Goal: Task Accomplishment & Management: Manage account settings

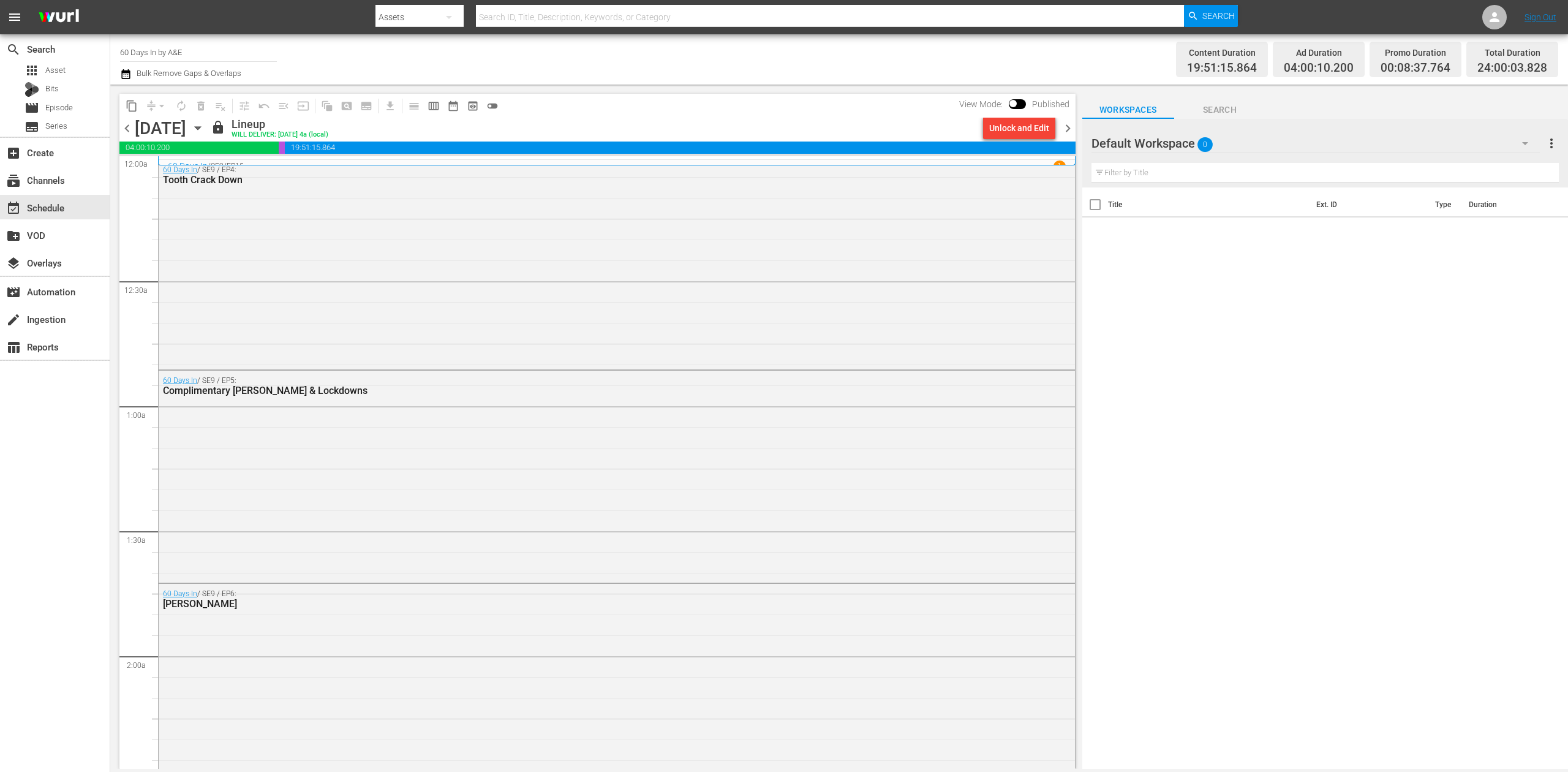
click at [210, 49] on input "60 Days In by A&E" at bounding box center [198, 52] width 156 height 30
drag, startPoint x: 210, startPoint y: 52, endPoint x: 45, endPoint y: 45, distance: 165.1
click at [110, 0] on div "search Search apps Asset Bits movie Episode subtitles Series add_box Create sub…" at bounding box center [839, 0] width 1458 height 0
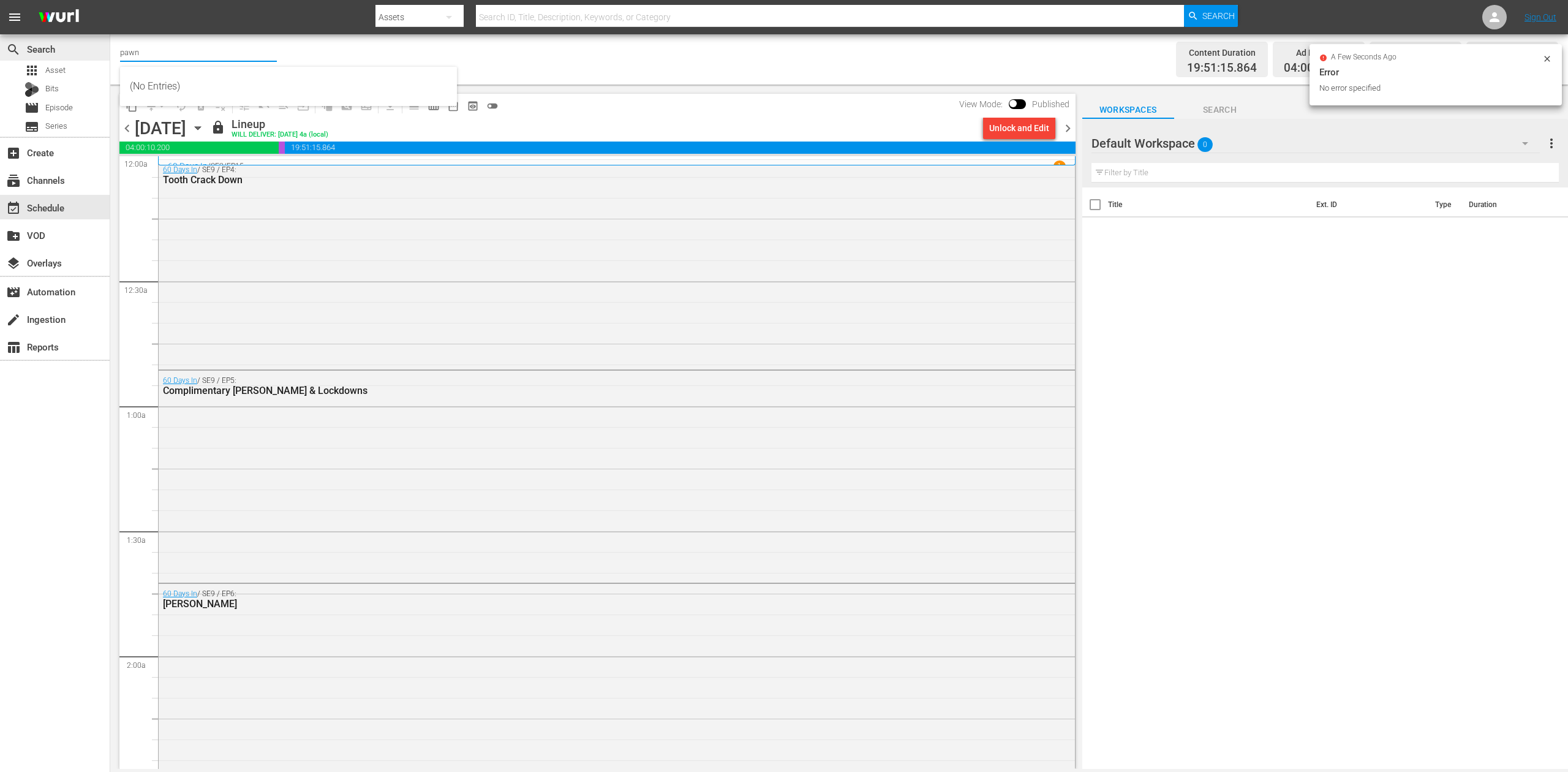
type input "pawn"
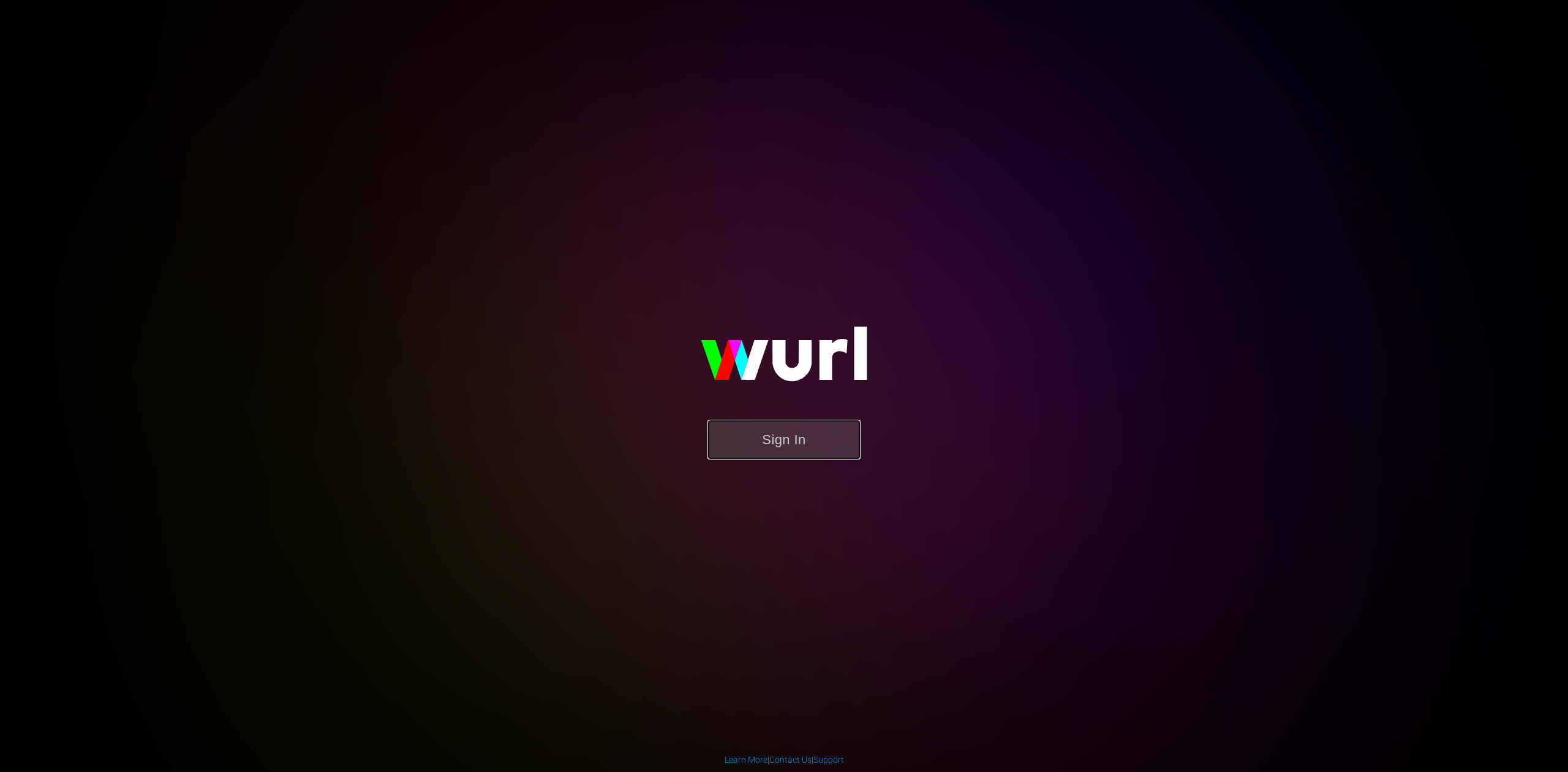
click at [798, 428] on button "Sign In" at bounding box center [784, 439] width 153 height 40
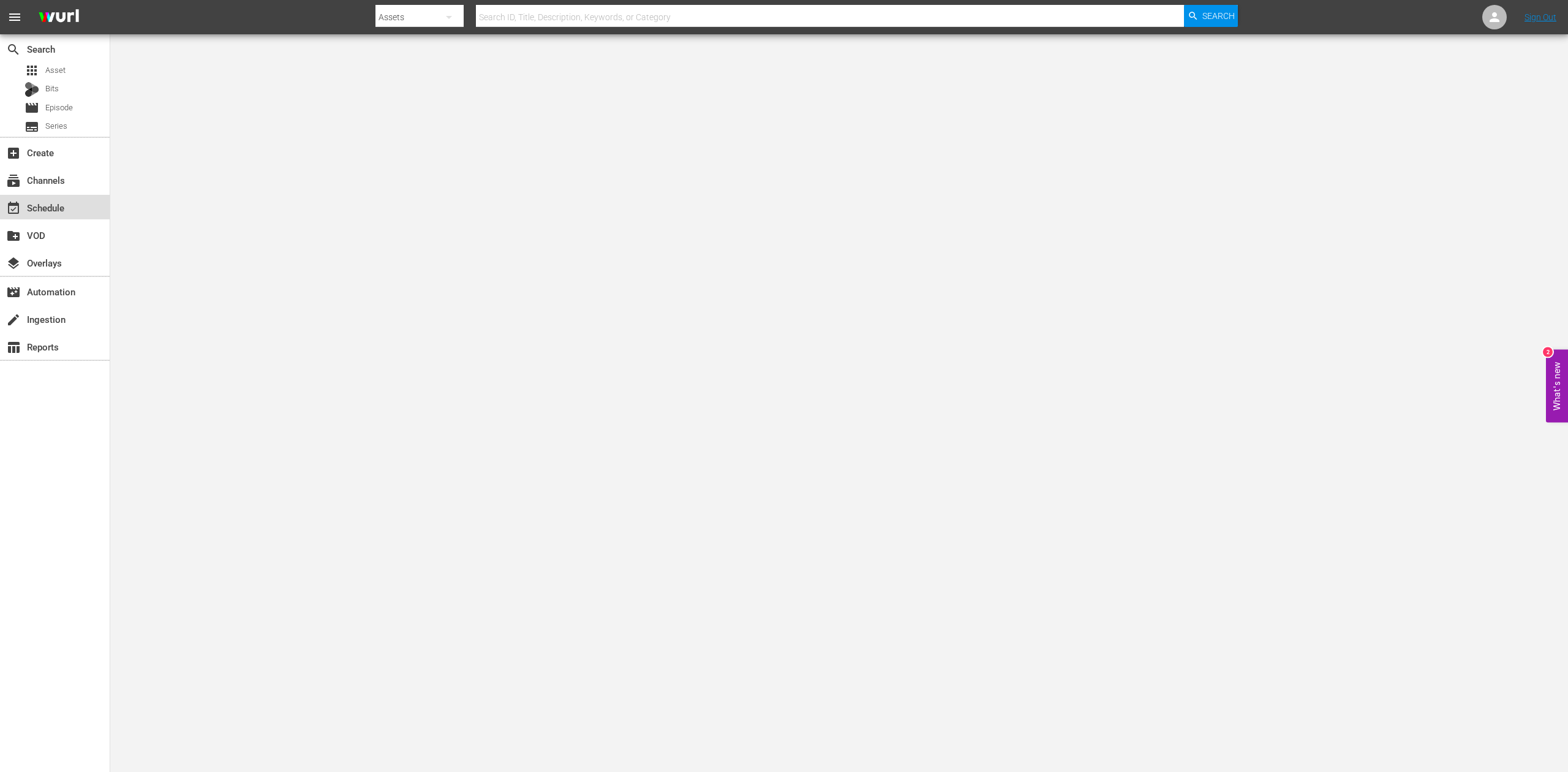
click at [57, 206] on div "event_available Schedule" at bounding box center [34, 206] width 69 height 11
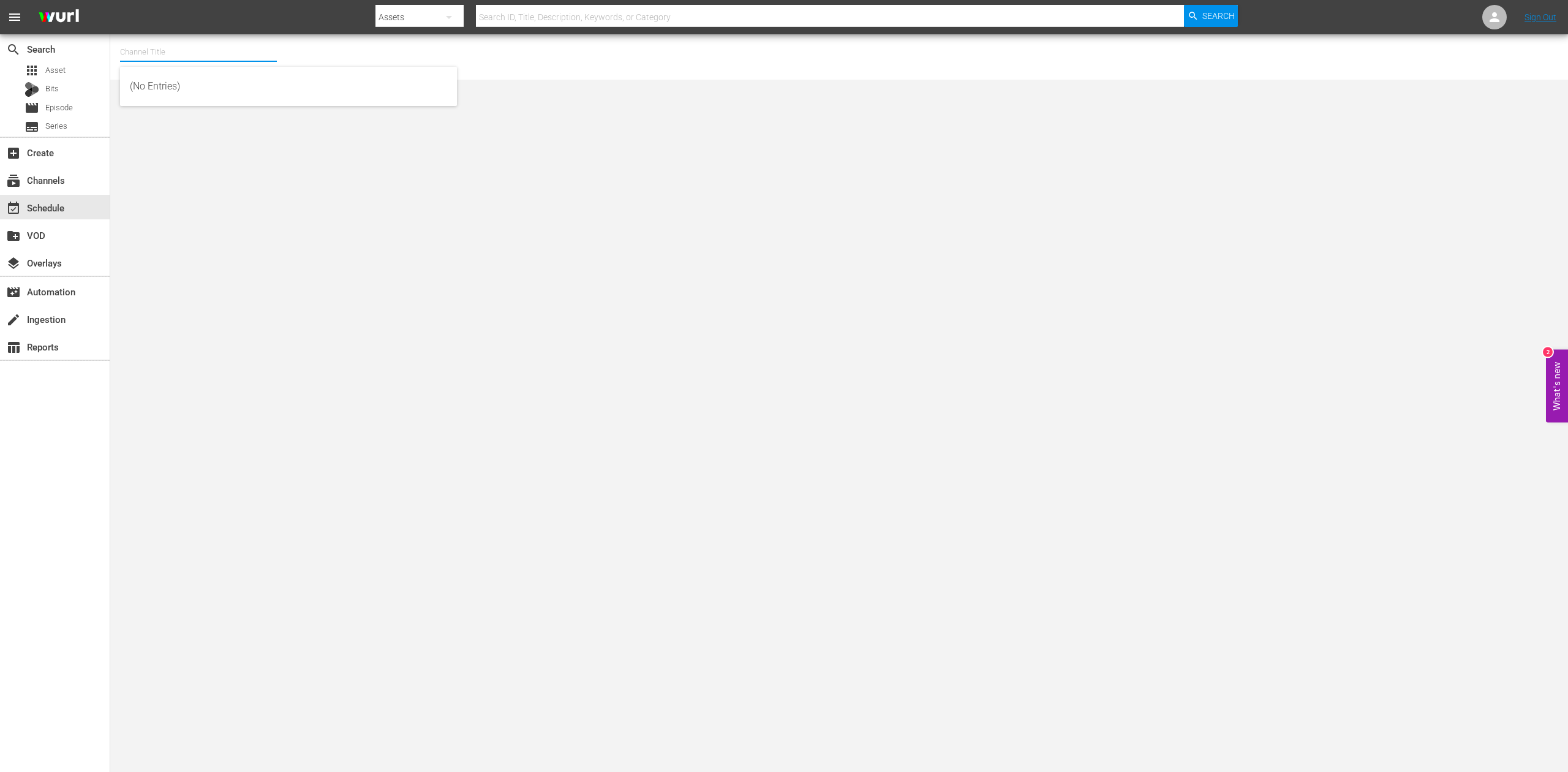
click at [219, 54] on input "text" at bounding box center [198, 52] width 156 height 30
click at [272, 87] on div "Pawn Stars (1636 - aenetworks_pawnstars_1)" at bounding box center [289, 87] width 318 height 30
type input "Pawn Stars (1636 - aenetworks_pawnstars_1)"
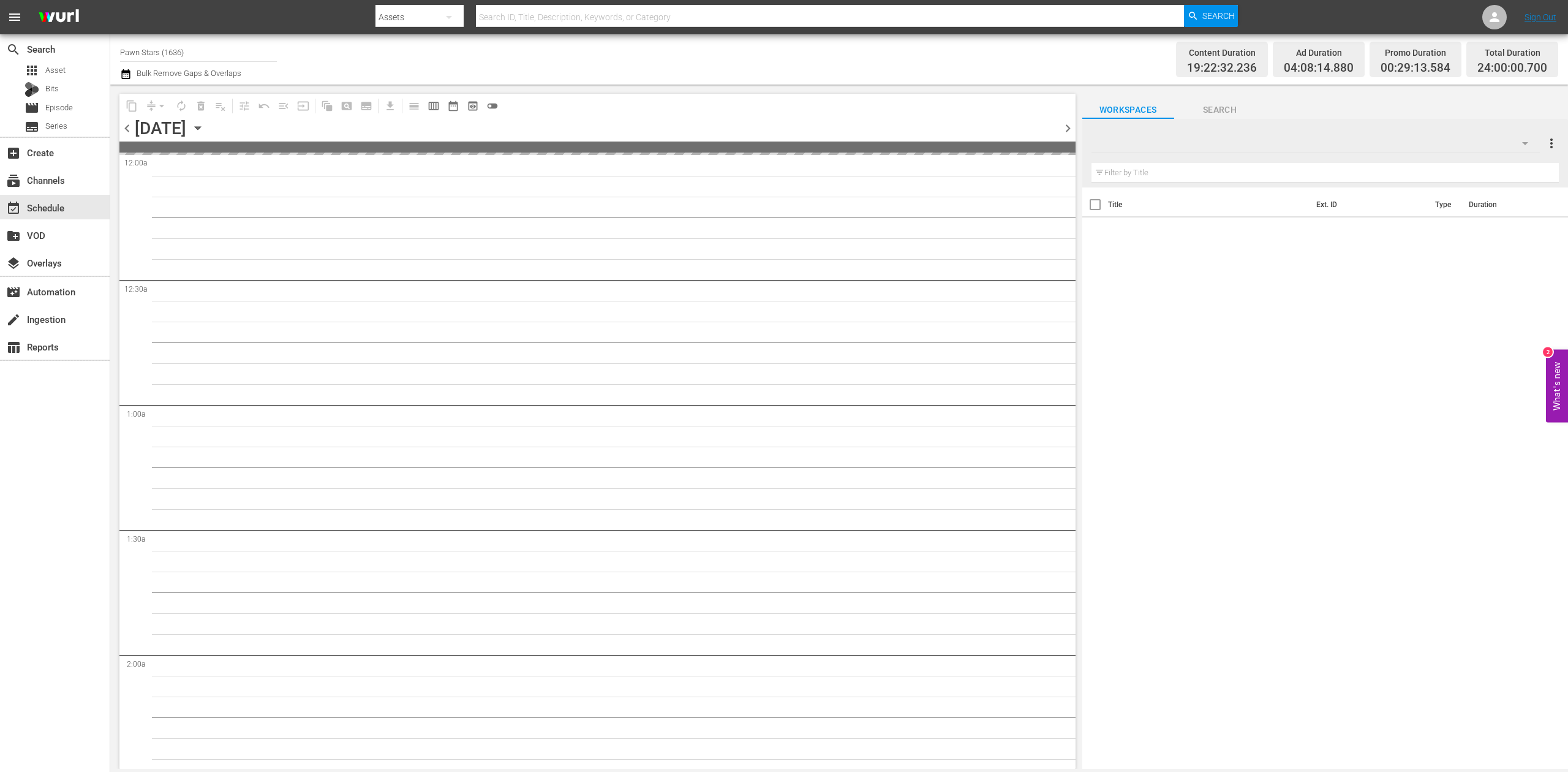
click at [205, 126] on icon "button" at bounding box center [197, 127] width 13 height 13
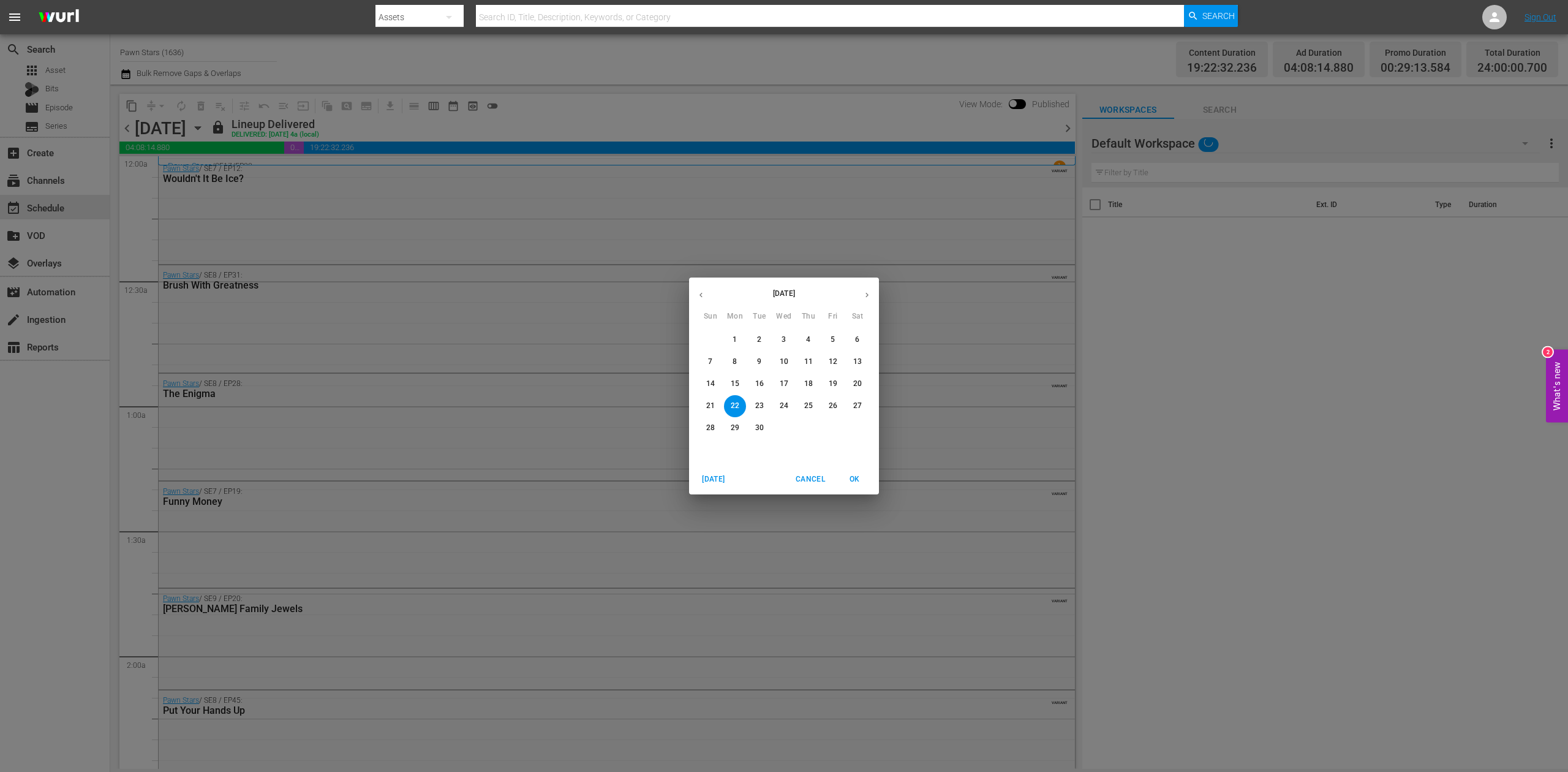
click at [868, 295] on icon "button" at bounding box center [867, 295] width 3 height 5
click at [734, 382] on p "13" at bounding box center [734, 383] width 9 height 10
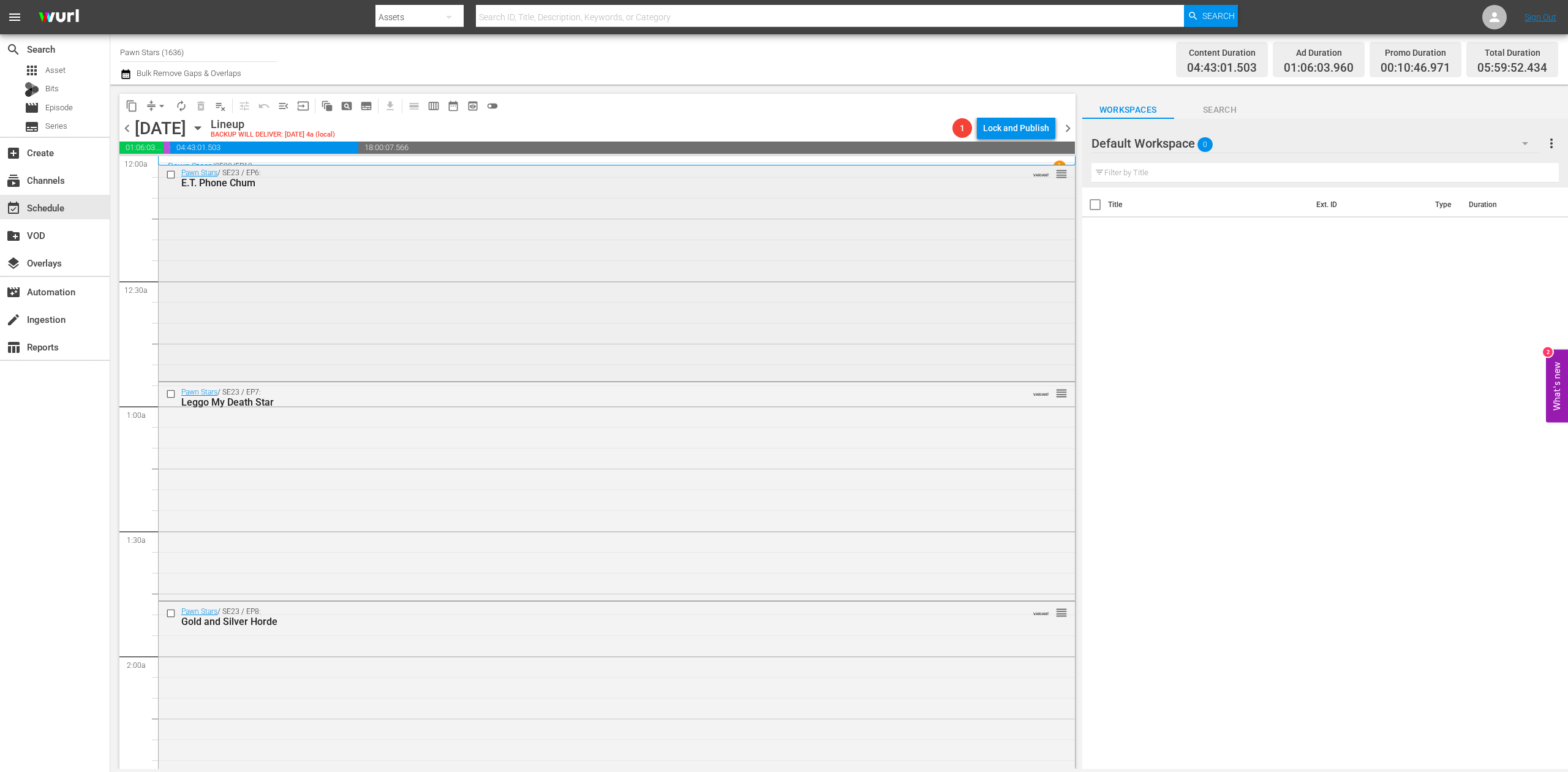
click at [479, 196] on div "Pawn Stars / SE23 / EP6: E.T. Phone Chum VARIANT reorder" at bounding box center [617, 271] width 917 height 216
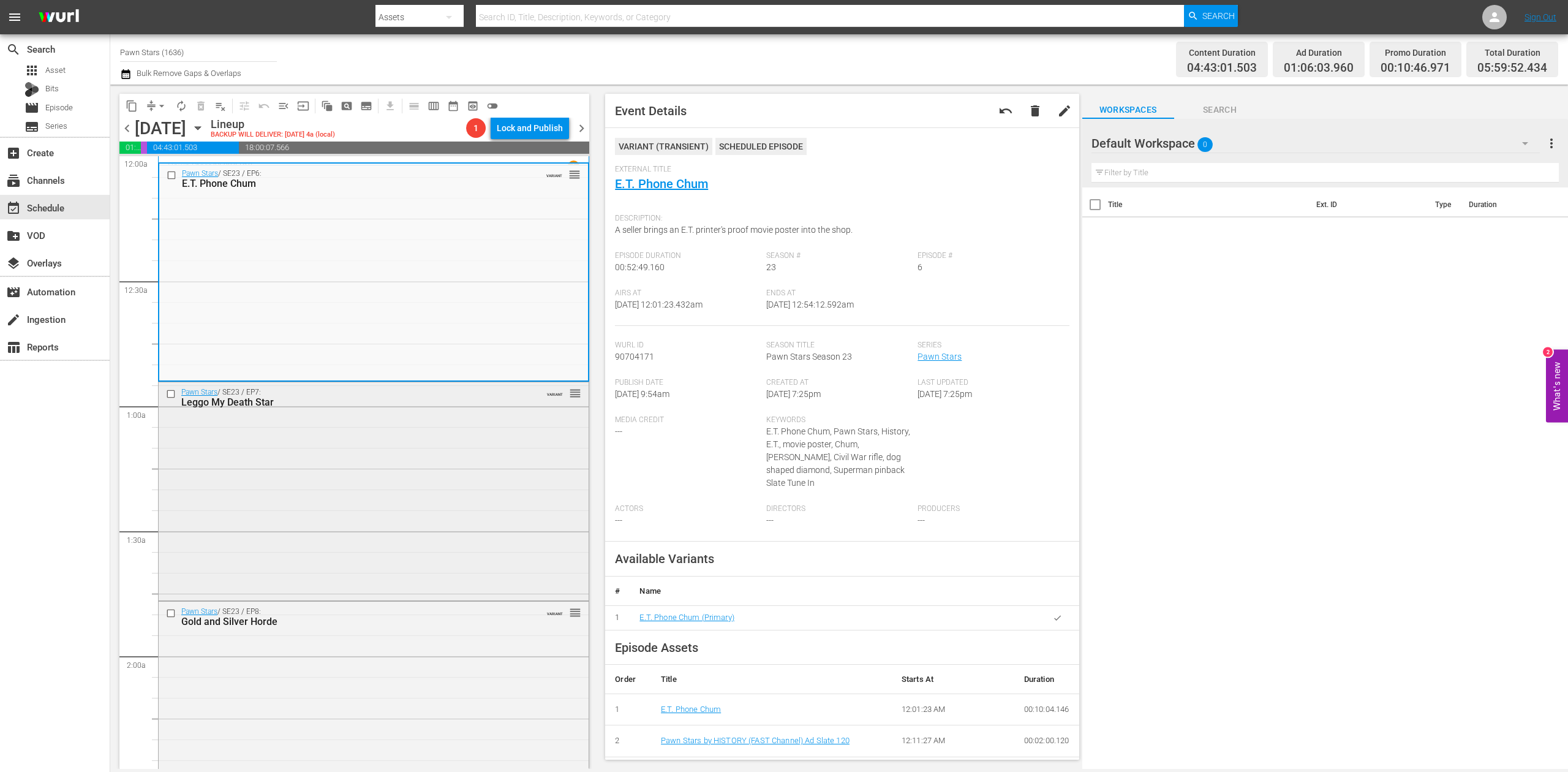
click at [447, 498] on div "Pawn Stars / SE23 / EP7: Leggo My Death Star VARIANT reorder" at bounding box center [374, 490] width 430 height 216
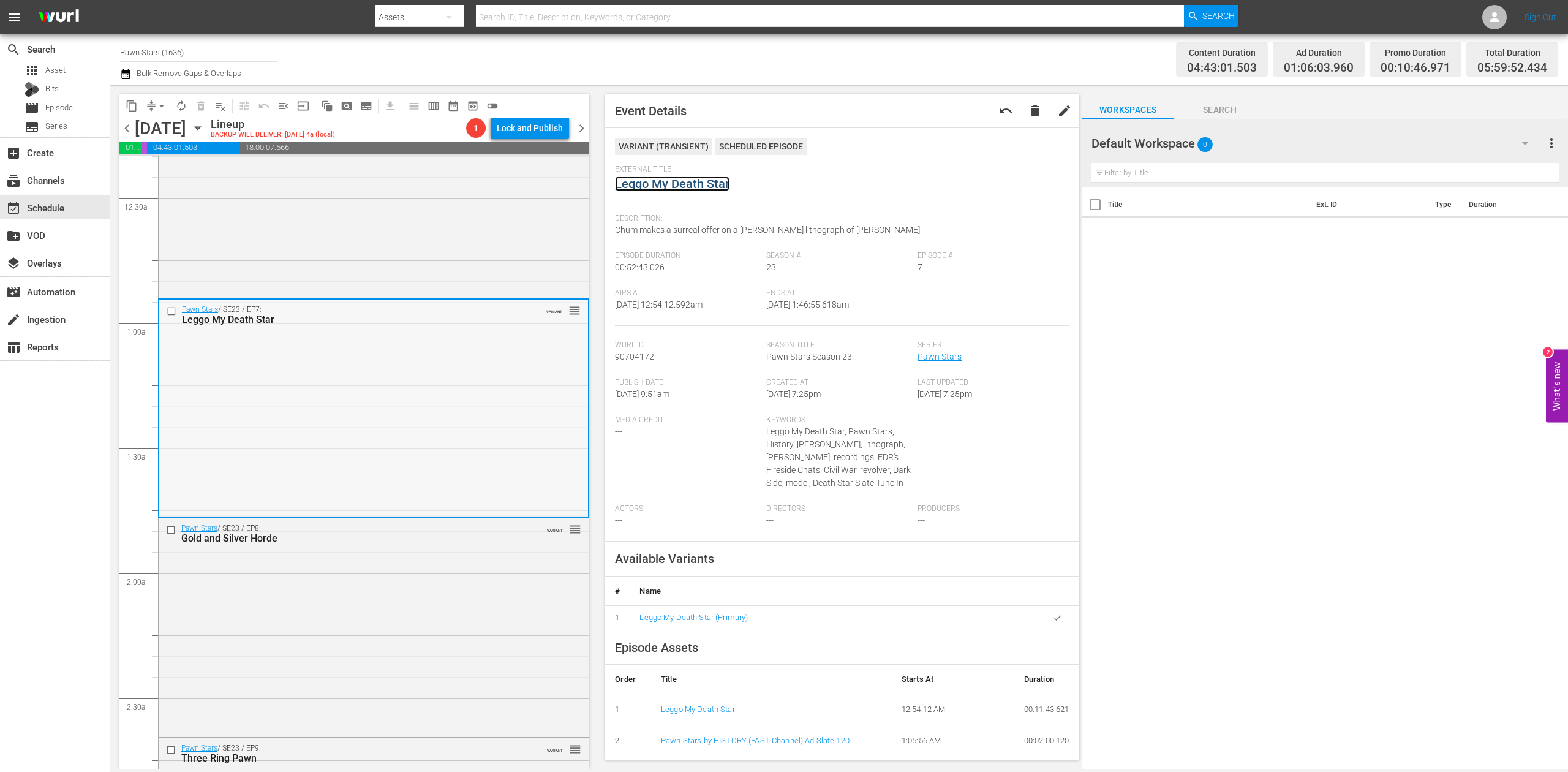
scroll to position [163, 0]
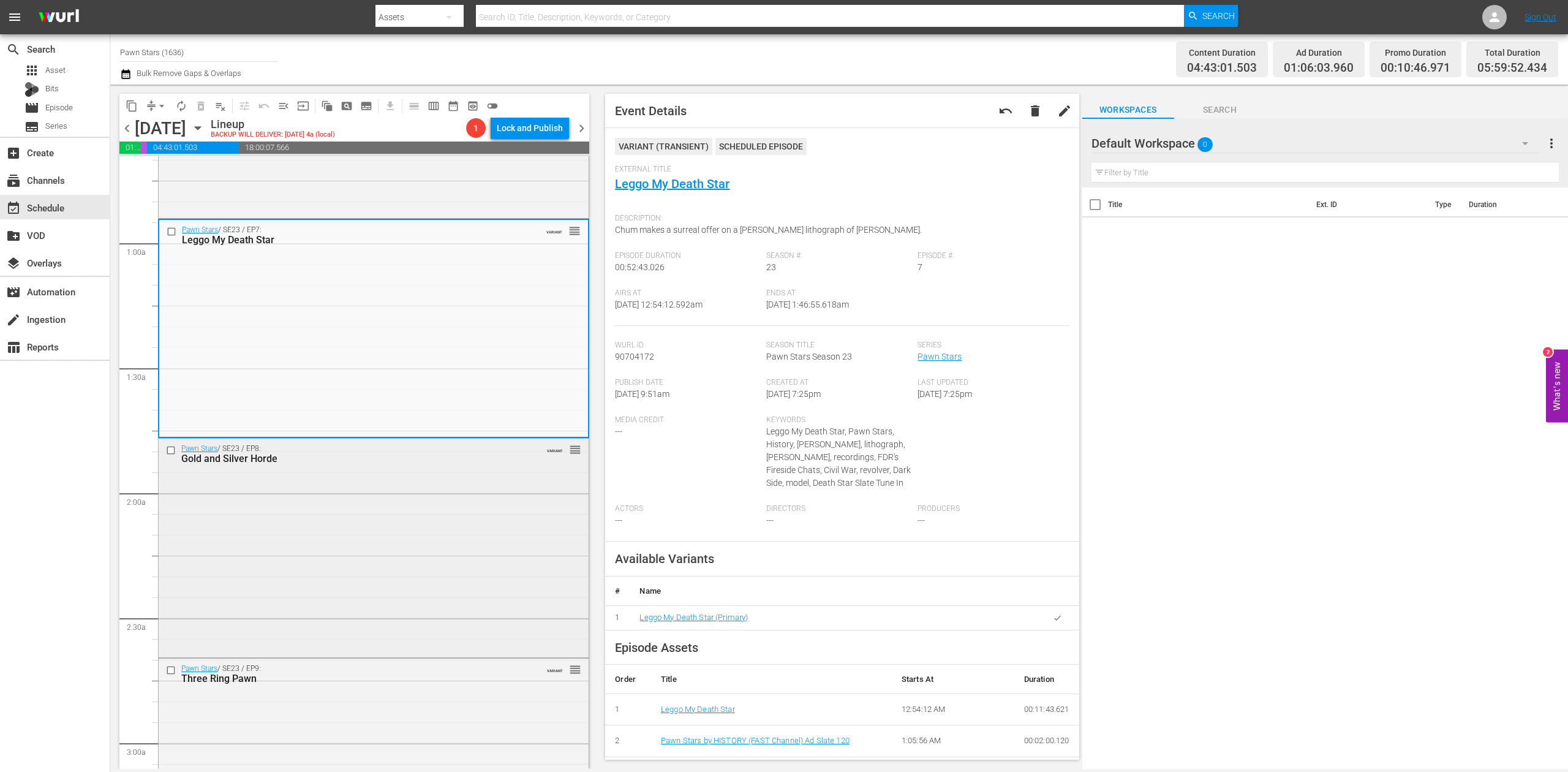
click at [433, 502] on div "Pawn Stars / SE23 / EP8: Gold and Silver Horde VARIANT reorder" at bounding box center [374, 547] width 430 height 216
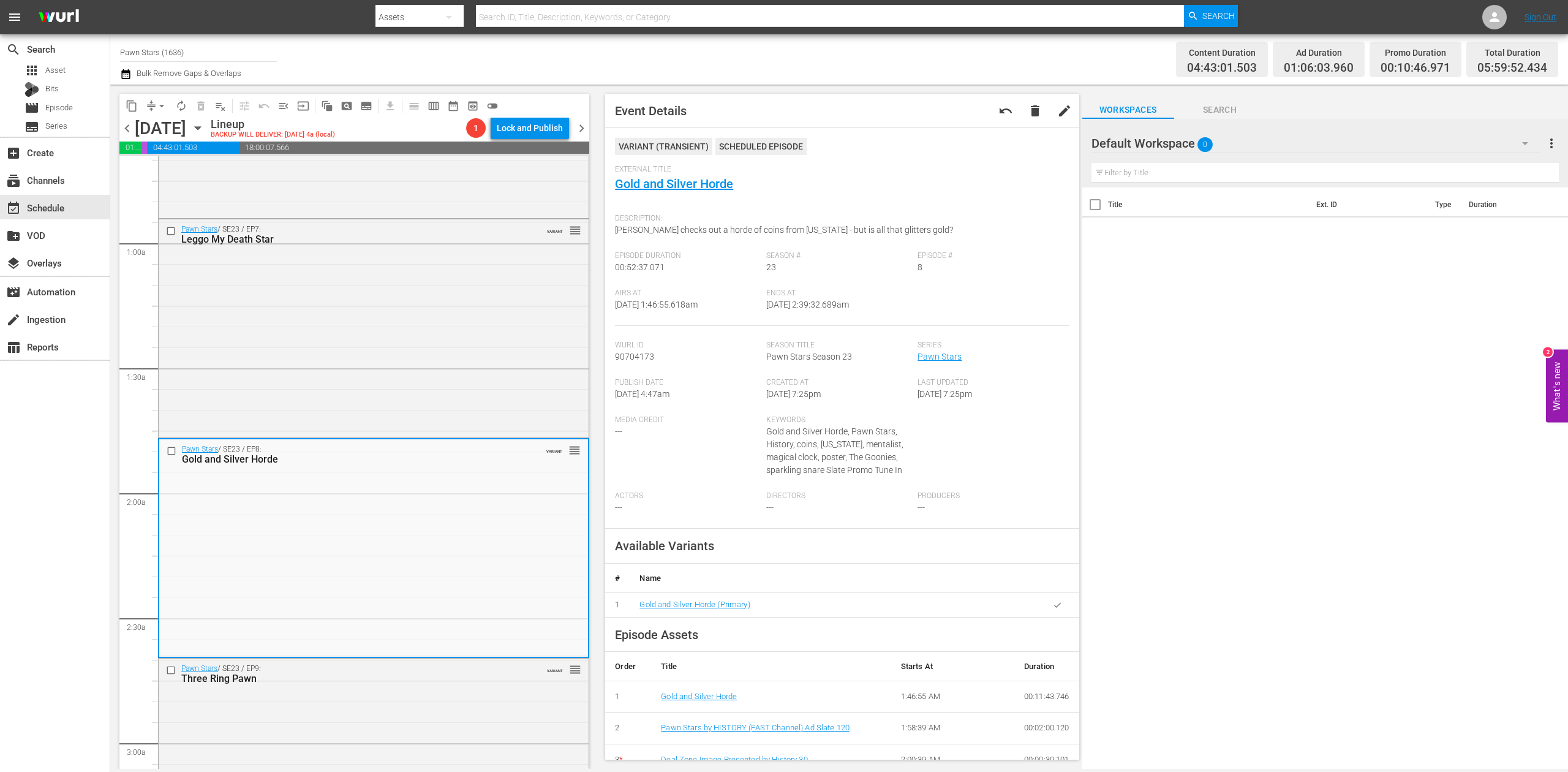
click at [128, 78] on icon "button" at bounding box center [125, 74] width 9 height 10
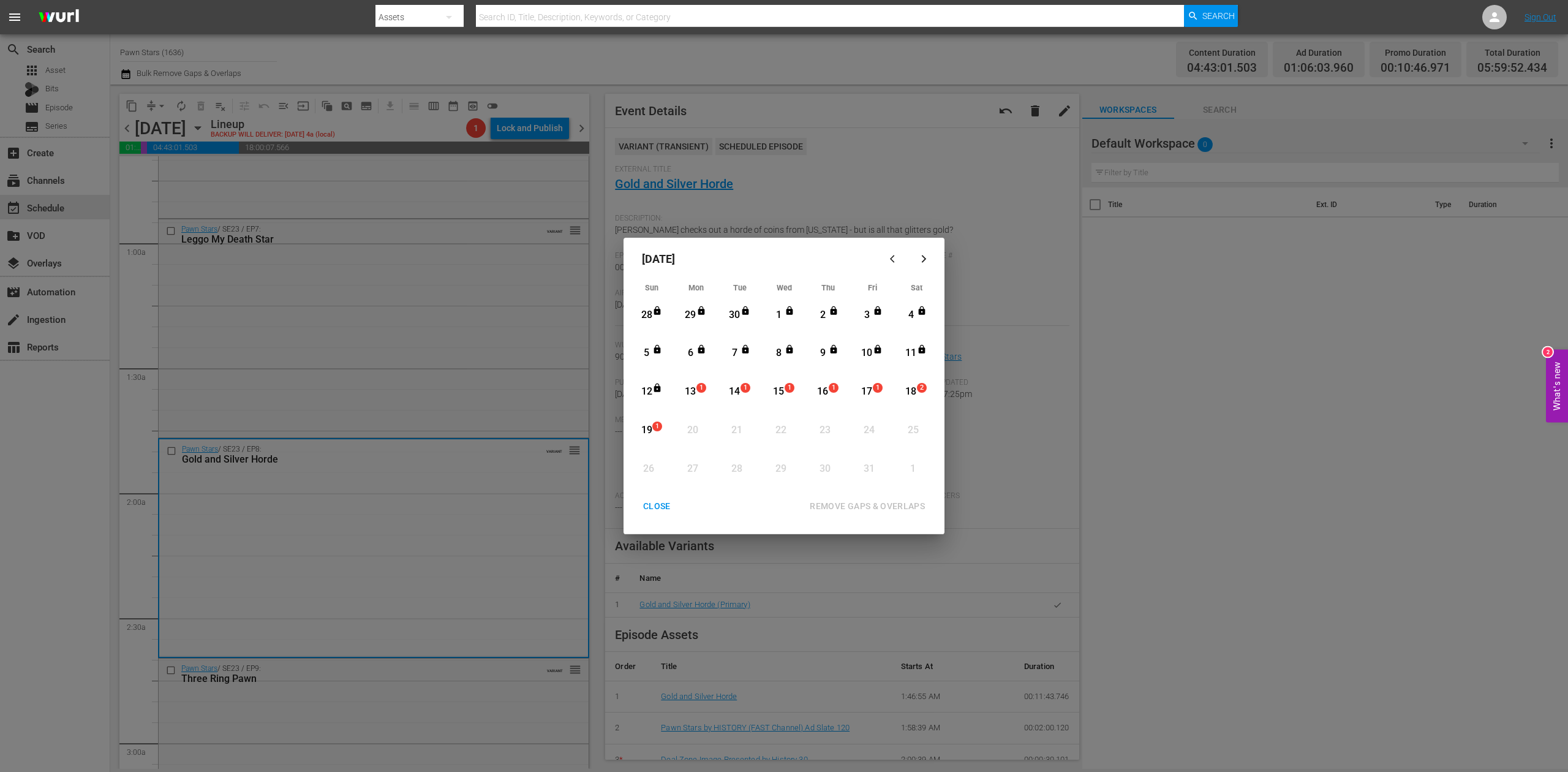
click at [691, 394] on div "13" at bounding box center [691, 392] width 16 height 14
click at [866, 503] on div "REMOVE GAPS & OVERLAPS" at bounding box center [867, 506] width 135 height 16
click at [696, 388] on div "13" at bounding box center [691, 392] width 16 height 14
click at [867, 504] on div "REMOVE GAPS & OVERLAPS" at bounding box center [867, 506] width 135 height 16
click at [637, 504] on div "CLOSE" at bounding box center [657, 506] width 47 height 16
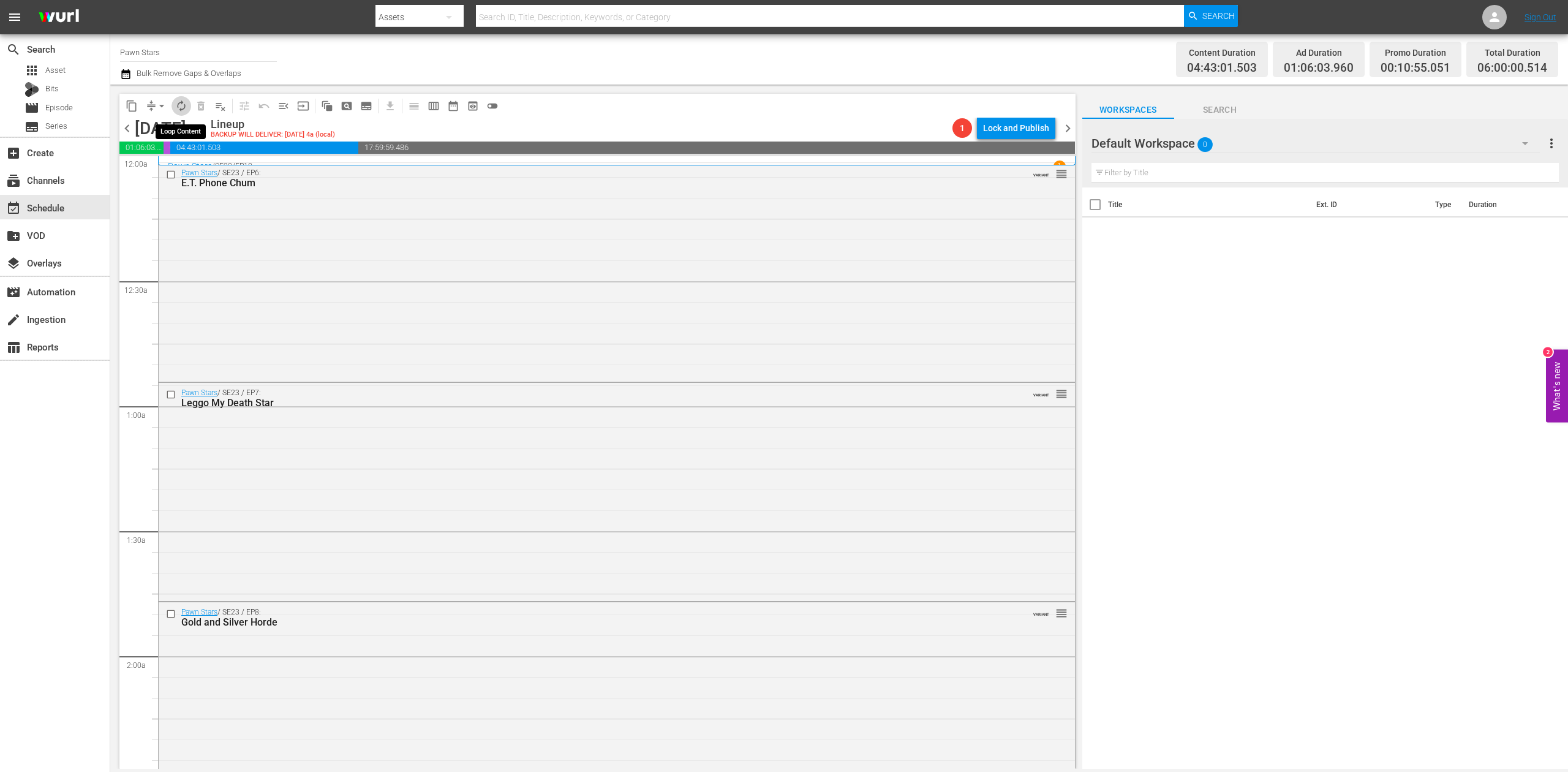
click at [182, 110] on span "autorenew_outlined" at bounding box center [181, 106] width 13 height 13
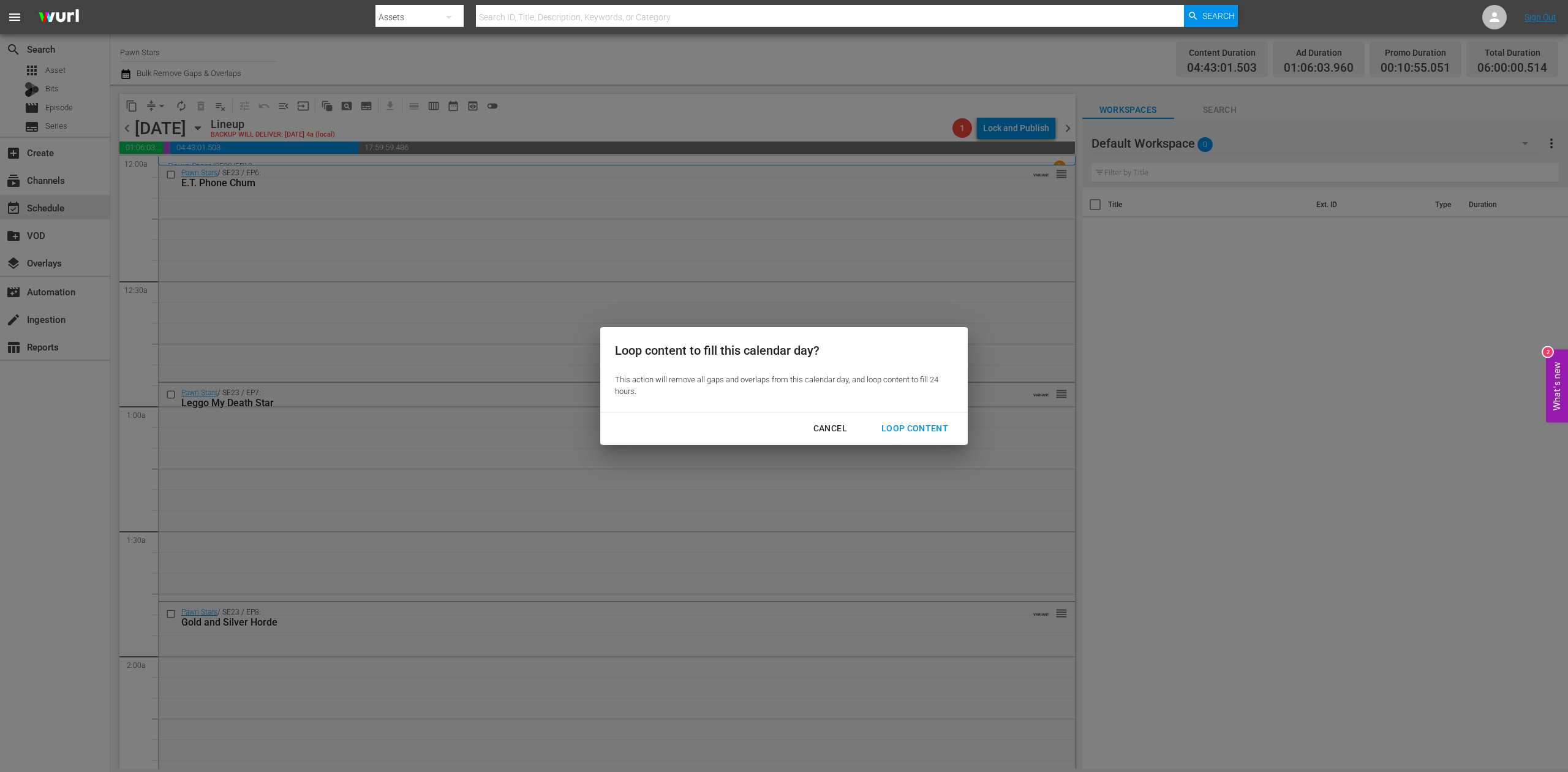
click at [915, 429] on div "Loop Content" at bounding box center [914, 429] width 86 height 16
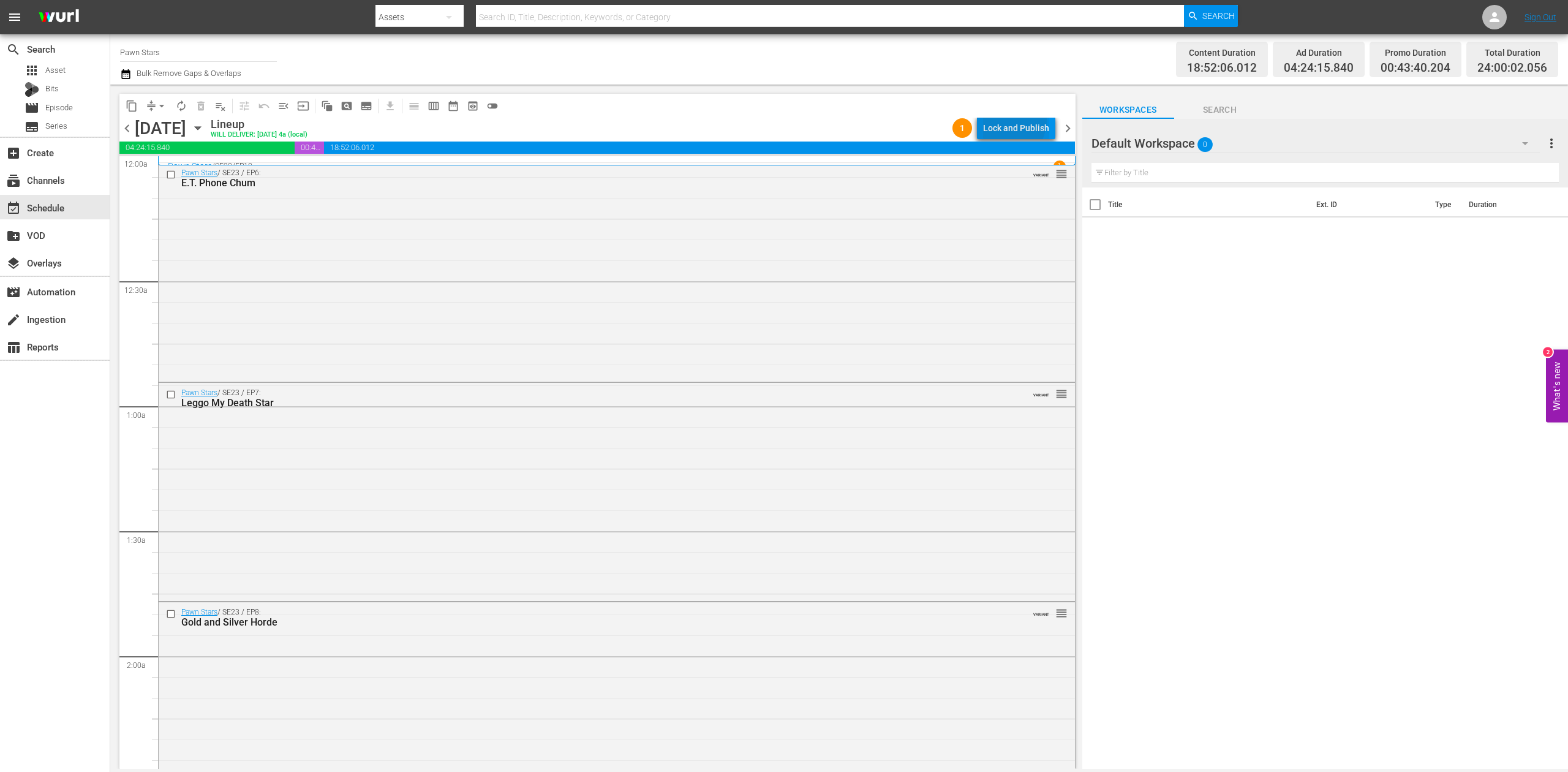
click at [1003, 119] on div "Lock and Publish" at bounding box center [1016, 128] width 66 height 22
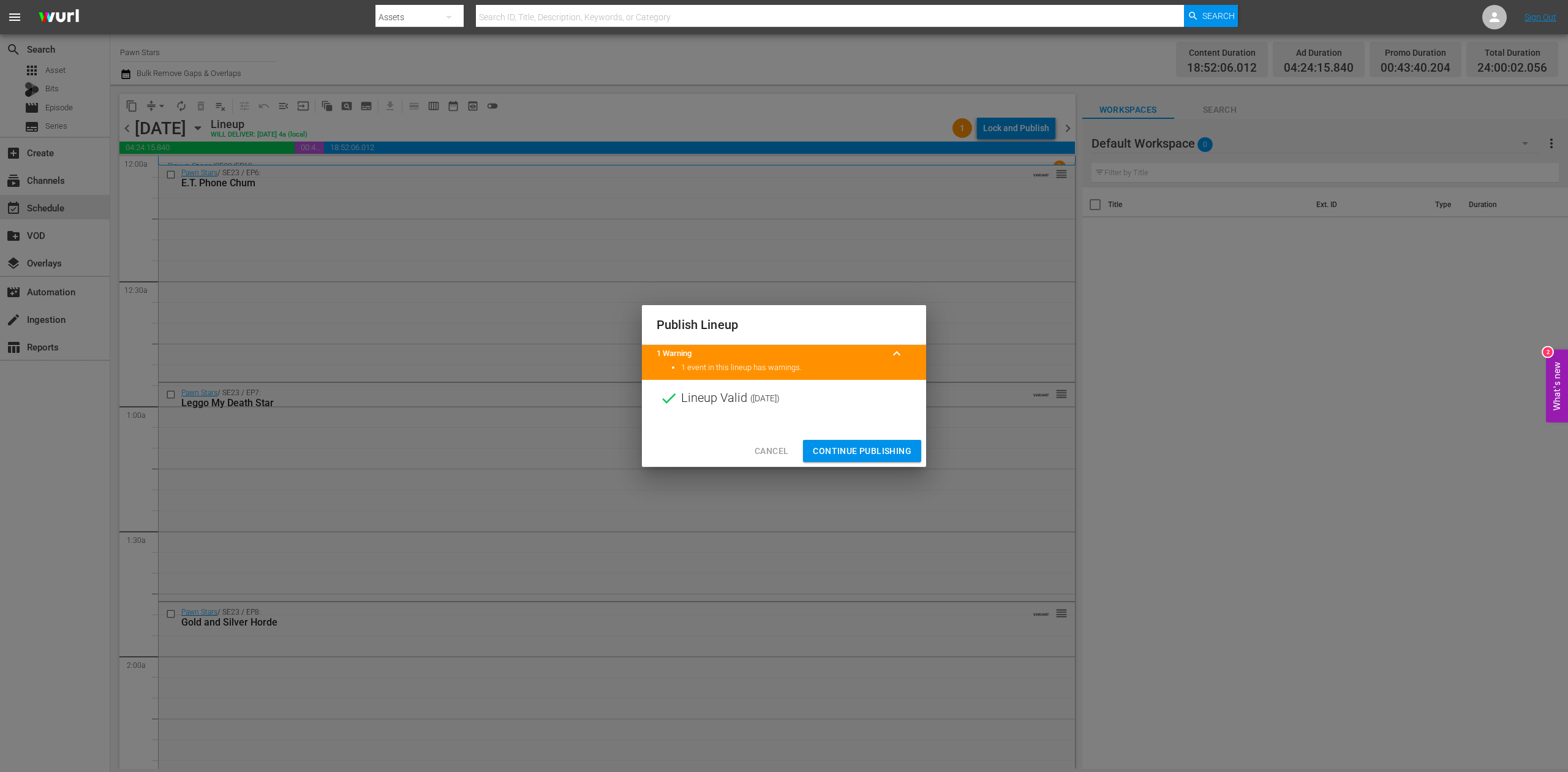
click at [855, 436] on div "Cancel Continue Publishing" at bounding box center [784, 451] width 284 height 33
click at [859, 447] on span "Continue Publishing" at bounding box center [862, 451] width 99 height 16
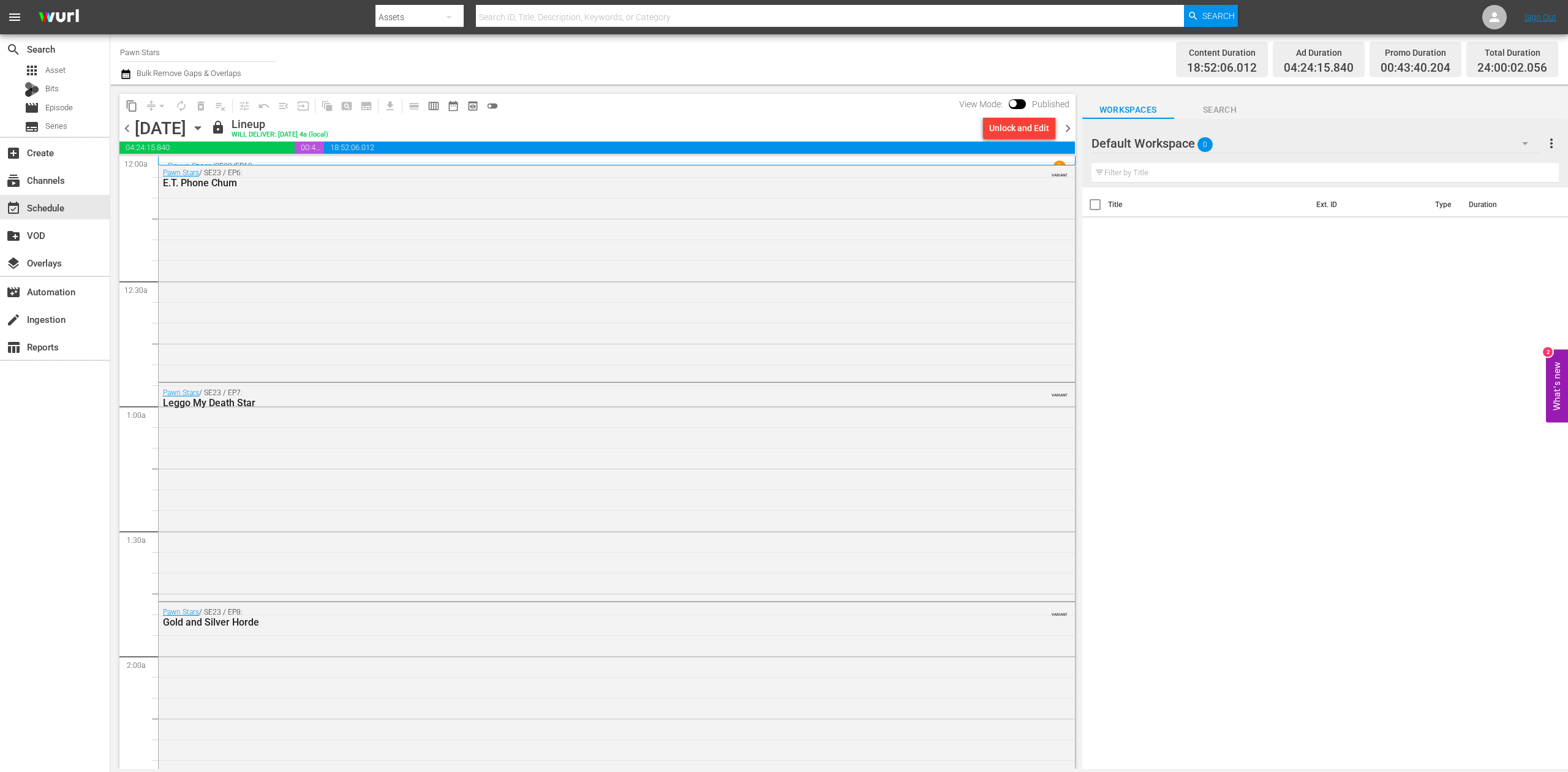
click at [1069, 127] on span "chevron_right" at bounding box center [1068, 128] width 16 height 16
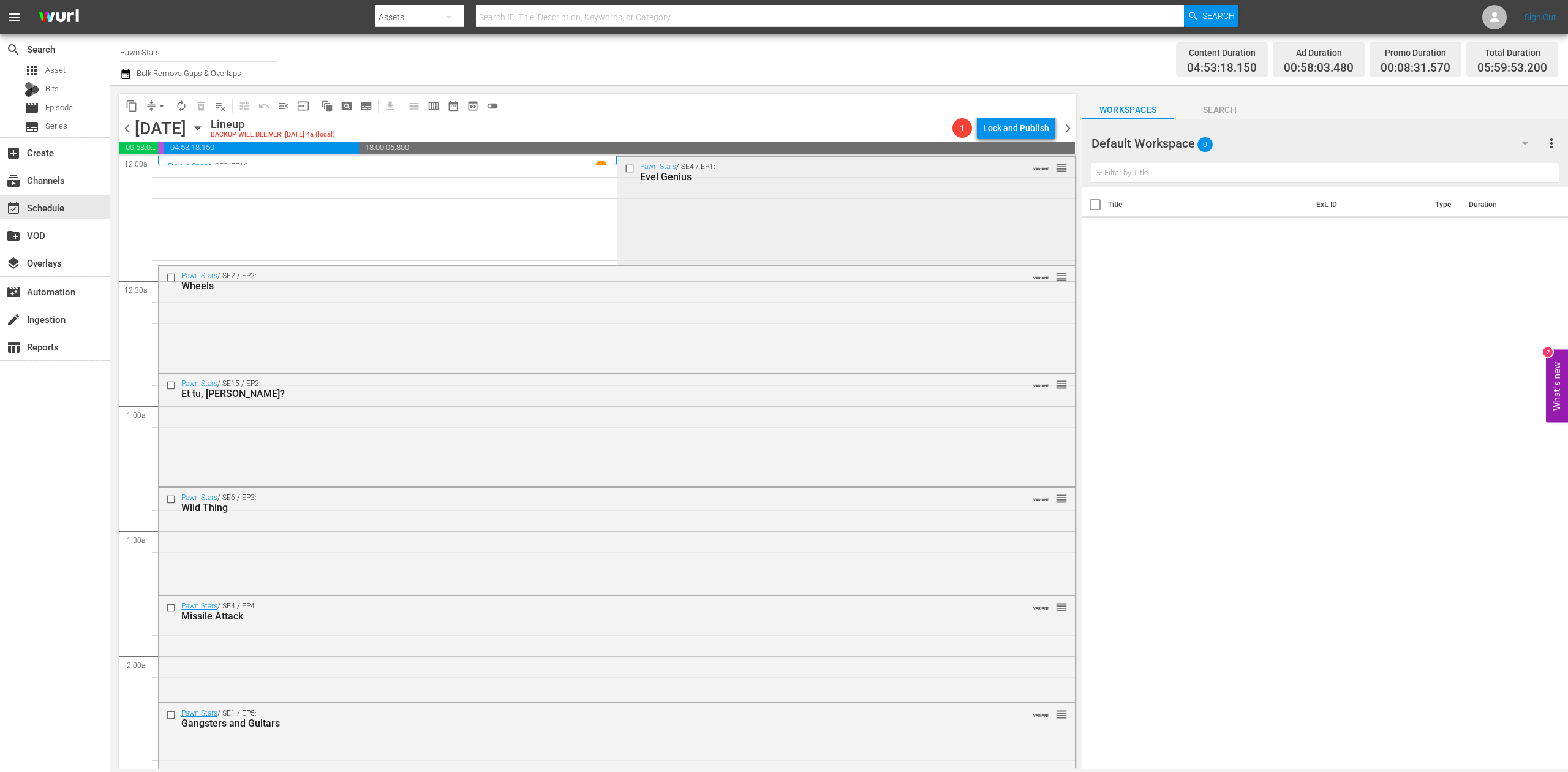
click at [819, 216] on div "Pawn Stars / SE4 / EP1: Evel Genius VARIANT reorder" at bounding box center [845, 209] width 457 height 106
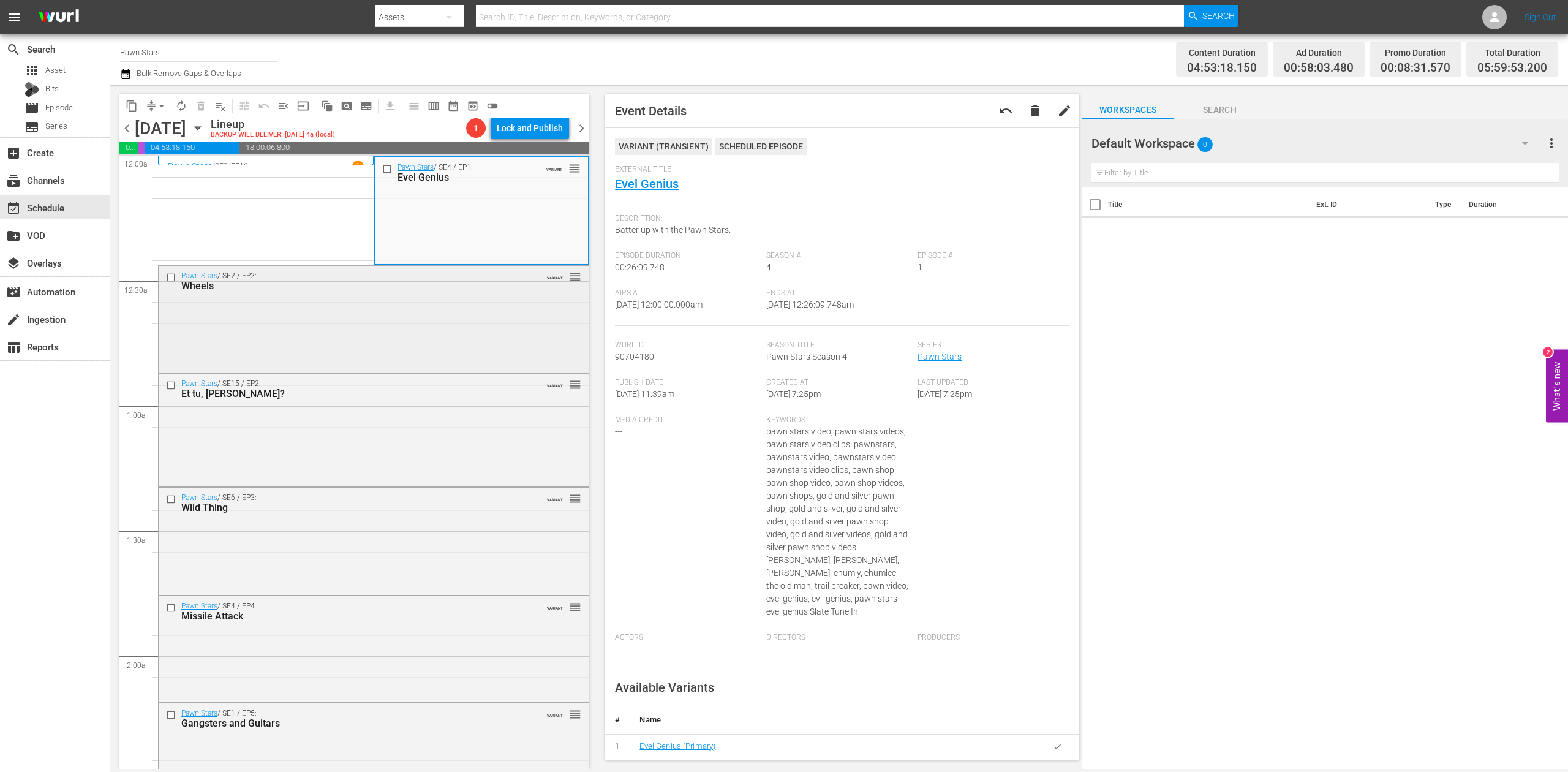
click at [349, 338] on div "Pawn Stars / SE2 / EP2: Wheels VARIANT reorder" at bounding box center [374, 318] width 430 height 105
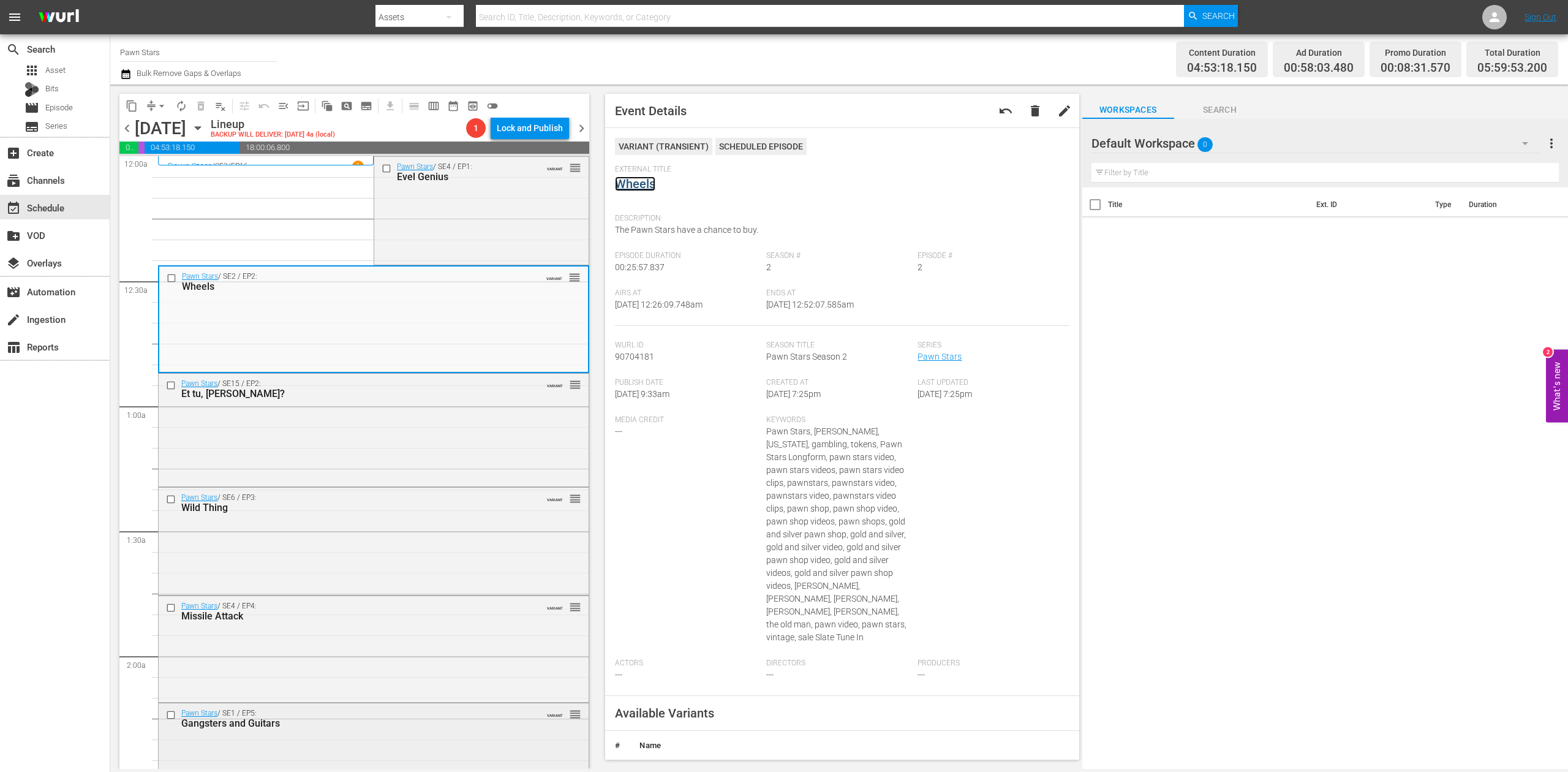
scroll to position [81, 0]
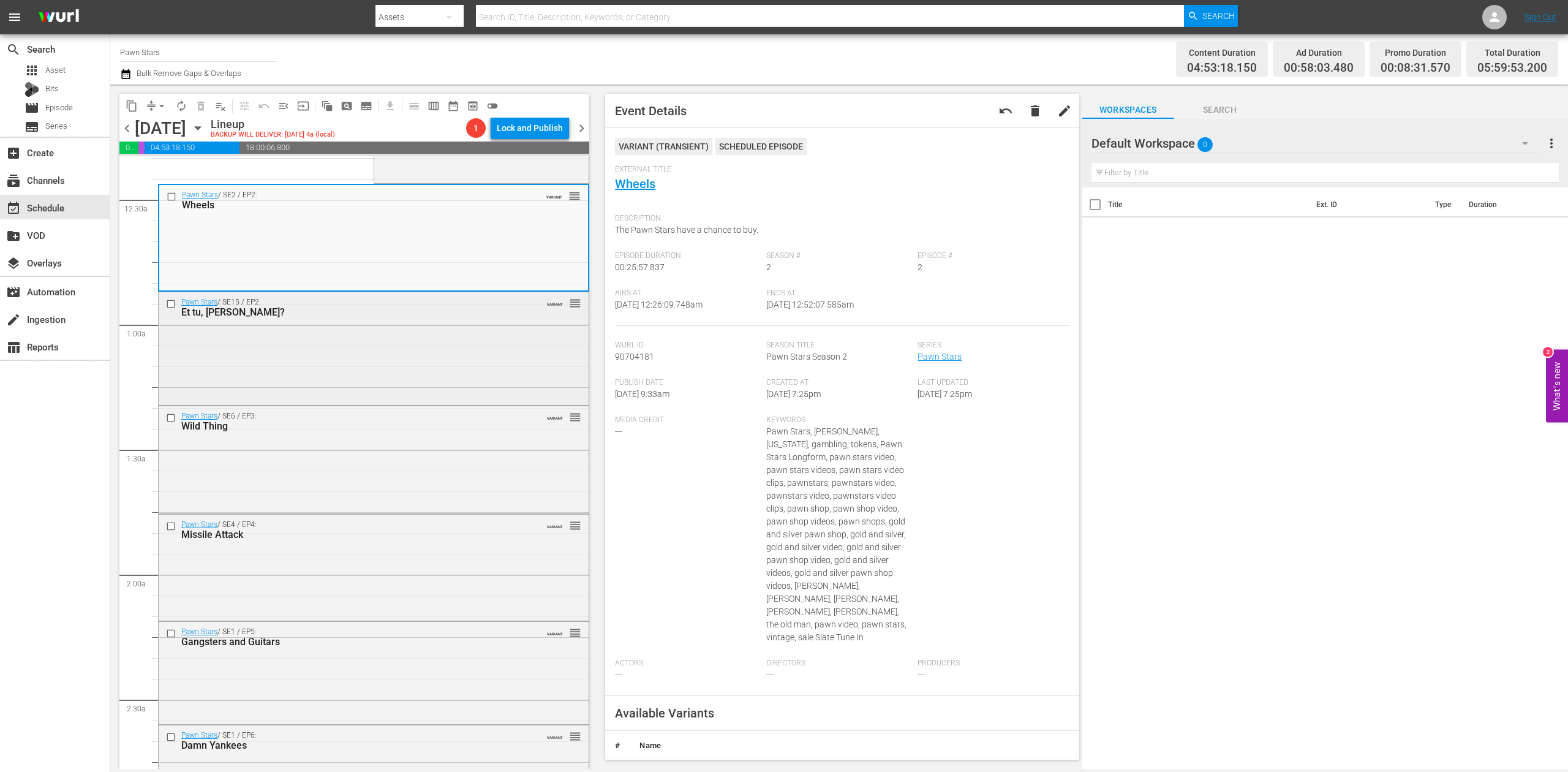
click at [341, 368] on div "Pawn Stars / SE15 / EP2: Et tu, Rick? VARIANT reorder" at bounding box center [374, 347] width 430 height 110
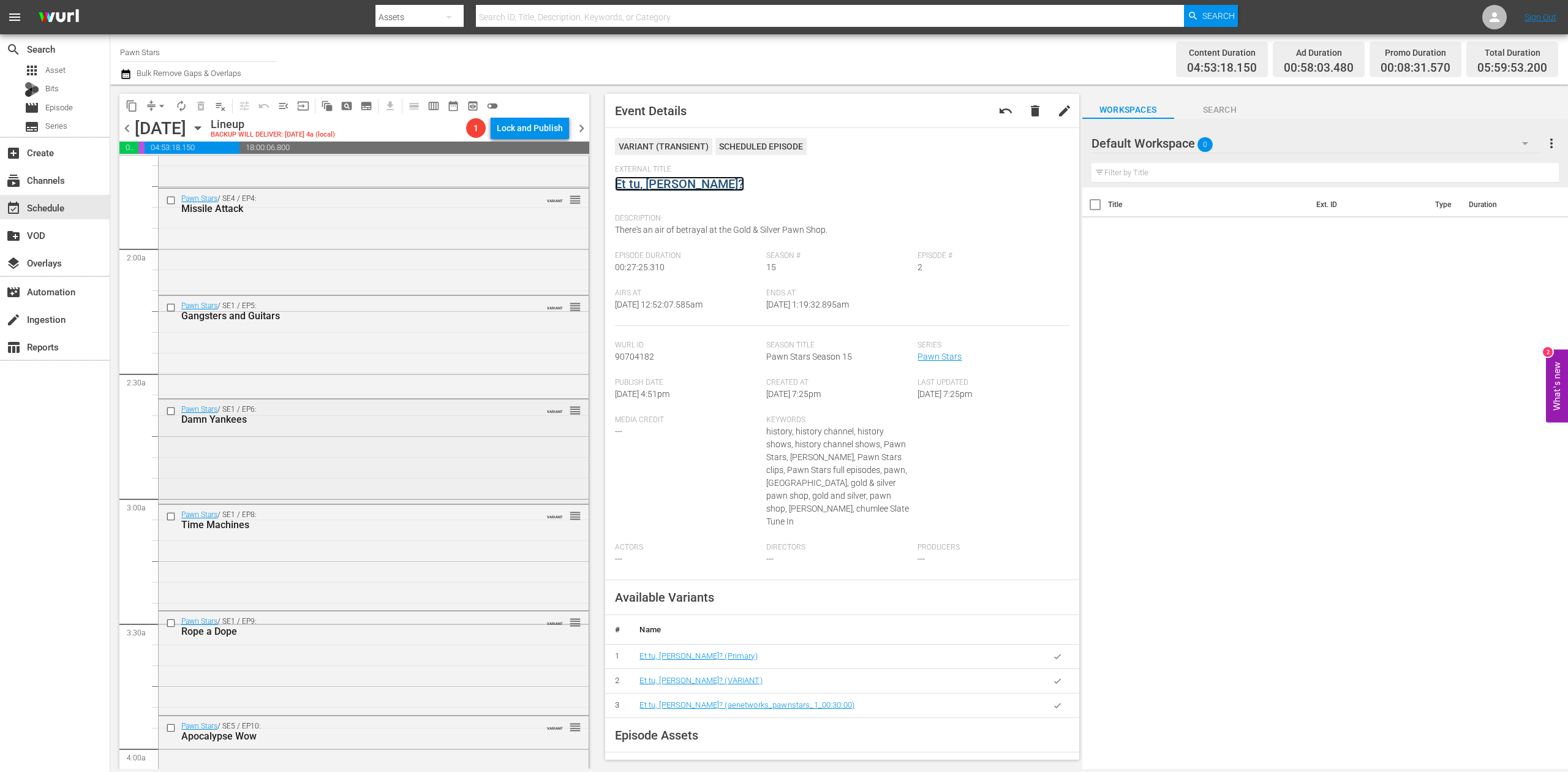
scroll to position [408, 0]
click at [400, 472] on div "Pawn Stars / SE1 / EP6: Damn Yankees VARIANT reorder" at bounding box center [374, 449] width 430 height 101
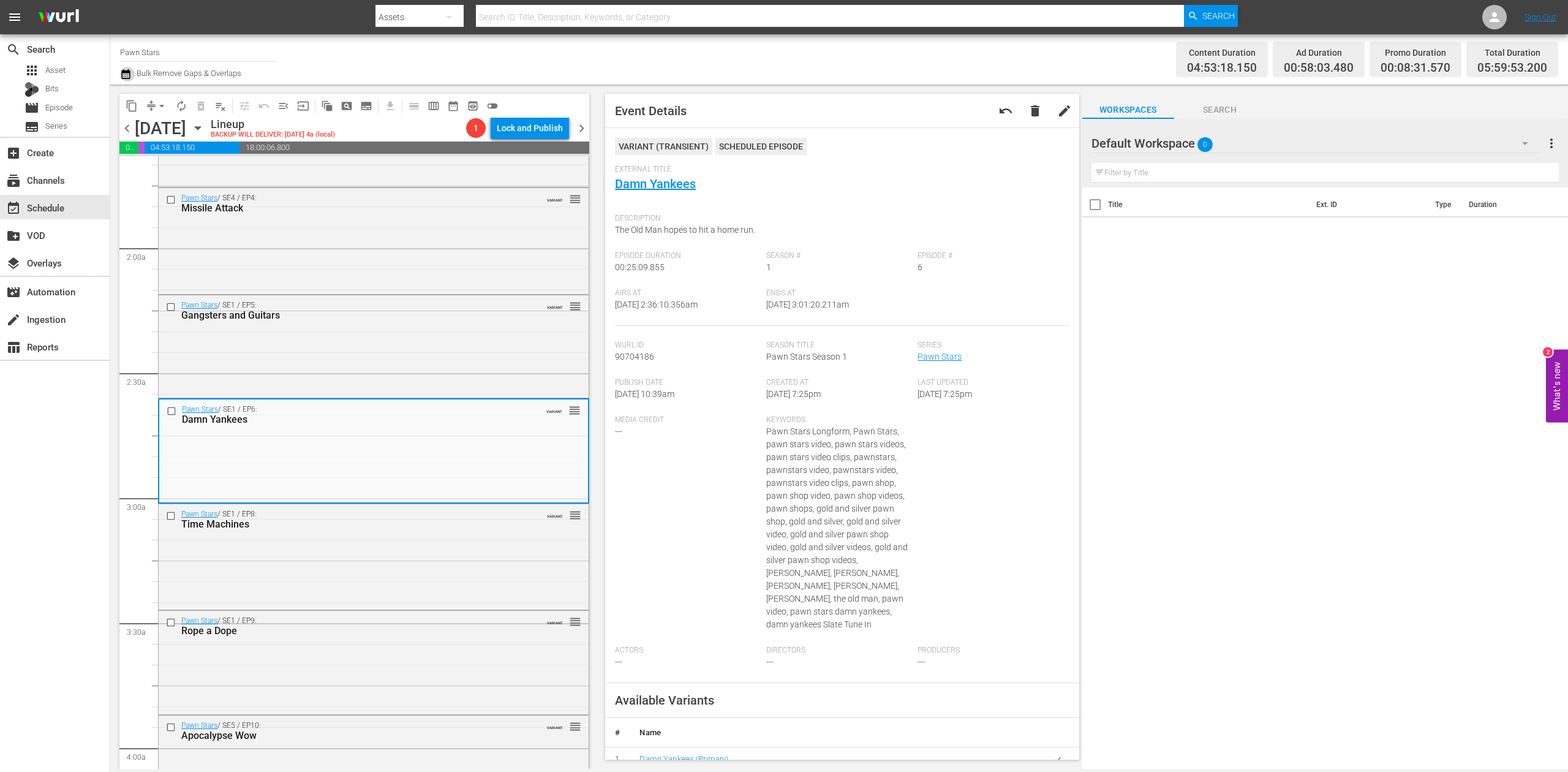
click at [127, 72] on icon "button" at bounding box center [125, 74] width 9 height 10
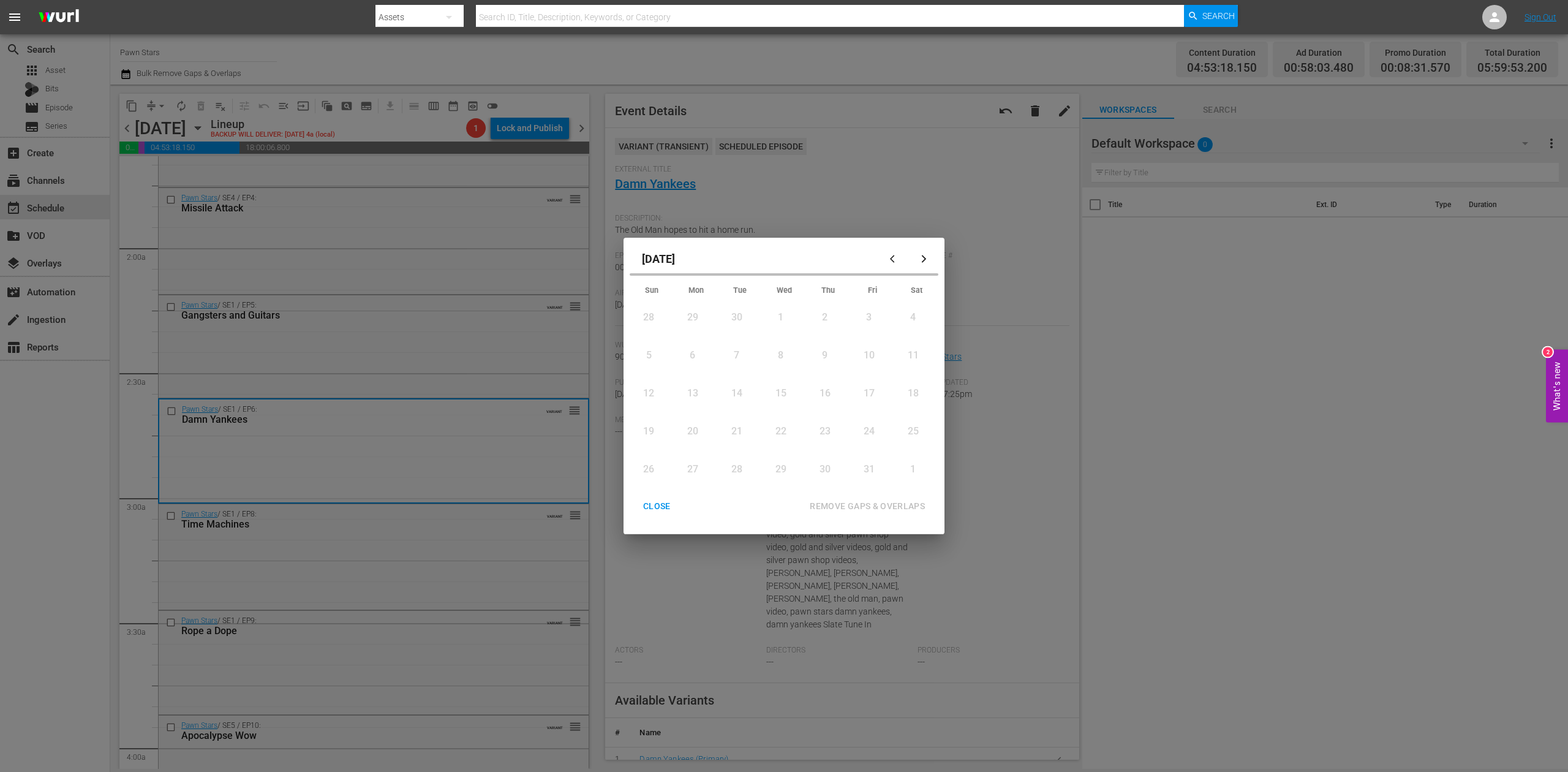
click at [736, 391] on div "14" at bounding box center [737, 393] width 16 height 14
click at [736, 391] on div "14" at bounding box center [735, 392] width 16 height 14
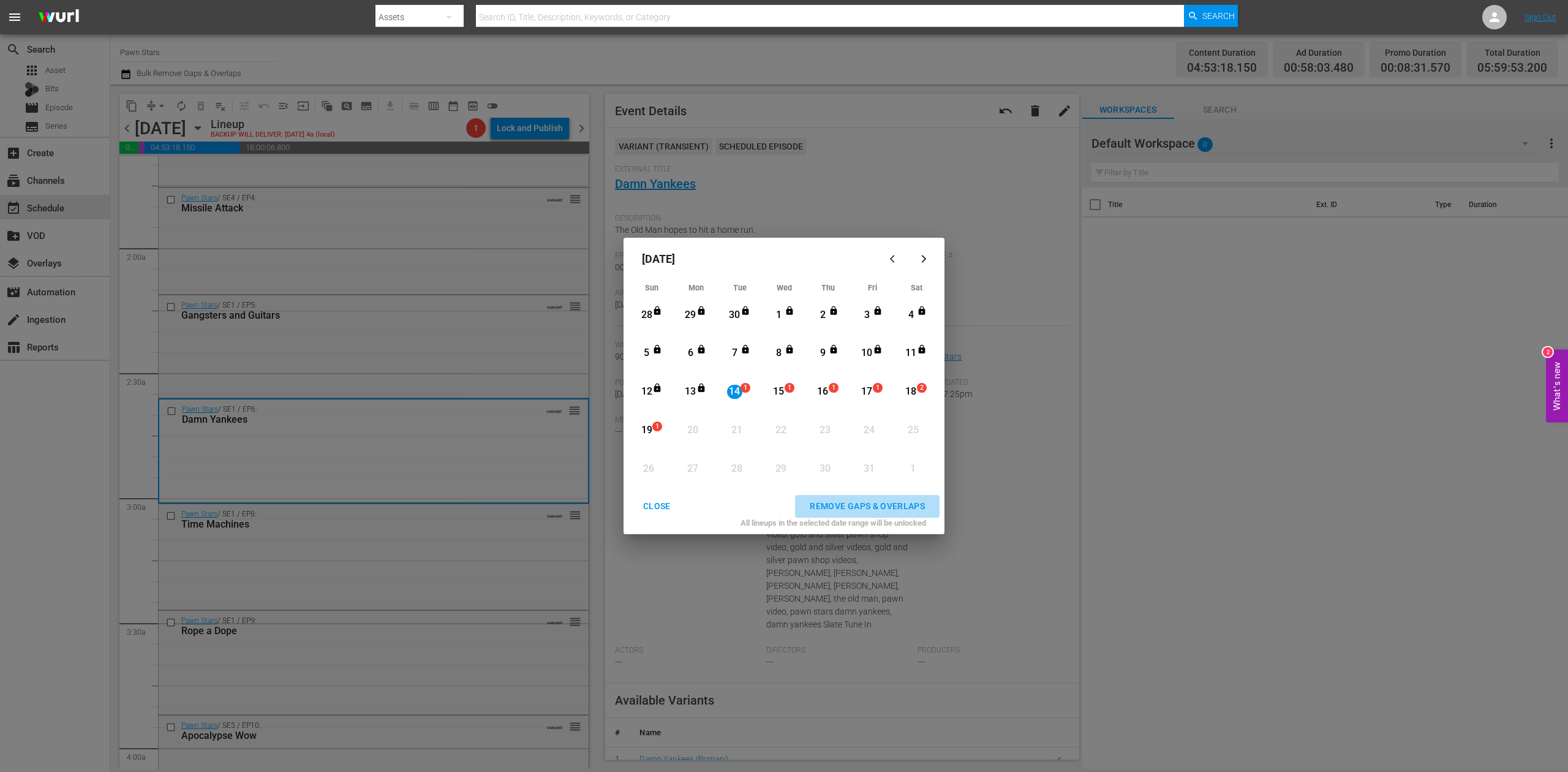
click at [843, 501] on div "REMOVE GAPS & OVERLAPS" at bounding box center [867, 506] width 135 height 16
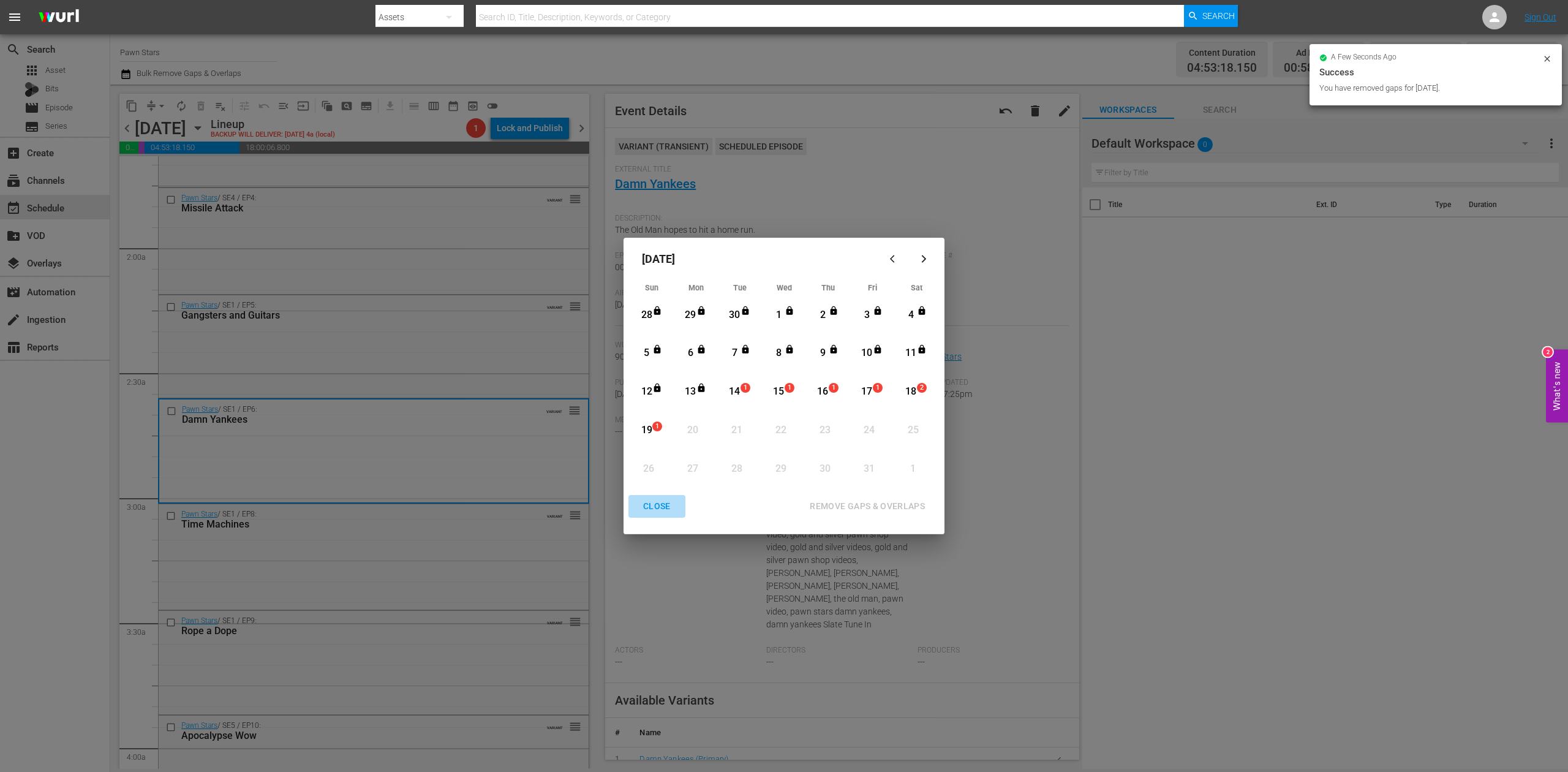
click at [657, 508] on div "CLOSE" at bounding box center [657, 506] width 47 height 16
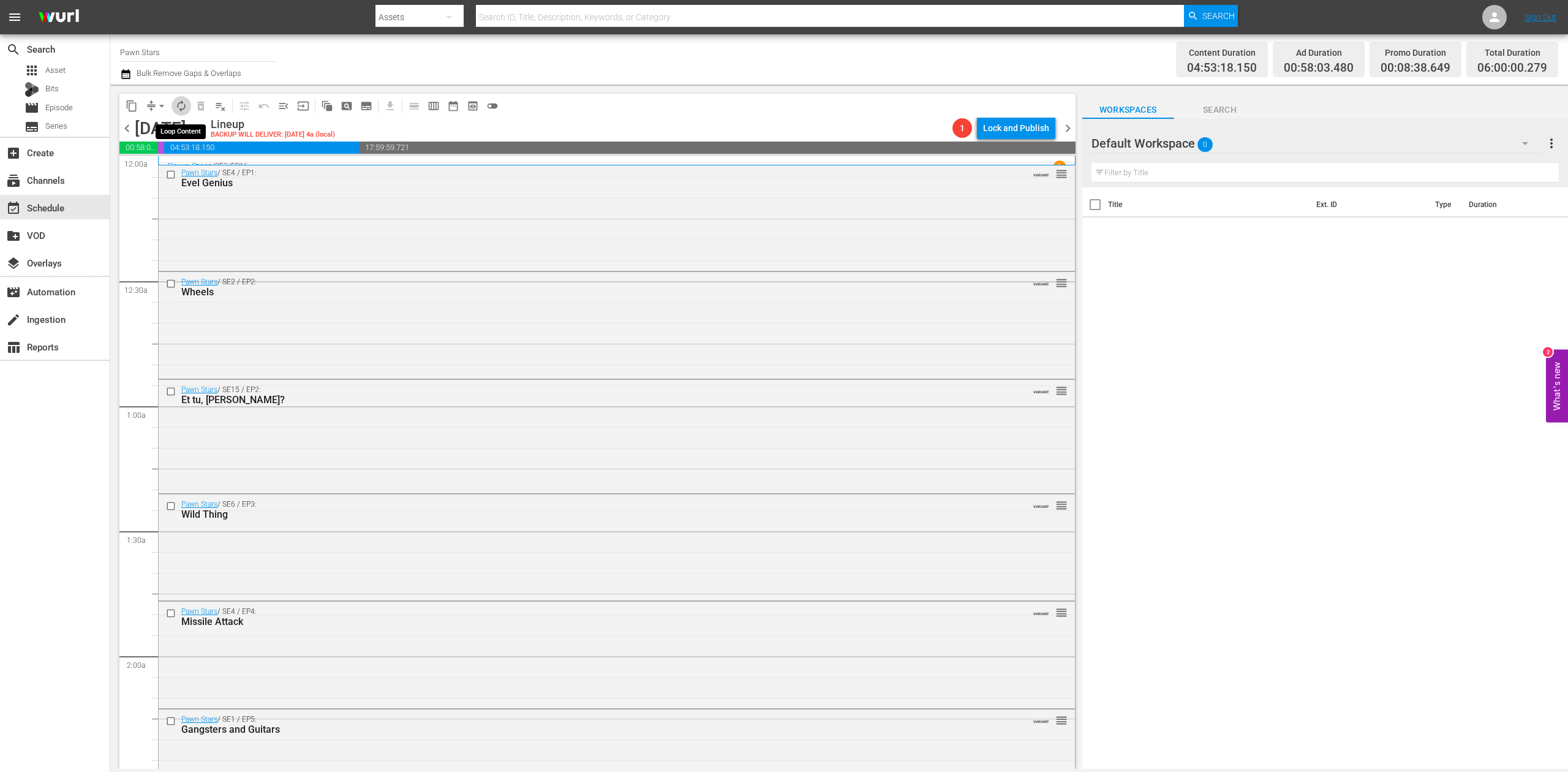
click at [180, 106] on span "autorenew_outlined" at bounding box center [181, 106] width 13 height 13
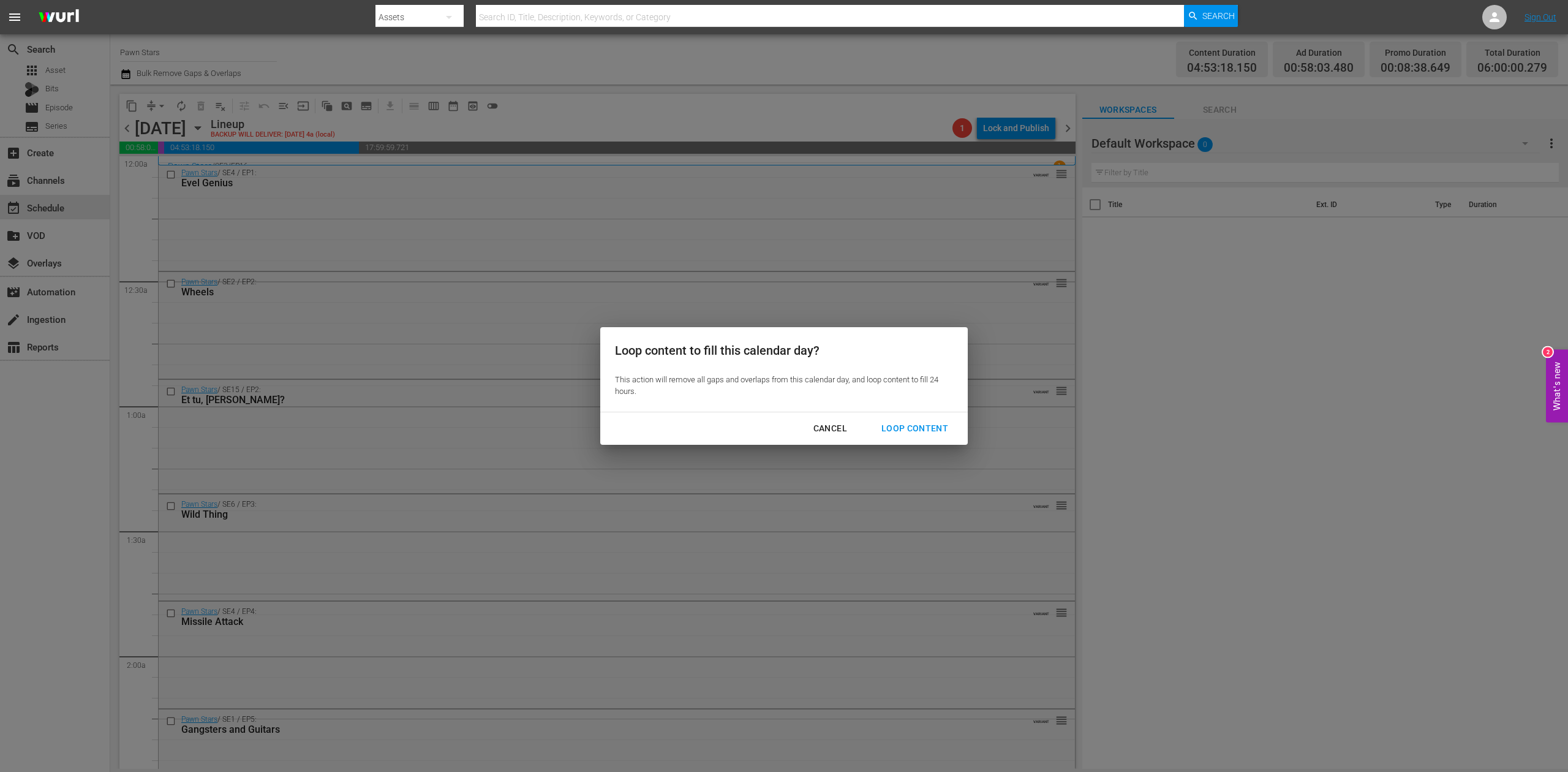
click at [912, 425] on div "Loop Content" at bounding box center [914, 429] width 86 height 16
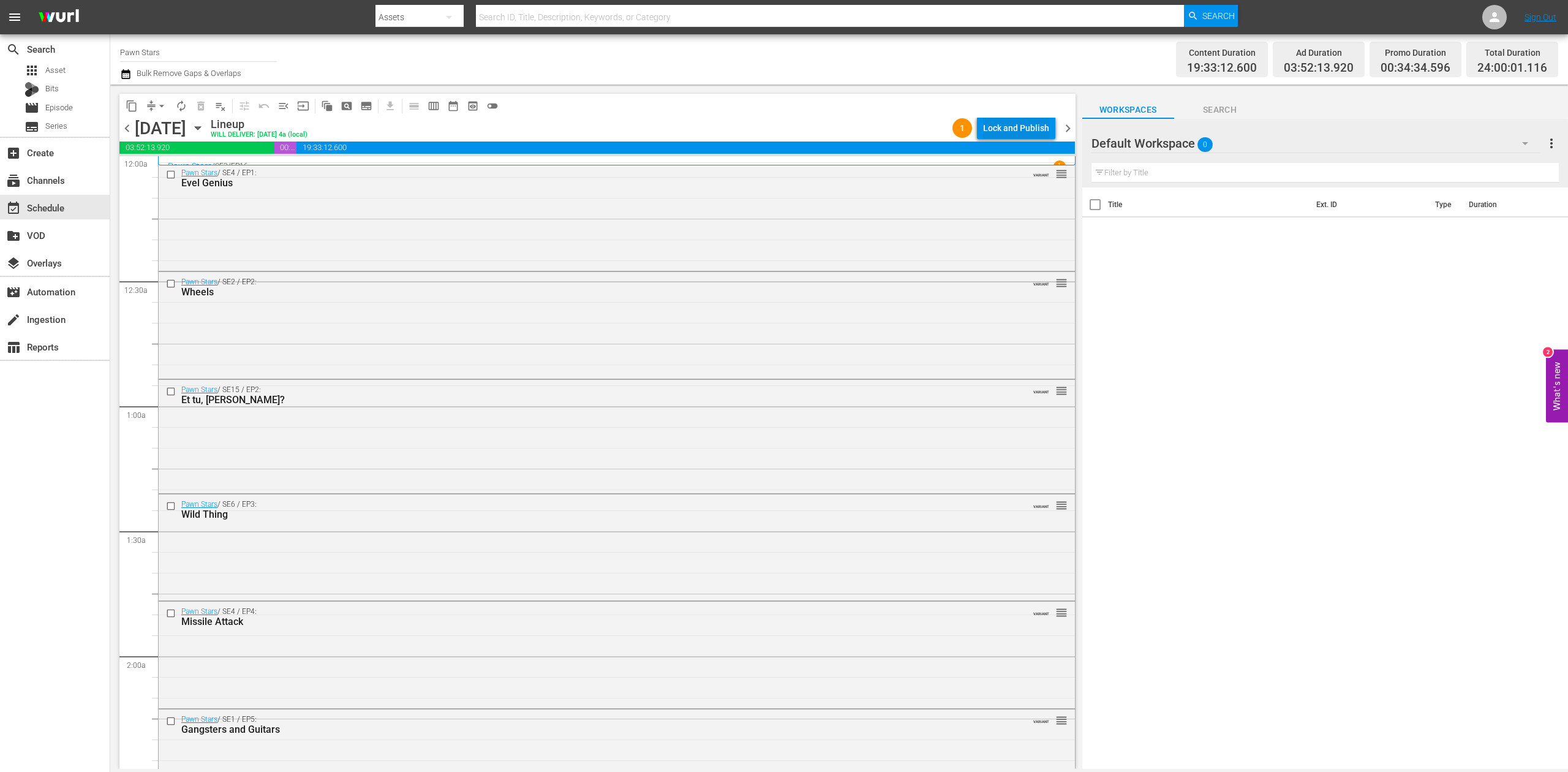
click at [1045, 130] on div "Lock and Publish" at bounding box center [1016, 128] width 66 height 22
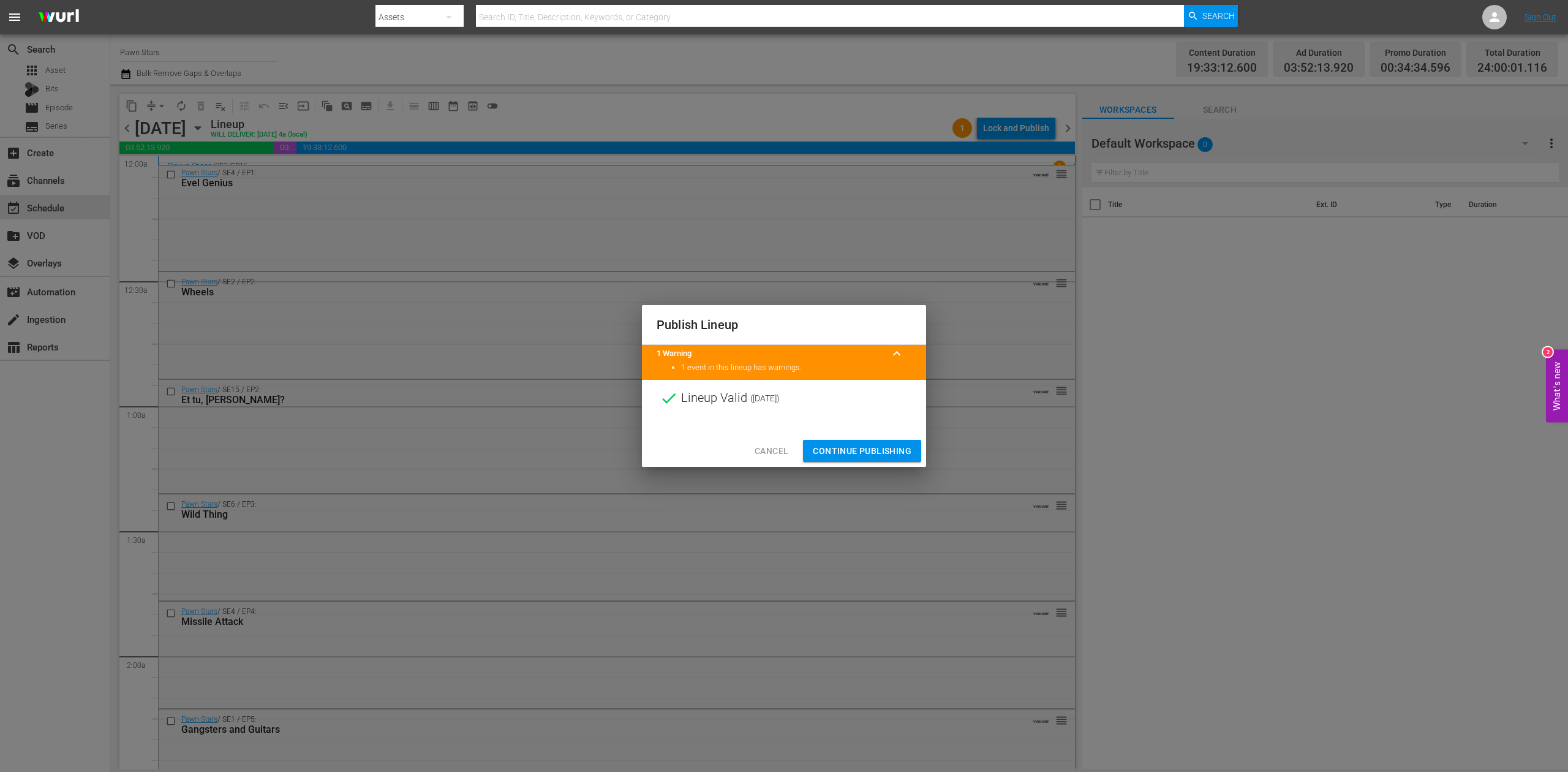
click at [872, 451] on span "Continue Publishing" at bounding box center [862, 451] width 99 height 16
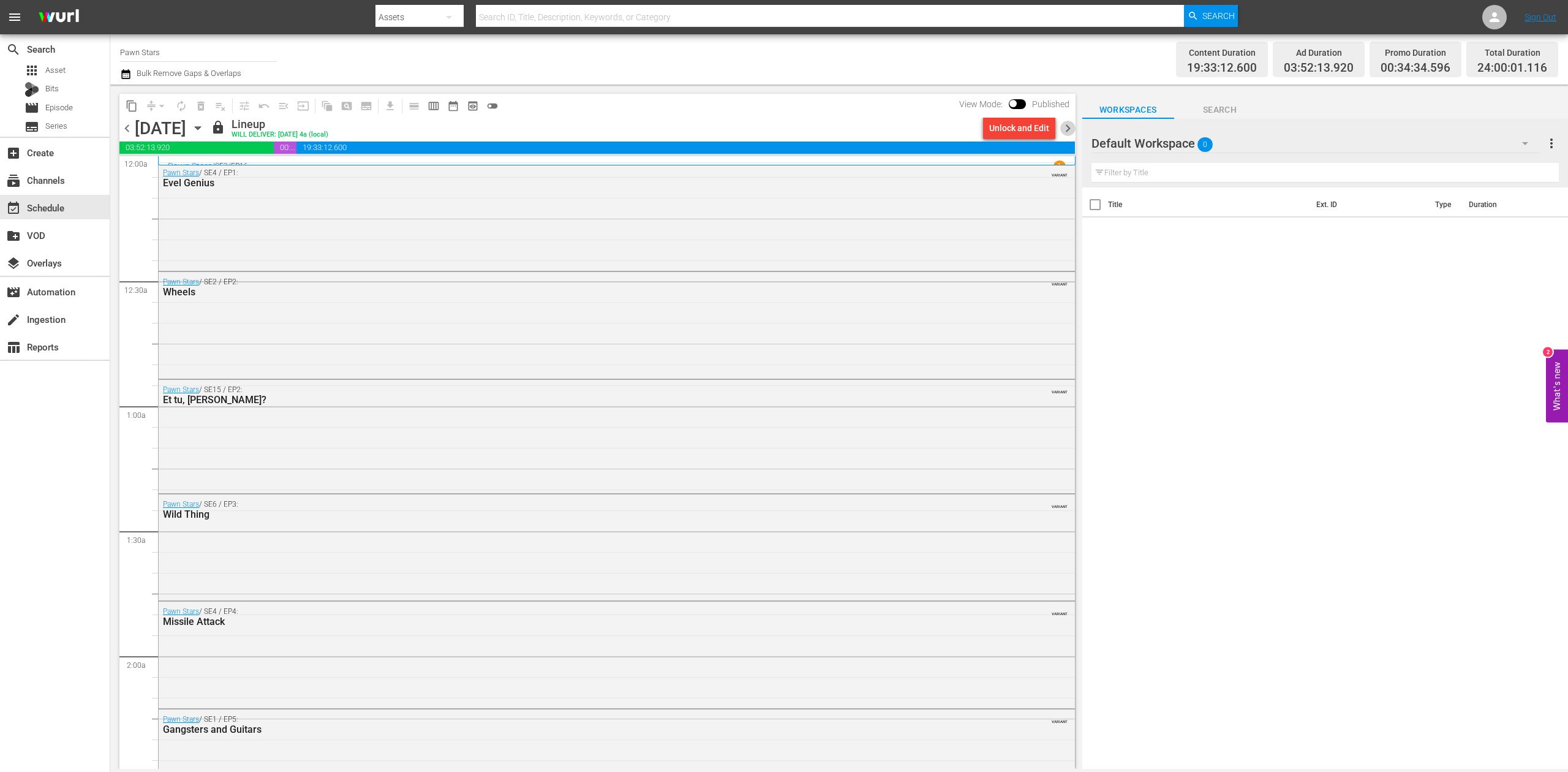
click at [1069, 126] on span "chevron_right" at bounding box center [1068, 128] width 16 height 16
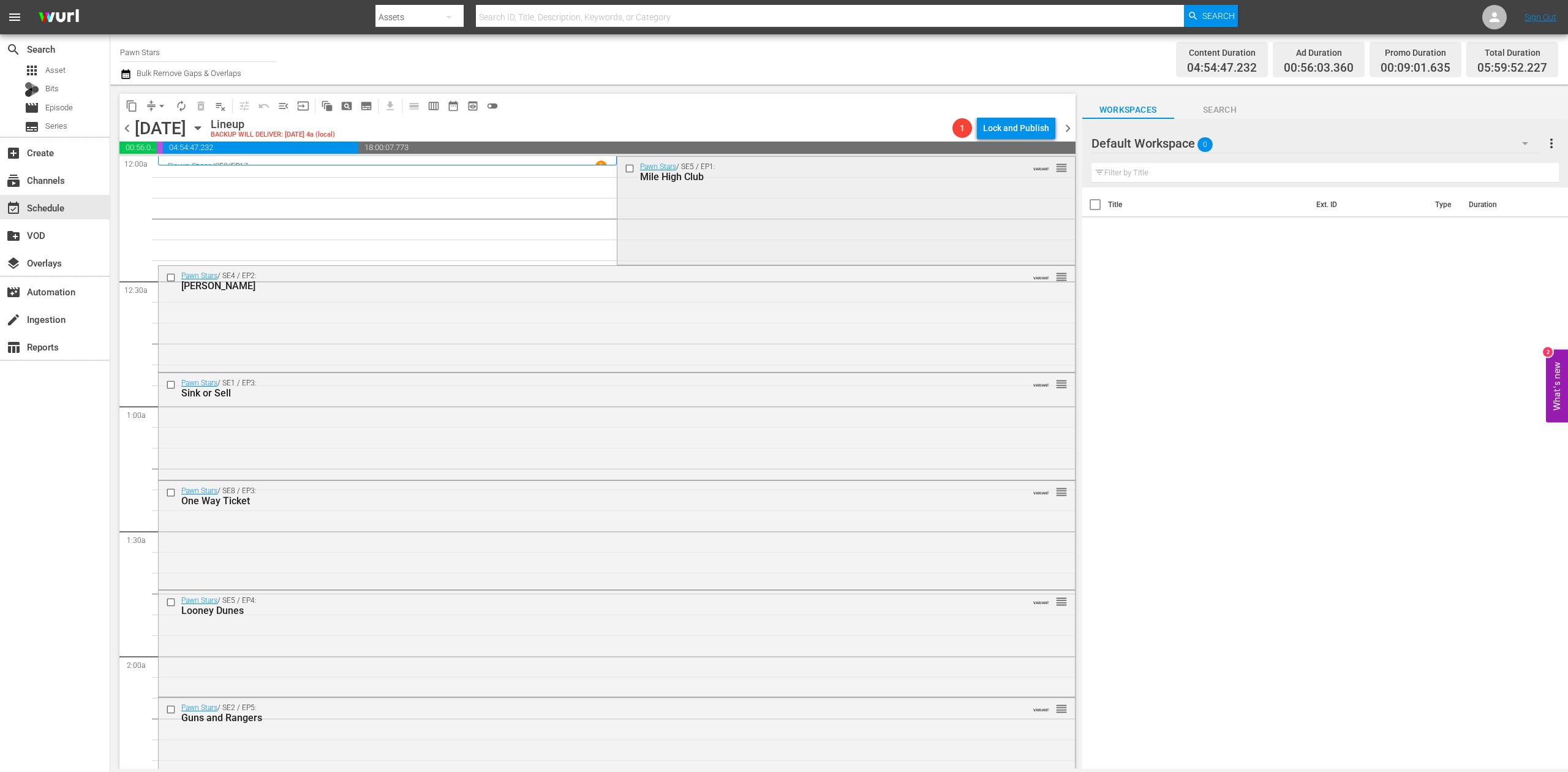
click at [687, 224] on div "Pawn Stars / SE5 / EP1: Mile High Club VARIANT reorder" at bounding box center [845, 209] width 457 height 106
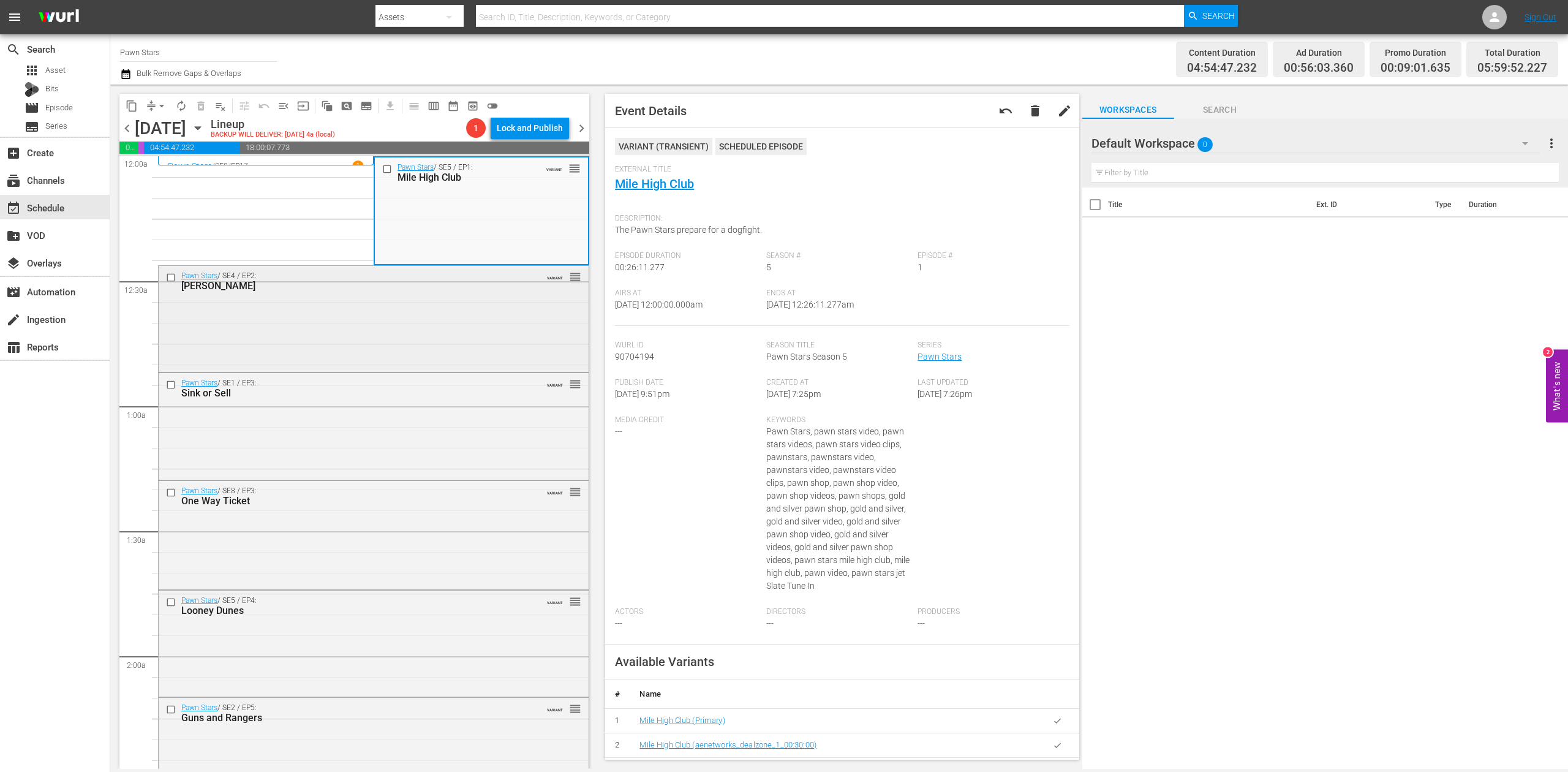
click at [454, 322] on div "Pawn Stars / SE4 / EP2: Pablo Pawncasso VARIANT reorder" at bounding box center [374, 318] width 430 height 103
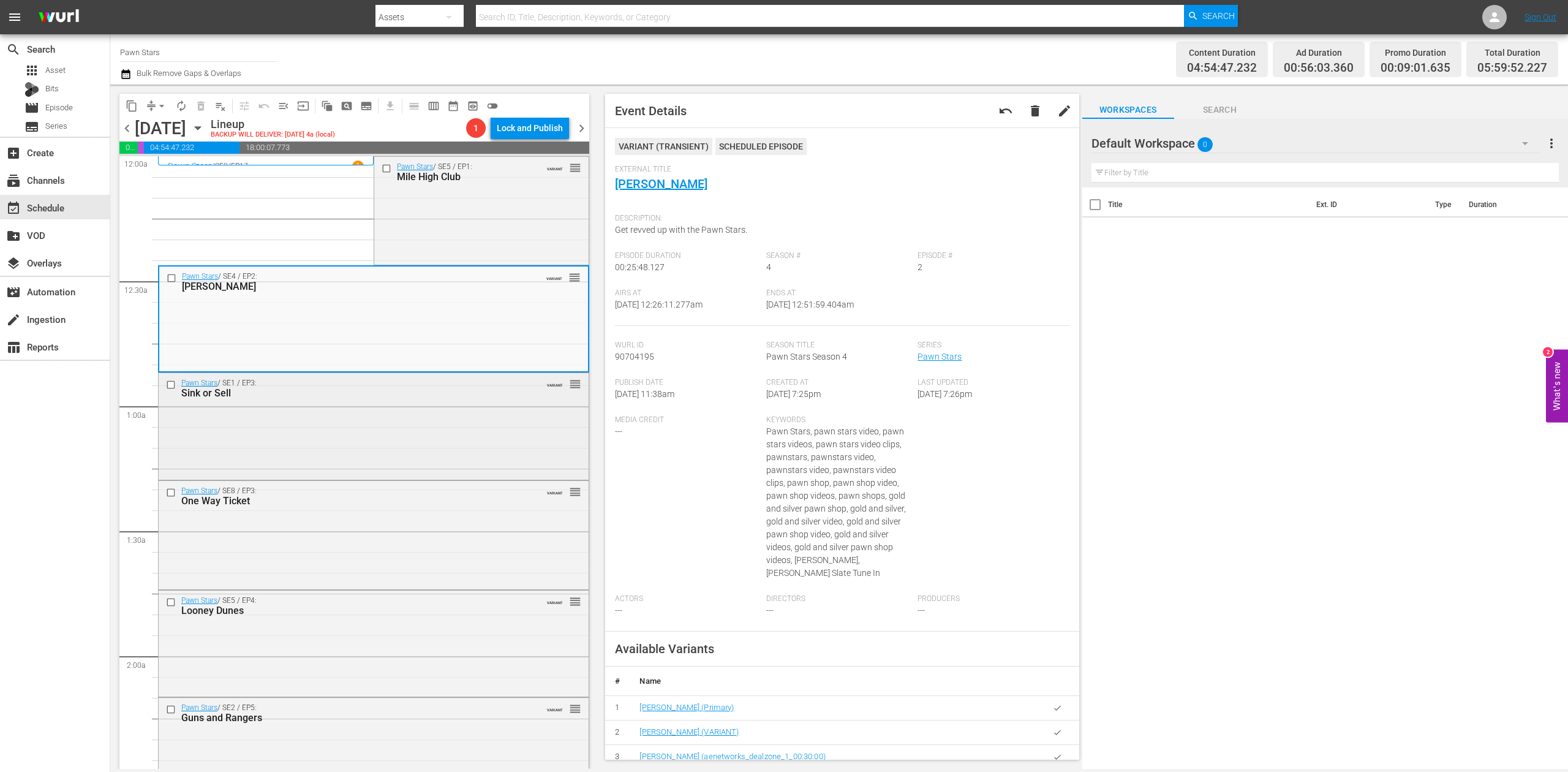
click at [443, 422] on div "Pawn Stars / SE1 / EP3: Sink or Sell VARIANT reorder" at bounding box center [374, 425] width 430 height 103
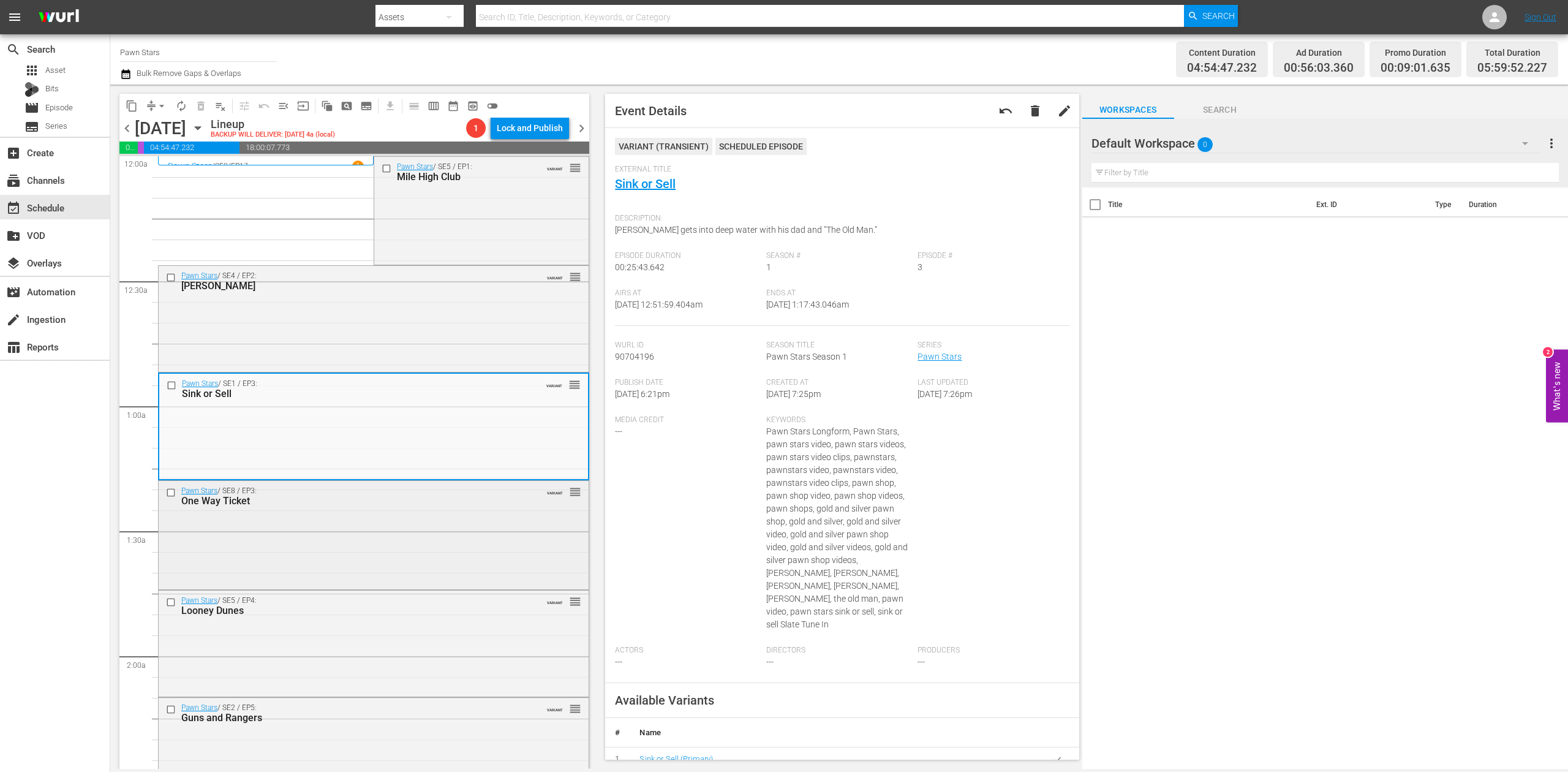
click at [390, 533] on div "Pawn Stars / SE8 / EP3: One Way Ticket VARIANT reorder" at bounding box center [374, 534] width 430 height 106
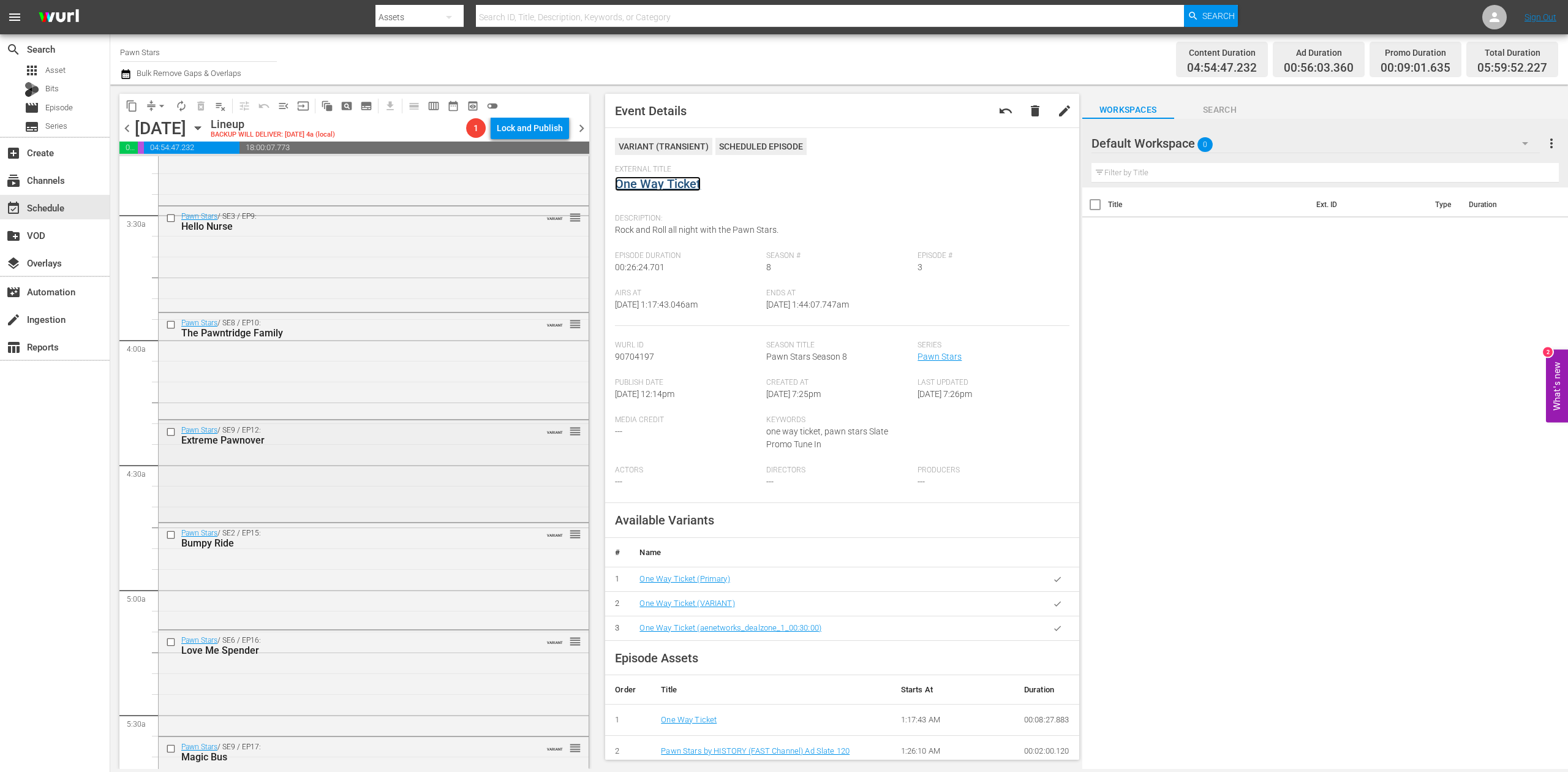
scroll to position [817, 0]
click at [373, 586] on div "Pawn Stars / SE2 / EP15: Bumpy Ride VARIANT reorder" at bounding box center [374, 574] width 430 height 103
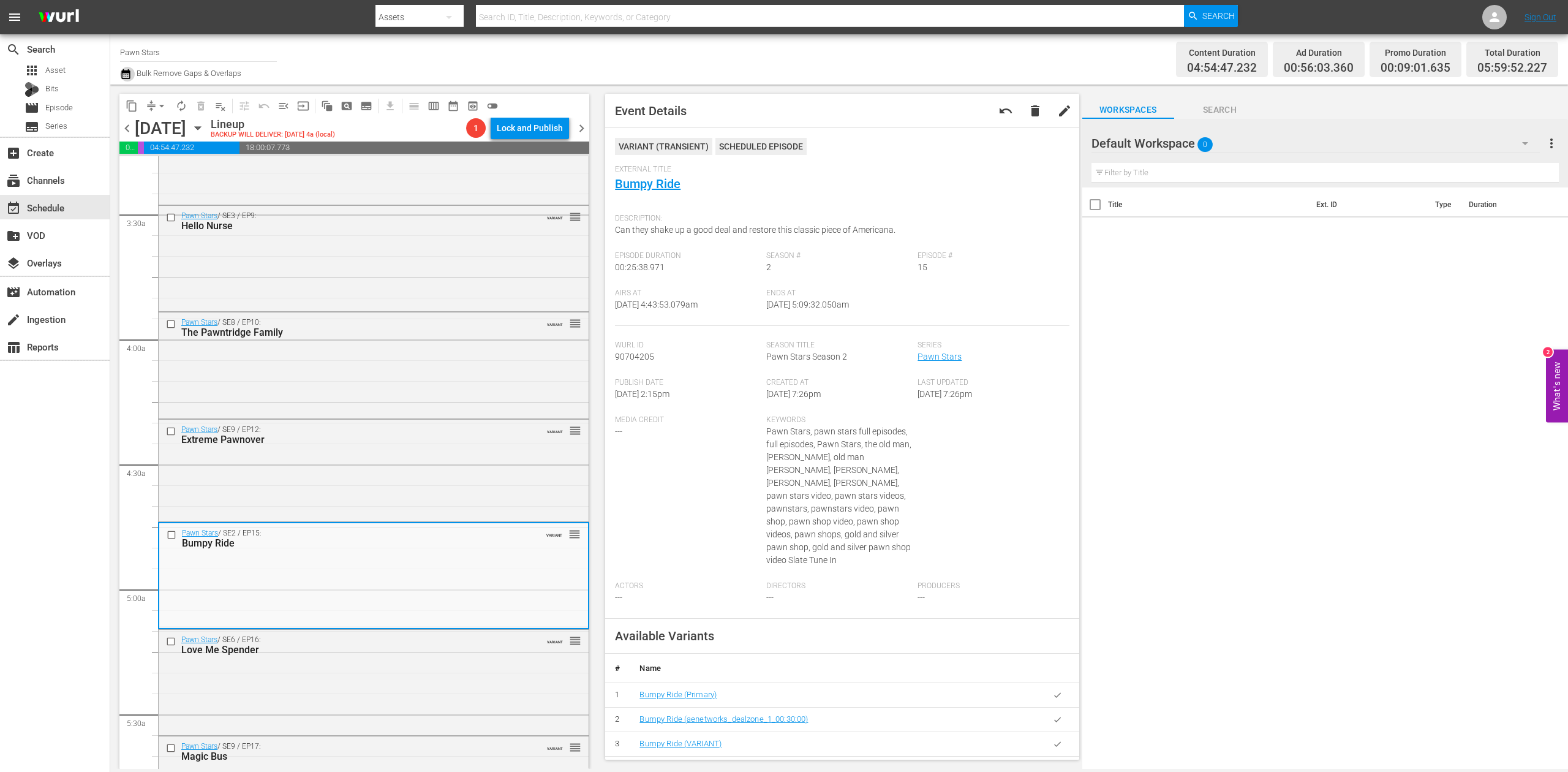
click at [127, 74] on icon "button" at bounding box center [125, 74] width 12 height 15
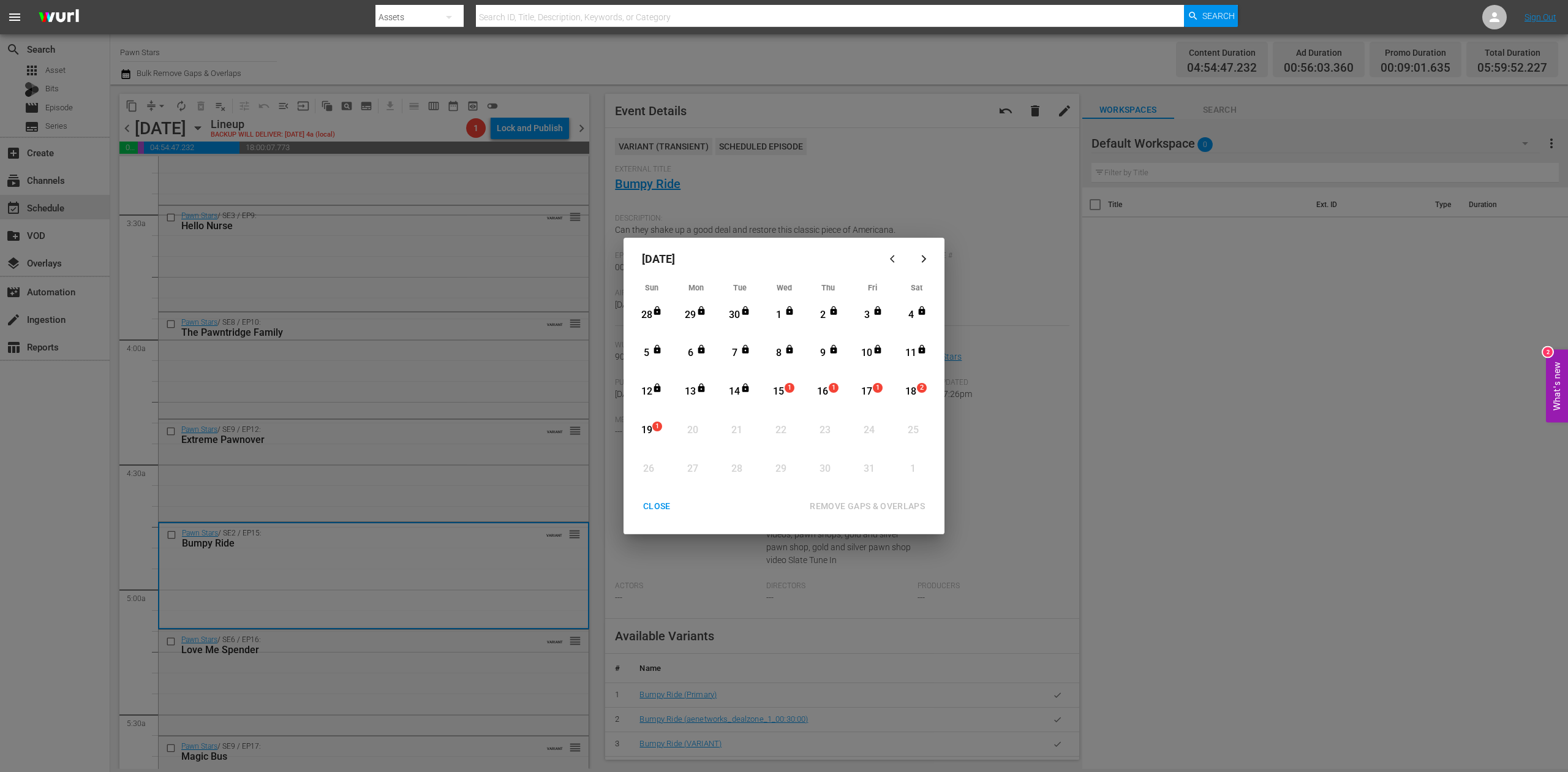
click at [781, 385] on div "15" at bounding box center [779, 392] width 16 height 14
click at [887, 501] on div "REMOVE GAPS & OVERLAPS" at bounding box center [867, 506] width 135 height 16
click at [772, 386] on div "15" at bounding box center [779, 392] width 16 height 14
click at [892, 507] on div "REMOVE GAPS & OVERLAPS" at bounding box center [867, 506] width 135 height 16
click at [779, 387] on div "15" at bounding box center [779, 392] width 16 height 14
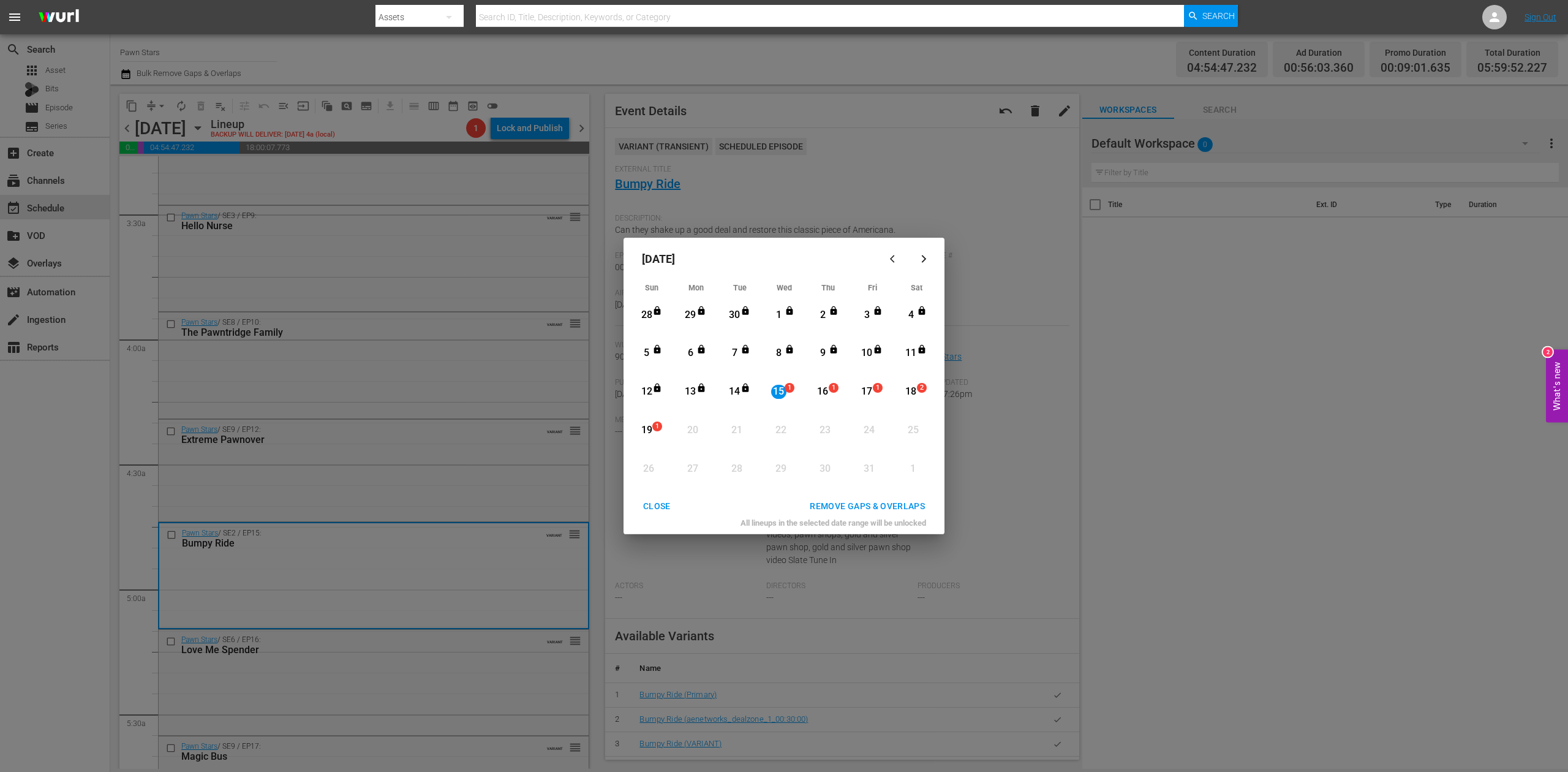
click at [848, 506] on div "REMOVE GAPS & OVERLAPS" at bounding box center [867, 506] width 135 height 16
drag, startPoint x: 783, startPoint y: 390, endPoint x: 790, endPoint y: 436, distance: 46.5
click at [782, 390] on div "15" at bounding box center [779, 392] width 16 height 14
click at [877, 505] on div "REMOVE GAPS & OVERLAPS" at bounding box center [867, 506] width 135 height 16
click at [655, 502] on div "CLOSE" at bounding box center [657, 506] width 47 height 16
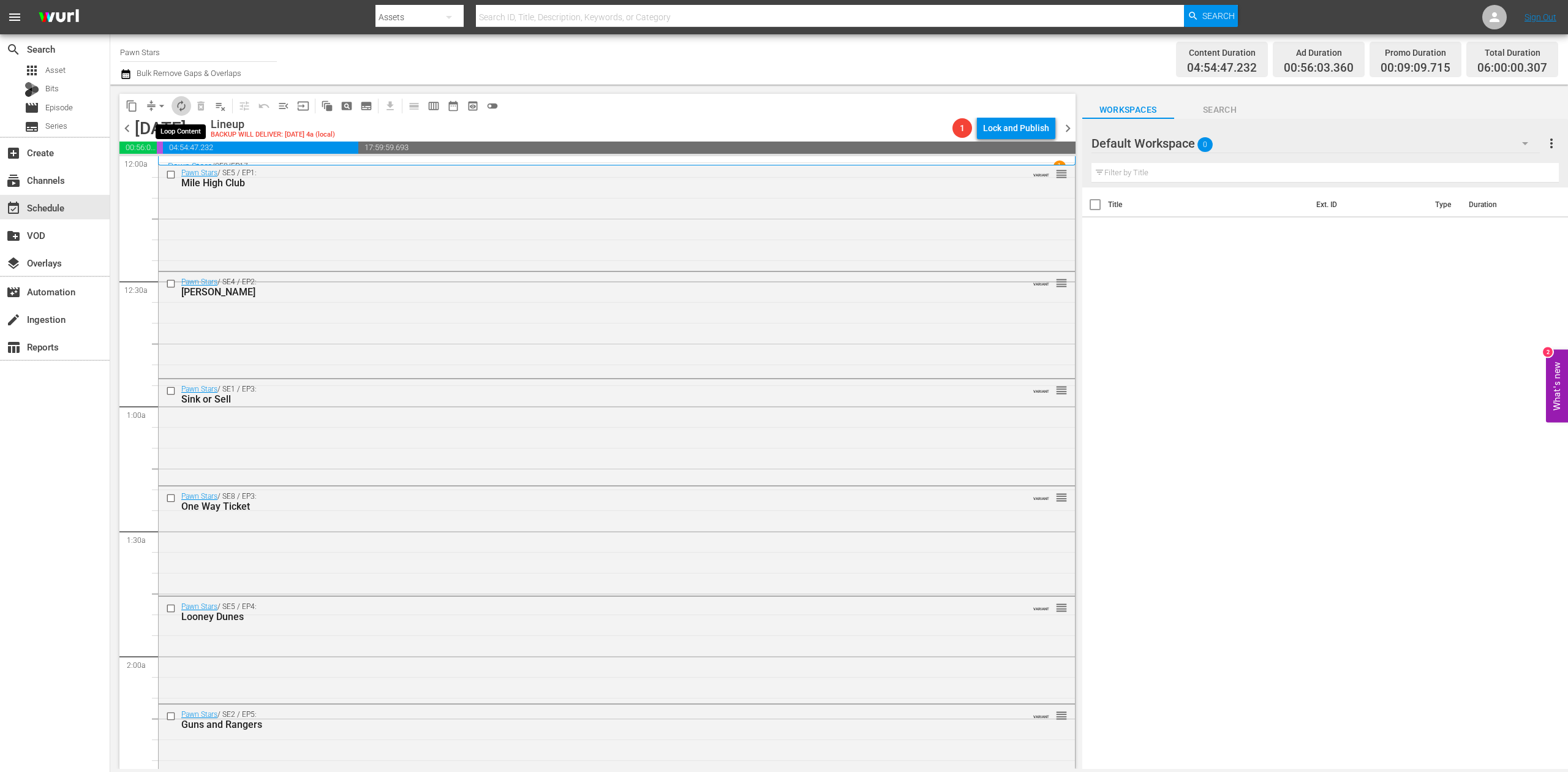
click at [182, 104] on span "autorenew_outlined" at bounding box center [181, 106] width 13 height 13
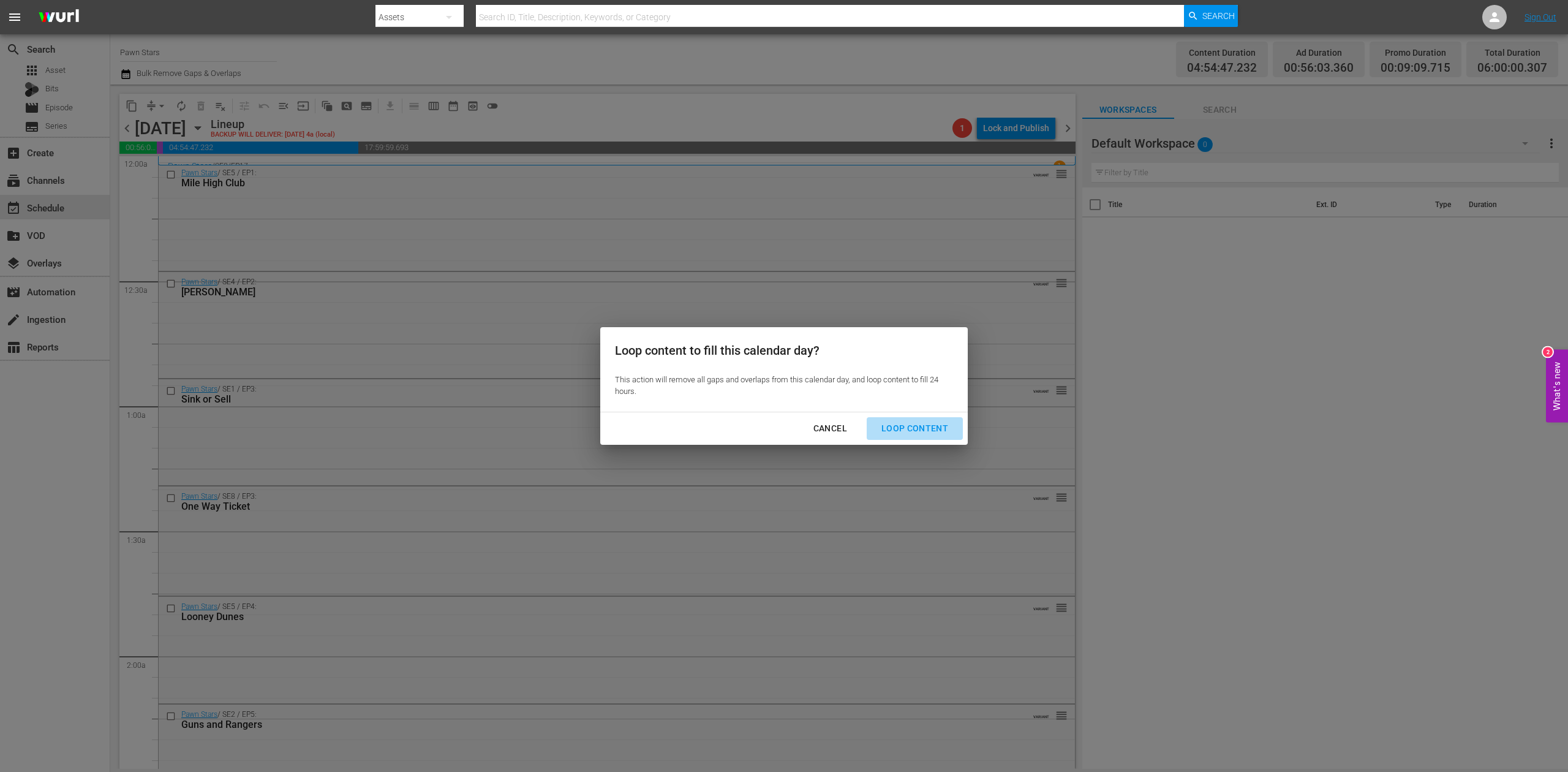
click at [924, 425] on div "Loop Content" at bounding box center [914, 429] width 86 height 16
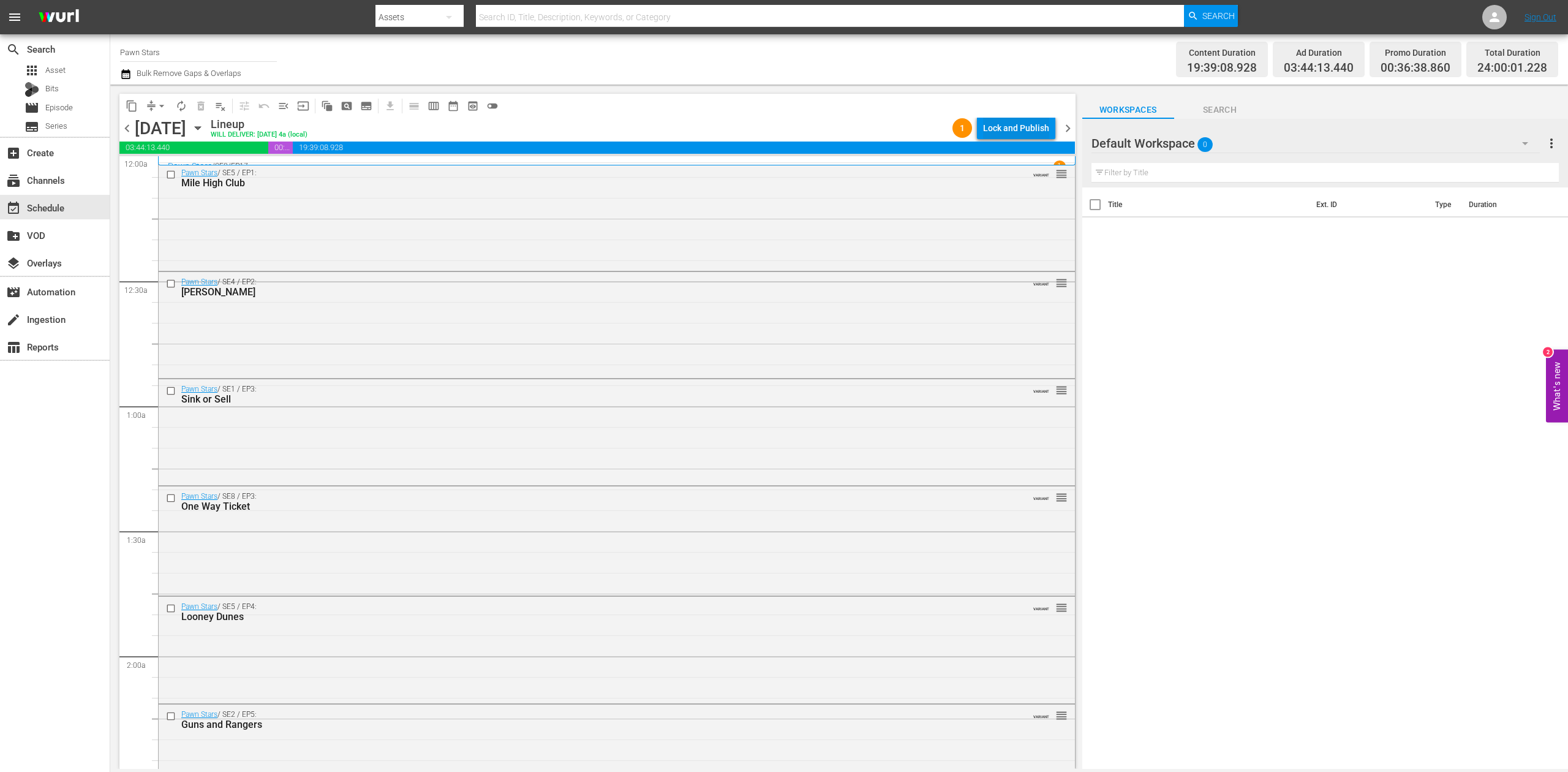
click at [999, 131] on div "Lock and Publish" at bounding box center [1016, 128] width 66 height 22
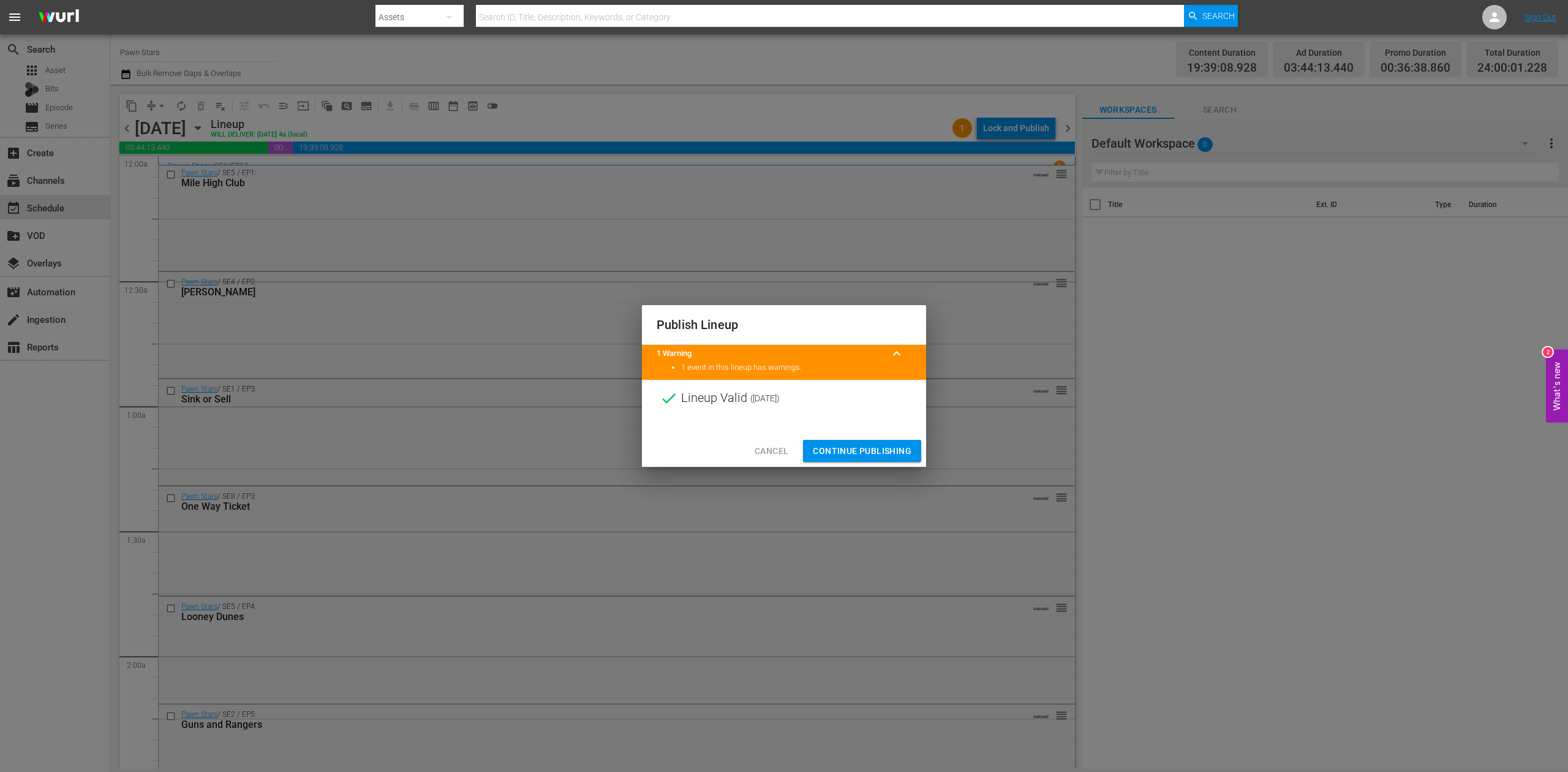
click at [866, 451] on span "Continue Publishing" at bounding box center [862, 451] width 99 height 16
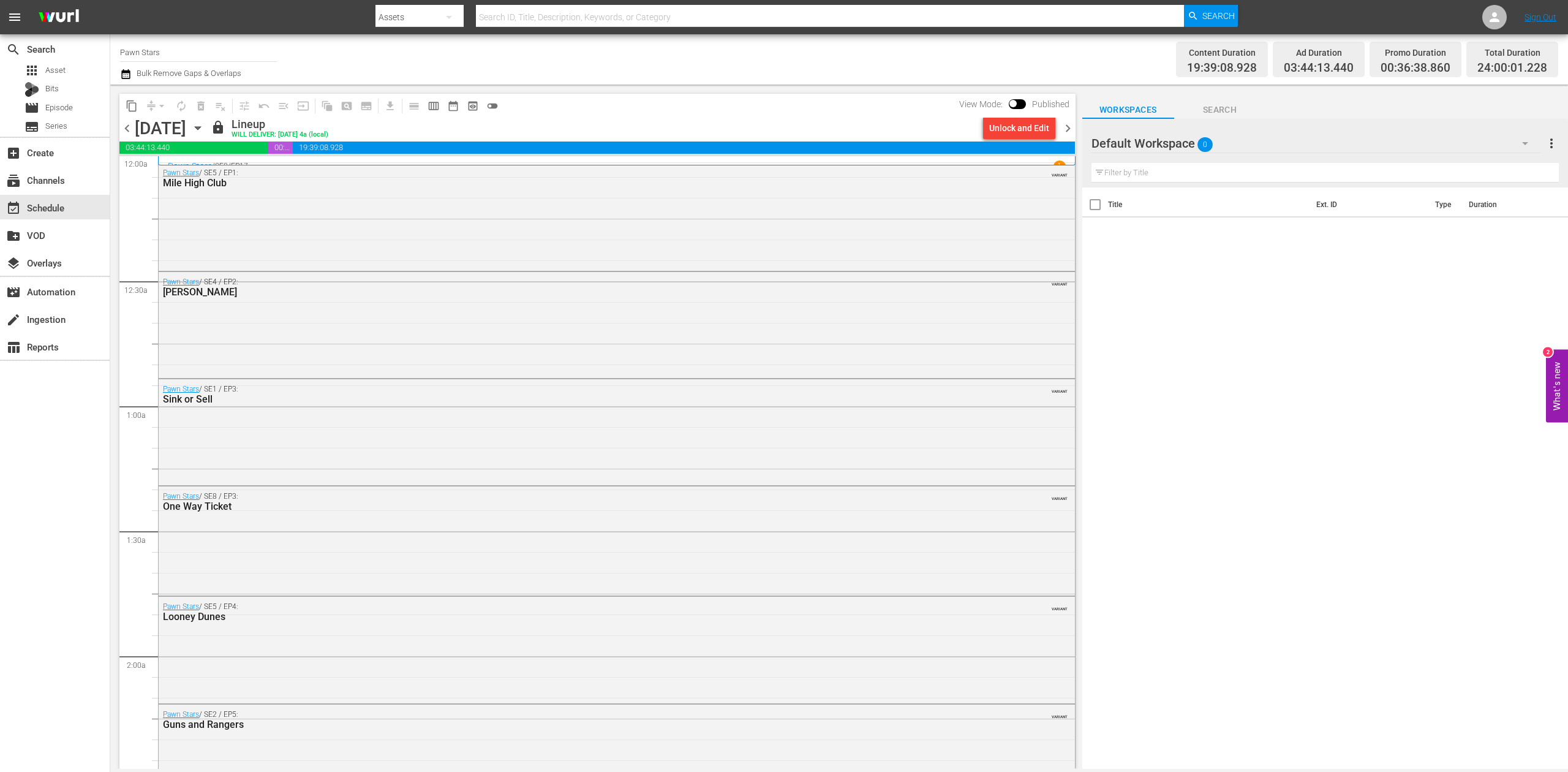
click at [1069, 121] on span "chevron_right" at bounding box center [1068, 128] width 16 height 16
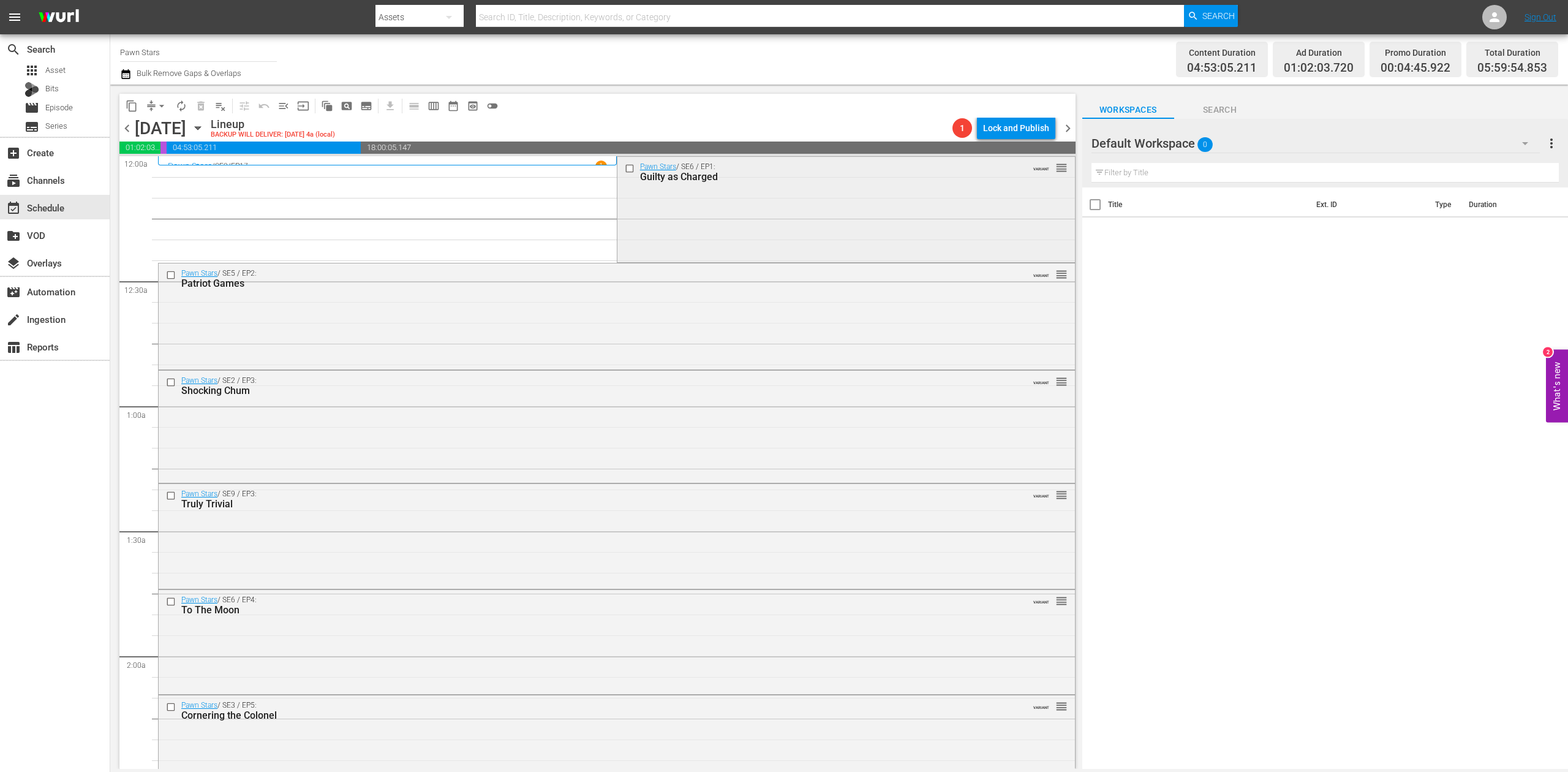
click at [752, 210] on div "Pawn Stars / SE6 / EP1: Guilty as Charged VARIANT reorder" at bounding box center [845, 208] width 457 height 103
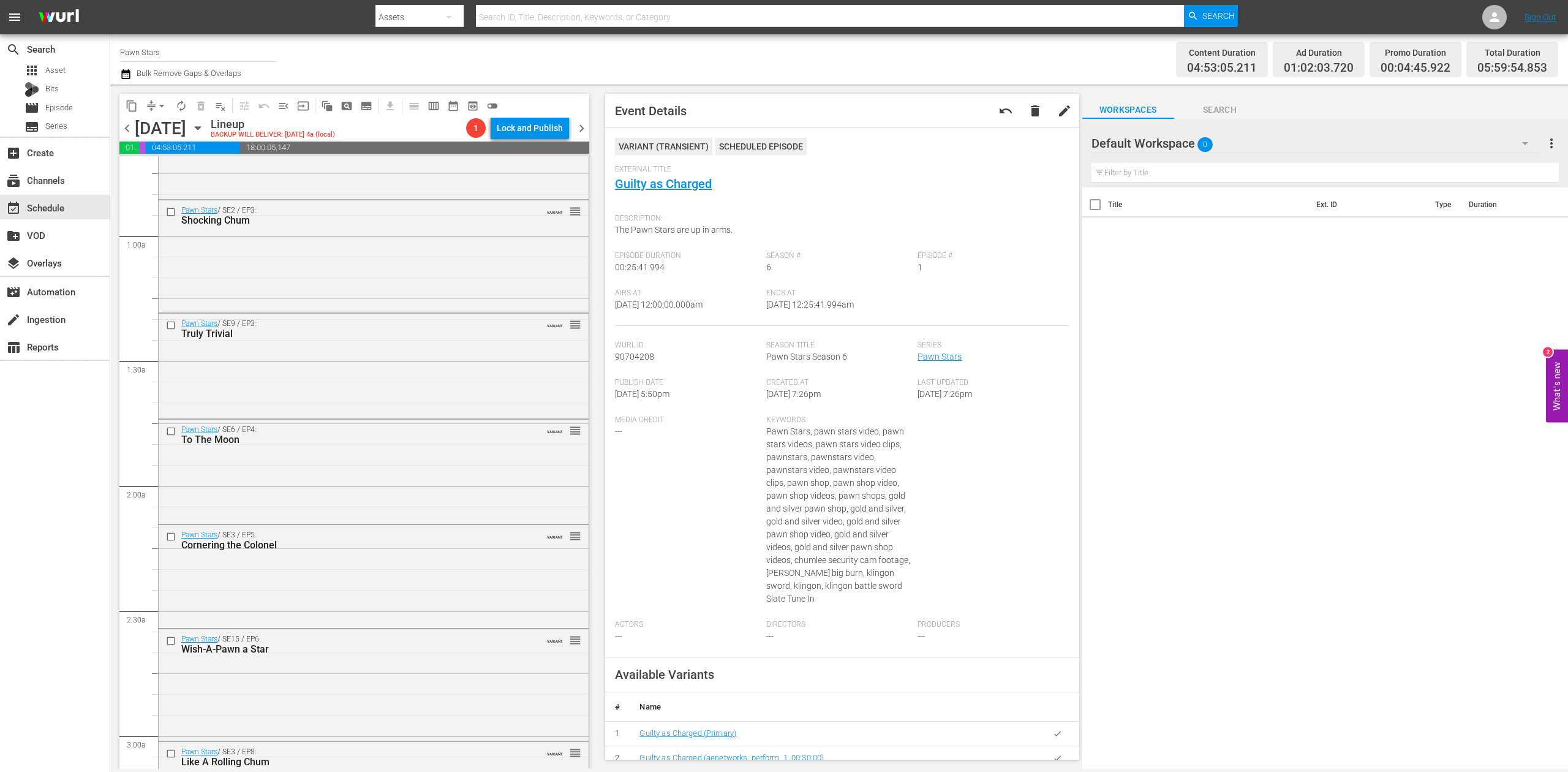
scroll to position [326, 0]
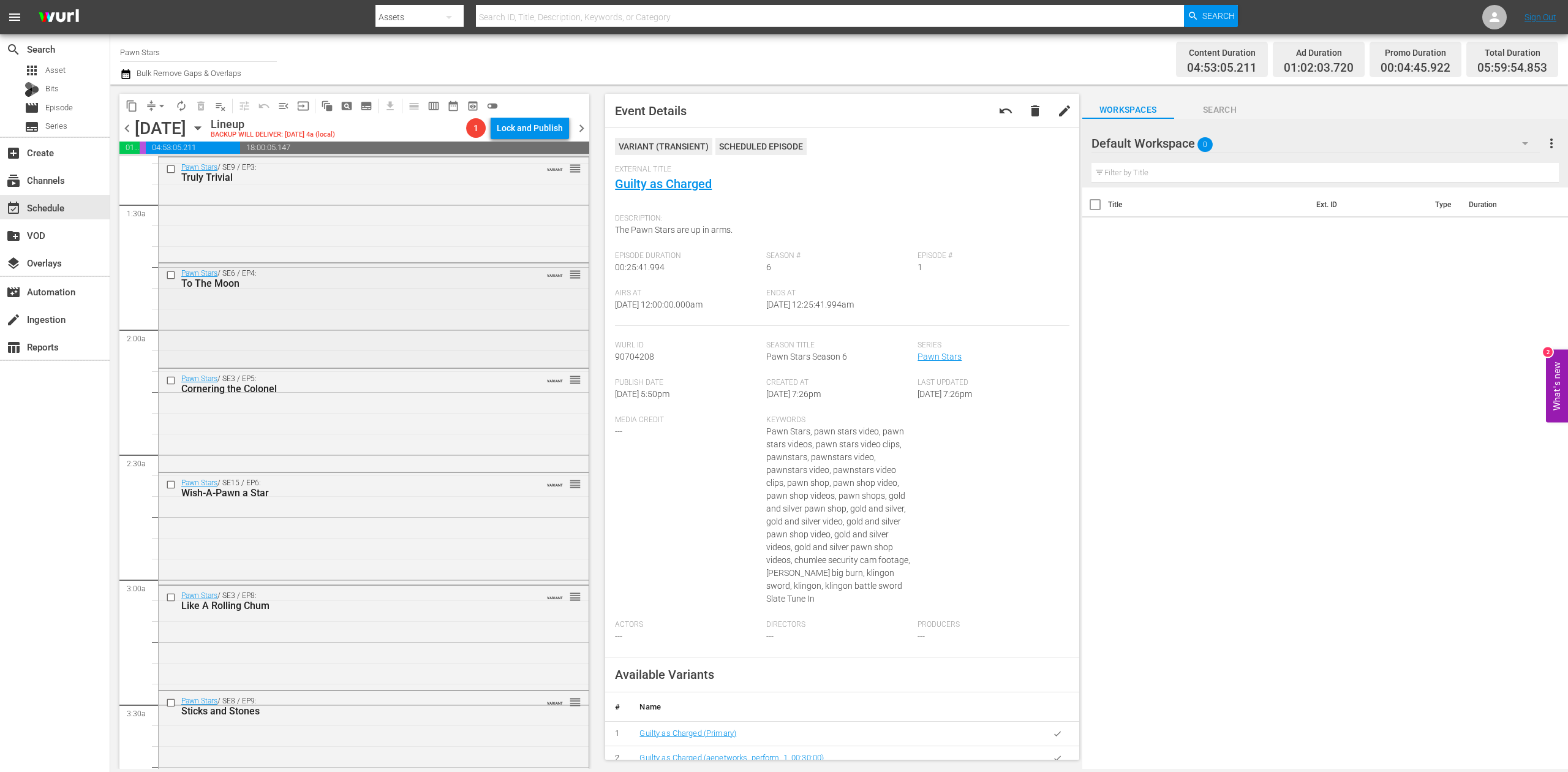
click at [379, 324] on div "Pawn Stars / SE6 / EP4: To The Moon VARIANT reorder" at bounding box center [374, 314] width 430 height 102
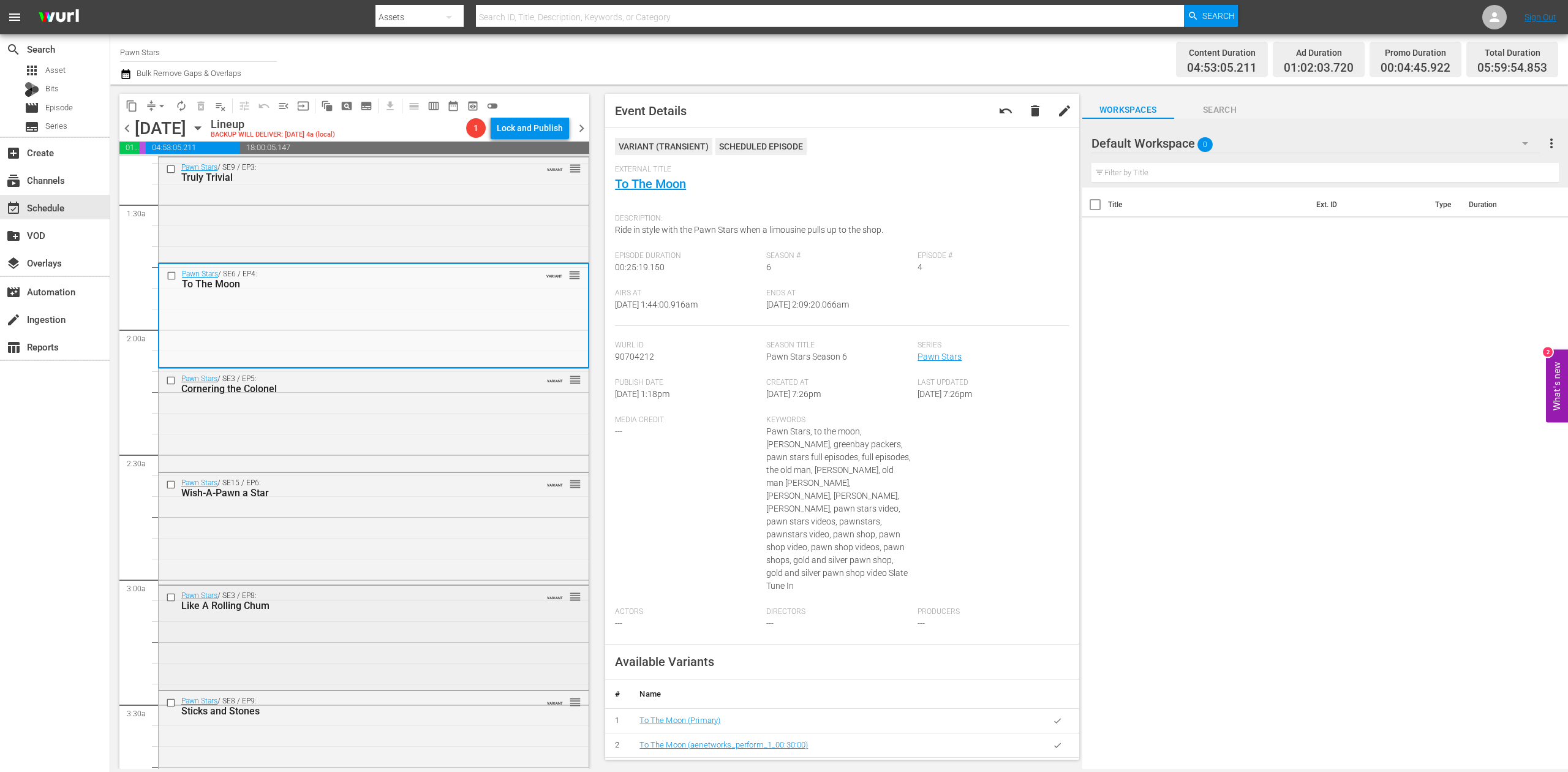
click at [417, 626] on div "Pawn Stars / SE3 / EP8: Like A Rolling Chum VARIANT reorder" at bounding box center [374, 637] width 430 height 102
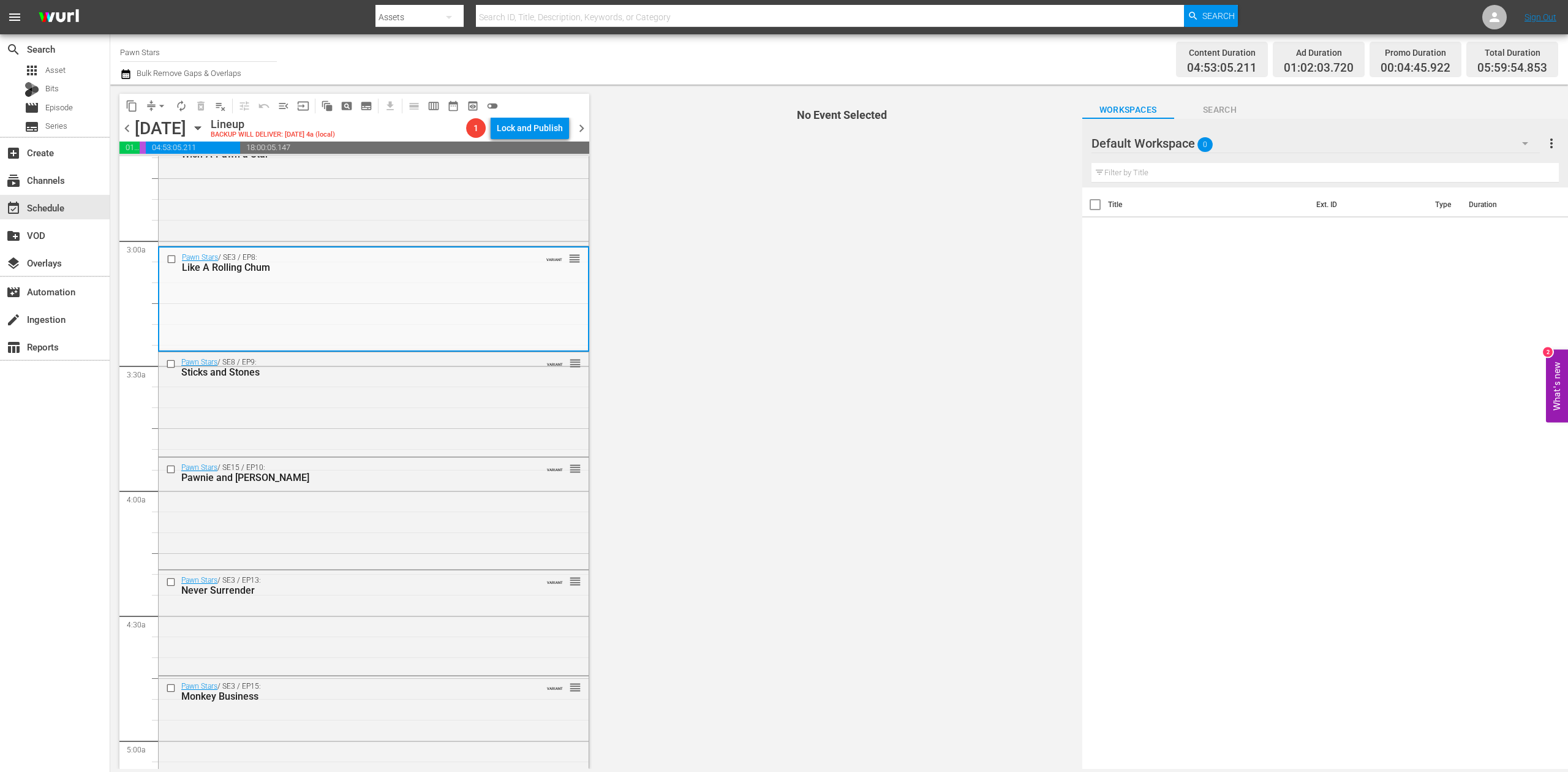
scroll to position [735, 0]
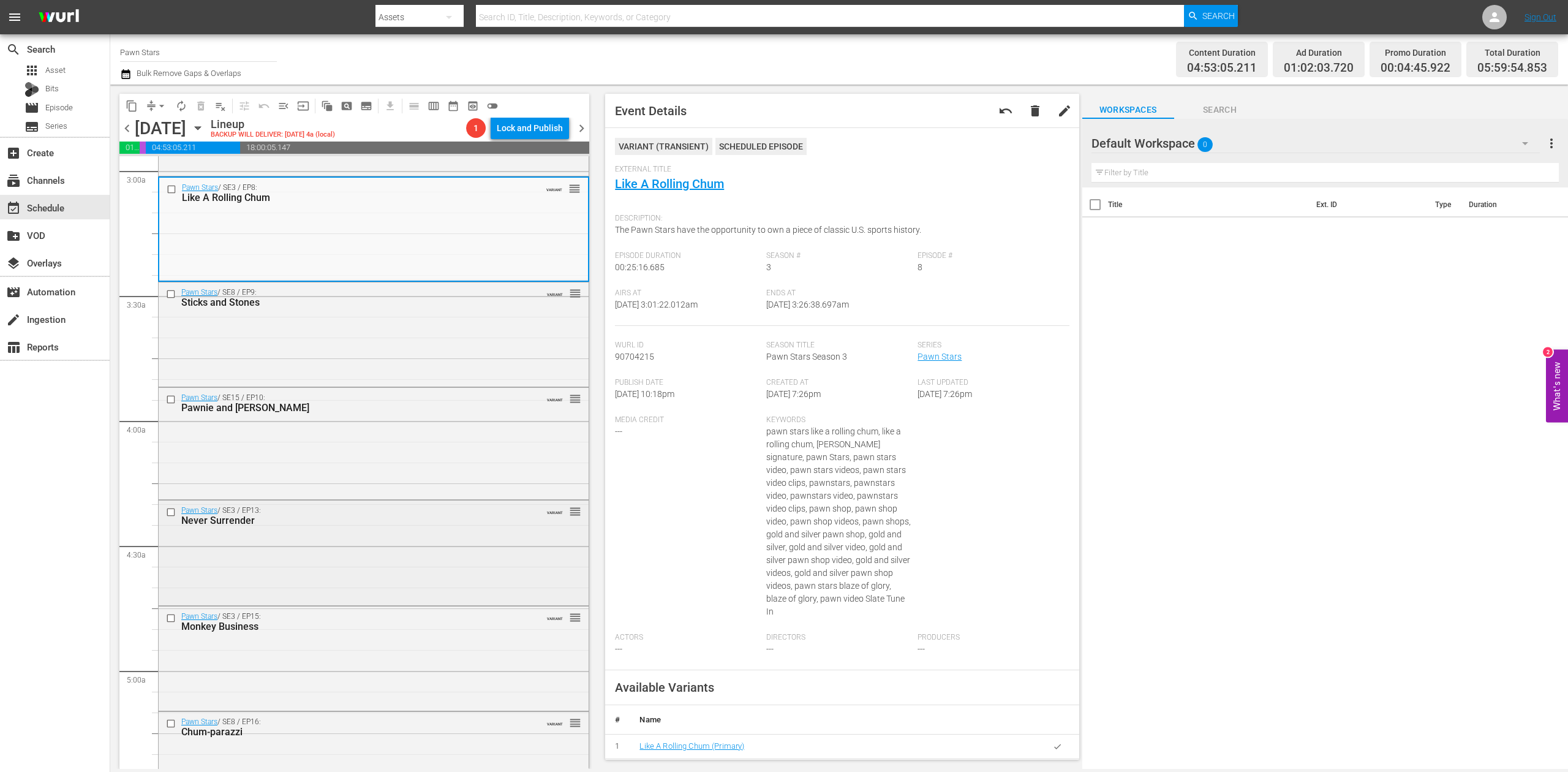
click at [376, 569] on div "Pawn Stars / SE3 / EP13: Never Surrender VARIANT reorder" at bounding box center [374, 551] width 430 height 102
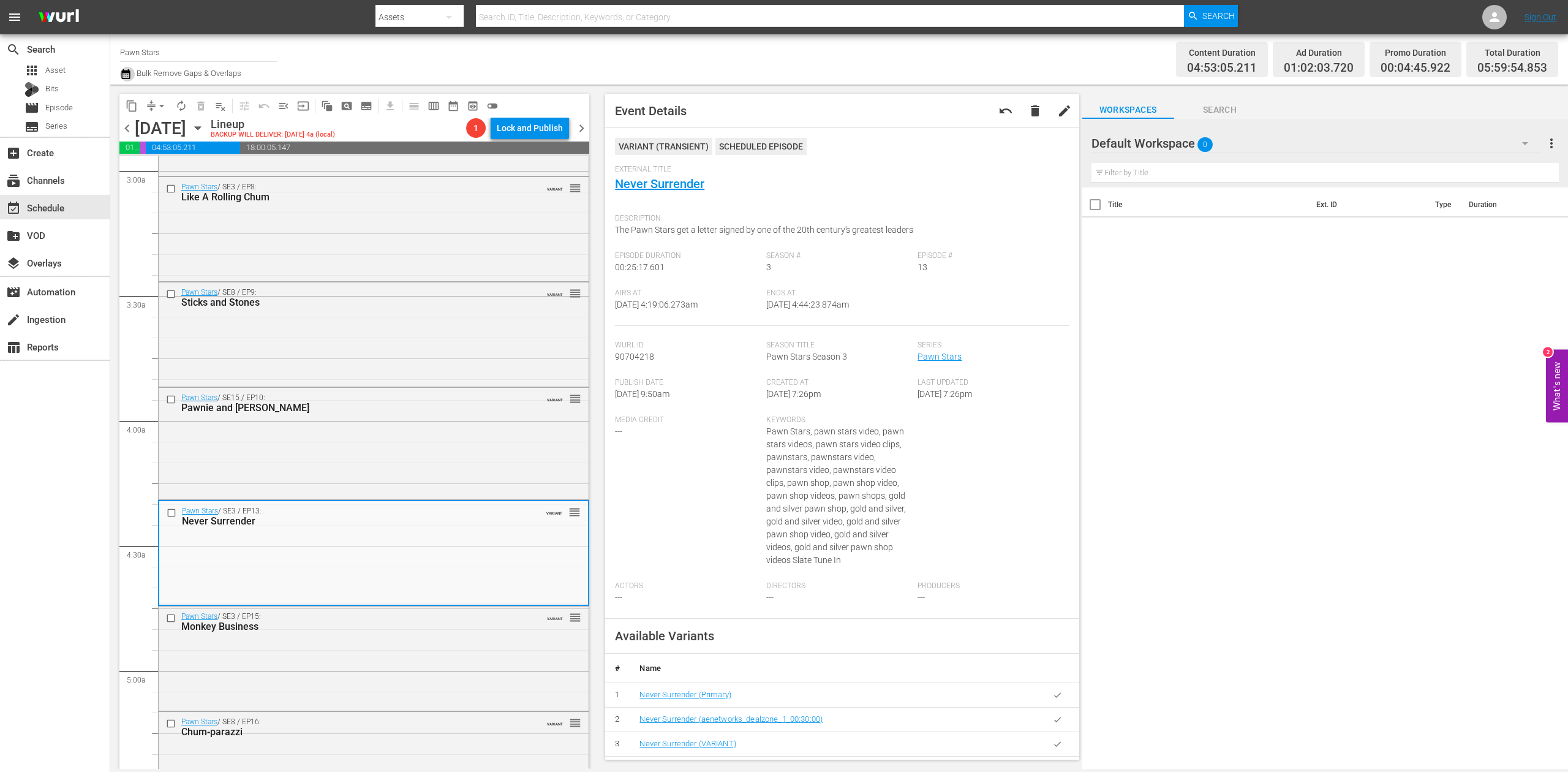
click at [127, 75] on icon "button" at bounding box center [125, 74] width 12 height 15
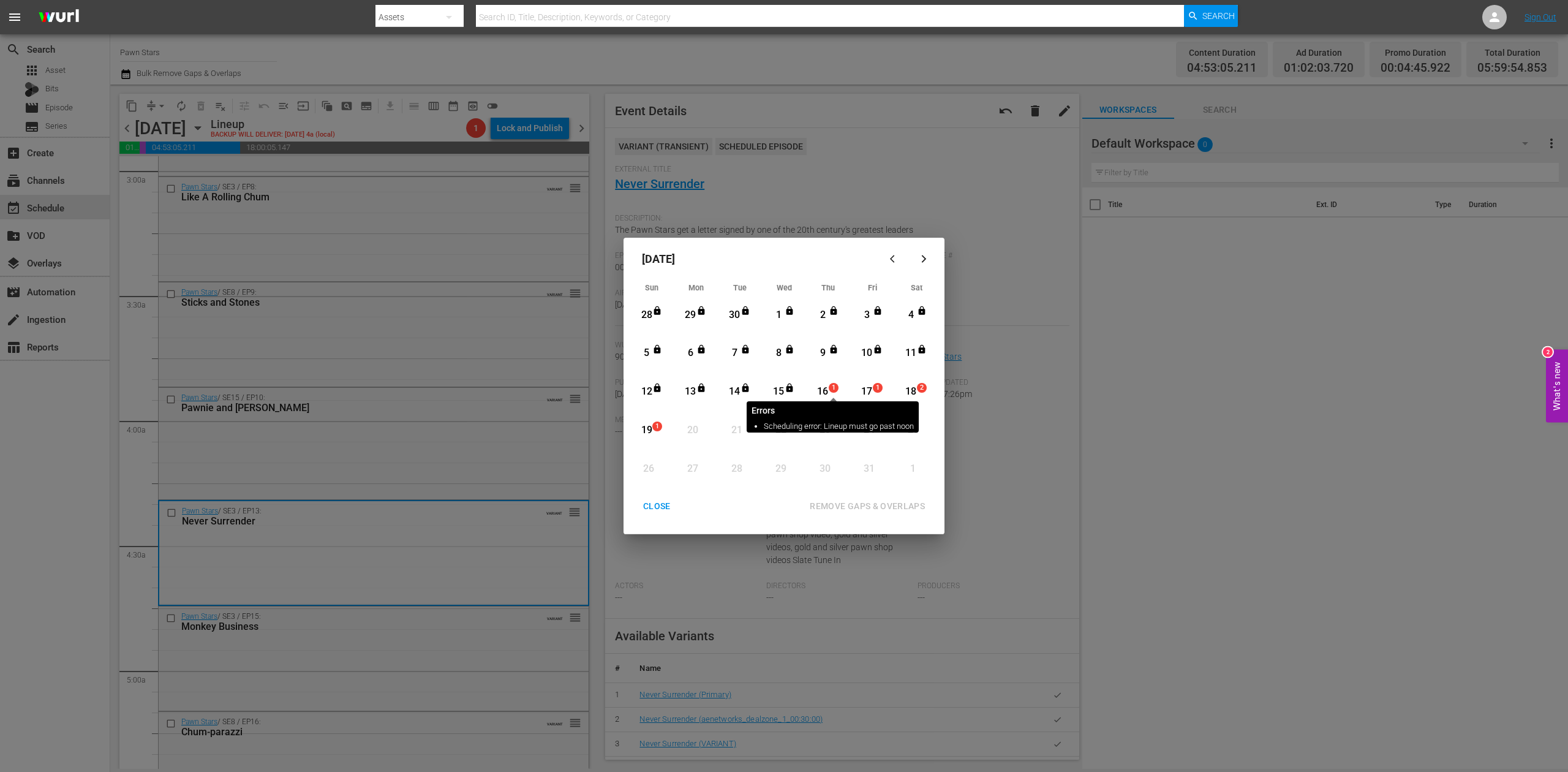
click at [829, 389] on span "1" at bounding box center [833, 387] width 9 height 10
click at [870, 500] on div "REMOVE GAPS & OVERLAPS" at bounding box center [867, 506] width 135 height 16
click at [827, 392] on div "16" at bounding box center [823, 392] width 16 height 14
click at [880, 504] on div "REMOVE GAPS & OVERLAPS" at bounding box center [867, 506] width 135 height 16
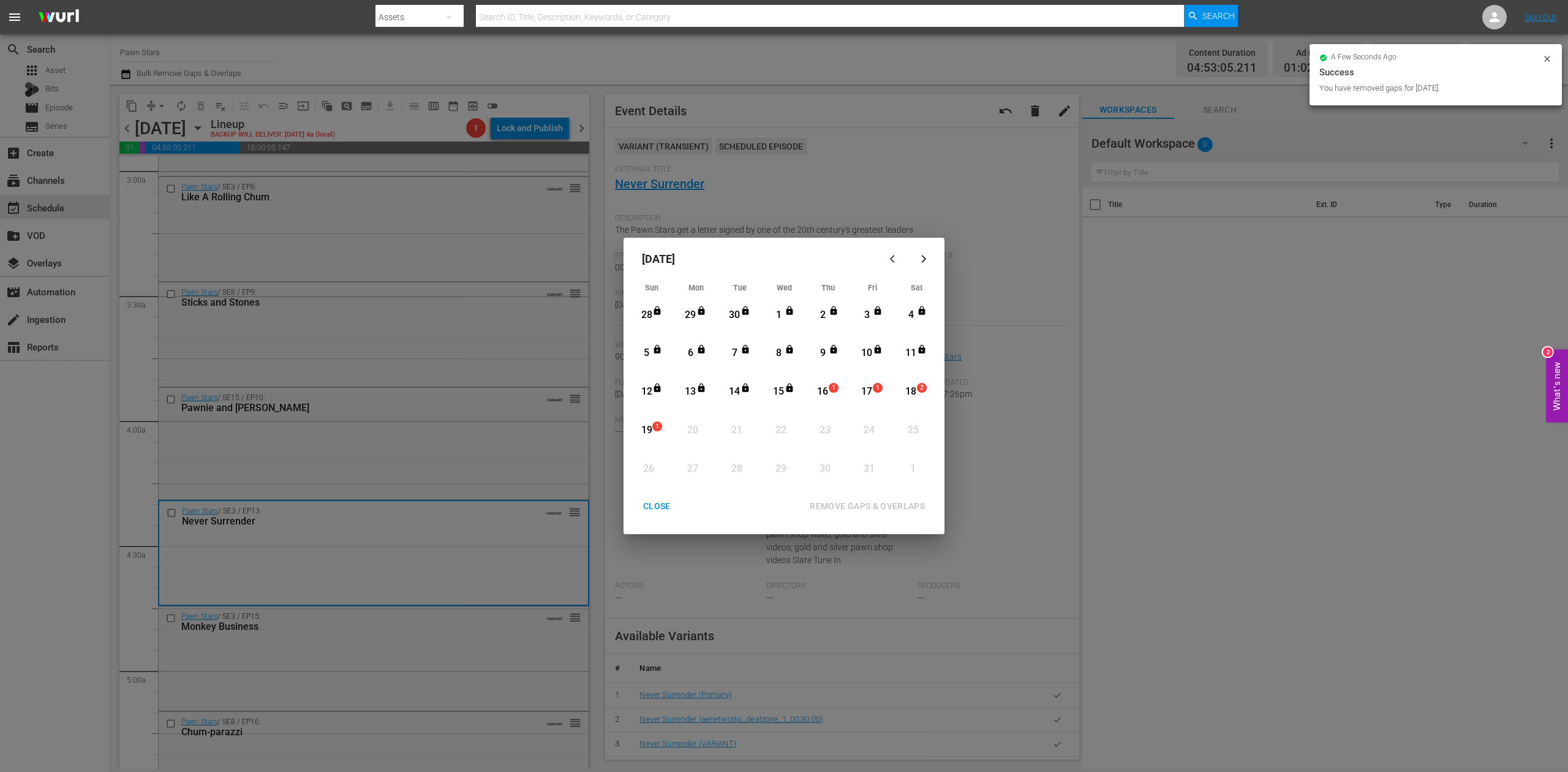
click at [659, 500] on div "CLOSE" at bounding box center [657, 506] width 47 height 16
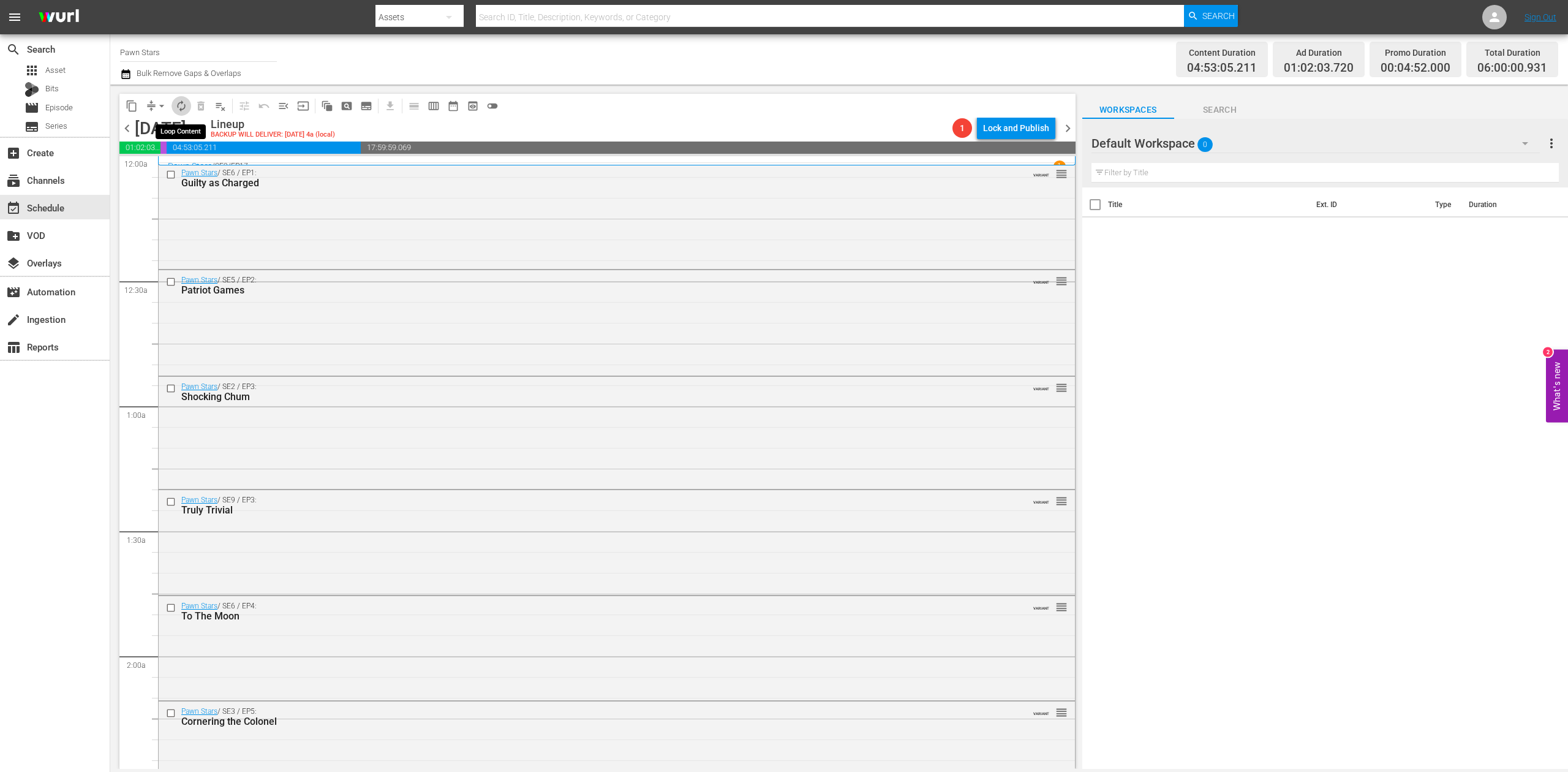
click at [182, 104] on span "autorenew_outlined" at bounding box center [181, 106] width 13 height 13
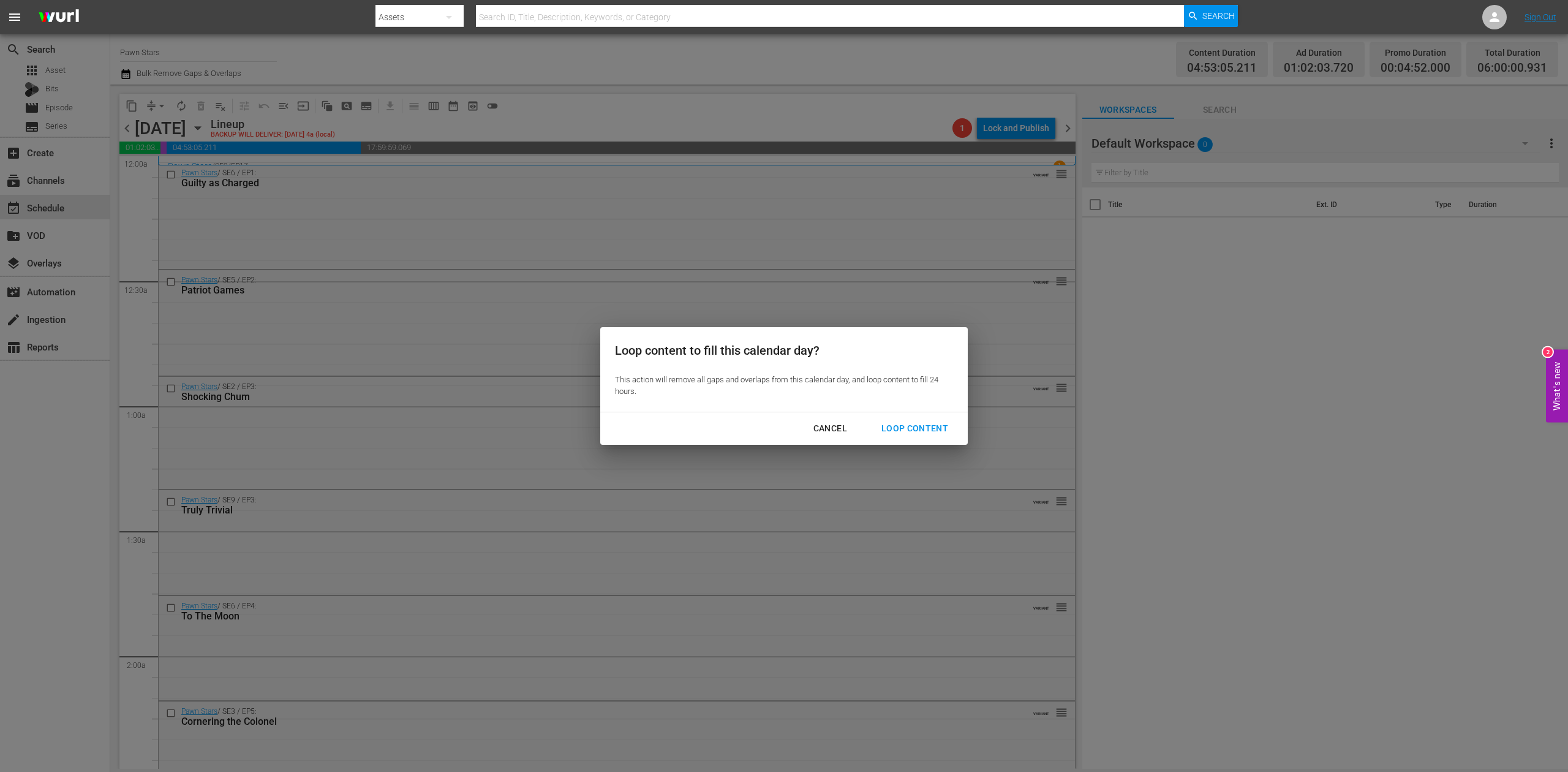
click at [928, 426] on div "Loop Content" at bounding box center [914, 429] width 86 height 16
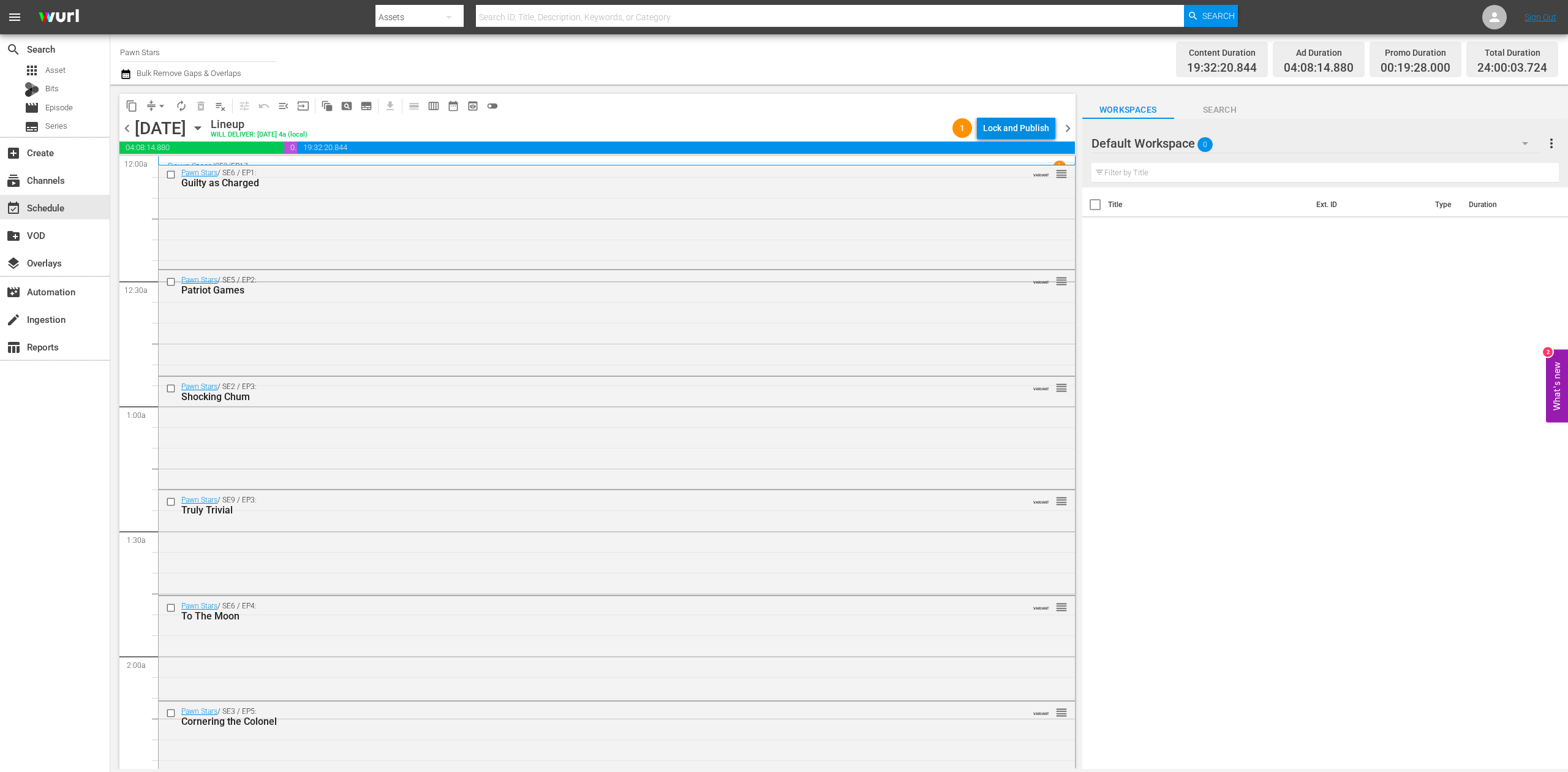
click at [1014, 131] on div "Lock and Publish" at bounding box center [1016, 128] width 66 height 22
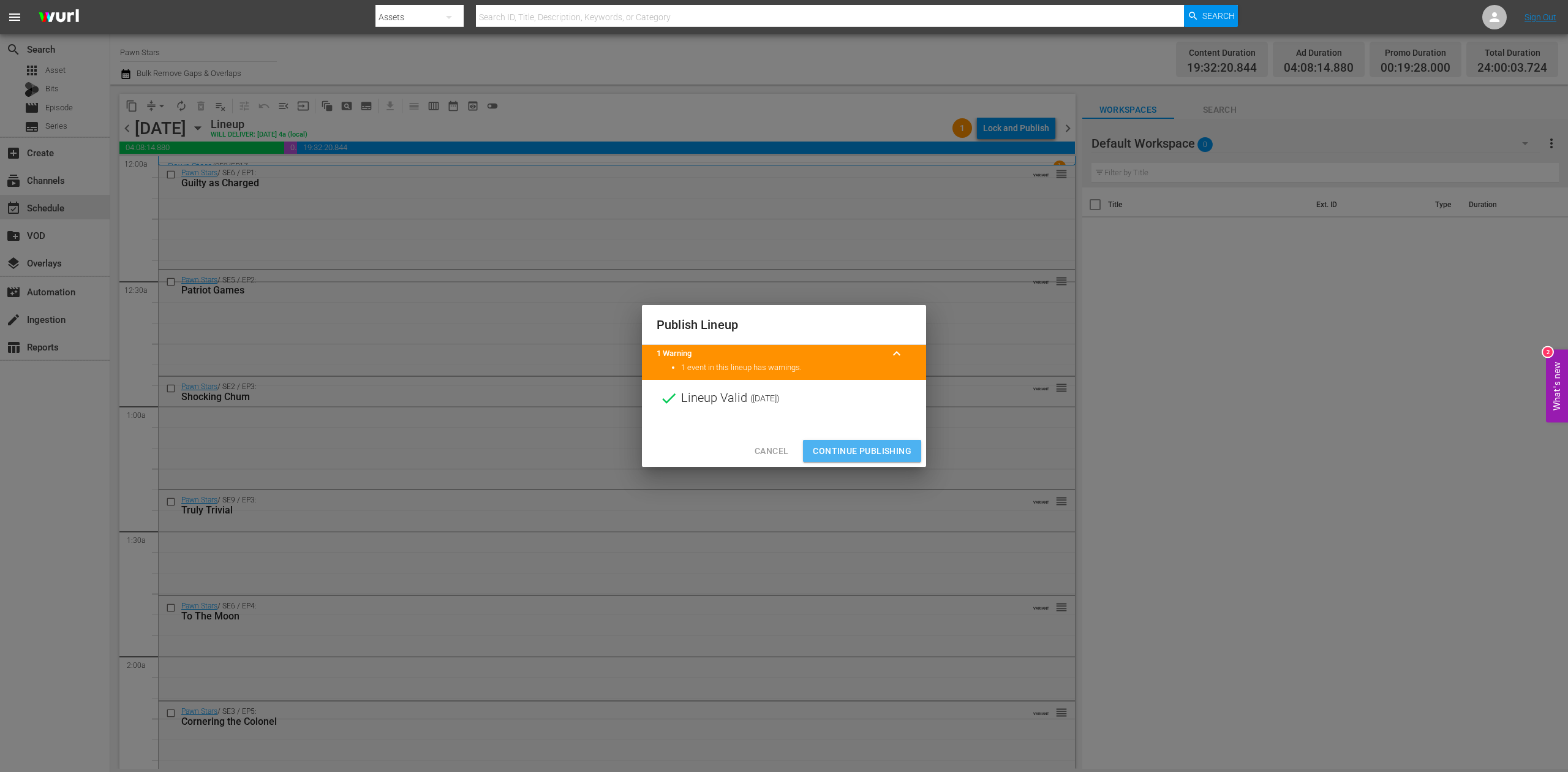
click at [868, 444] on span "Continue Publishing" at bounding box center [862, 451] width 99 height 16
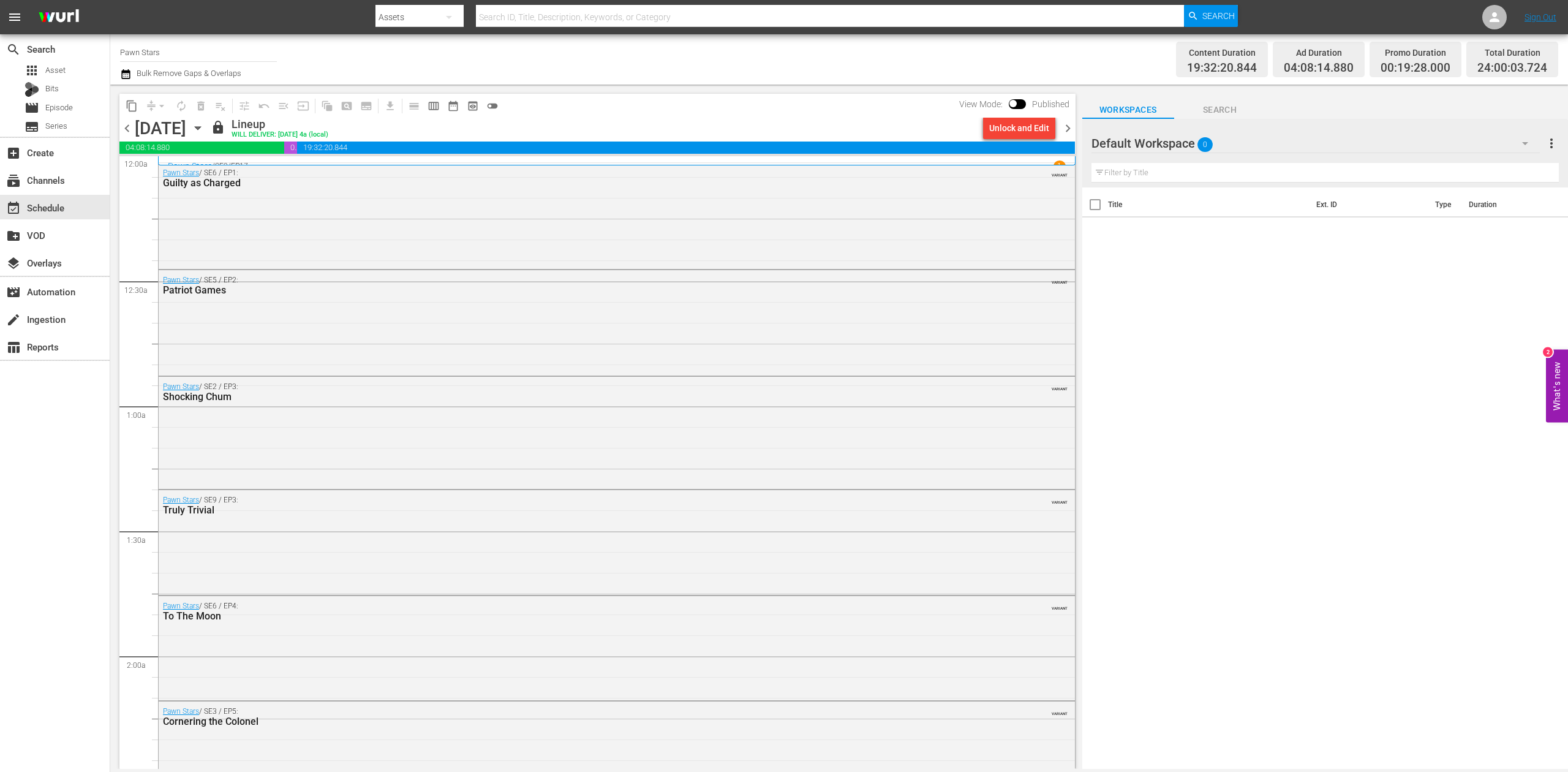
click at [1064, 126] on span "chevron_right" at bounding box center [1068, 128] width 16 height 16
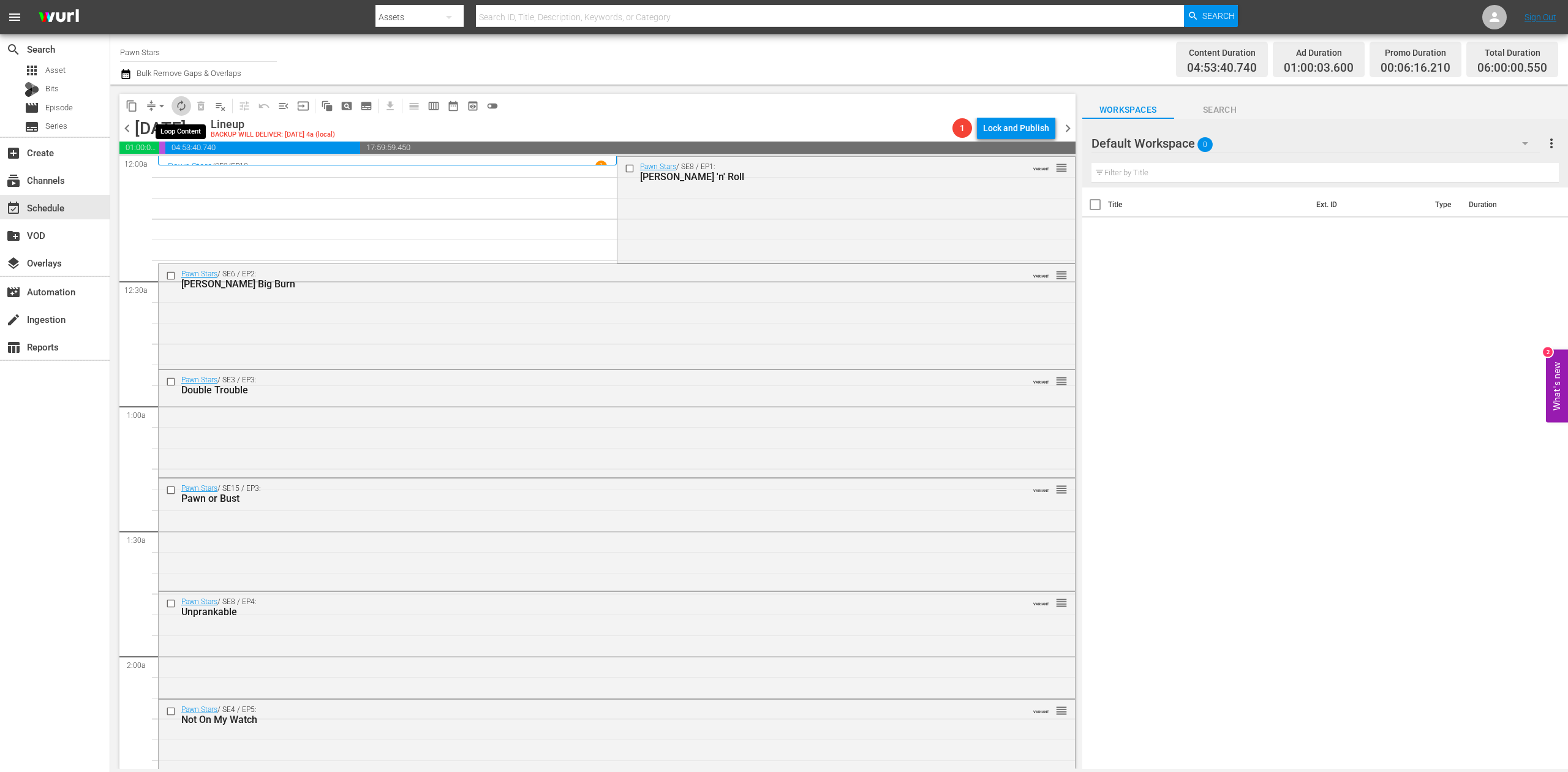
click at [181, 108] on span "autorenew_outlined" at bounding box center [181, 106] width 13 height 13
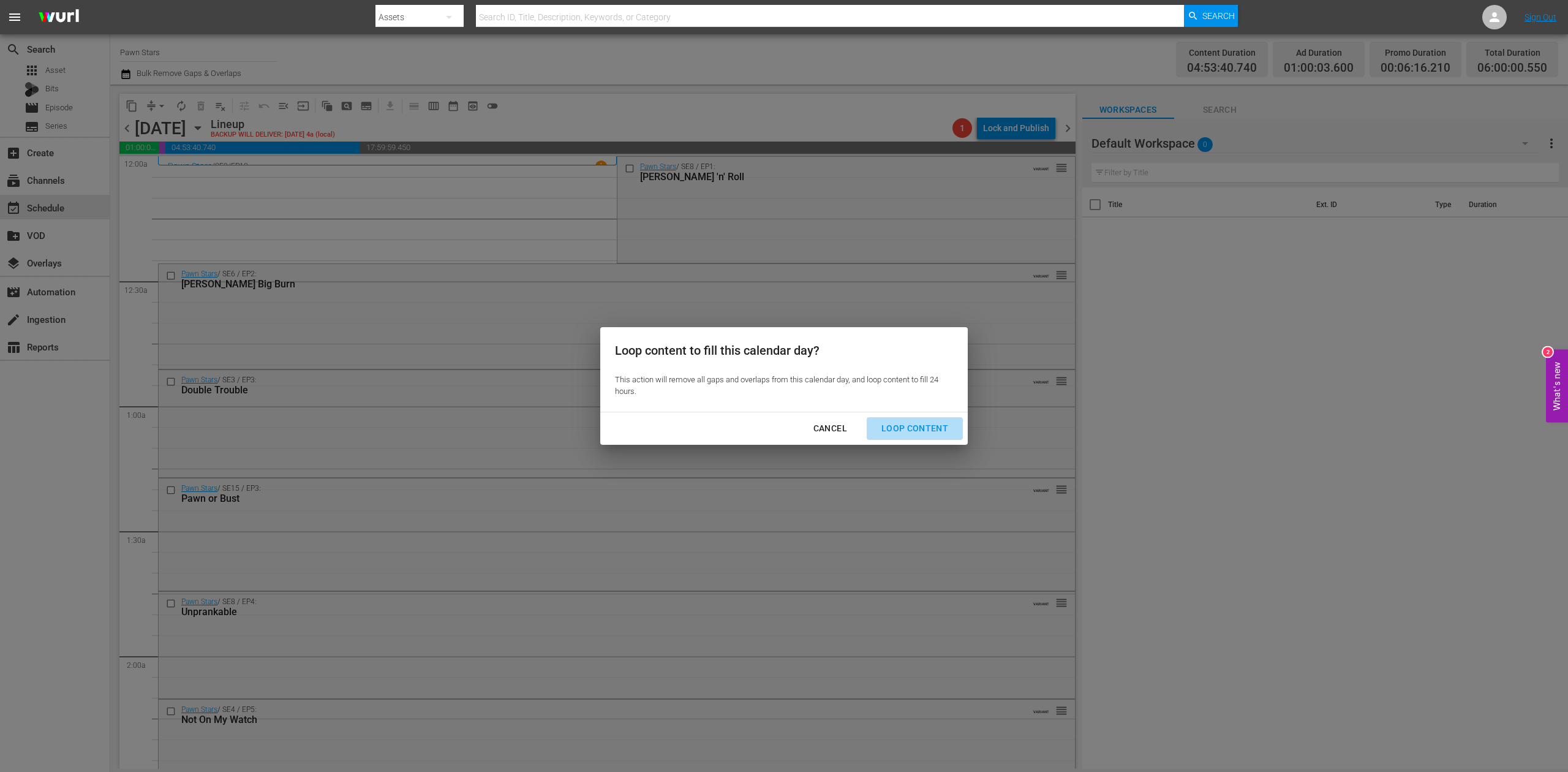
click at [917, 425] on div "Loop Content" at bounding box center [914, 429] width 86 height 16
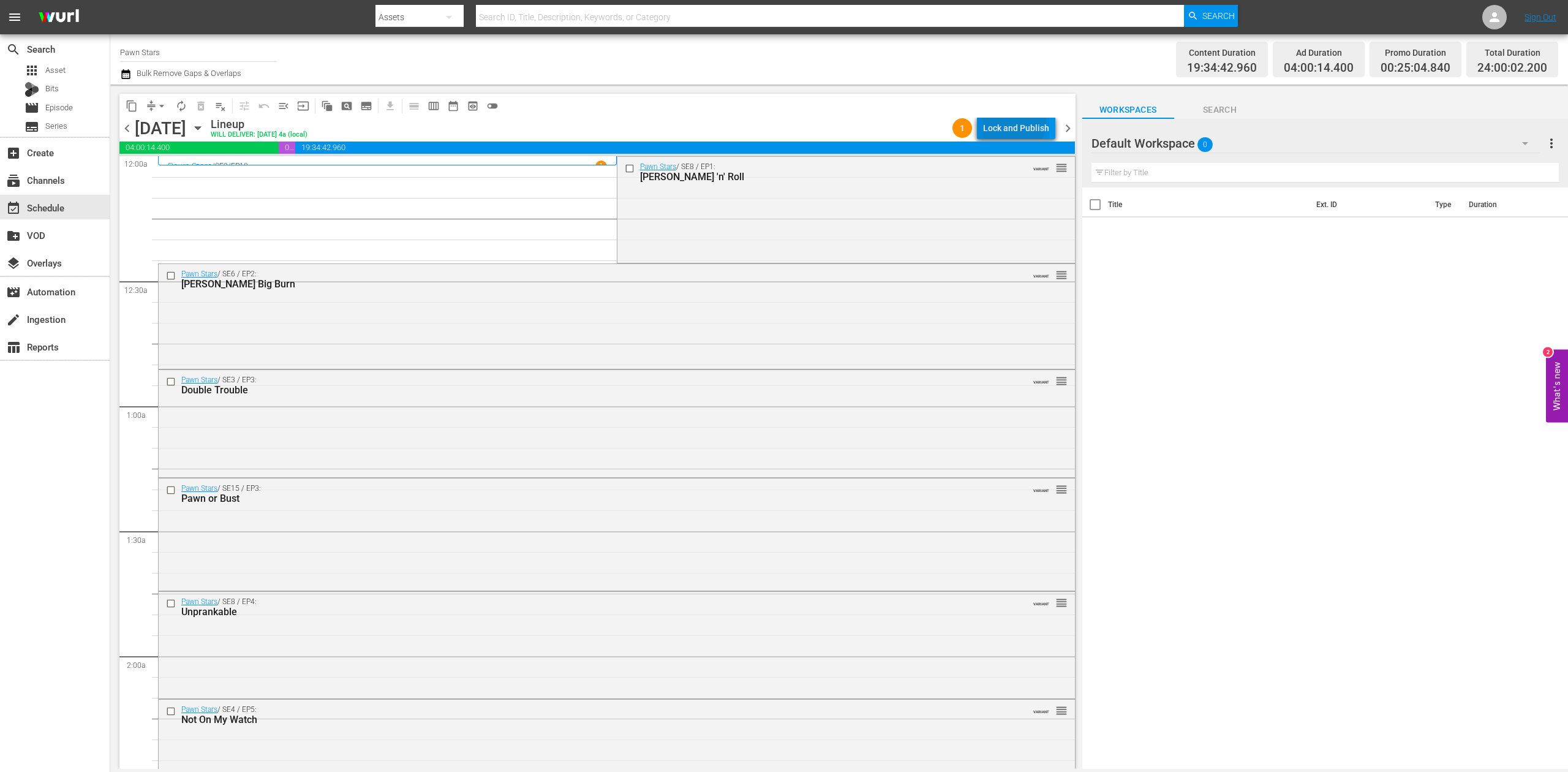
click at [1008, 120] on div "Lock and Publish" at bounding box center [1016, 128] width 66 height 22
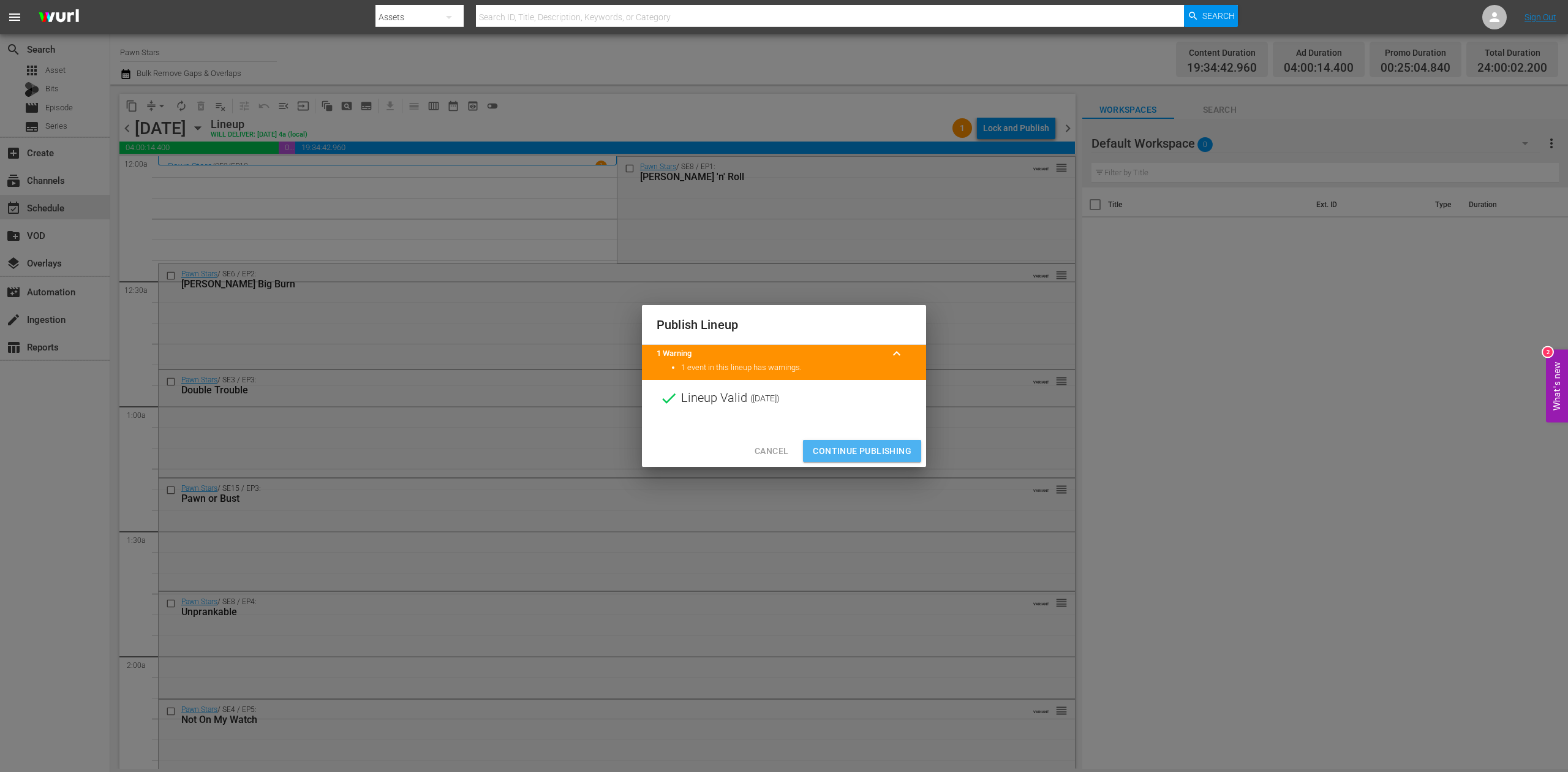
click at [890, 454] on span "Continue Publishing" at bounding box center [862, 451] width 99 height 16
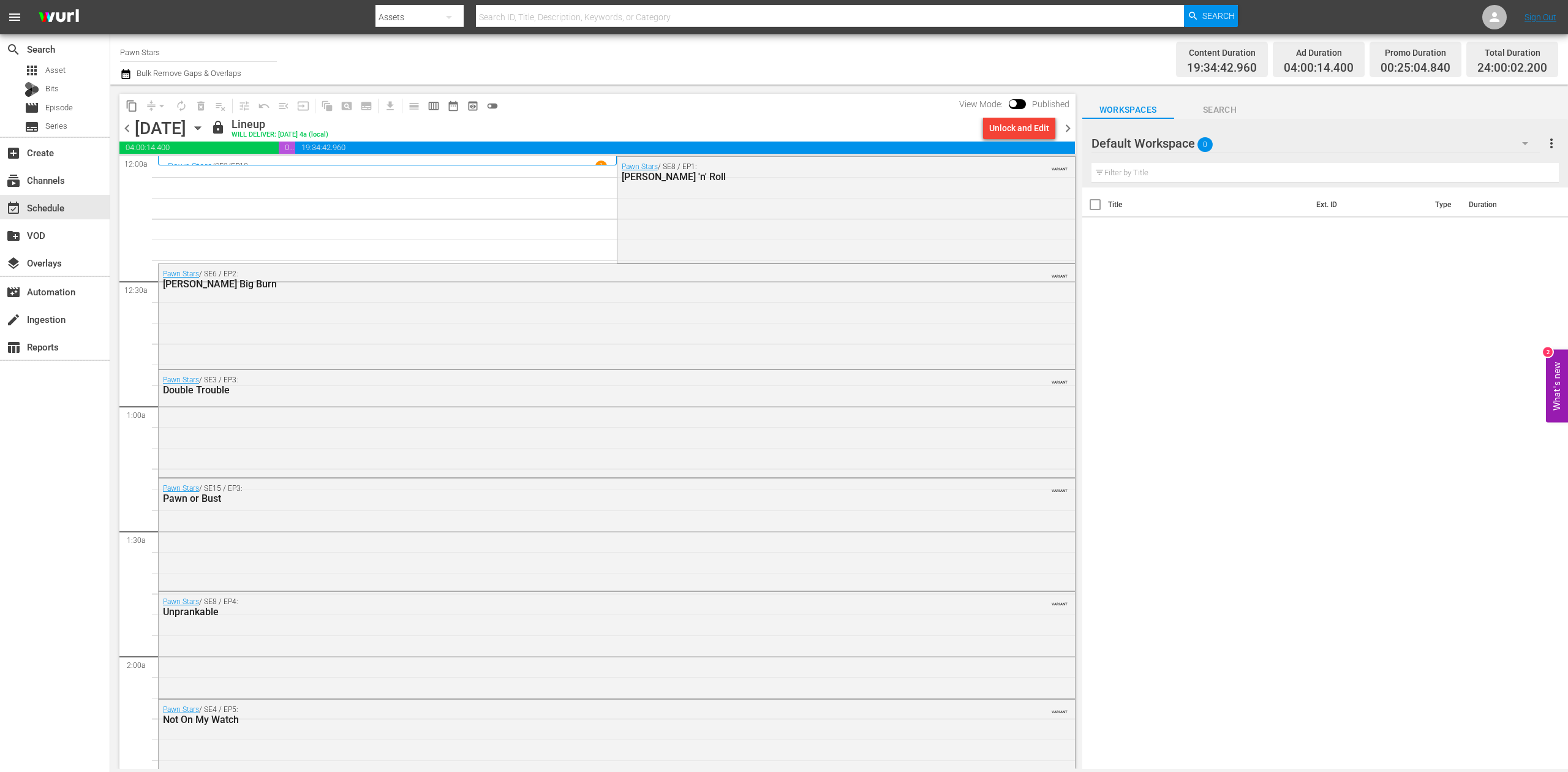
click at [1068, 126] on span "chevron_right" at bounding box center [1068, 128] width 16 height 16
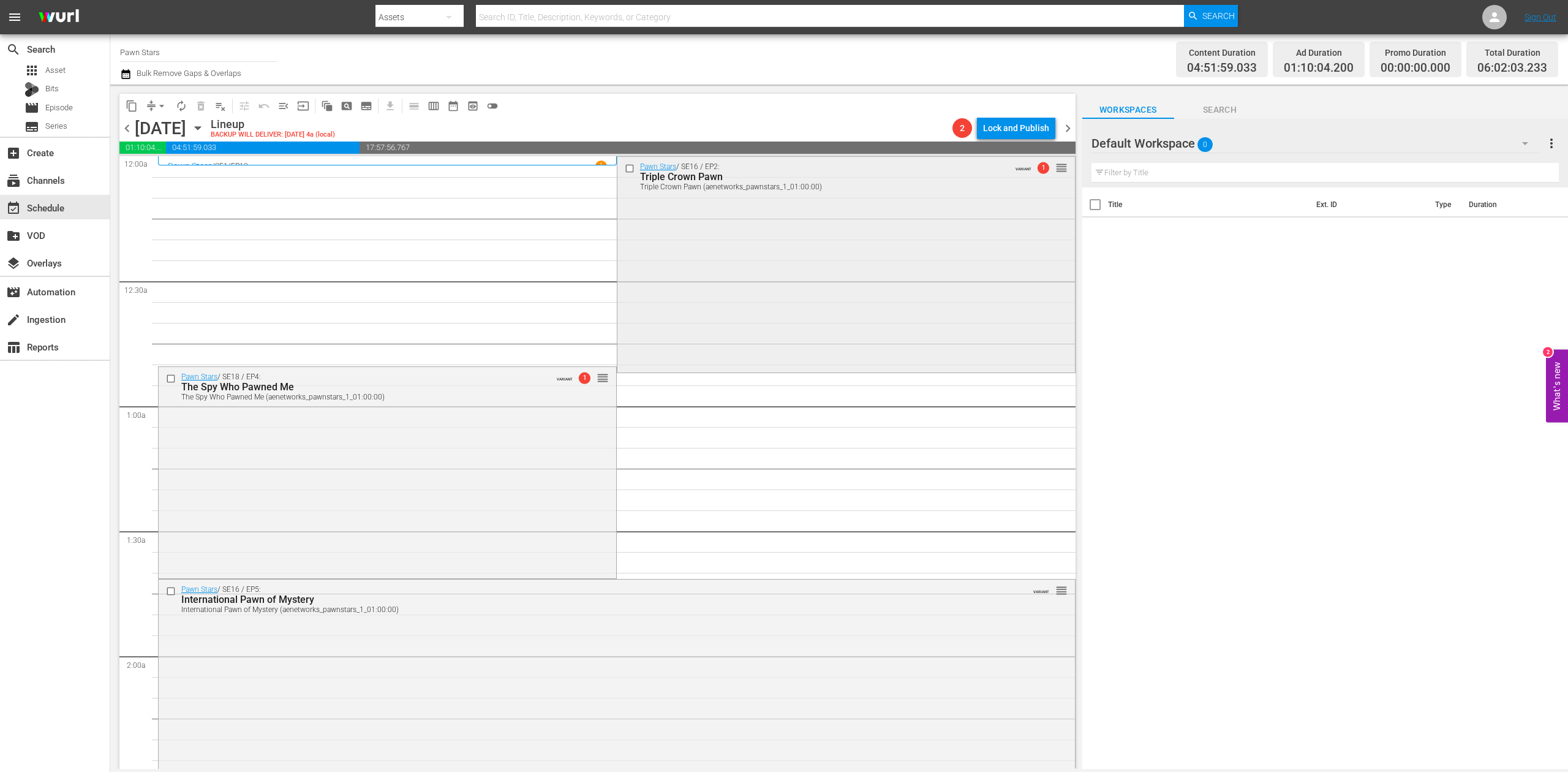
click at [762, 249] on div "Pawn Stars / SE16 / EP2: Triple Crown Pawn Triple Crown Pawn (aenetworks_pawnst…" at bounding box center [845, 263] width 457 height 214
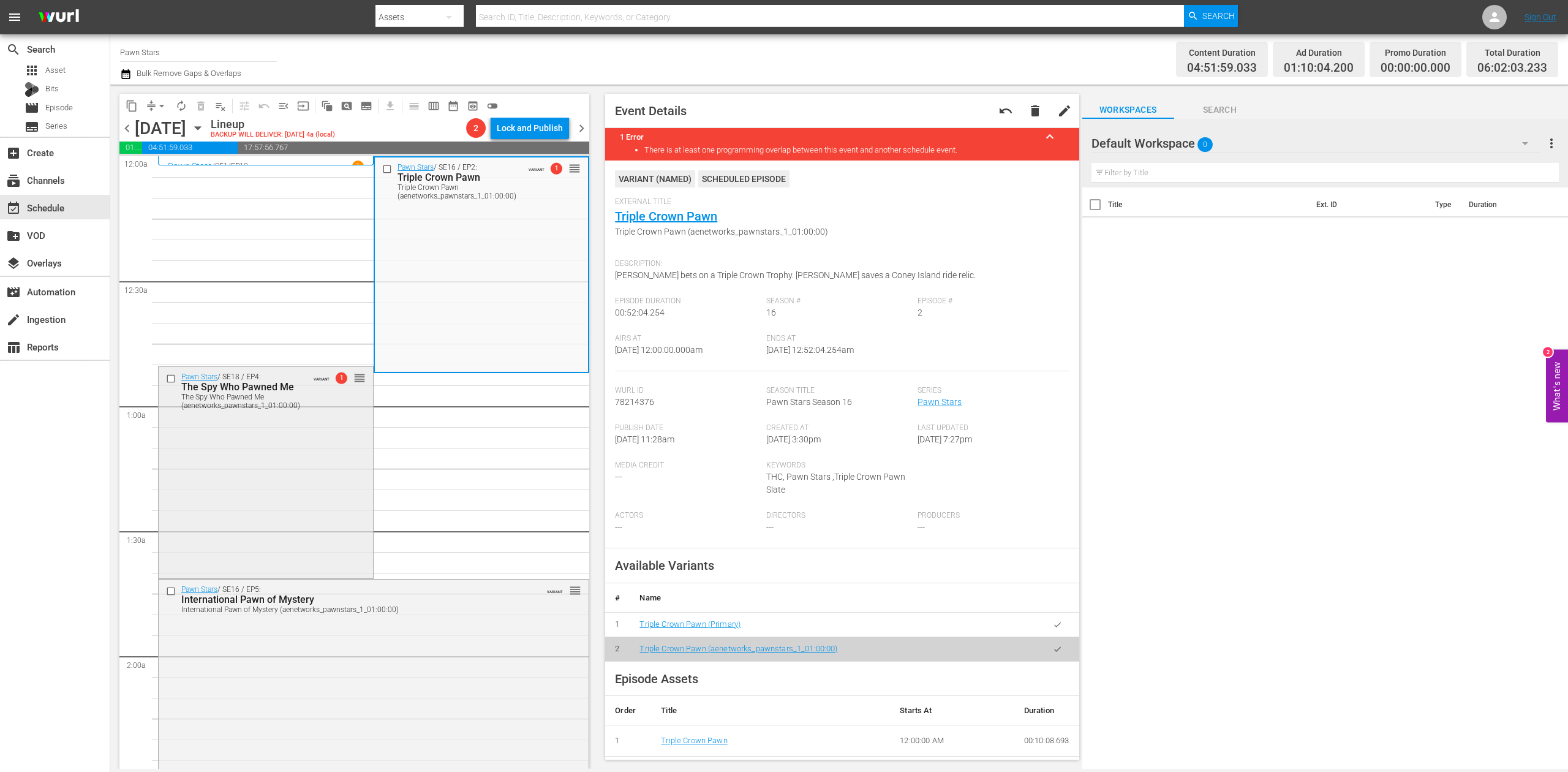
click at [292, 488] on div "Pawn Stars / SE18 / EP4: The Spy Who Pawned Me The Spy Who Pawned Me (aenetwork…" at bounding box center [266, 471] width 214 height 209
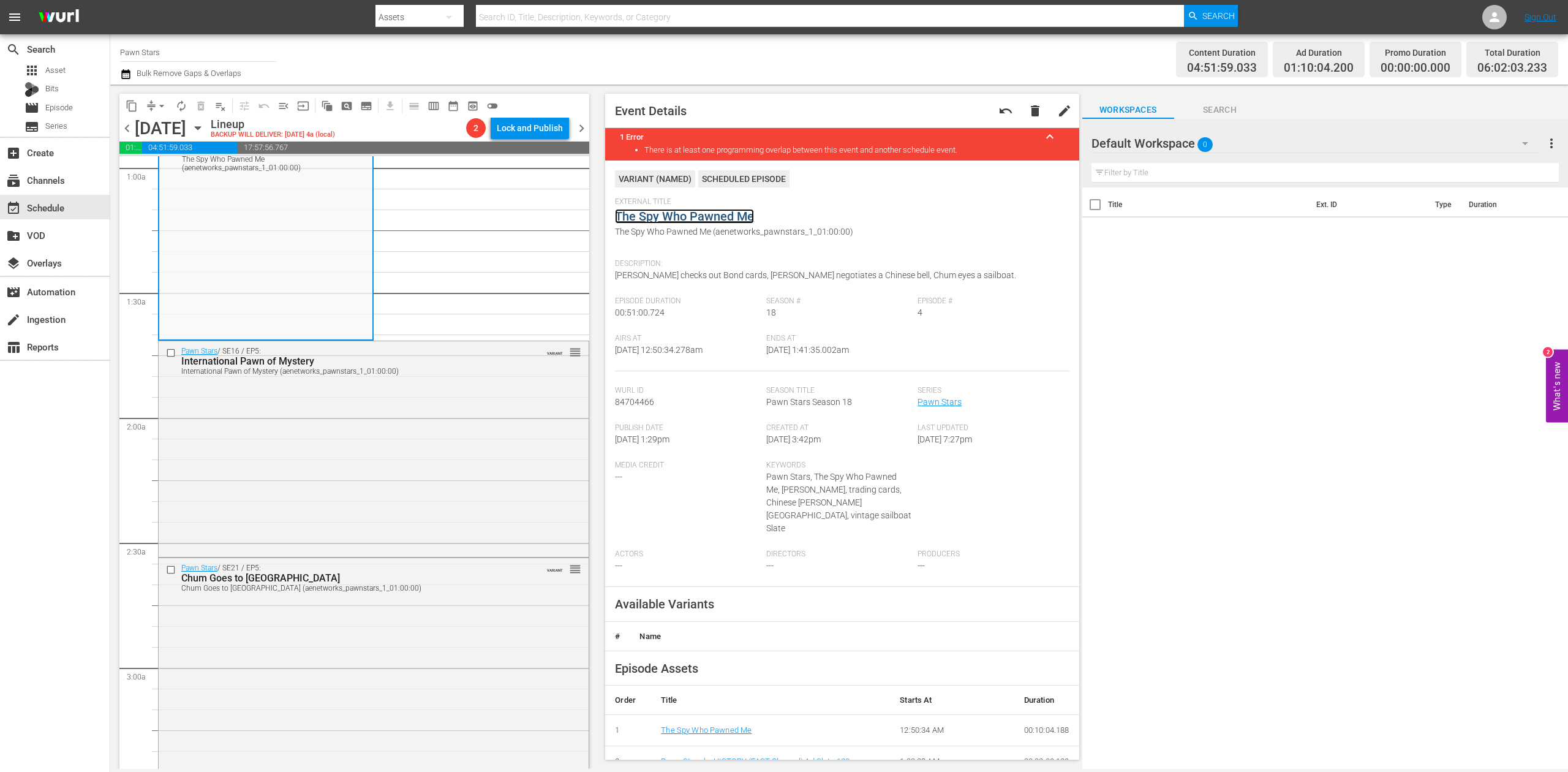
scroll to position [245, 0]
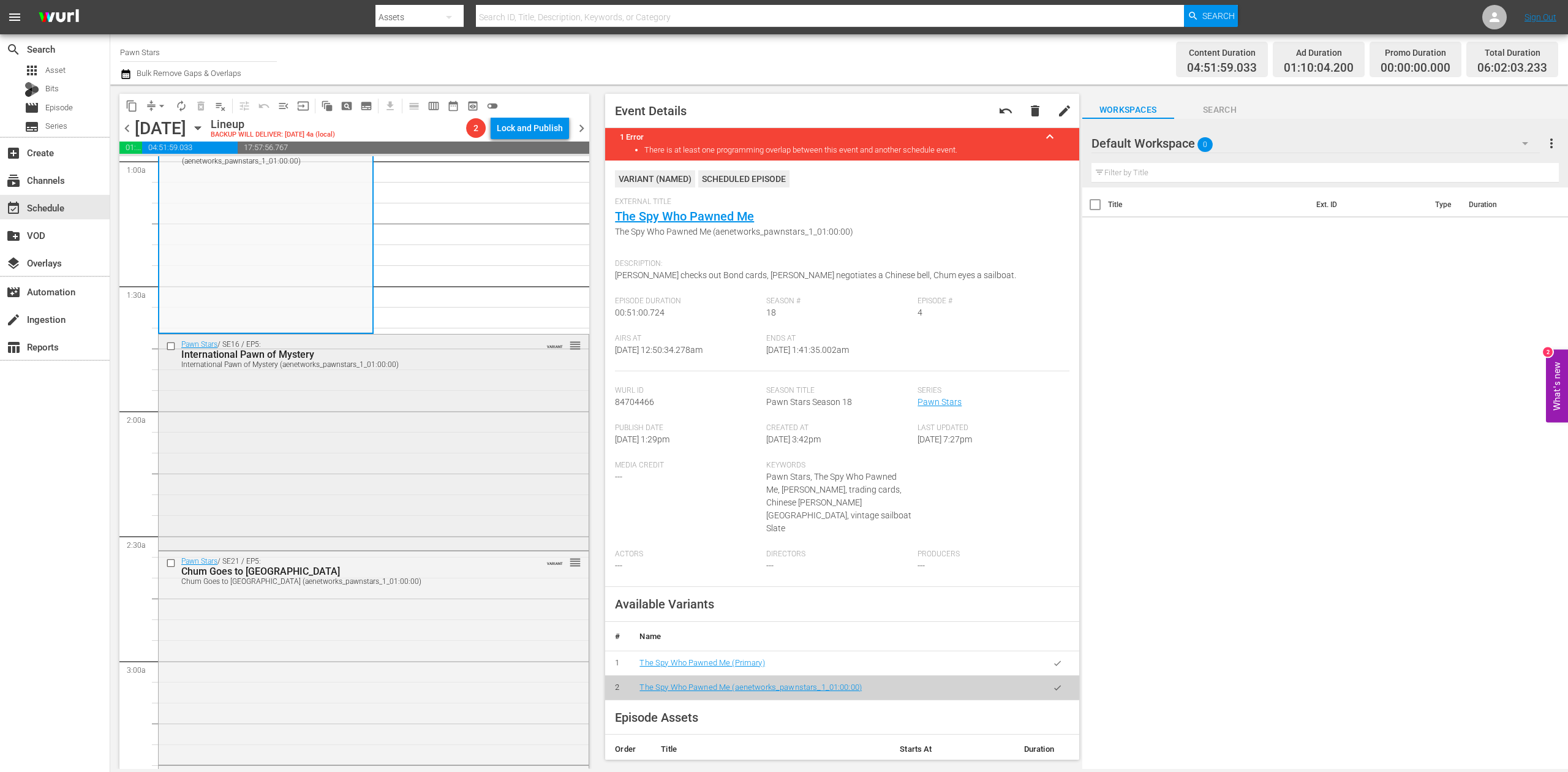
click at [408, 408] on div "Pawn Stars / SE16 / EP5: International Pawn of Mystery International Pawn of My…" at bounding box center [374, 441] width 430 height 213
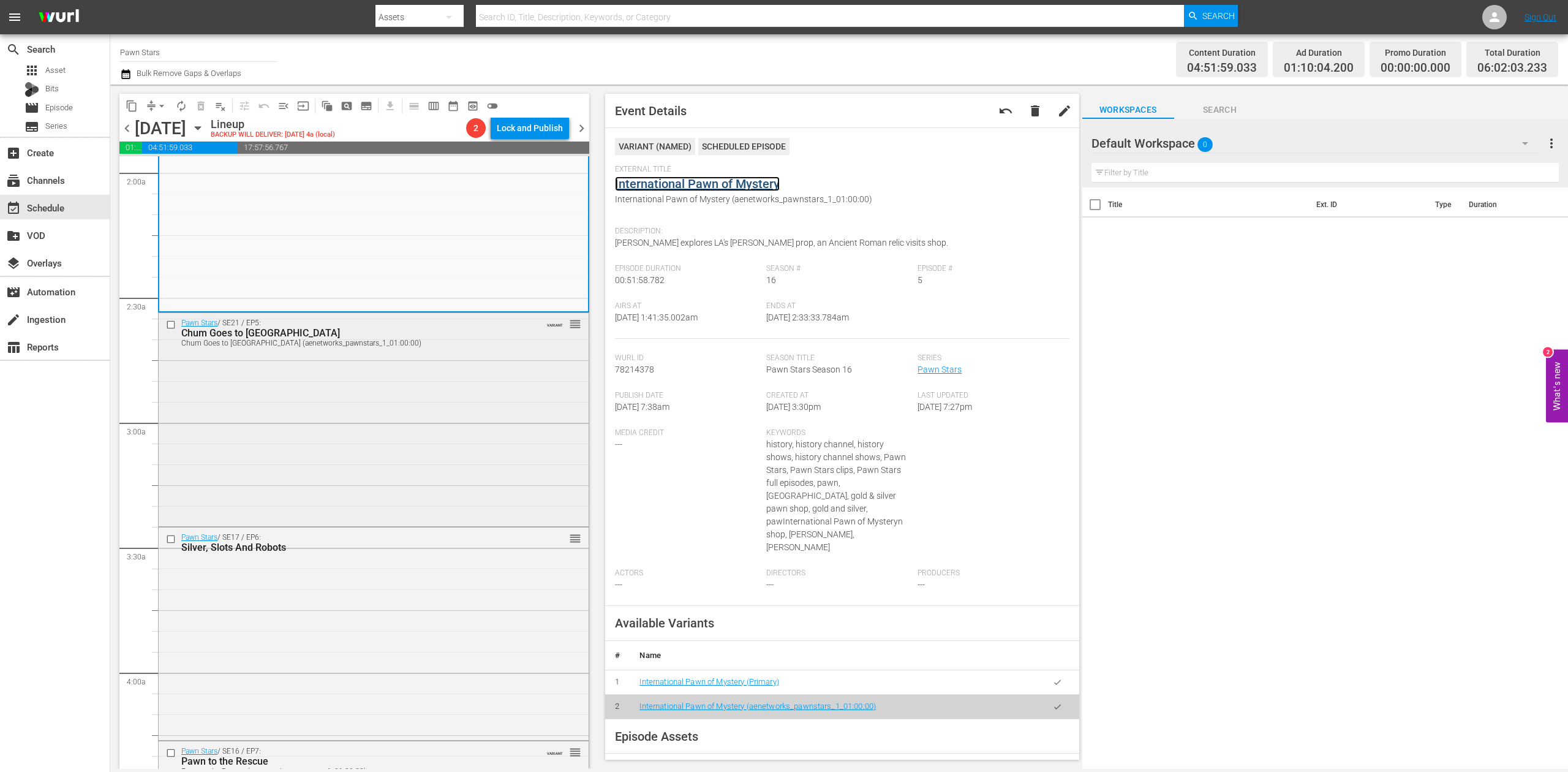
scroll to position [490, 0]
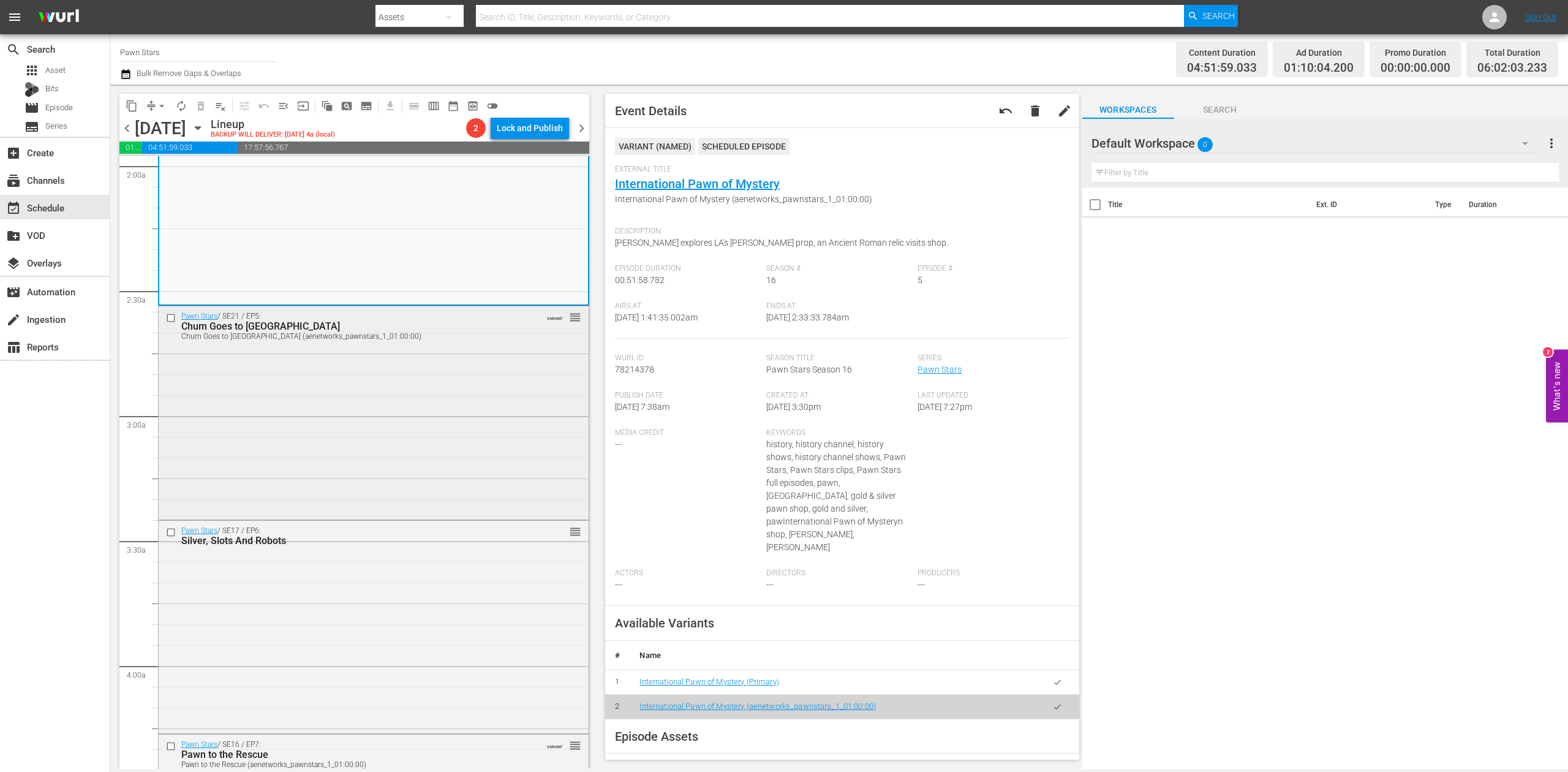
click at [461, 428] on div "Pawn Stars / SE21 / EP5: Chum Goes to Hollywood Chum Goes to Hollywood (aenetwo…" at bounding box center [374, 411] width 430 height 210
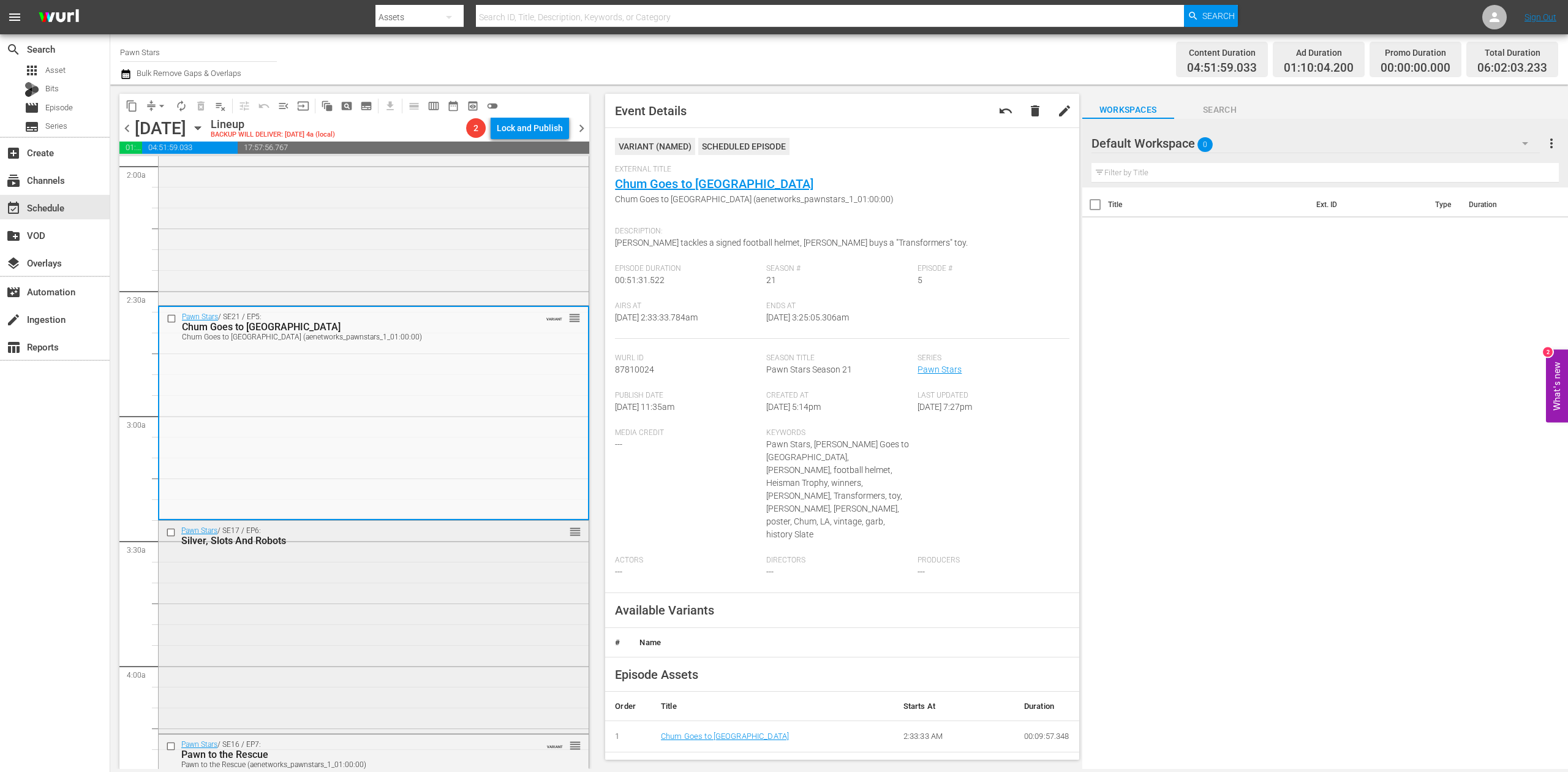
click at [449, 576] on div "Pawn Stars / SE17 / EP6: Silver, Slots And Robots reorder" at bounding box center [374, 626] width 430 height 210
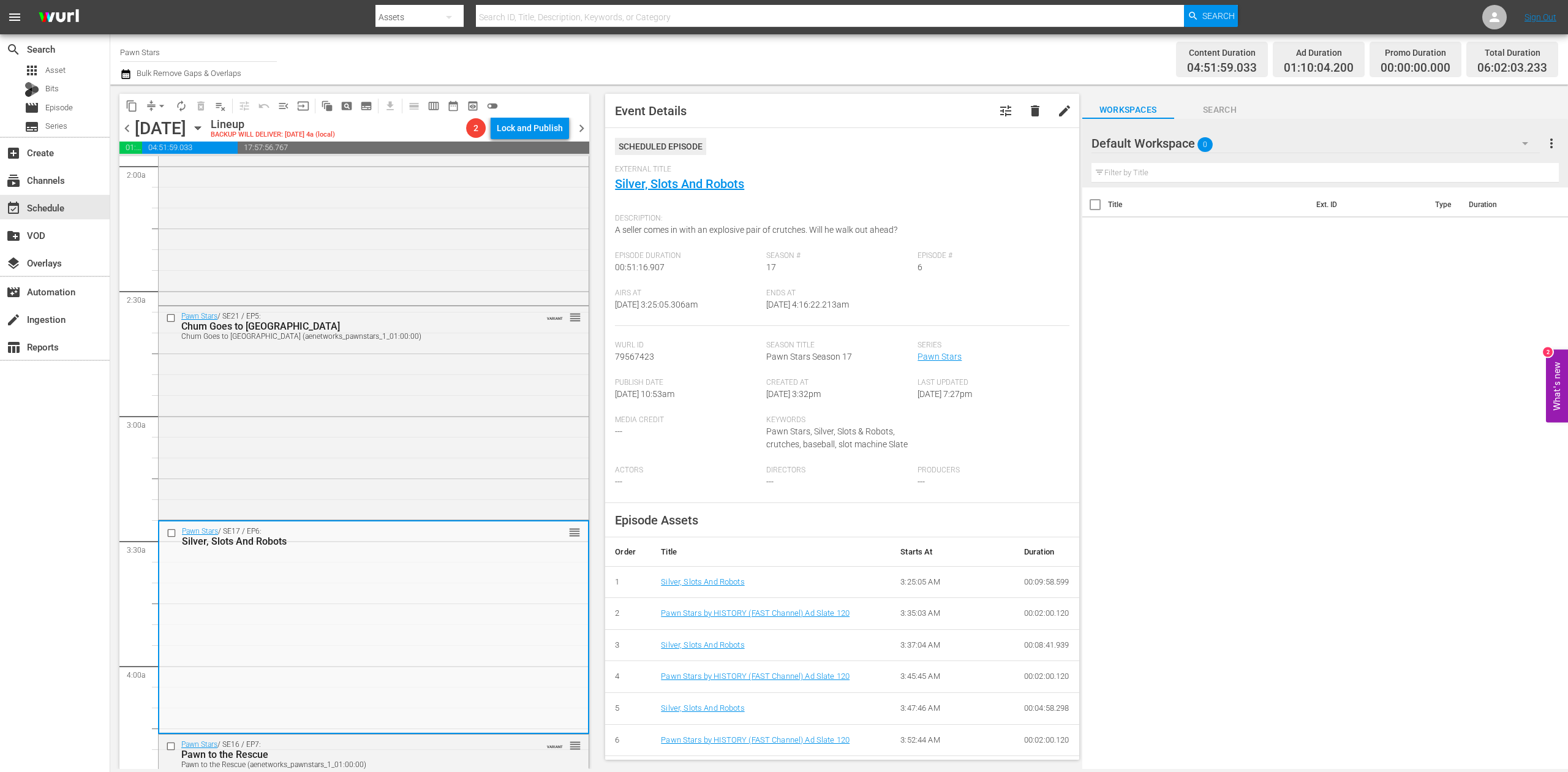
click at [121, 74] on icon "button" at bounding box center [125, 74] width 9 height 10
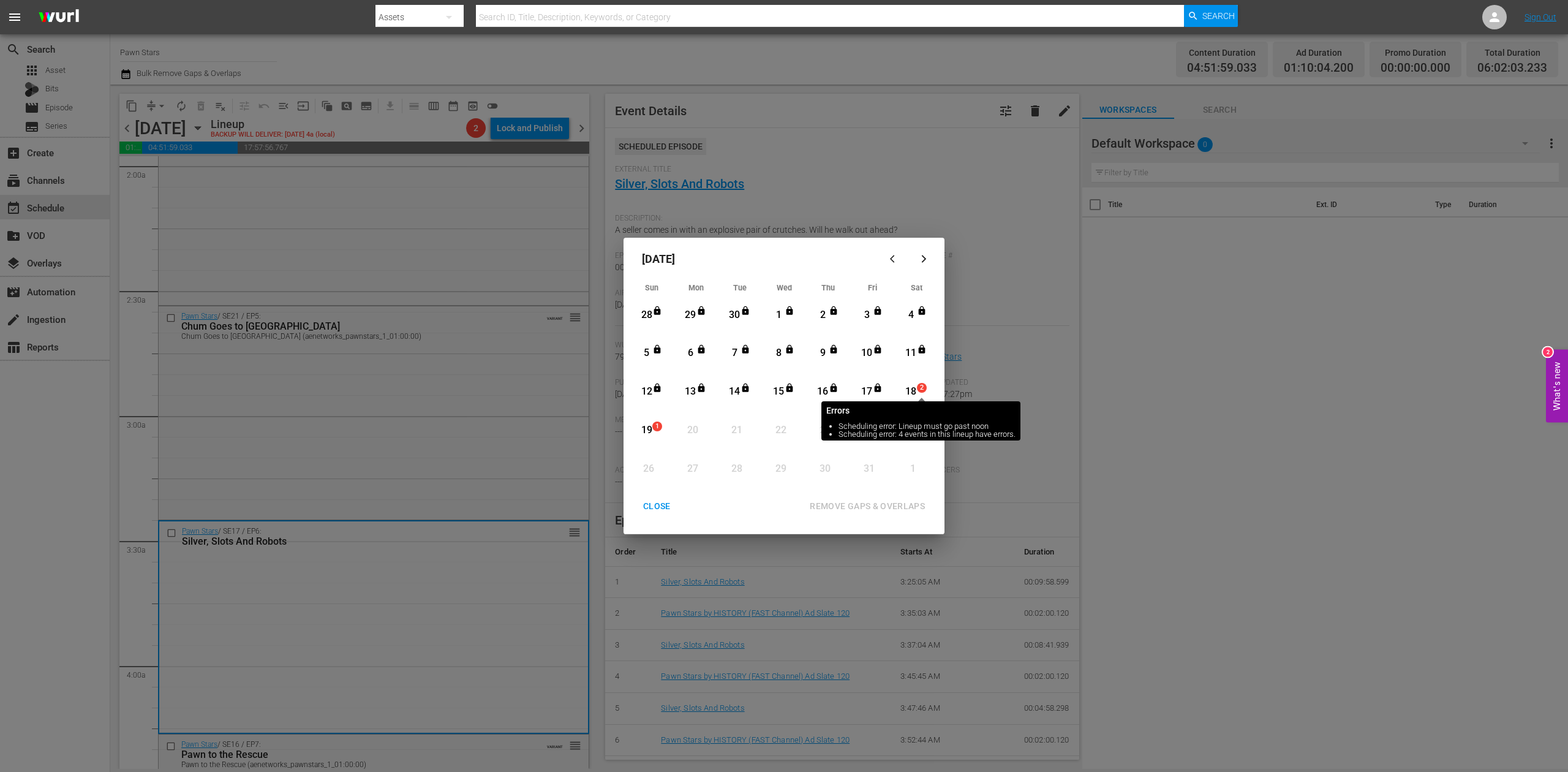
click at [917, 386] on span "2" at bounding box center [921, 387] width 9 height 10
click at [889, 505] on div "REMOVE GAPS & OVERLAPS" at bounding box center [867, 506] width 135 height 16
click at [657, 504] on div "CLOSE" at bounding box center [657, 506] width 47 height 16
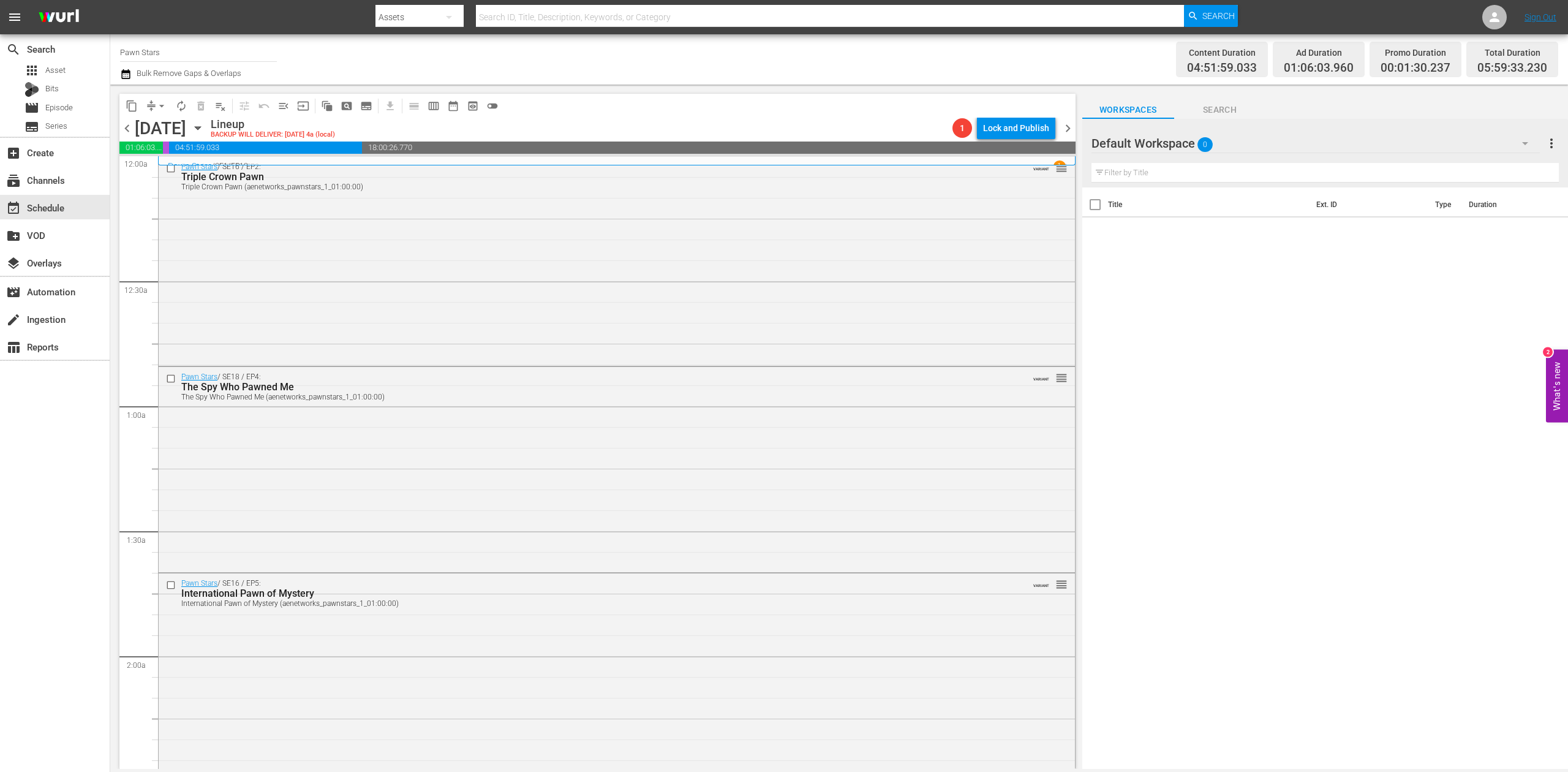
click at [128, 76] on icon "button" at bounding box center [125, 74] width 12 height 15
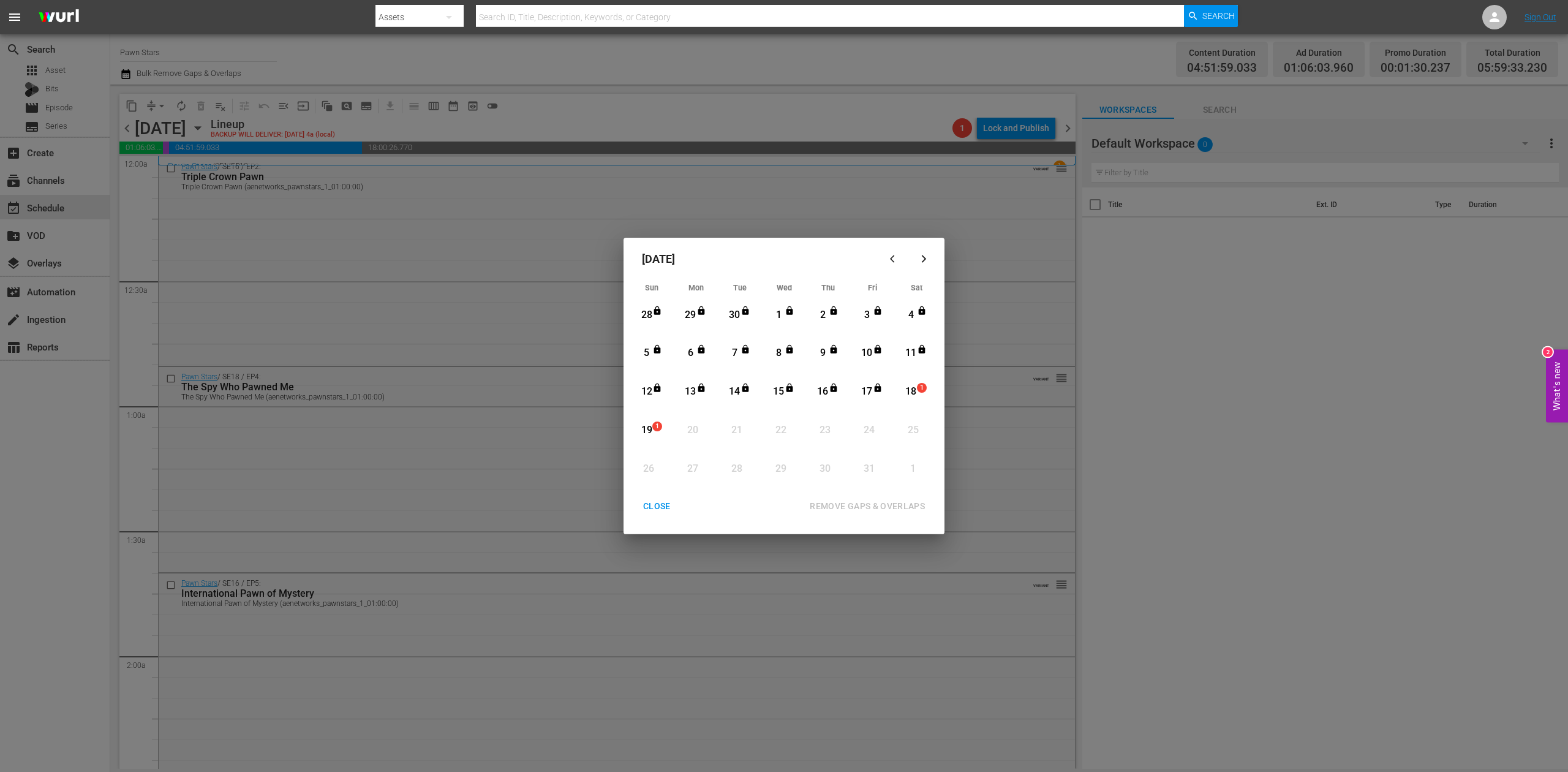
click at [914, 385] on div "18" at bounding box center [911, 392] width 16 height 14
click at [835, 504] on div "REMOVE GAPS & OVERLAPS" at bounding box center [867, 506] width 135 height 16
click at [655, 503] on div "CLOSE" at bounding box center [657, 506] width 47 height 16
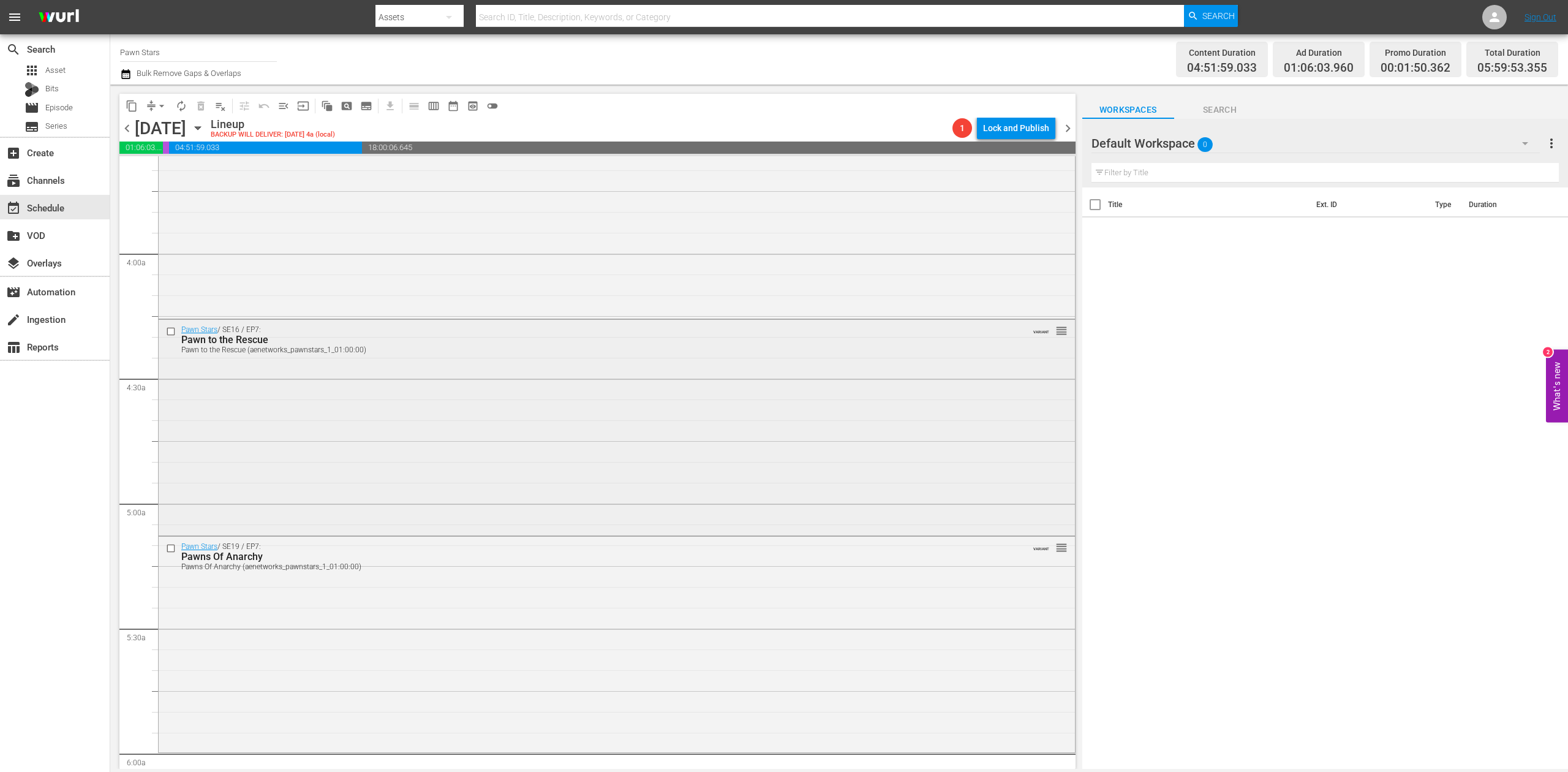
scroll to position [898, 0]
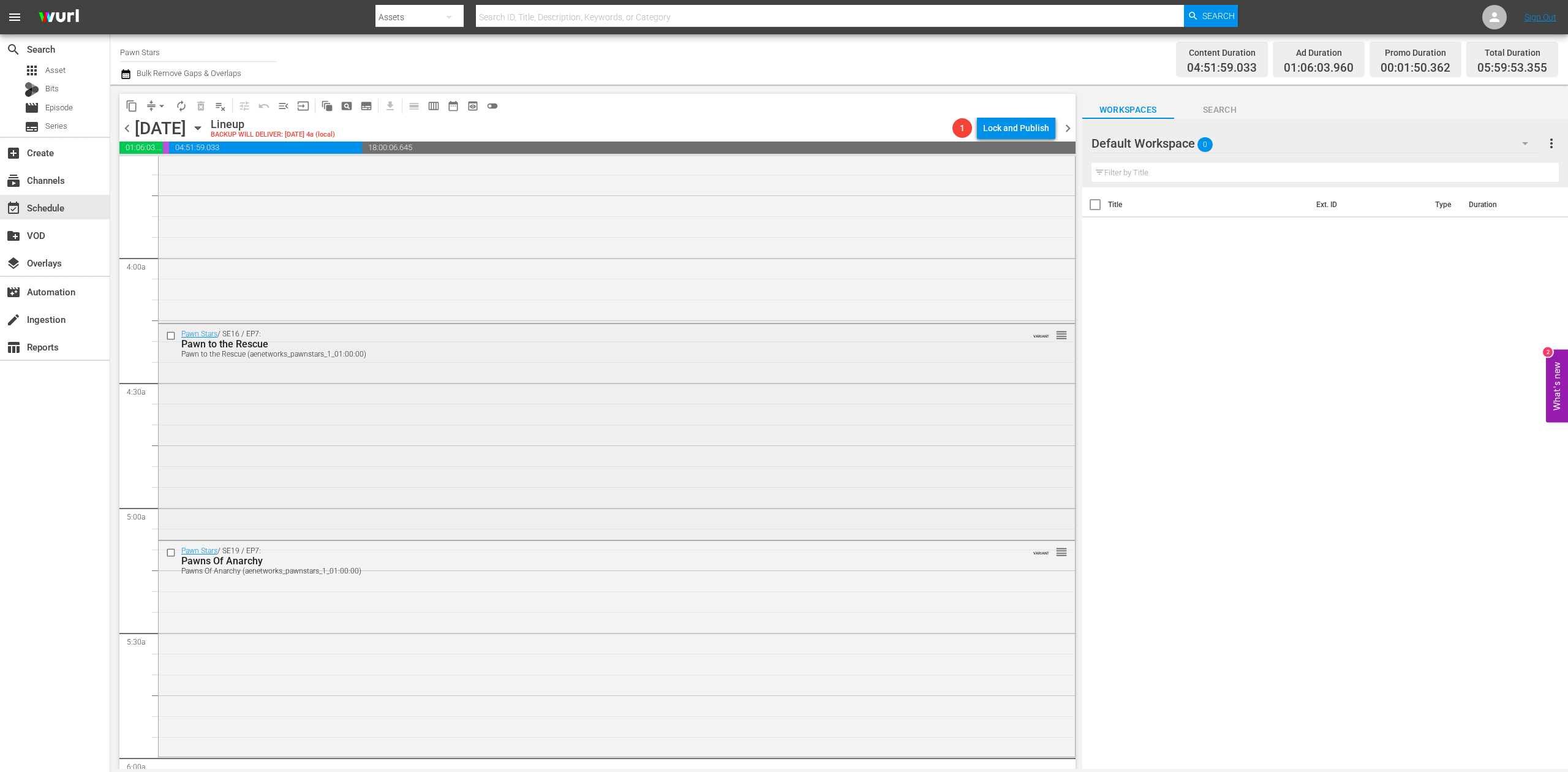
click at [529, 429] on div "Pawn Stars / SE16 / EP7: Pawn to the Rescue Pawn to the Rescue (aenetworks_pawn…" at bounding box center [617, 430] width 917 height 214
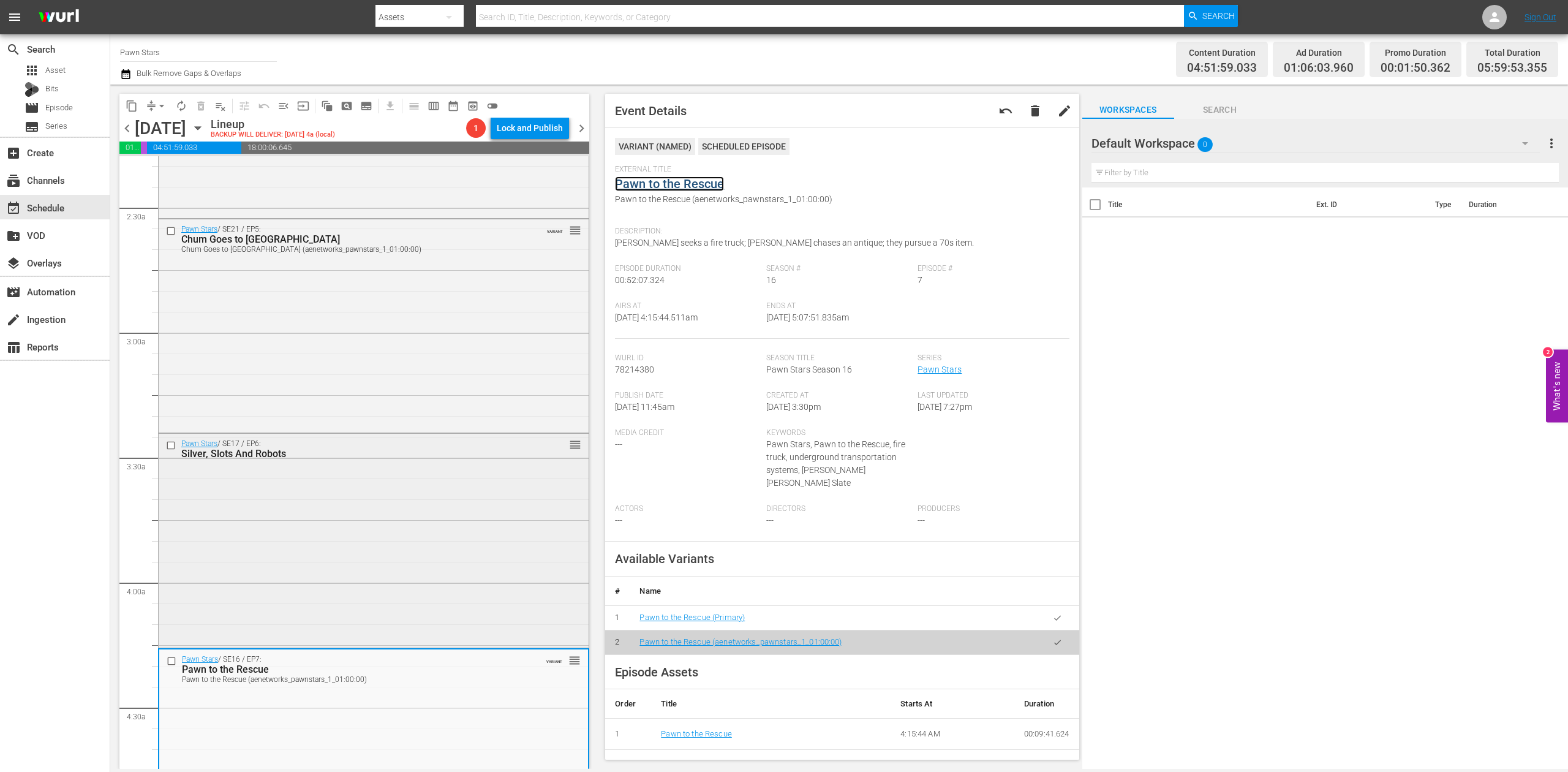
scroll to position [408, 0]
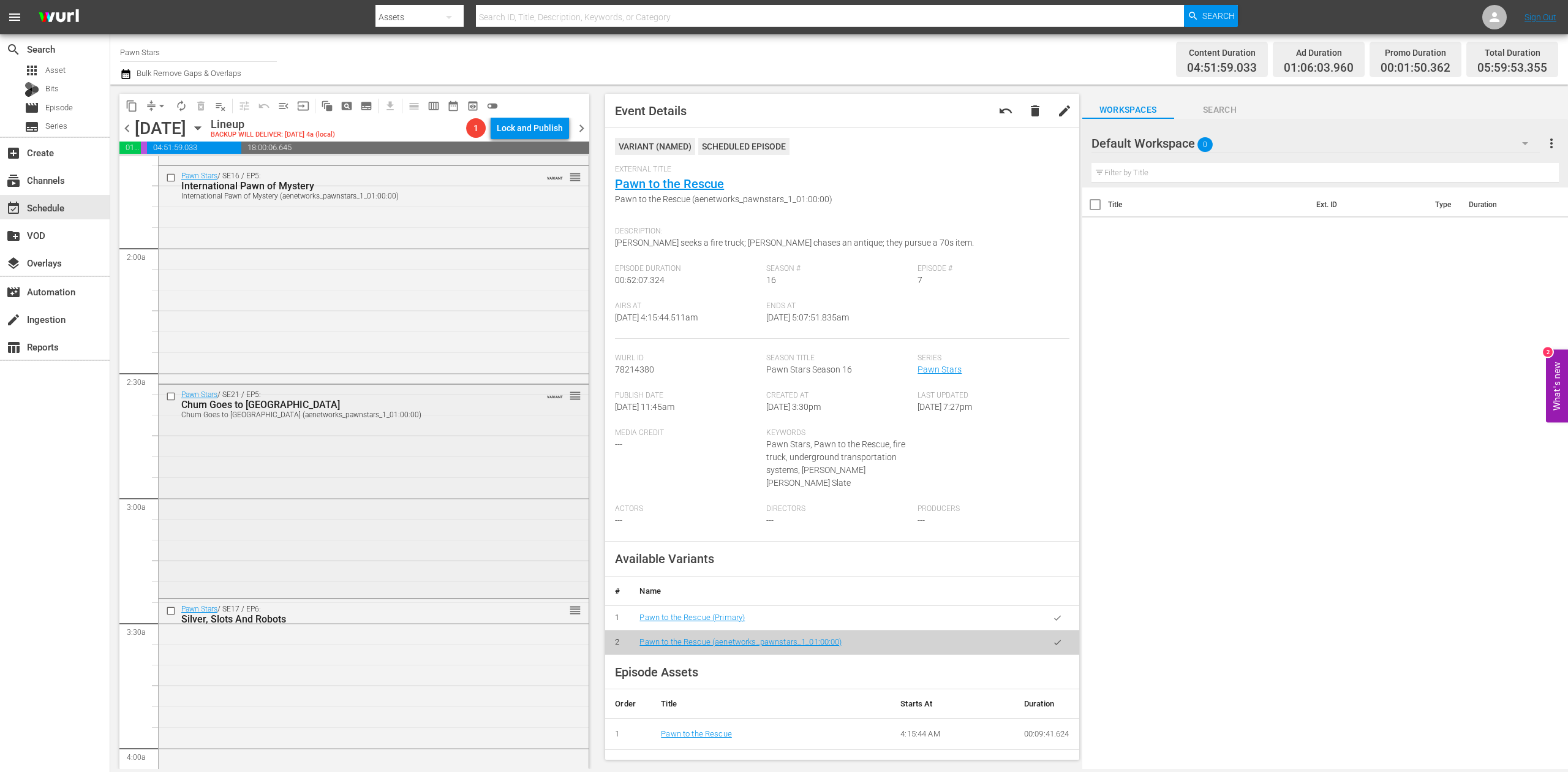
click at [484, 510] on div "Pawn Stars / SE21 / EP5: Chum Goes to Hollywood Chum Goes to Hollywood (aenetwo…" at bounding box center [374, 490] width 430 height 210
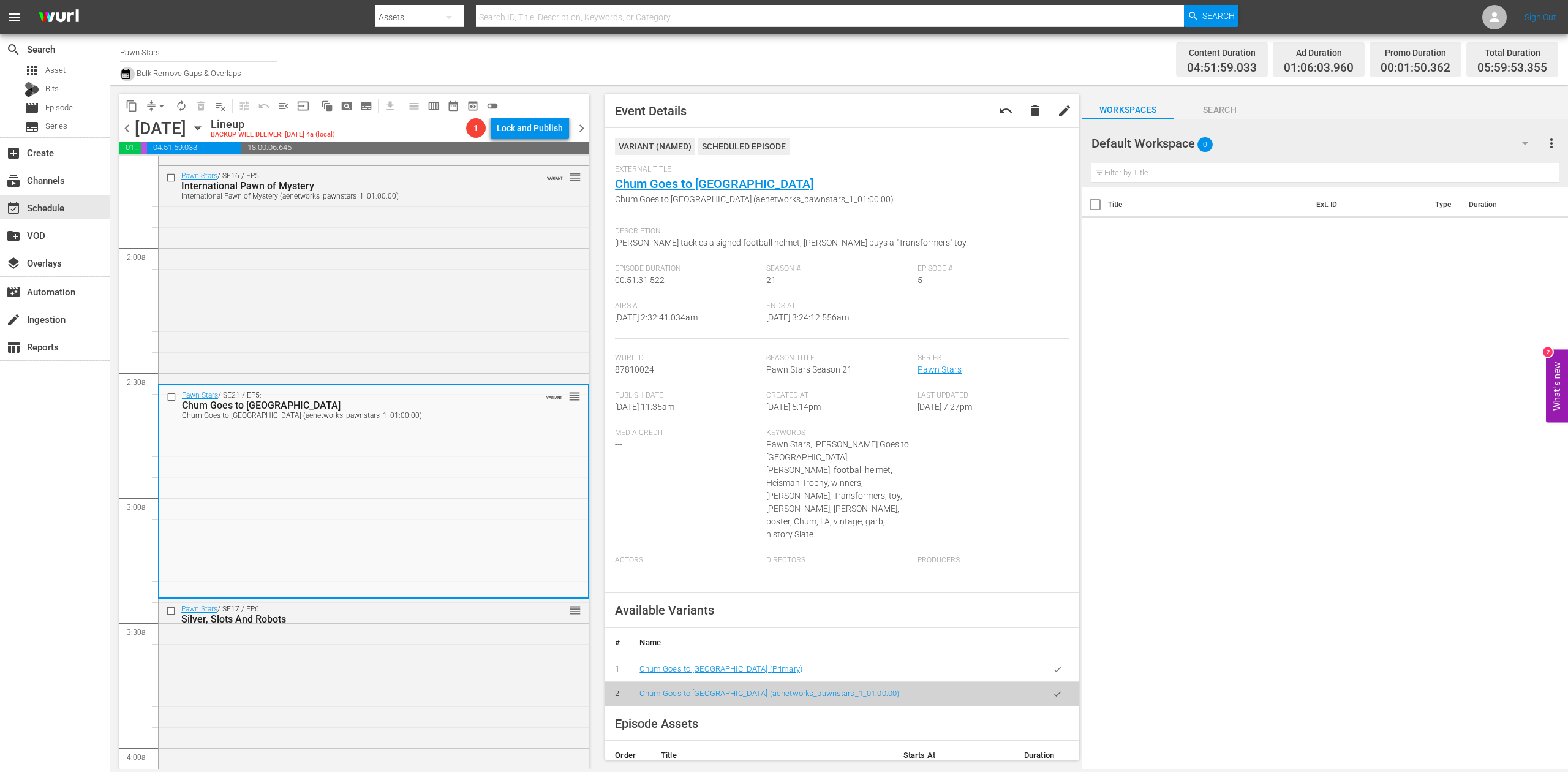
click at [123, 69] on icon "button" at bounding box center [125, 74] width 12 height 15
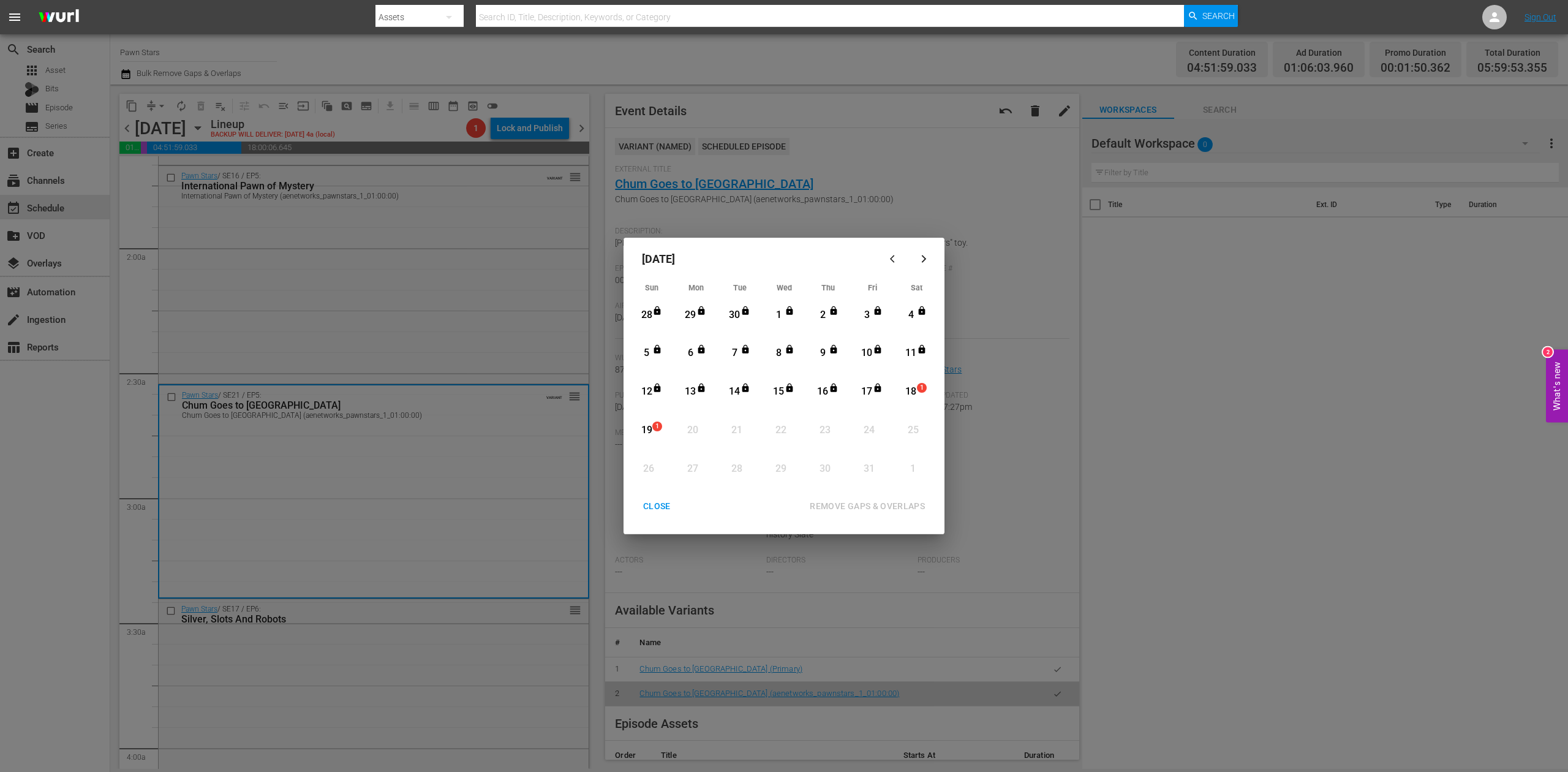
click at [917, 389] on div "18" at bounding box center [911, 392] width 16 height 14
click at [838, 504] on div "REMOVE GAPS & OVERLAPS" at bounding box center [867, 506] width 135 height 16
click at [920, 386] on span "1" at bounding box center [921, 387] width 9 height 10
click at [895, 504] on div "REMOVE GAPS & OVERLAPS" at bounding box center [867, 506] width 135 height 16
click at [651, 502] on div "CLOSE" at bounding box center [657, 506] width 47 height 16
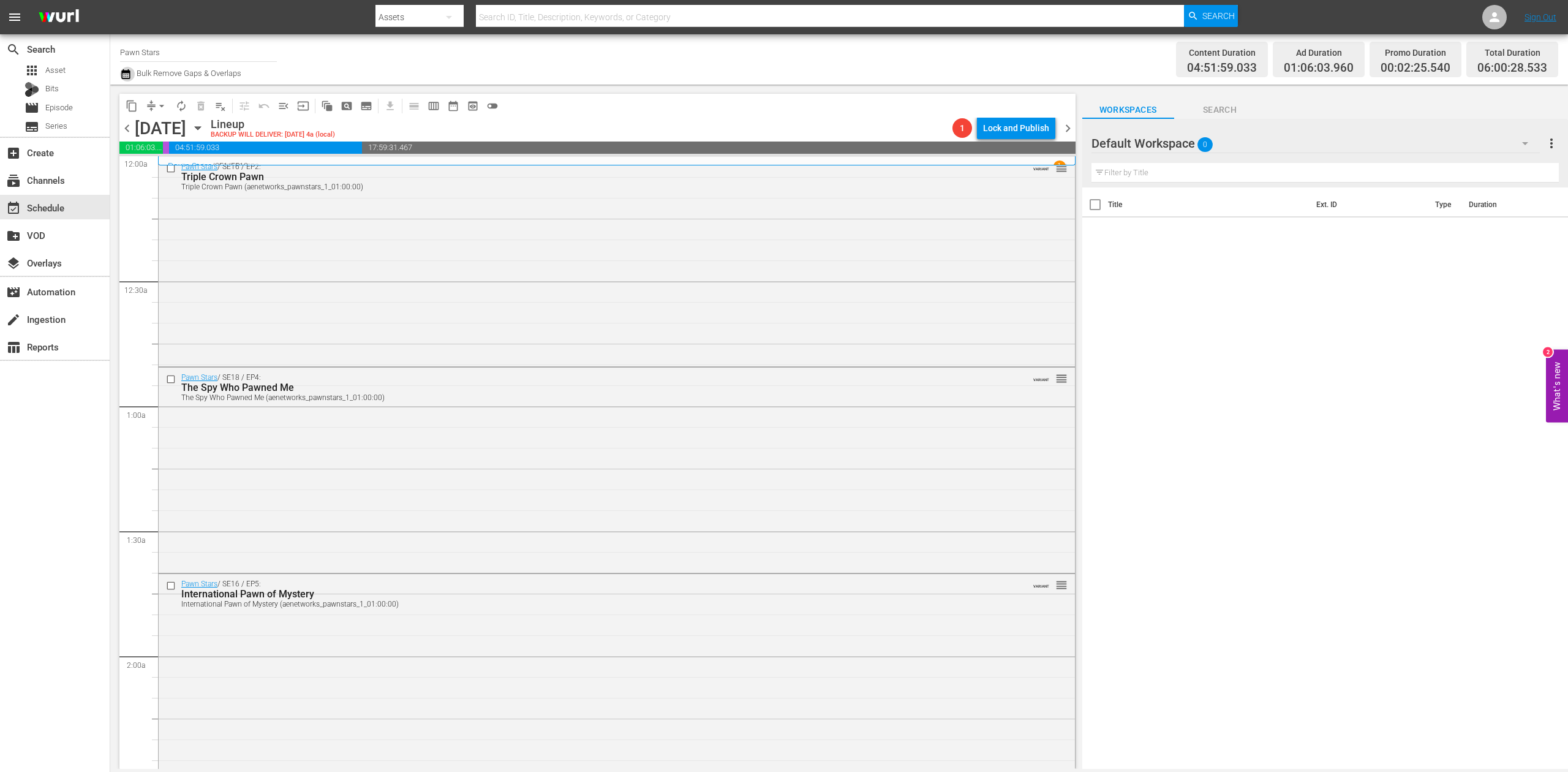
click at [126, 72] on icon "button" at bounding box center [125, 74] width 9 height 10
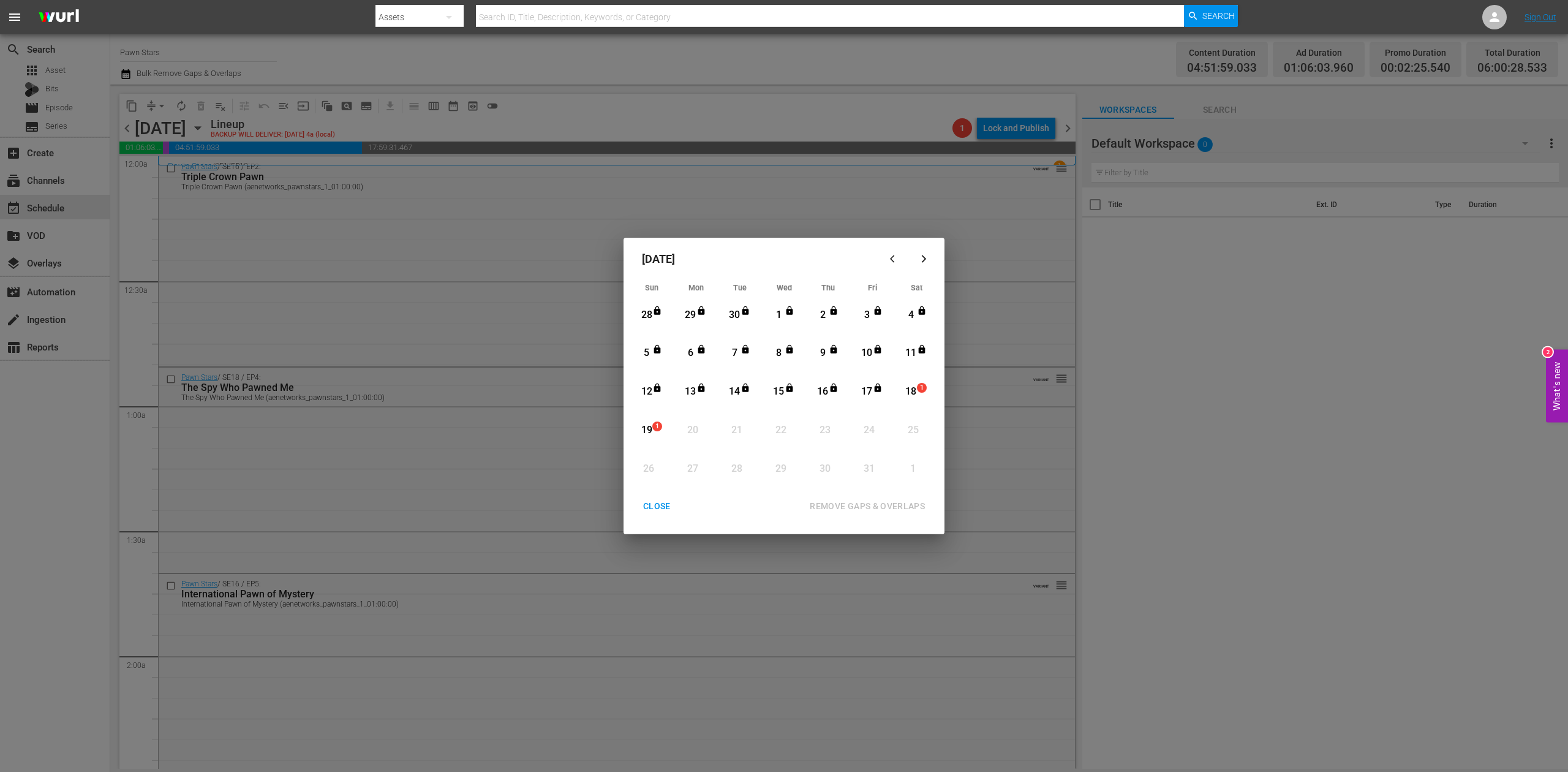
click at [912, 392] on div "18" at bounding box center [911, 392] width 16 height 14
click at [882, 506] on div "REMOVE GAPS & OVERLAPS" at bounding box center [867, 506] width 135 height 16
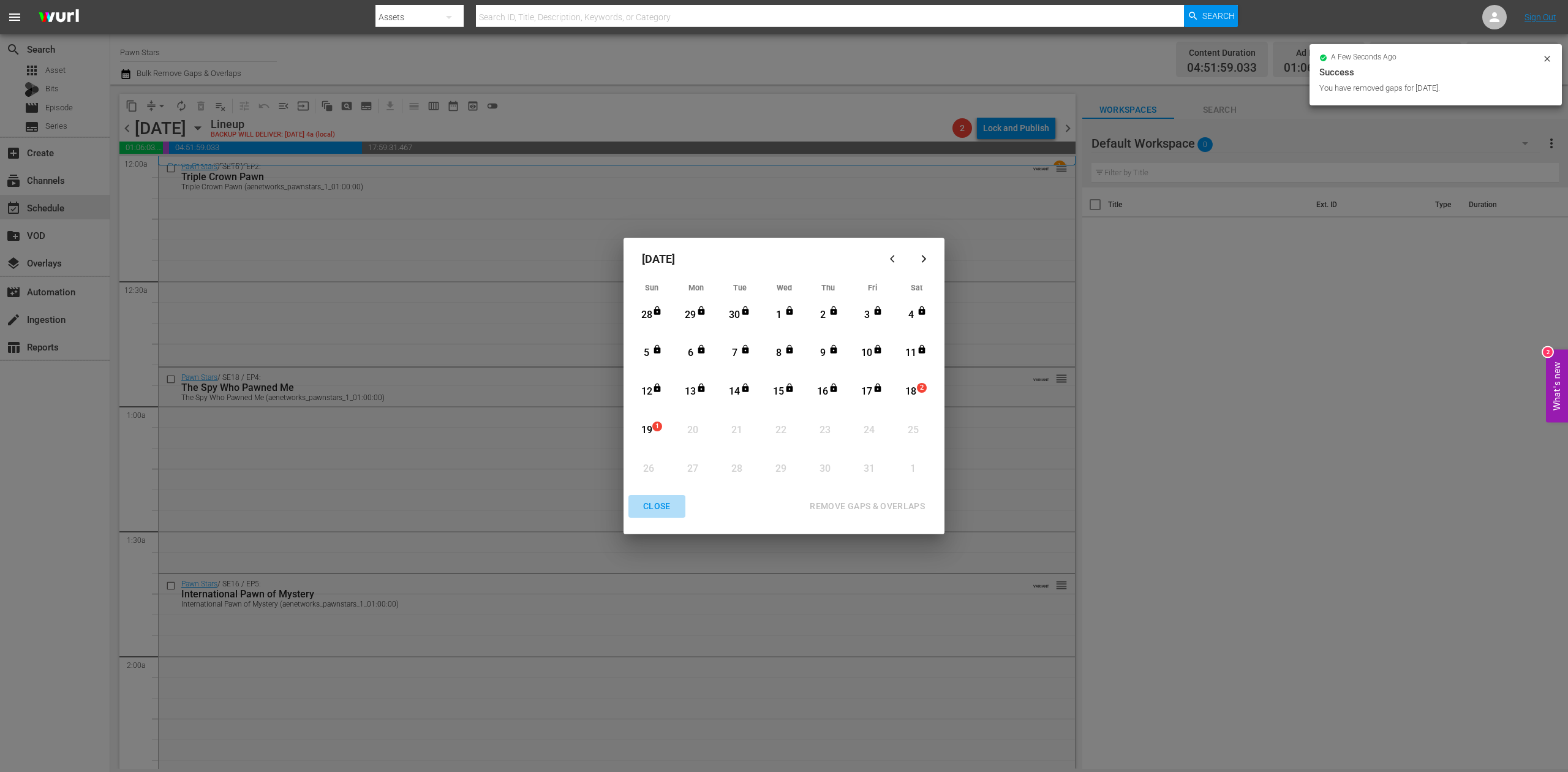
click at [653, 505] on div "CLOSE" at bounding box center [657, 506] width 47 height 16
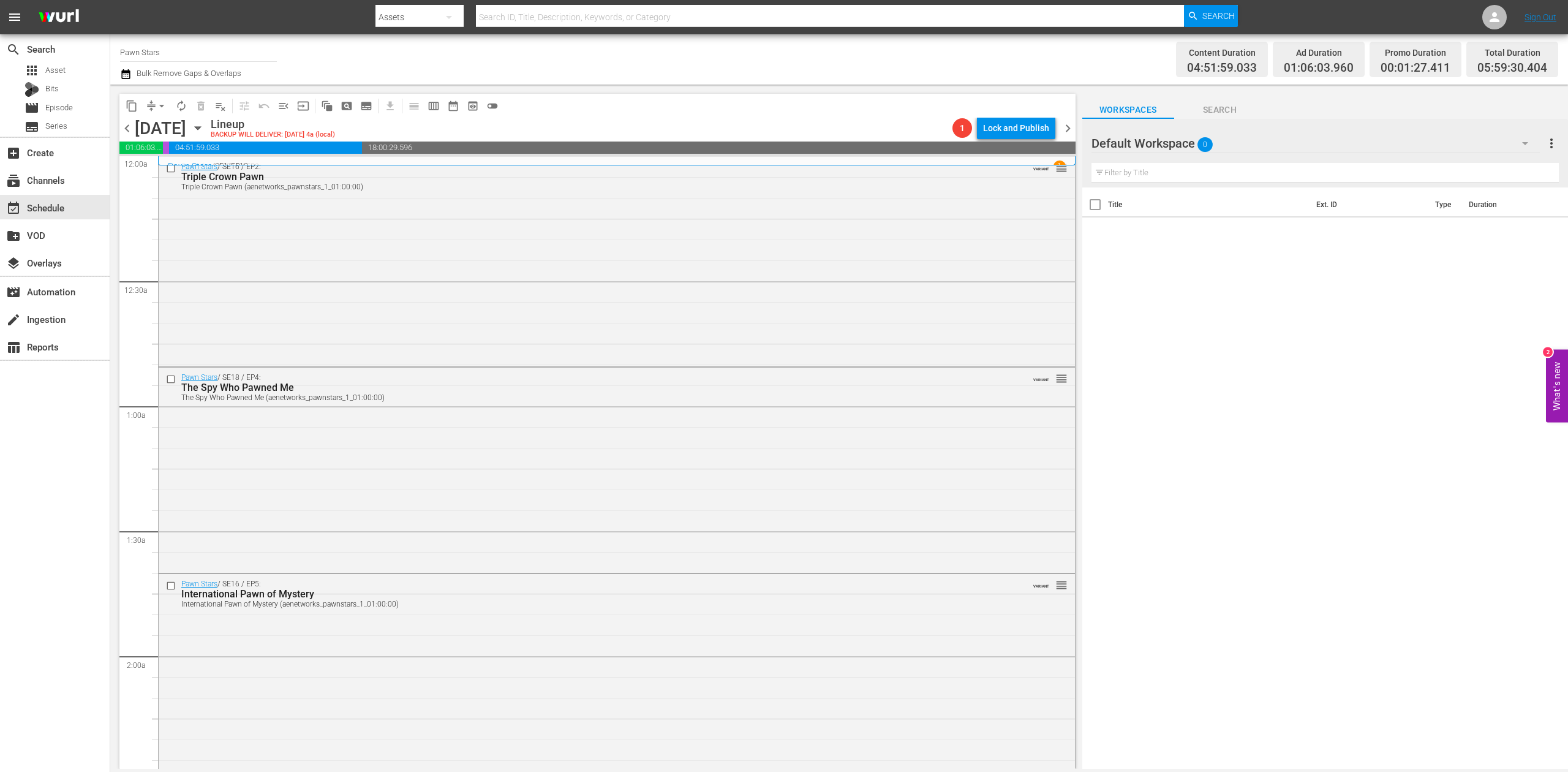
click at [128, 76] on icon "button" at bounding box center [125, 74] width 12 height 15
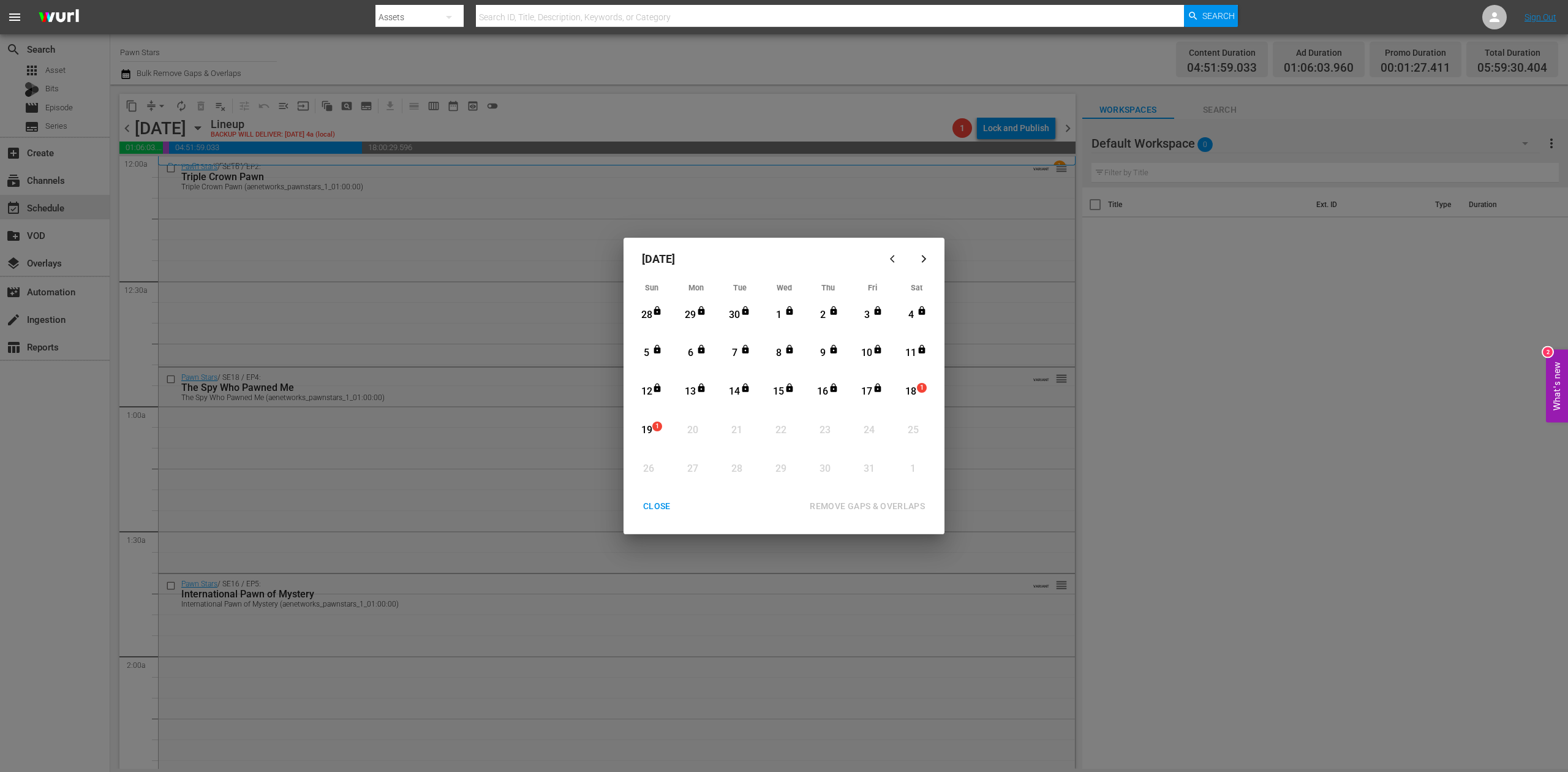
click at [912, 390] on div "18" at bounding box center [911, 392] width 16 height 14
click at [880, 510] on div "REMOVE GAPS & OVERLAPS" at bounding box center [867, 506] width 135 height 16
click at [662, 508] on div "CLOSE" at bounding box center [657, 506] width 47 height 16
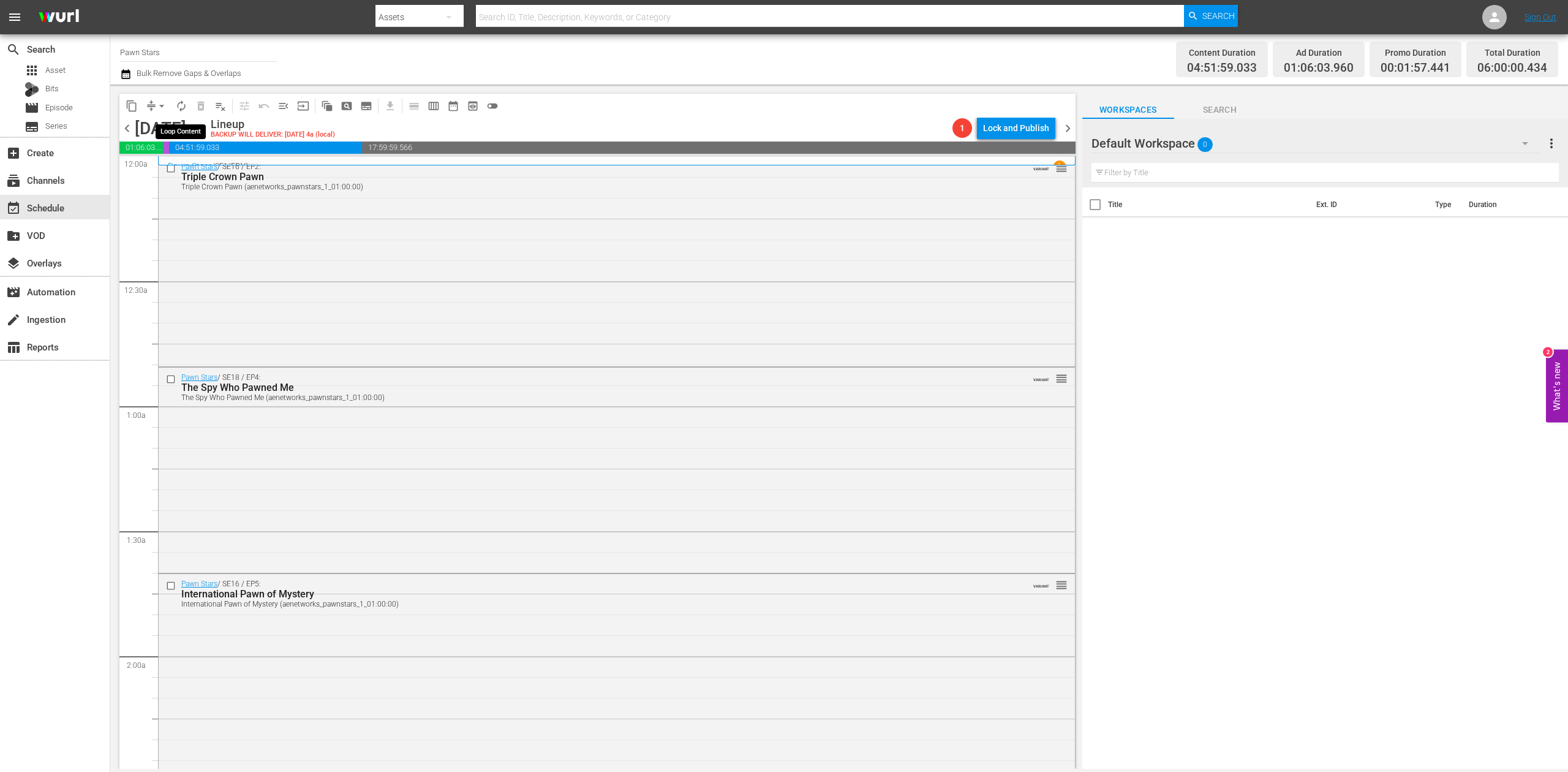
click at [178, 101] on span "autorenew_outlined" at bounding box center [181, 106] width 13 height 13
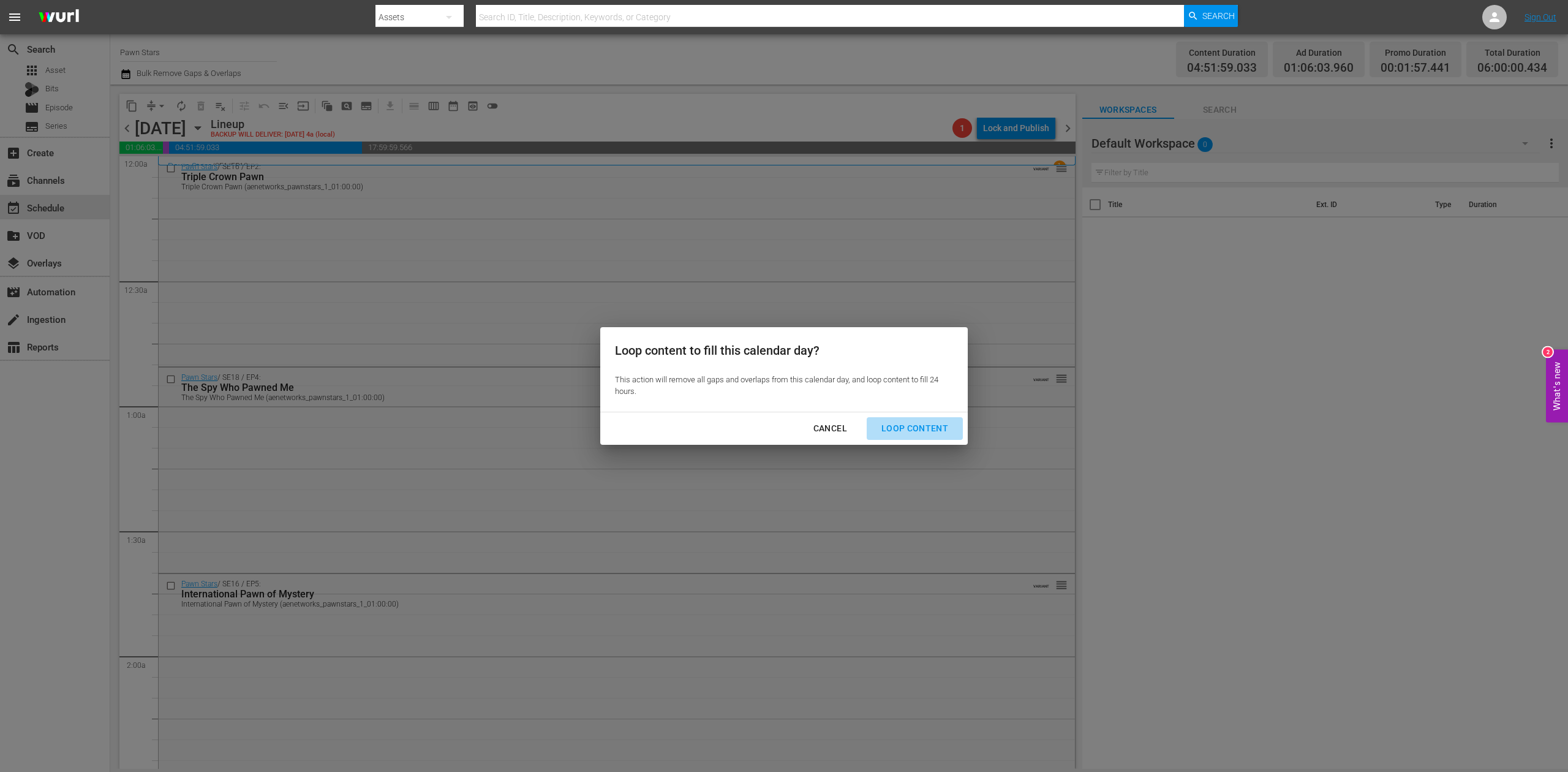
click at [937, 427] on div "Loop Content" at bounding box center [914, 429] width 86 height 16
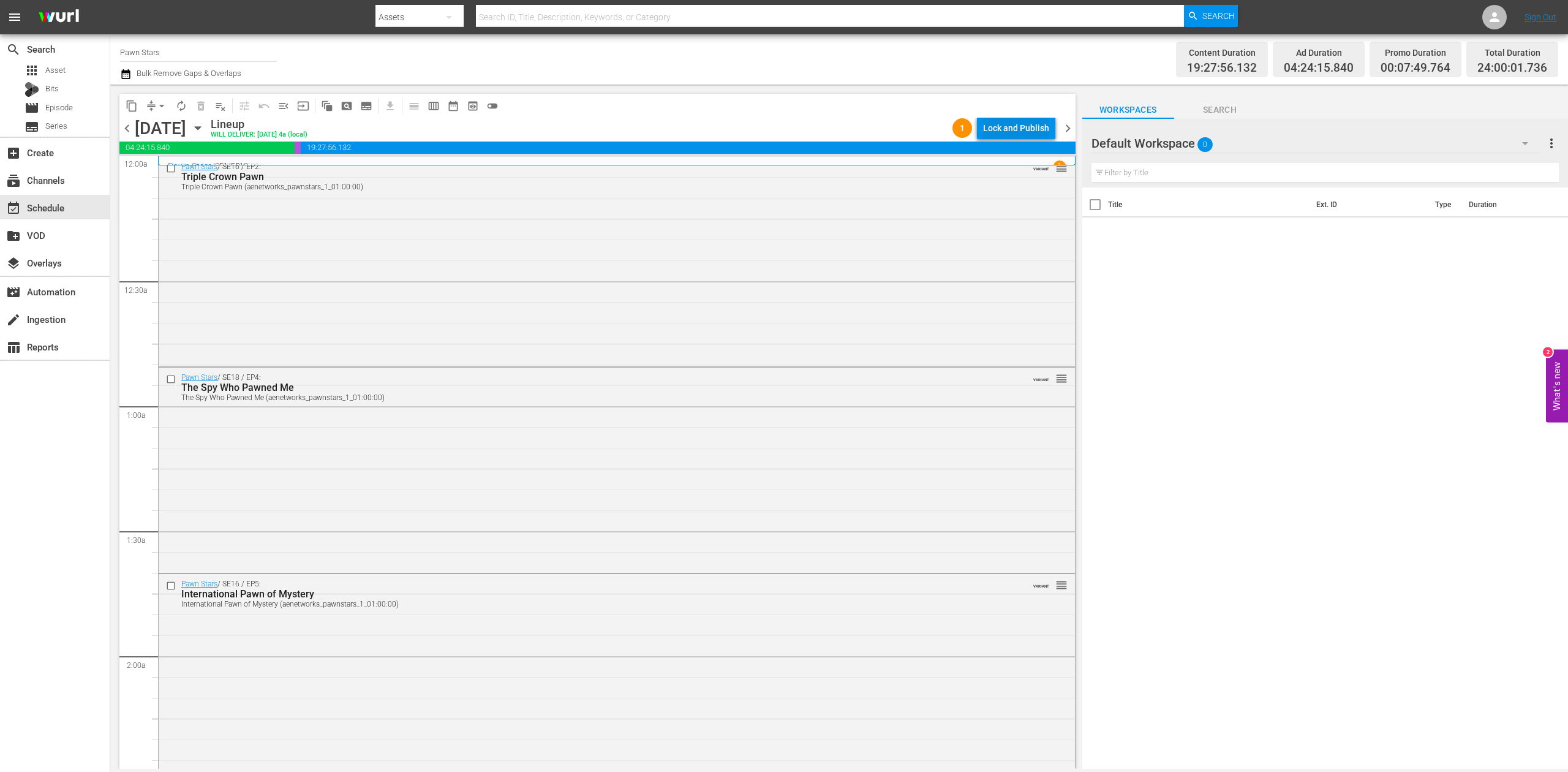
click at [1007, 126] on div "Lock and Publish" at bounding box center [1016, 128] width 66 height 22
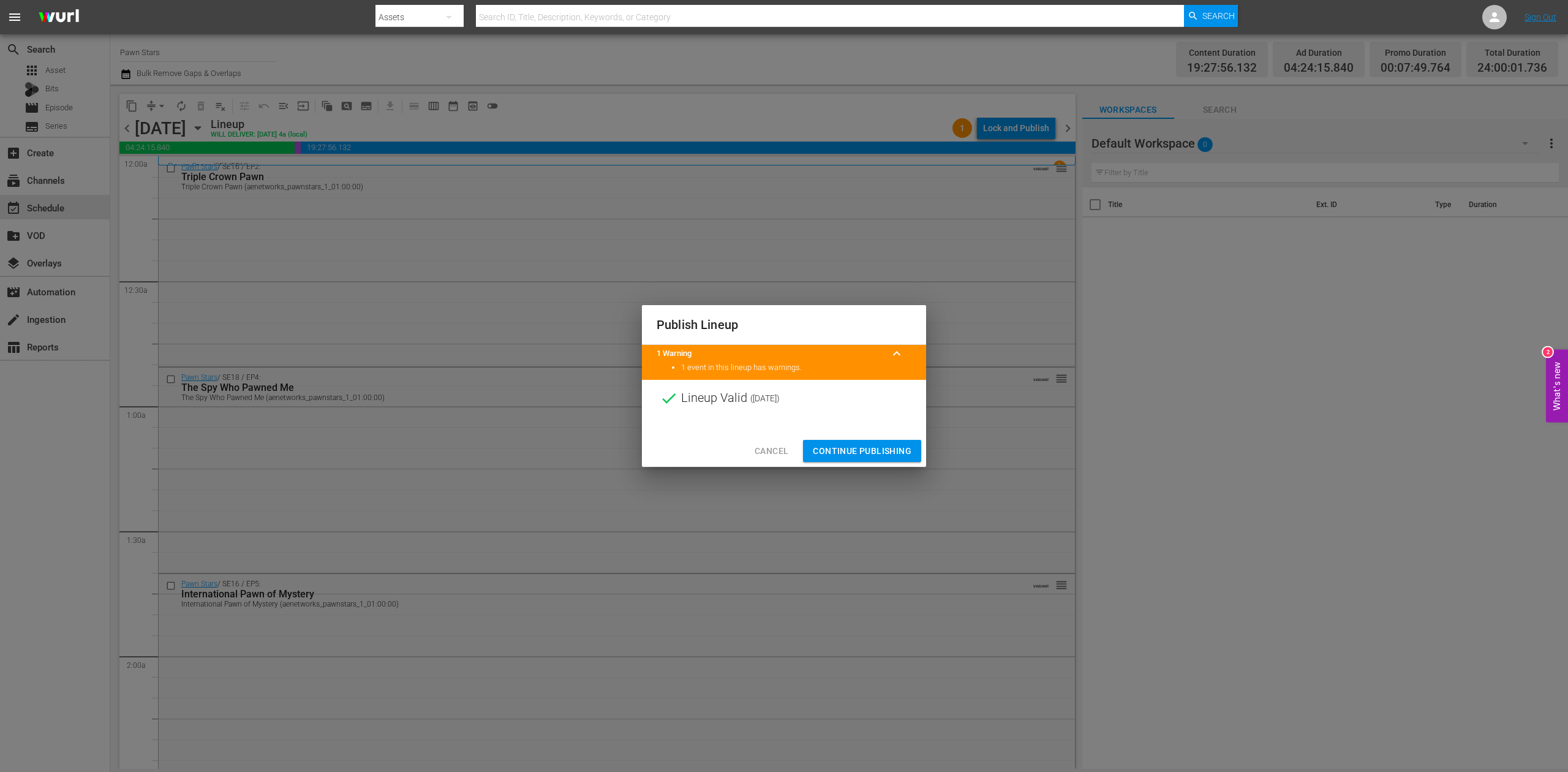
click at [892, 441] on button "Continue Publishing" at bounding box center [862, 451] width 118 height 23
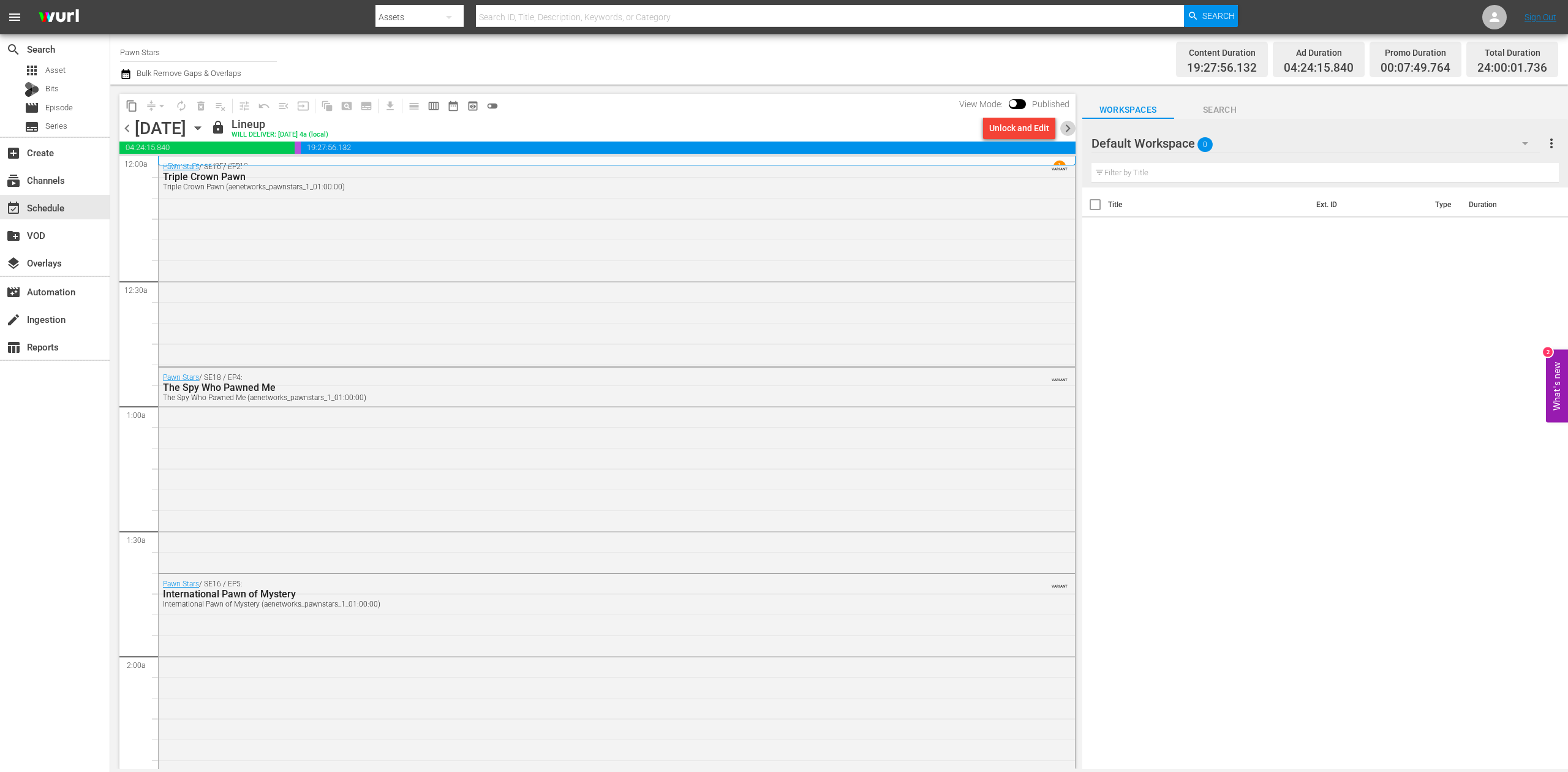
click at [1071, 126] on span "chevron_right" at bounding box center [1068, 128] width 16 height 16
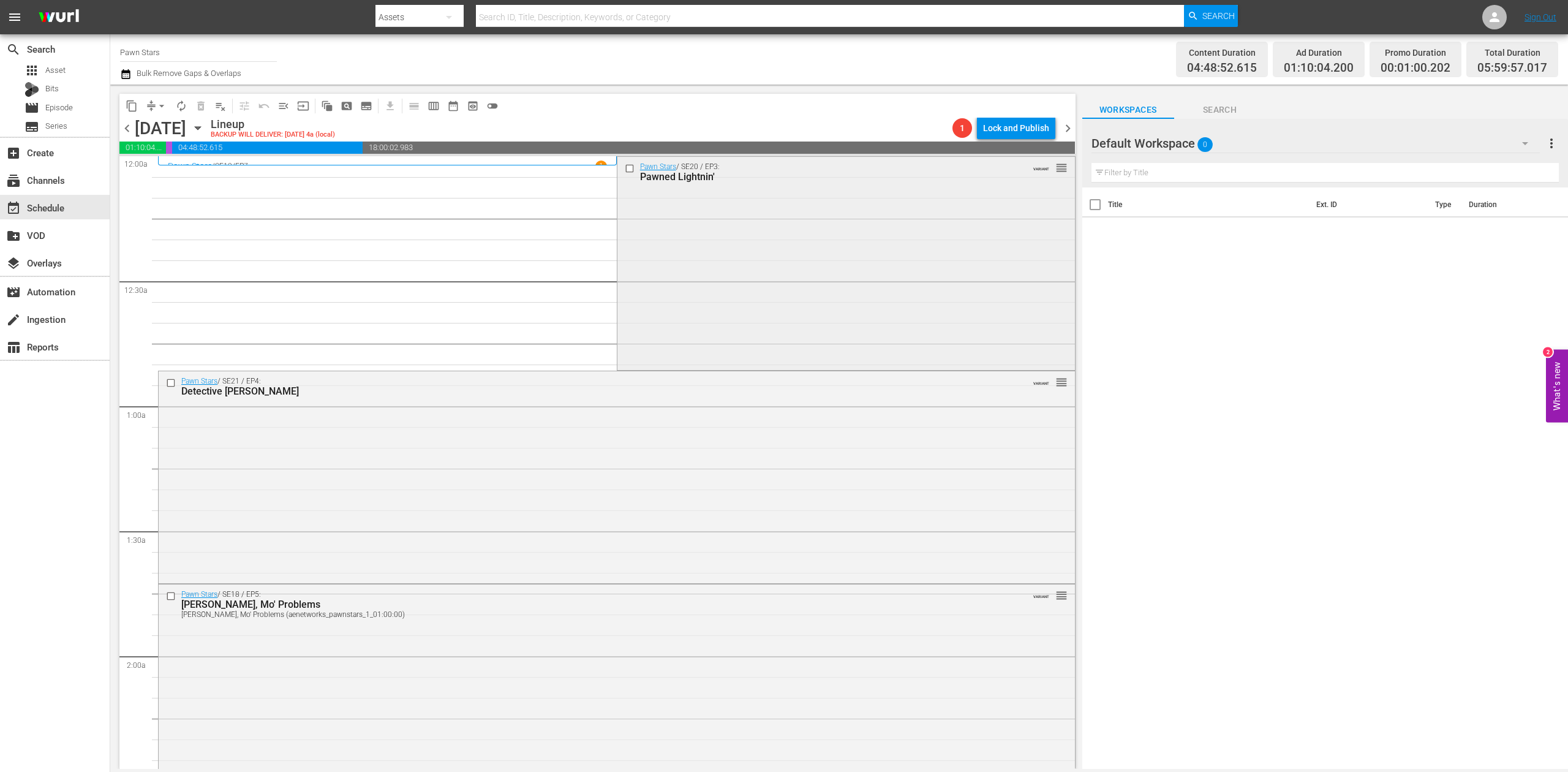
click at [763, 272] on div "Pawn Stars / SE20 / EP3: Pawned Lightnin' VARIANT reorder" at bounding box center [845, 262] width 457 height 211
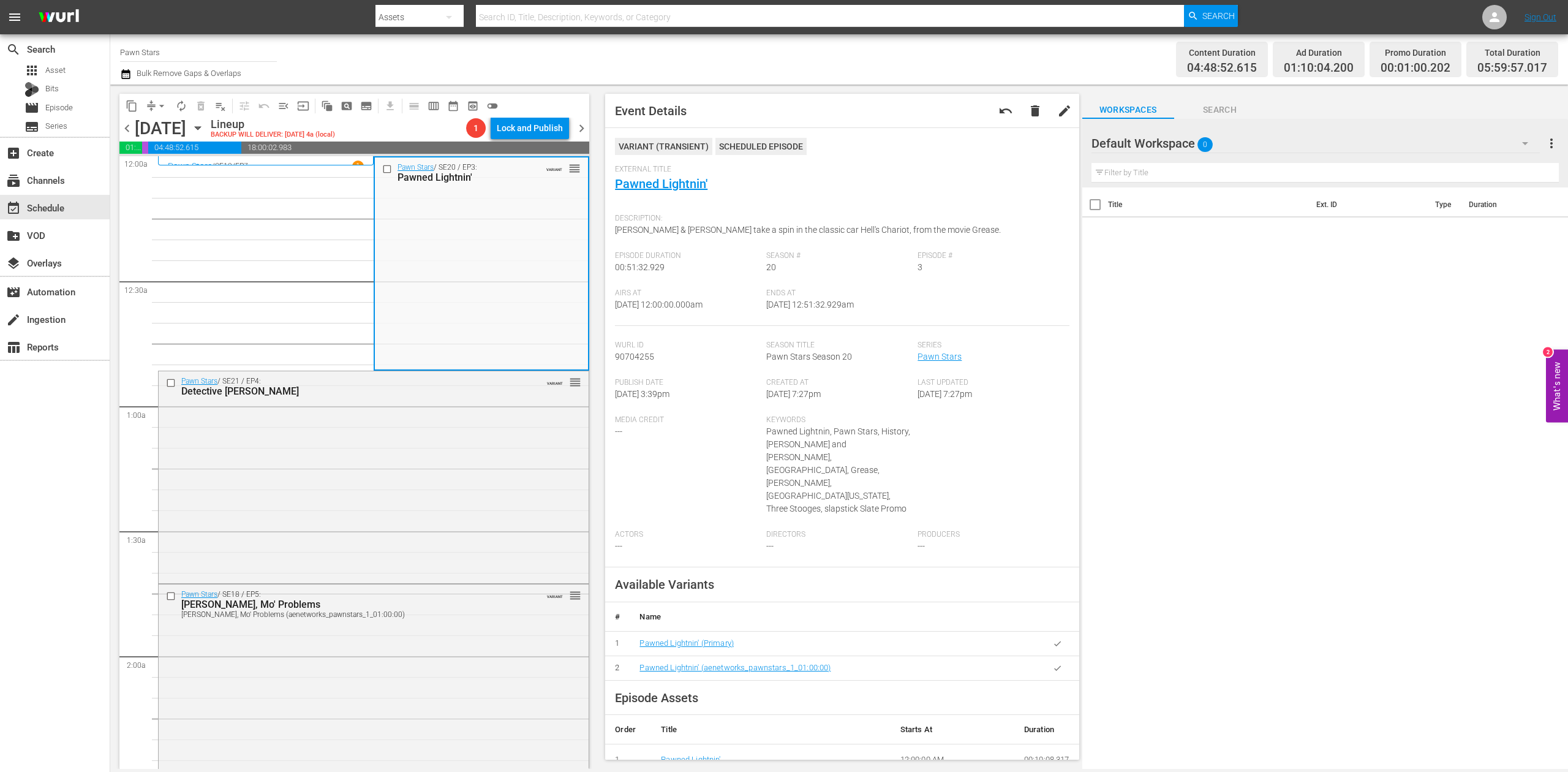
click at [124, 72] on icon "button" at bounding box center [125, 74] width 9 height 10
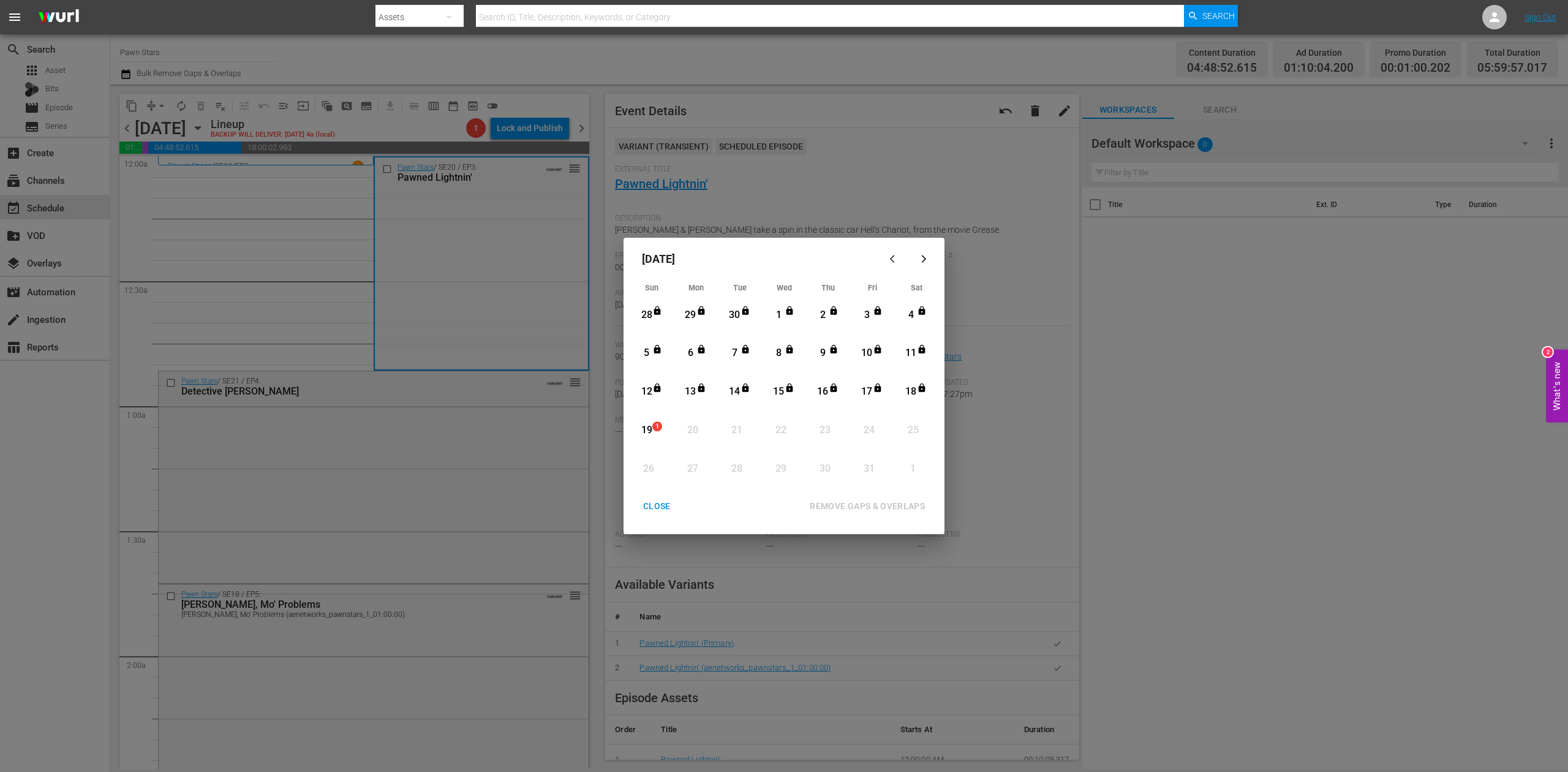
click at [648, 427] on div "19" at bounding box center [647, 430] width 16 height 14
click at [878, 507] on div "REMOVE GAPS & OVERLAPS" at bounding box center [867, 506] width 135 height 16
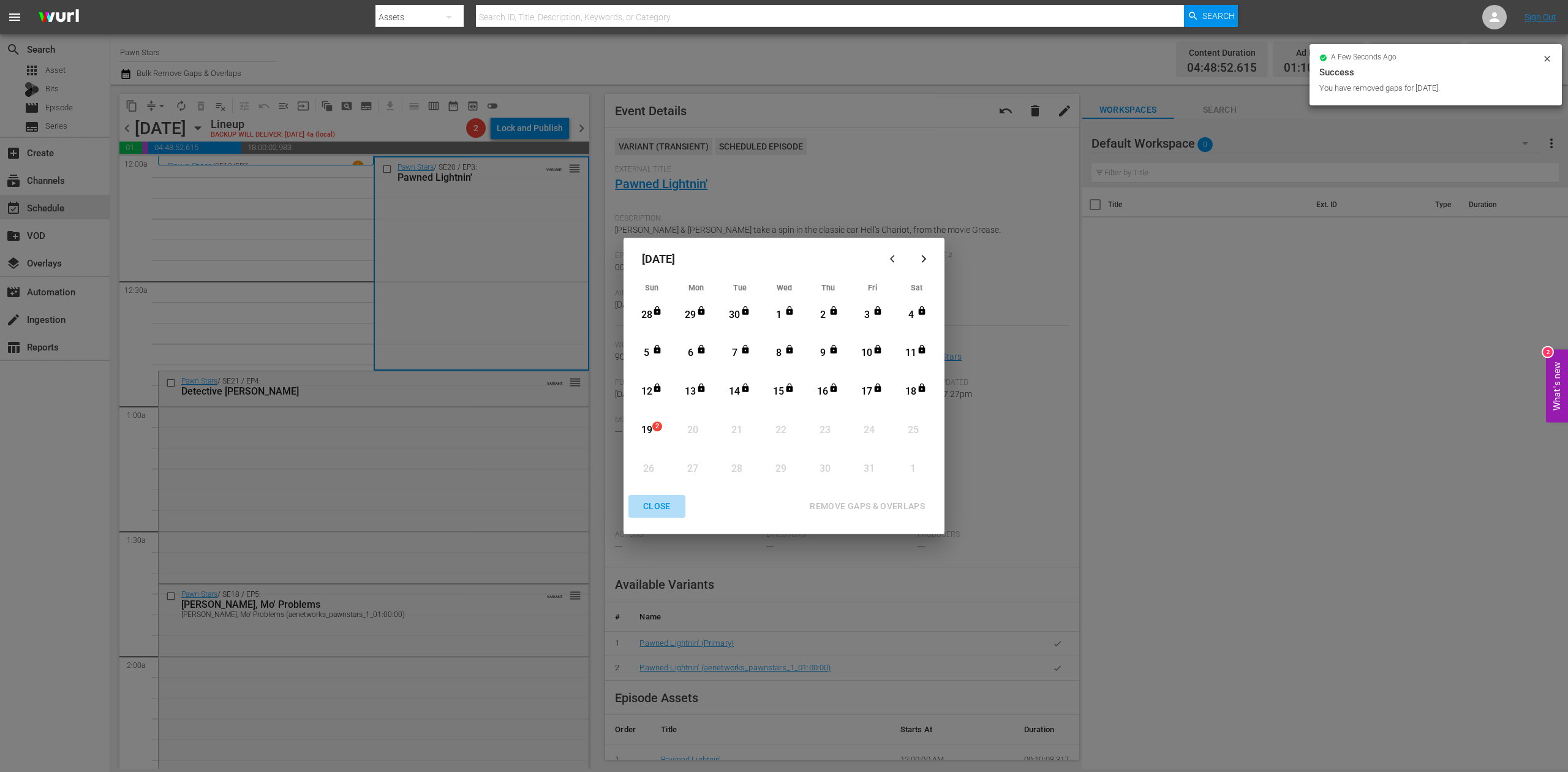
click at [669, 508] on div "CLOSE" at bounding box center [657, 506] width 47 height 16
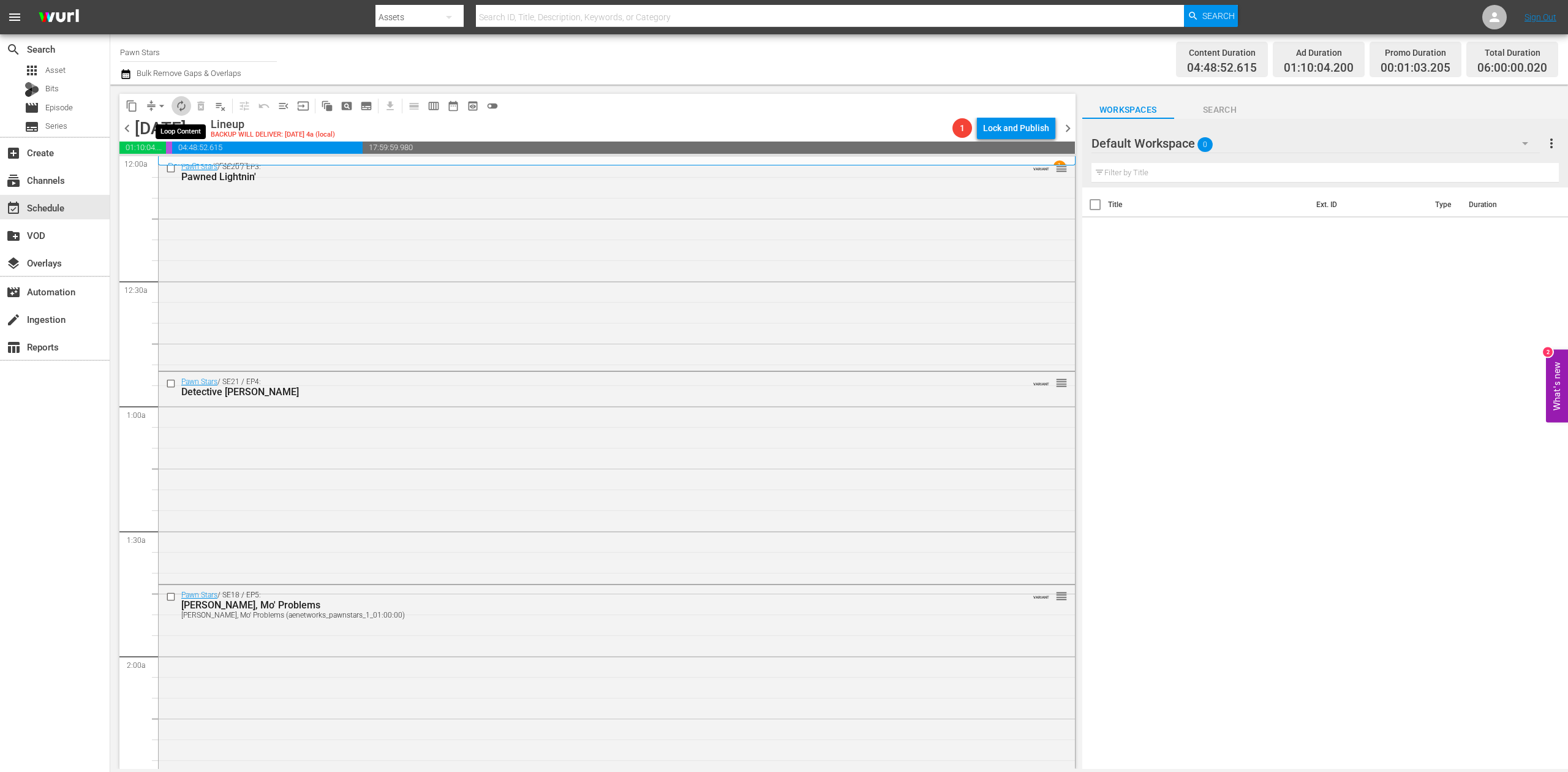
click at [180, 108] on span "autorenew_outlined" at bounding box center [181, 106] width 13 height 13
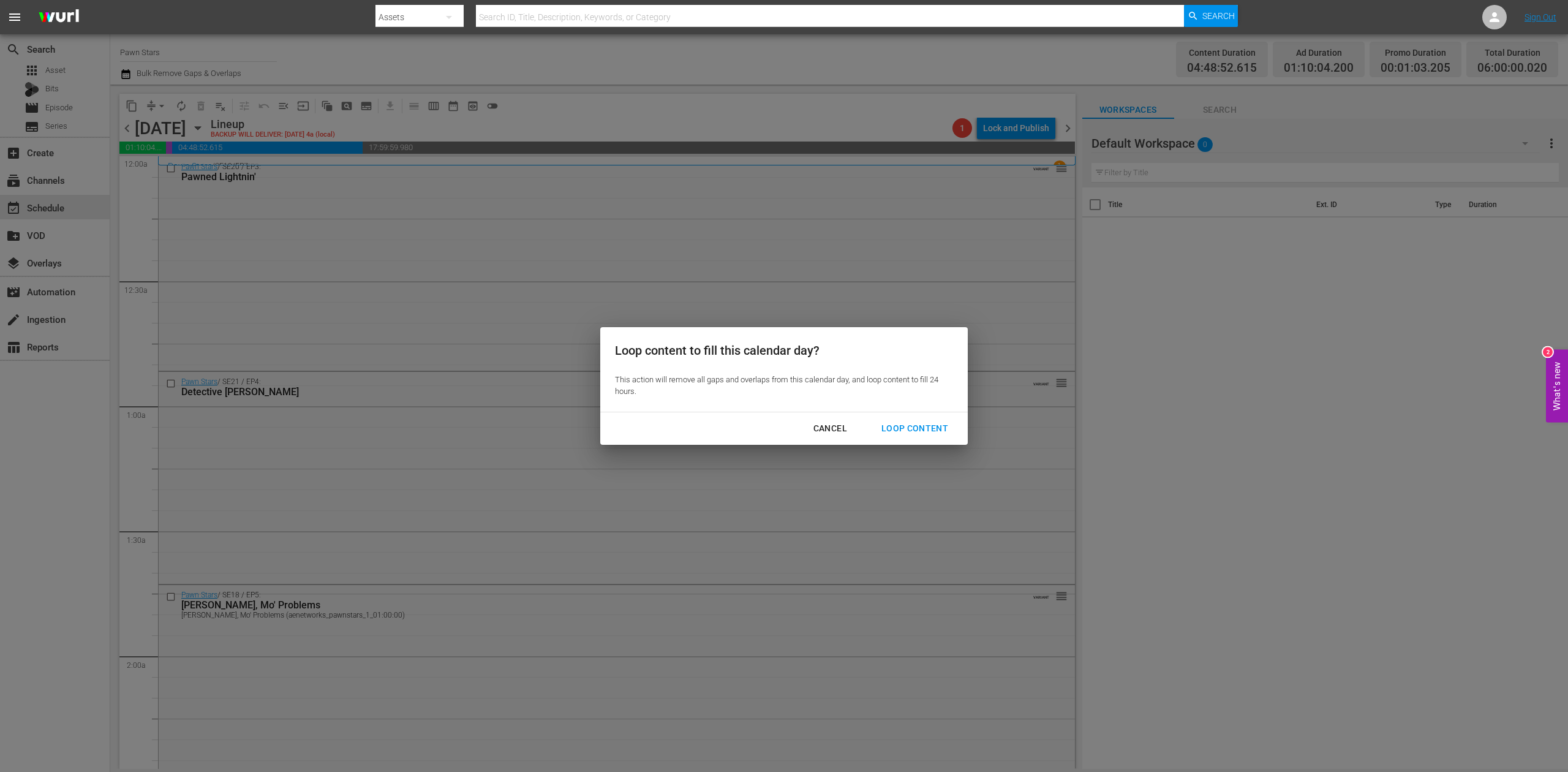
click at [917, 427] on div "Loop Content" at bounding box center [914, 429] width 86 height 16
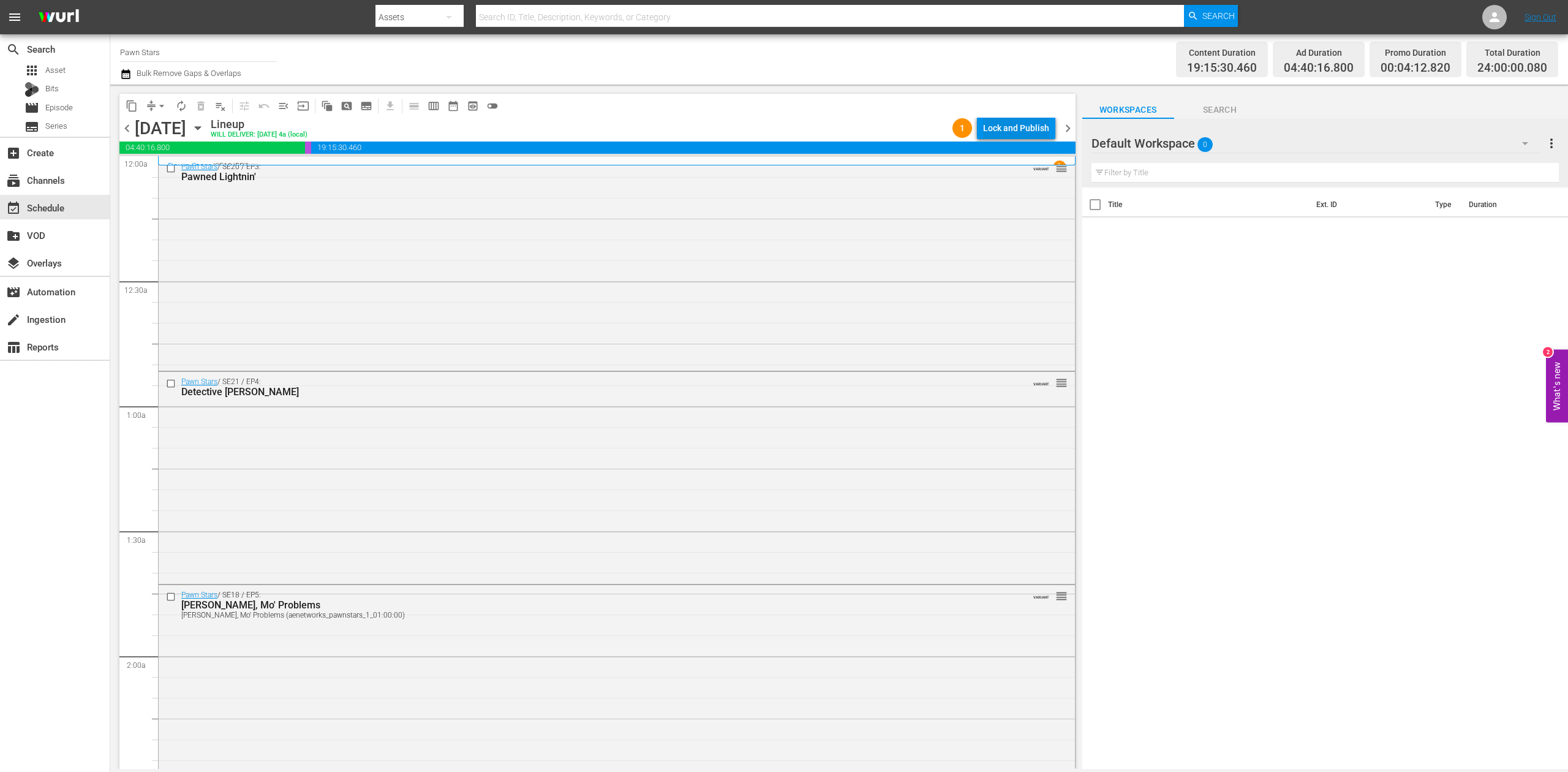
click at [1013, 131] on div "Lock and Publish" at bounding box center [1016, 128] width 66 height 22
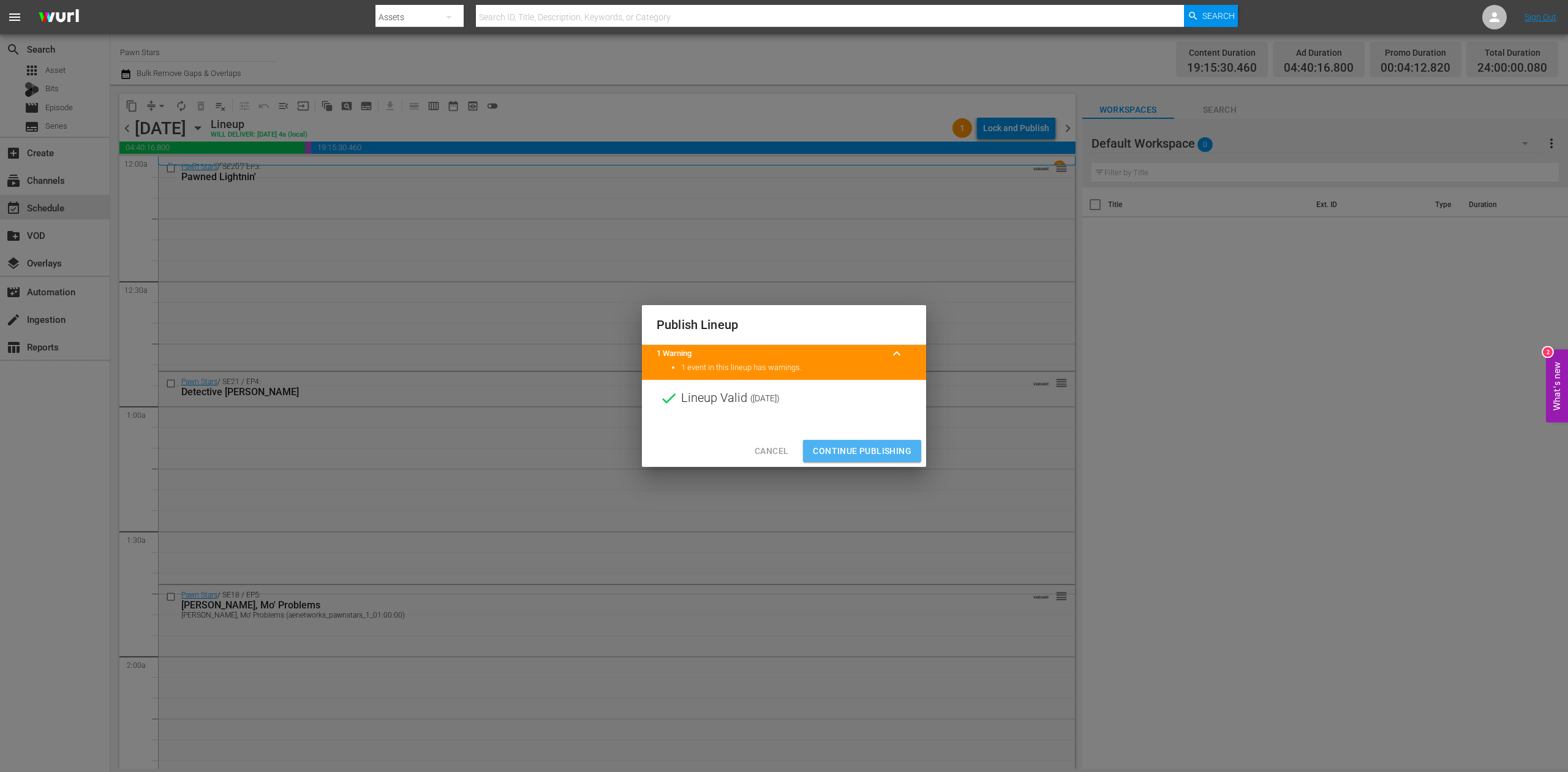
click at [866, 447] on span "Continue Publishing" at bounding box center [862, 451] width 99 height 16
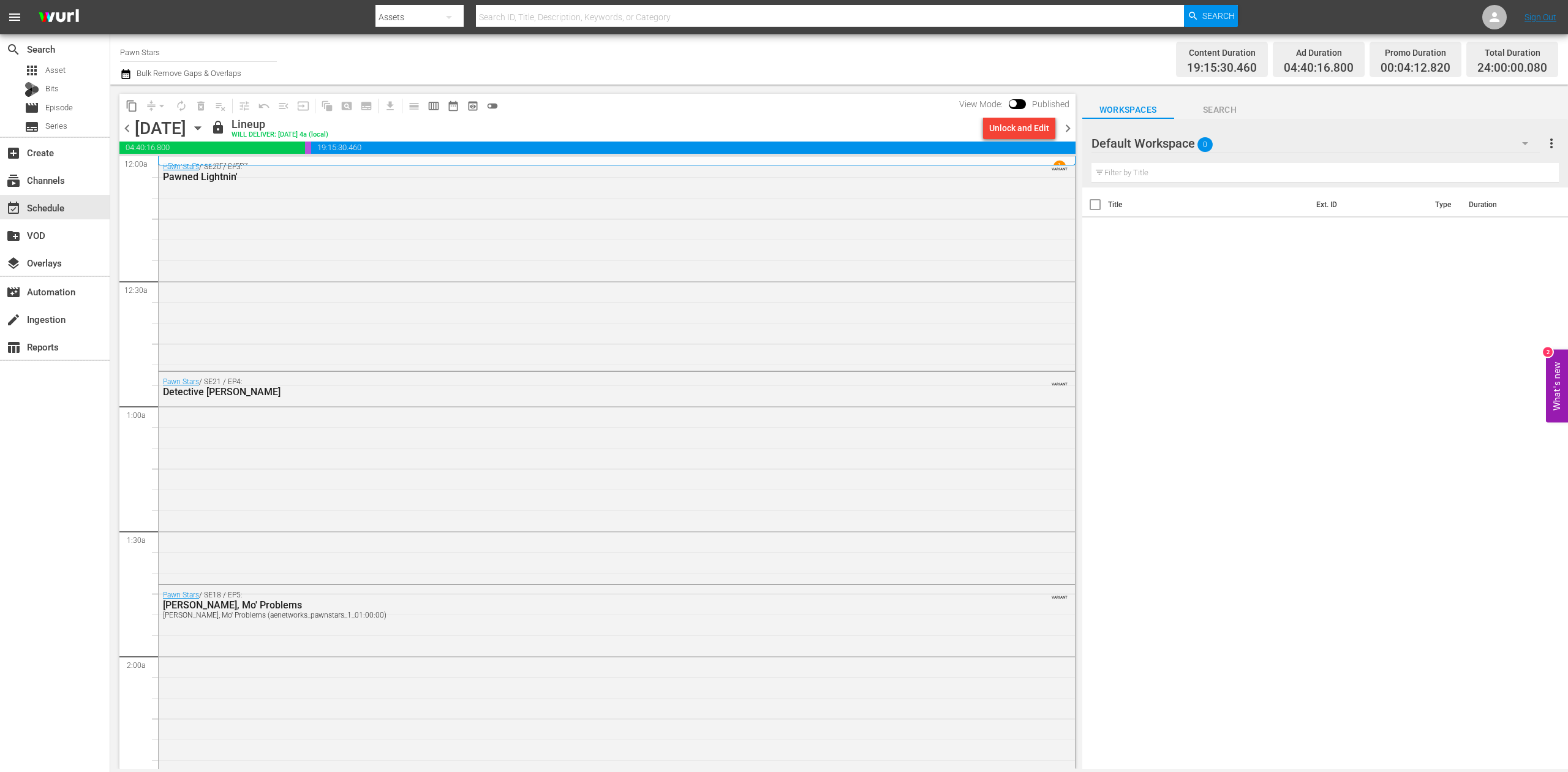
drag, startPoint x: 184, startPoint y: 55, endPoint x: 195, endPoint y: 52, distance: 11.4
click at [184, 55] on input "Pawn Stars" at bounding box center [198, 52] width 156 height 30
drag, startPoint x: 202, startPoint y: 52, endPoint x: -12, endPoint y: 25, distance: 215.7
click at [0, 25] on html "menu Search By Assets Search ID, Title, Description, Keywords, or Category Sear…" at bounding box center [784, 386] width 1568 height 772
click at [312, 84] on div "Mysteries Xplored (1638 - aenetworks_mysteriesxplored_1)" at bounding box center [289, 87] width 318 height 30
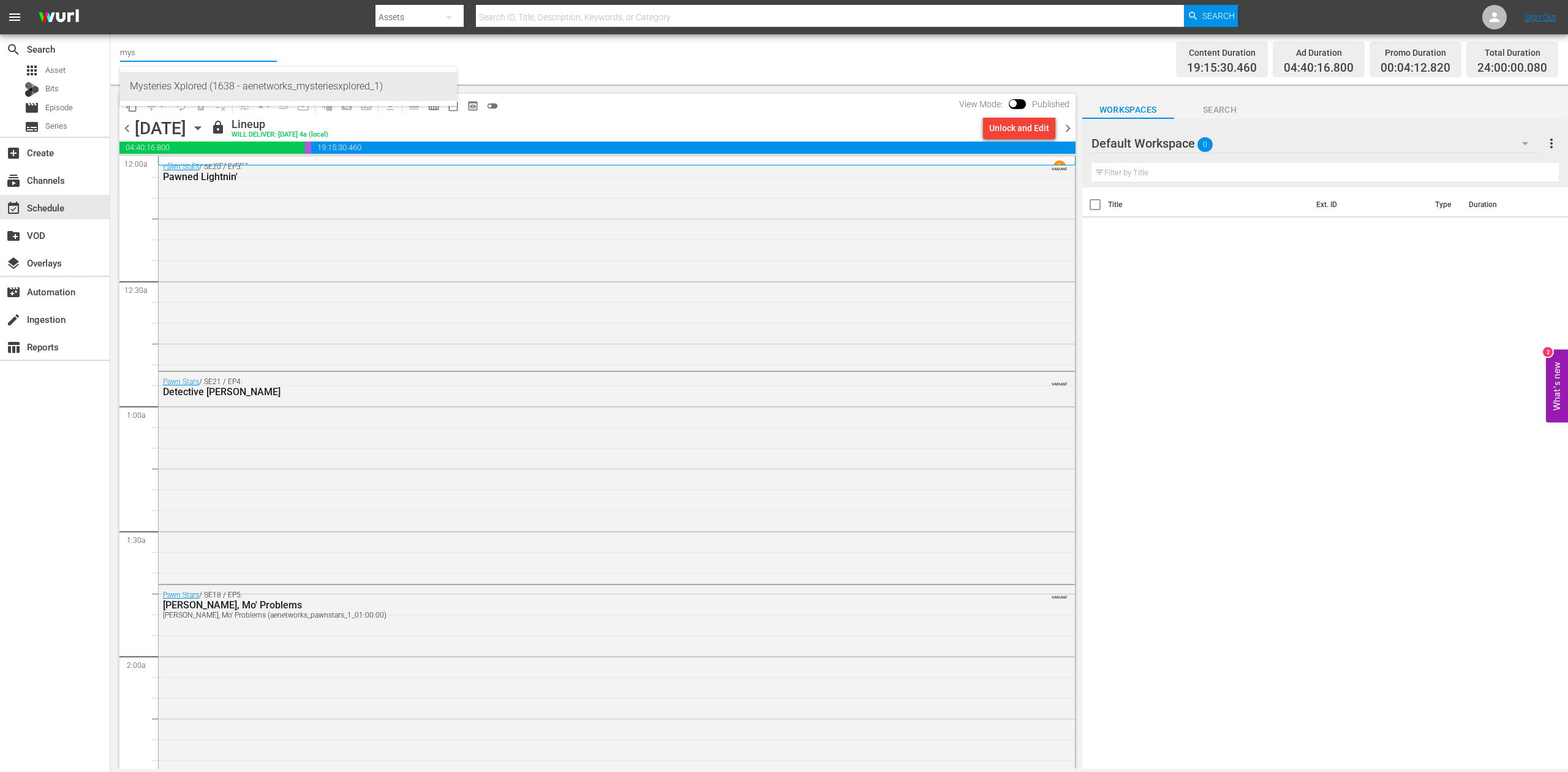
type input "Mysteries Xplored (1638 - aenetworks_mysteriesxplored_1)"
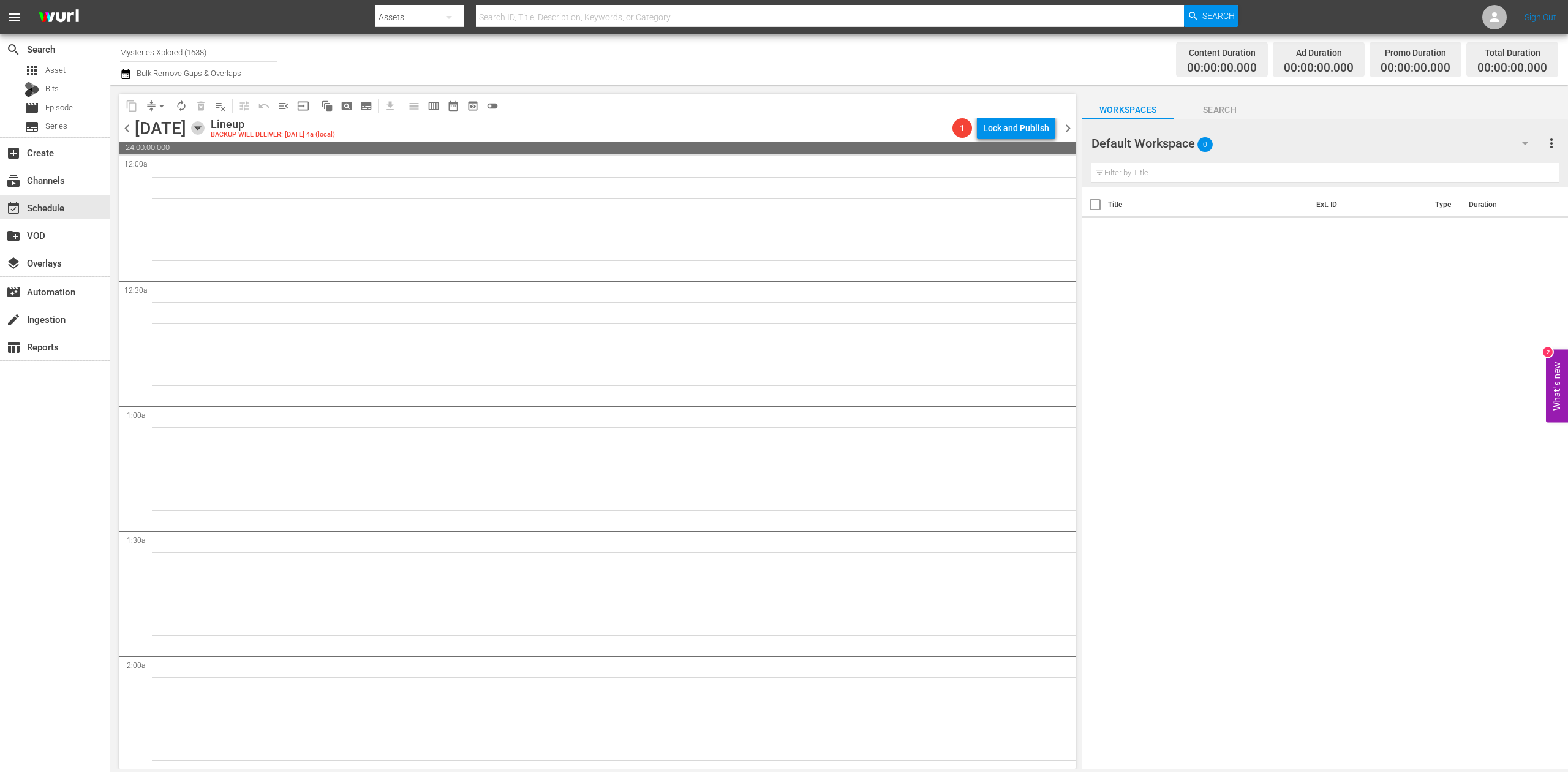
click at [205, 130] on icon "button" at bounding box center [197, 127] width 13 height 13
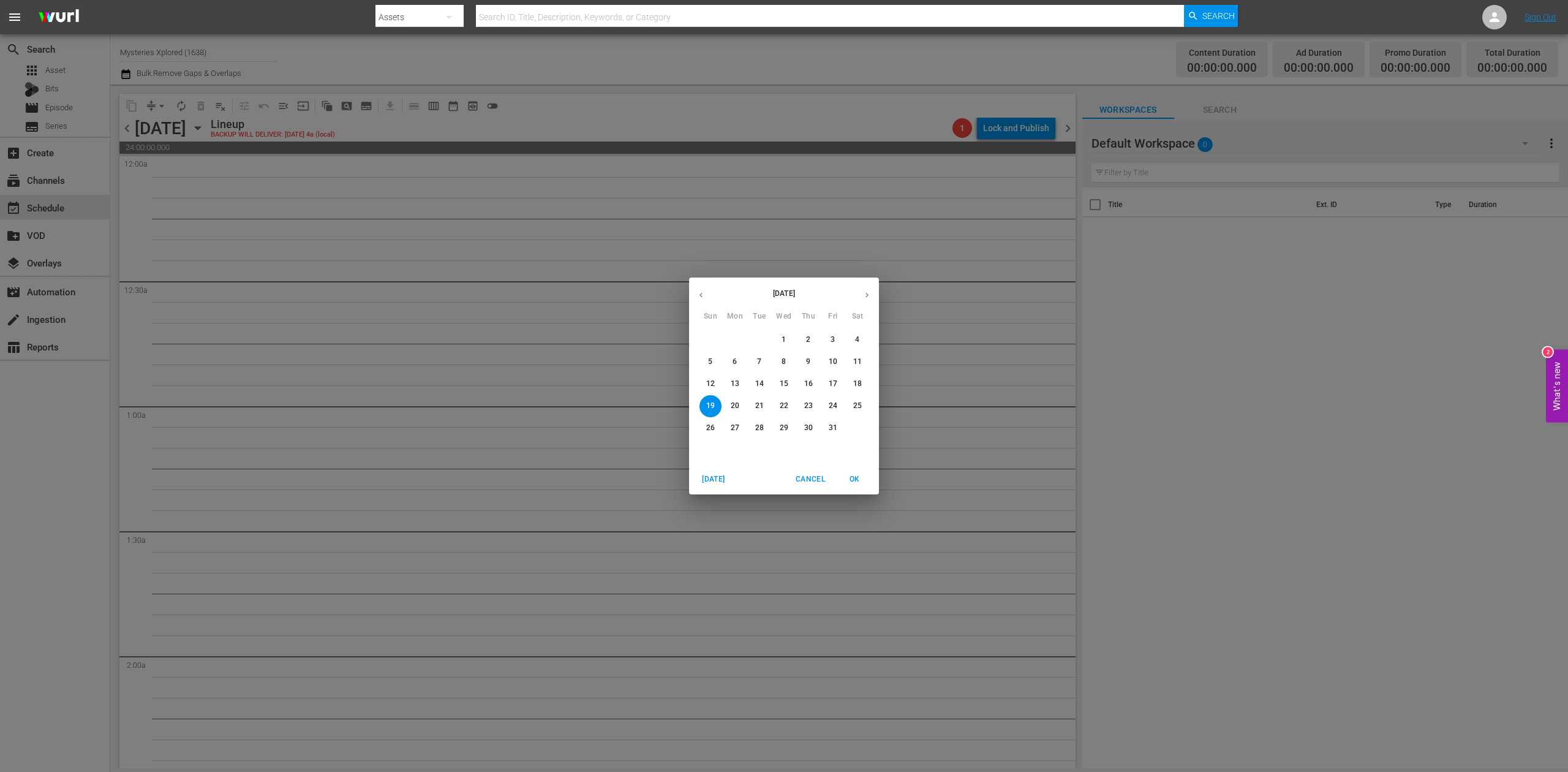
click at [740, 380] on span "13" at bounding box center [735, 383] width 22 height 10
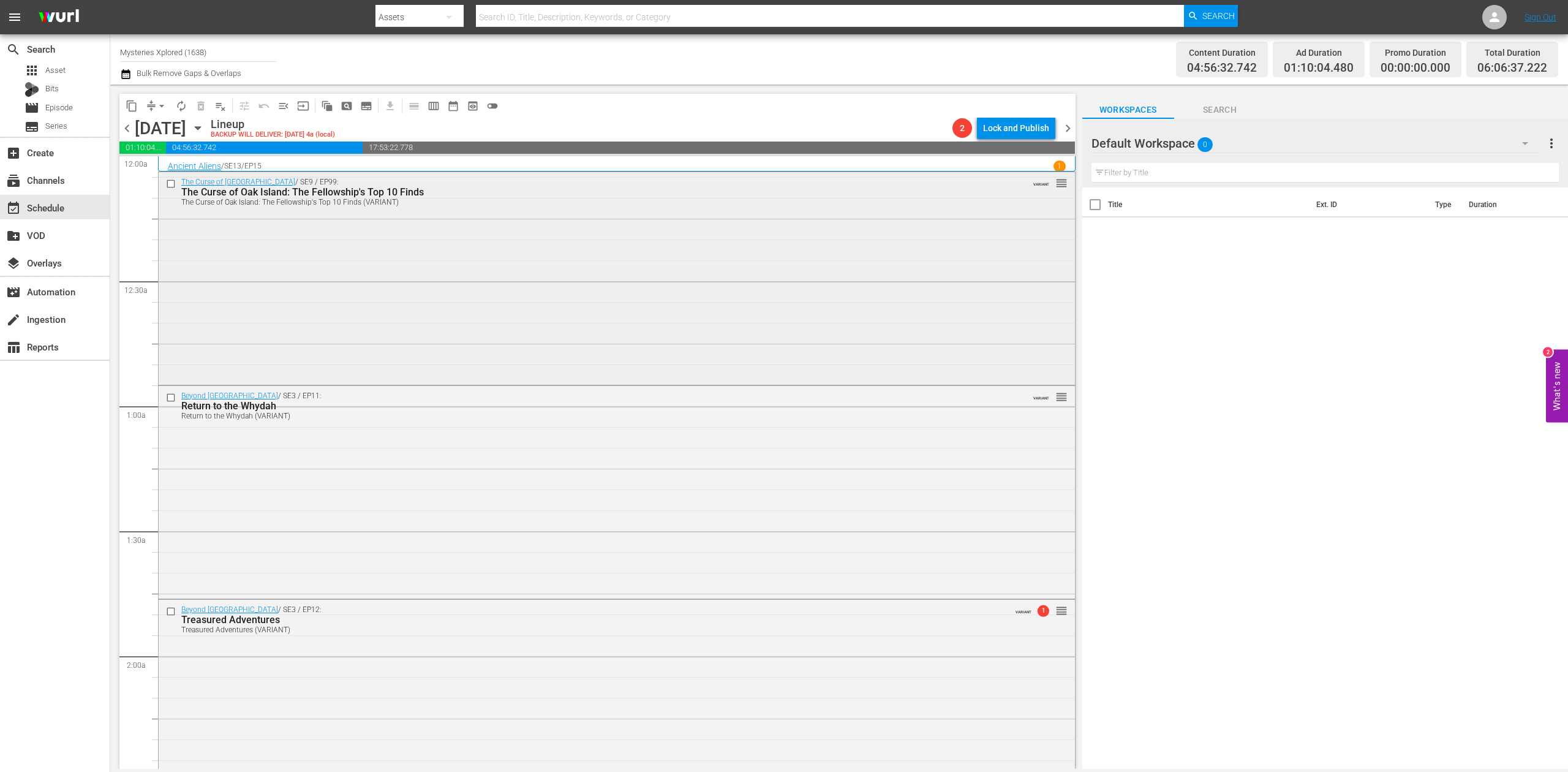
click at [761, 332] on div "The Curse of Oak Island / SE9 / EP99: The Curse of Oak Island: The Fellowship's…" at bounding box center [617, 277] width 917 height 210
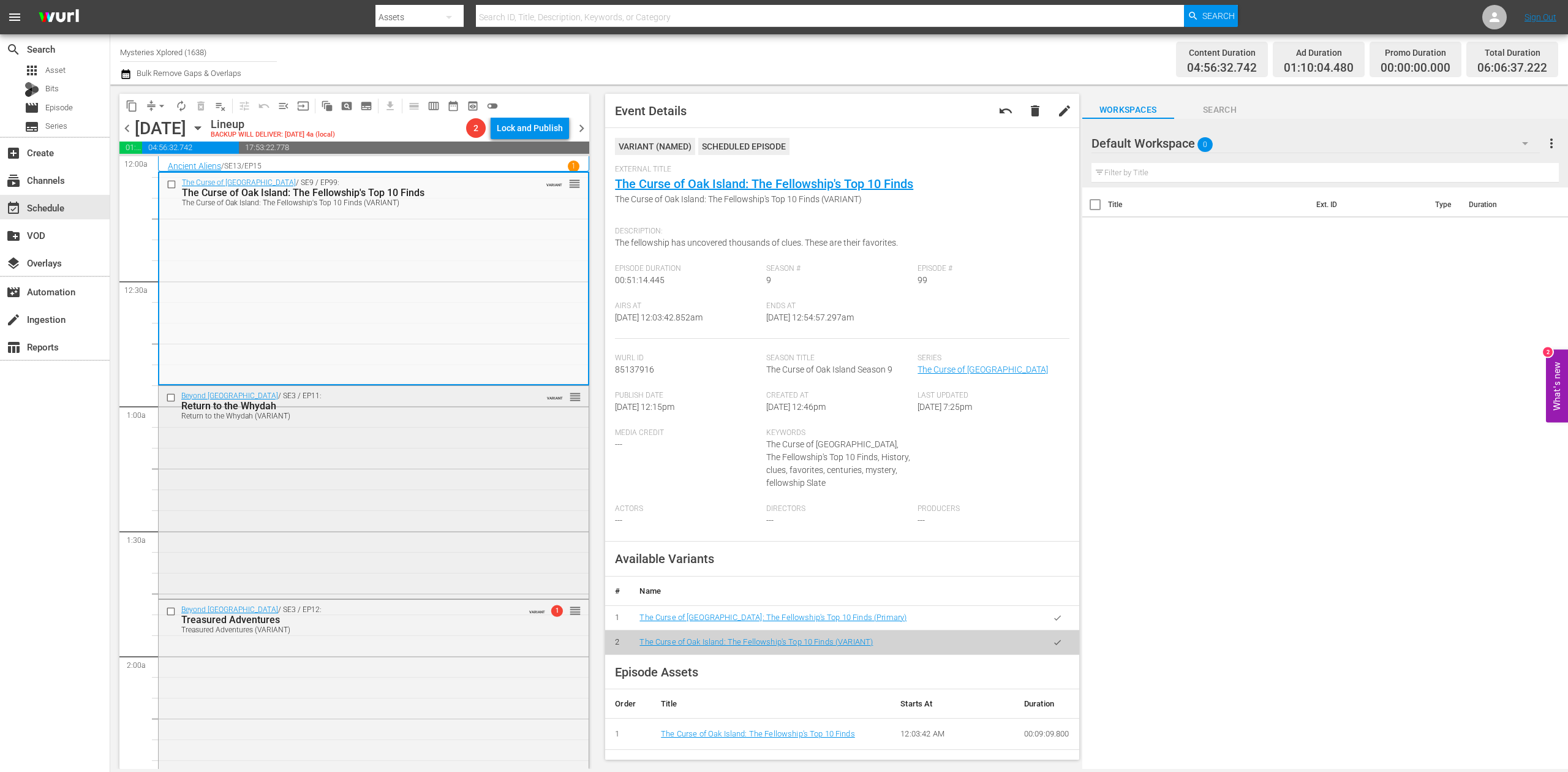
click at [417, 490] on div "Beyond Oak Island / SE3 / EP11: Return to the Whydah Return to the Whydah (VARI…" at bounding box center [374, 490] width 430 height 210
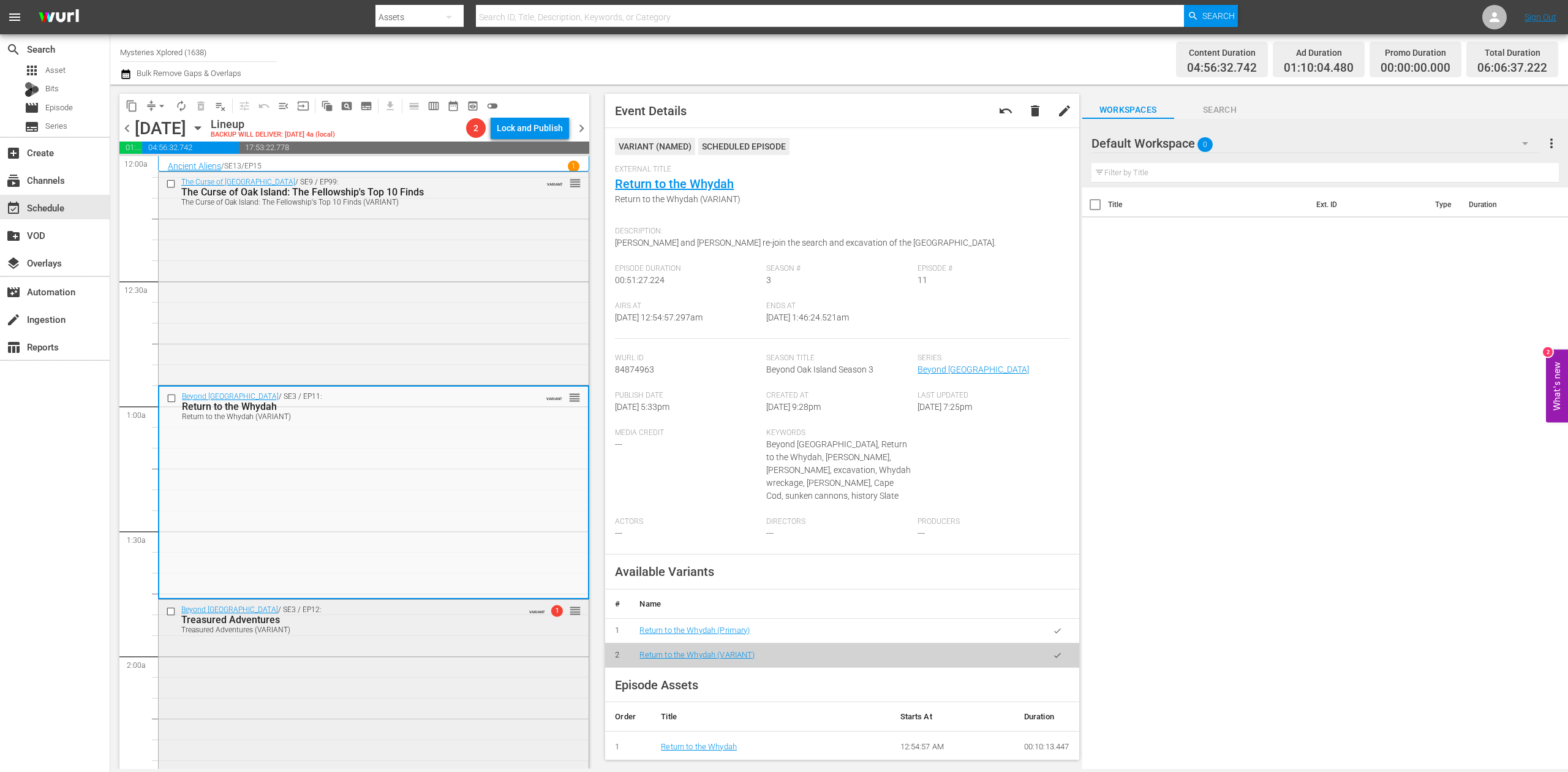
click at [464, 688] on div "Beyond Oak Island / SE3 / EP12: Treasured Adventures Treasured Adventures (VARI…" at bounding box center [374, 706] width 430 height 211
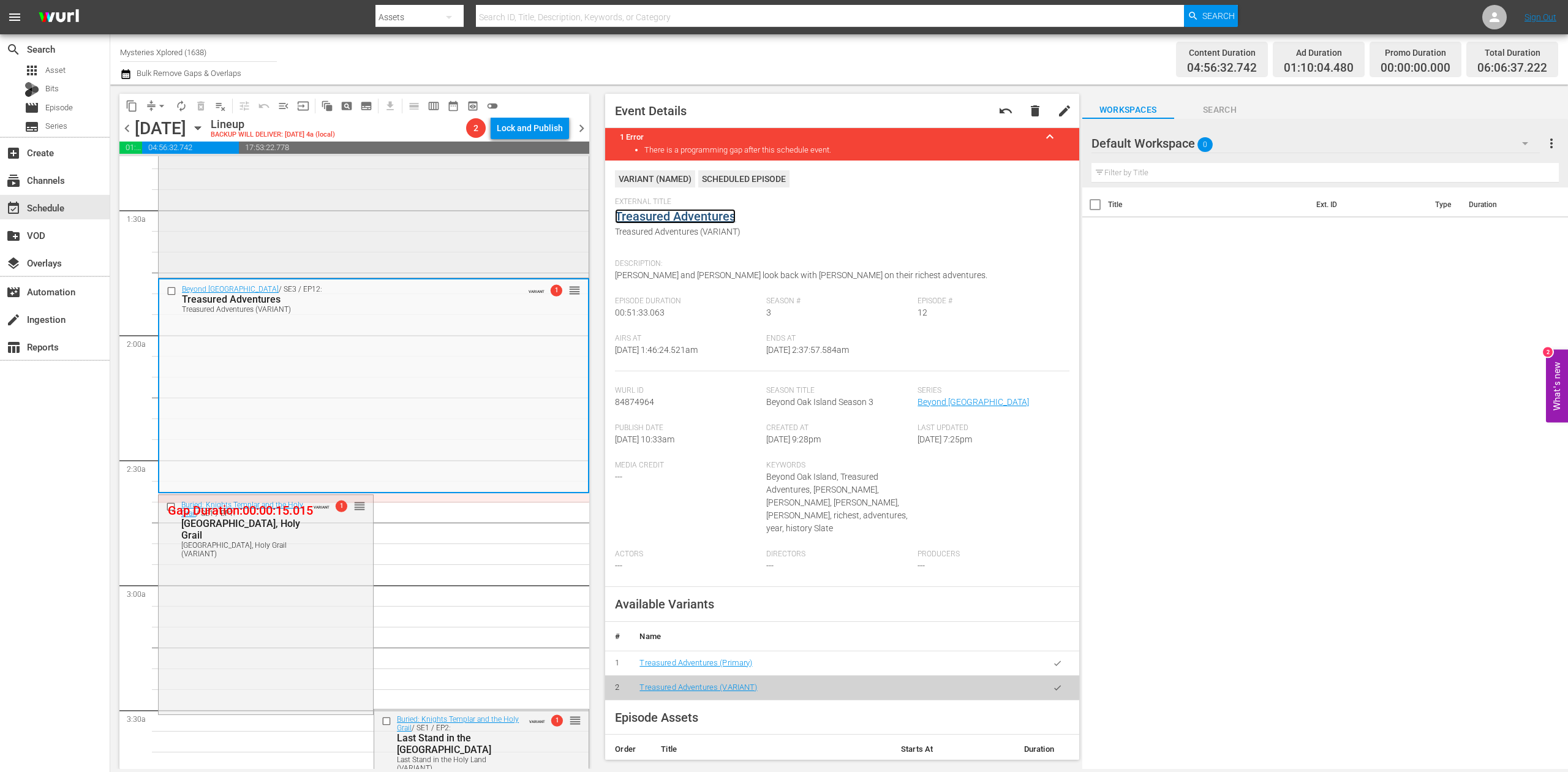
scroll to position [326, 0]
click at [289, 582] on div "Buried: Knights Templar and the Holy Grail / SE1 / EP1: Holy City, Holy Grail H…" at bounding box center [266, 598] width 214 height 217
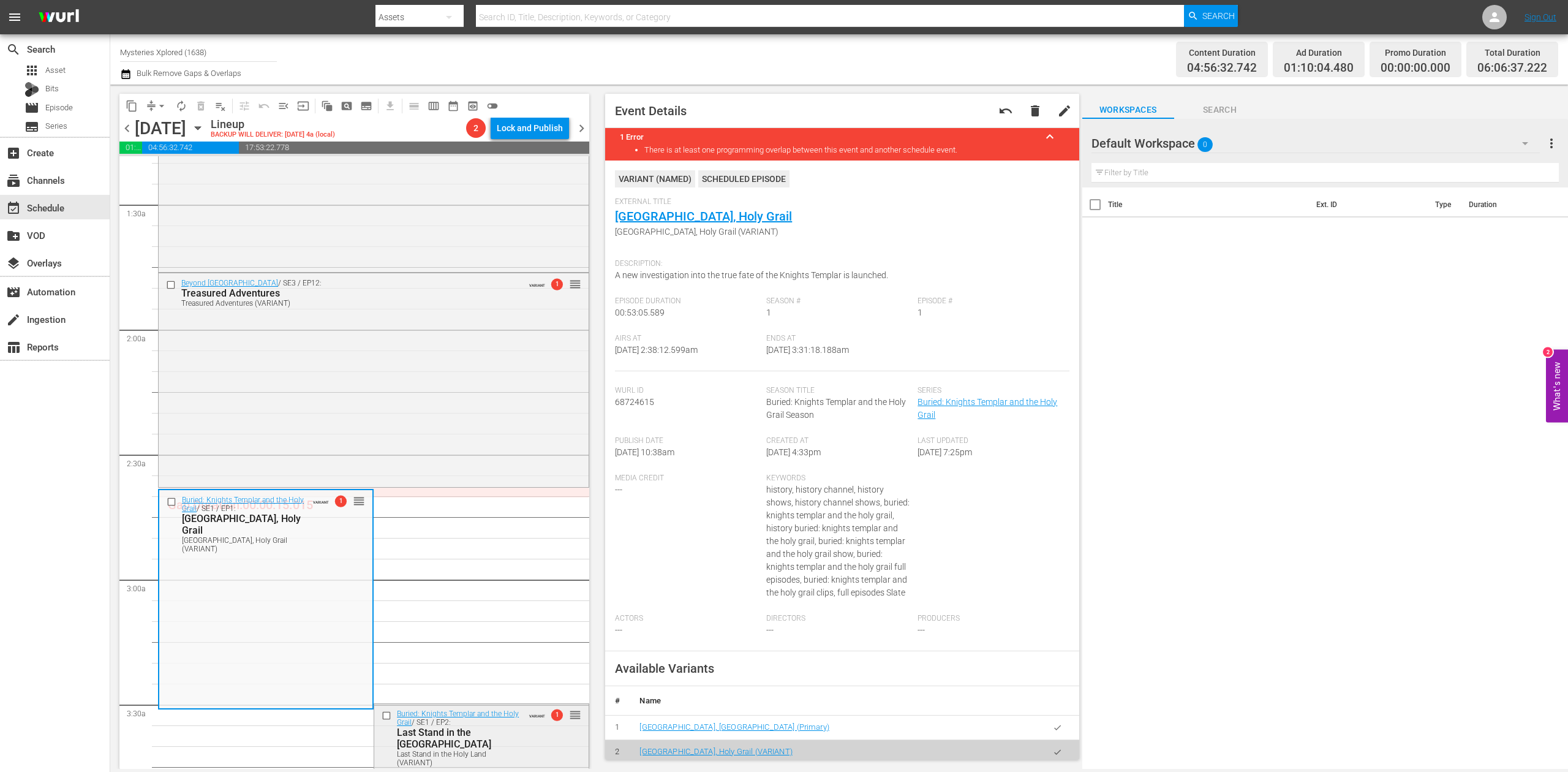
click at [487, 751] on div "Last Stand in the Holy Land (VARIANT)" at bounding box center [459, 759] width 126 height 17
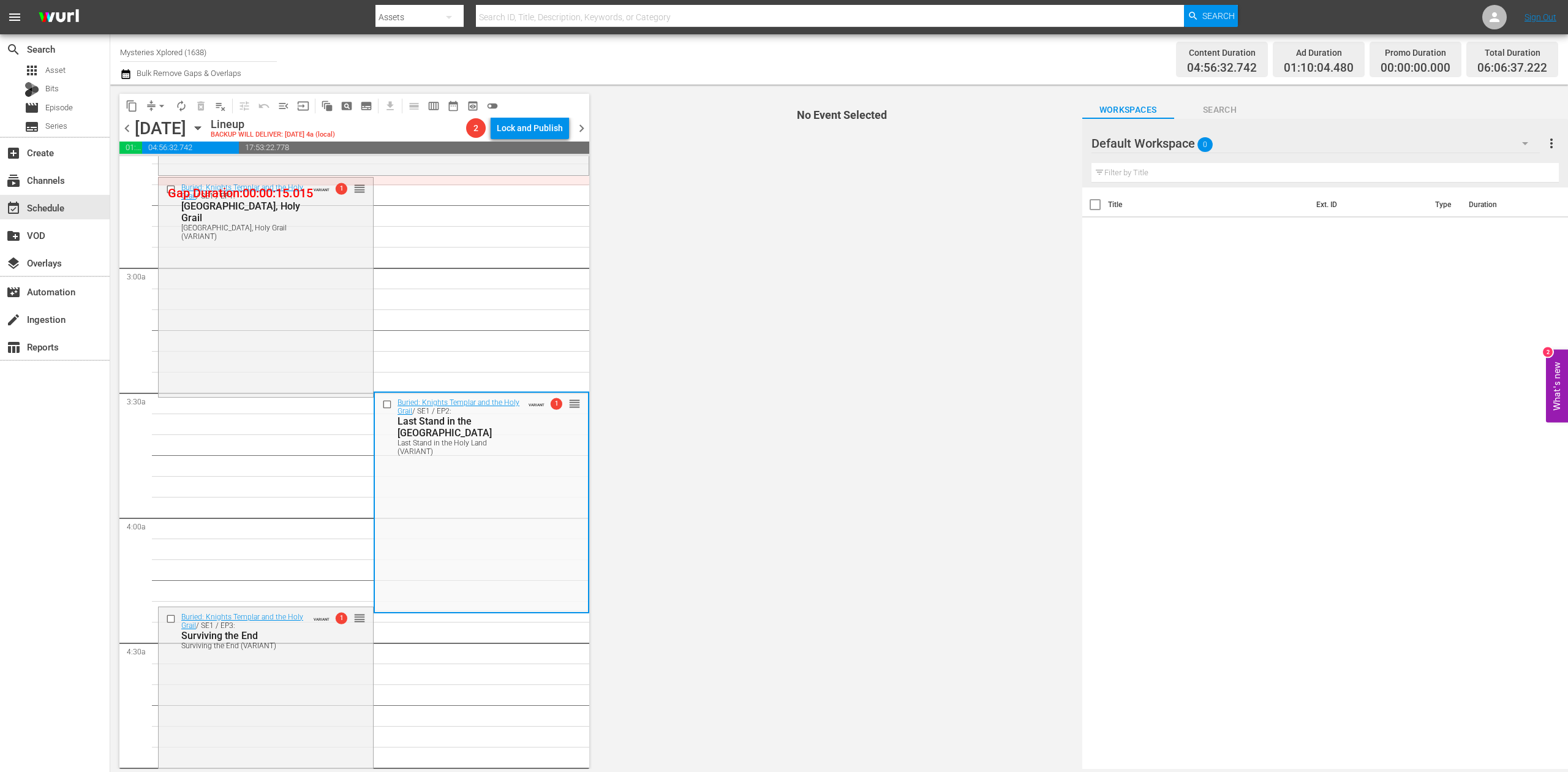
scroll to position [653, 0]
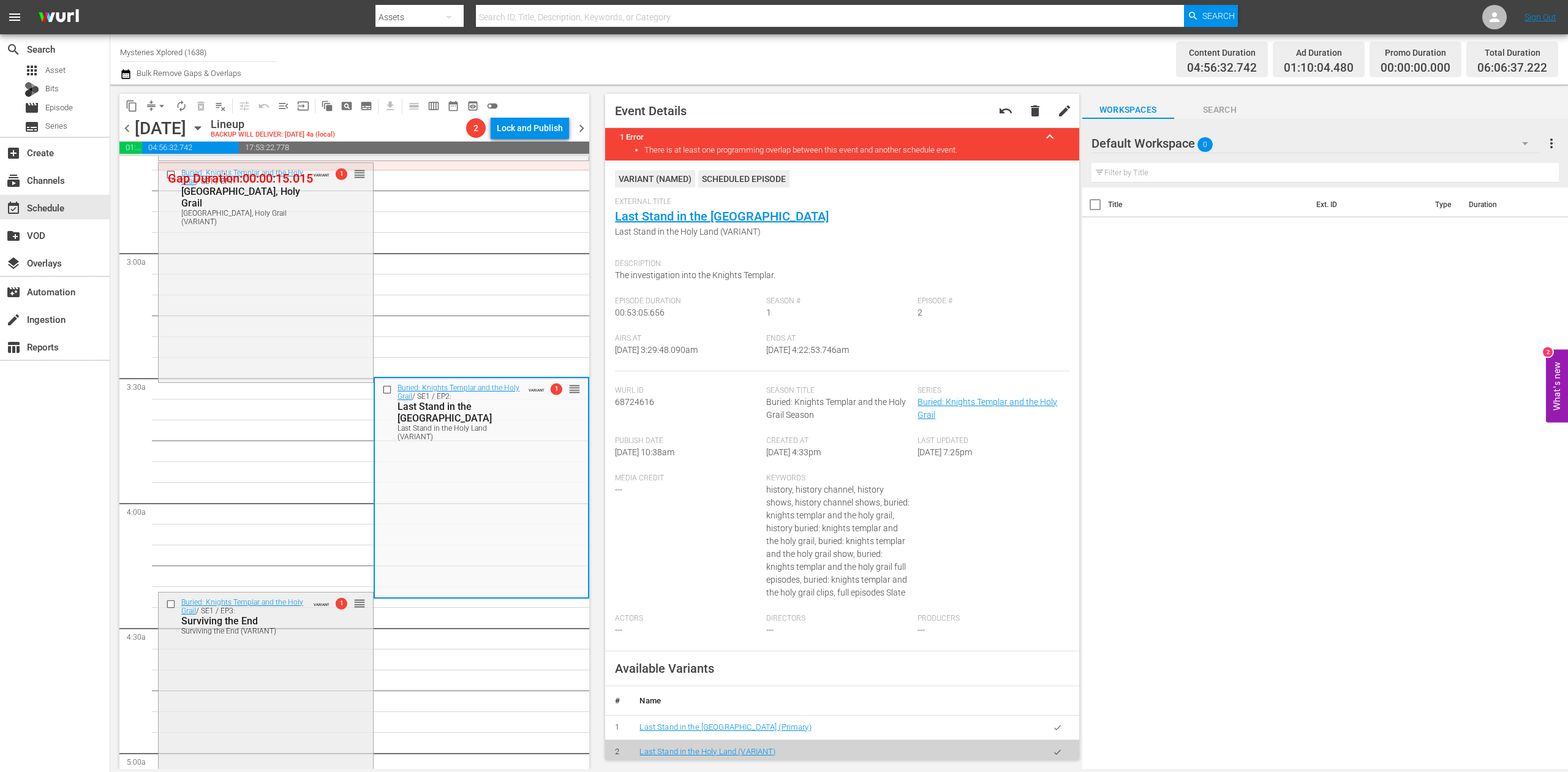
click at [244, 701] on div "Buried: Knights Templar and the Holy Grail / SE1 / EP3: Surviving the End Survi…" at bounding box center [266, 701] width 214 height 217
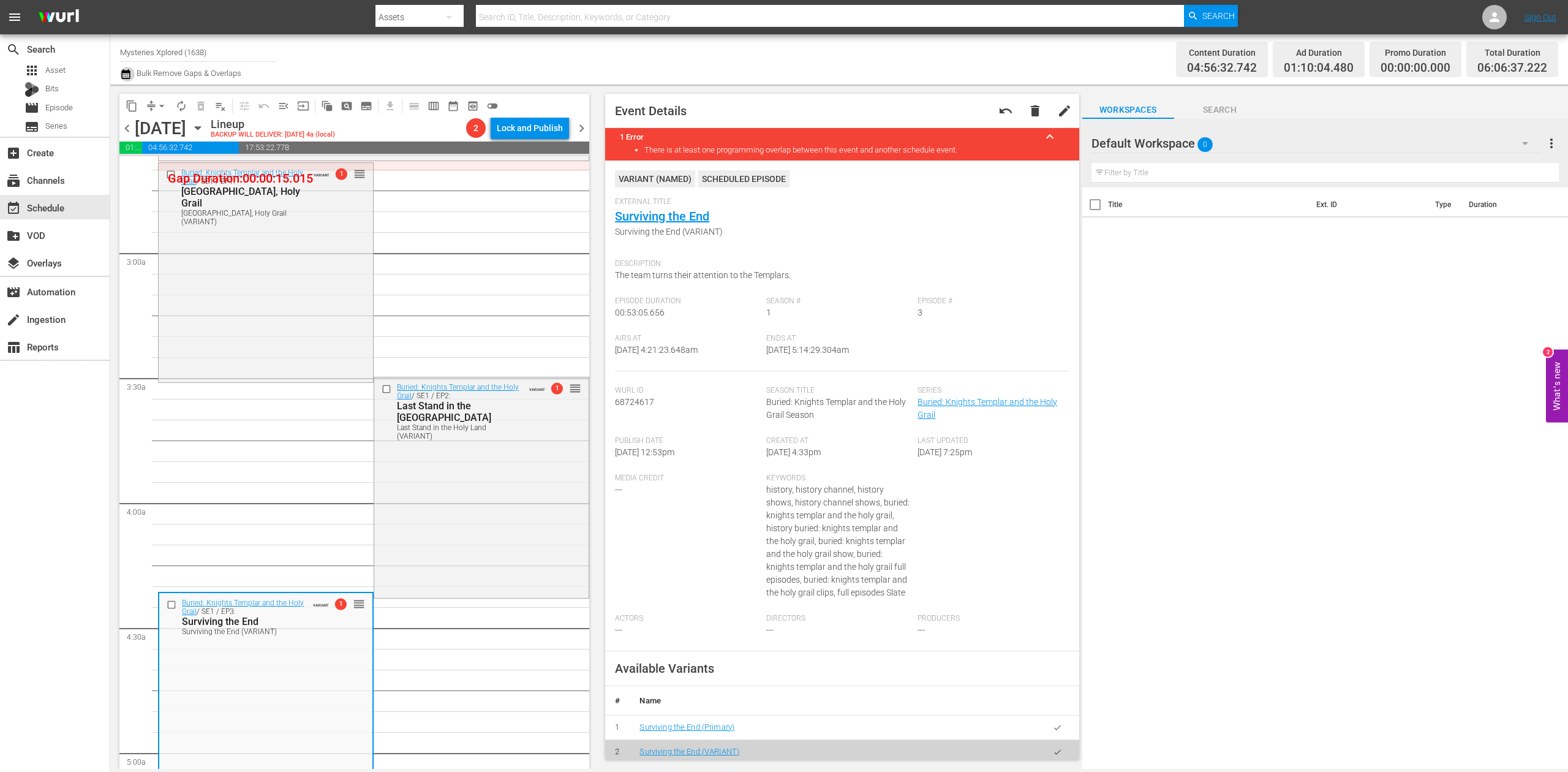
click at [123, 72] on icon "button" at bounding box center [125, 74] width 9 height 10
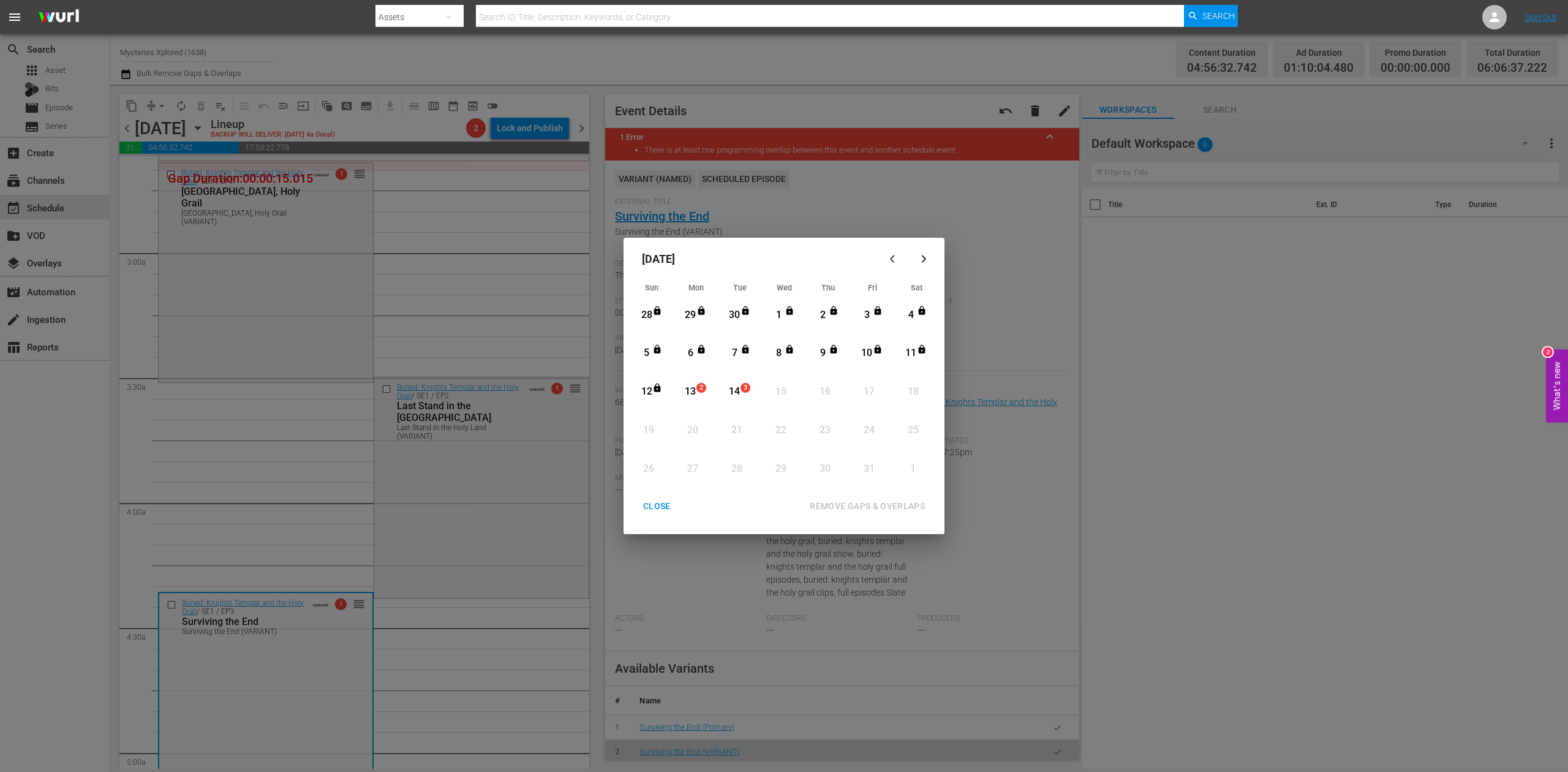
click at [694, 388] on div "13" at bounding box center [691, 392] width 16 height 14
click at [860, 502] on div "REMOVE GAPS & OVERLAPS" at bounding box center [867, 506] width 135 height 16
click at [652, 501] on div "CLOSE" at bounding box center [657, 506] width 47 height 16
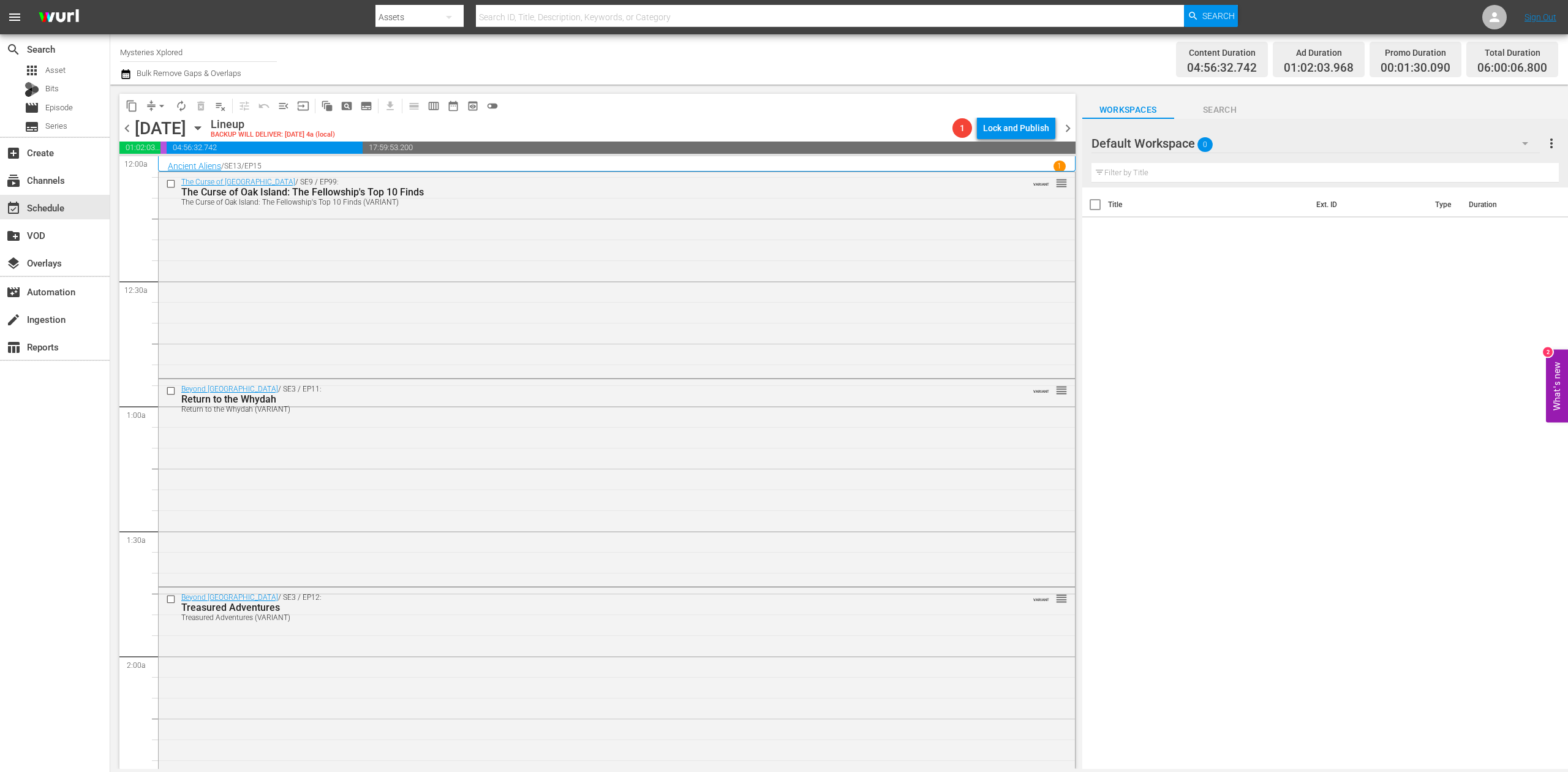
click at [127, 71] on icon "button" at bounding box center [125, 74] width 9 height 10
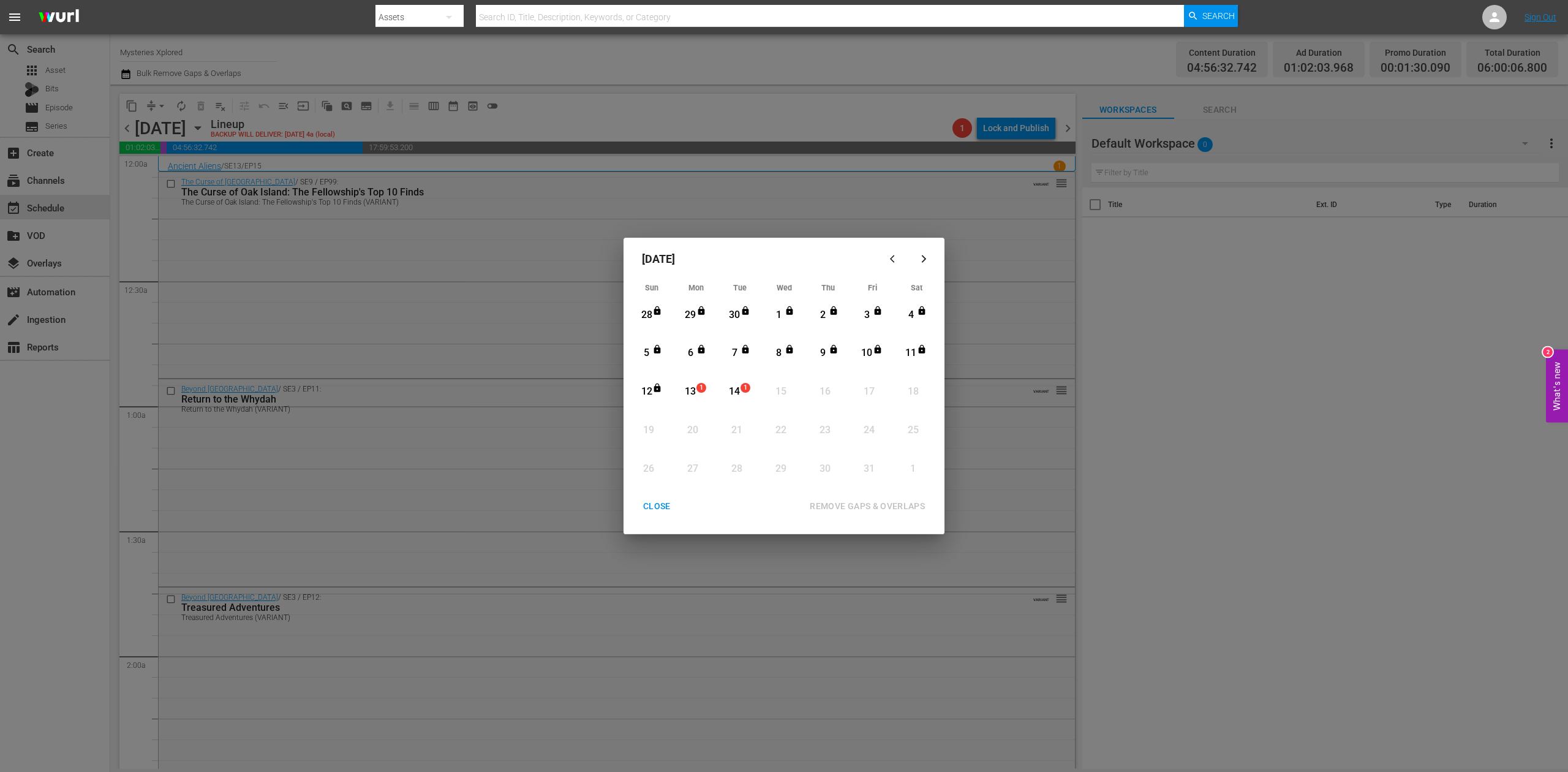
click at [697, 393] on div "13" at bounding box center [691, 392] width 16 height 14
click at [888, 504] on div "REMOVE GAPS & OVERLAPS" at bounding box center [867, 506] width 135 height 16
click at [666, 506] on div "CLOSE" at bounding box center [657, 506] width 47 height 16
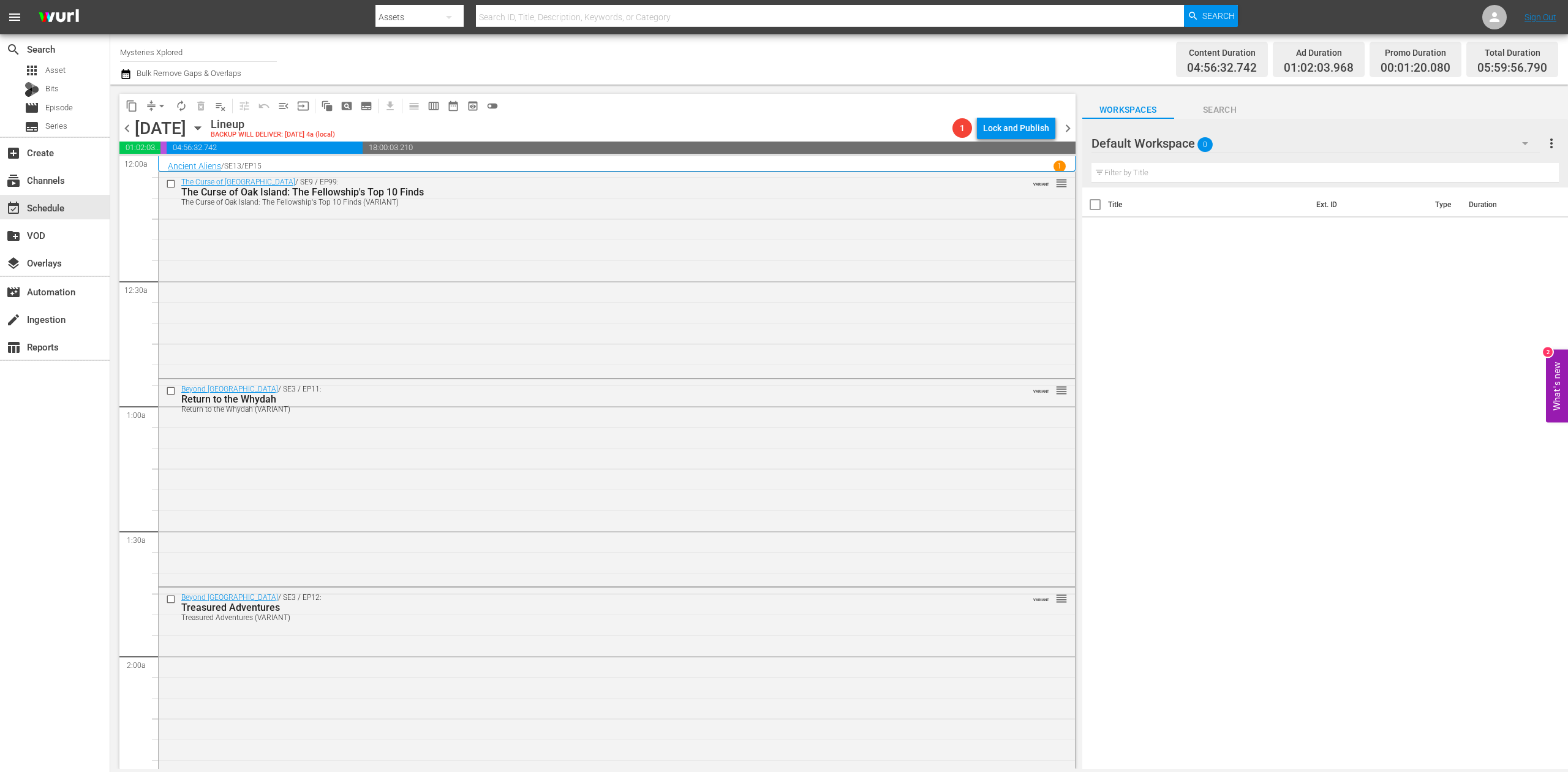
click at [128, 74] on icon "button" at bounding box center [125, 74] width 12 height 15
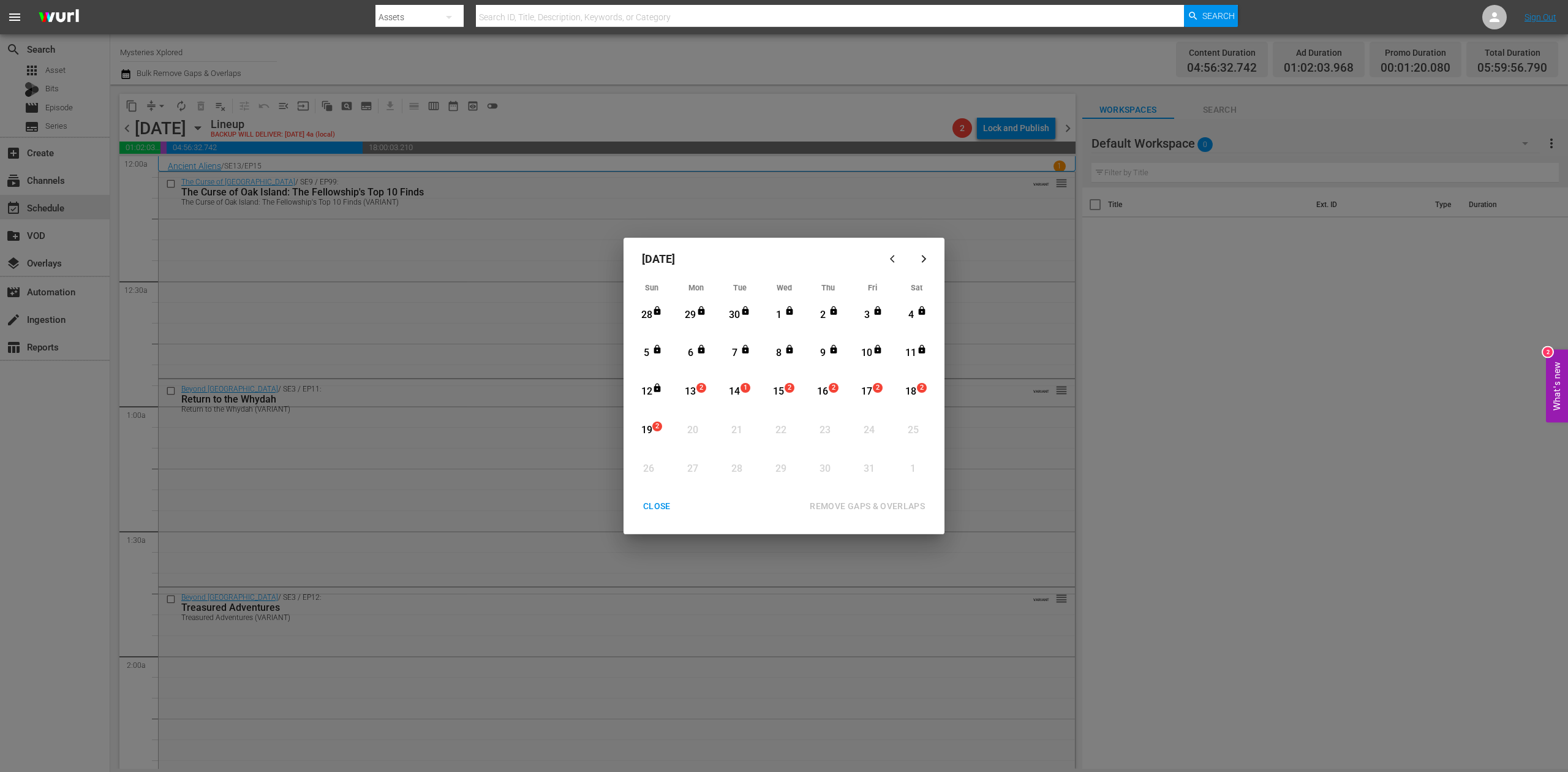
click at [691, 383] on div "13" at bounding box center [691, 391] width 16 height 34
click at [898, 505] on div "REMOVE GAPS & OVERLAPS" at bounding box center [867, 506] width 135 height 16
click at [662, 508] on div "CLOSE" at bounding box center [657, 506] width 47 height 16
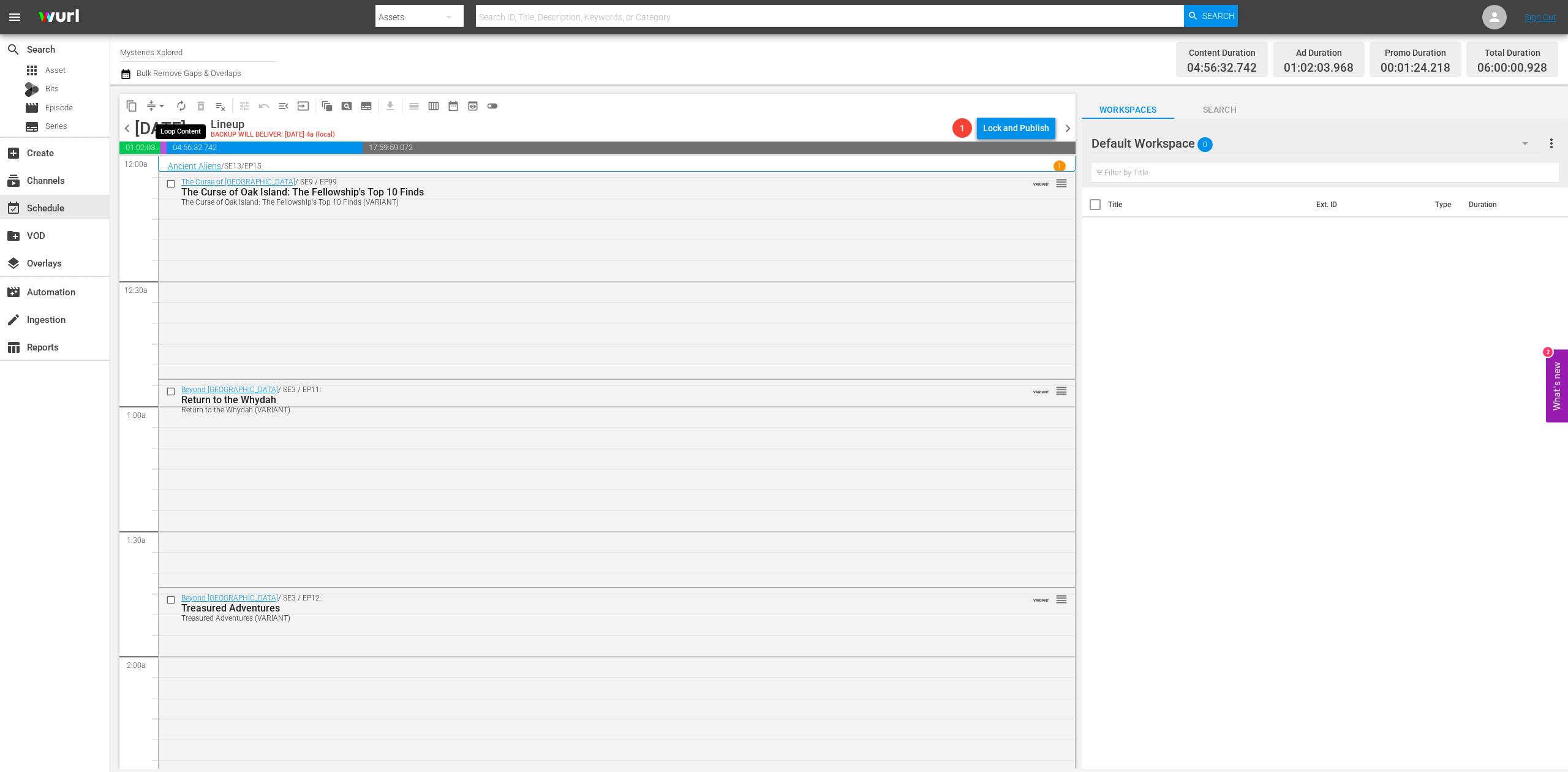
click at [180, 103] on span "autorenew_outlined" at bounding box center [181, 106] width 13 height 13
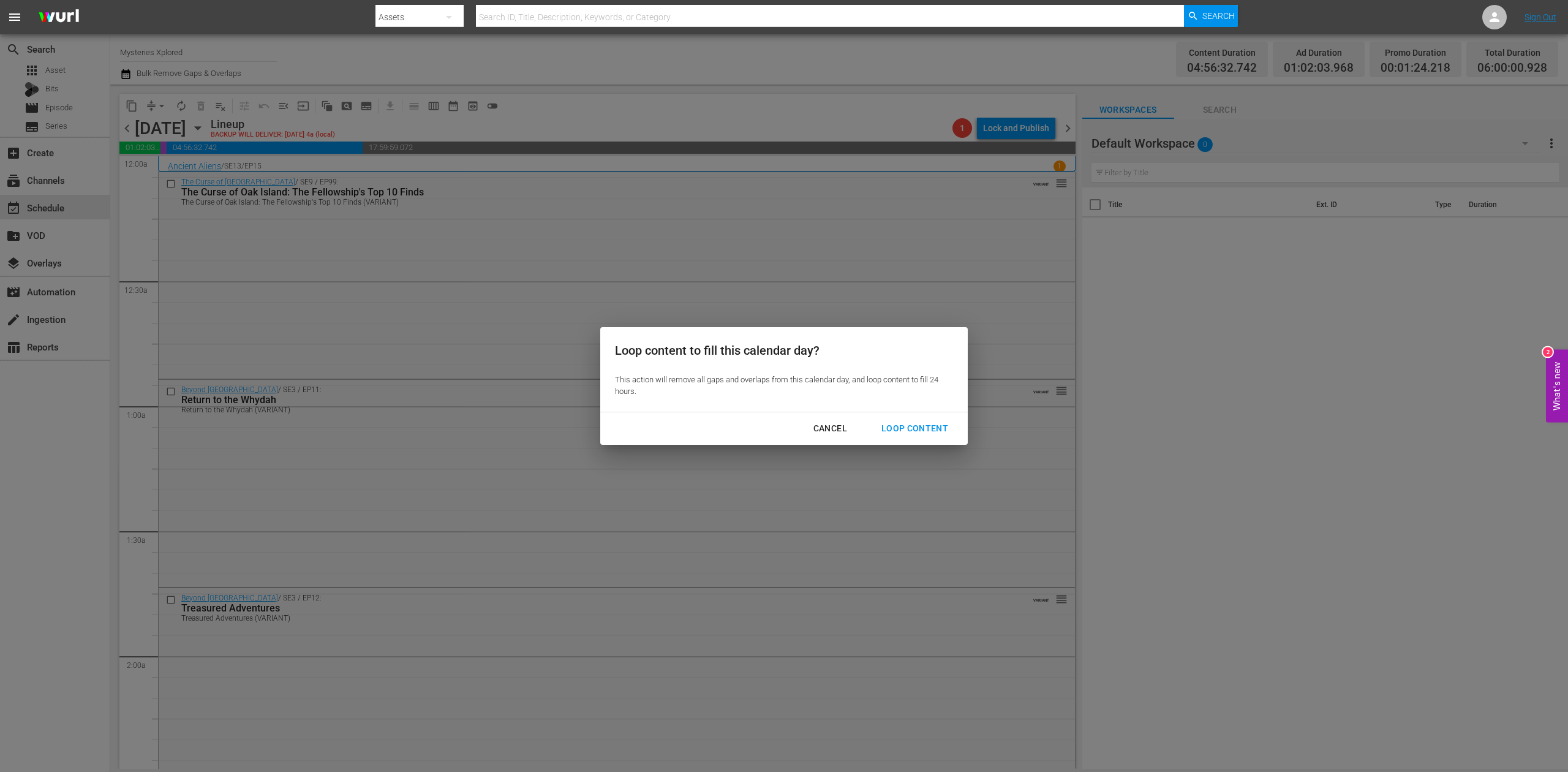
click at [927, 425] on div "Loop Content" at bounding box center [914, 429] width 86 height 16
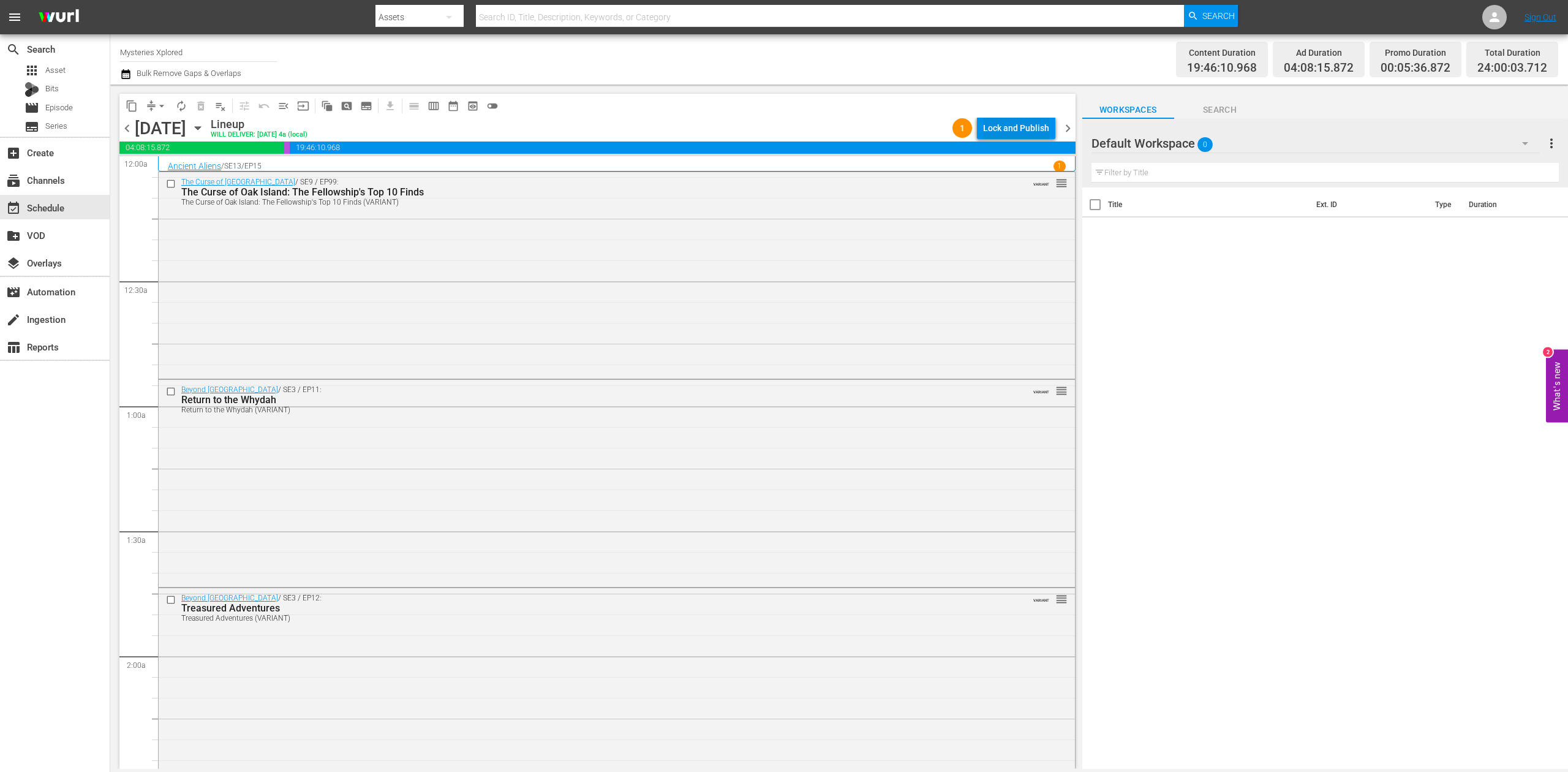
click at [1032, 123] on div "Lock and Publish" at bounding box center [1016, 128] width 66 height 22
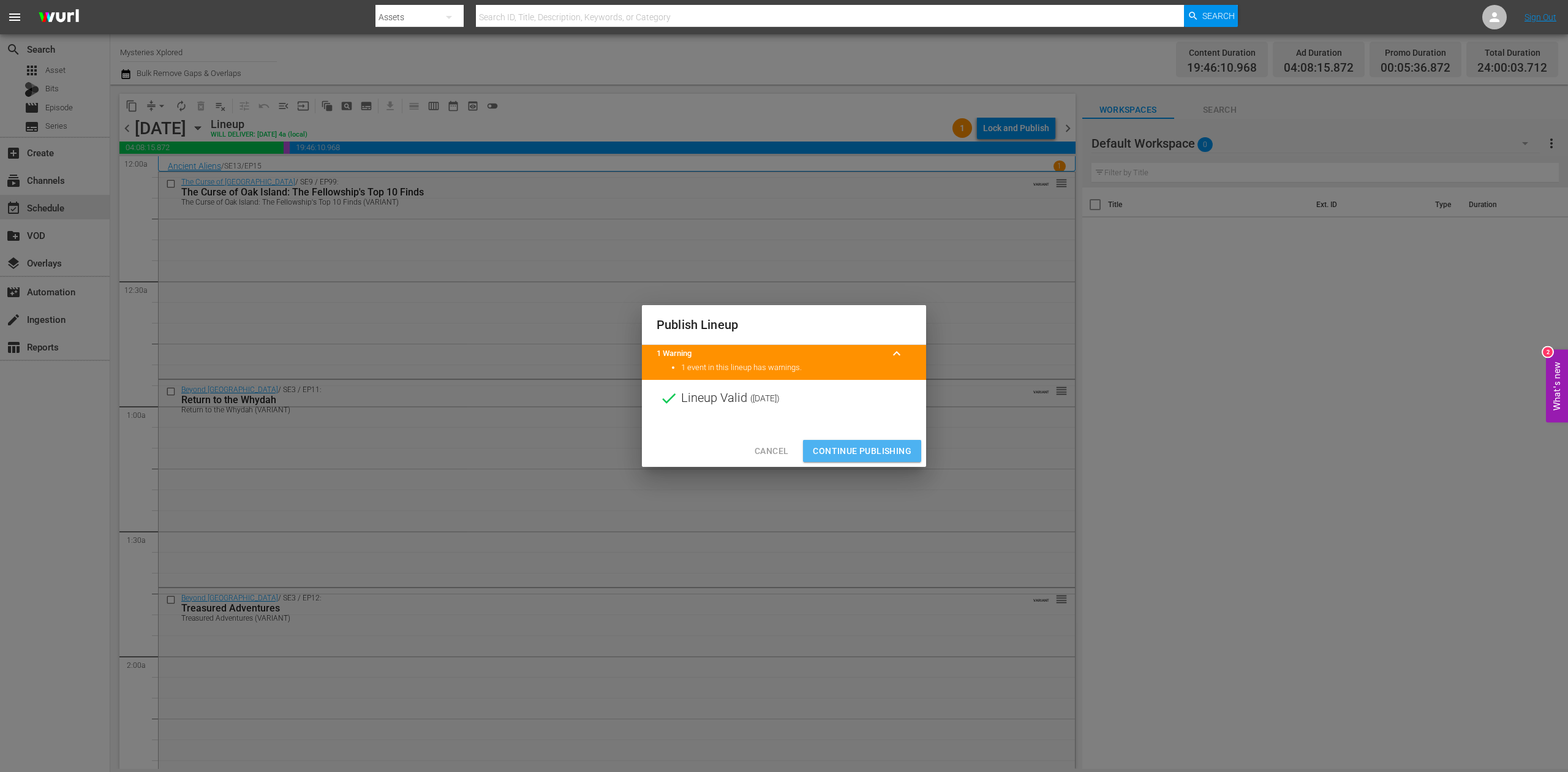
click at [866, 447] on span "Continue Publishing" at bounding box center [862, 451] width 99 height 16
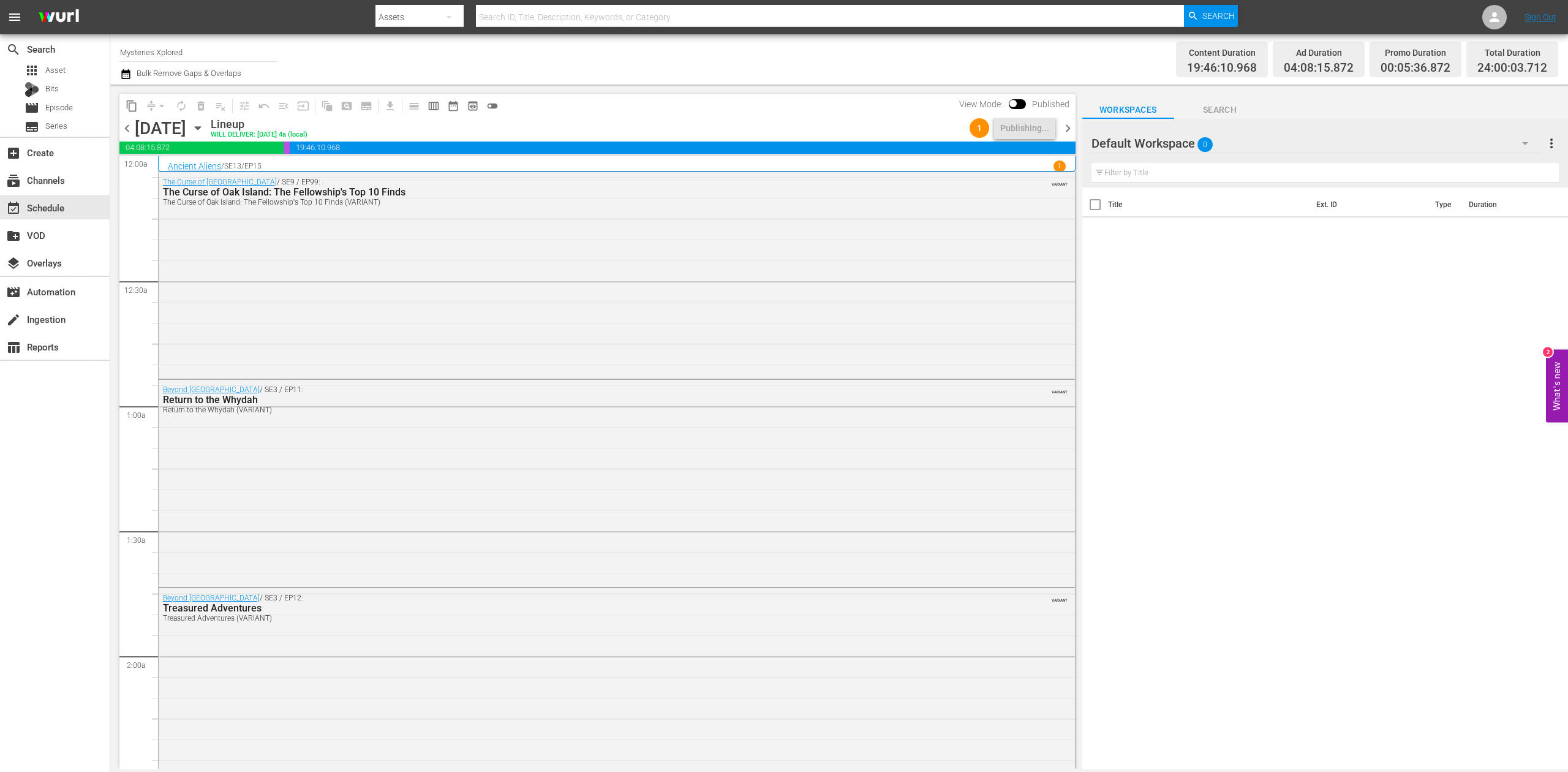
click at [770, 103] on div "content_copy compress arrow_drop_down autorenew_outlined delete_forever_outline…" at bounding box center [597, 106] width 956 height 24
click at [1071, 126] on span "chevron_right" at bounding box center [1068, 128] width 16 height 16
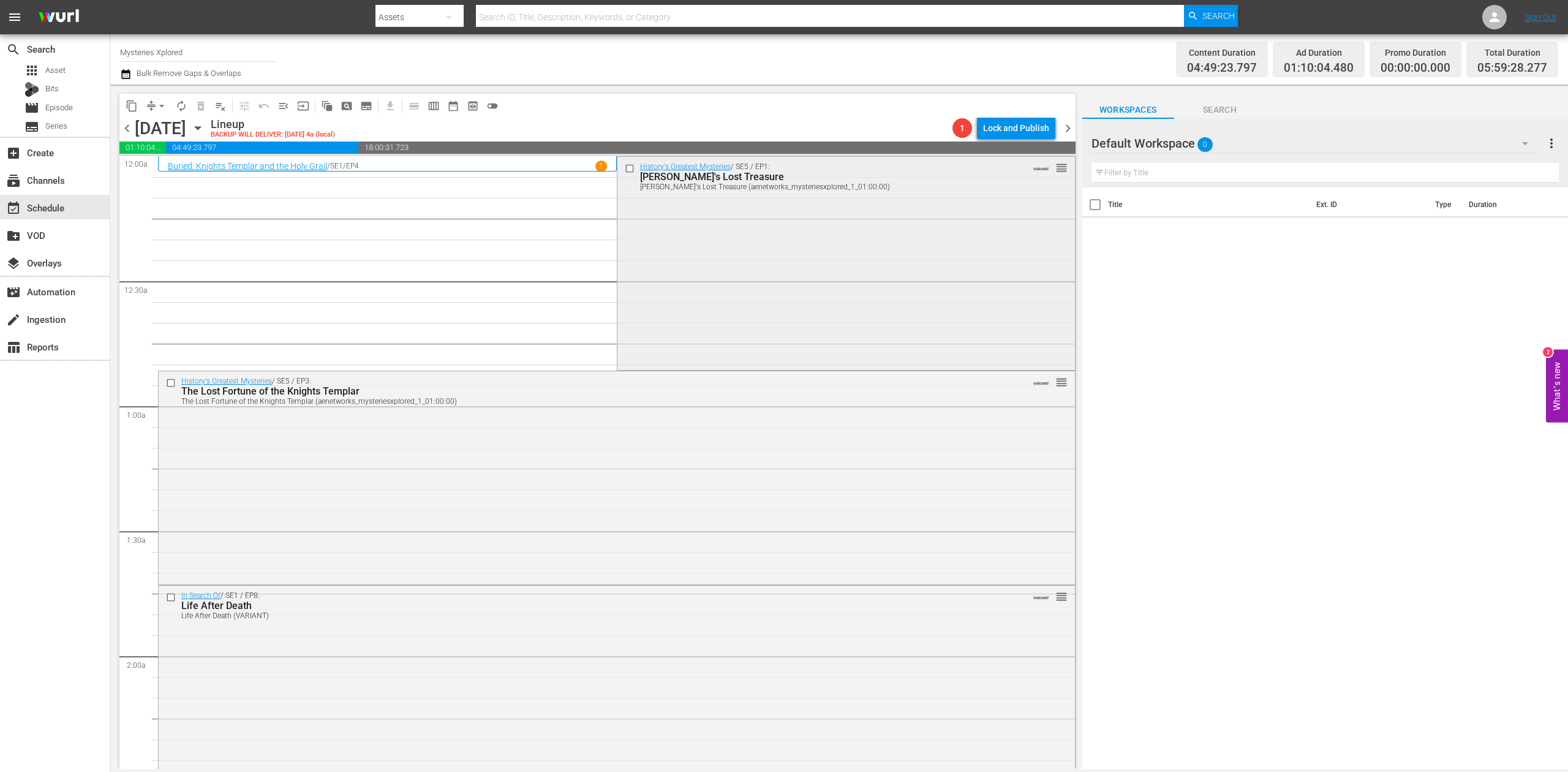
click at [787, 260] on div "History's Greatest Mysteries / SE5 / EP1: Montezuma's Lost Treasure Montezuma's…" at bounding box center [845, 261] width 457 height 210
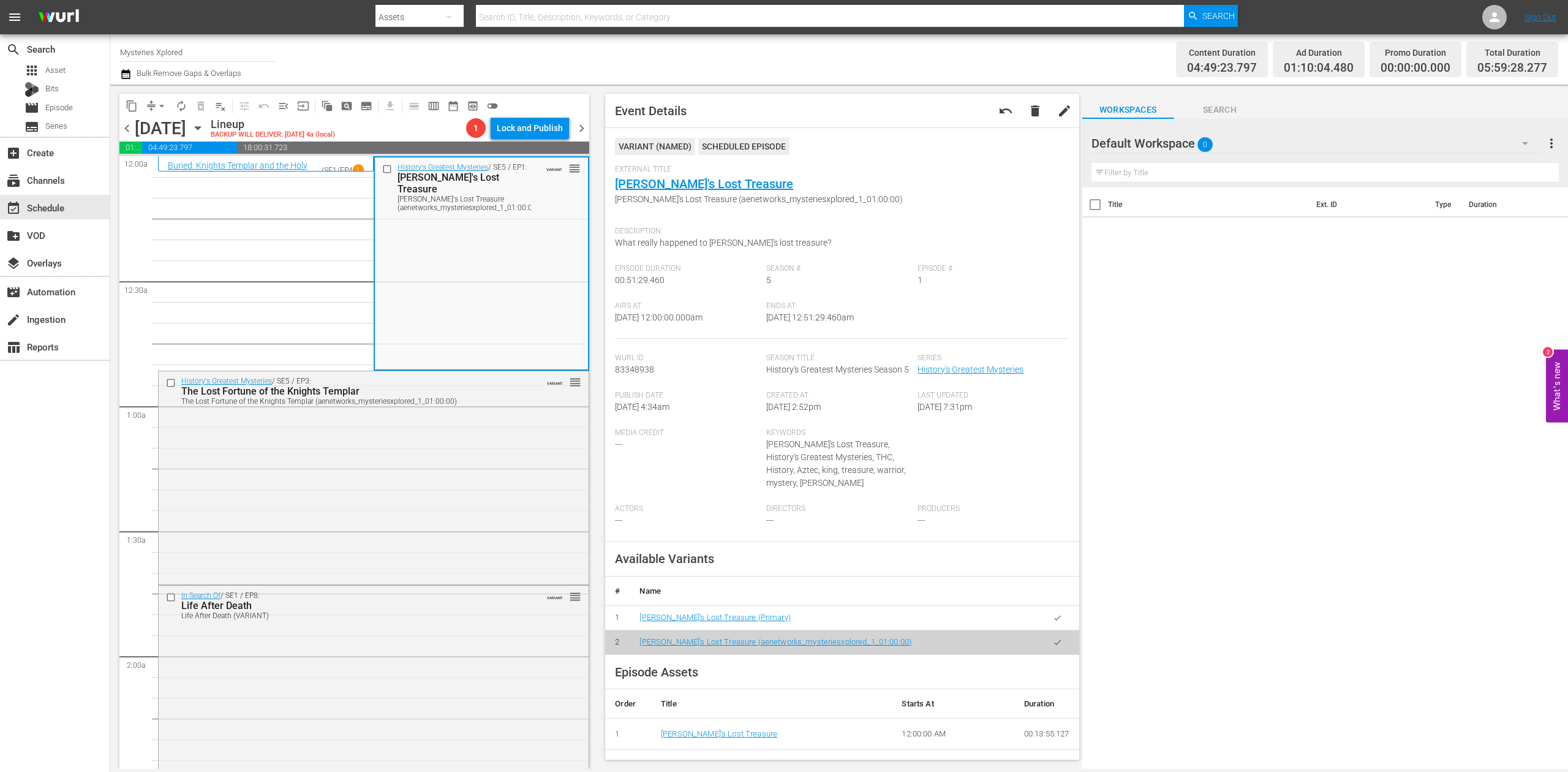
click at [59, 441] on div "search Search apps Asset Bits movie Episode subtitles Series add_box Create sub…" at bounding box center [55, 420] width 110 height 772
click at [414, 479] on div "History's Greatest Mysteries / SE5 / EP3: The Lost Fortune of the Knights Templ…" at bounding box center [374, 476] width 430 height 210
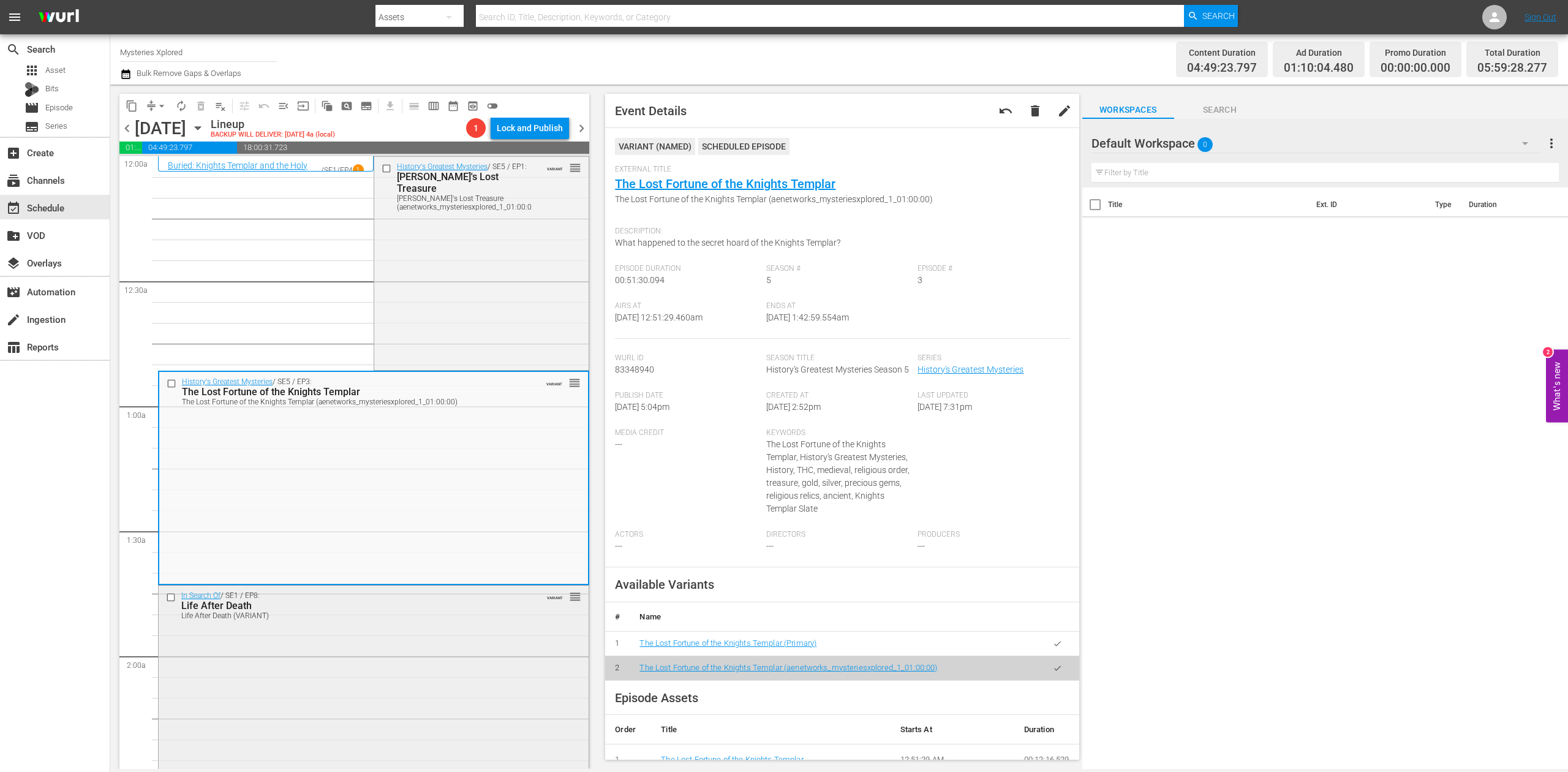
click at [445, 659] on div "In Search Of / SE1 / EP8: Life After Death Life After Death (VARIANT) VARIANT r…" at bounding box center [374, 692] width 430 height 213
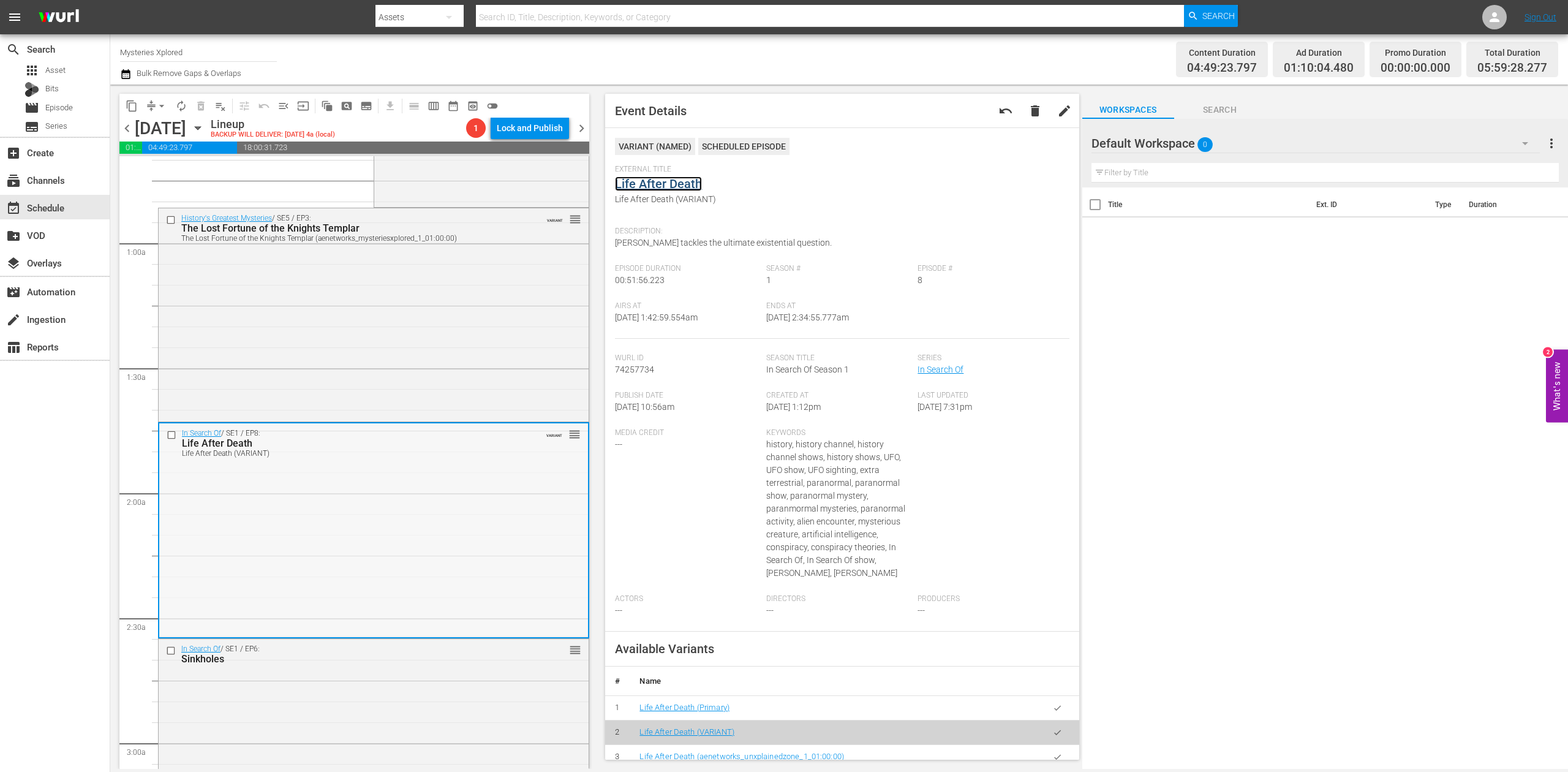
scroll to position [490, 0]
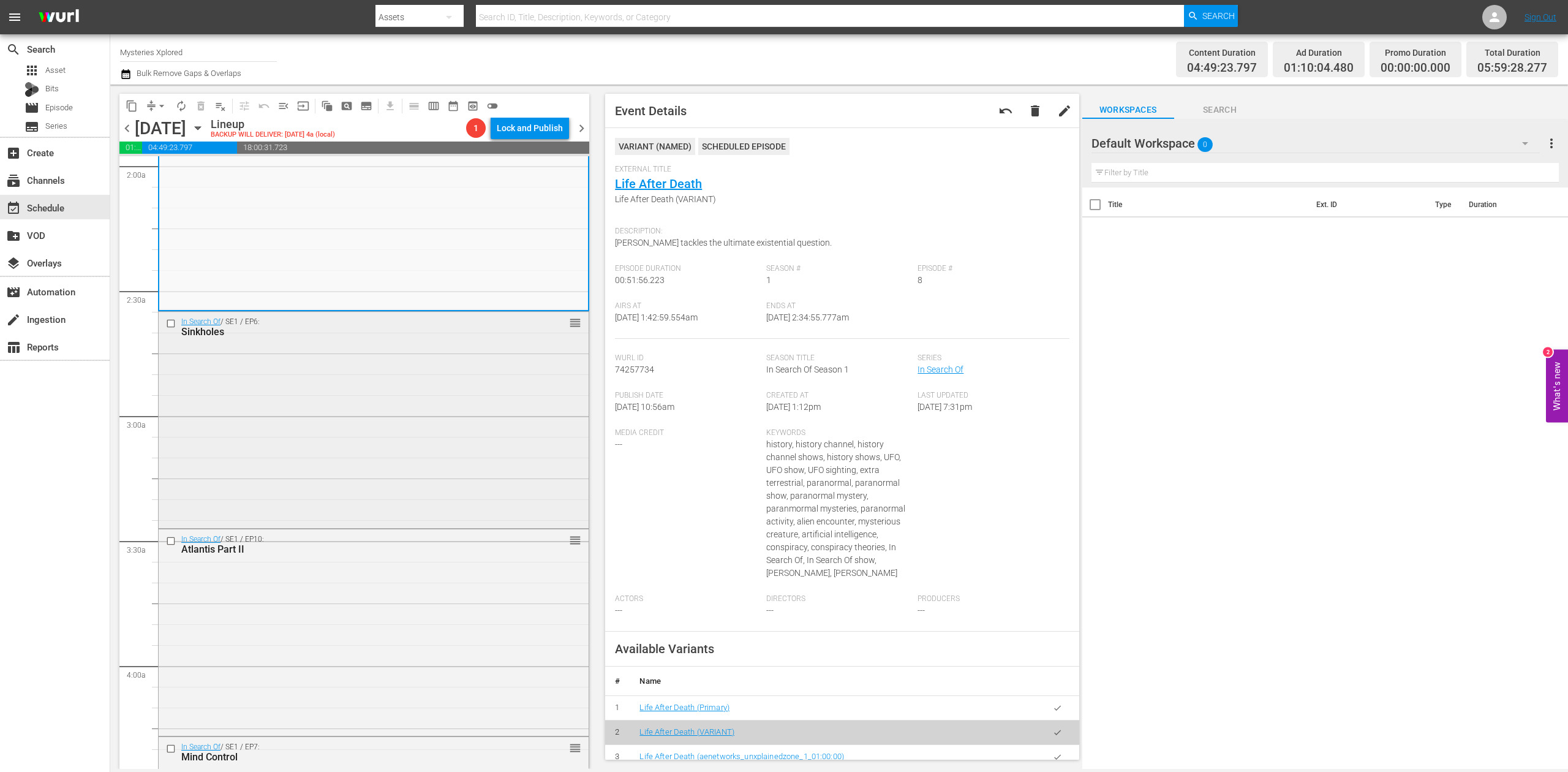
click at [475, 445] on div "In Search Of / SE1 / EP6: Sinkholes reorder" at bounding box center [374, 418] width 430 height 214
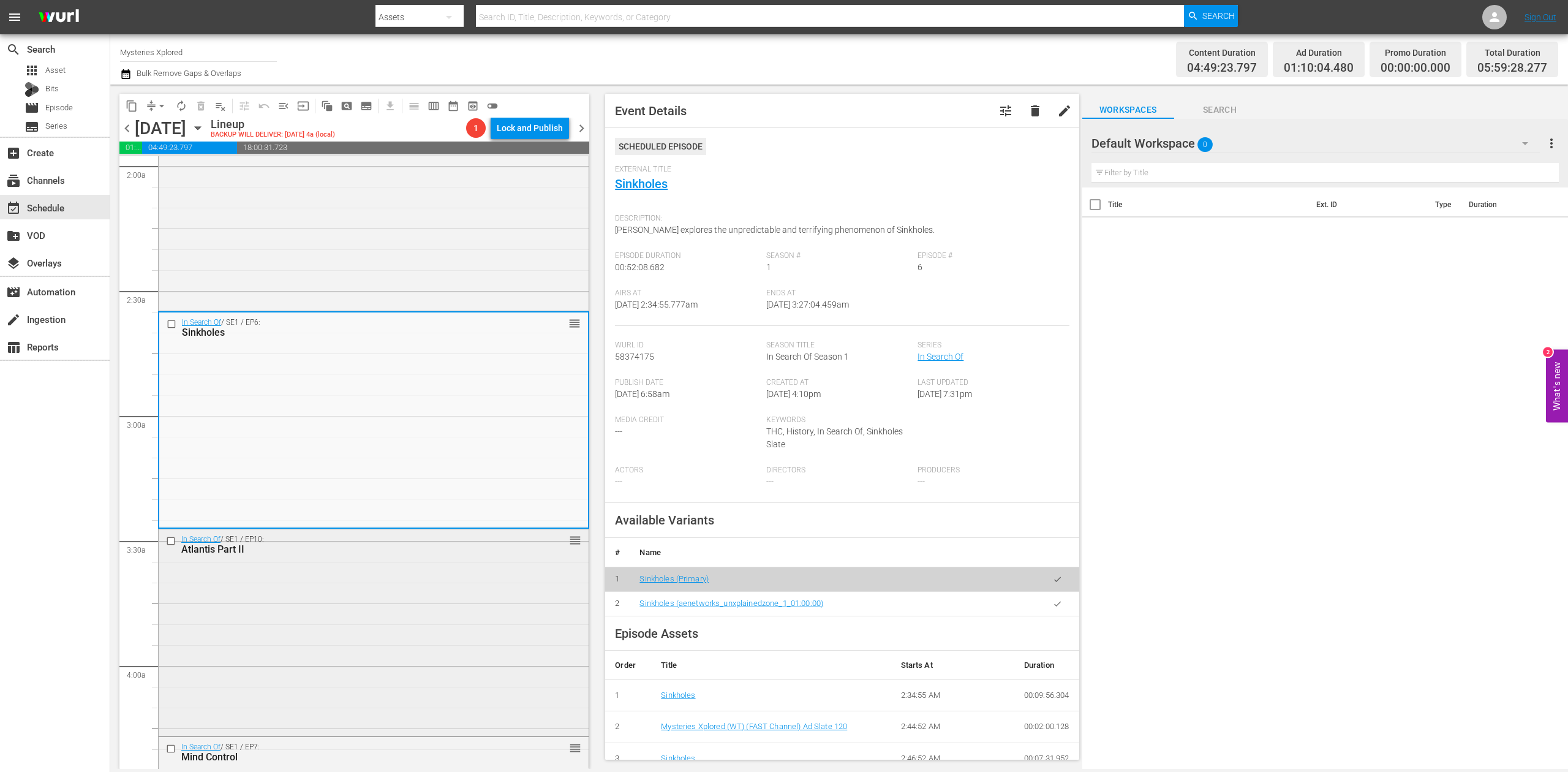
click at [414, 608] on div "In Search Of / SE1 / EP10: Atlantis Part II reorder" at bounding box center [374, 631] width 430 height 204
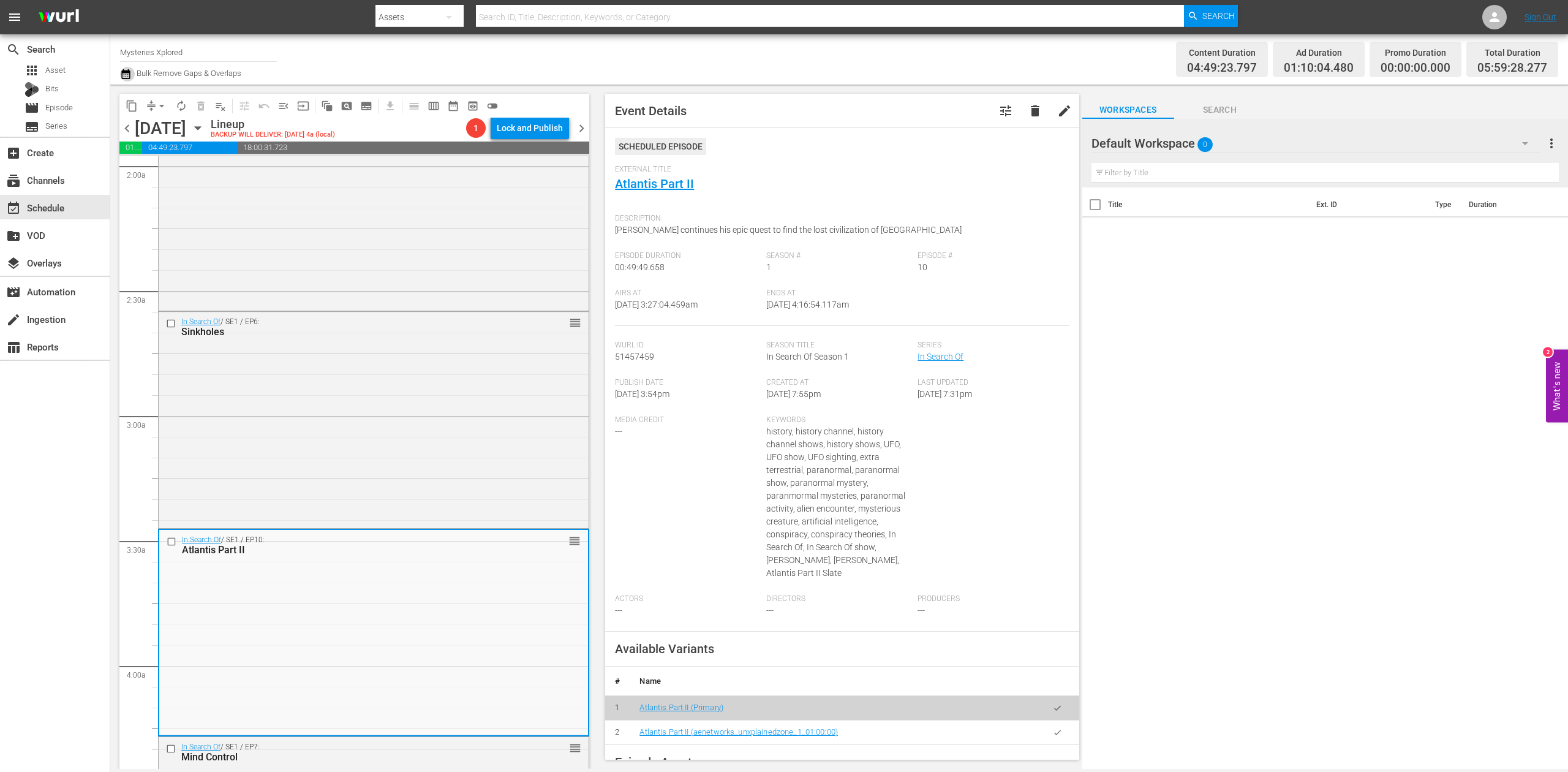
click at [123, 72] on icon "button" at bounding box center [125, 74] width 9 height 10
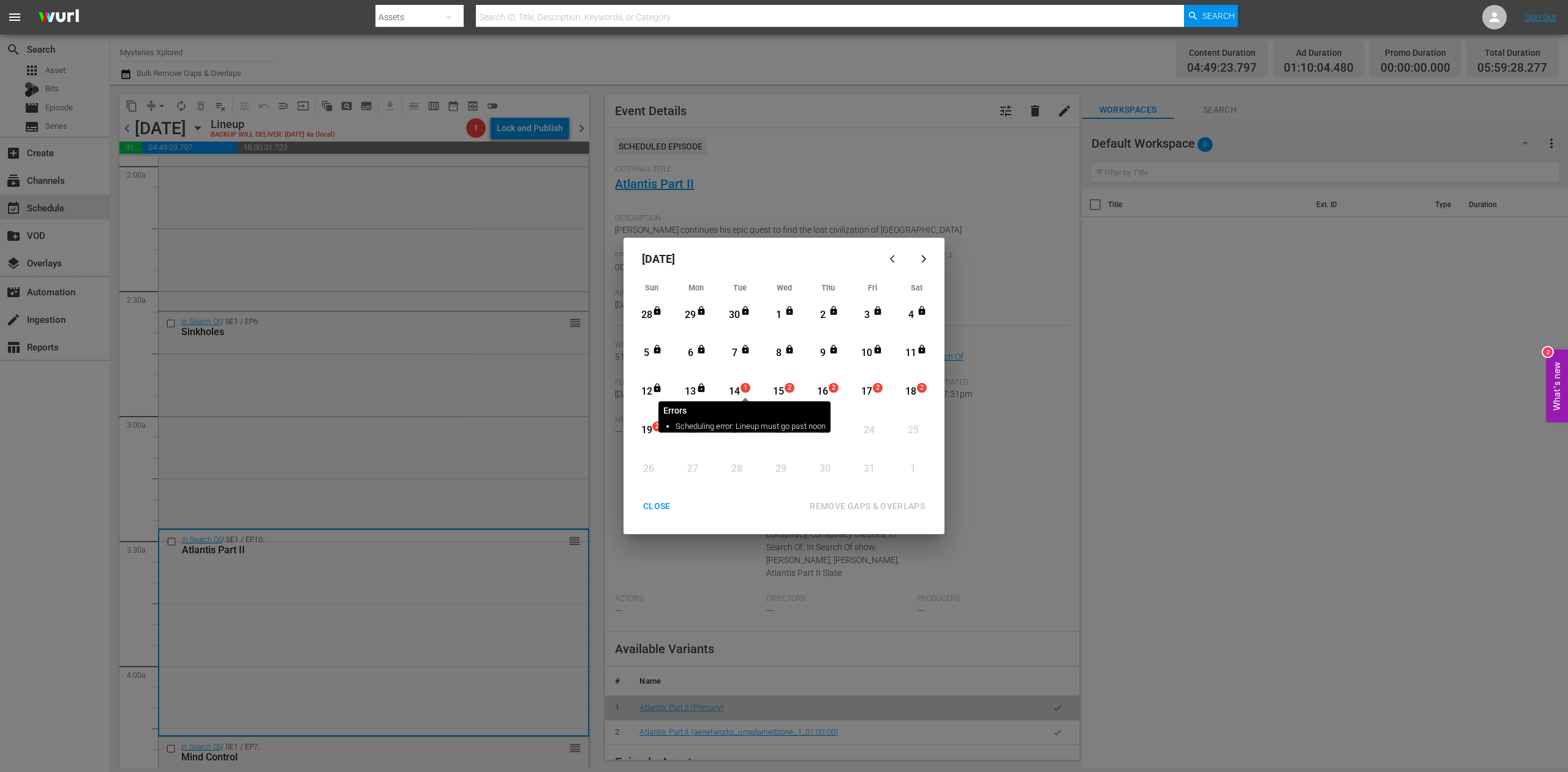
drag, startPoint x: 745, startPoint y: 391, endPoint x: 736, endPoint y: 387, distance: 9.8
click at [744, 390] on span "1" at bounding box center [745, 387] width 9 height 10
click at [876, 501] on div "REMOVE GAPS & OVERLAPS" at bounding box center [867, 506] width 135 height 16
click at [737, 394] on div "14" at bounding box center [735, 392] width 16 height 14
click at [884, 498] on div "REMOVE GAPS & OVERLAPS" at bounding box center [867, 506] width 135 height 16
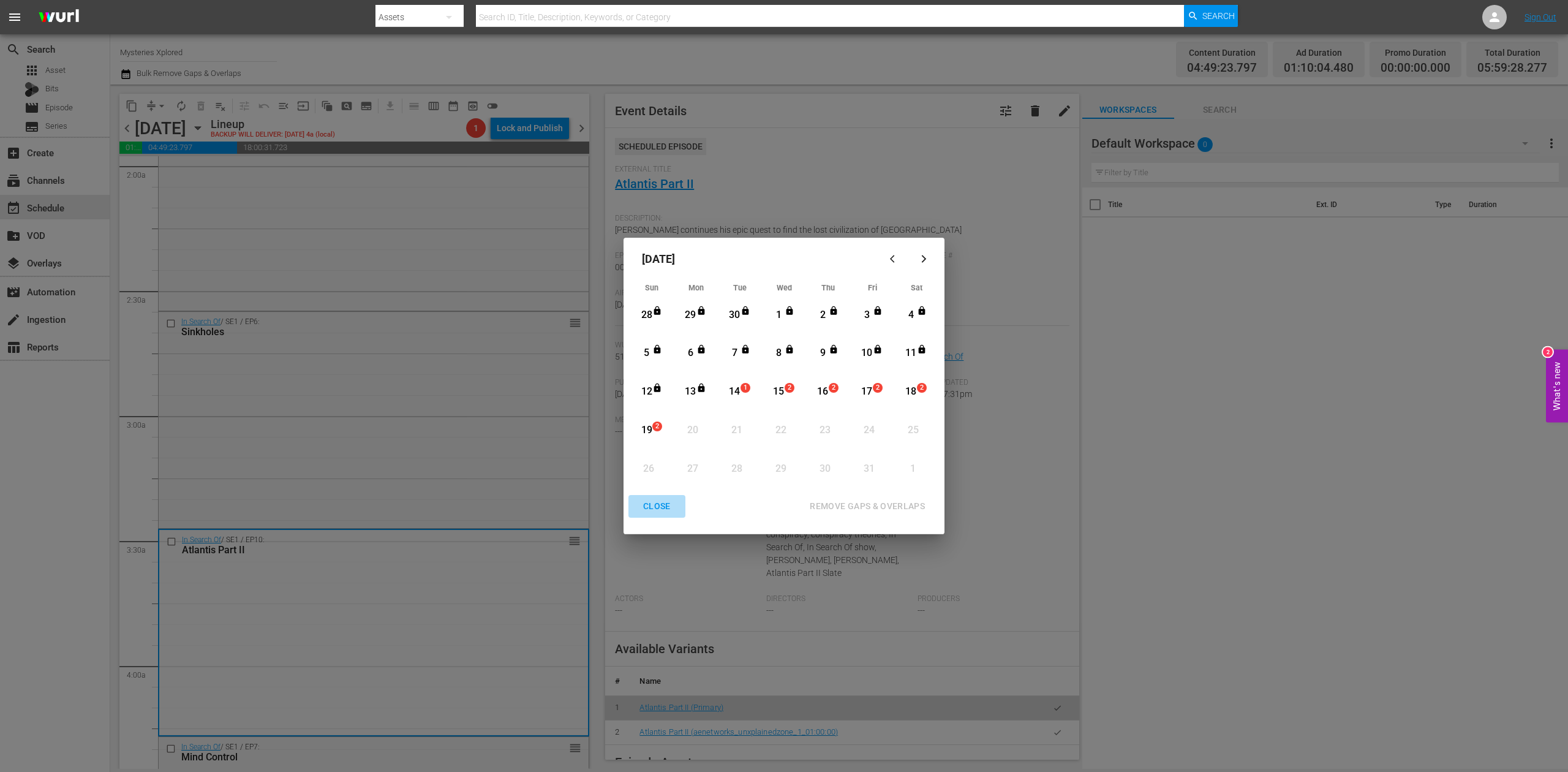
click at [659, 507] on div "CLOSE" at bounding box center [657, 506] width 47 height 16
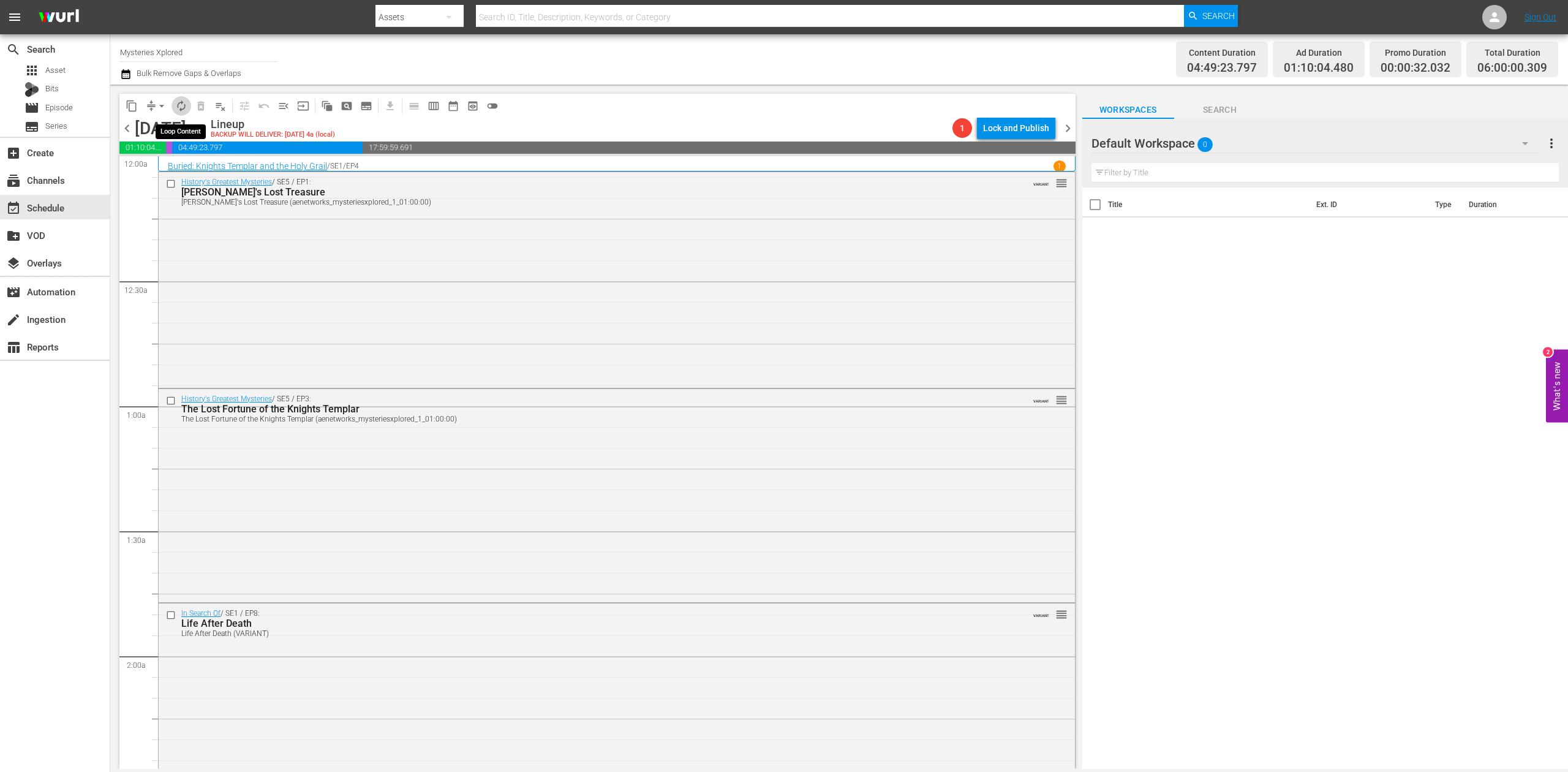
click at [182, 106] on span "autorenew_outlined" at bounding box center [181, 106] width 13 height 13
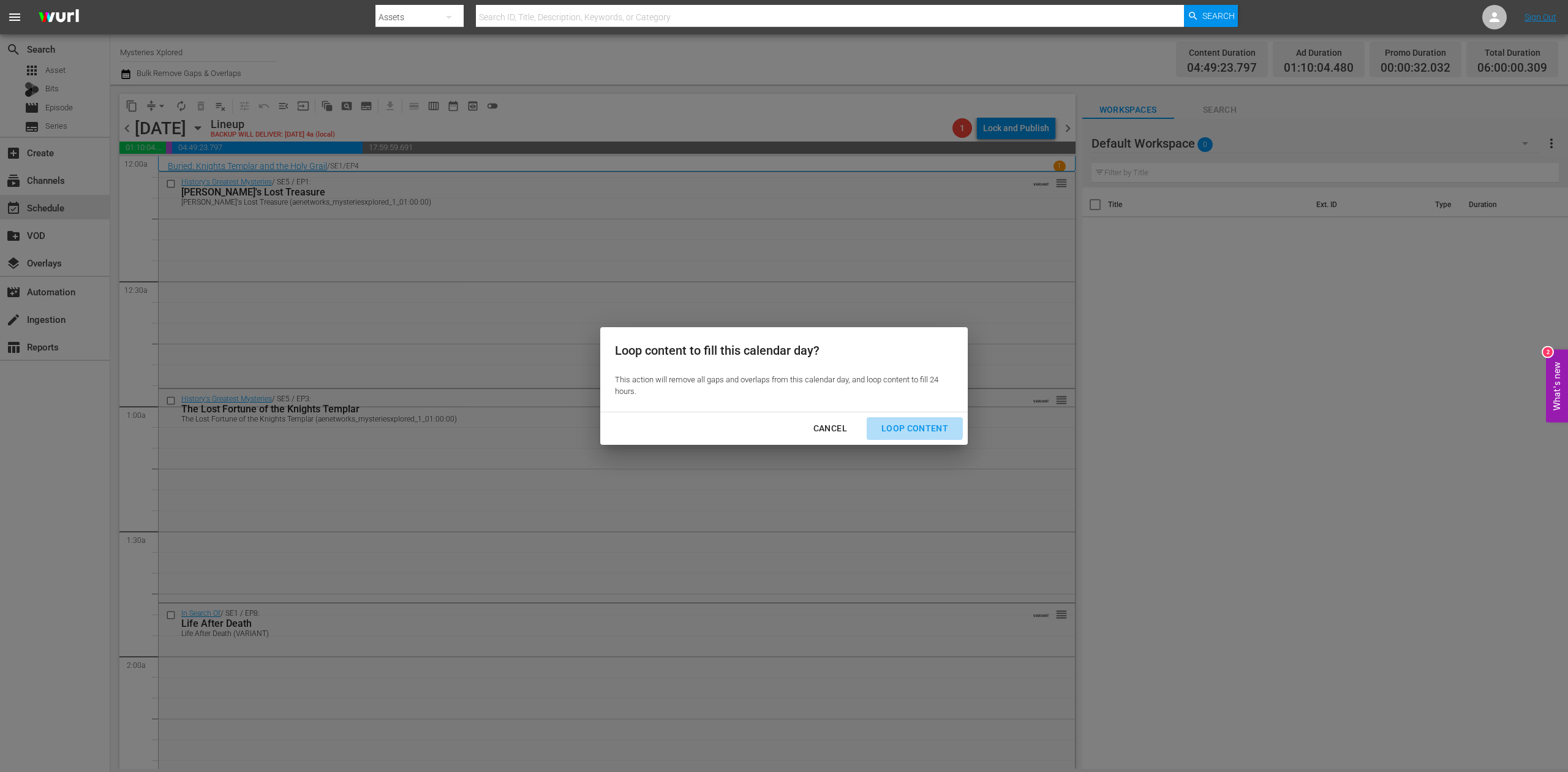
click at [907, 424] on div "Loop Content" at bounding box center [914, 429] width 86 height 16
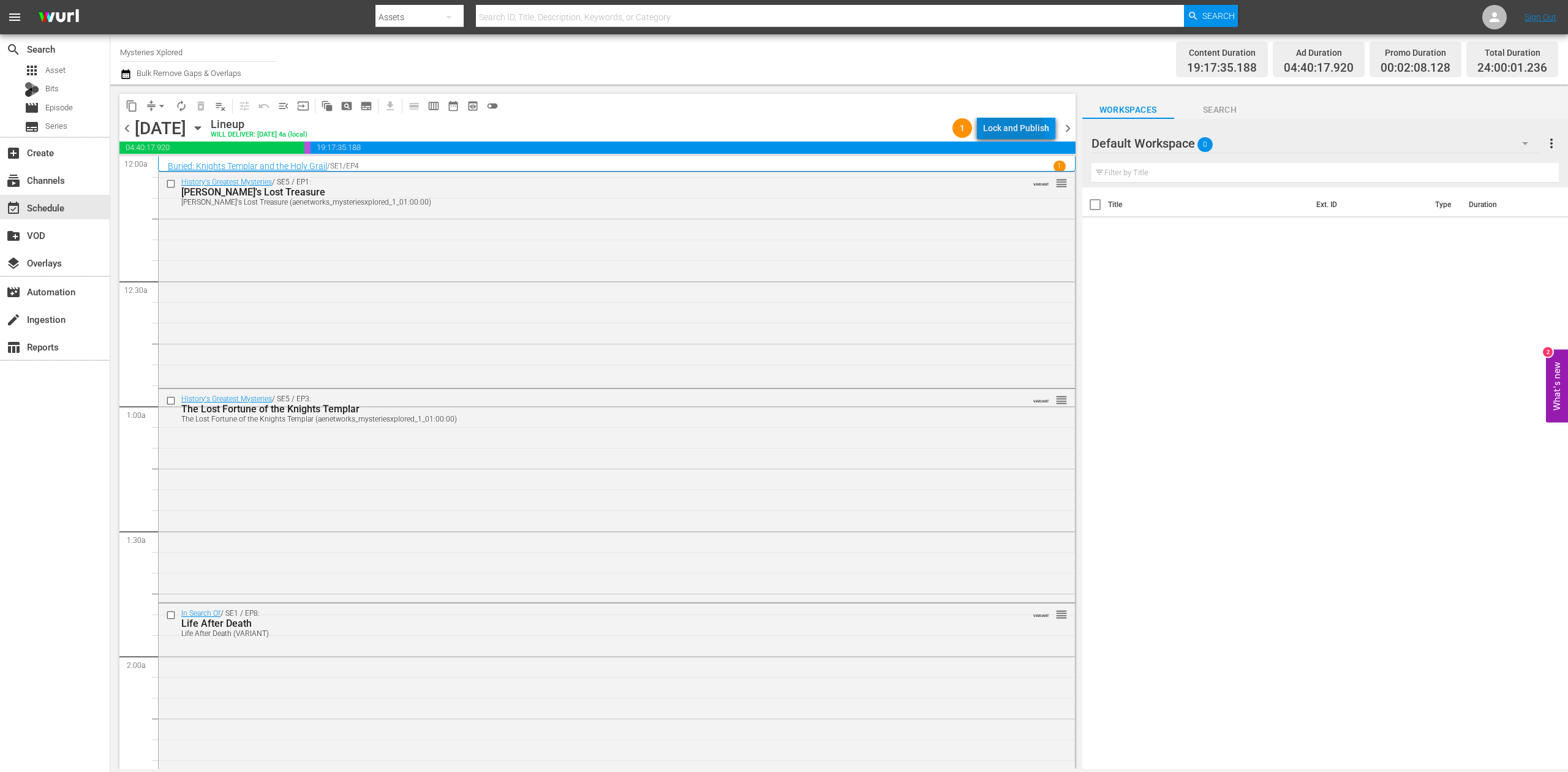
click at [1006, 131] on div "Lock and Publish" at bounding box center [1016, 128] width 66 height 22
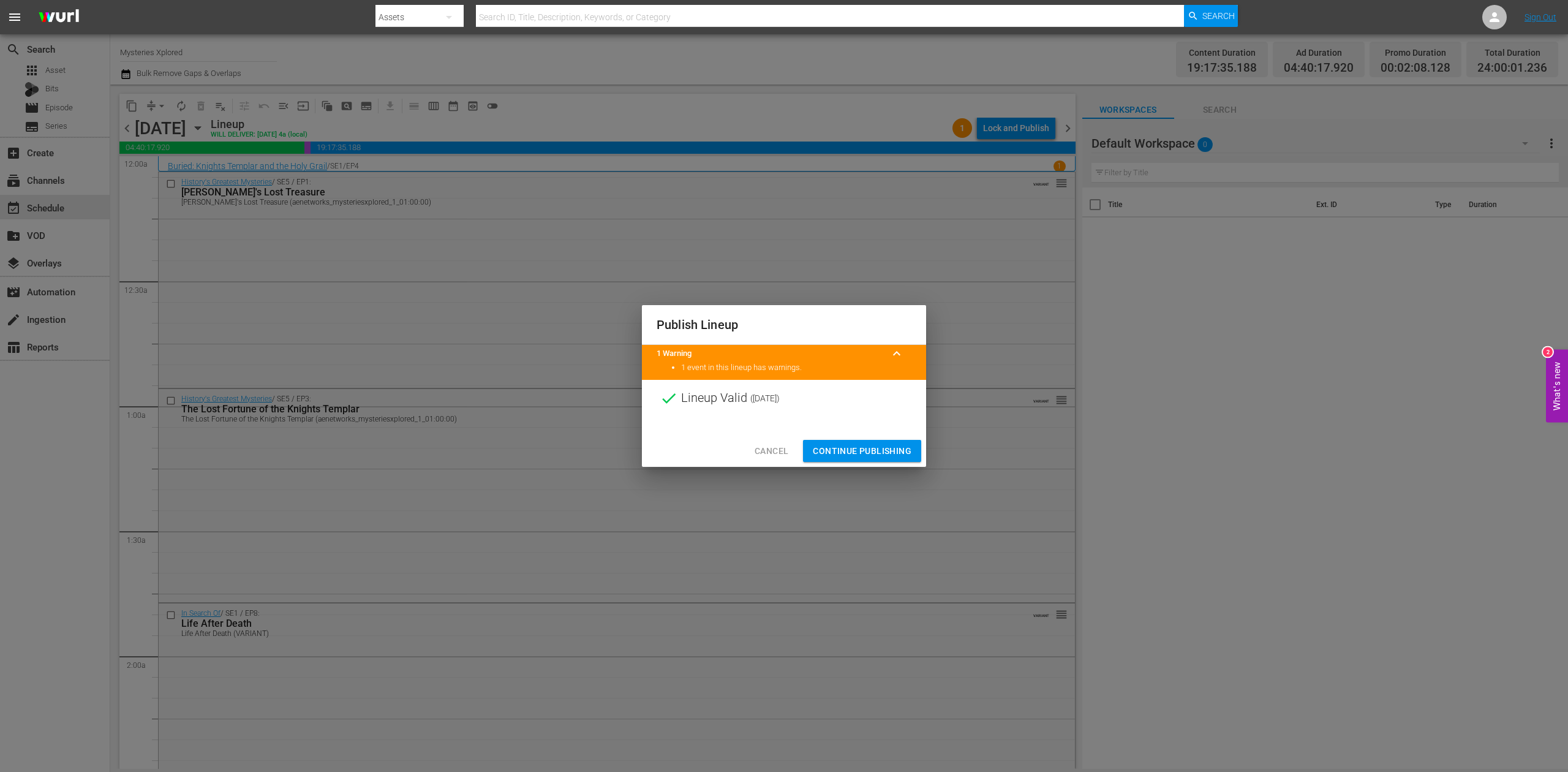
click at [877, 454] on span "Continue Publishing" at bounding box center [862, 451] width 99 height 16
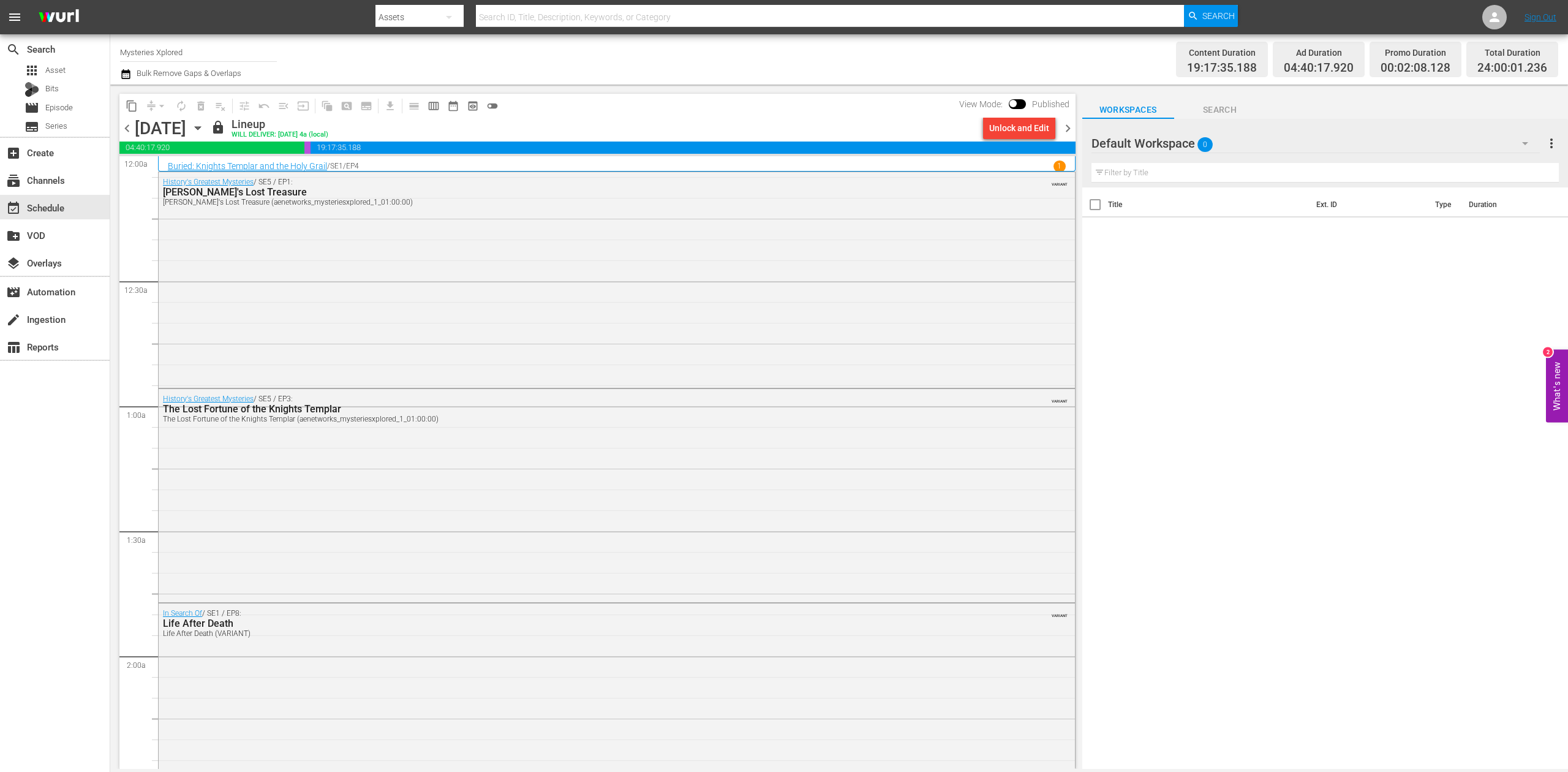
click at [1069, 126] on span "chevron_right" at bounding box center [1068, 128] width 16 height 16
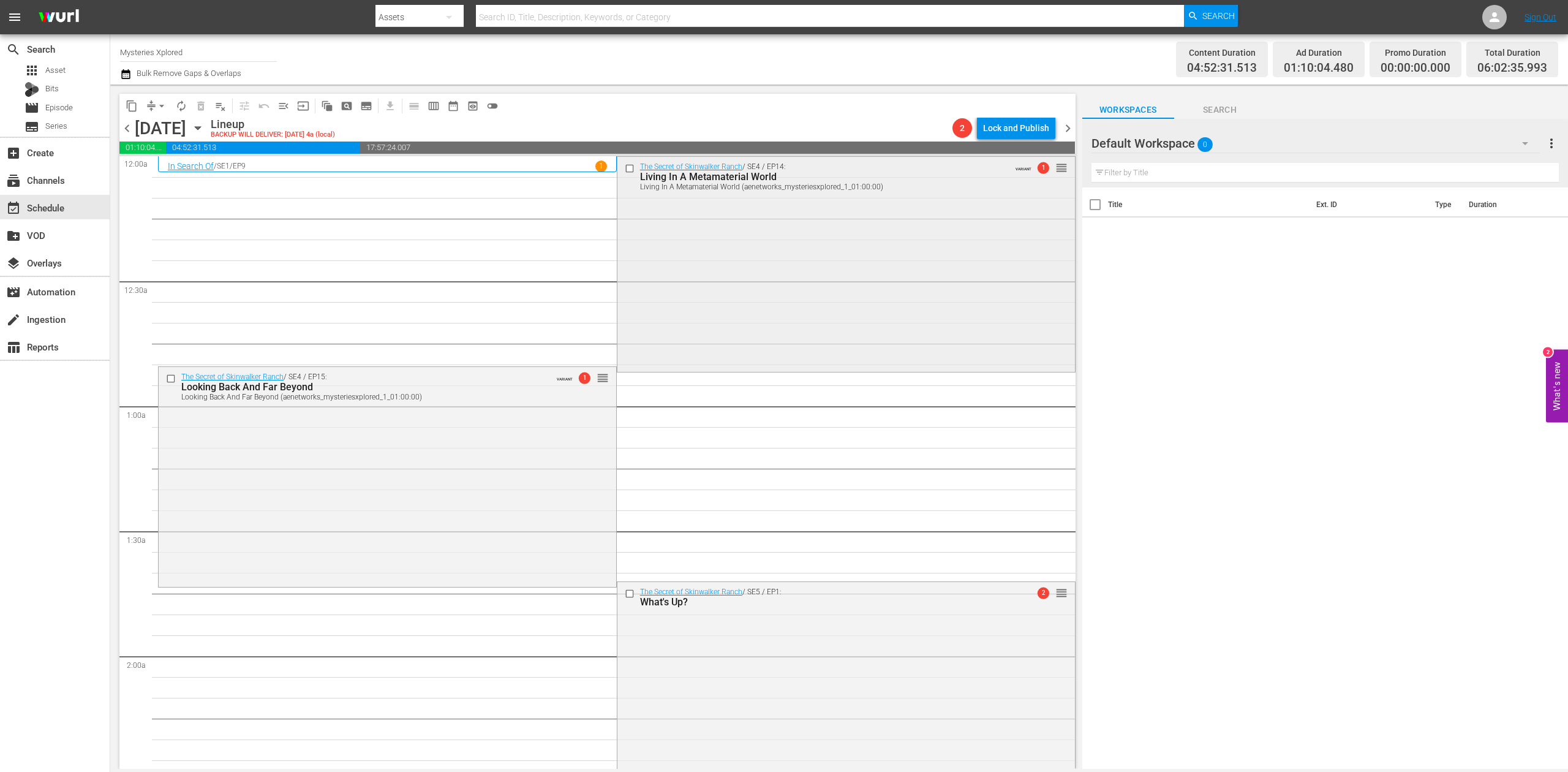
click at [758, 234] on div "The Secret of Skinwalker Ranch / SE4 / EP14: Living In A Metamaterial World Liv…" at bounding box center [845, 263] width 457 height 214
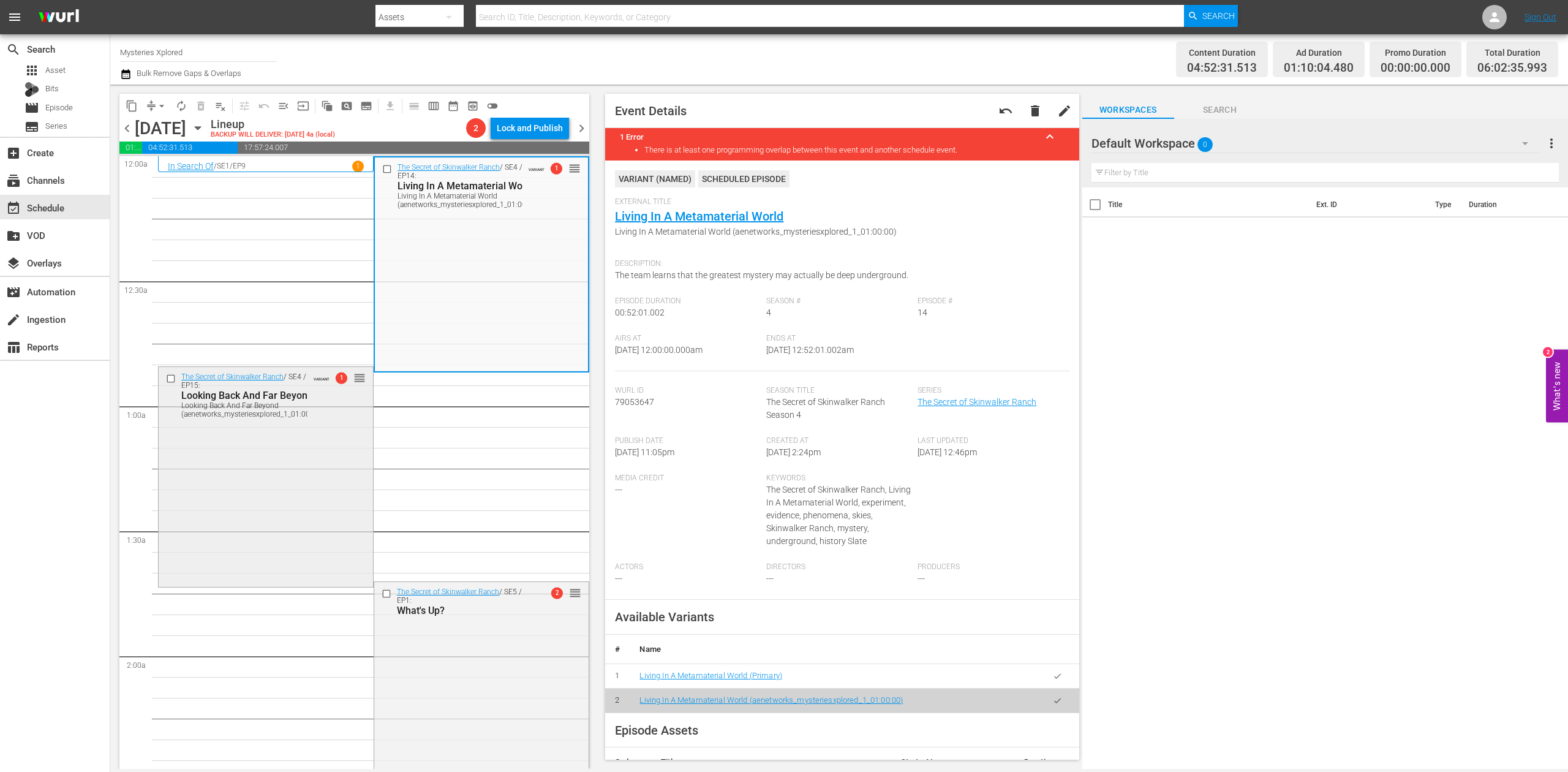
click at [241, 525] on div "The Secret of Skinwalker Ranch / SE4 / EP15: Looking Back And Far Beyond Lookin…" at bounding box center [266, 476] width 214 height 217
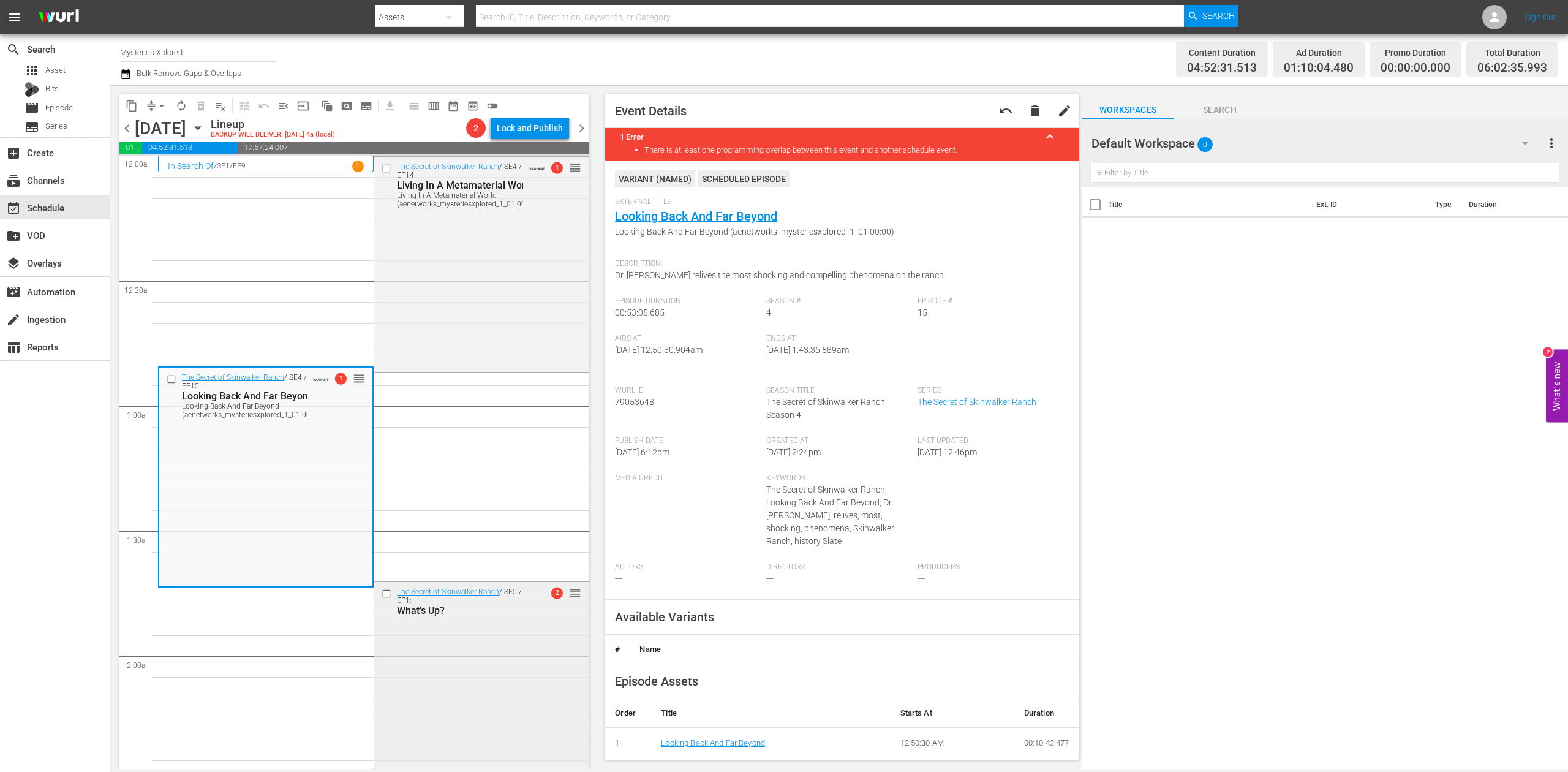
click at [461, 641] on div "The Secret of Skinwalker Ranch / SE5 / EP1: What's Up? 2 reorder" at bounding box center [481, 686] width 214 height 208
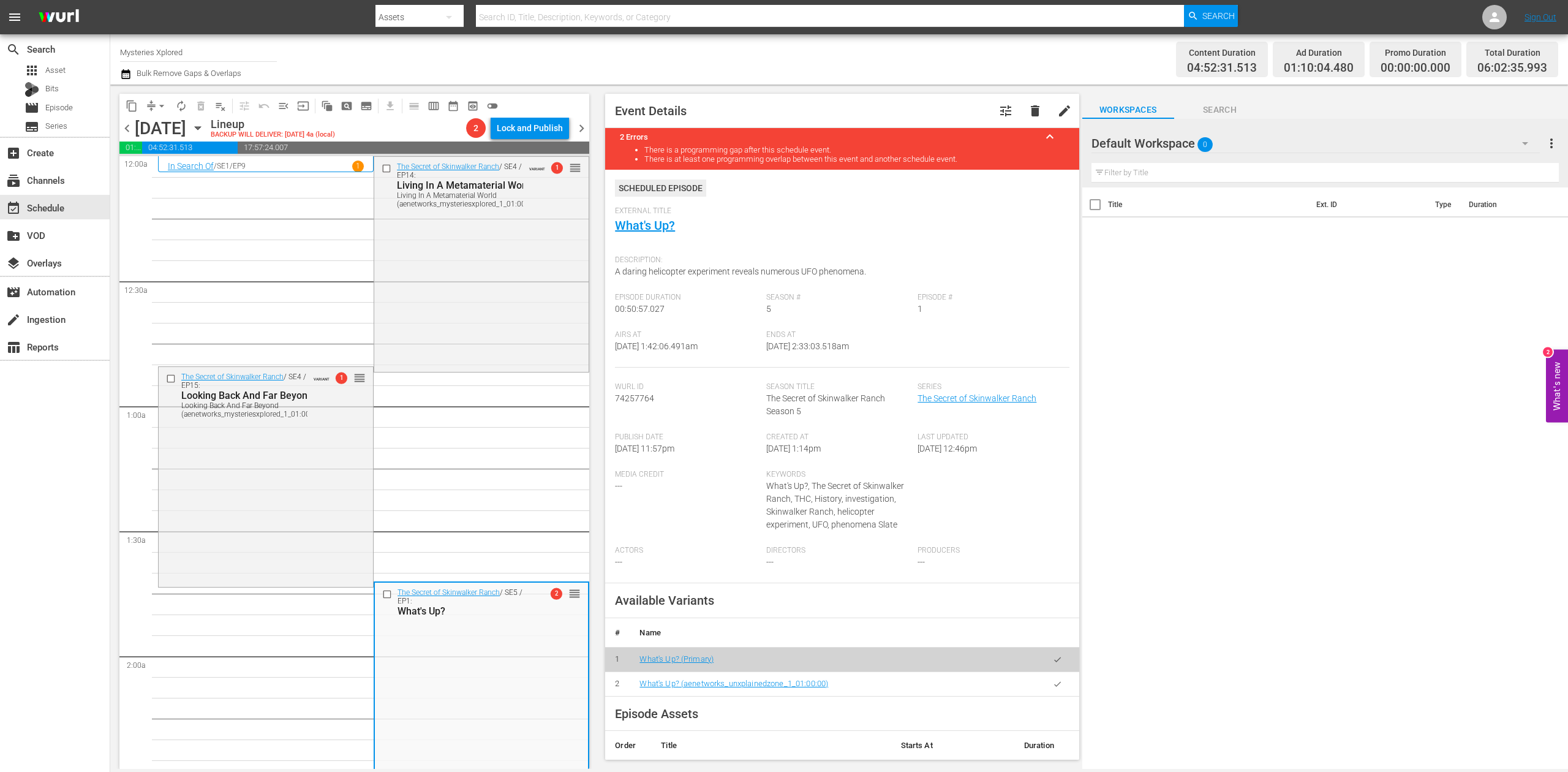
click at [123, 77] on icon "button" at bounding box center [125, 74] width 12 height 15
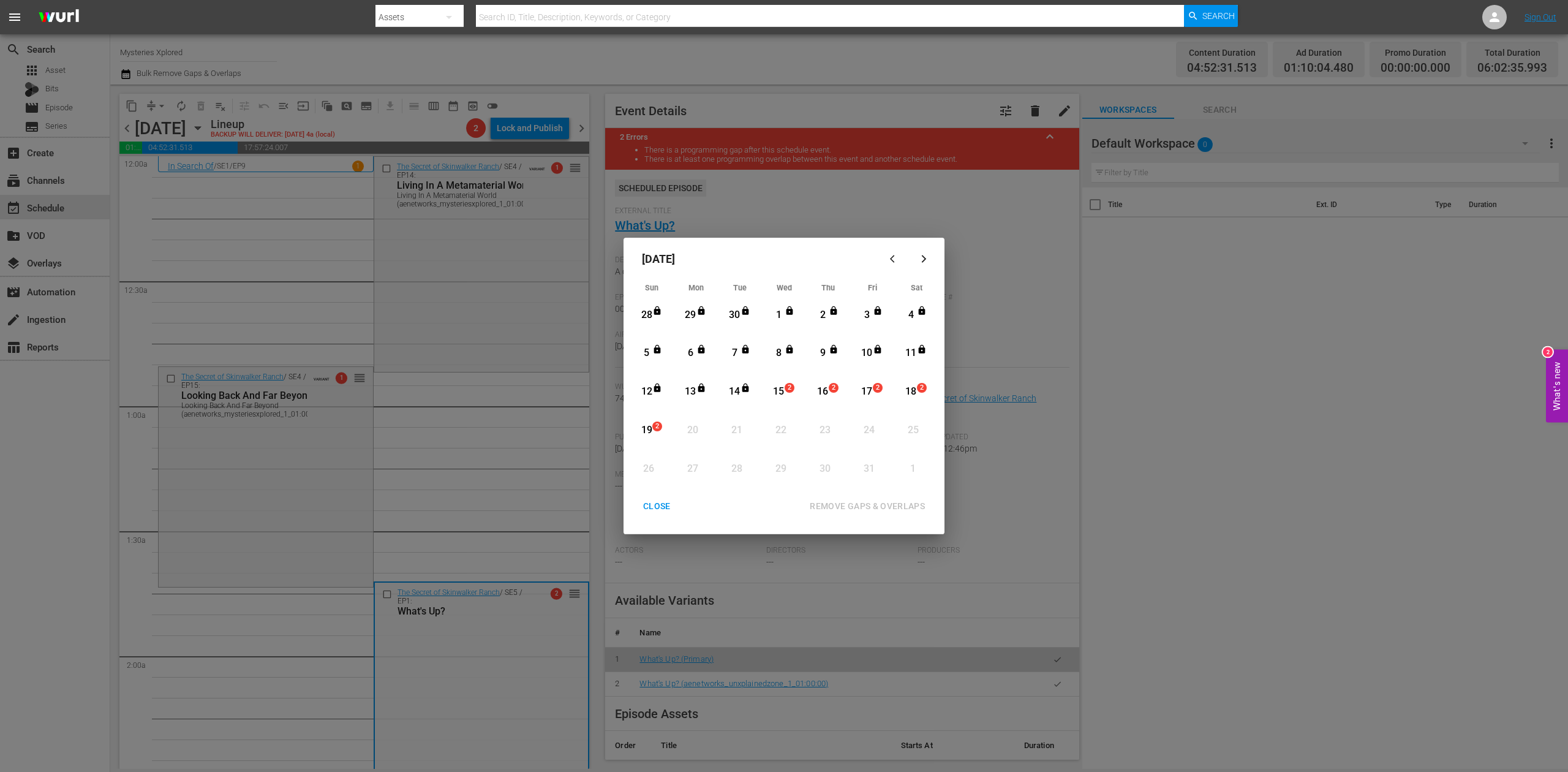
click at [777, 395] on div "15" at bounding box center [779, 392] width 16 height 14
click at [896, 500] on div "REMOVE GAPS & OVERLAPS" at bounding box center [867, 506] width 135 height 16
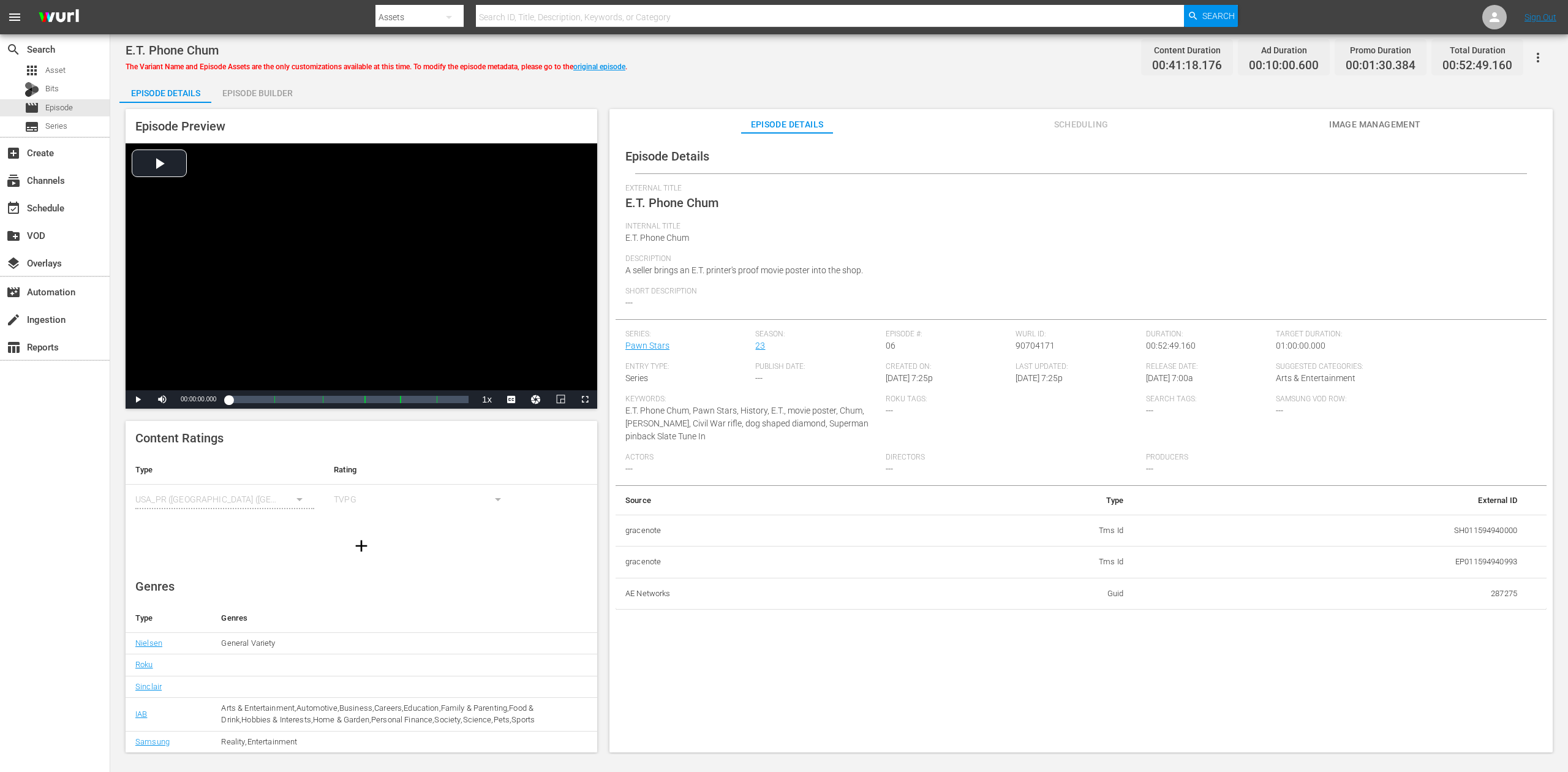
click at [262, 94] on div "Episode Builder" at bounding box center [257, 93] width 91 height 30
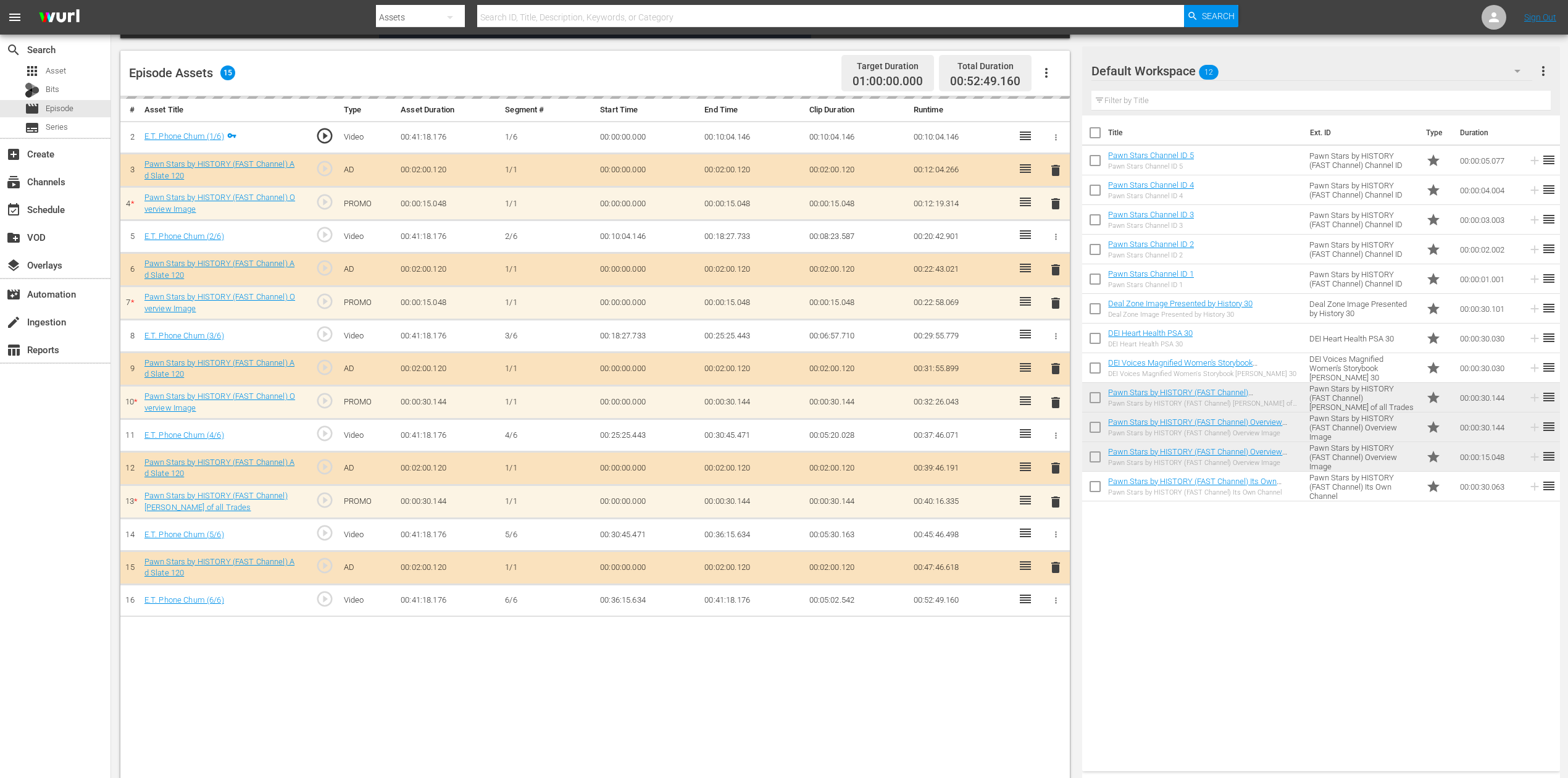
scroll to position [322, 0]
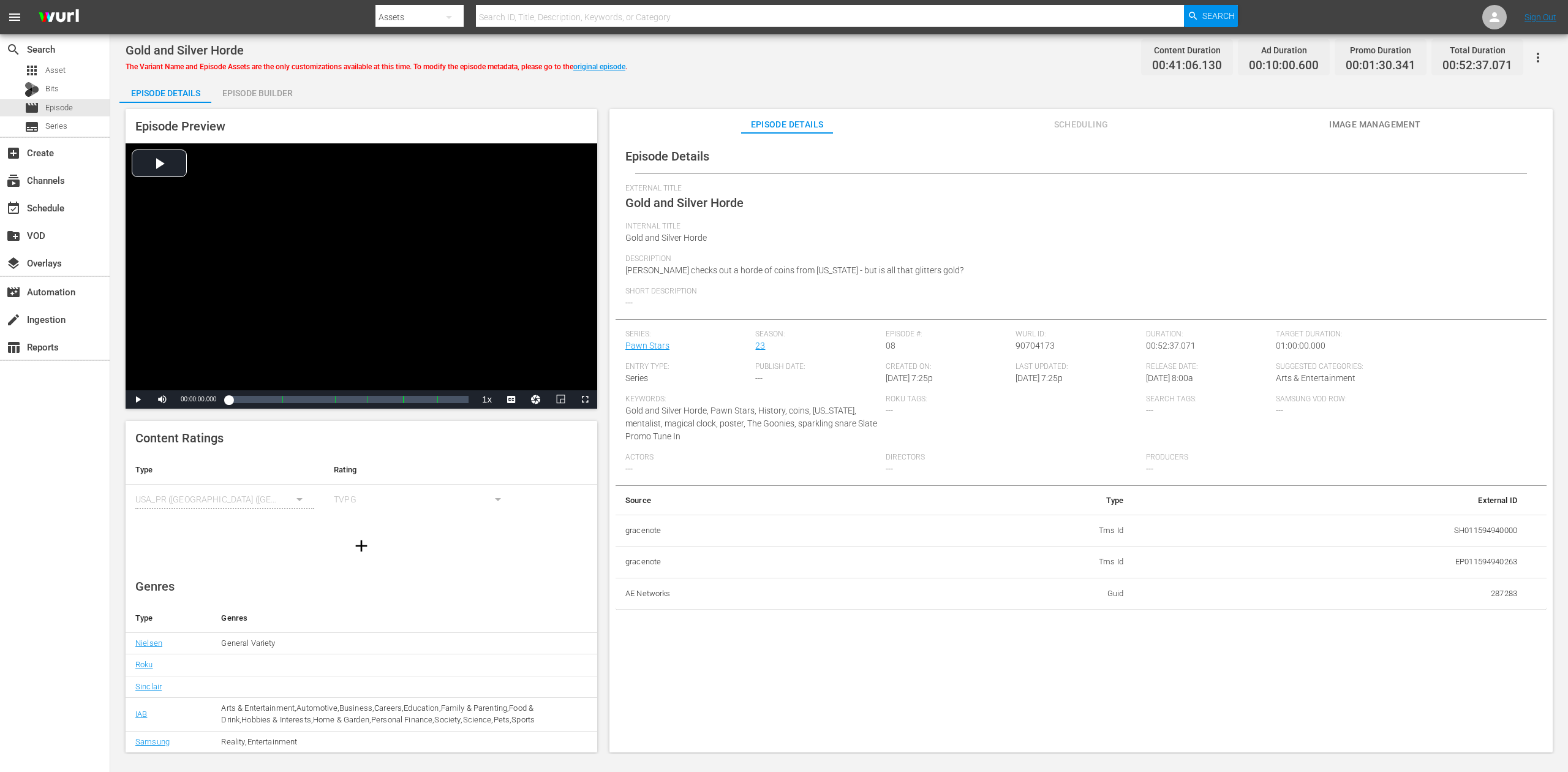
click at [267, 95] on div "Episode Builder" at bounding box center [257, 93] width 91 height 30
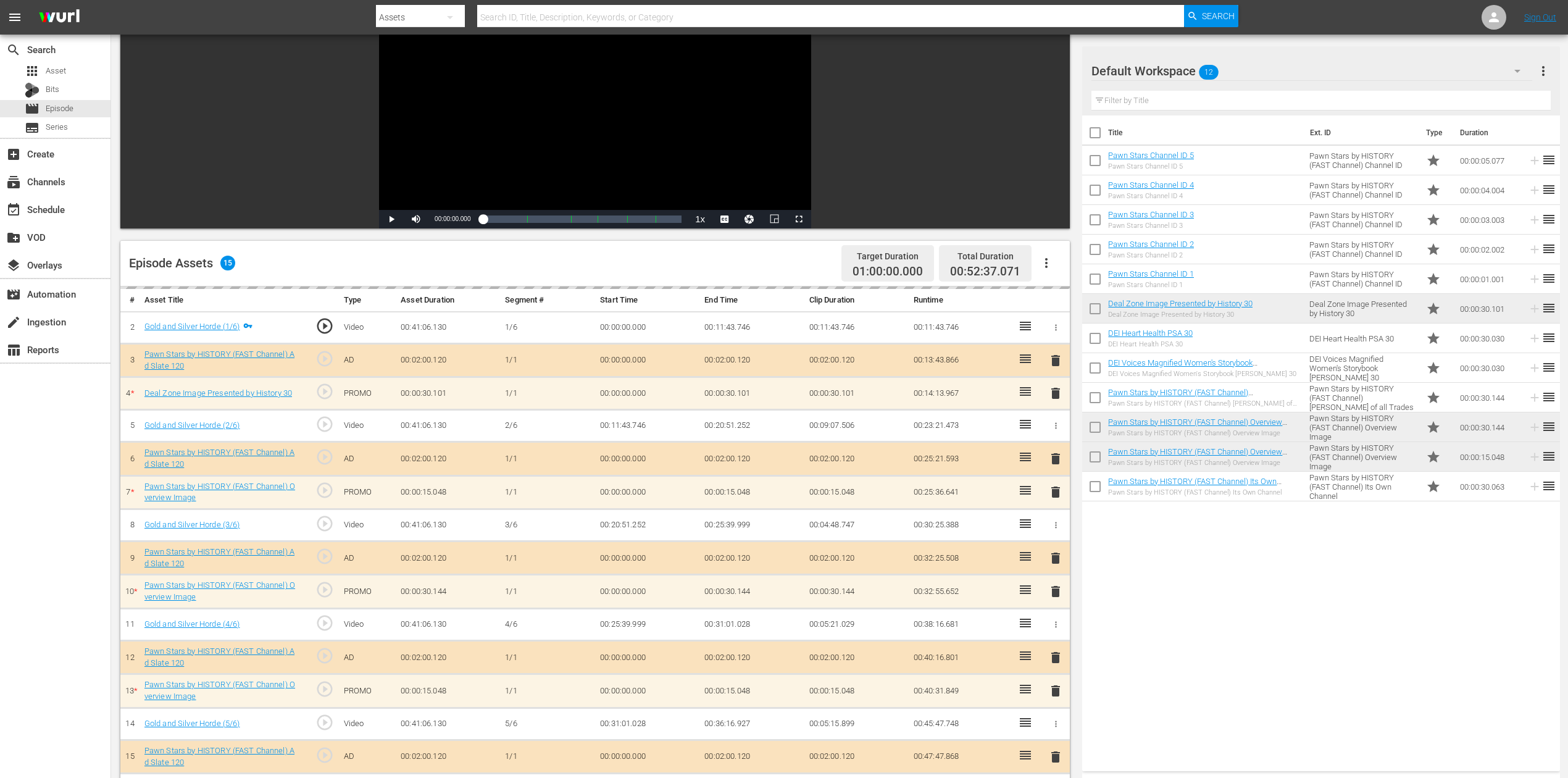
scroll to position [322, 0]
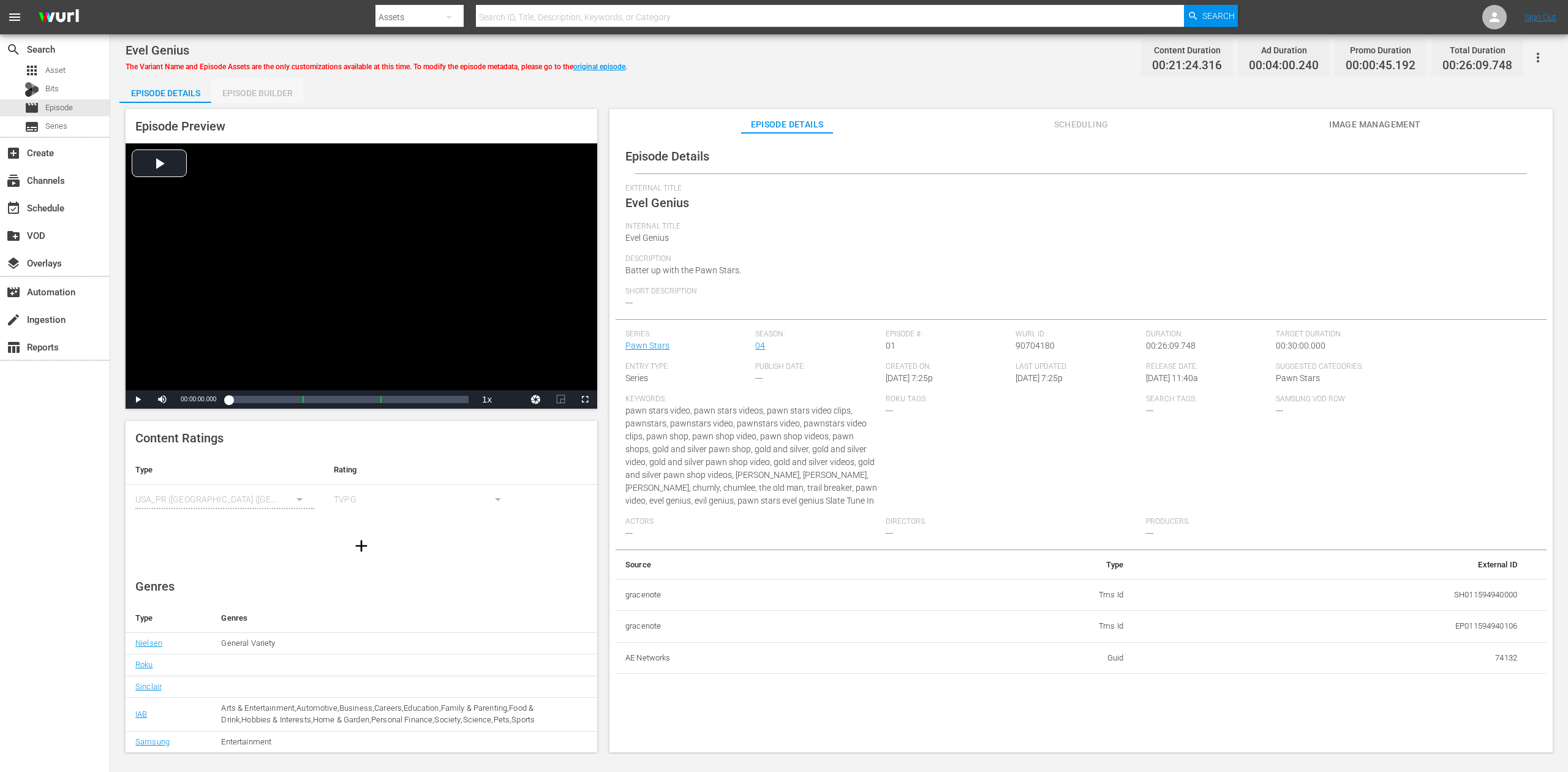
click at [256, 89] on div "Episode Builder" at bounding box center [257, 93] width 91 height 30
click at [239, 97] on div "Episode Builder" at bounding box center [257, 93] width 91 height 30
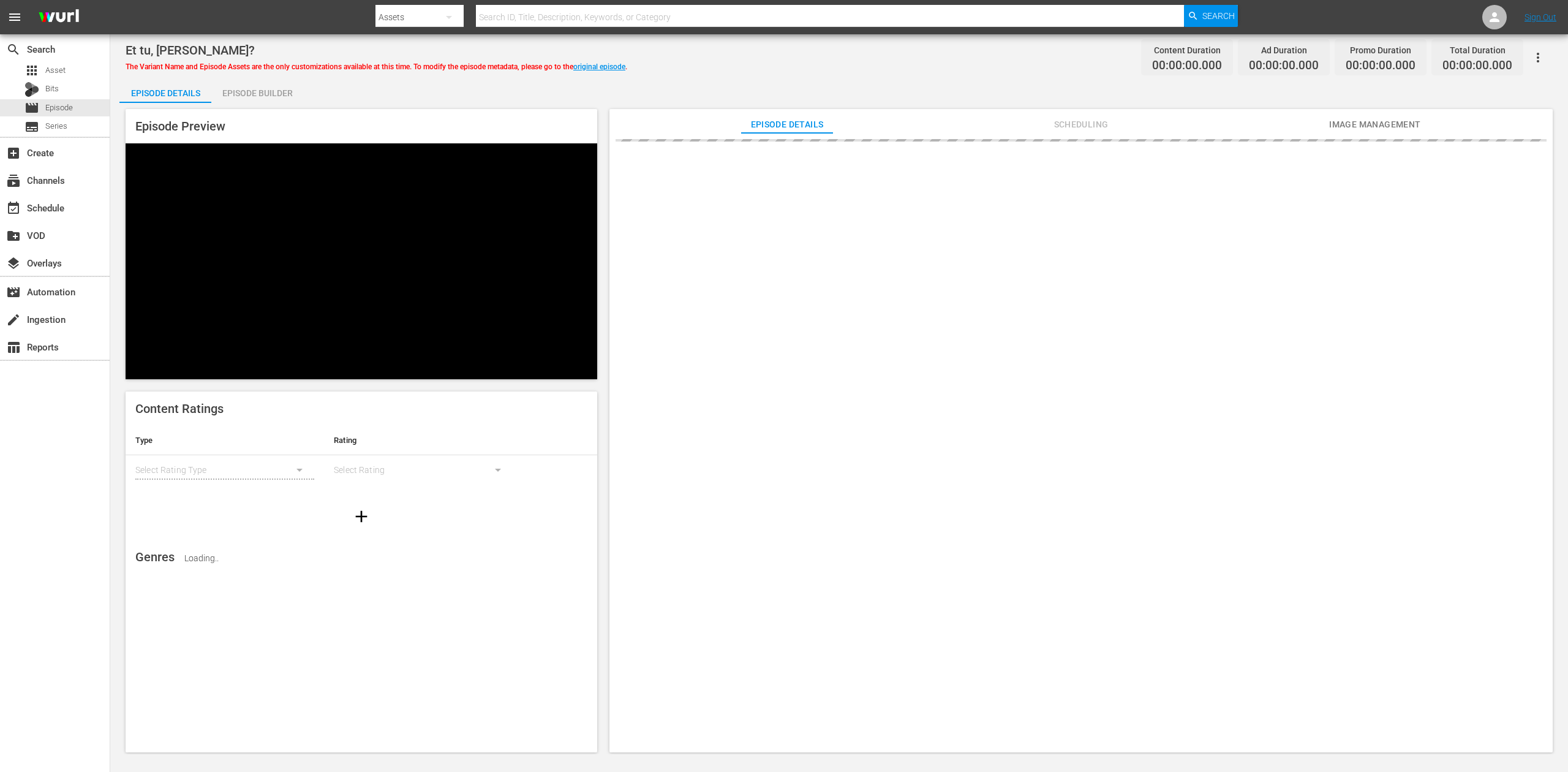
click at [253, 92] on div "Episode Builder" at bounding box center [257, 93] width 91 height 30
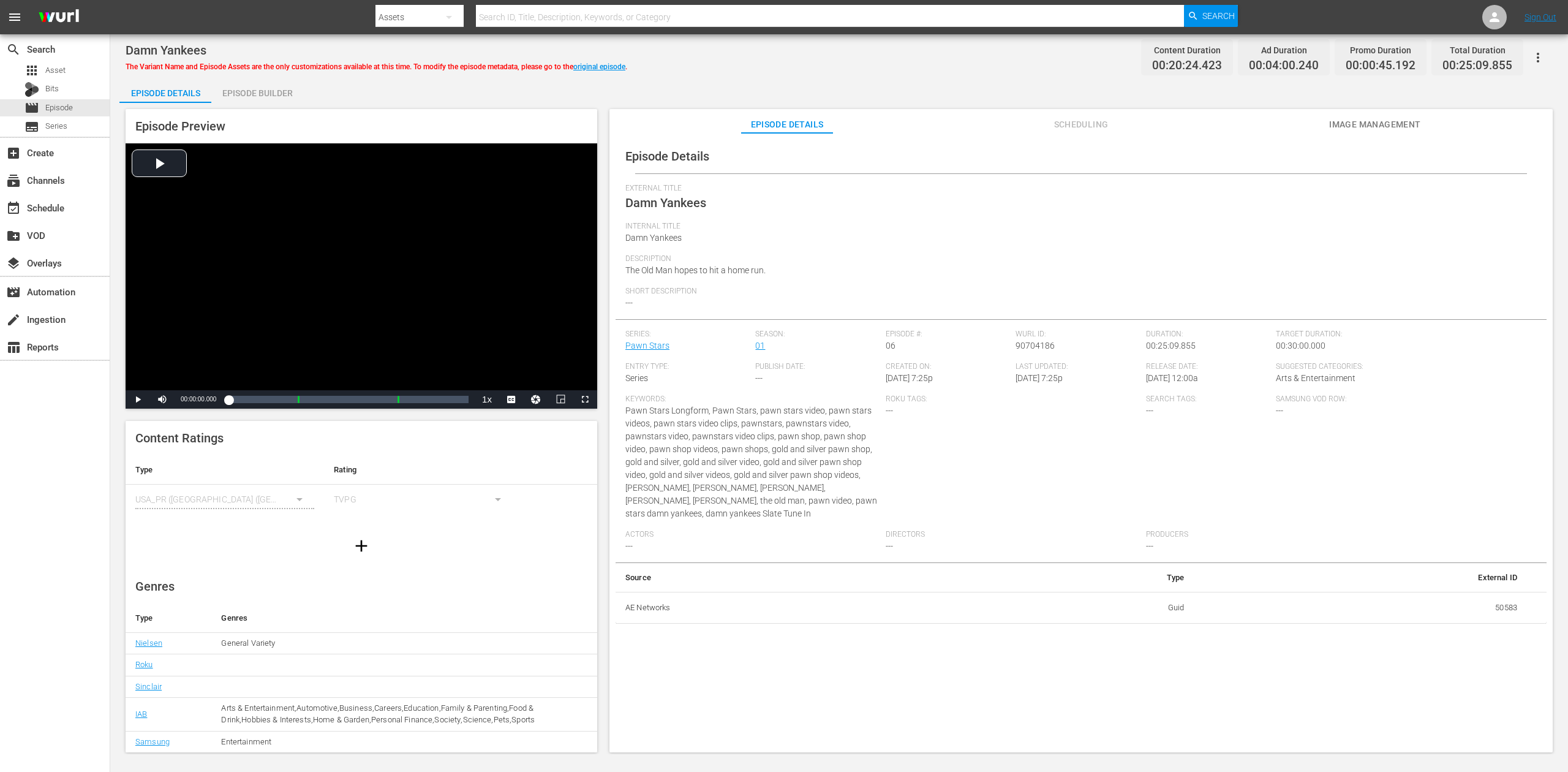
click at [263, 89] on div "Episode Builder" at bounding box center [257, 93] width 91 height 30
click at [257, 95] on div "Episode Builder" at bounding box center [257, 93] width 91 height 30
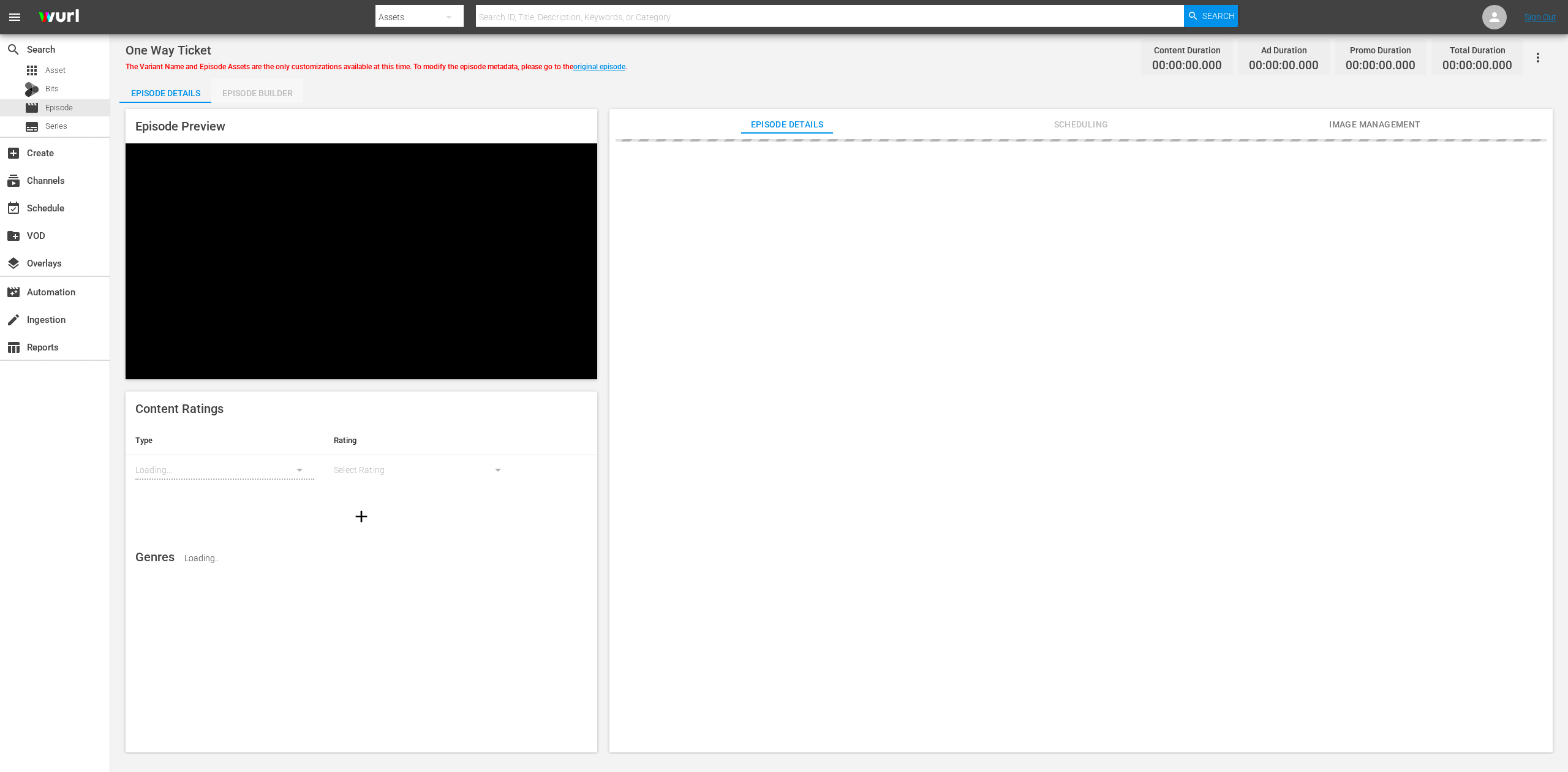
click at [270, 84] on div "Episode Builder" at bounding box center [257, 93] width 91 height 30
click at [260, 89] on div "Episode Builder" at bounding box center [257, 93] width 91 height 30
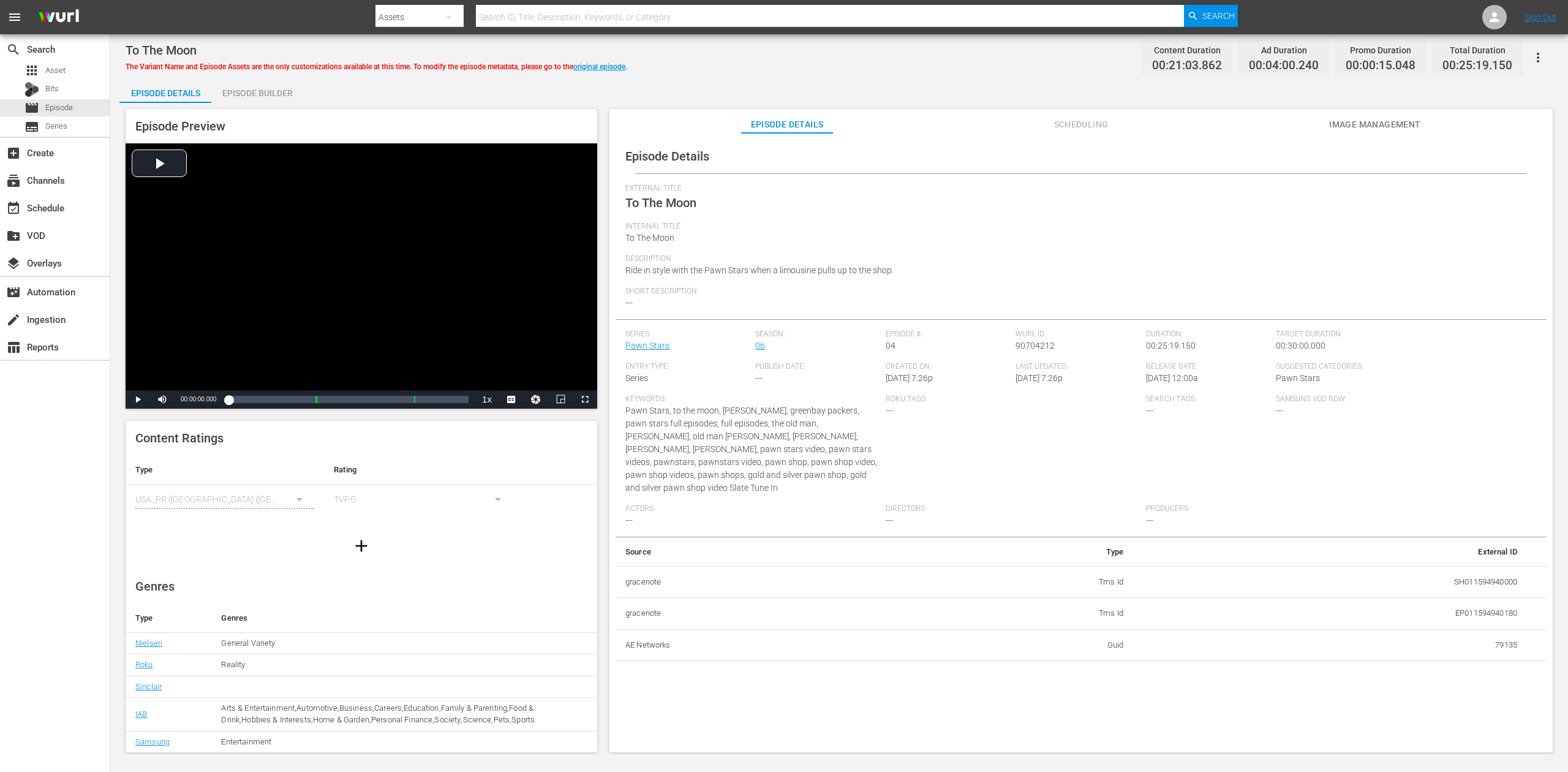
click at [283, 95] on div "Episode Builder" at bounding box center [257, 93] width 91 height 30
click at [273, 92] on div "Episode Builder" at bounding box center [257, 93] width 91 height 30
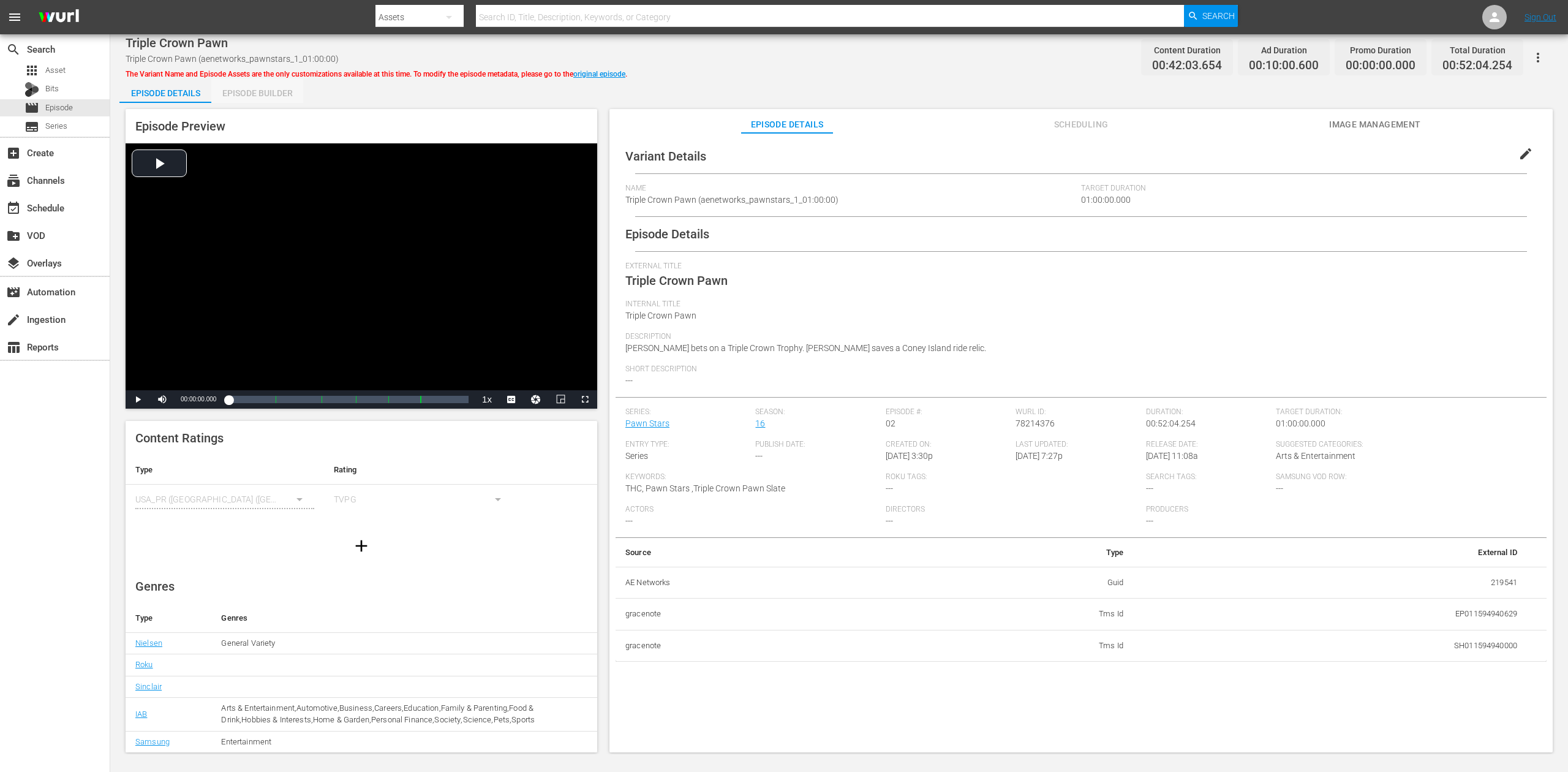
click at [243, 89] on div "Episode Builder" at bounding box center [257, 93] width 91 height 30
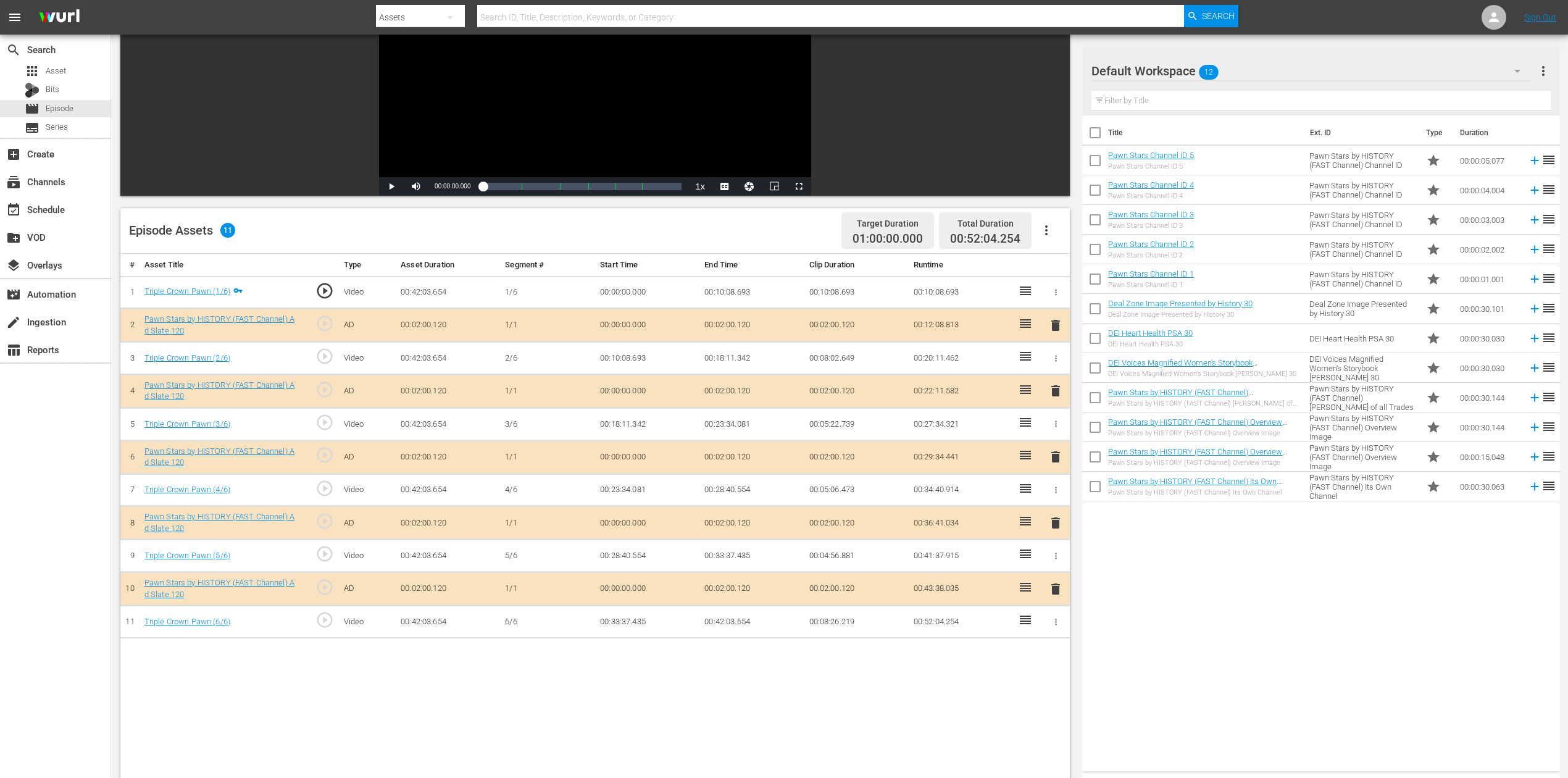
scroll to position [164, 0]
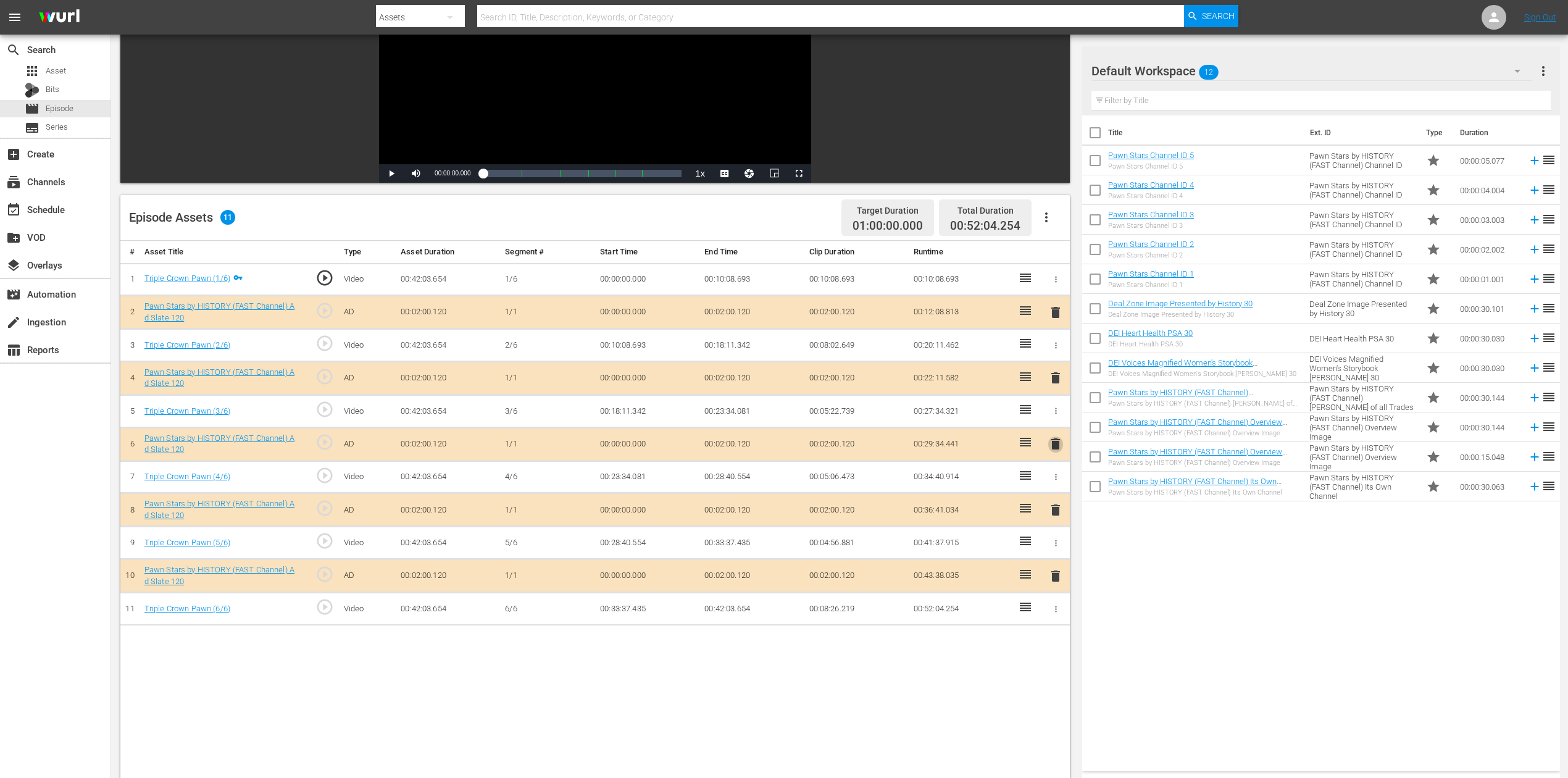
click at [1055, 445] on span "delete" at bounding box center [1056, 444] width 15 height 15
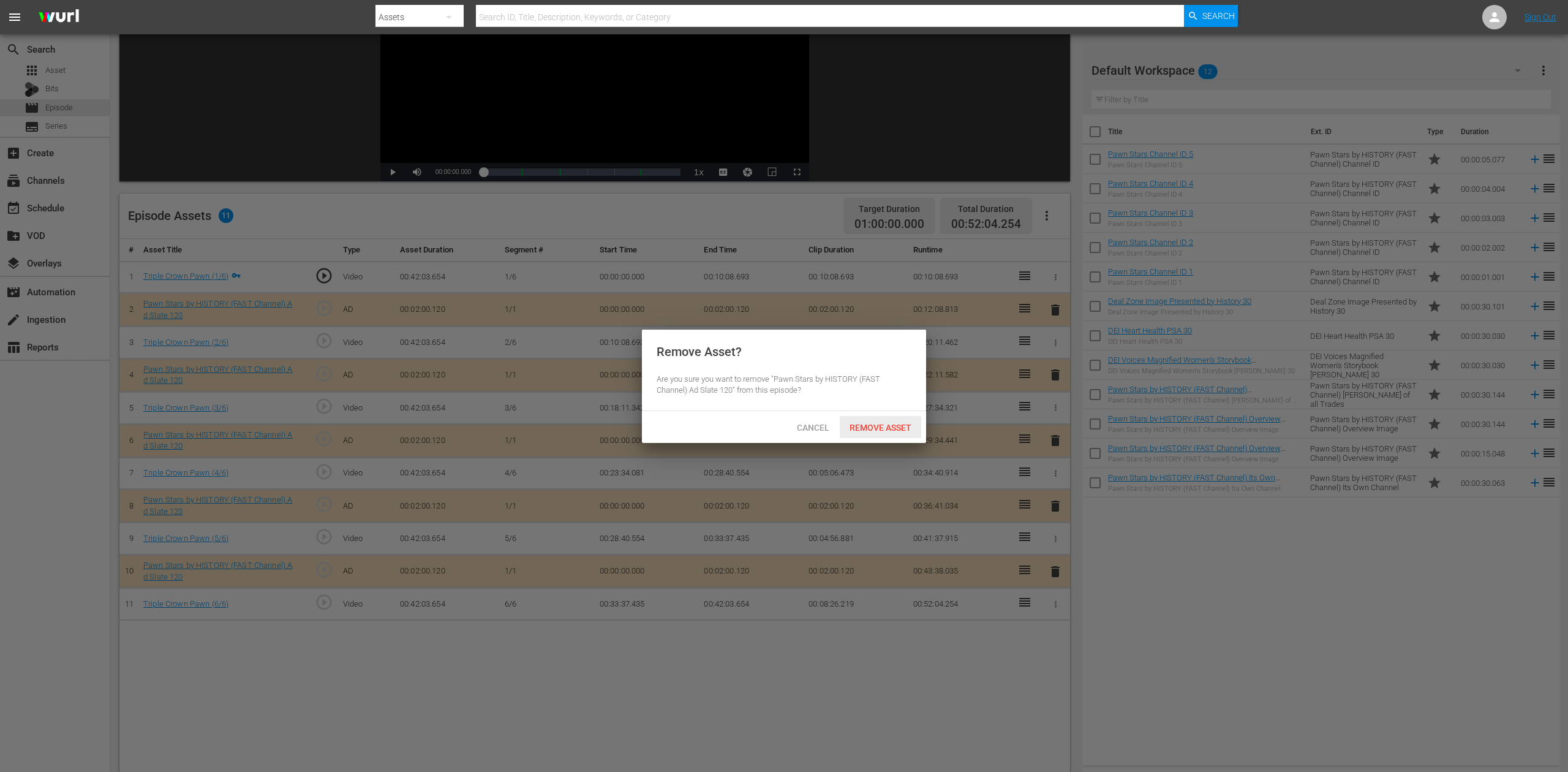
click at [890, 425] on span "Remove Asset" at bounding box center [881, 427] width 81 height 10
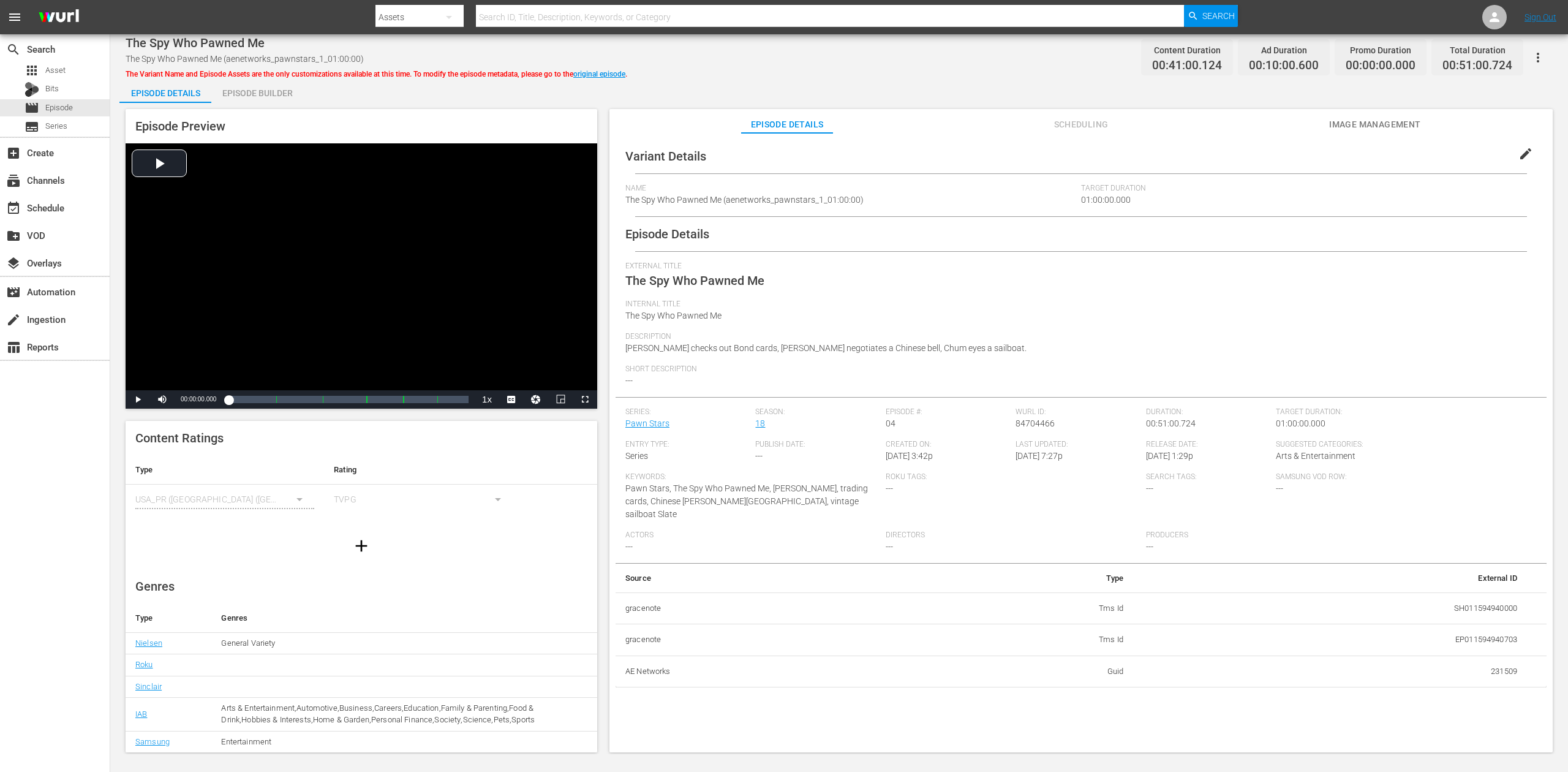
click at [278, 94] on div "Episode Builder" at bounding box center [257, 93] width 91 height 30
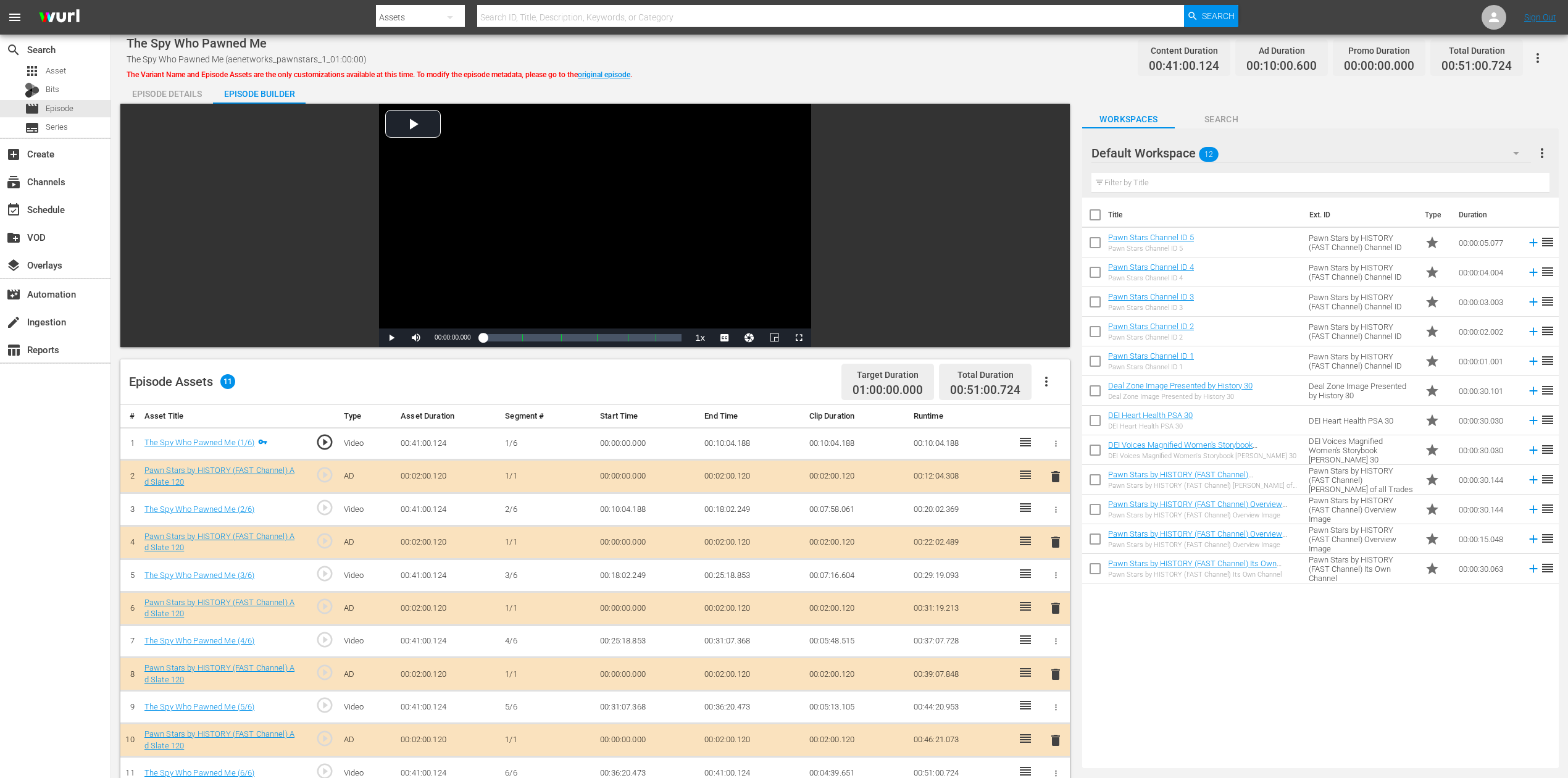
click at [1047, 583] on div "delete" at bounding box center [1055, 608] width 18 height 18
click at [1057, 583] on span "delete" at bounding box center [1056, 608] width 15 height 15
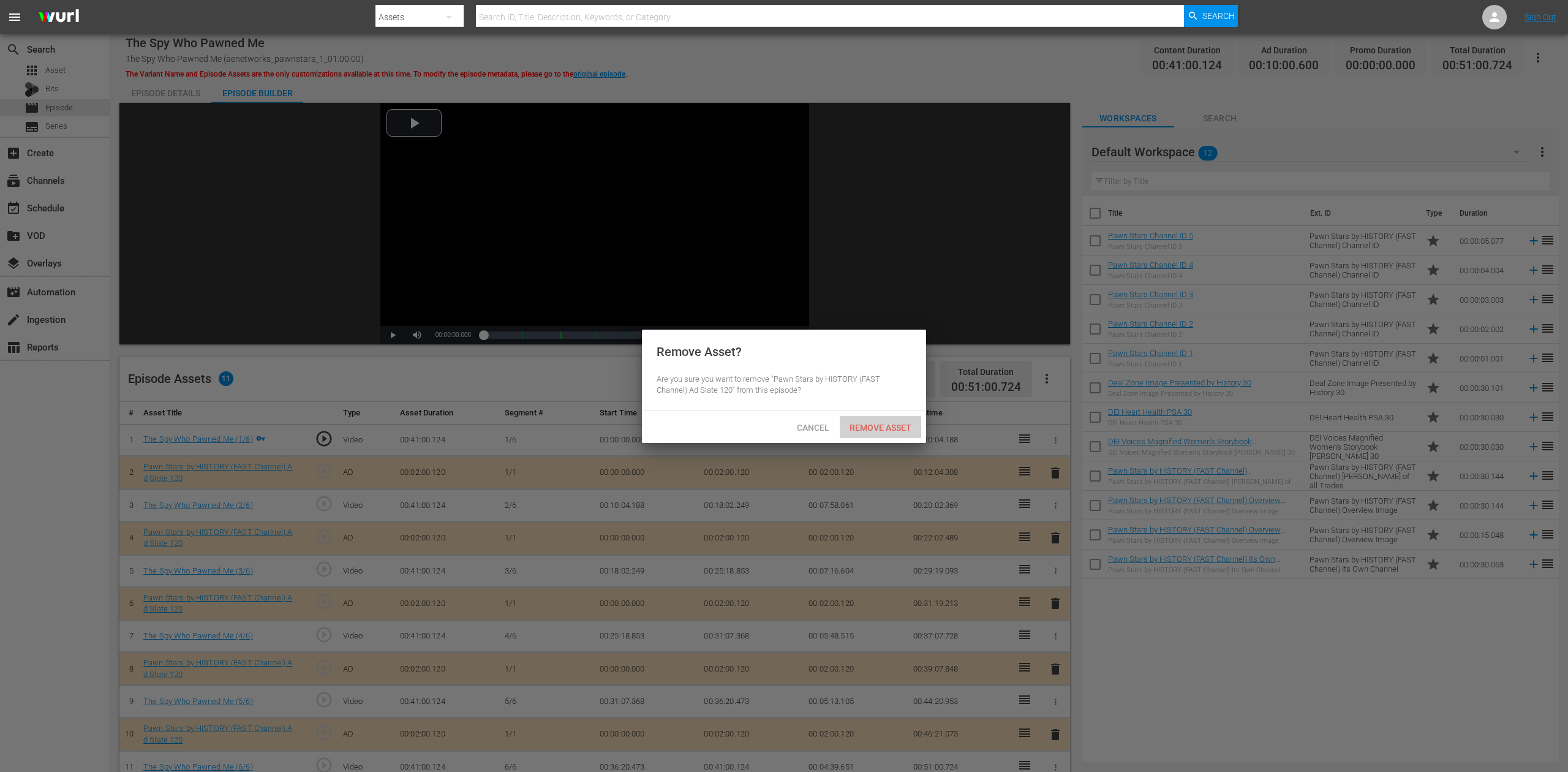
click at [884, 420] on div "Remove Asset" at bounding box center [881, 427] width 81 height 23
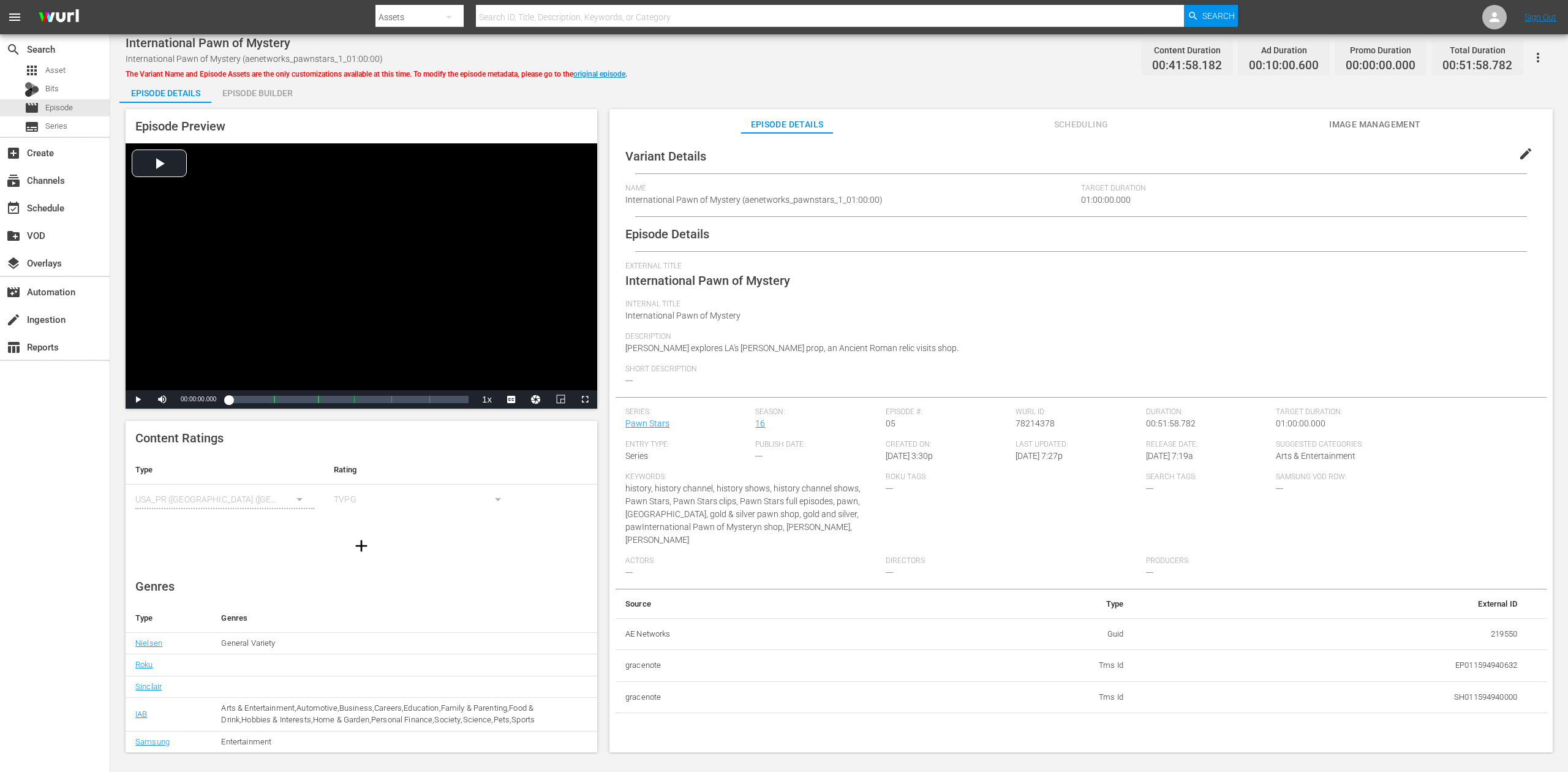
click at [246, 92] on div "Episode Builder" at bounding box center [257, 93] width 91 height 30
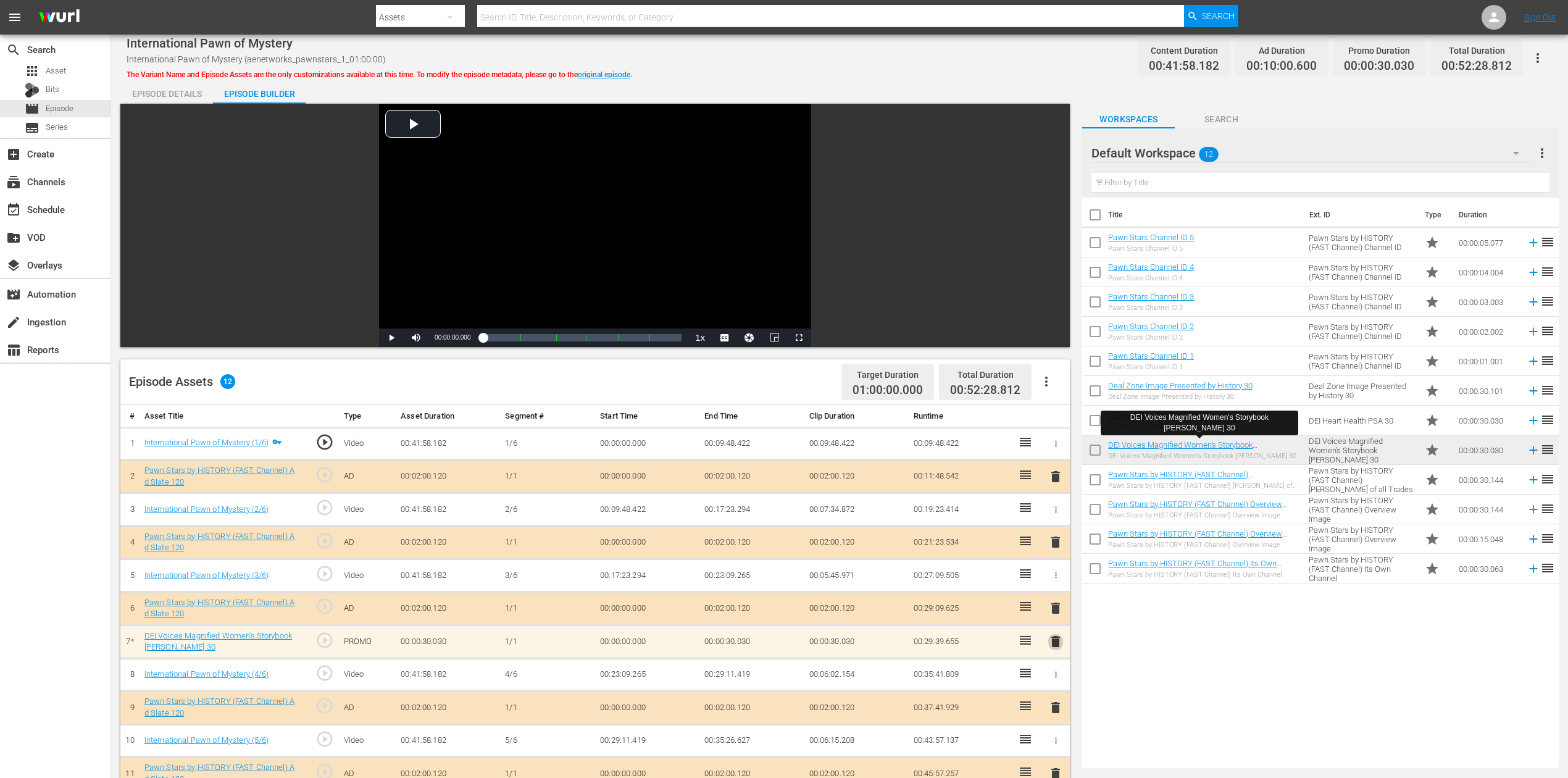
click at [1055, 583] on span "delete" at bounding box center [1056, 641] width 15 height 15
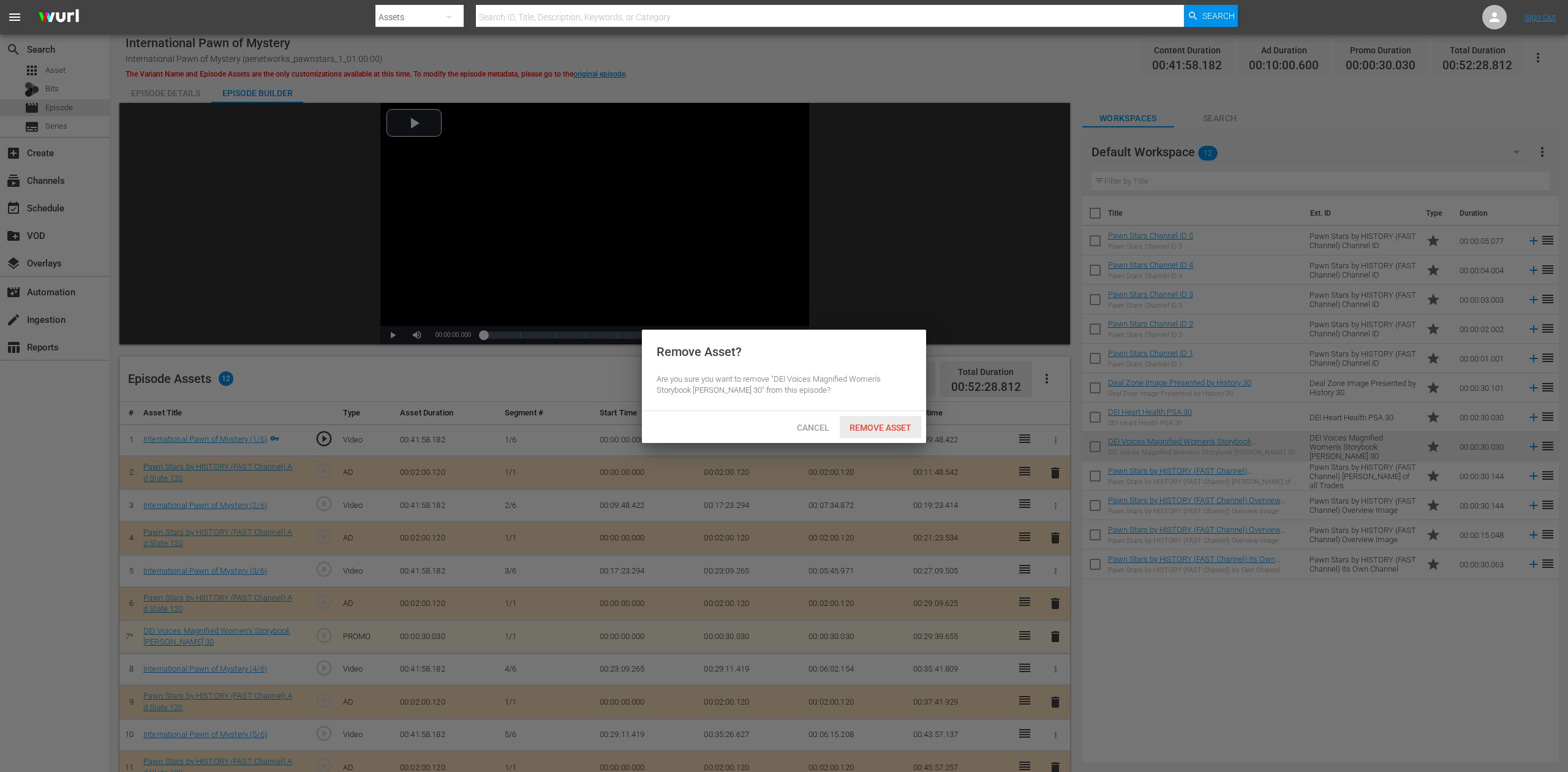
click at [888, 427] on span "Remove Asset" at bounding box center [881, 427] width 81 height 10
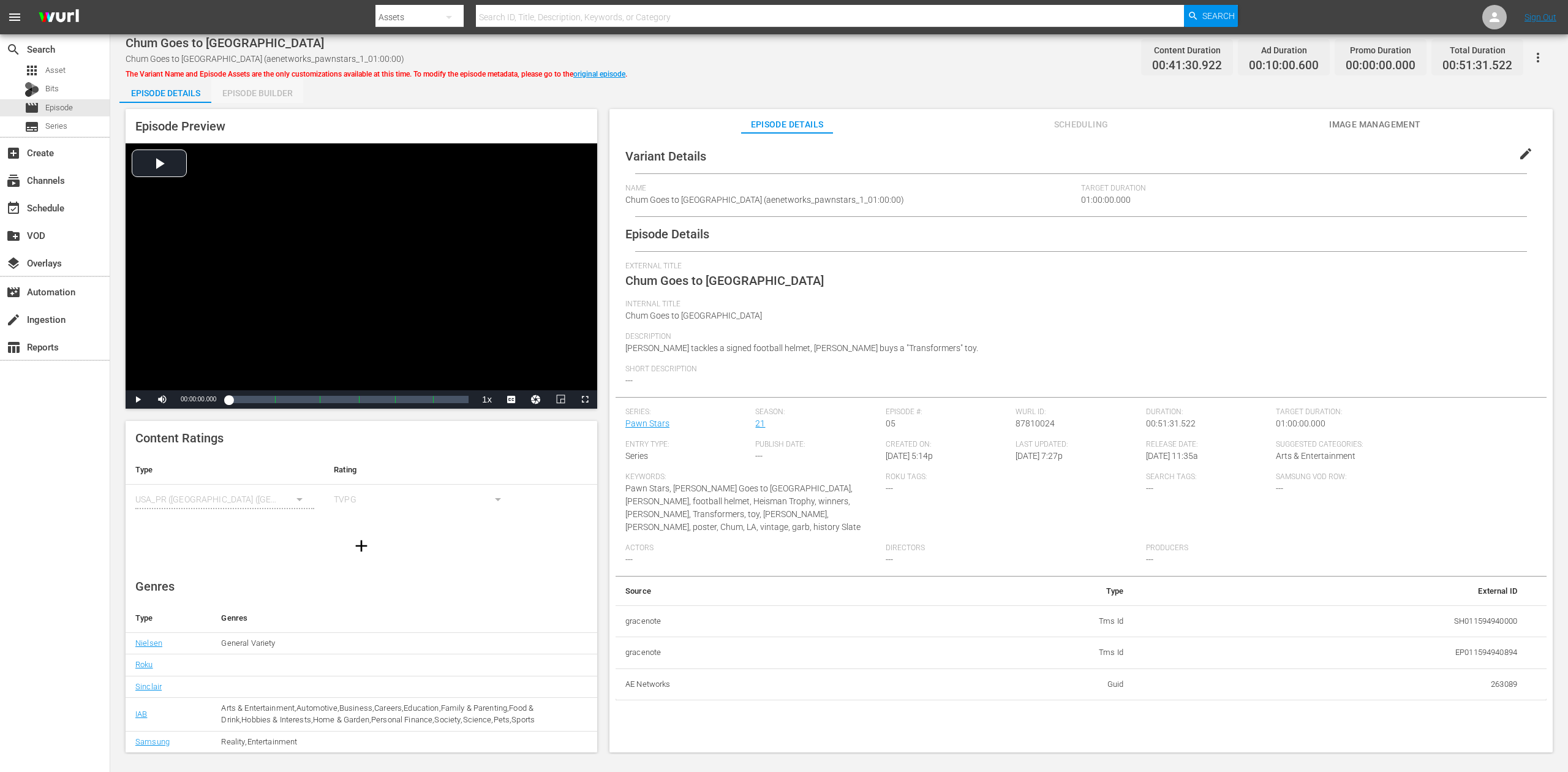
click at [253, 92] on div "Episode Builder" at bounding box center [257, 93] width 91 height 30
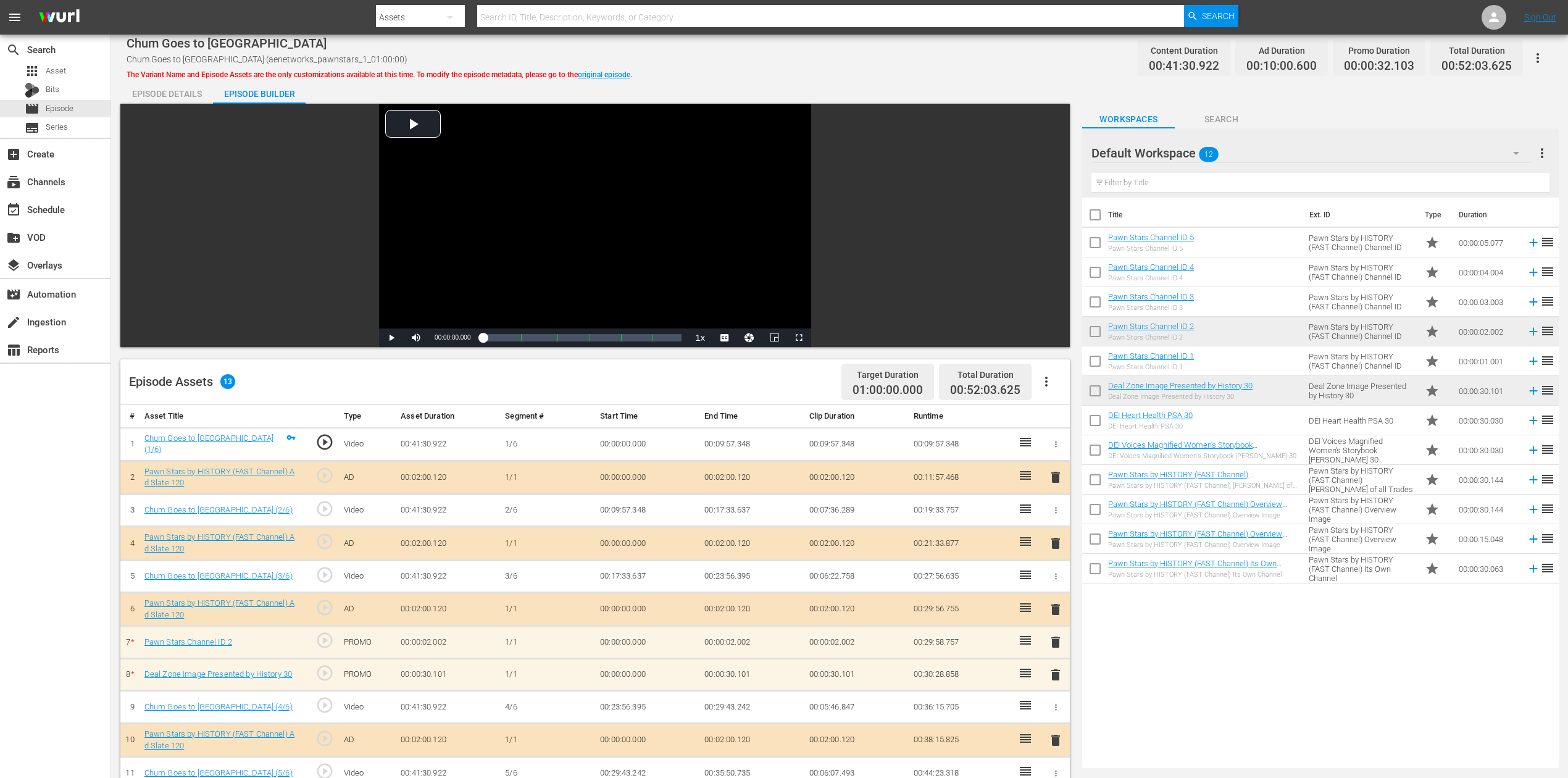
click at [1052, 583] on span "delete" at bounding box center [1056, 675] width 15 height 15
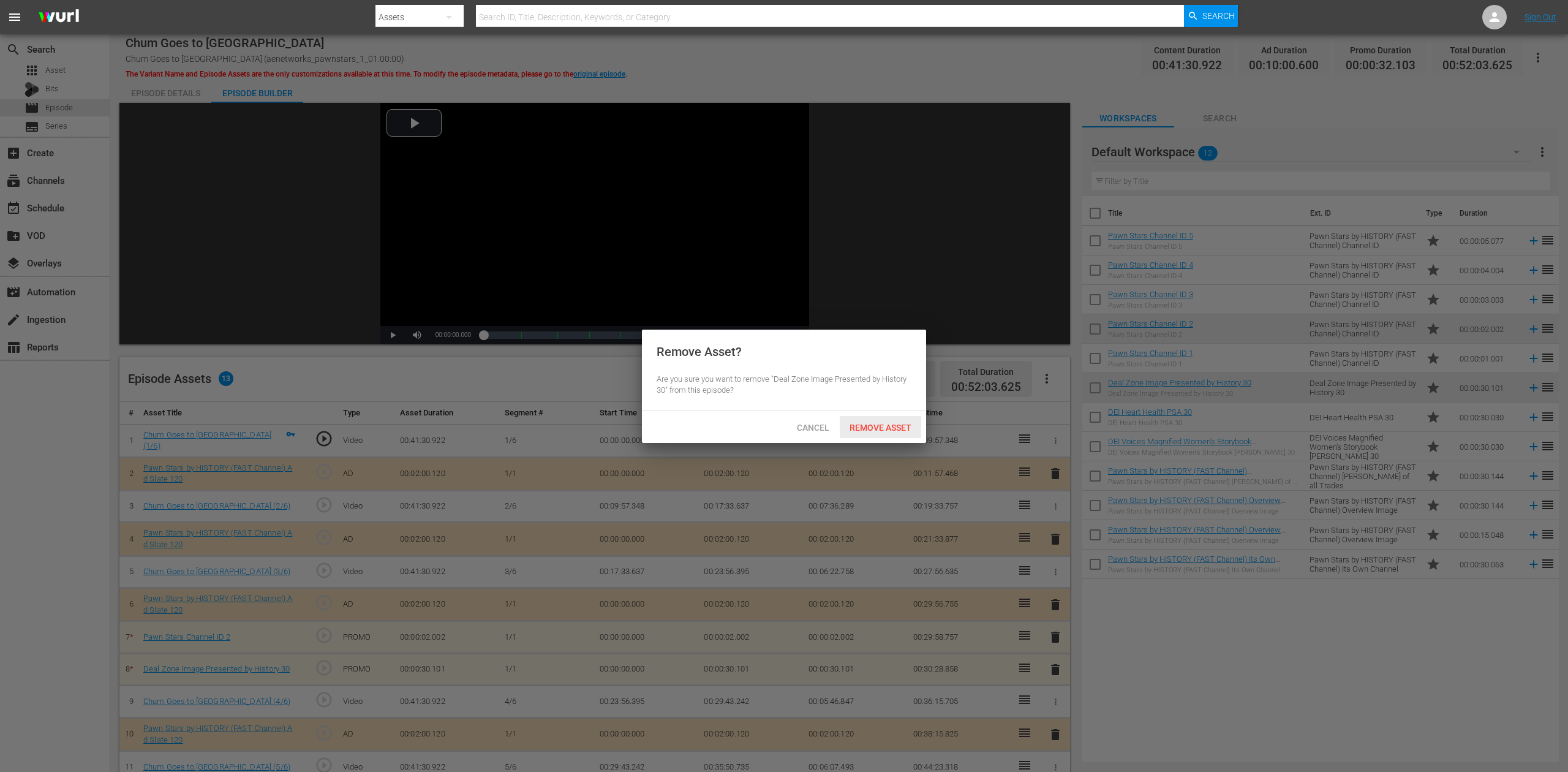
click at [892, 422] on span "Remove Asset" at bounding box center [881, 427] width 81 height 10
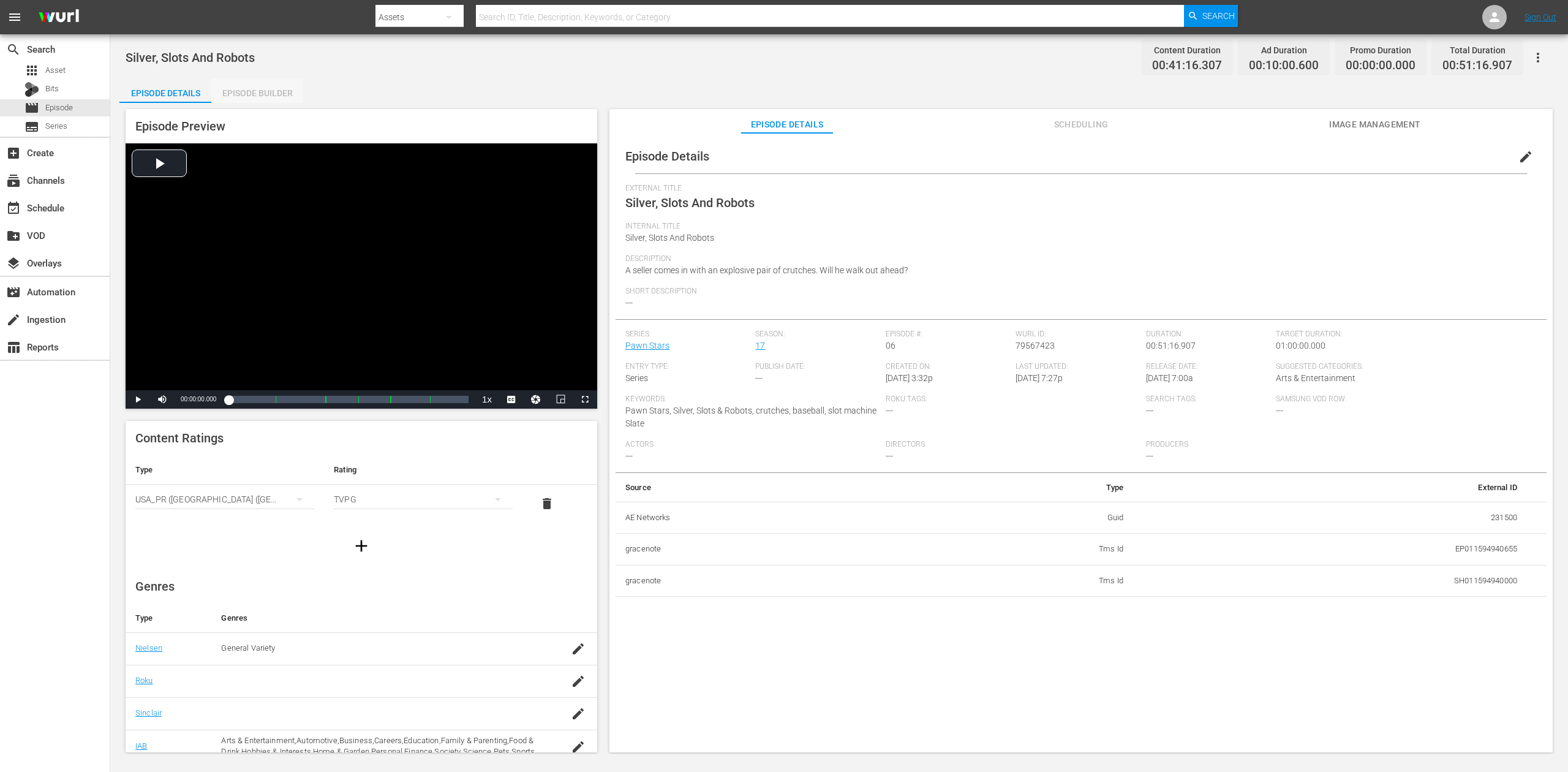
click at [277, 91] on div "Episode Builder" at bounding box center [257, 93] width 91 height 30
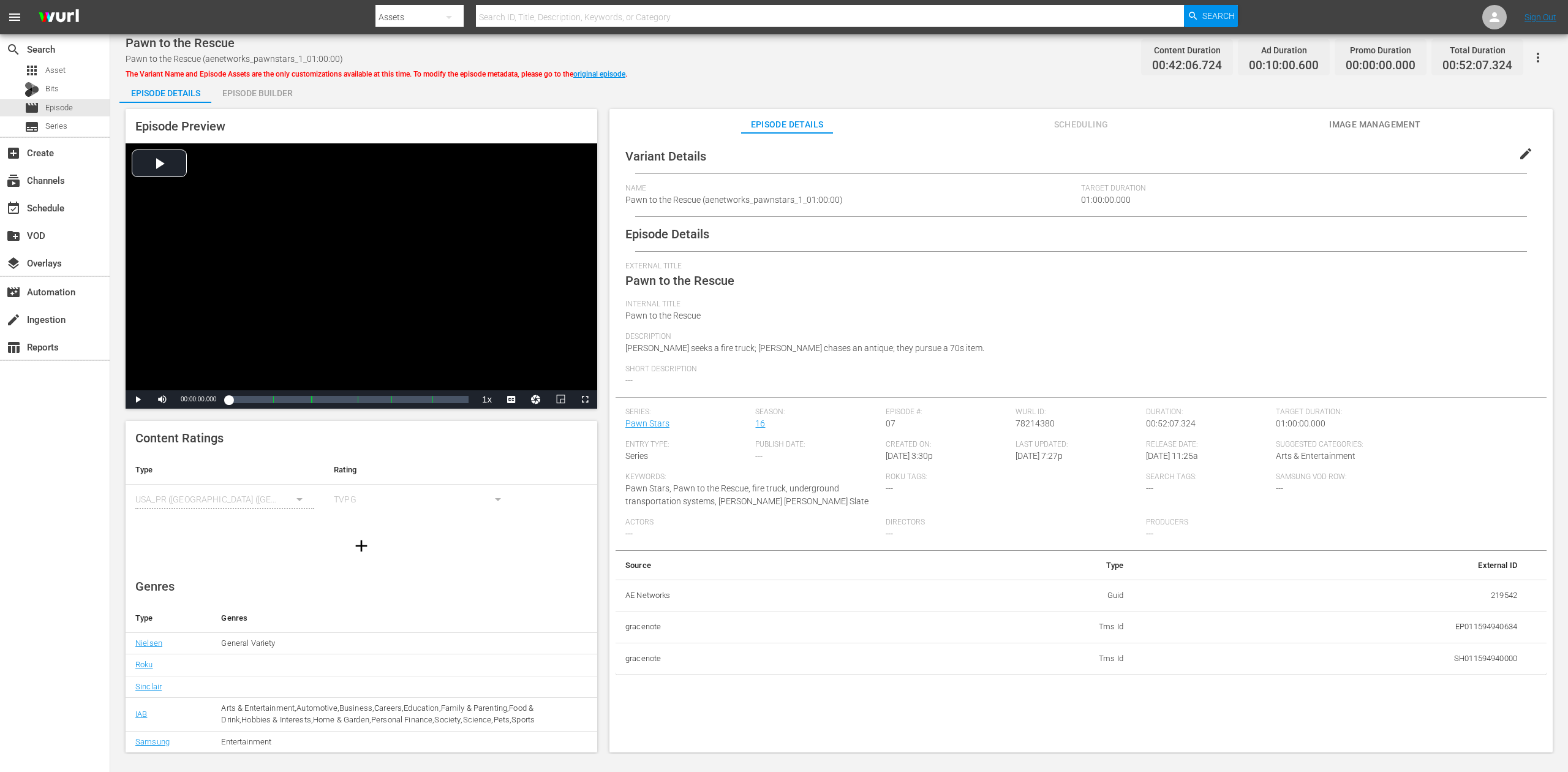
click at [267, 91] on div "Episode Builder" at bounding box center [257, 93] width 91 height 30
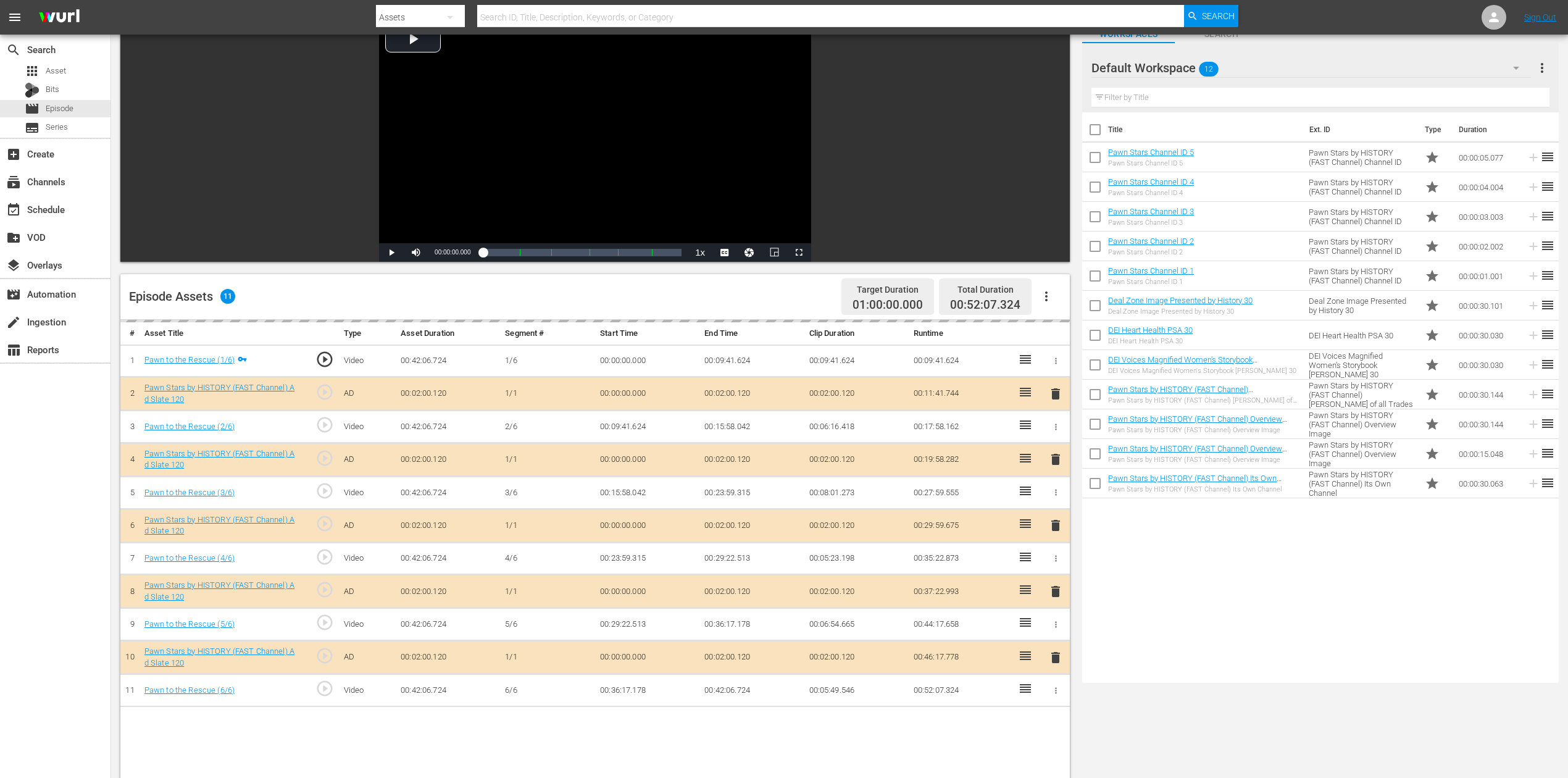
scroll to position [247, 0]
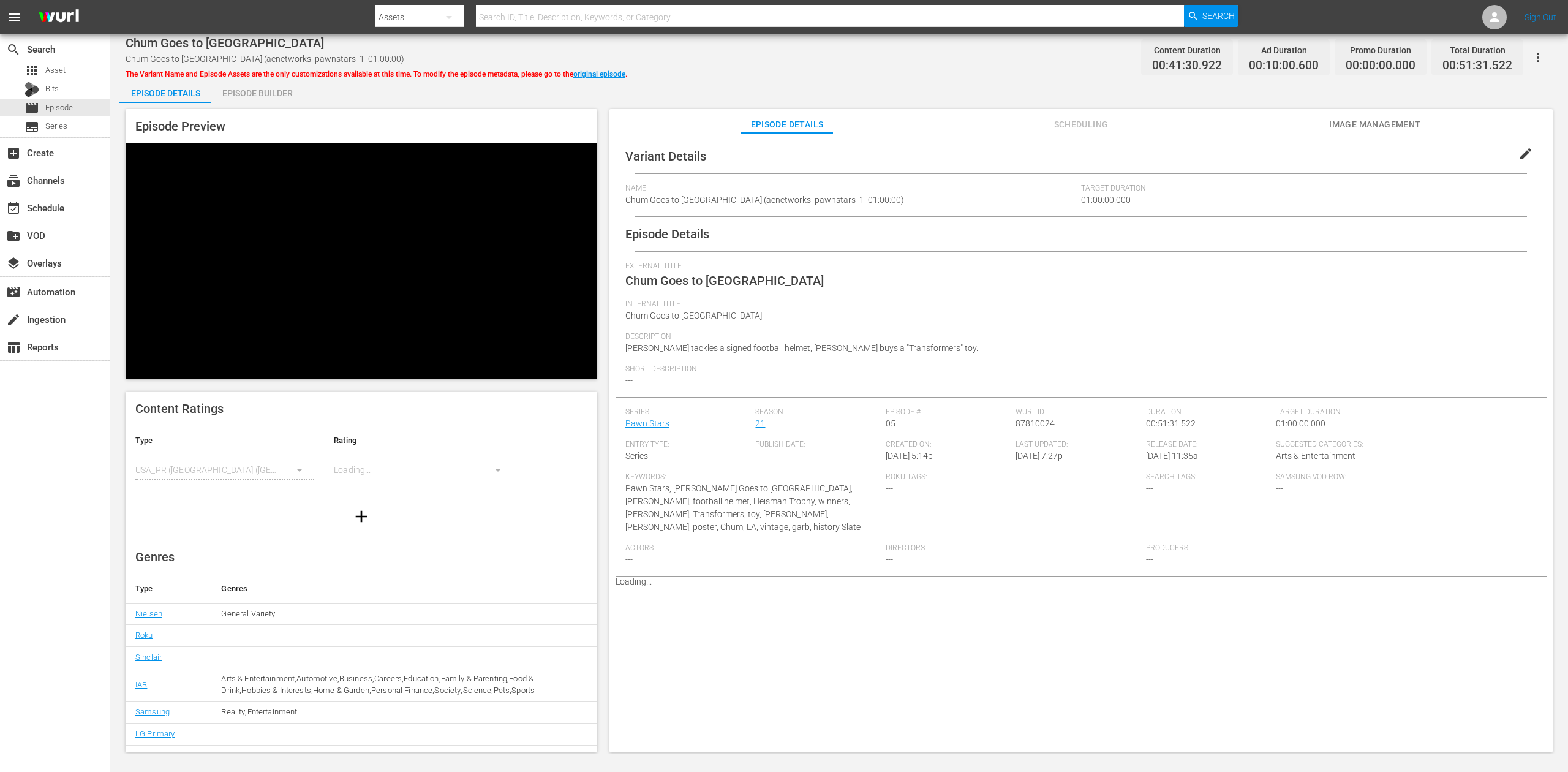
click at [272, 92] on div "Episode Builder" at bounding box center [257, 93] width 91 height 30
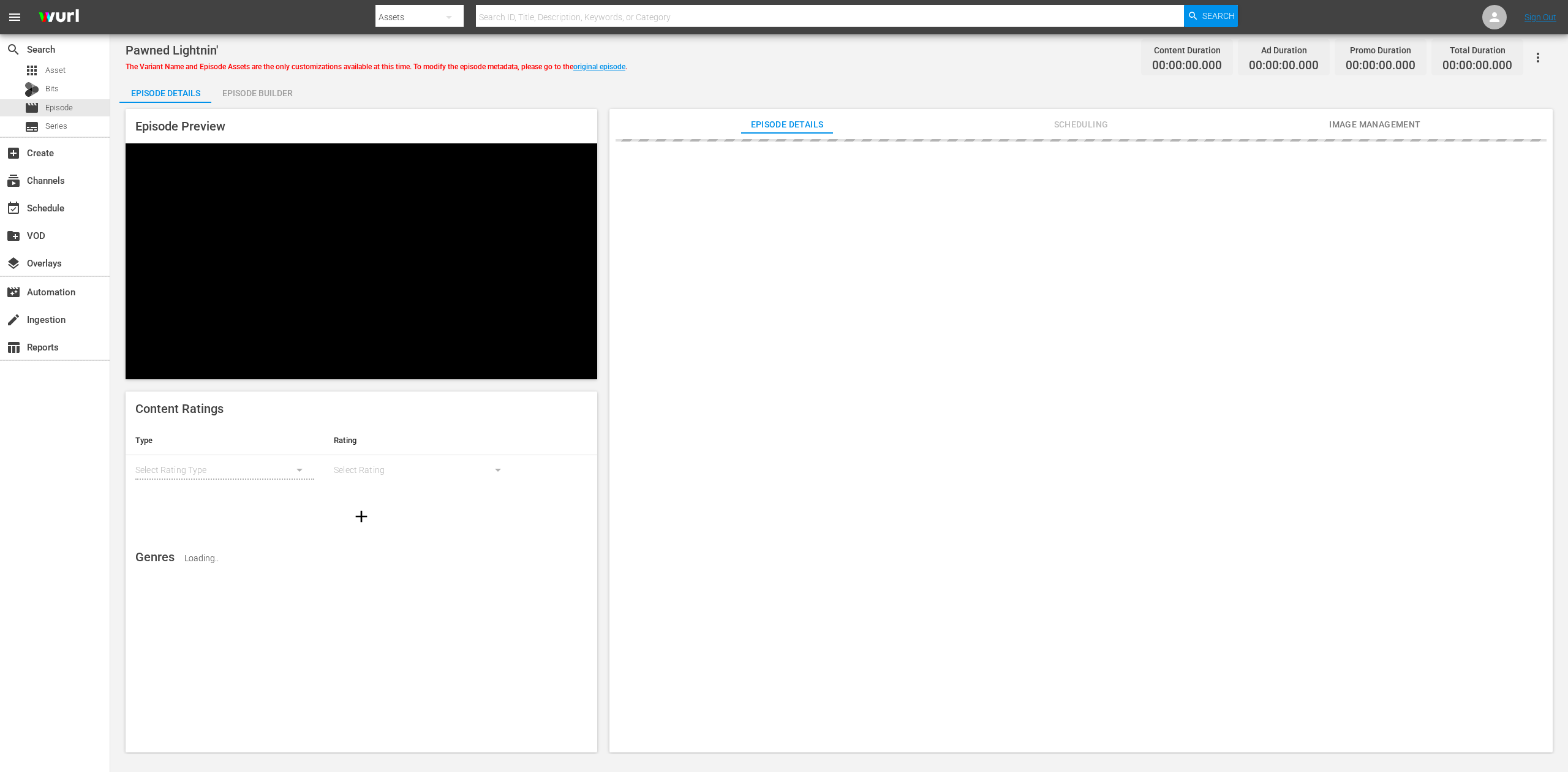
click at [258, 95] on div "Episode Builder" at bounding box center [257, 93] width 91 height 30
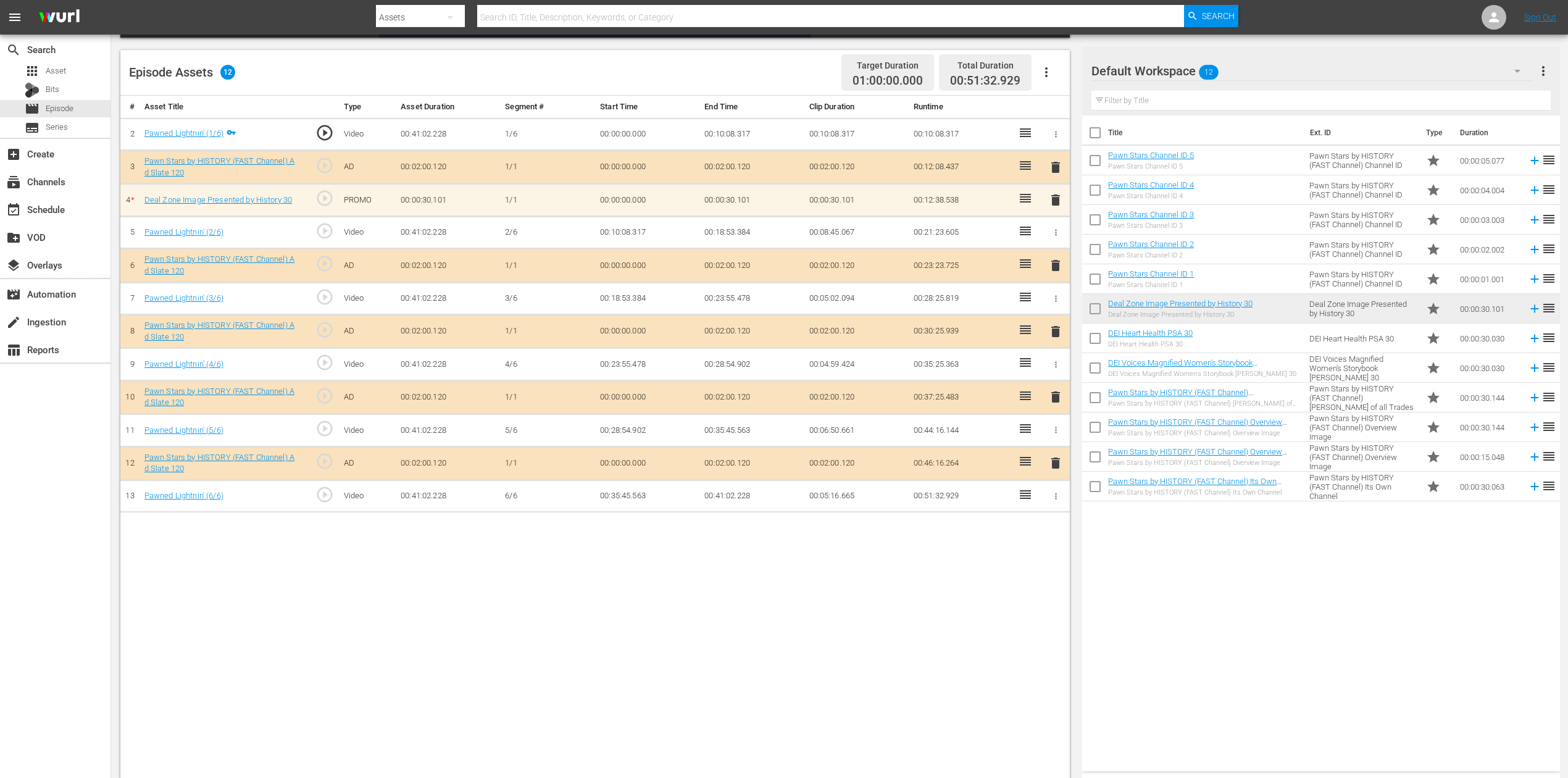
scroll to position [322, 0]
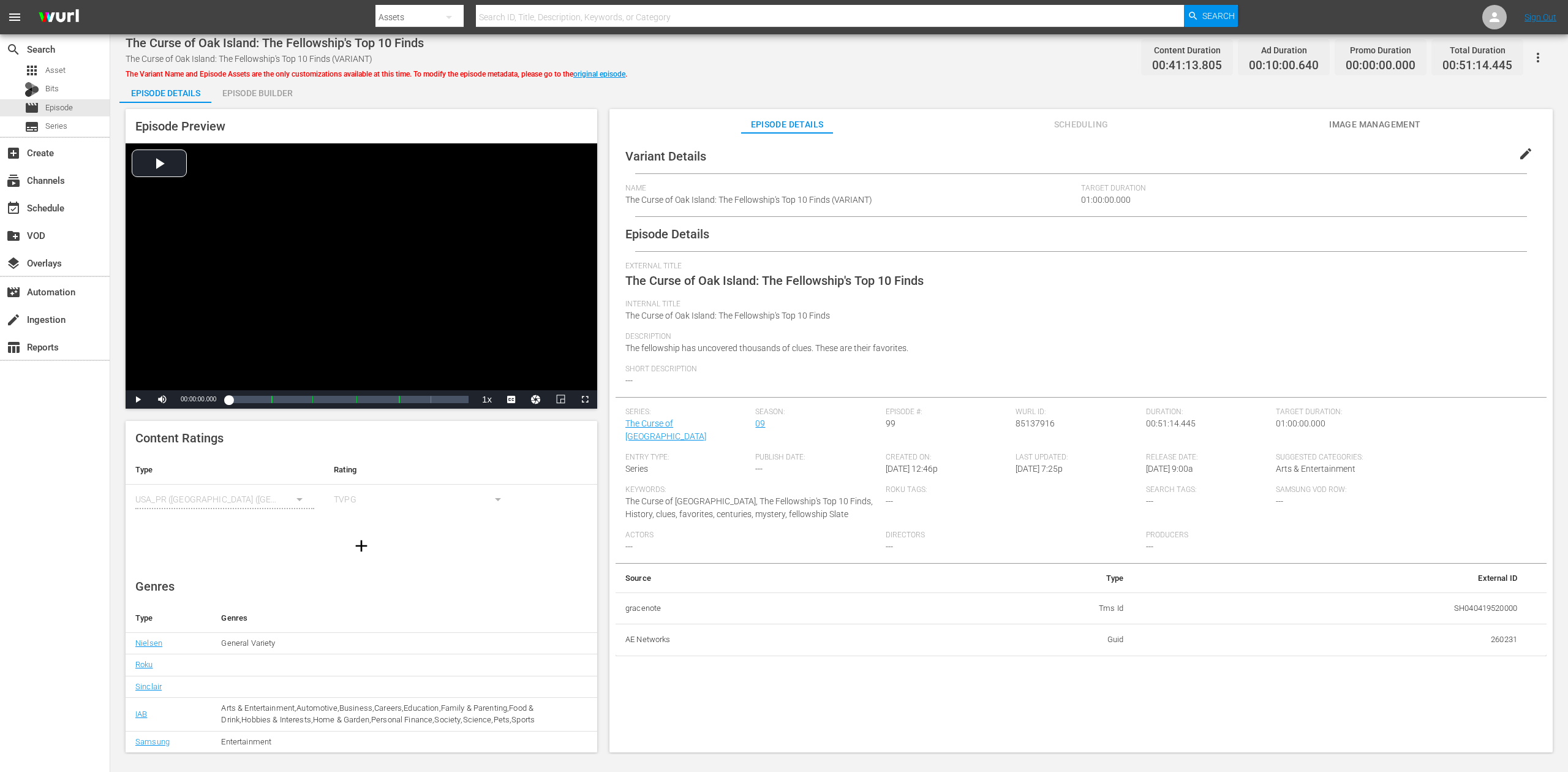
click at [272, 93] on div "Episode Builder" at bounding box center [257, 93] width 91 height 30
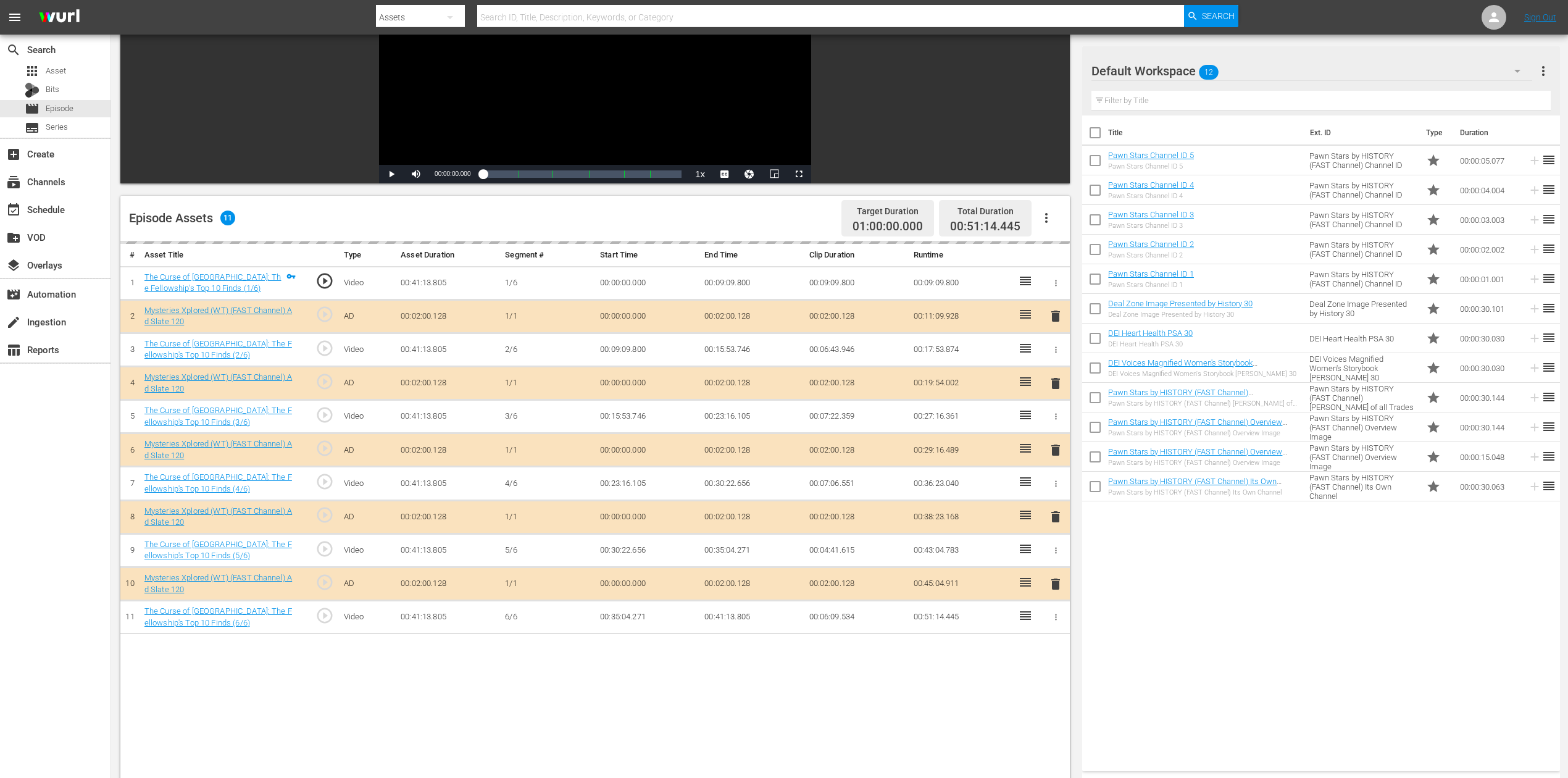
scroll to position [164, 0]
click at [1052, 445] on div "delete" at bounding box center [1055, 449] width 18 height 18
click at [1058, 452] on div "delete" at bounding box center [1055, 449] width 18 height 18
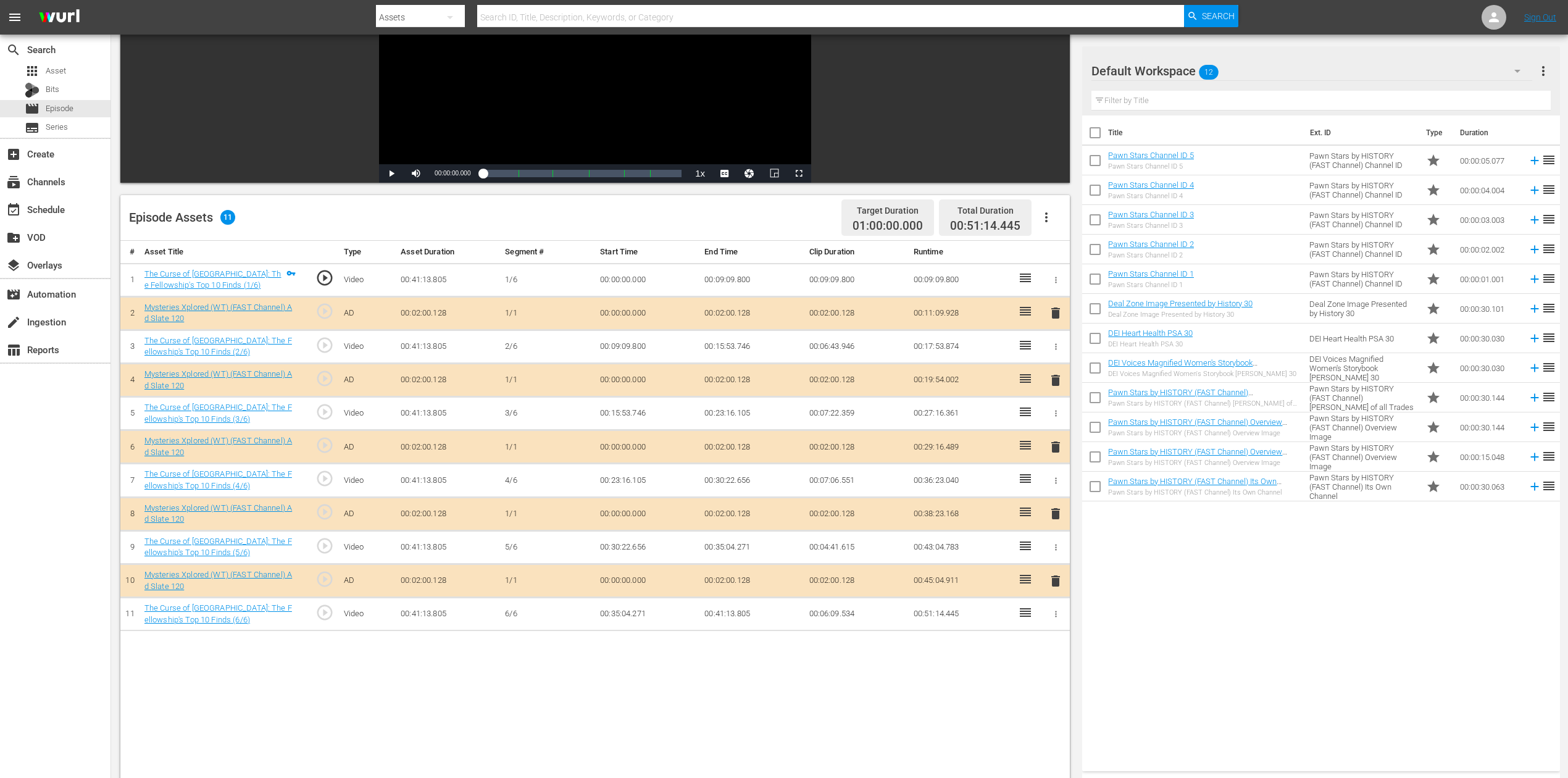
click at [1055, 445] on span "delete" at bounding box center [1056, 447] width 15 height 15
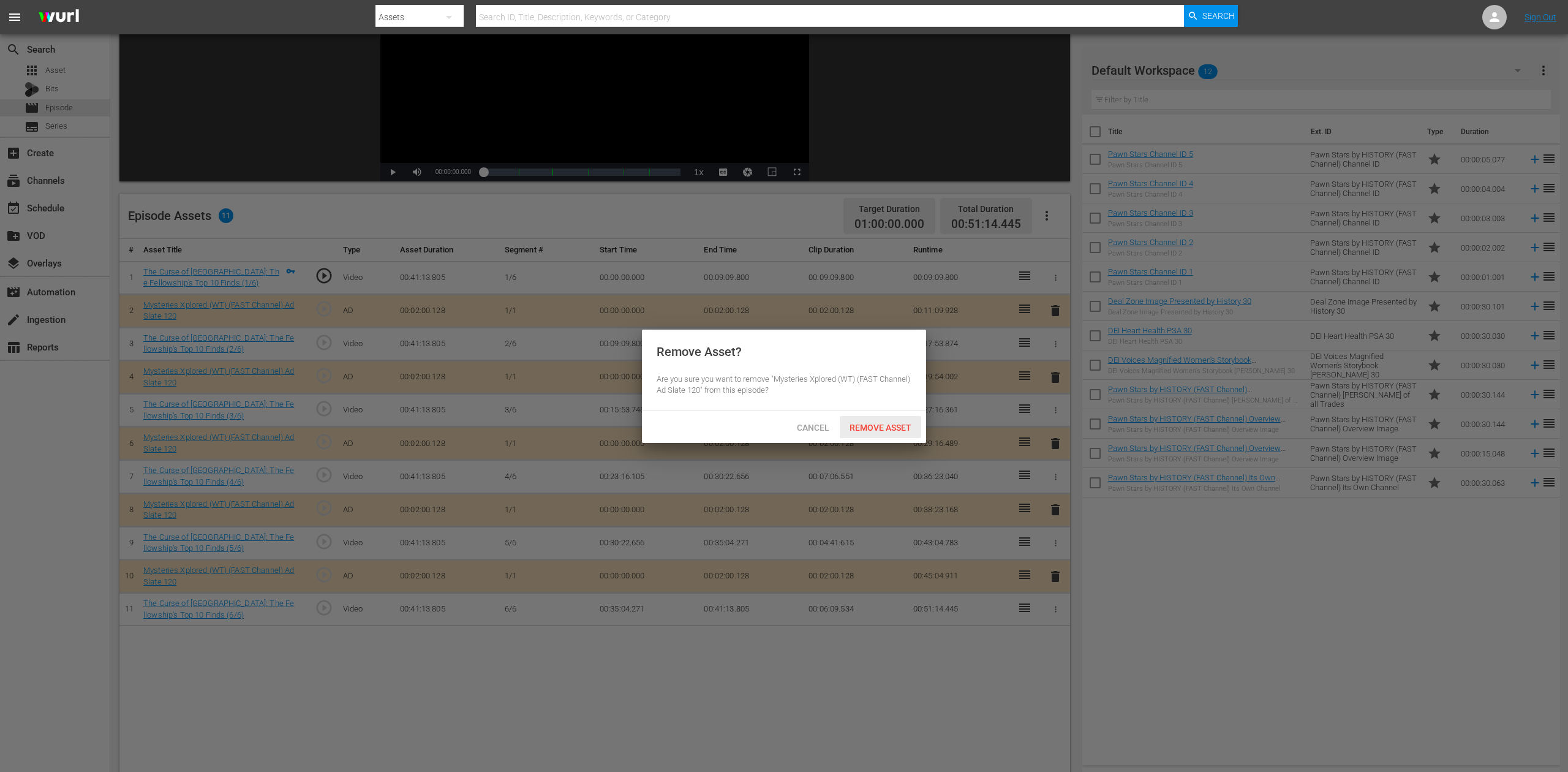
click at [896, 429] on span "Remove Asset" at bounding box center [881, 427] width 81 height 10
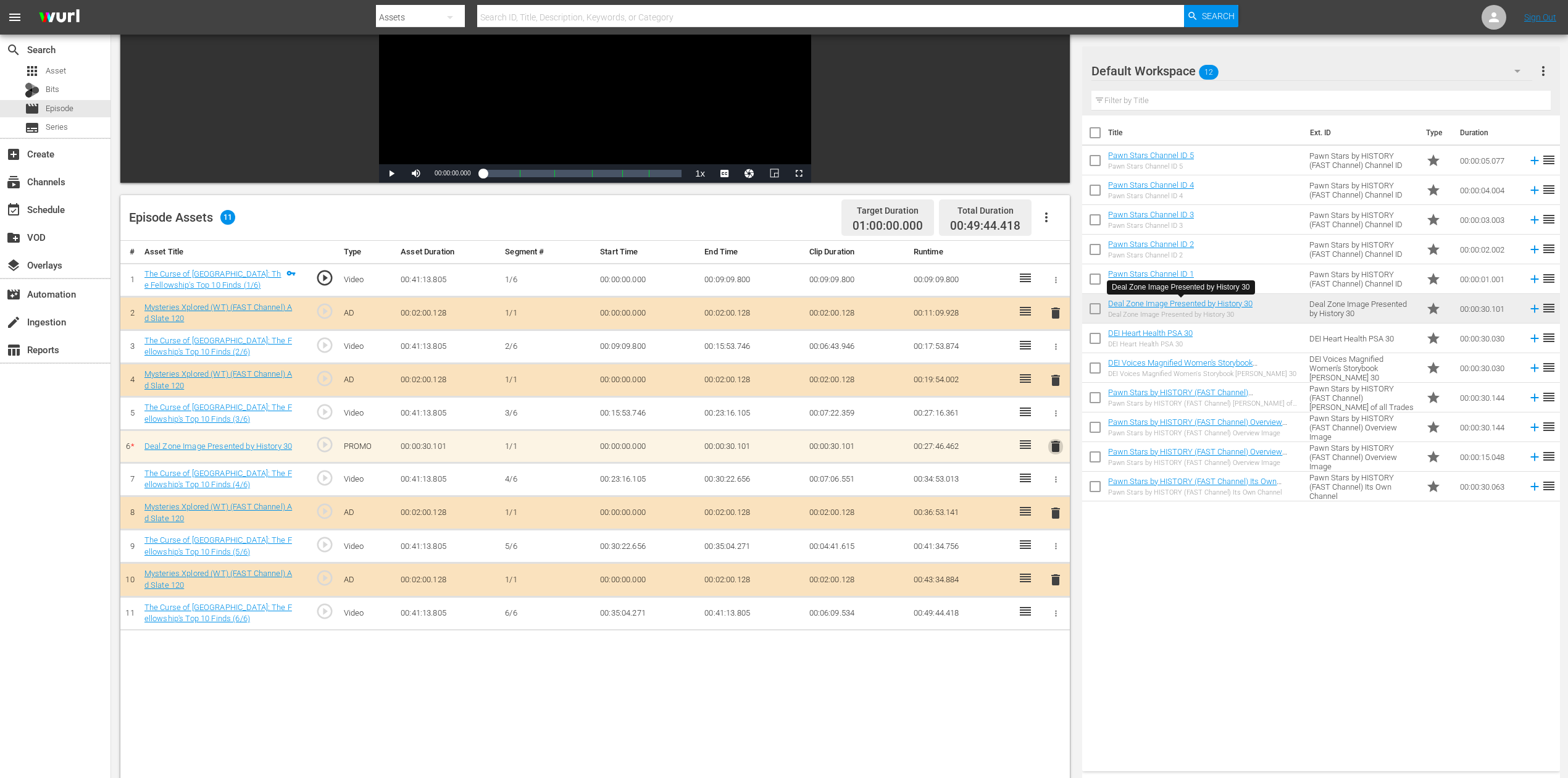
click at [1055, 451] on span "delete" at bounding box center [1056, 446] width 15 height 15
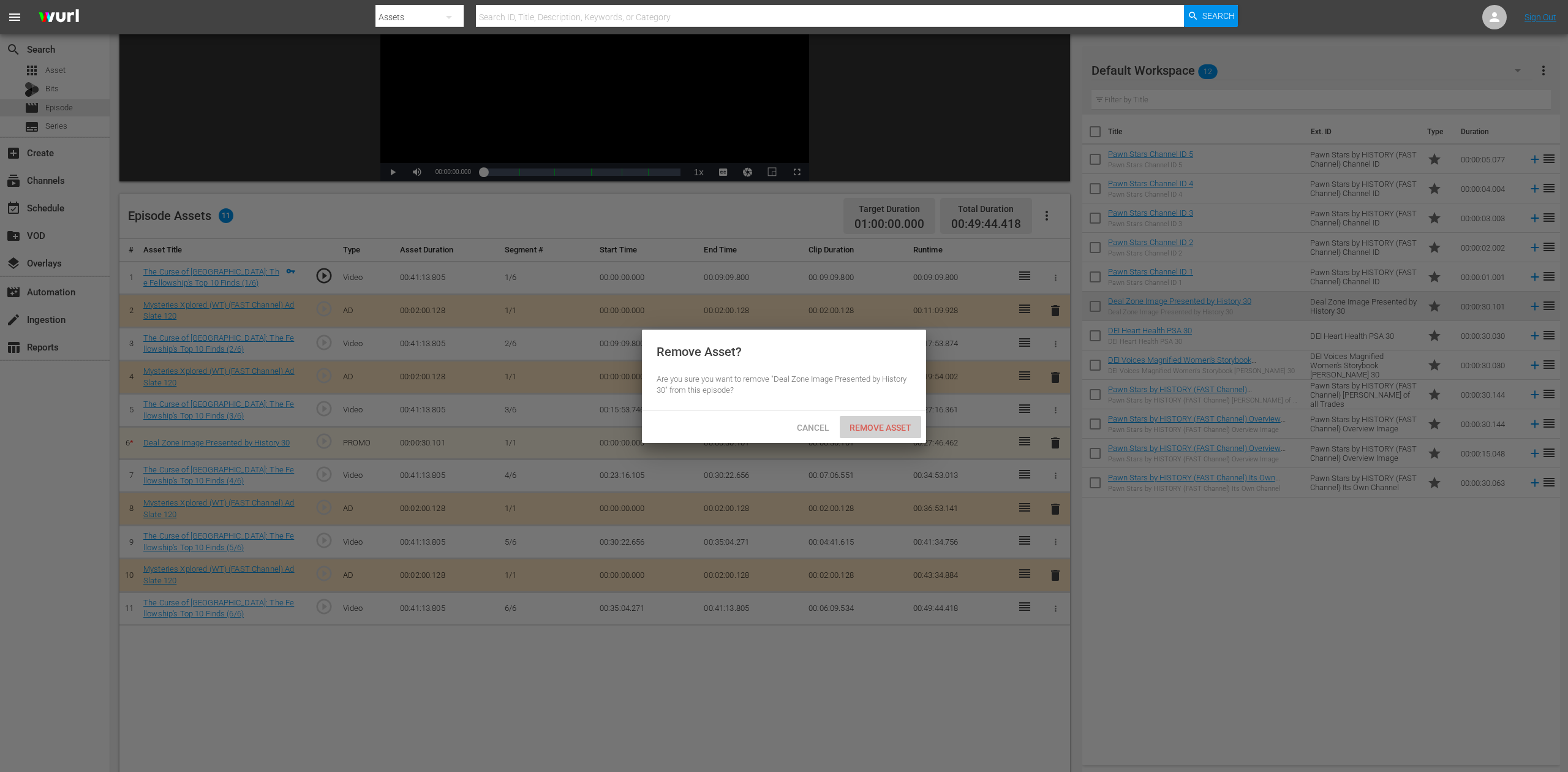
click at [880, 422] on span "Remove Asset" at bounding box center [881, 427] width 81 height 10
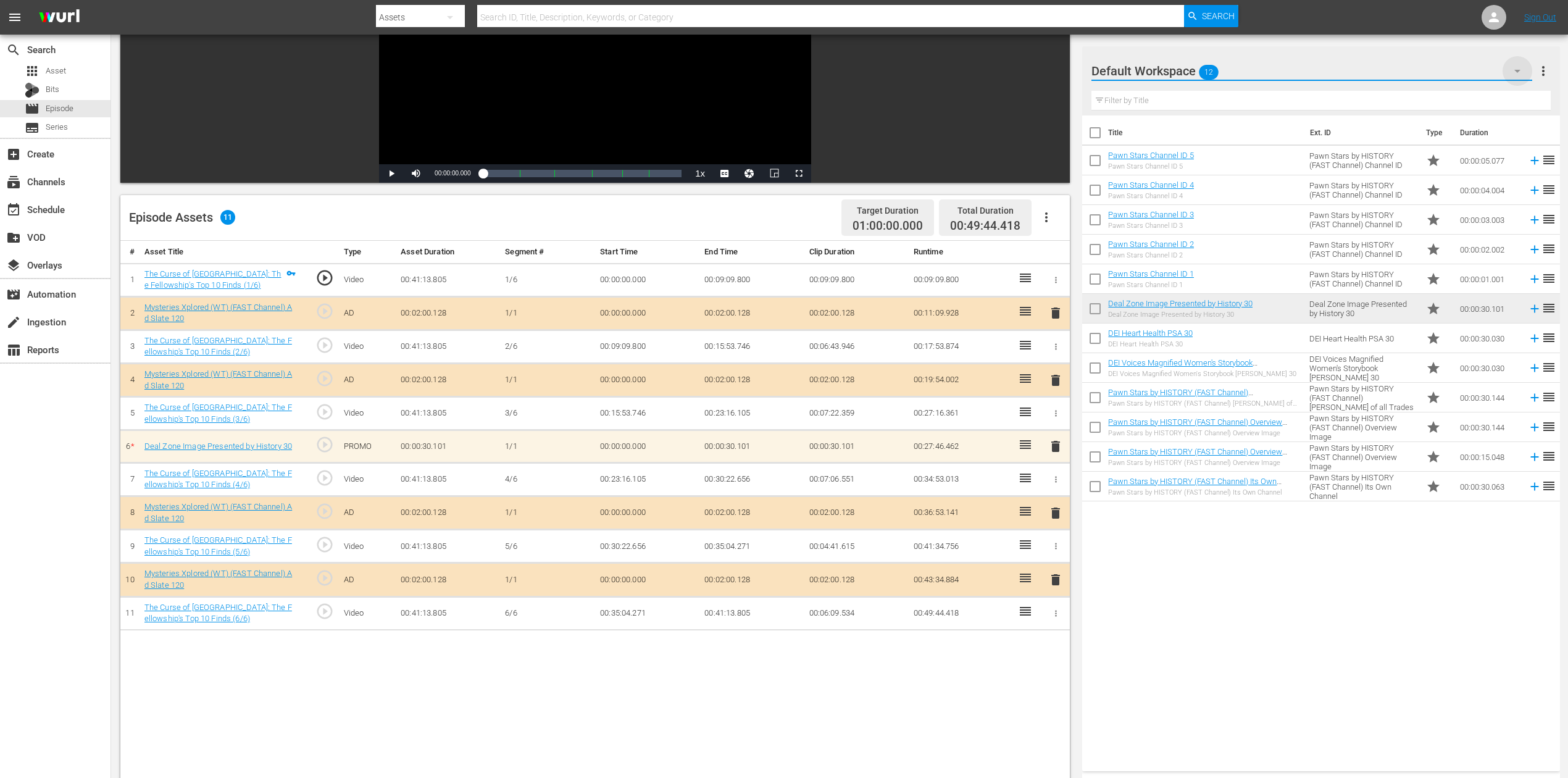
click at [1185, 70] on icon "button" at bounding box center [1518, 71] width 15 height 15
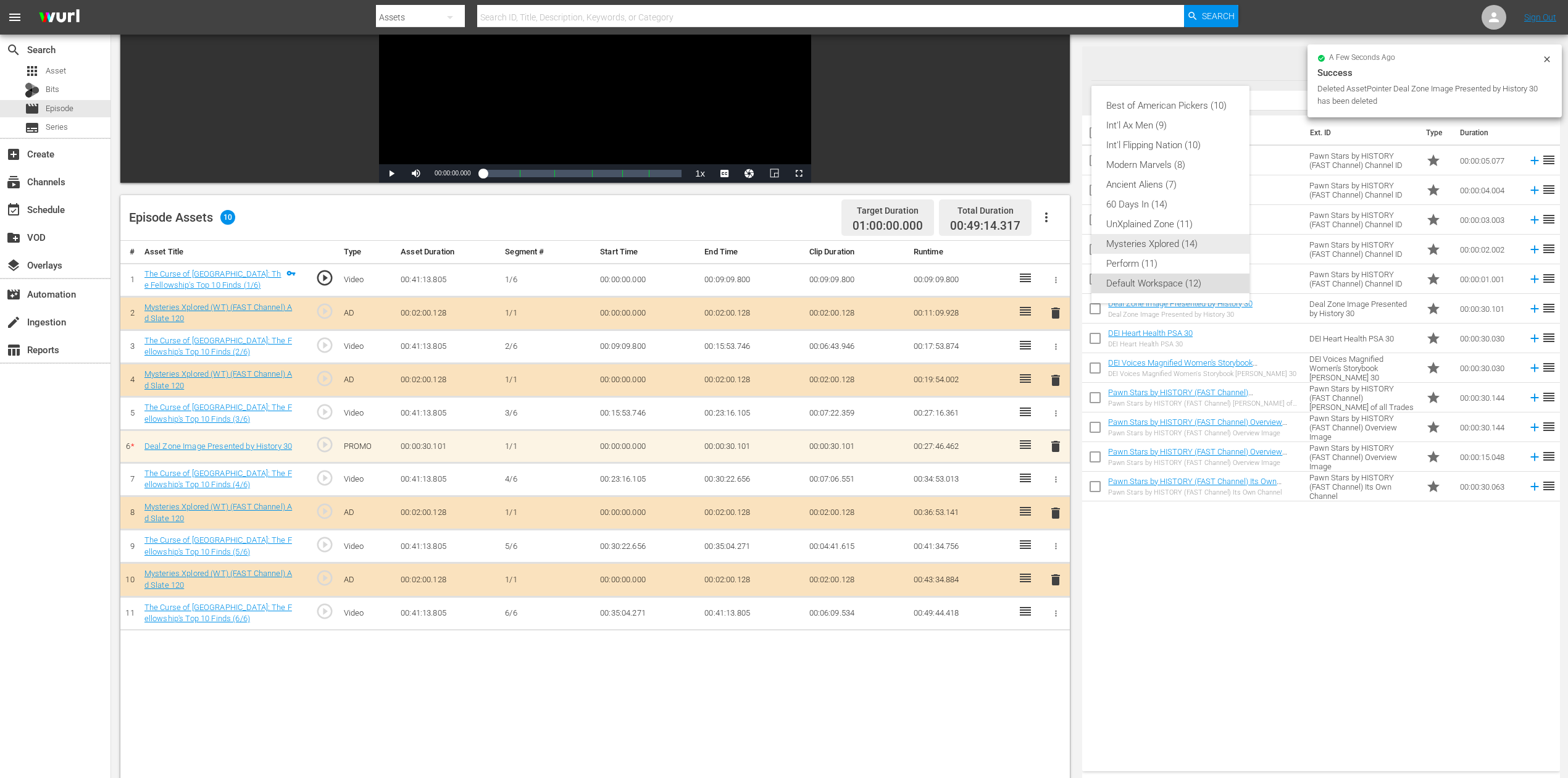
click at [1183, 238] on div "Mysteries Xplored (14)" at bounding box center [1170, 244] width 128 height 20
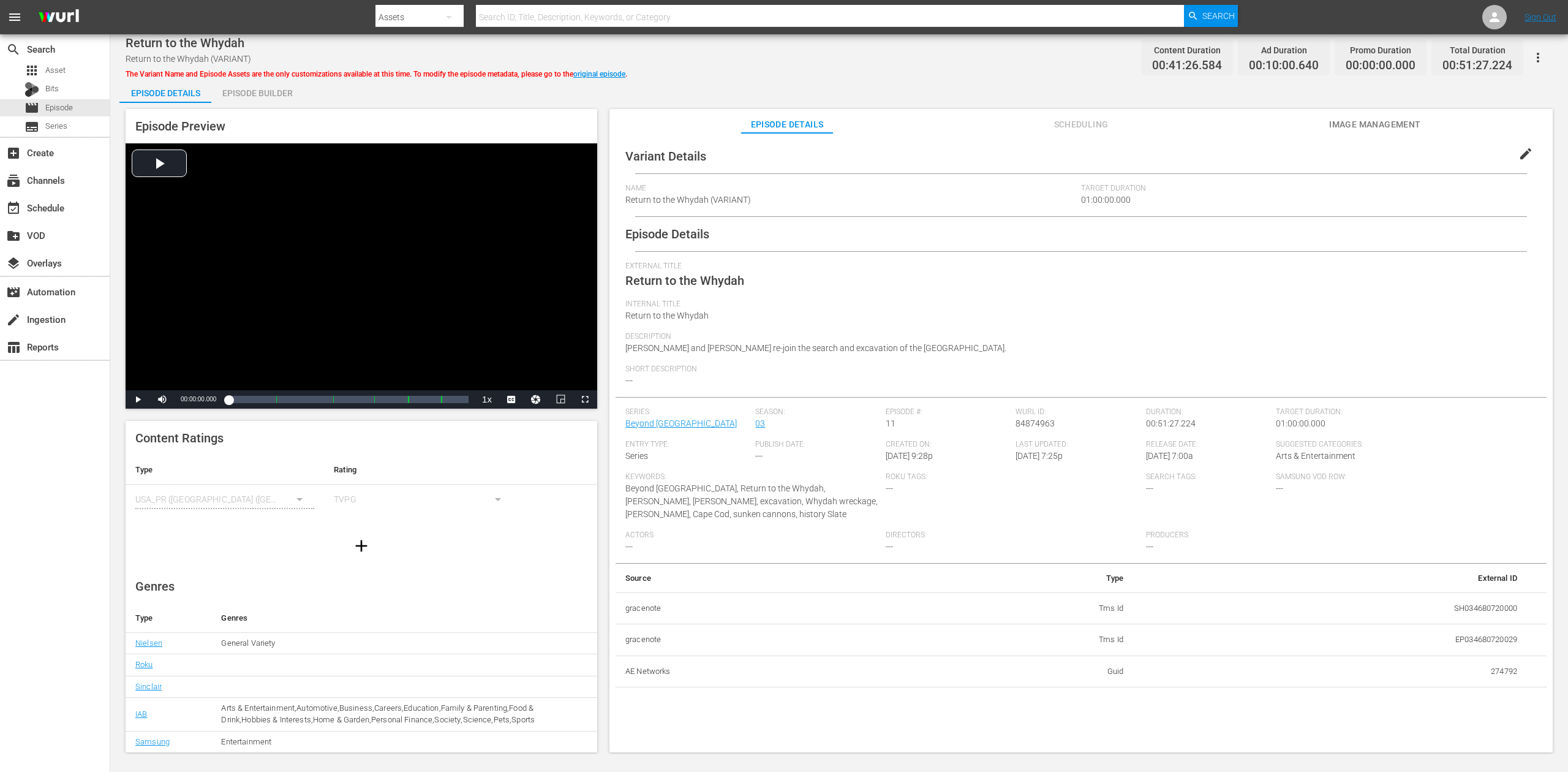
click at [279, 88] on div "Episode Builder" at bounding box center [257, 93] width 91 height 30
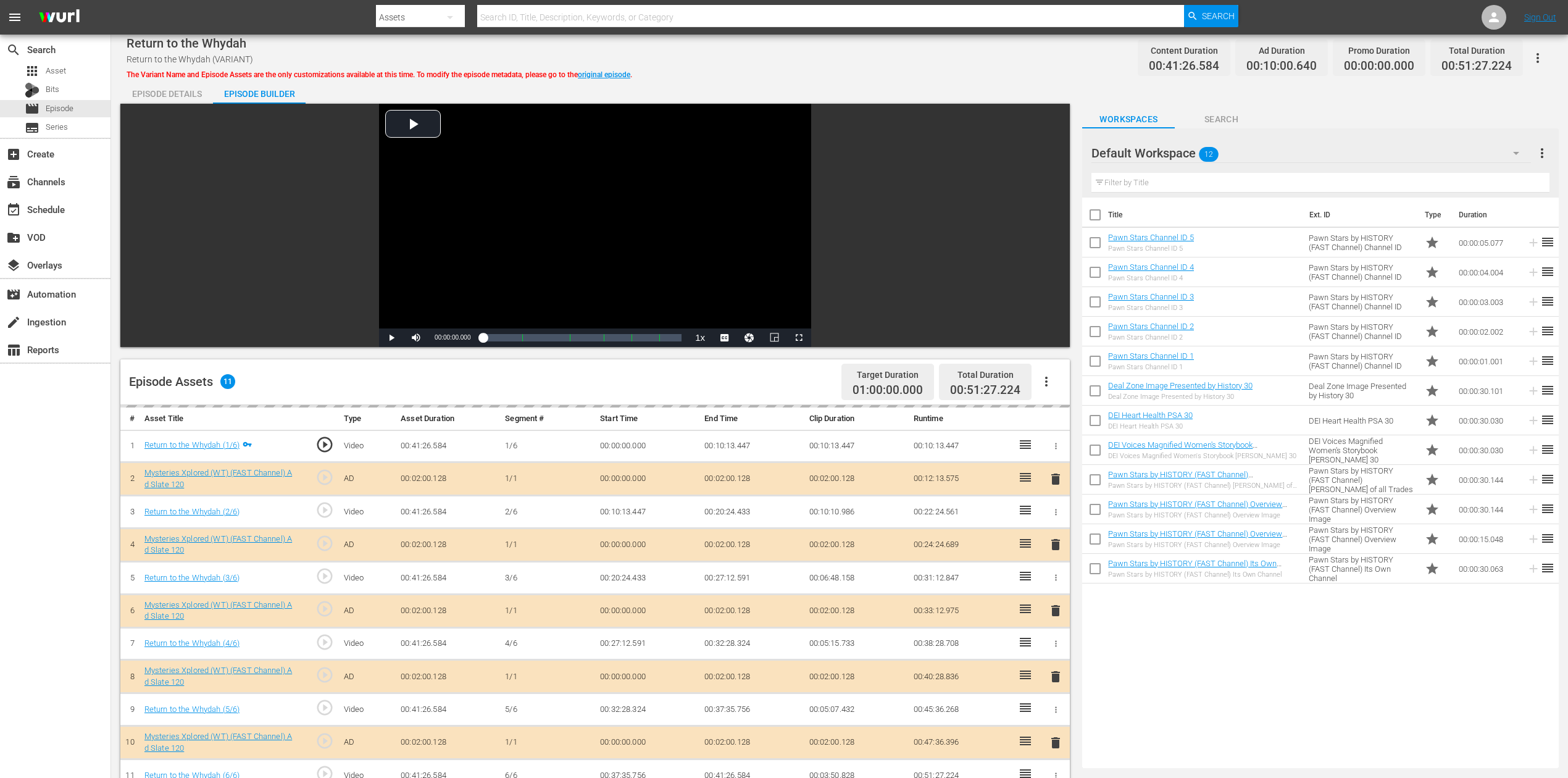
click at [1055, 583] on div "delete" at bounding box center [1055, 611] width 18 height 18
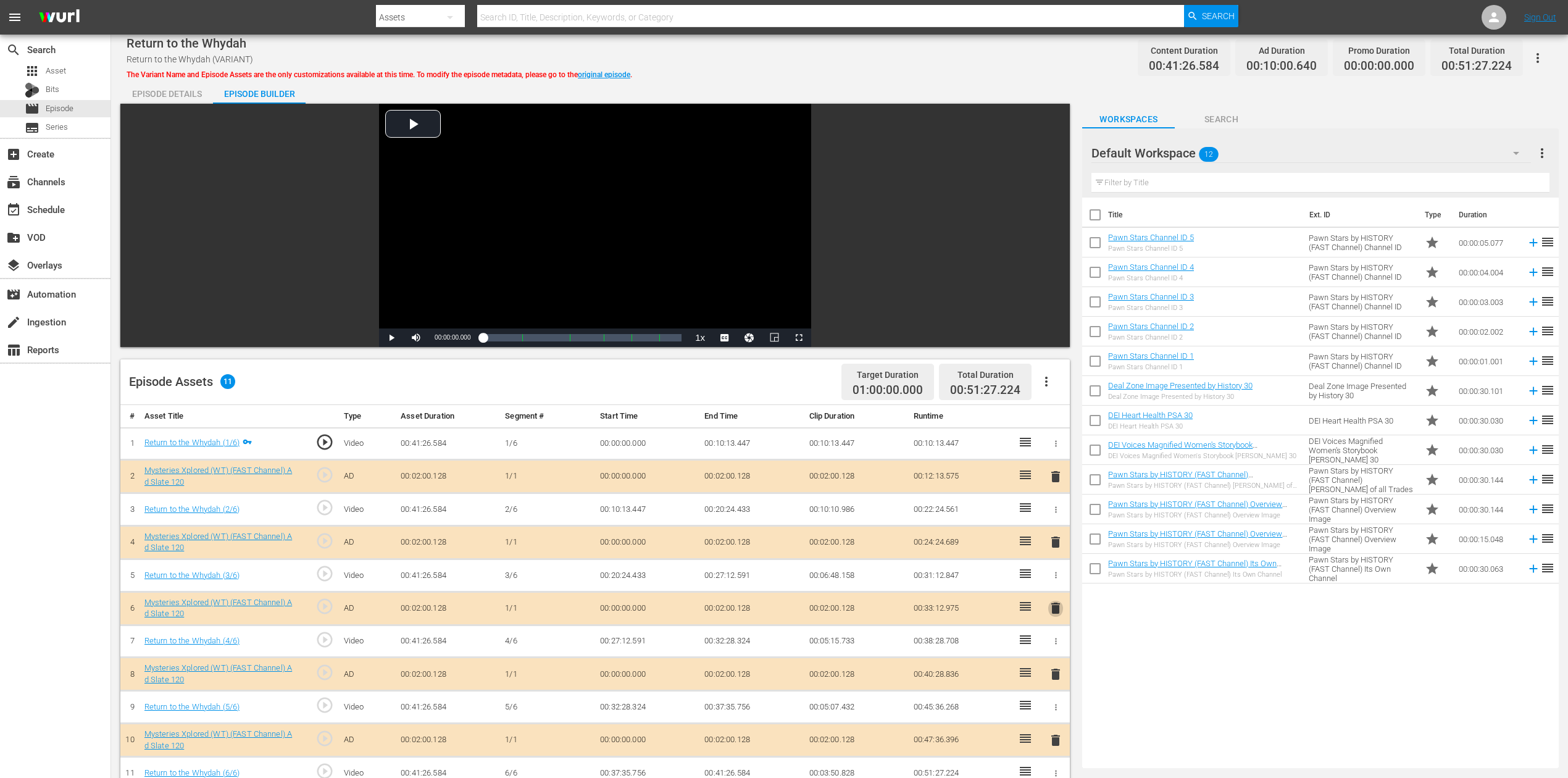
click at [1057, 583] on span "delete" at bounding box center [1056, 608] width 15 height 15
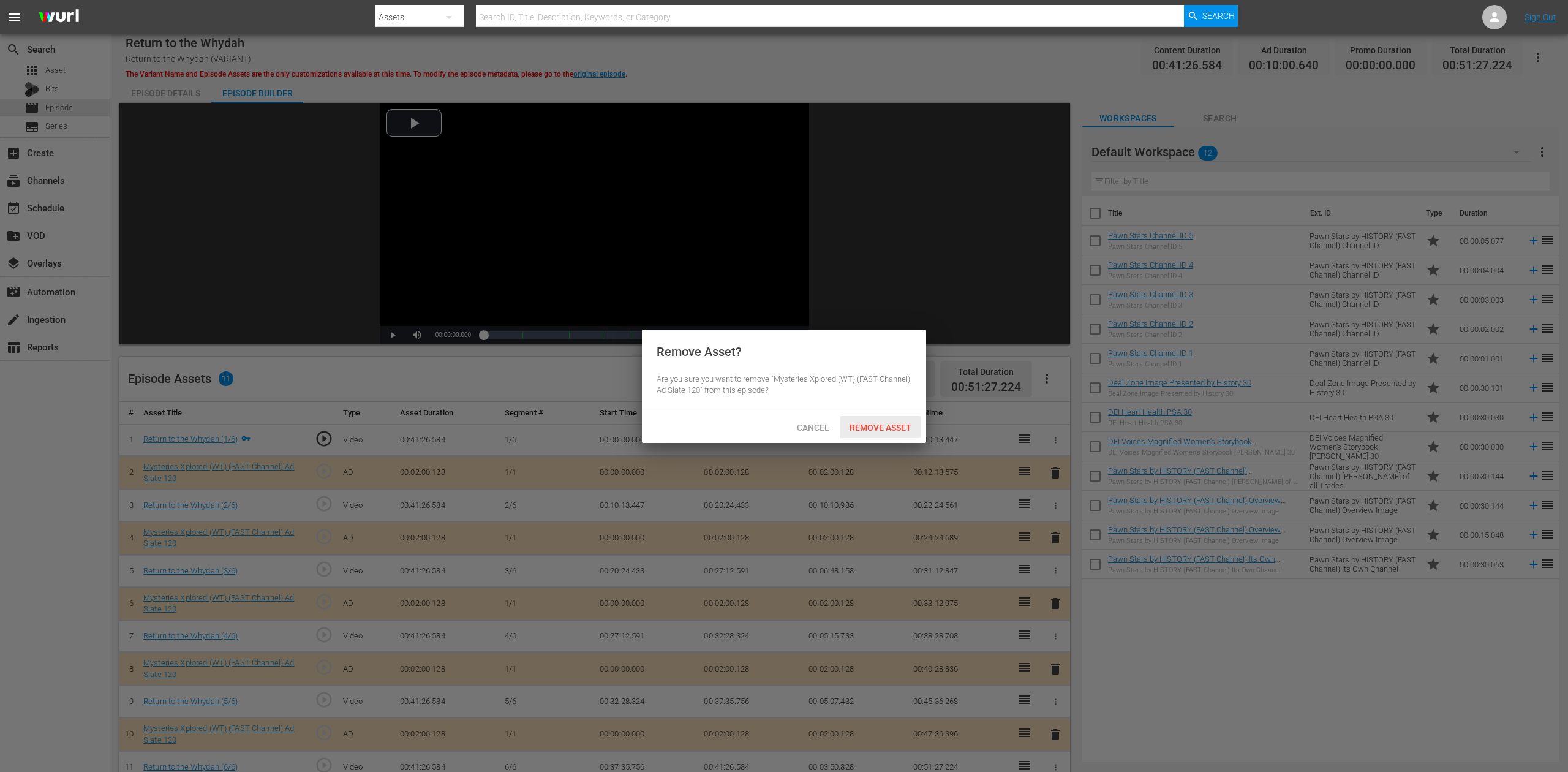
click at [878, 428] on span "Remove Asset" at bounding box center [881, 427] width 81 height 10
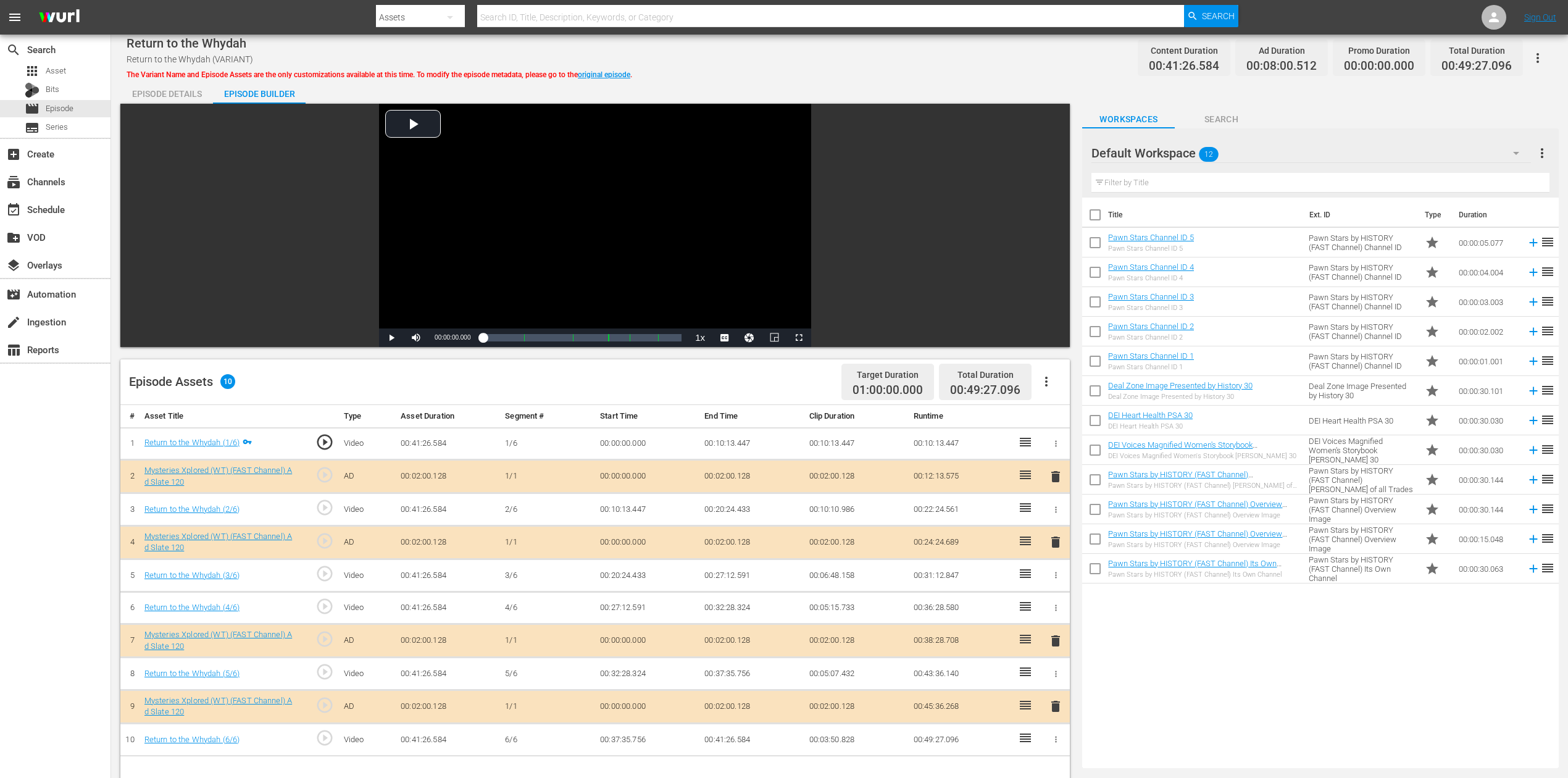
click at [1185, 151] on icon "button" at bounding box center [1516, 153] width 15 height 15
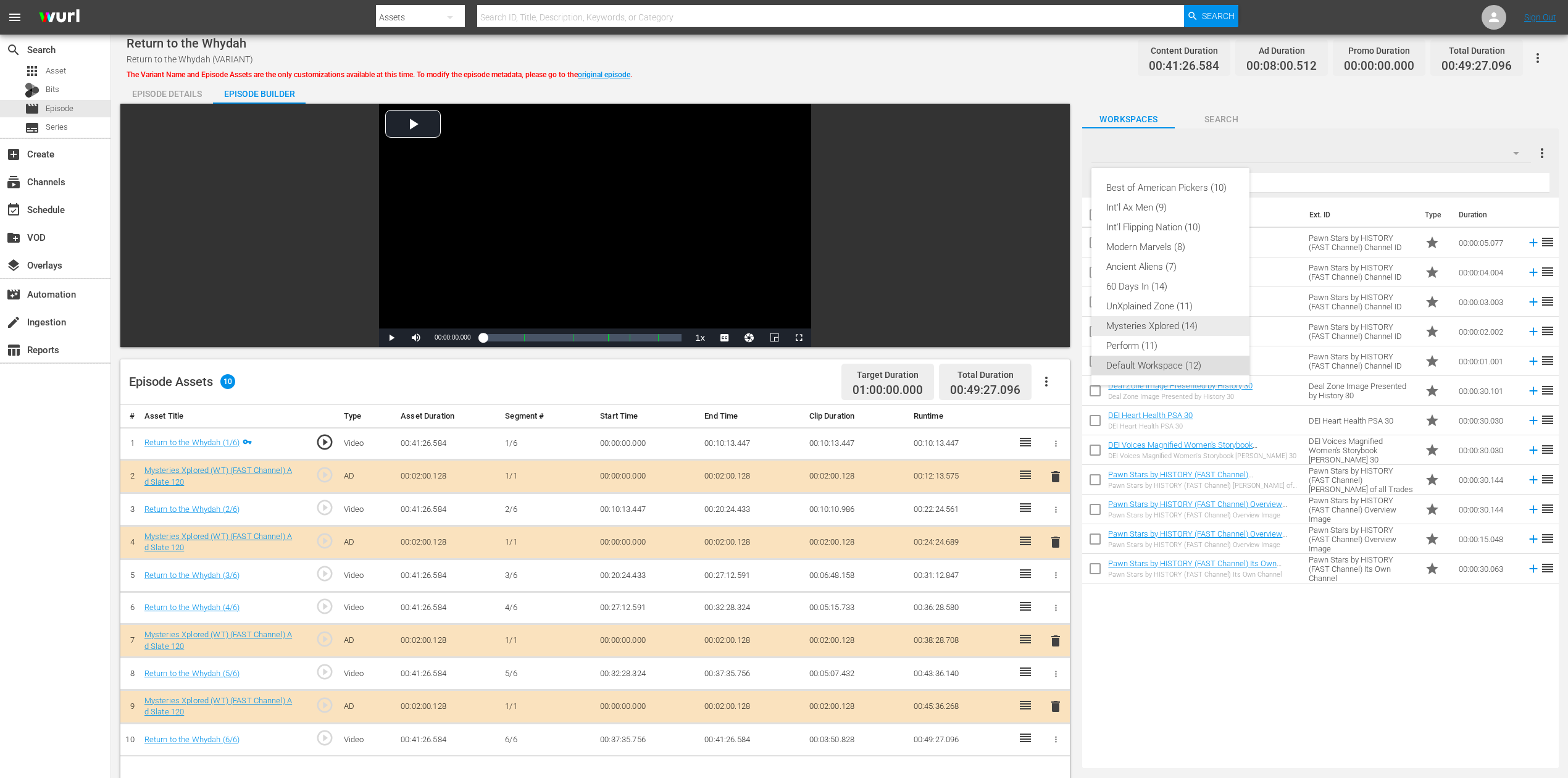
click at [1176, 325] on div "Mysteries Xplored (14)" at bounding box center [1170, 326] width 128 height 20
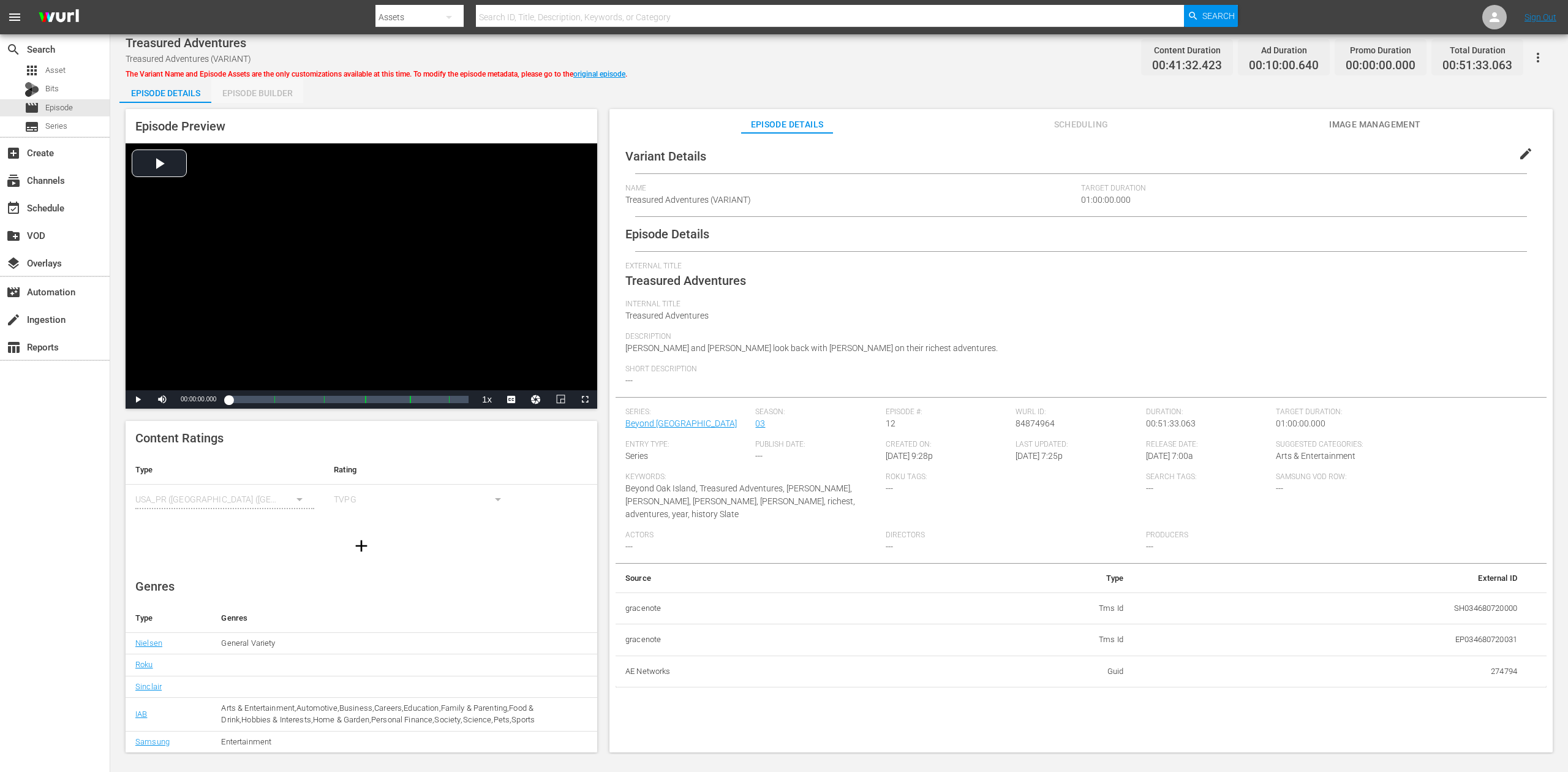
click at [260, 94] on div "Episode Builder" at bounding box center [257, 93] width 91 height 30
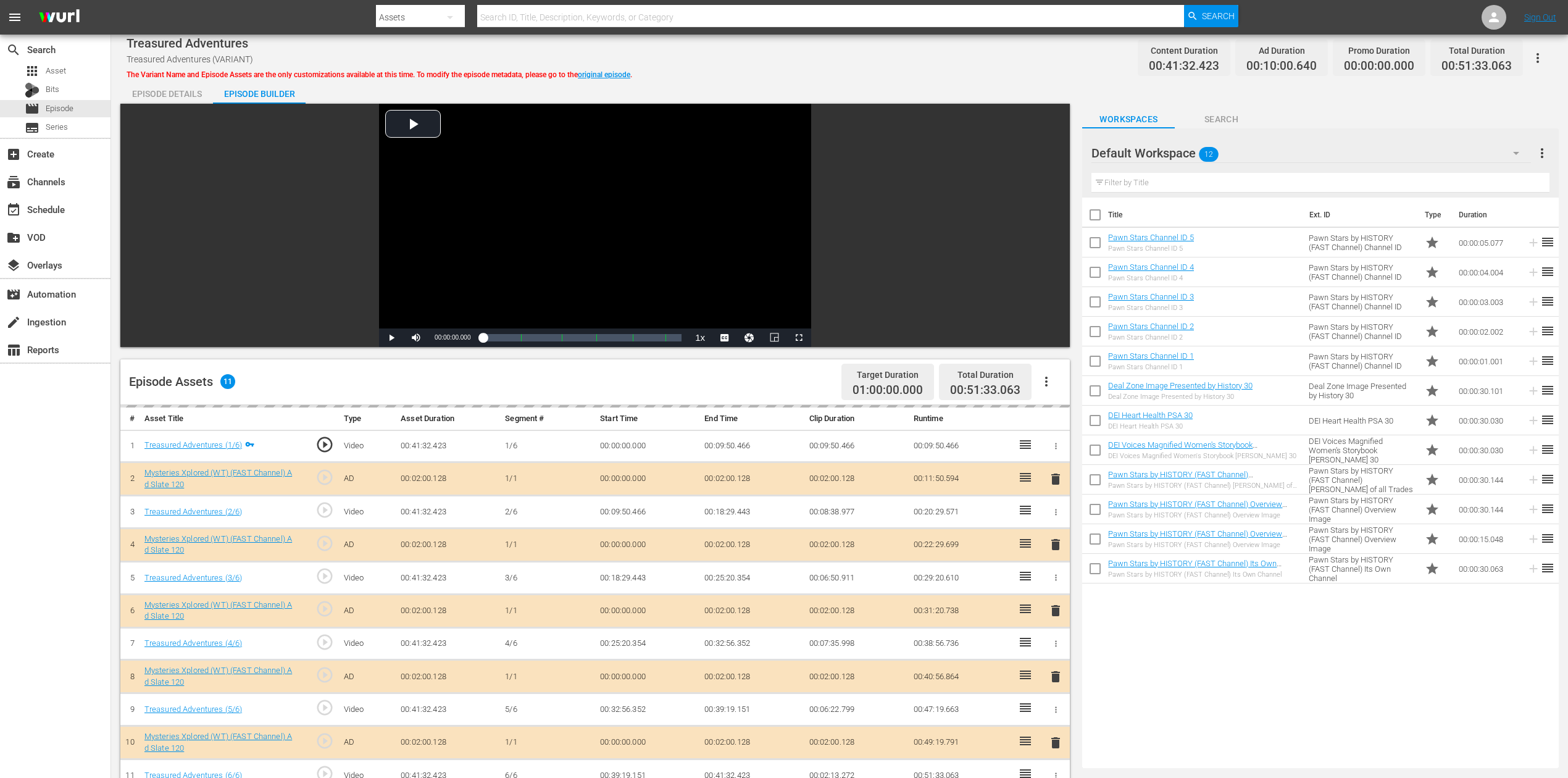
click at [1057, 583] on div "delete" at bounding box center [1055, 611] width 18 height 18
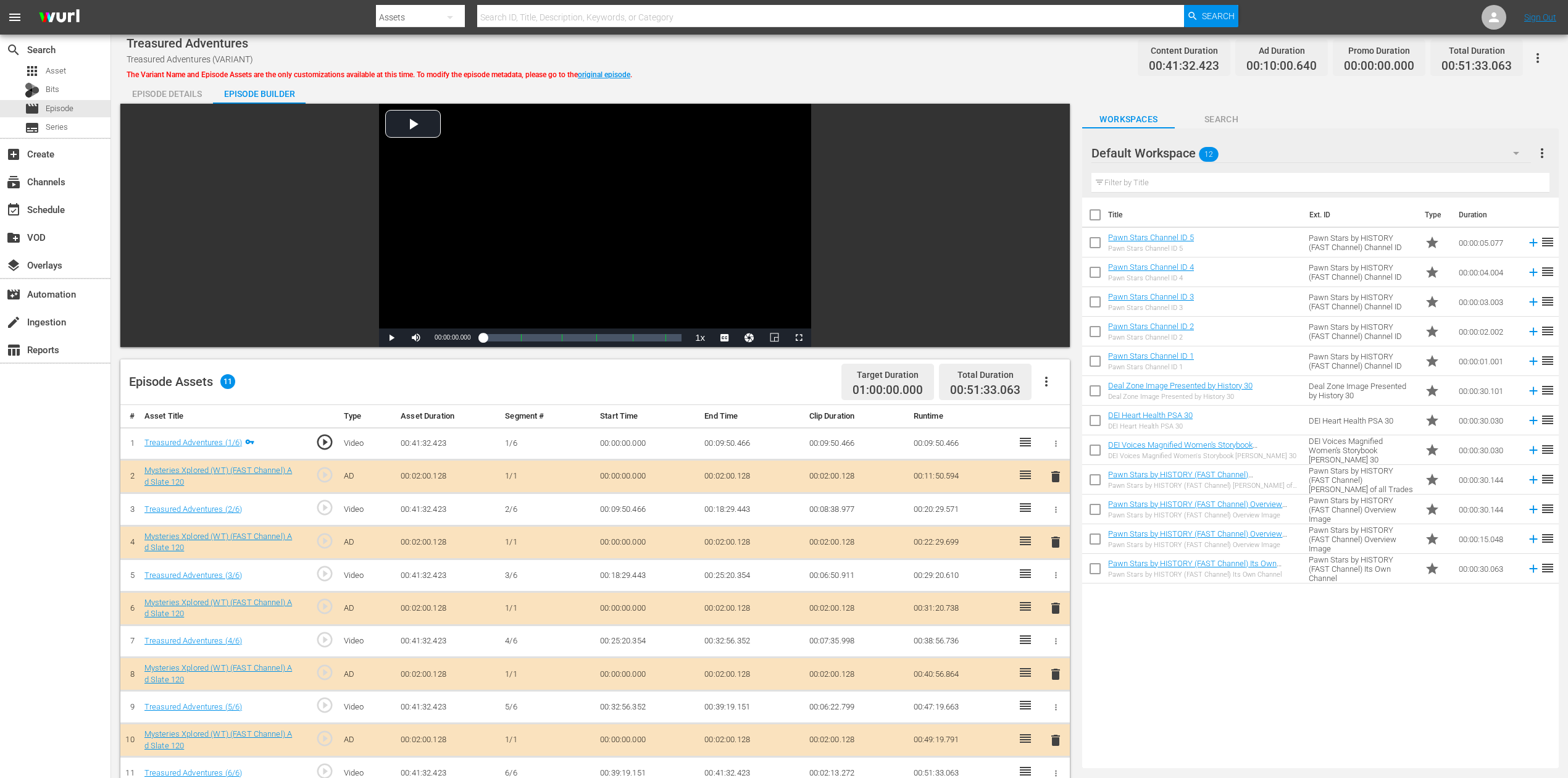
click at [1053, 583] on span "delete" at bounding box center [1056, 608] width 15 height 15
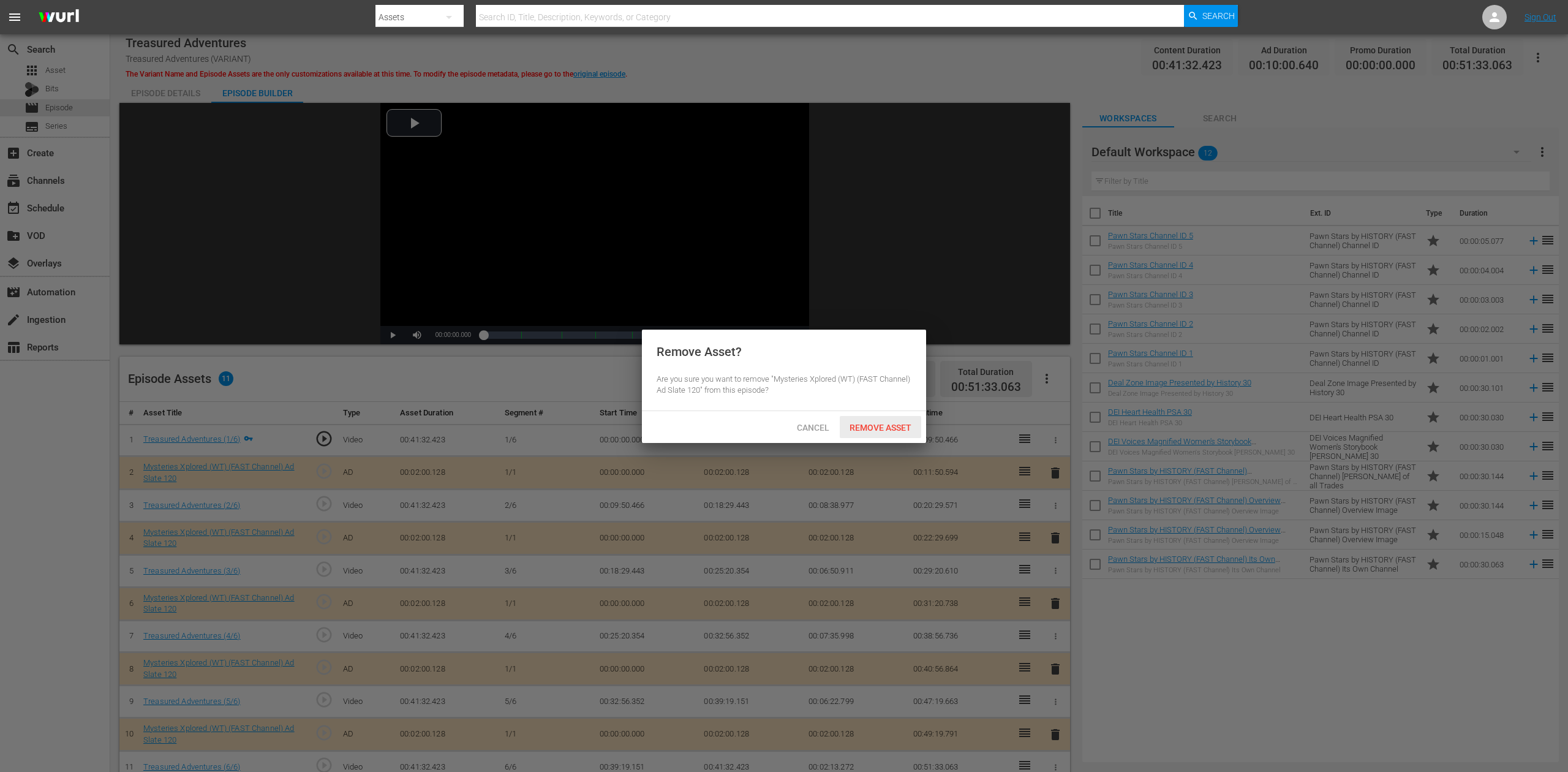
click at [893, 429] on span "Remove Asset" at bounding box center [881, 427] width 81 height 10
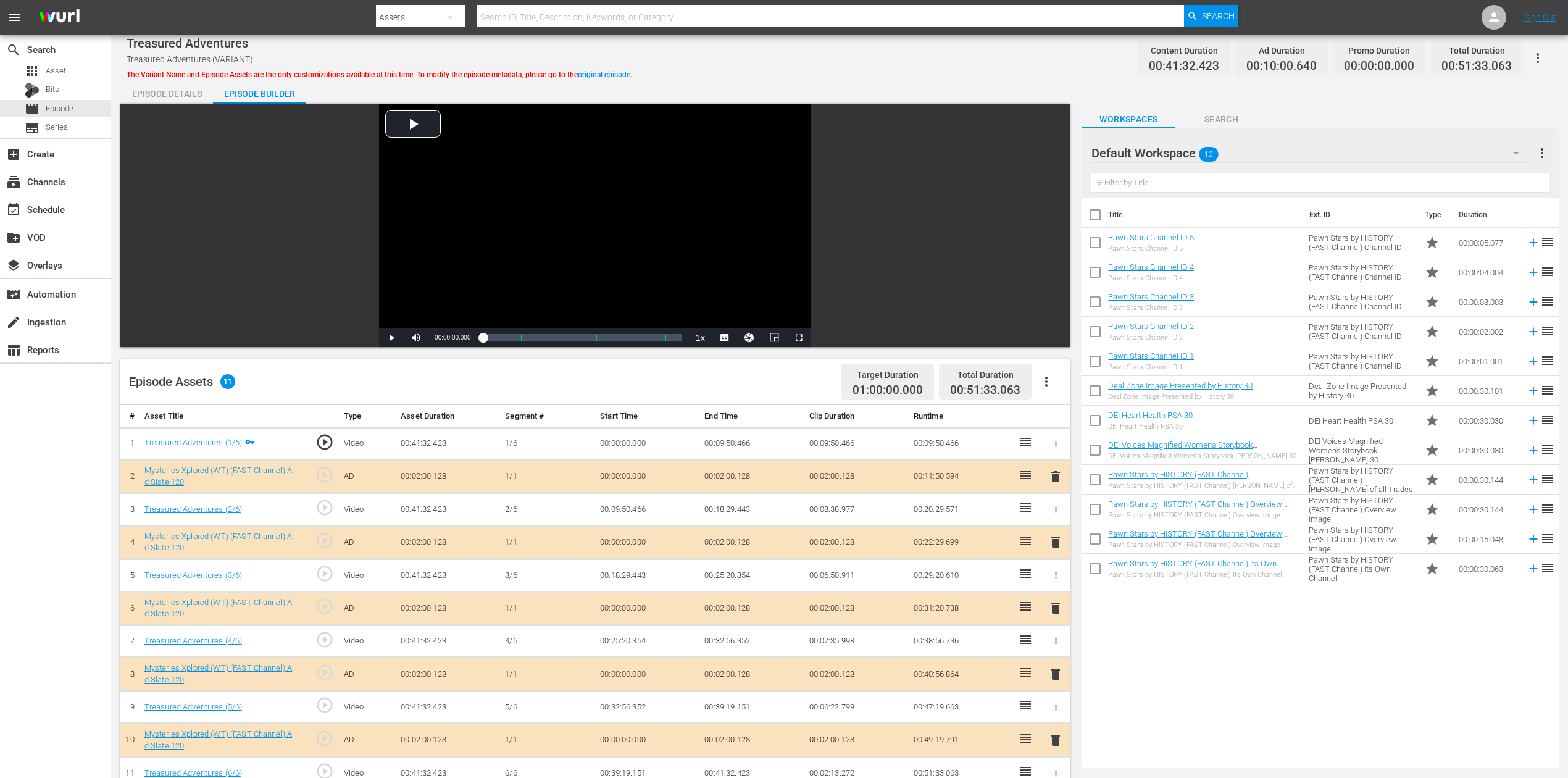
click at [1185, 154] on icon "button" at bounding box center [1516, 153] width 15 height 15
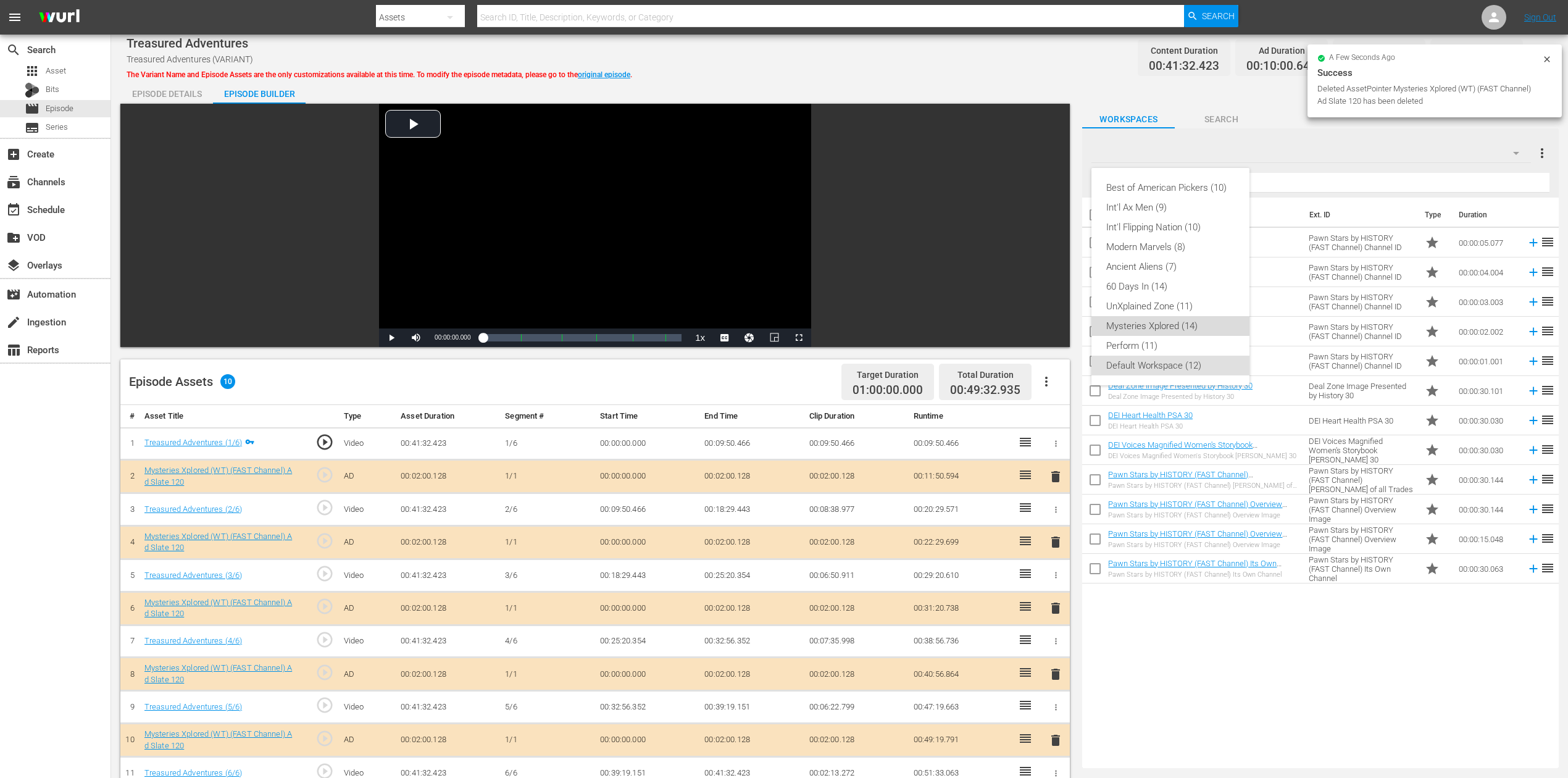
click at [1157, 322] on div "Mysteries Xplored (14)" at bounding box center [1170, 326] width 128 height 20
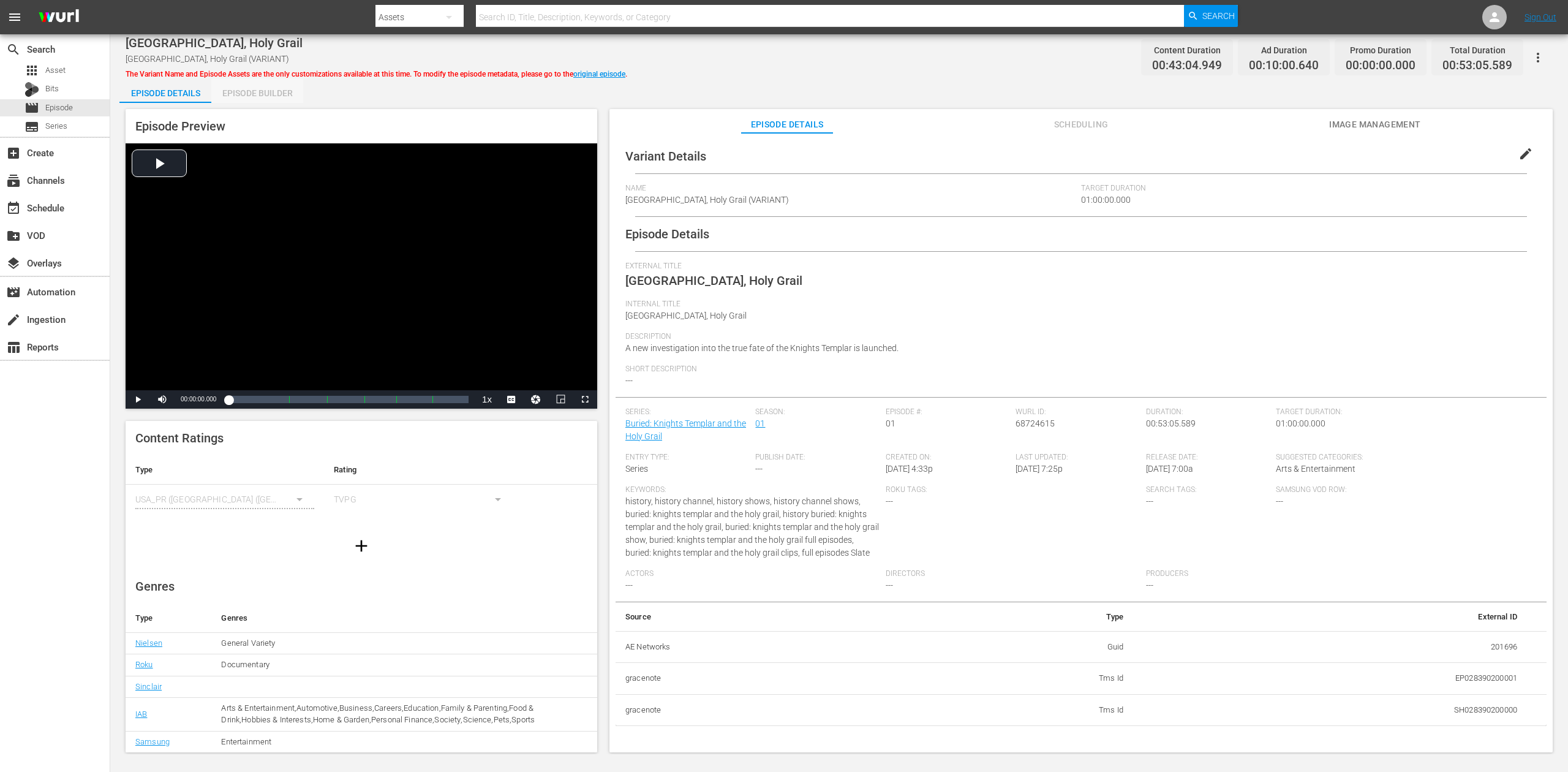
click at [249, 94] on div "Episode Builder" at bounding box center [257, 93] width 91 height 30
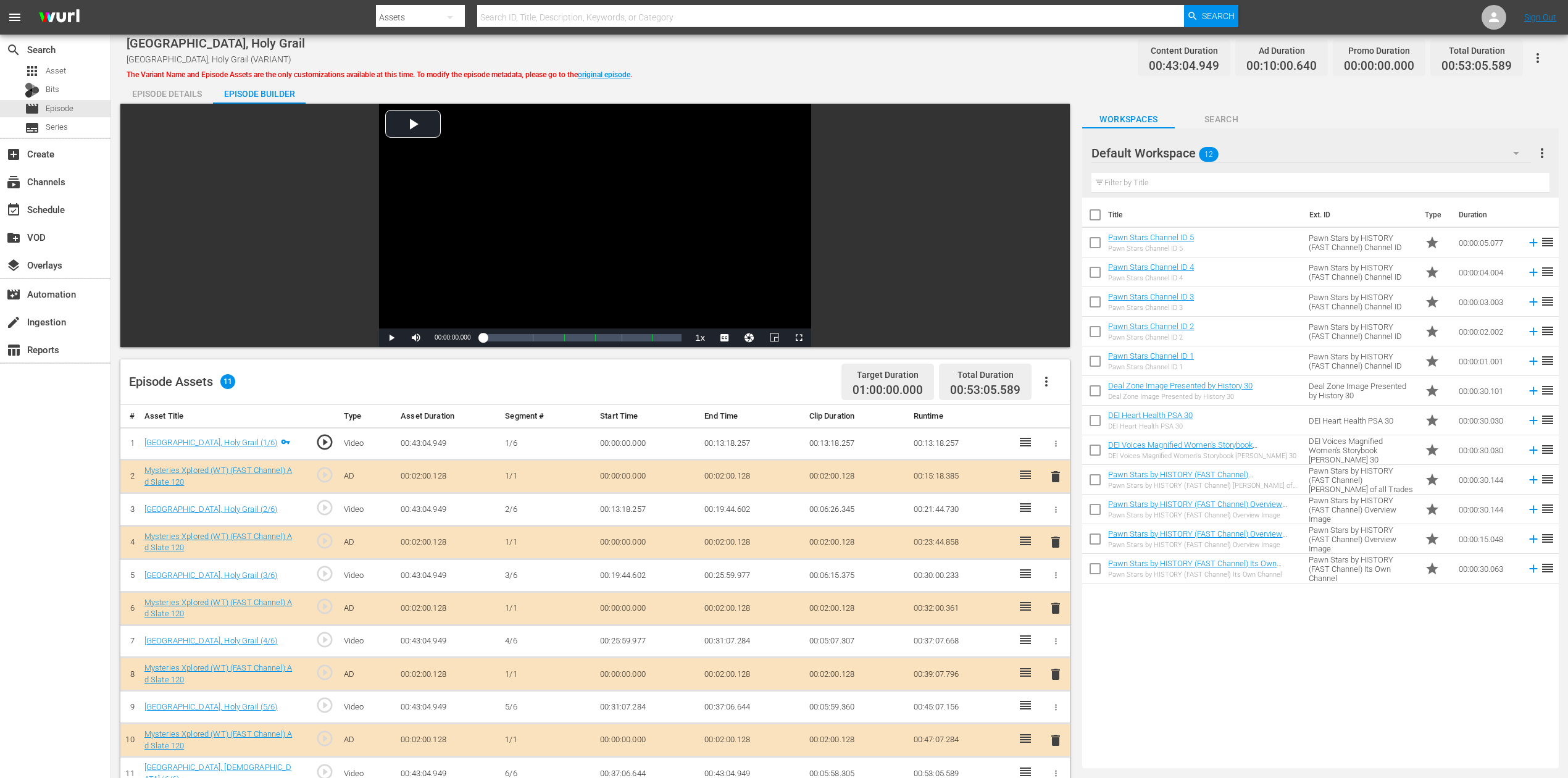
click at [1058, 583] on span "delete" at bounding box center [1056, 608] width 15 height 15
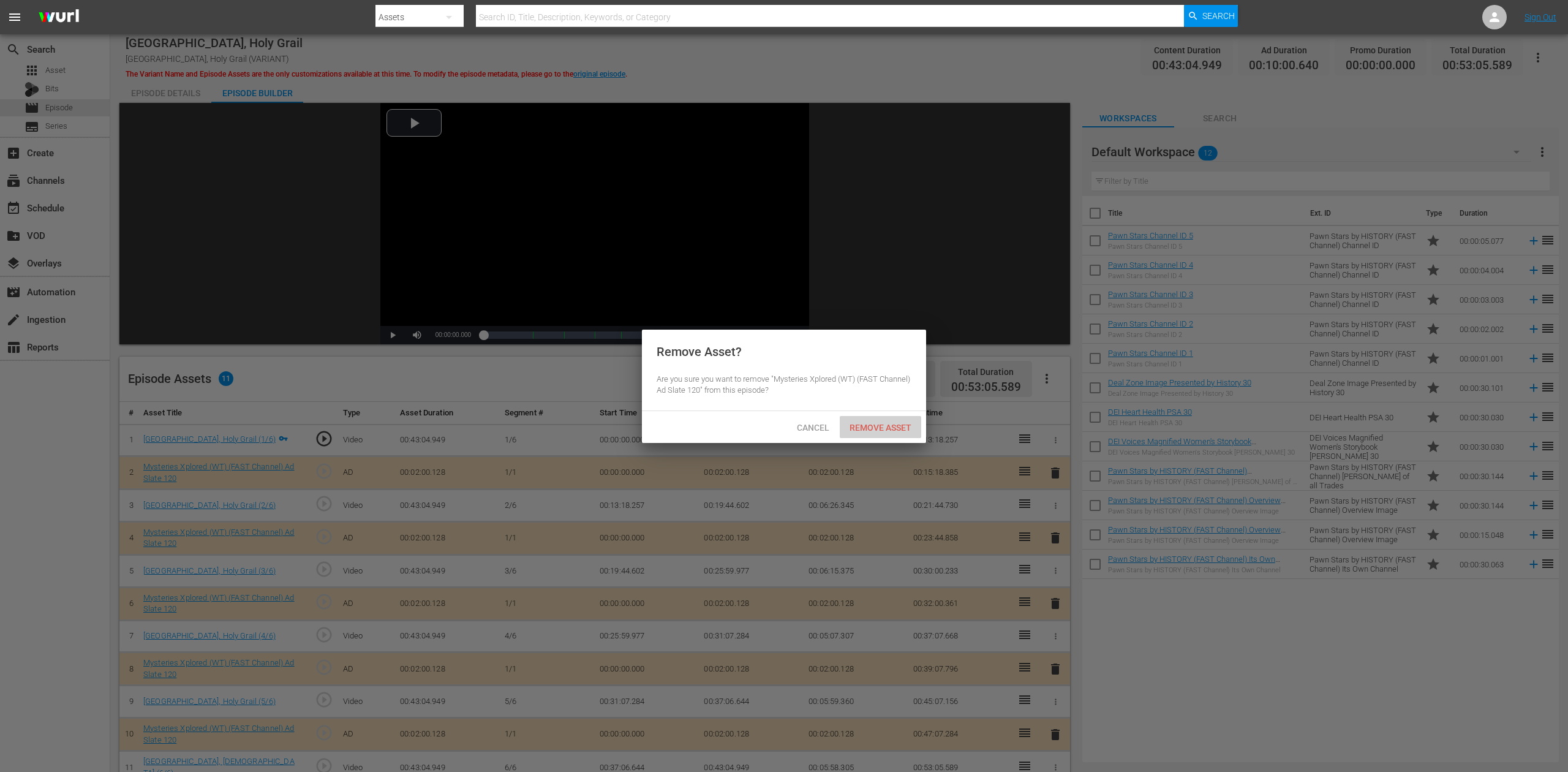
click at [885, 434] on div "Remove Asset" at bounding box center [881, 427] width 81 height 23
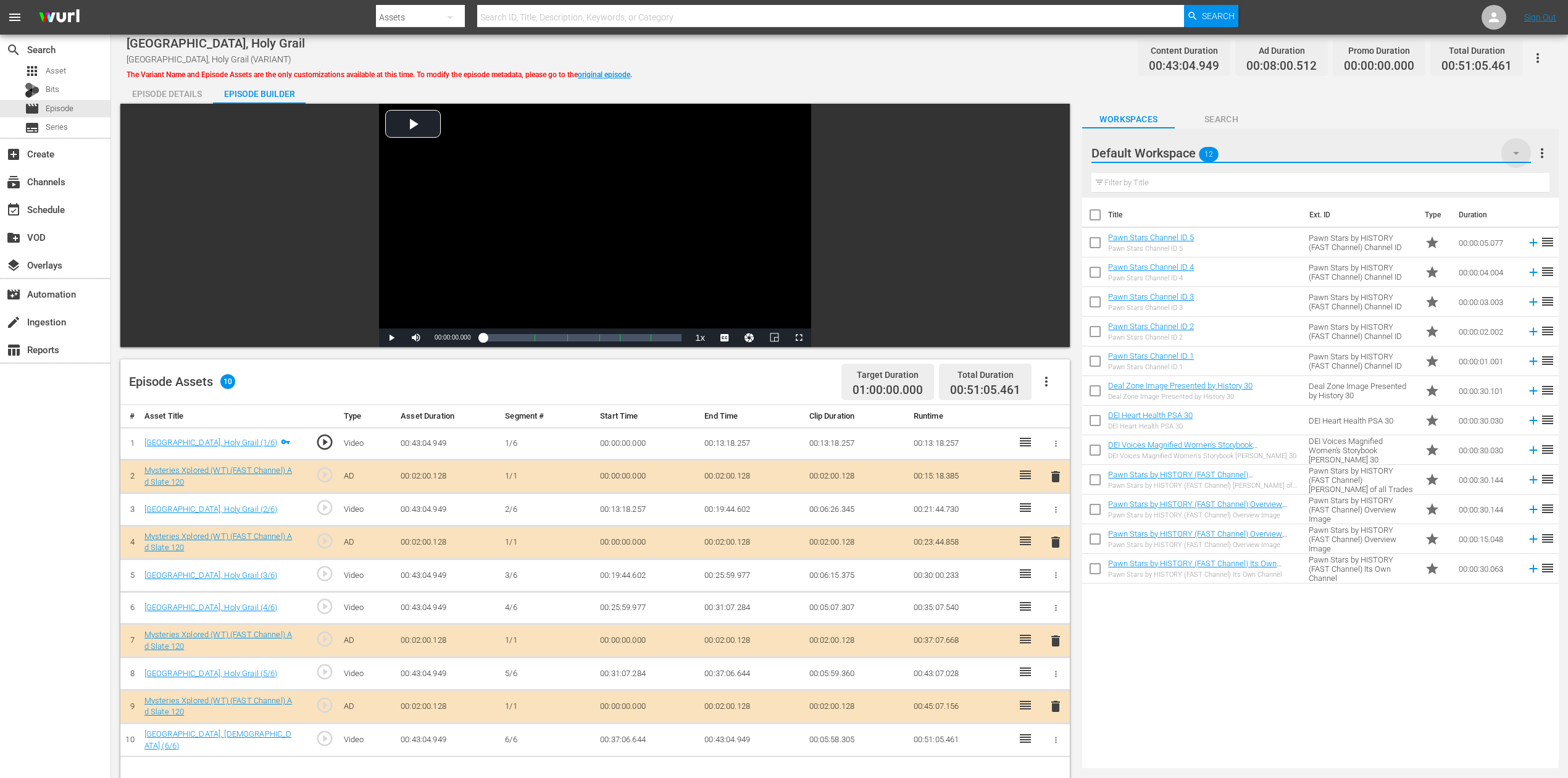
click at [1185, 150] on icon "button" at bounding box center [1516, 153] width 15 height 15
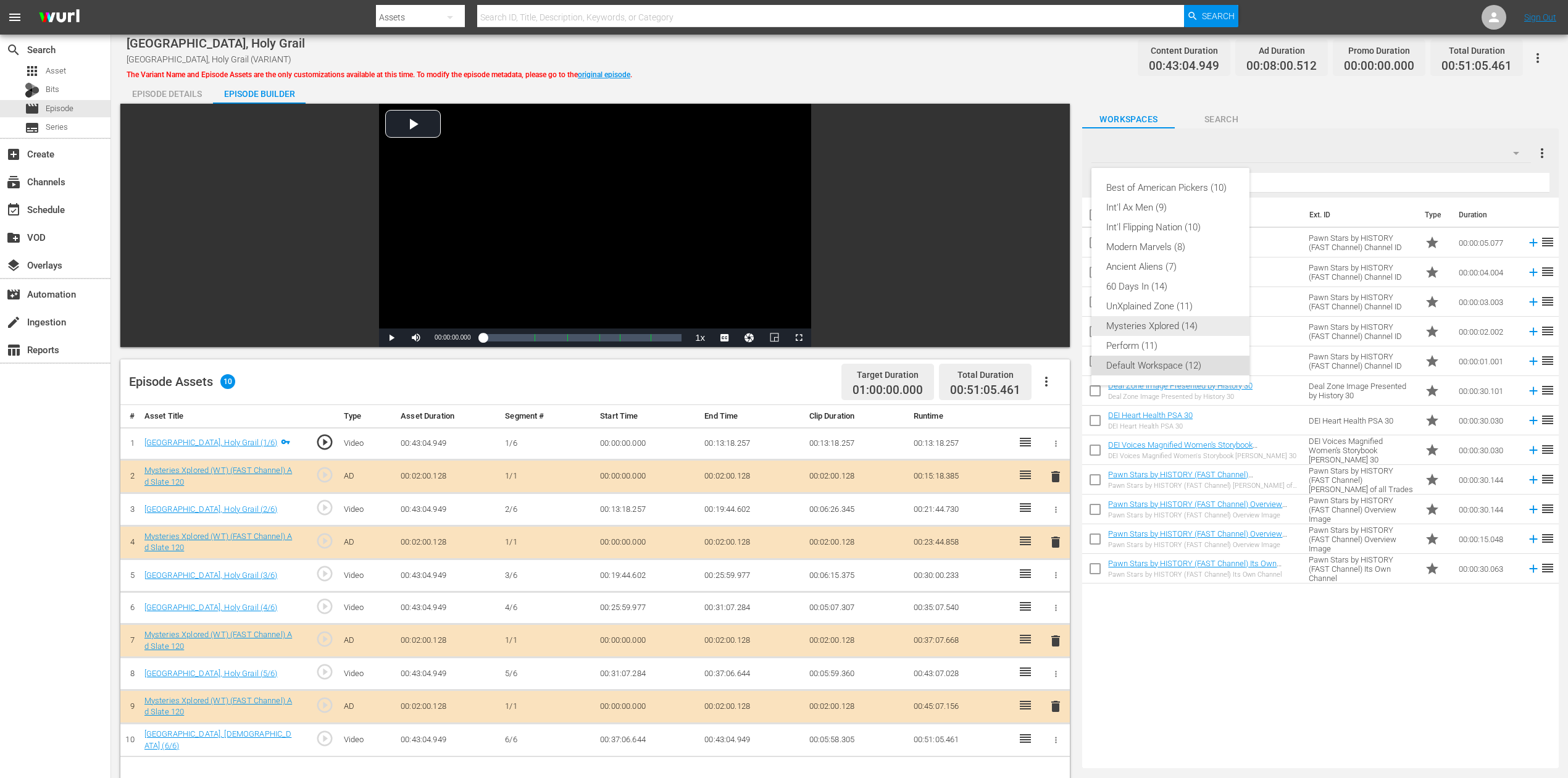
click at [1171, 326] on div "Mysteries Xplored (14)" at bounding box center [1170, 326] width 128 height 20
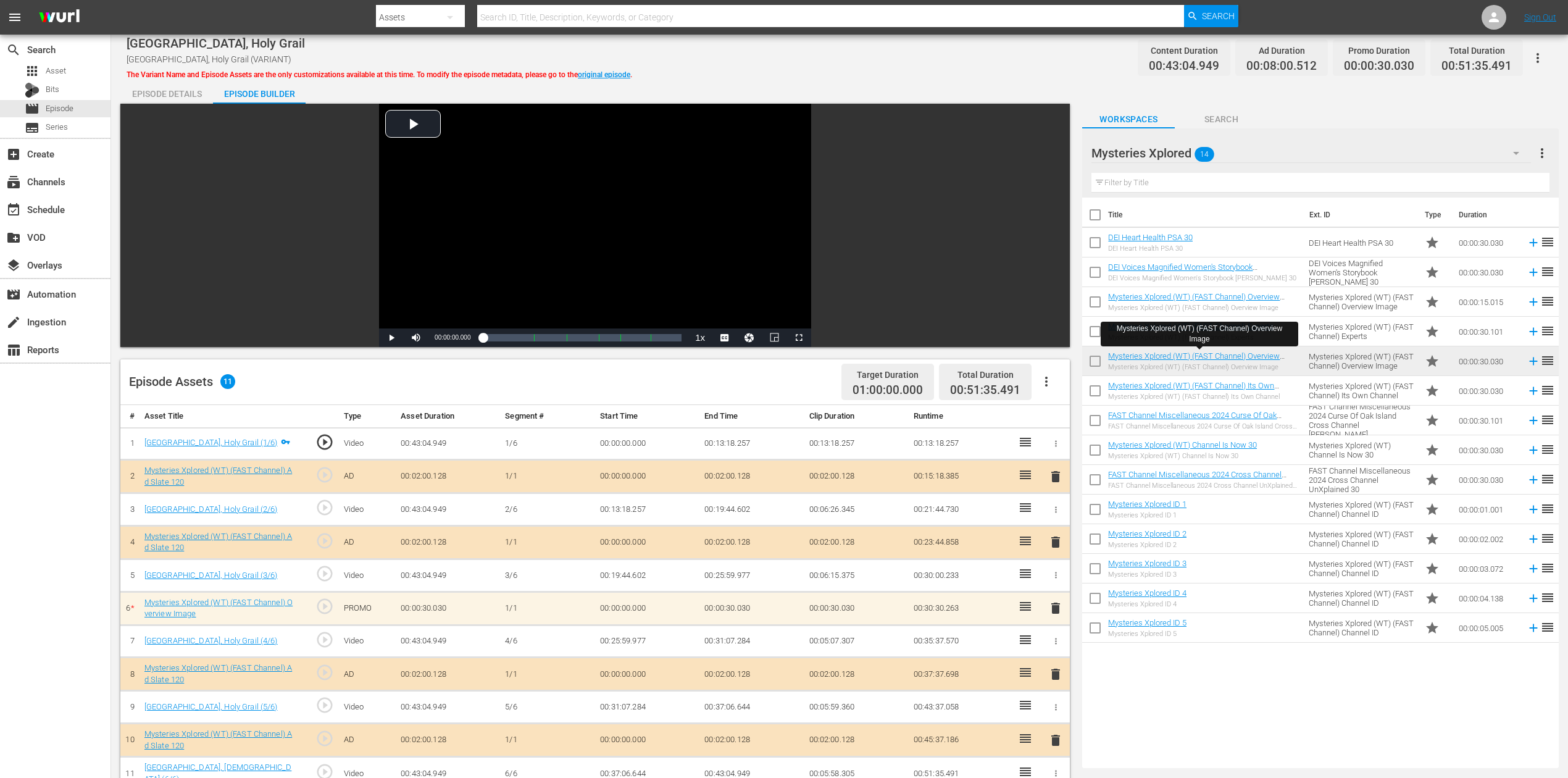
click at [1055, 583] on span "delete" at bounding box center [1056, 608] width 15 height 15
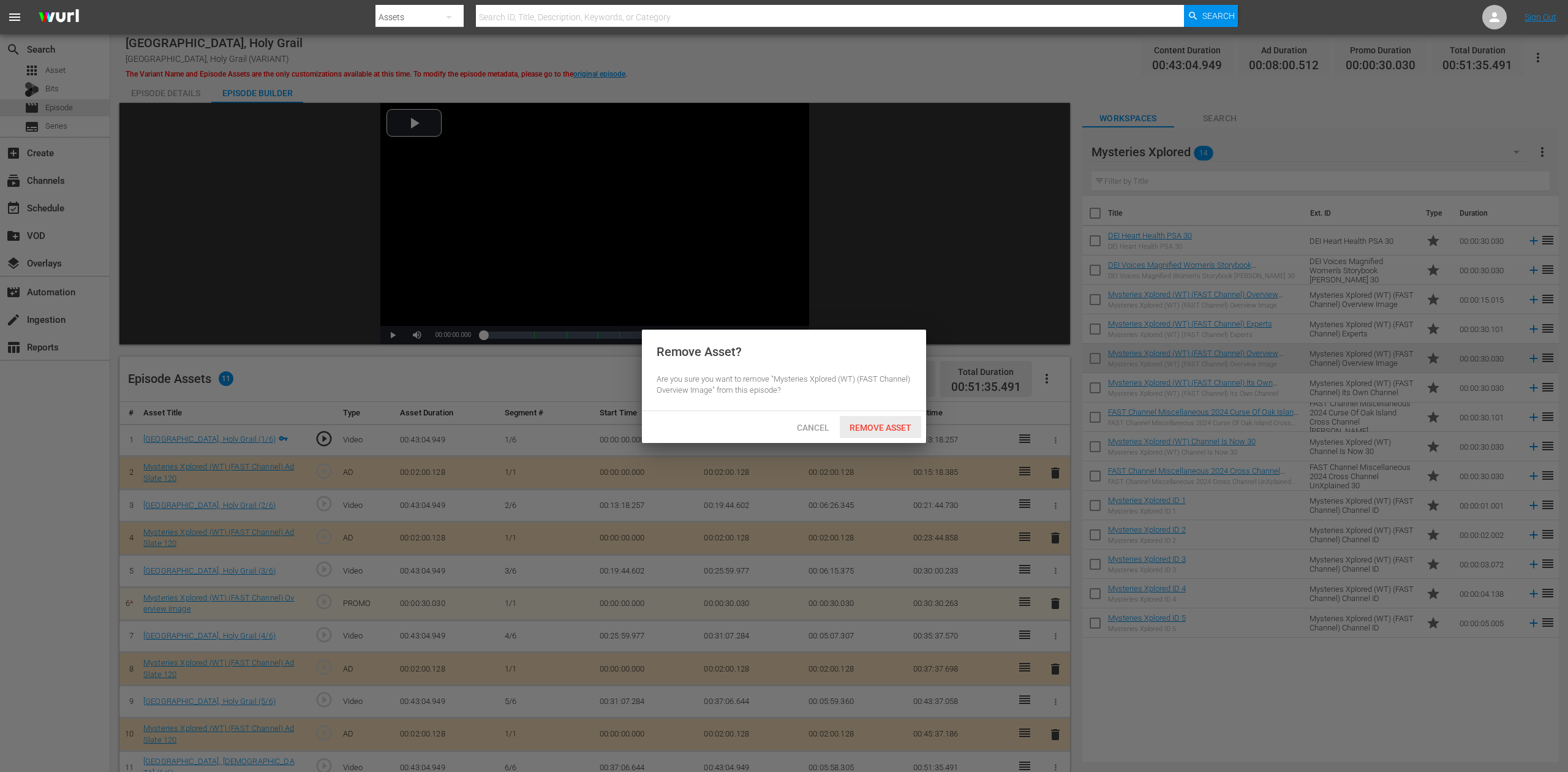
click at [895, 419] on div "Remove Asset" at bounding box center [881, 427] width 81 height 23
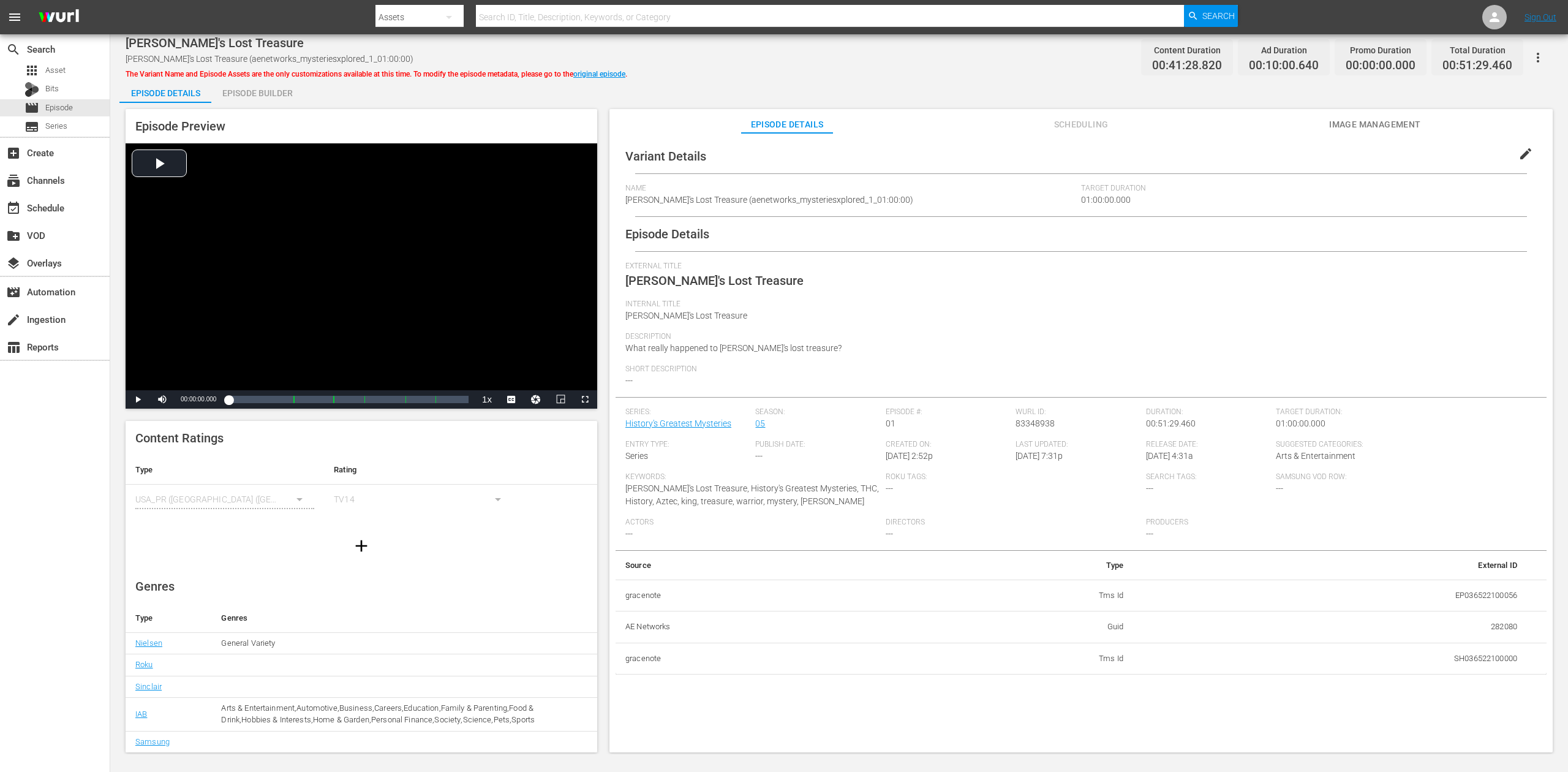
click at [272, 92] on div "Episode Builder" at bounding box center [257, 93] width 91 height 30
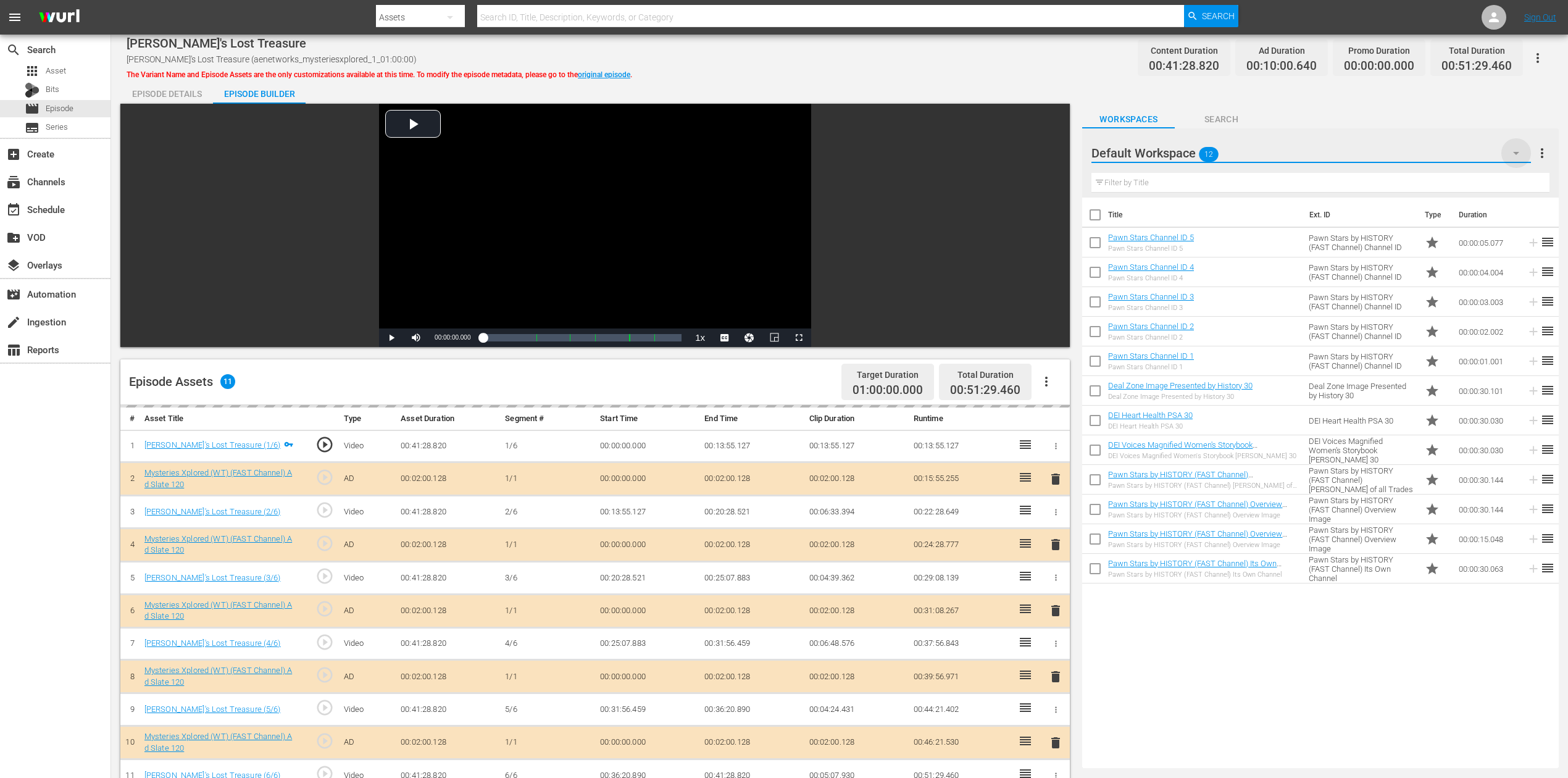
click at [1185, 150] on icon "button" at bounding box center [1516, 153] width 15 height 15
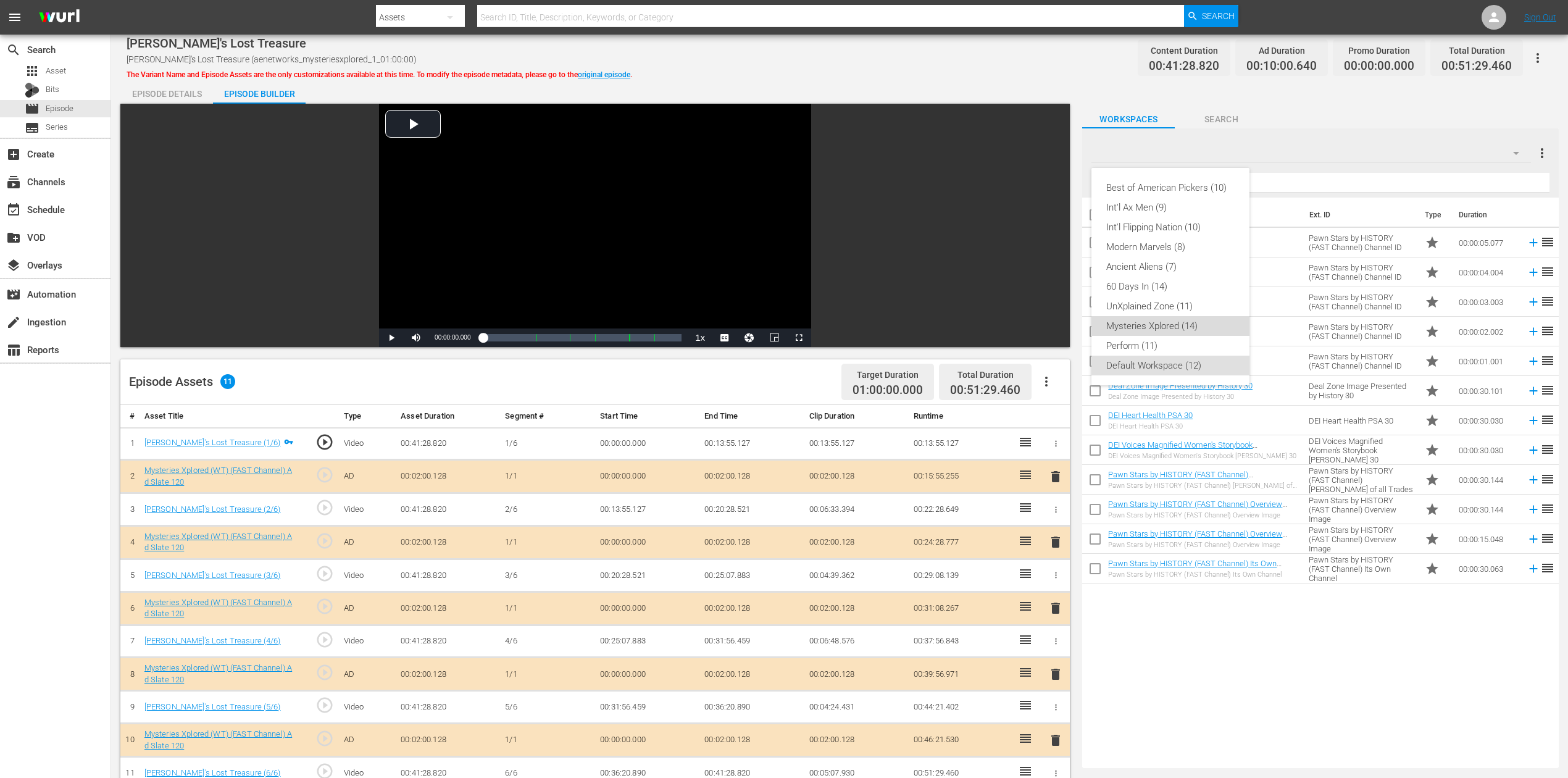
click at [1152, 318] on div "Mysteries Xplored (14)" at bounding box center [1170, 326] width 128 height 20
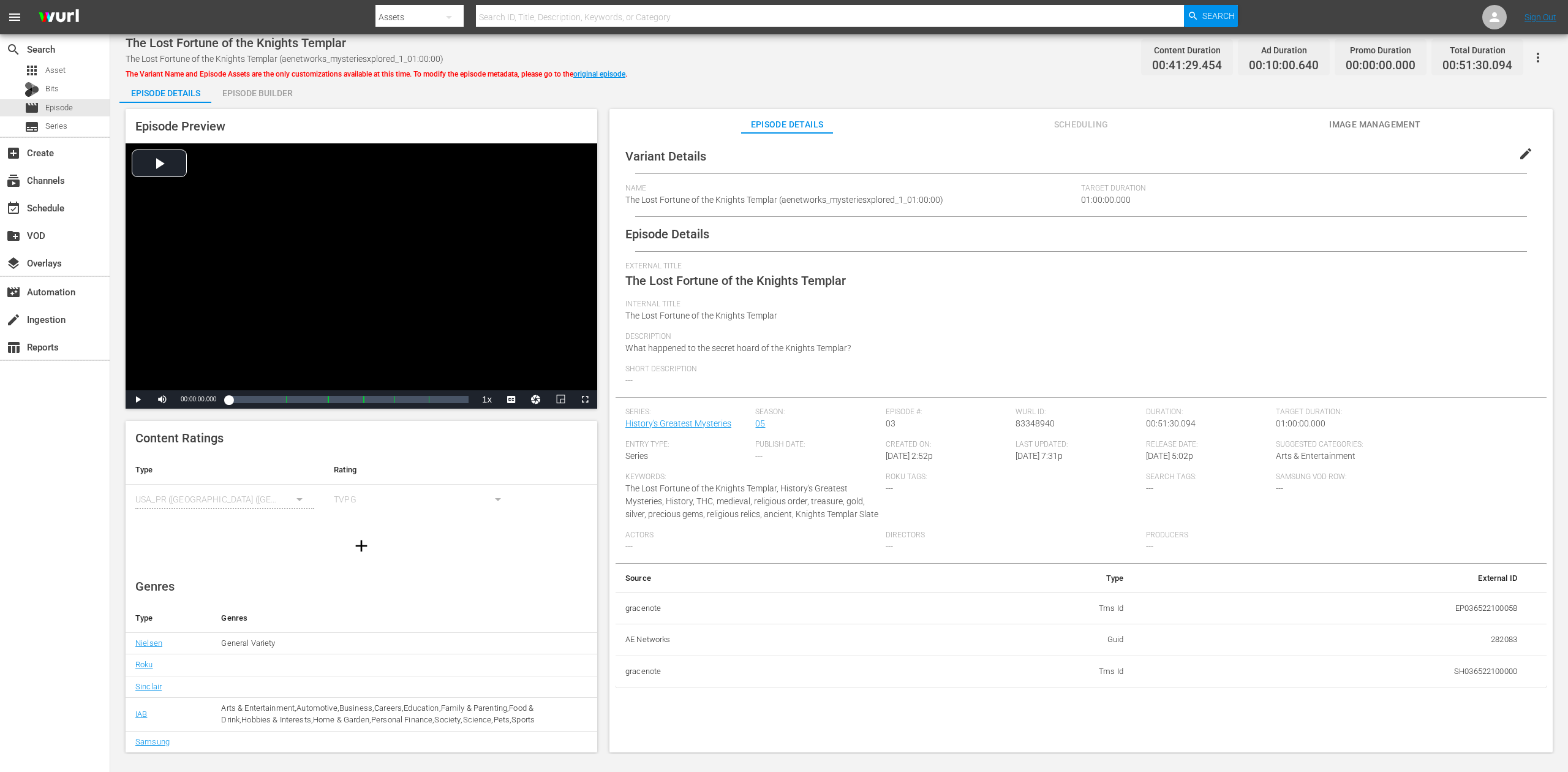
click at [247, 96] on div "Episode Builder" at bounding box center [257, 93] width 91 height 30
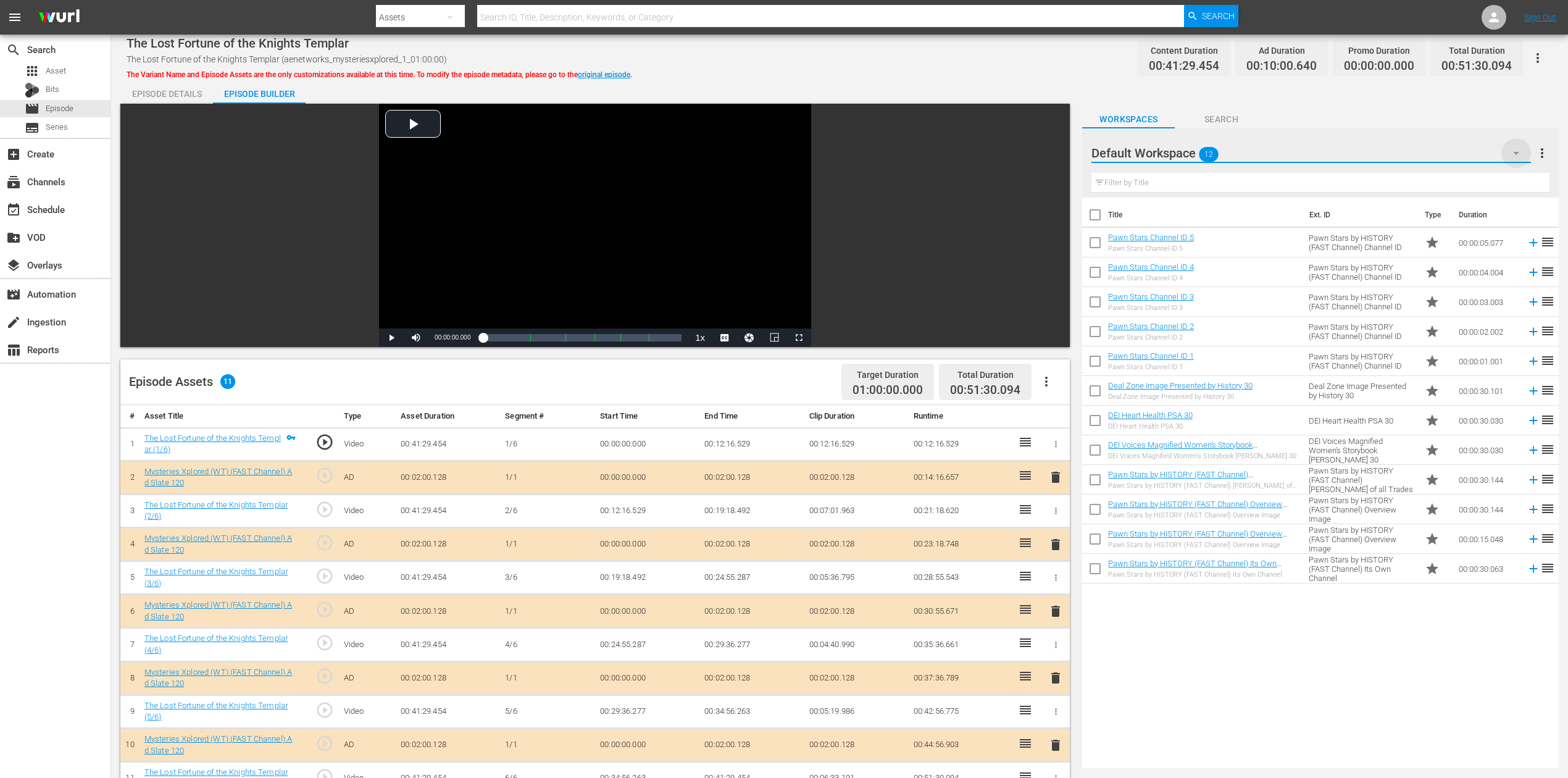
click at [1185, 153] on icon "button" at bounding box center [1516, 153] width 15 height 15
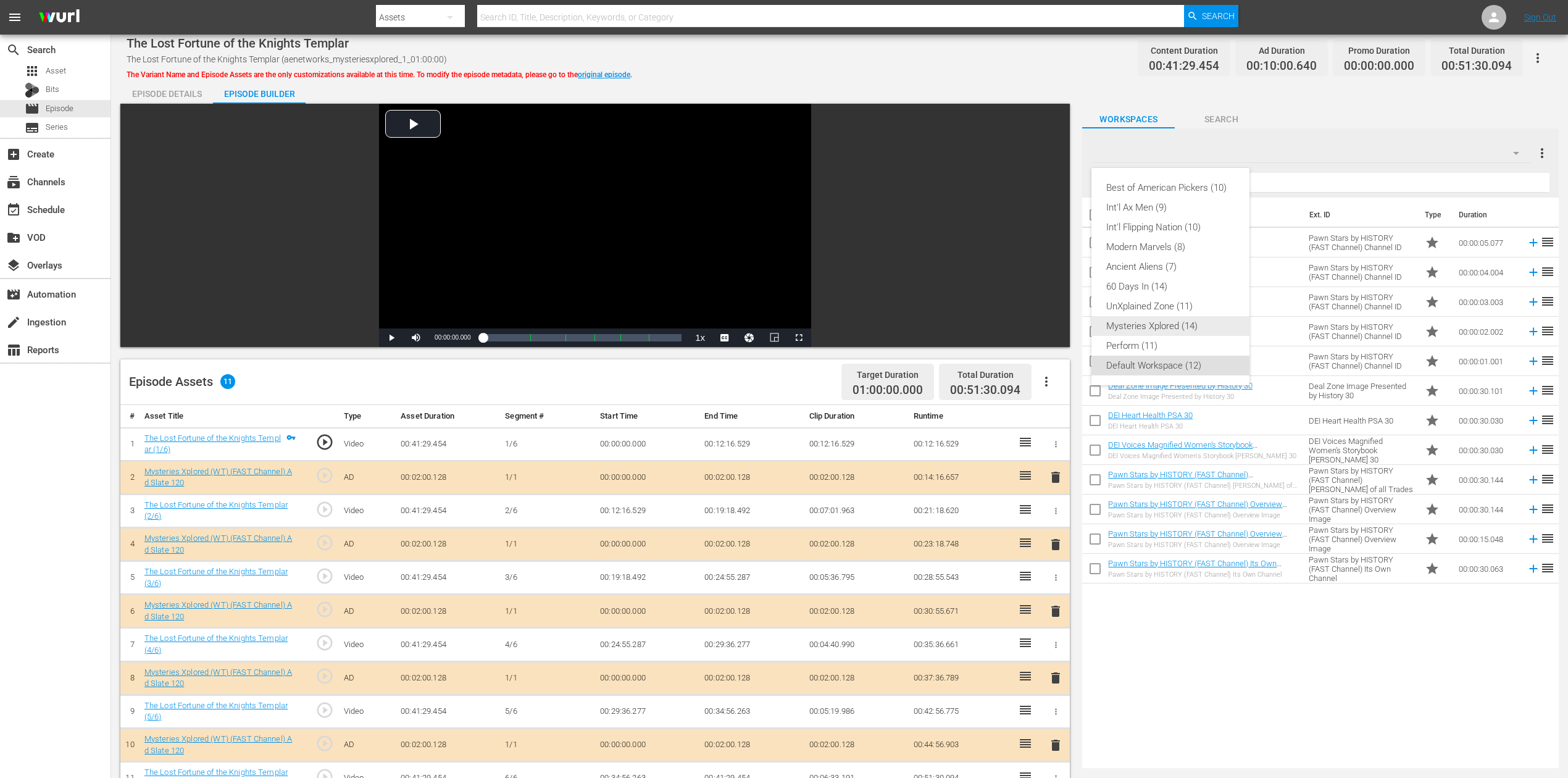
click at [1154, 322] on div "Mysteries Xplored (14)" at bounding box center [1170, 326] width 128 height 20
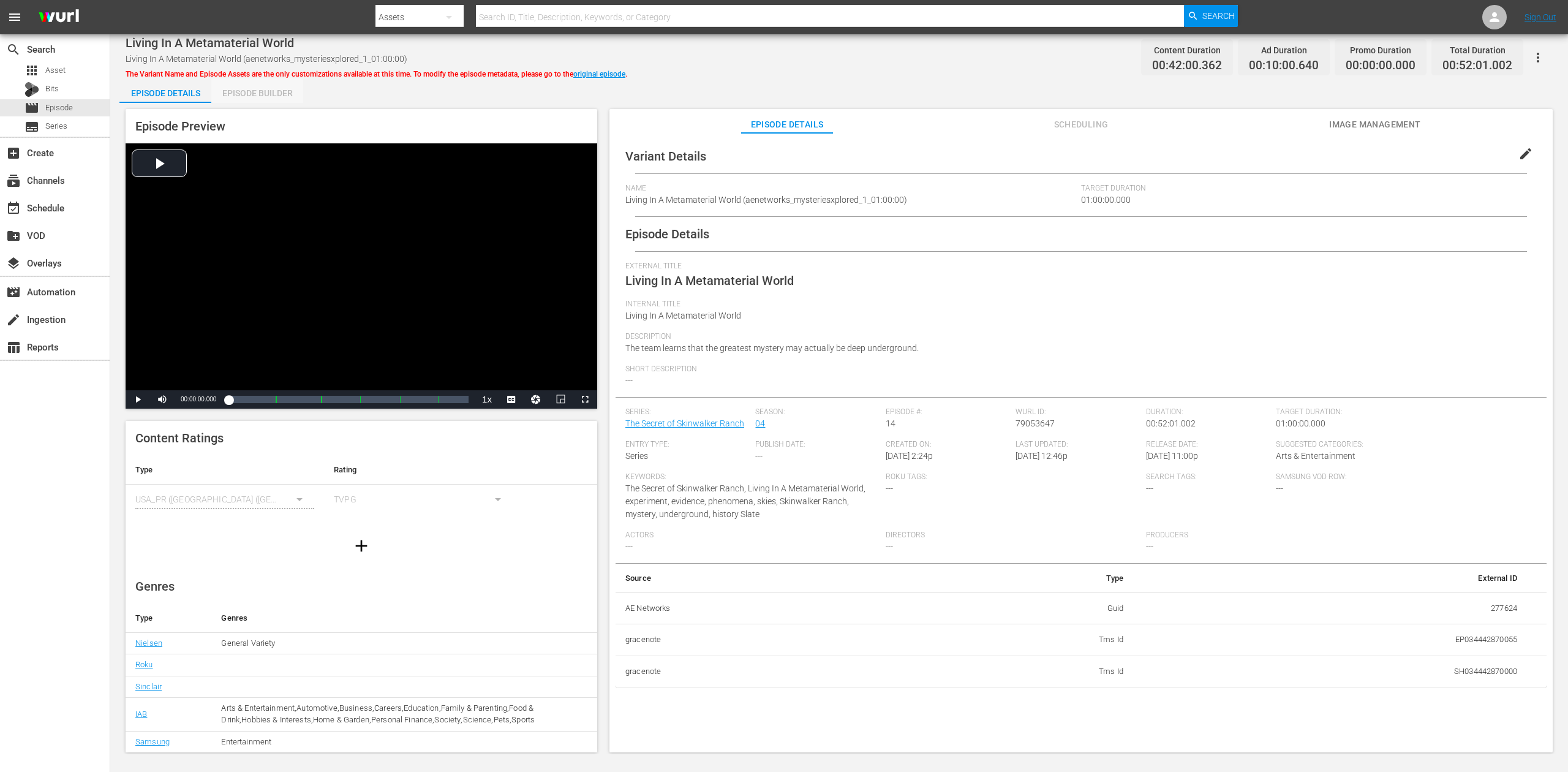
click at [277, 92] on div "Episode Builder" at bounding box center [257, 93] width 91 height 30
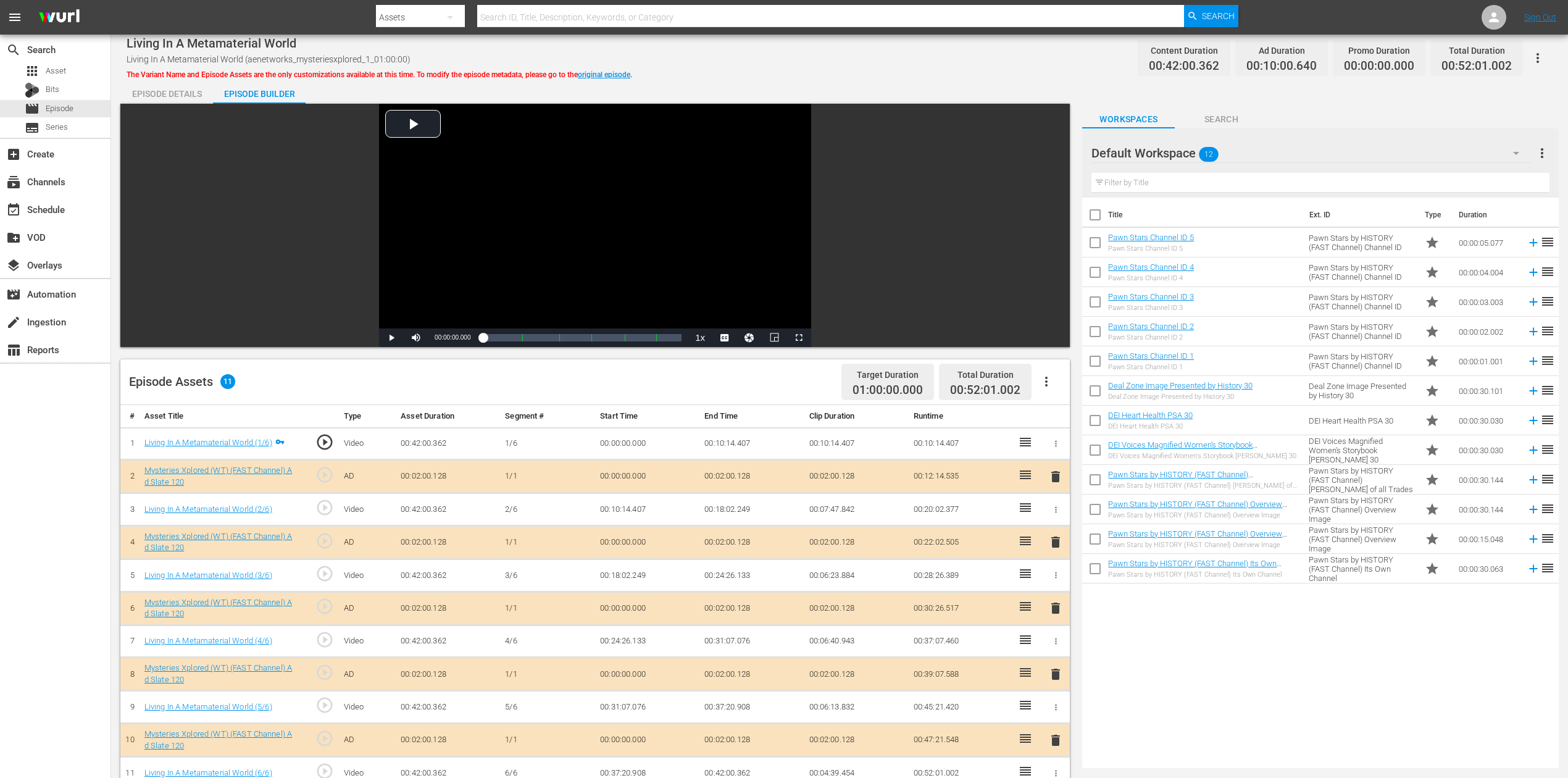
click at [1185, 151] on icon "button" at bounding box center [1516, 153] width 15 height 15
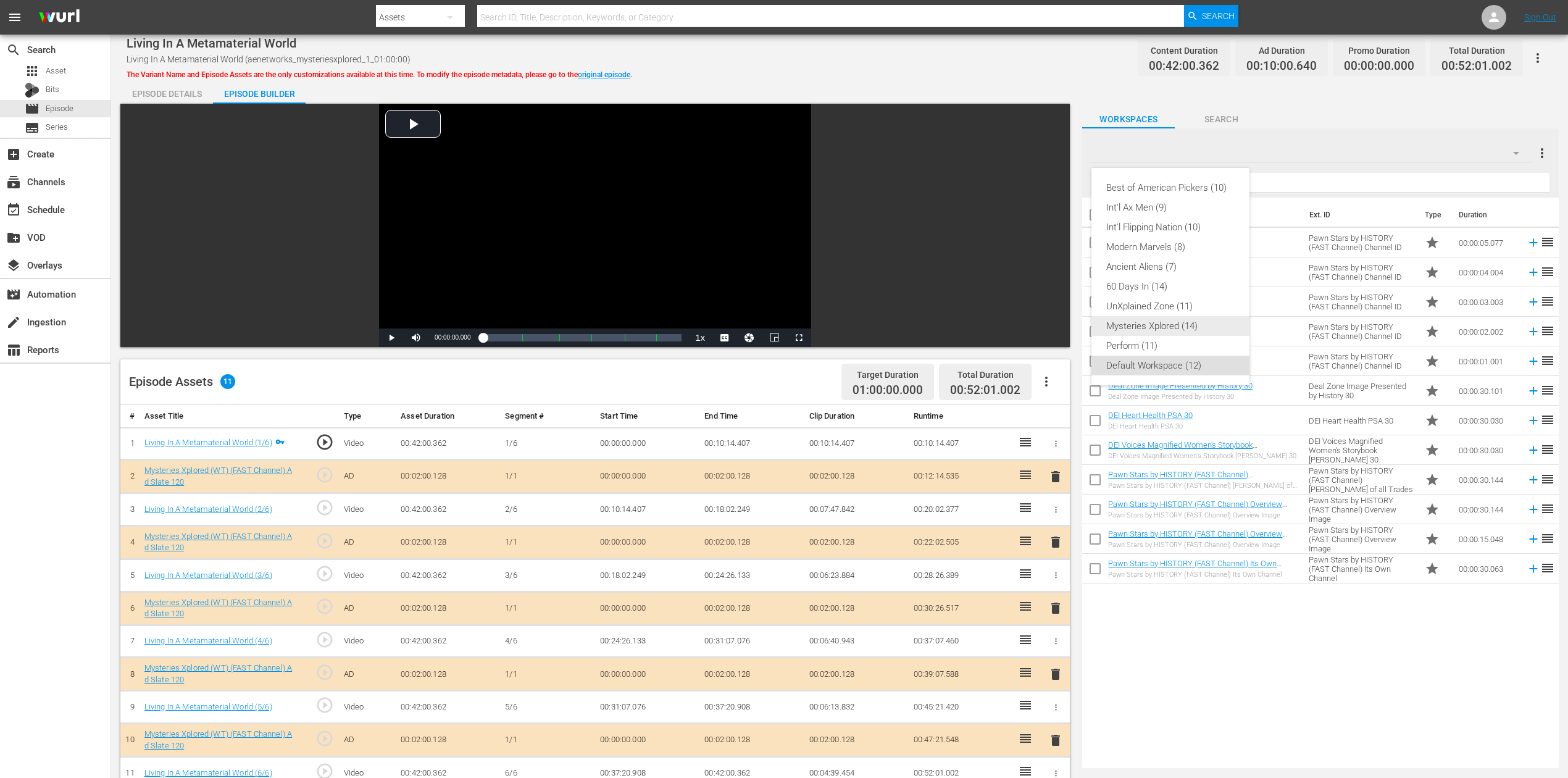
click at [1164, 329] on div "Mysteries Xplored (14)" at bounding box center [1170, 326] width 128 height 20
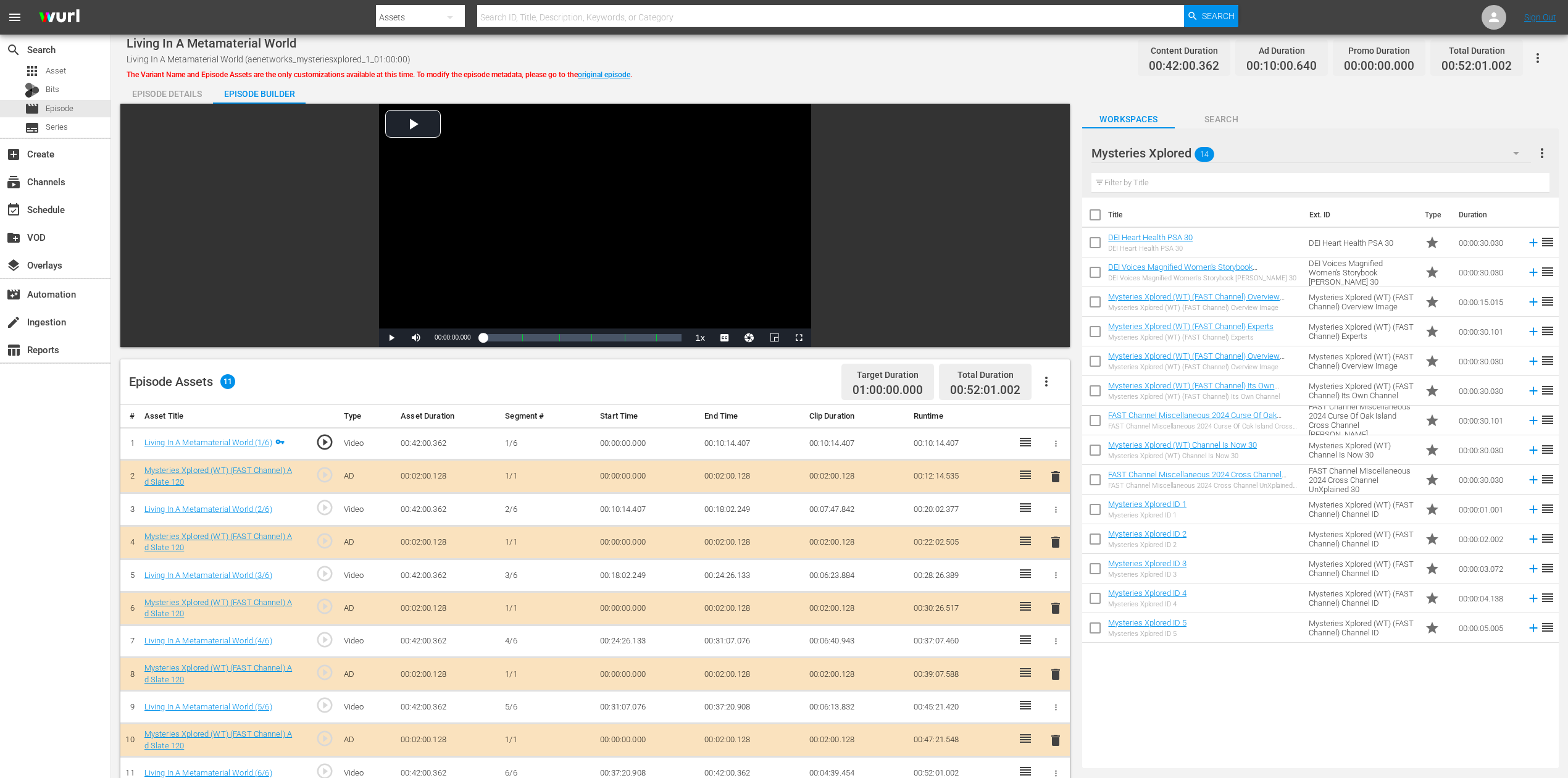
click at [1057, 583] on span "delete" at bounding box center [1056, 608] width 15 height 15
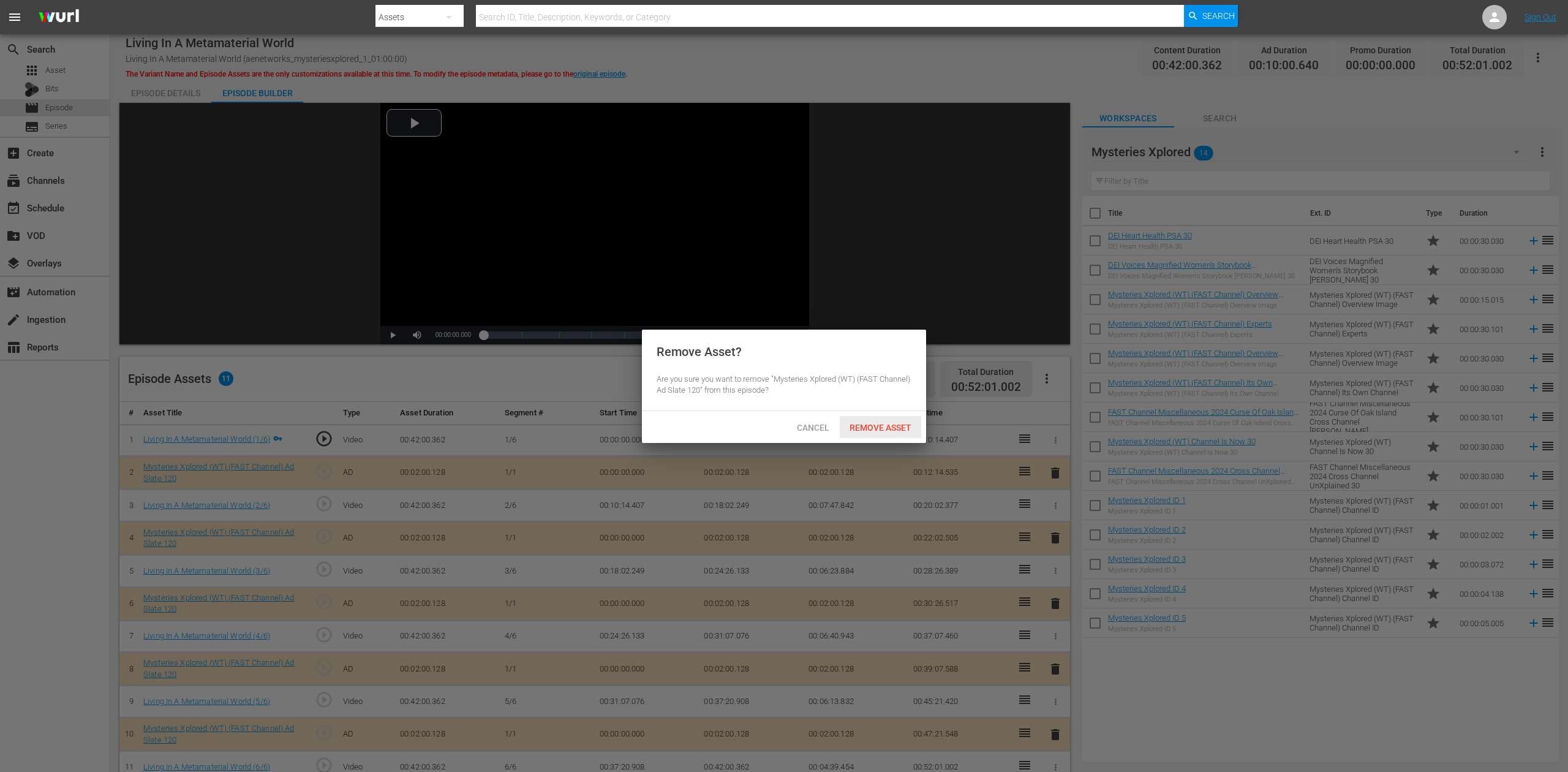
drag, startPoint x: 894, startPoint y: 429, endPoint x: 894, endPoint y: 419, distance: 10.0
click at [894, 419] on div "Remove Asset" at bounding box center [881, 427] width 81 height 23
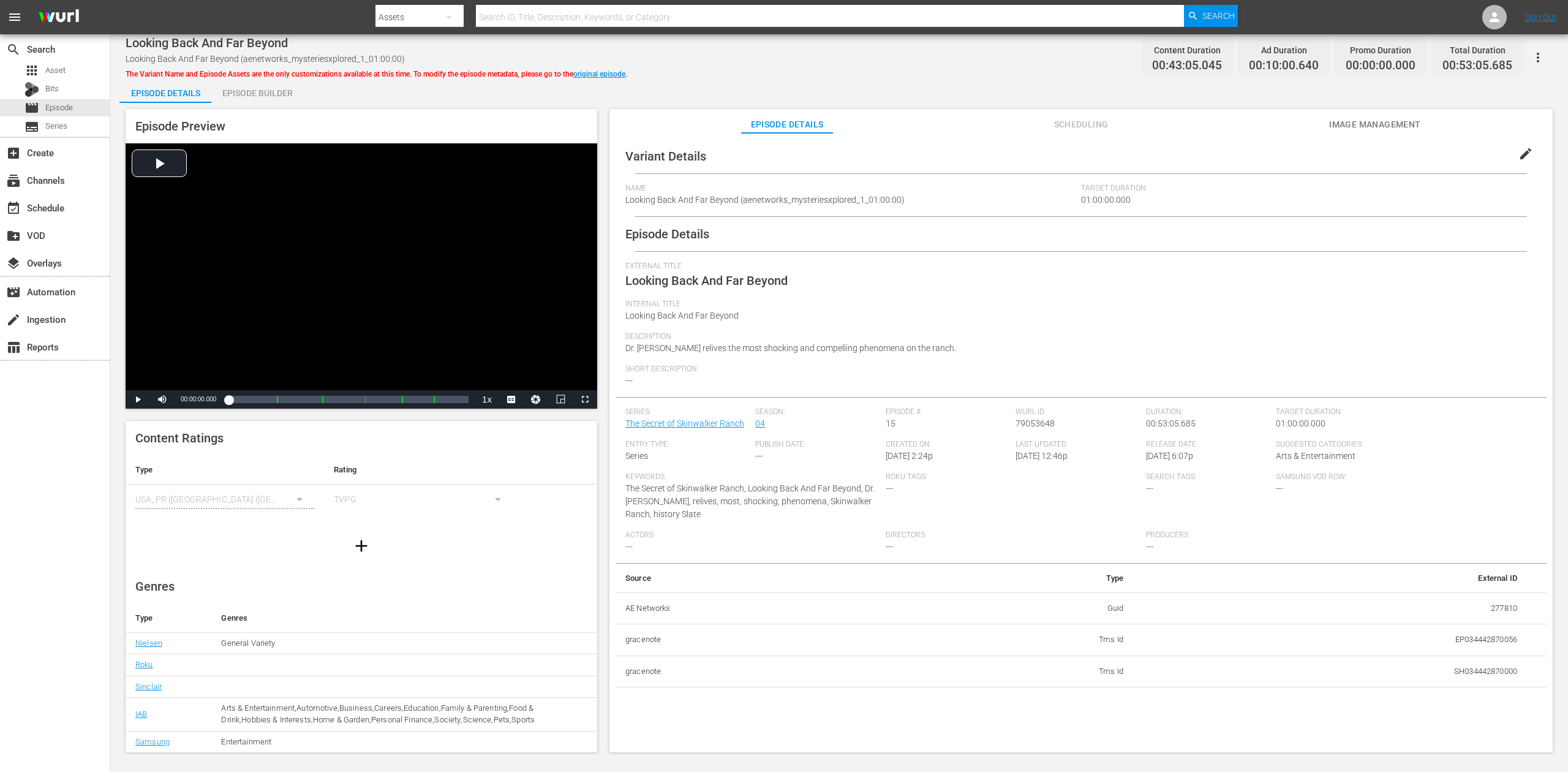
click at [251, 96] on div "Episode Builder" at bounding box center [257, 93] width 91 height 30
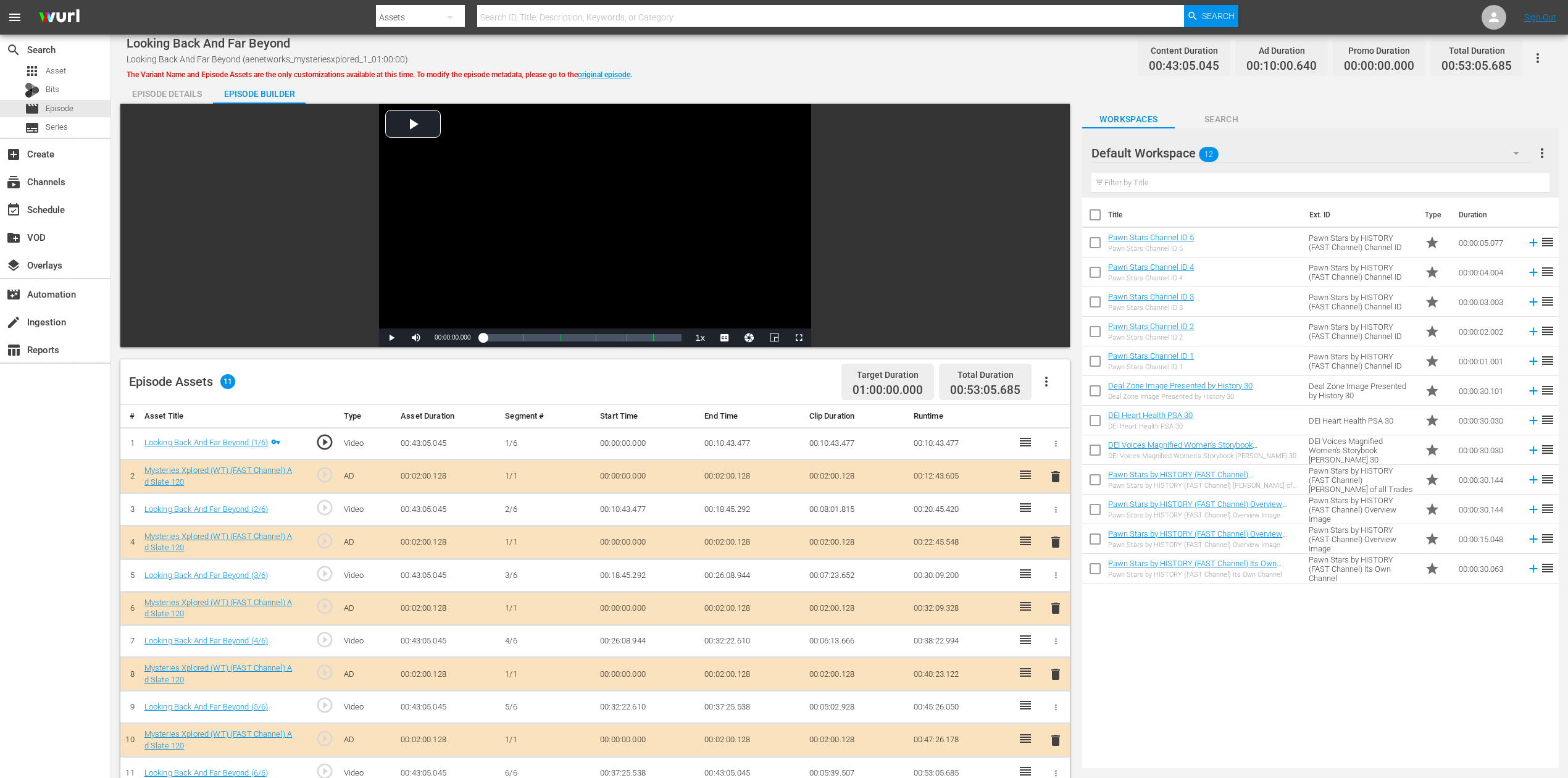
click at [1051, 583] on span "delete" at bounding box center [1056, 608] width 15 height 15
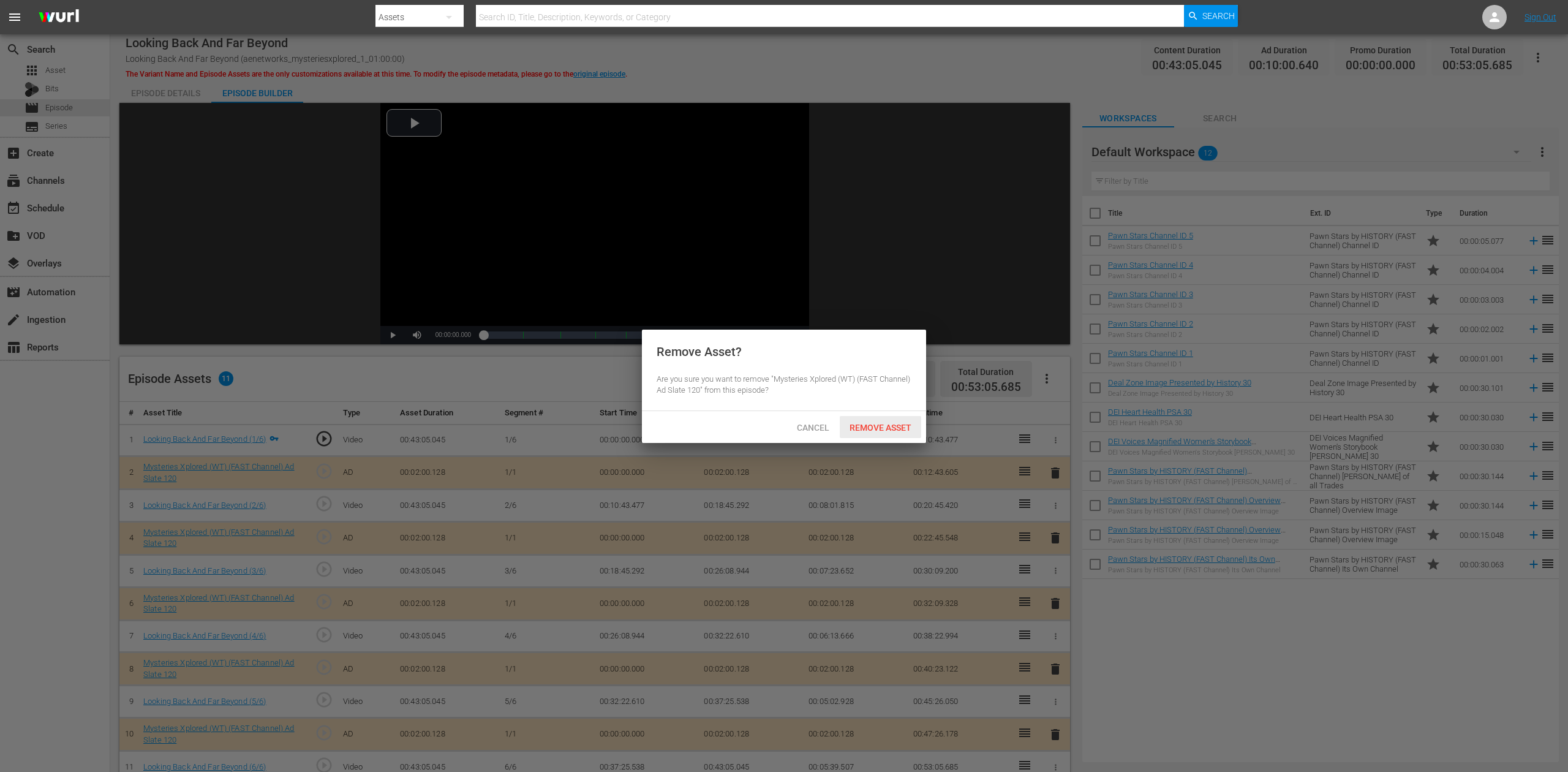
click at [880, 425] on span "Remove Asset" at bounding box center [881, 427] width 81 height 10
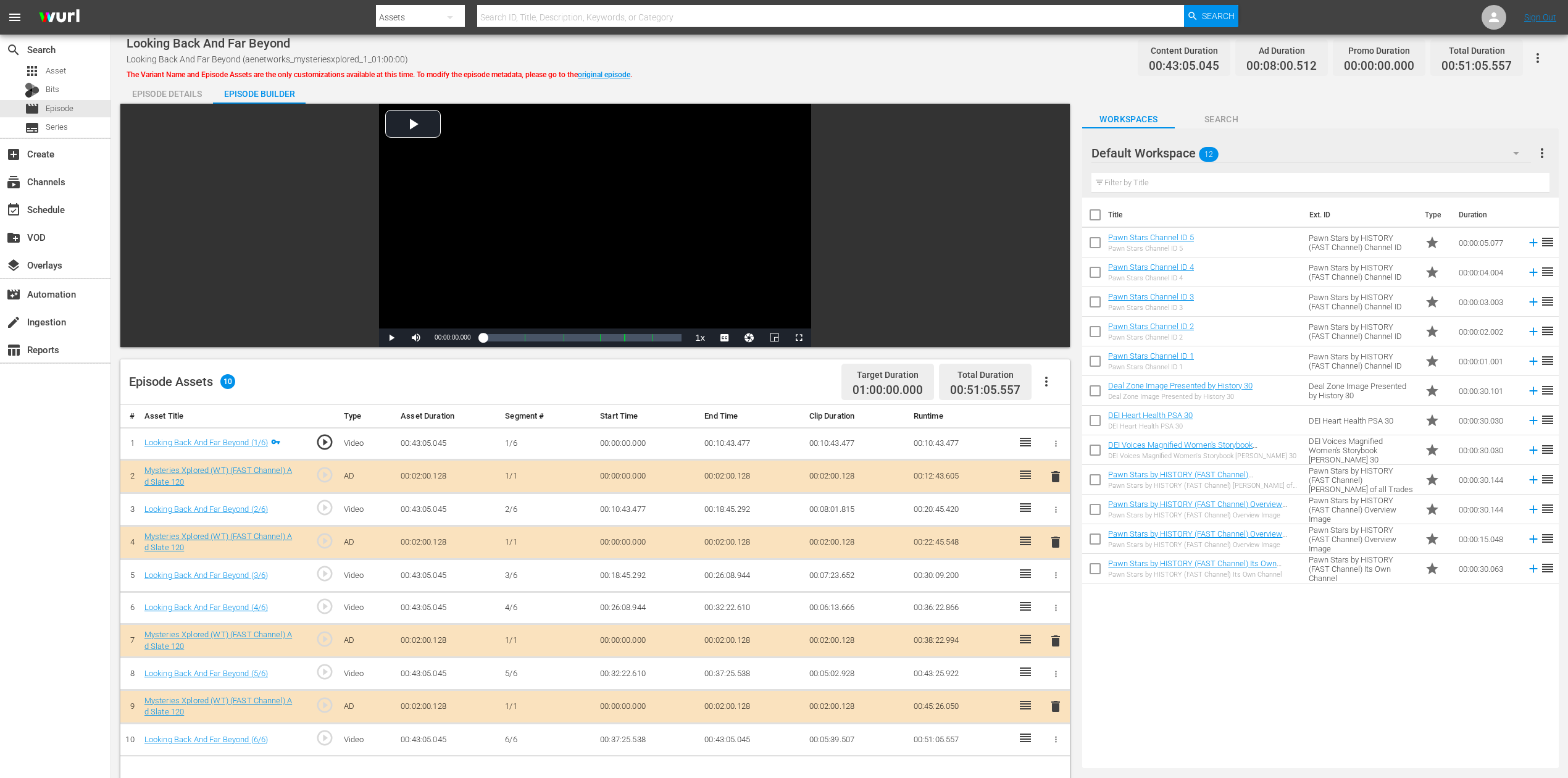
click at [1185, 154] on icon "button" at bounding box center [1516, 153] width 15 height 15
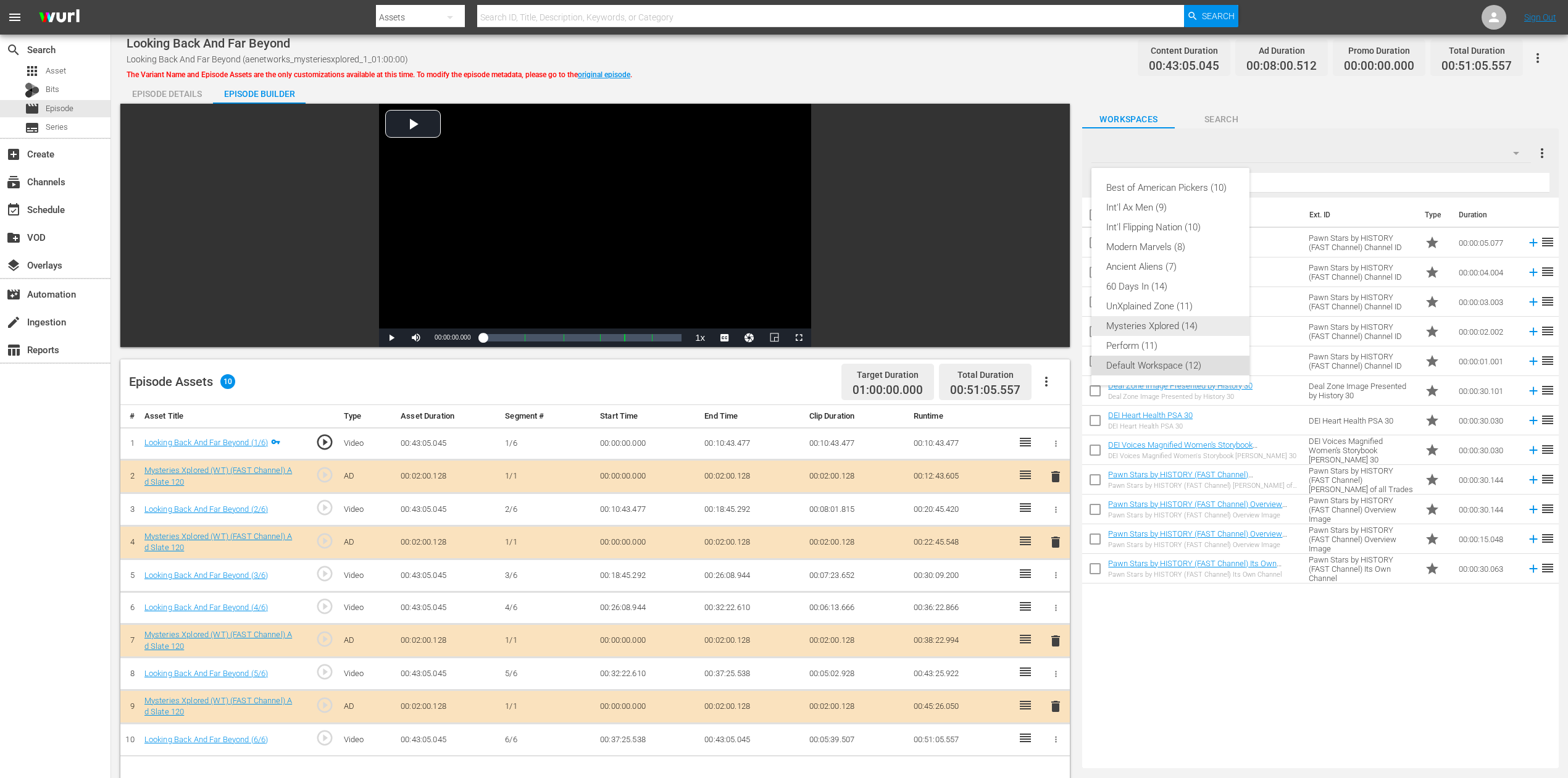
click at [1166, 321] on div "Mysteries Xplored (14)" at bounding box center [1170, 326] width 128 height 20
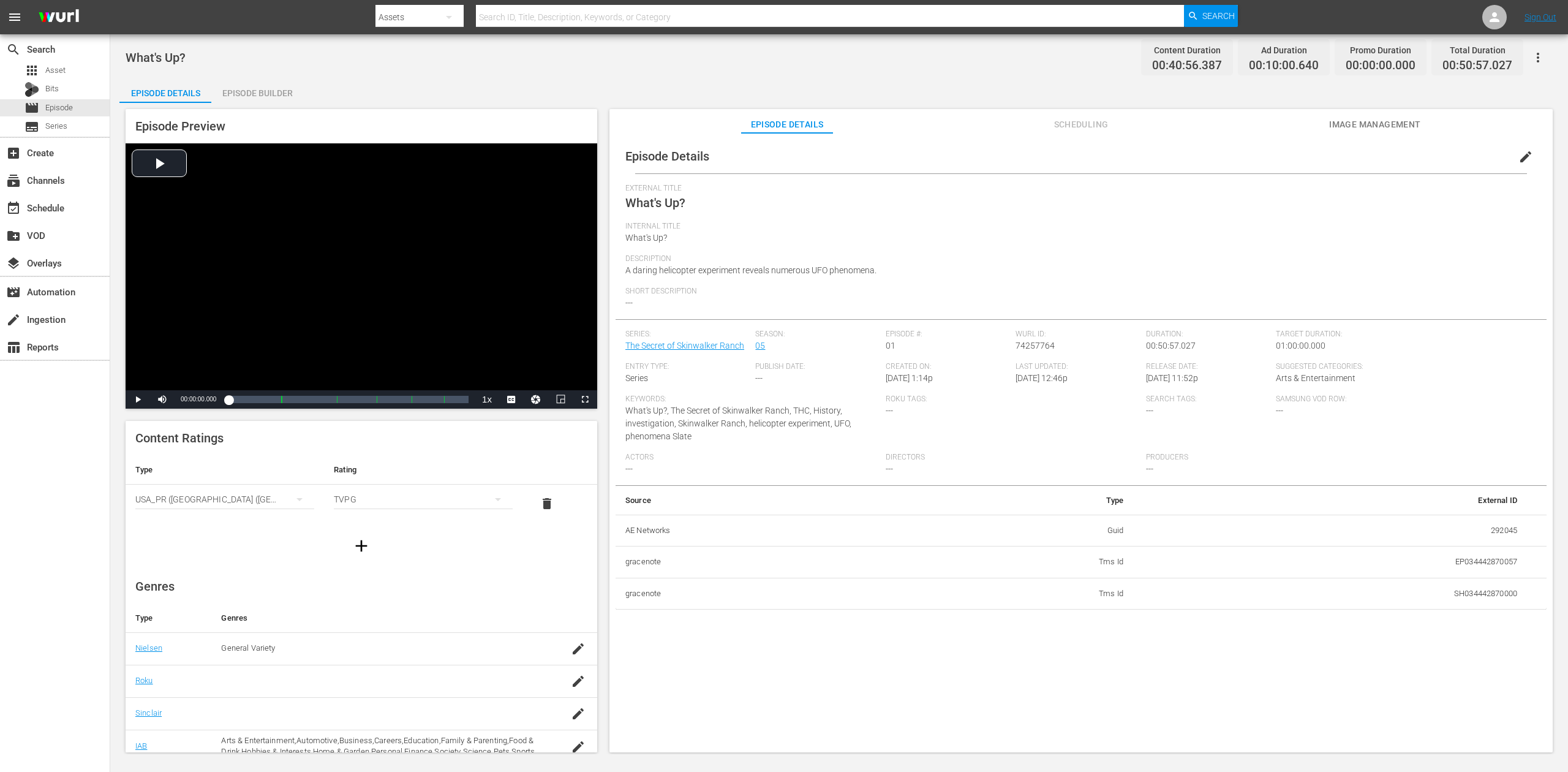
click at [236, 95] on div "Episode Builder" at bounding box center [257, 93] width 91 height 30
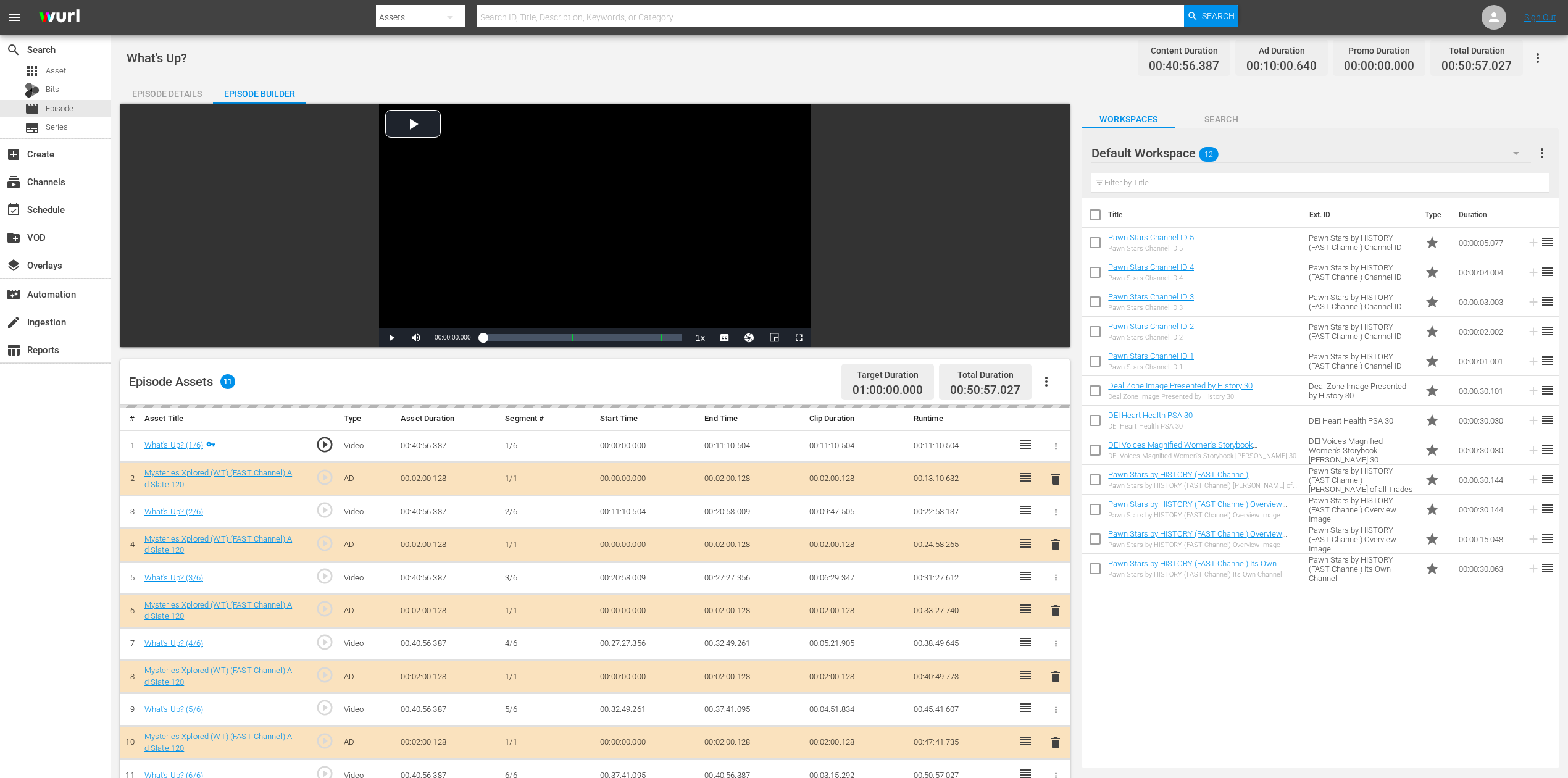
click at [1185, 151] on icon "button" at bounding box center [1516, 153] width 15 height 15
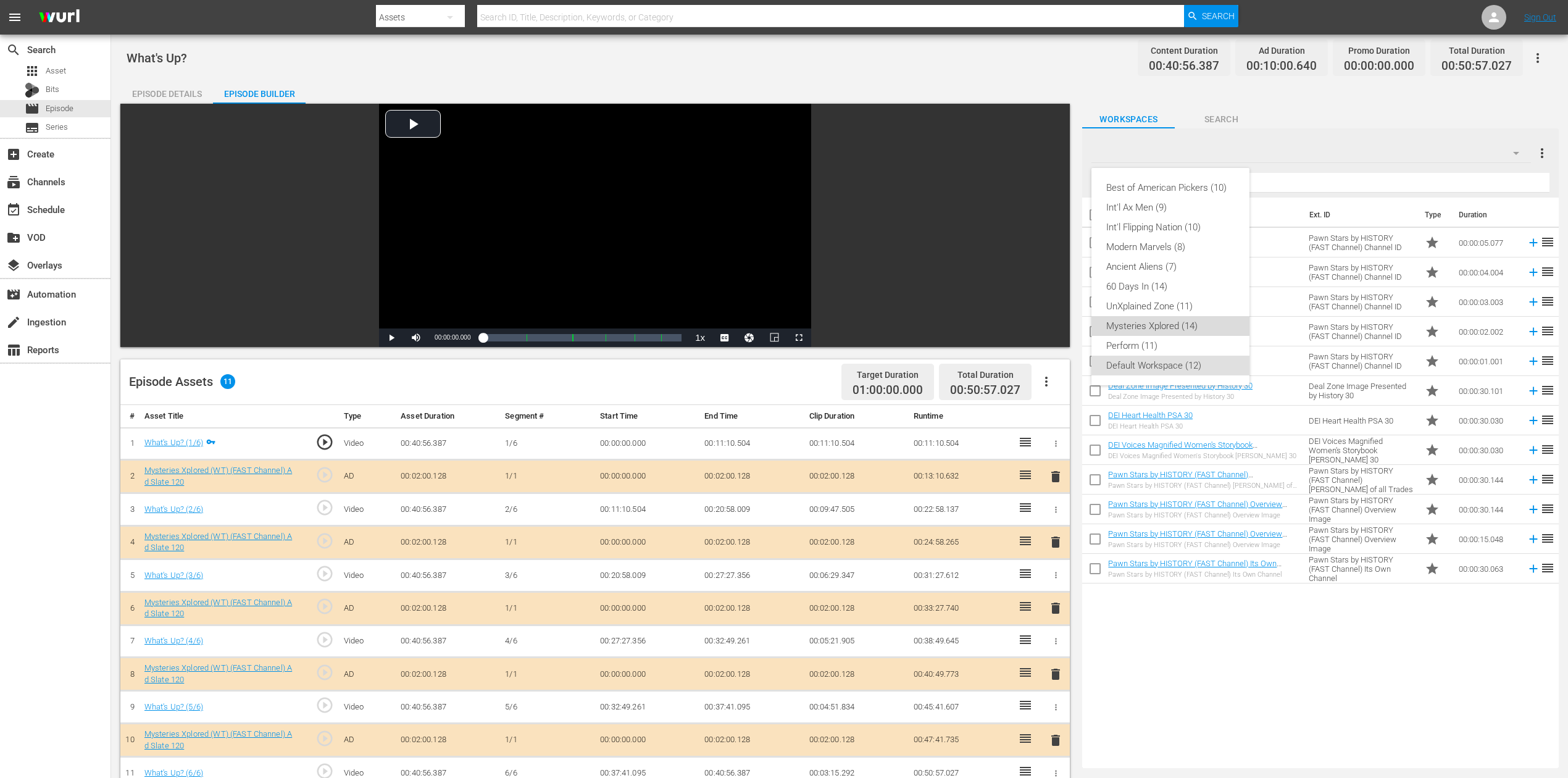
click at [1168, 327] on div "Mysteries Xplored (14)" at bounding box center [1170, 326] width 128 height 20
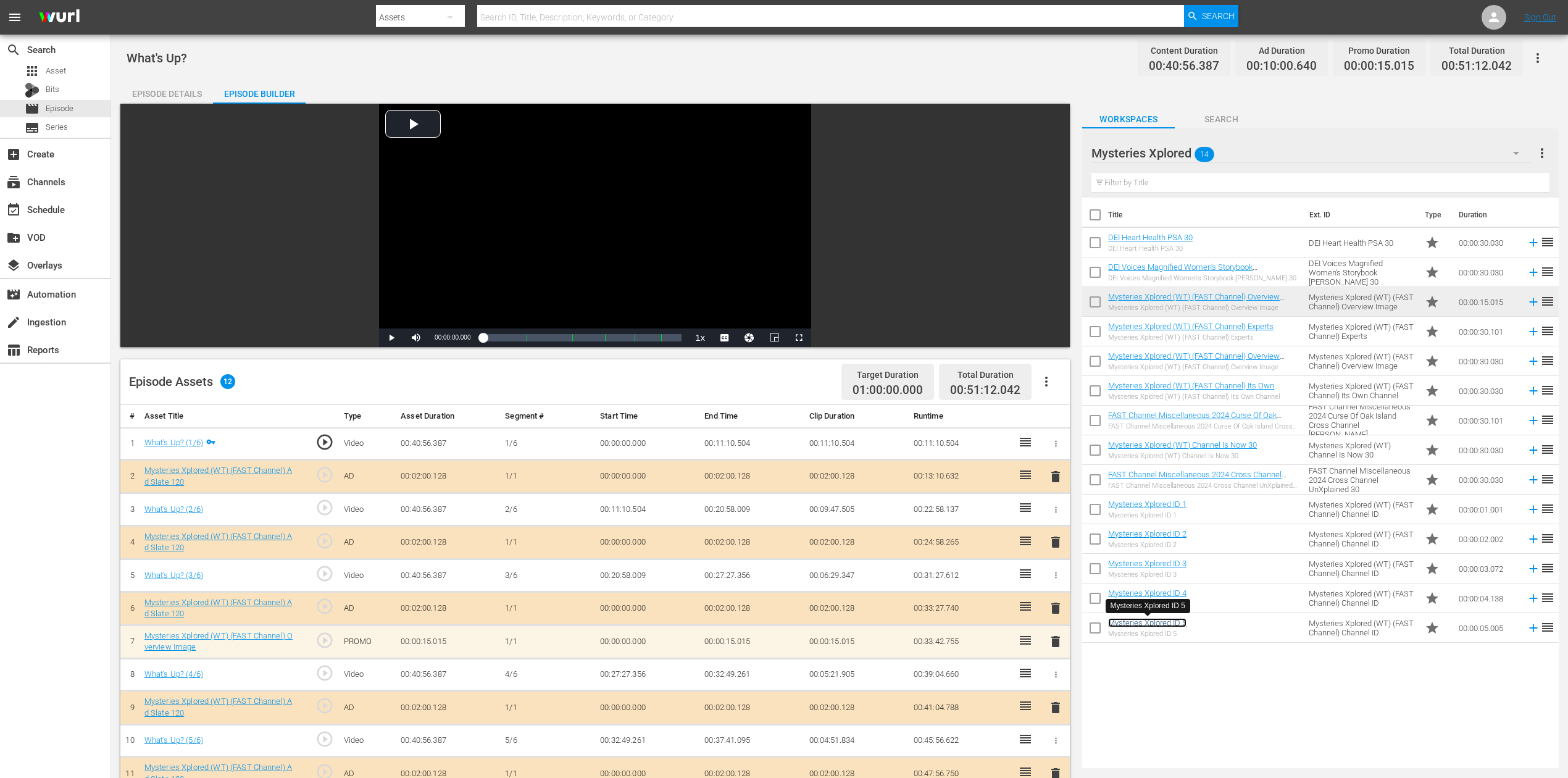
click at [1160, 583] on link "Mysteries Xplored ID 5" at bounding box center [1147, 623] width 78 height 9
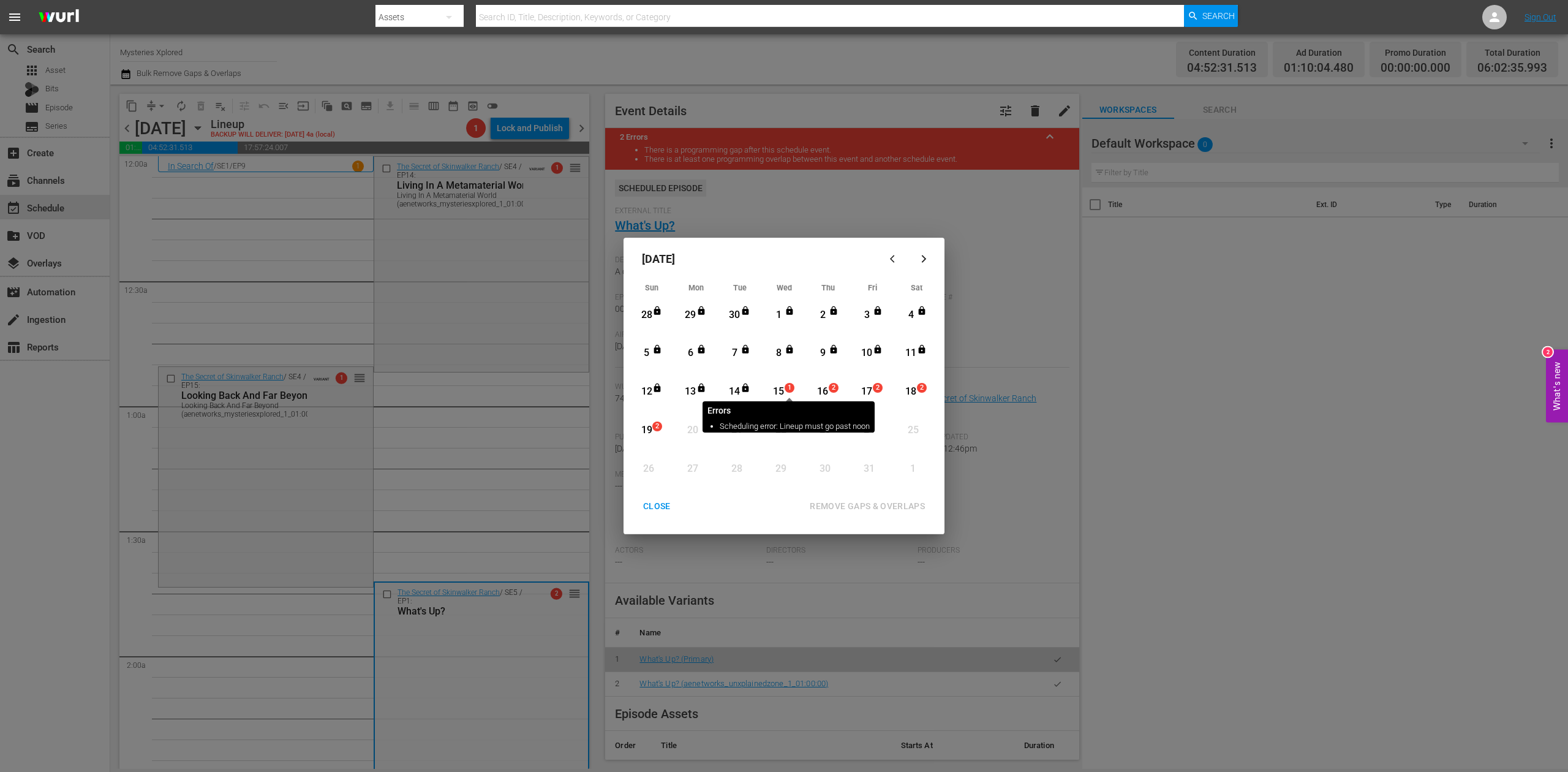
click at [787, 390] on span "1" at bounding box center [789, 387] width 9 height 10
click at [880, 510] on div "REMOVE GAPS & OVERLAPS" at bounding box center [867, 506] width 135 height 16
click at [787, 382] on span "1" at bounding box center [789, 387] width 9 height 10
click at [858, 502] on div "REMOVE GAPS & OVERLAPS" at bounding box center [867, 506] width 135 height 16
click at [780, 390] on div "15" at bounding box center [779, 392] width 16 height 14
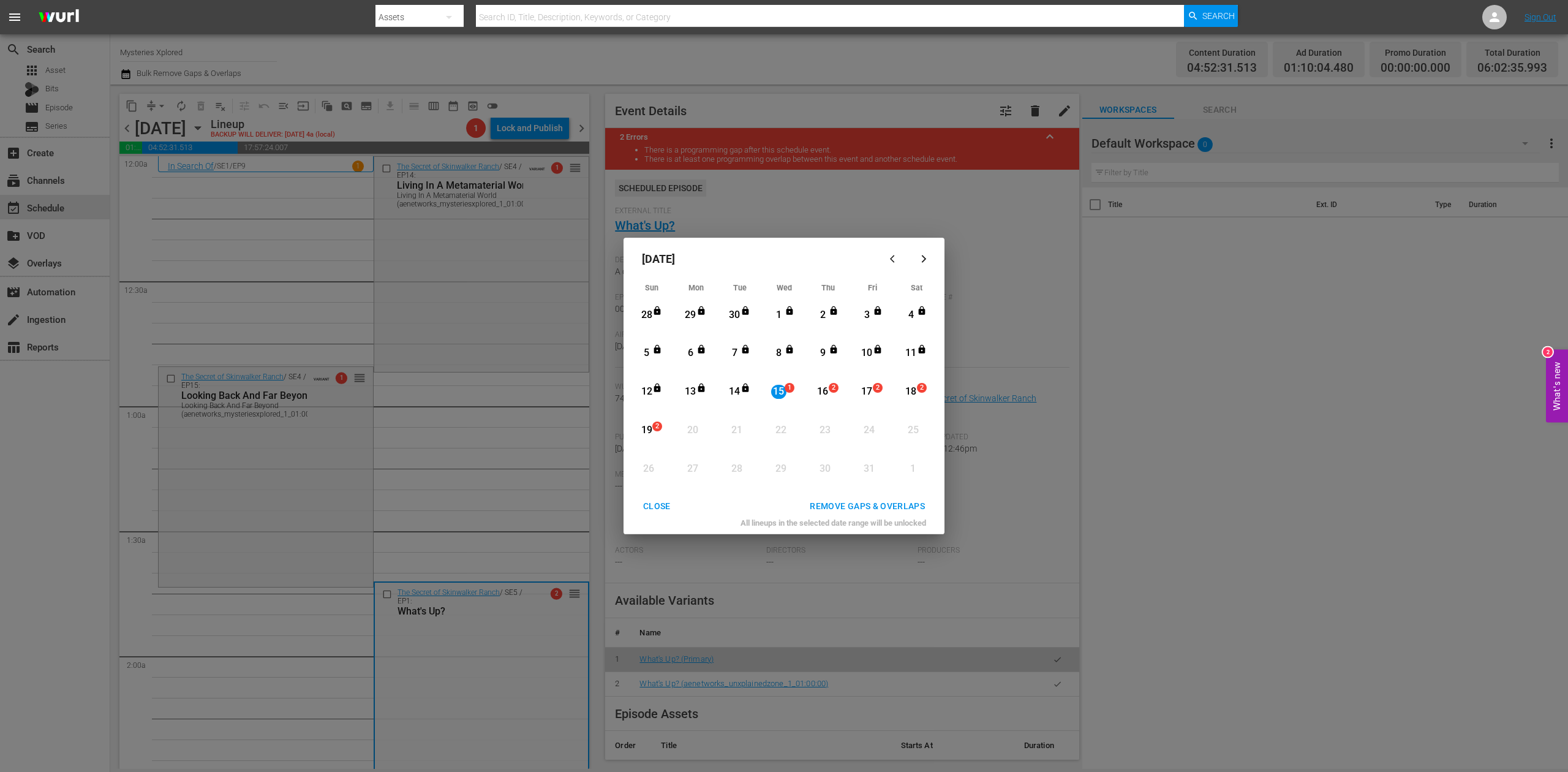
click at [884, 498] on div "REMOVE GAPS & OVERLAPS" at bounding box center [867, 506] width 135 height 16
click at [657, 510] on div "CLOSE" at bounding box center [657, 506] width 47 height 16
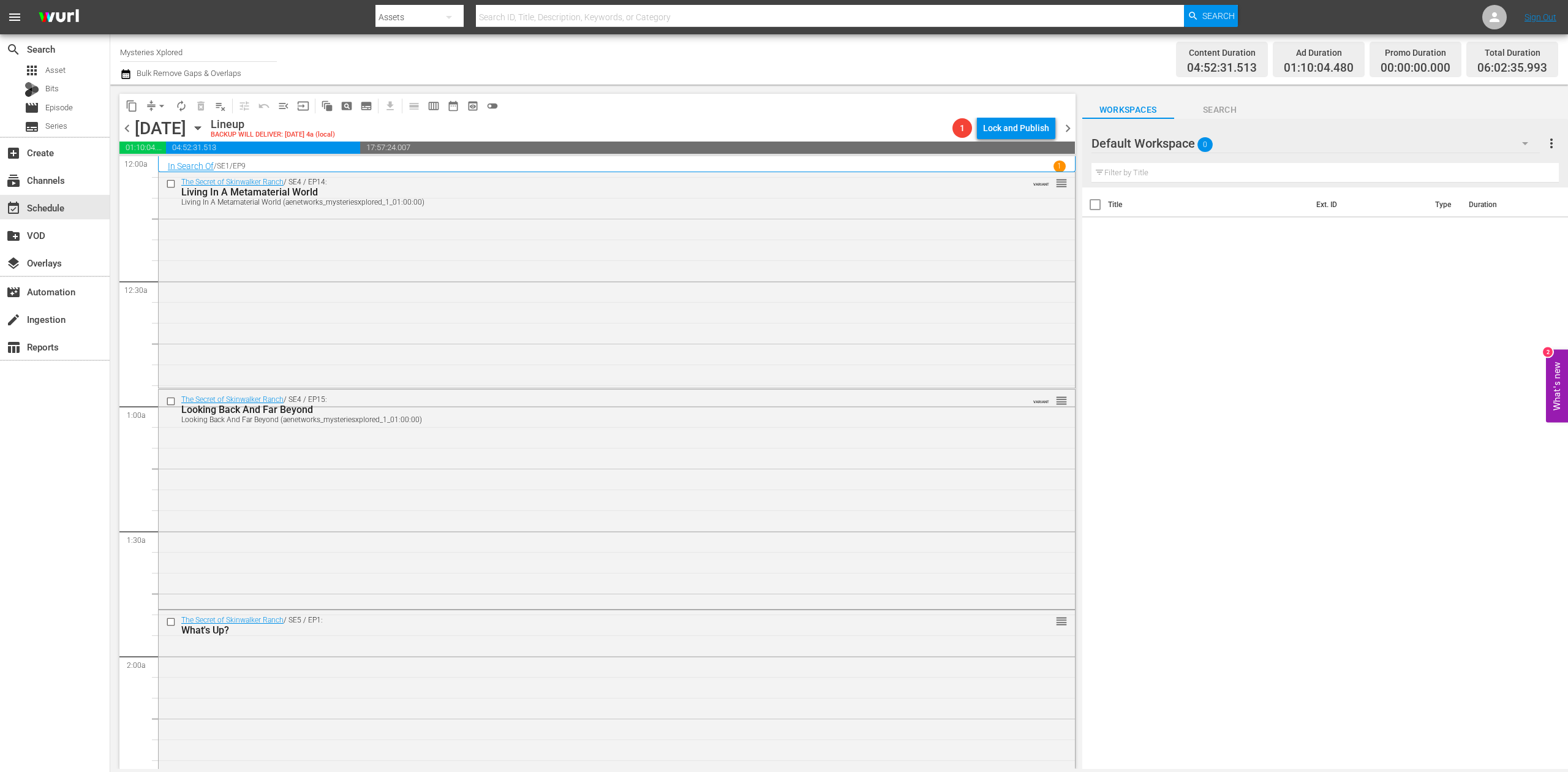
click at [125, 70] on icon "button" at bounding box center [125, 74] width 9 height 10
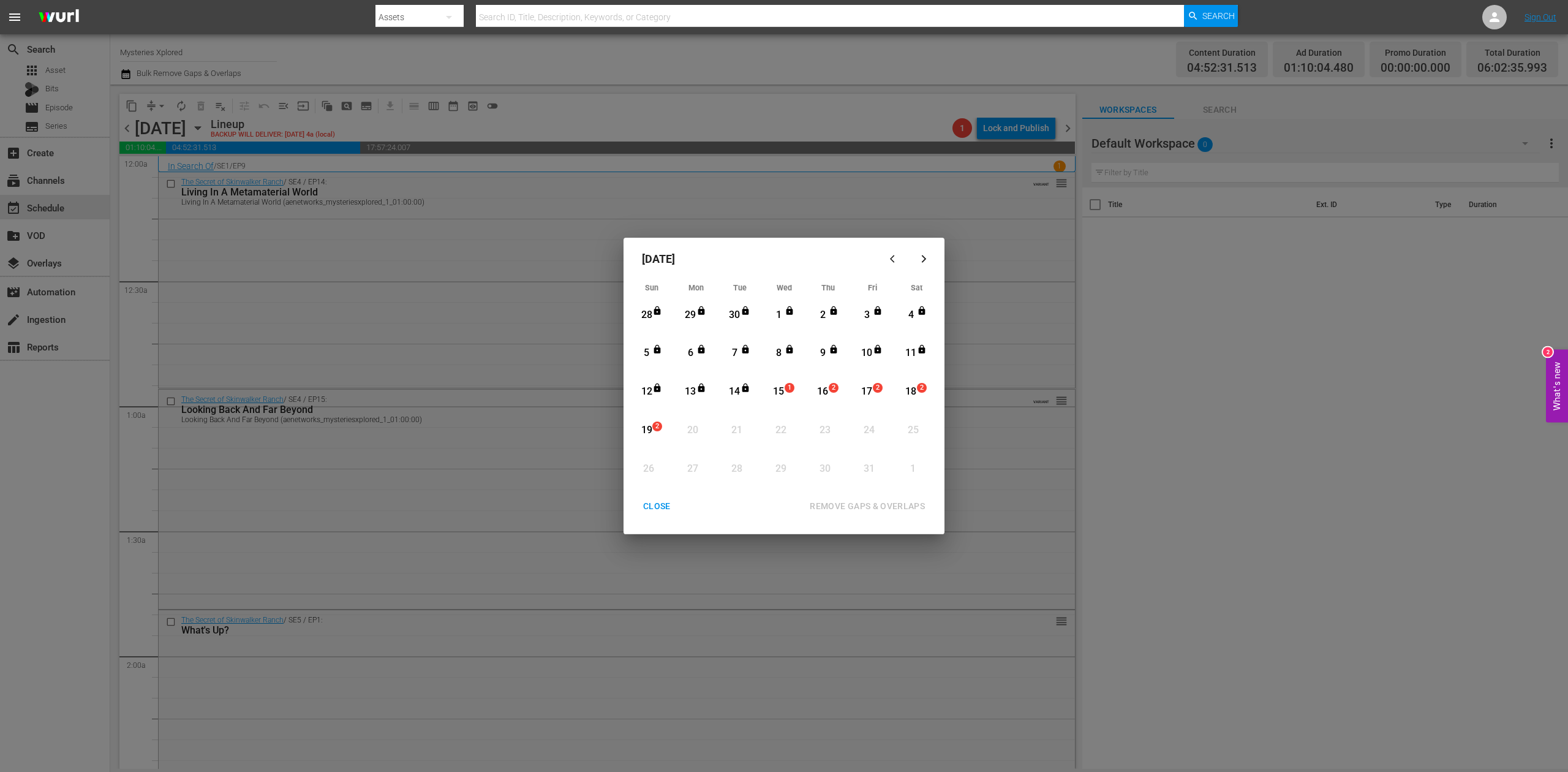
click at [782, 390] on div "15" at bounding box center [779, 392] width 16 height 14
click at [878, 508] on div "REMOVE GAPS & OVERLAPS" at bounding box center [867, 506] width 135 height 16
click at [645, 502] on div "CLOSE" at bounding box center [657, 506] width 47 height 16
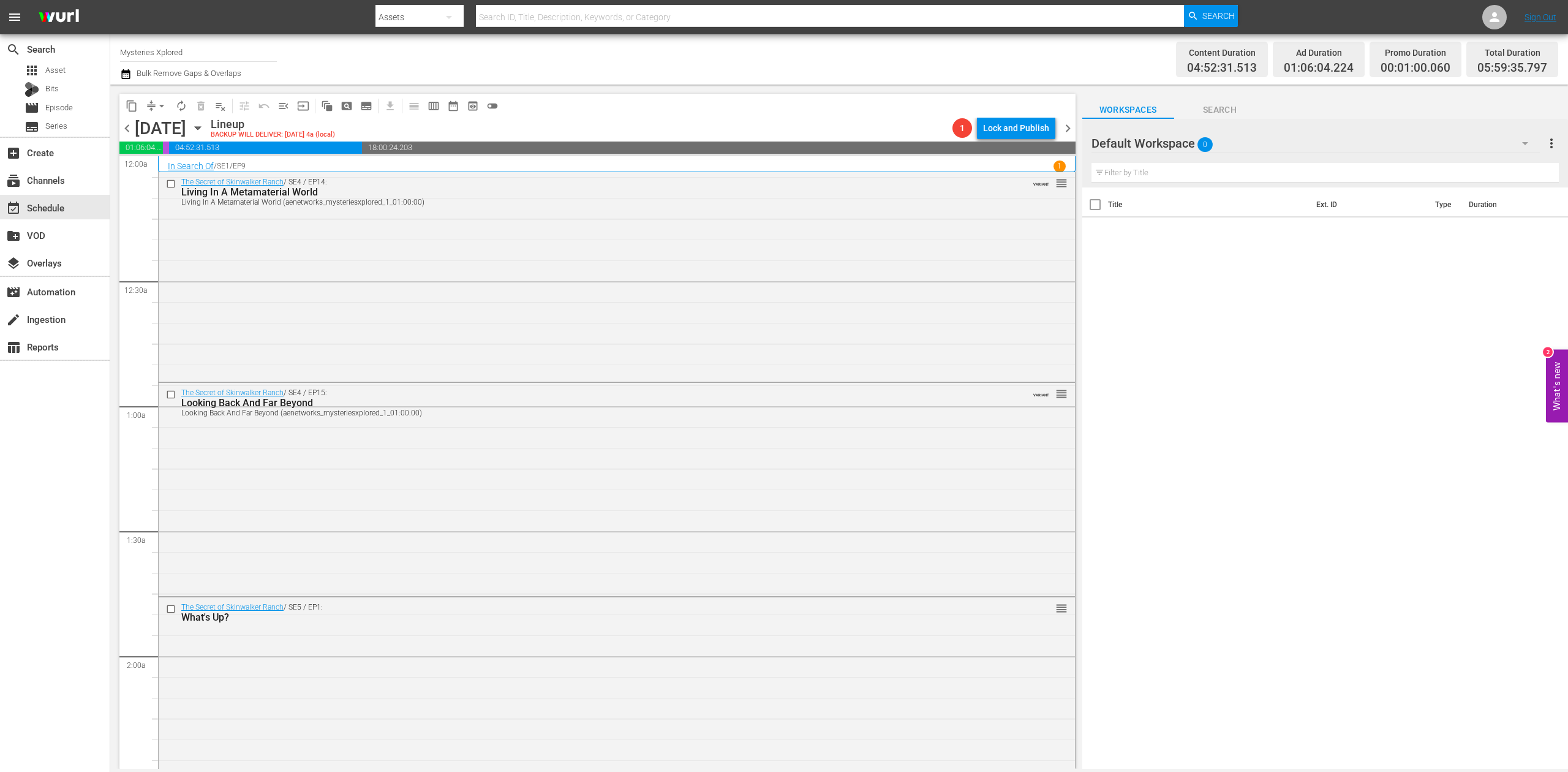
click at [124, 75] on icon "button" at bounding box center [125, 74] width 12 height 15
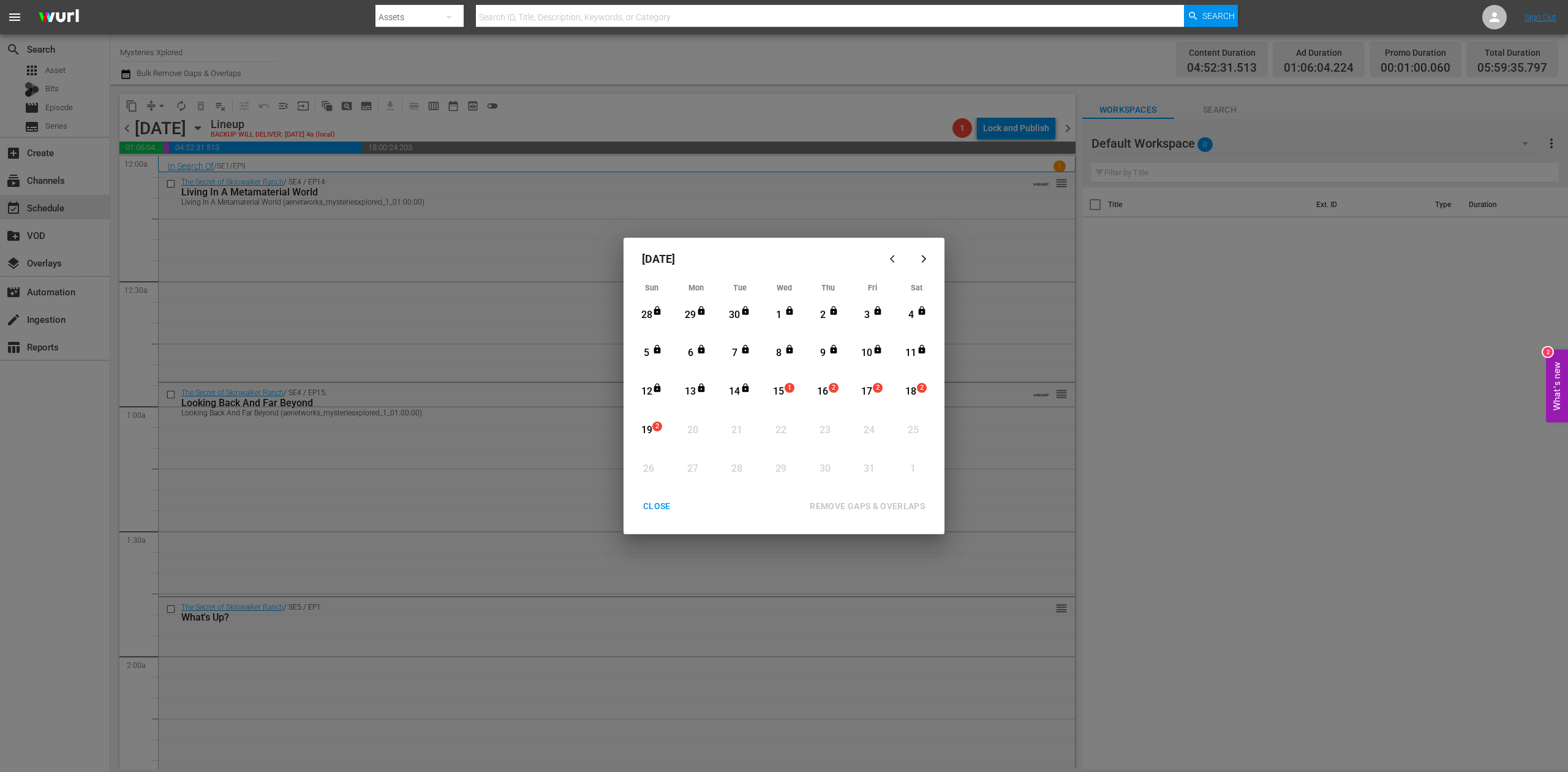
click at [779, 386] on div "15" at bounding box center [779, 392] width 16 height 14
click at [861, 504] on div "REMOVE GAPS & OVERLAPS" at bounding box center [867, 506] width 135 height 16
click at [784, 390] on div "15" at bounding box center [779, 392] width 16 height 14
click at [868, 507] on div "REMOVE GAPS & OVERLAPS" at bounding box center [867, 506] width 135 height 16
click at [779, 387] on div "15" at bounding box center [779, 392] width 16 height 14
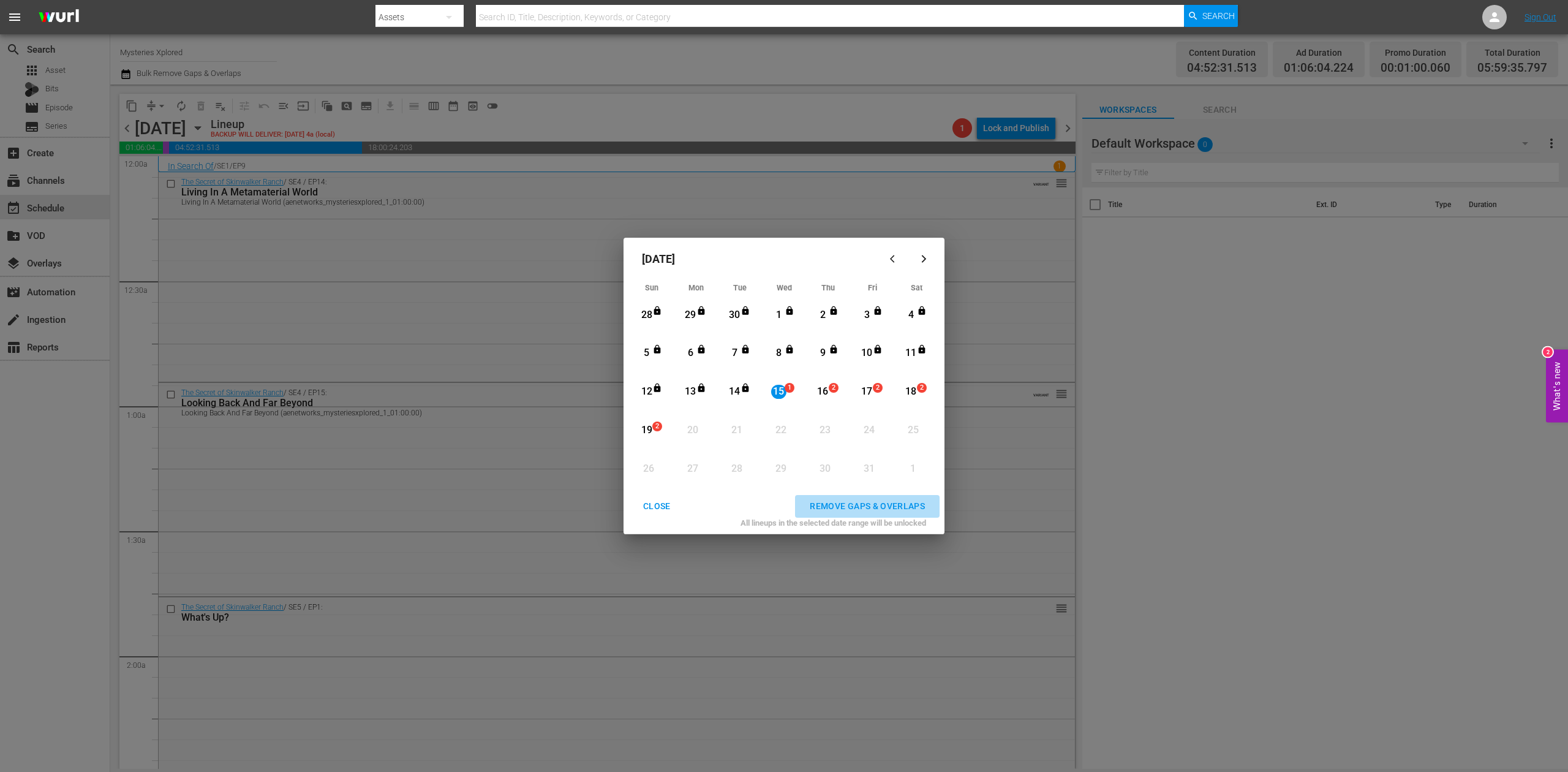
click at [863, 505] on div "REMOVE GAPS & OVERLAPS" at bounding box center [867, 506] width 135 height 16
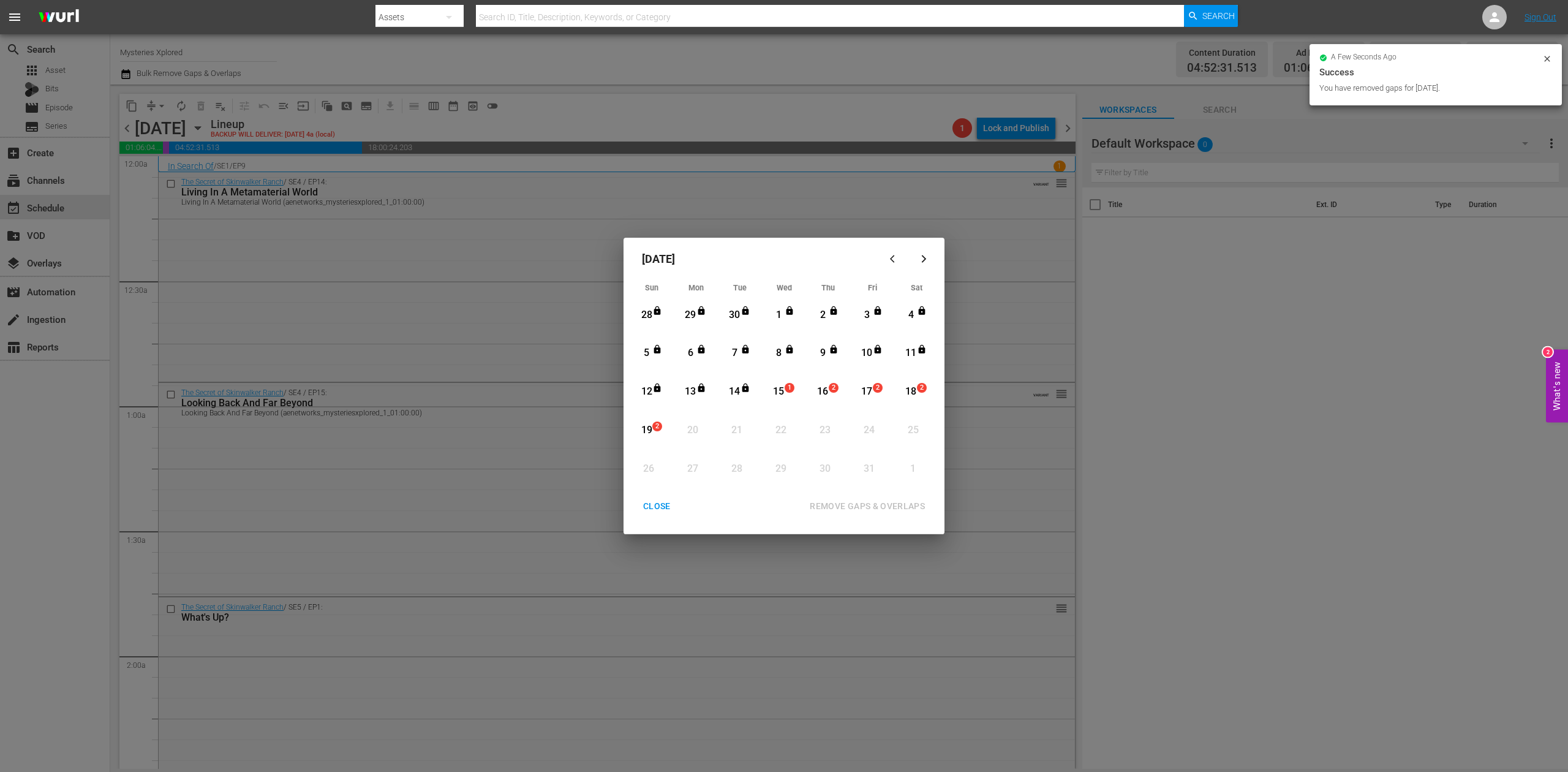
click at [651, 507] on div "CLOSE" at bounding box center [657, 506] width 47 height 16
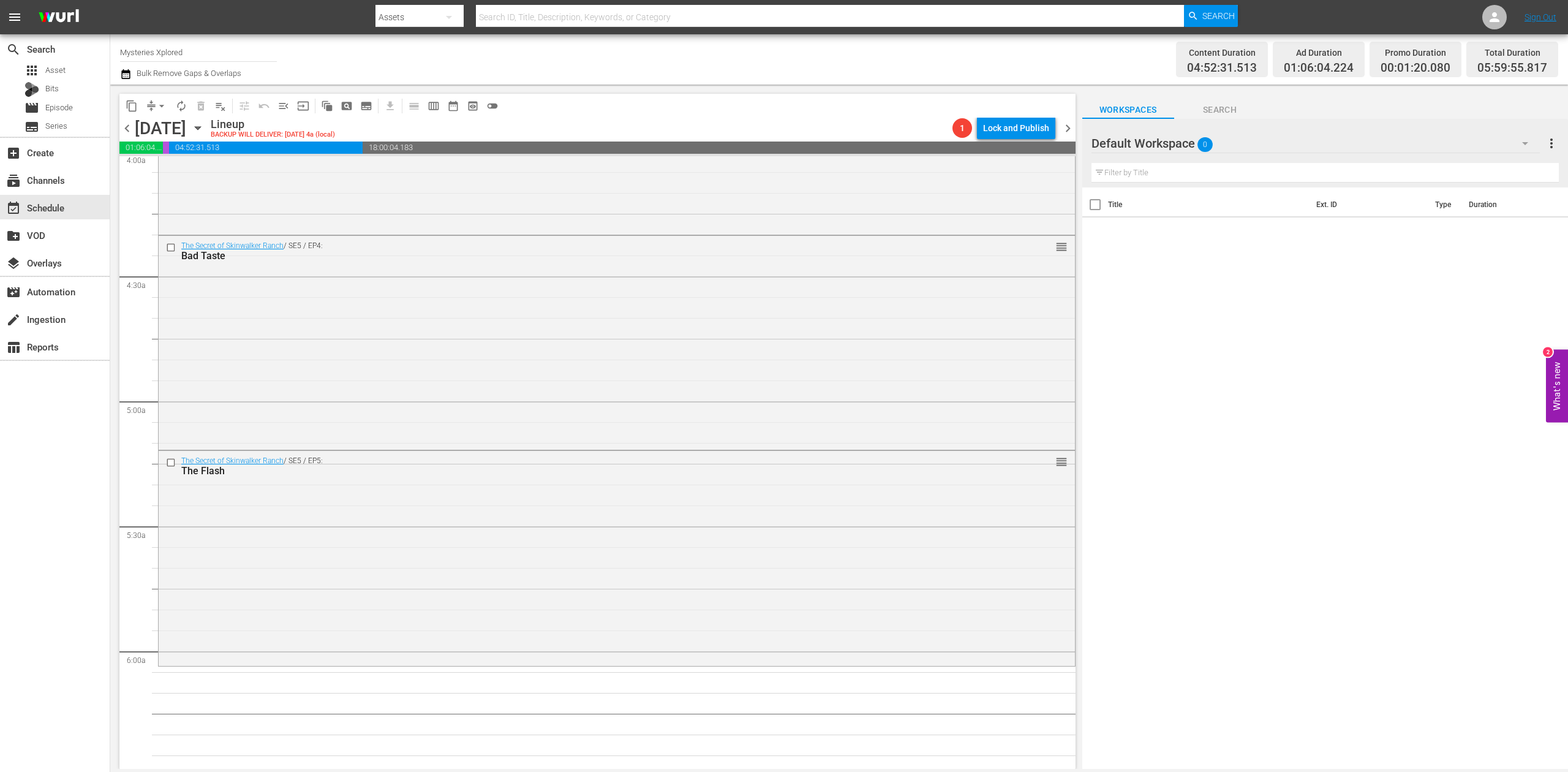
scroll to position [980, 0]
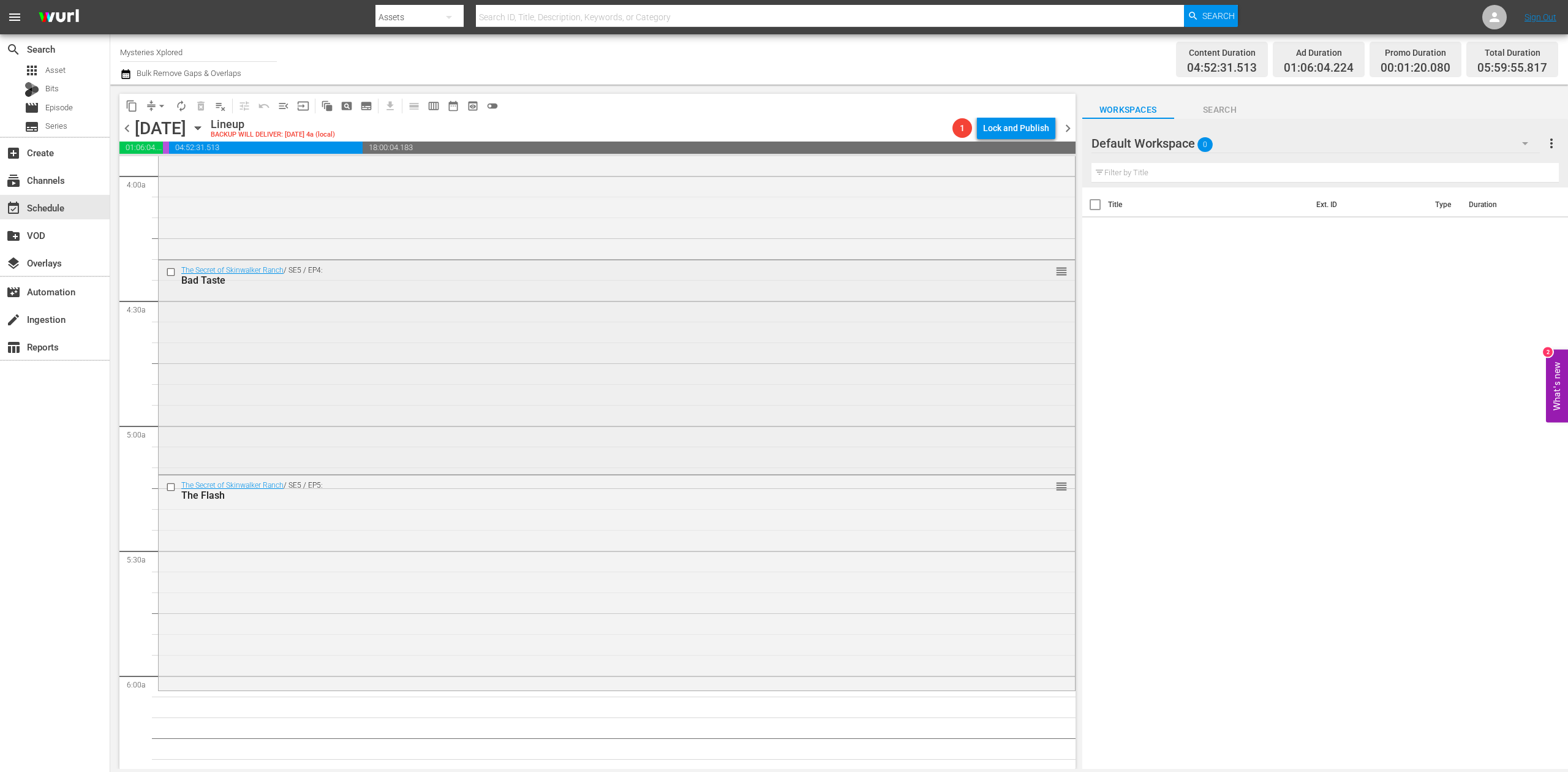
click at [479, 403] on div "The Secret of Skinwalker Ranch / SE5 / EP4: Bad Taste reorder" at bounding box center [617, 365] width 917 height 210
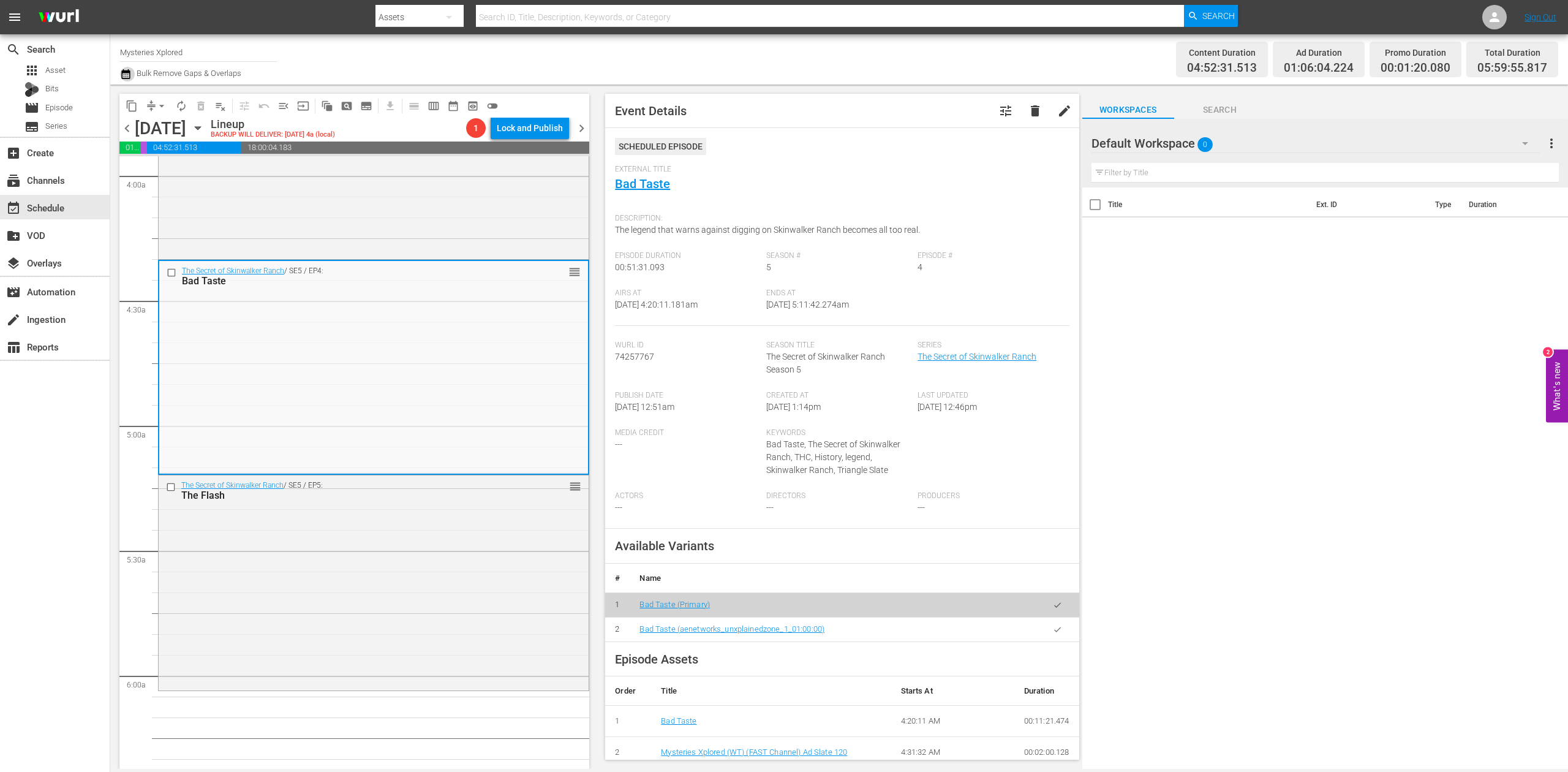
click at [128, 77] on icon "button" at bounding box center [125, 74] width 12 height 15
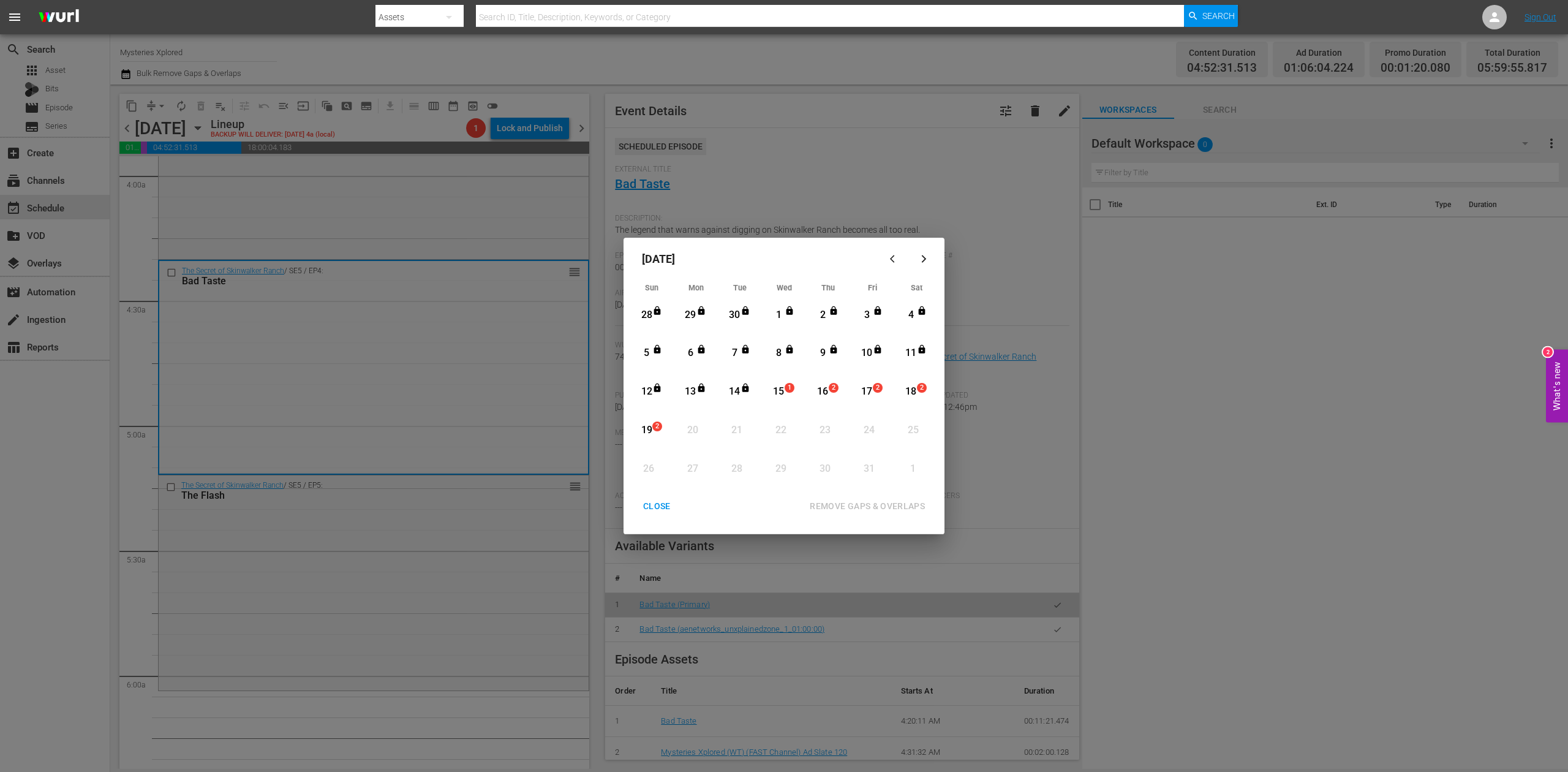
click at [778, 392] on div "15" at bounding box center [779, 392] width 16 height 14
click at [874, 498] on div "REMOVE GAPS & OVERLAPS" at bounding box center [867, 506] width 135 height 16
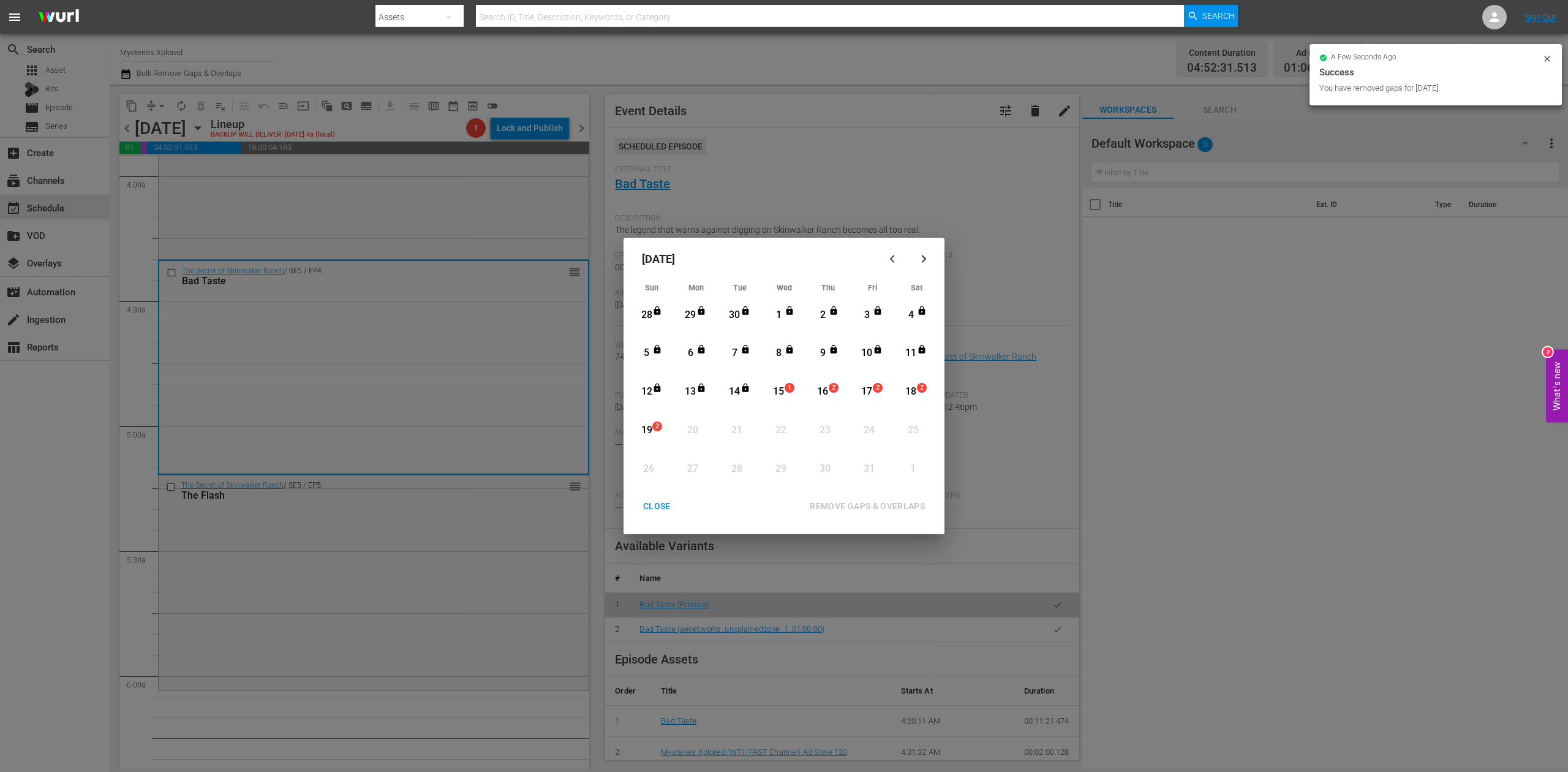
click at [664, 503] on div "CLOSE" at bounding box center [657, 506] width 47 height 16
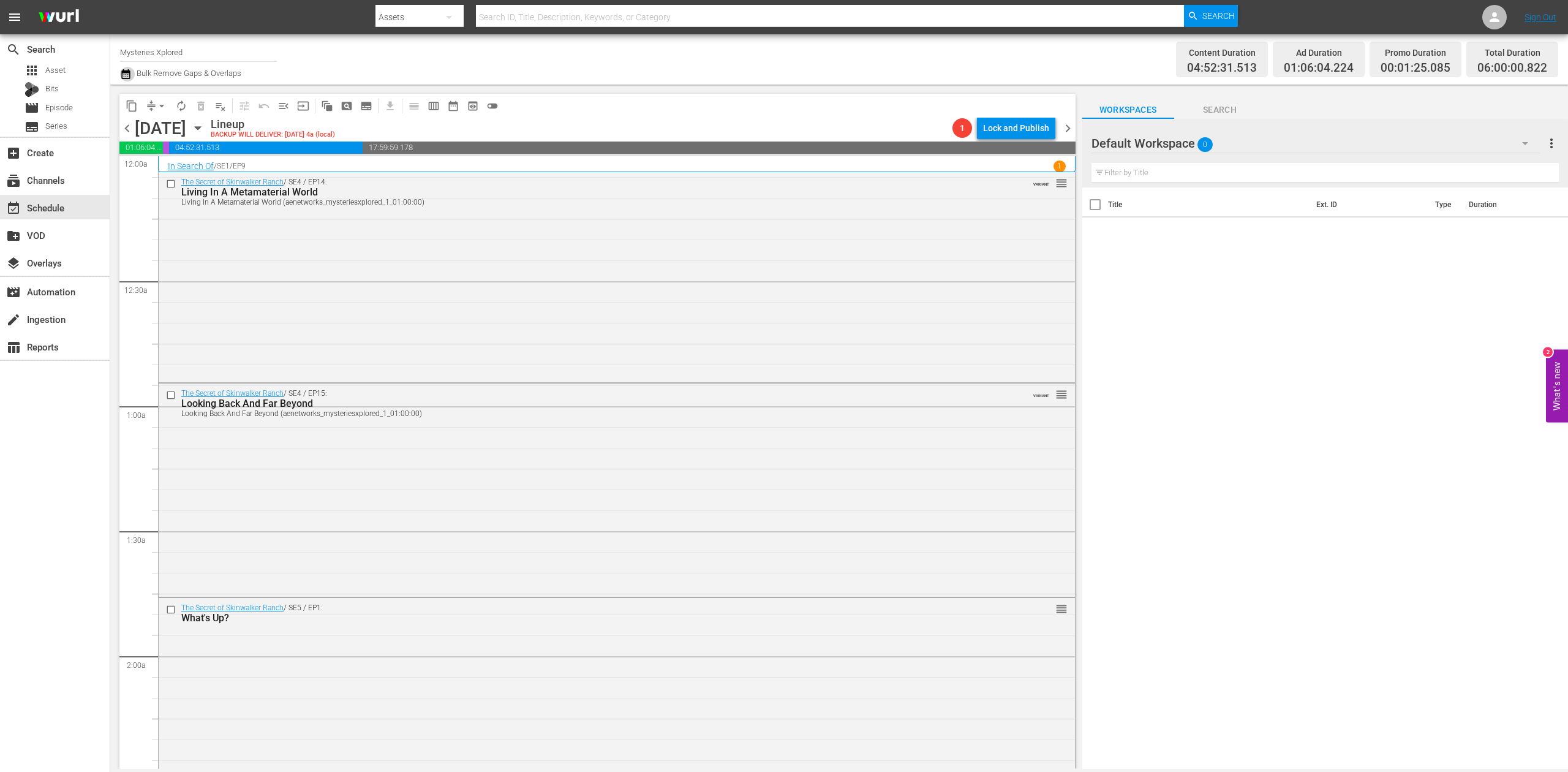
click at [126, 77] on icon "button" at bounding box center [125, 74] width 9 height 10
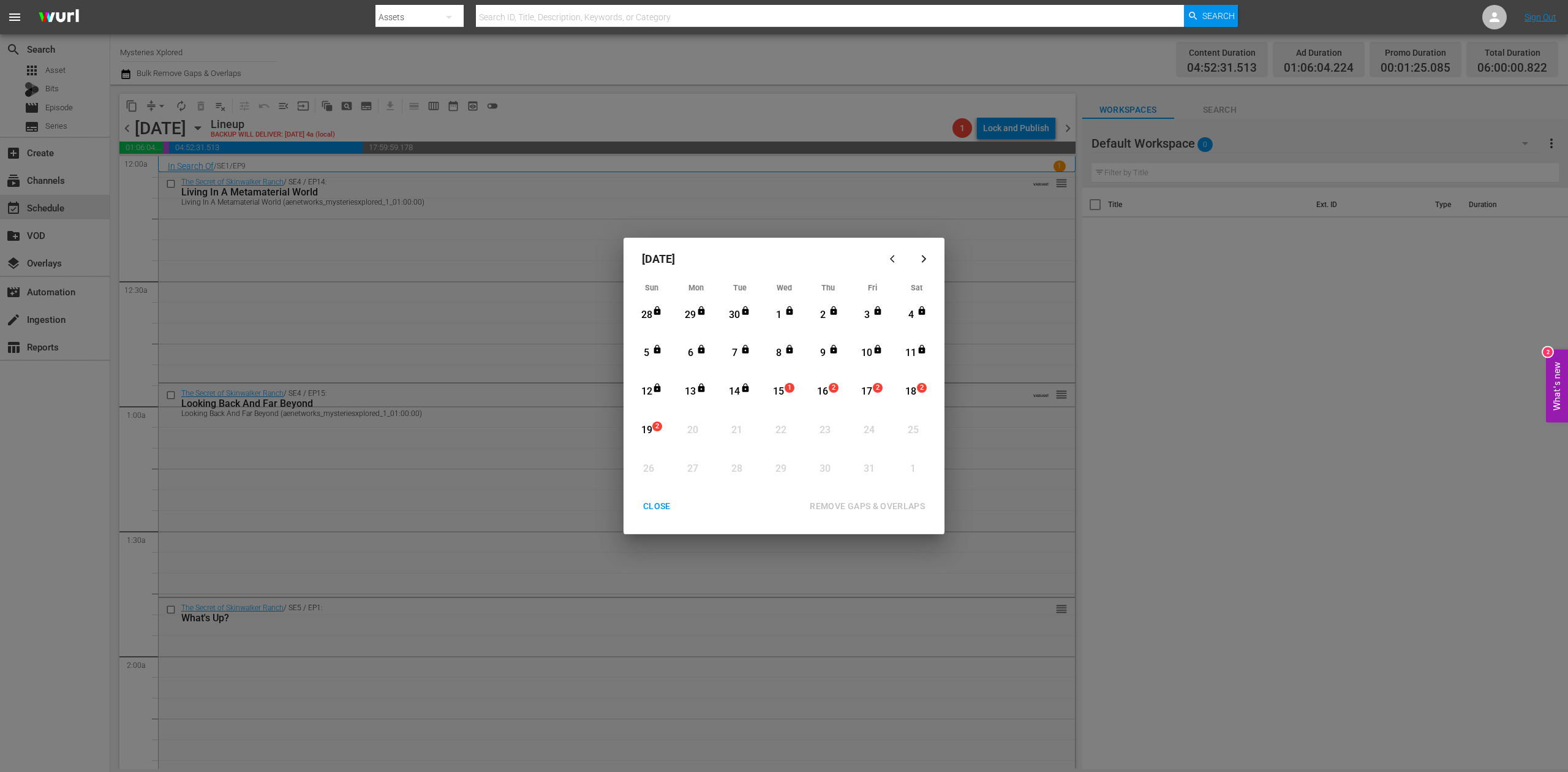
click at [777, 387] on div "15" at bounding box center [779, 392] width 16 height 14
click at [873, 496] on button "REMOVE GAPS & OVERLAPS" at bounding box center [867, 506] width 145 height 23
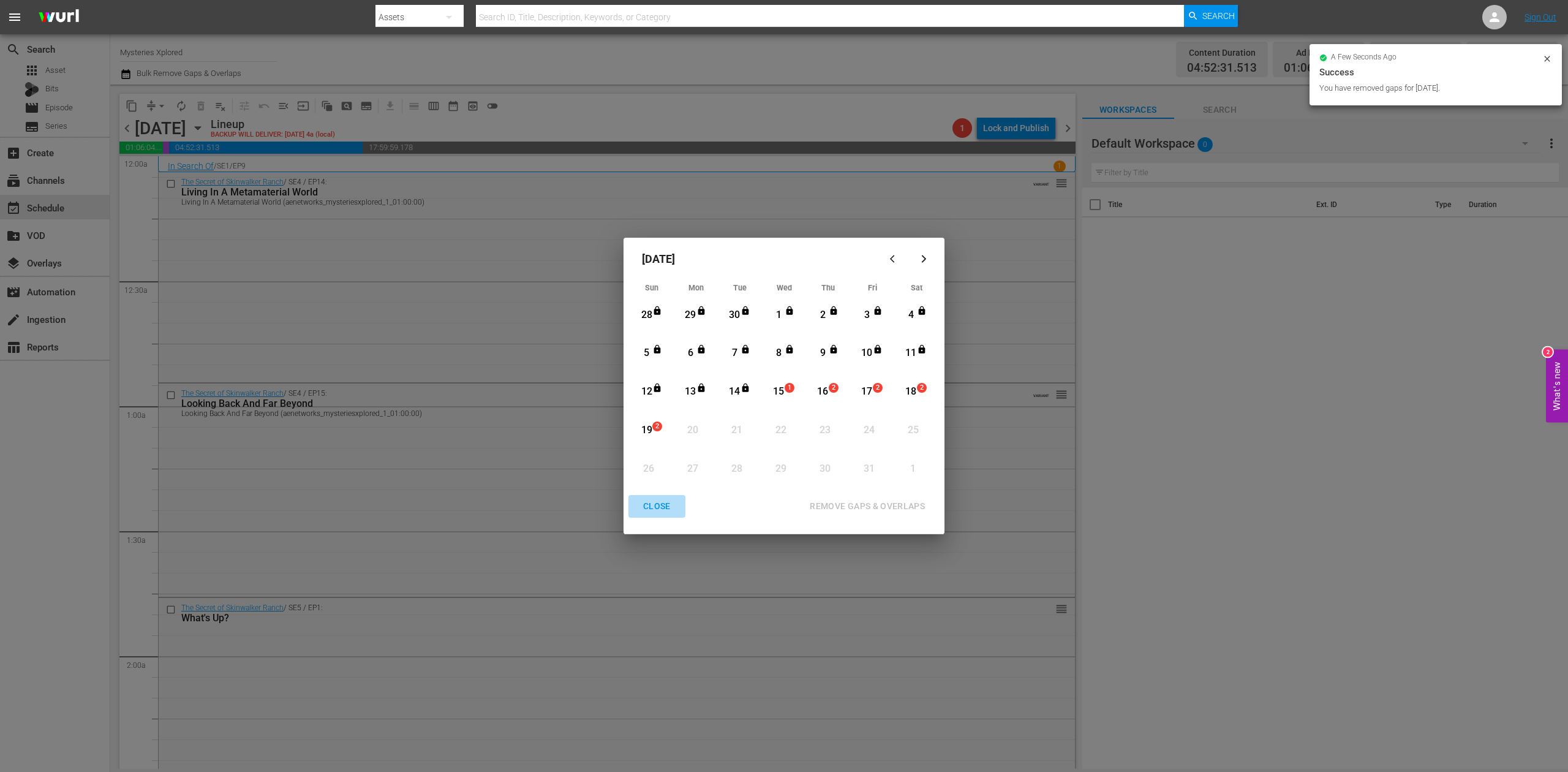
click at [660, 500] on div "CLOSE" at bounding box center [657, 506] width 47 height 16
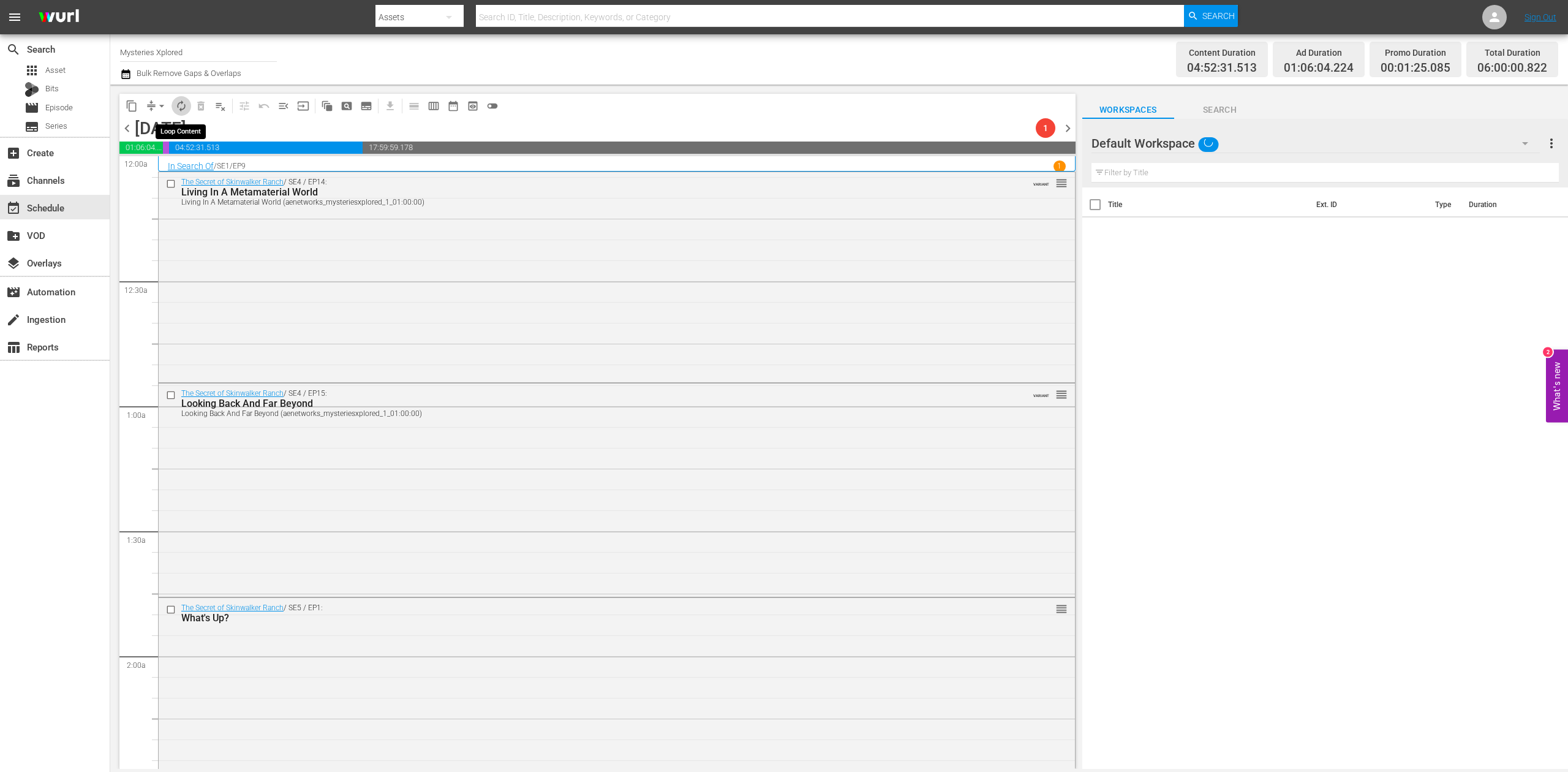
click at [181, 109] on span "autorenew_outlined" at bounding box center [181, 106] width 13 height 13
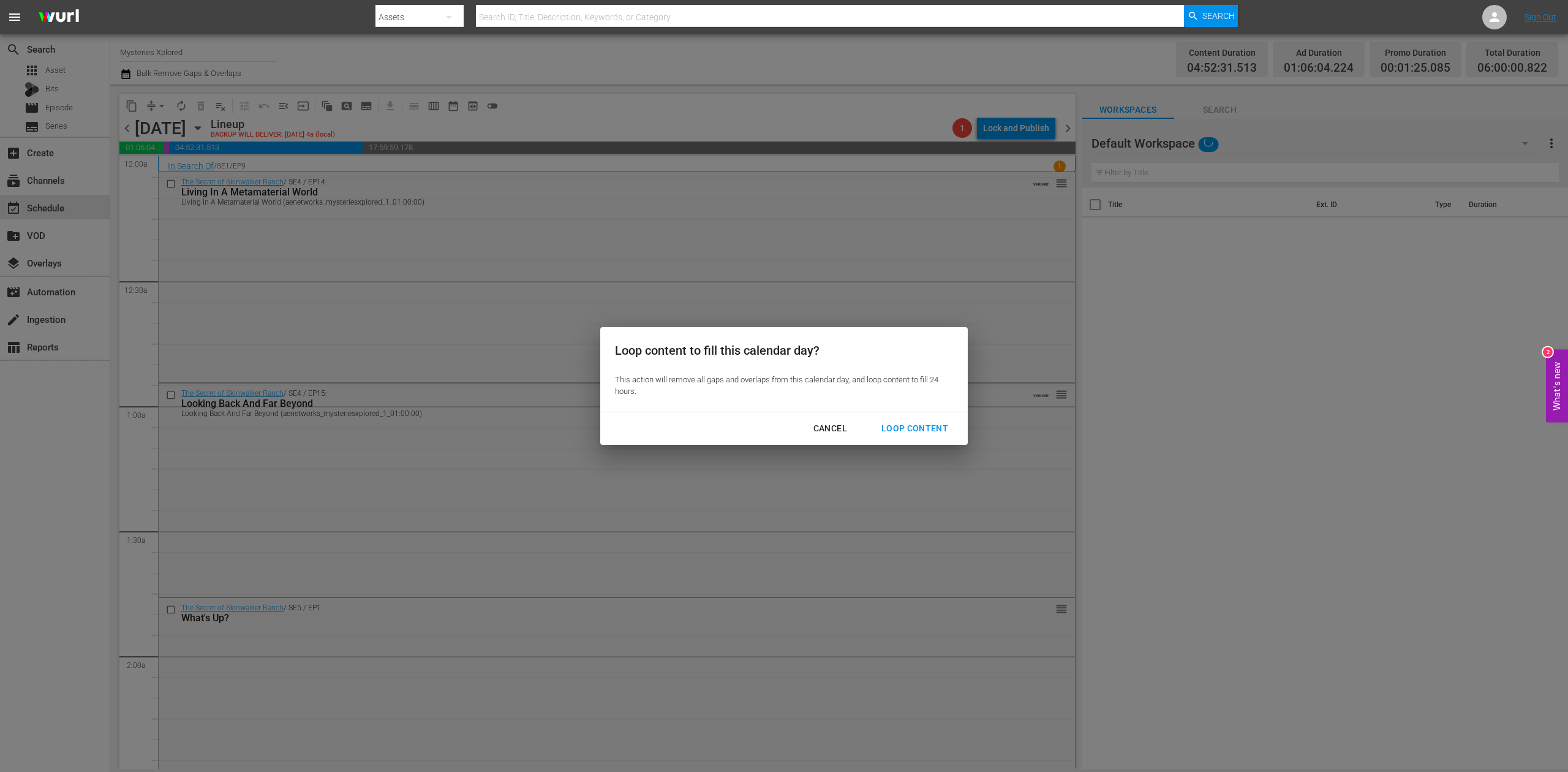
click at [922, 421] on div "Loop Content" at bounding box center [914, 429] width 86 height 16
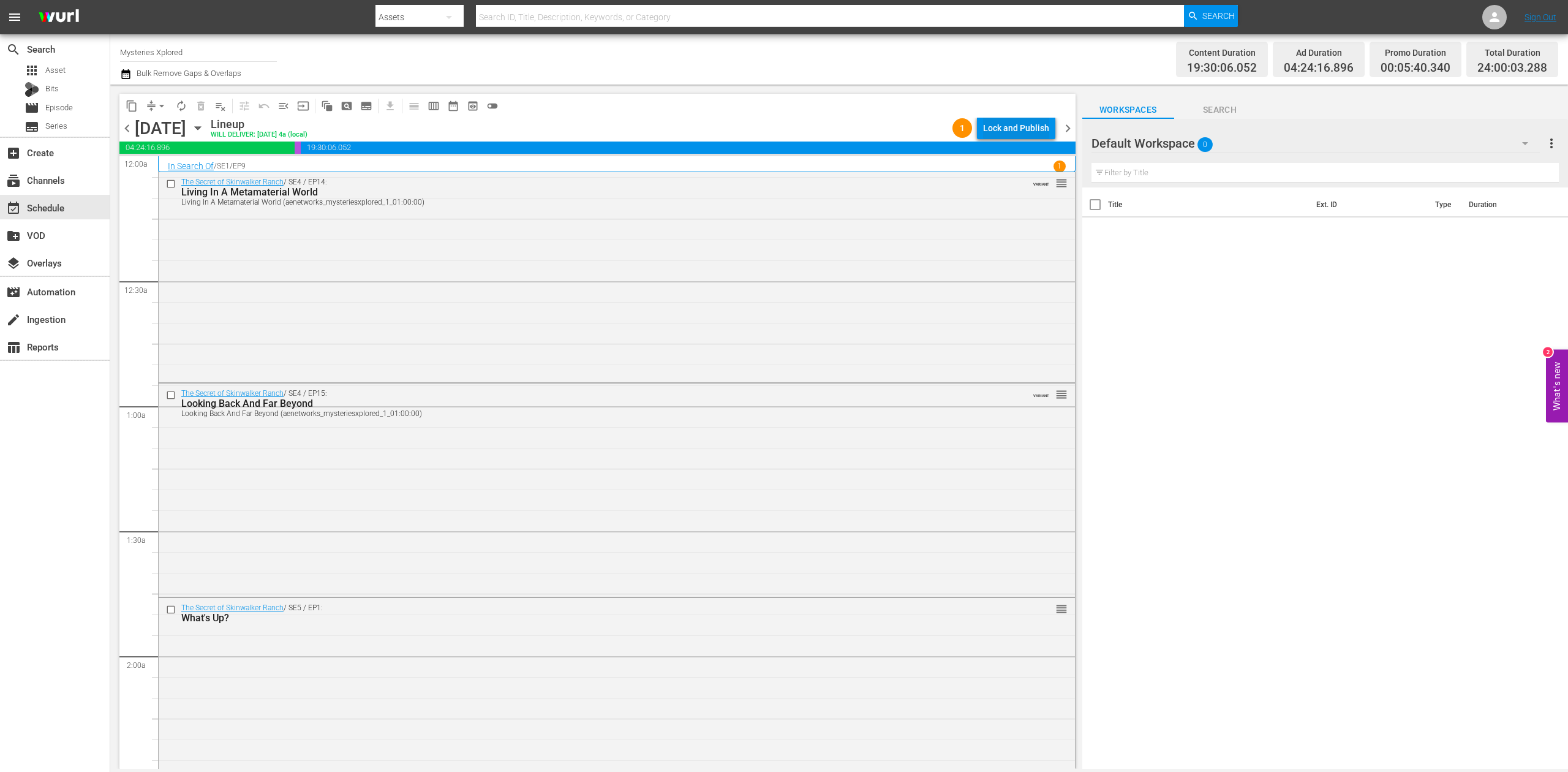
click at [1000, 131] on div "Lock and Publish" at bounding box center [1016, 128] width 66 height 22
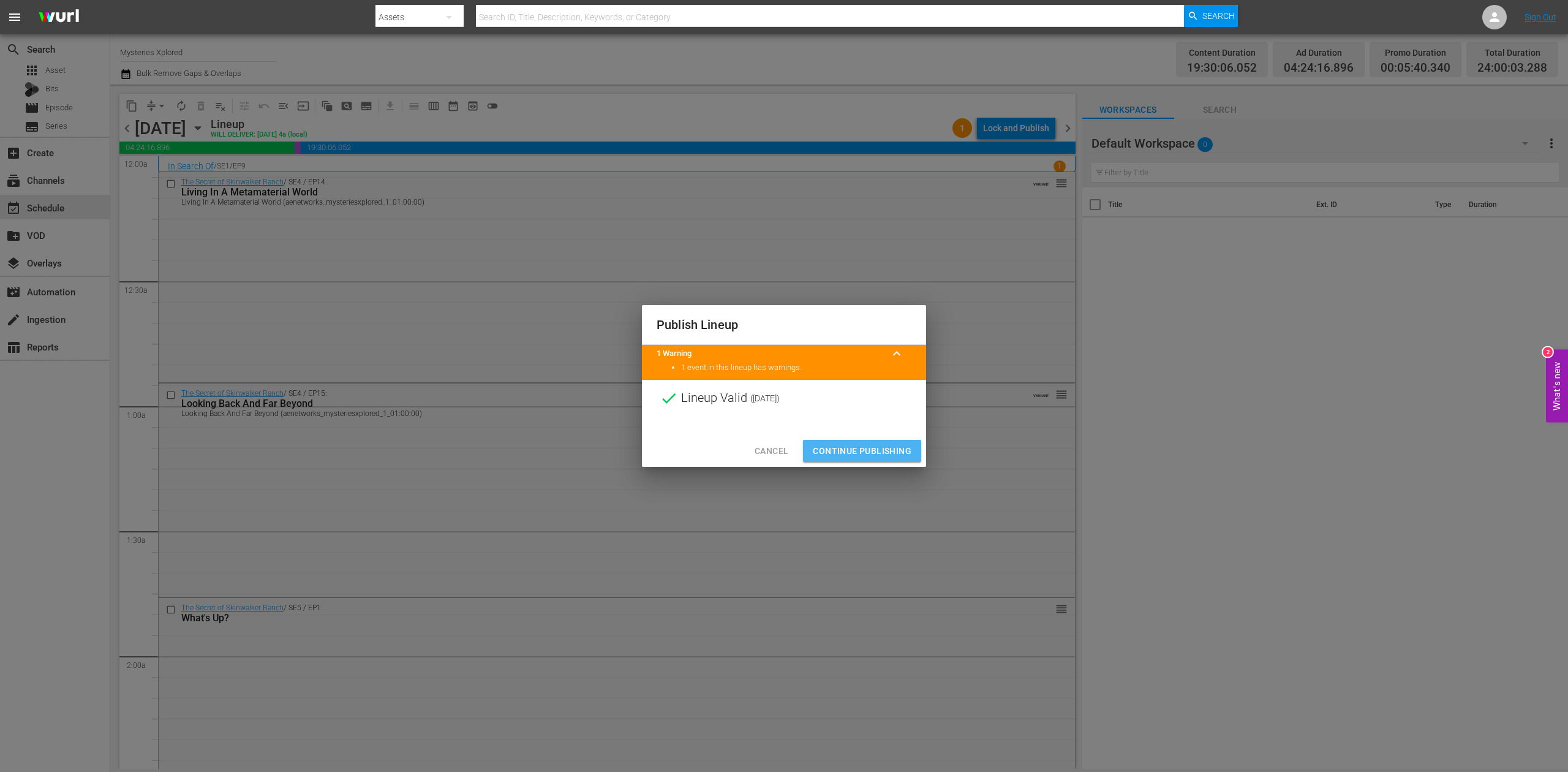
click at [884, 447] on span "Continue Publishing" at bounding box center [862, 451] width 99 height 16
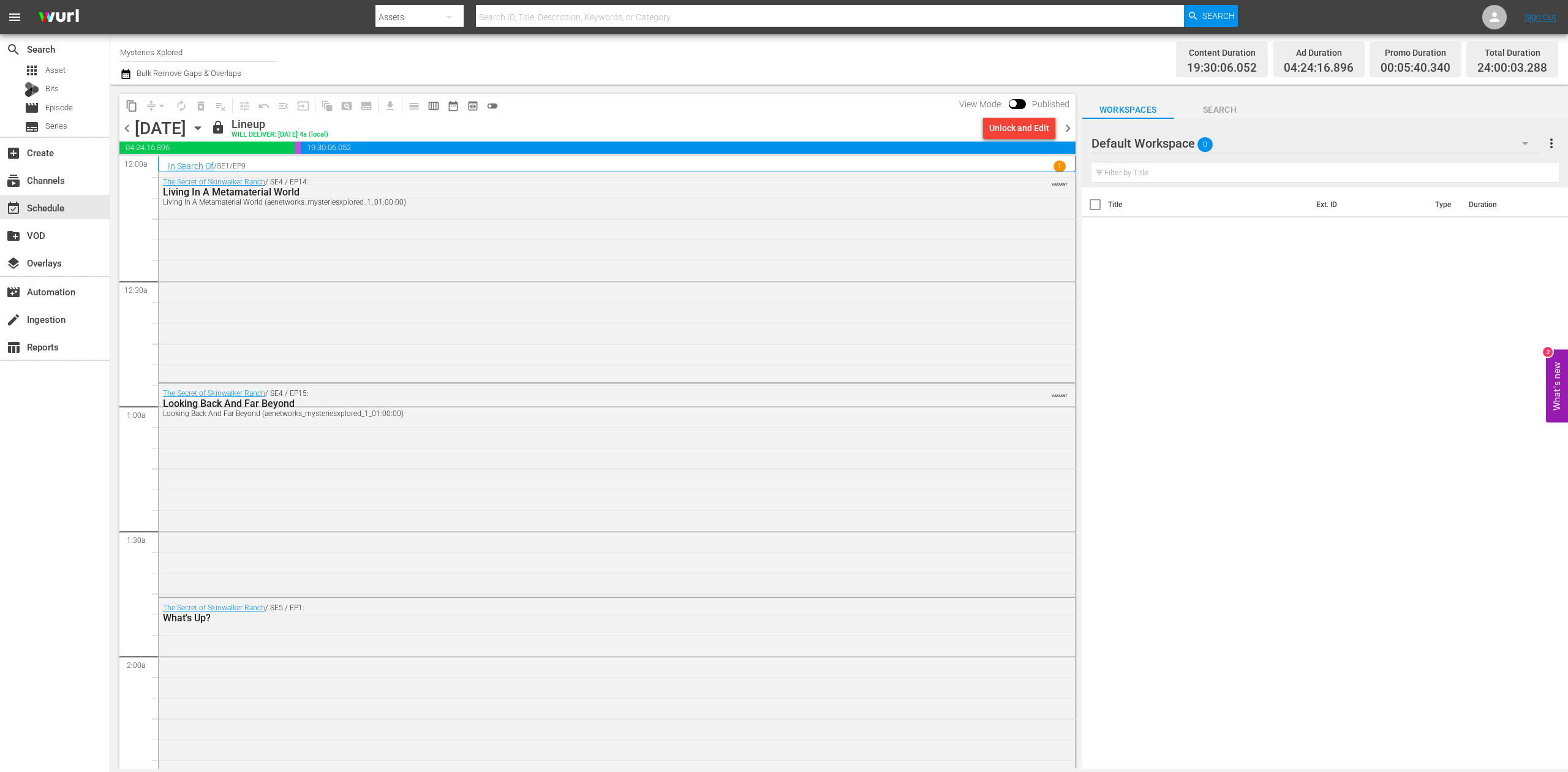
click at [64, 465] on div "search Search apps Asset Bits movie Episode subtitles Series add_box Create sub…" at bounding box center [55, 420] width 110 height 772
click at [1066, 128] on span "chevron_right" at bounding box center [1068, 128] width 16 height 16
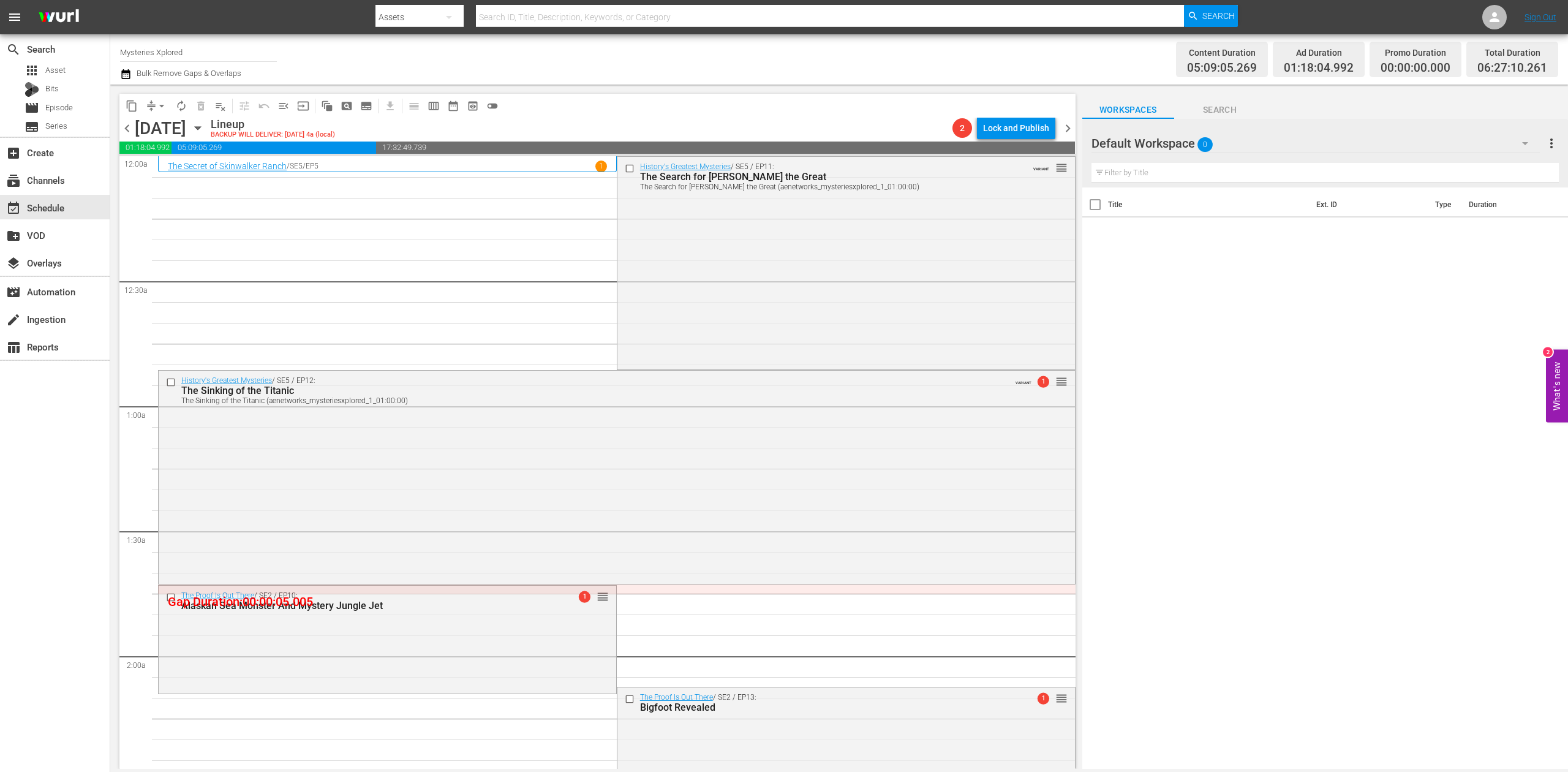
click at [126, 75] on icon "button" at bounding box center [125, 74] width 12 height 15
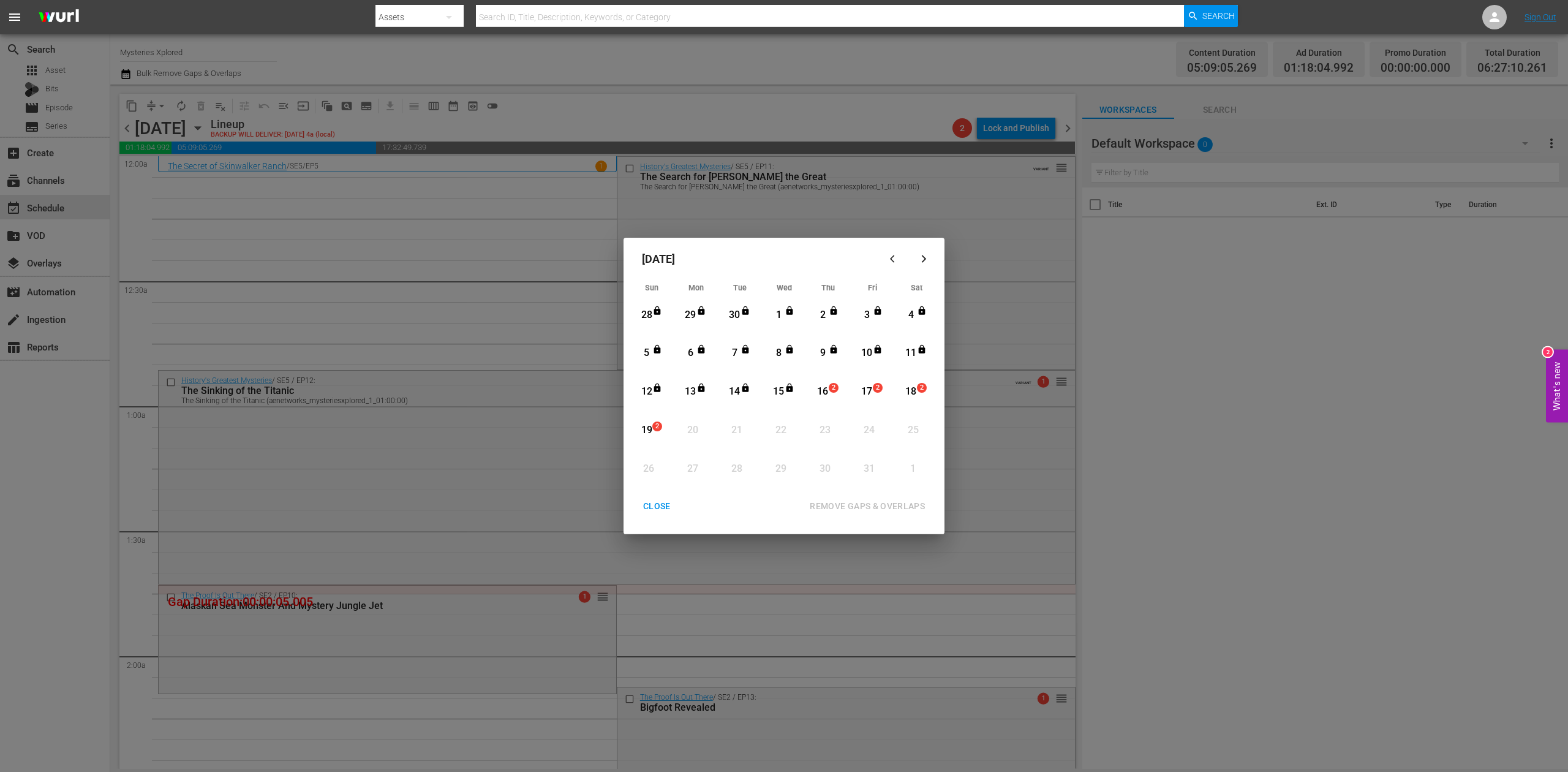
click at [826, 393] on div "16" at bounding box center [823, 392] width 16 height 14
click at [866, 502] on div "REMOVE GAPS & OVERLAPS" at bounding box center [867, 506] width 135 height 16
click at [828, 390] on div "16" at bounding box center [823, 392] width 16 height 14
click at [871, 500] on div "REMOVE GAPS & OVERLAPS" at bounding box center [867, 506] width 135 height 16
click at [662, 512] on div "CLOSE" at bounding box center [657, 506] width 47 height 16
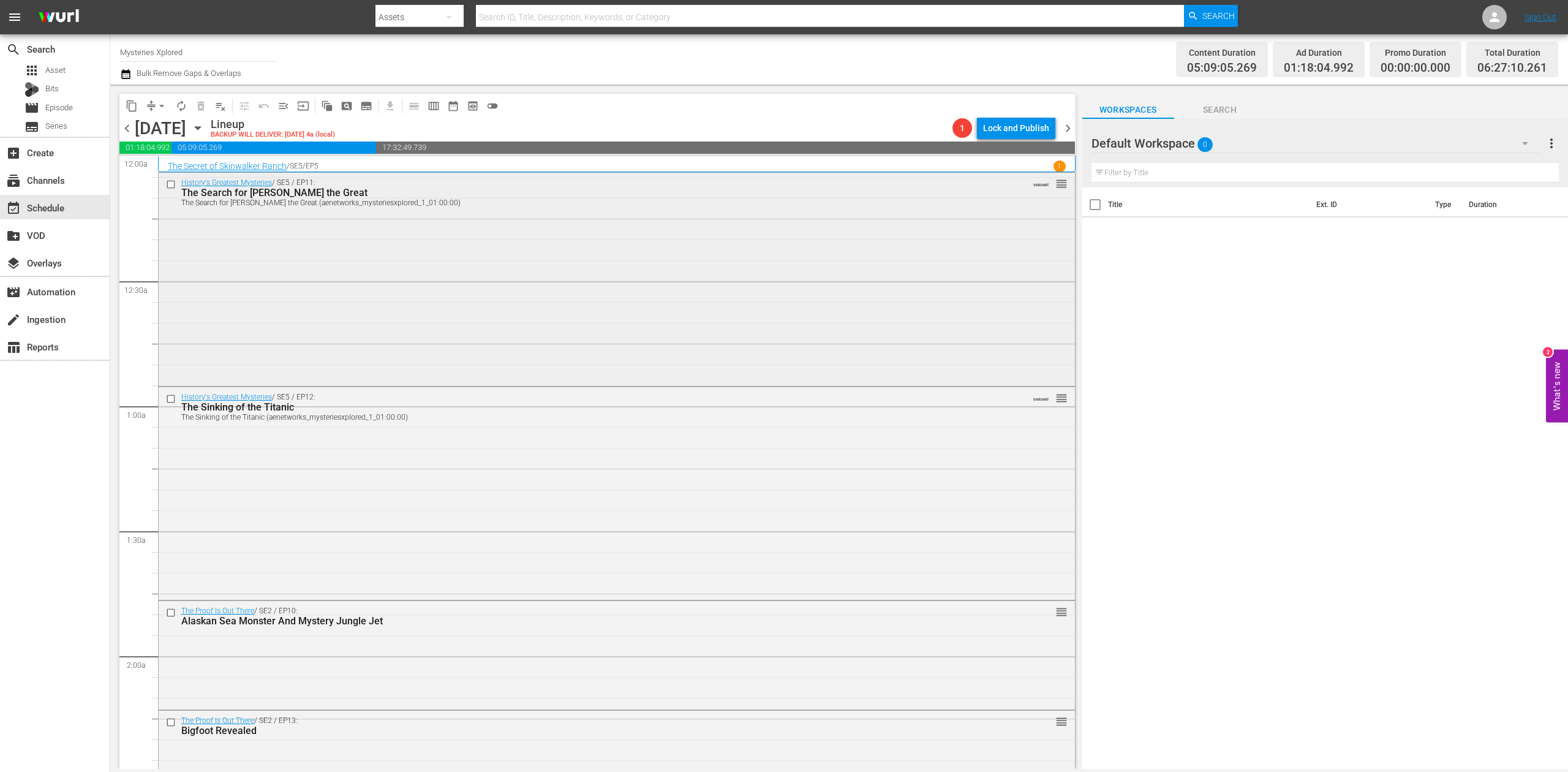
click at [441, 334] on div "History's Greatest Mysteries / SE5 / EP11: The Search for Alexander the Great T…" at bounding box center [617, 278] width 917 height 210
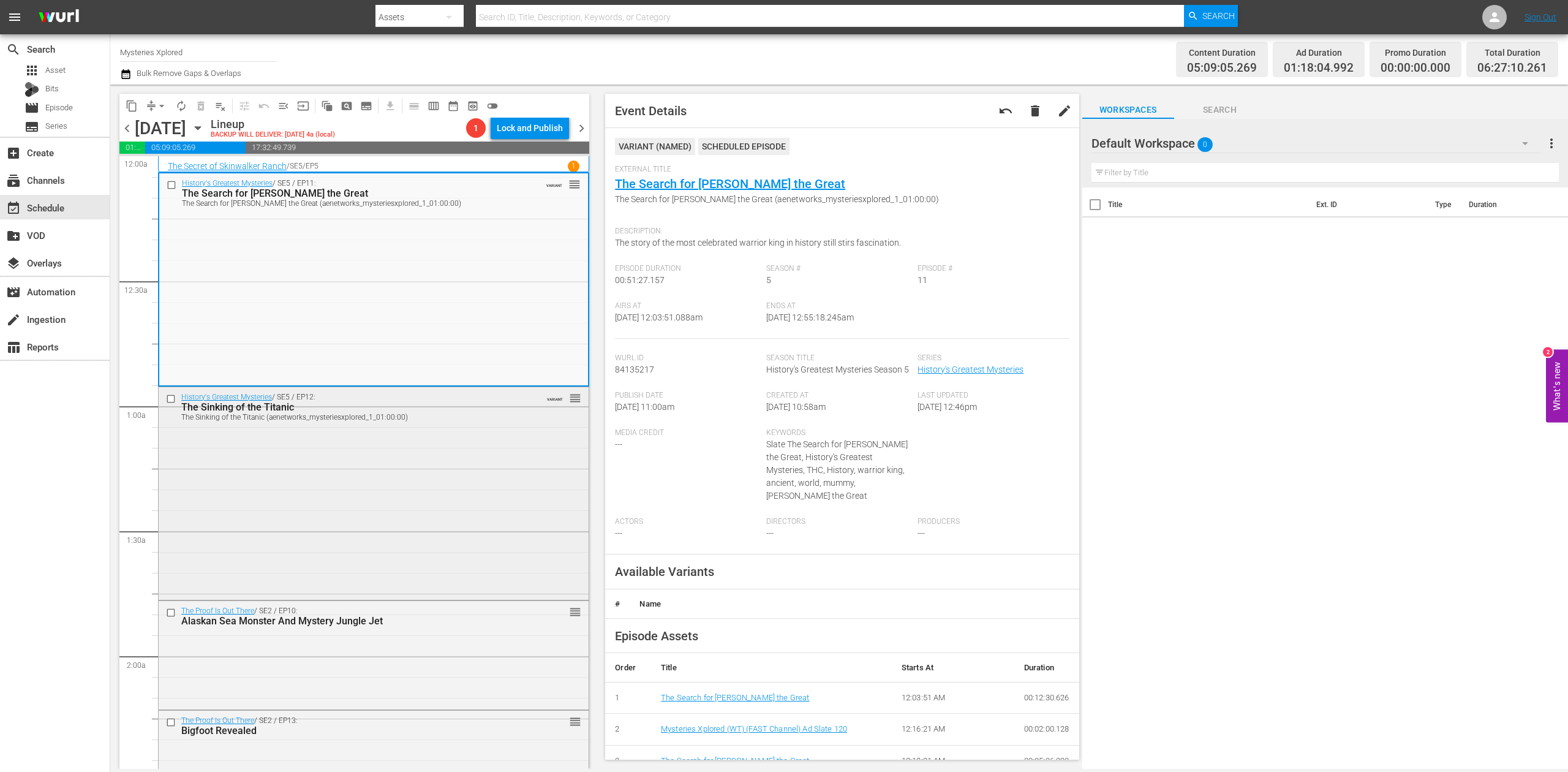
click at [473, 452] on div "History's Greatest Mysteries / SE5 / EP12: The Sinking of the Titanic The Sinki…" at bounding box center [374, 492] width 430 height 210
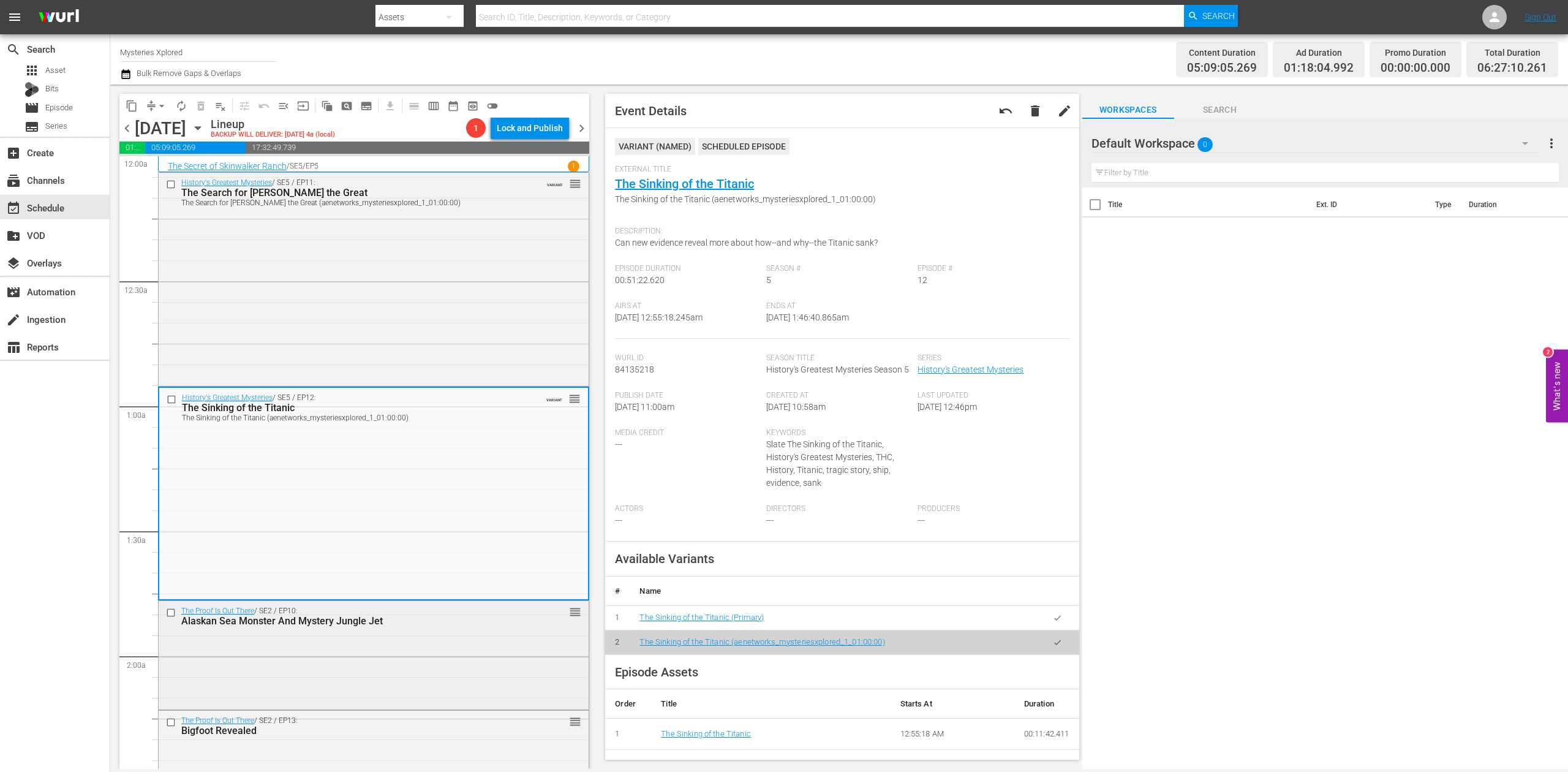
click at [490, 650] on div "The Proof Is Out There / SE2 / EP10: Alaskan Sea Monster And Mystery Jungle Jet…" at bounding box center [374, 653] width 430 height 106
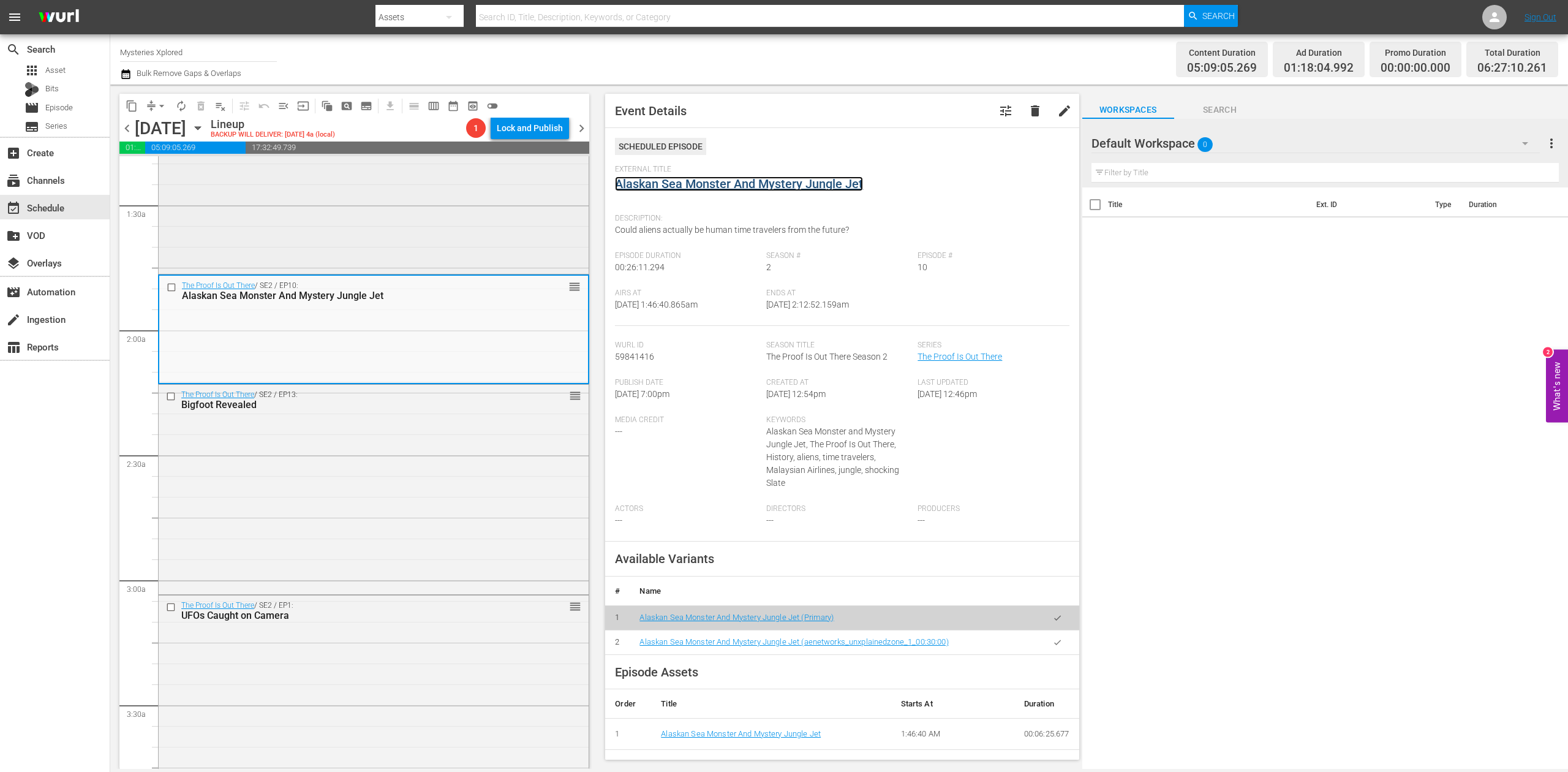
scroll to position [326, 0]
click at [373, 467] on div "The Proof Is Out There / SE2 / EP13: Bigfoot Revealed reorder" at bounding box center [374, 487] width 430 height 207
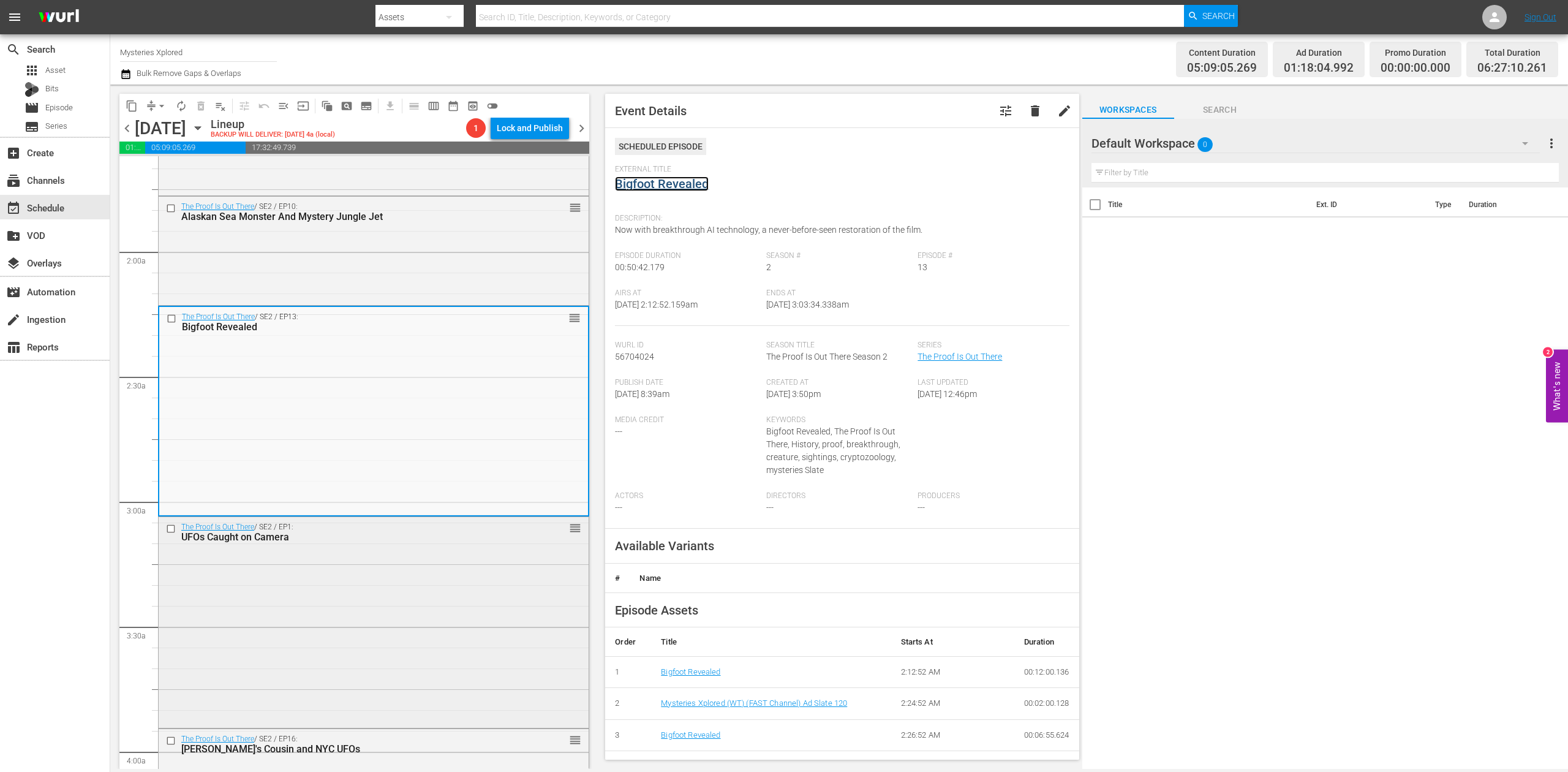
scroll to position [490, 0]
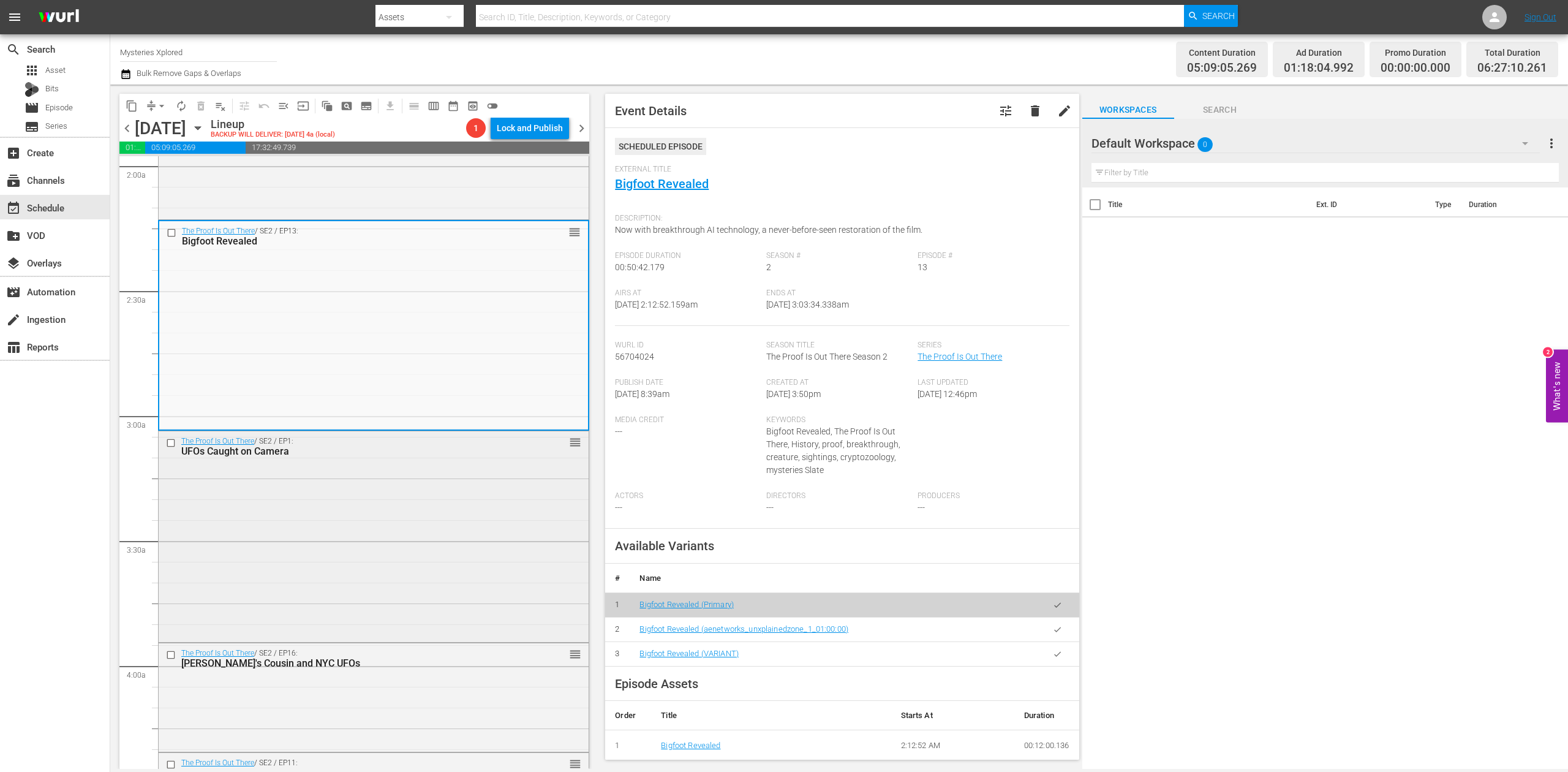
click at [382, 481] on div "The Proof Is Out There / SE2 / EP1: UFOs Caught on Camera reorder" at bounding box center [374, 534] width 430 height 207
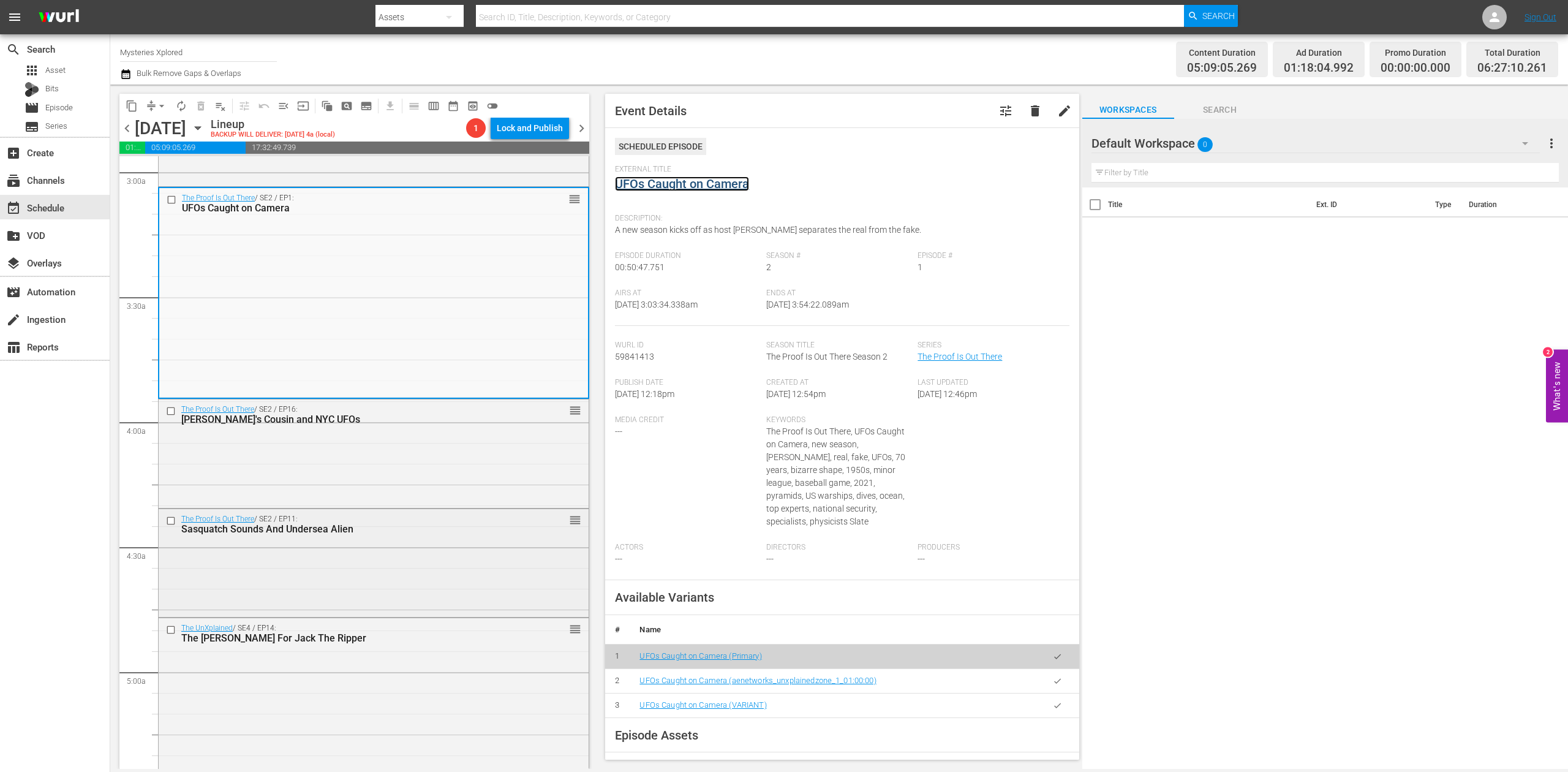
scroll to position [735, 0]
click at [373, 449] on div "The Proof Is Out There / SE2 / EP16: Nessie's Cousin and NYC UFOs reorder" at bounding box center [374, 451] width 430 height 106
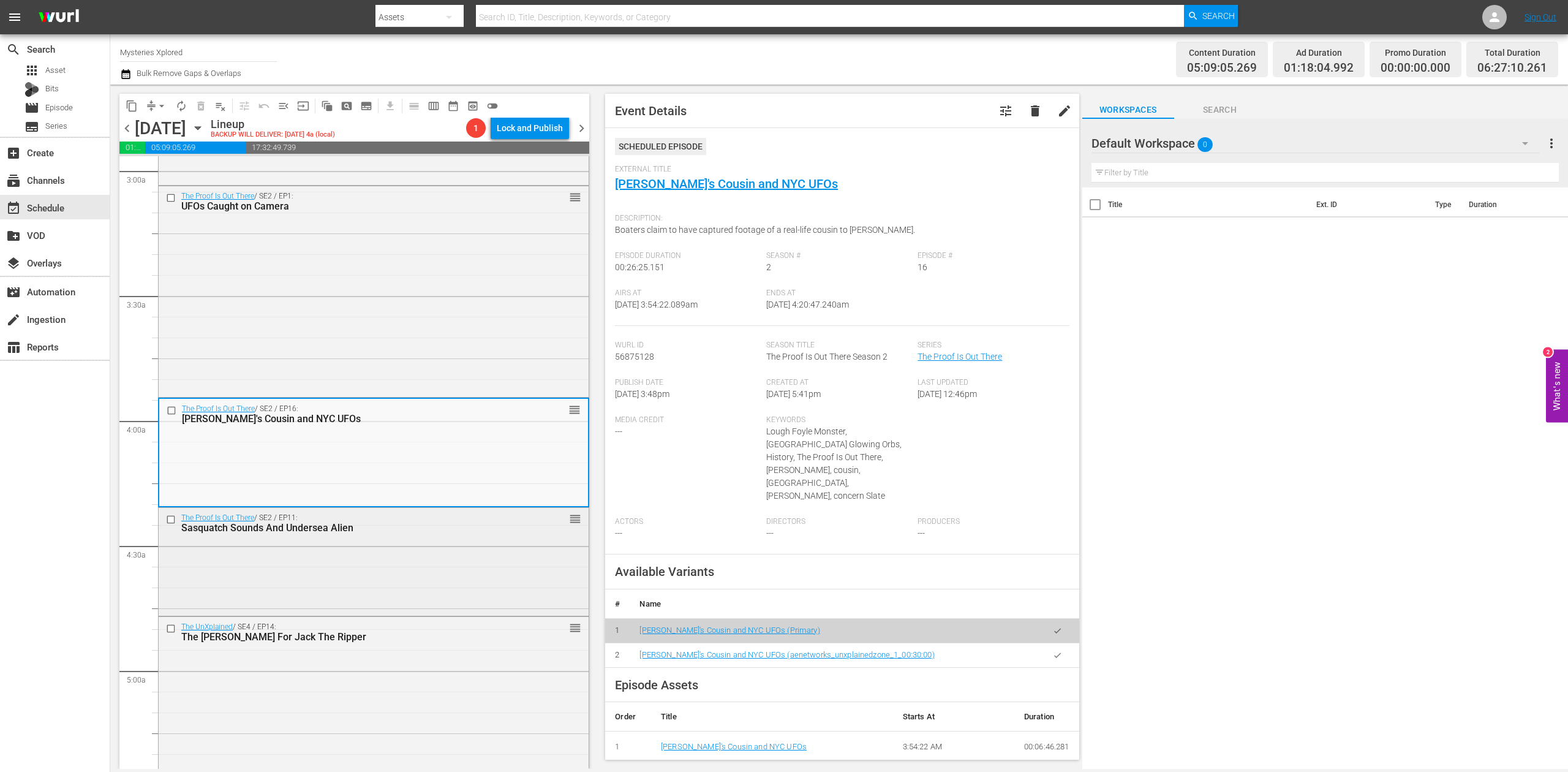
click at [397, 584] on div "The Proof Is Out There / SE2 / EP11: Sasquatch Sounds And Undersea Alien reorder" at bounding box center [374, 560] width 430 height 106
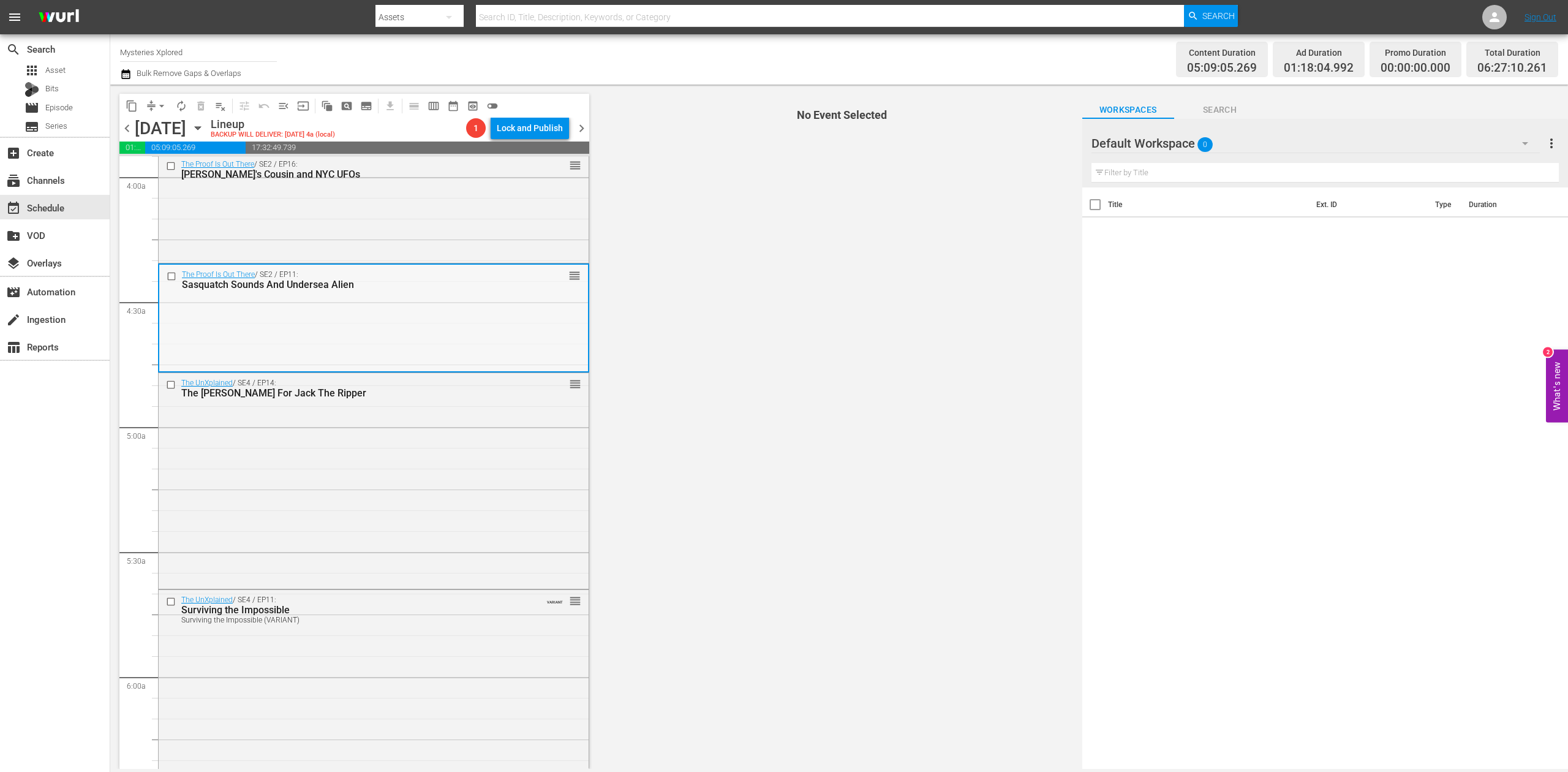
scroll to position [980, 0]
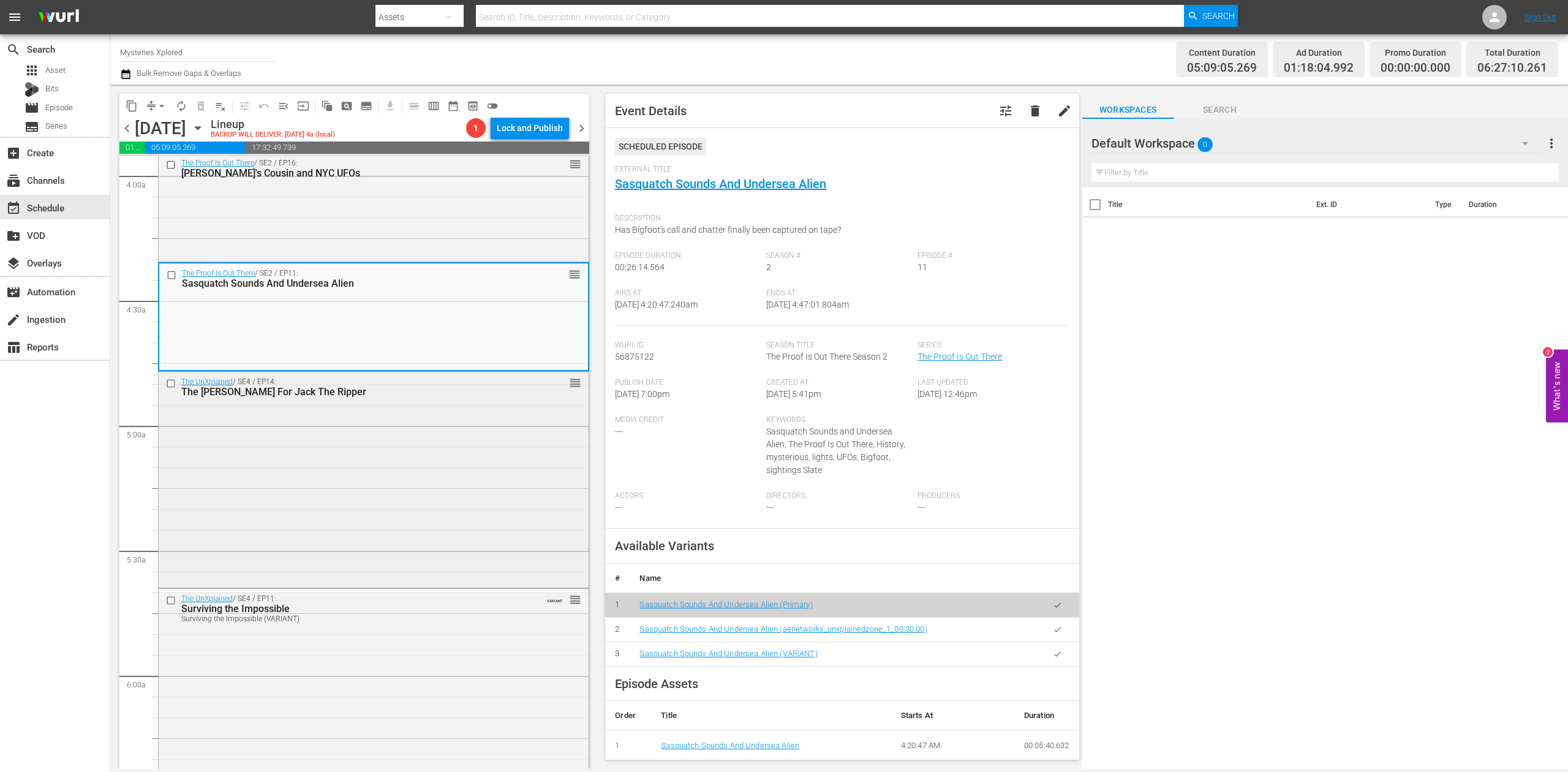
click at [411, 512] on div "The UnXplained / SE4 / EP14: The Hunt For Jack The Ripper reorder" at bounding box center [374, 478] width 430 height 214
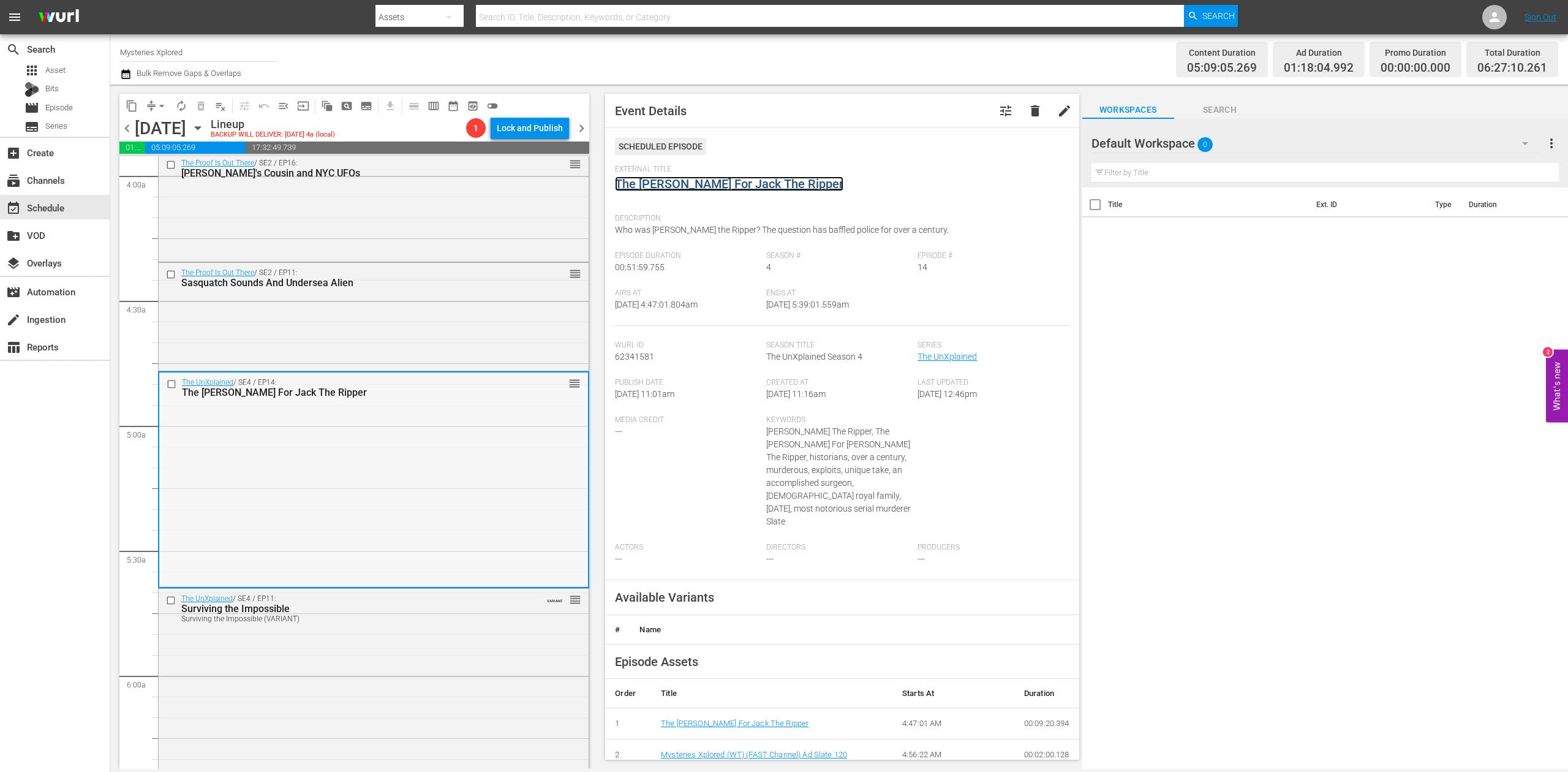
scroll to position [1306, 0]
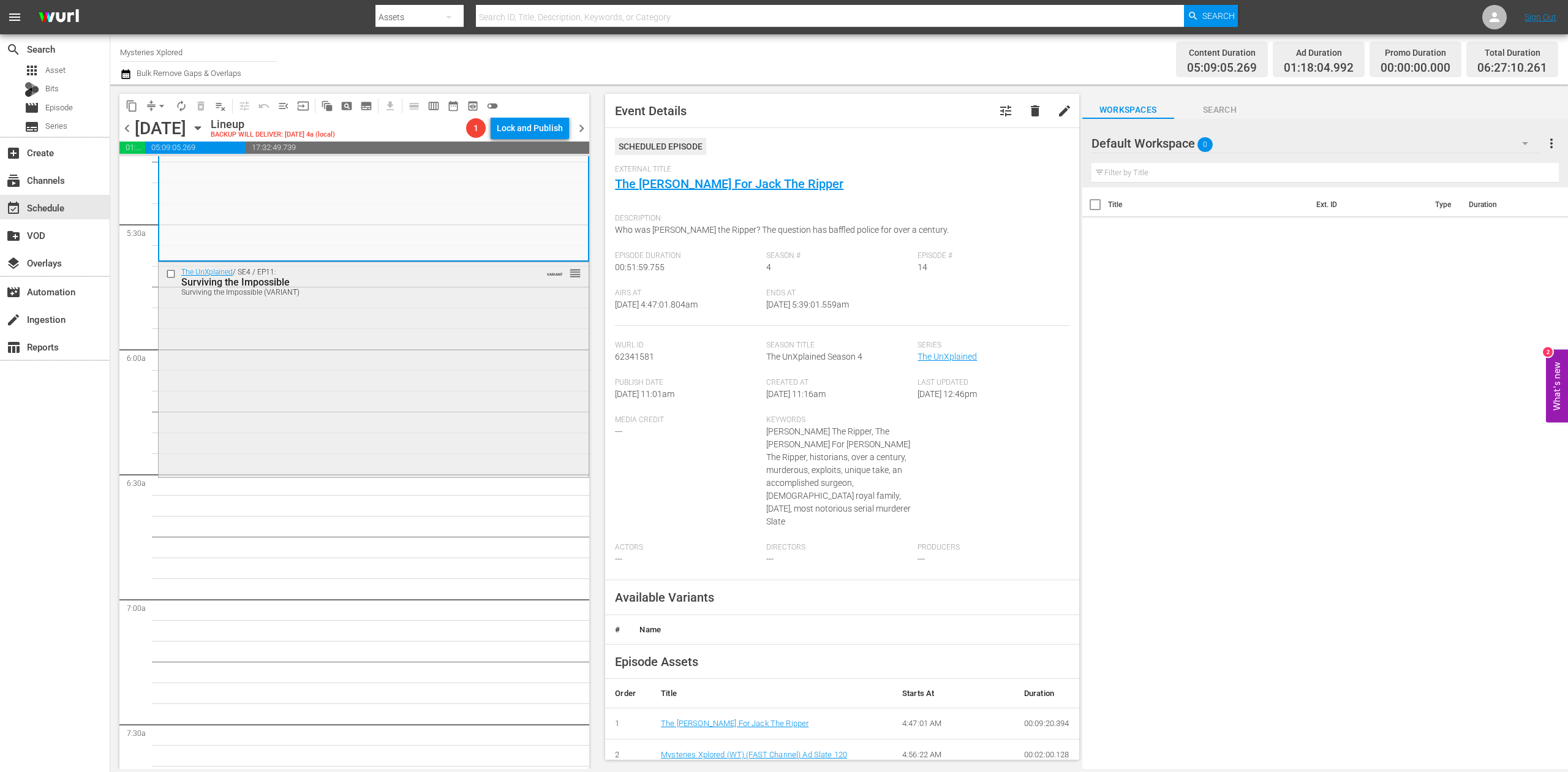
click at [452, 451] on div "The UnXplained / SE4 / EP11: Surviving the Impossible Surviving the Impossible …" at bounding box center [374, 368] width 430 height 214
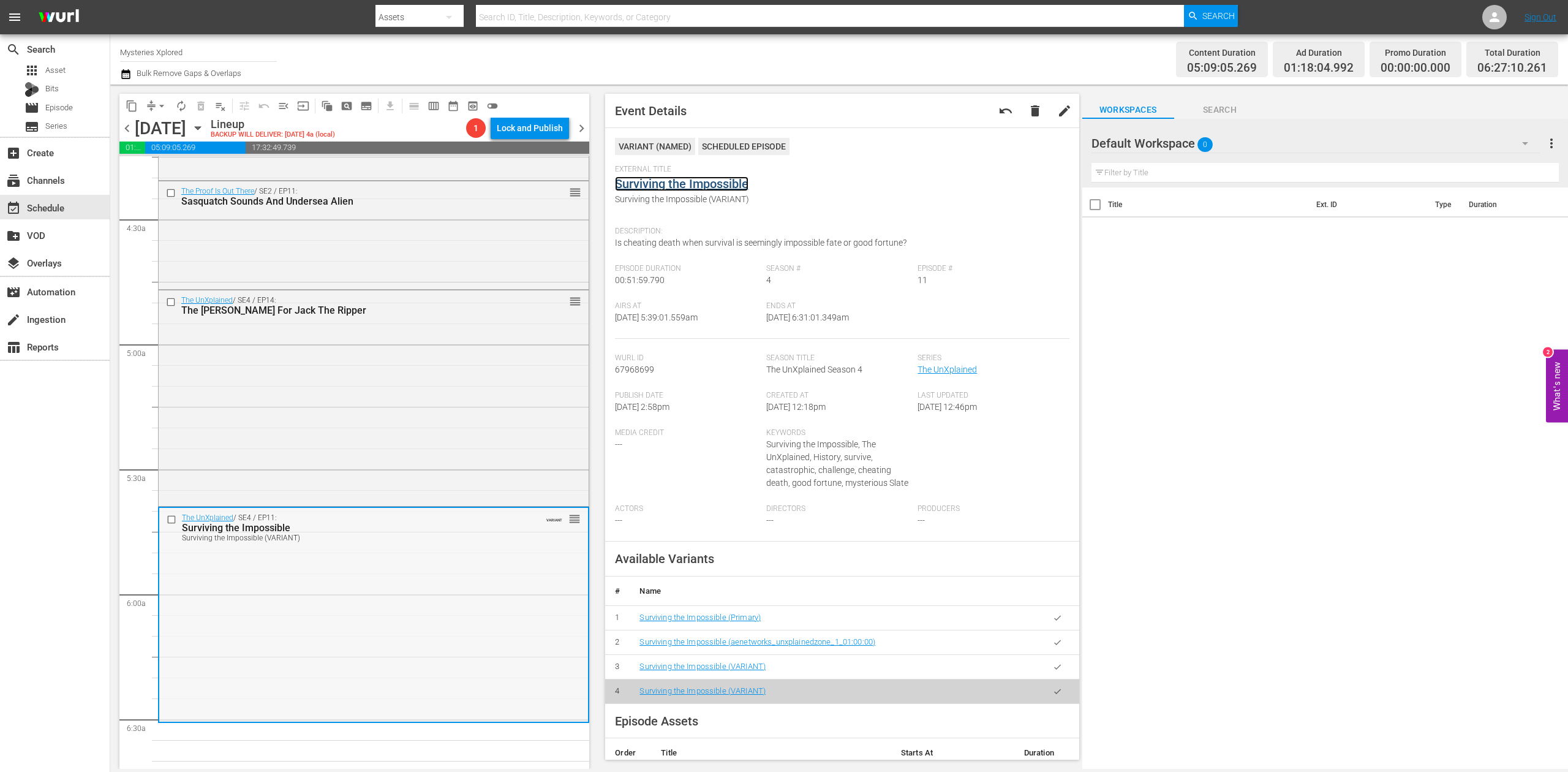
scroll to position [898, 0]
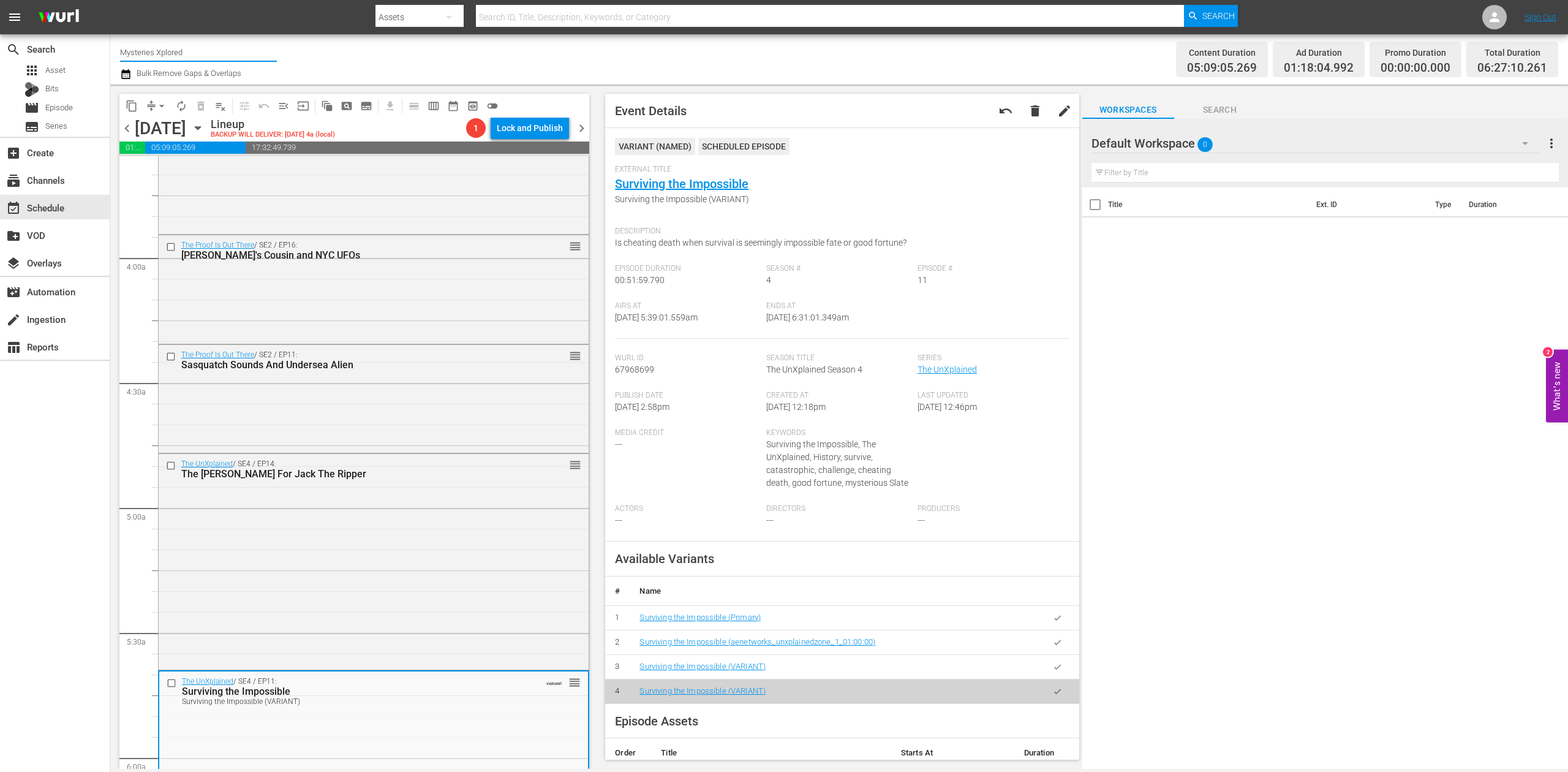
click at [192, 52] on input "Mysteries Xplored" at bounding box center [198, 52] width 156 height 30
drag, startPoint x: 204, startPoint y: 52, endPoint x: 13, endPoint y: 33, distance: 191.9
click at [13, 33] on div "menu Search By Assets Search ID, Title, Description, Keywords, or Category Sear…" at bounding box center [784, 384] width 1568 height 769
click at [266, 84] on div "Ancient Aliens (1852 - ae_networks_ancientaliens_1)" at bounding box center [289, 87] width 318 height 30
type input "Ancient Aliens (1852 - ae_networks_ancientaliens_1)"
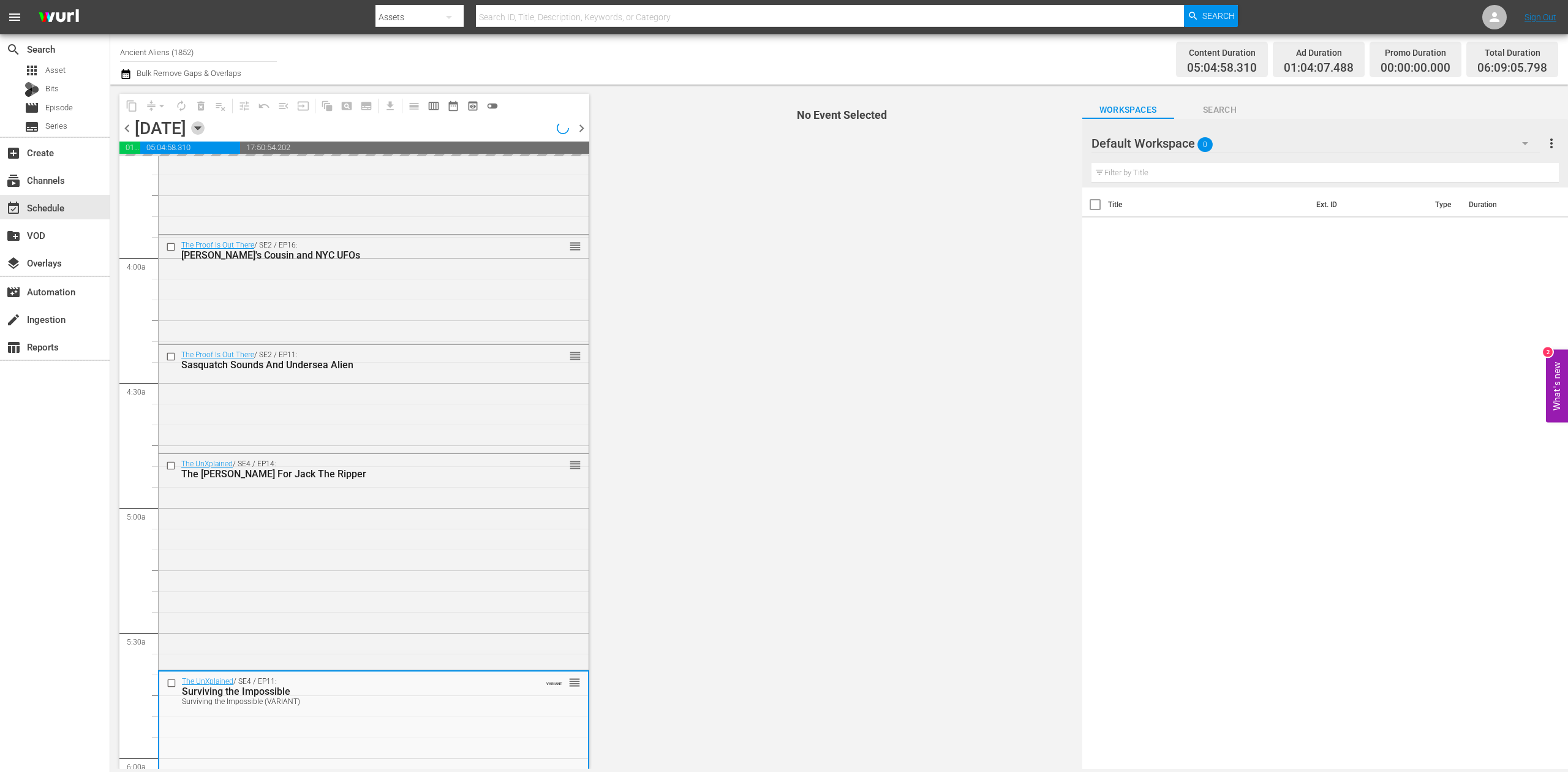
click at [205, 131] on icon "button" at bounding box center [197, 127] width 13 height 13
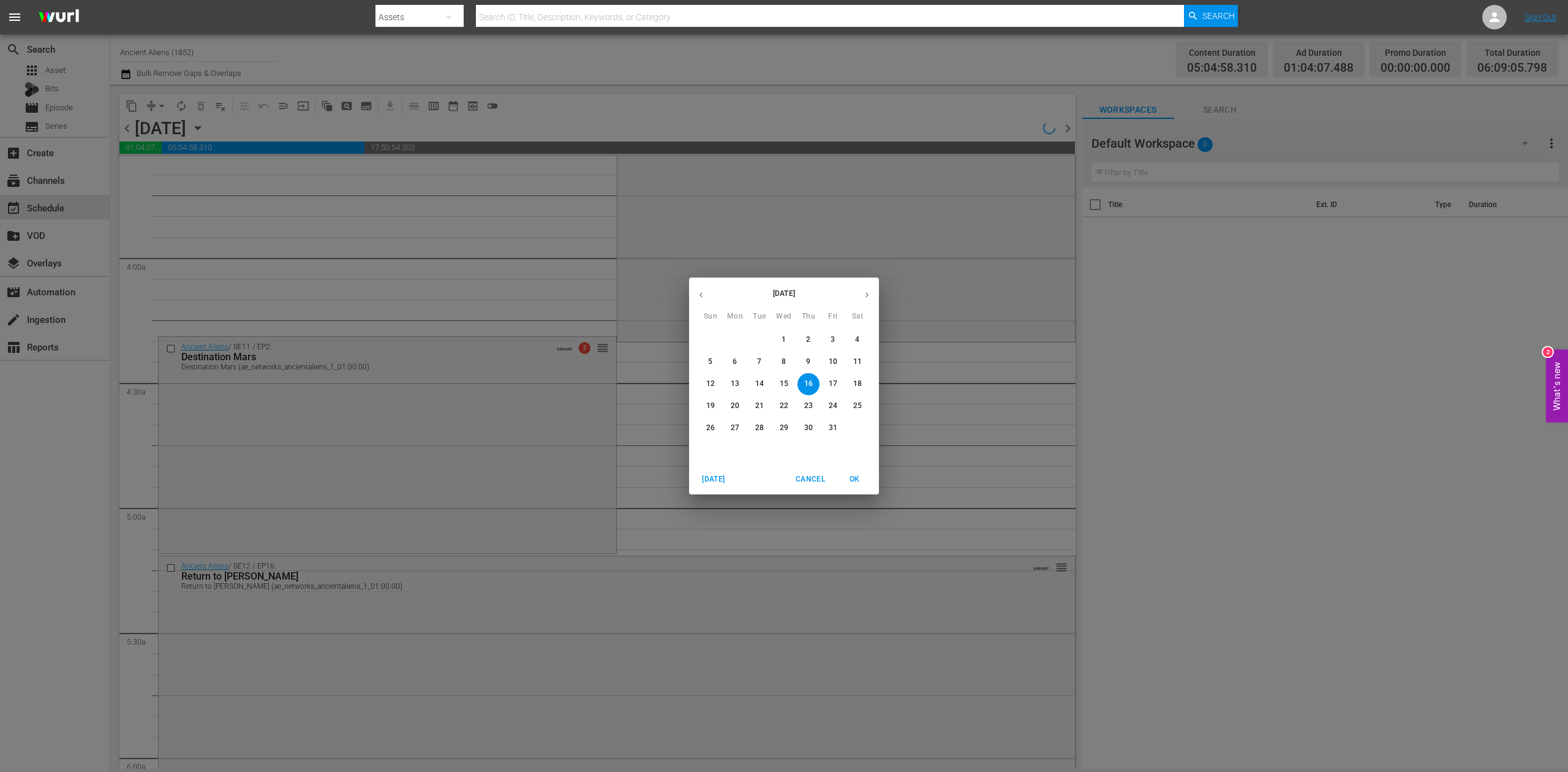
scroll to position [939, 0]
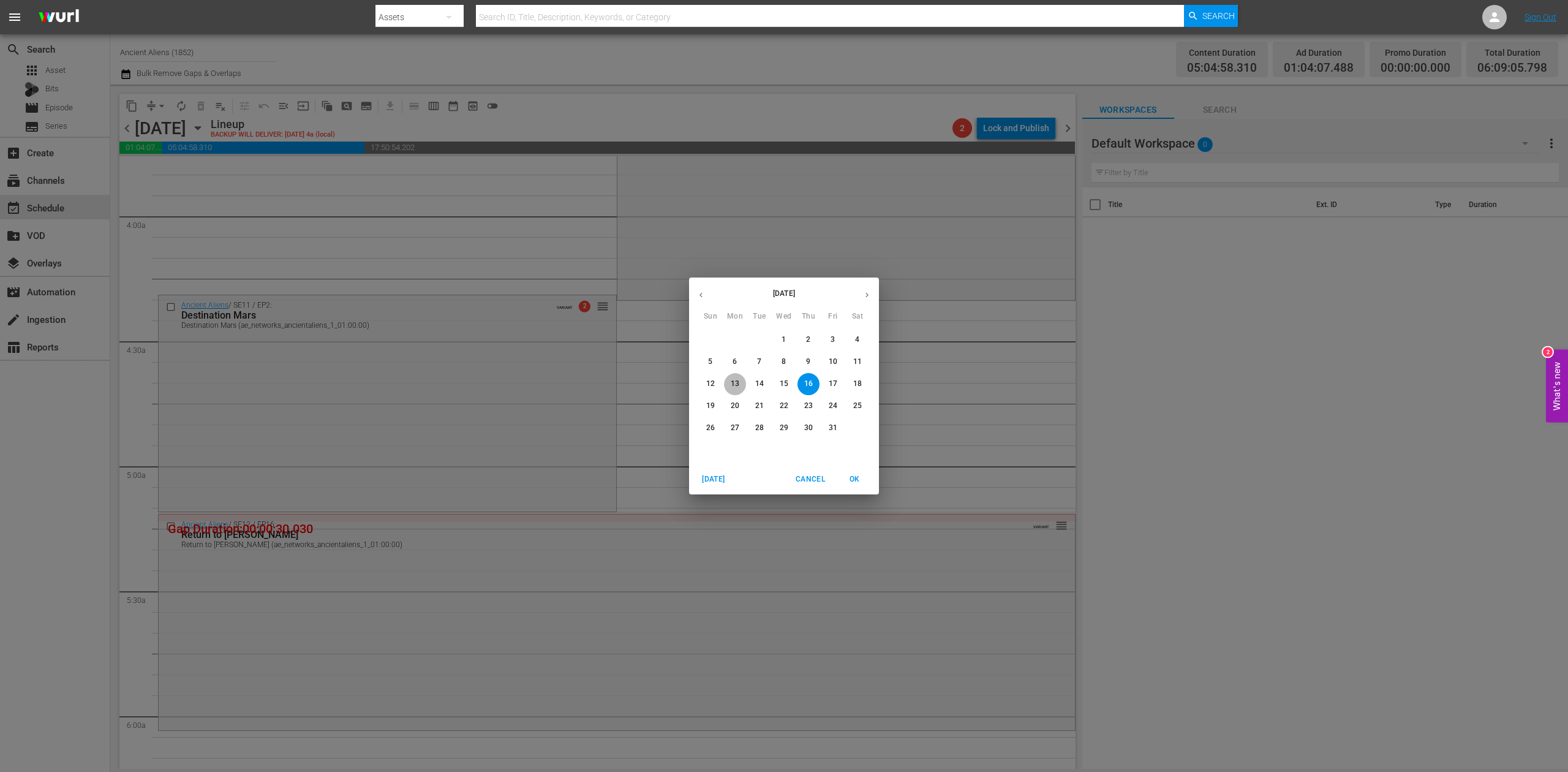
click at [733, 383] on p "13" at bounding box center [734, 383] width 9 height 10
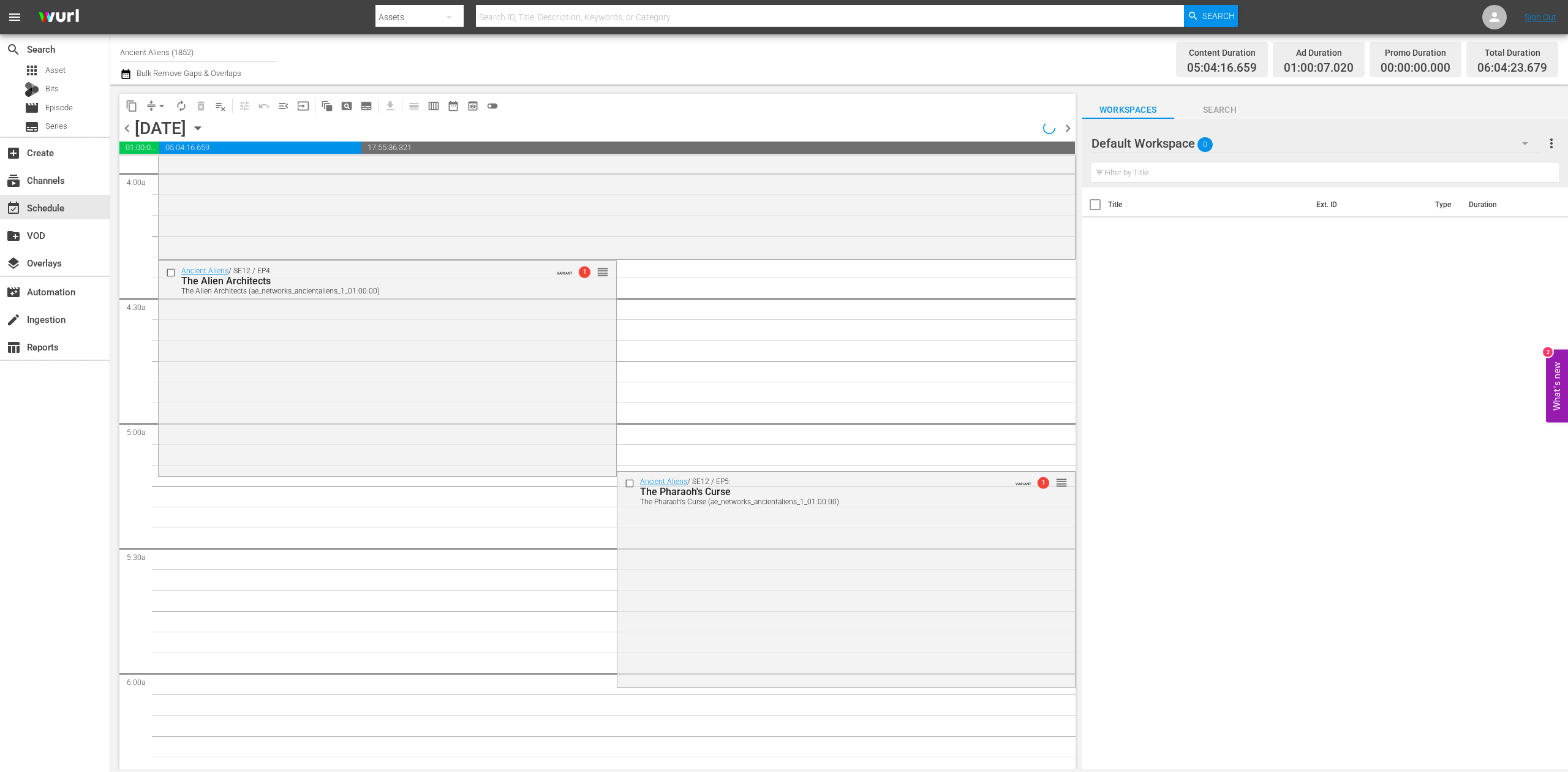
scroll to position [919, 0]
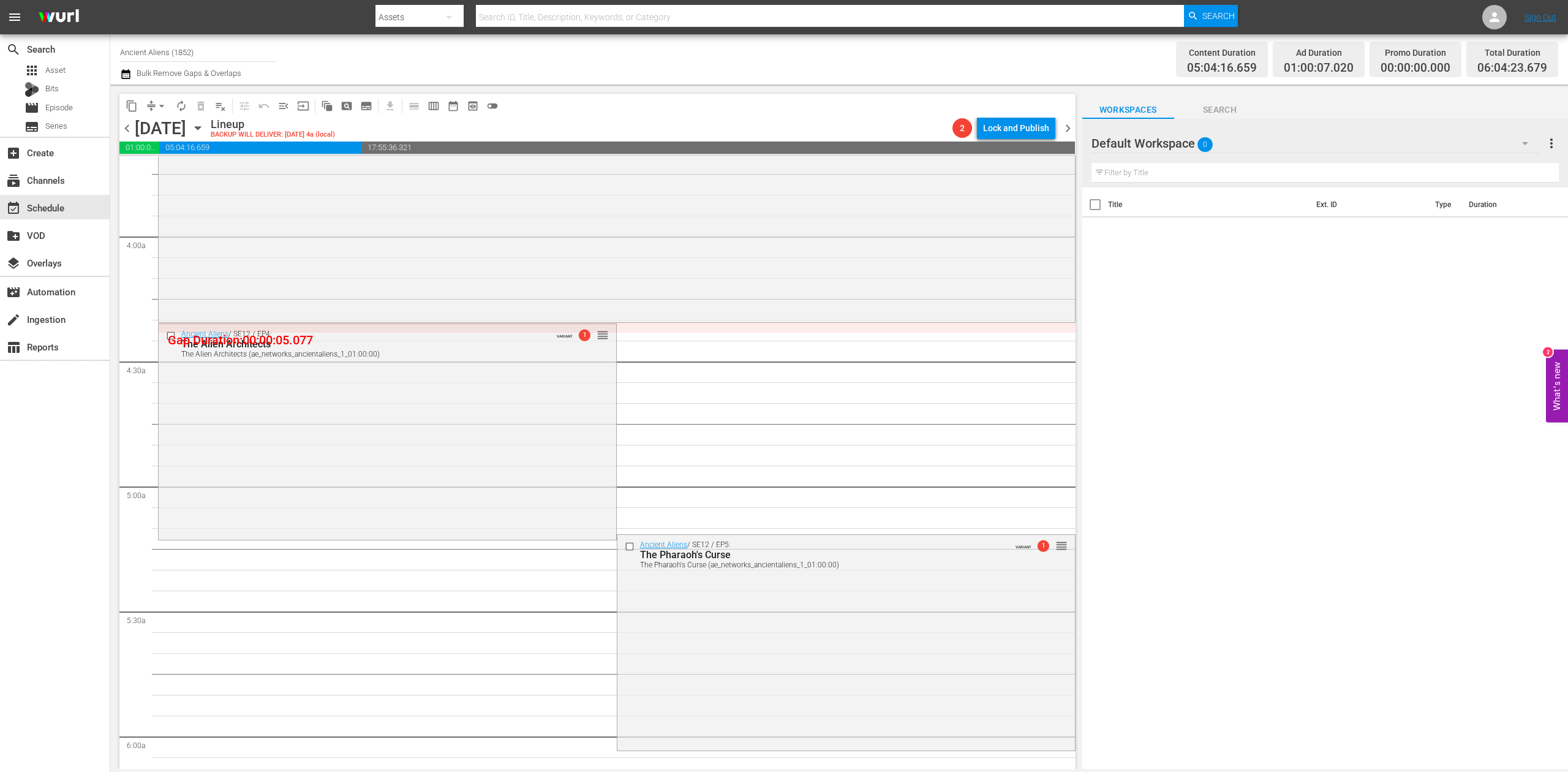
click at [124, 75] on icon "button" at bounding box center [125, 74] width 12 height 15
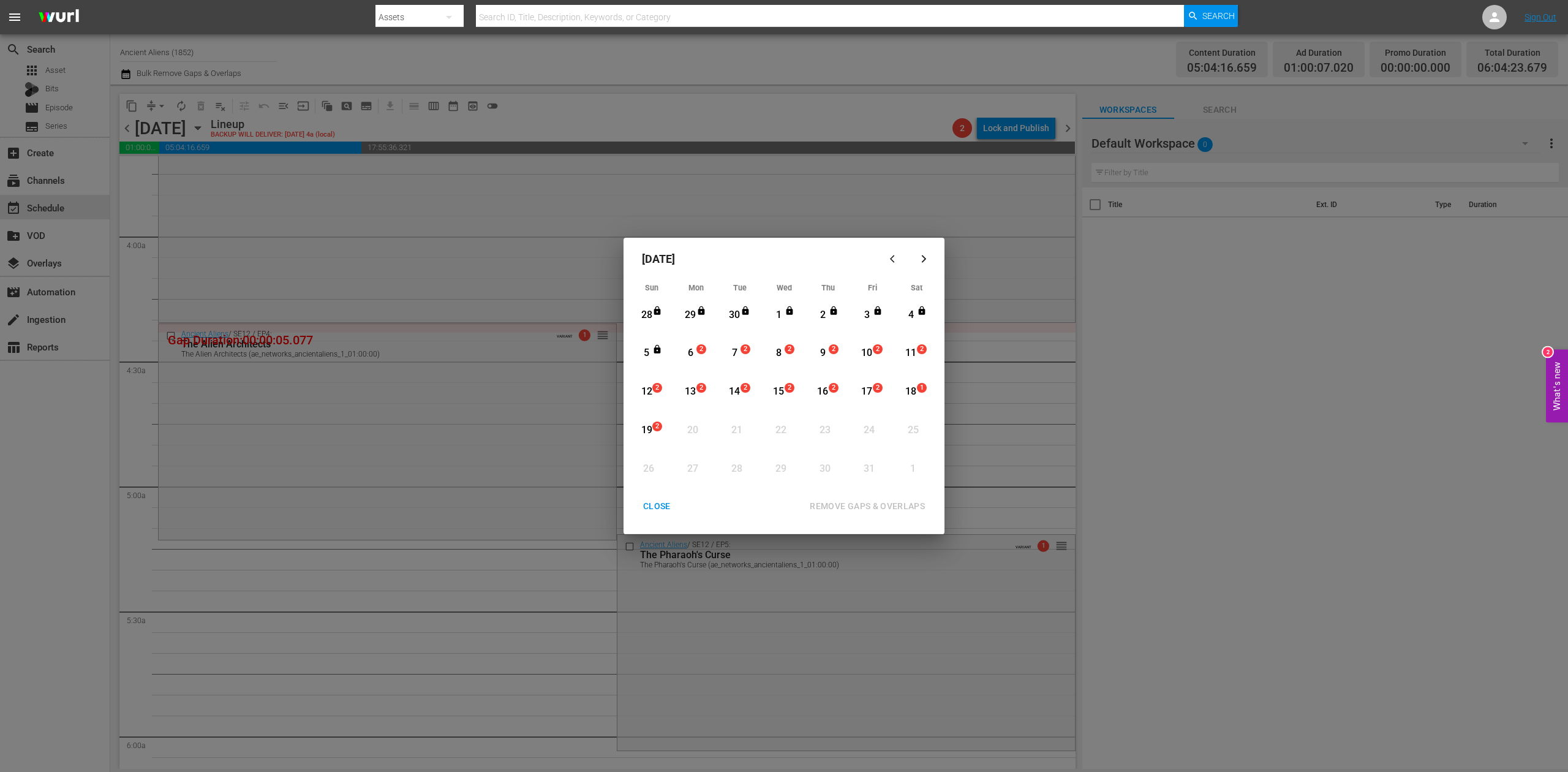
click at [729, 504] on div "REMOVE GAPS & OVERLAPS" at bounding box center [812, 506] width 254 height 23
click at [659, 505] on div "CLOSE" at bounding box center [657, 506] width 47 height 16
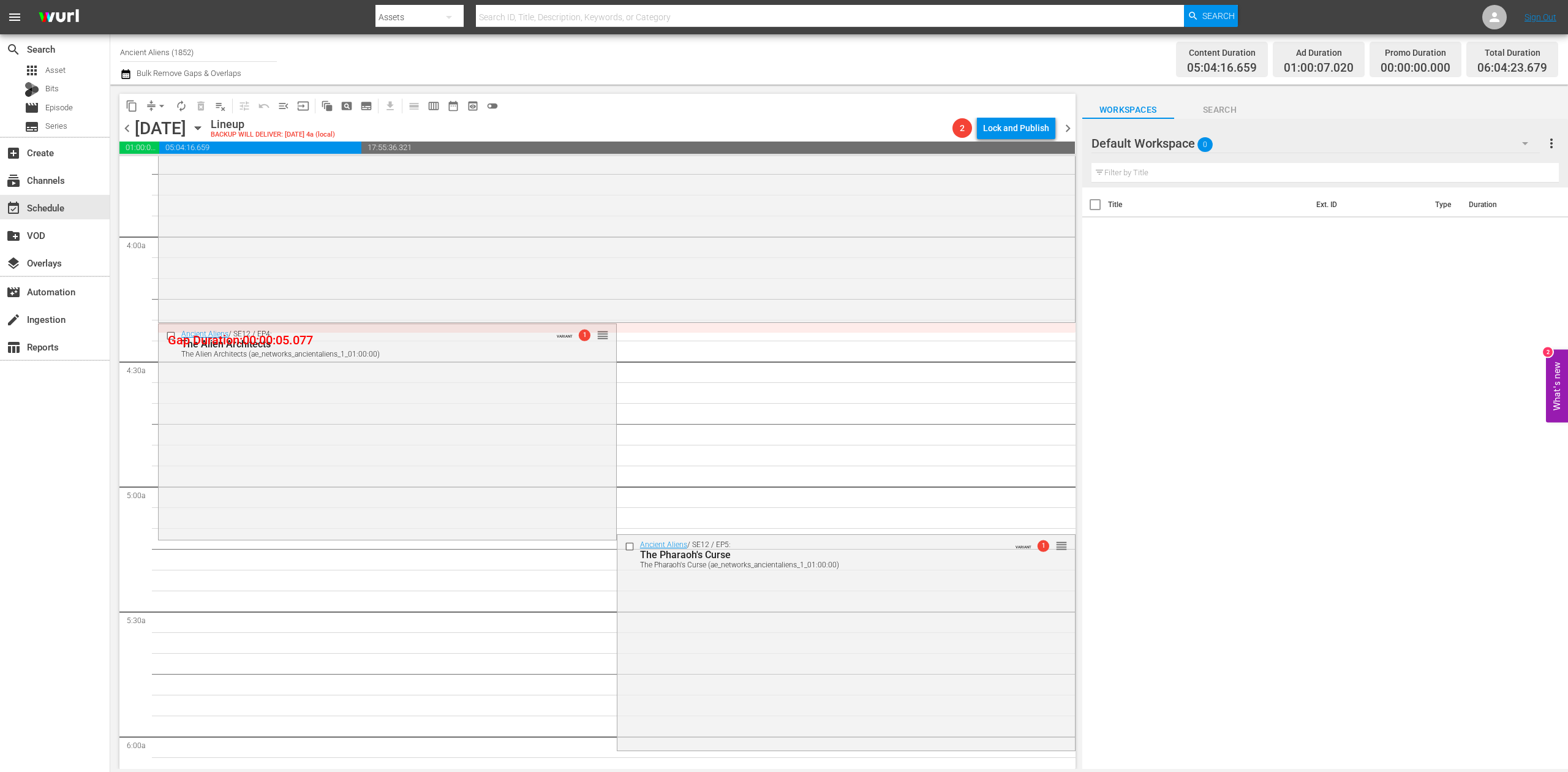
click at [205, 128] on icon "button" at bounding box center [197, 127] width 13 height 13
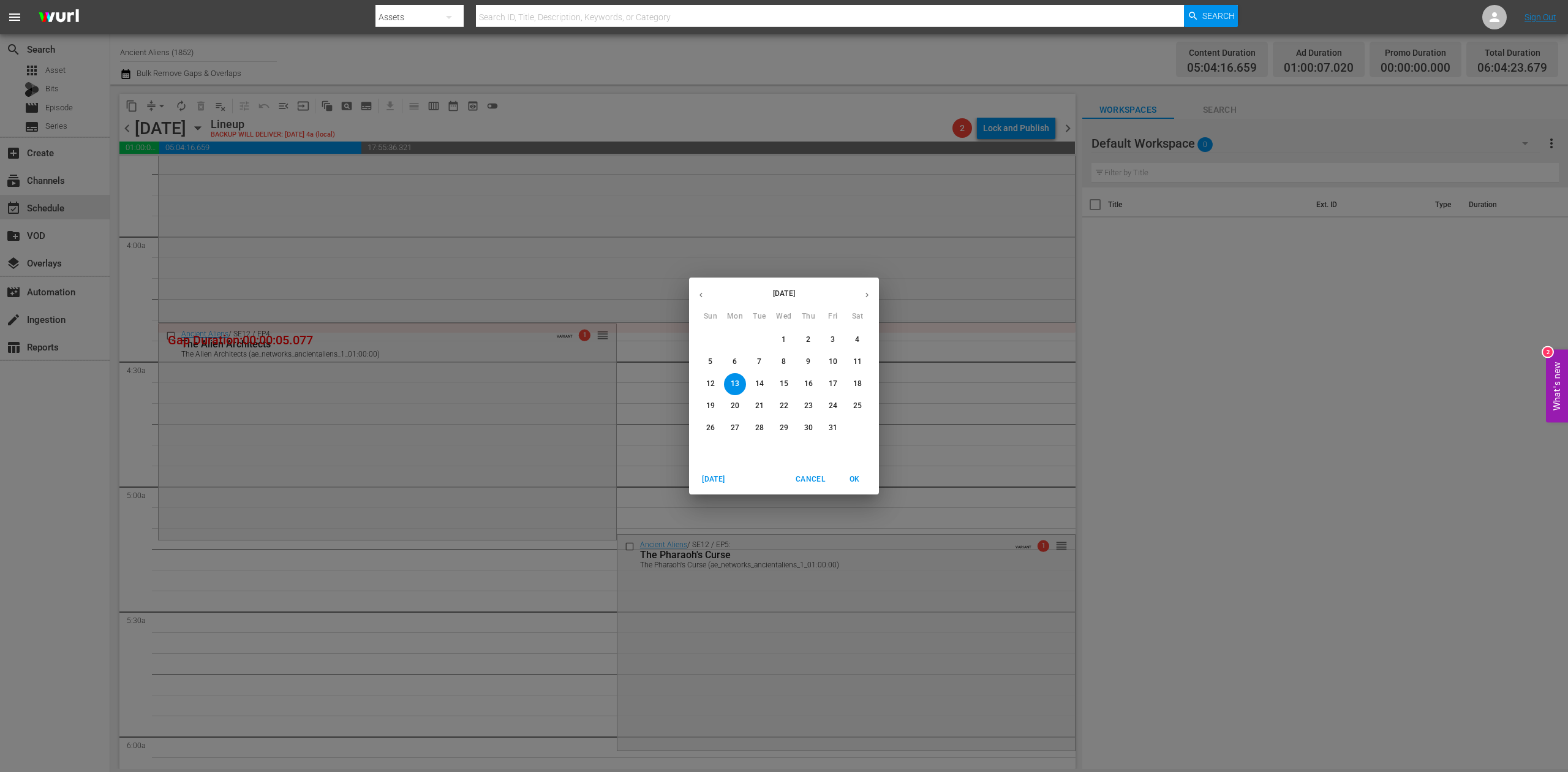
click at [736, 360] on p "6" at bounding box center [734, 361] width 4 height 10
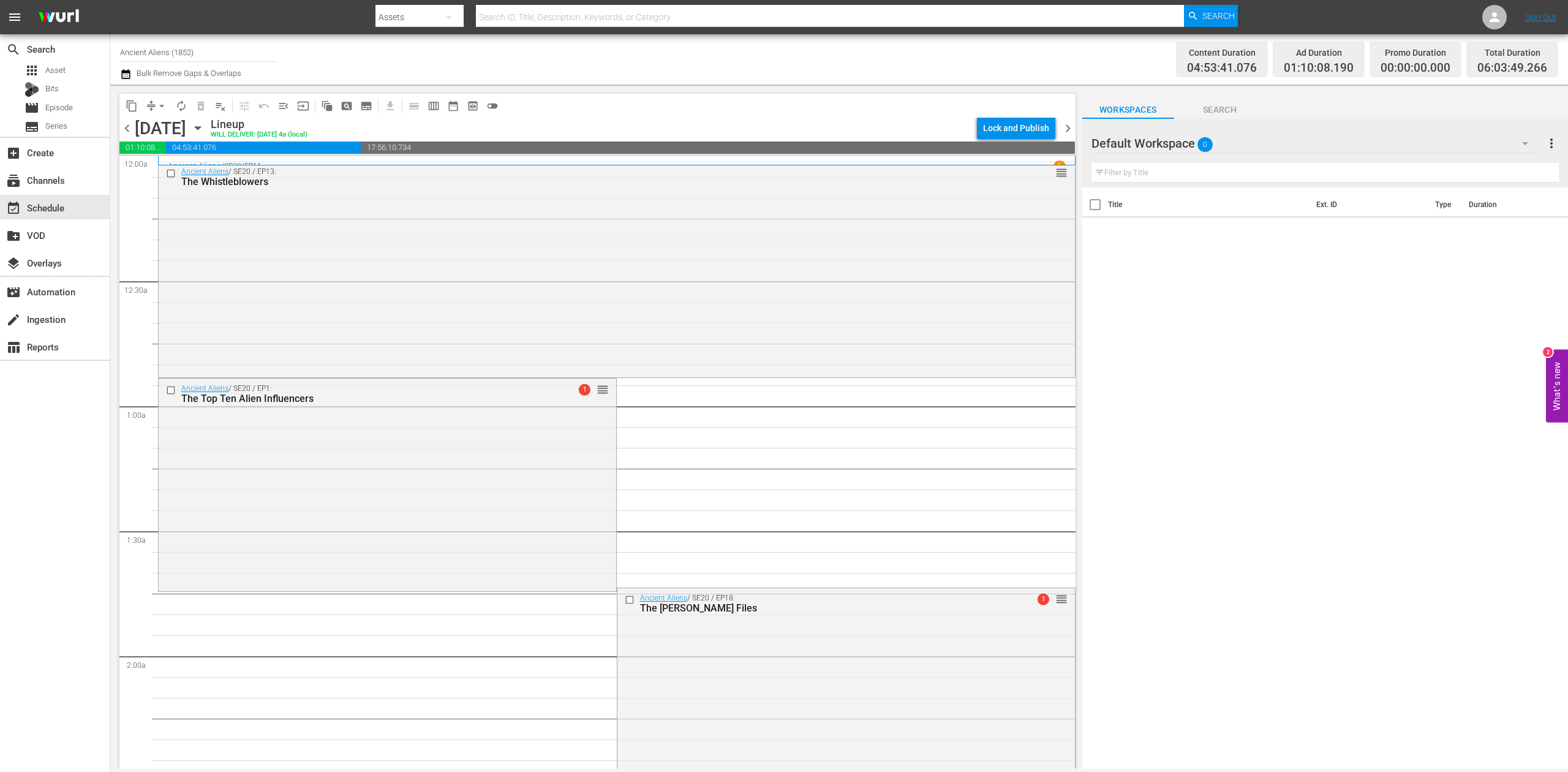
click at [126, 72] on icon "button" at bounding box center [125, 74] width 9 height 10
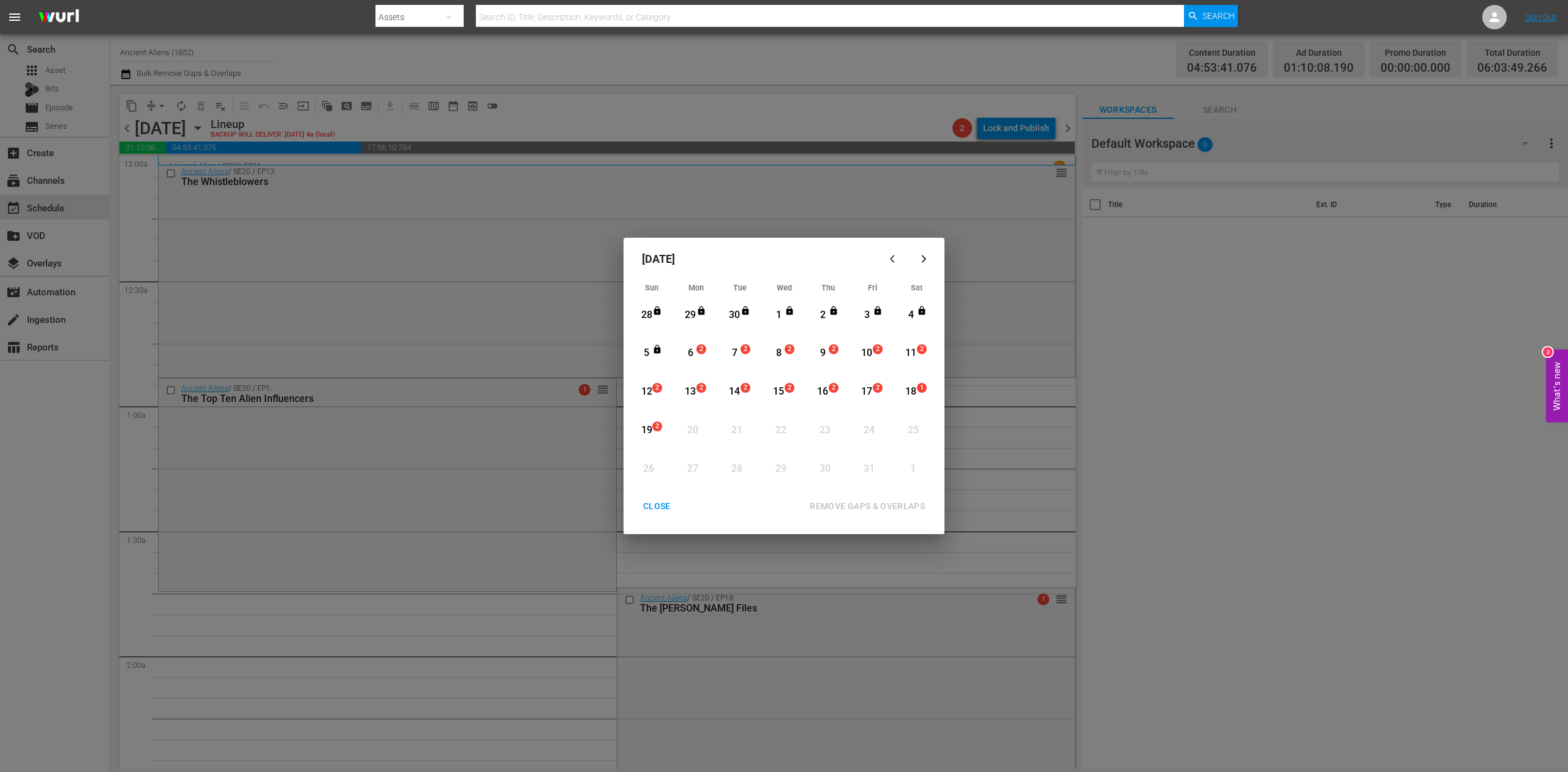
click at [692, 357] on div "6" at bounding box center [691, 353] width 16 height 14
click at [907, 507] on div "REMOVE GAPS & OVERLAPS" at bounding box center [867, 506] width 135 height 16
click at [696, 349] on div "1" at bounding box center [701, 349] width 10 height 10
click at [889, 501] on div "REMOVE GAPS & OVERLAPS" at bounding box center [867, 506] width 135 height 16
click at [648, 504] on div "CLOSE" at bounding box center [657, 506] width 47 height 16
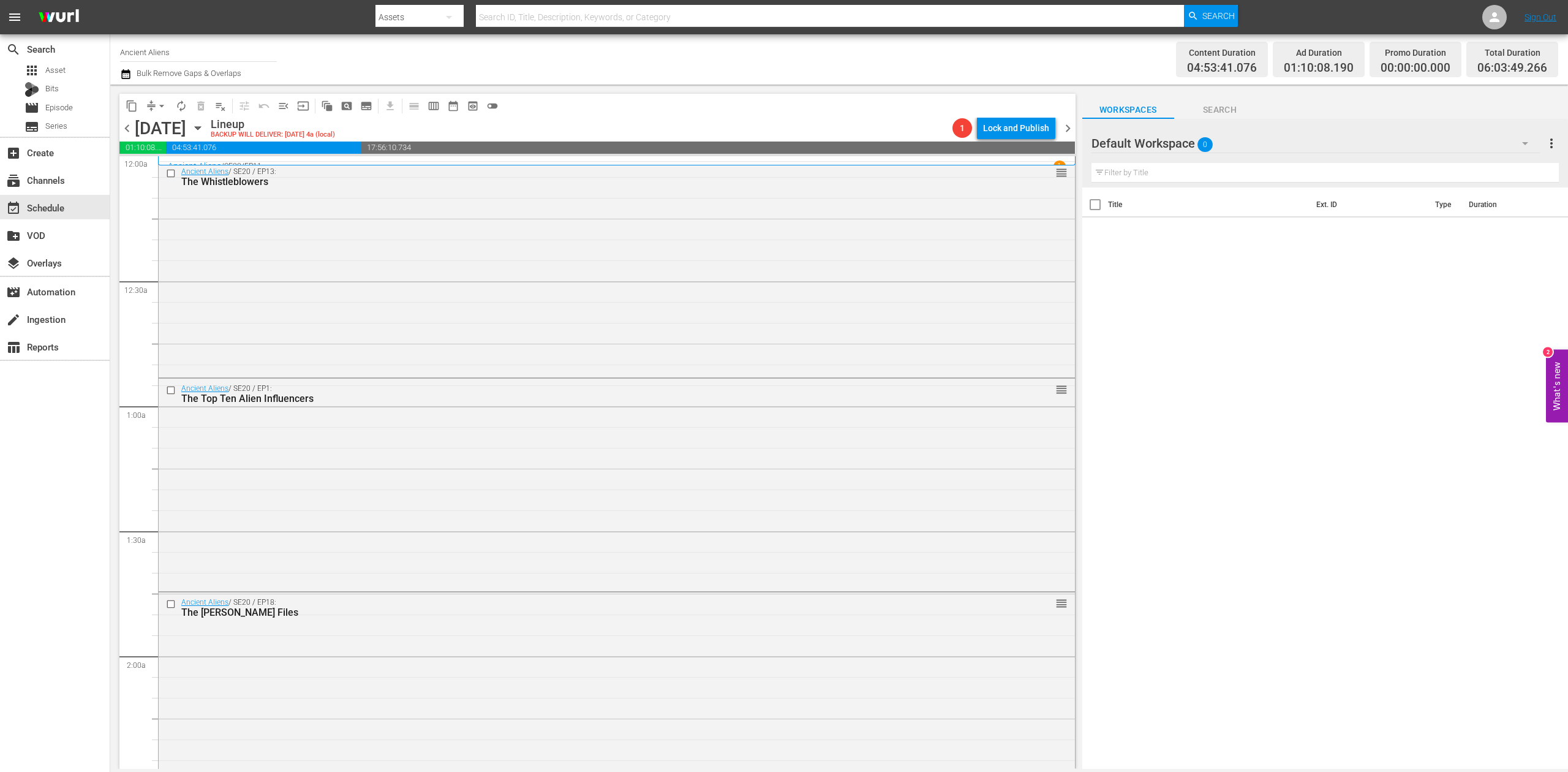
click at [179, 49] on input "Ancient Aliens" at bounding box center [198, 52] width 156 height 30
drag, startPoint x: 191, startPoint y: 47, endPoint x: -45, endPoint y: 27, distance: 236.8
click at [0, 27] on html "menu Search By Assets Search ID, Title, Description, Keywords, or Category Sear…" at bounding box center [784, 386] width 1568 height 772
click at [221, 111] on div "Perform (1053 - aenetworks_perform_1)" at bounding box center [289, 116] width 318 height 30
type input "Perform (1053 - aenetworks_perform_1)"
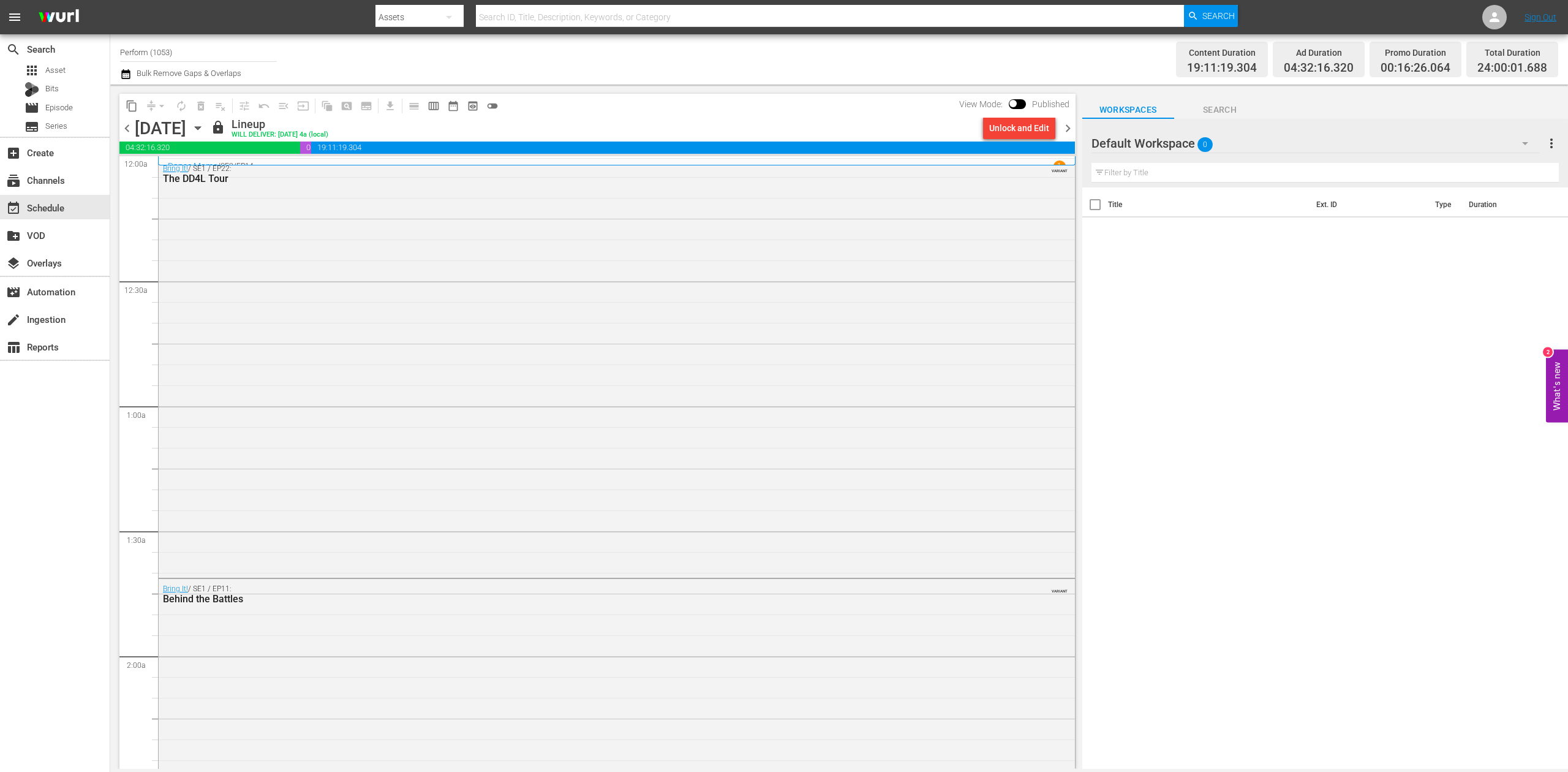
click at [38, 473] on div "search Search apps Asset Bits movie Episode subtitles Series add_box Create sub…" at bounding box center [55, 420] width 110 height 772
click at [200, 128] on icon "button" at bounding box center [197, 128] width 5 height 3
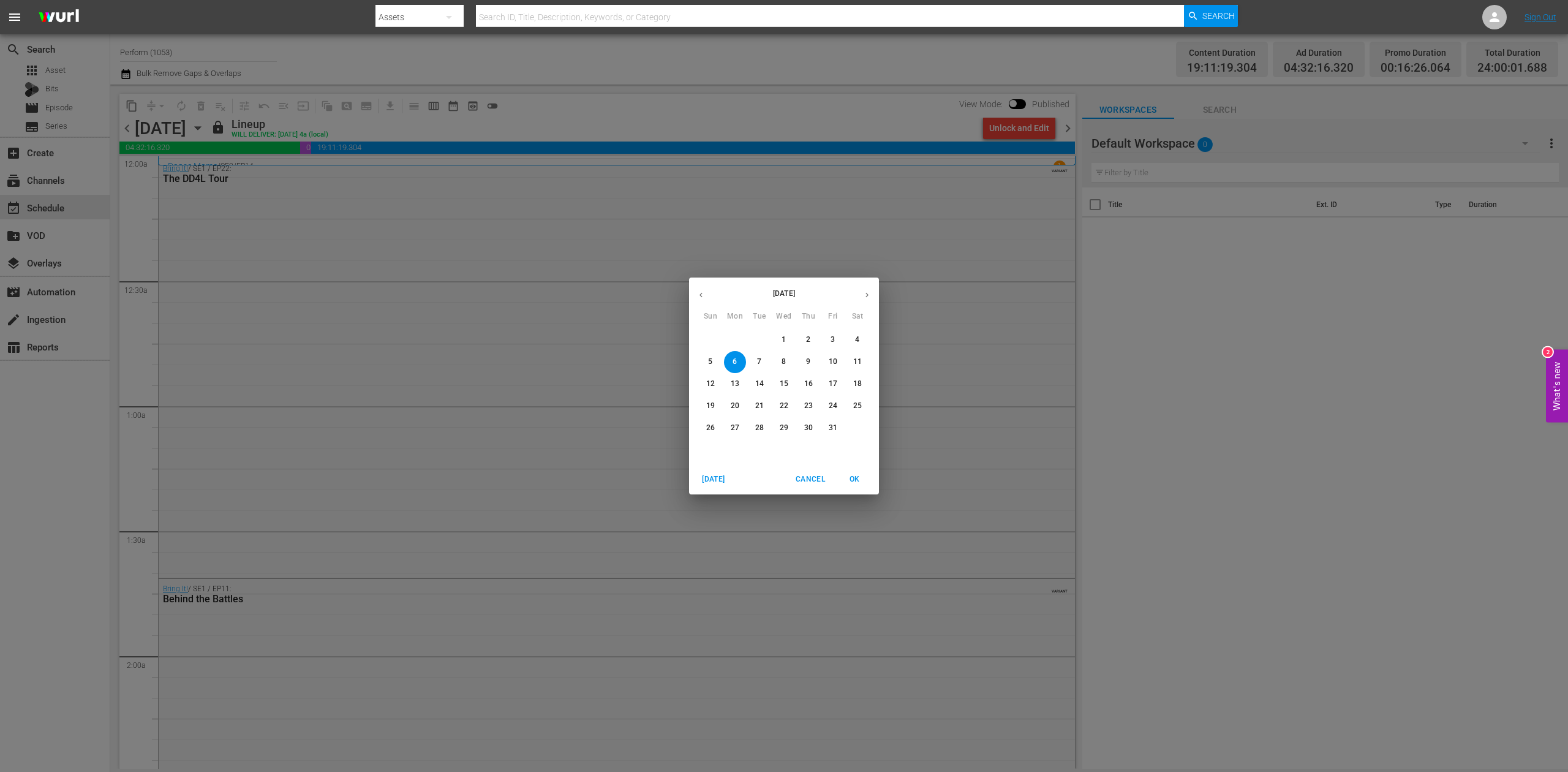
click at [736, 383] on p "13" at bounding box center [734, 383] width 9 height 10
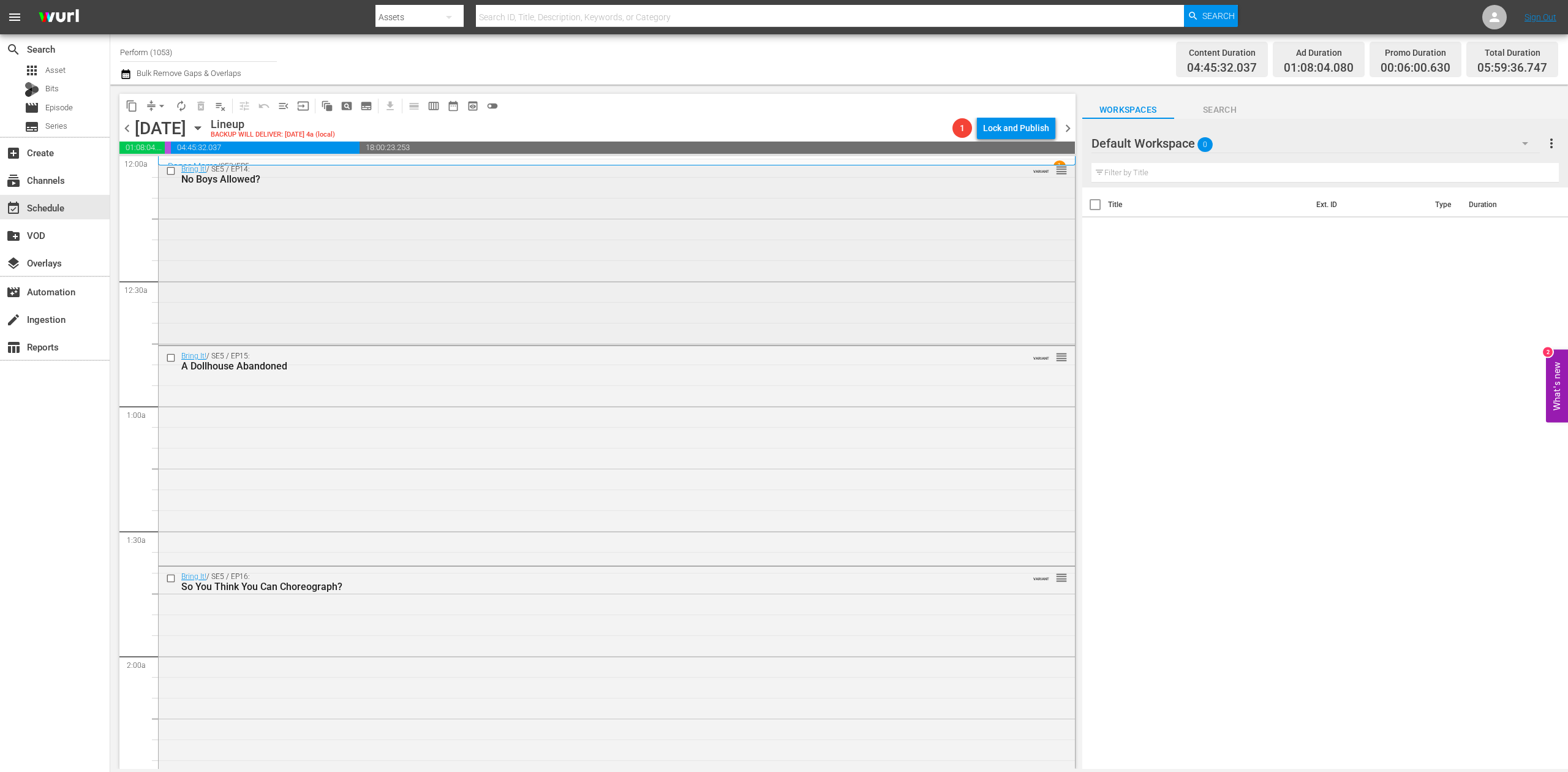
click at [573, 253] on div "Bring It! / SE5 / EP14: No Boys Allowed? VARIANT reorder" at bounding box center [617, 251] width 917 height 183
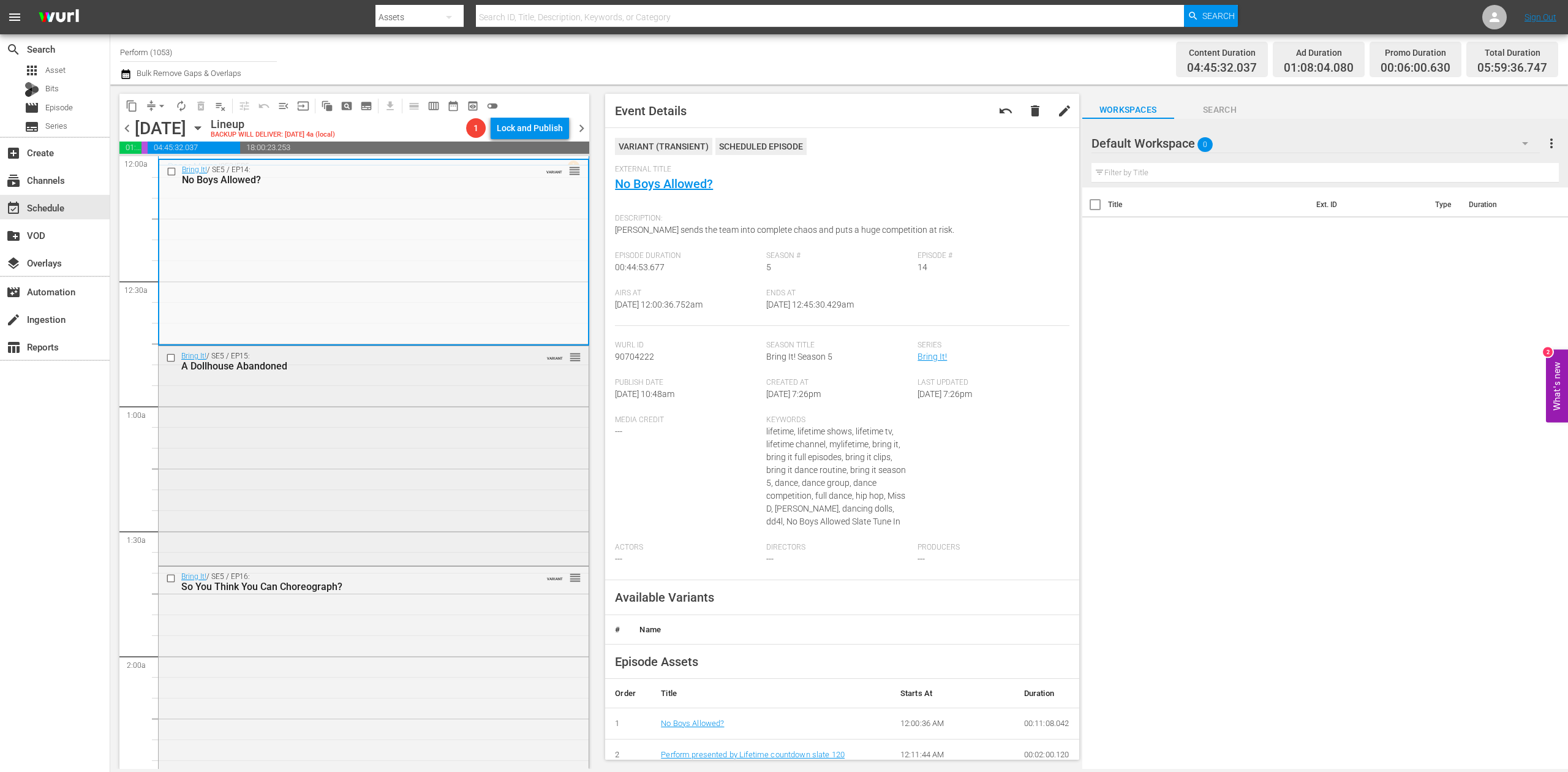
click at [363, 505] on div "Bring It! / SE5 / EP15: A Dollhouse Abandoned VARIANT reorder" at bounding box center [374, 454] width 430 height 216
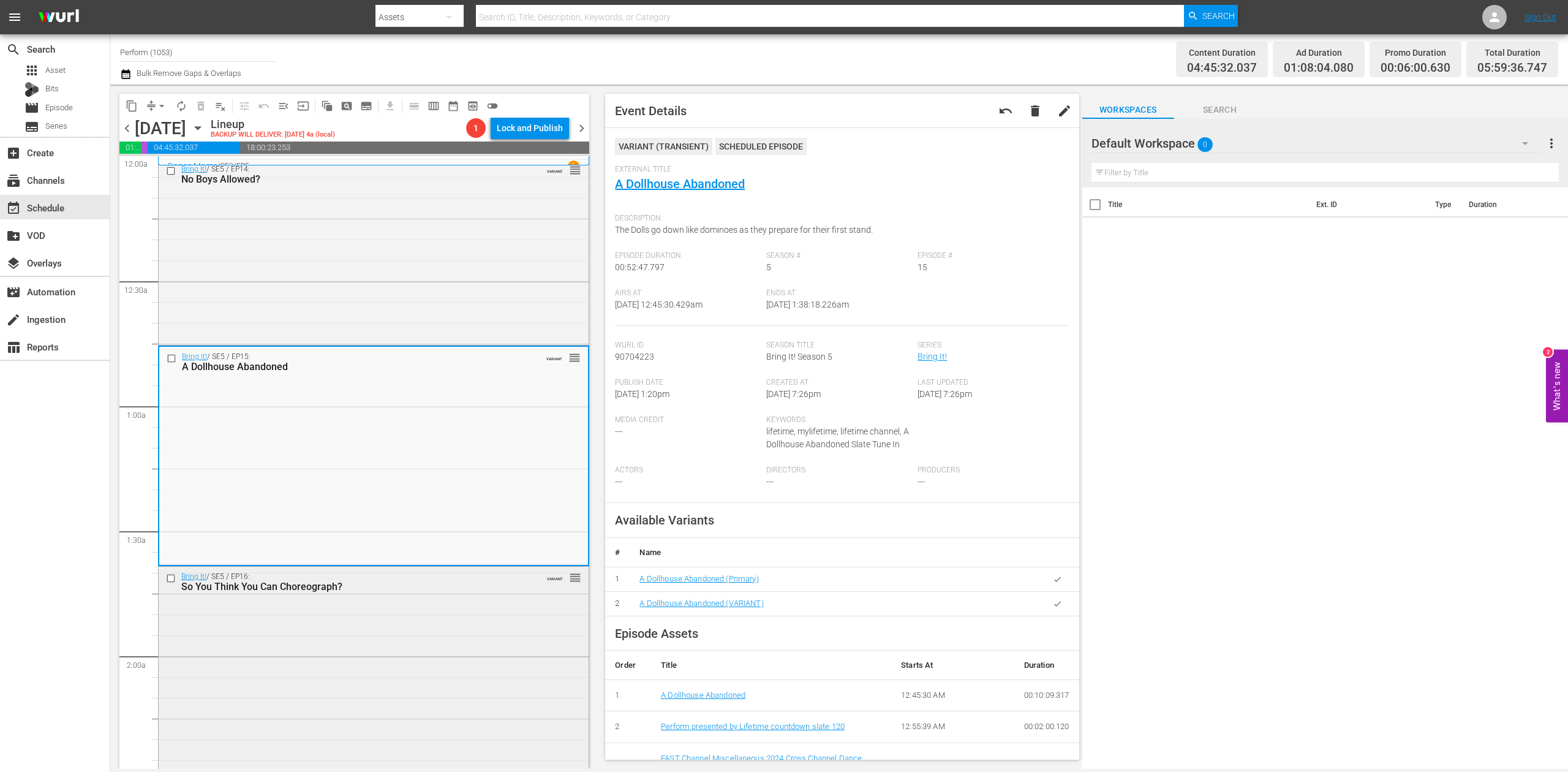
click at [403, 679] on div "Bring It! / SE5 / EP16: So You Think You Can Choreograph? VARIANT reorder" at bounding box center [374, 673] width 430 height 215
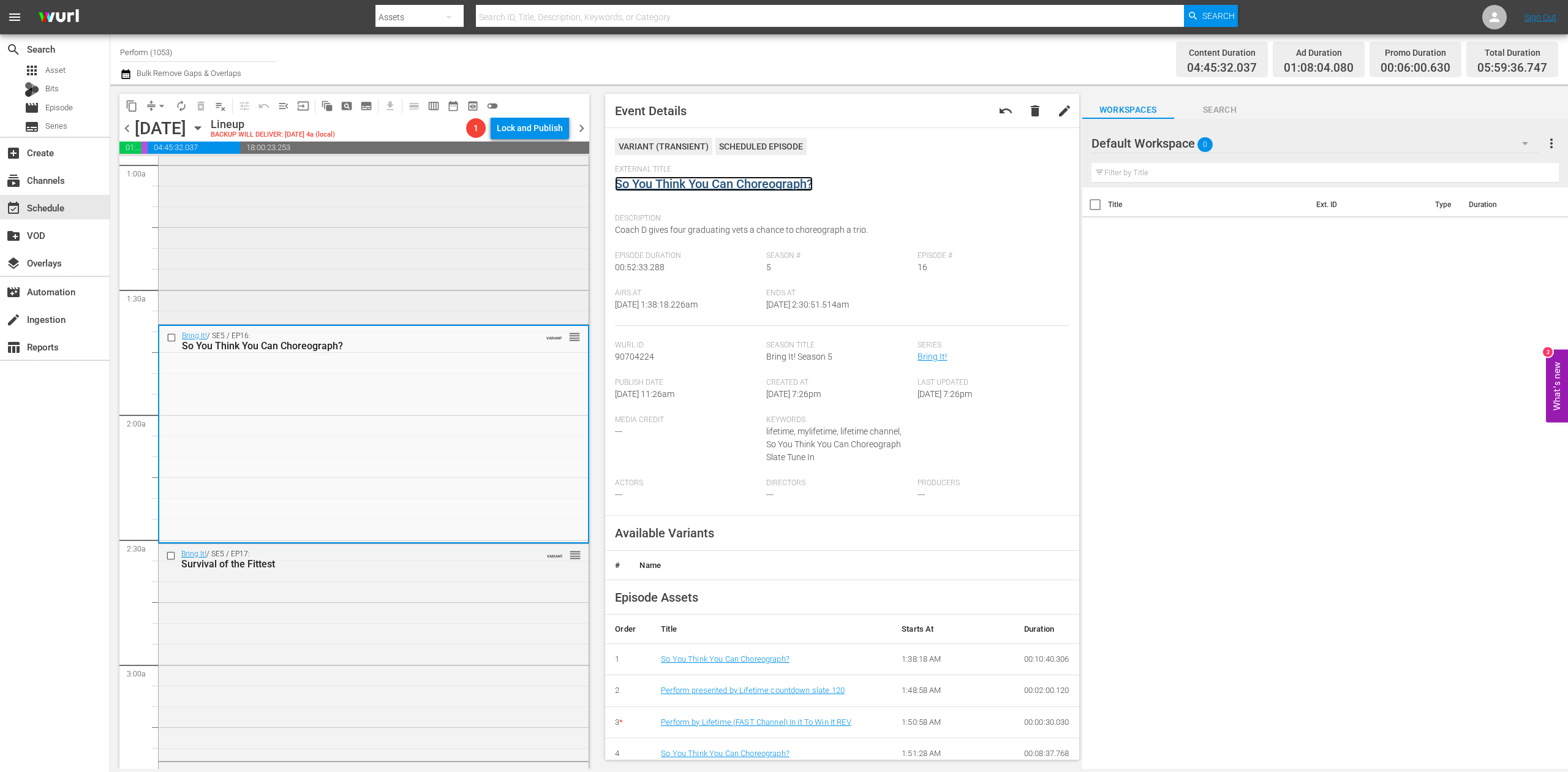
scroll to position [326, 0]
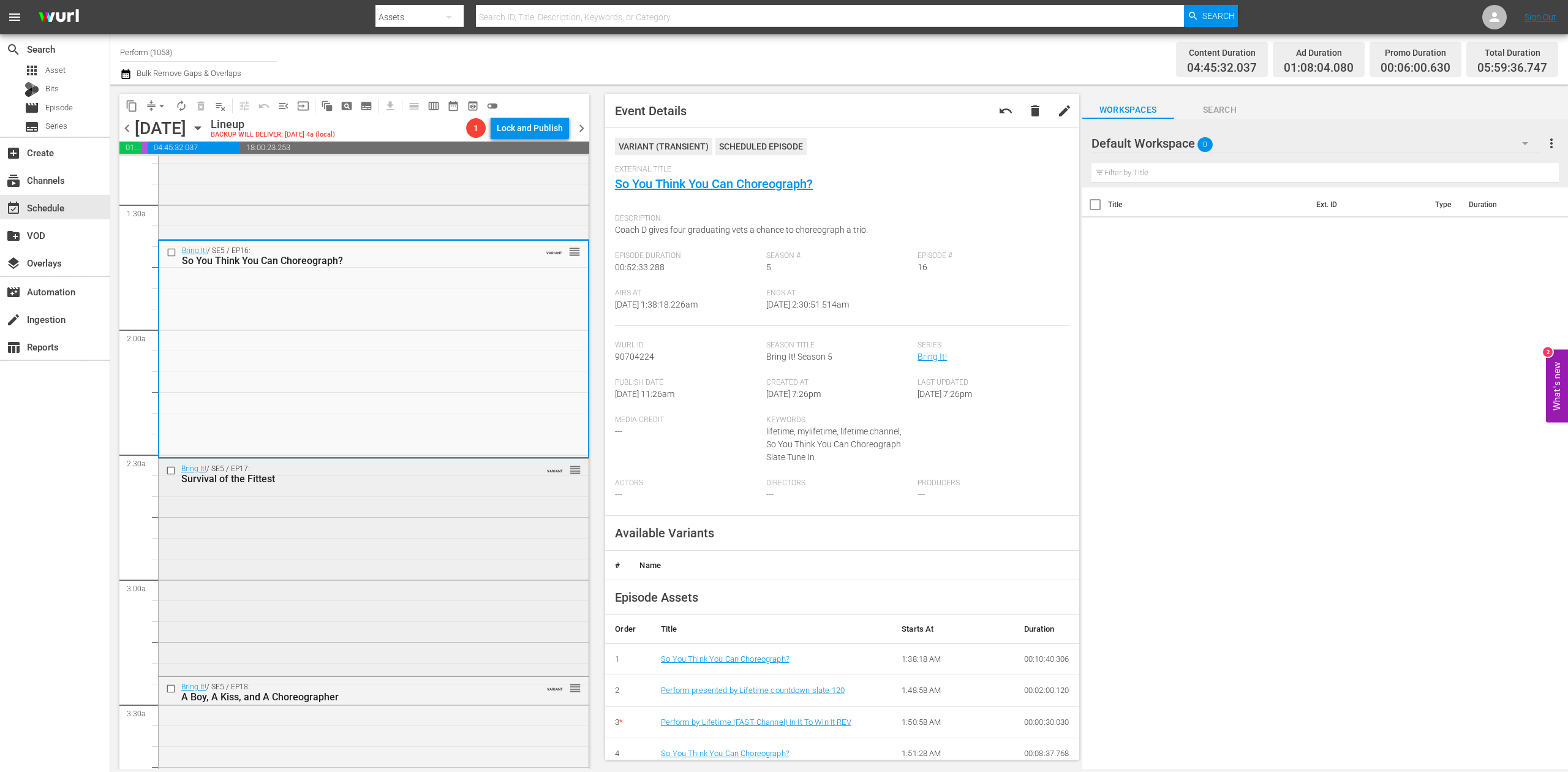
click at [419, 530] on div "Bring It! / SE5 / EP17: Survival of the Fittest VARIANT reorder" at bounding box center [374, 566] width 430 height 214
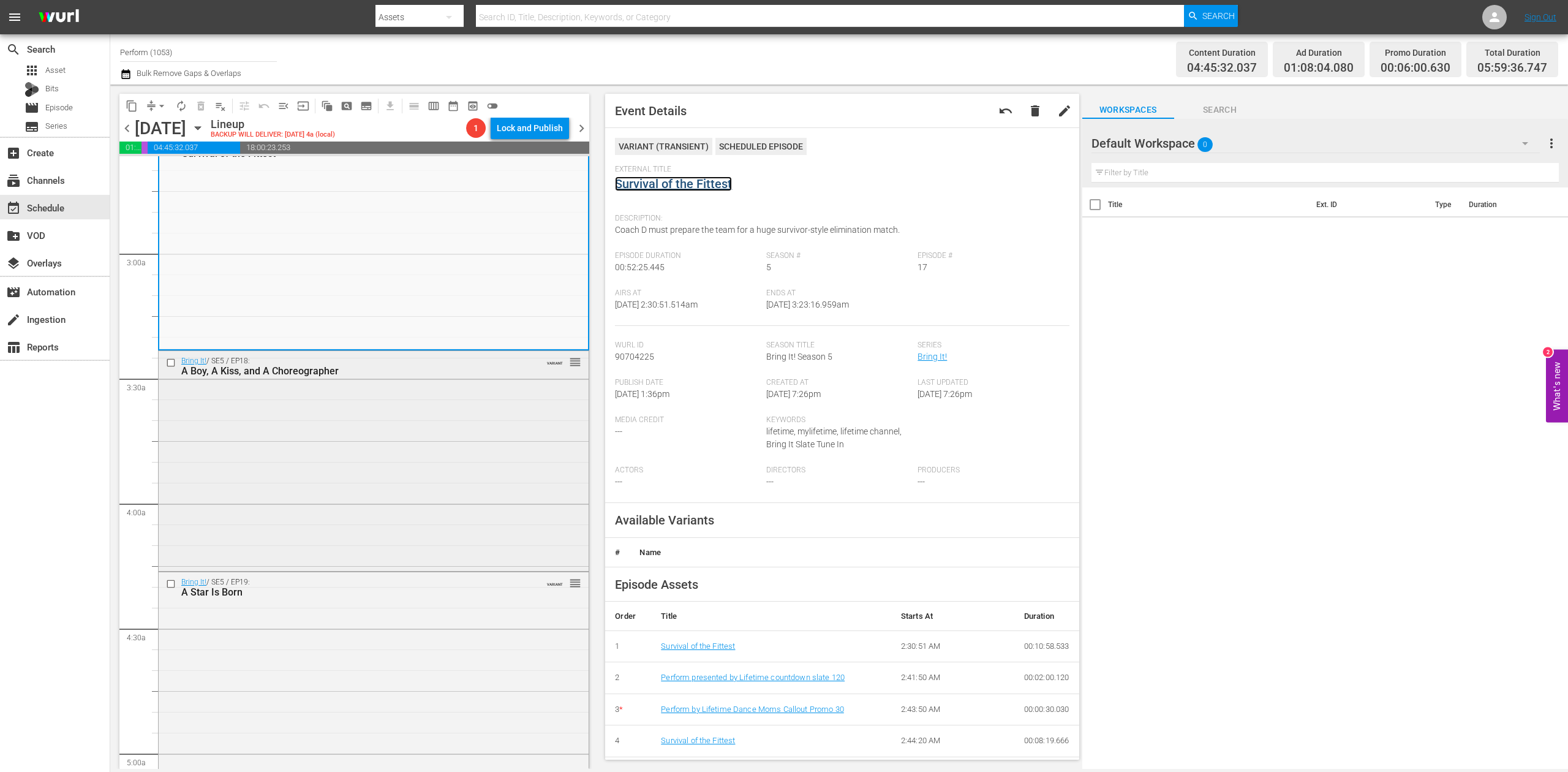
scroll to position [653, 0]
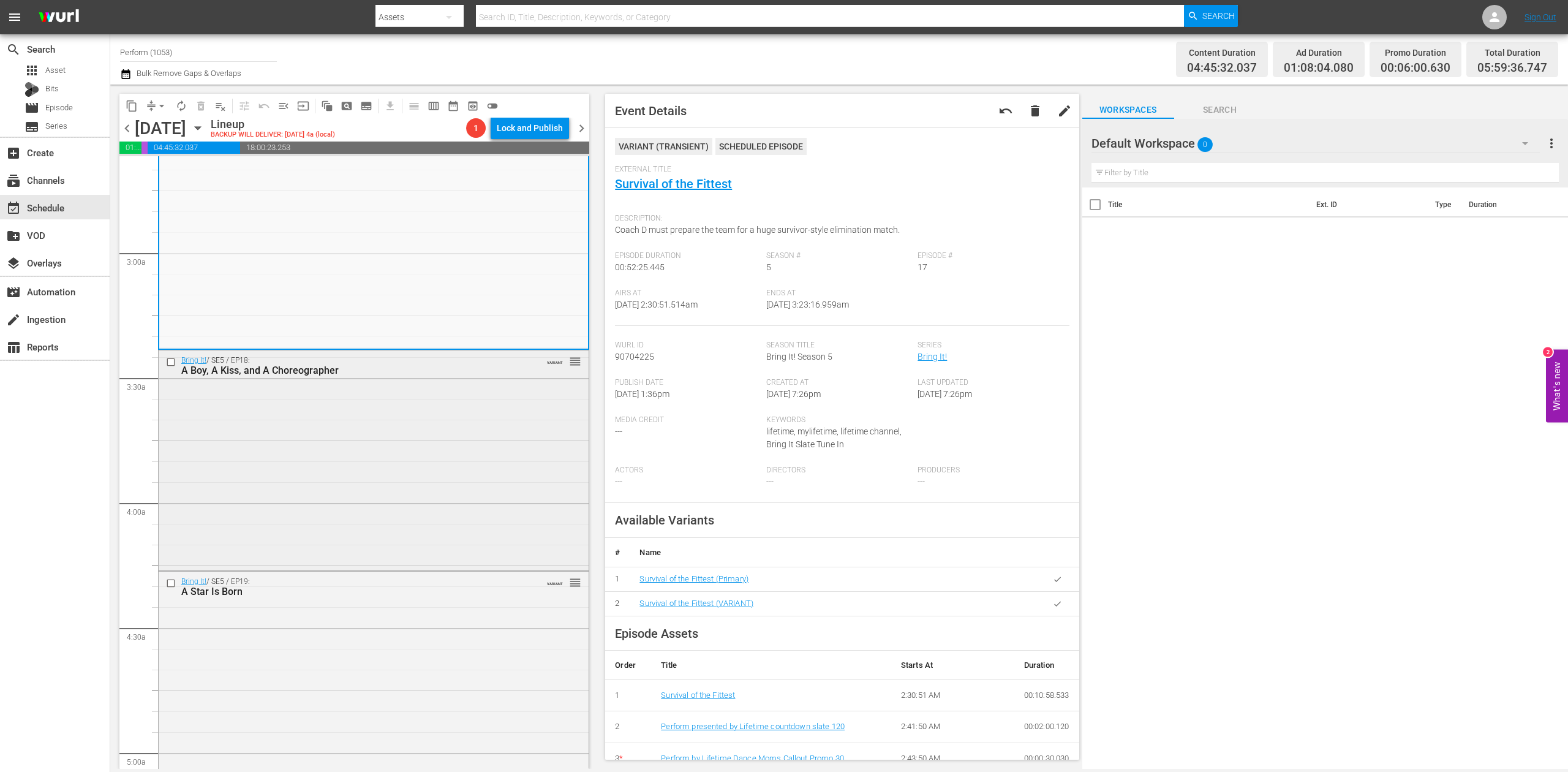
click at [433, 469] on div "Bring It! / SE5 / EP18: A Boy, A Kiss, and A Choreographer VARIANT reorder" at bounding box center [374, 458] width 430 height 217
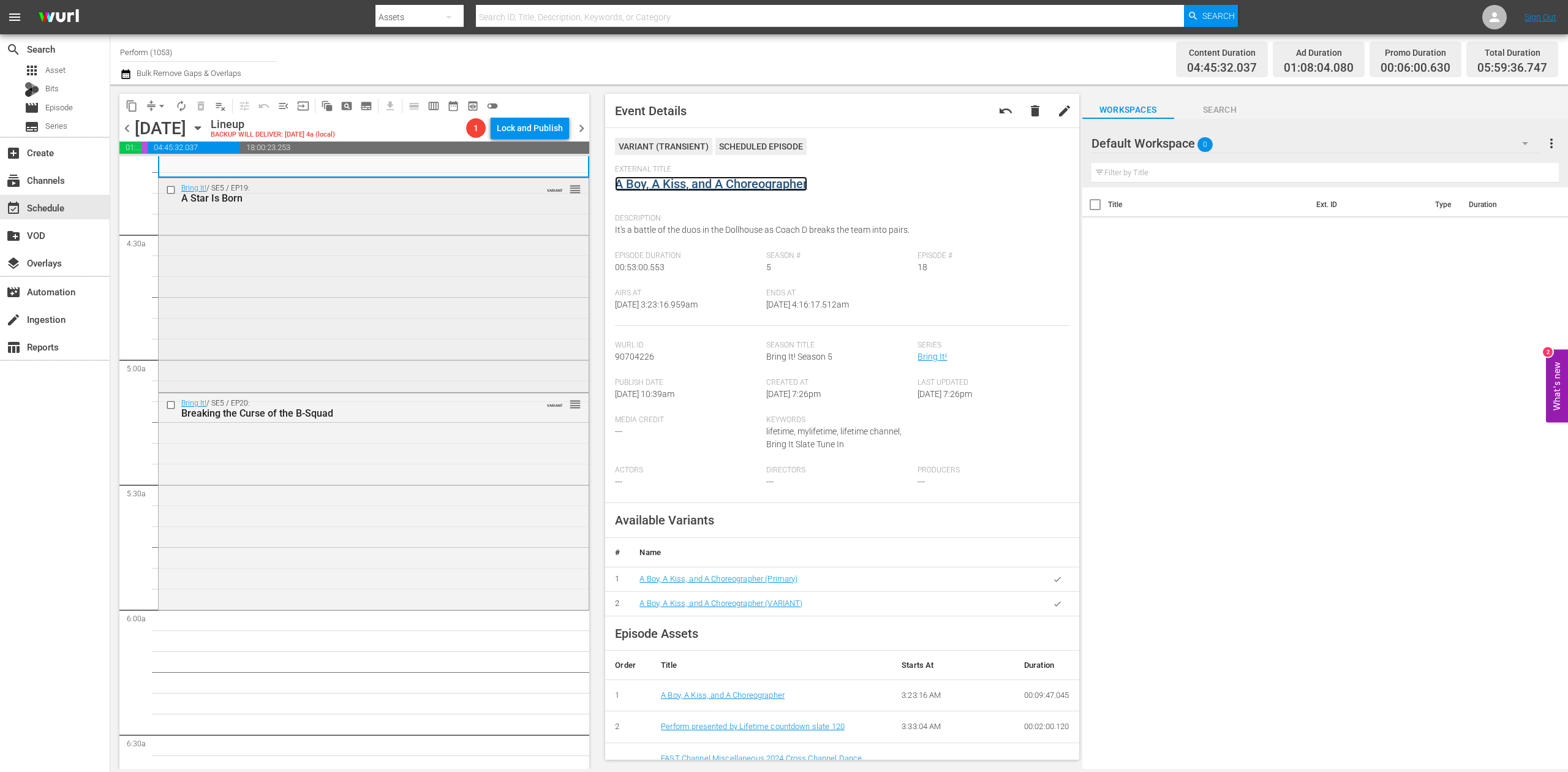
scroll to position [817, 0]
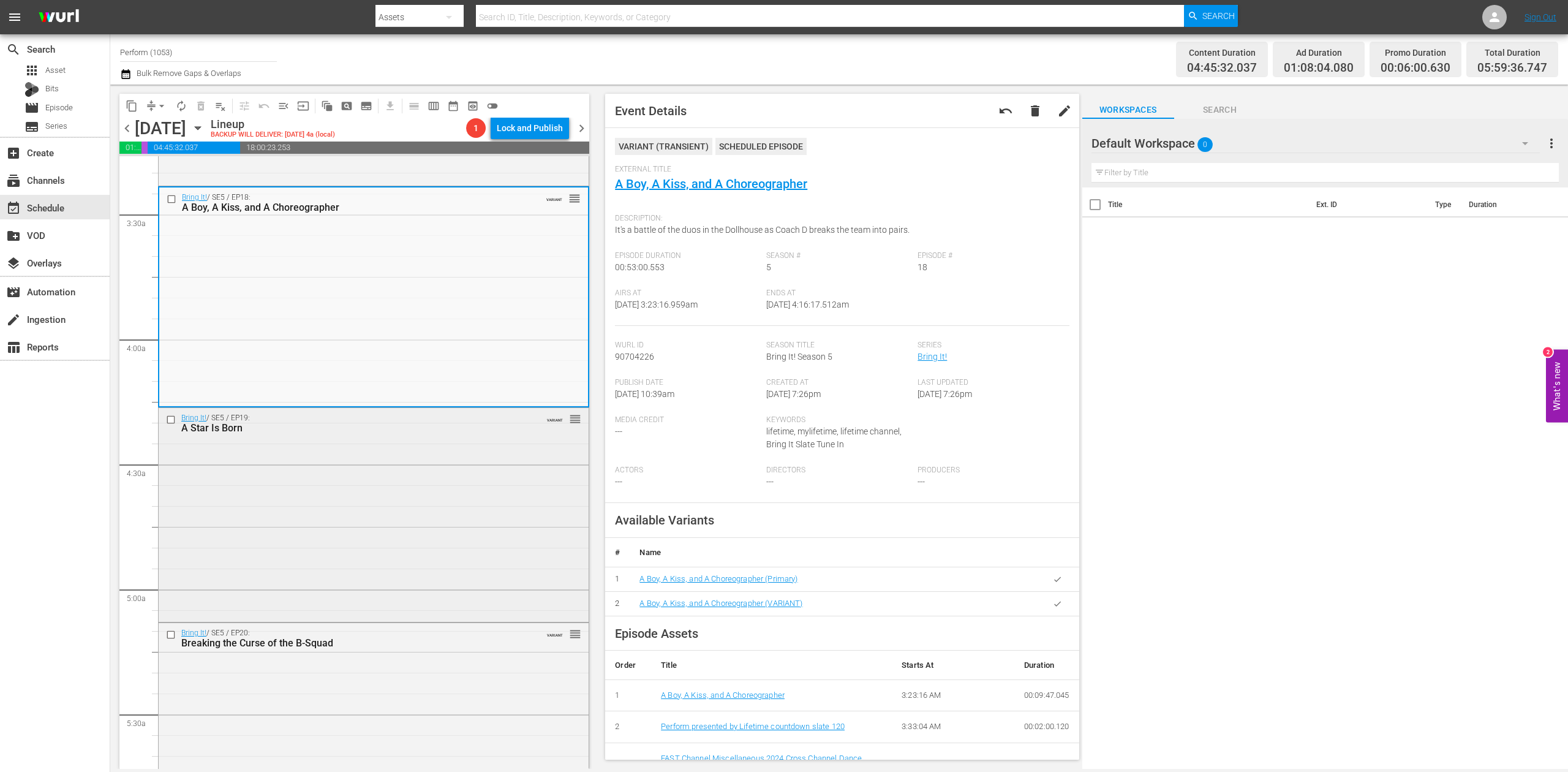
click at [426, 482] on div "Bring It! / SE5 / EP19: A Star Is Born VARIANT reorder" at bounding box center [374, 514] width 430 height 211
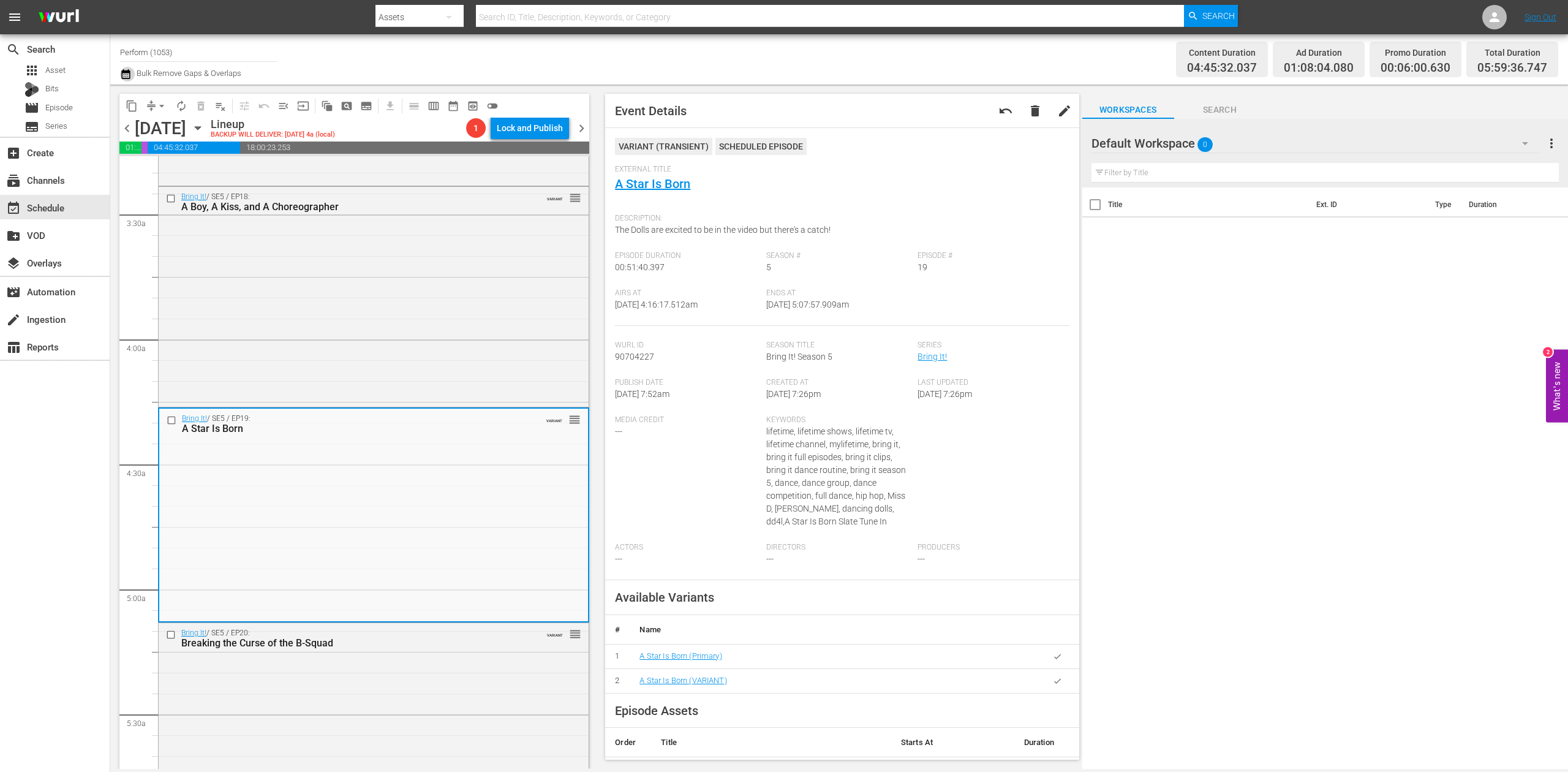
click at [127, 74] on icon "button" at bounding box center [125, 74] width 12 height 15
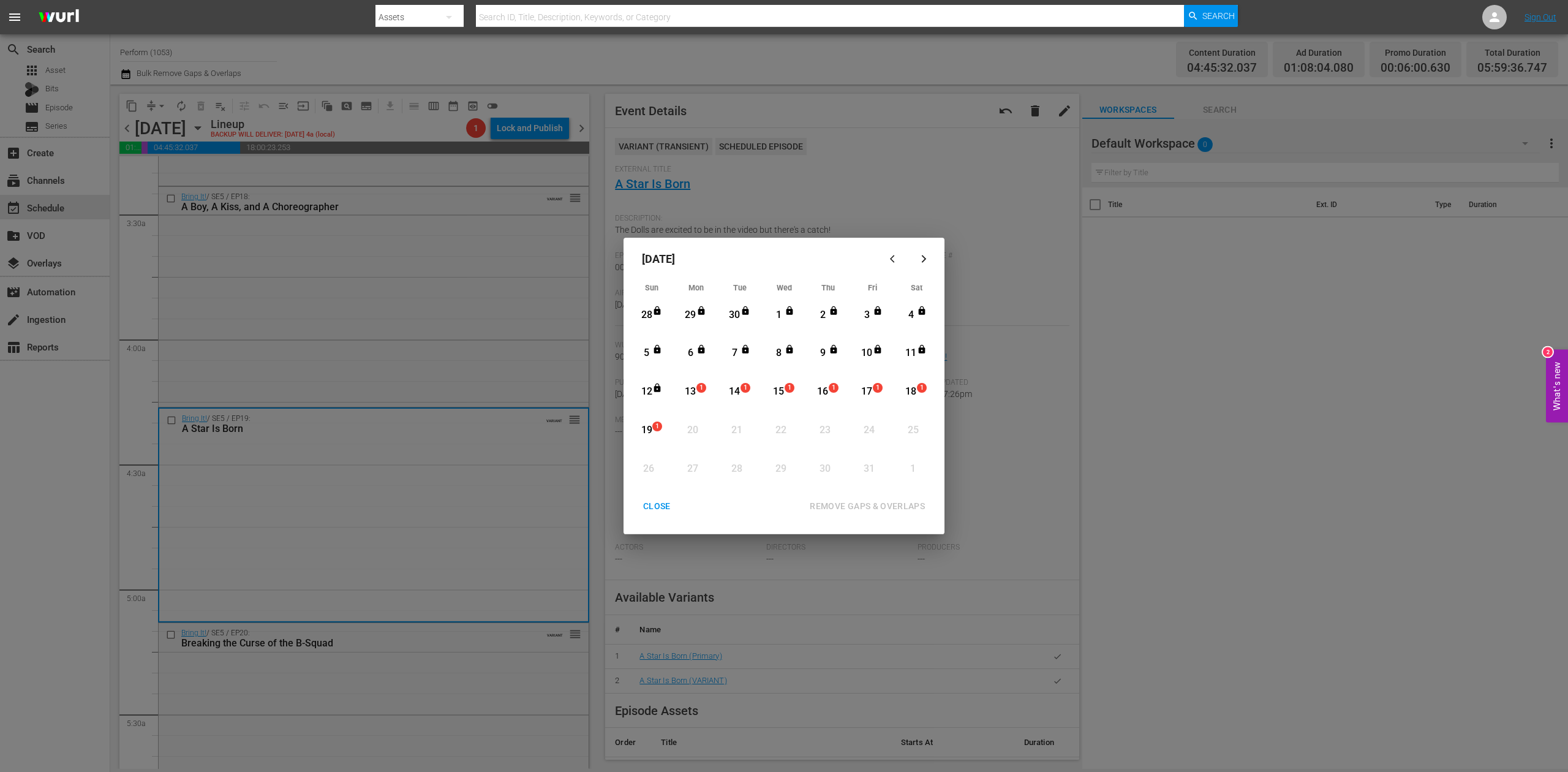
click at [684, 390] on div "13" at bounding box center [691, 392] width 16 height 14
click at [873, 502] on div "REMOVE GAPS & OVERLAPS" at bounding box center [867, 506] width 135 height 16
click at [655, 518] on div "CLOSE REMOVE GAPS & OVERLAPS All lineups in the selected date range will be unl…" at bounding box center [784, 514] width 311 height 38
click at [659, 504] on div "CLOSE" at bounding box center [657, 506] width 47 height 16
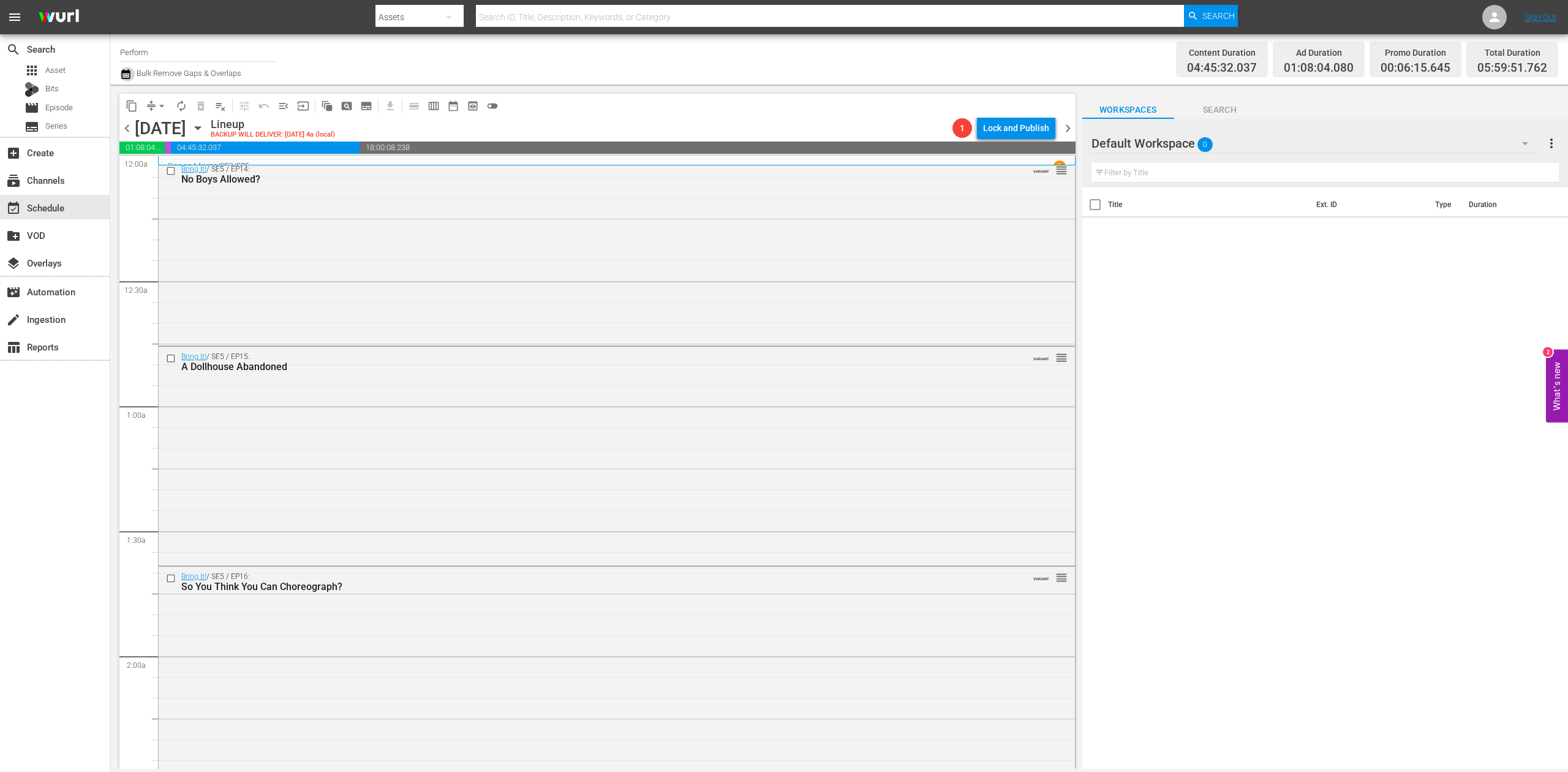
click at [128, 67] on icon "button" at bounding box center [125, 74] width 12 height 15
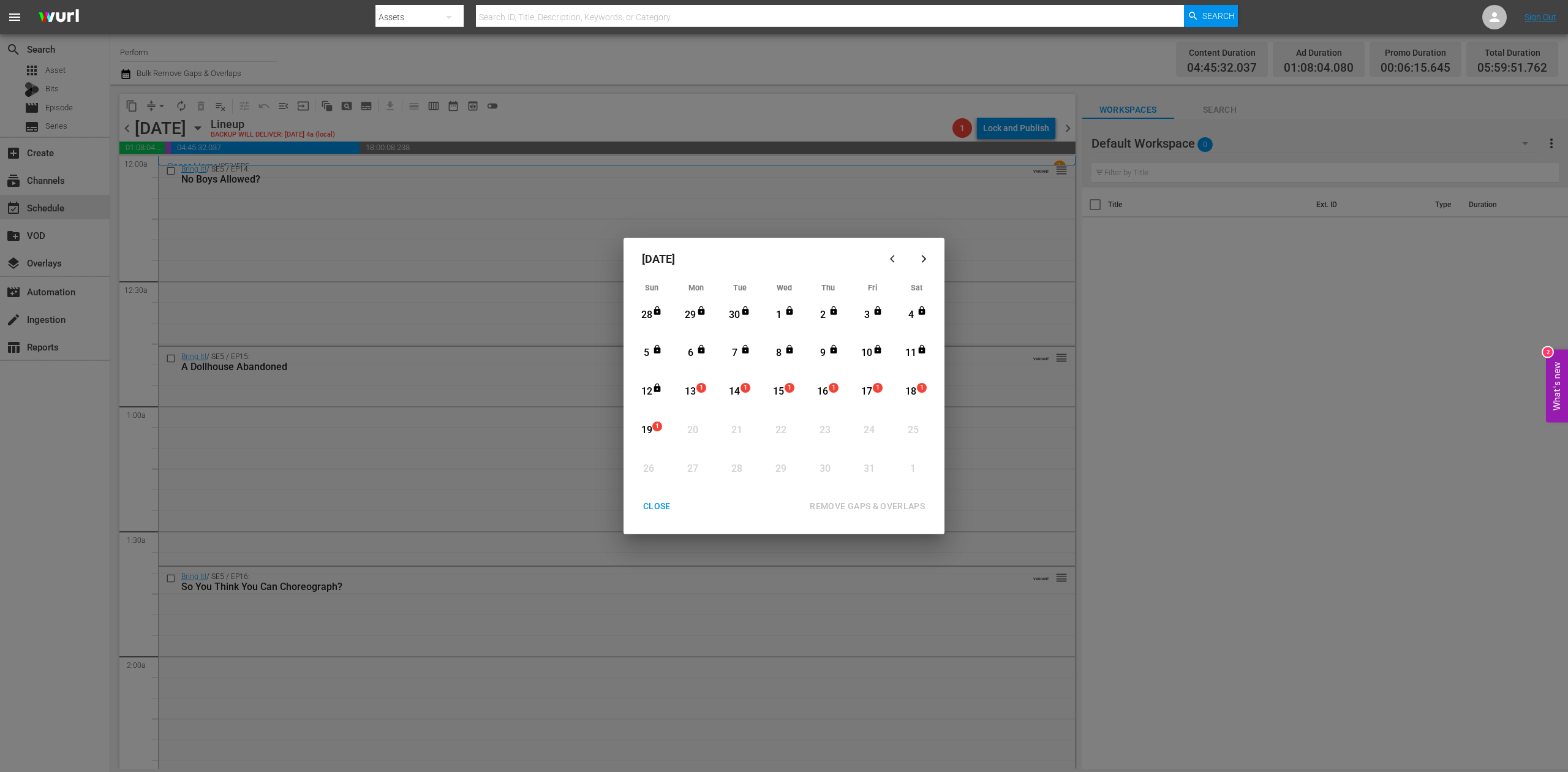
click at [694, 389] on div "13" at bounding box center [691, 392] width 16 height 14
click at [861, 504] on div "REMOVE GAPS & OVERLAPS" at bounding box center [867, 506] width 135 height 16
click at [657, 506] on div "CLOSE" at bounding box center [657, 506] width 47 height 16
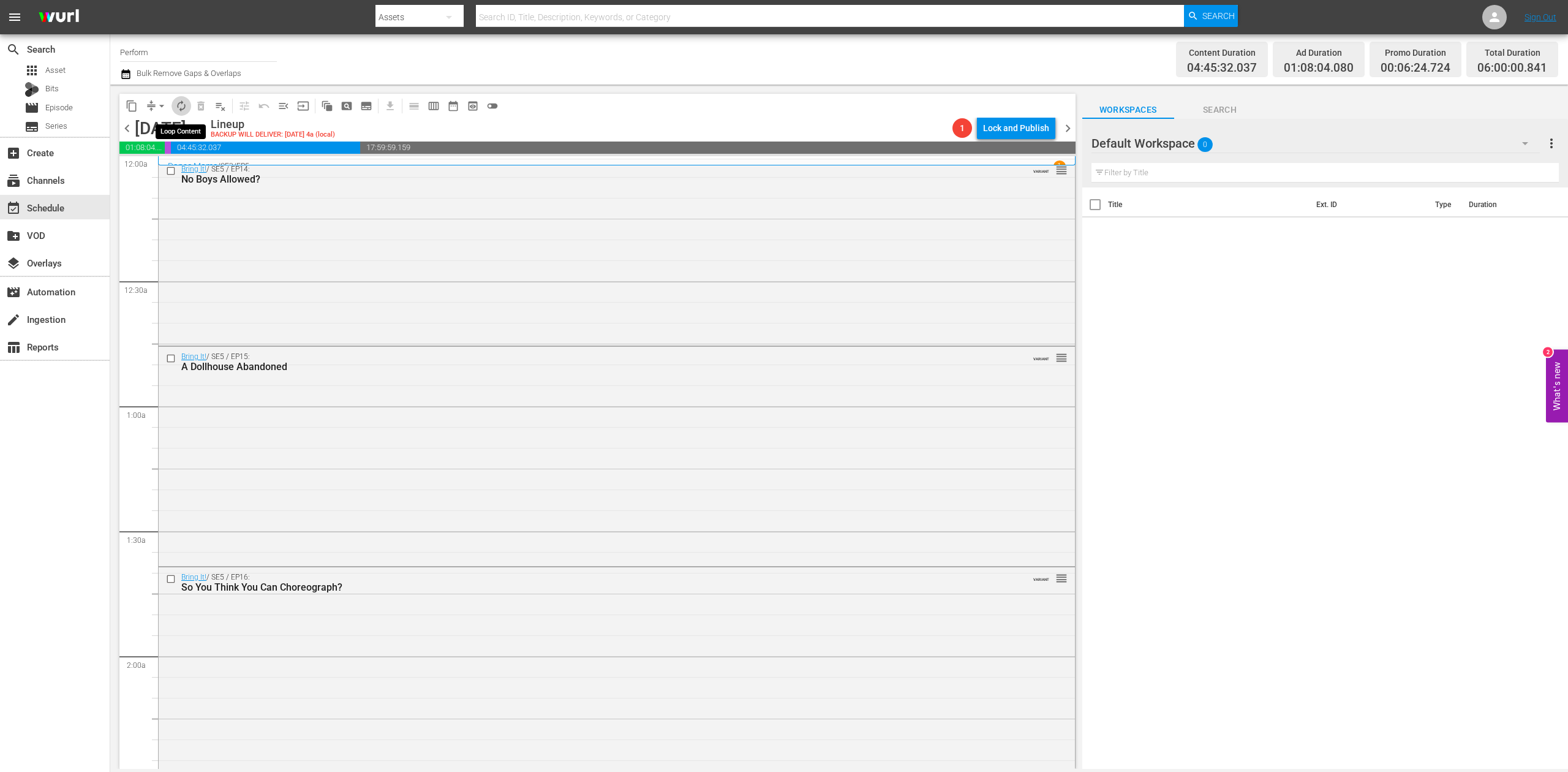
click at [185, 103] on span "autorenew_outlined" at bounding box center [181, 106] width 13 height 13
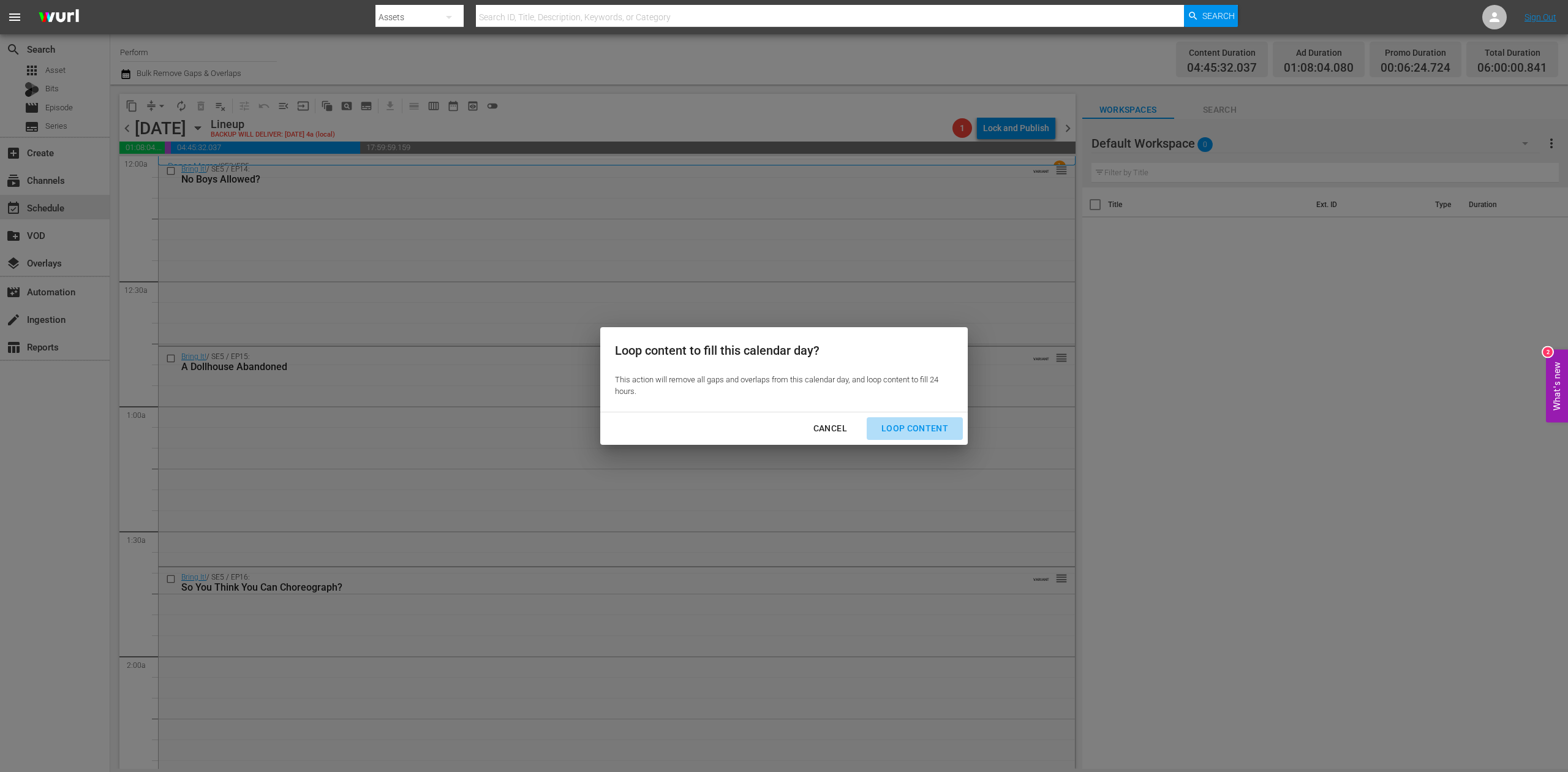
click at [937, 425] on div "Loop Content" at bounding box center [914, 429] width 86 height 16
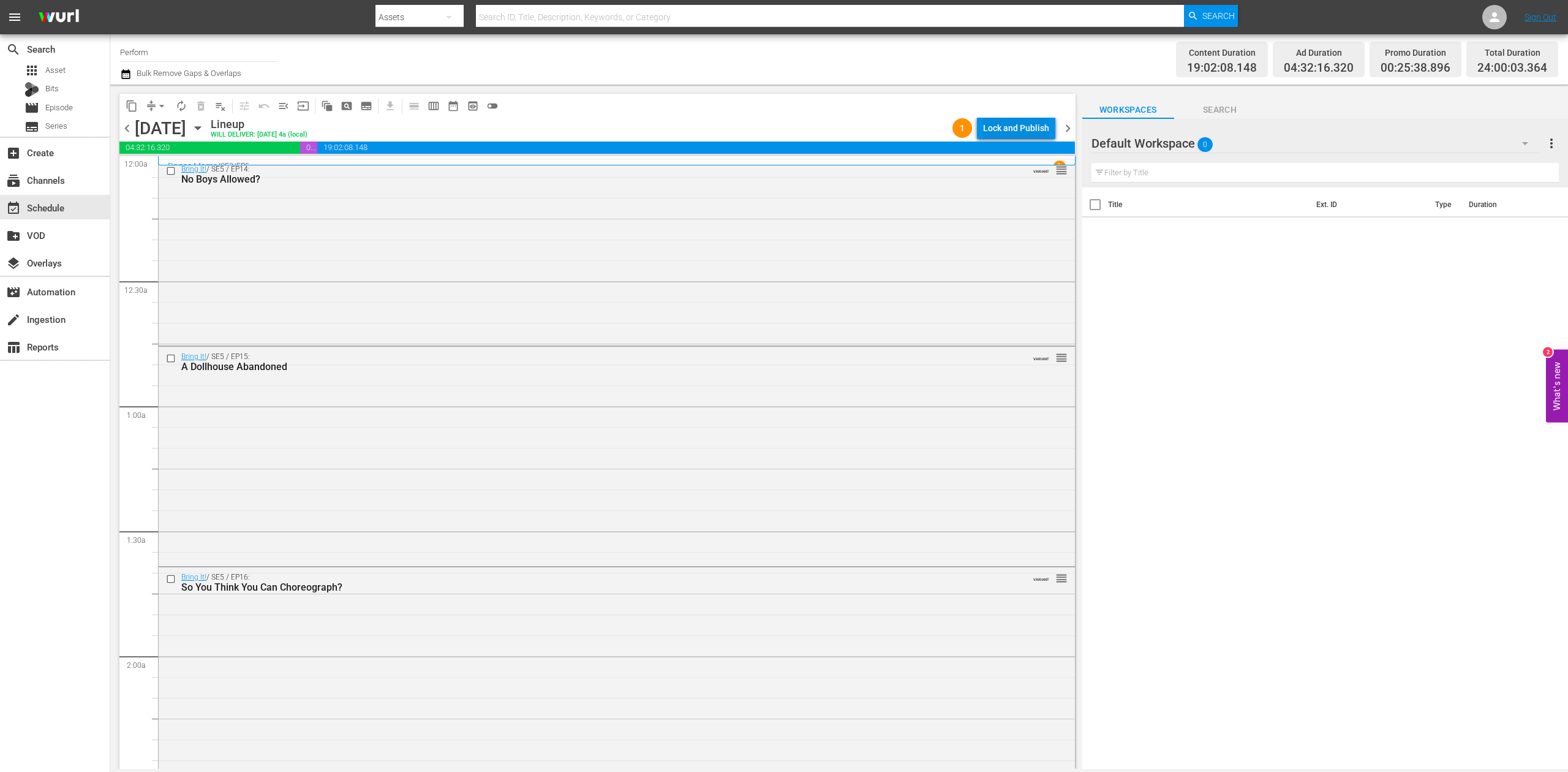
click at [996, 128] on div "Lock and Publish" at bounding box center [1016, 128] width 66 height 22
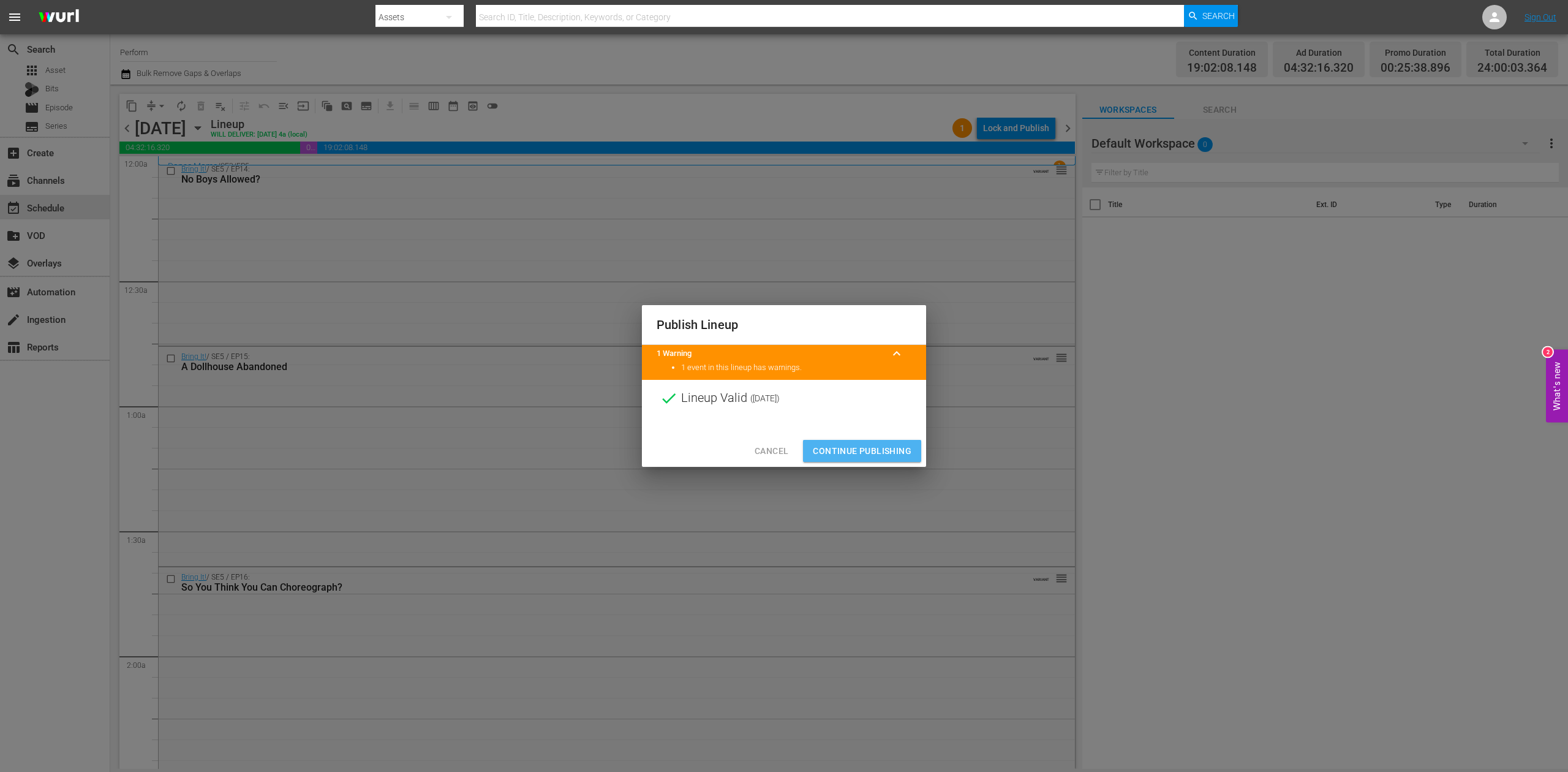
click at [858, 448] on span "Continue Publishing" at bounding box center [862, 451] width 99 height 16
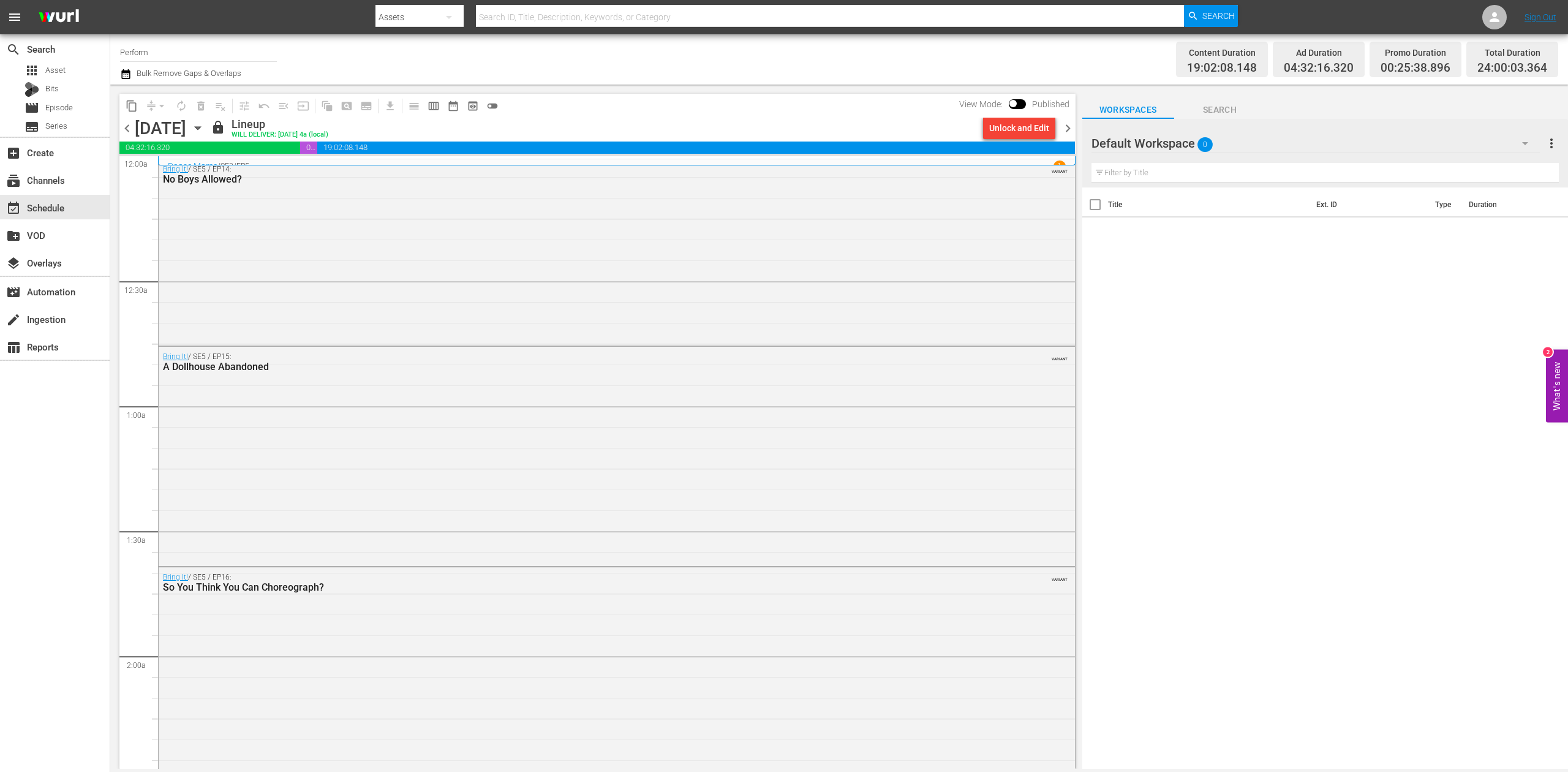
click at [1069, 125] on span "chevron_right" at bounding box center [1068, 128] width 16 height 16
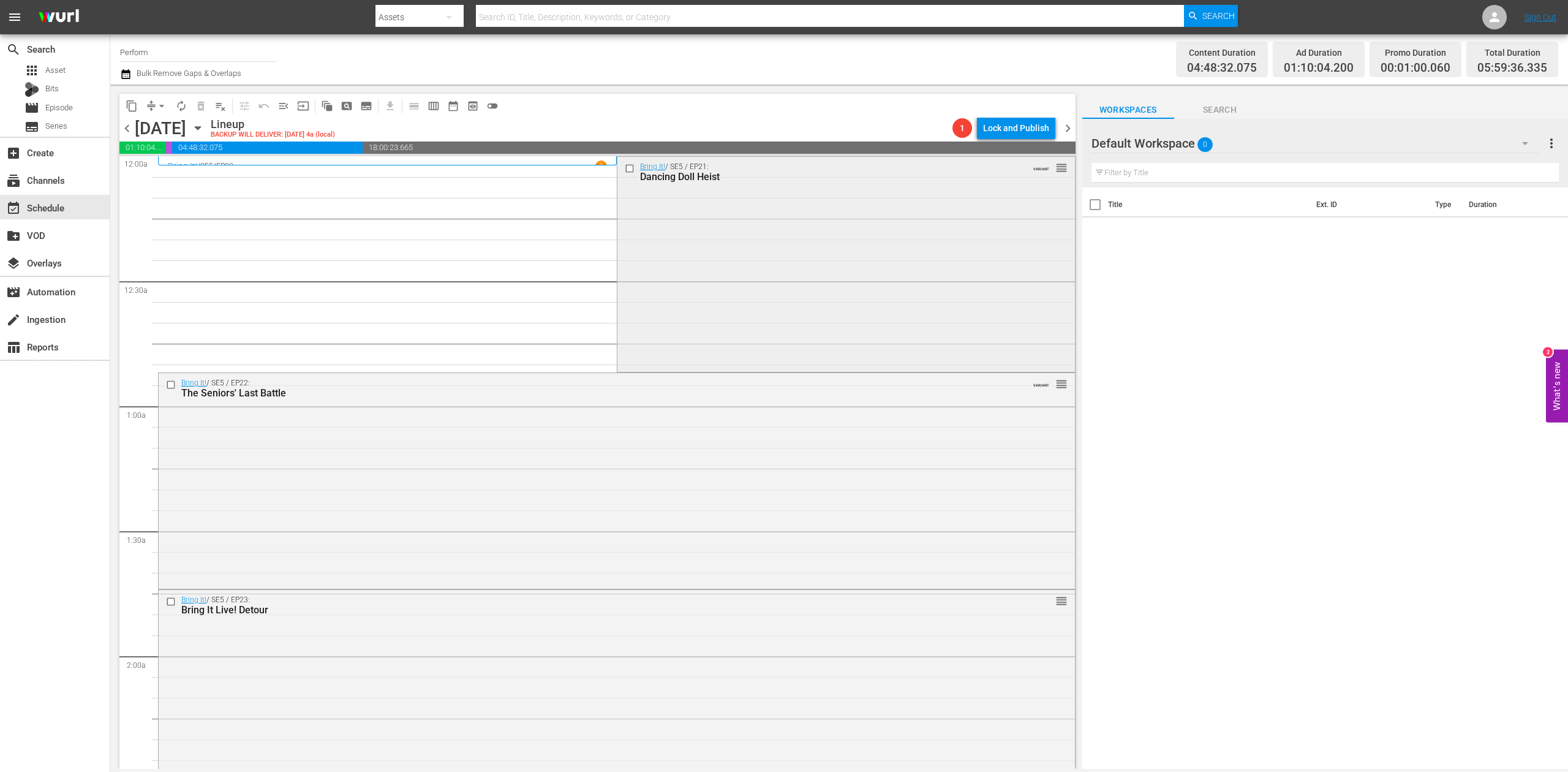
click at [679, 280] on div "Bring It! / SE5 / EP21: Dancing Doll Heist VARIANT reorder" at bounding box center [845, 263] width 457 height 214
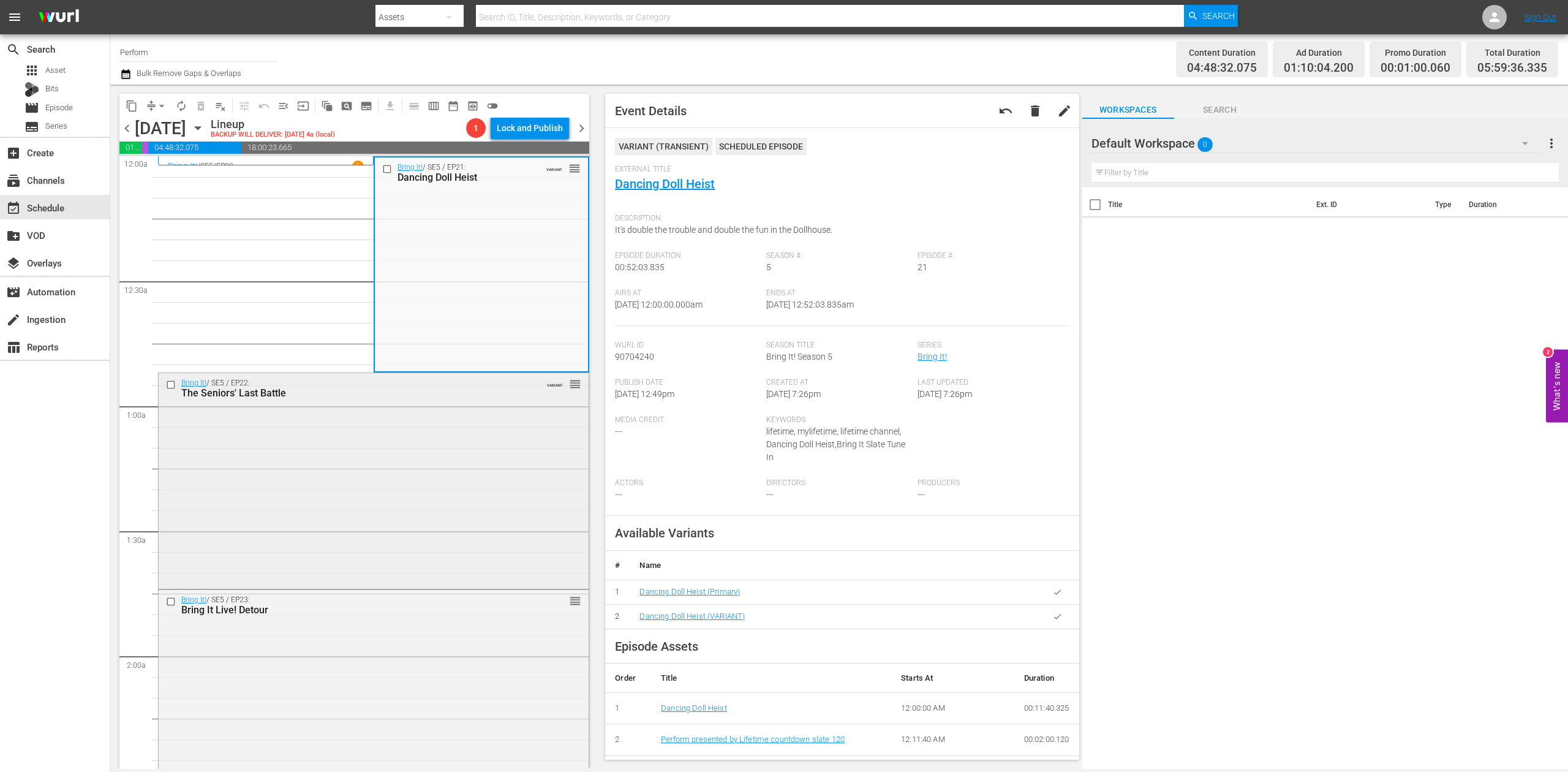
click at [473, 454] on div "Bring It! / SE5 / EP22: The Seniors' Last Battle VARIANT reorder" at bounding box center [374, 479] width 430 height 213
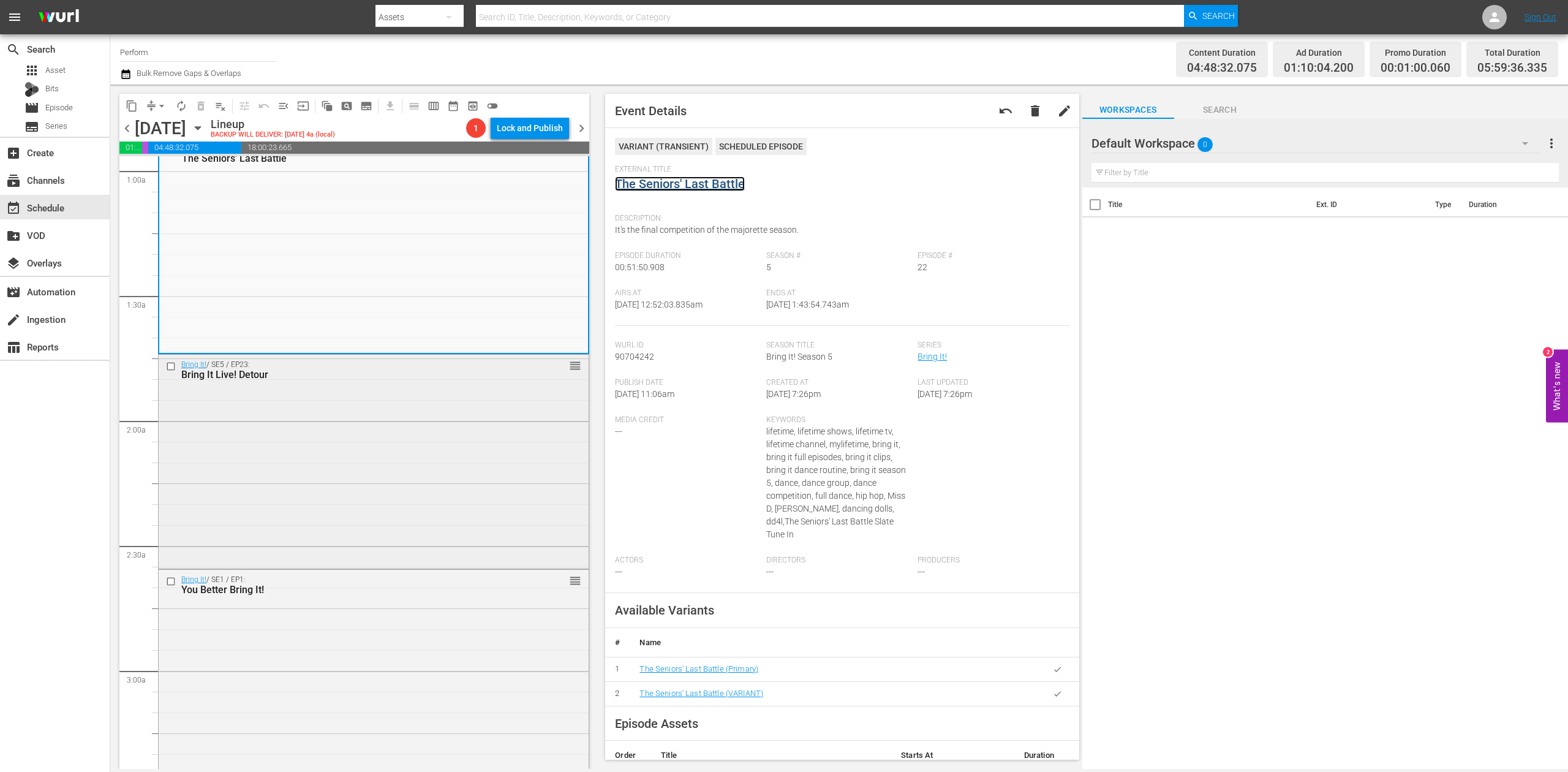
scroll to position [245, 0]
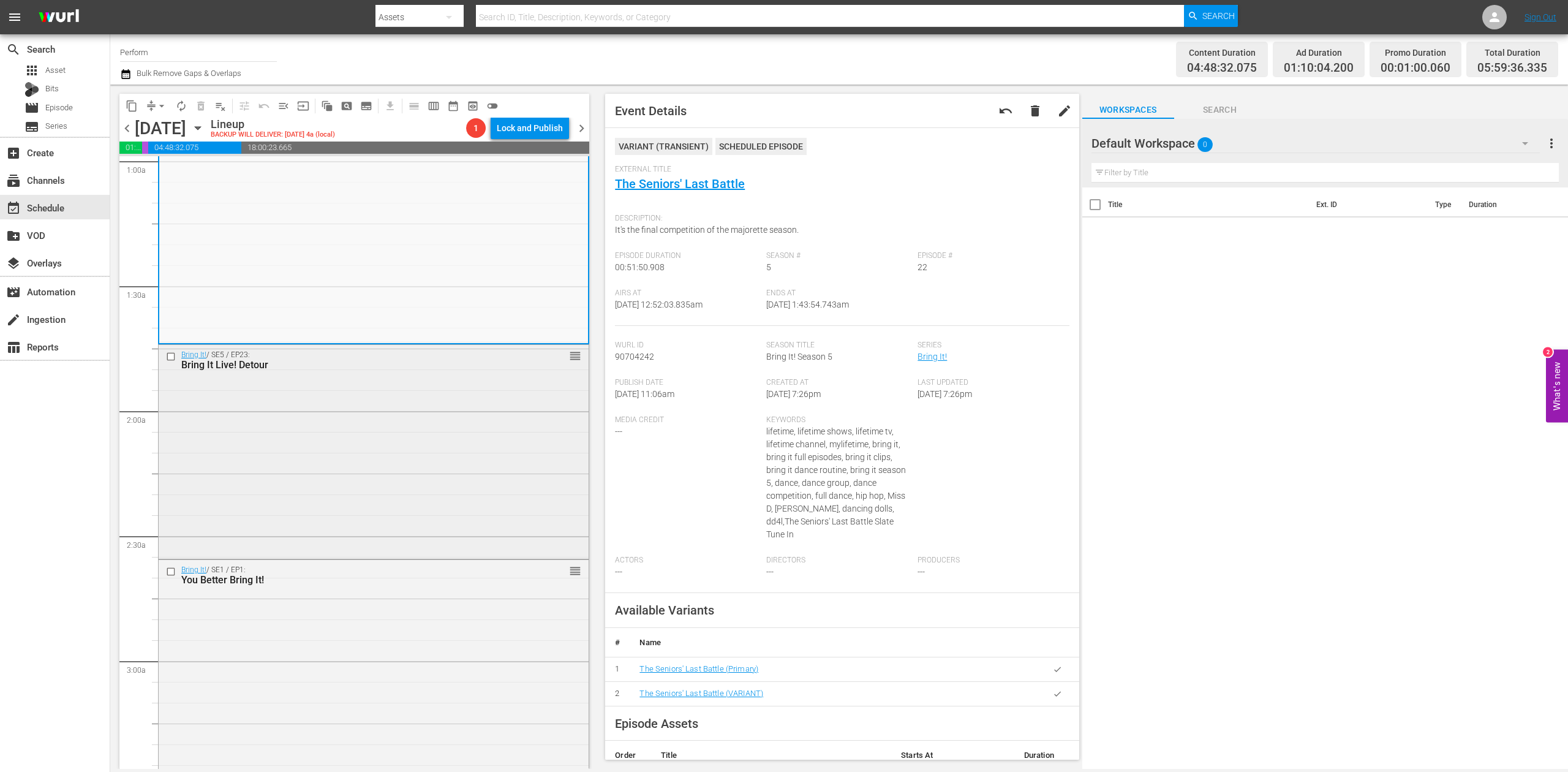
click at [484, 432] on div "Bring It! / SE5 / EP23: Bring It Live! Detour reorder" at bounding box center [374, 451] width 430 height 212
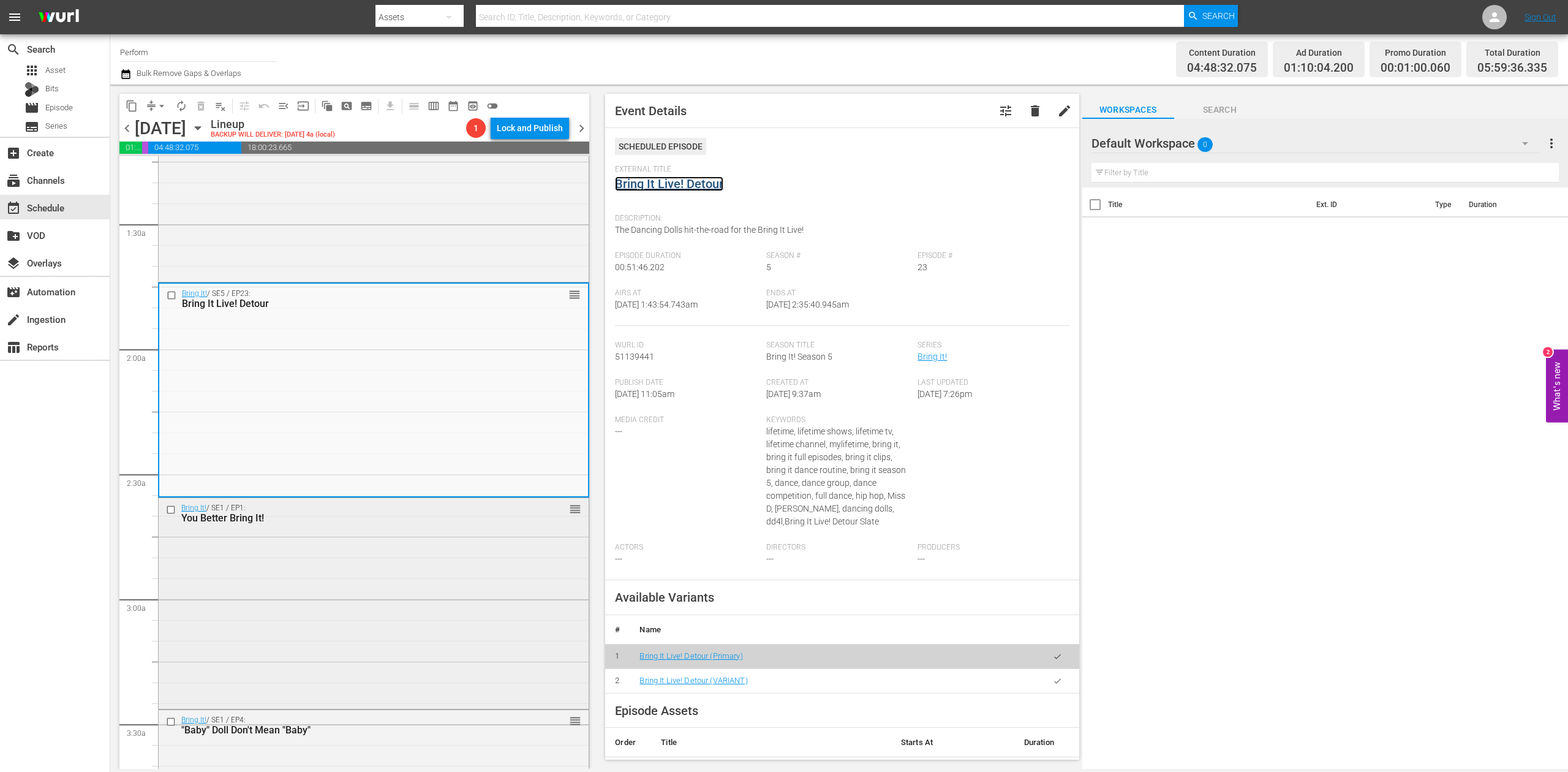
scroll to position [408, 0]
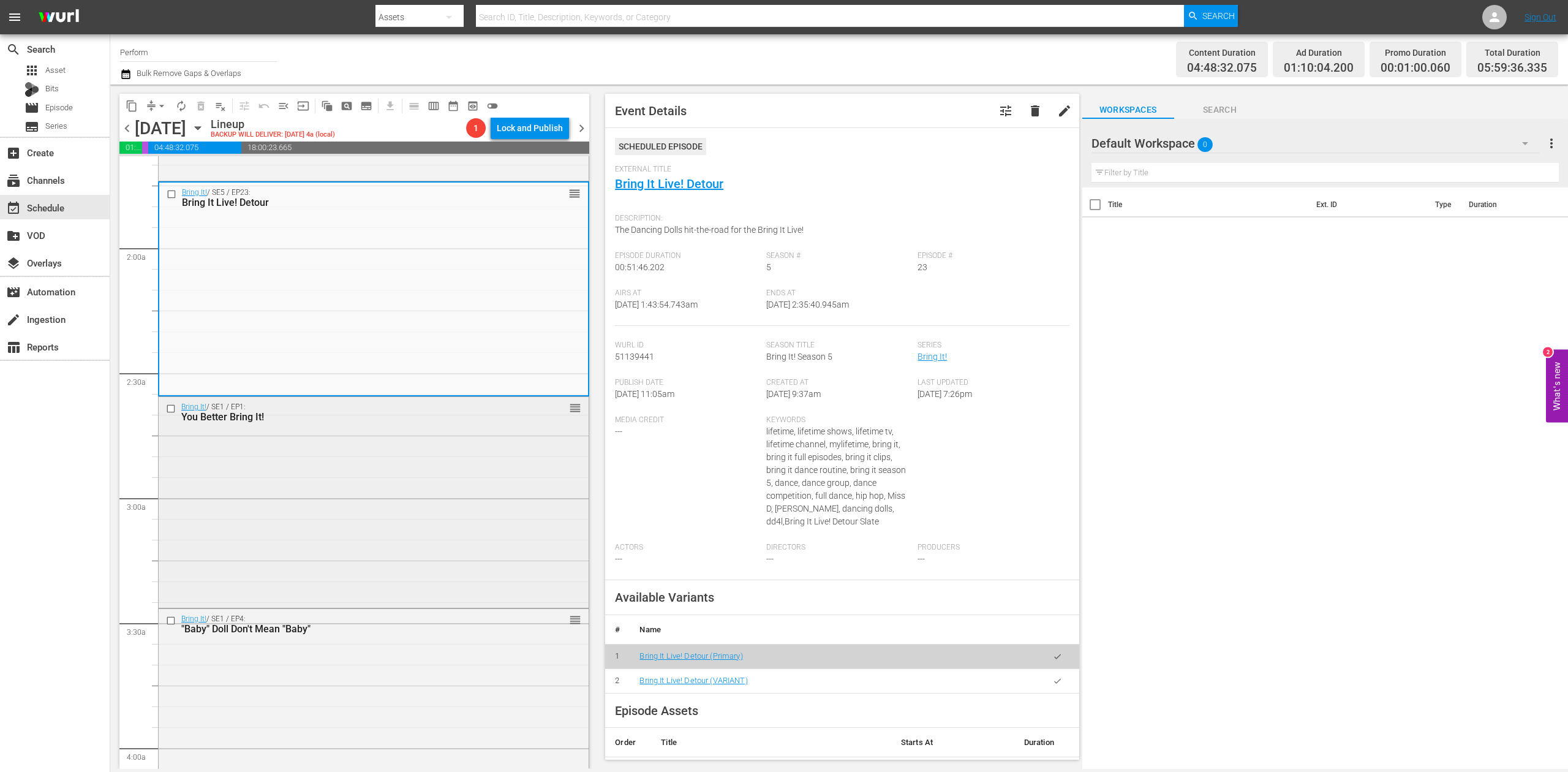
click at [493, 452] on div "Bring It! / SE1 / EP1: You Better Bring It! reorder" at bounding box center [374, 501] width 430 height 208
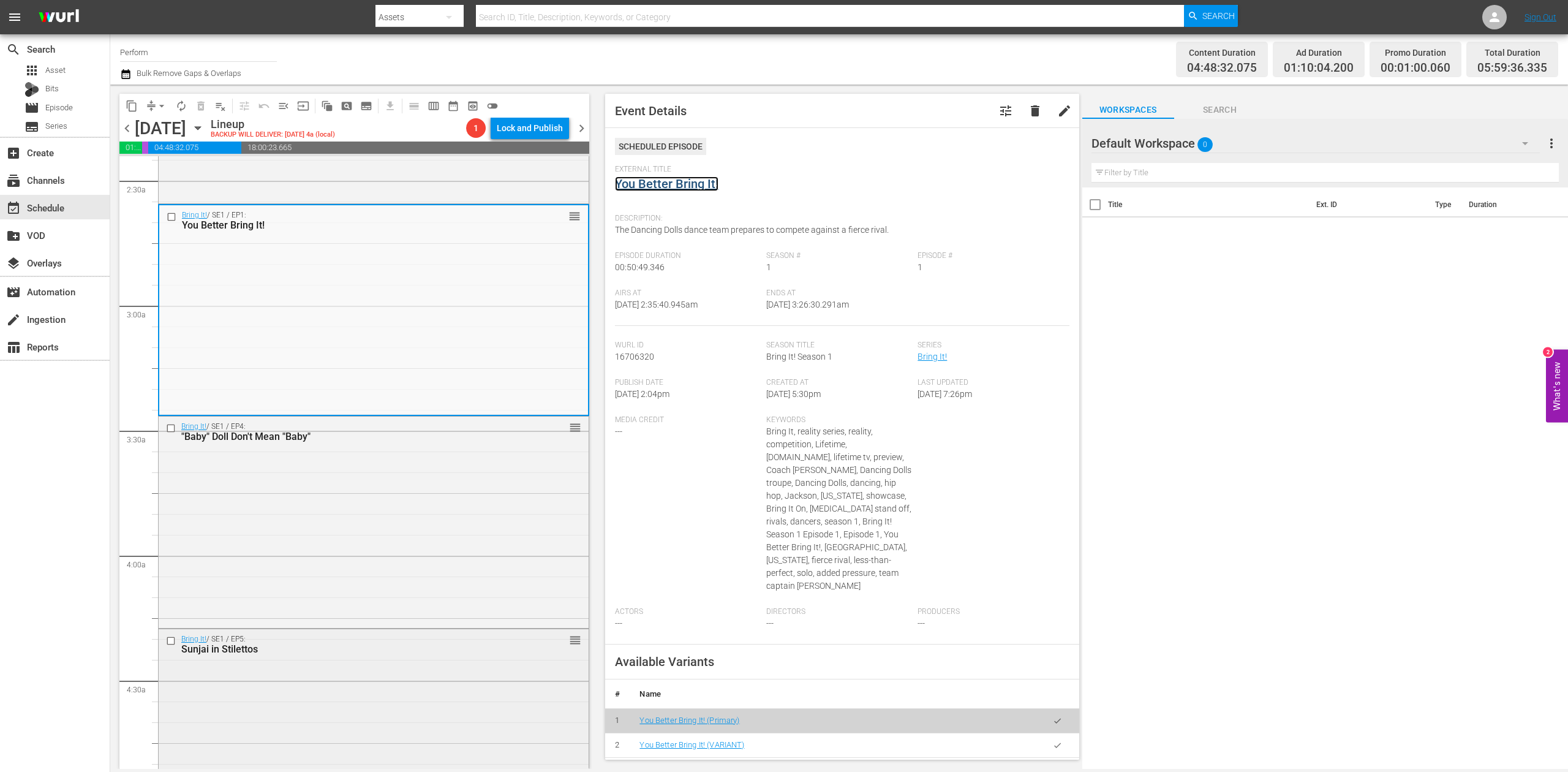
scroll to position [817, 0]
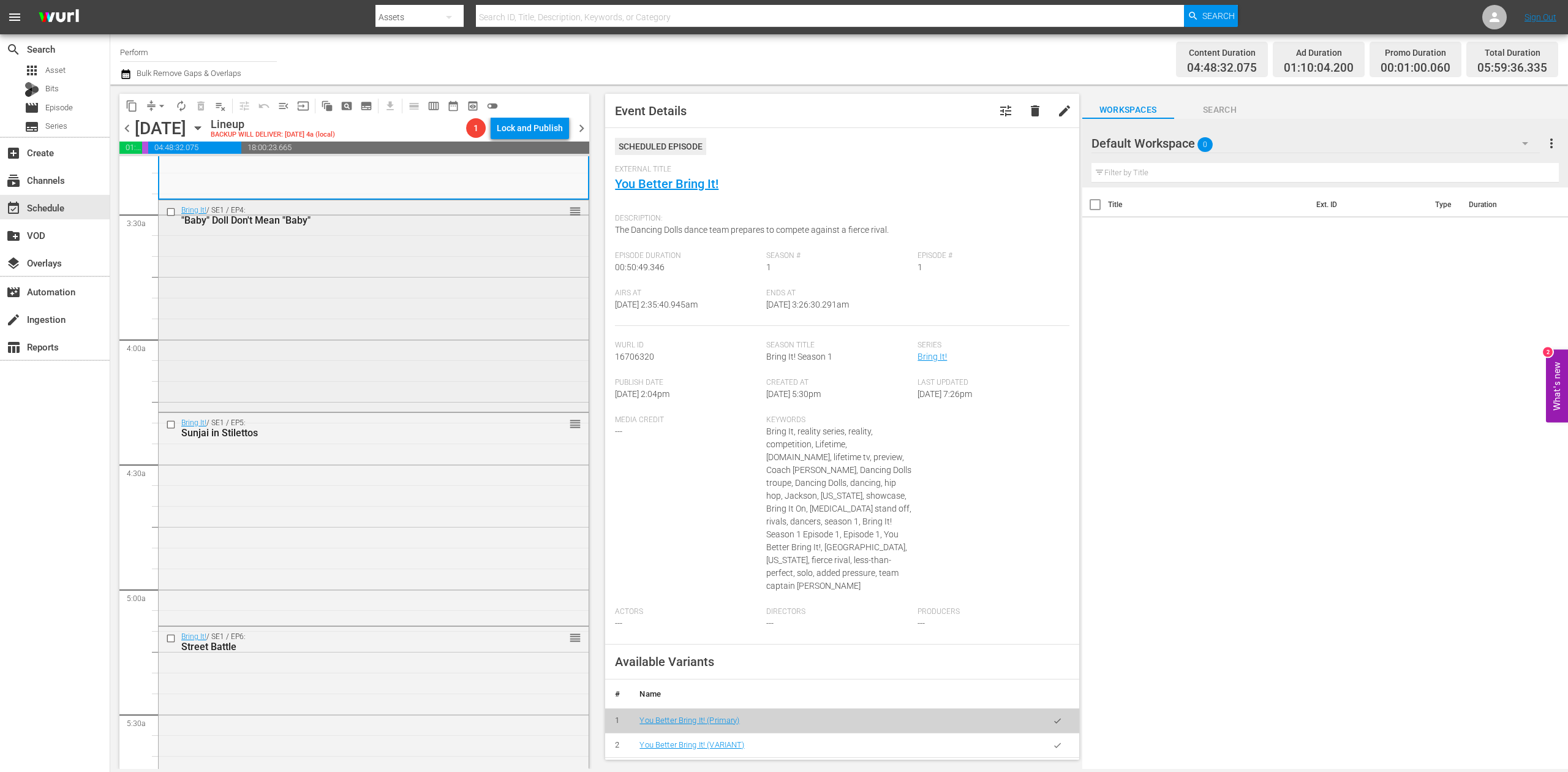
click at [436, 299] on div "Bring It! / SE1 / EP4: "Baby" Doll Don't Mean "Baby" reorder" at bounding box center [374, 304] width 430 height 208
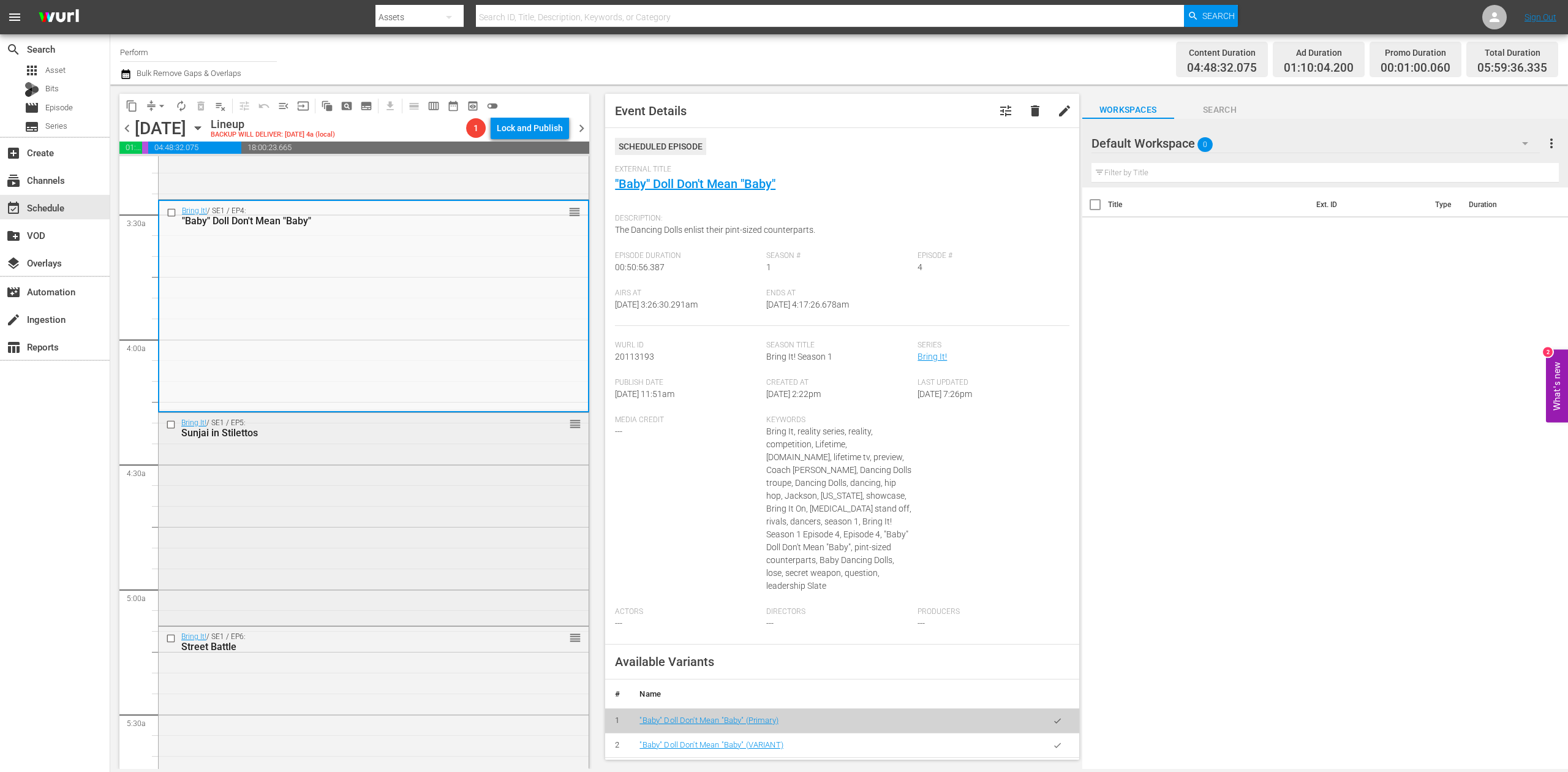
click at [392, 507] on div "Bring It! / SE1 / EP5: Sunjai in Stilettos reorder" at bounding box center [374, 518] width 430 height 210
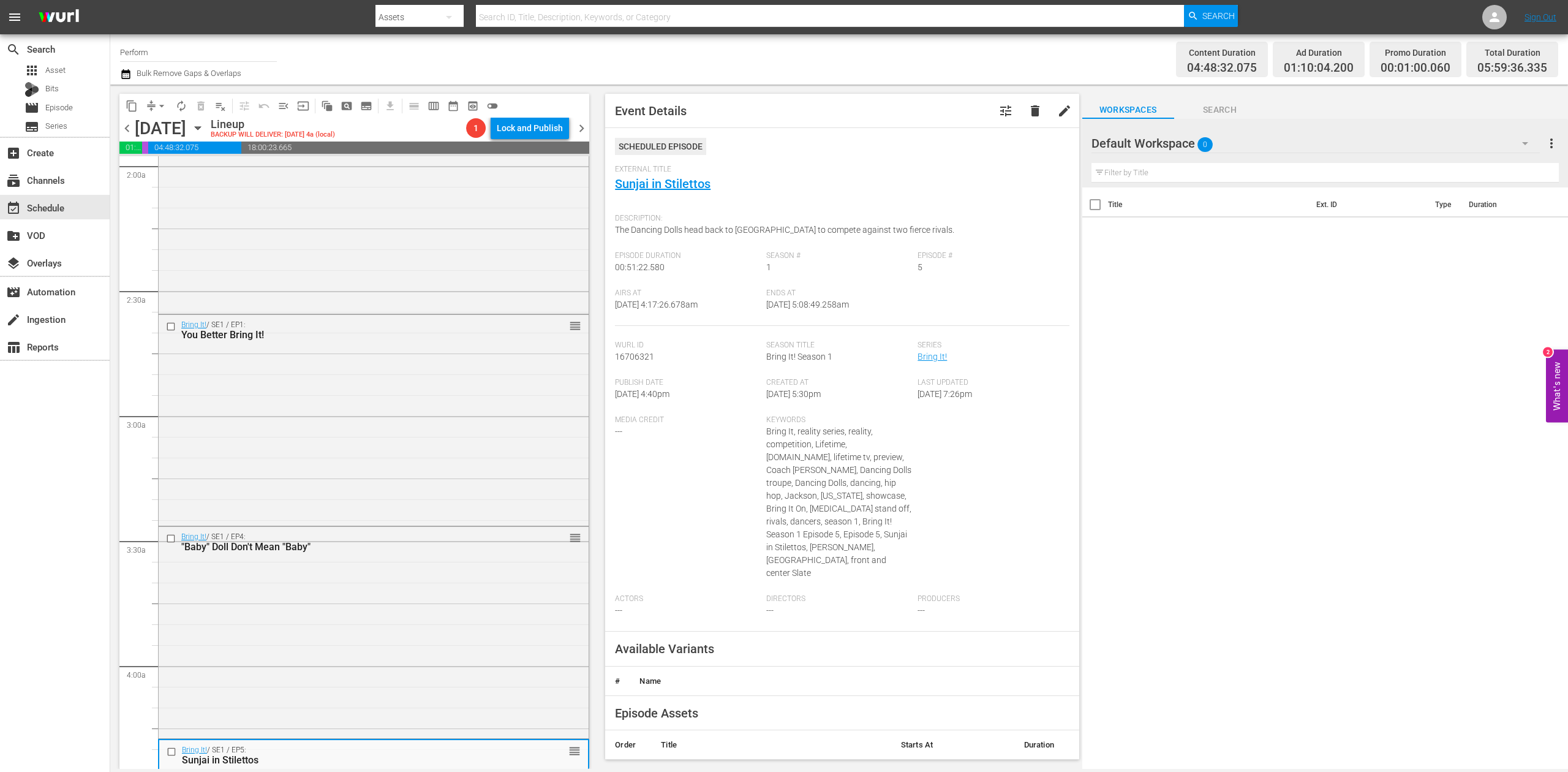
scroll to position [980, 0]
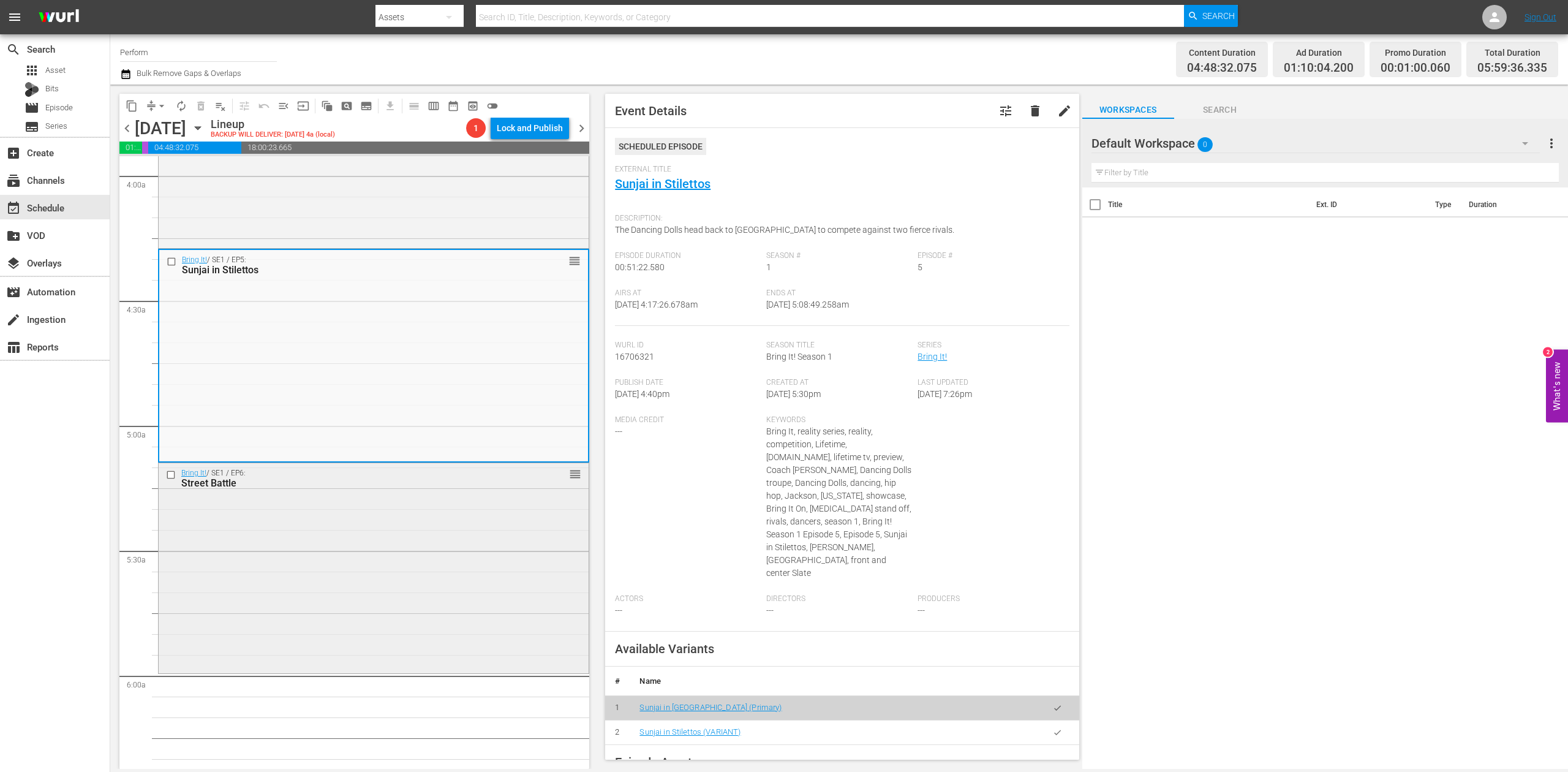
click at [374, 560] on div "Bring It! / SE1 / EP6: Street Battle reorder" at bounding box center [374, 566] width 430 height 207
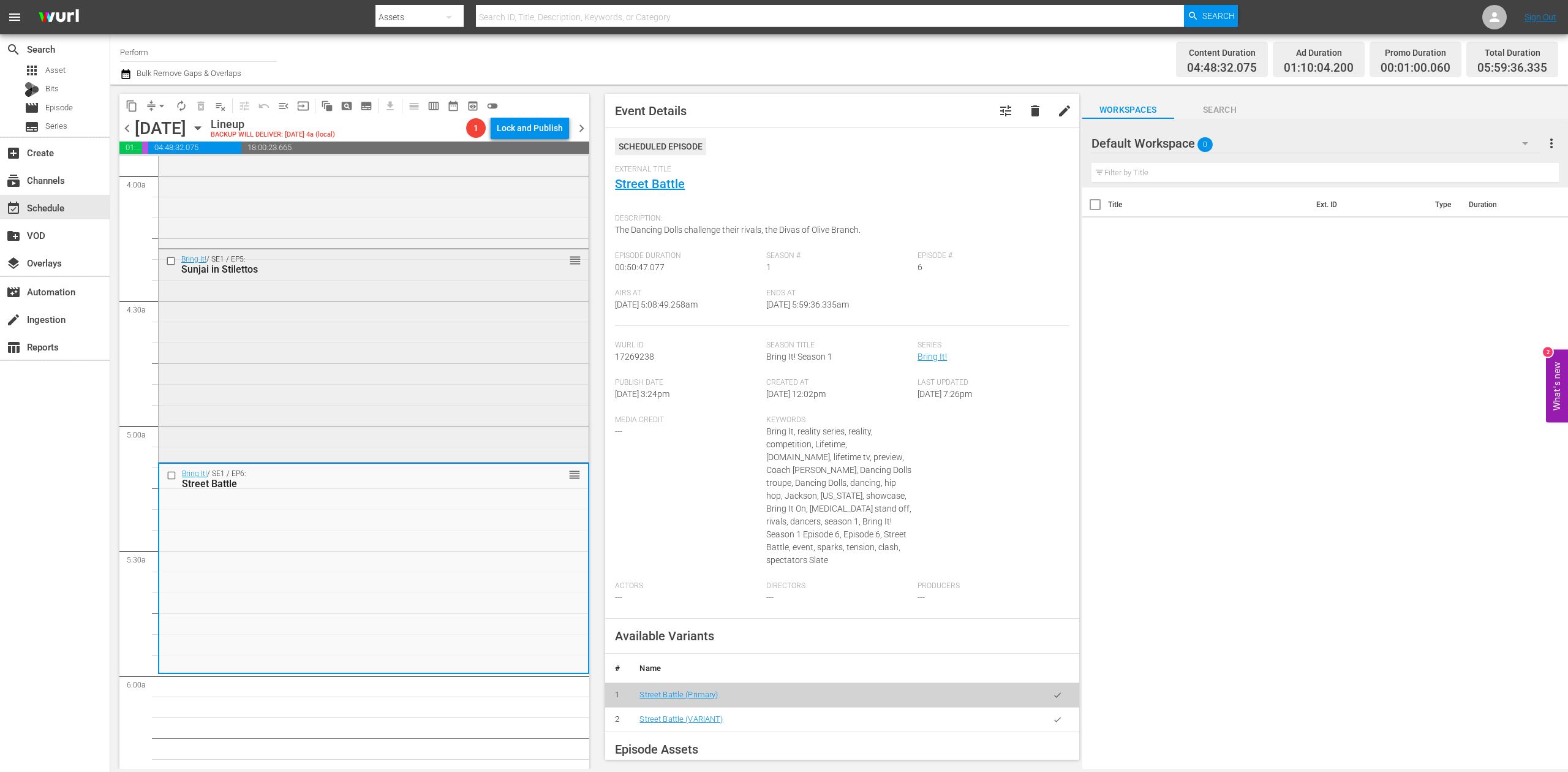
click at [490, 331] on div "Bring It! / SE1 / EP5: Sunjai in Stilettos reorder" at bounding box center [374, 354] width 430 height 210
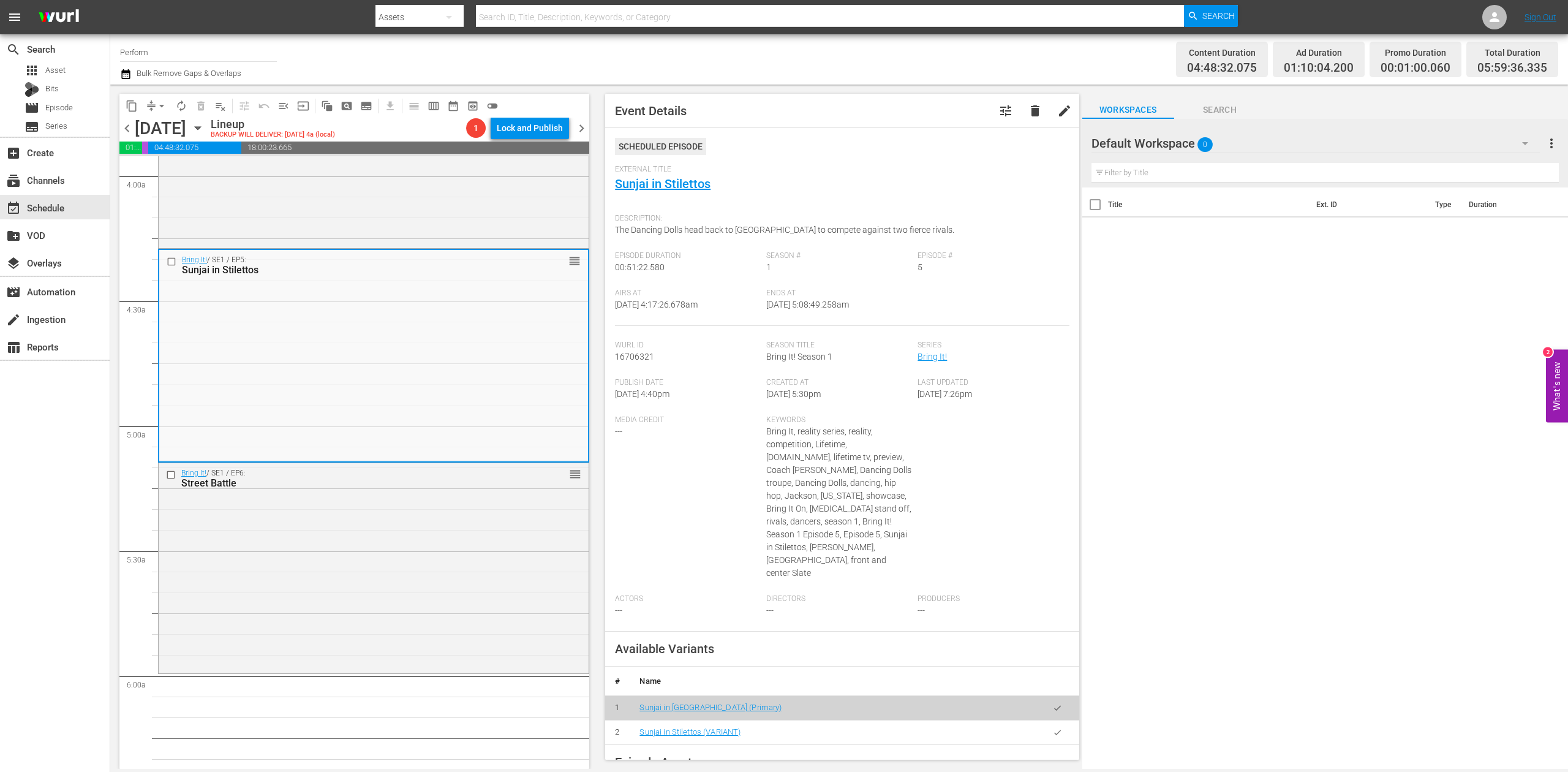
click at [126, 74] on icon "button" at bounding box center [125, 74] width 12 height 15
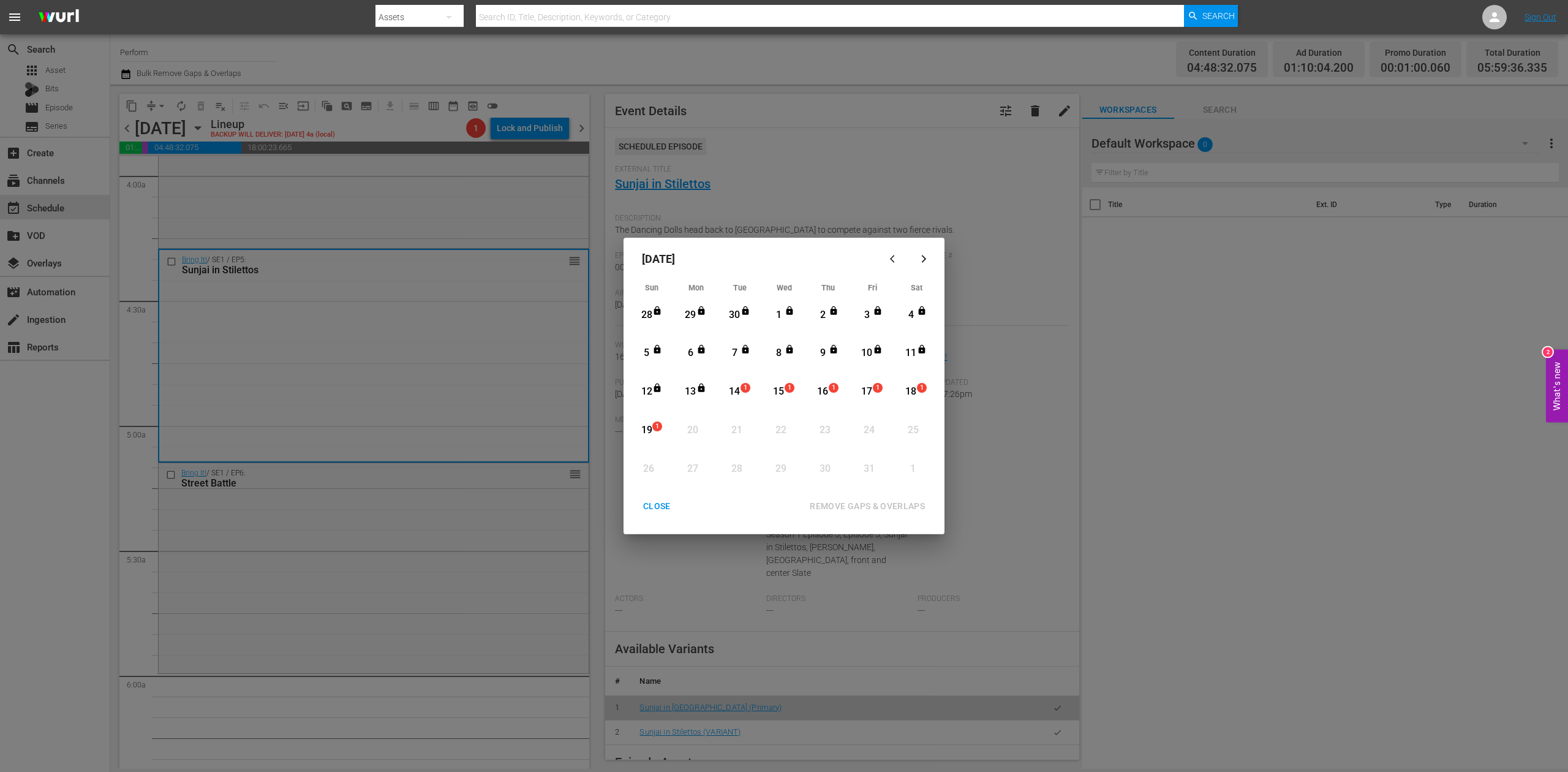
click at [735, 391] on div "14" at bounding box center [735, 392] width 16 height 14
click at [895, 507] on div "REMOVE GAPS & OVERLAPS" at bounding box center [867, 506] width 135 height 16
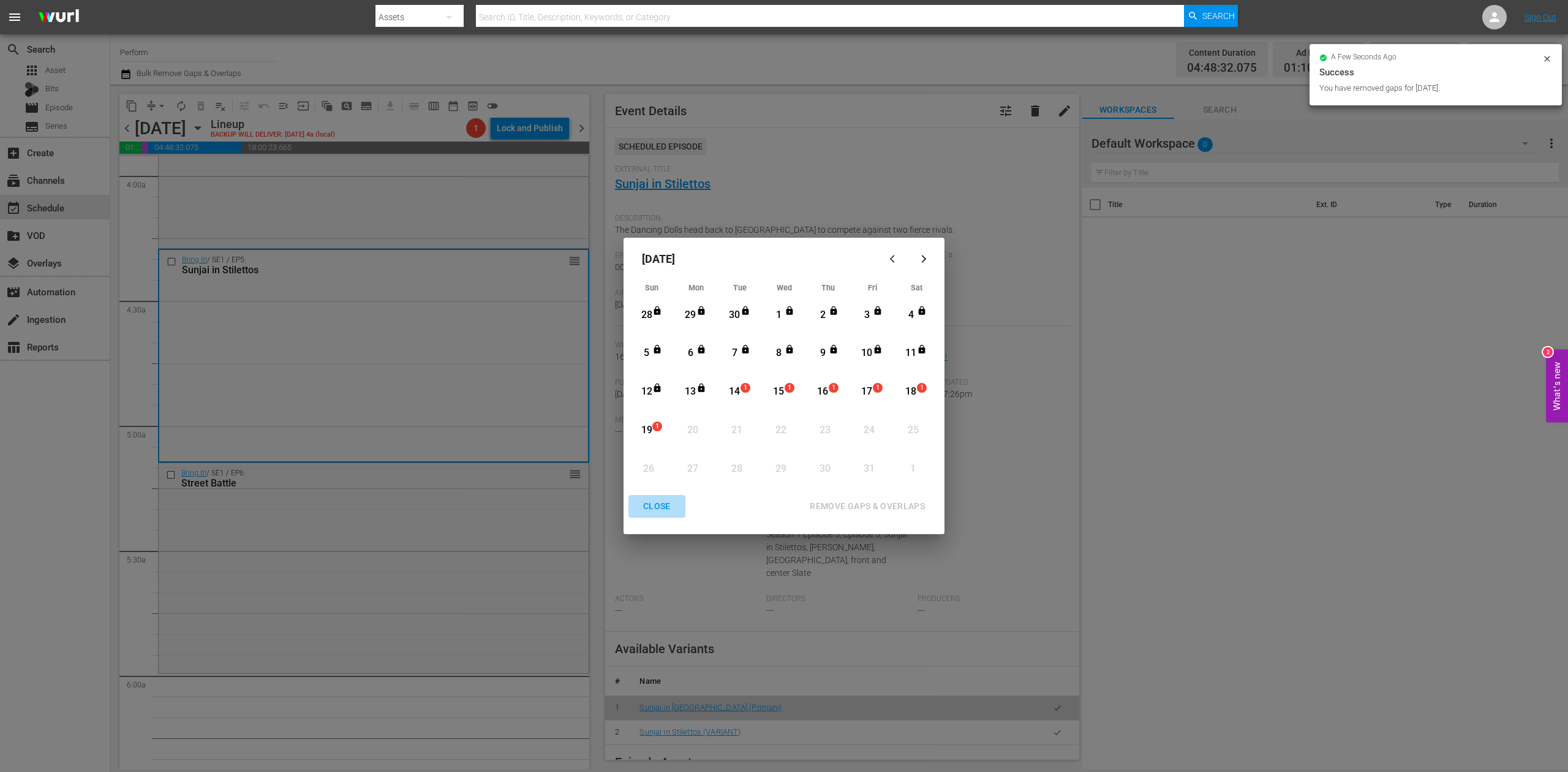
click at [655, 510] on div "CLOSE" at bounding box center [657, 506] width 47 height 16
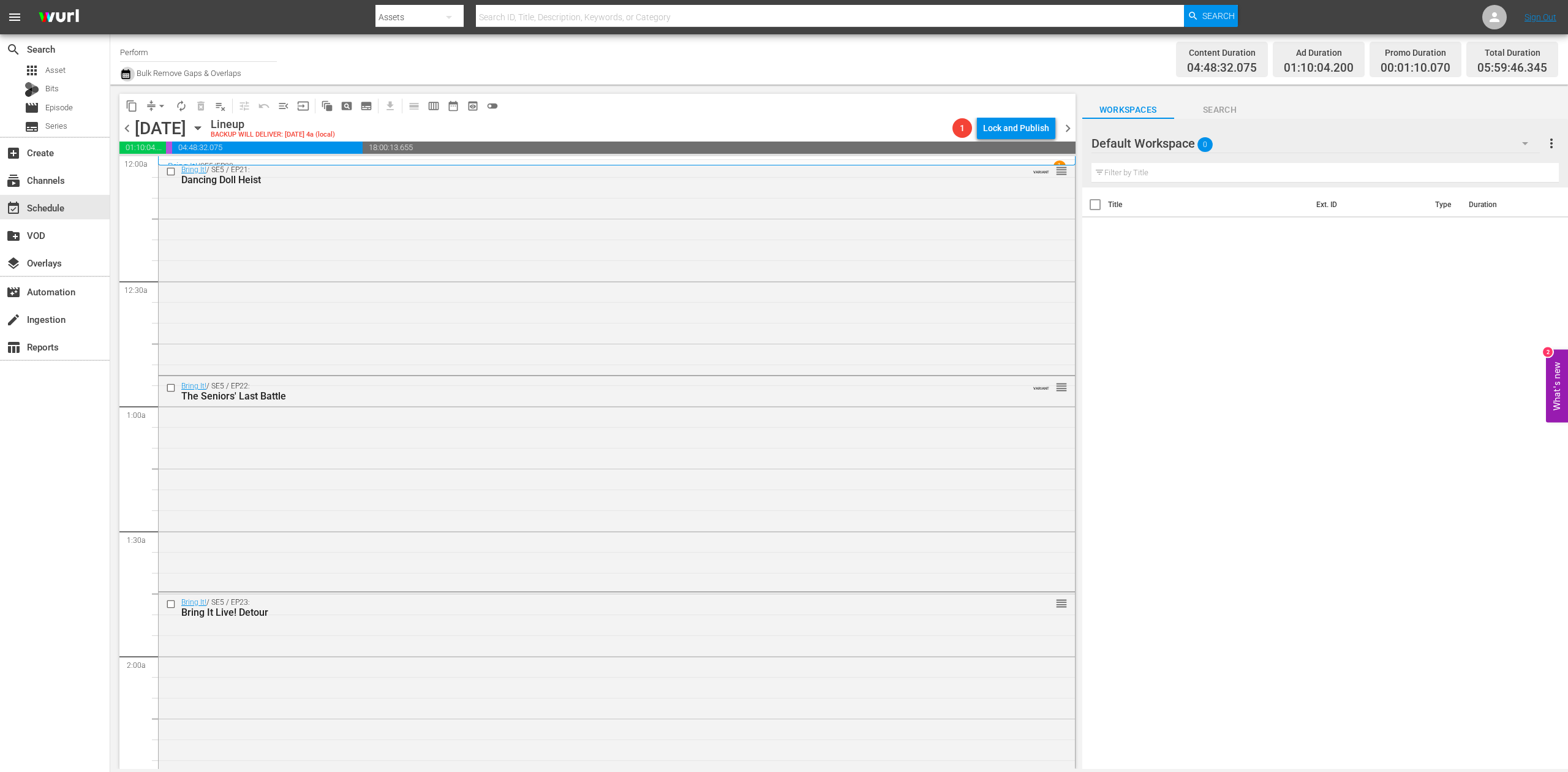
click at [125, 72] on icon "button" at bounding box center [125, 74] width 9 height 10
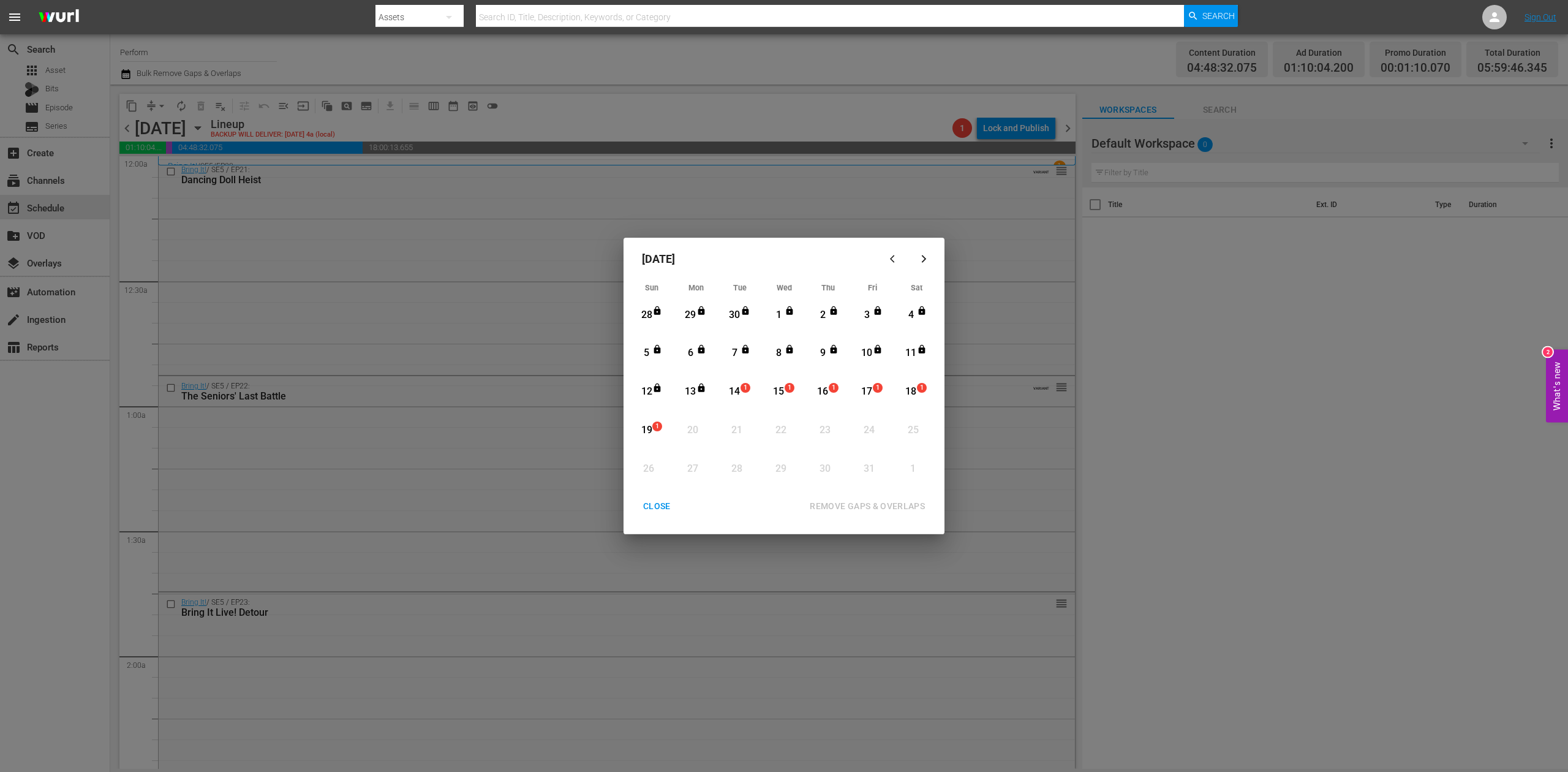
click at [733, 387] on div "14" at bounding box center [735, 392] width 16 height 14
click at [872, 506] on div "REMOVE GAPS & OVERLAPS" at bounding box center [867, 506] width 135 height 16
click at [659, 504] on div "CLOSE" at bounding box center [657, 506] width 47 height 16
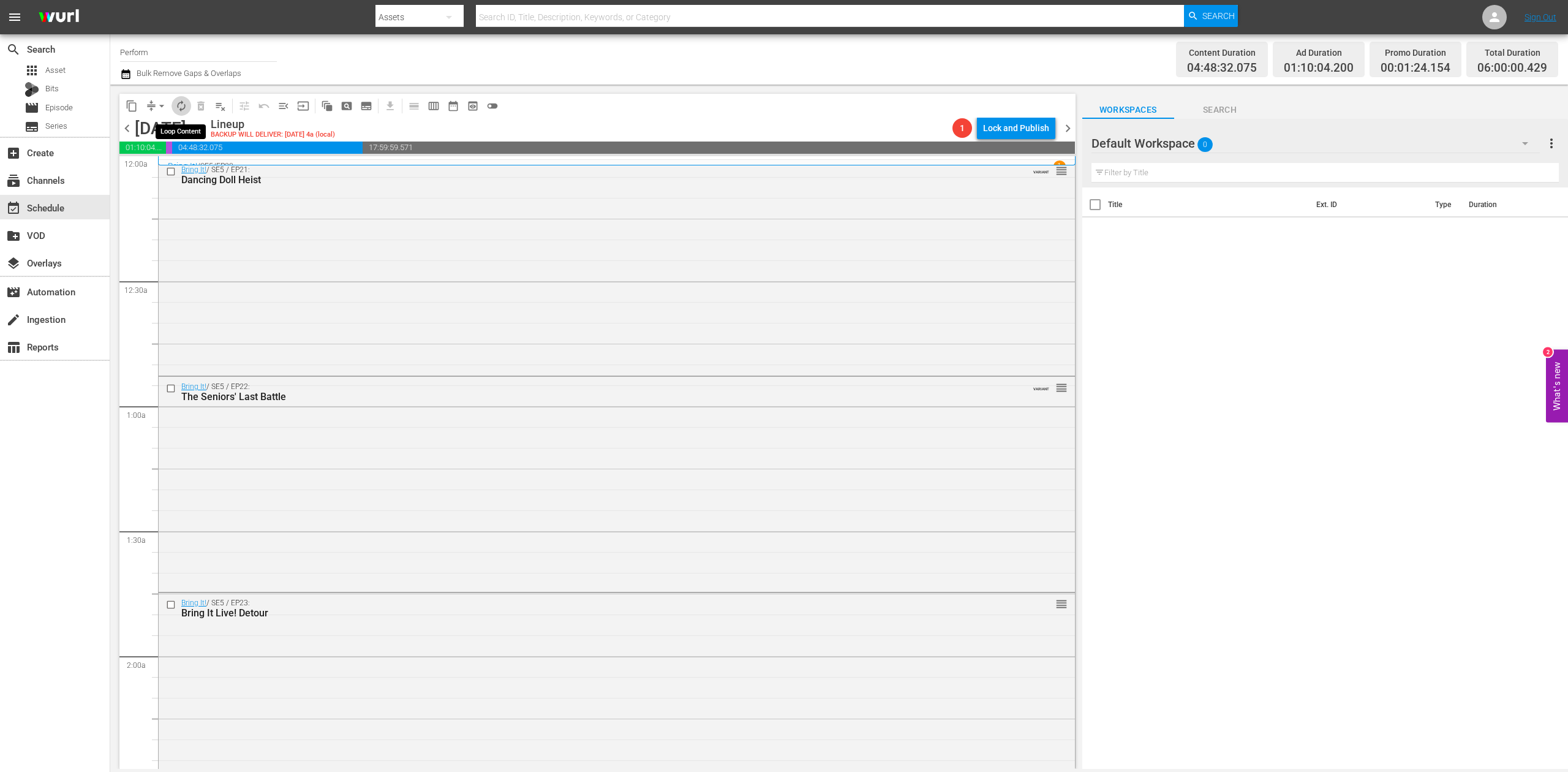
click at [180, 103] on span "autorenew_outlined" at bounding box center [181, 106] width 13 height 13
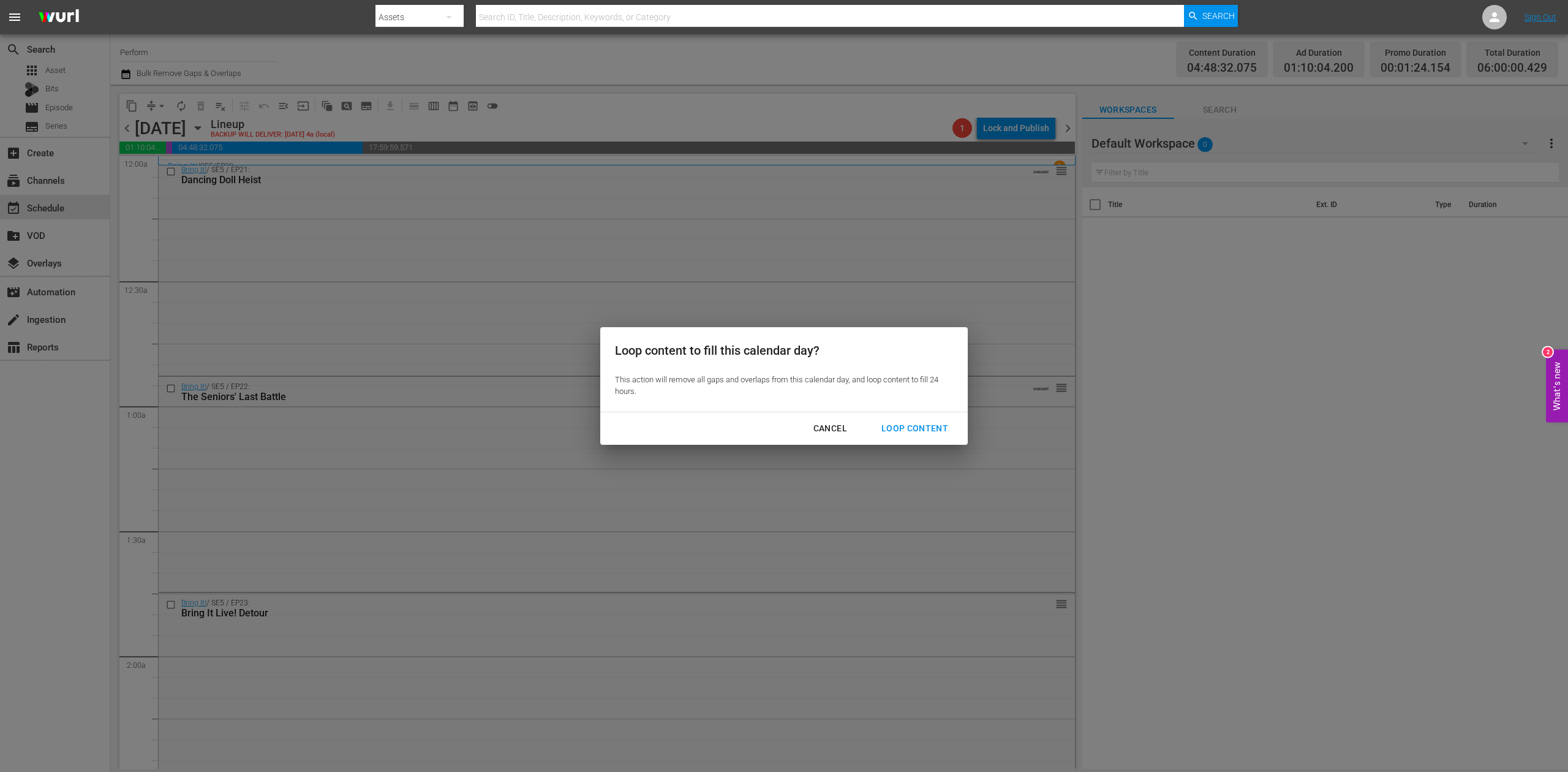
click at [942, 429] on div "Loop Content" at bounding box center [914, 429] width 86 height 16
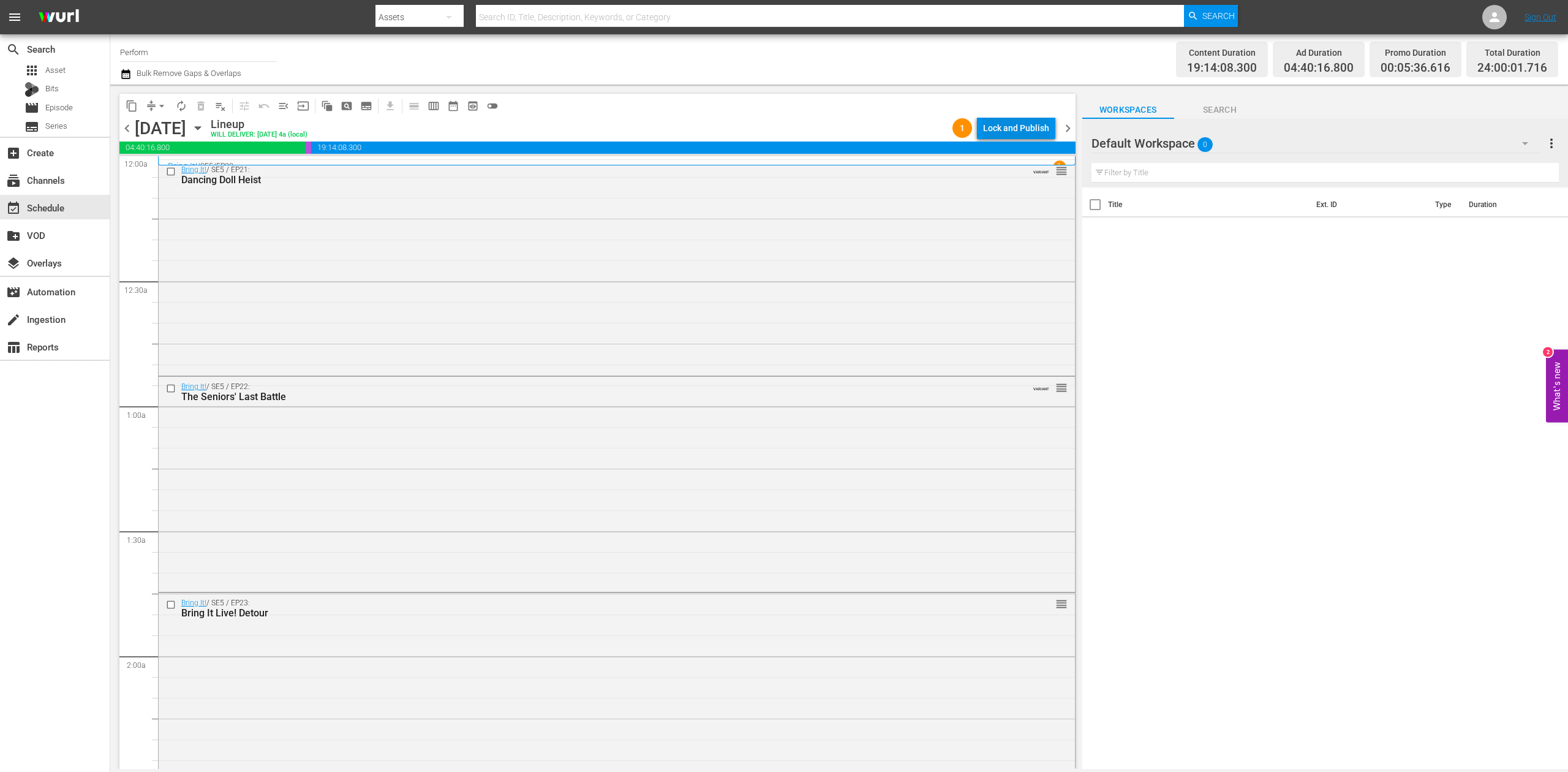
click at [1004, 125] on div "Lock and Publish" at bounding box center [1016, 128] width 66 height 22
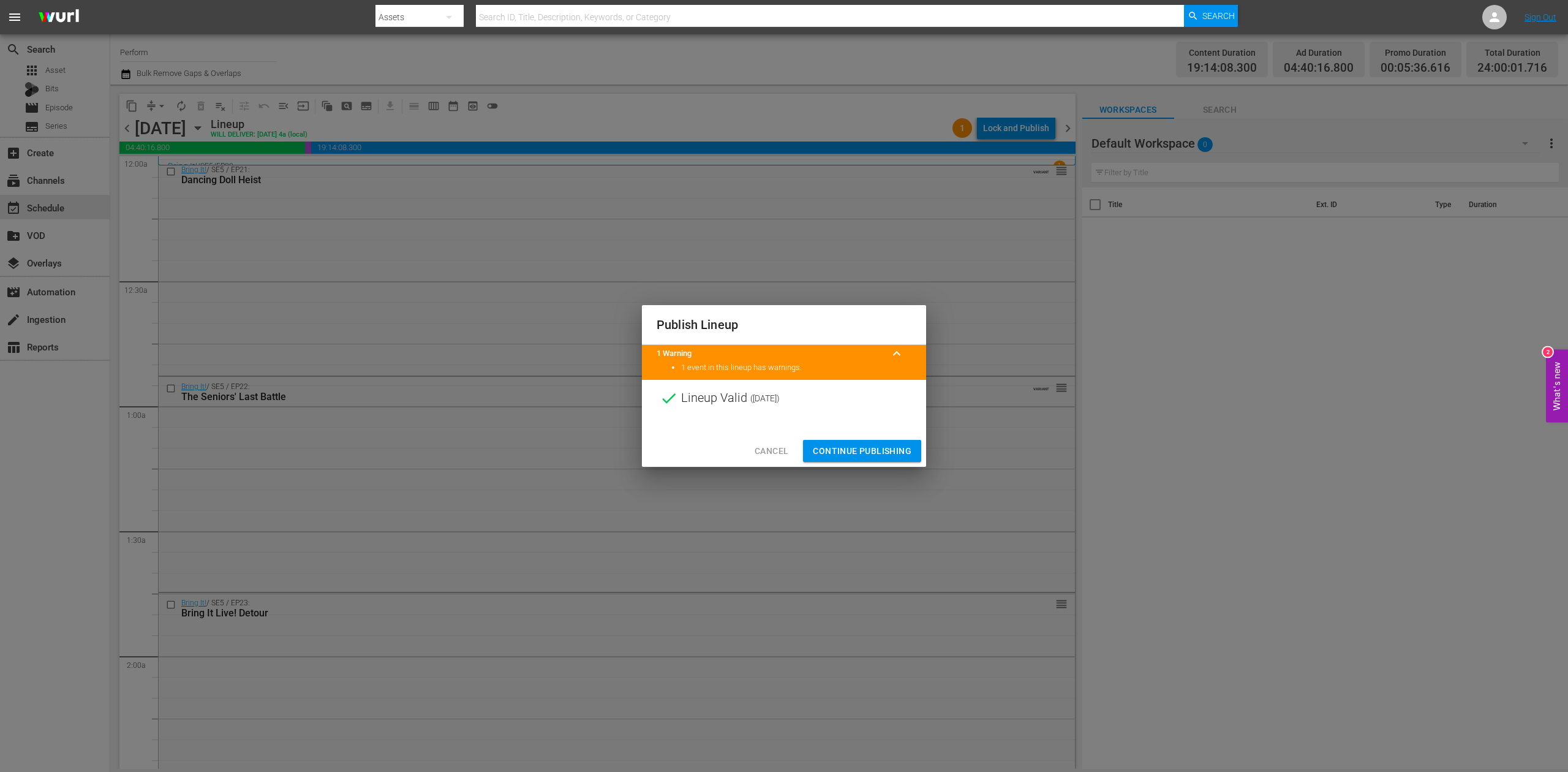
click at [855, 452] on span "Continue Publishing" at bounding box center [862, 451] width 99 height 16
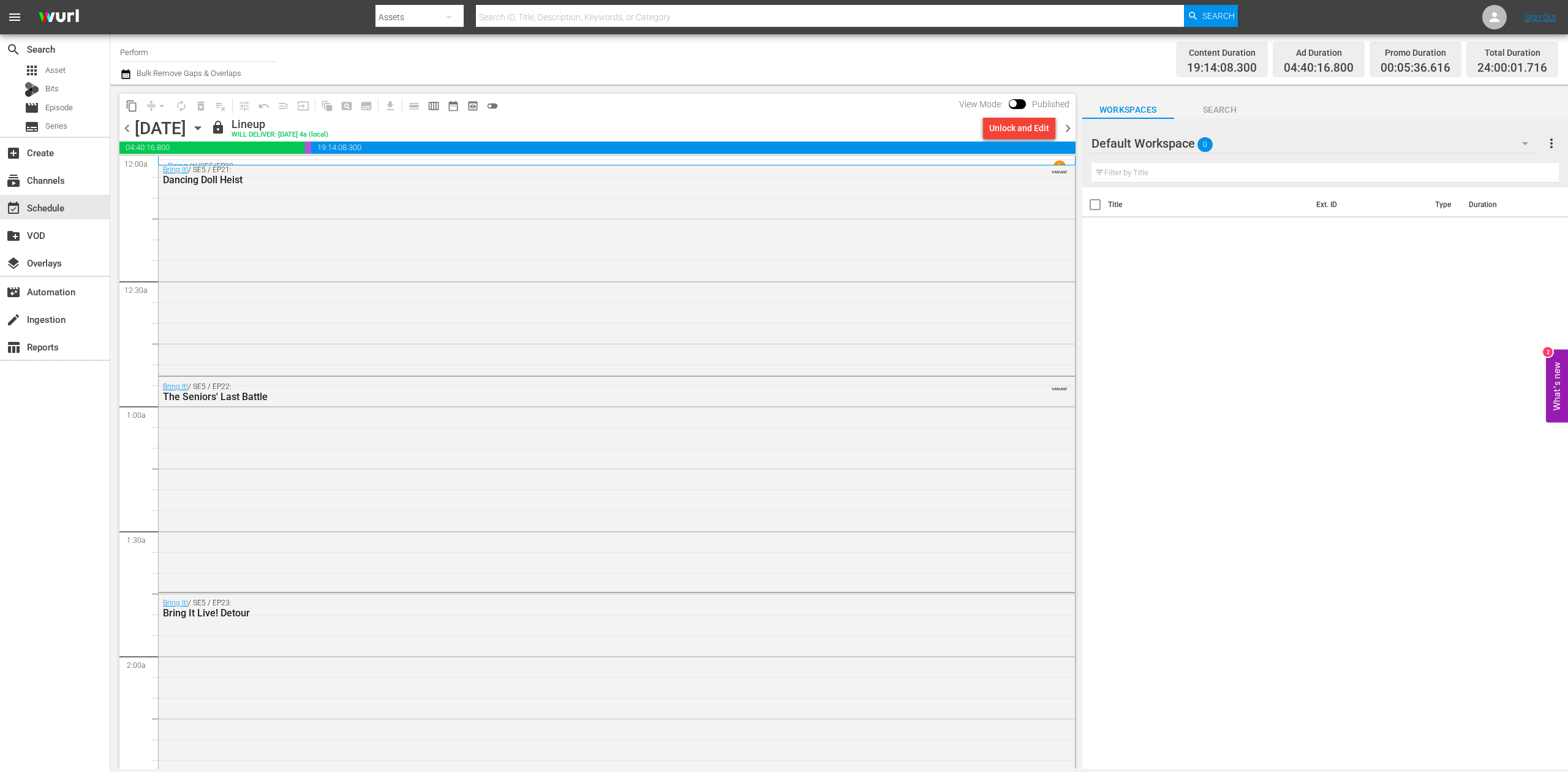
click at [1069, 126] on span "chevron_right" at bounding box center [1068, 128] width 16 height 16
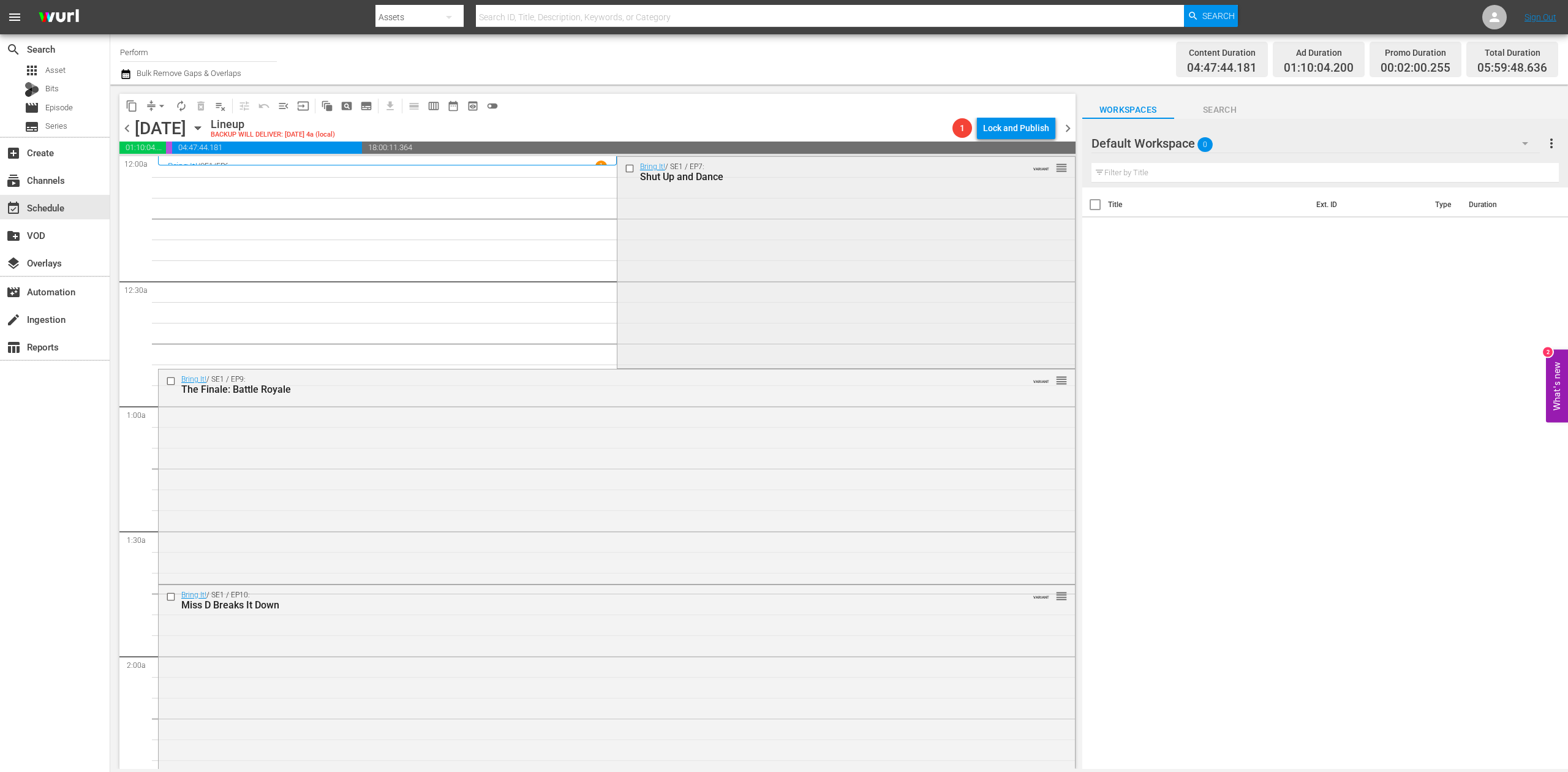
click at [859, 253] on div "Bring It! / SE1 / EP7: Shut Up and Dance VARIANT reorder" at bounding box center [845, 260] width 457 height 209
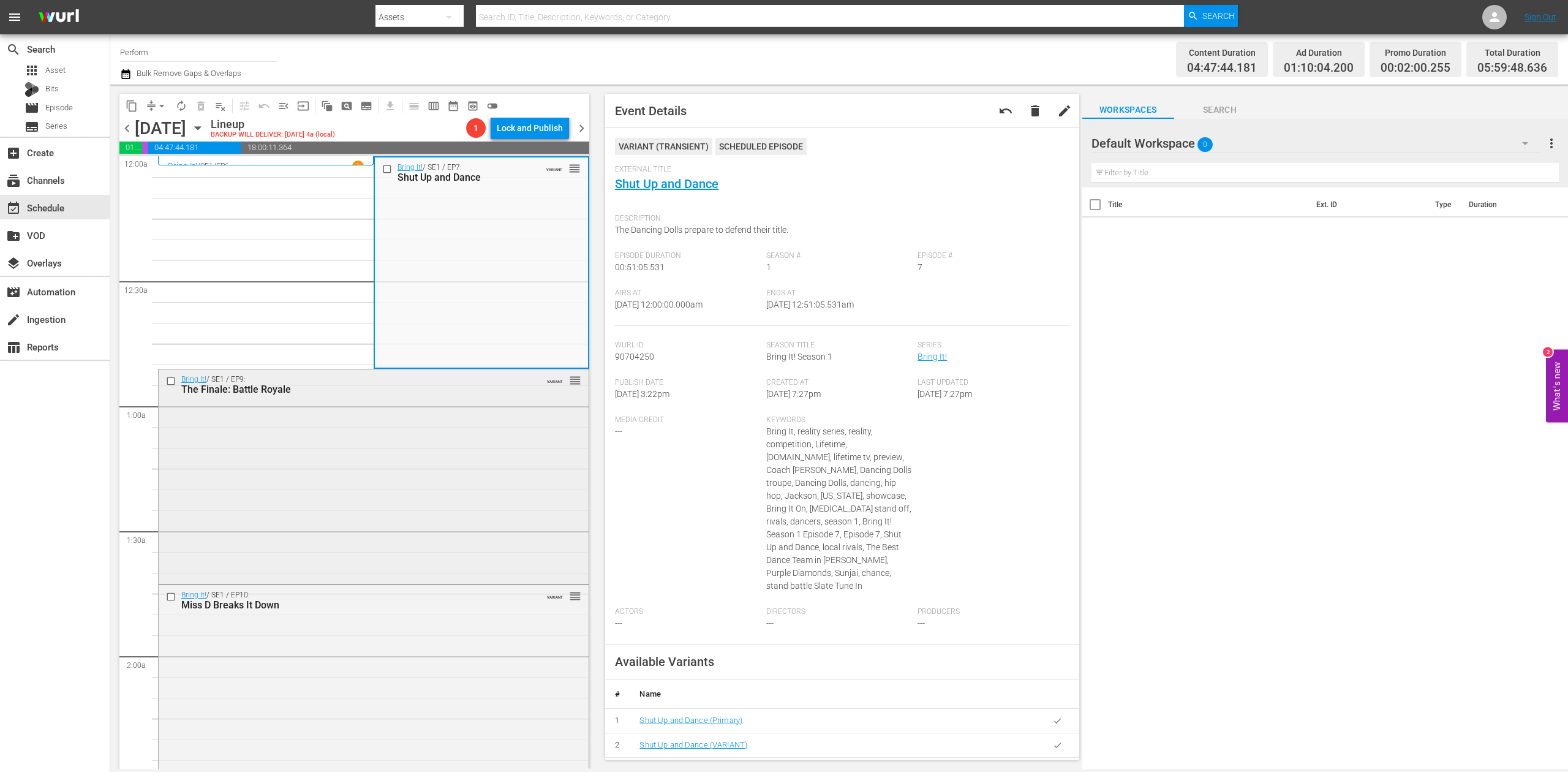
click at [400, 469] on div "Bring It! / SE1 / EP9: The Finale: Battle Royale VARIANT reorder" at bounding box center [374, 475] width 430 height 212
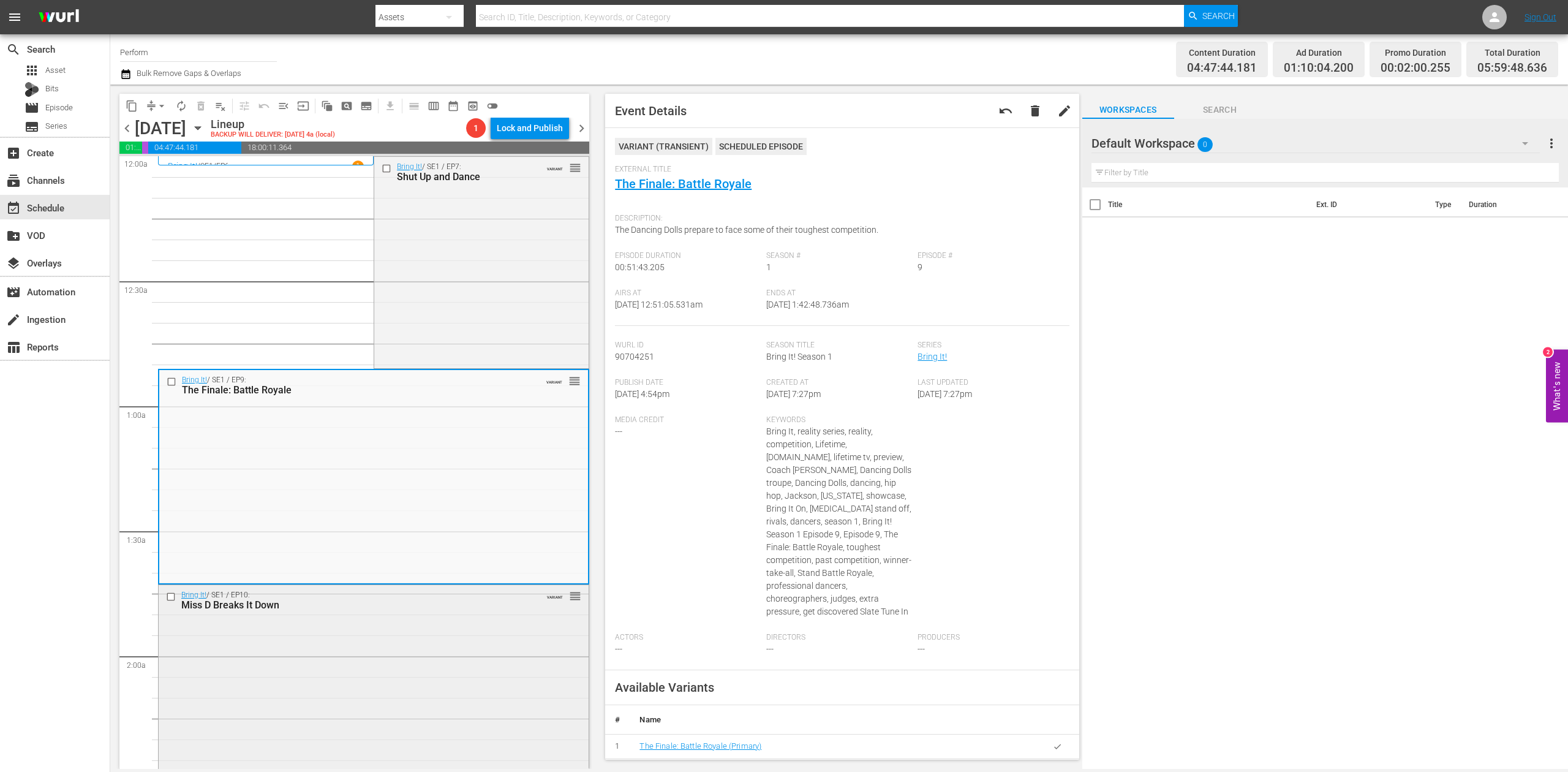
click at [474, 637] on div "Bring It! / SE1 / EP10: Miss D Breaks It Down VARIANT reorder" at bounding box center [374, 689] width 430 height 208
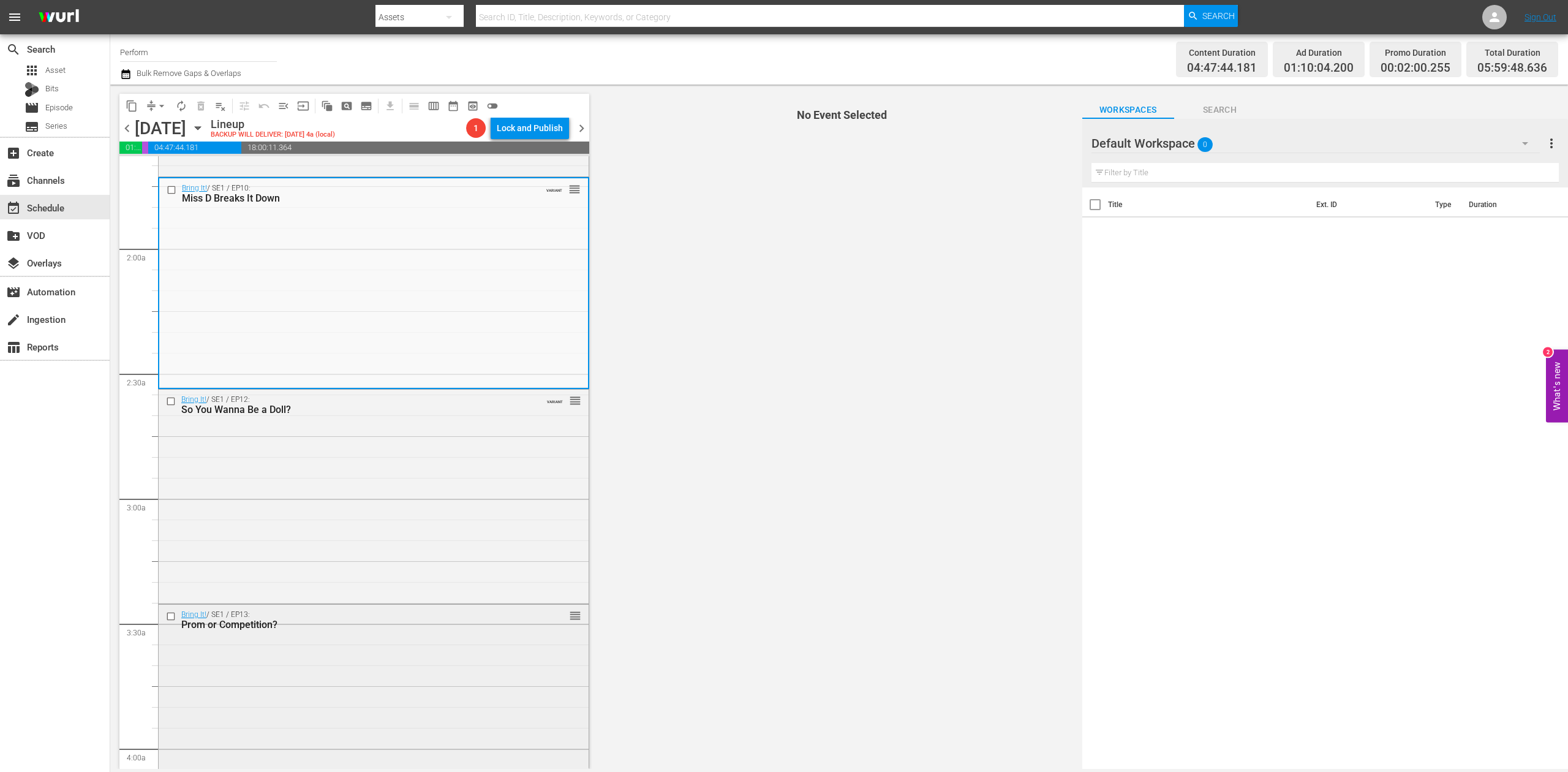
scroll to position [408, 0]
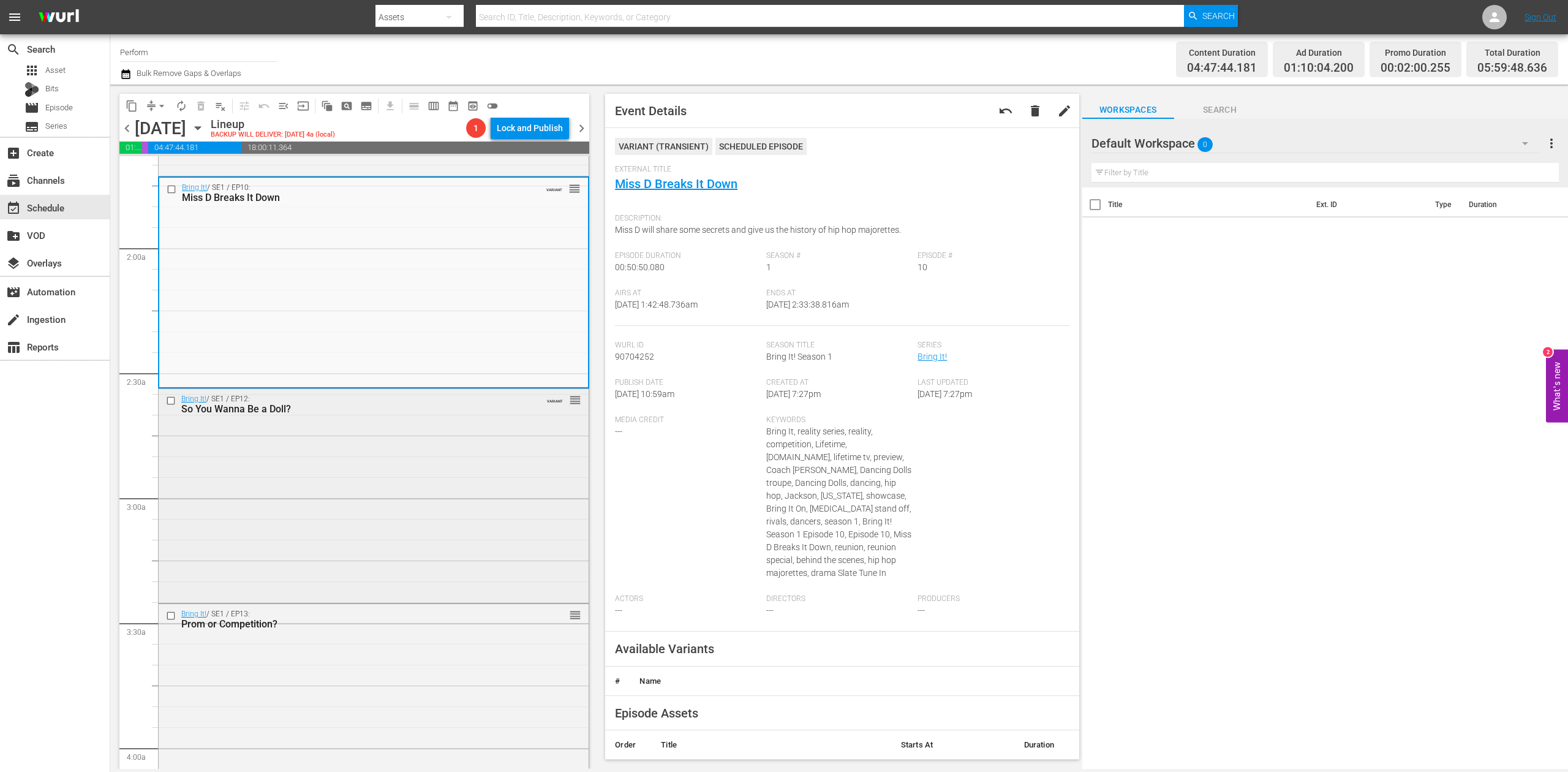
click at [431, 497] on div "Bring It! / SE1 / EP12: So You Wanna Be a Doll? VARIANT reorder" at bounding box center [374, 494] width 430 height 211
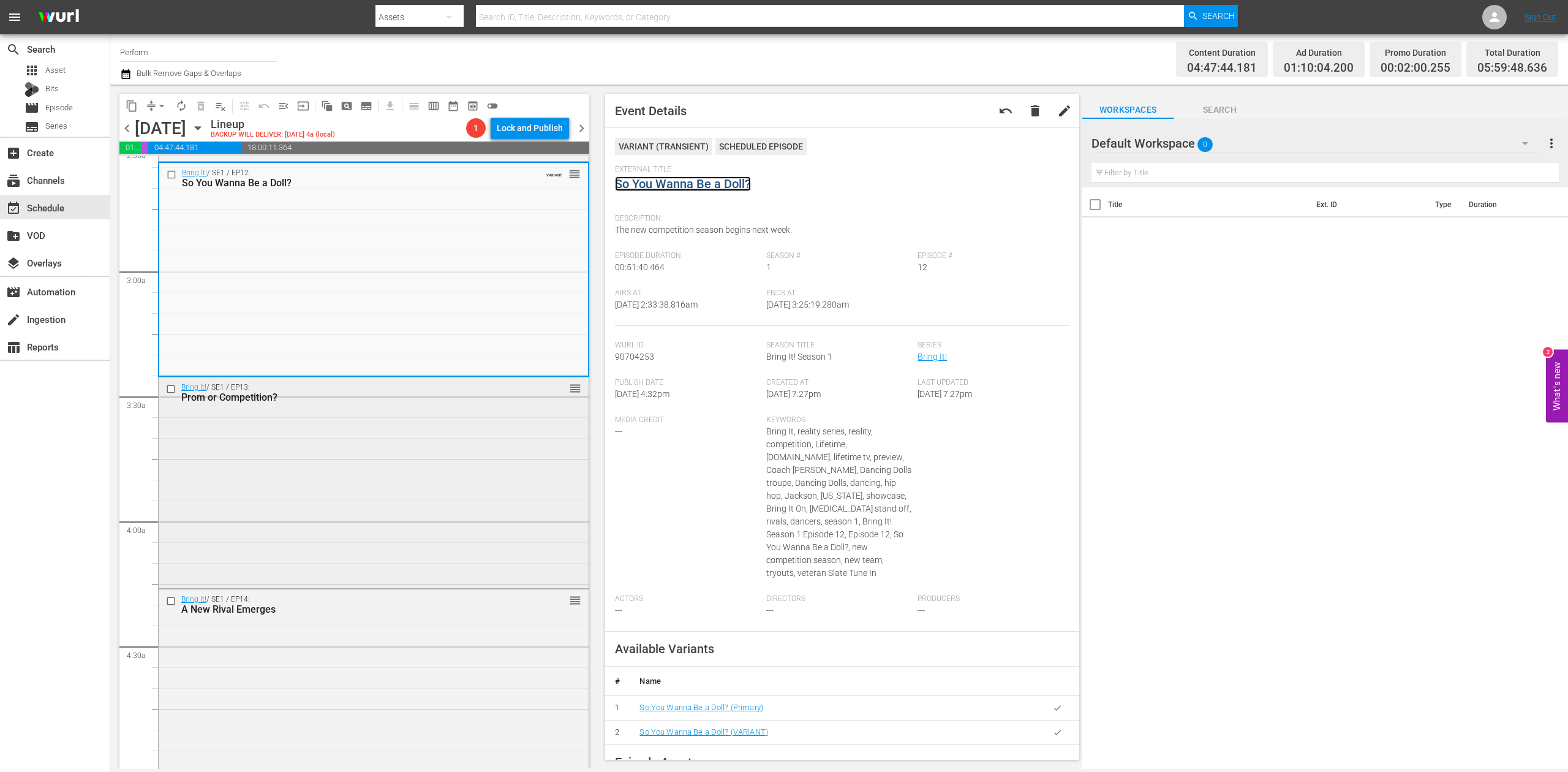
scroll to position [653, 0]
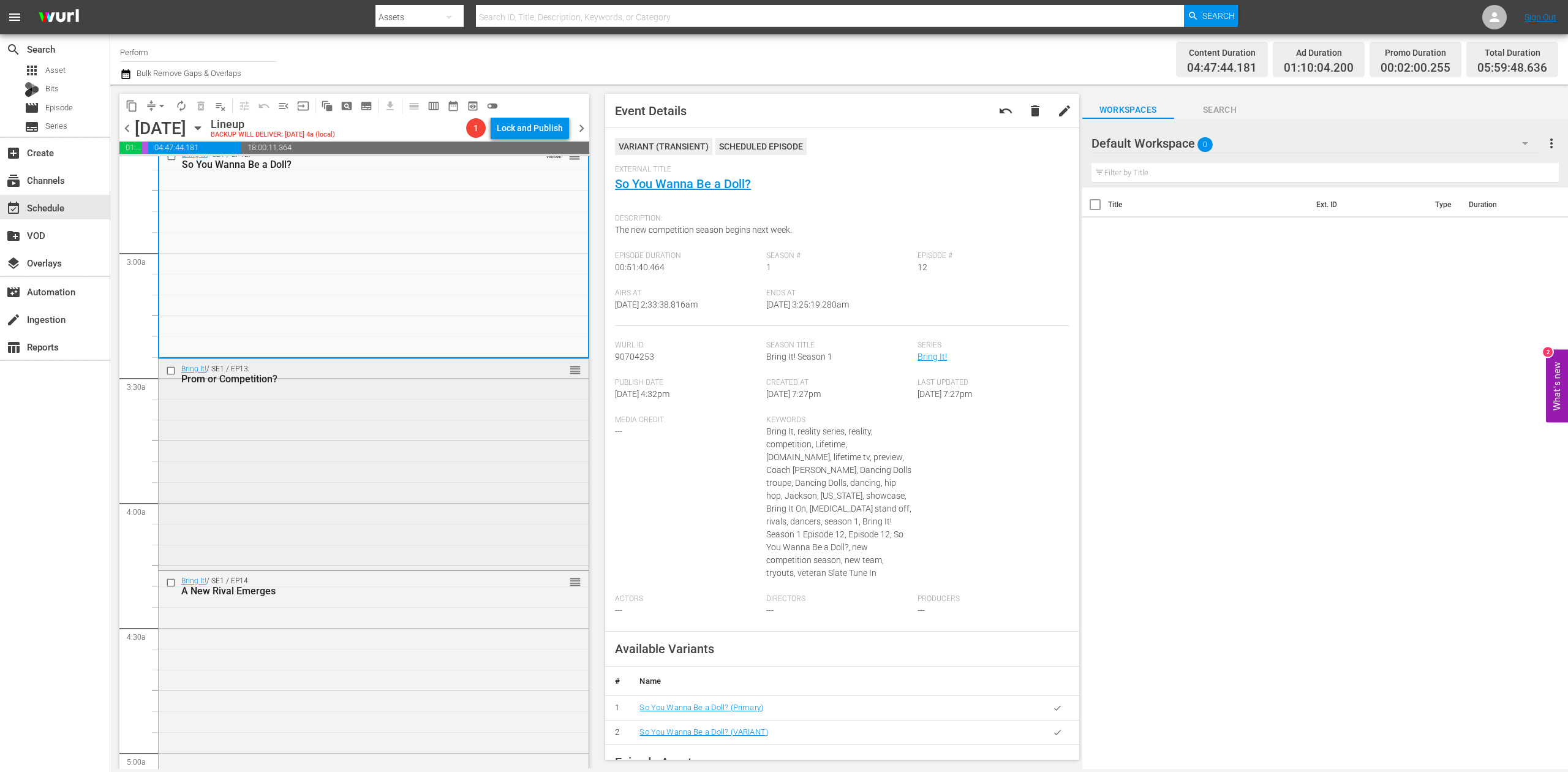
click at [490, 440] on div "Bring It! / SE1 / EP13: Prom or Competition? reorder" at bounding box center [374, 463] width 430 height 208
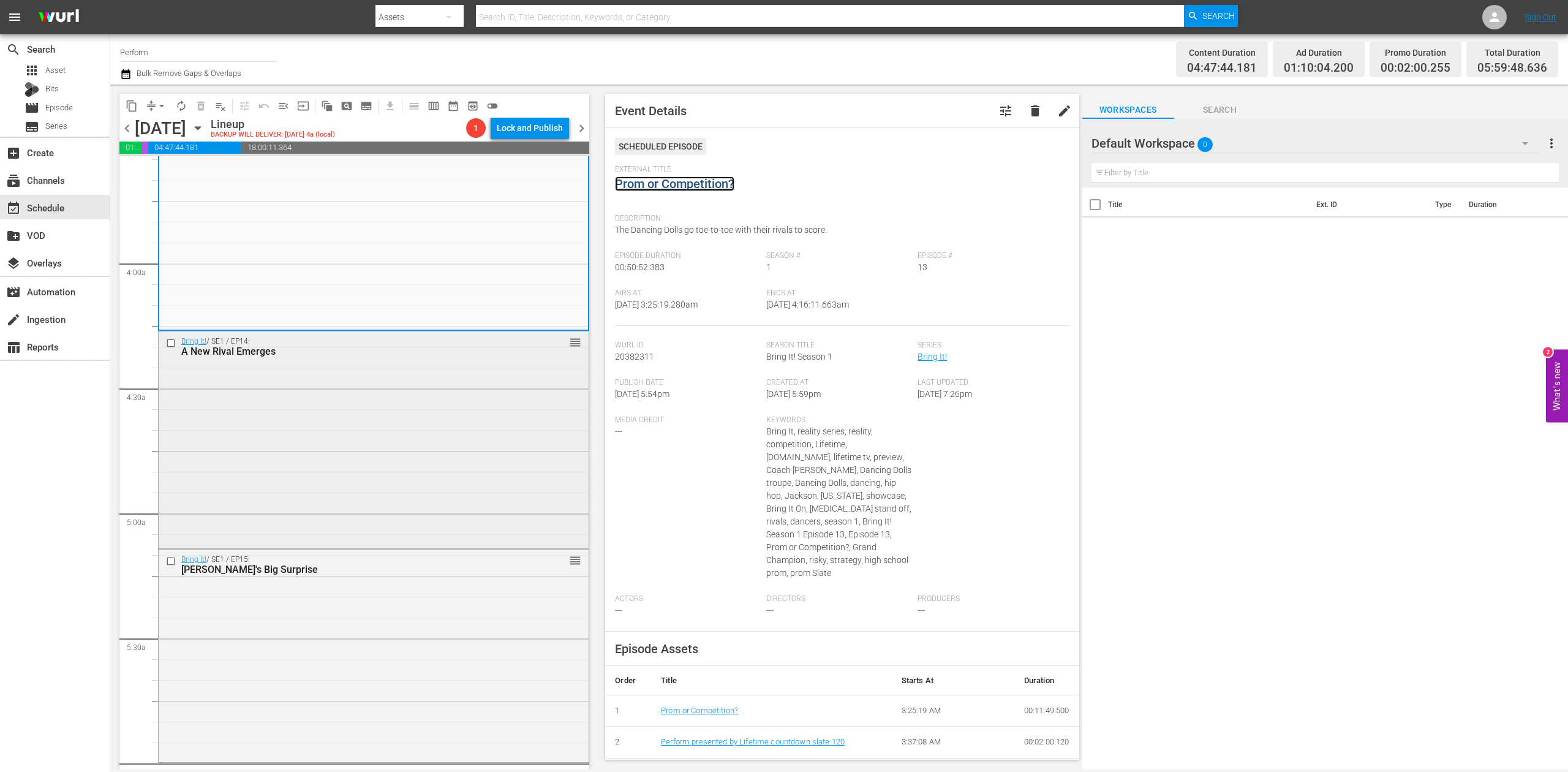
scroll to position [898, 0]
click at [473, 412] on div "Bring It! / SE1 / EP14: A New Rival Emerges reorder" at bounding box center [374, 433] width 430 height 214
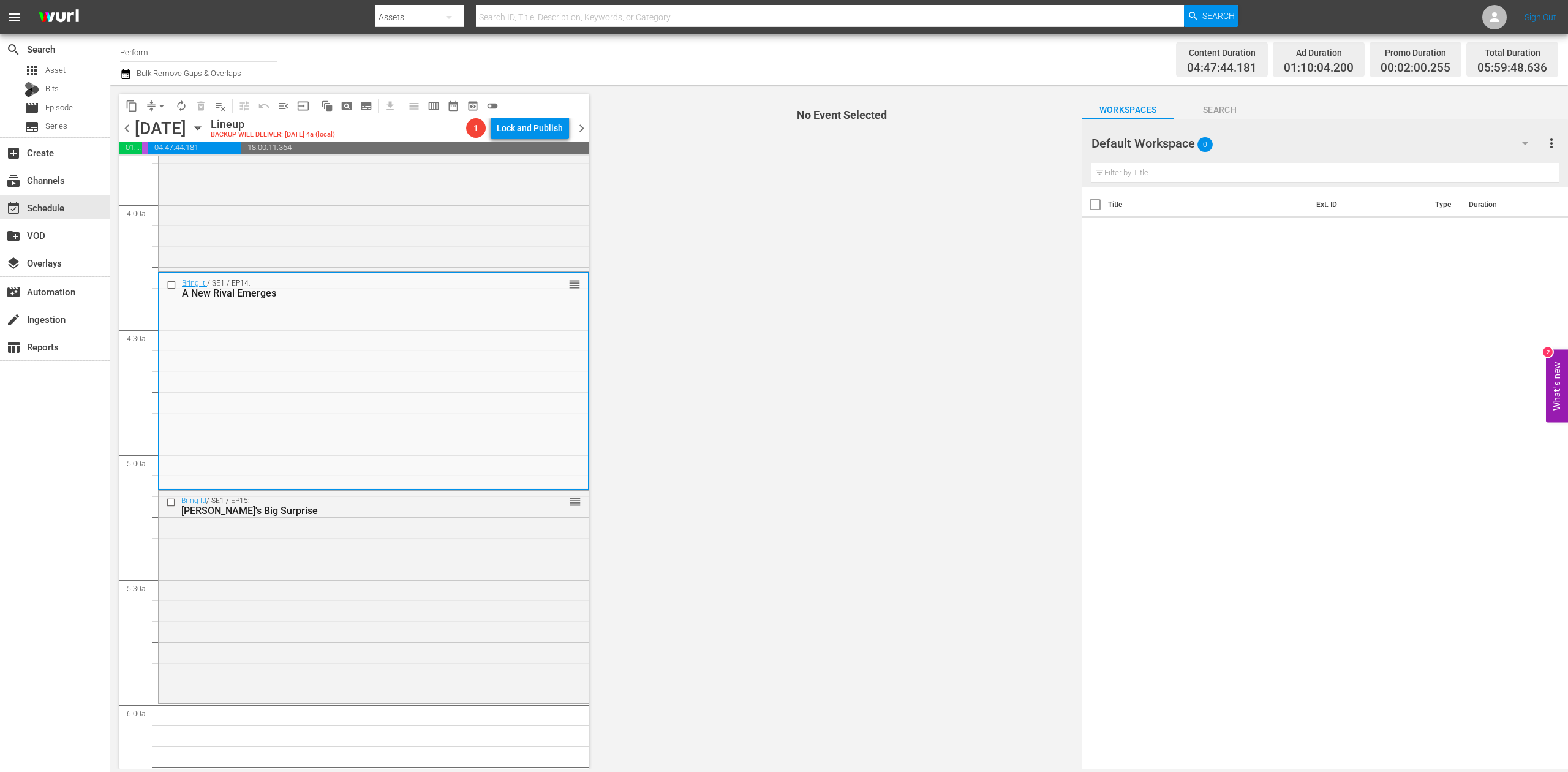
scroll to position [980, 0]
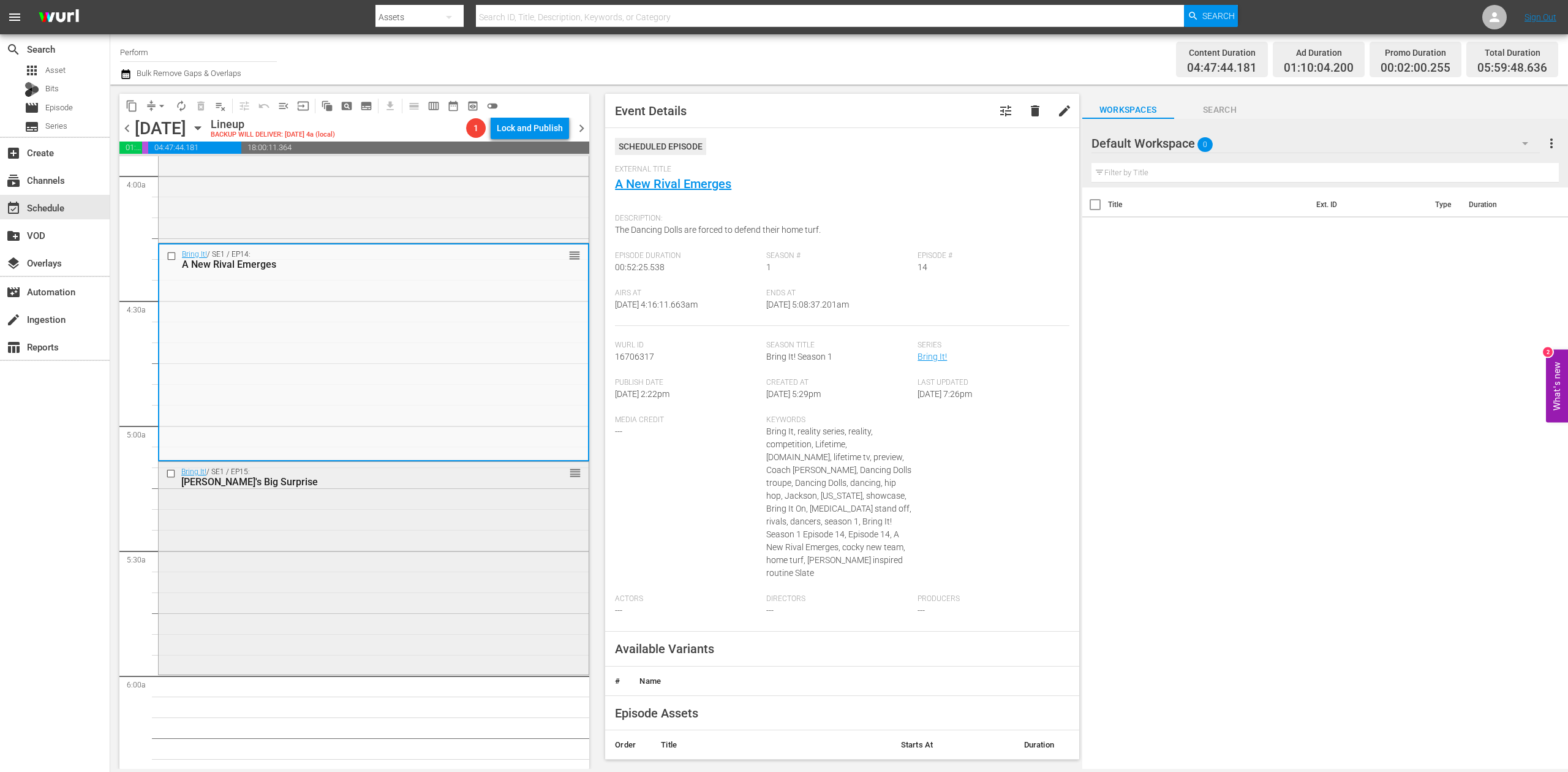
click at [468, 562] on div "Bring It! / SE1 / EP15: Kayla's Big Surprise reorder" at bounding box center [374, 566] width 430 height 210
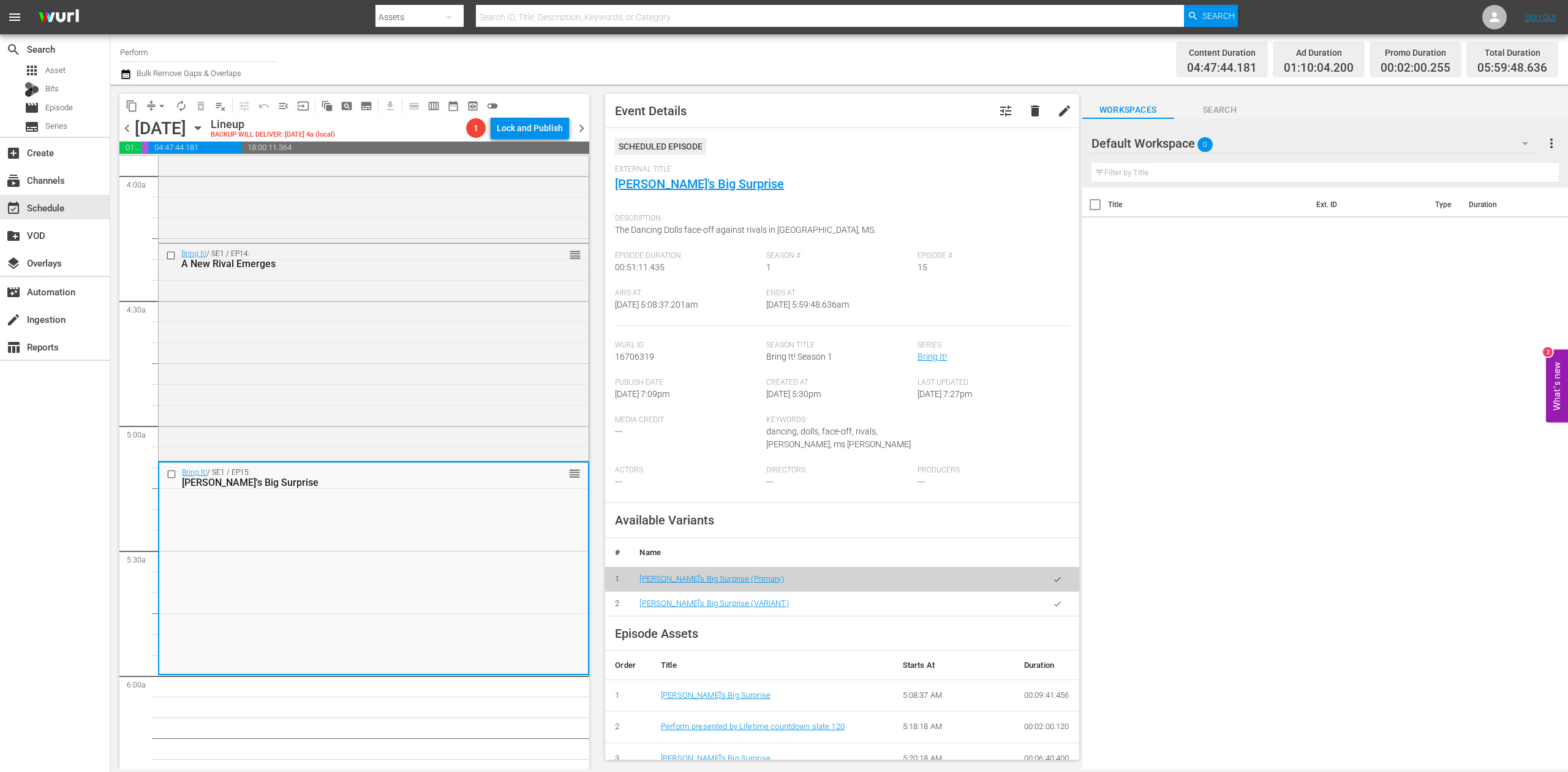
click at [126, 72] on icon "button" at bounding box center [125, 74] width 9 height 10
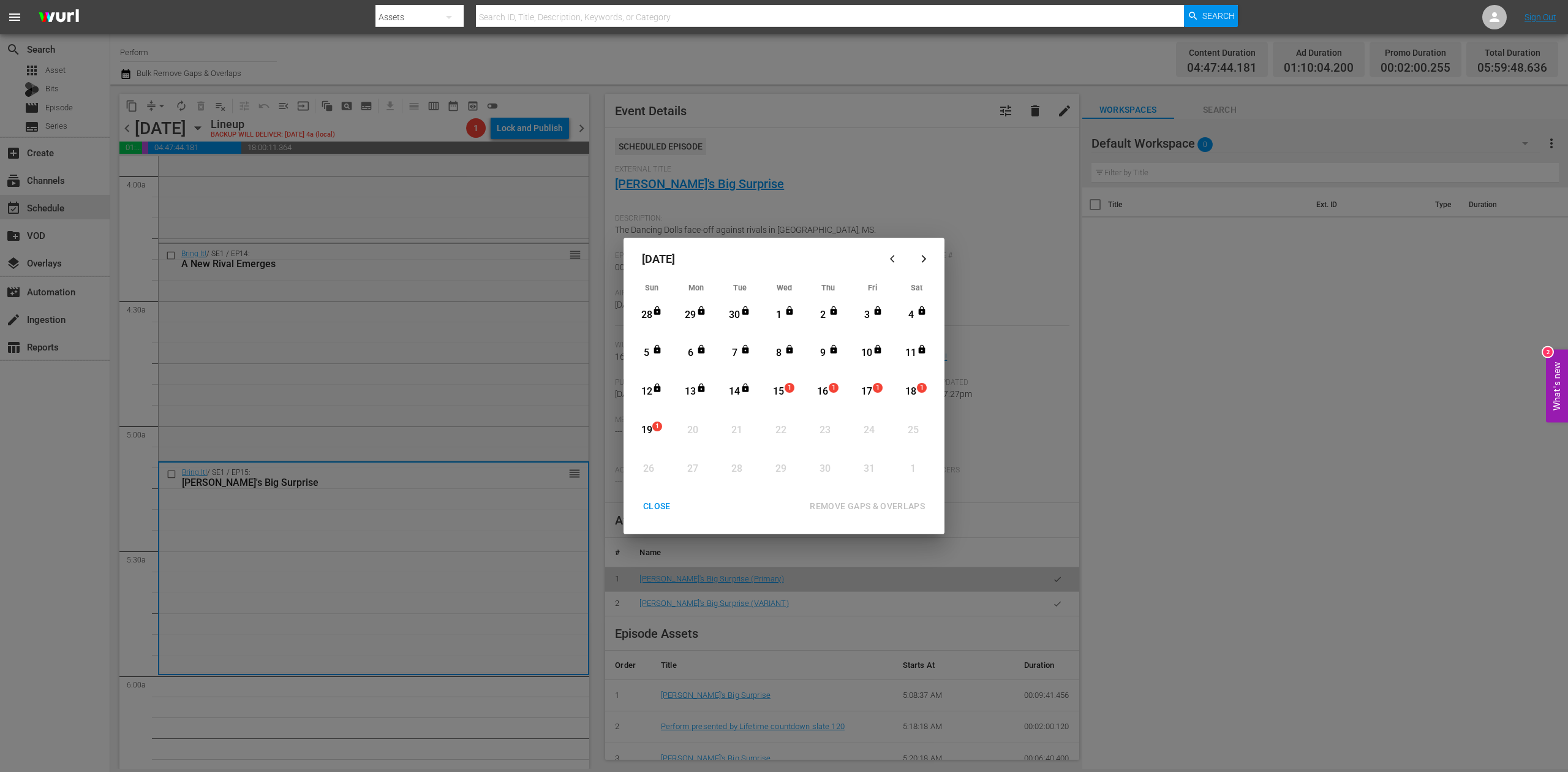
click at [784, 393] on div "15" at bounding box center [779, 392] width 16 height 14
click at [877, 505] on div "REMOVE GAPS & OVERLAPS" at bounding box center [867, 506] width 135 height 16
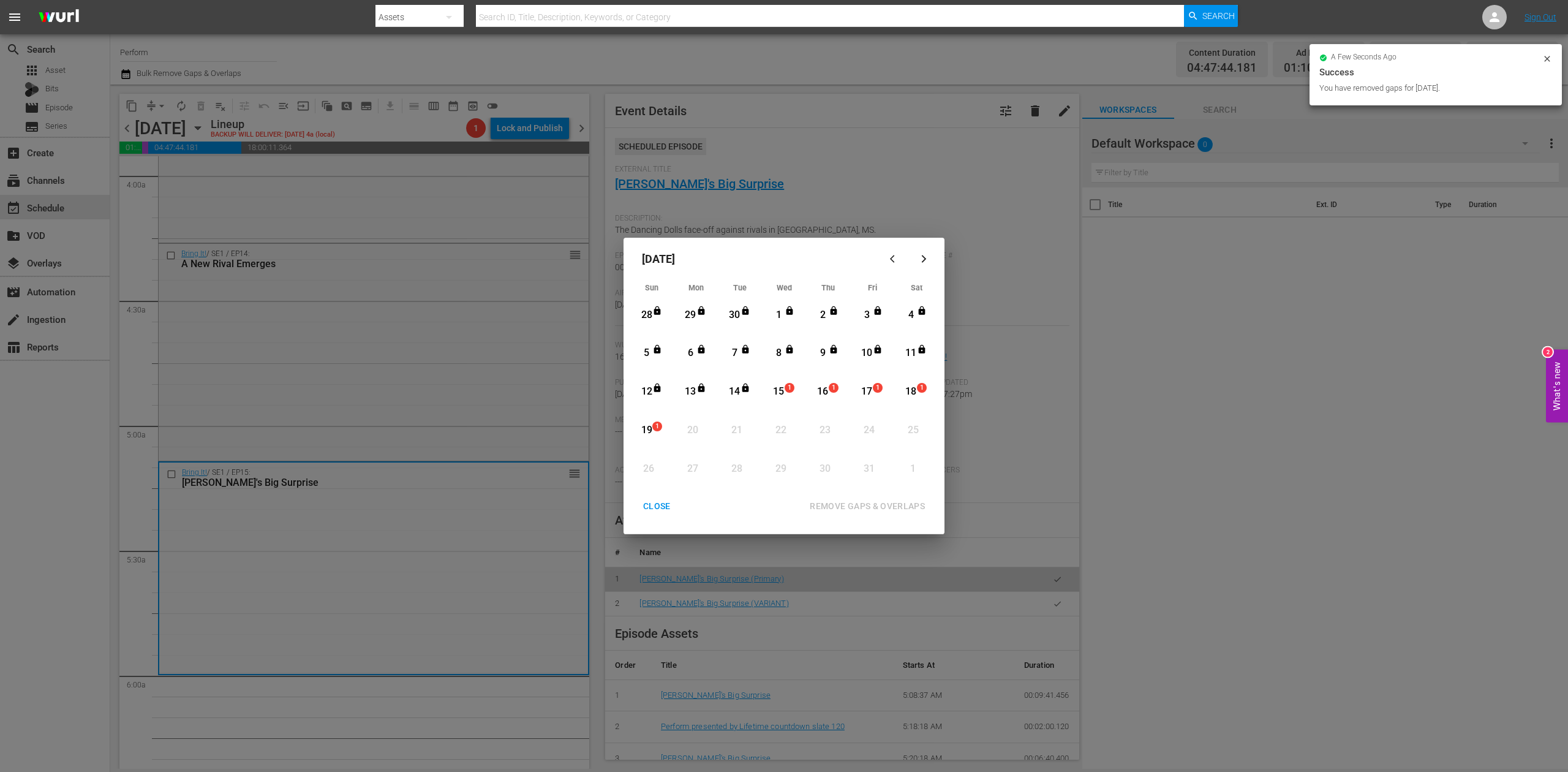
click at [659, 504] on div "CLOSE" at bounding box center [657, 506] width 47 height 16
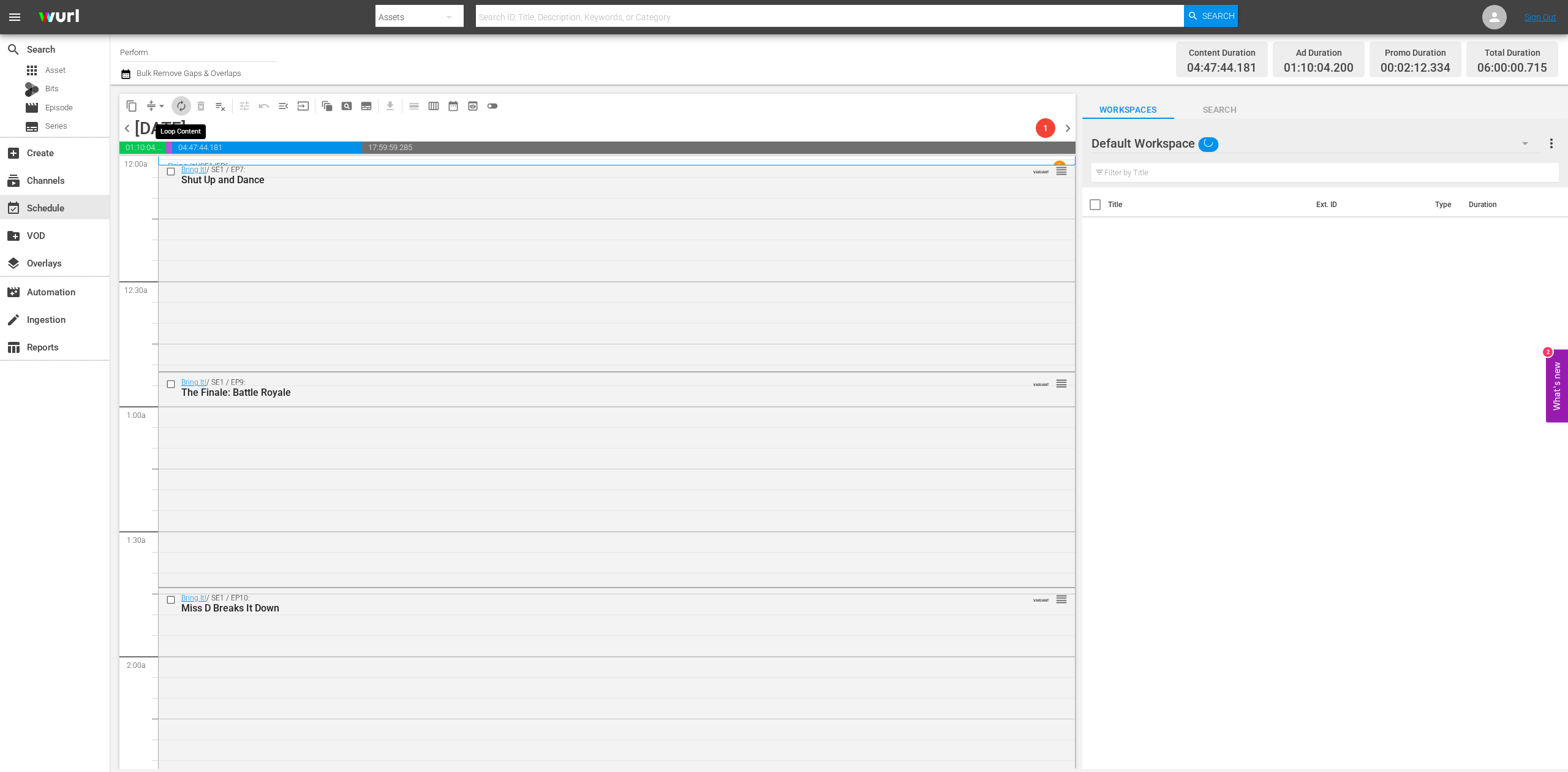
click at [179, 104] on span "autorenew_outlined" at bounding box center [181, 106] width 13 height 13
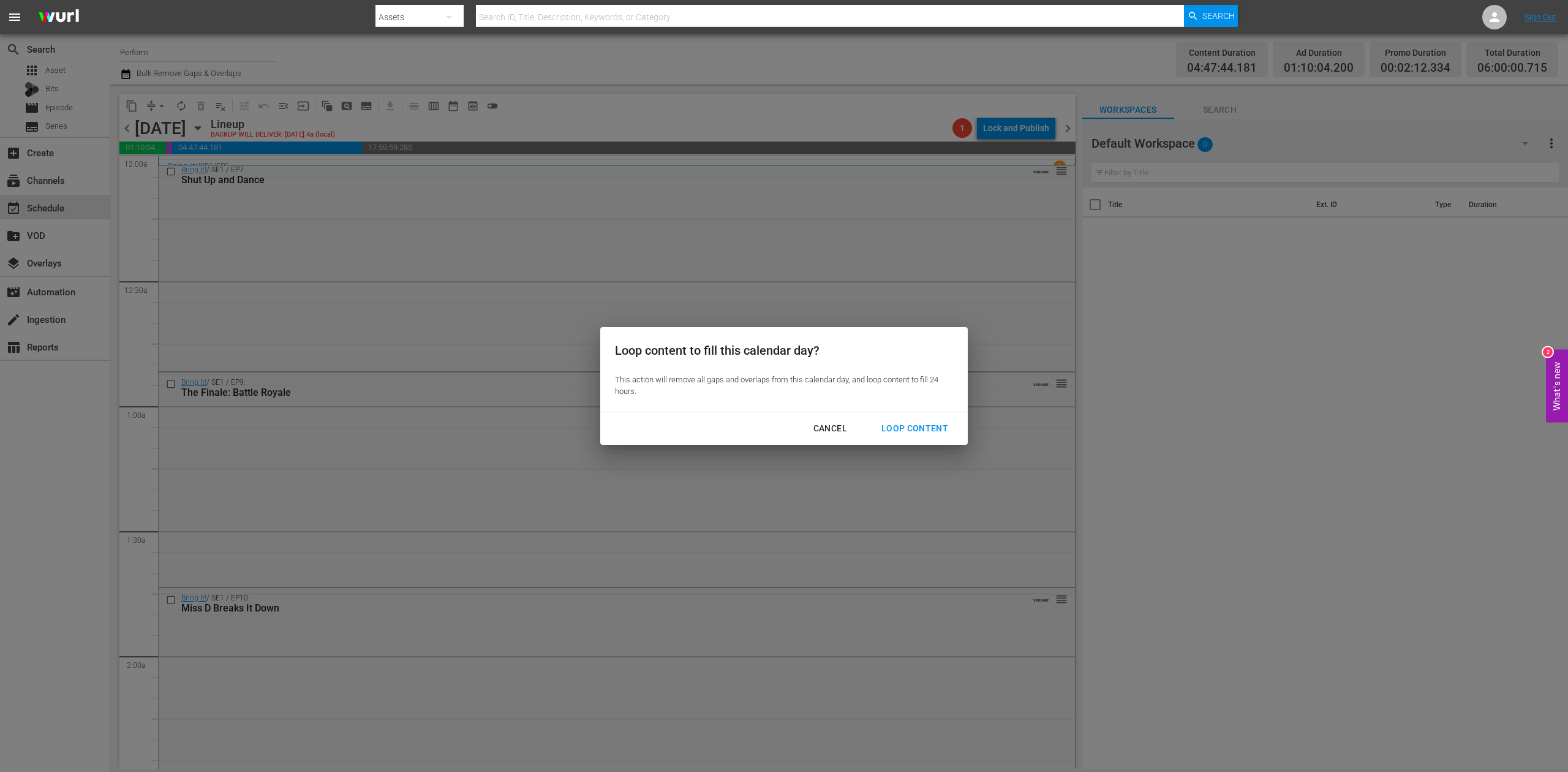
click at [926, 430] on div "Loop Content" at bounding box center [914, 429] width 86 height 16
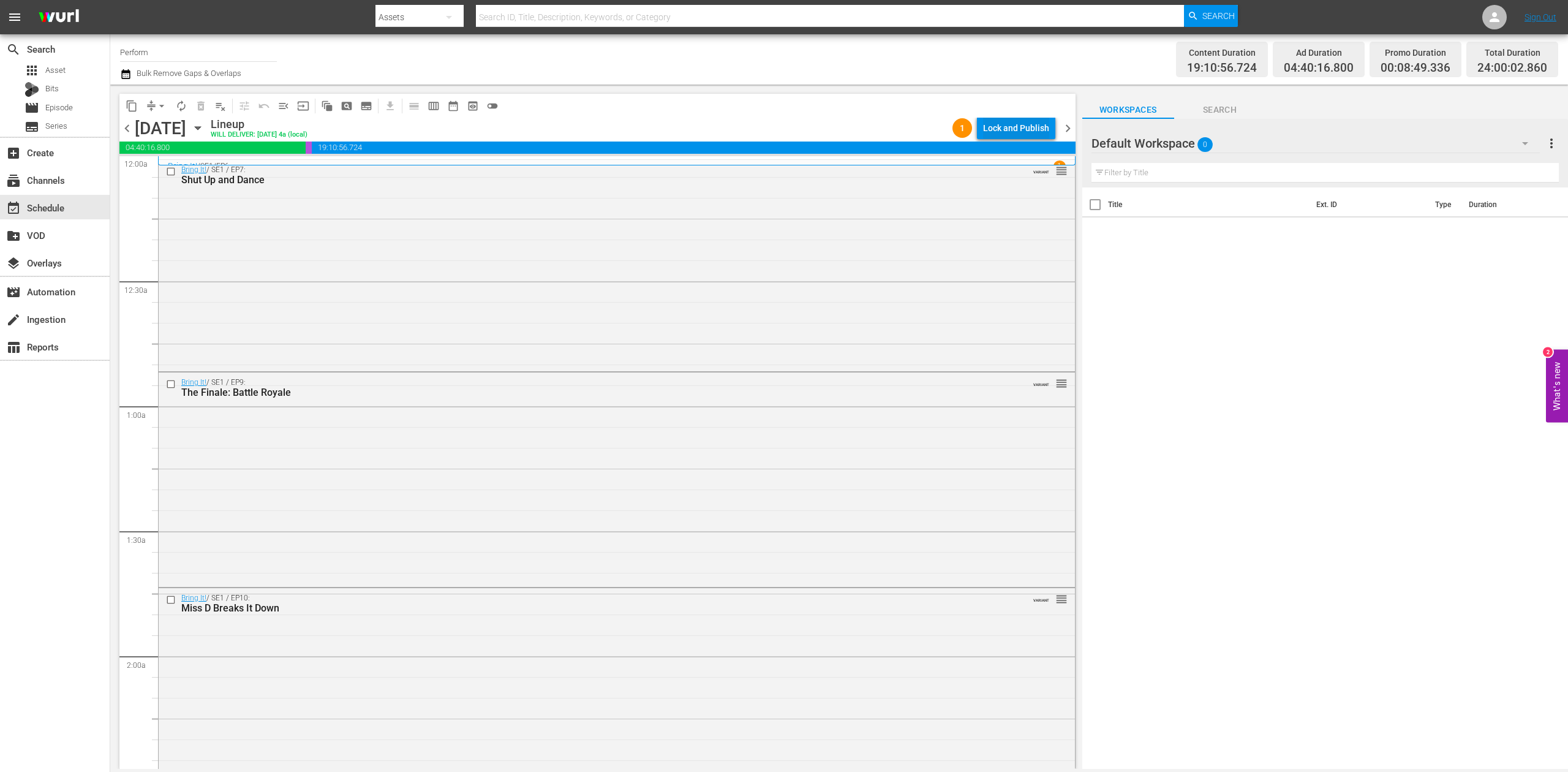
click at [1000, 128] on div "Lock and Publish" at bounding box center [1016, 128] width 66 height 22
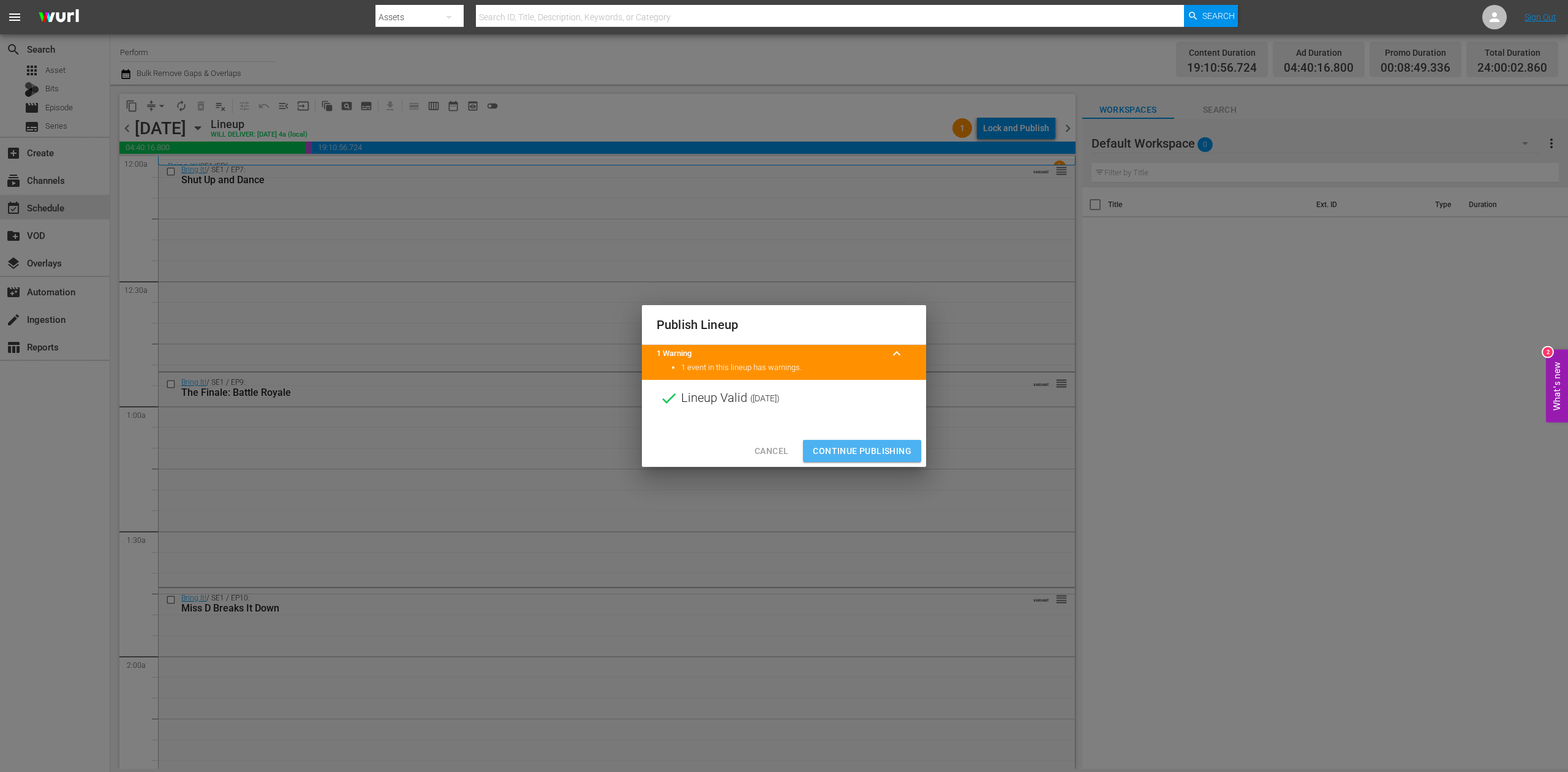
click at [877, 454] on span "Continue Publishing" at bounding box center [862, 451] width 99 height 16
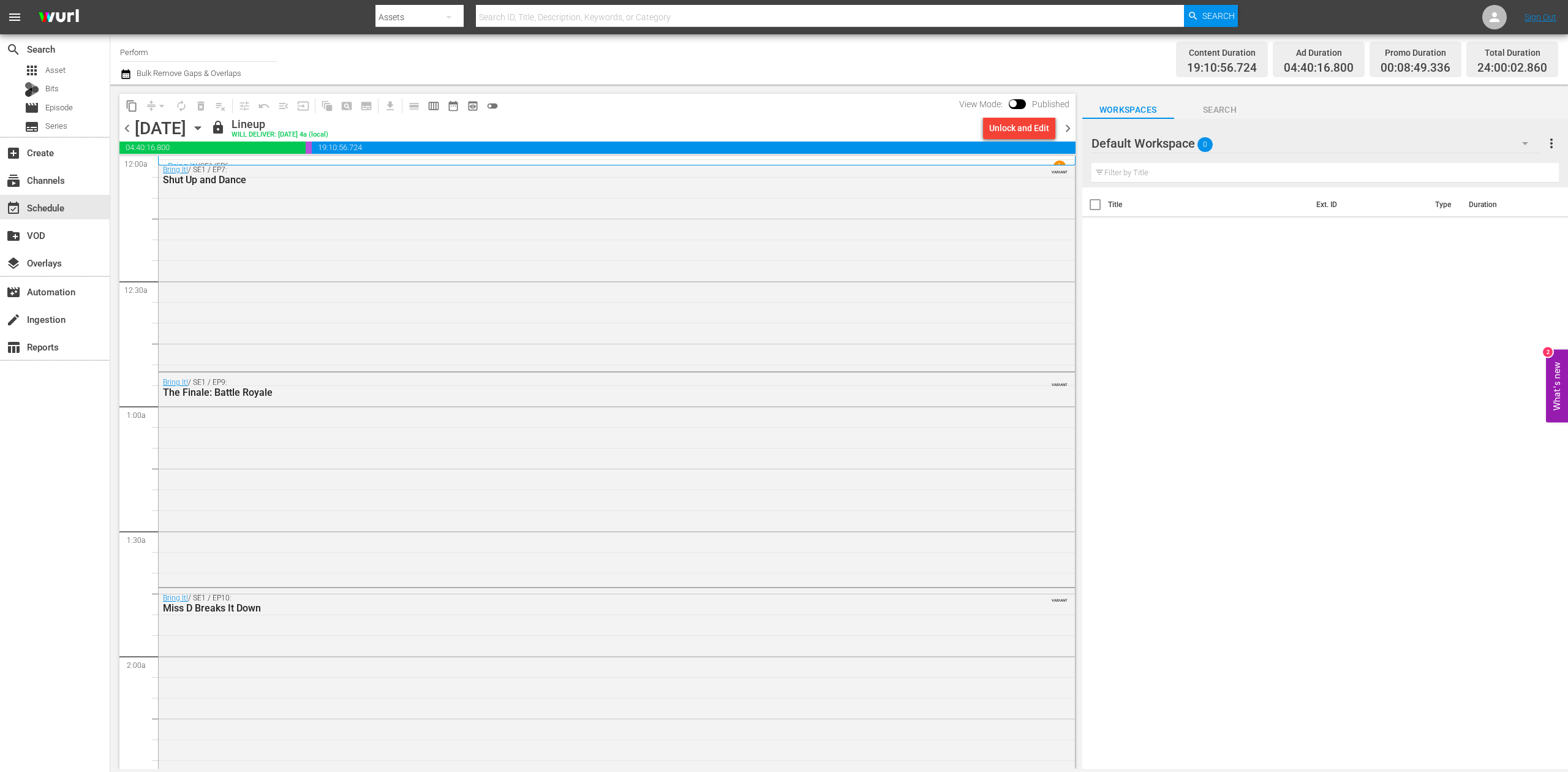
click at [1067, 126] on span "chevron_right" at bounding box center [1068, 128] width 16 height 16
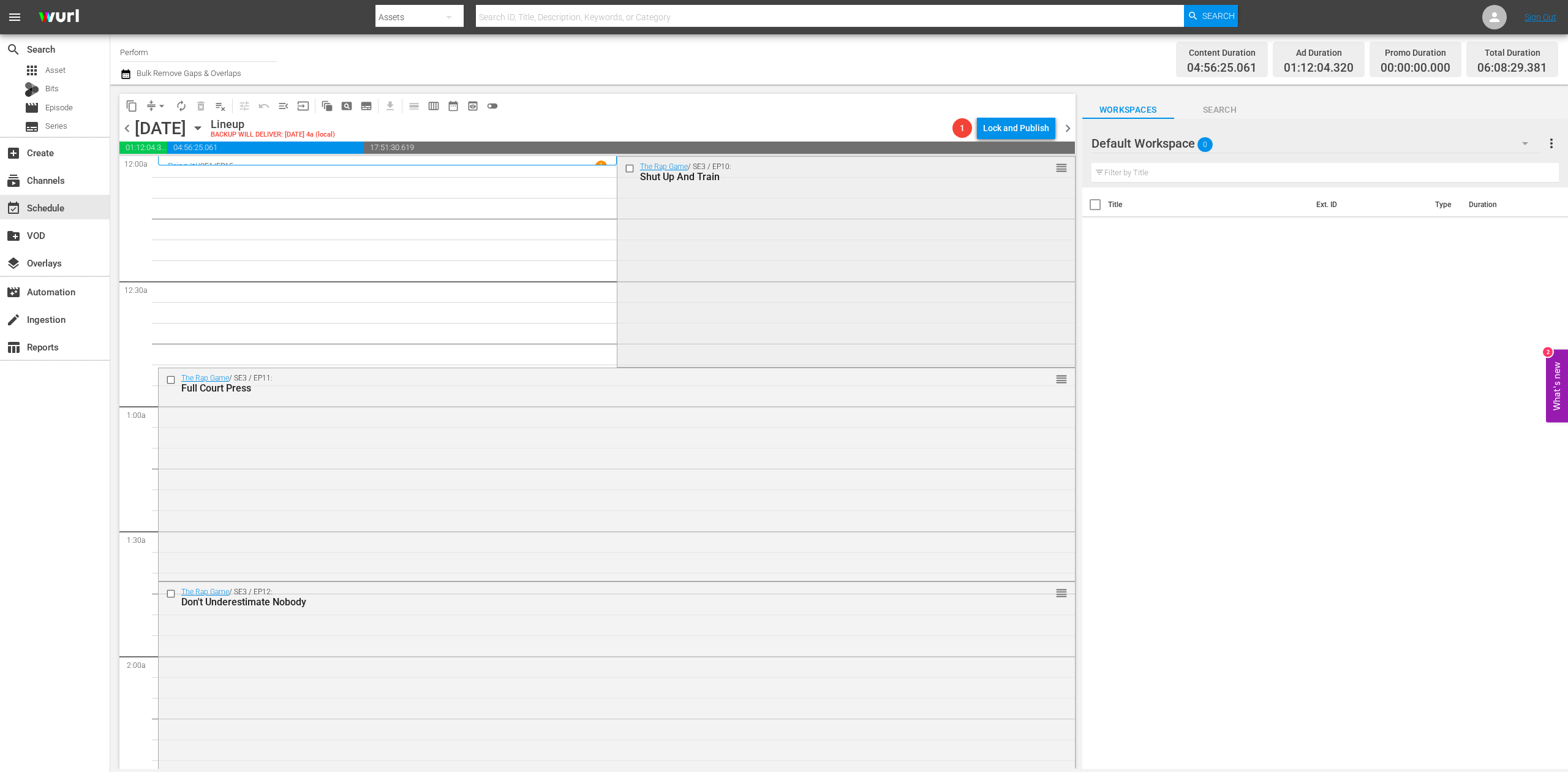
click at [819, 266] on div "The Rap Game / SE3 / EP10: Shut Up And Train reorder" at bounding box center [845, 260] width 457 height 208
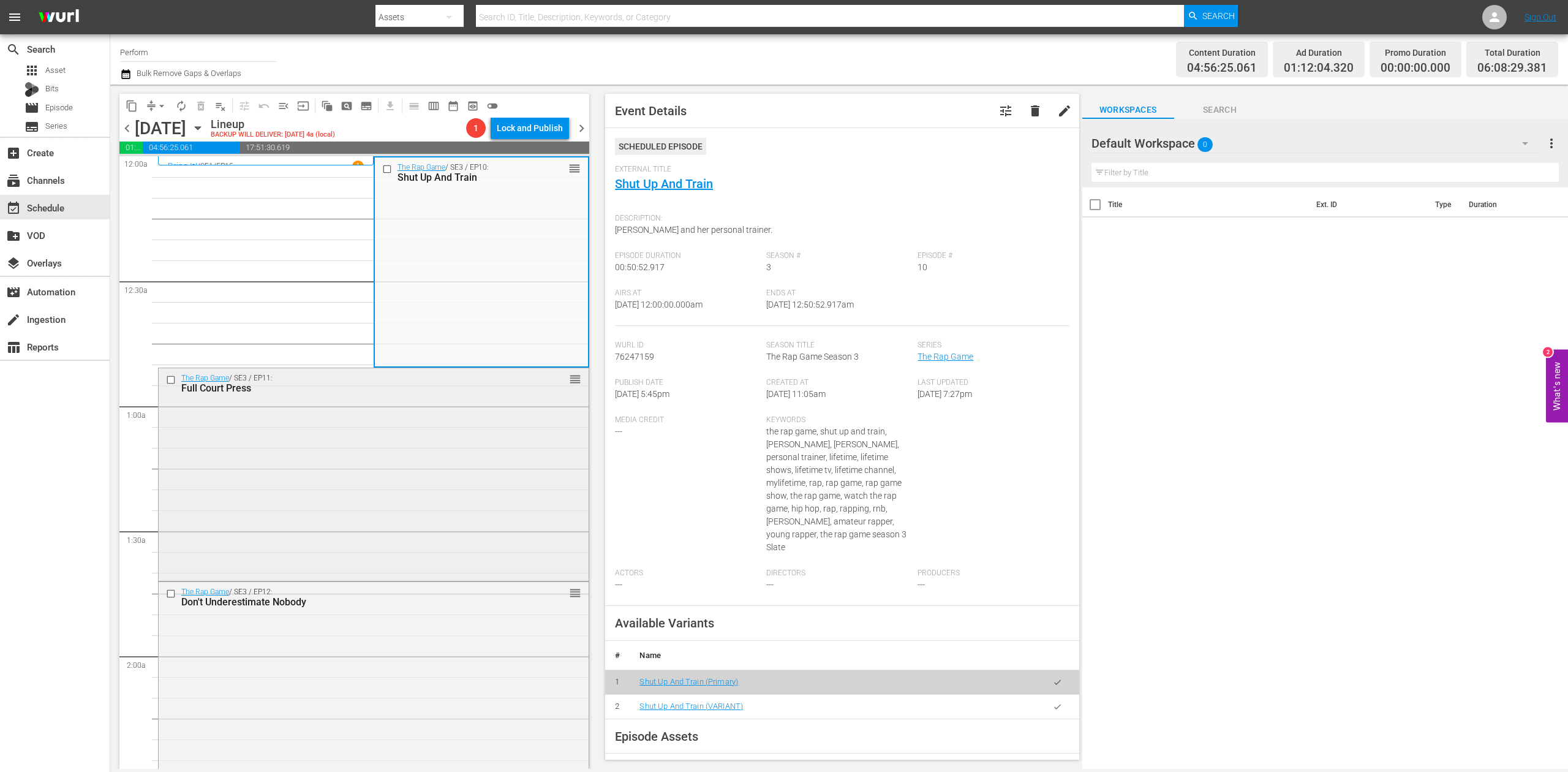
click at [394, 464] on div "The Rap Game / SE3 / EP11: Full Court Press reorder" at bounding box center [374, 473] width 430 height 210
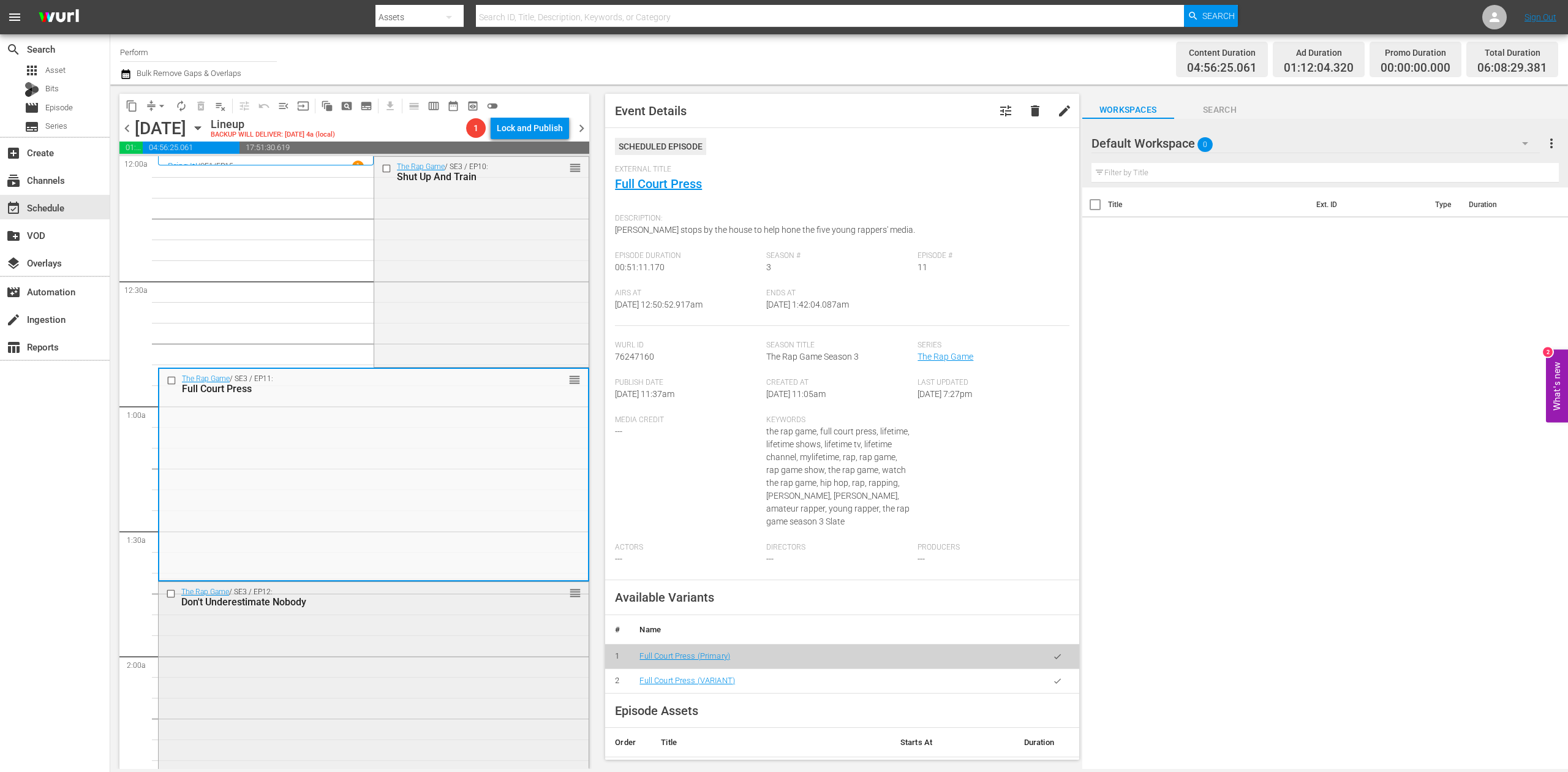
click at [452, 687] on div "The Rap Game / SE3 / EP12: Don't Underestimate Nobody reorder" at bounding box center [374, 687] width 430 height 210
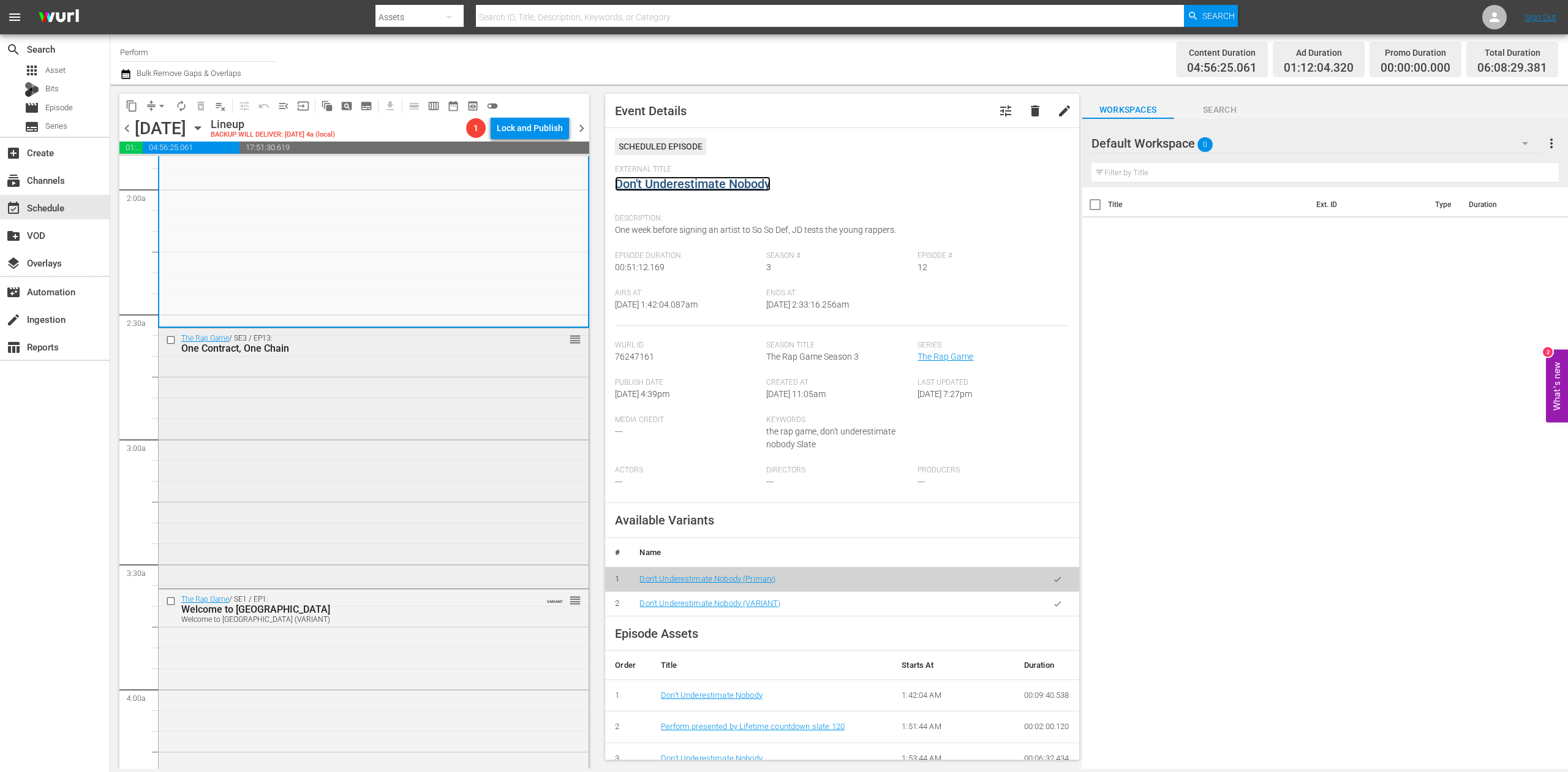
scroll to position [490, 0]
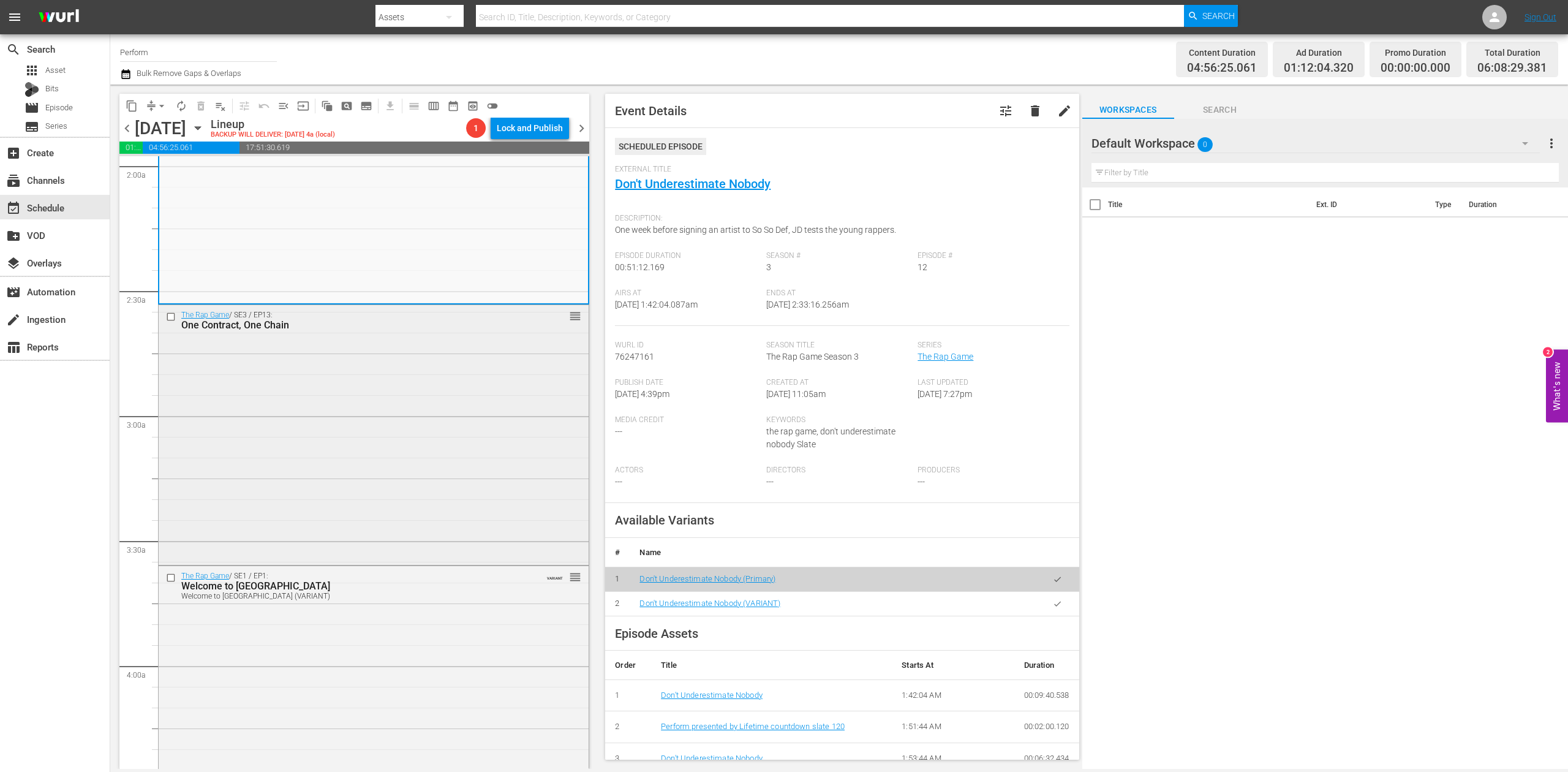
click at [451, 465] on div "The Rap Game / SE3 / EP13: One Contract, One Chain reorder" at bounding box center [374, 433] width 430 height 257
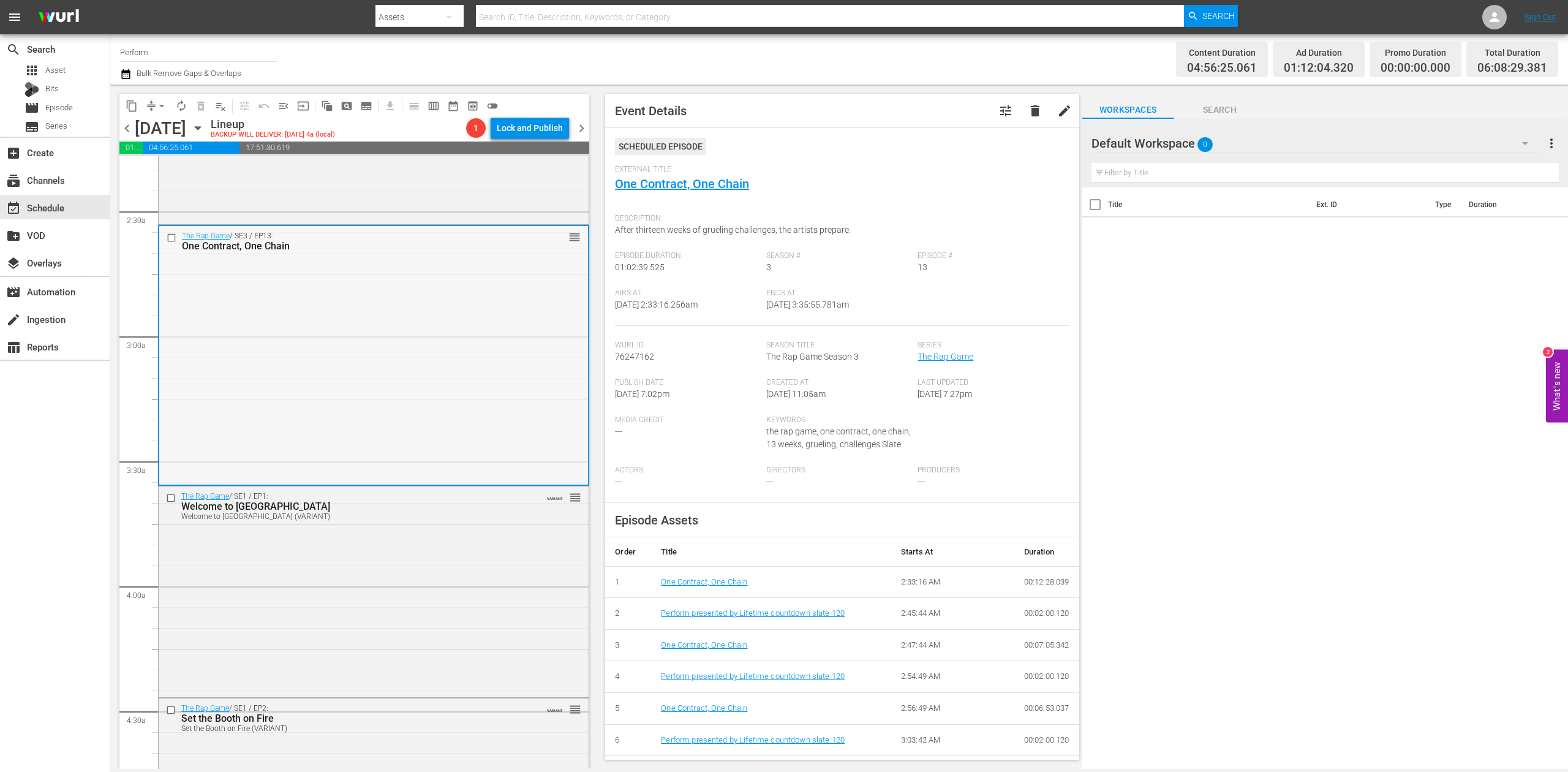
scroll to position [572, 0]
click at [448, 552] on div "The Rap Game / SE1 / EP1: Welcome to Atlanta Welcome to Atlanta (VARIANT) VARIA…" at bounding box center [374, 588] width 430 height 208
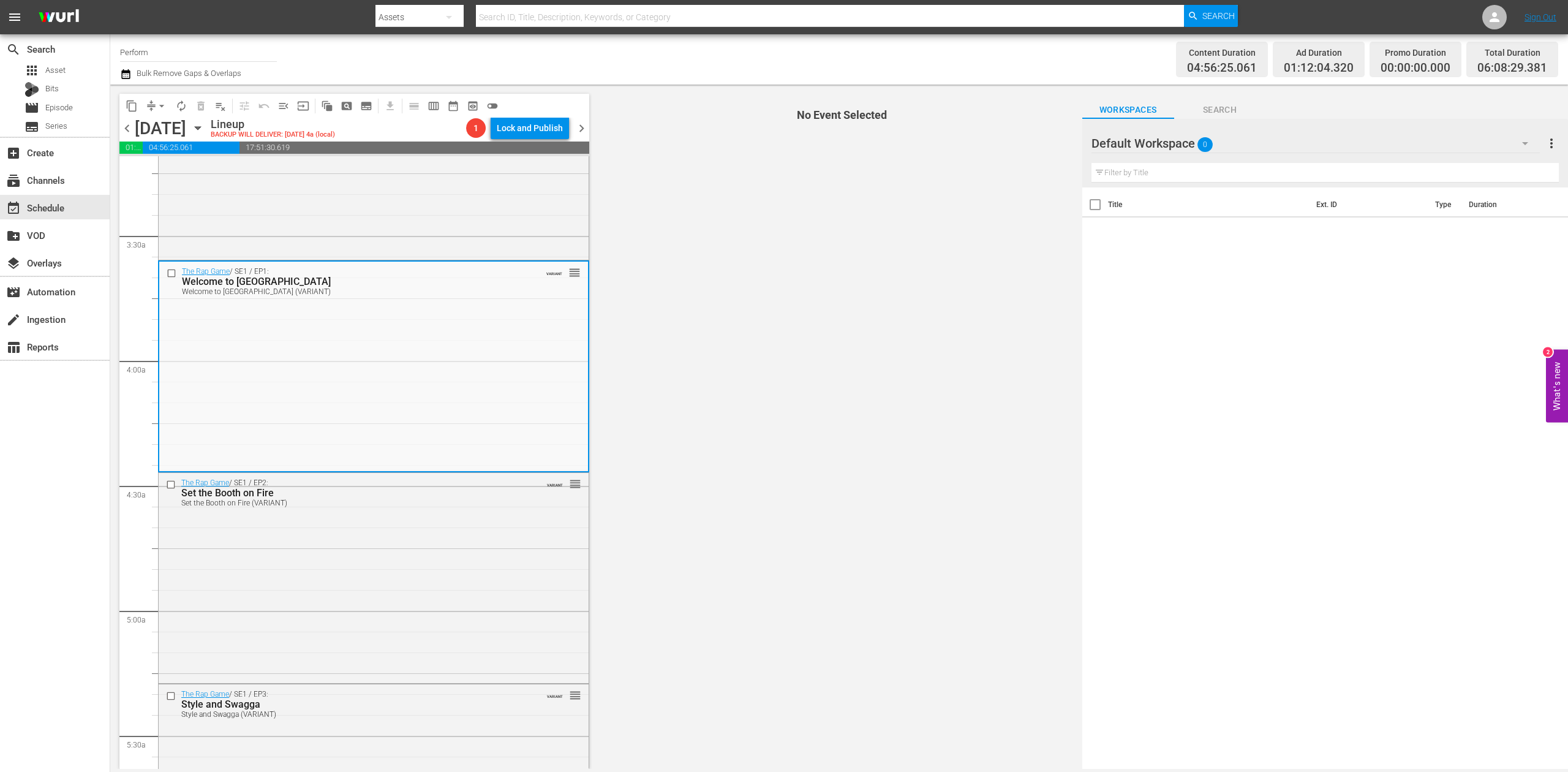
scroll to position [817, 0]
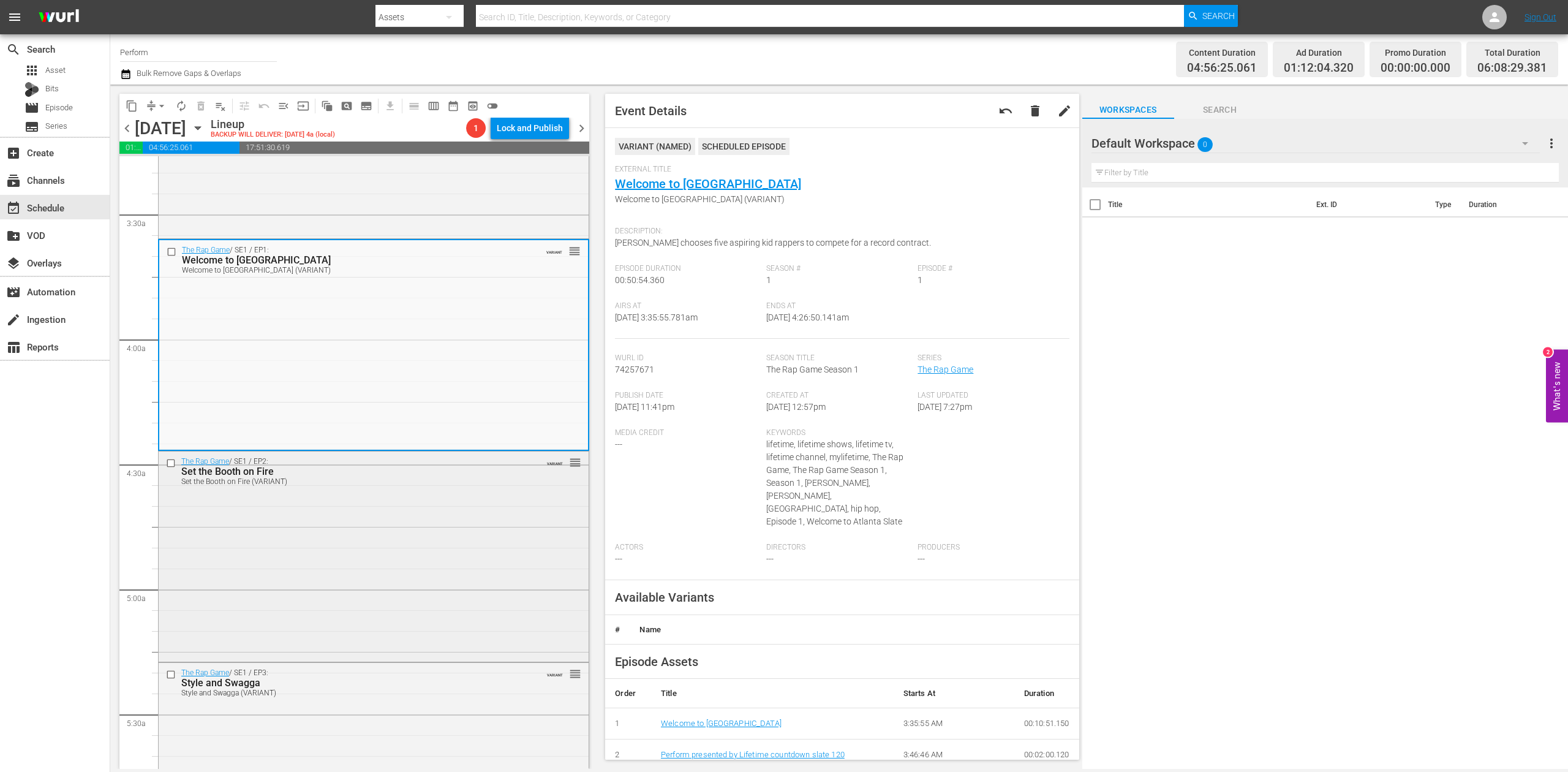
click at [414, 515] on div "The Rap Game / SE1 / EP2: Set the Booth on Fire Set the Booth on Fire (VARIANT)…" at bounding box center [374, 555] width 430 height 207
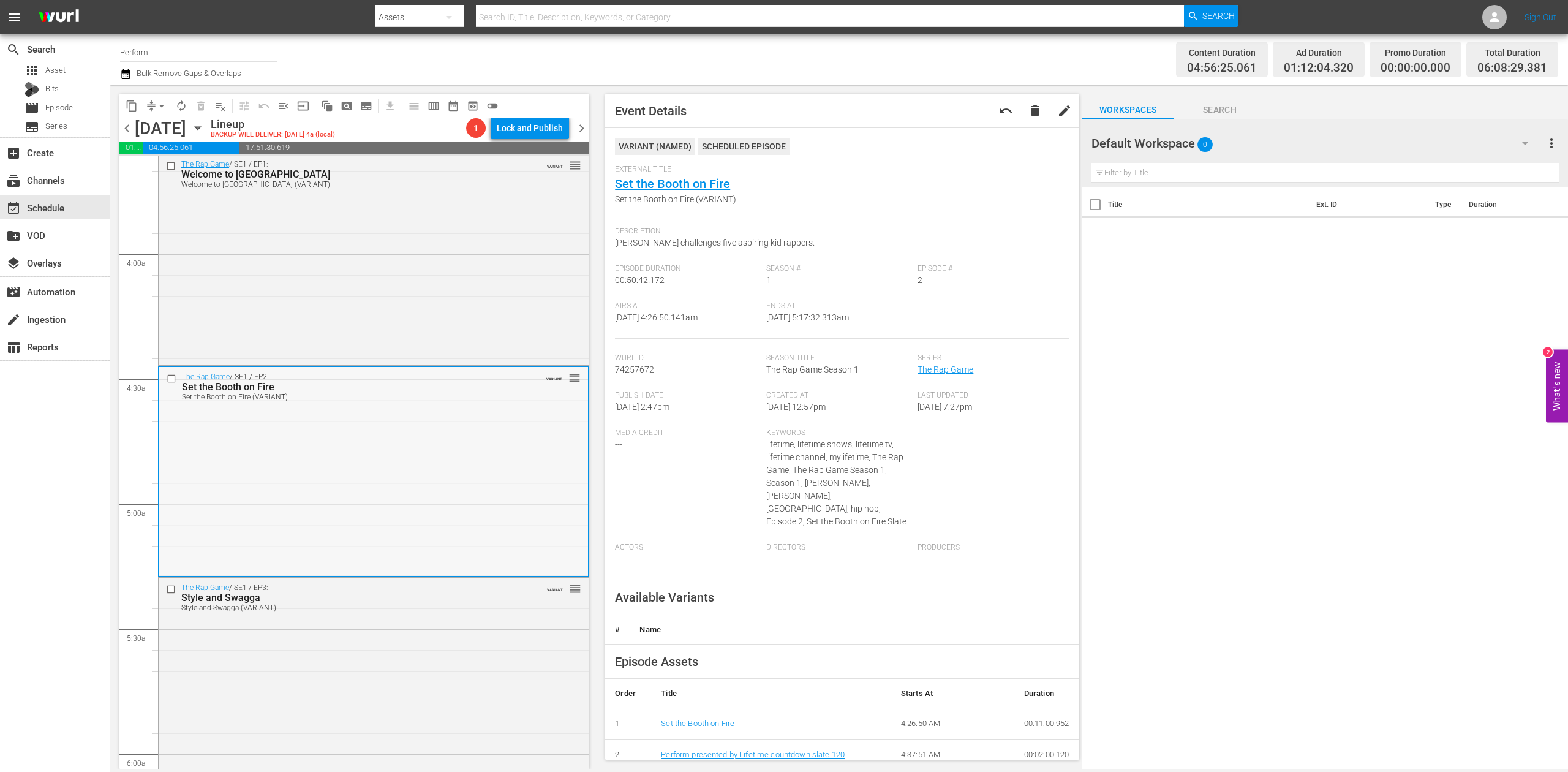
scroll to position [1061, 0]
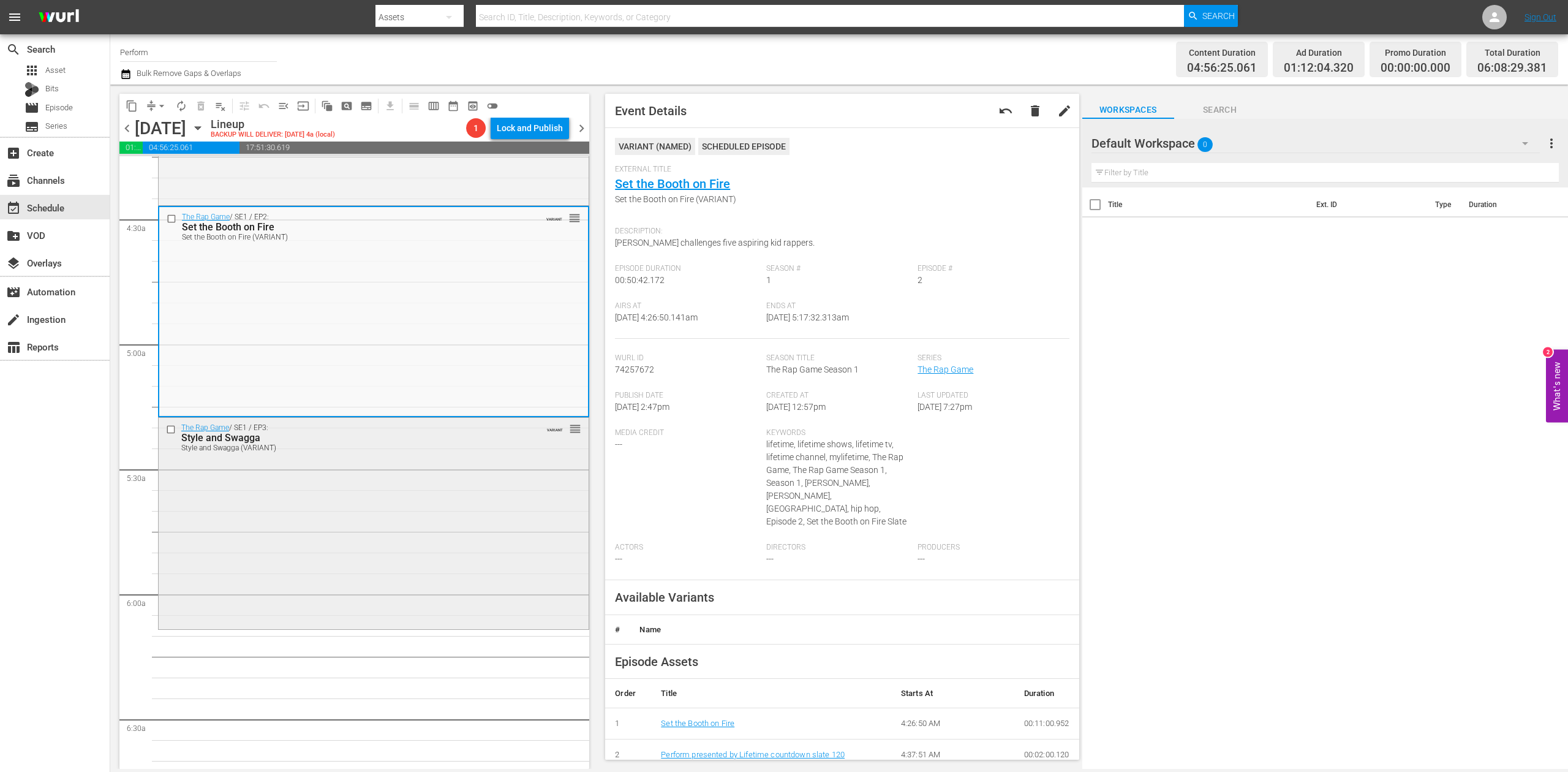
click at [454, 512] on div "The Rap Game / SE1 / EP3: Style and Swagga Style and Swagga (VARIANT) VARIANT r…" at bounding box center [374, 522] width 430 height 208
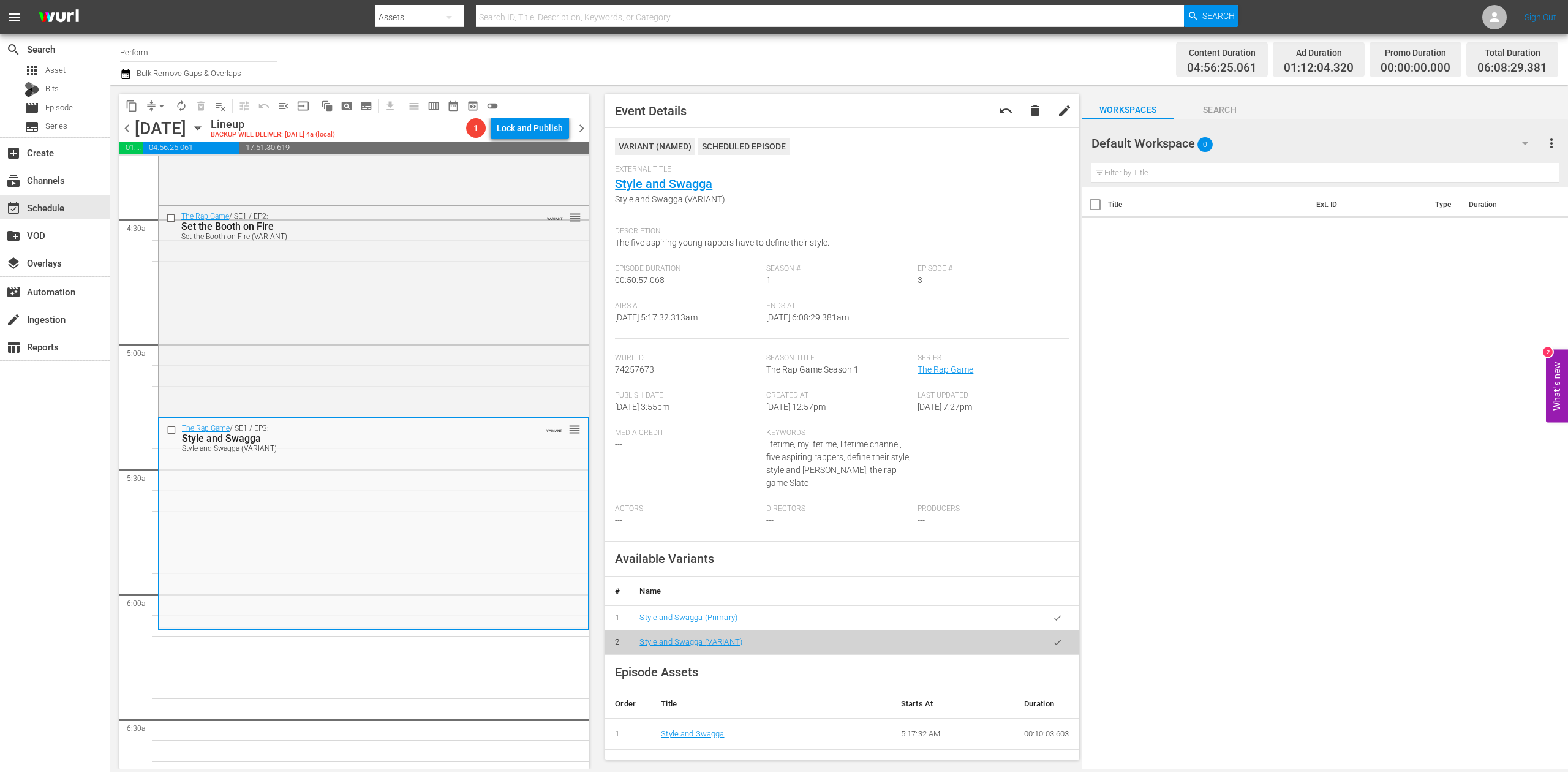
click at [125, 74] on icon "button" at bounding box center [125, 74] width 12 height 15
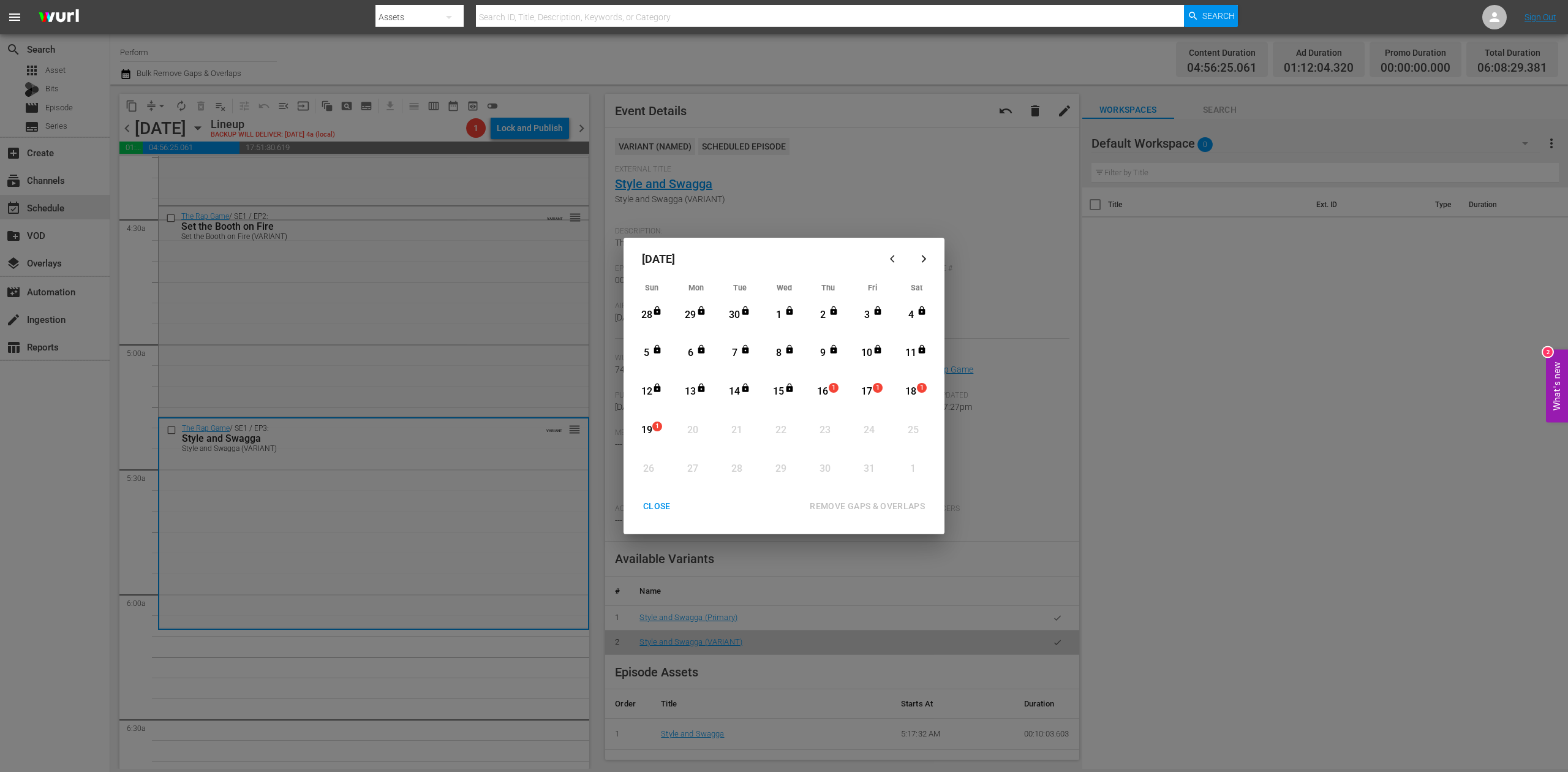
click at [827, 387] on div "16" at bounding box center [823, 392] width 16 height 14
click at [880, 501] on div "REMOVE GAPS & OVERLAPS" at bounding box center [867, 506] width 135 height 16
click at [651, 504] on div "CLOSE" at bounding box center [657, 506] width 47 height 16
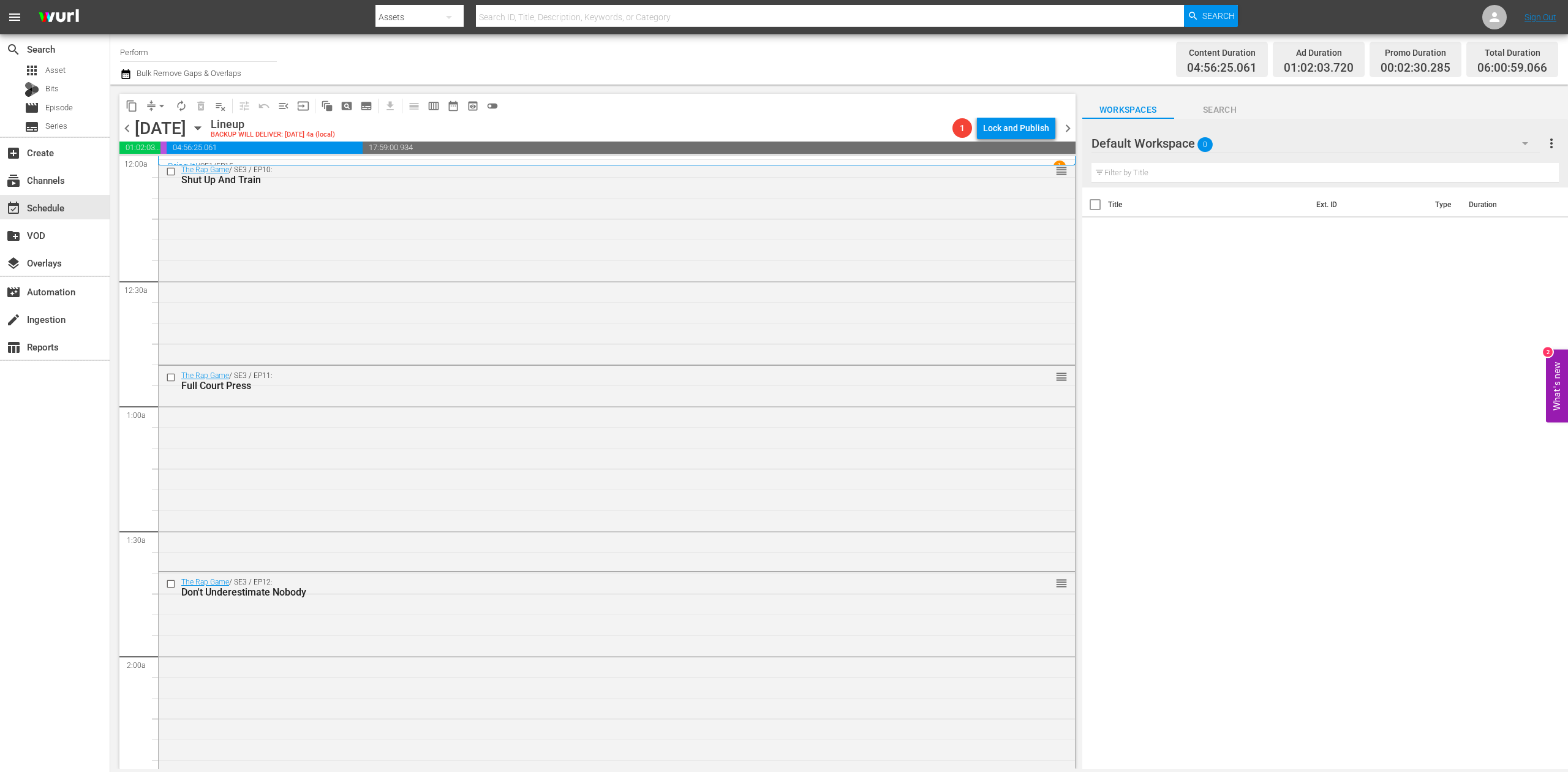
click at [127, 72] on icon "button" at bounding box center [125, 74] width 9 height 10
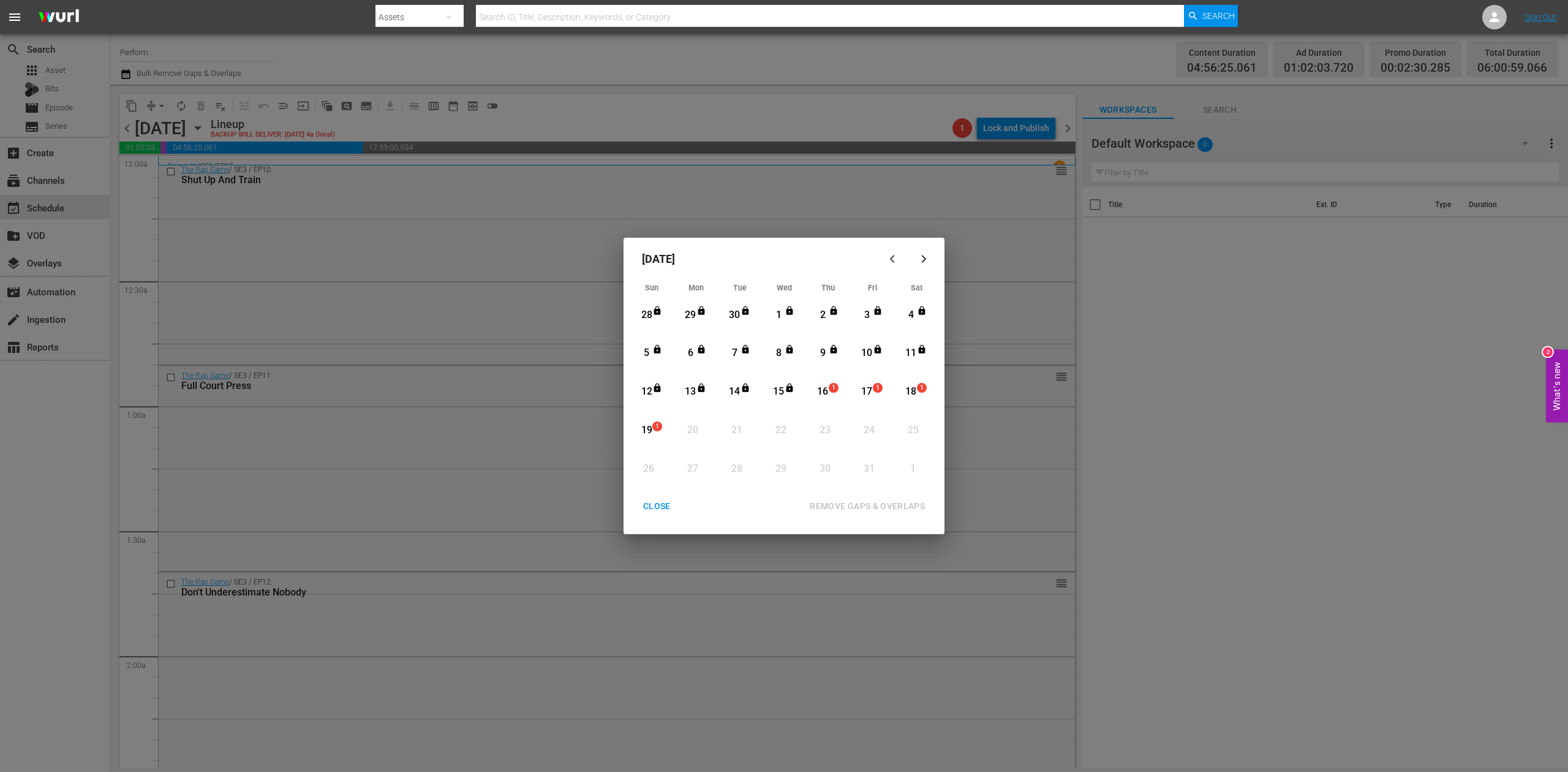
click at [822, 393] on div "16" at bounding box center [823, 392] width 16 height 14
click at [889, 501] on div "REMOVE GAPS & OVERLAPS" at bounding box center [867, 506] width 135 height 16
click at [823, 382] on div "16" at bounding box center [823, 391] width 16 height 34
click at [885, 502] on div "REMOVE GAPS & OVERLAPS" at bounding box center [867, 506] width 135 height 16
click at [658, 508] on div "CLOSE" at bounding box center [657, 506] width 47 height 16
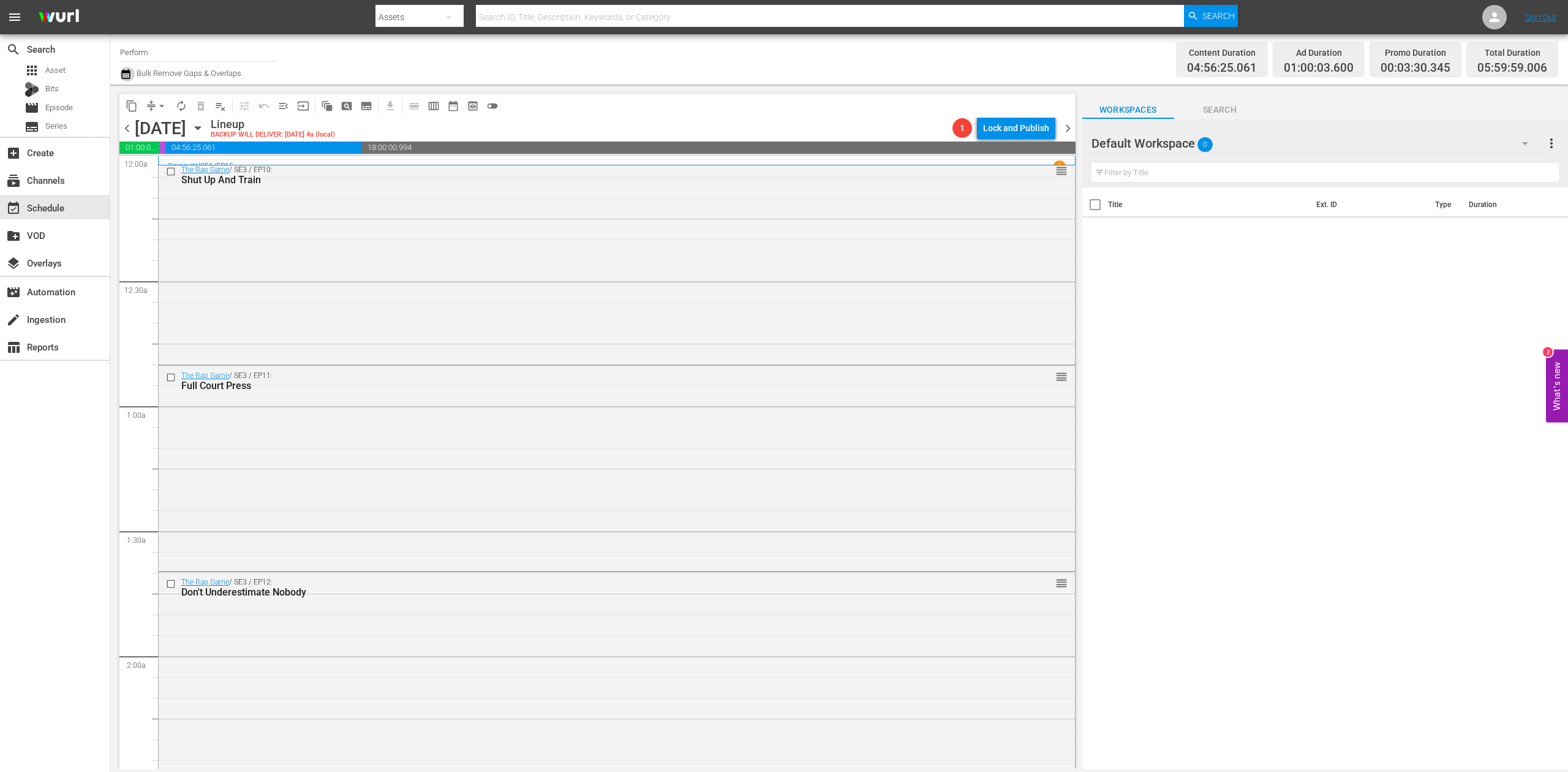
click at [126, 75] on icon "button" at bounding box center [125, 74] width 12 height 15
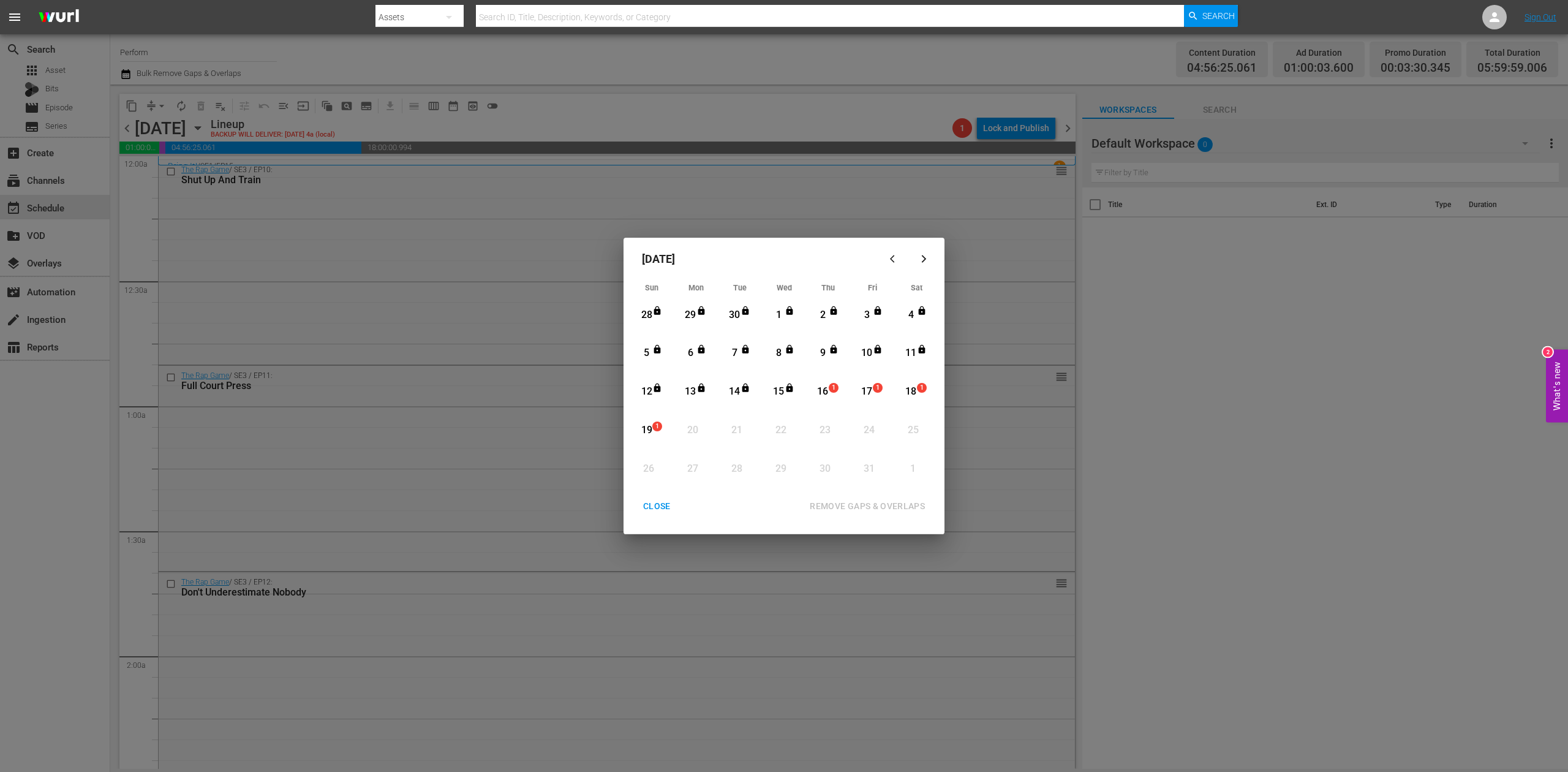
click at [823, 394] on div "16" at bounding box center [823, 392] width 16 height 14
click at [865, 504] on div "REMOVE GAPS & OVERLAPS" at bounding box center [867, 506] width 135 height 16
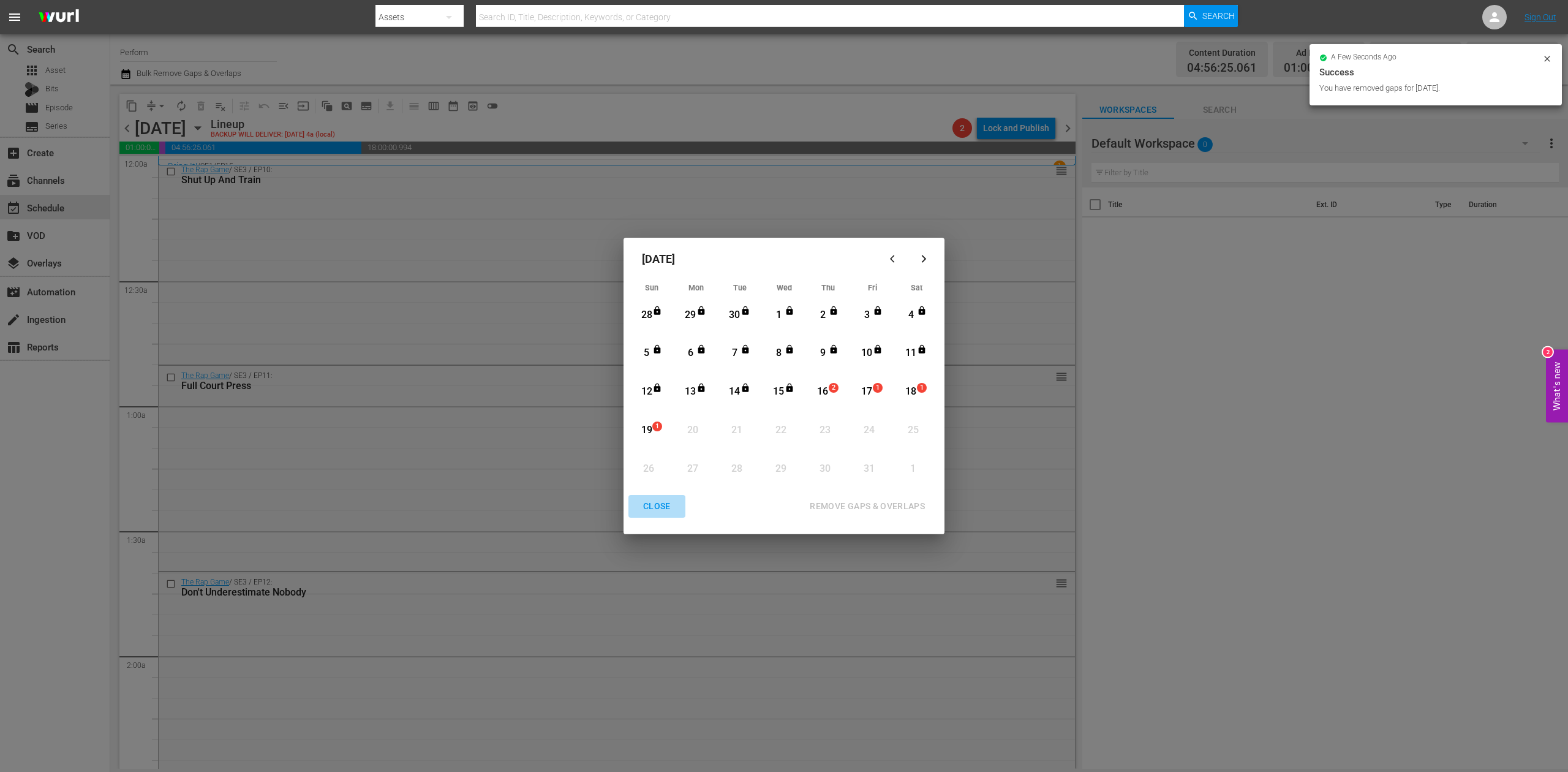
click at [662, 504] on div "CLOSE" at bounding box center [657, 506] width 47 height 16
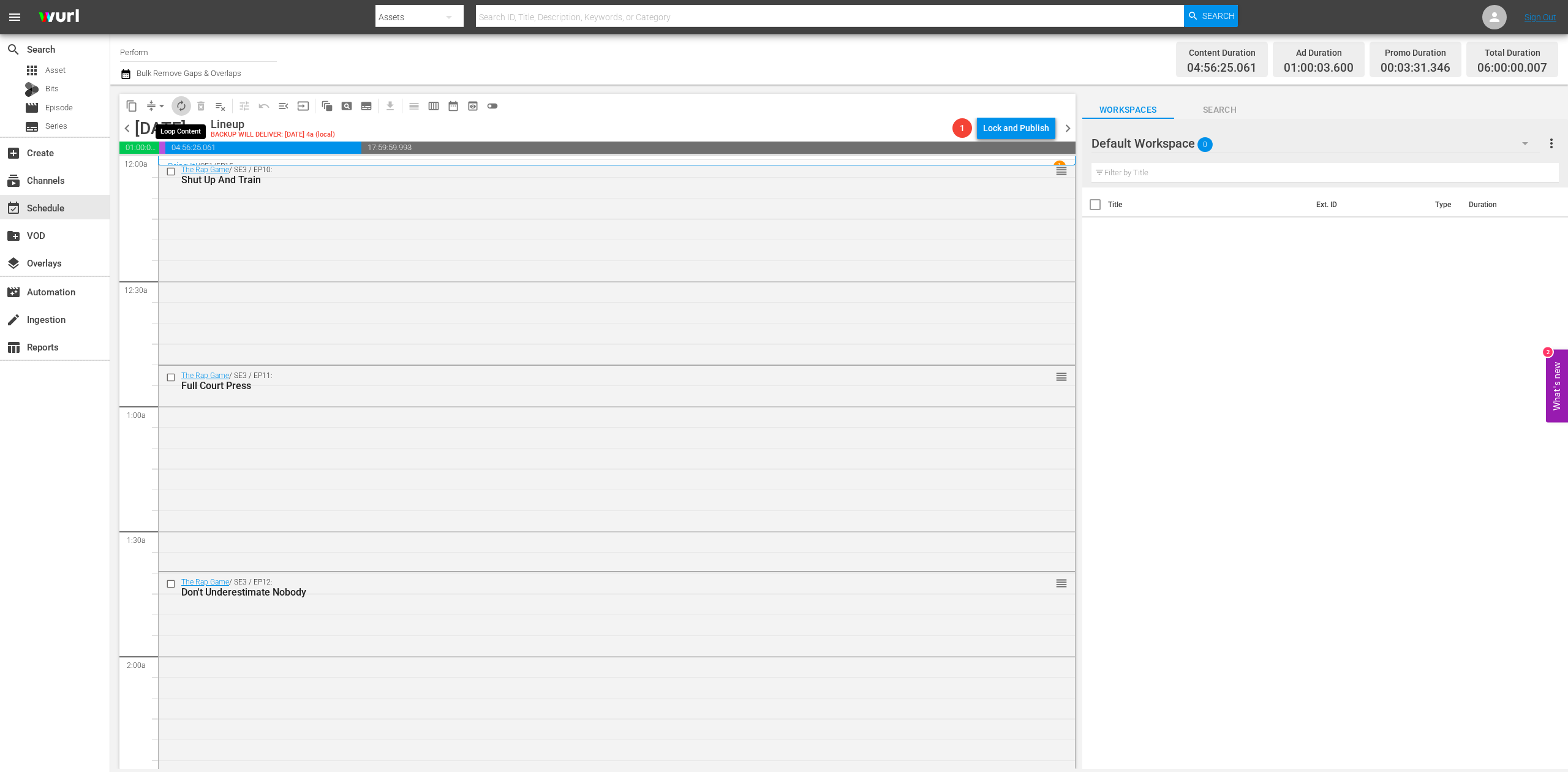
click at [177, 109] on span "autorenew_outlined" at bounding box center [181, 106] width 13 height 13
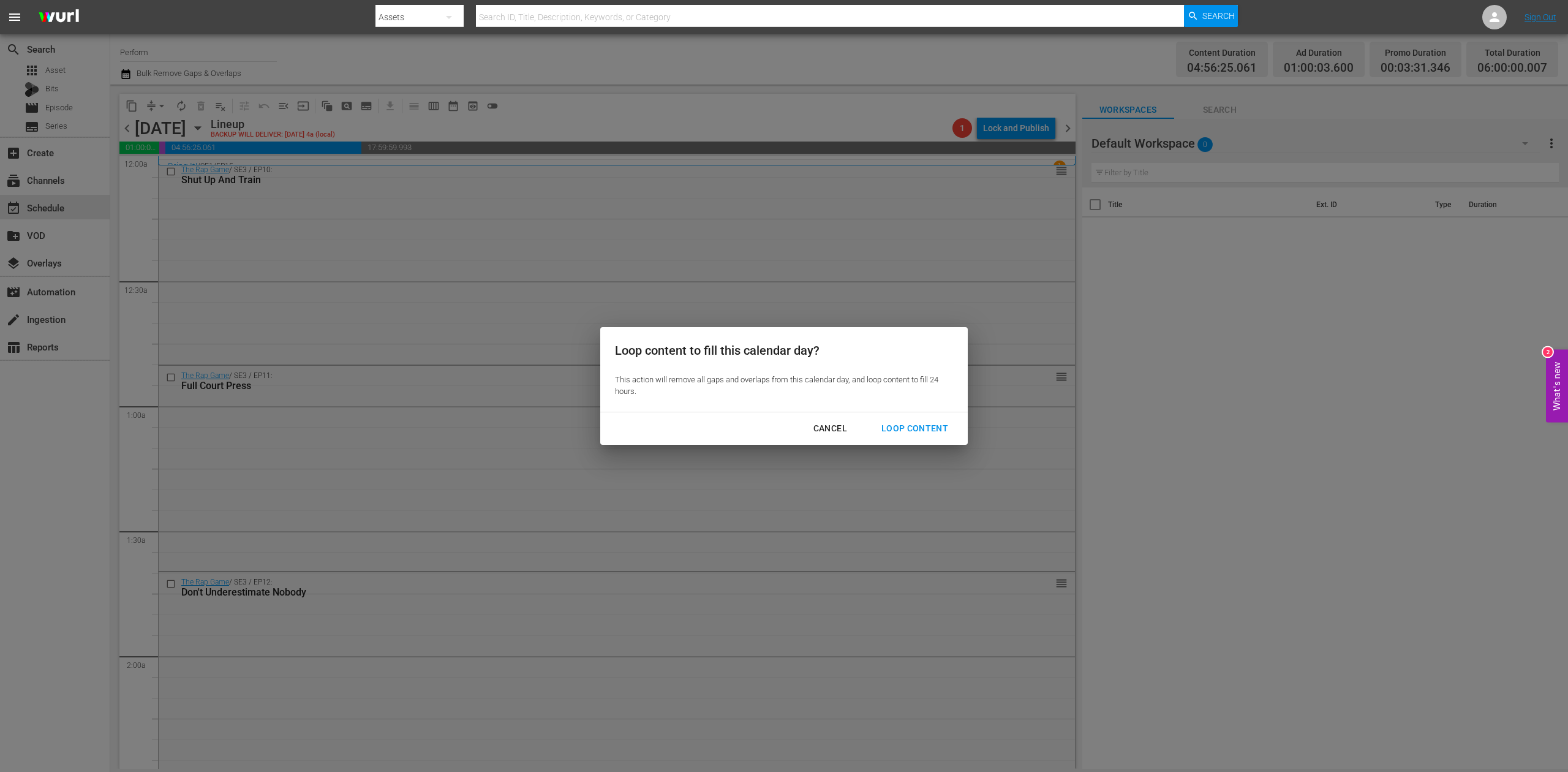
click at [926, 425] on div "Loop Content" at bounding box center [914, 429] width 86 height 16
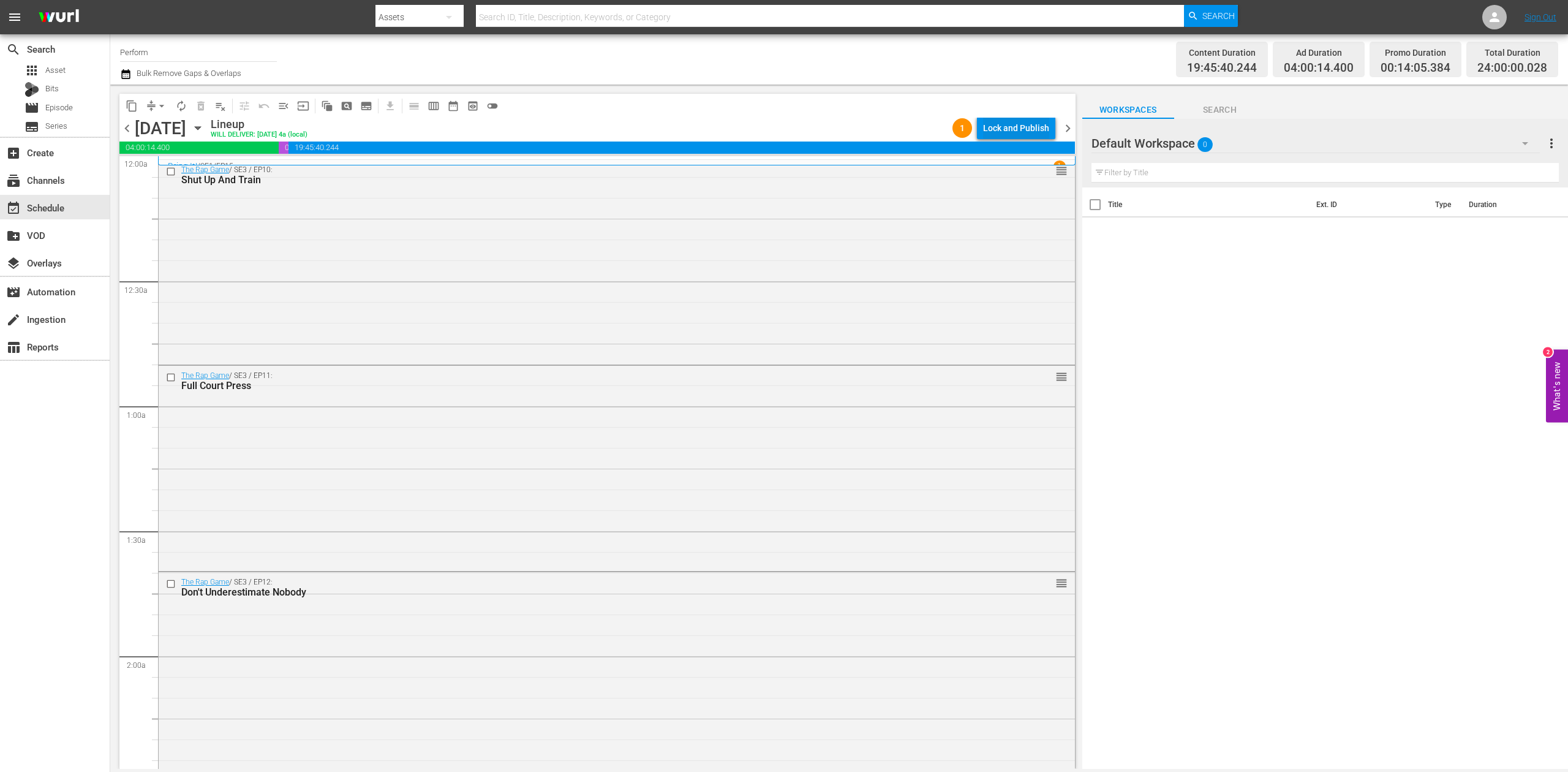
click at [1032, 125] on div "Lock and Publish" at bounding box center [1016, 128] width 66 height 22
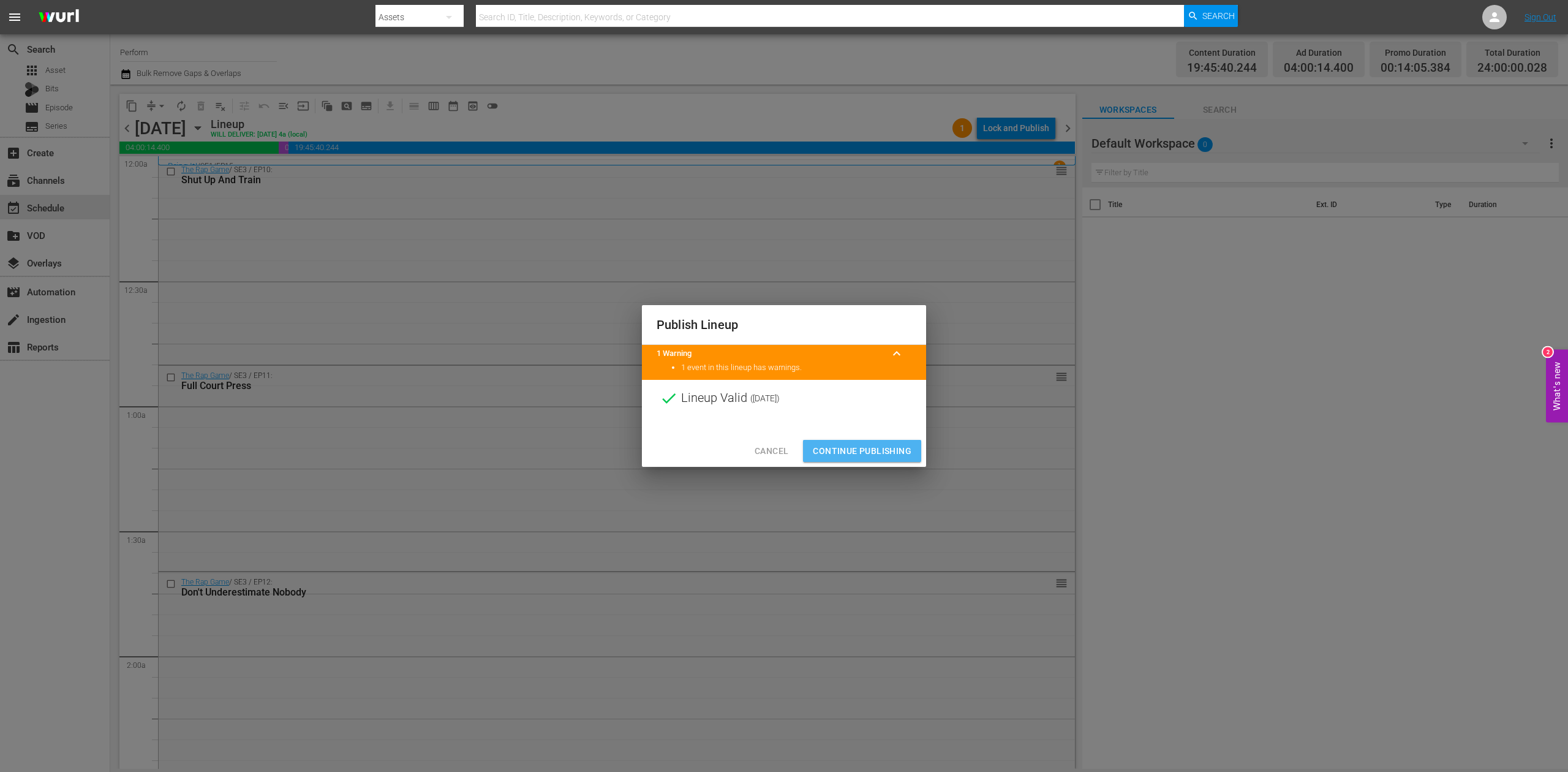
click at [852, 443] on span "Continue Publishing" at bounding box center [862, 451] width 99 height 16
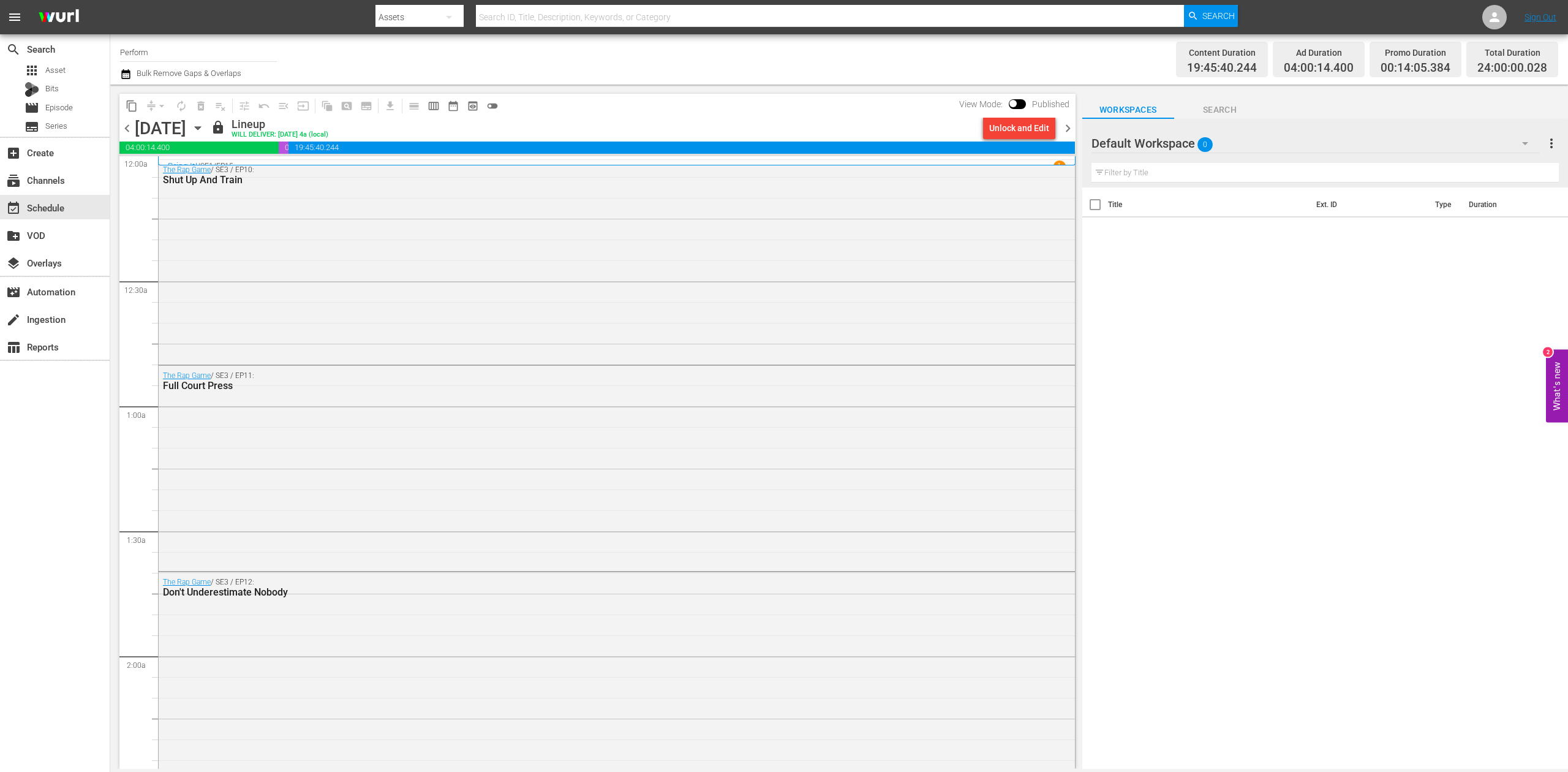
click at [1064, 128] on span "chevron_right" at bounding box center [1068, 128] width 16 height 16
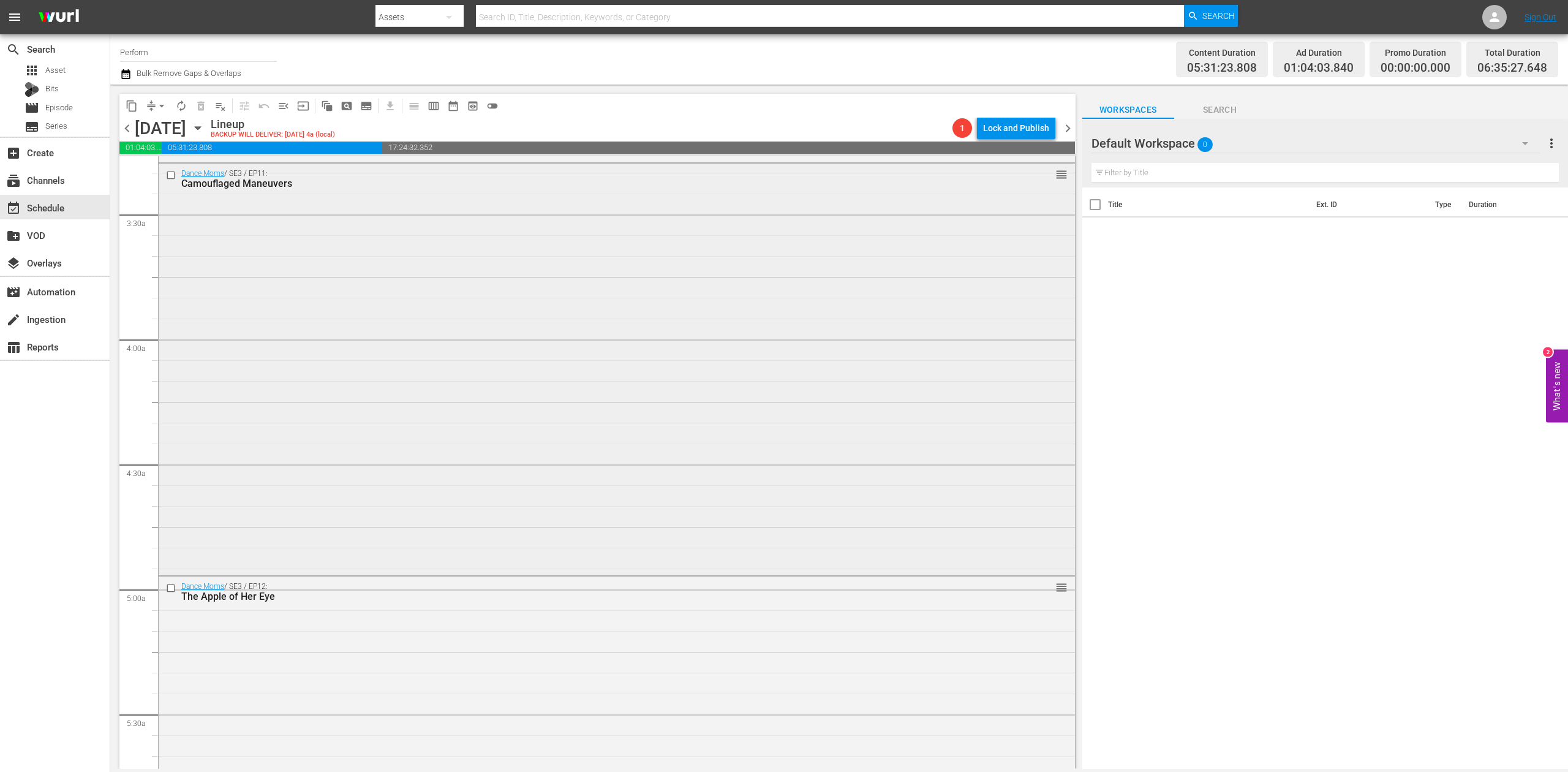
scroll to position [1225, 0]
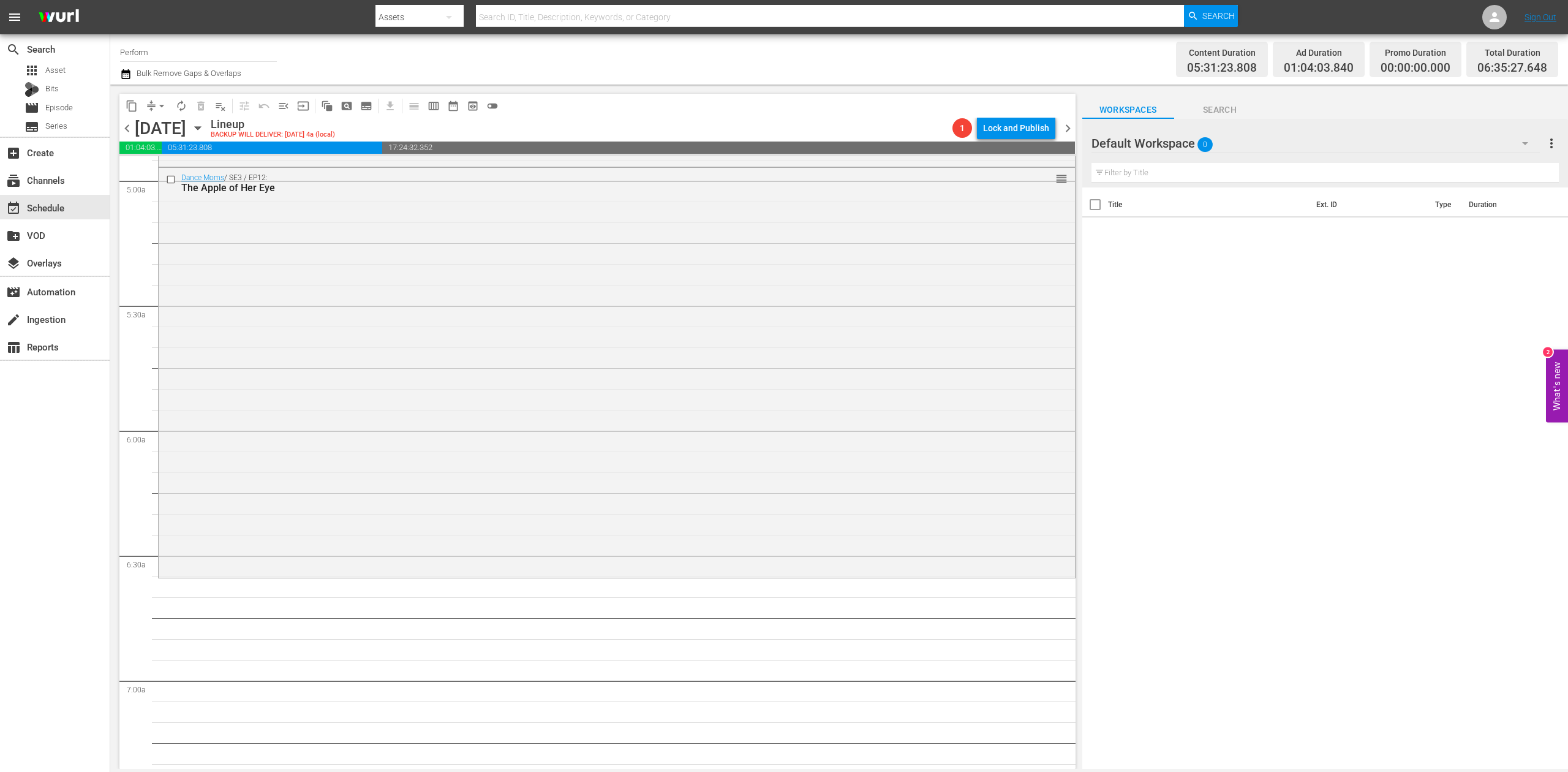
click at [177, 49] on input "Perform" at bounding box center [198, 52] width 156 height 30
drag, startPoint x: 184, startPoint y: 48, endPoint x: -4, endPoint y: 40, distance: 188.2
click at [0, 40] on html "menu Search By Assets Search ID, Title, Description, Keywords, or Category Sear…" at bounding box center [784, 386] width 1568 height 772
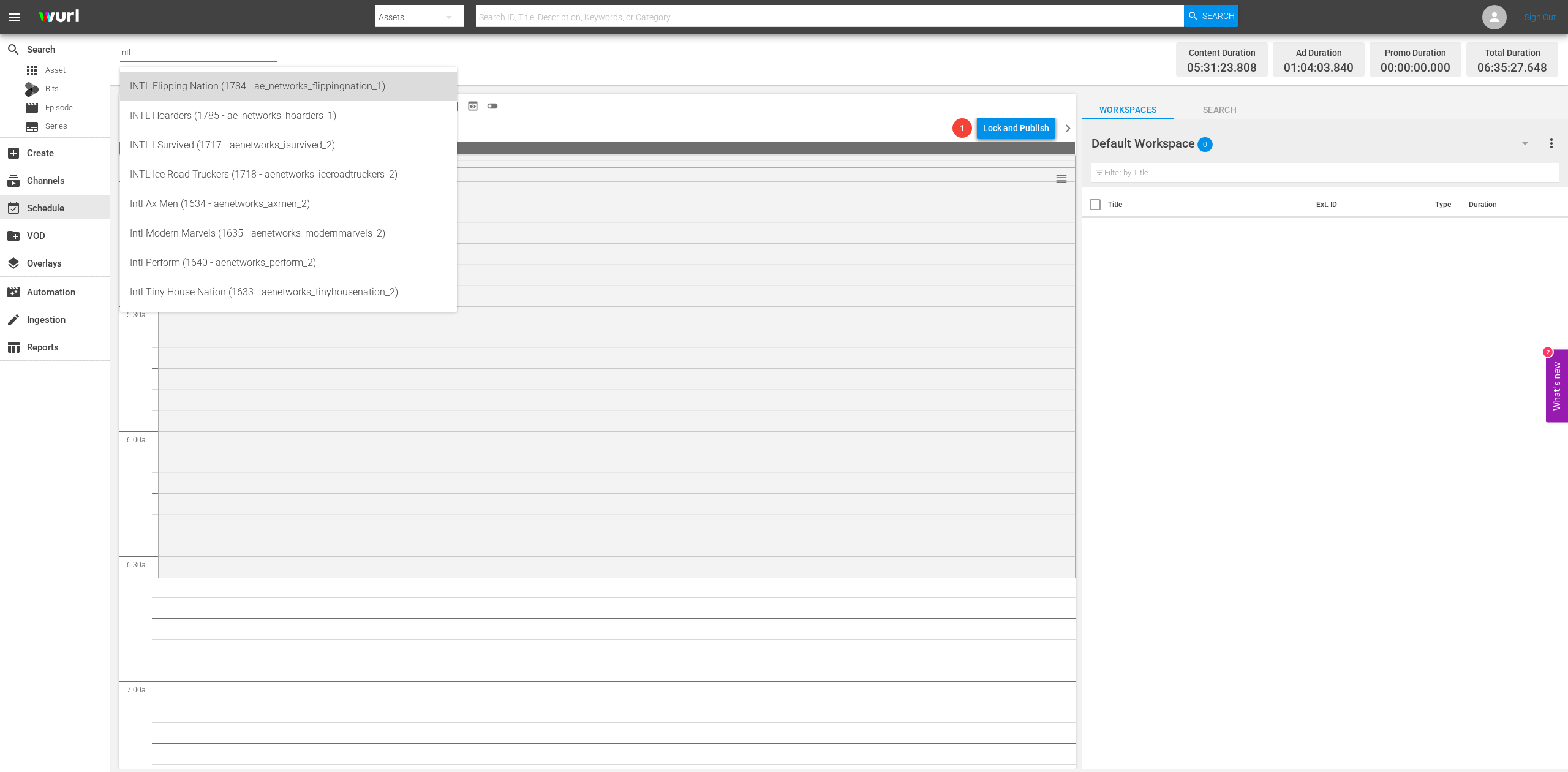
click at [332, 88] on div "INTL Flipping Nation (1784 - ae_networks_flippingnation_1)" at bounding box center [289, 87] width 318 height 30
type input "INTL Flipping Nation (1784 - ae_networks_flippingnation_1)"
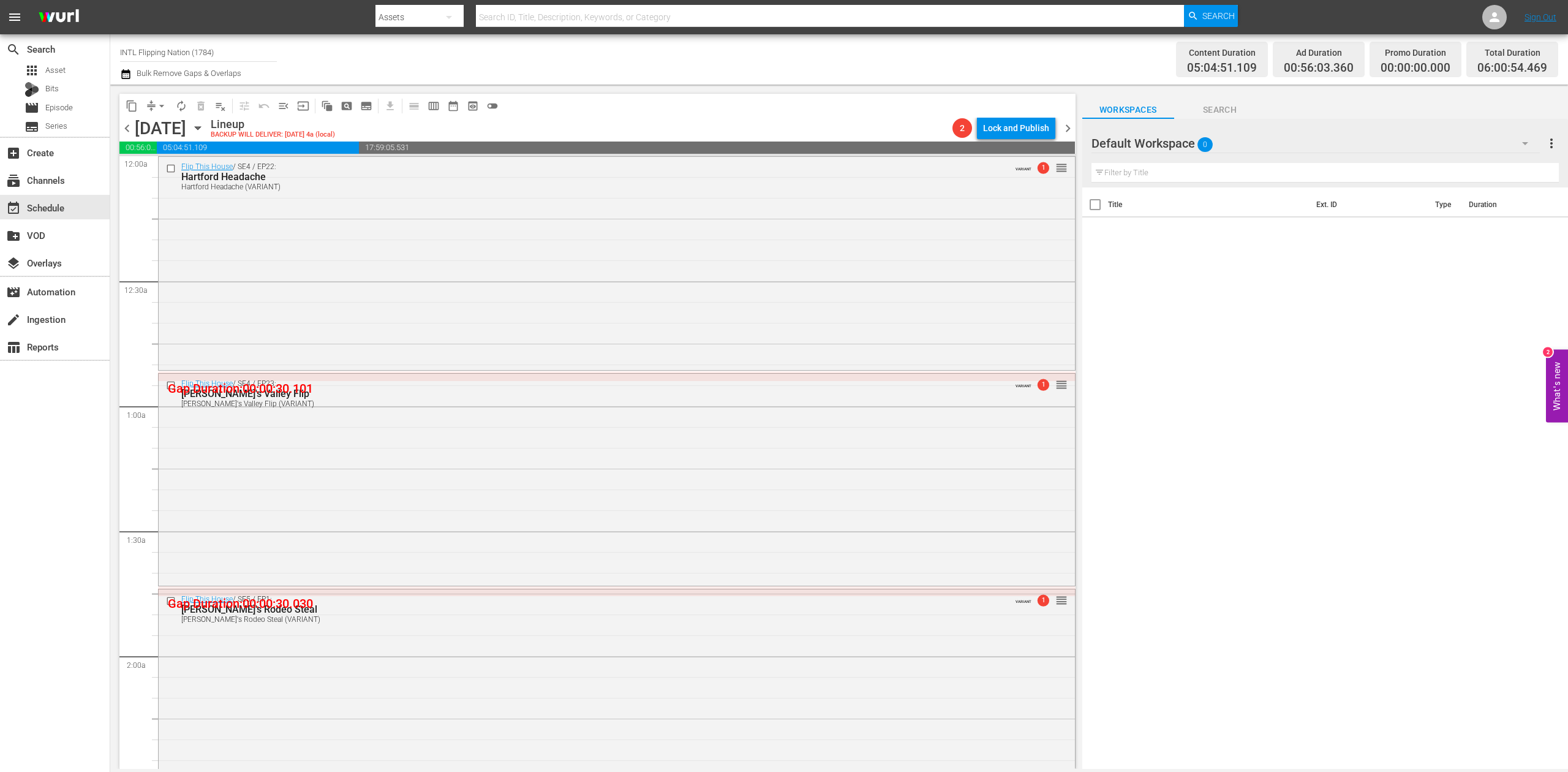
click at [123, 72] on icon "button" at bounding box center [125, 74] width 9 height 10
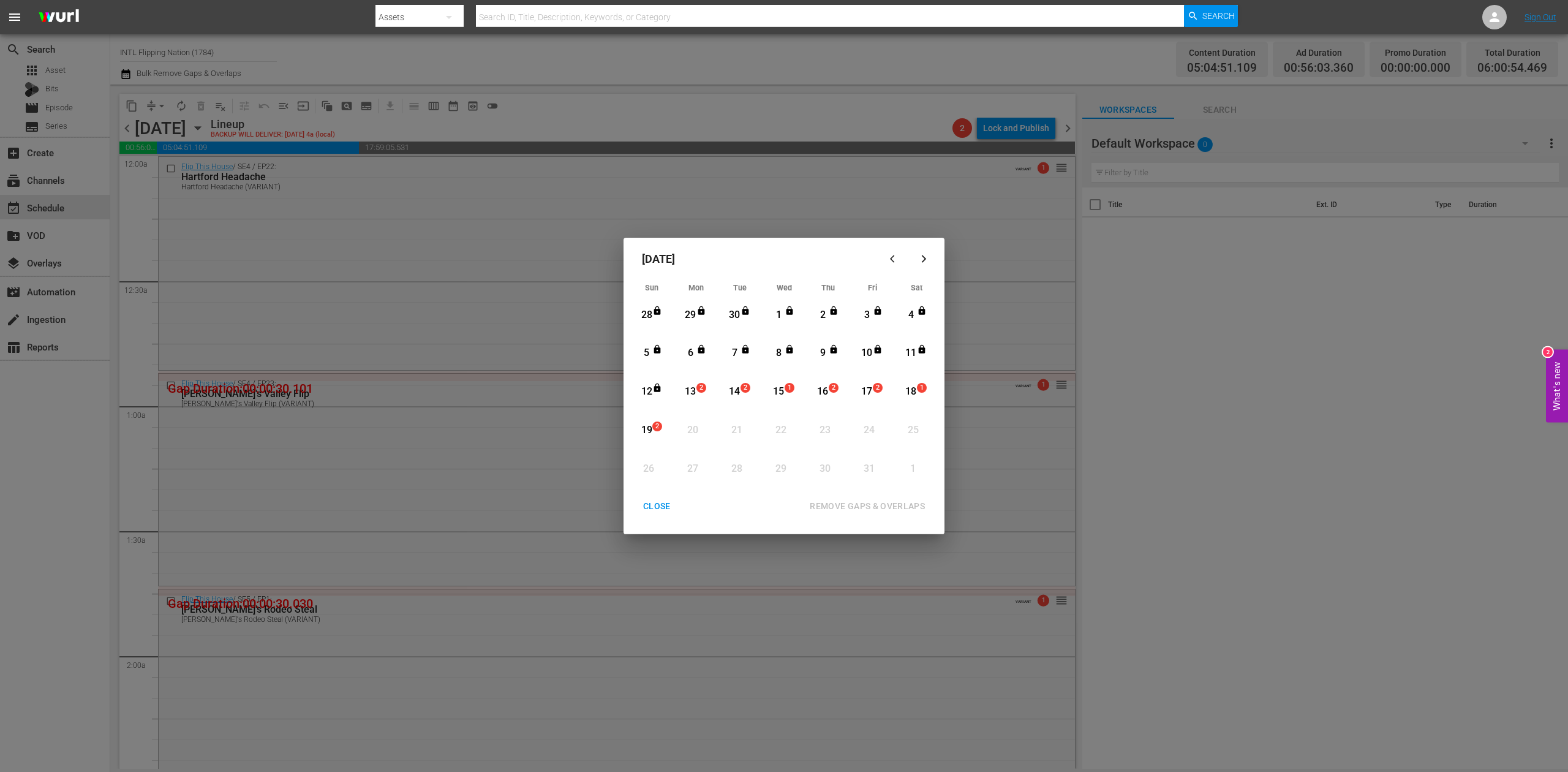
click at [871, 388] on div "17" at bounding box center [867, 392] width 16 height 14
click at [861, 502] on div "REMOVE GAPS & OVERLAPS" at bounding box center [867, 506] width 135 height 16
click at [684, 391] on div "13" at bounding box center [691, 392] width 16 height 14
click at [890, 504] on div "REMOVE GAPS & OVERLAPS" at bounding box center [867, 506] width 135 height 16
click at [657, 506] on div "CLOSE" at bounding box center [657, 506] width 47 height 16
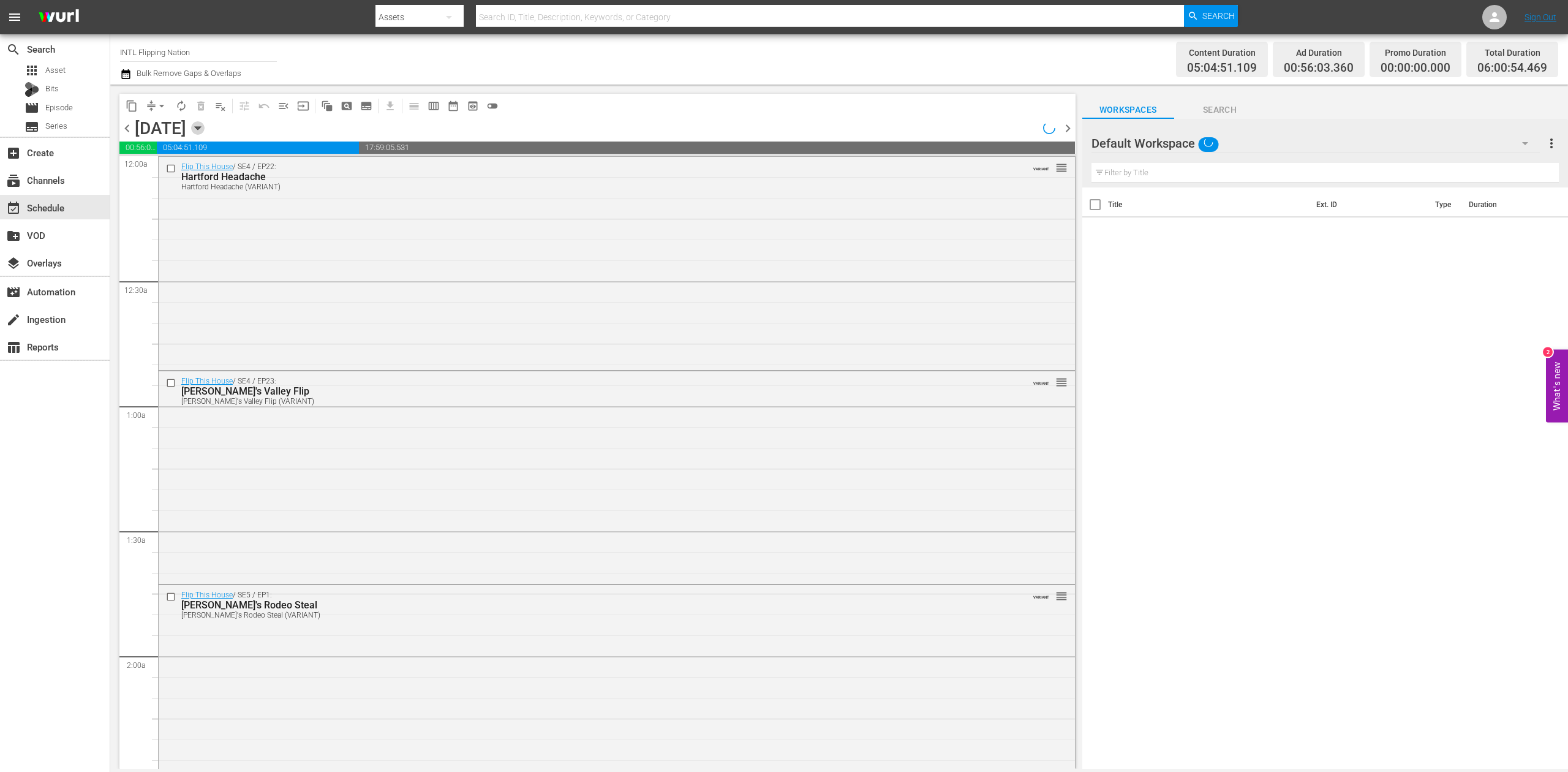
click at [205, 125] on icon "button" at bounding box center [197, 127] width 13 height 13
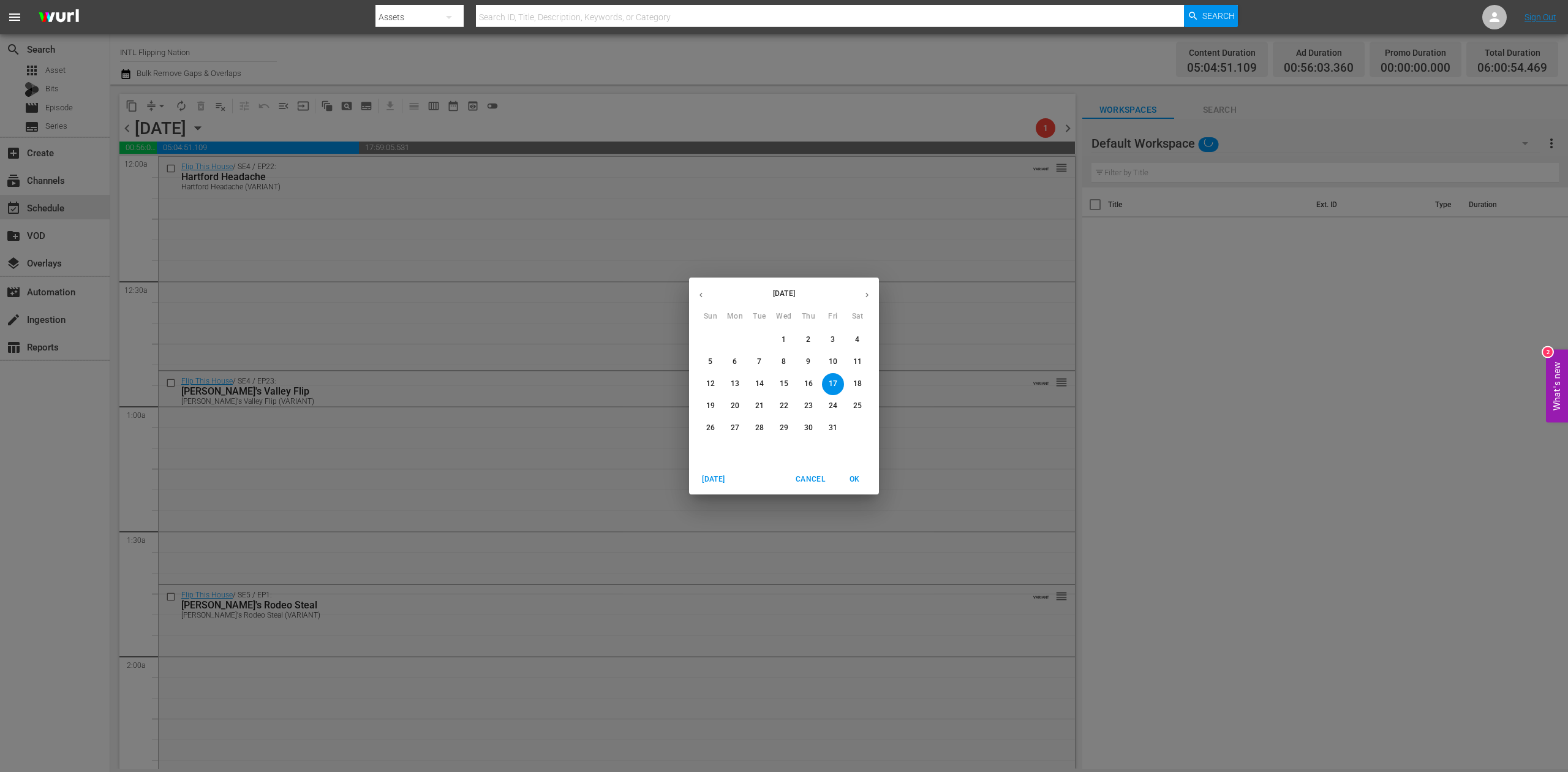
click at [735, 385] on p "13" at bounding box center [734, 383] width 9 height 10
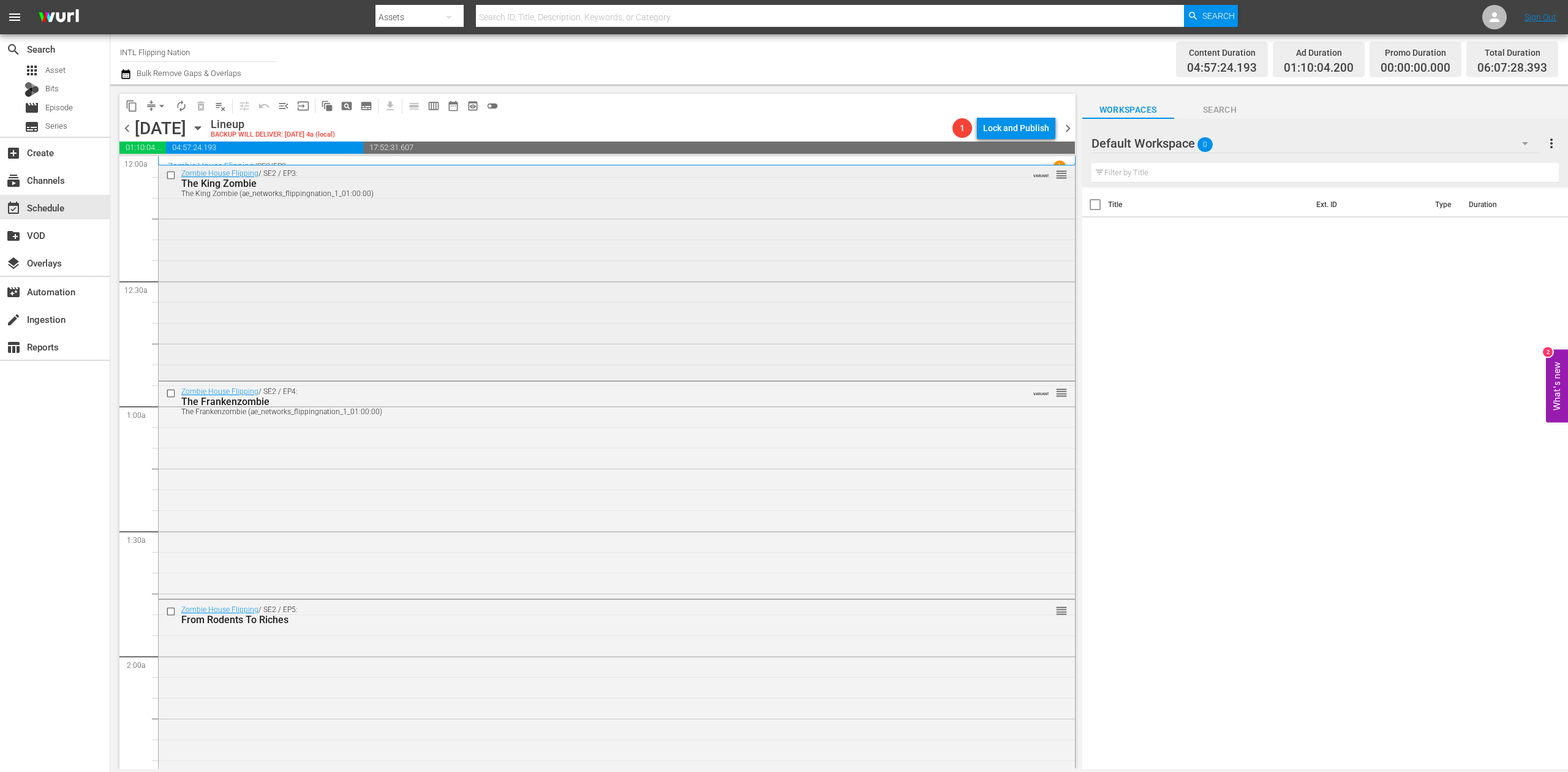
click at [547, 258] on div "Zombie House Flipping / SE2 / EP3: The King Zombie The King Zombie (ae_networks…" at bounding box center [617, 271] width 917 height 214
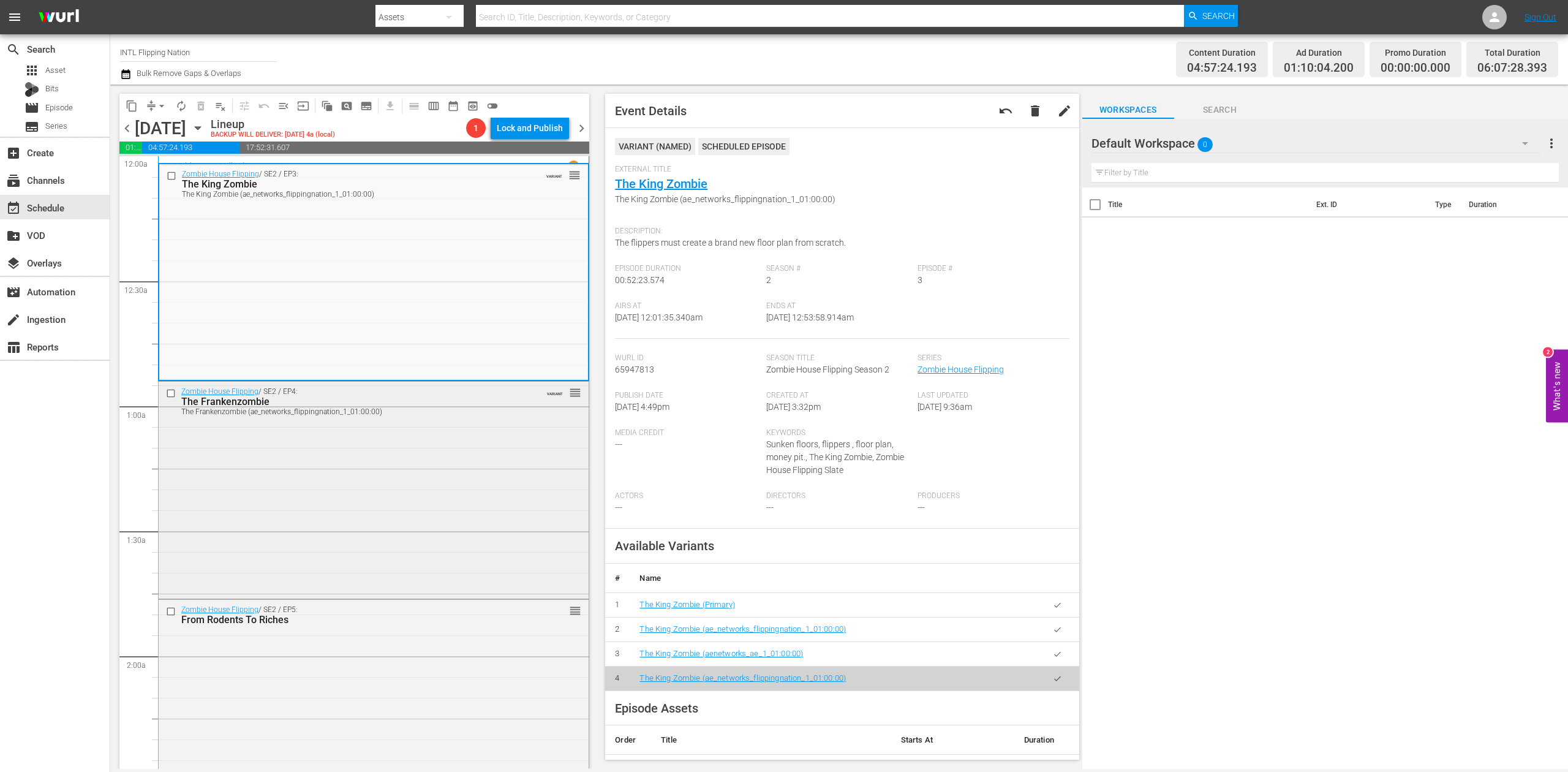
click at [424, 501] on div "Zombie House Flipping / SE2 / EP4: The Frankenzombie The Frankenzombie (ae_netw…" at bounding box center [374, 489] width 430 height 214
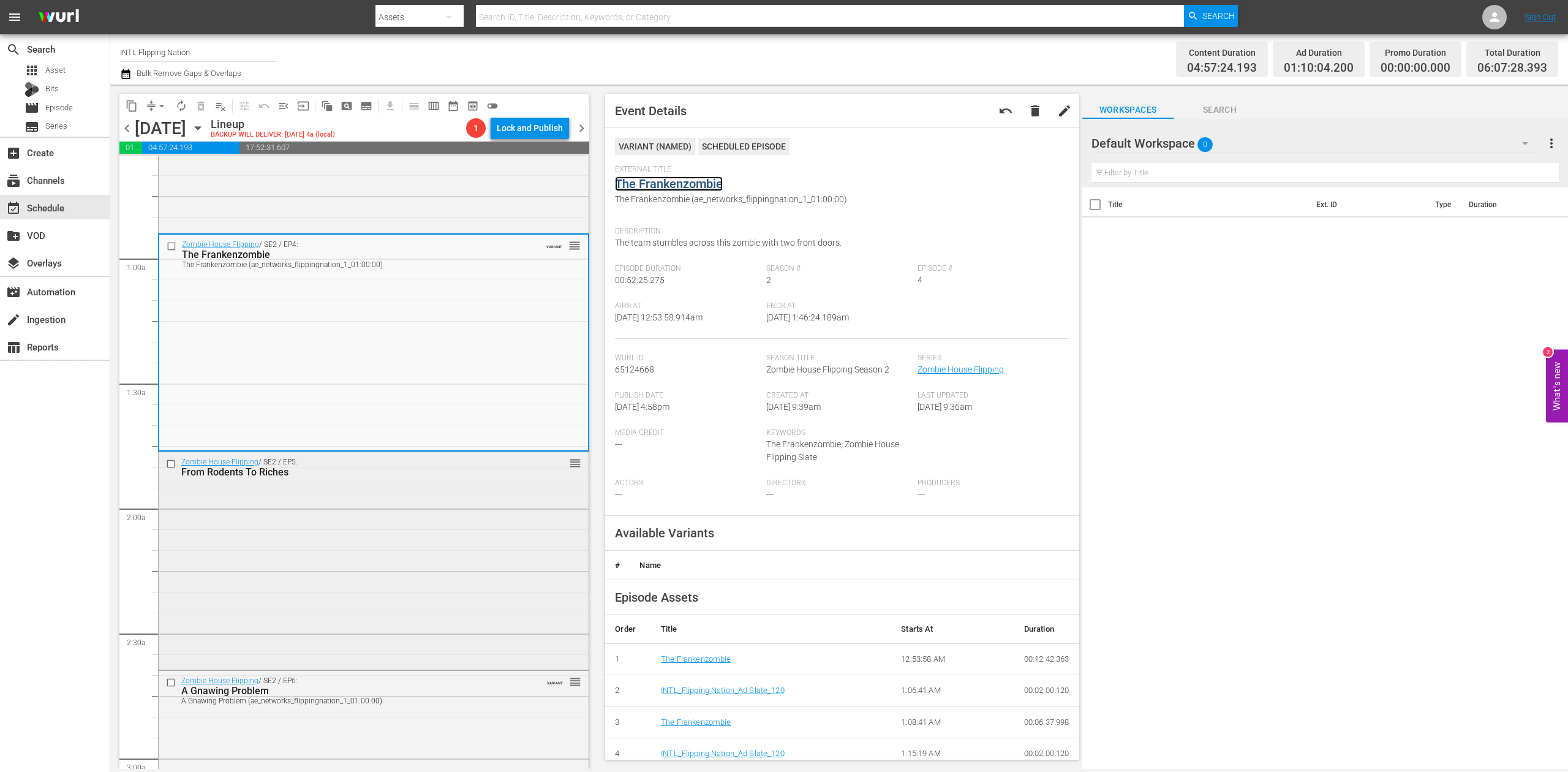
scroll to position [326, 0]
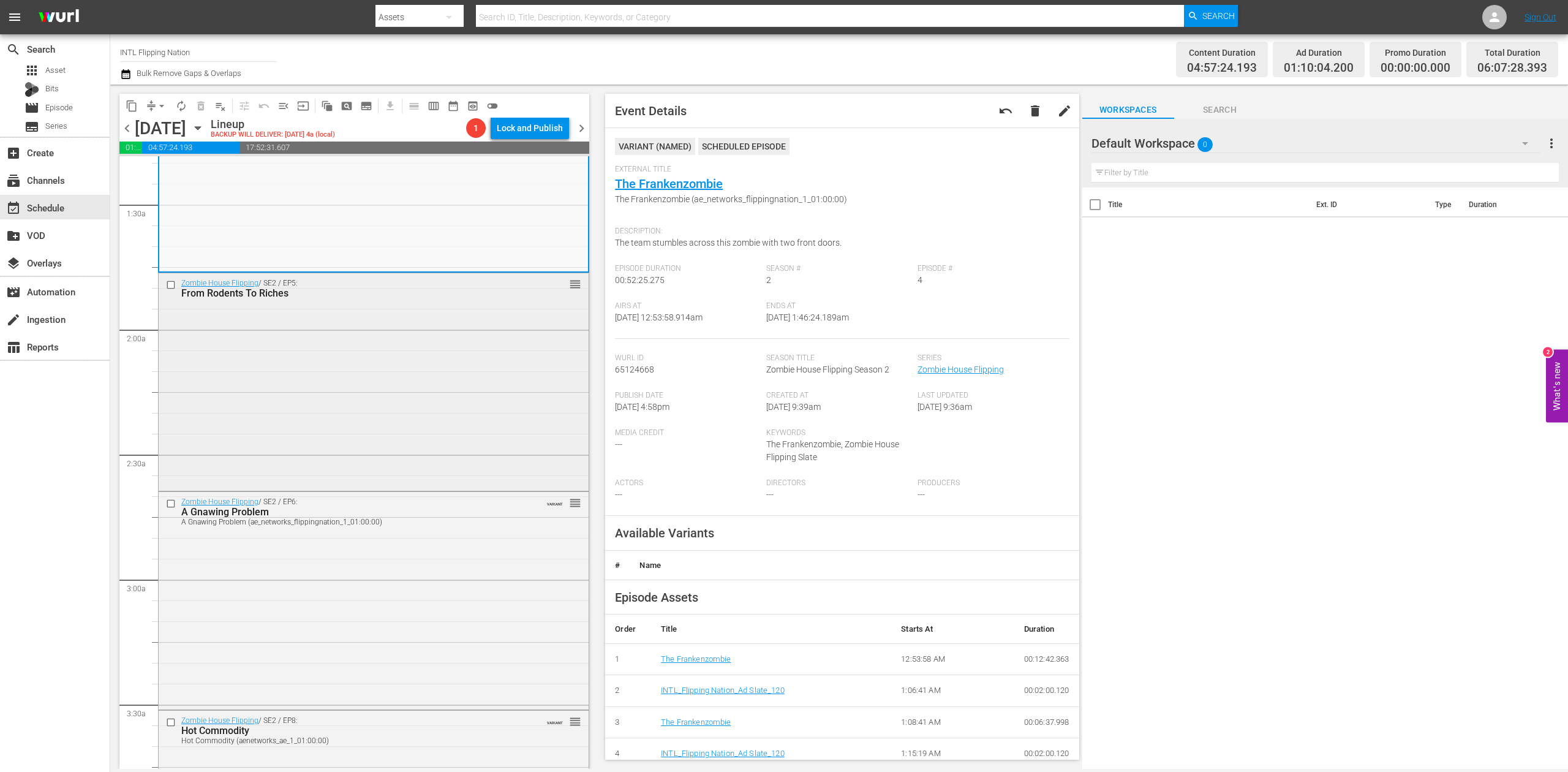
click at [468, 410] on div "Zombie House Flipping / SE2 / EP5: From Rodents To Riches reorder" at bounding box center [374, 380] width 430 height 215
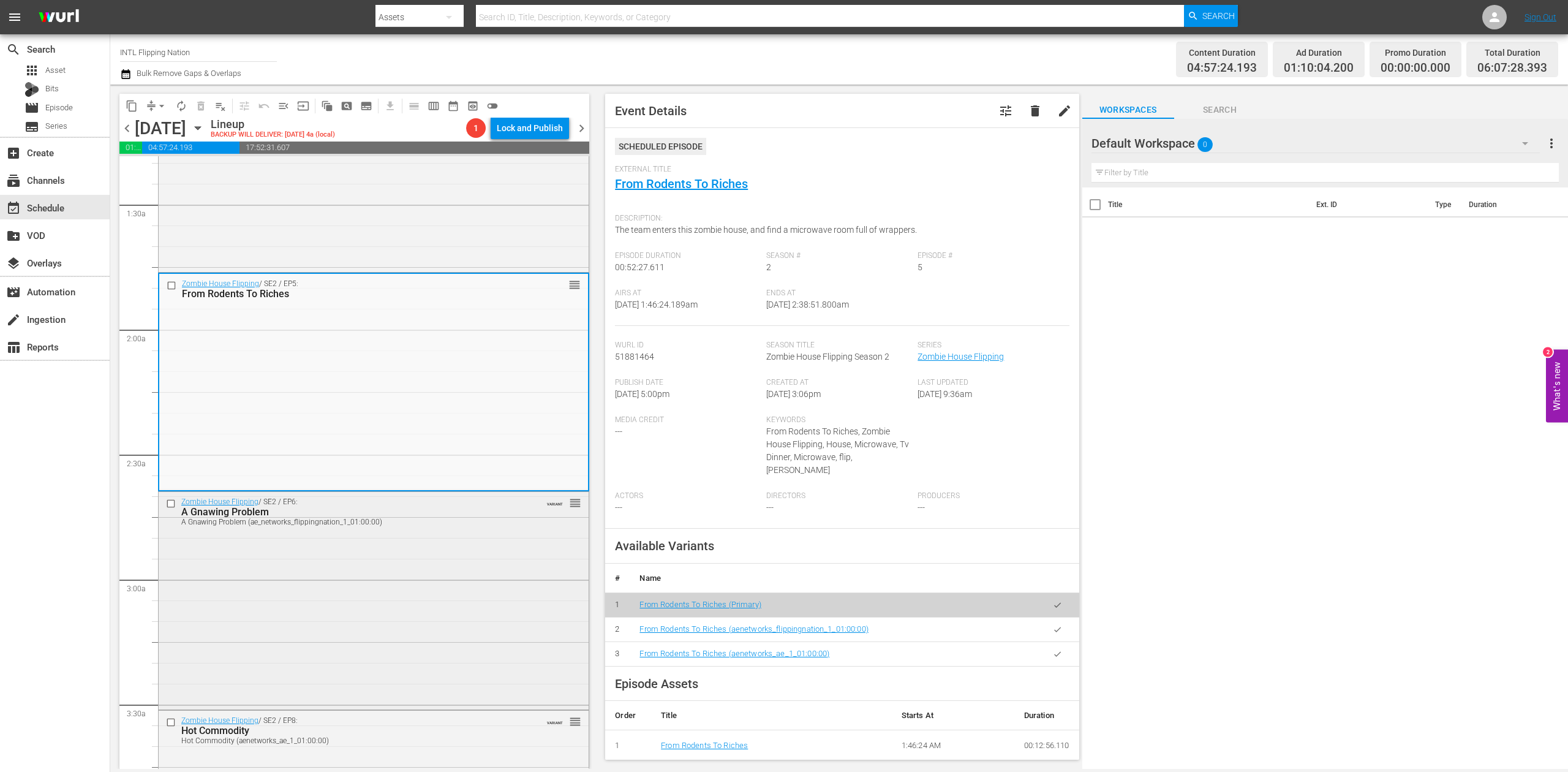
click at [353, 560] on div "Zombie House Flipping / SE2 / EP6: A Gnawing Problem A Gnawing Problem (ae_netw…" at bounding box center [374, 599] width 430 height 215
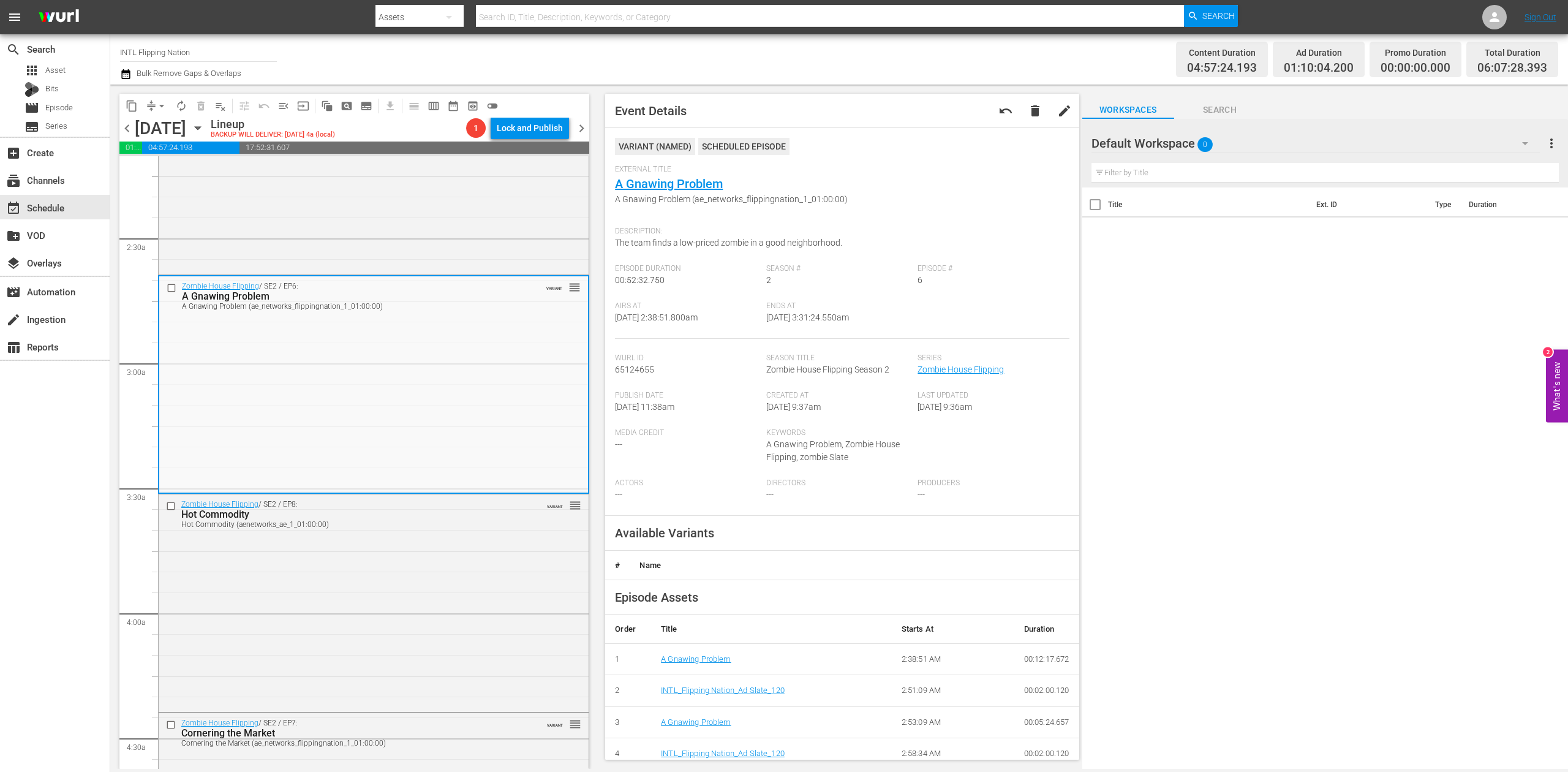
scroll to position [572, 0]
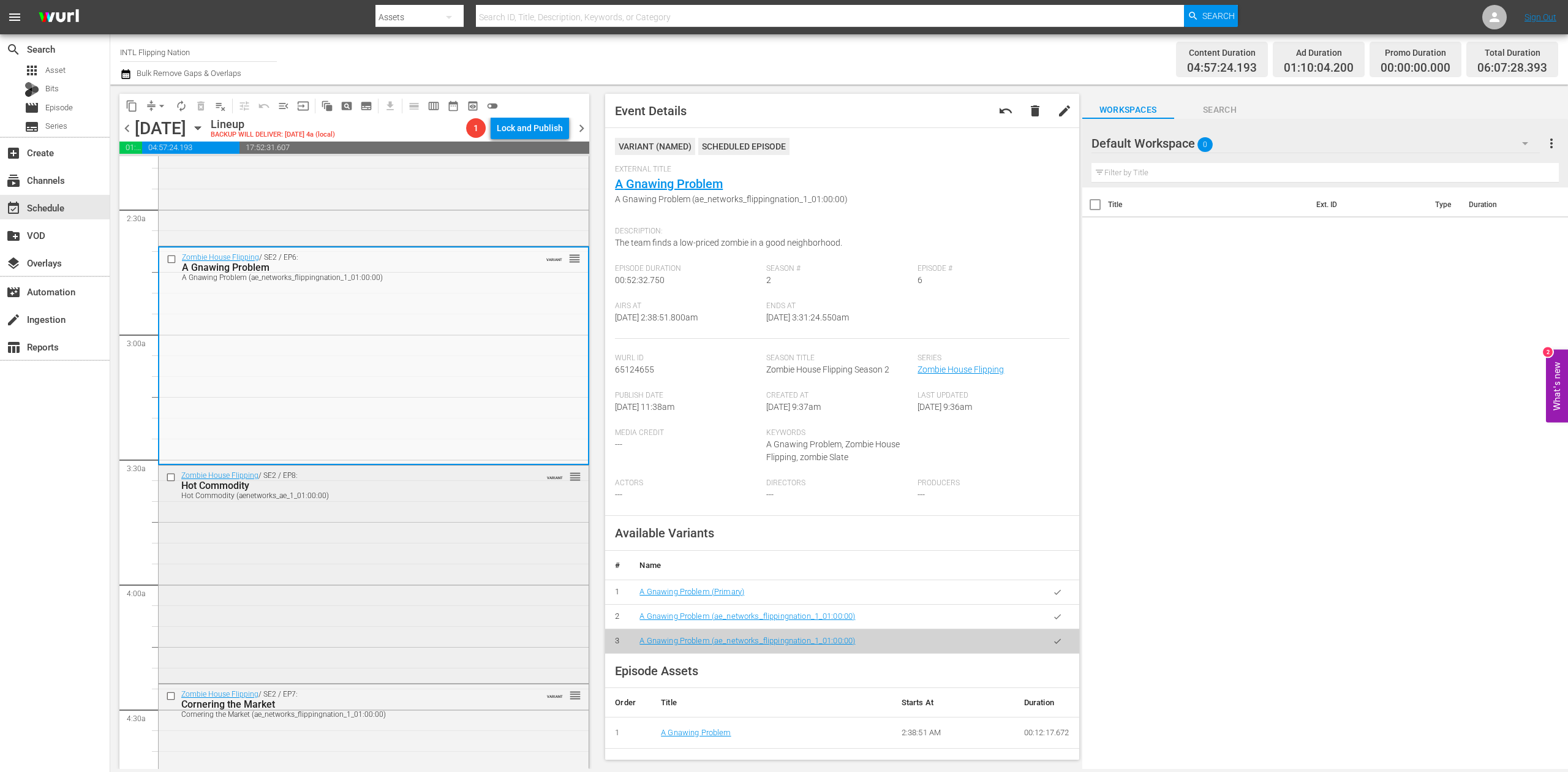
click at [311, 580] on div "Zombie House Flipping / SE2 / EP8: Hot Commodity Hot Commodity (aenetworks_ae_1…" at bounding box center [374, 573] width 430 height 214
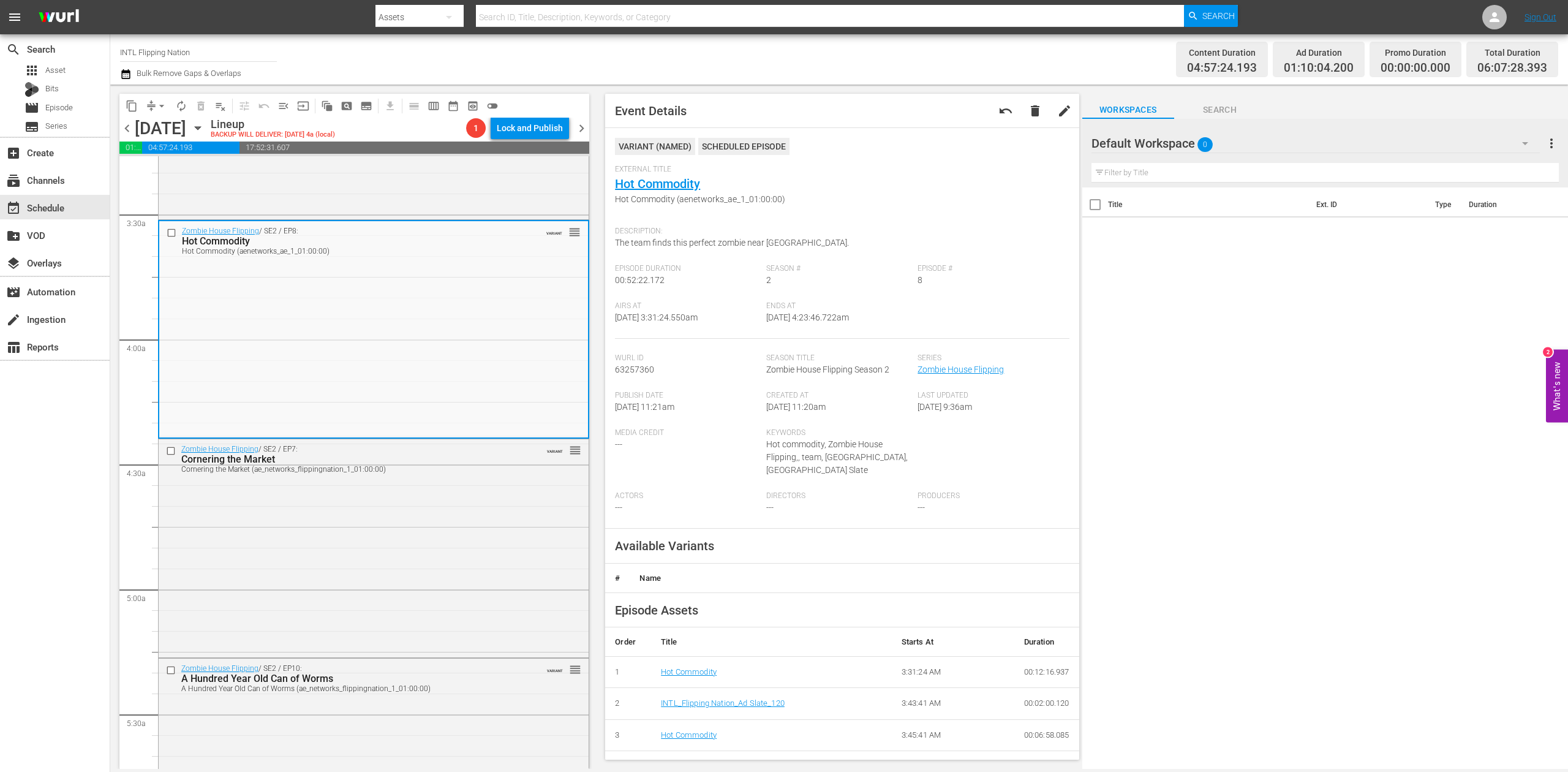
scroll to position [898, 0]
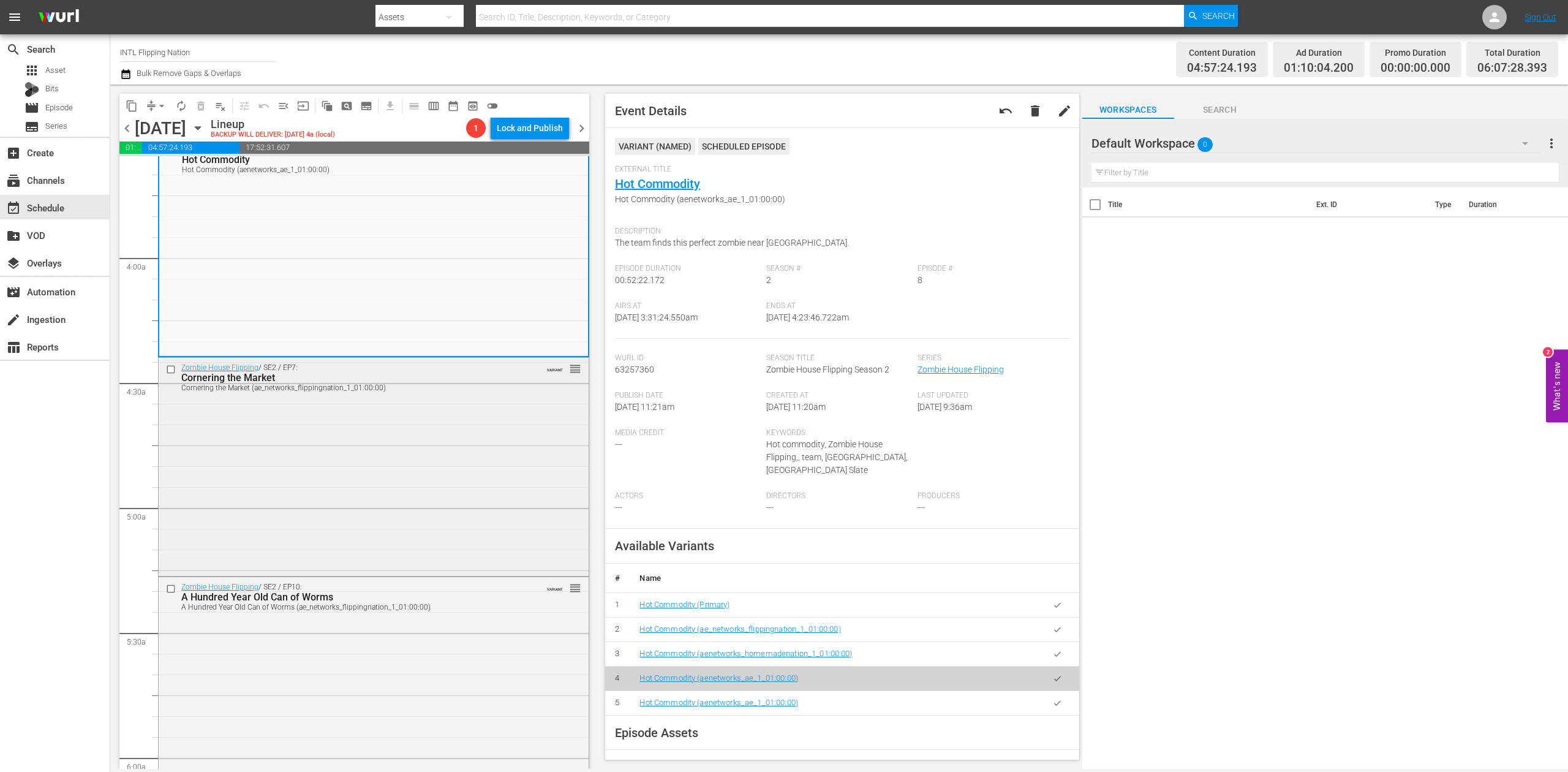
click at [424, 488] on div "Zombie House Flipping / SE2 / EP7: Cornering the Market Cornering the Market (a…" at bounding box center [374, 465] width 430 height 216
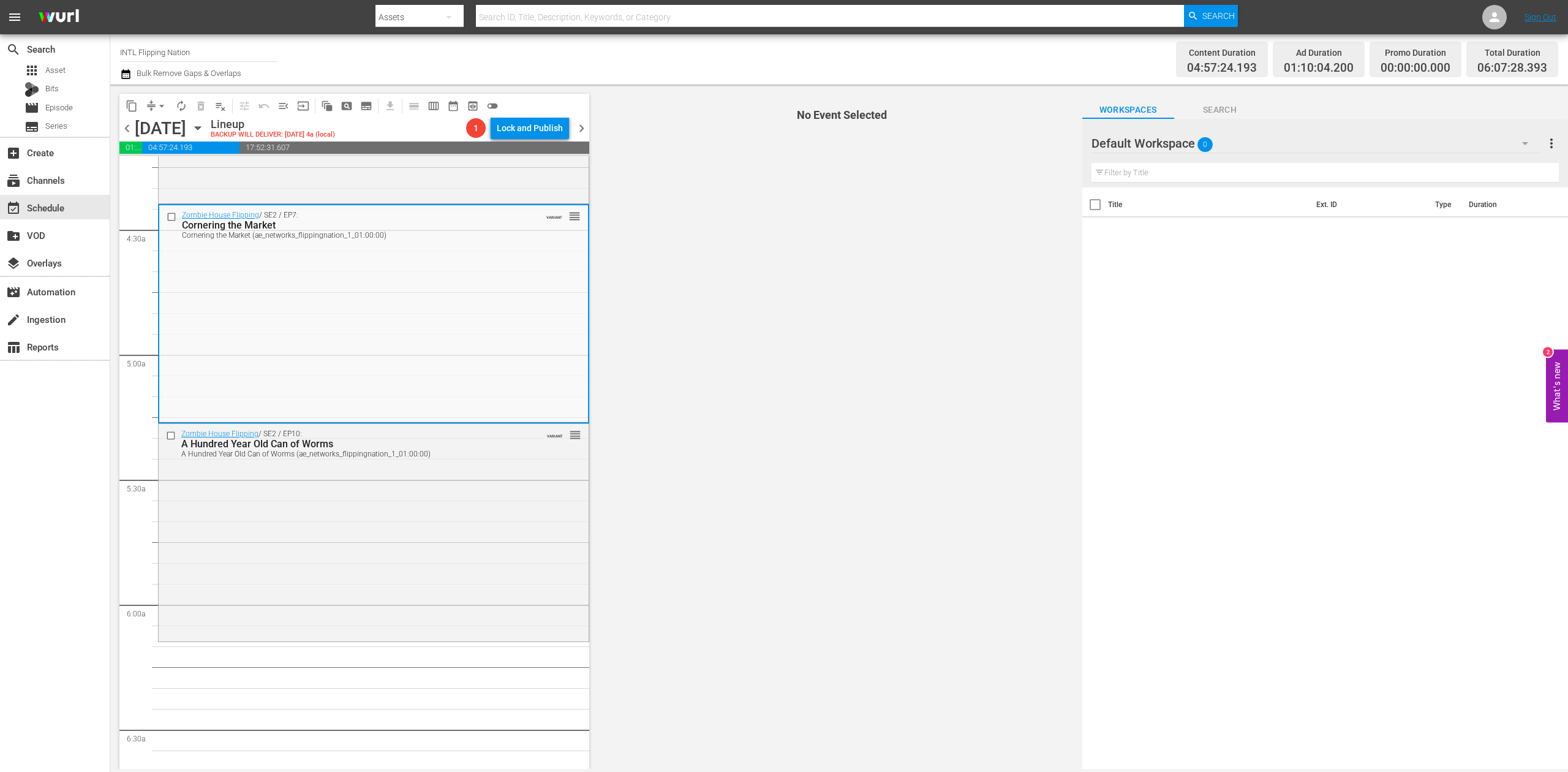
scroll to position [1061, 0]
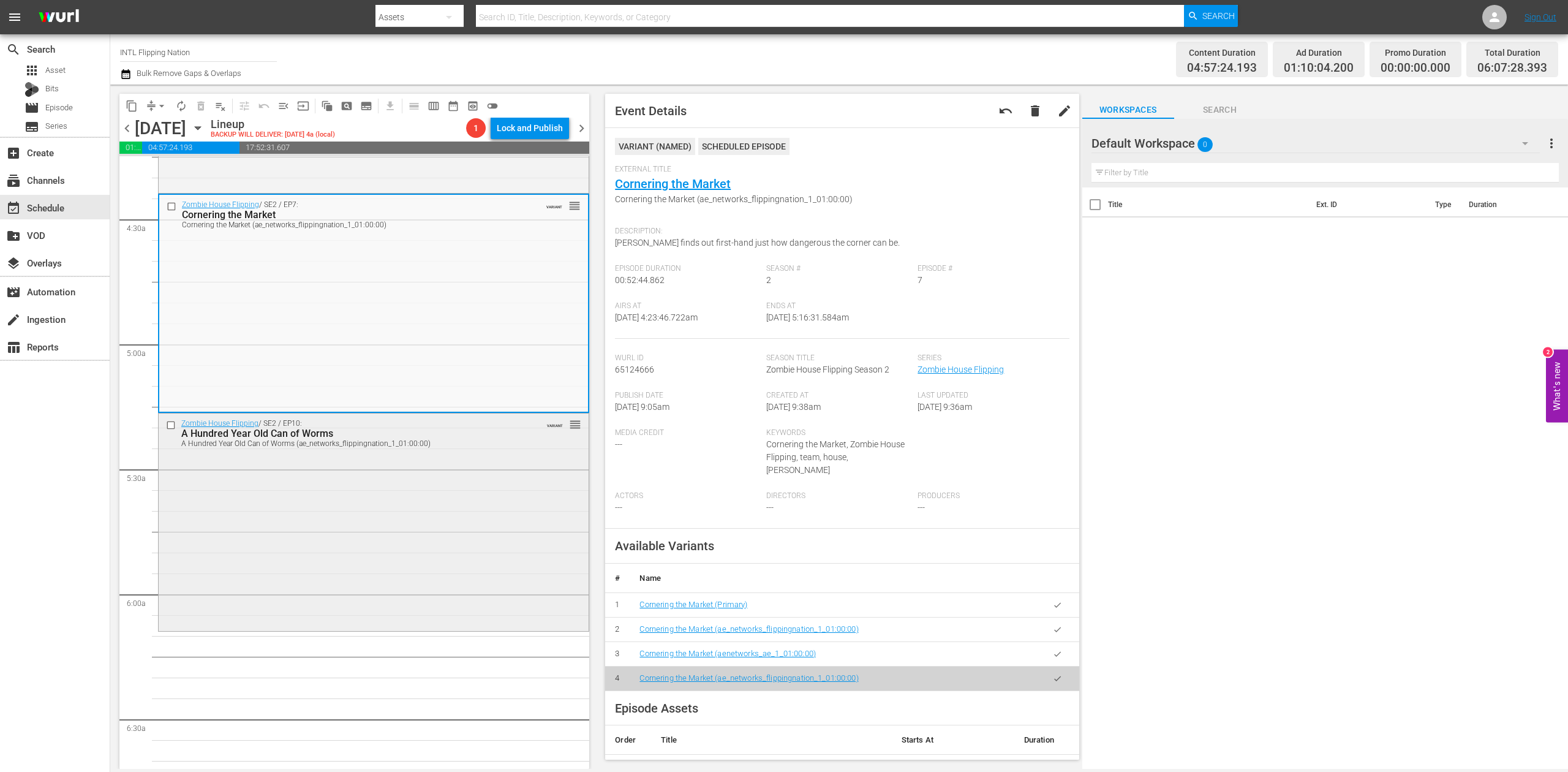
click at [432, 595] on div "Zombie House Flipping / SE2 / EP10: A Hundred Year Old Can of Worms A Hundred Y…" at bounding box center [374, 521] width 430 height 215
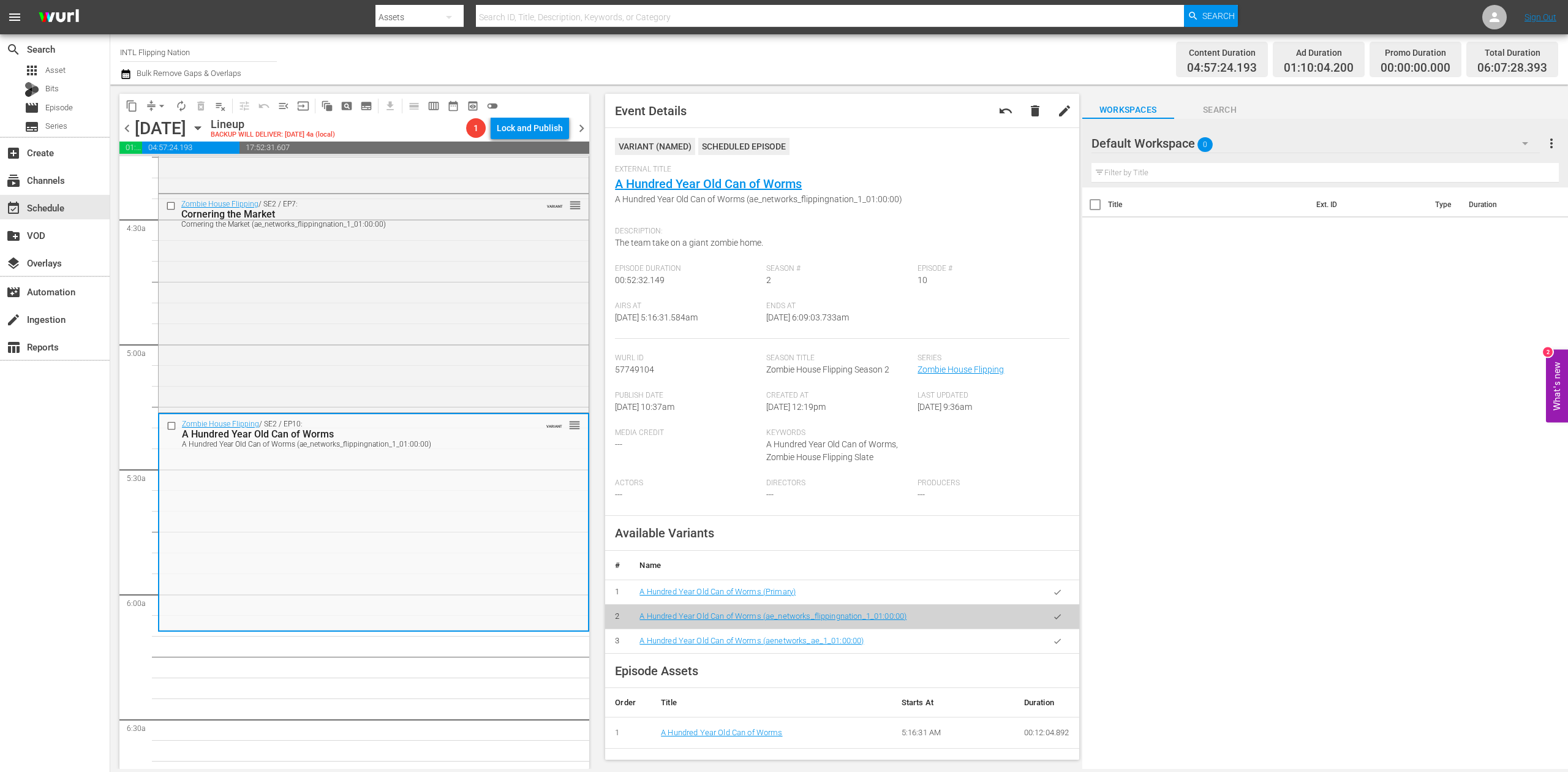
click at [126, 72] on icon "button" at bounding box center [125, 74] width 9 height 10
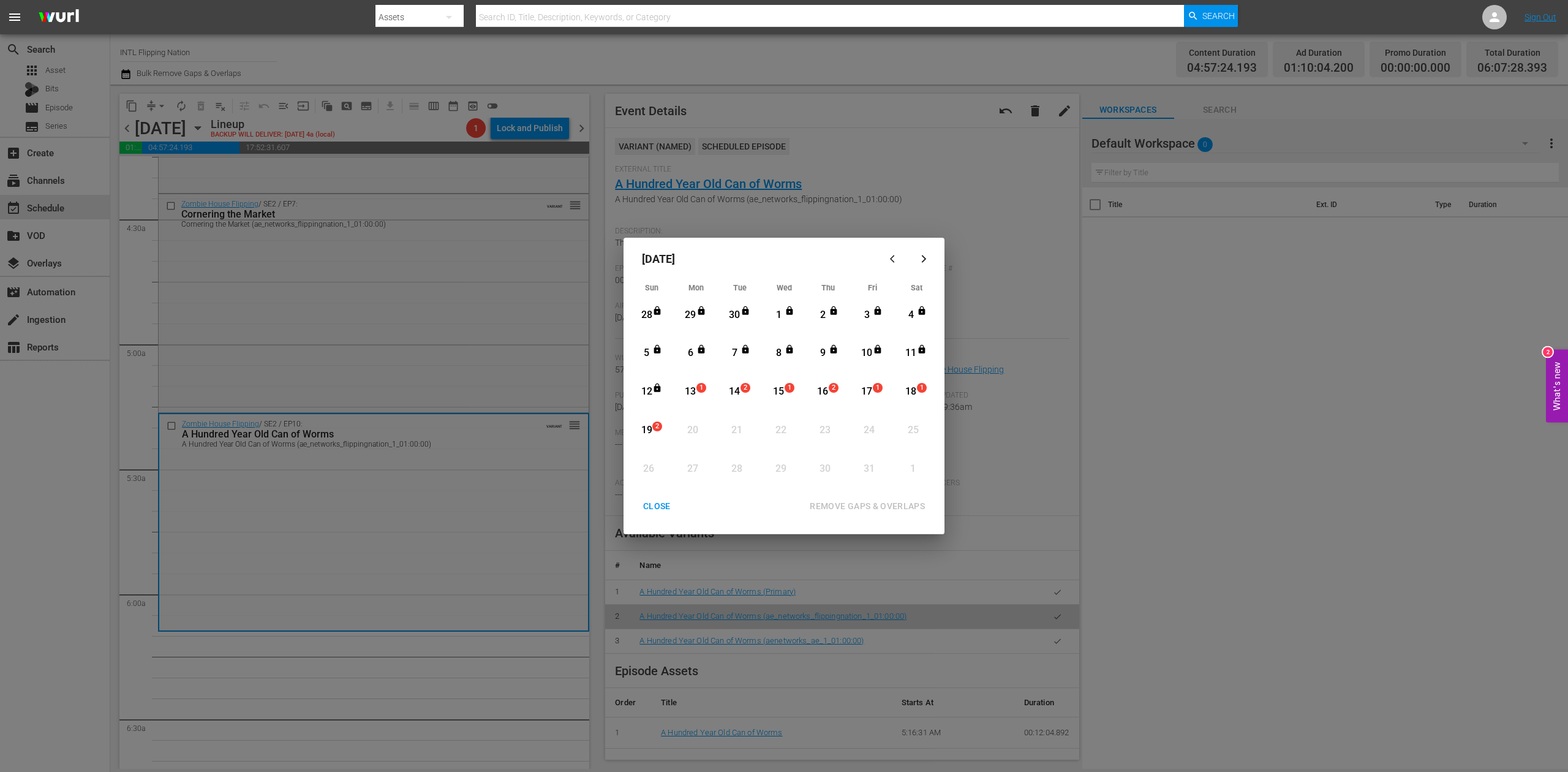
click at [691, 386] on div "13" at bounding box center [691, 392] width 16 height 14
click at [899, 498] on div "REMOVE GAPS & OVERLAPS" at bounding box center [867, 506] width 135 height 16
click at [660, 500] on div "CLOSE" at bounding box center [657, 506] width 47 height 16
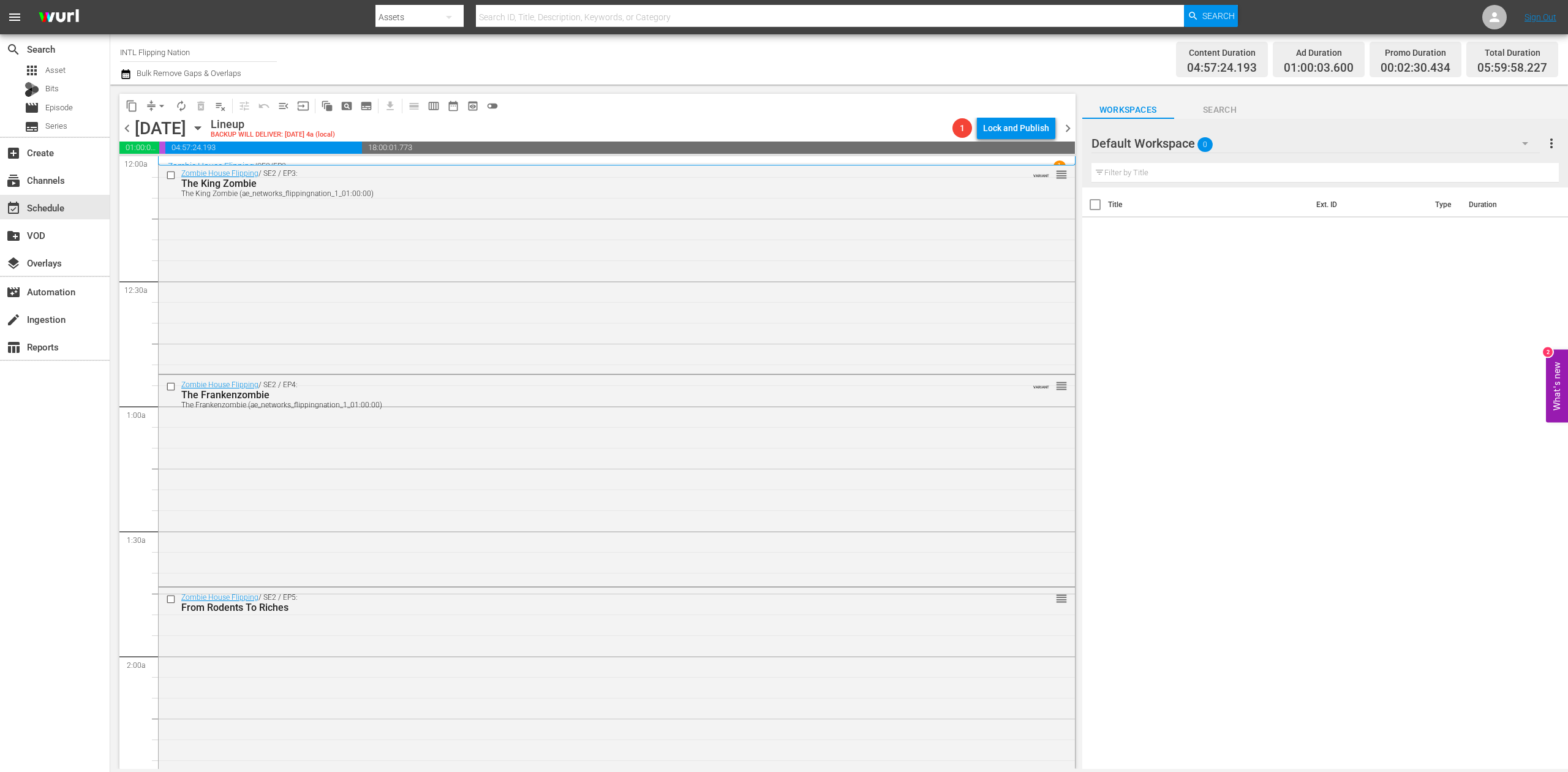
click at [128, 75] on icon "button" at bounding box center [125, 74] width 12 height 15
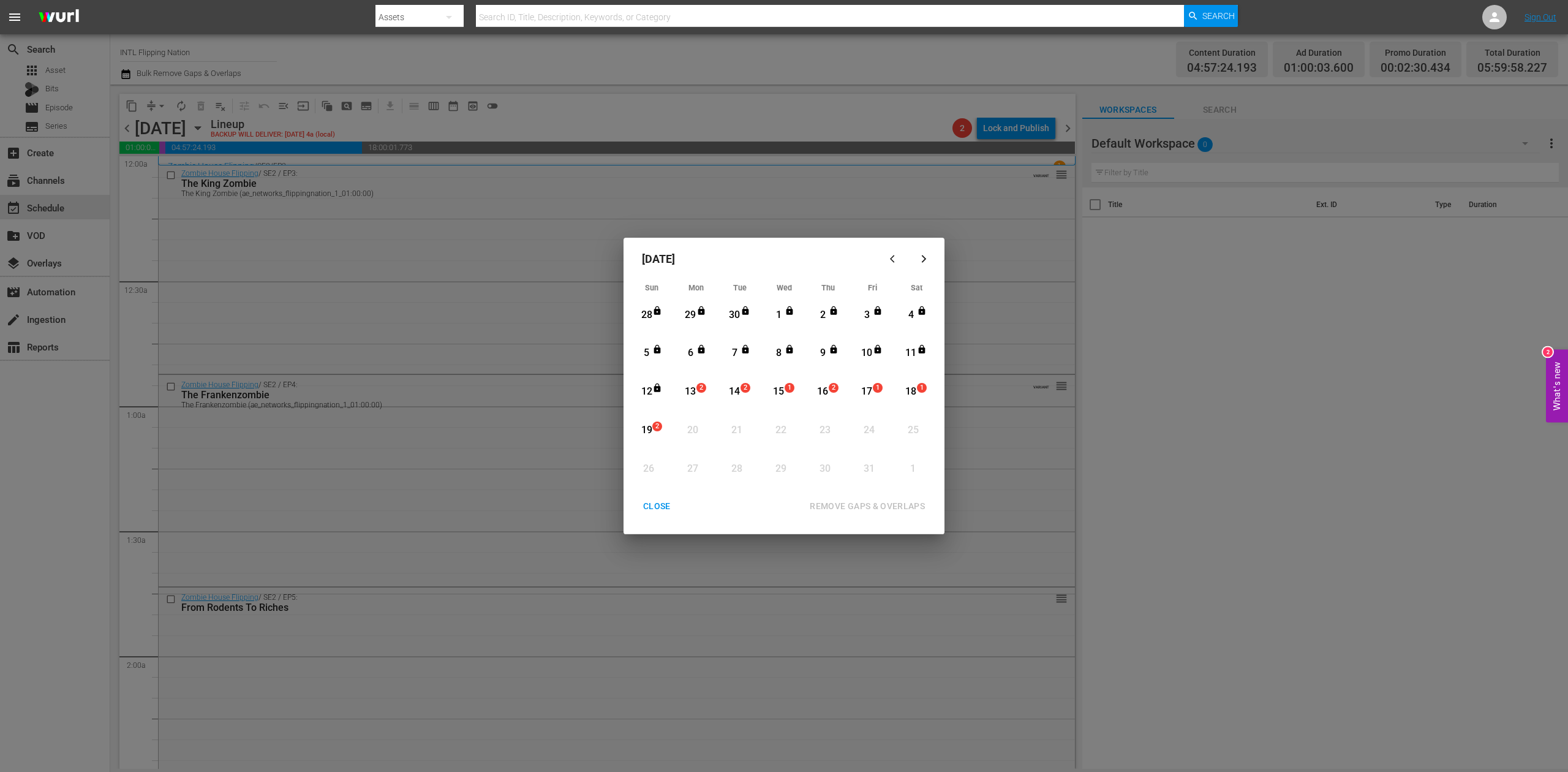
click at [701, 382] on span "2" at bounding box center [701, 387] width 9 height 10
click at [902, 504] on div "REMOVE GAPS & OVERLAPS" at bounding box center [867, 506] width 135 height 16
click at [655, 505] on div "CLOSE" at bounding box center [657, 506] width 47 height 16
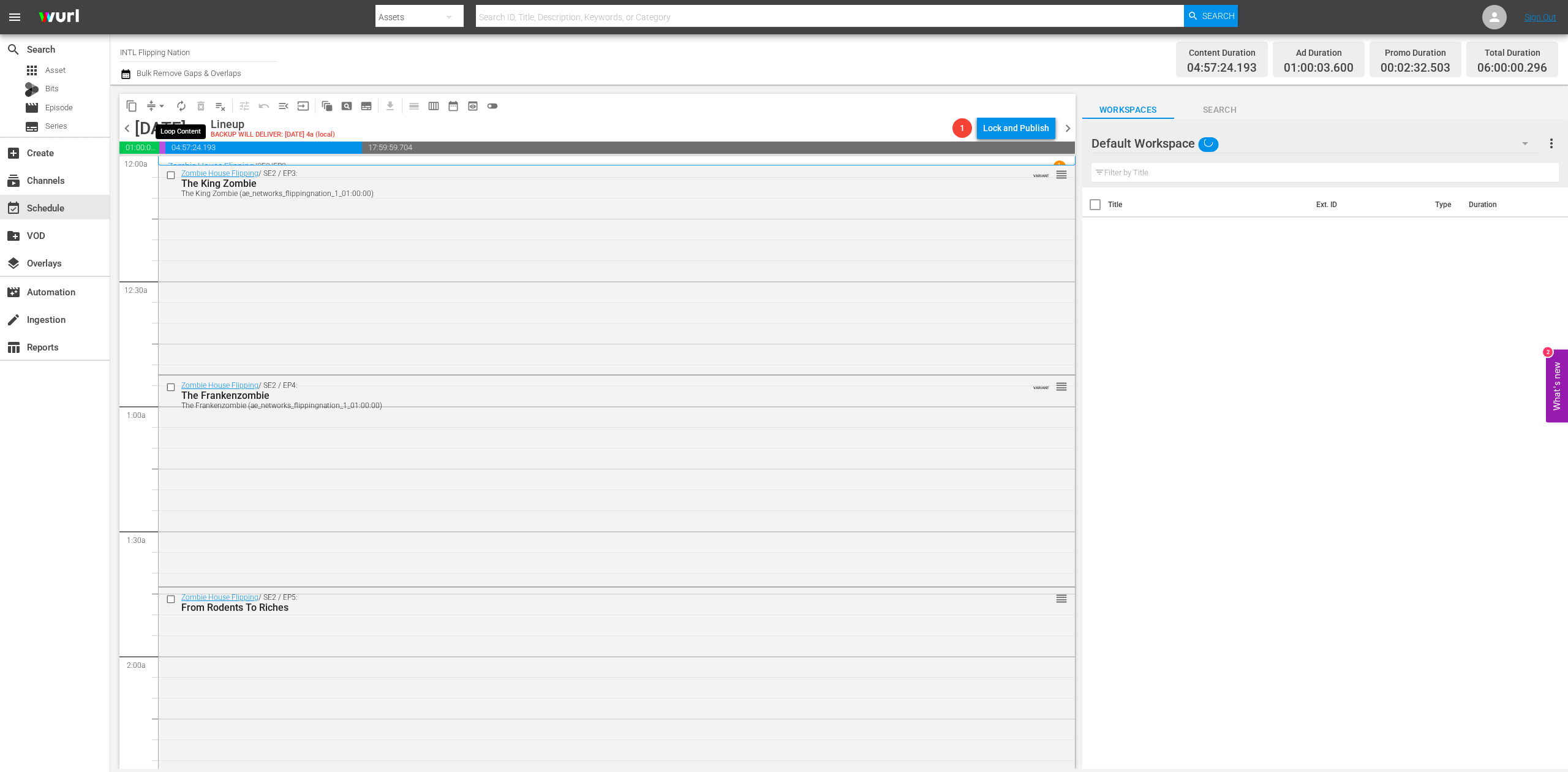
click at [178, 106] on span "autorenew_outlined" at bounding box center [181, 106] width 13 height 13
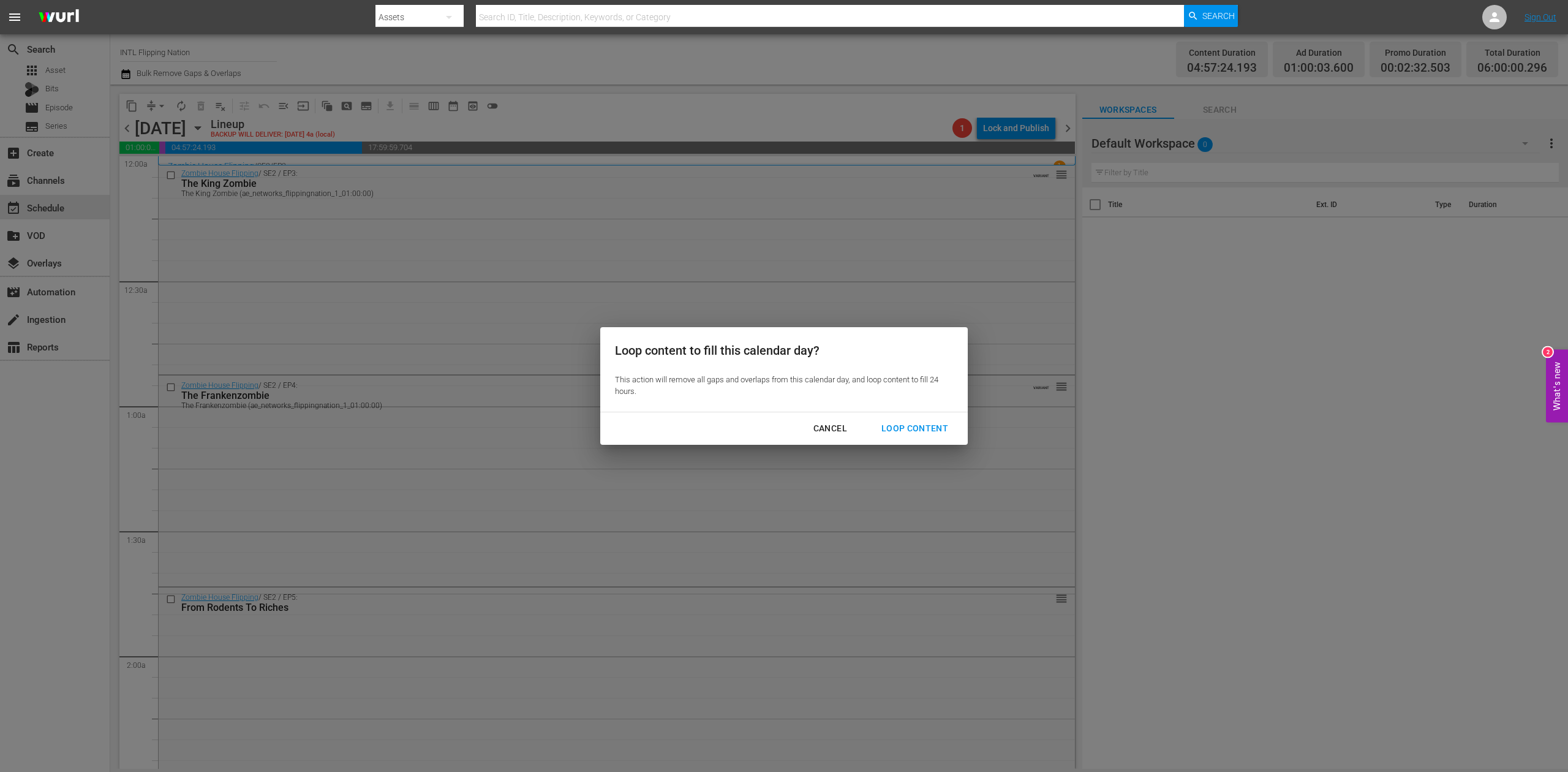
click at [902, 419] on button "Loop Content" at bounding box center [914, 428] width 96 height 23
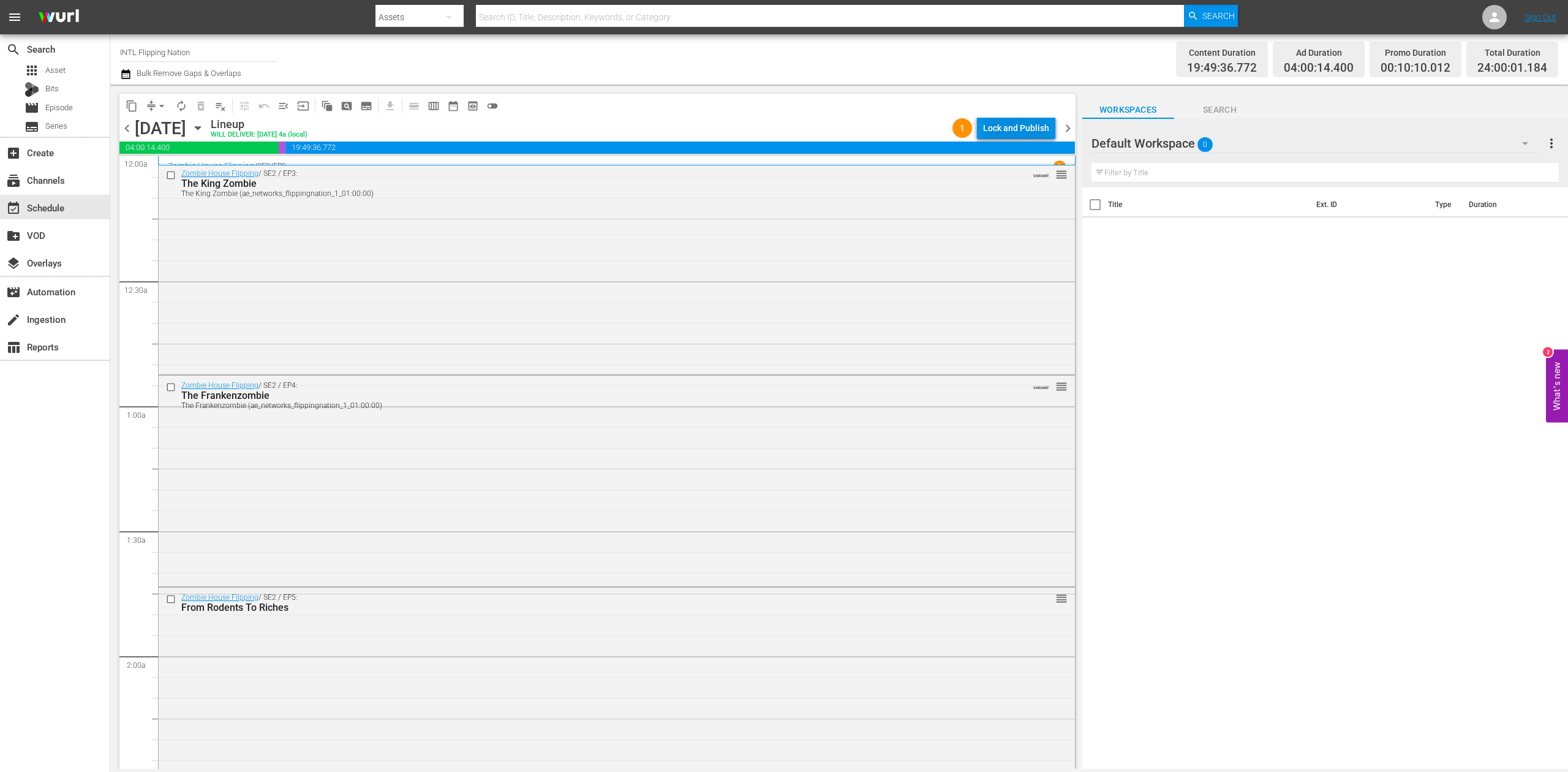
click at [1021, 123] on div "Lock and Publish" at bounding box center [1016, 128] width 66 height 22
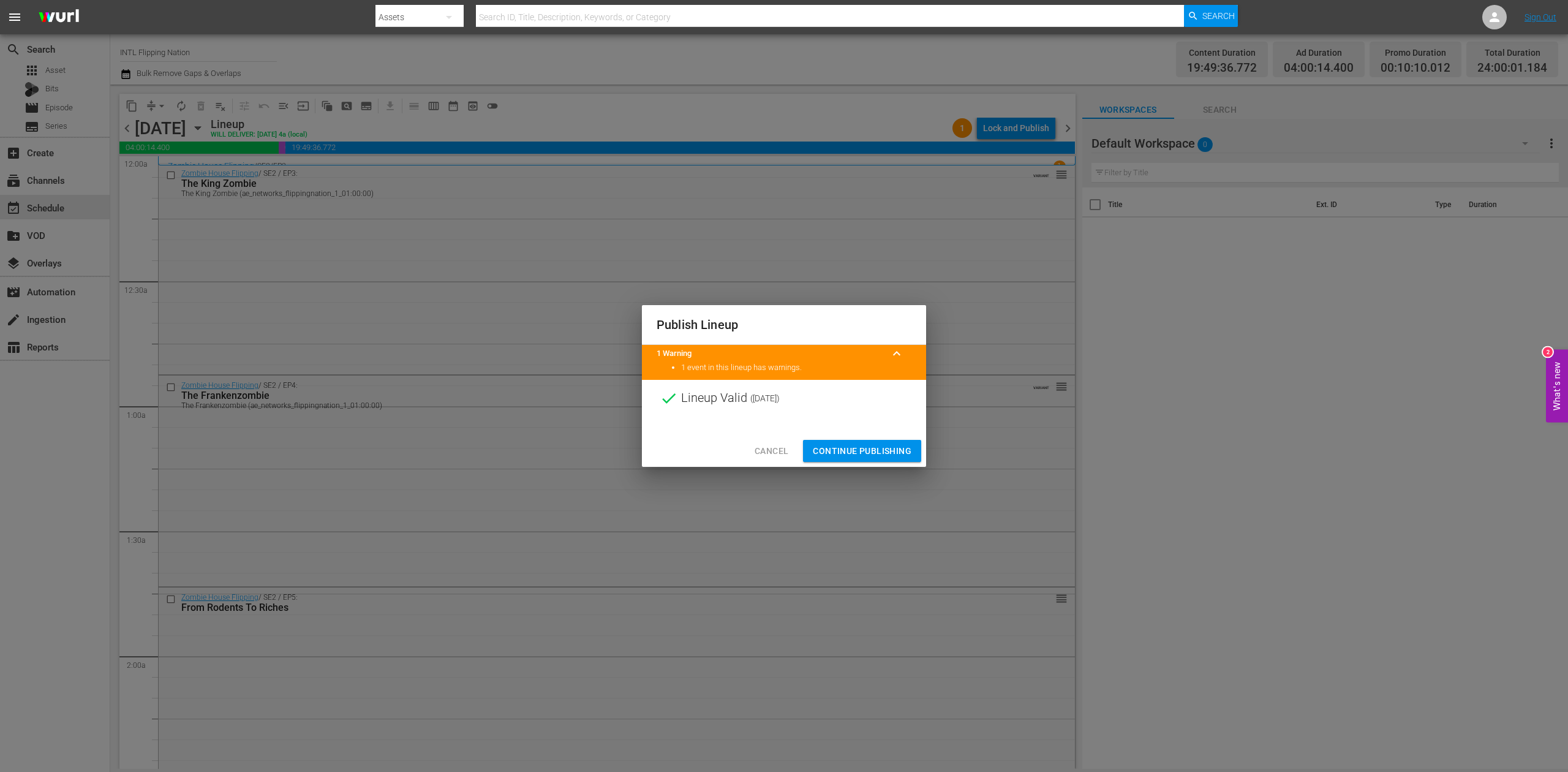
drag, startPoint x: 852, startPoint y: 456, endPoint x: 716, endPoint y: 439, distance: 137.1
click at [852, 454] on span "Continue Publishing" at bounding box center [862, 451] width 99 height 16
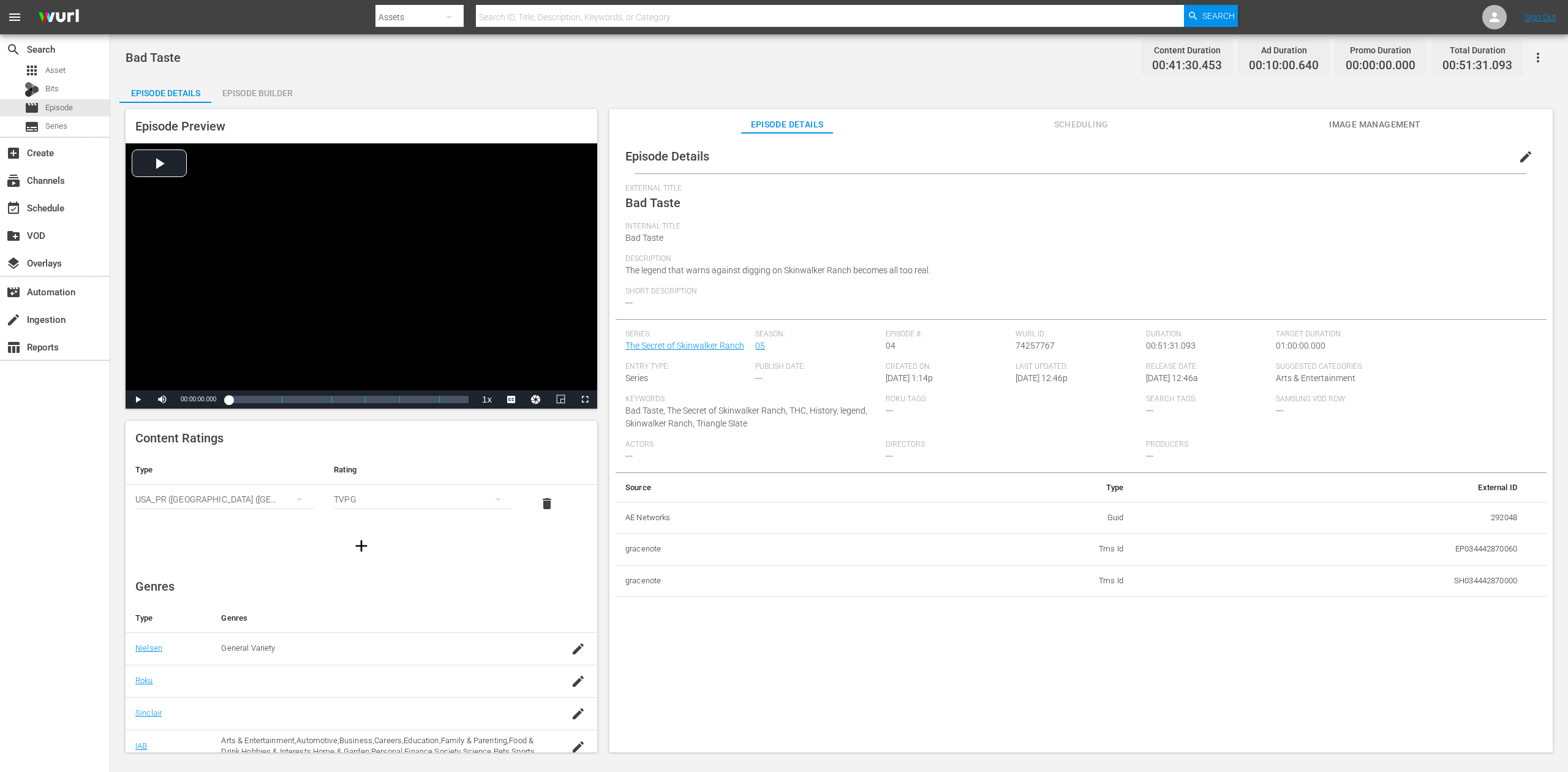
click at [263, 94] on div "Episode Builder" at bounding box center [257, 93] width 91 height 30
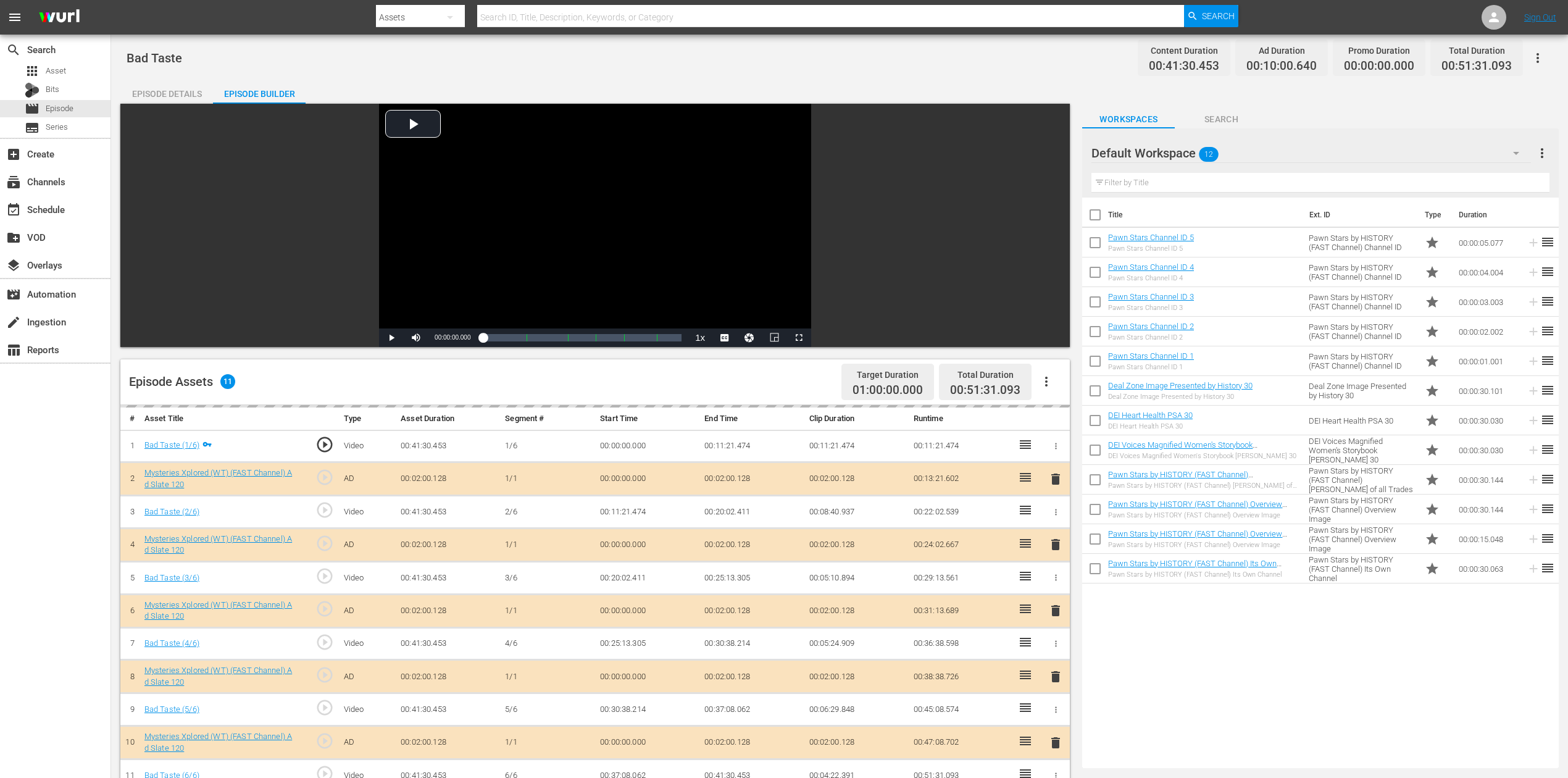
click at [1185, 150] on icon "button" at bounding box center [1516, 153] width 15 height 15
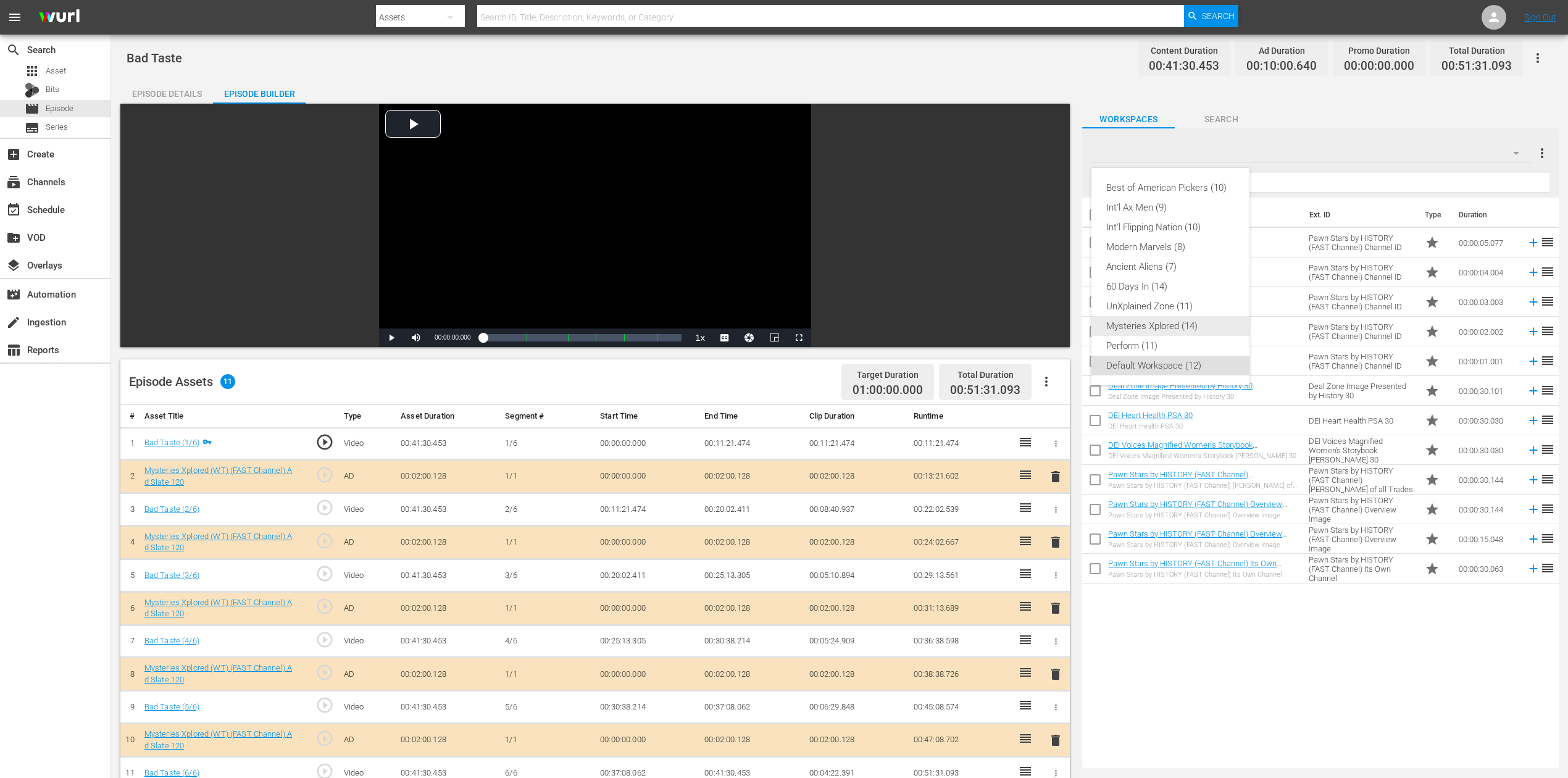
click at [1161, 323] on div "Mysteries Xplored (14)" at bounding box center [1170, 326] width 128 height 20
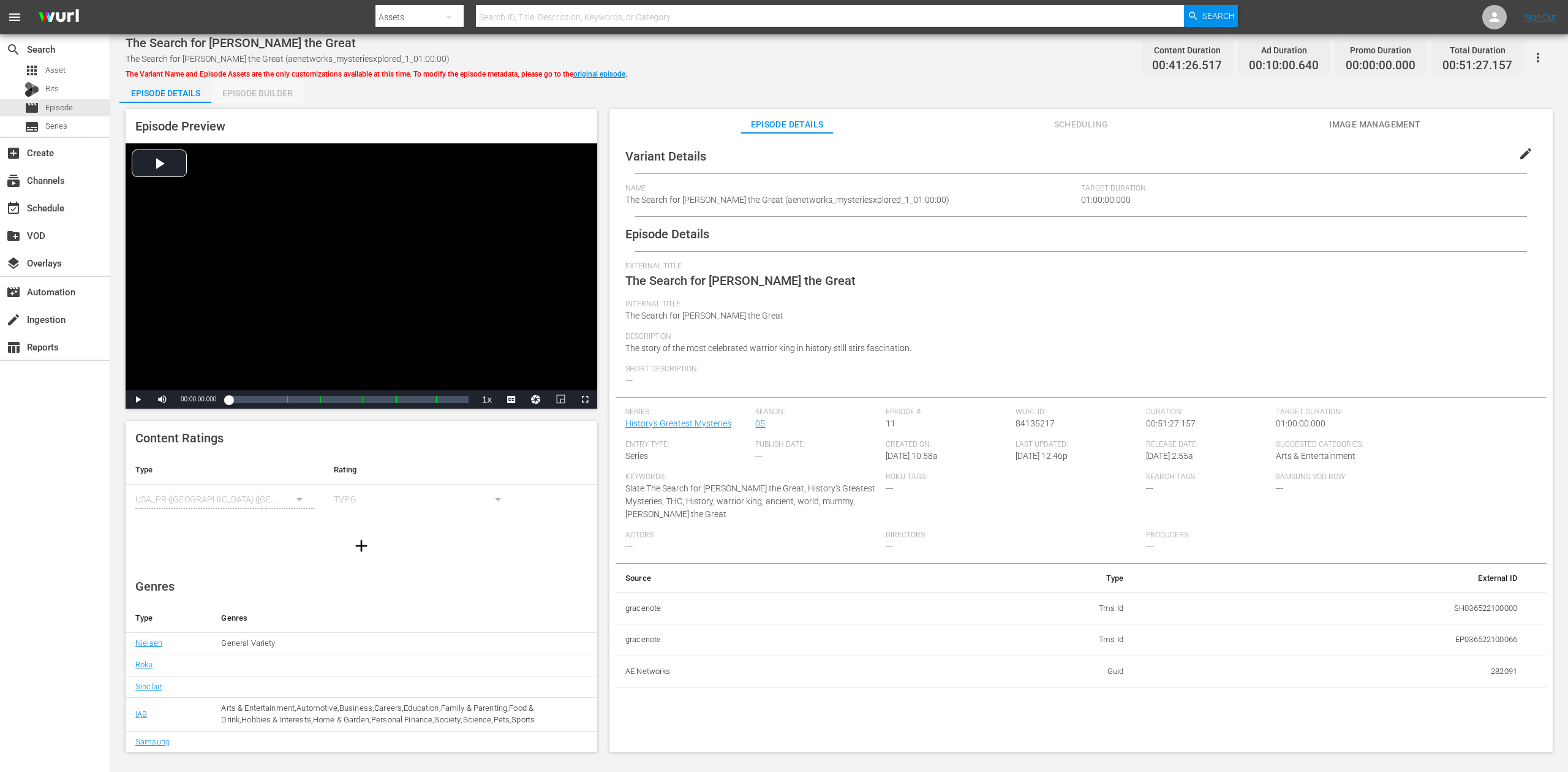
click at [275, 89] on div "Episode Builder" at bounding box center [257, 93] width 91 height 30
click at [266, 92] on div "Episode Builder" at bounding box center [257, 93] width 91 height 30
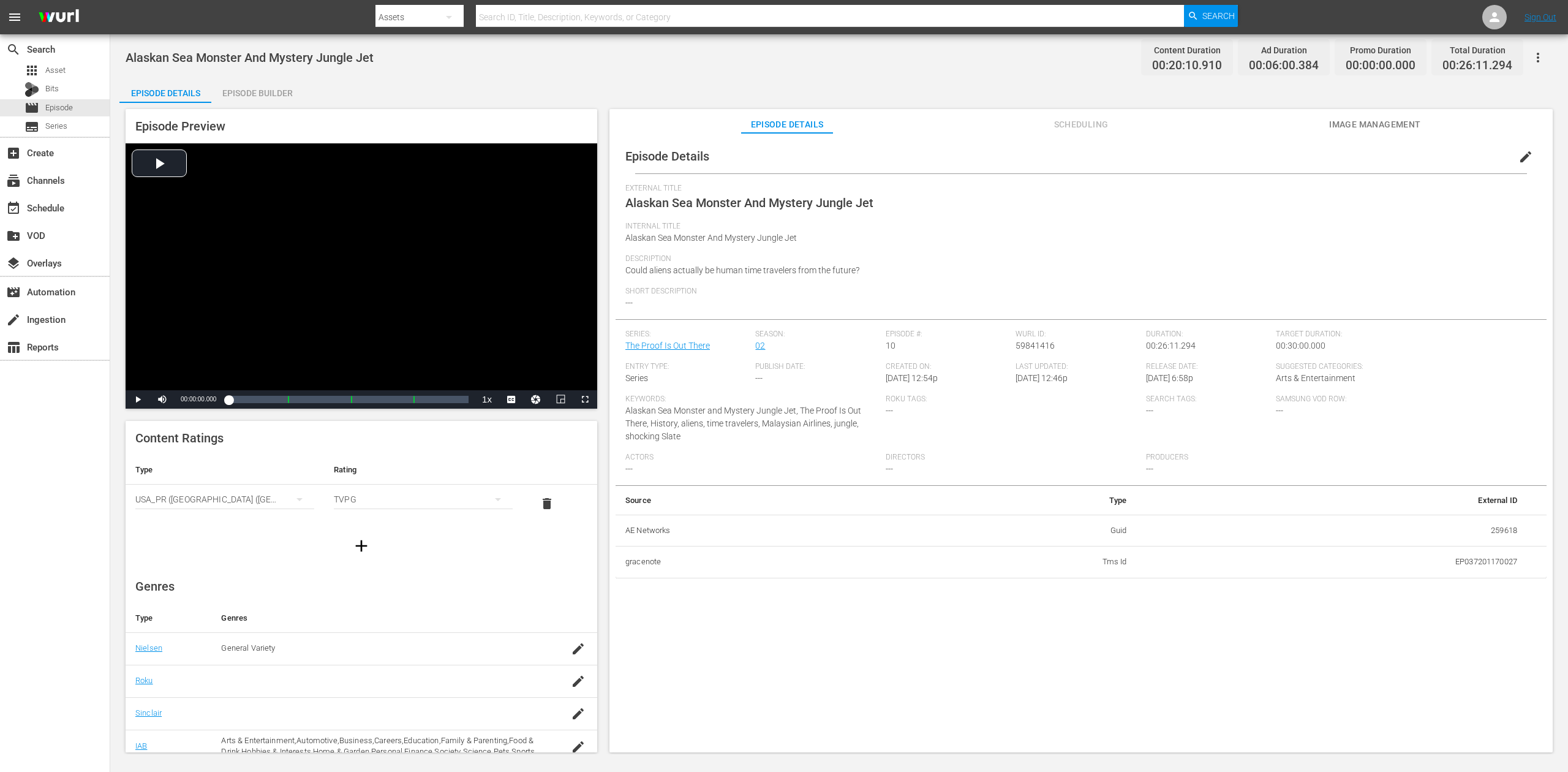
click at [264, 95] on div "Episode Builder" at bounding box center [257, 93] width 91 height 30
click at [260, 89] on div "Episode Builder" at bounding box center [257, 93] width 91 height 30
click at [264, 91] on div "Episode Builder" at bounding box center [257, 93] width 91 height 30
click at [245, 93] on div "Episode Builder" at bounding box center [257, 93] width 91 height 30
click at [256, 92] on div "Episode Builder" at bounding box center [257, 93] width 91 height 30
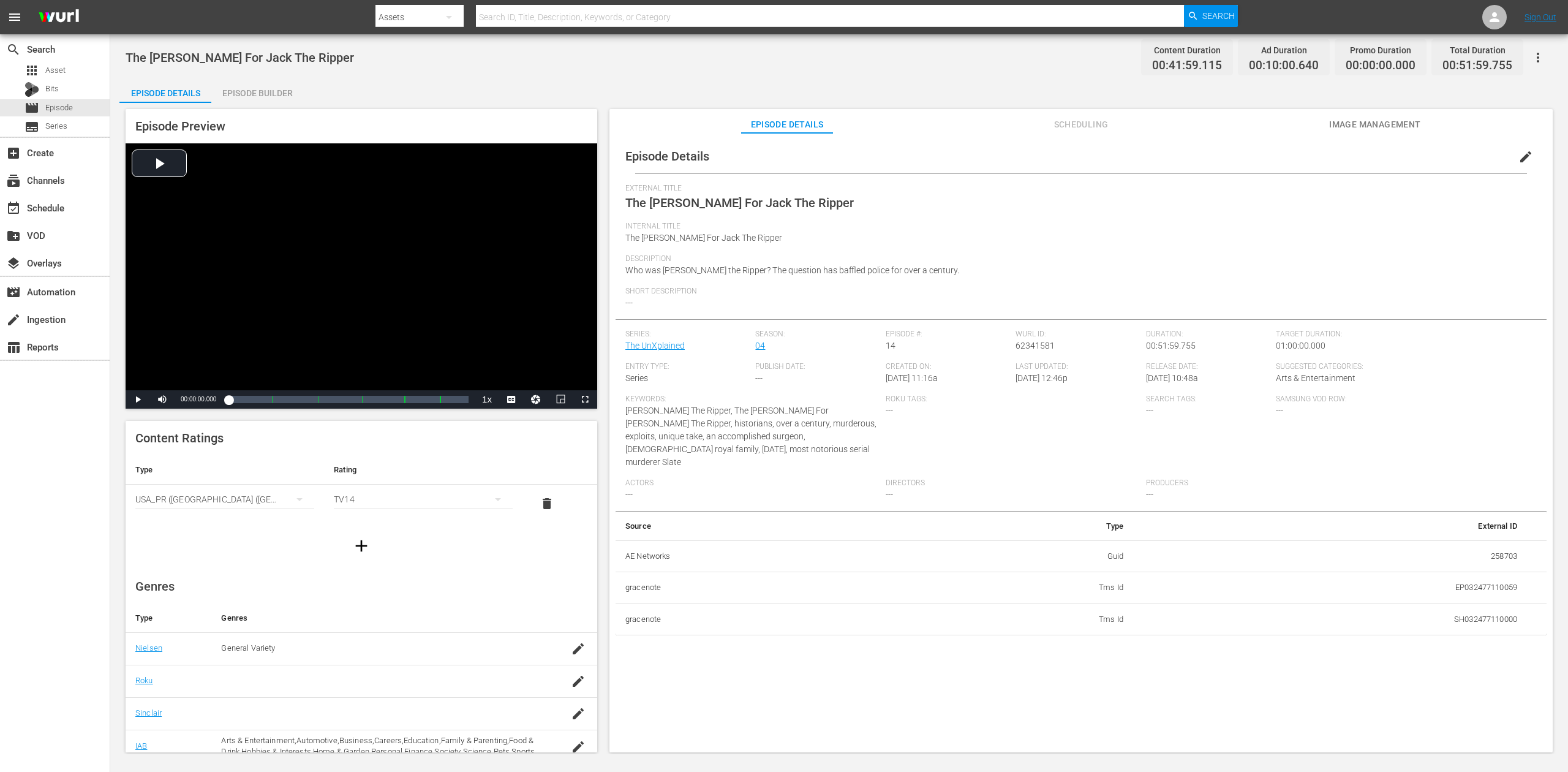
click at [256, 88] on div "Episode Builder" at bounding box center [257, 93] width 91 height 30
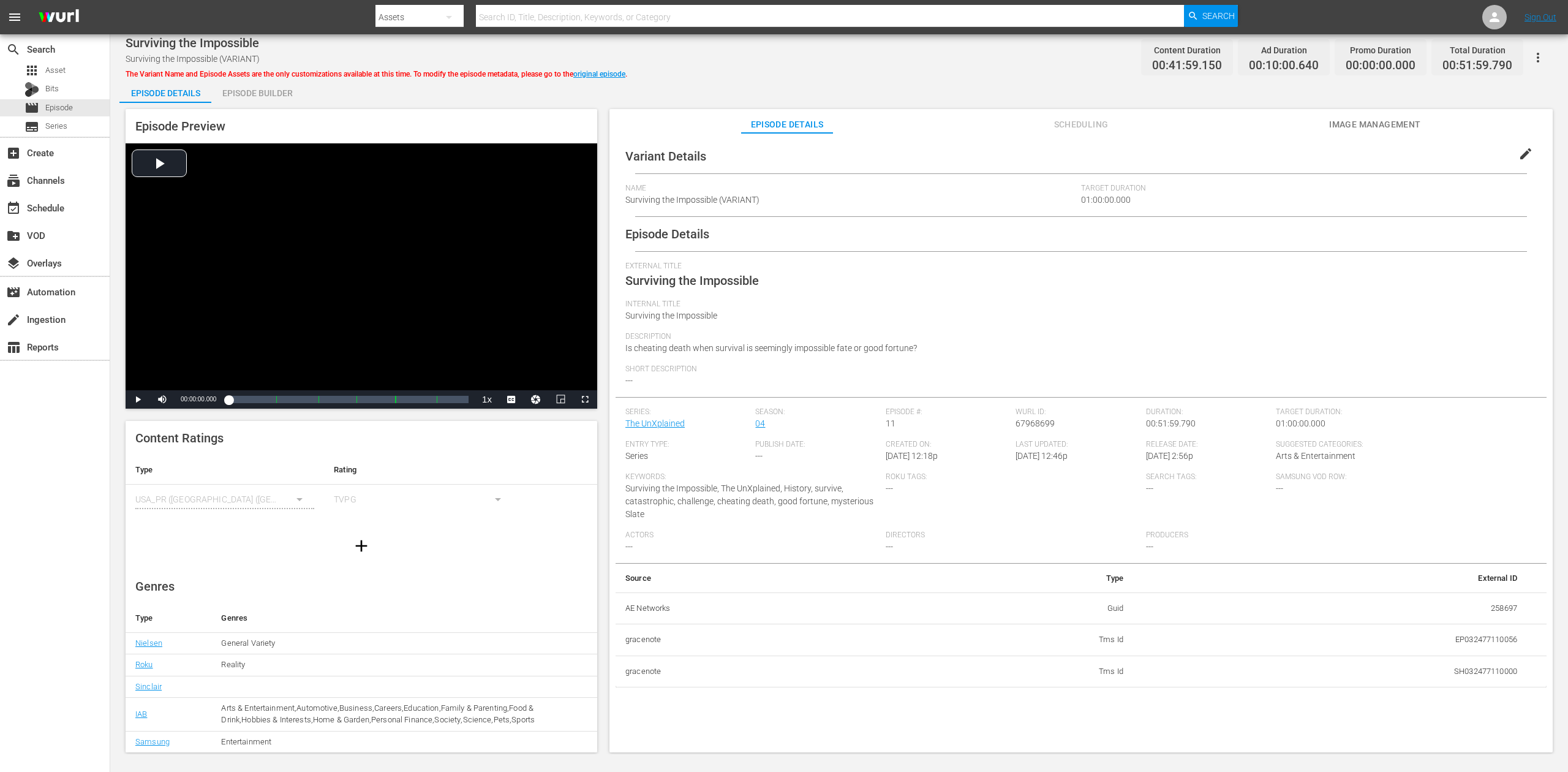
click at [258, 95] on div "Episode Builder" at bounding box center [257, 93] width 91 height 30
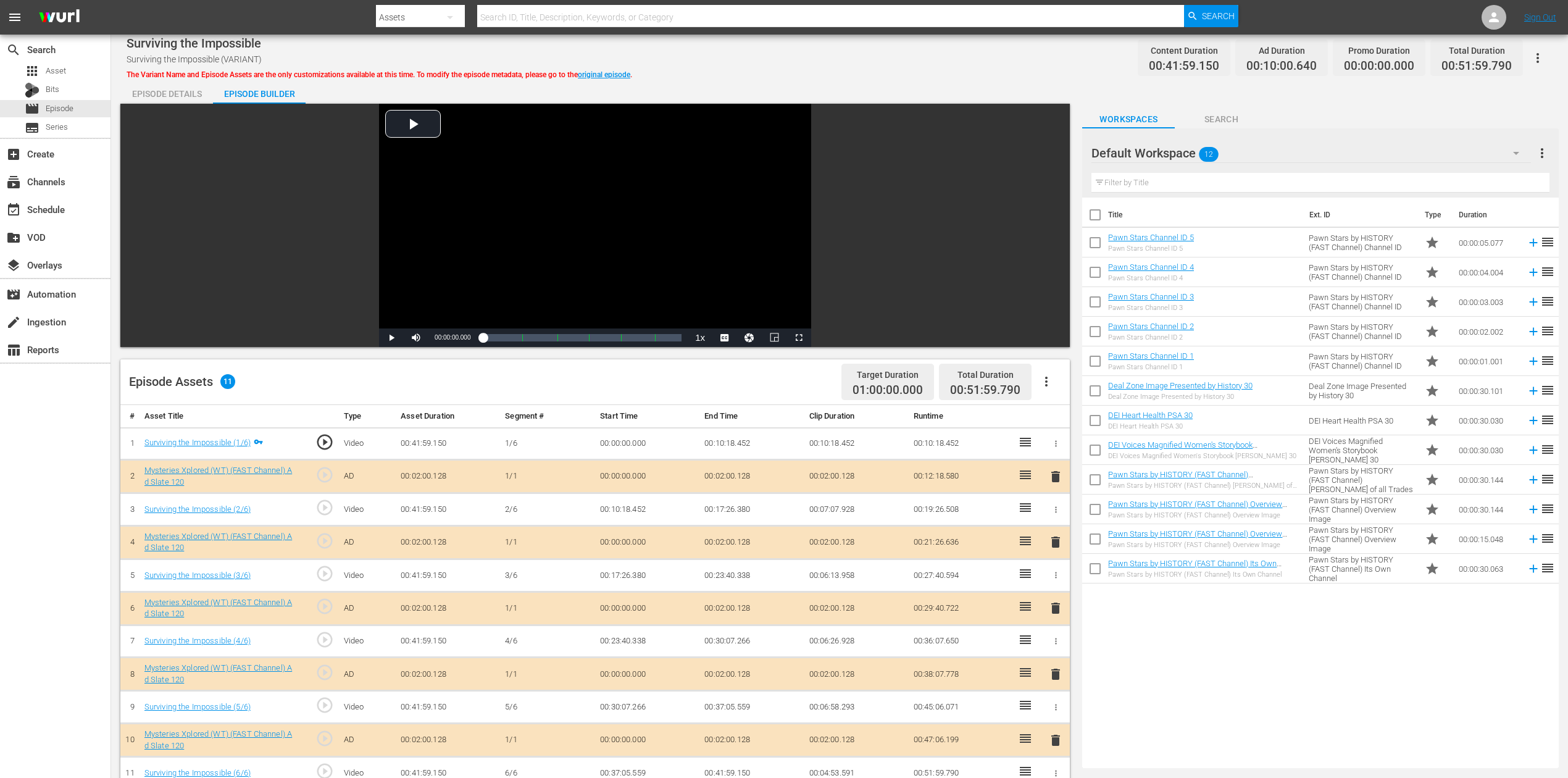
click at [35, 524] on div "search Search apps Asset Bits movie Episode subtitles Series add_box Create sub…" at bounding box center [55, 423] width 111 height 778
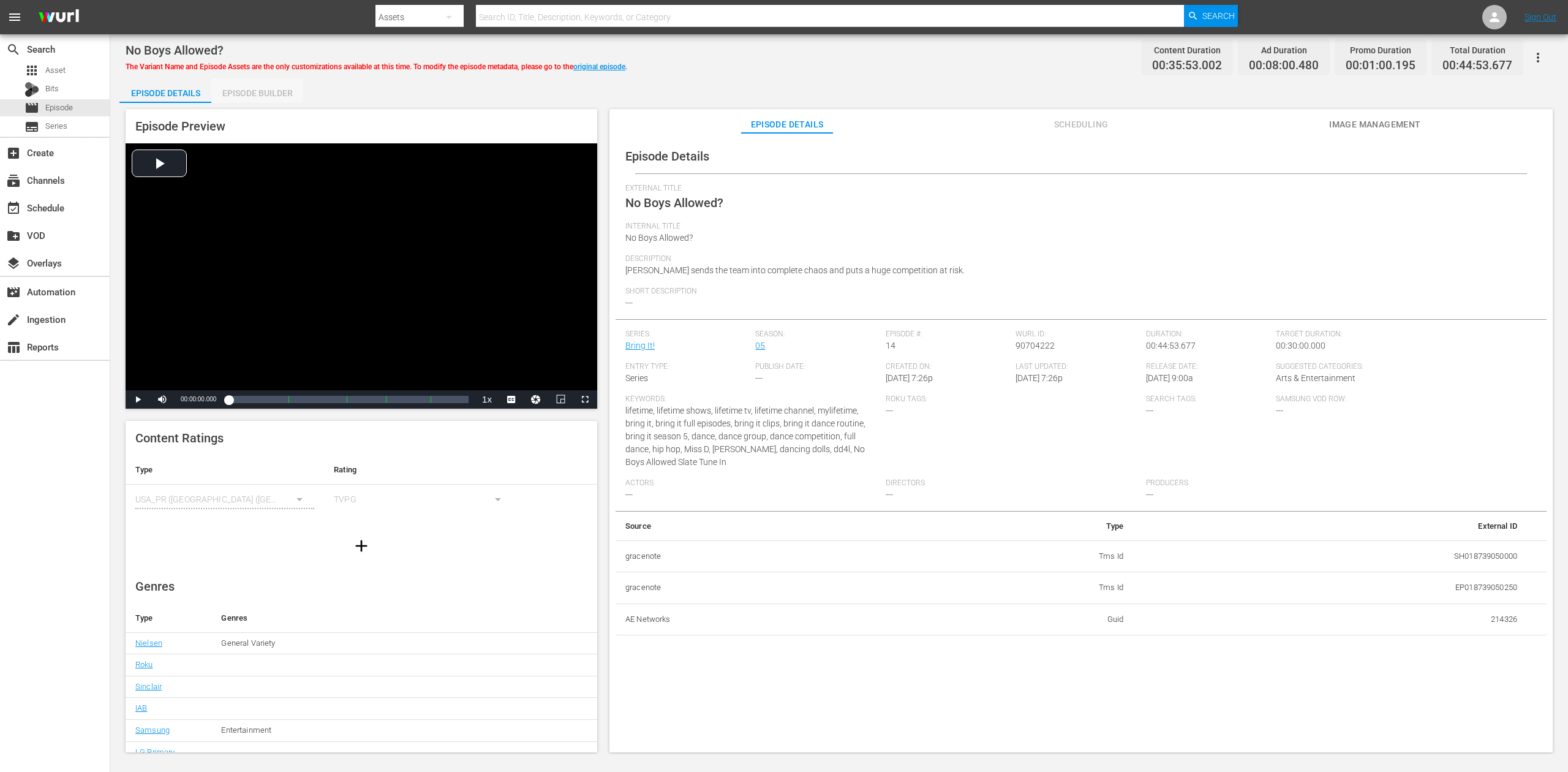
click at [264, 86] on div "Episode Builder" at bounding box center [257, 93] width 91 height 30
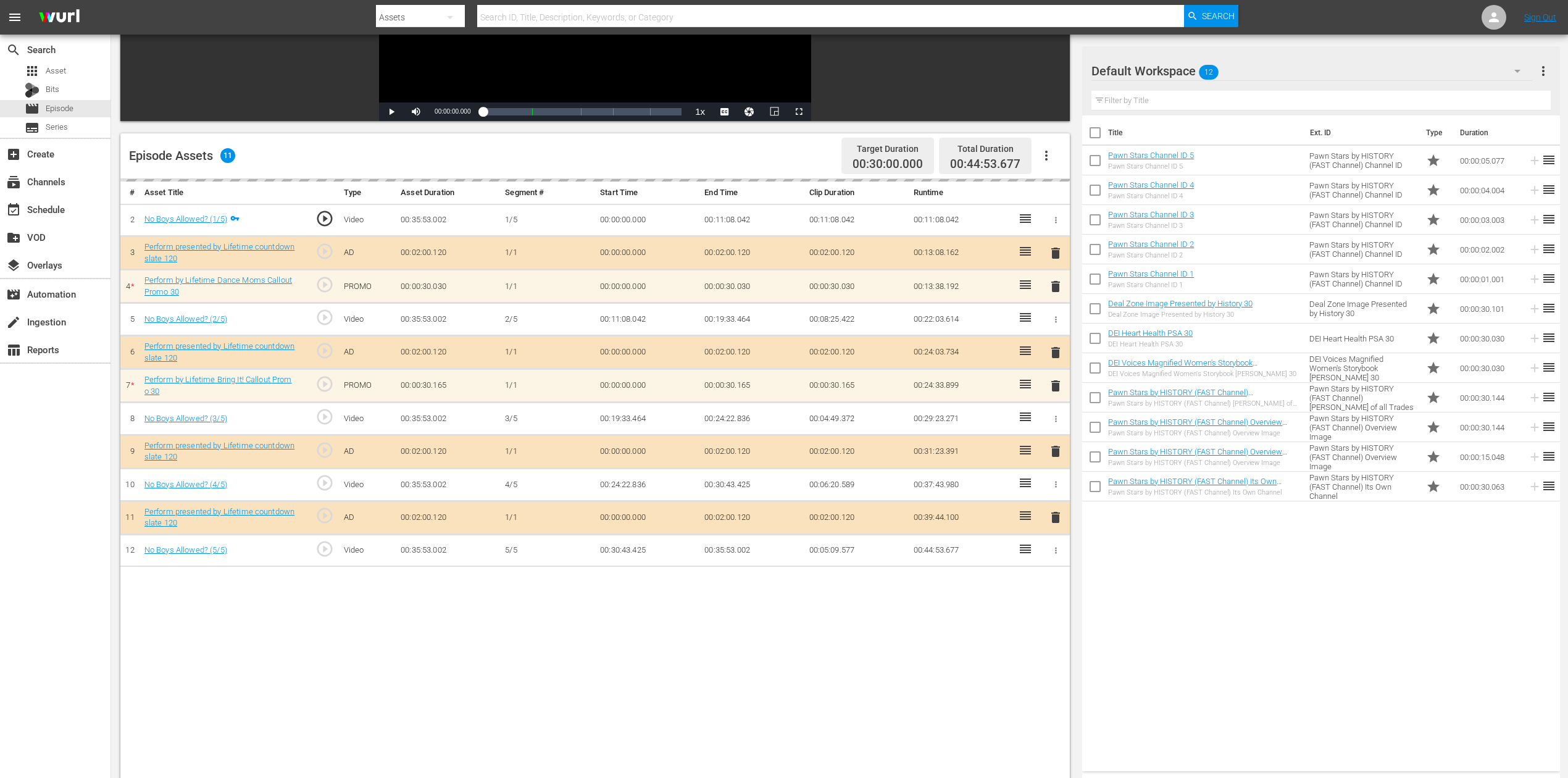
scroll to position [247, 0]
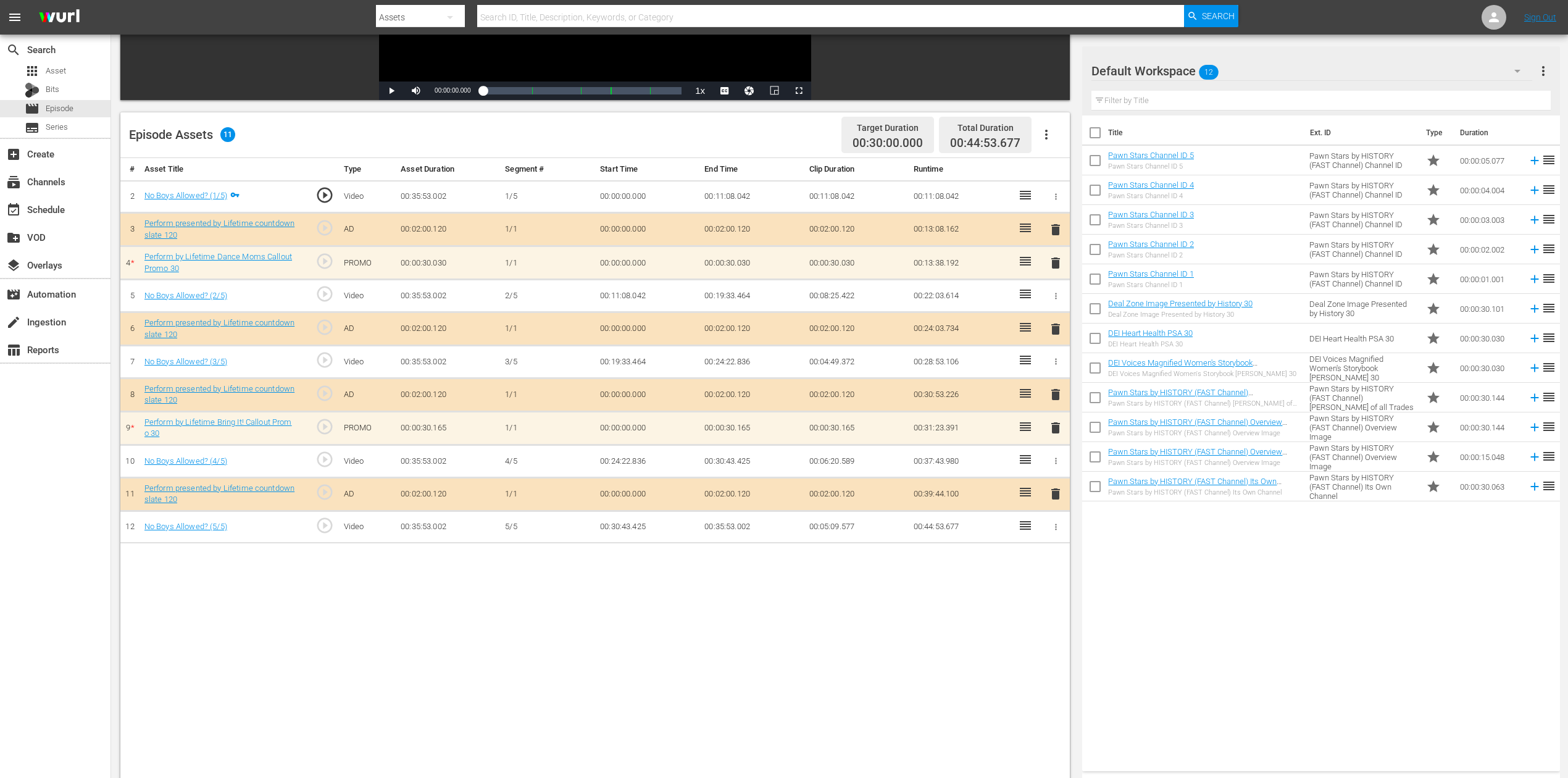
click at [1185, 72] on icon "button" at bounding box center [1518, 71] width 15 height 15
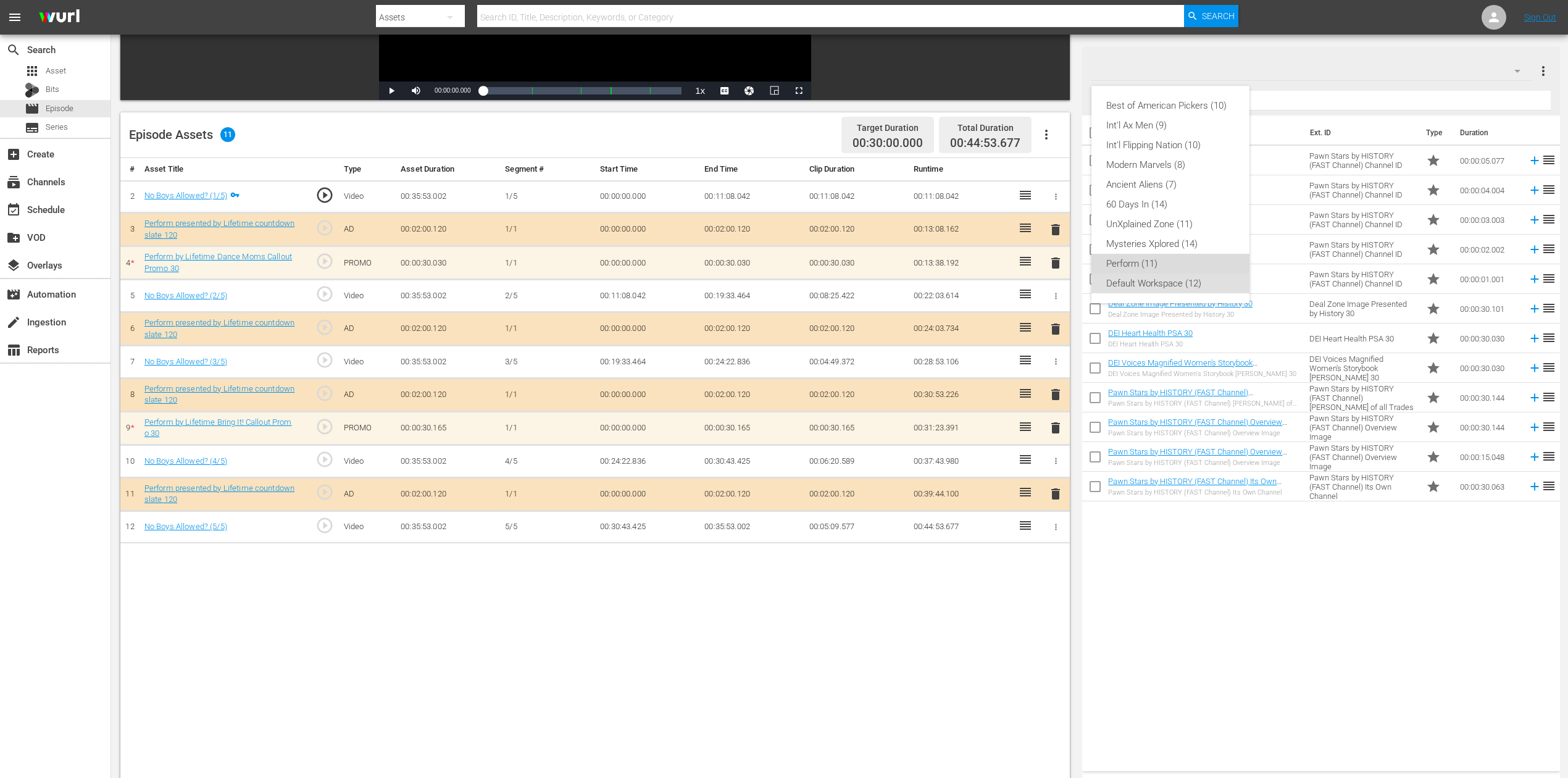
click at [1174, 268] on div "Perform (11)" at bounding box center [1170, 263] width 128 height 20
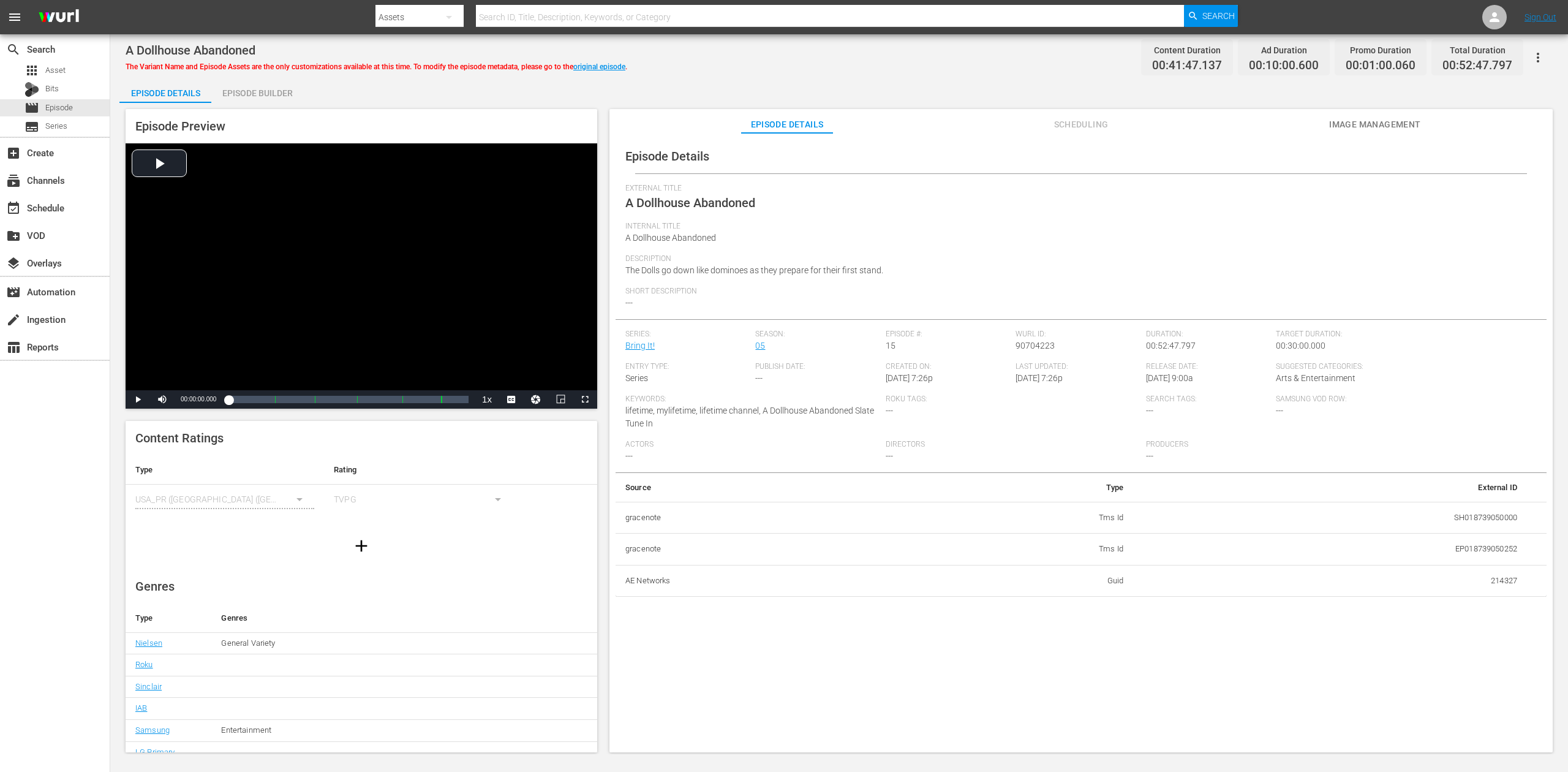
click at [239, 92] on div "Episode Builder" at bounding box center [257, 93] width 91 height 30
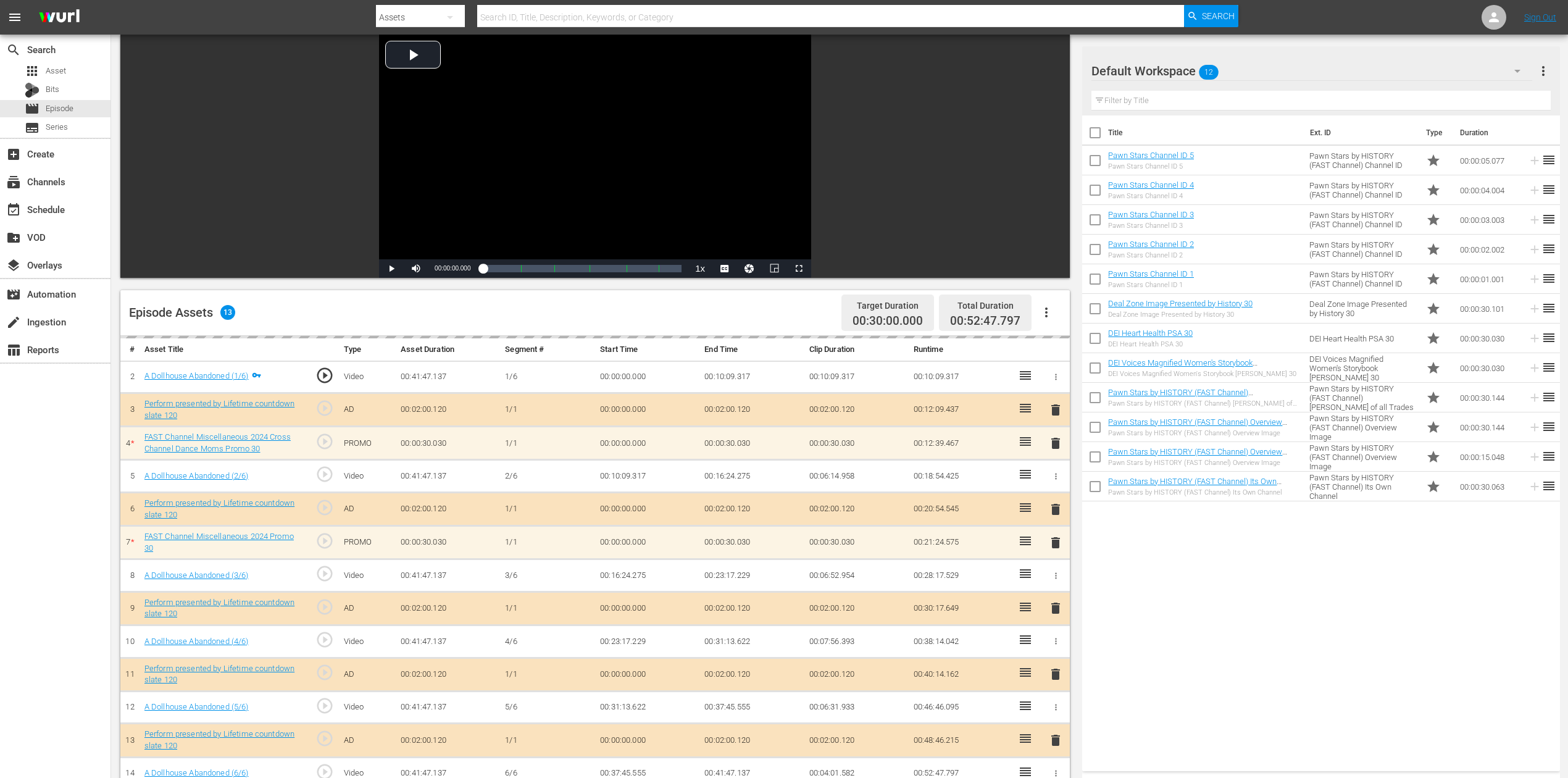
scroll to position [164, 0]
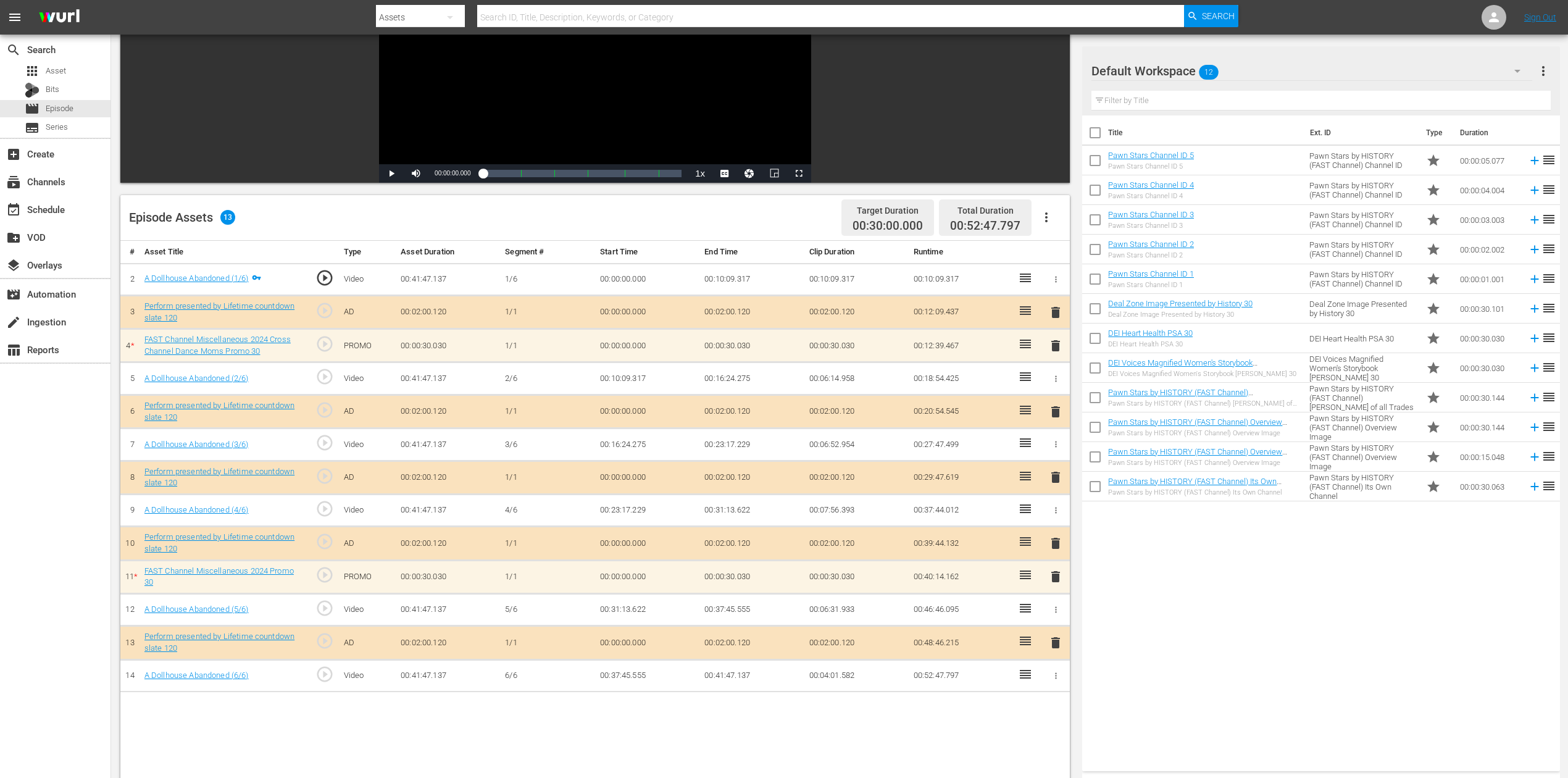
click at [1185, 73] on icon "button" at bounding box center [1518, 71] width 15 height 15
click at [1171, 260] on div "Perform (11)" at bounding box center [1170, 263] width 128 height 20
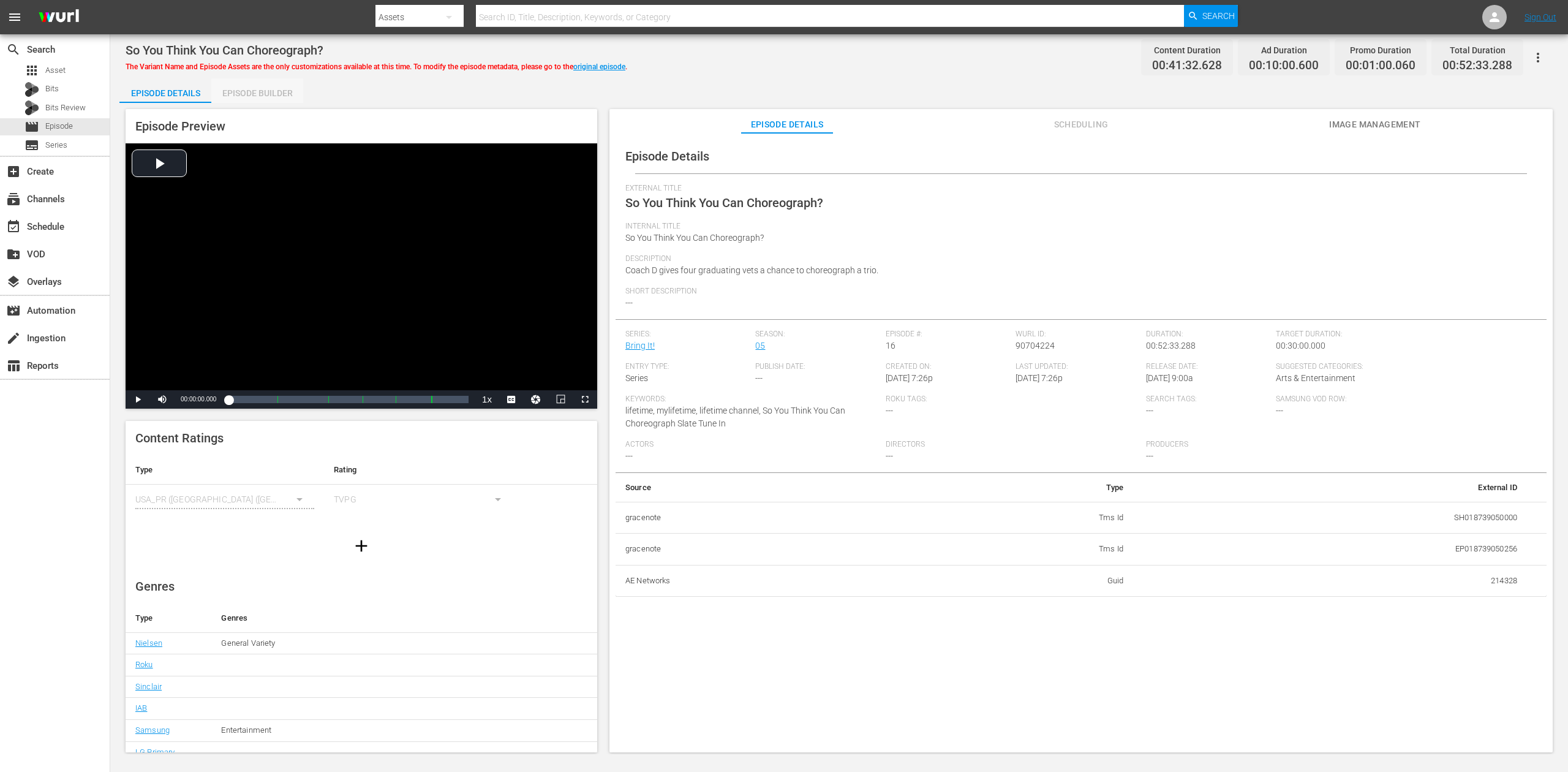
click at [251, 95] on div "Episode Builder" at bounding box center [257, 93] width 91 height 30
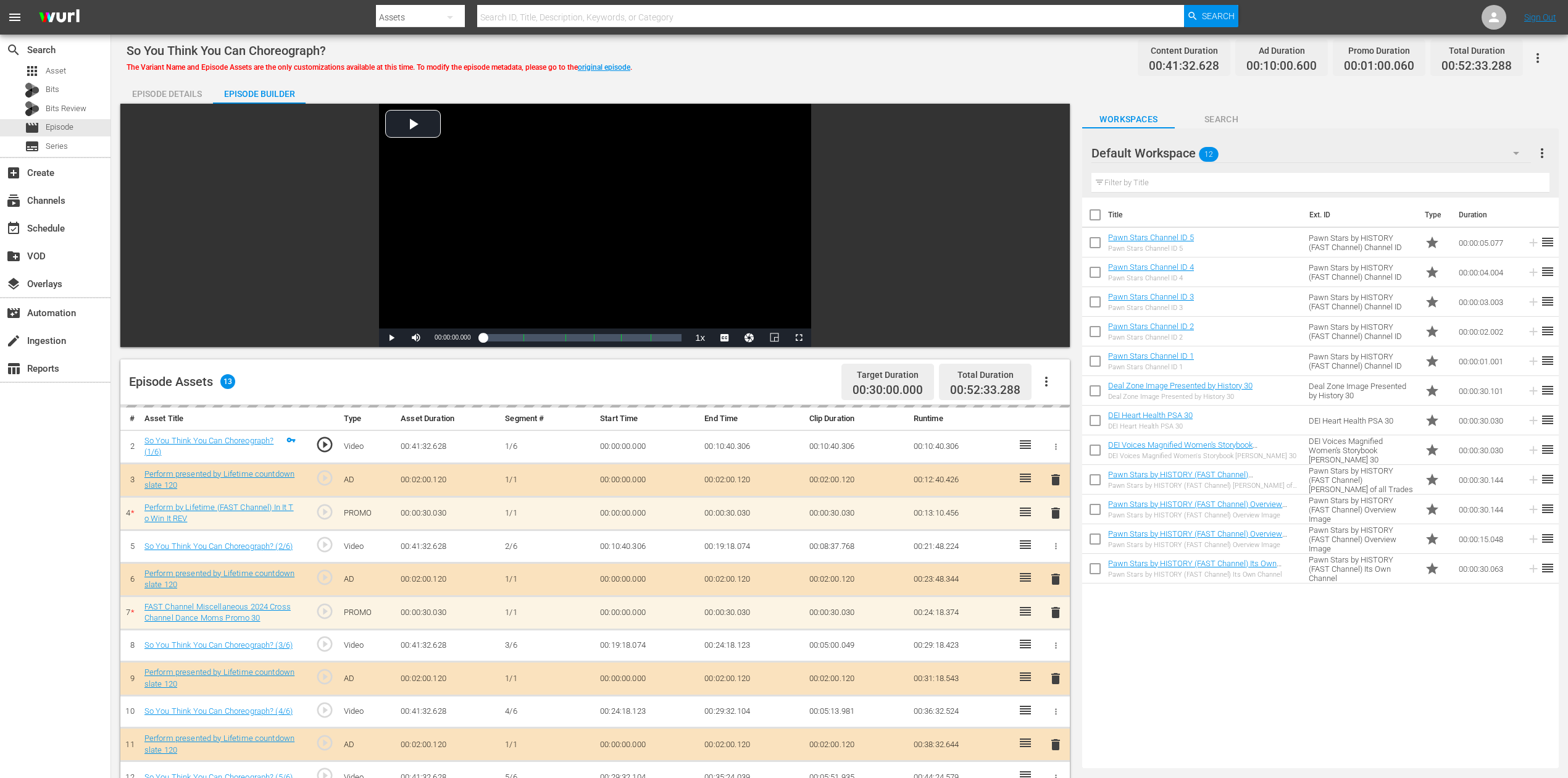
click at [1185, 153] on icon "button" at bounding box center [1516, 153] width 15 height 15
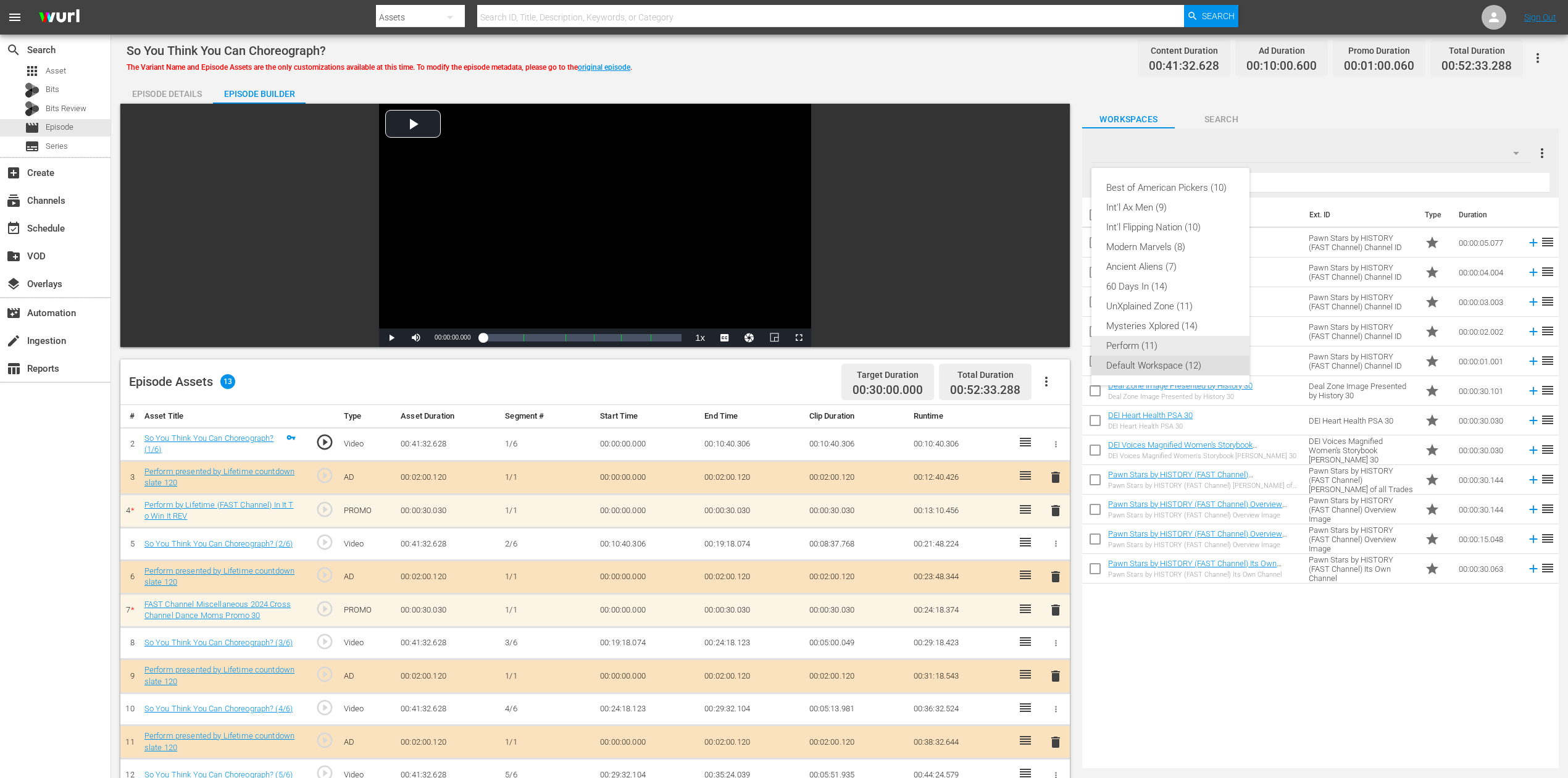
click at [1149, 343] on div "Perform (11)" at bounding box center [1170, 345] width 128 height 20
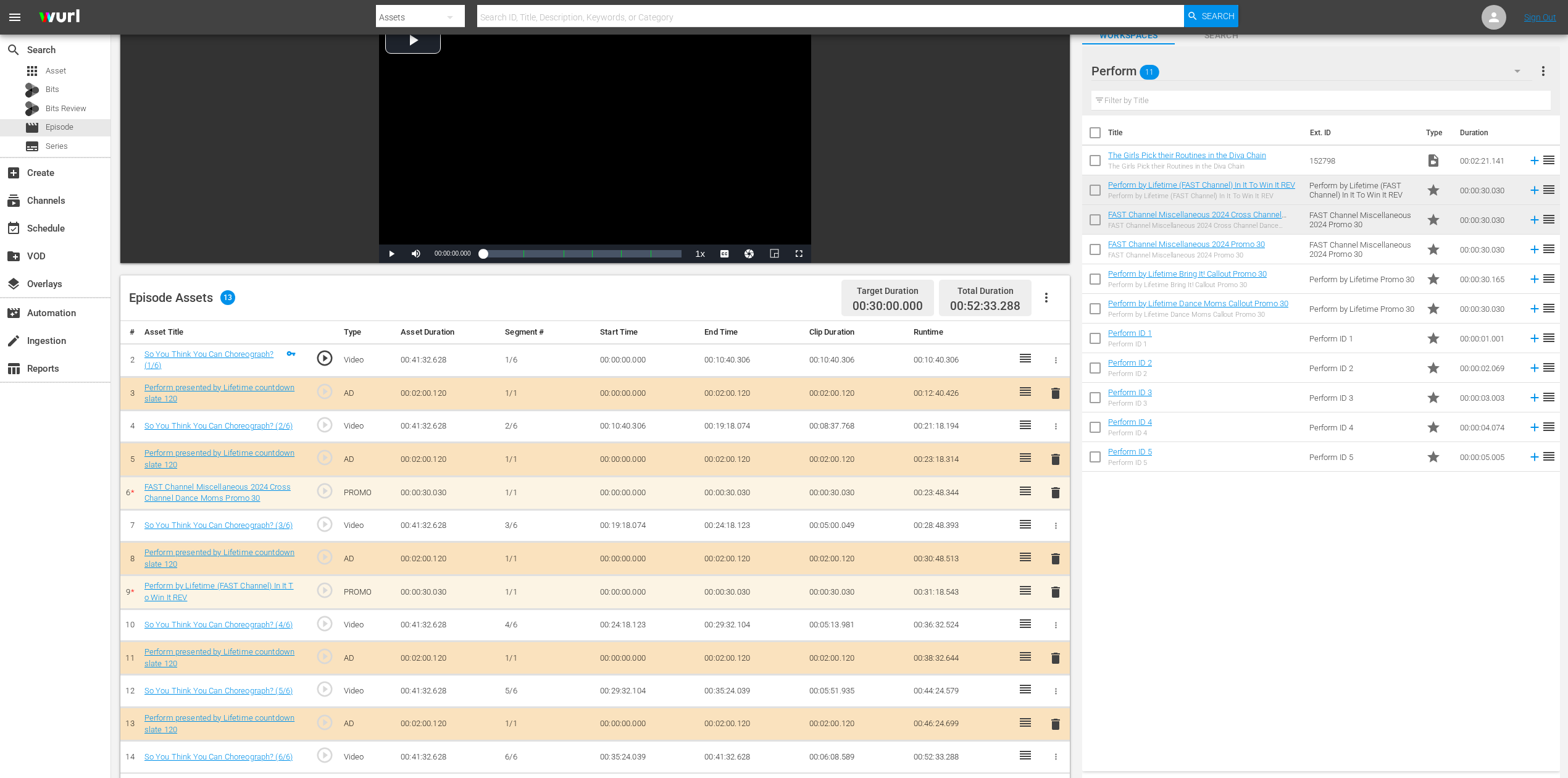
scroll to position [164, 0]
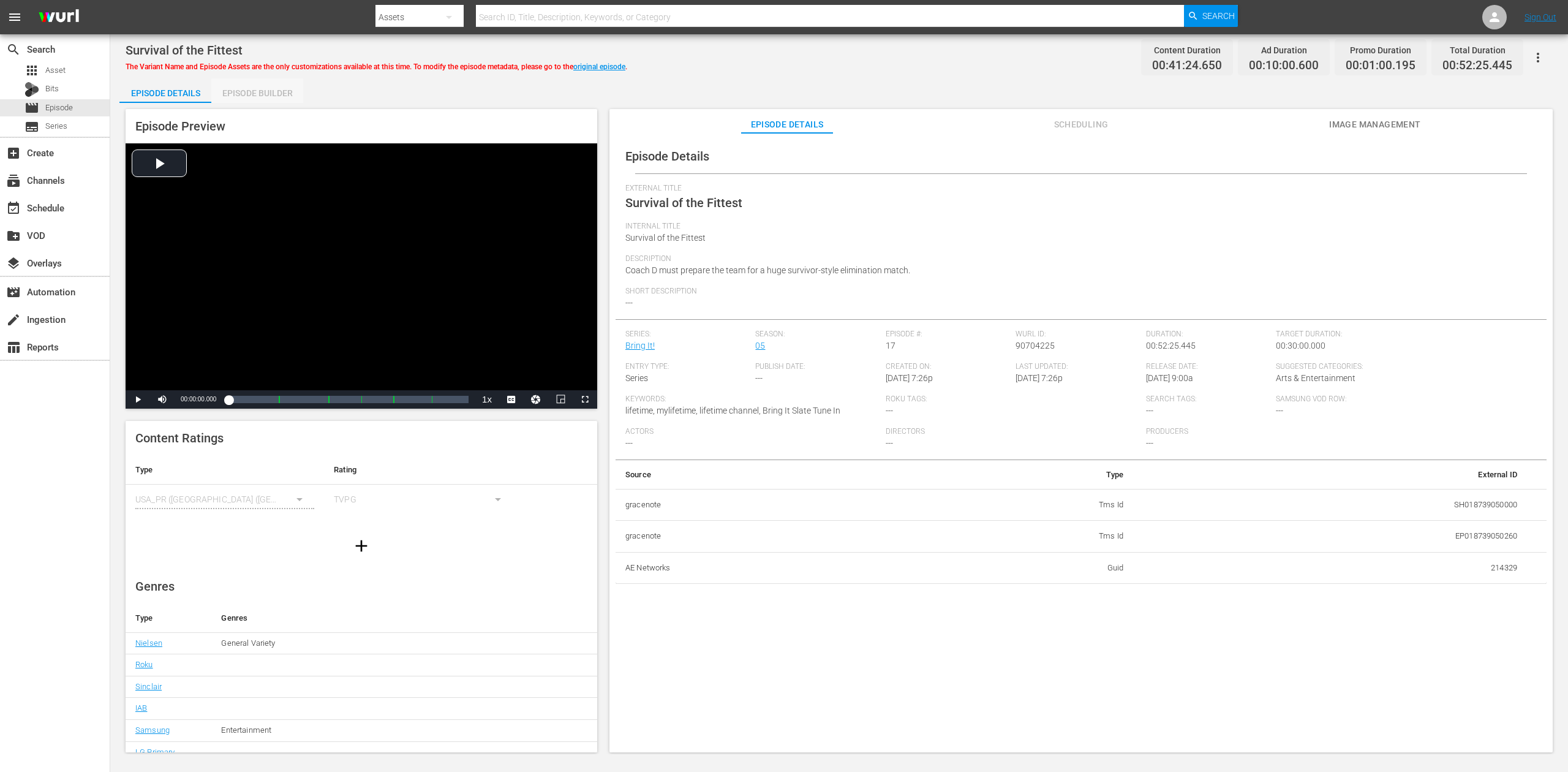
click at [246, 95] on div "Episode Builder" at bounding box center [257, 93] width 91 height 30
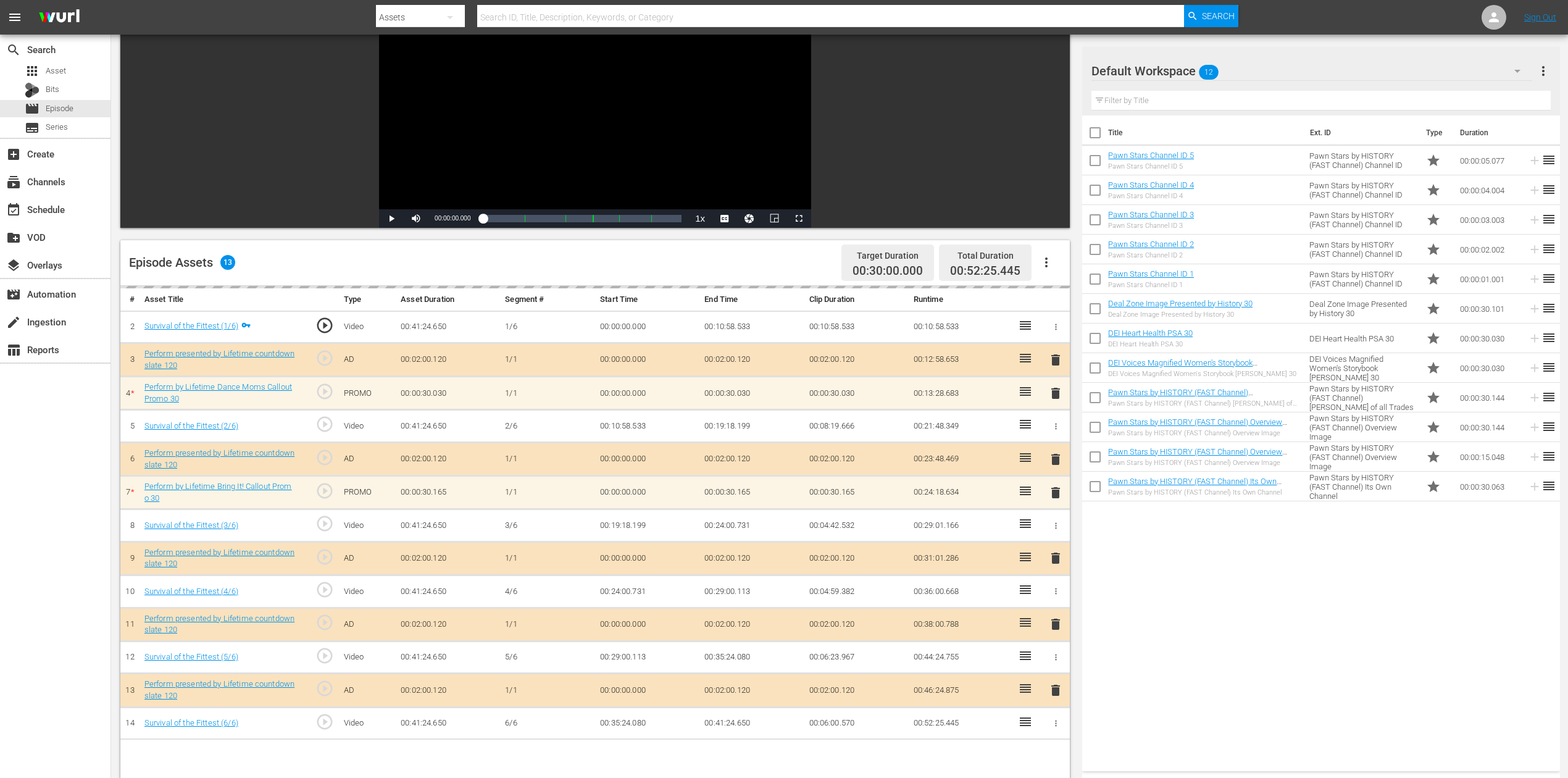
scroll to position [247, 0]
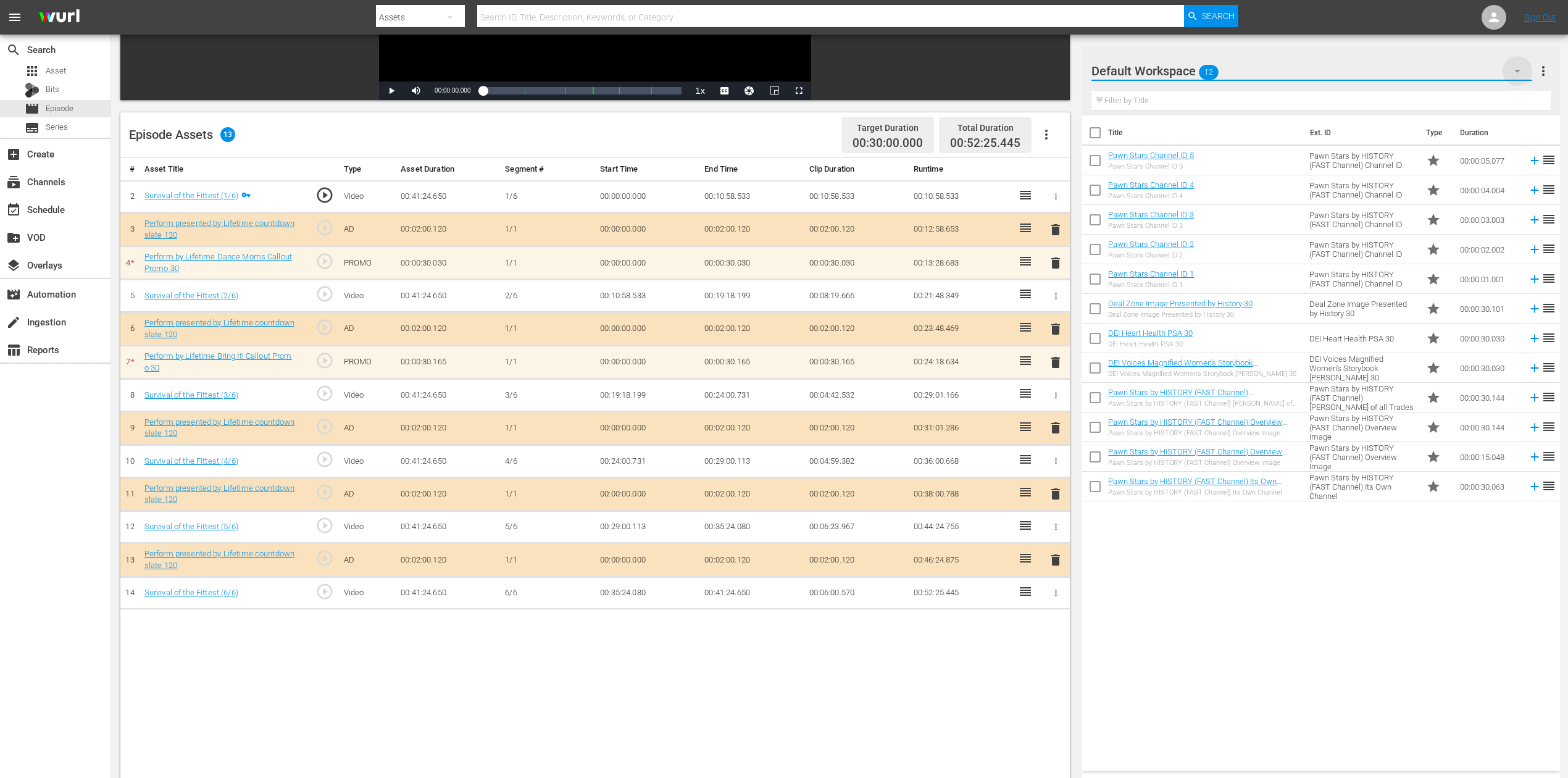
click at [1185, 65] on icon "button" at bounding box center [1518, 71] width 15 height 15
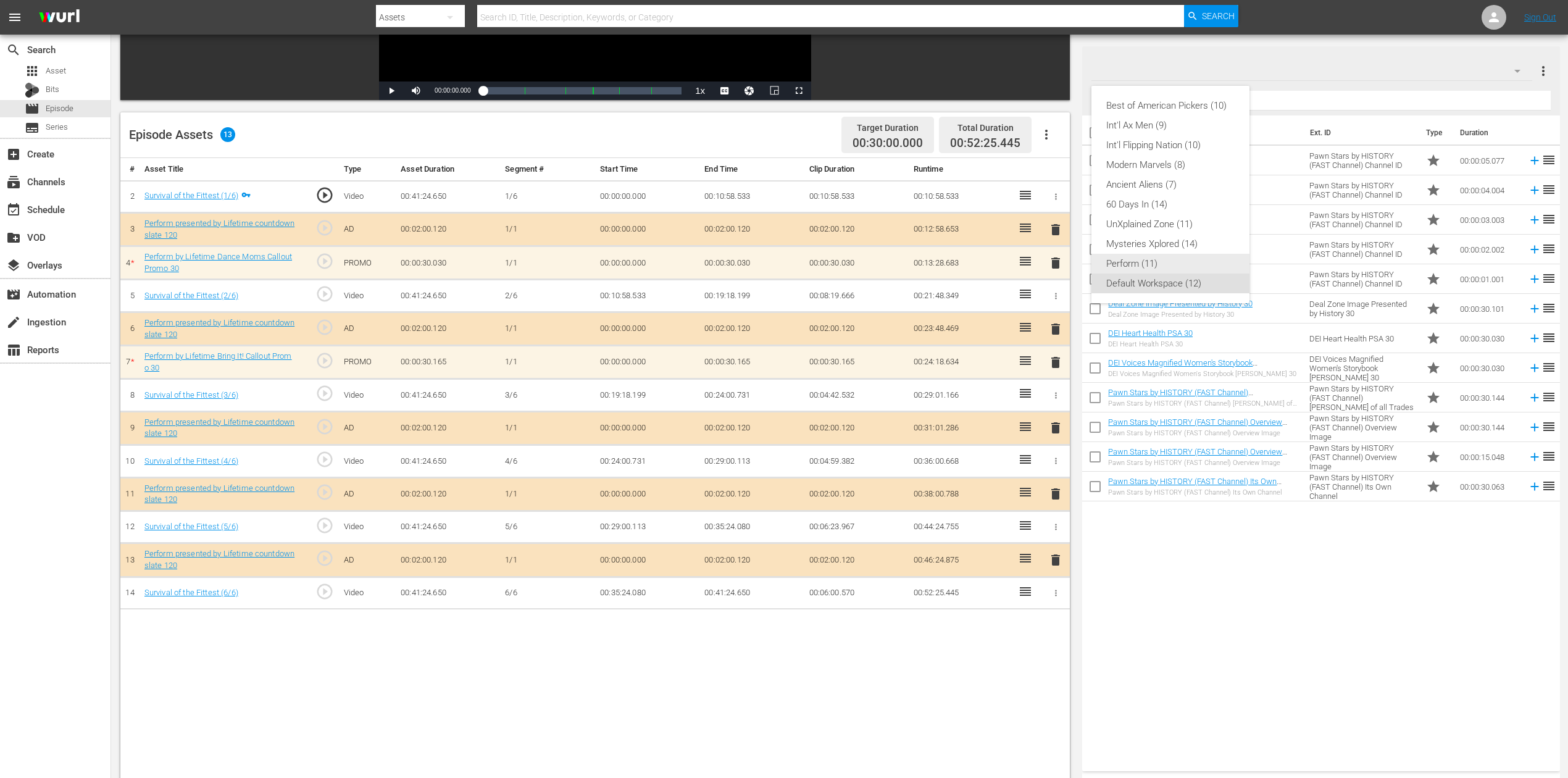
click at [1153, 260] on div "Perform (11)" at bounding box center [1170, 263] width 128 height 20
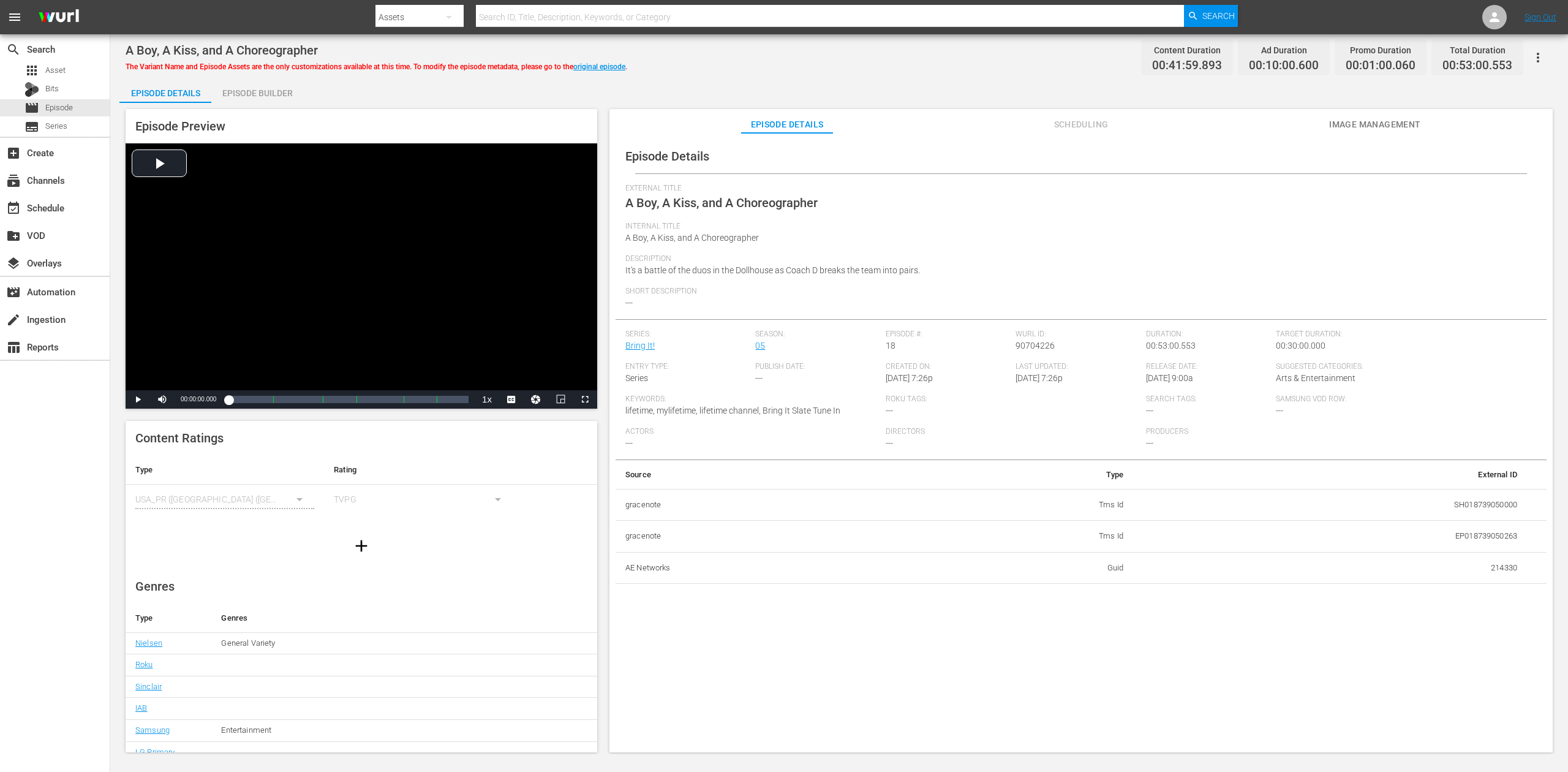
click at [251, 94] on div "Episode Builder" at bounding box center [257, 93] width 91 height 30
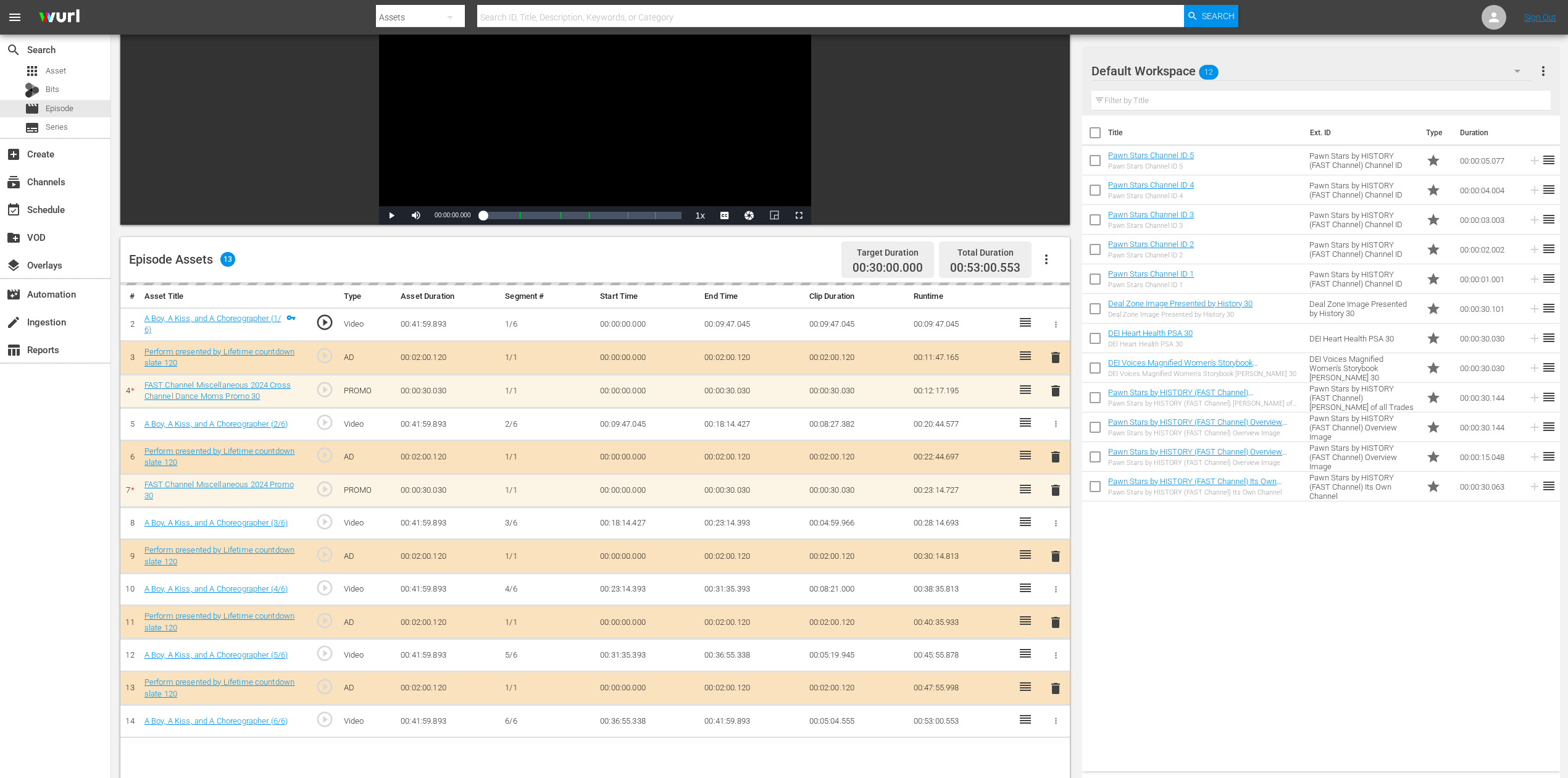
scroll to position [322, 0]
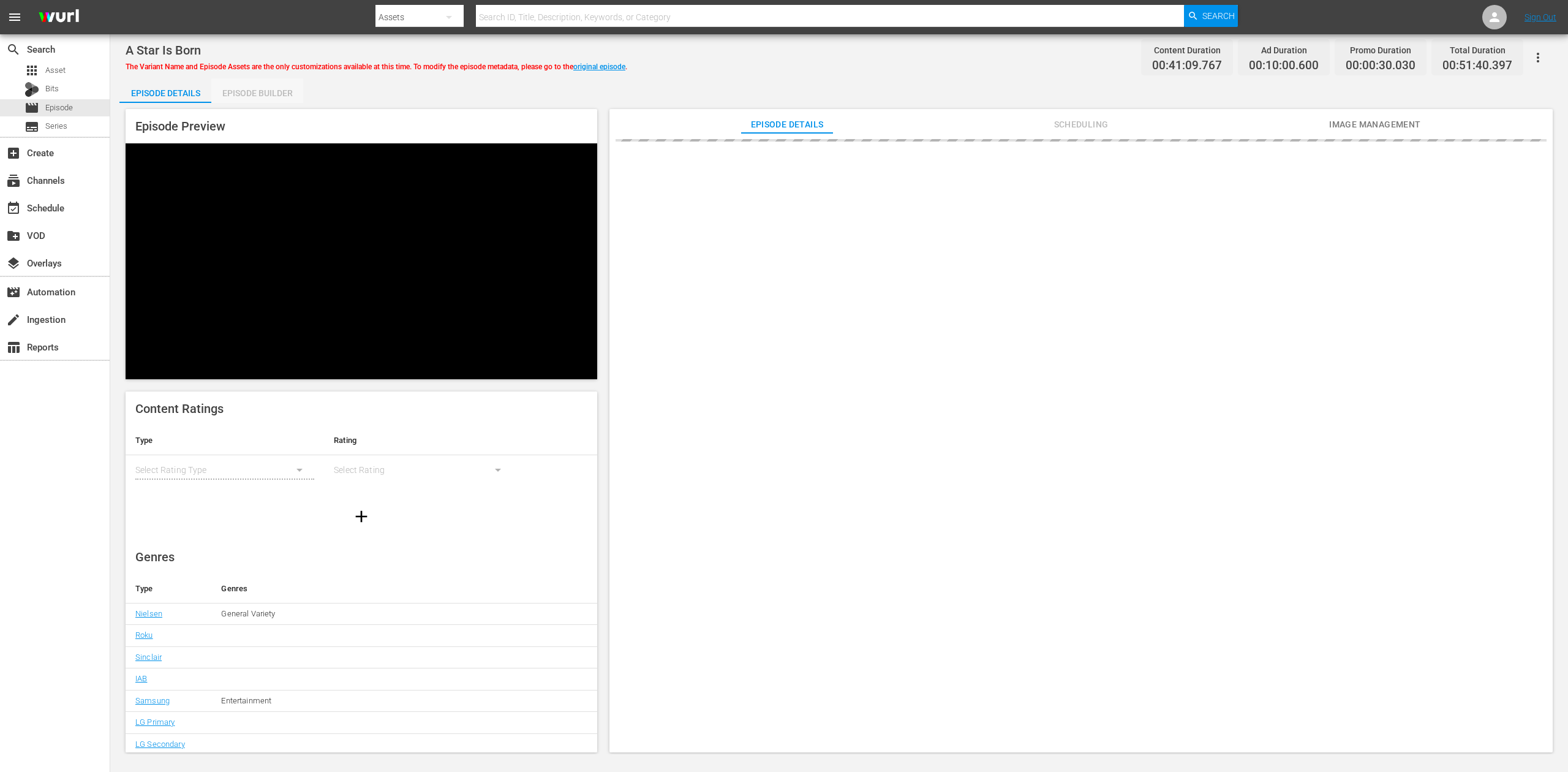
click at [258, 88] on div "Episode Builder" at bounding box center [257, 93] width 91 height 30
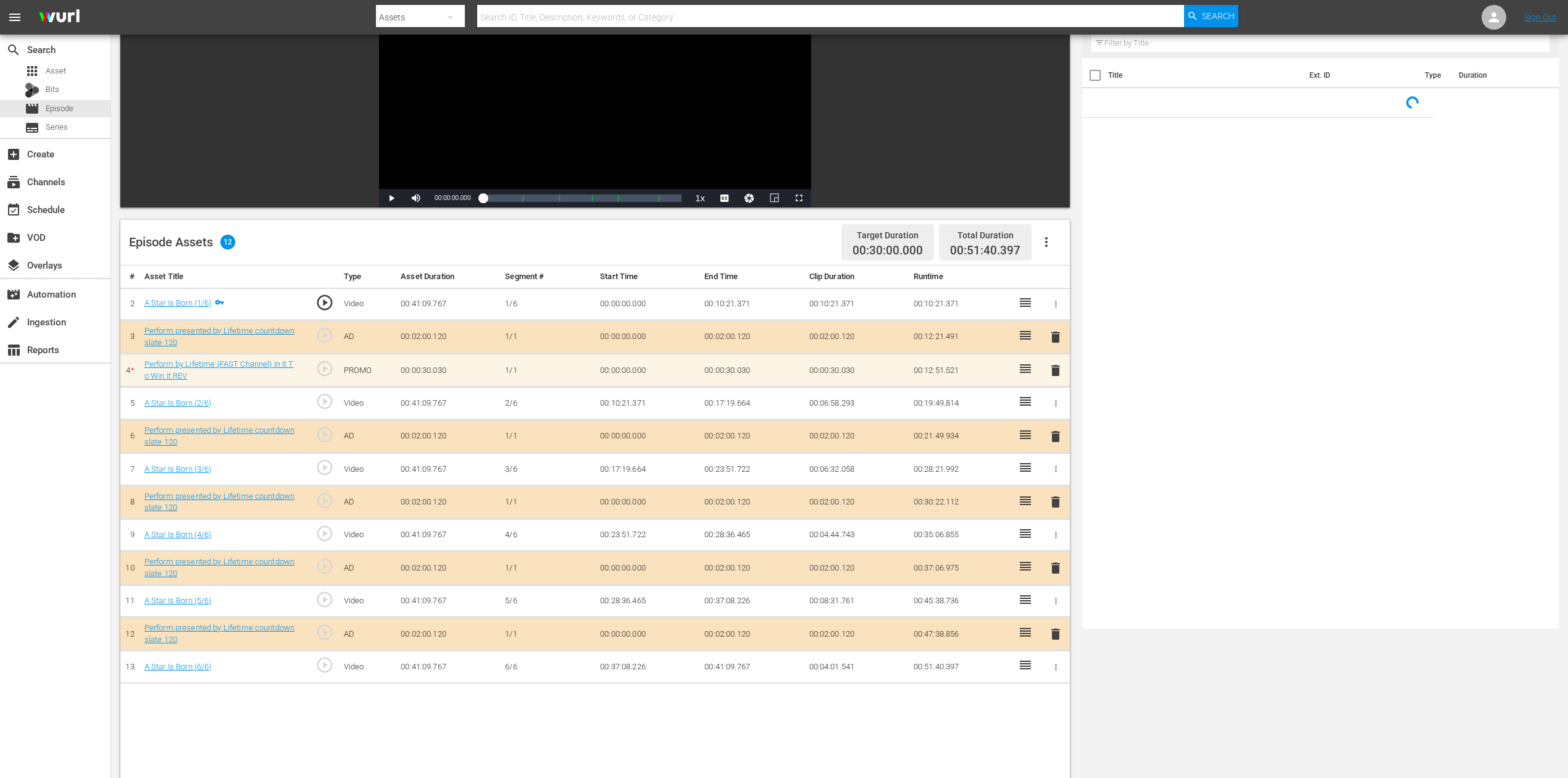
scroll to position [164, 0]
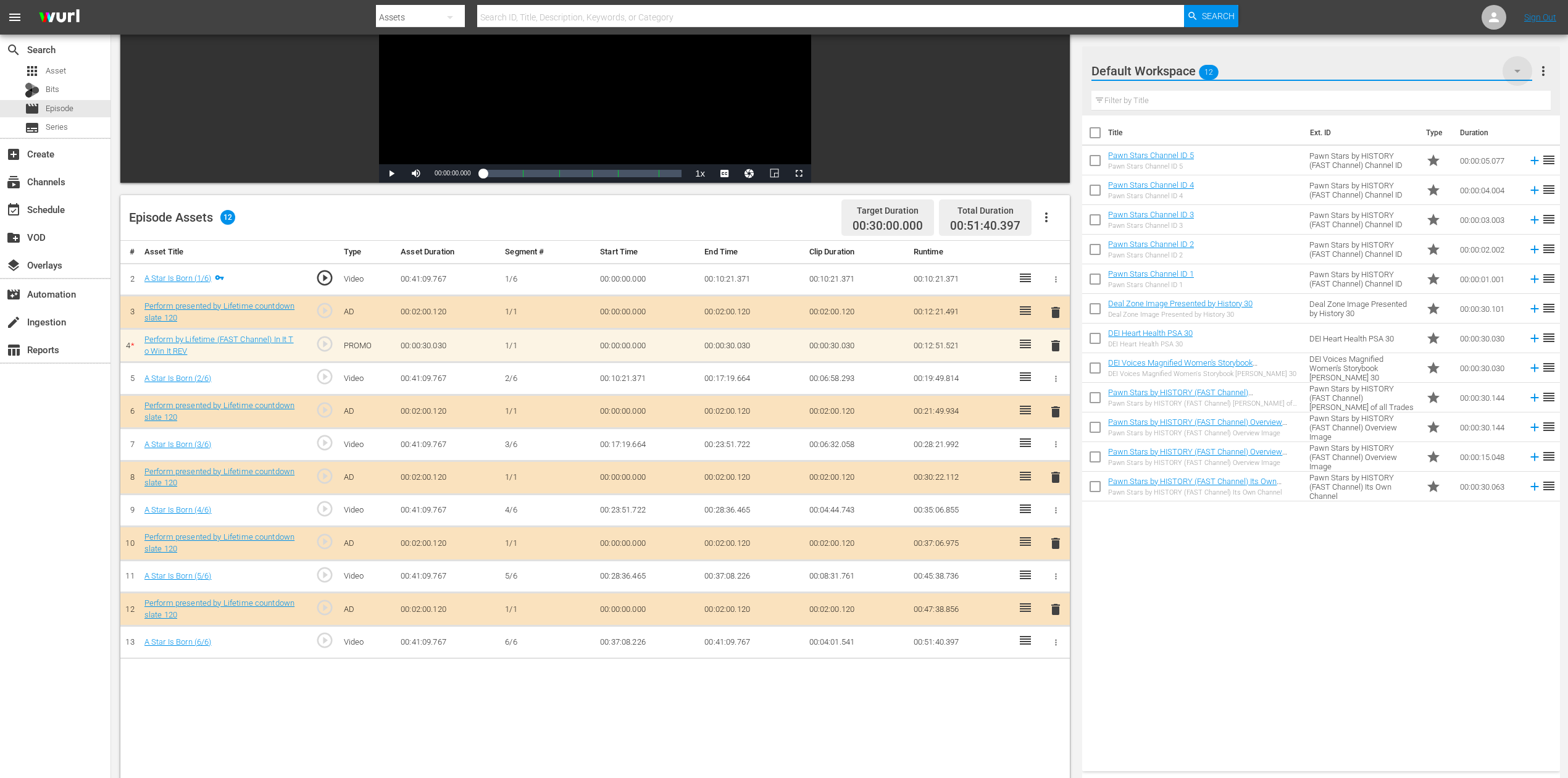
click at [1515, 72] on icon "button" at bounding box center [1518, 71] width 15 height 15
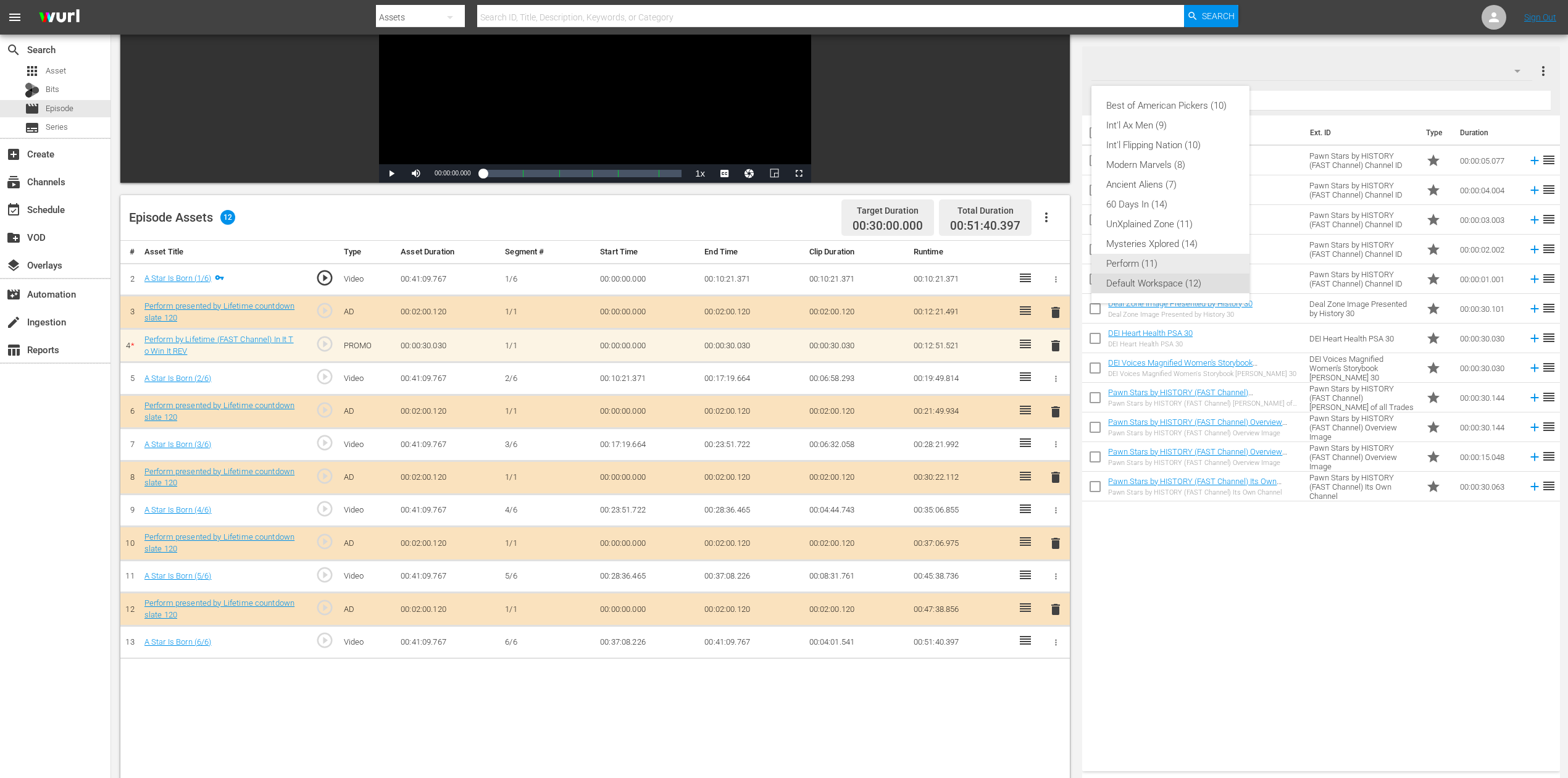
click at [1180, 260] on div "Perform (11)" at bounding box center [1170, 263] width 128 height 20
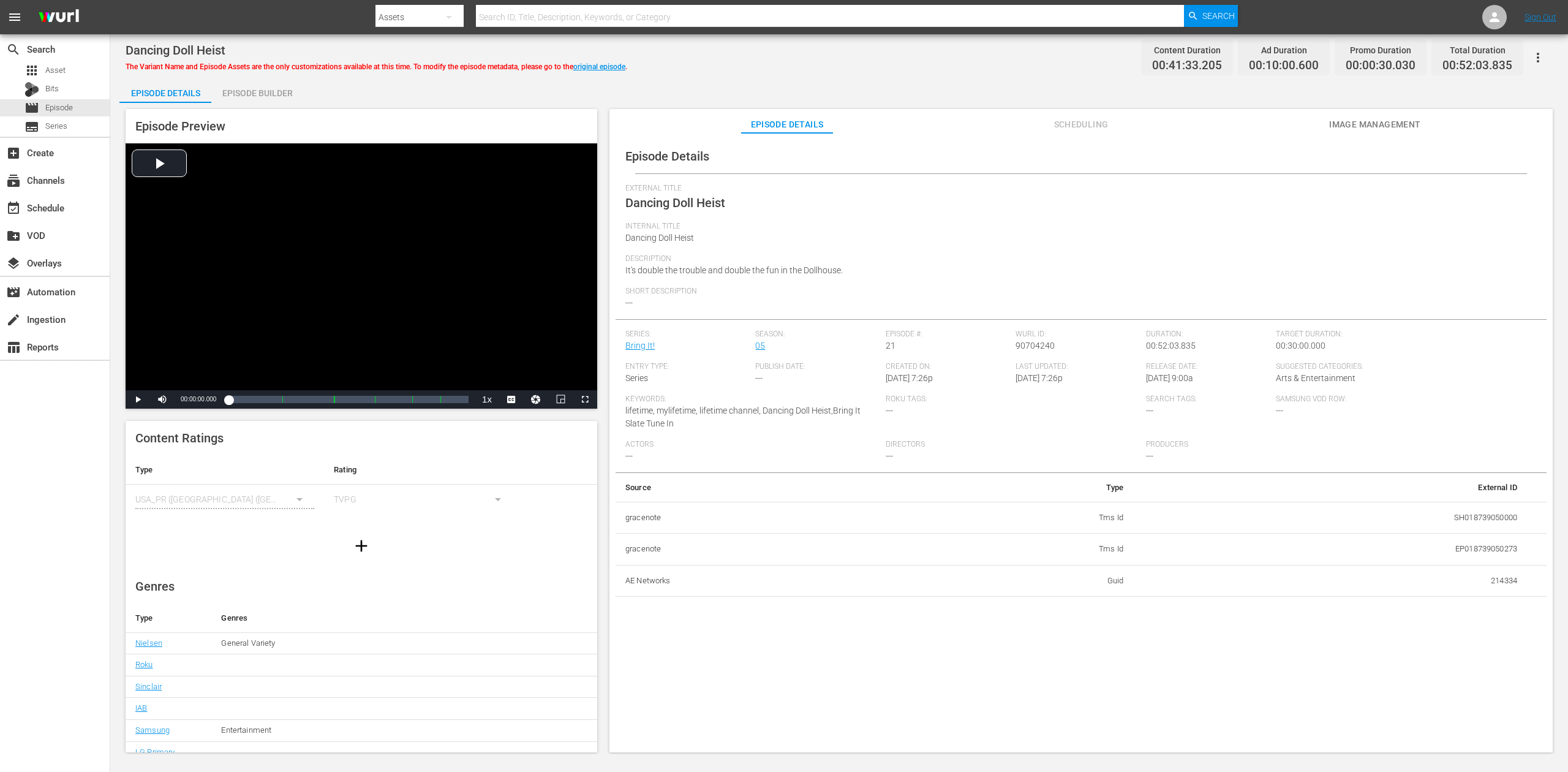
drag, startPoint x: 257, startPoint y: 95, endPoint x: 267, endPoint y: 86, distance: 13.5
click at [260, 94] on div "Episode Builder" at bounding box center [257, 93] width 91 height 30
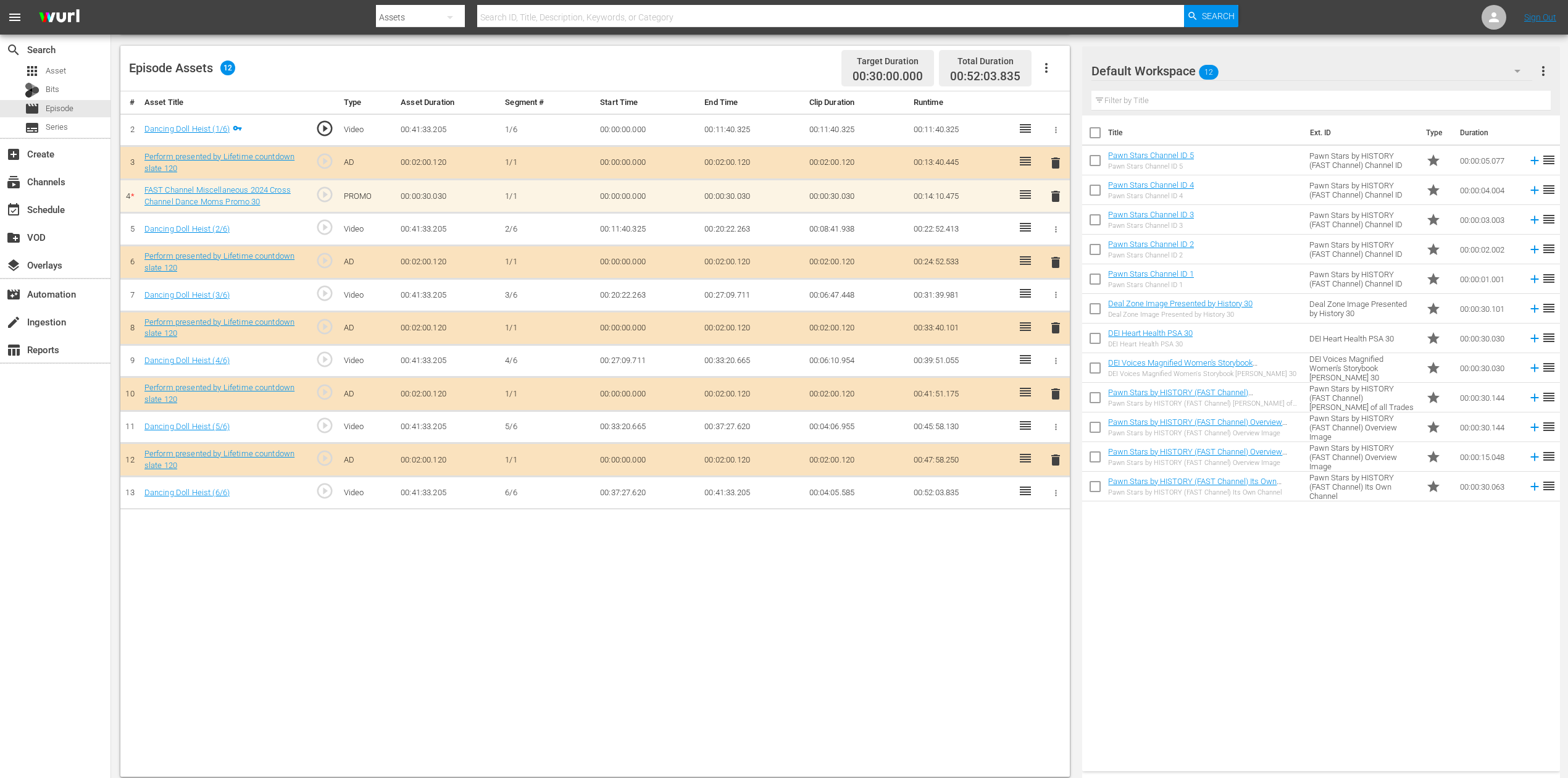
scroll to position [322, 0]
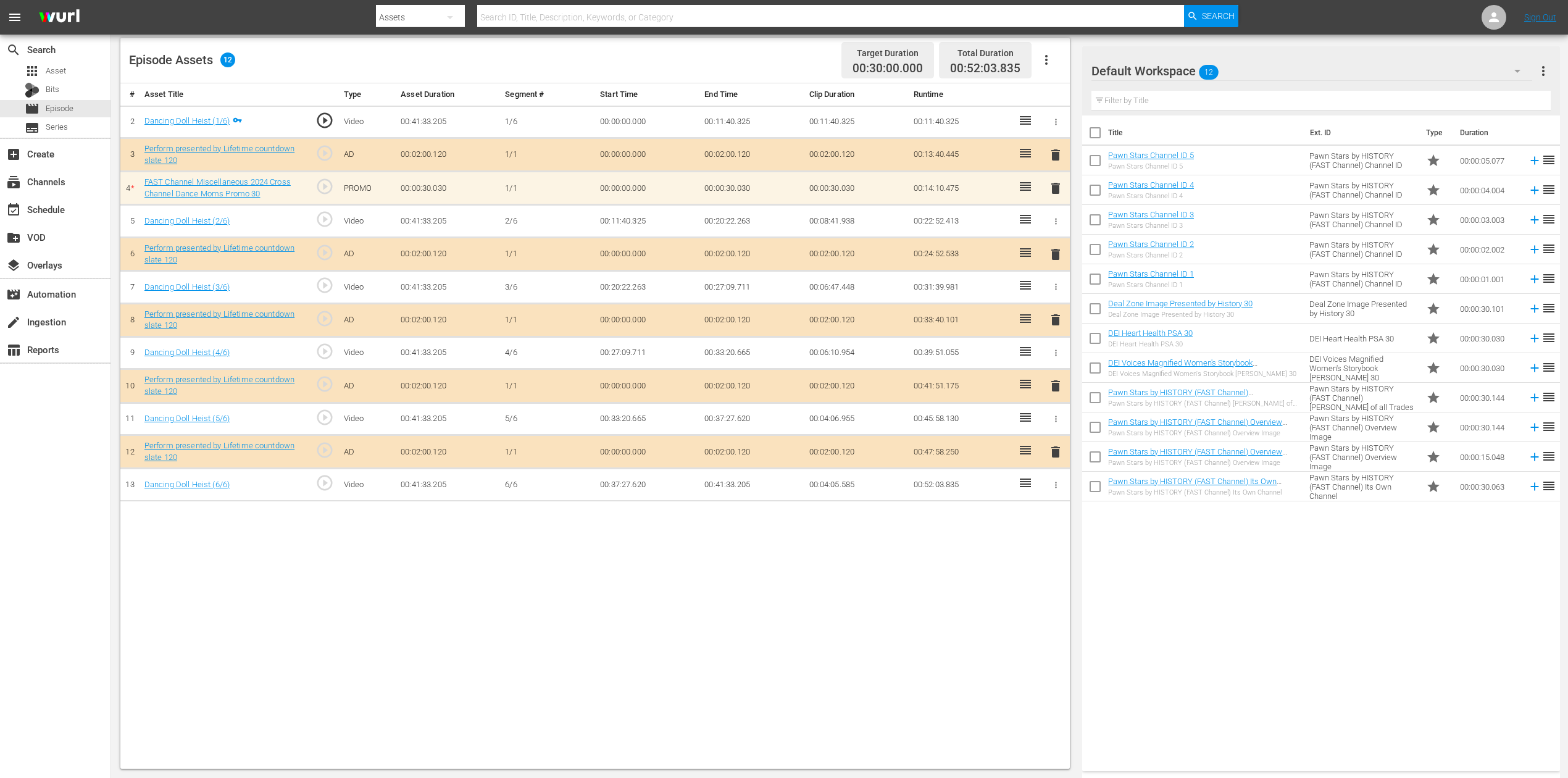
click at [1185, 70] on icon "button" at bounding box center [1518, 71] width 6 height 3
click at [1157, 262] on div "Perform (11)" at bounding box center [1170, 263] width 128 height 20
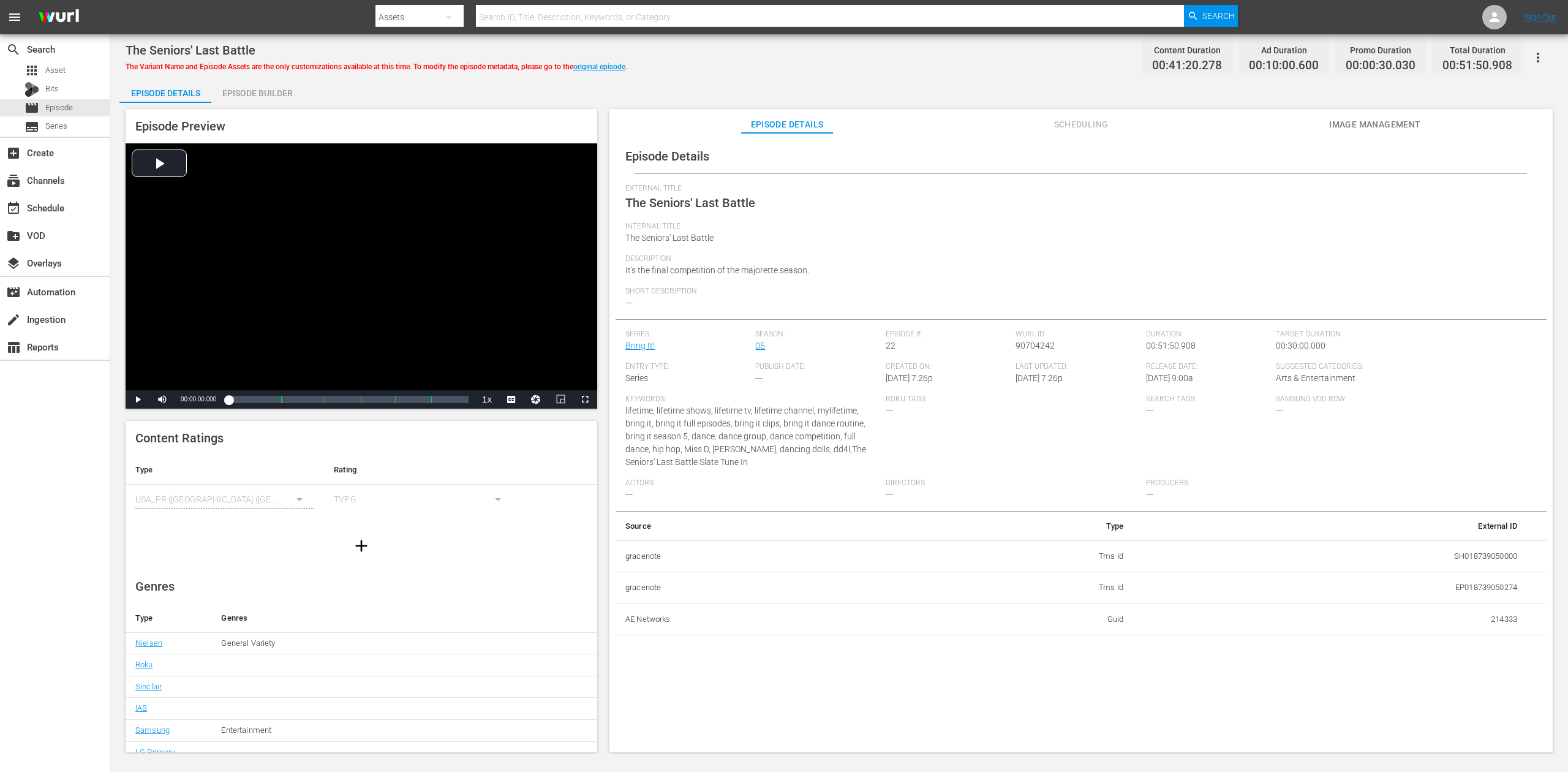
click at [263, 98] on div "Episode Builder" at bounding box center [257, 93] width 91 height 30
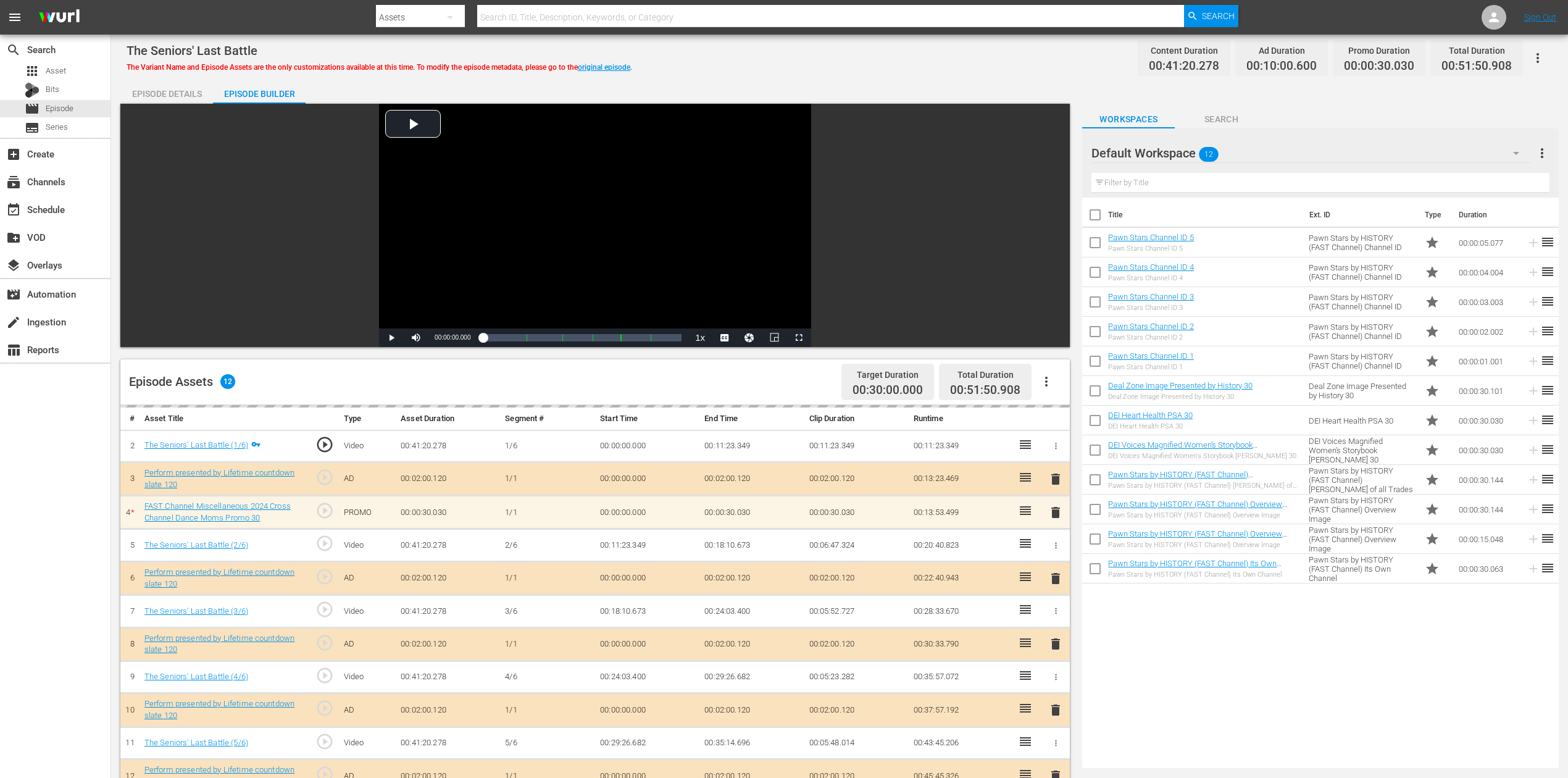
click at [1185, 151] on icon "button" at bounding box center [1516, 153] width 15 height 15
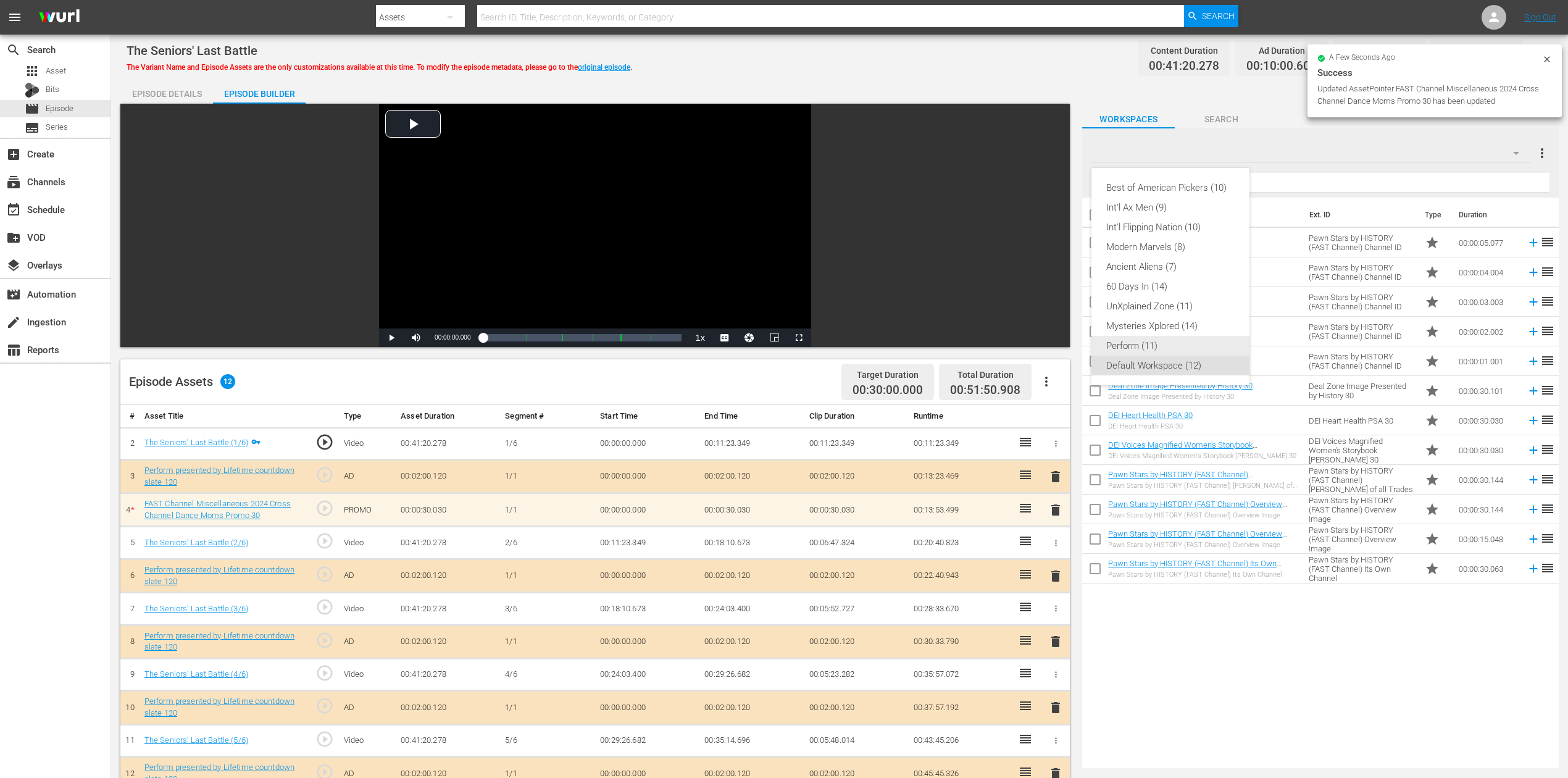
click at [1152, 341] on div "Perform (11)" at bounding box center [1170, 345] width 128 height 20
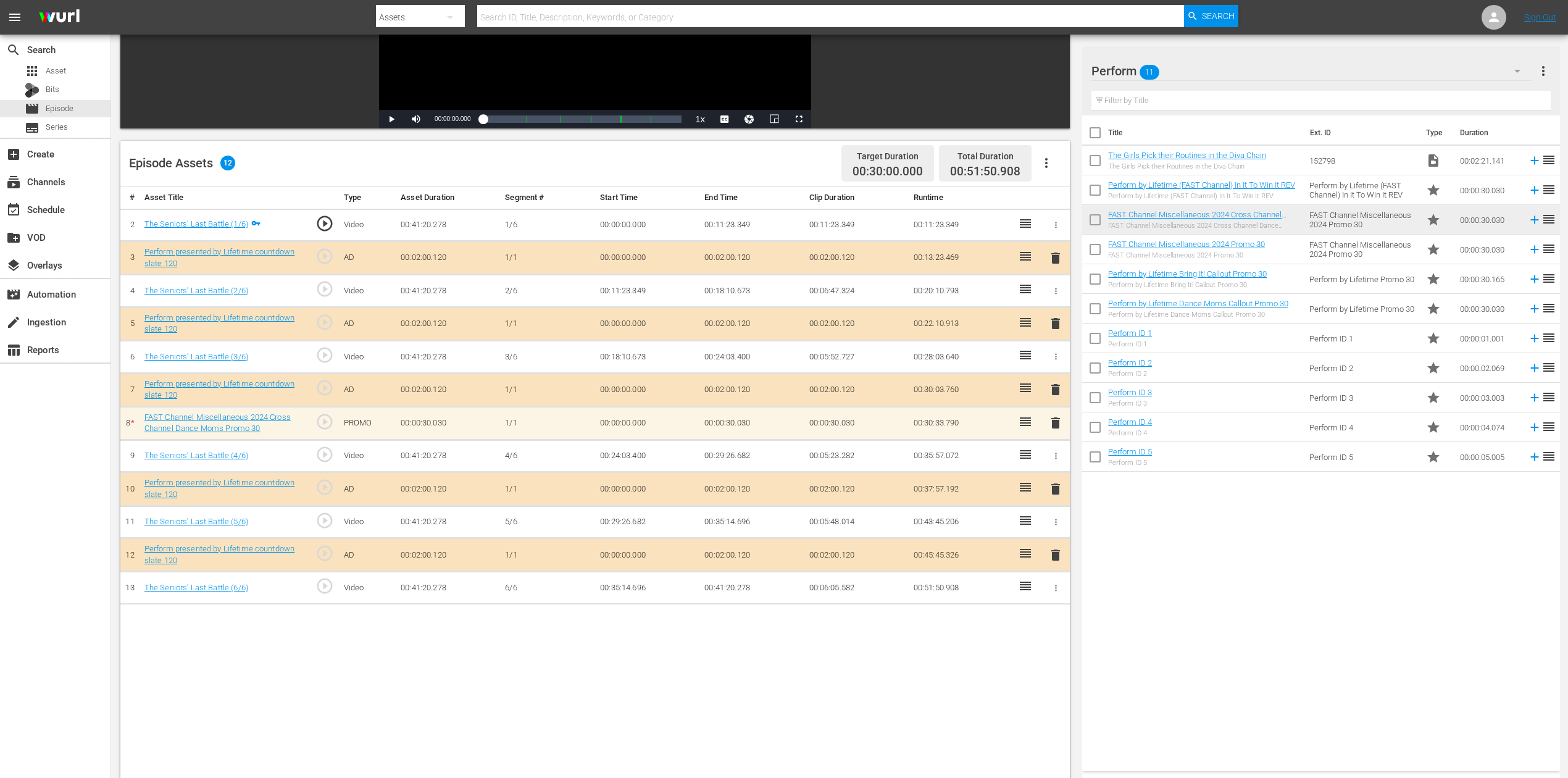
scroll to position [247, 0]
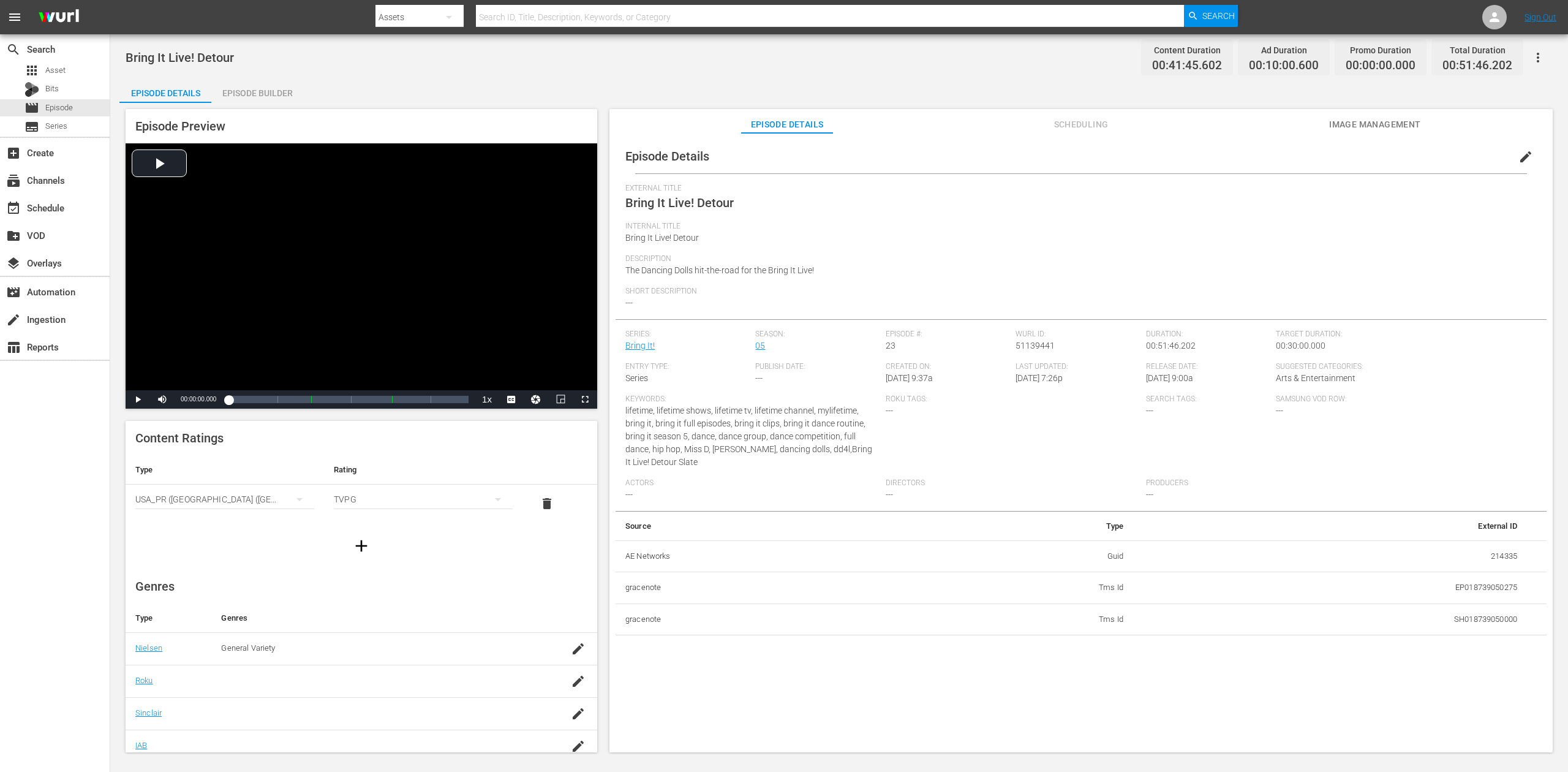
drag, startPoint x: 265, startPoint y: 89, endPoint x: 282, endPoint y: 75, distance: 22.0
click at [266, 89] on div "Episode Builder" at bounding box center [257, 93] width 91 height 30
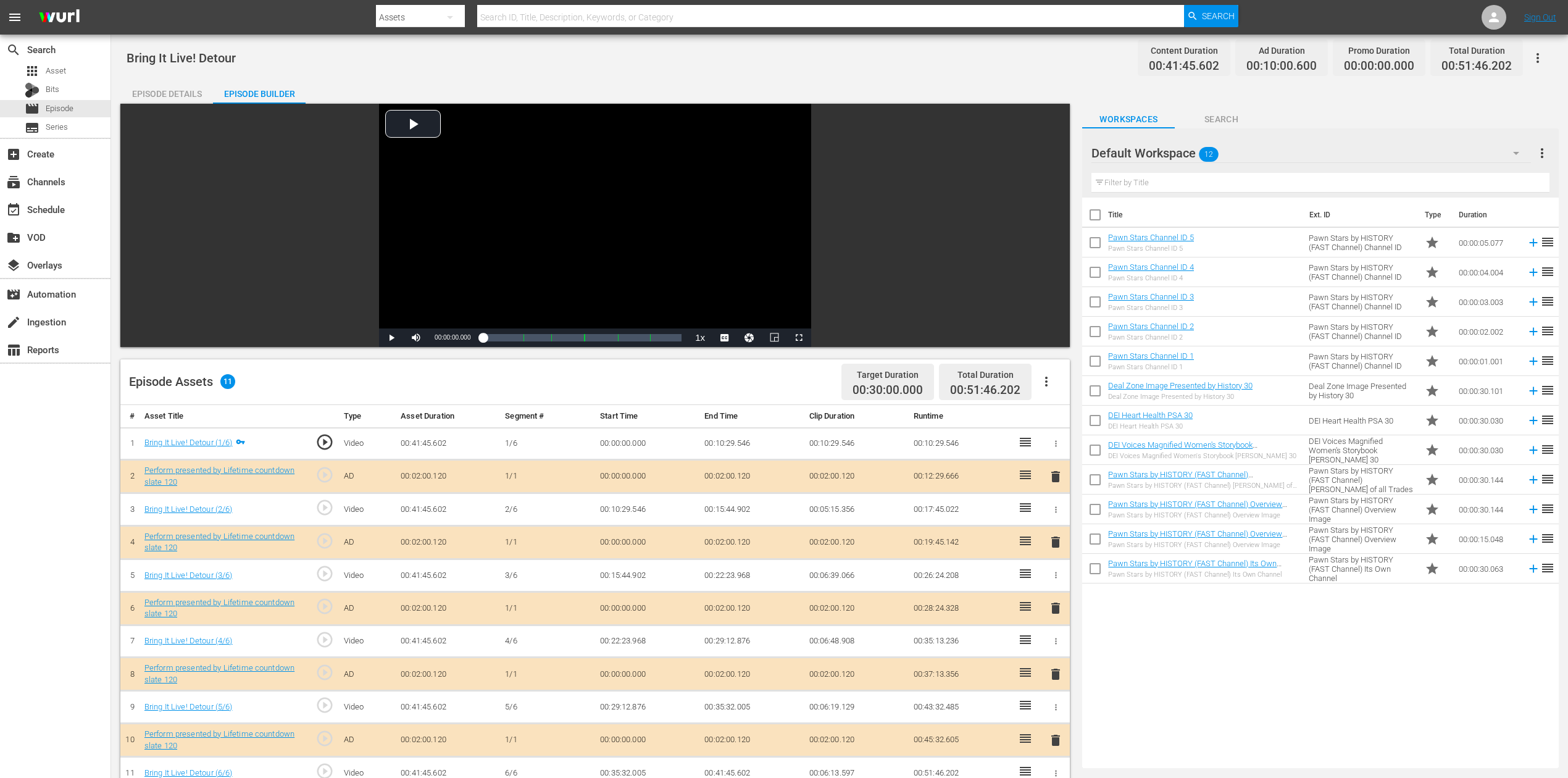
click at [1185, 150] on icon "button" at bounding box center [1516, 153] width 15 height 15
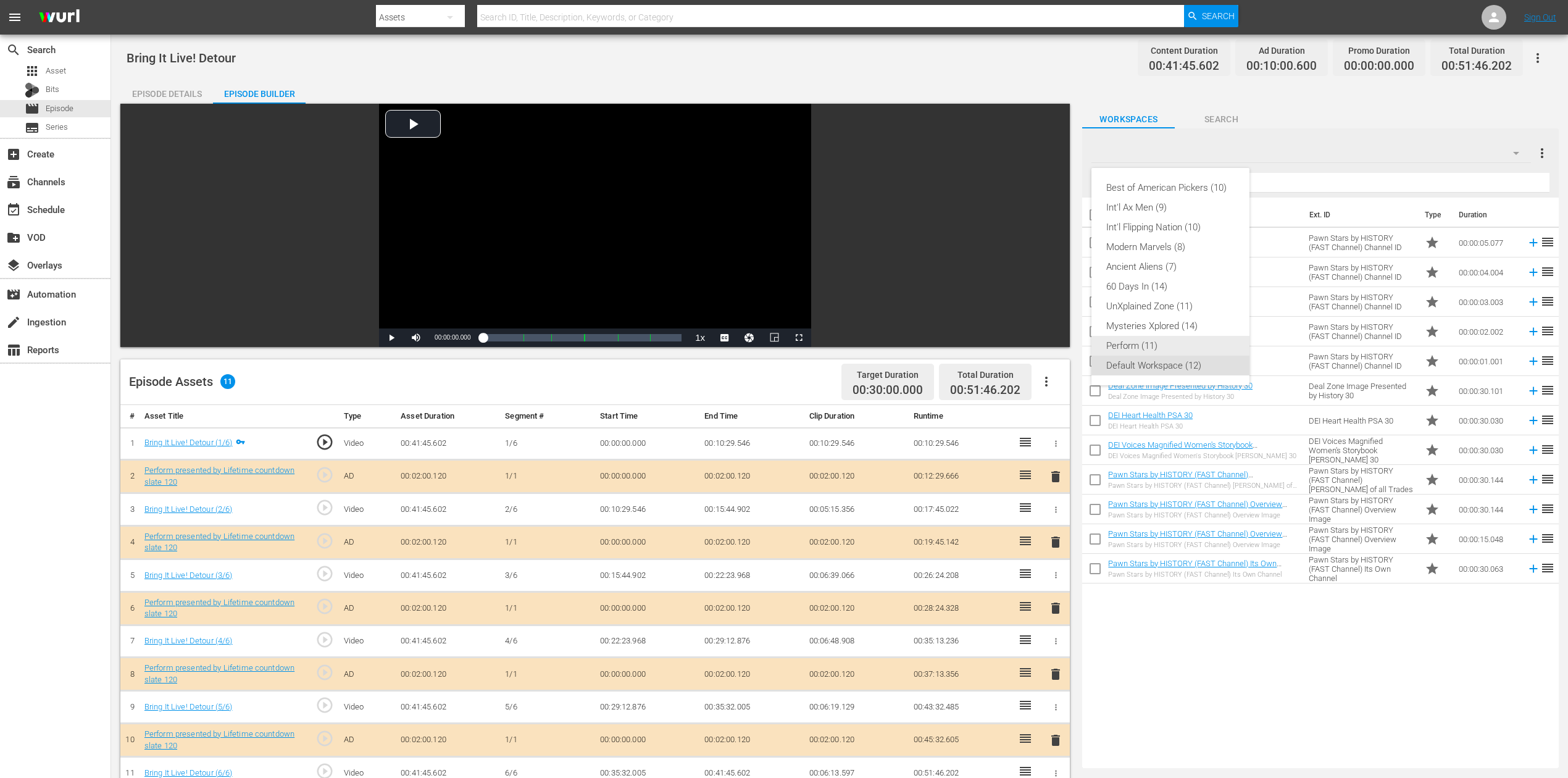
click at [1149, 347] on div "Perform (11)" at bounding box center [1170, 345] width 128 height 20
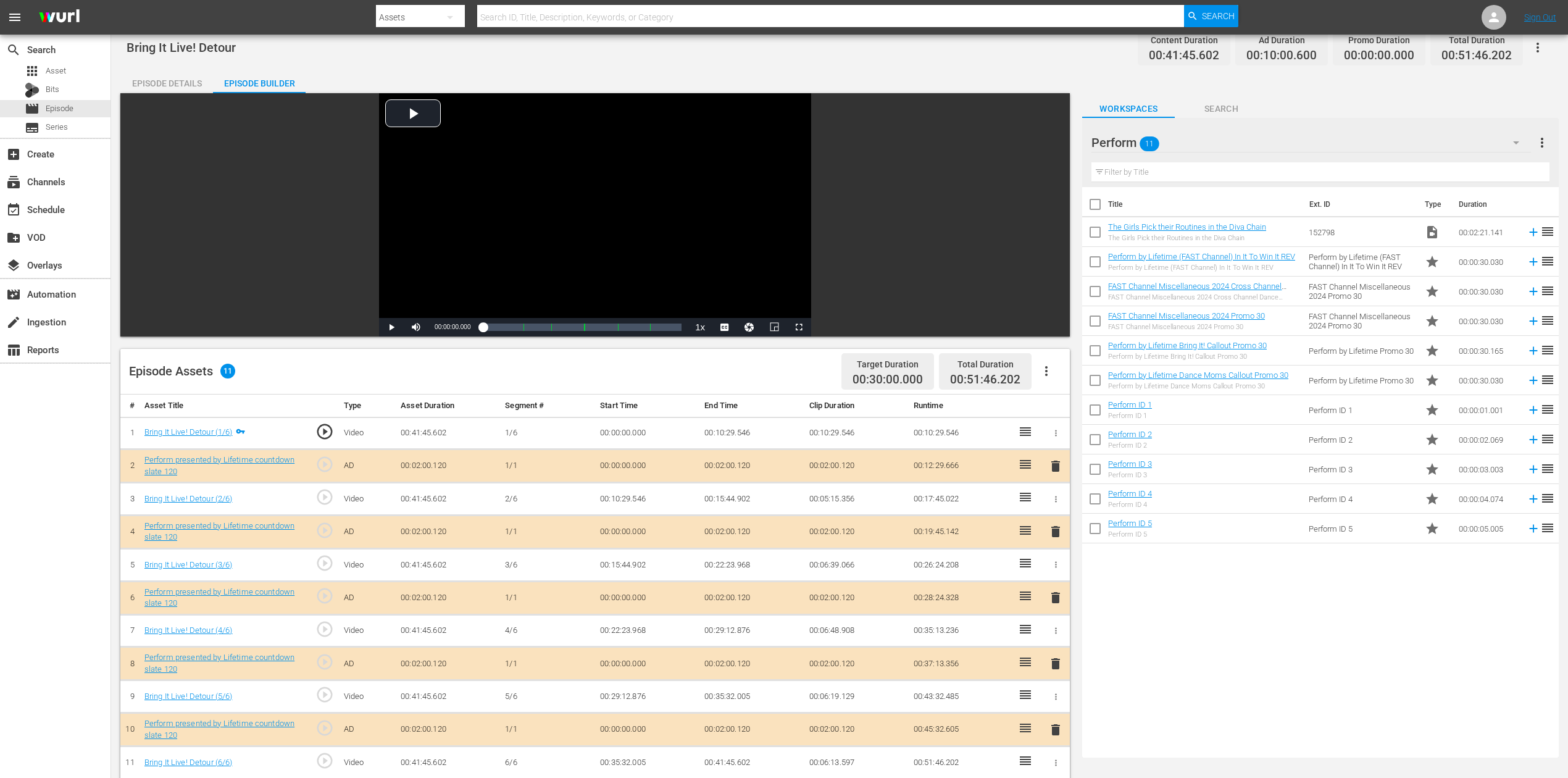
scroll to position [82, 0]
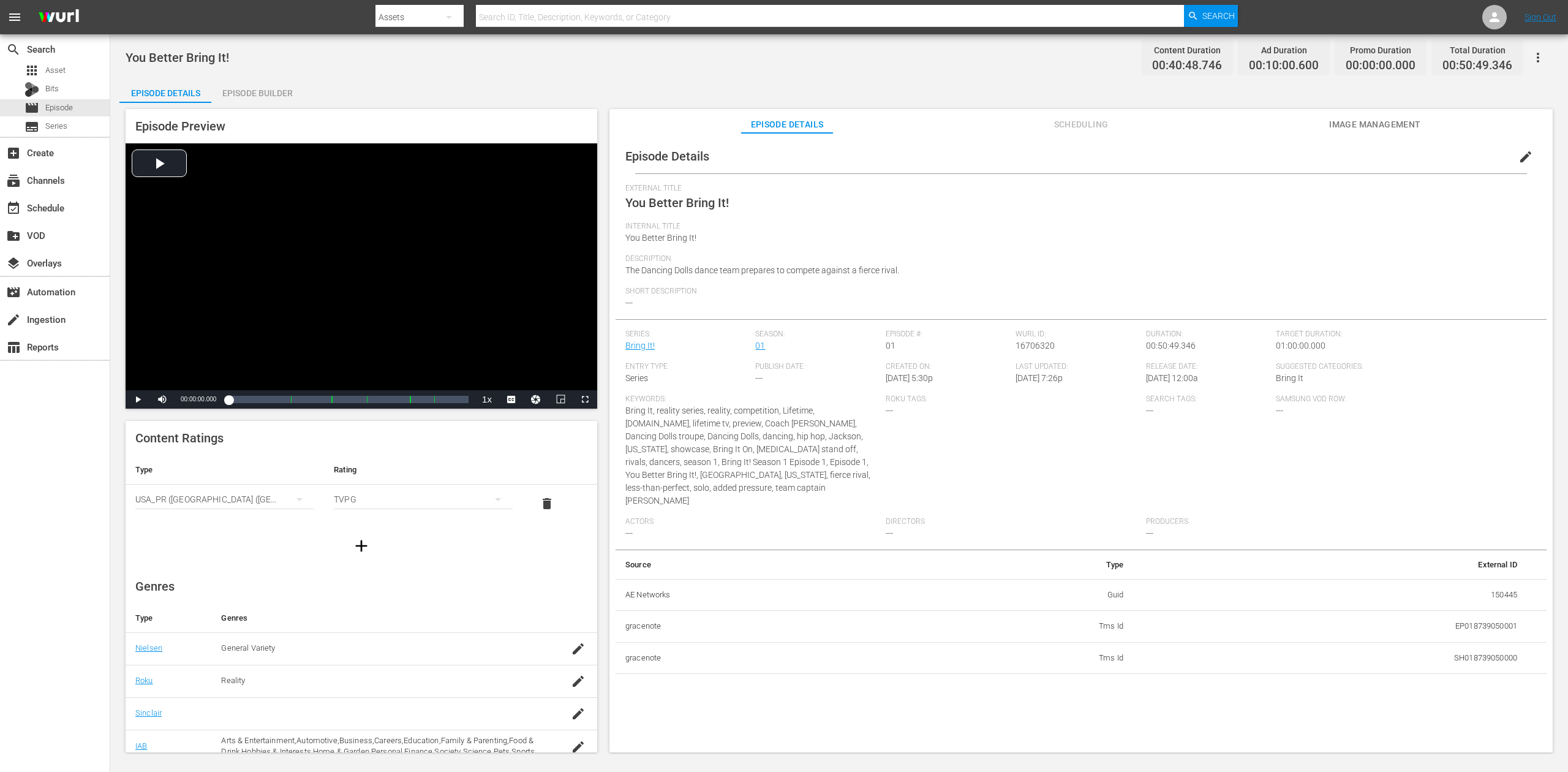
click at [268, 93] on div "Episode Builder" at bounding box center [257, 93] width 91 height 30
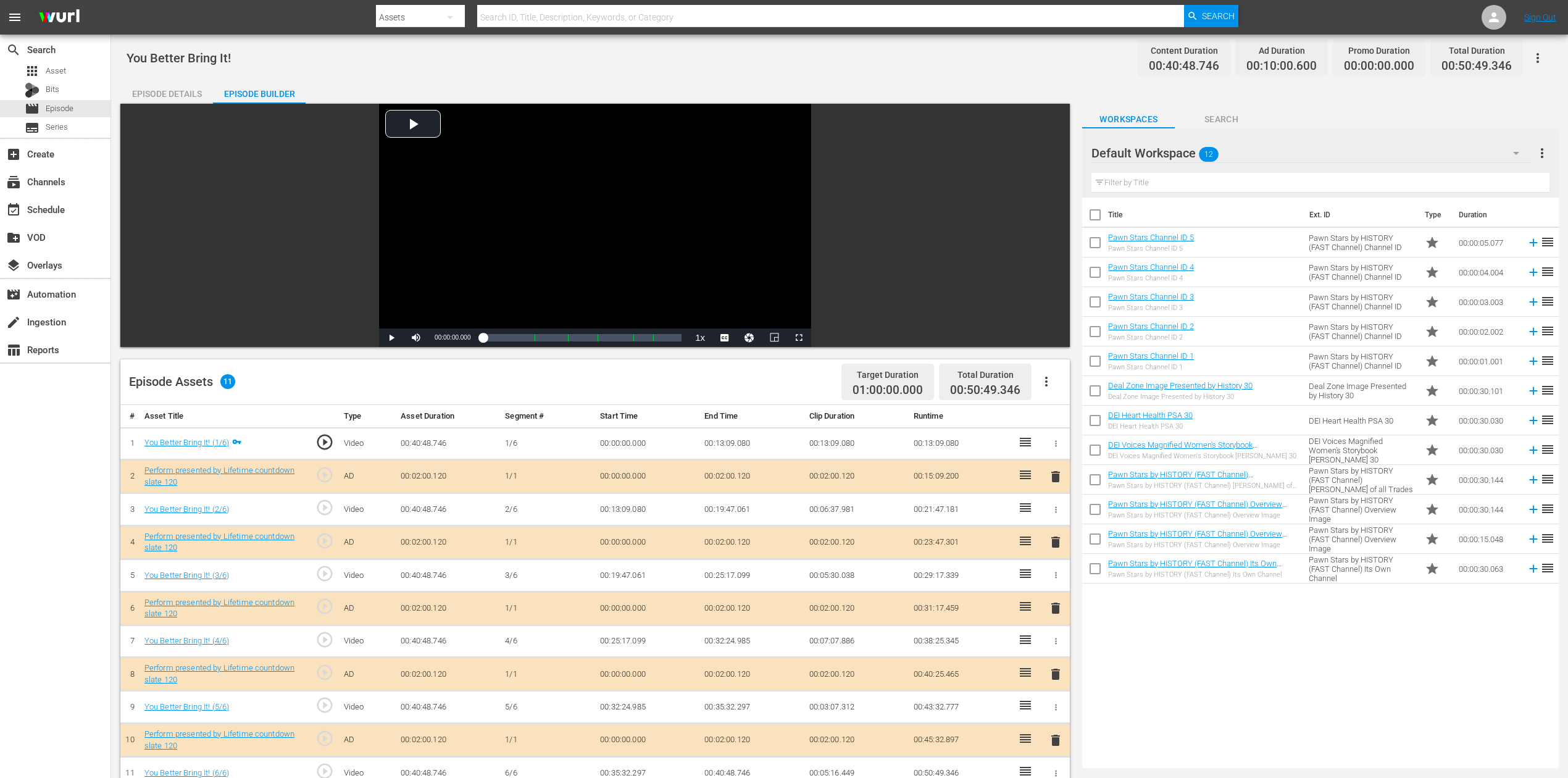
click at [264, 90] on div "Episode Builder" at bounding box center [259, 94] width 92 height 30
click at [1185, 150] on icon "button" at bounding box center [1516, 153] width 15 height 15
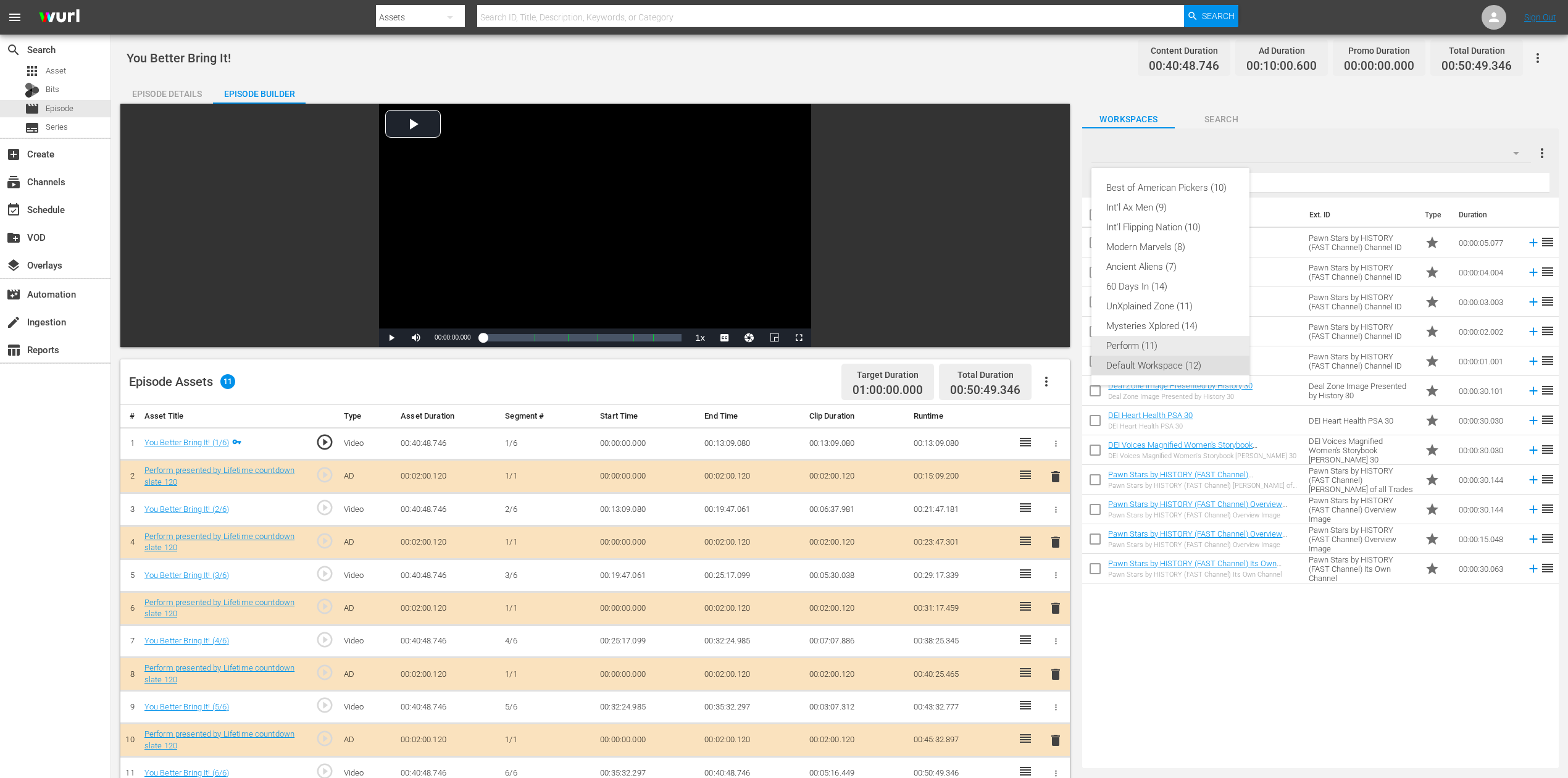
click at [1140, 352] on div "Perform (11)" at bounding box center [1170, 345] width 128 height 20
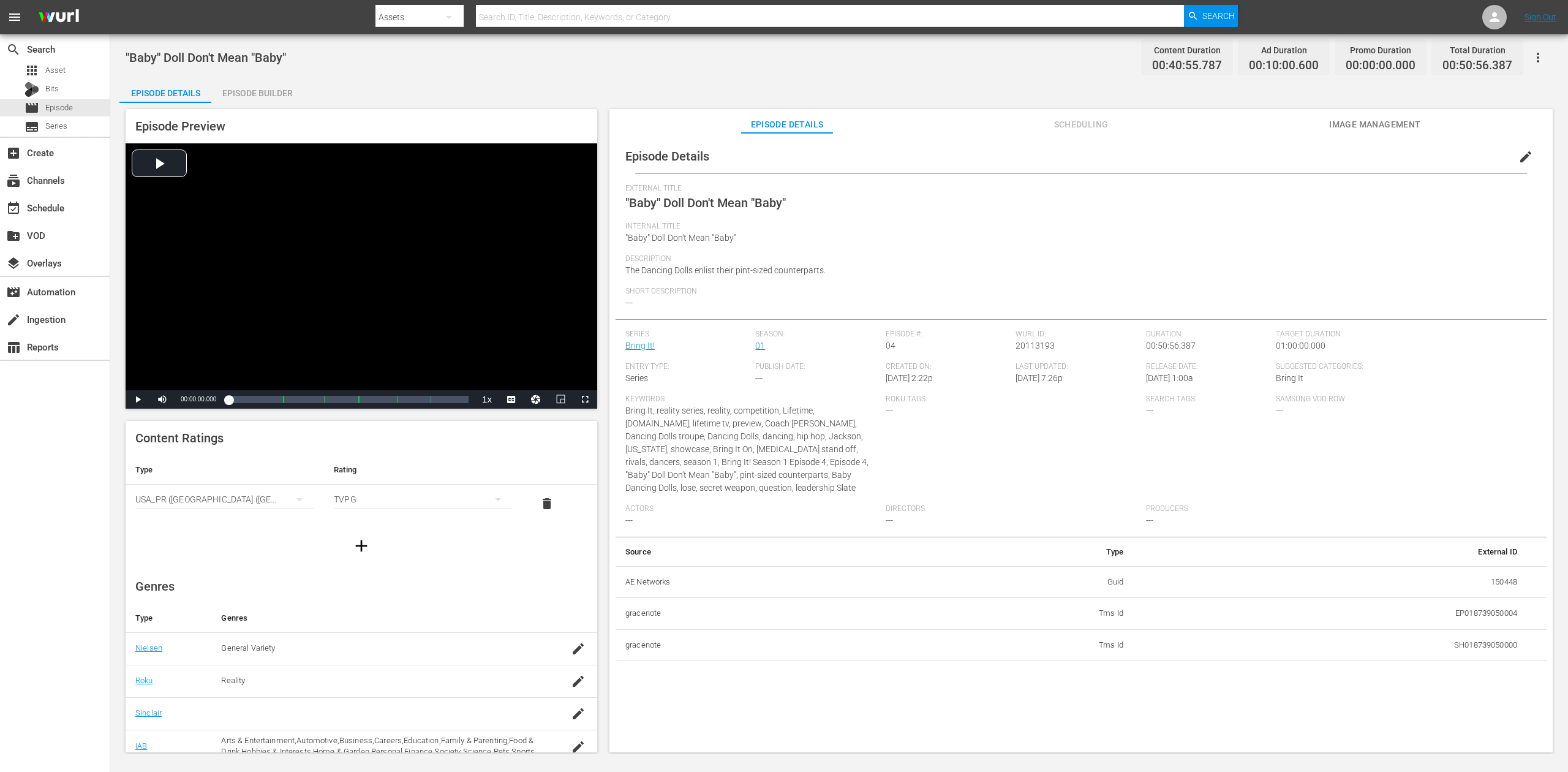
click at [283, 91] on div "Episode Builder" at bounding box center [257, 93] width 91 height 30
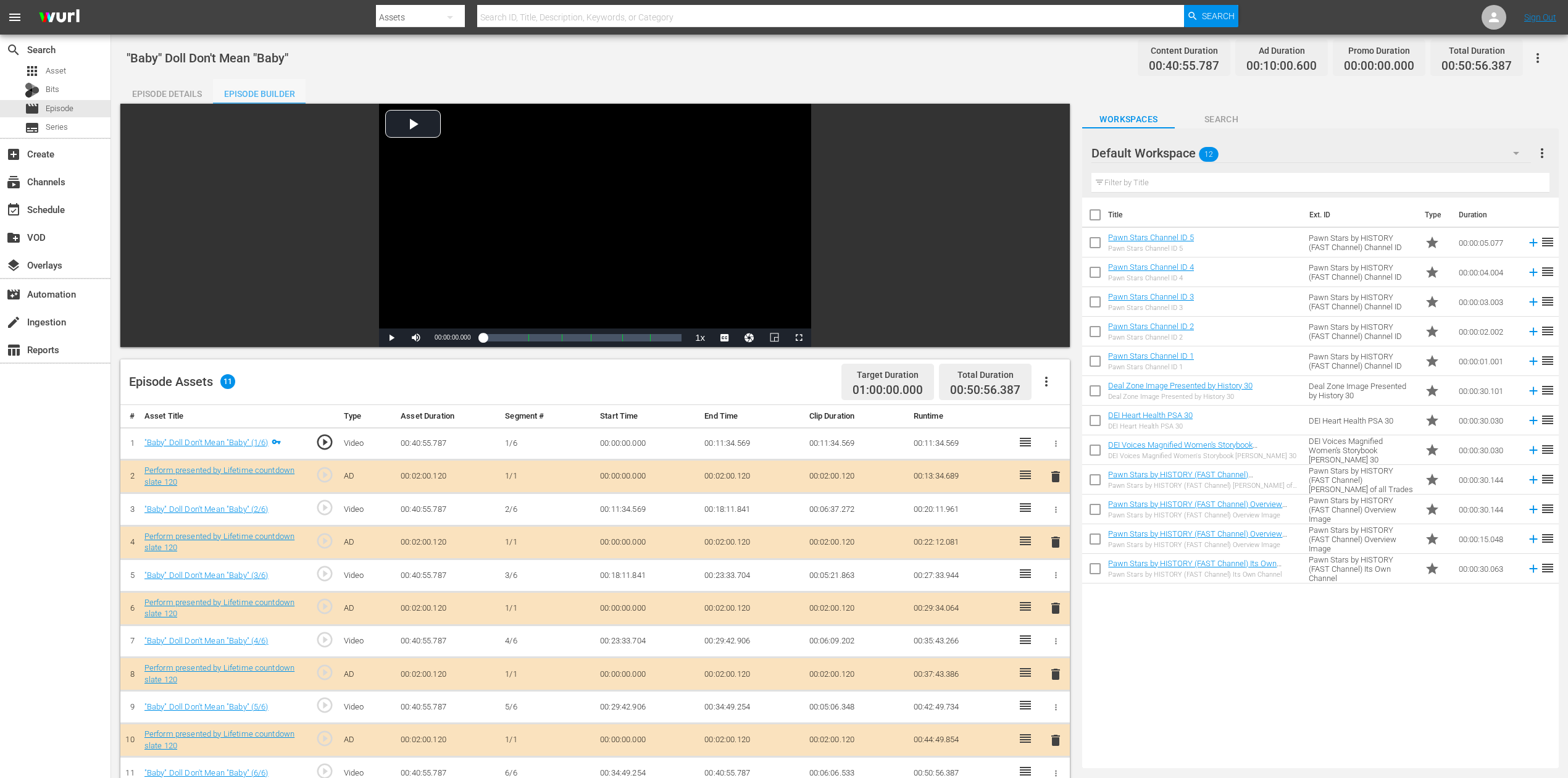
click at [259, 95] on div "Episode Builder" at bounding box center [259, 94] width 92 height 30
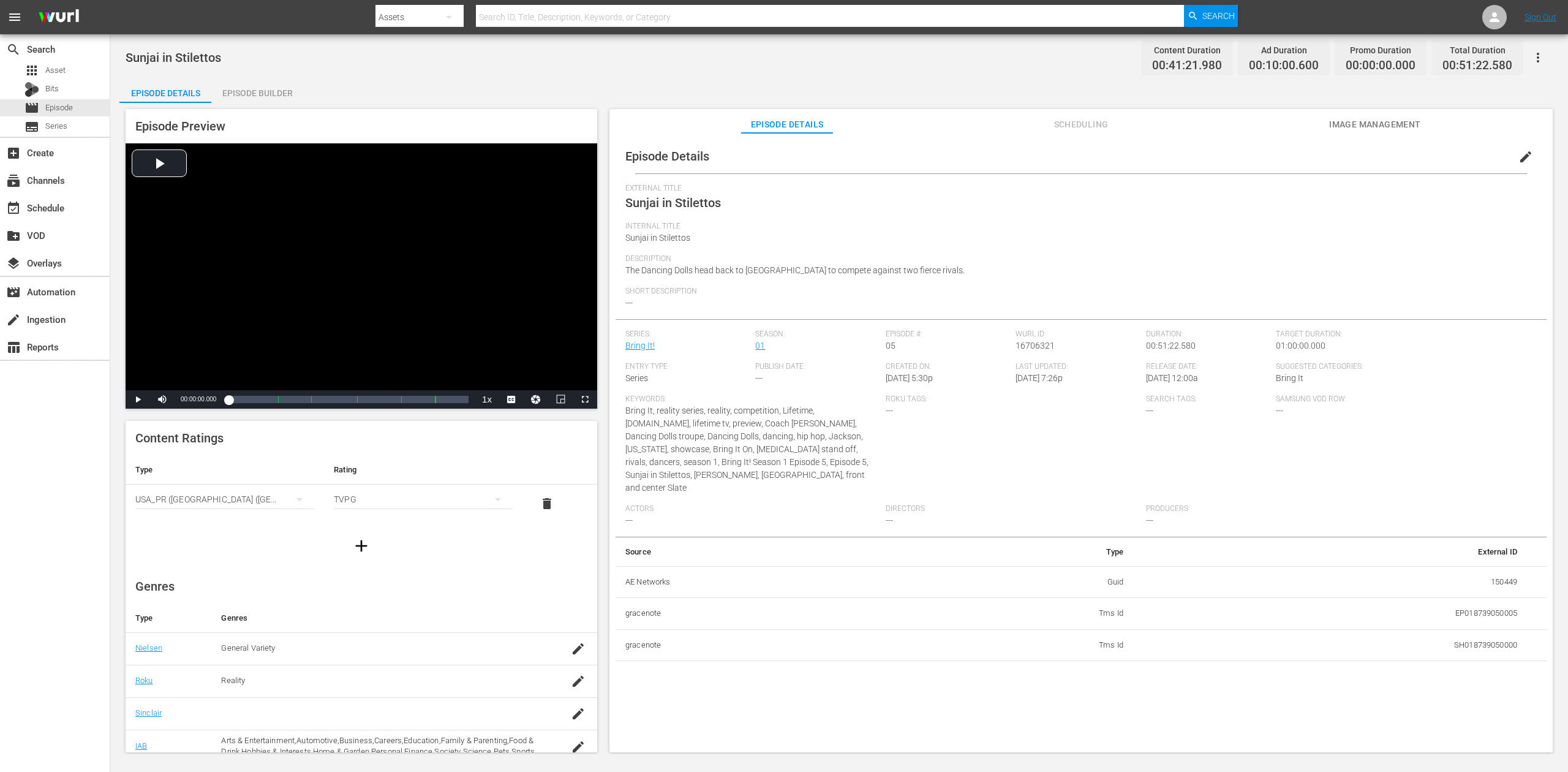
click at [268, 88] on div "Episode Builder" at bounding box center [257, 93] width 91 height 30
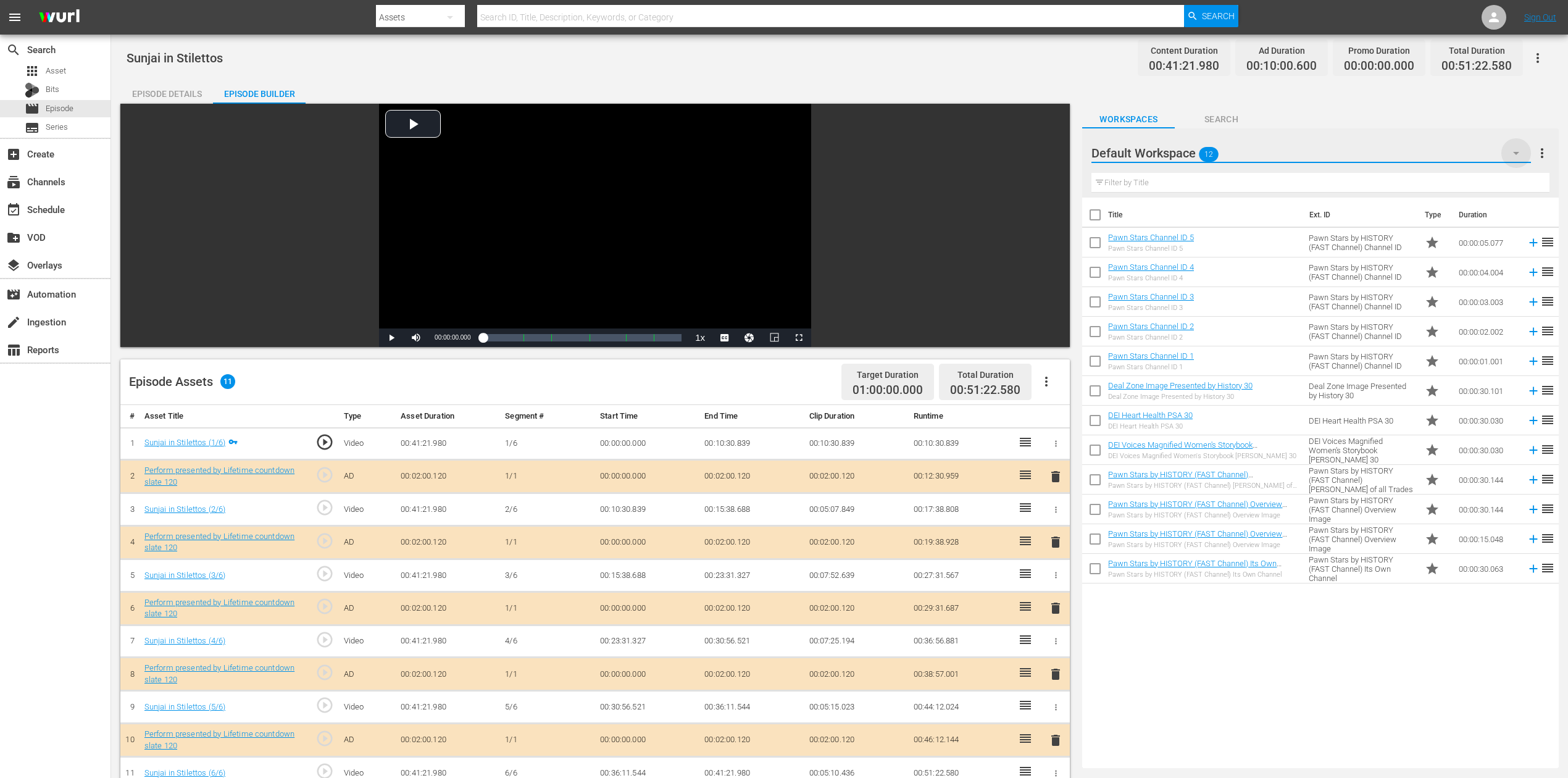
click at [1185, 151] on icon "button" at bounding box center [1516, 153] width 15 height 15
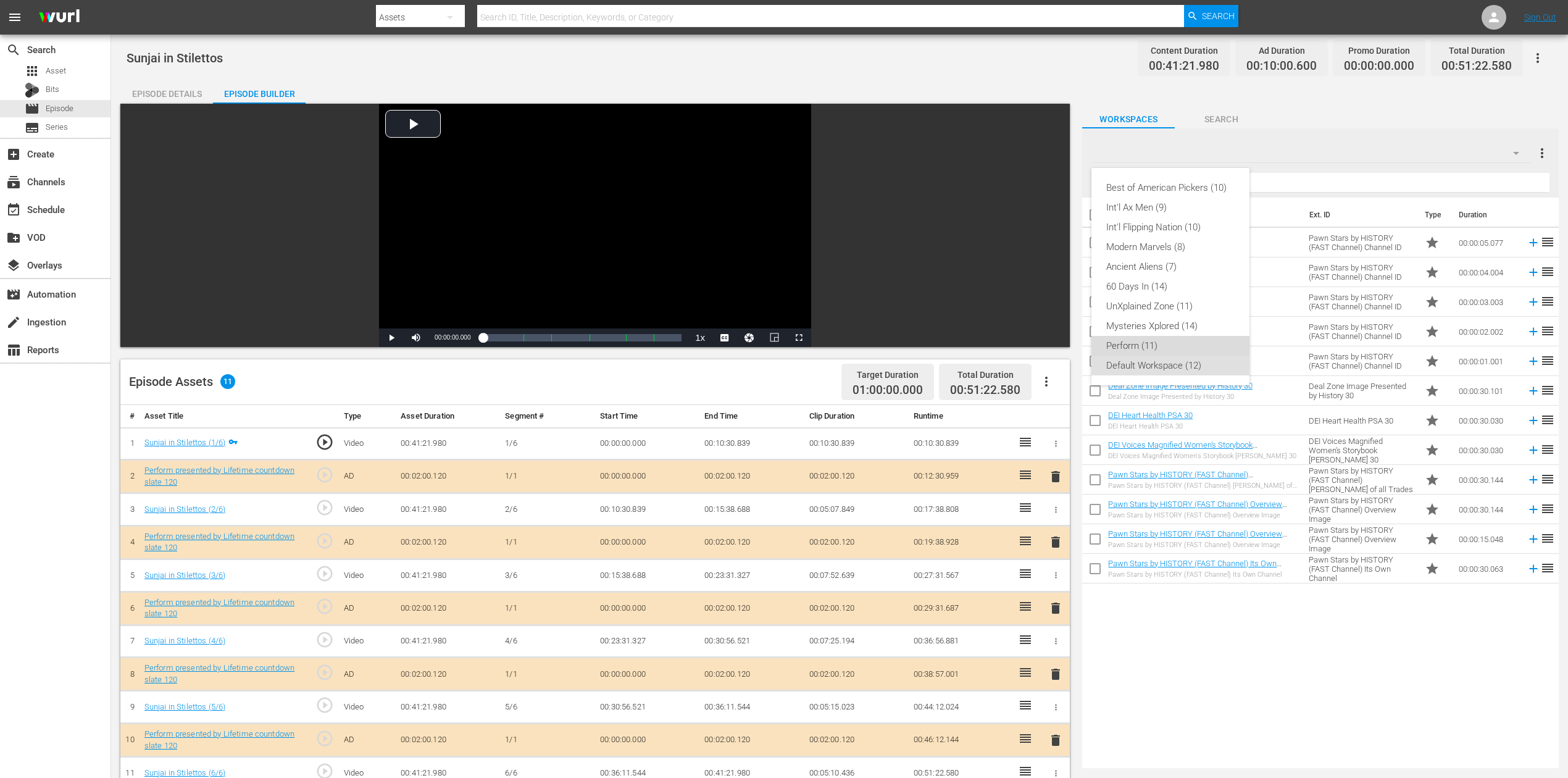
click at [1122, 340] on div "Perform (11)" at bounding box center [1170, 345] width 128 height 20
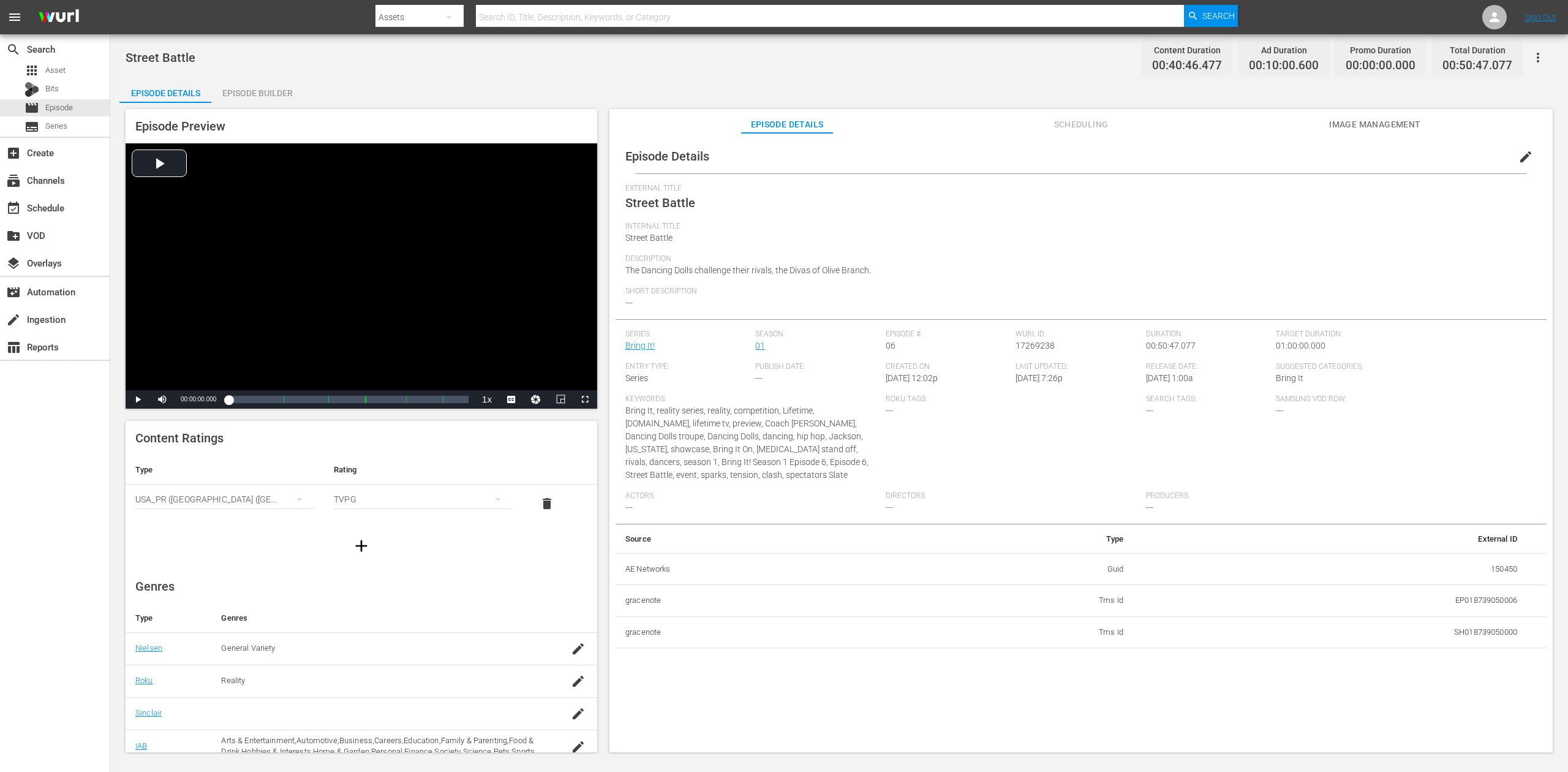
click at [268, 88] on div "Episode Builder" at bounding box center [257, 93] width 91 height 30
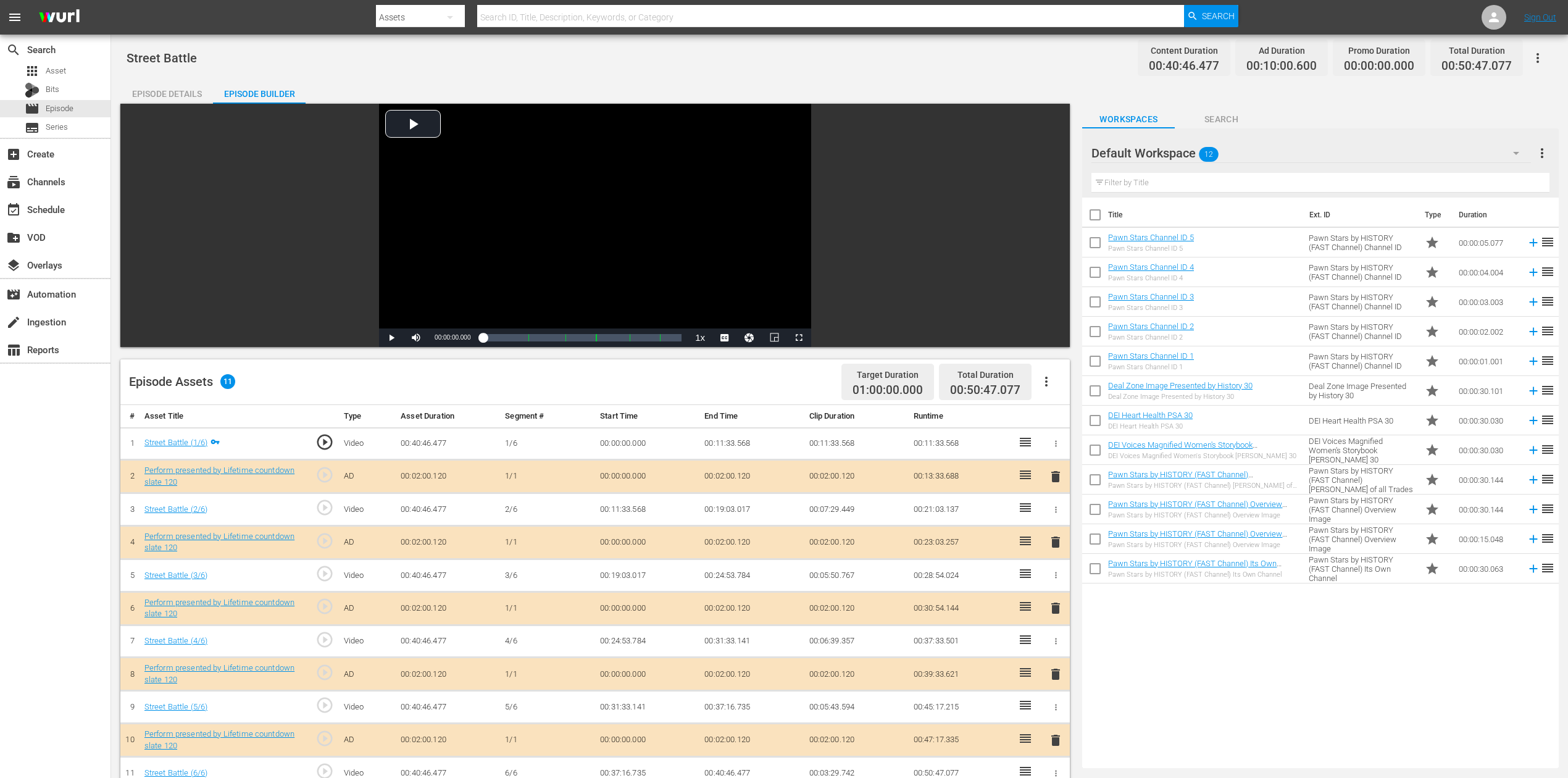
click at [1185, 151] on icon "button" at bounding box center [1516, 153] width 15 height 15
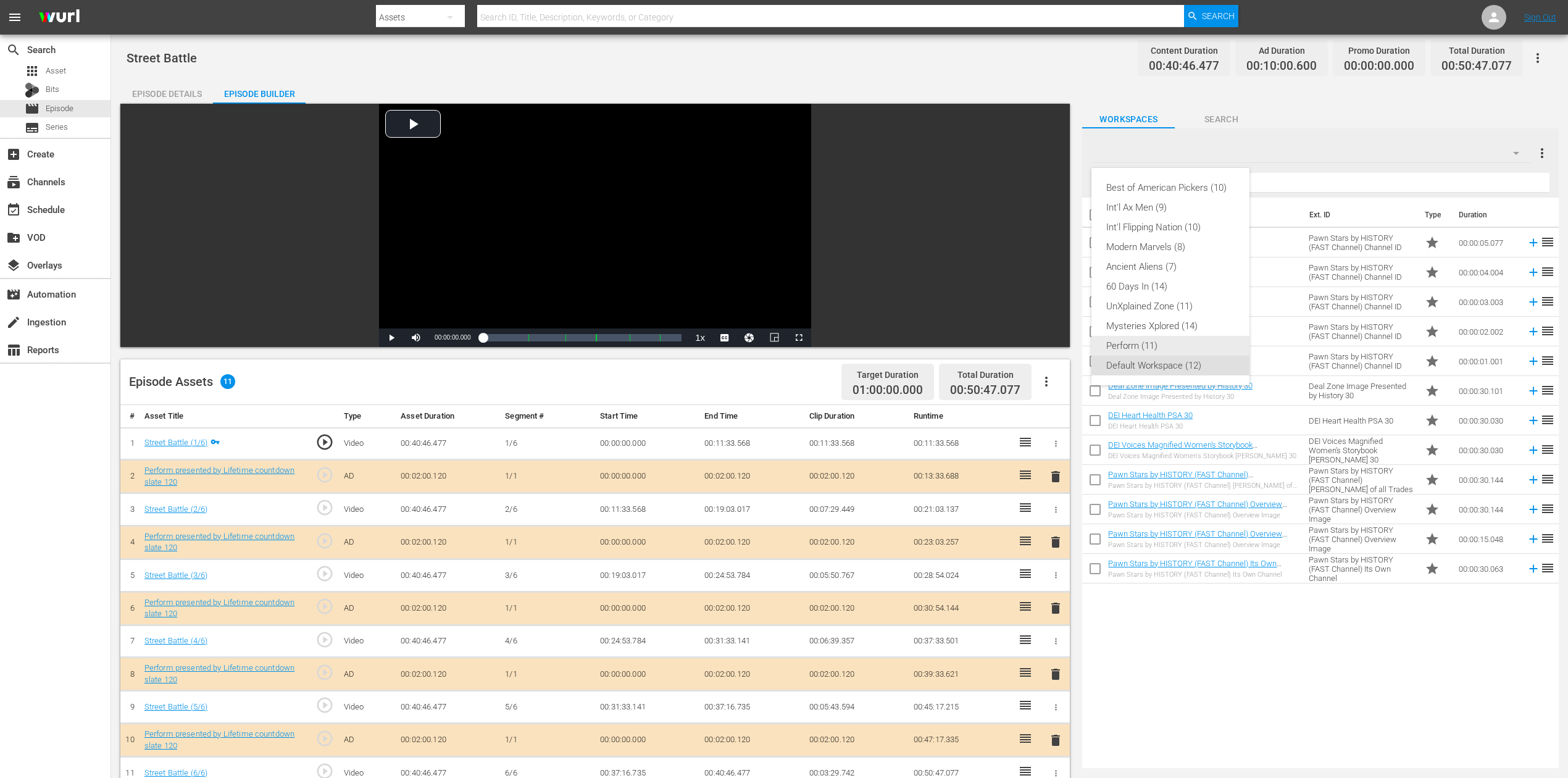
click at [1127, 341] on div "Perform (11)" at bounding box center [1170, 345] width 128 height 20
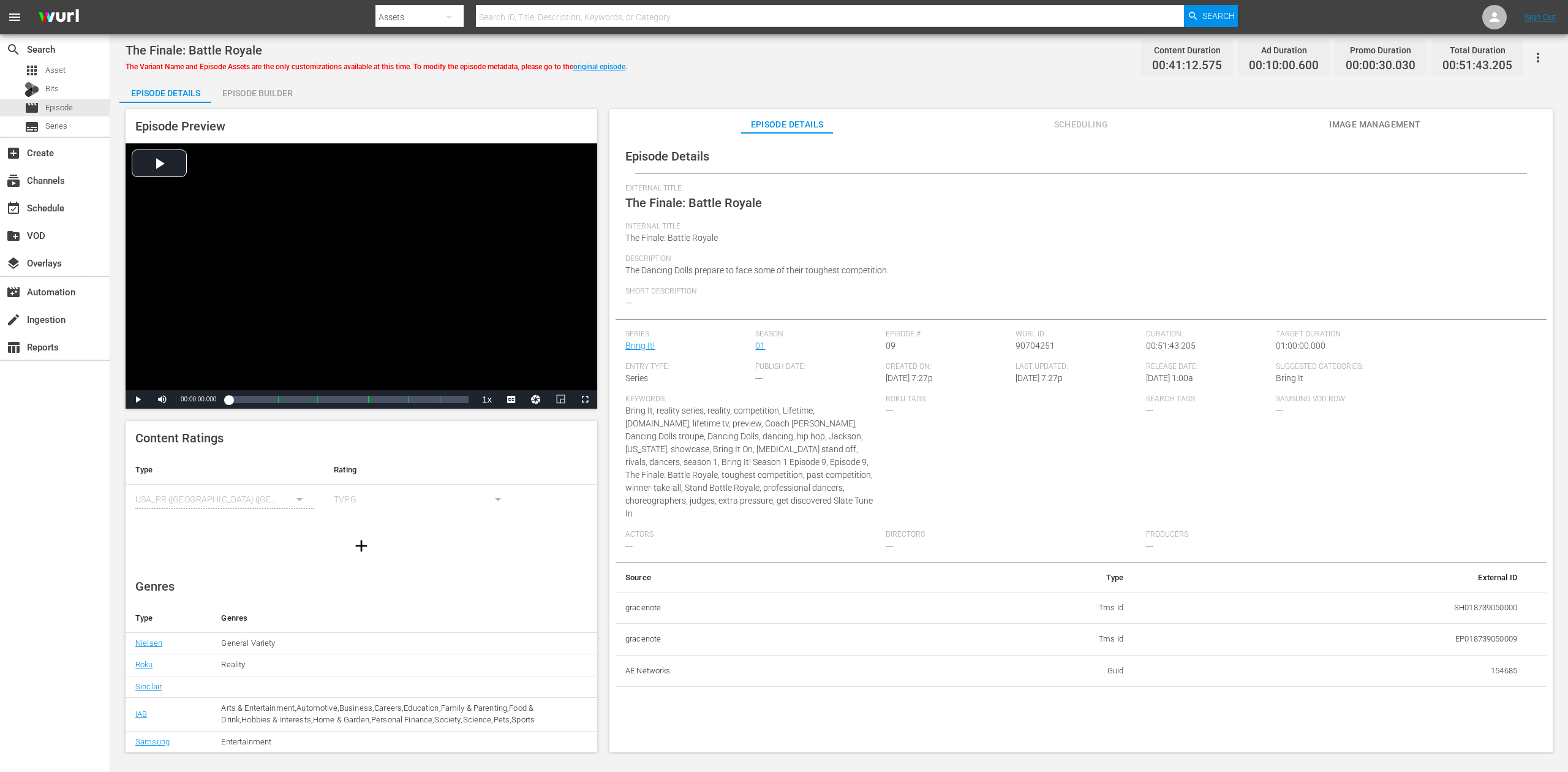
click at [260, 88] on div "Episode Builder" at bounding box center [257, 93] width 91 height 30
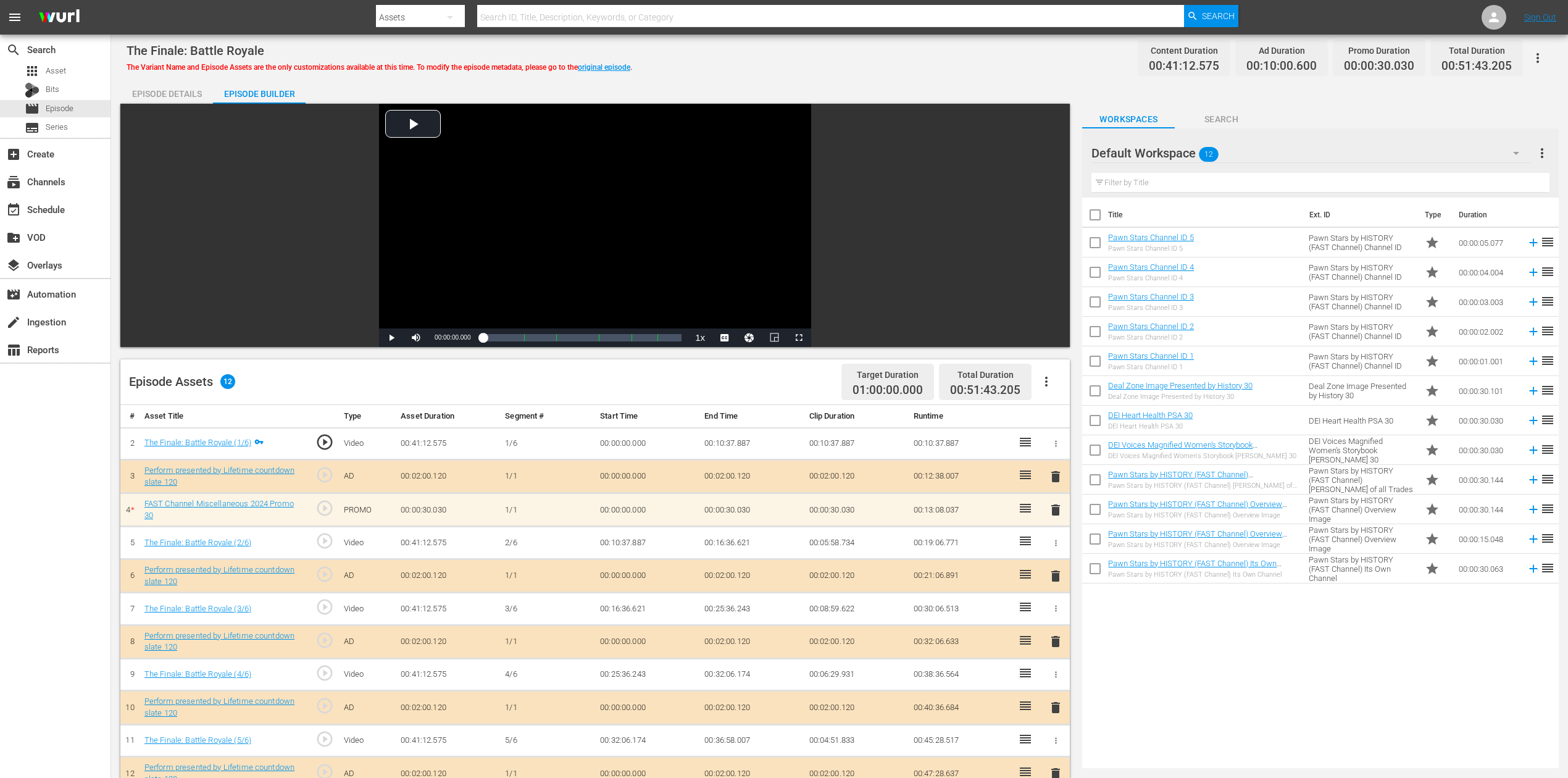
click at [1185, 147] on icon "button" at bounding box center [1516, 153] width 15 height 15
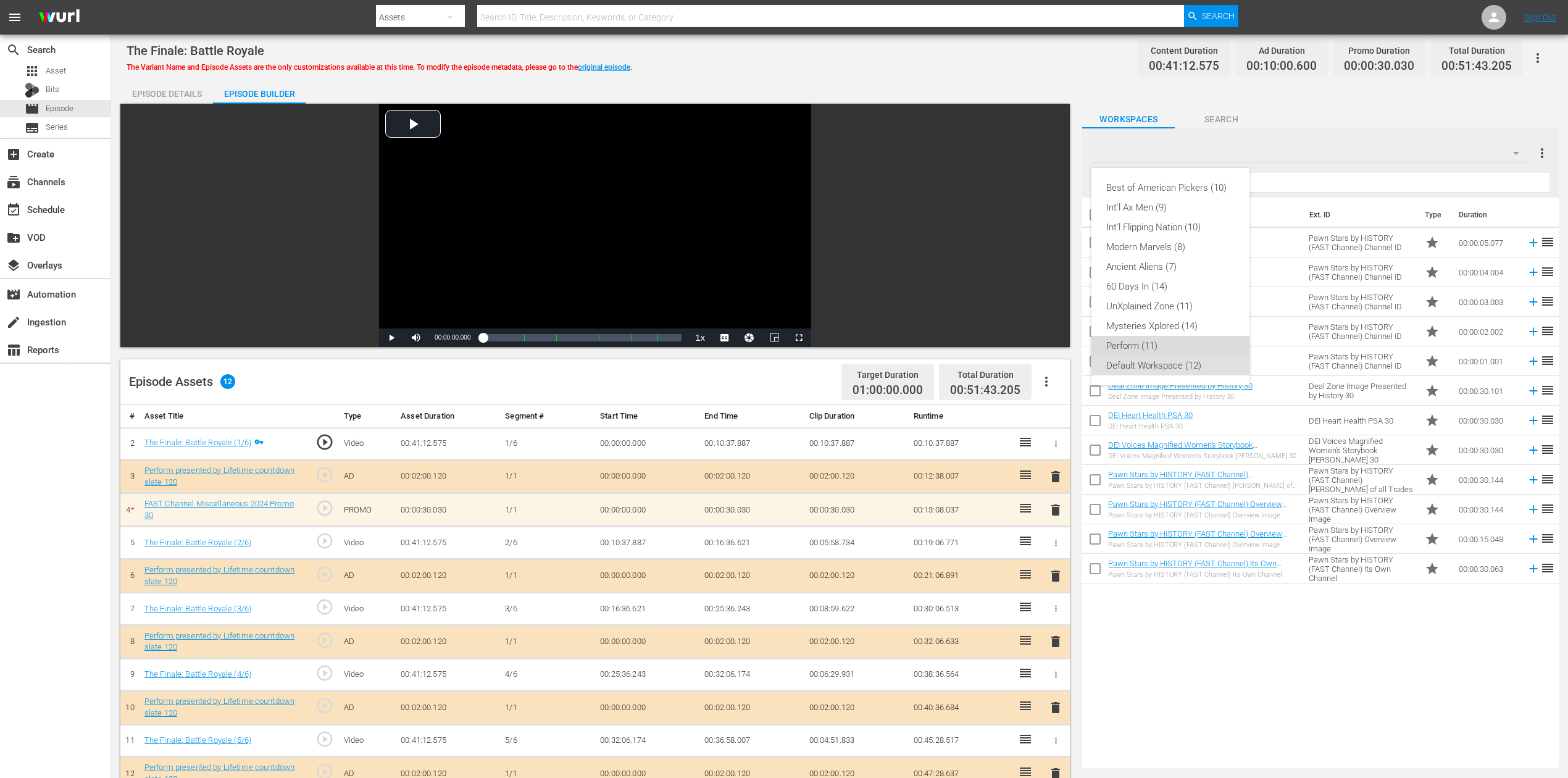
click at [1183, 343] on div "Perform (11)" at bounding box center [1170, 345] width 128 height 20
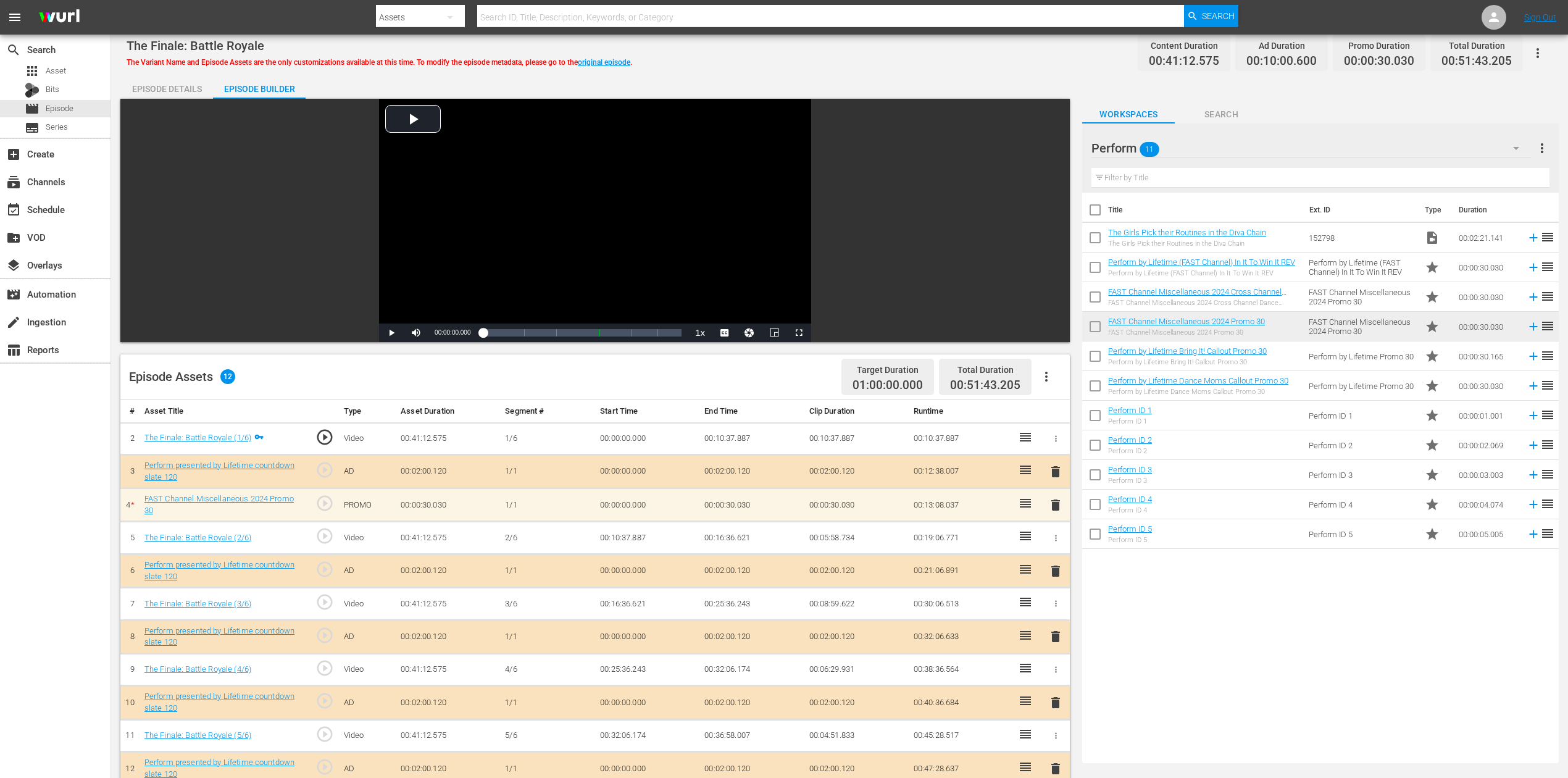
scroll to position [82, 0]
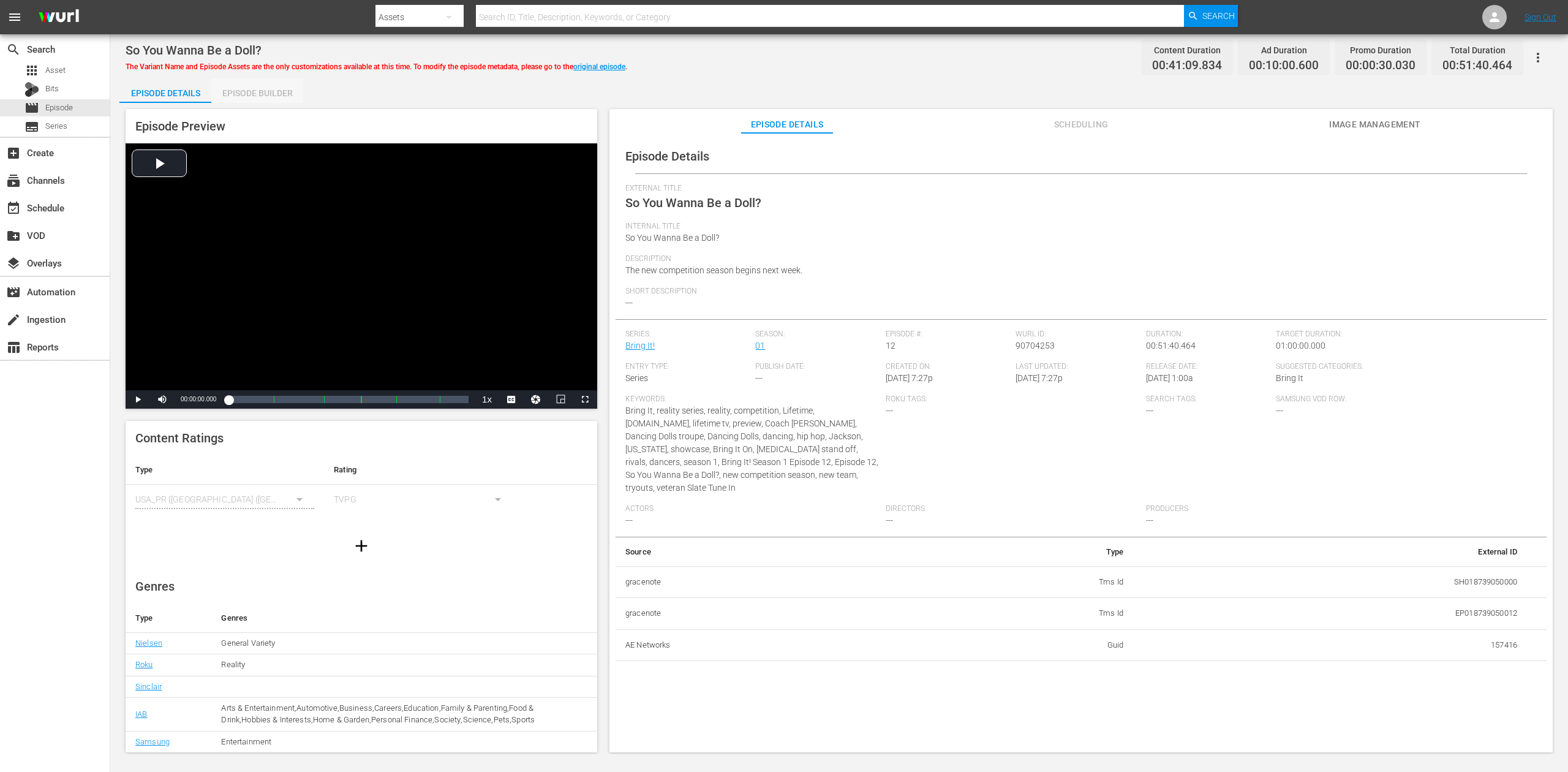
click at [268, 91] on div "Episode Builder" at bounding box center [257, 93] width 91 height 30
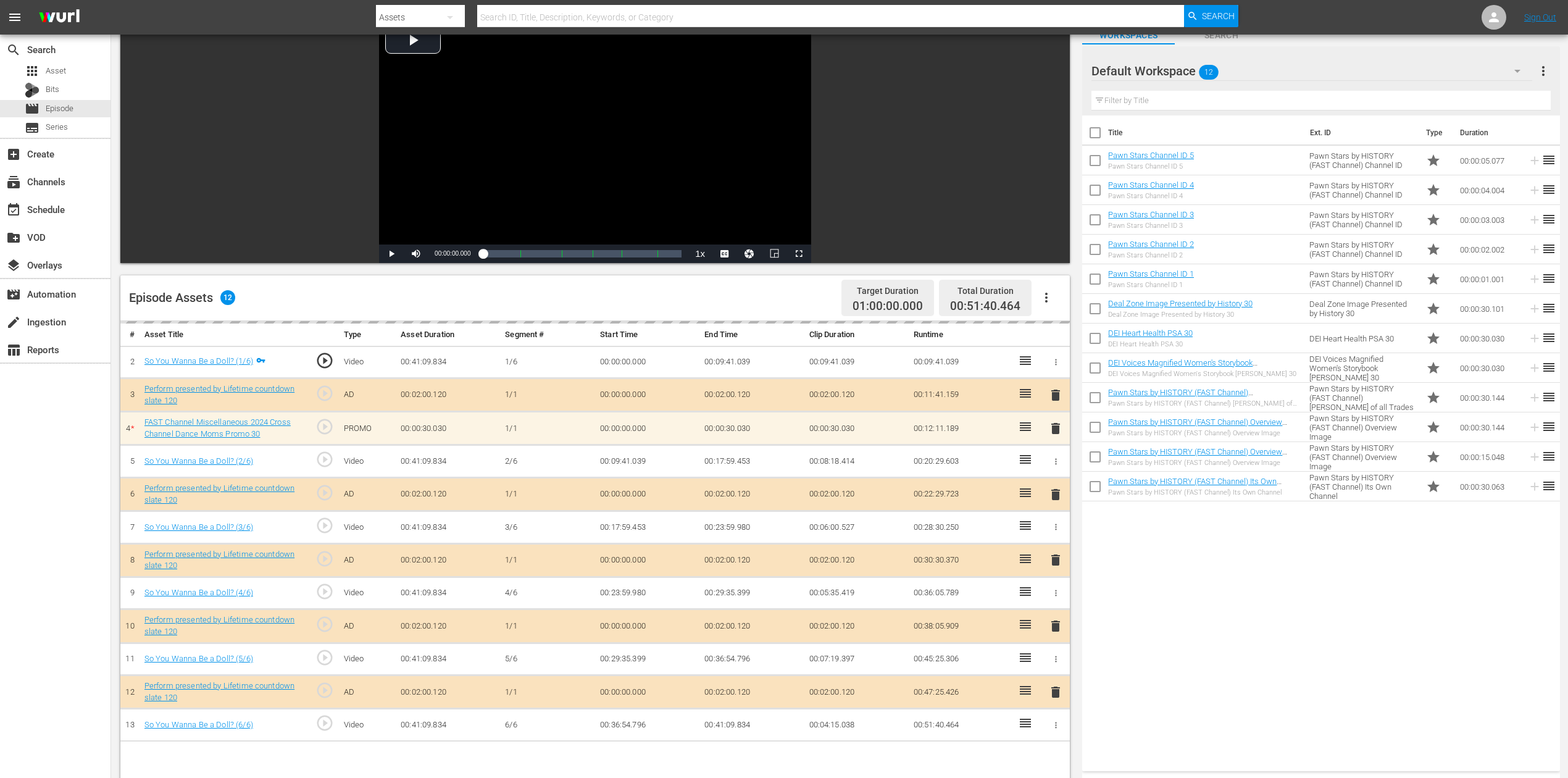
scroll to position [247, 0]
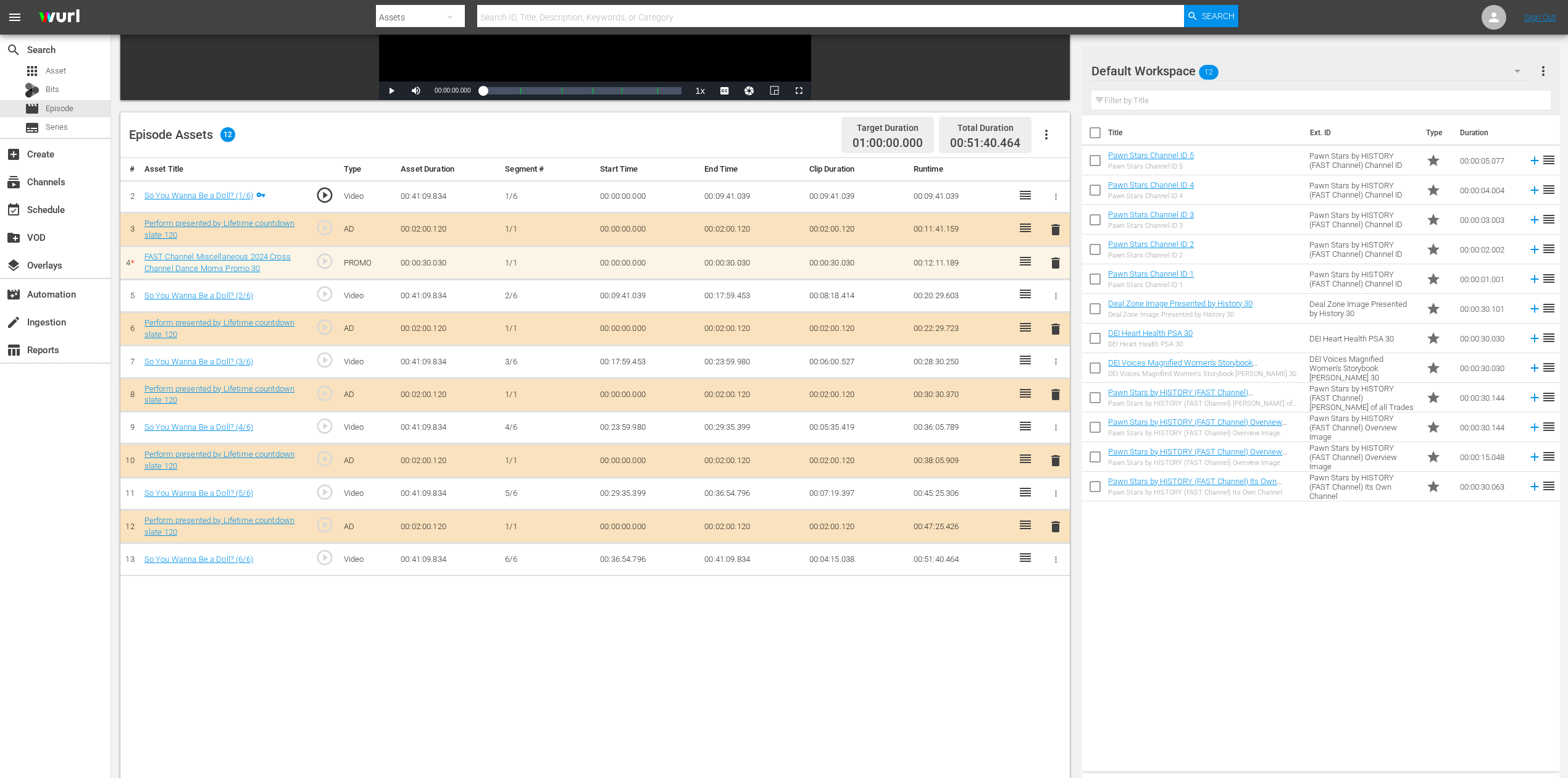
click at [1185, 70] on icon "button" at bounding box center [1518, 71] width 15 height 15
click at [1160, 268] on div "Perform (11)" at bounding box center [1170, 263] width 128 height 20
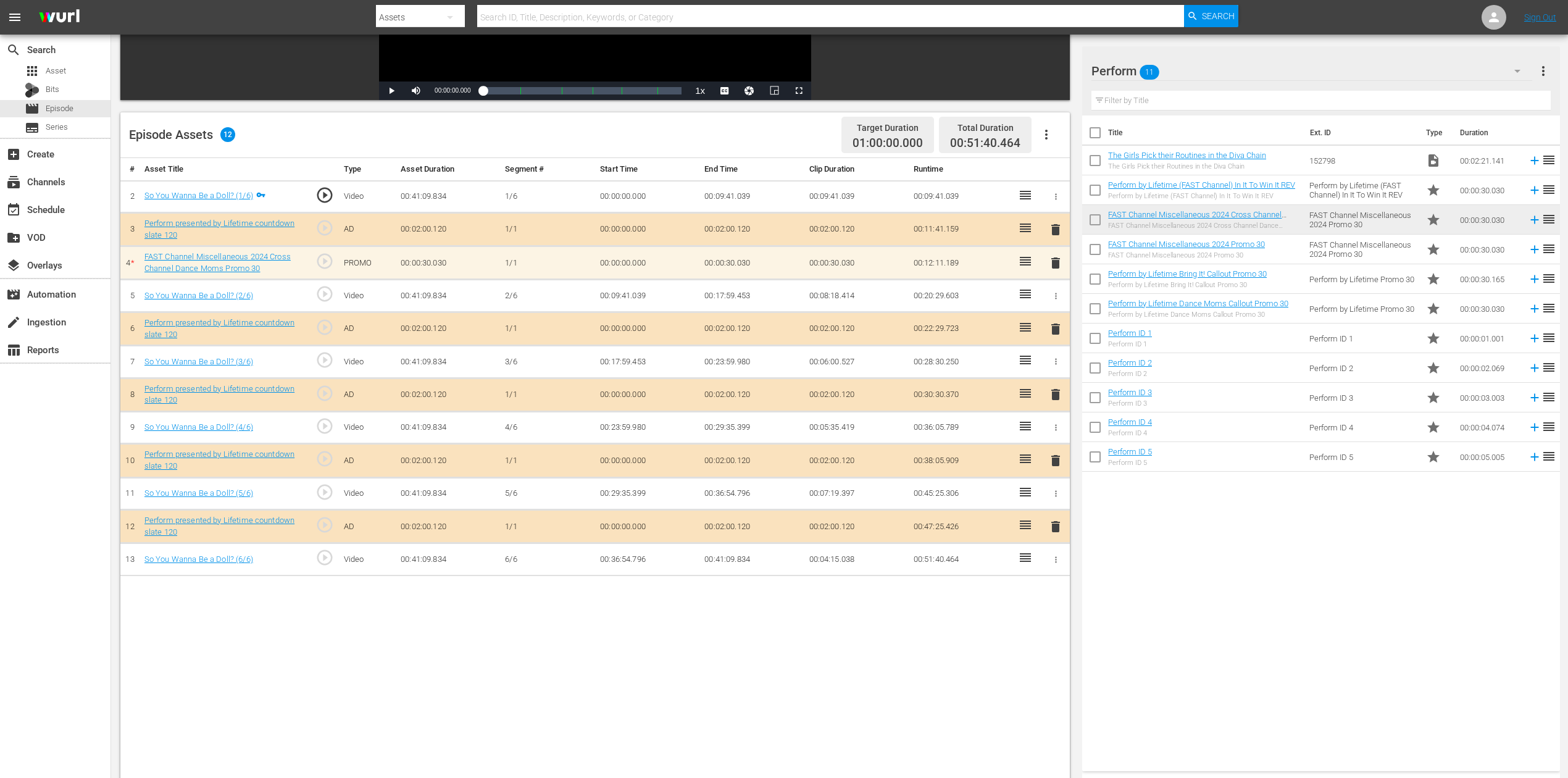
click at [1185, 67] on icon "button" at bounding box center [1518, 71] width 15 height 15
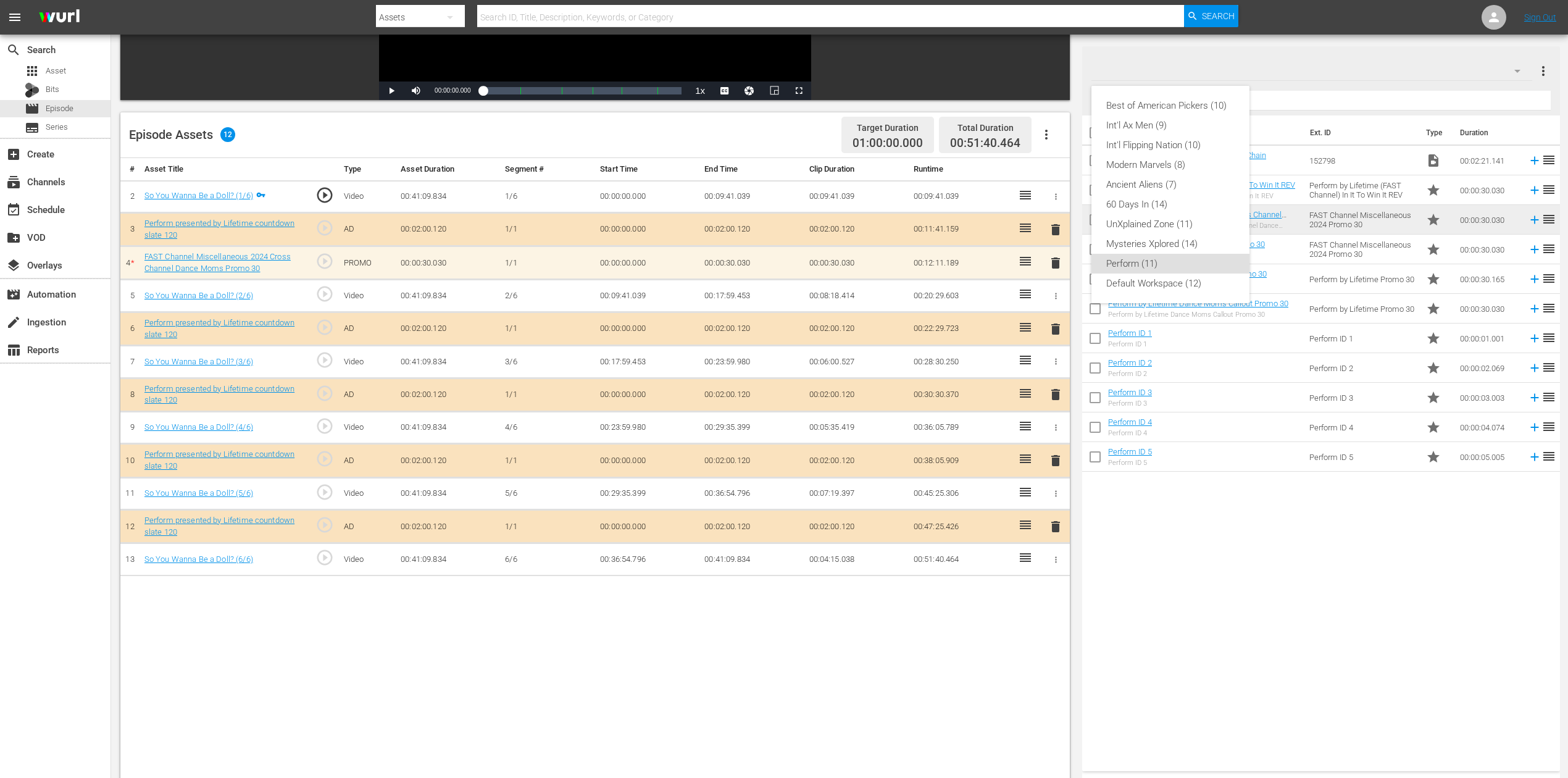
click at [1160, 266] on div "Perform (11)" at bounding box center [1170, 263] width 128 height 20
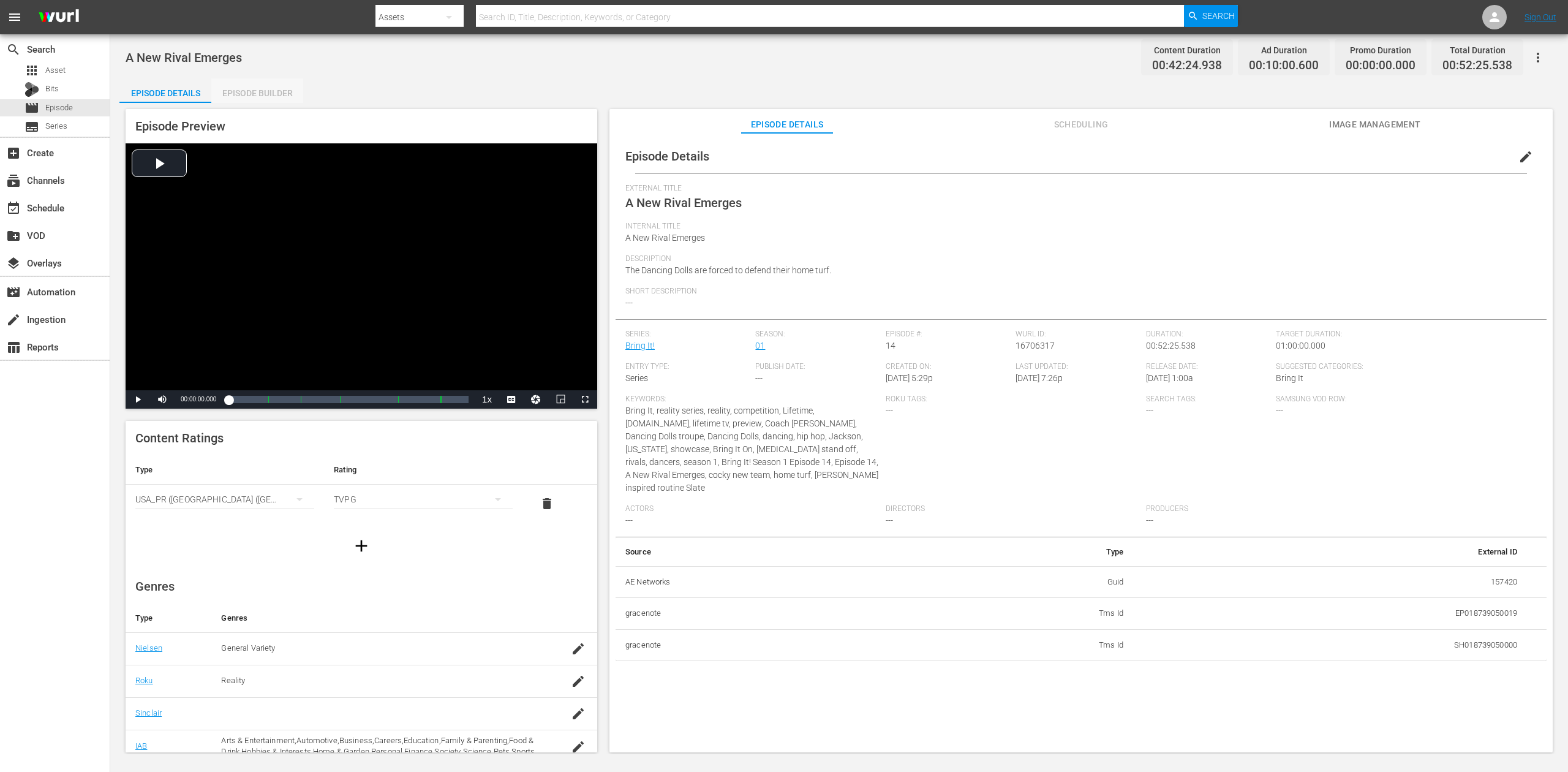
click at [275, 82] on div "Episode Builder" at bounding box center [257, 93] width 91 height 30
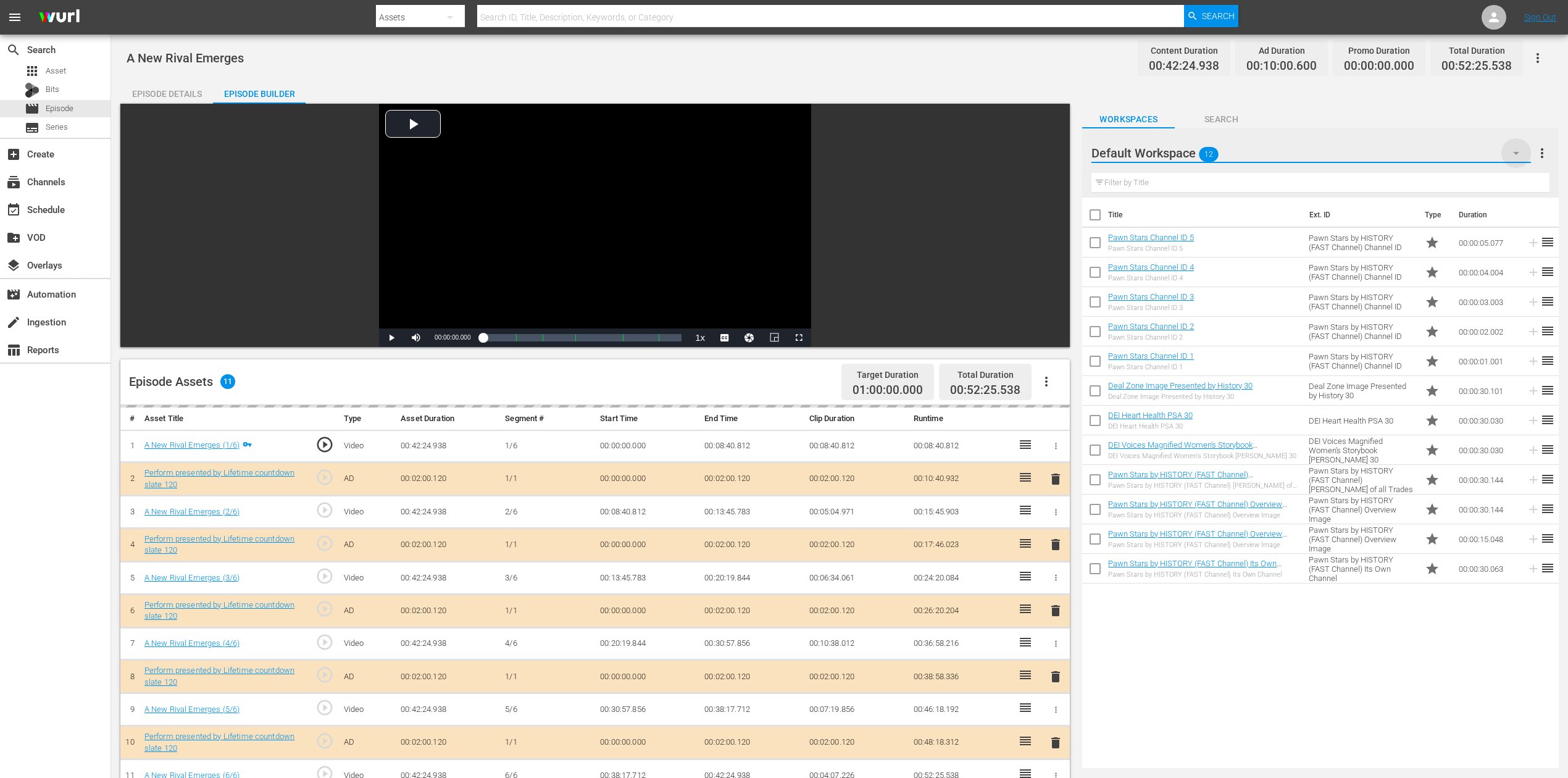
click at [1185, 149] on icon "button" at bounding box center [1516, 153] width 15 height 15
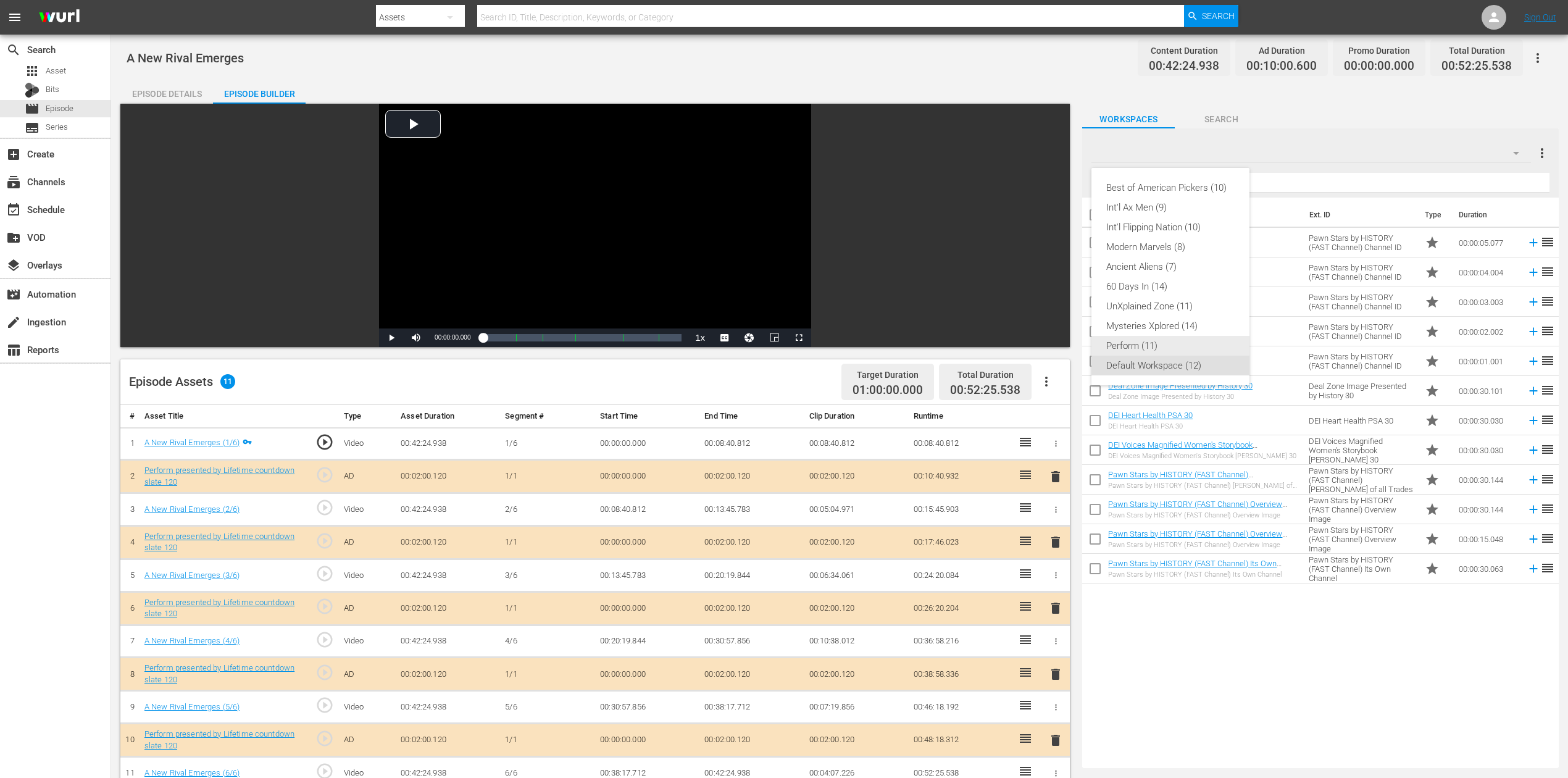
click at [1171, 334] on div "Best of American Pickers (10) Int'l Ax Men (9) Int'l Flipping Nation (10) Moder…" at bounding box center [1171, 277] width 158 height 218
click at [1185, 583] on div "Best of American Pickers (10) Int'l Ax Men (9) Int'l Flipping Nation (10) Moder…" at bounding box center [784, 389] width 1568 height 778
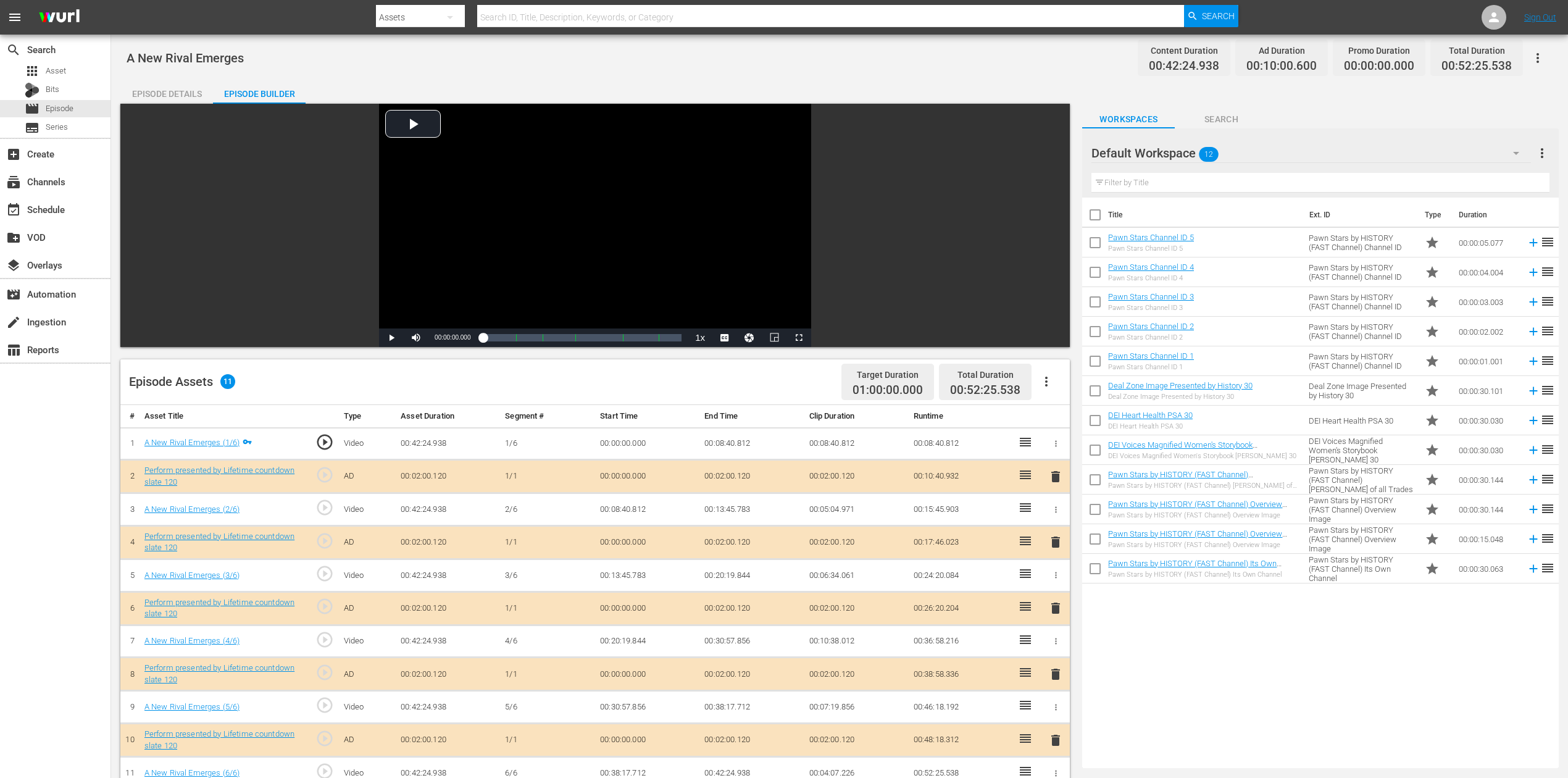
click at [1185, 148] on icon "button" at bounding box center [1516, 153] width 15 height 15
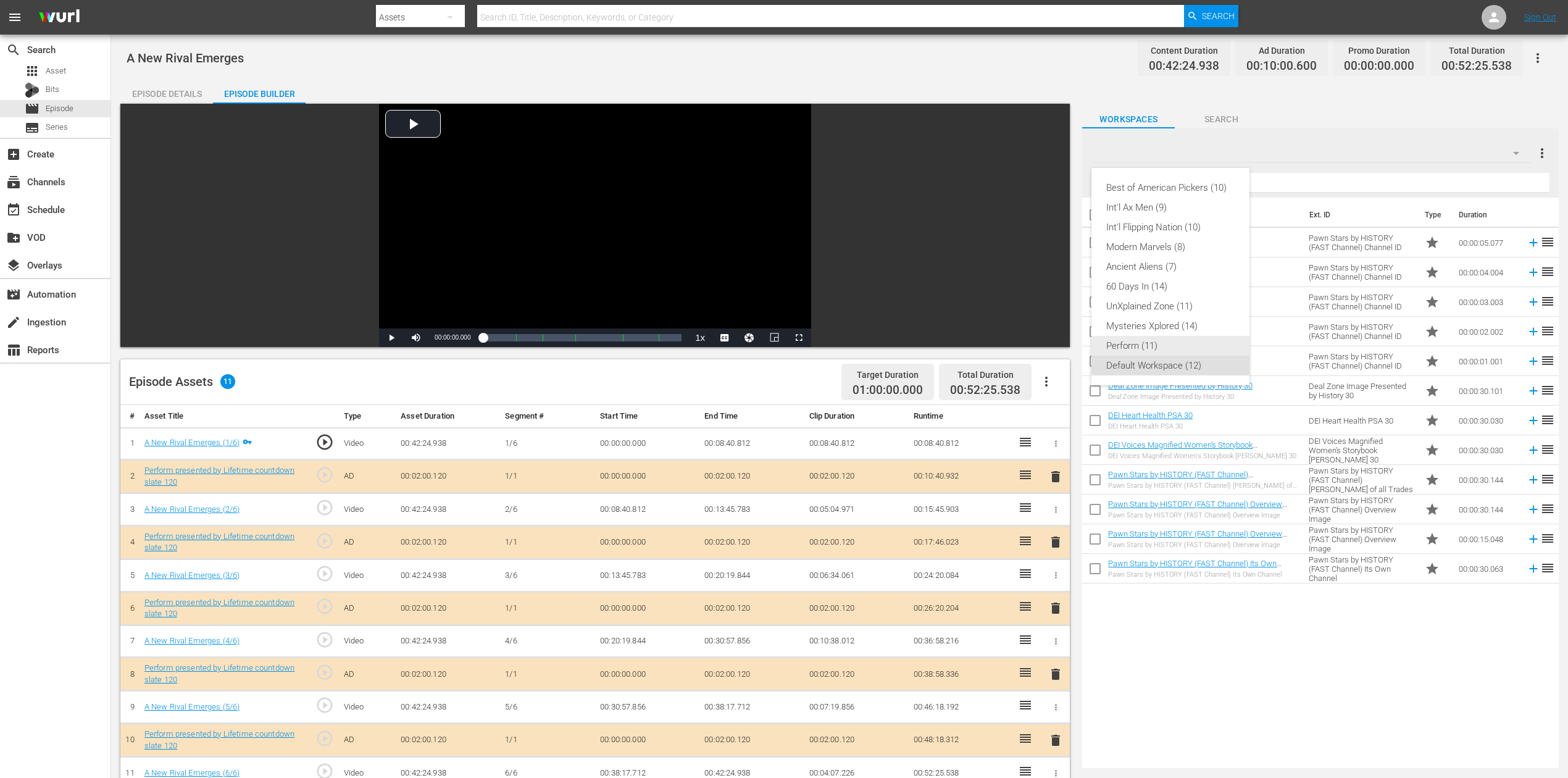
click at [1154, 340] on div "Perform (11)" at bounding box center [1170, 345] width 128 height 20
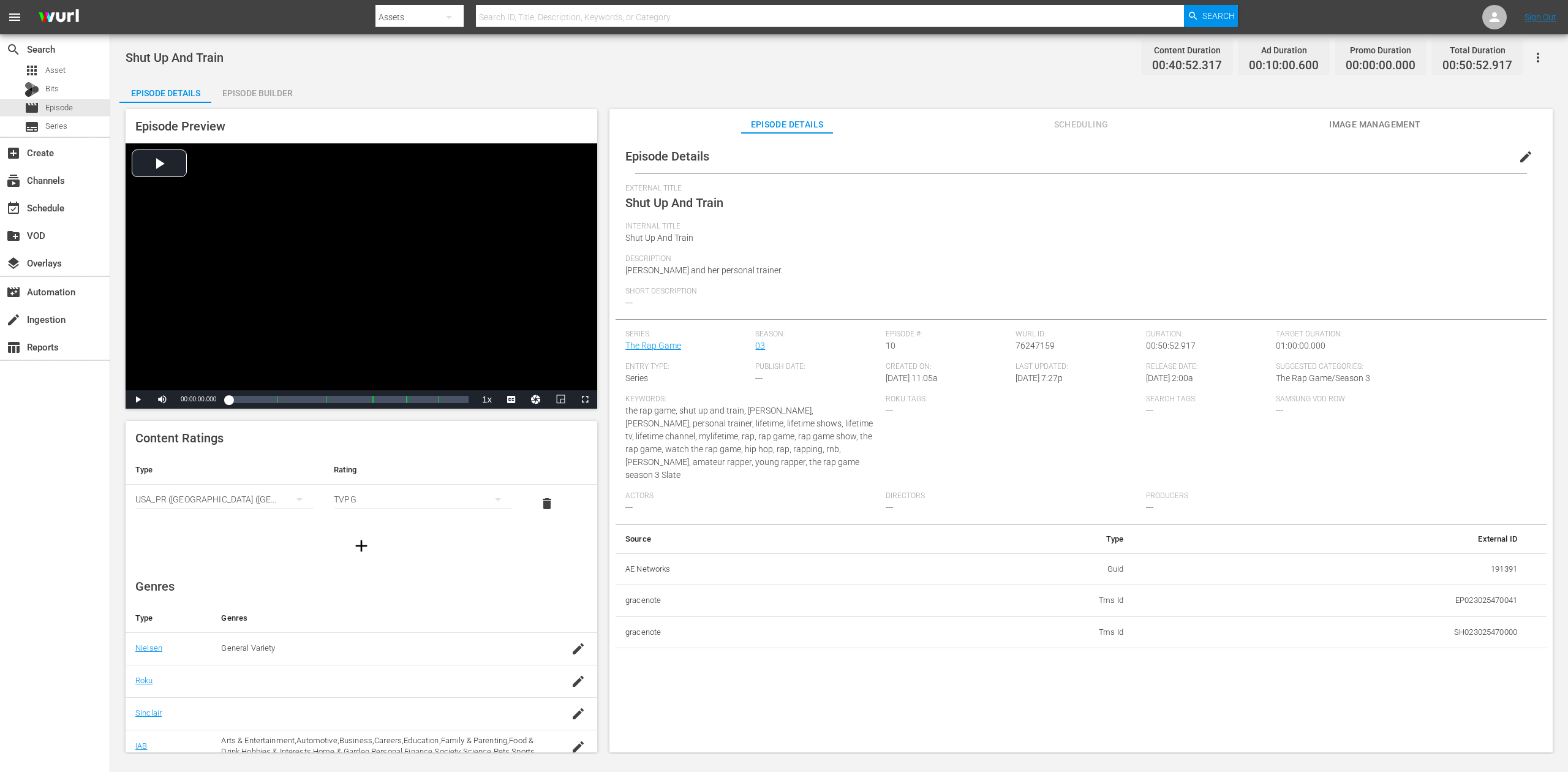
click at [264, 92] on div "Episode Builder" at bounding box center [257, 93] width 91 height 30
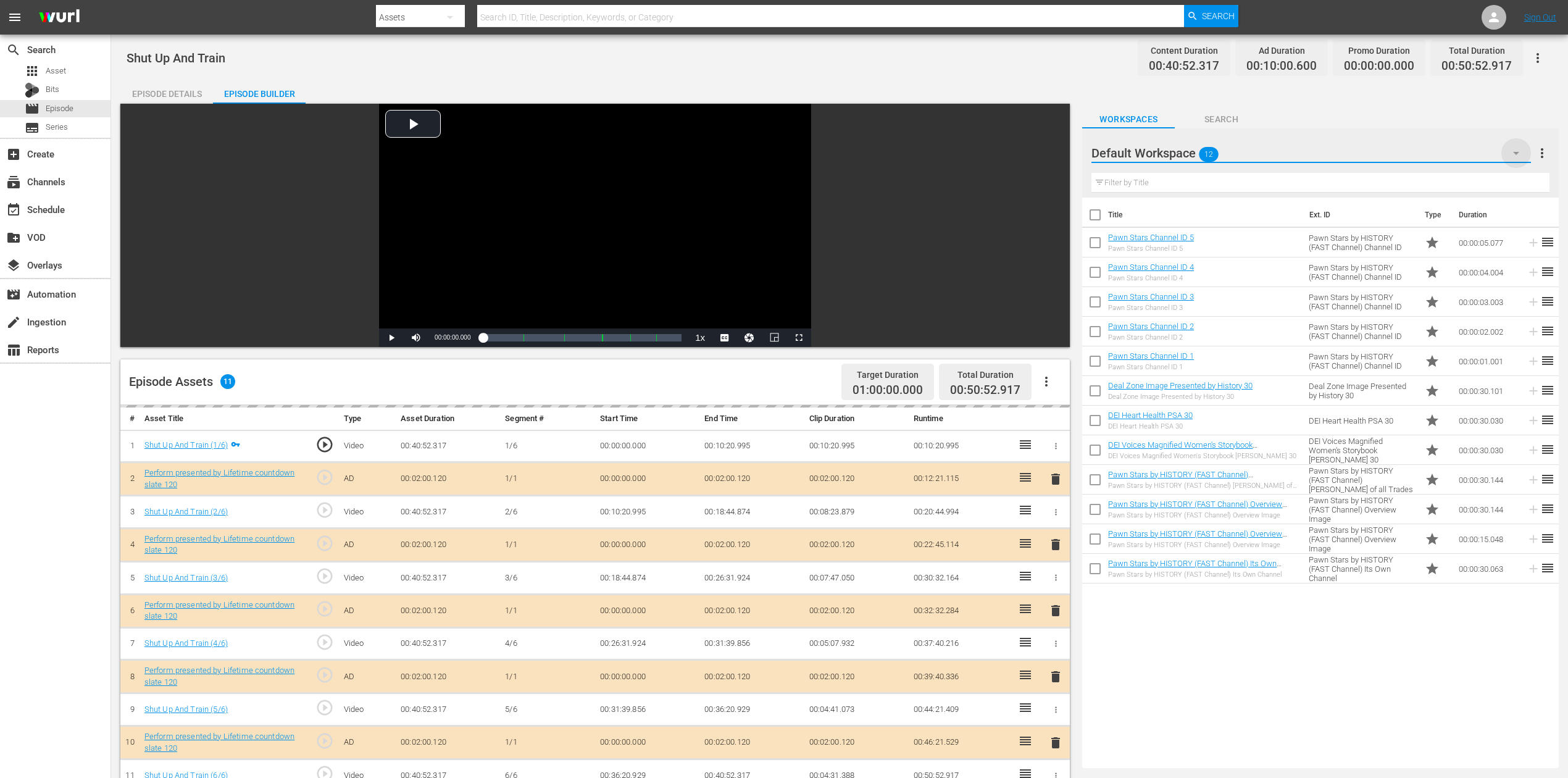
click at [1185, 152] on icon "button" at bounding box center [1516, 154] width 6 height 3
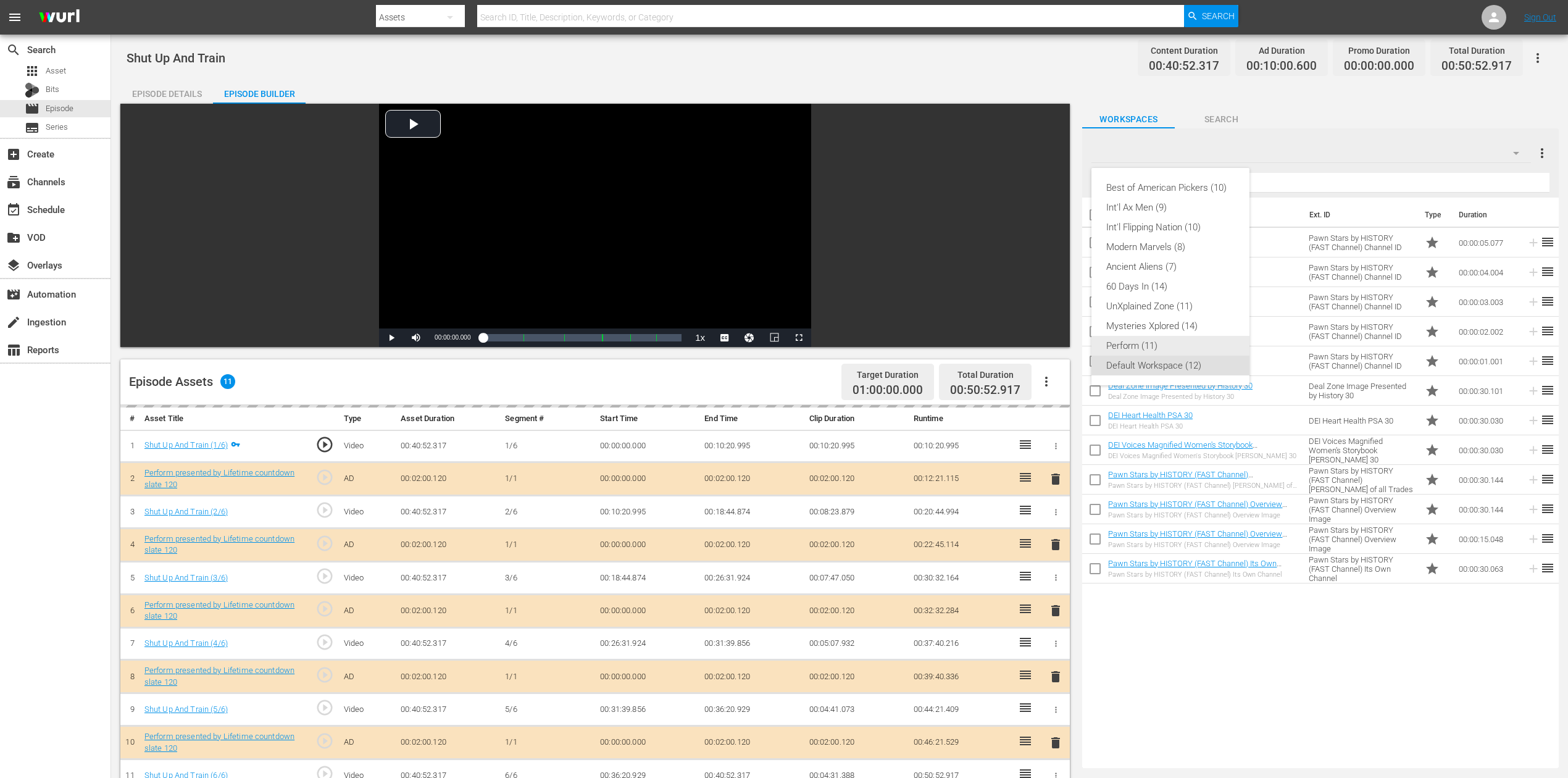
click at [1152, 343] on div "Perform (11)" at bounding box center [1170, 345] width 128 height 20
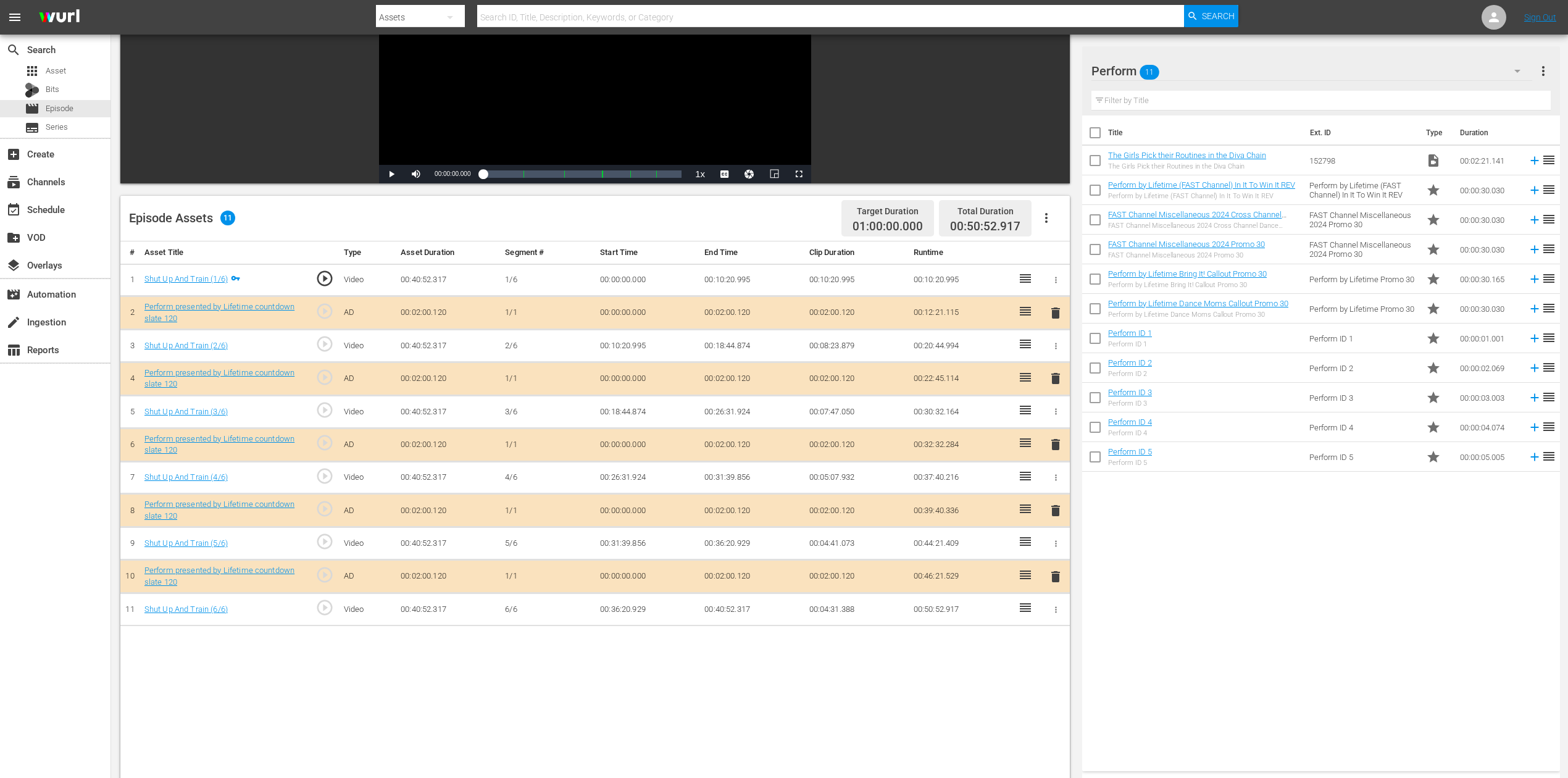
scroll to position [164, 0]
click at [1052, 442] on span "delete" at bounding box center [1056, 444] width 15 height 15
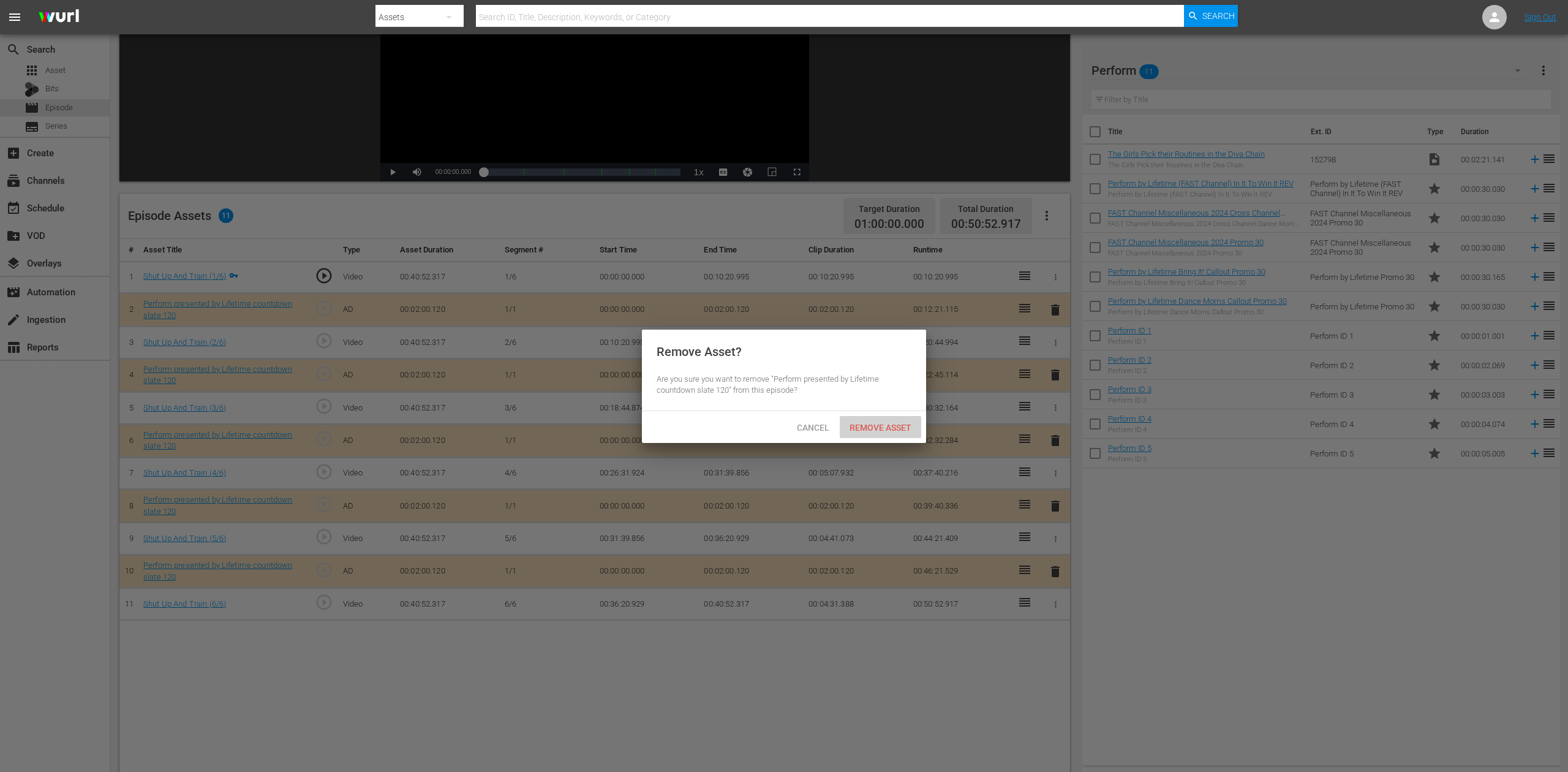
click at [868, 425] on span "Remove Asset" at bounding box center [881, 427] width 81 height 10
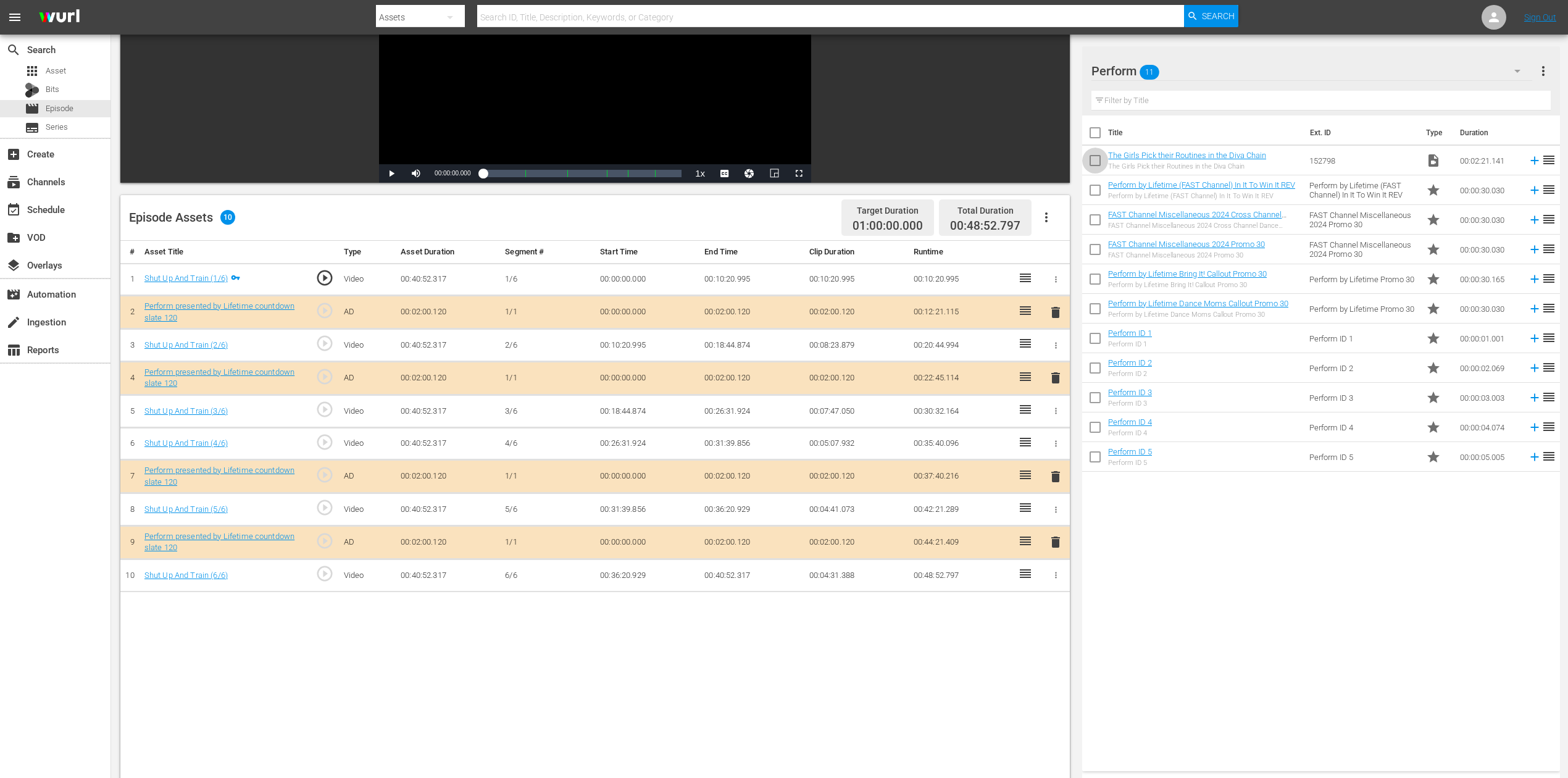
click at [1095, 161] on input "checkbox" at bounding box center [1095, 162] width 26 height 26
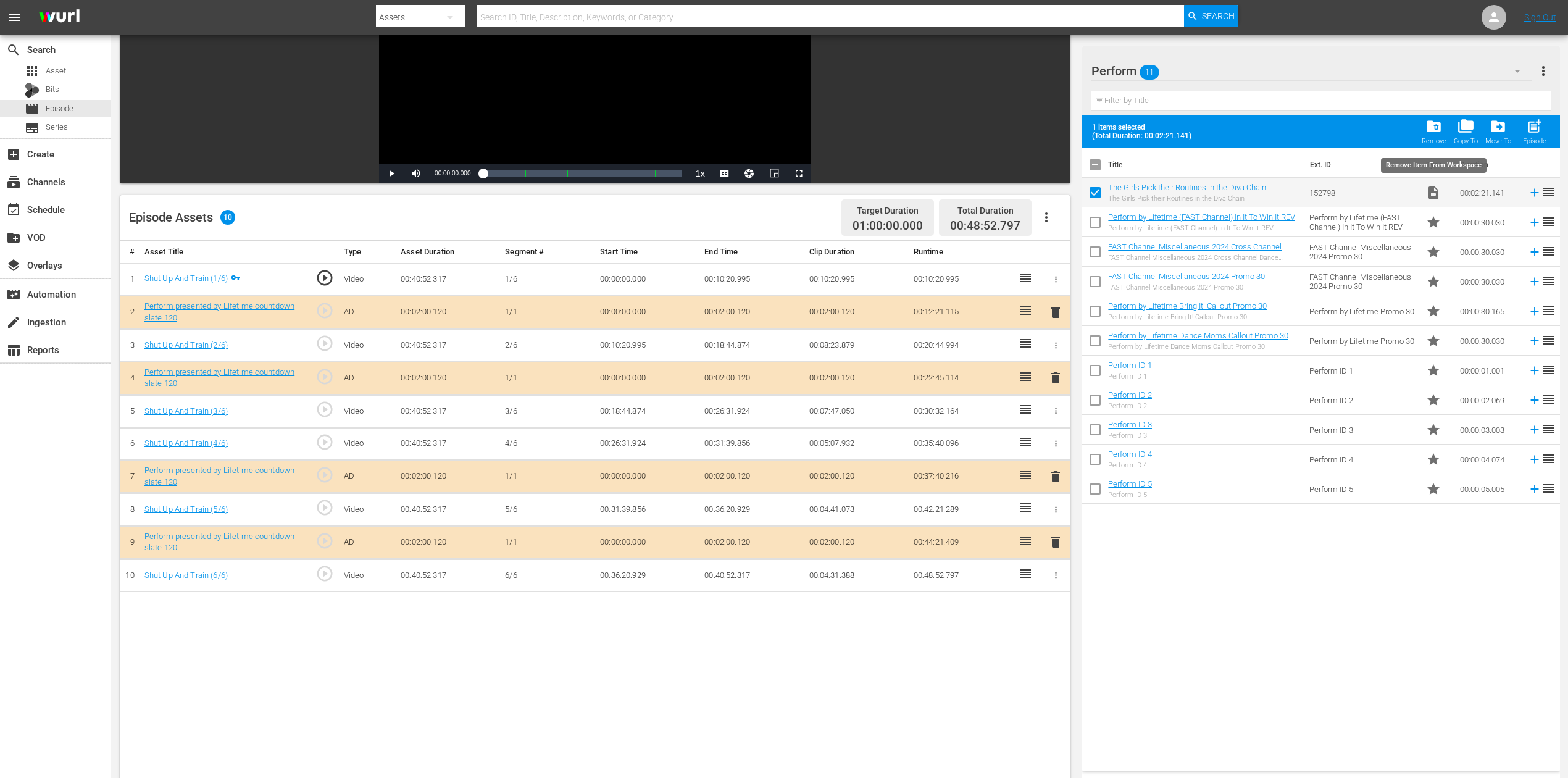
click at [1185, 129] on span "folder_delete" at bounding box center [1433, 126] width 17 height 17
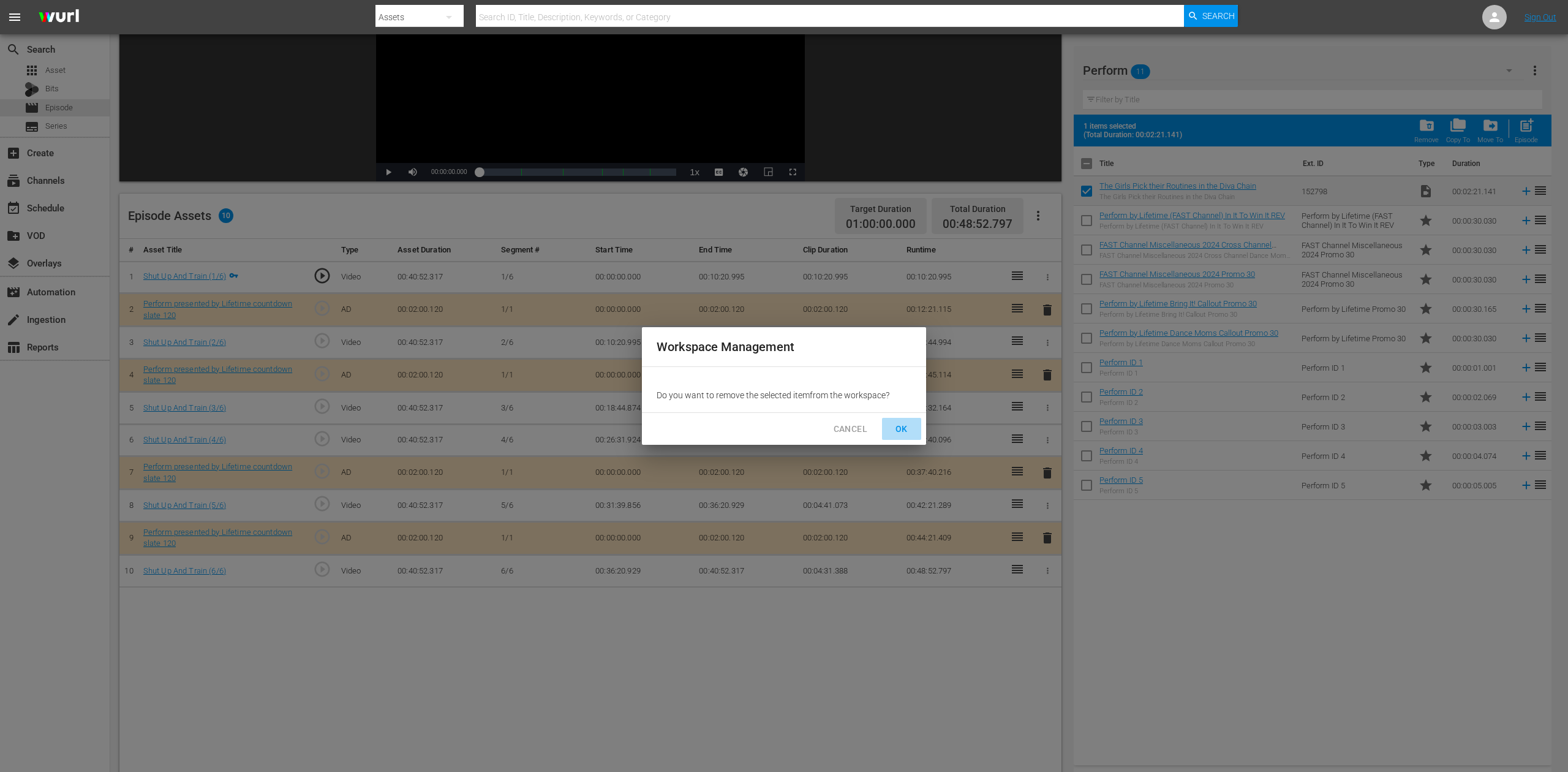
click at [904, 429] on span "OK" at bounding box center [901, 429] width 20 height 16
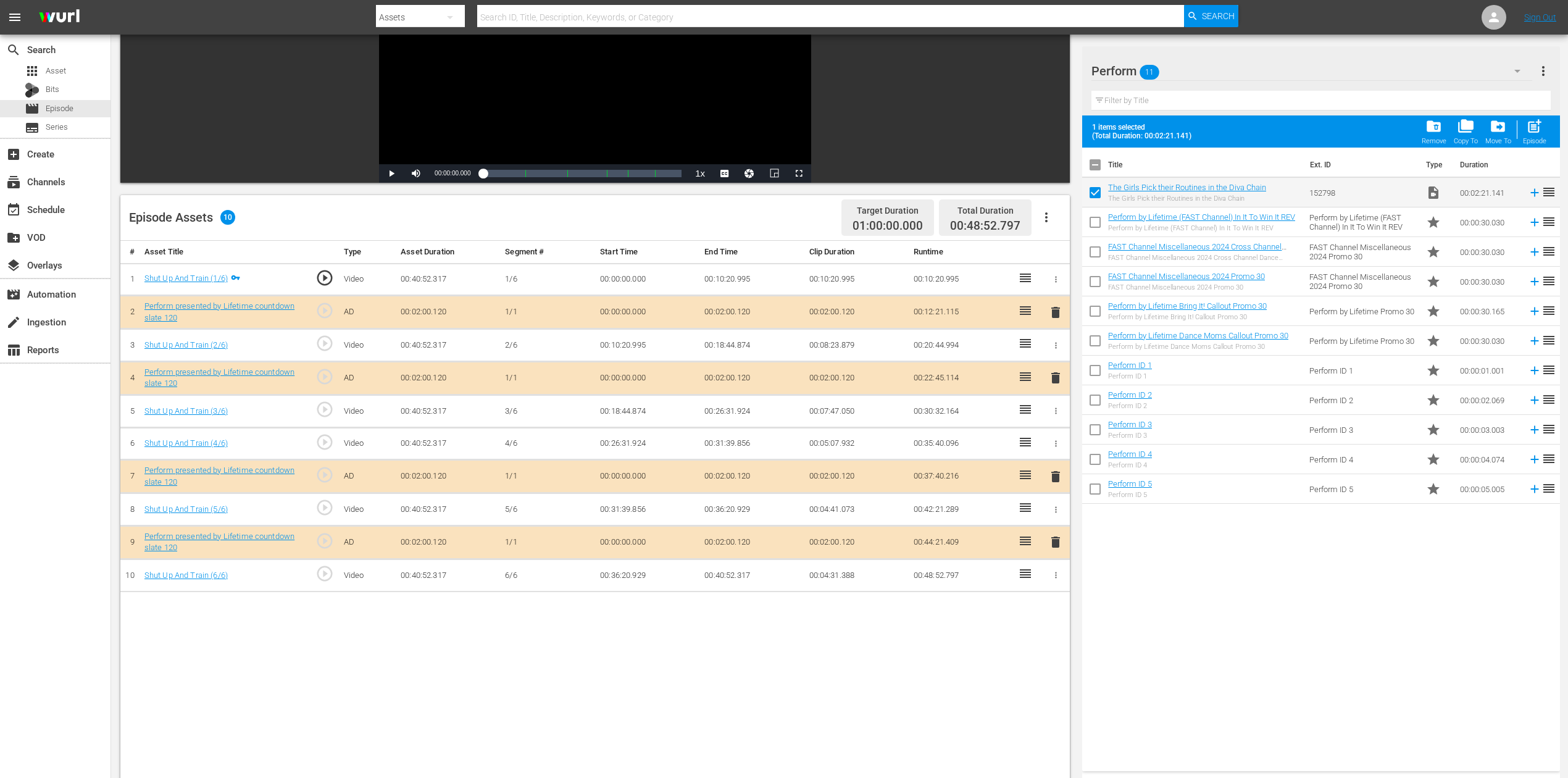
checkbox input "false"
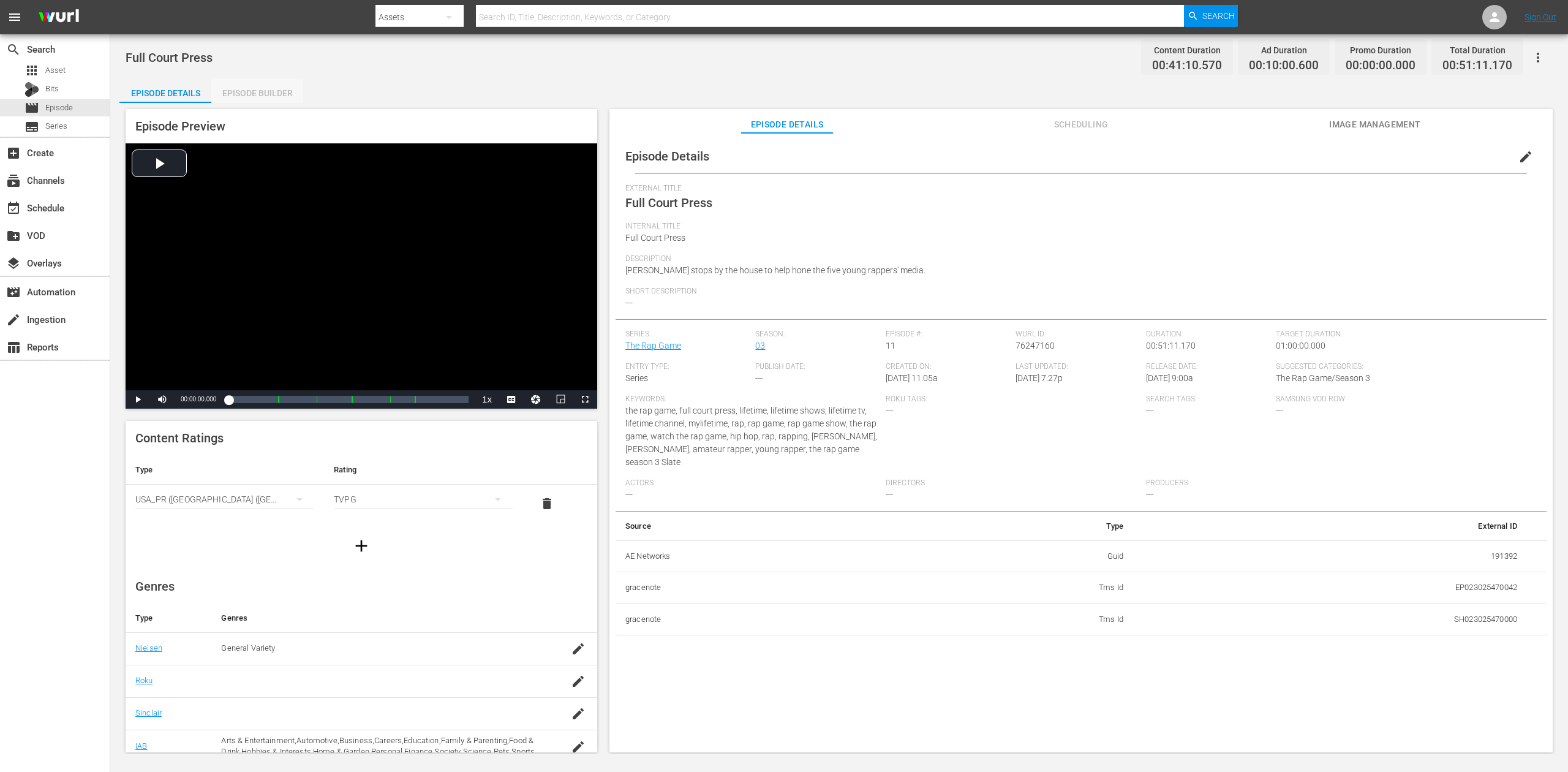
click at [266, 95] on div "Episode Builder" at bounding box center [257, 93] width 91 height 30
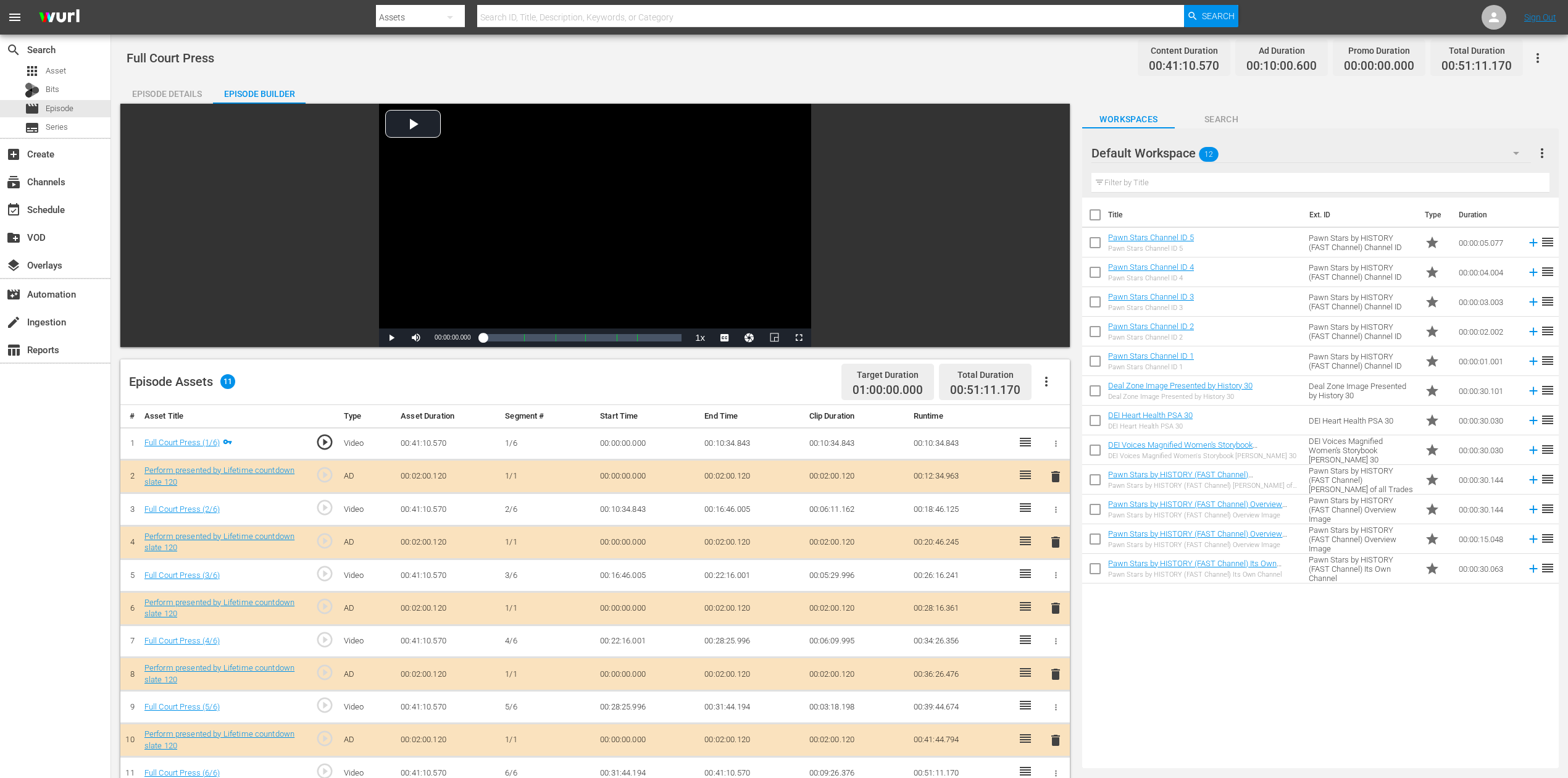
click at [1185, 152] on icon "button" at bounding box center [1516, 154] width 6 height 3
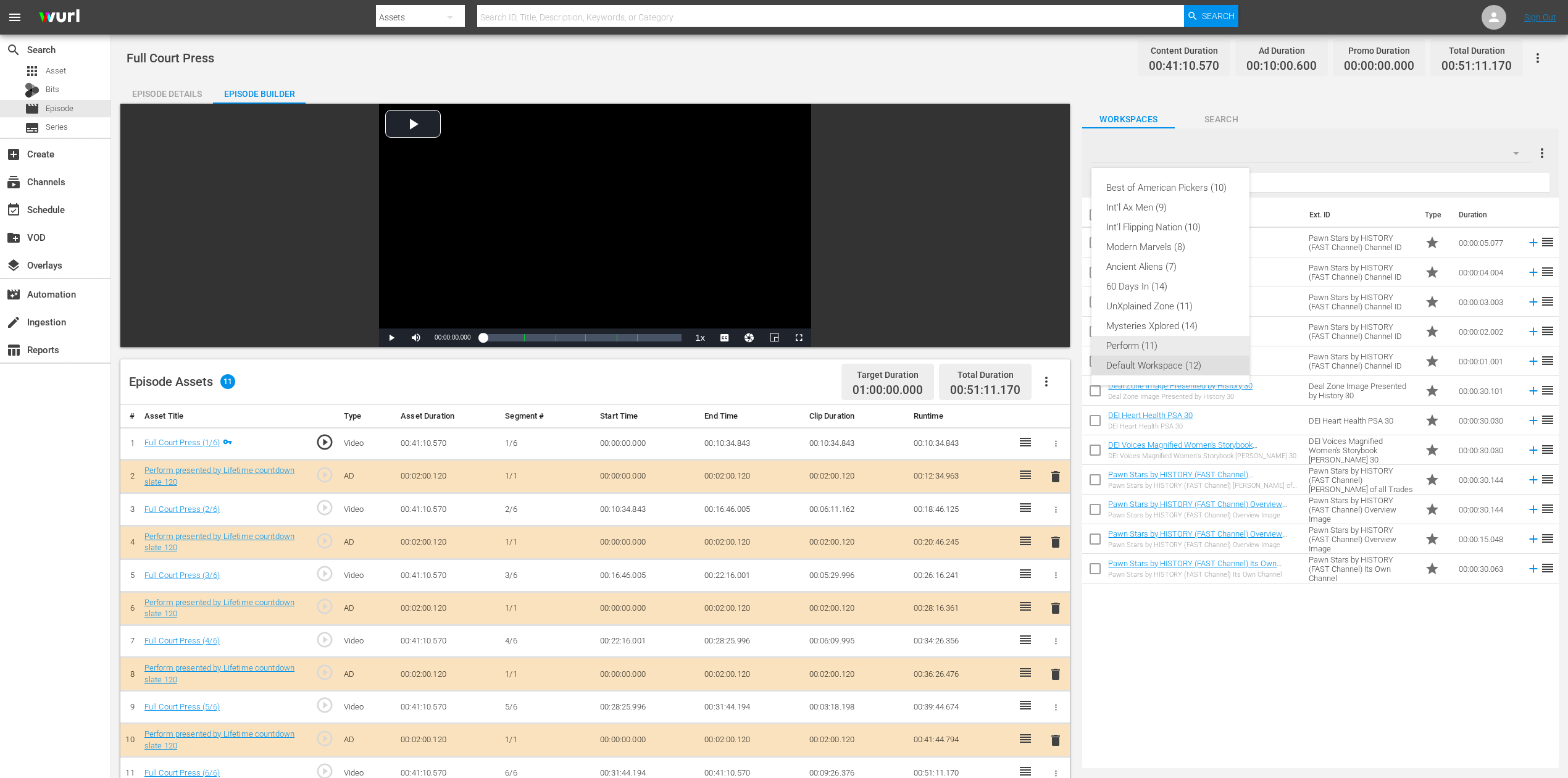
click at [1166, 344] on div "Perform (11)" at bounding box center [1170, 345] width 128 height 20
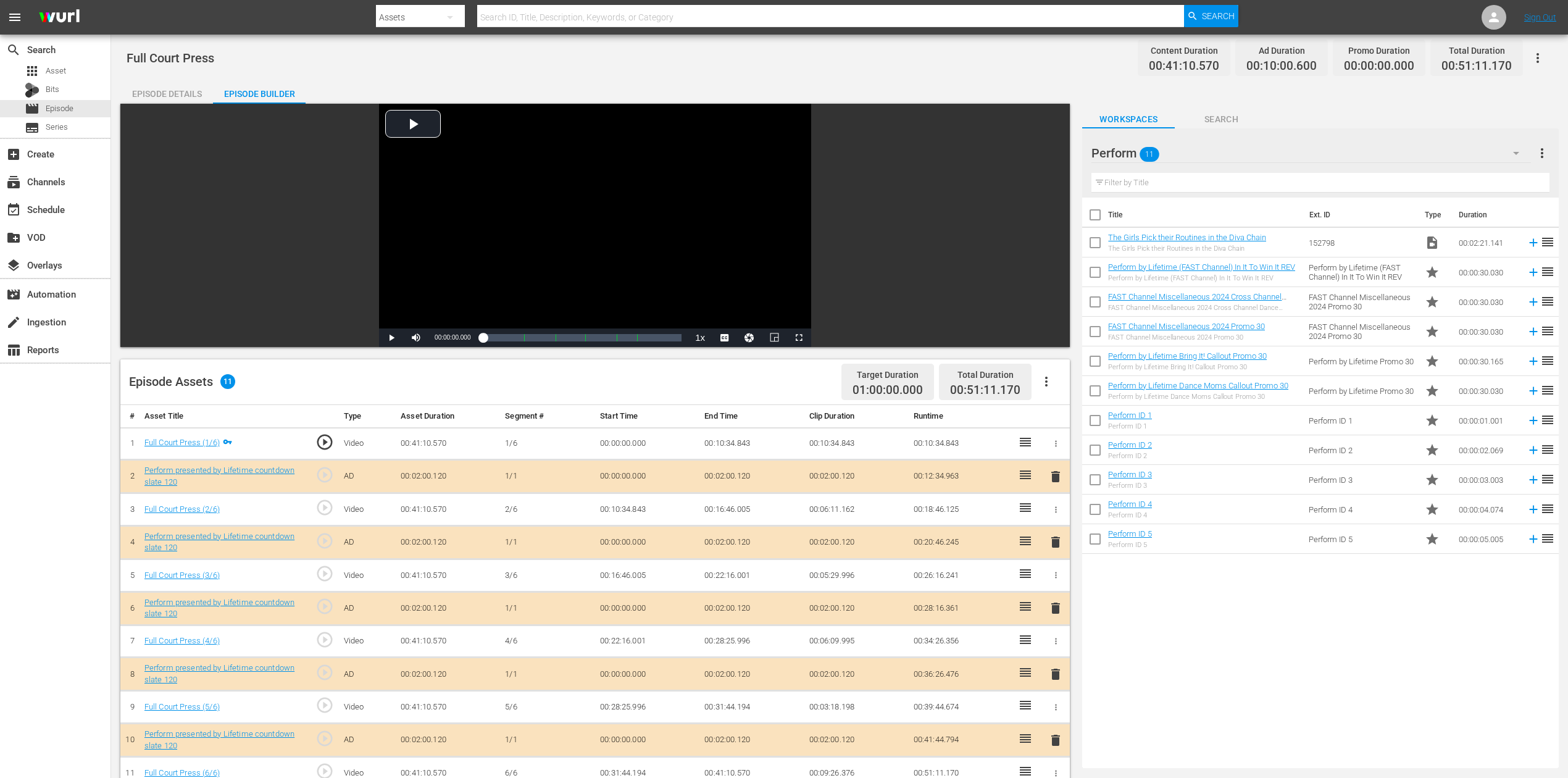
click at [1055, 583] on span "delete" at bounding box center [1056, 608] width 15 height 15
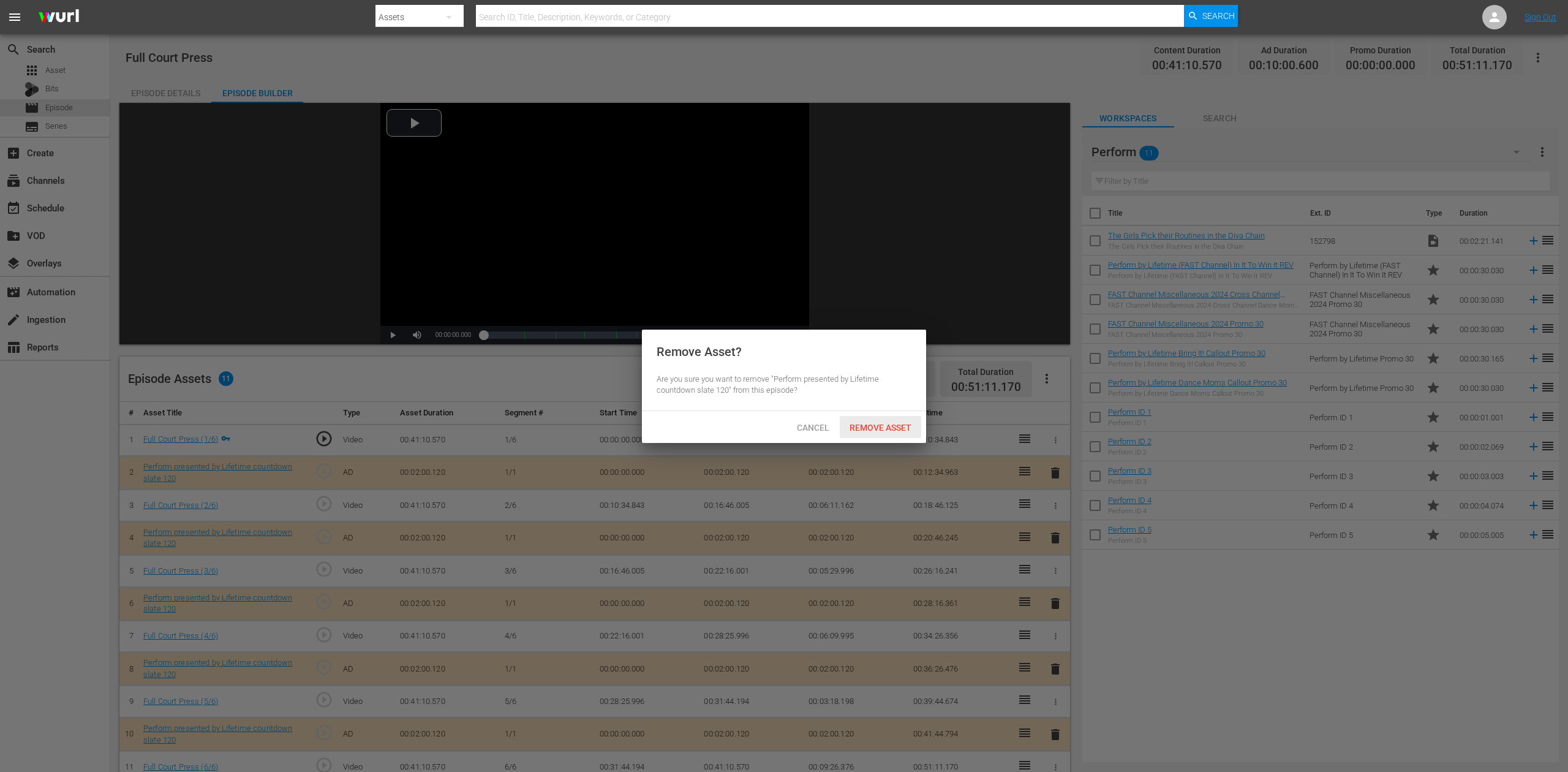
click at [882, 425] on span "Remove Asset" at bounding box center [881, 427] width 81 height 10
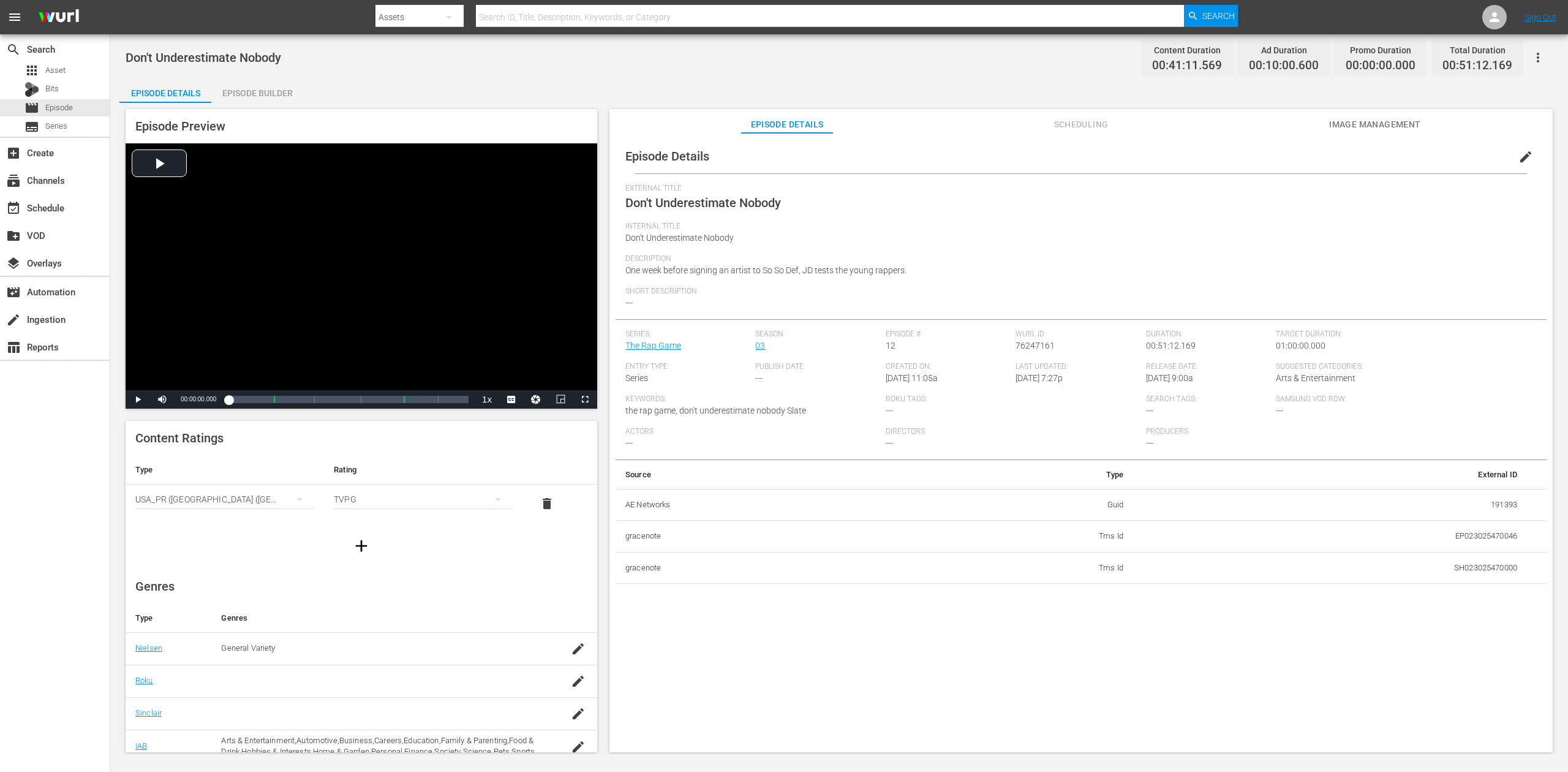
click at [267, 92] on div "Episode Builder" at bounding box center [257, 93] width 91 height 30
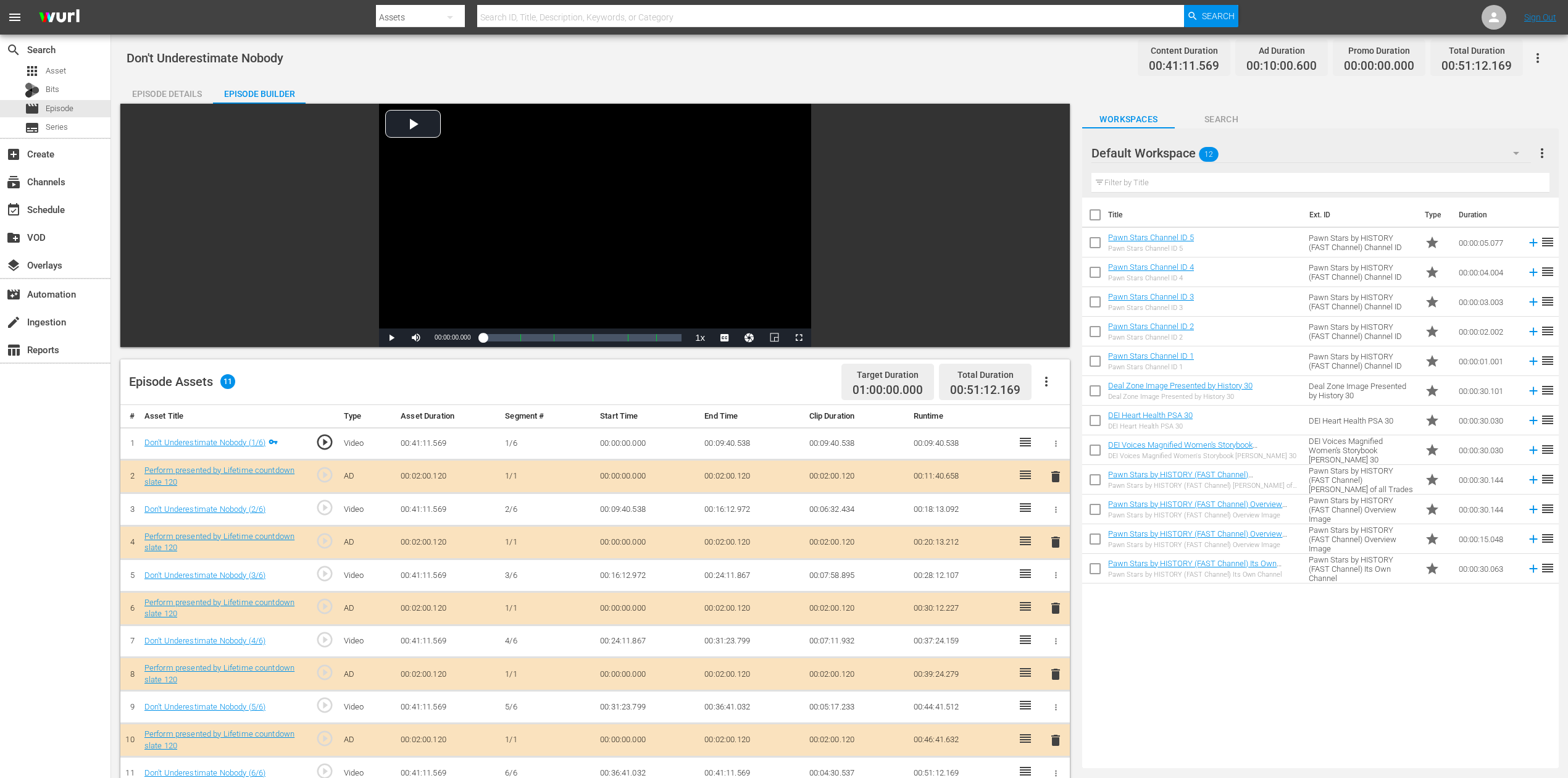
click at [1185, 153] on icon "button" at bounding box center [1516, 154] width 6 height 3
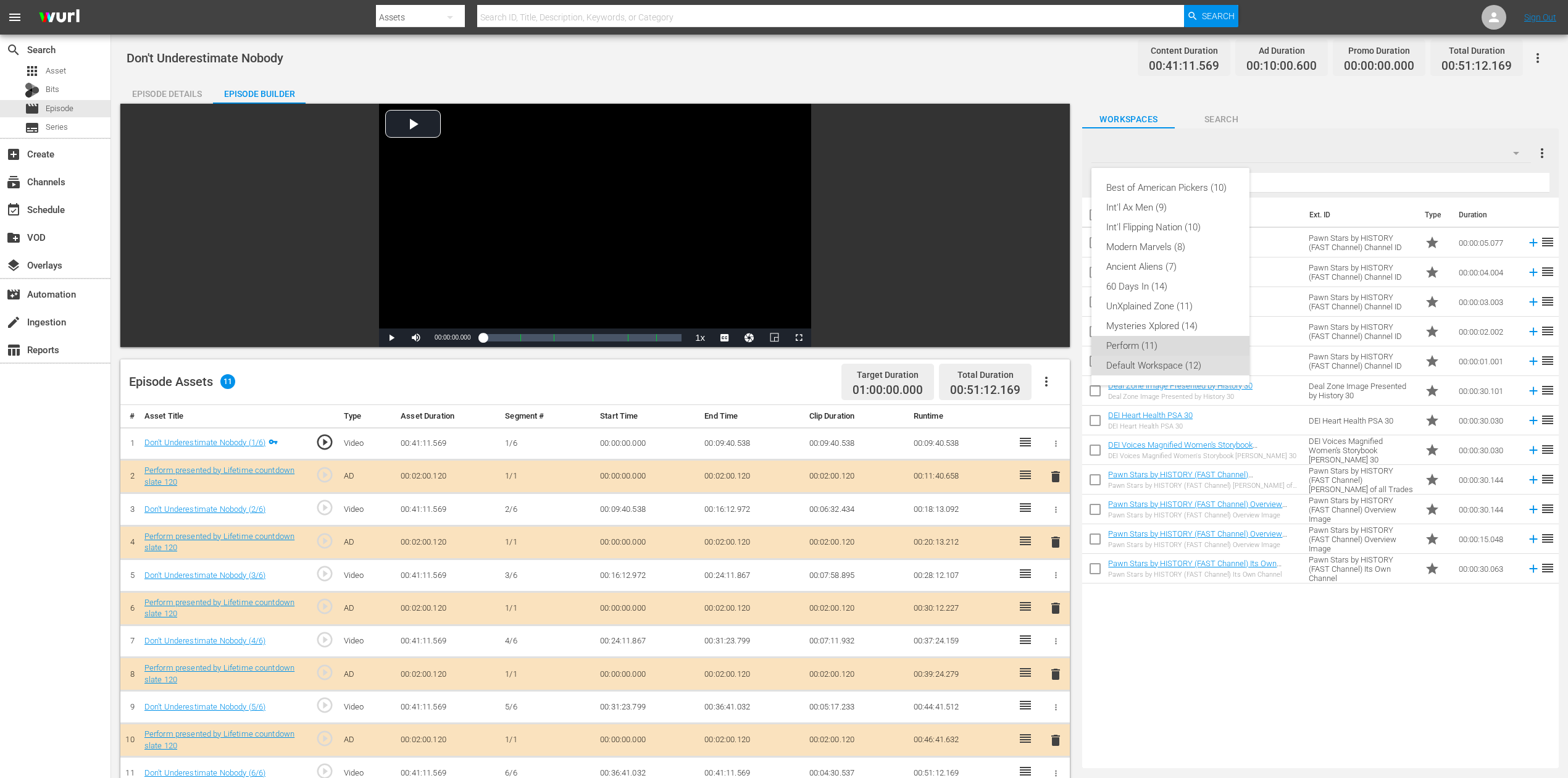
click at [1162, 347] on div "Perform (11)" at bounding box center [1170, 345] width 128 height 20
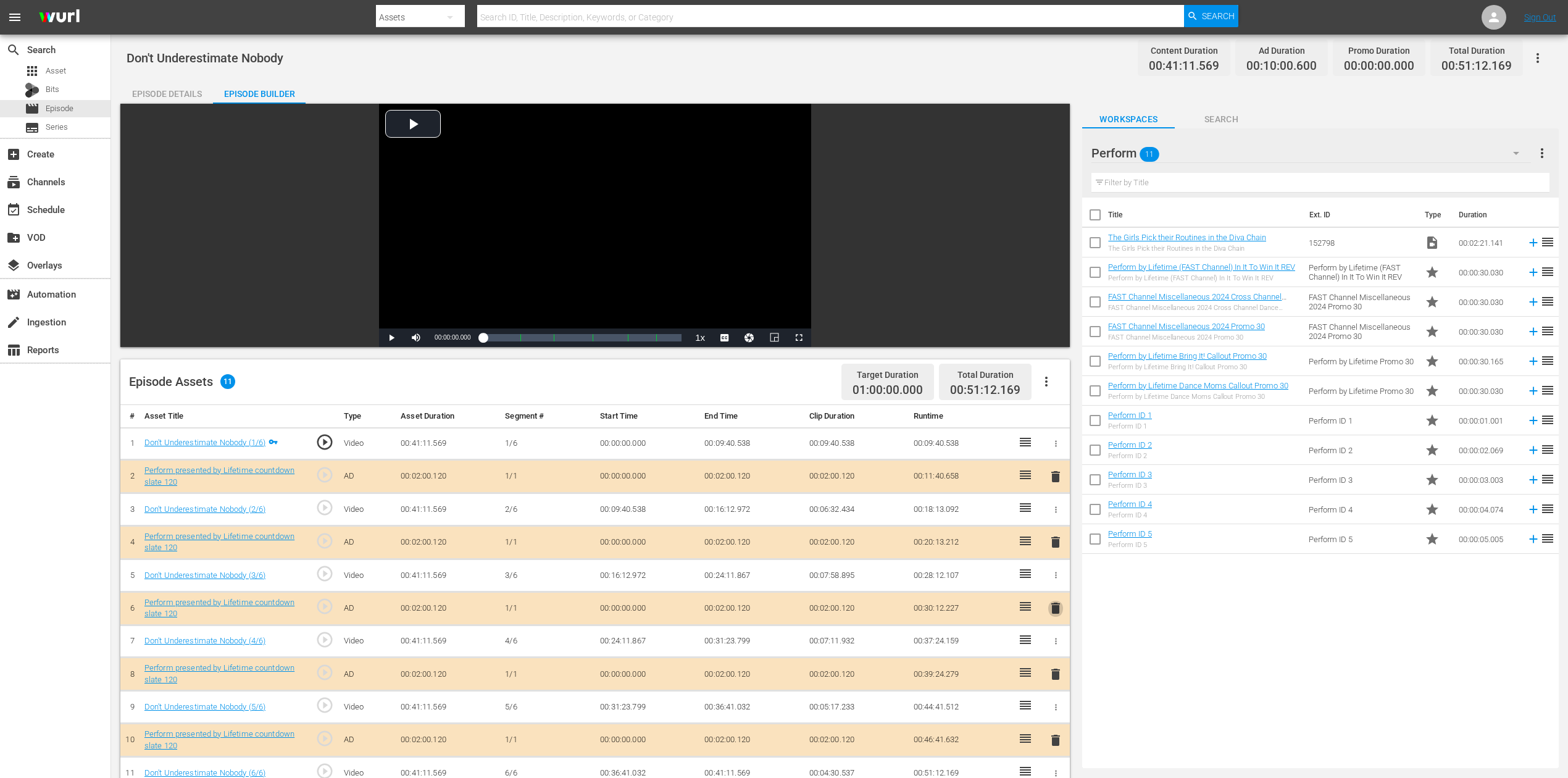
click at [1055, 583] on span "delete" at bounding box center [1056, 608] width 15 height 15
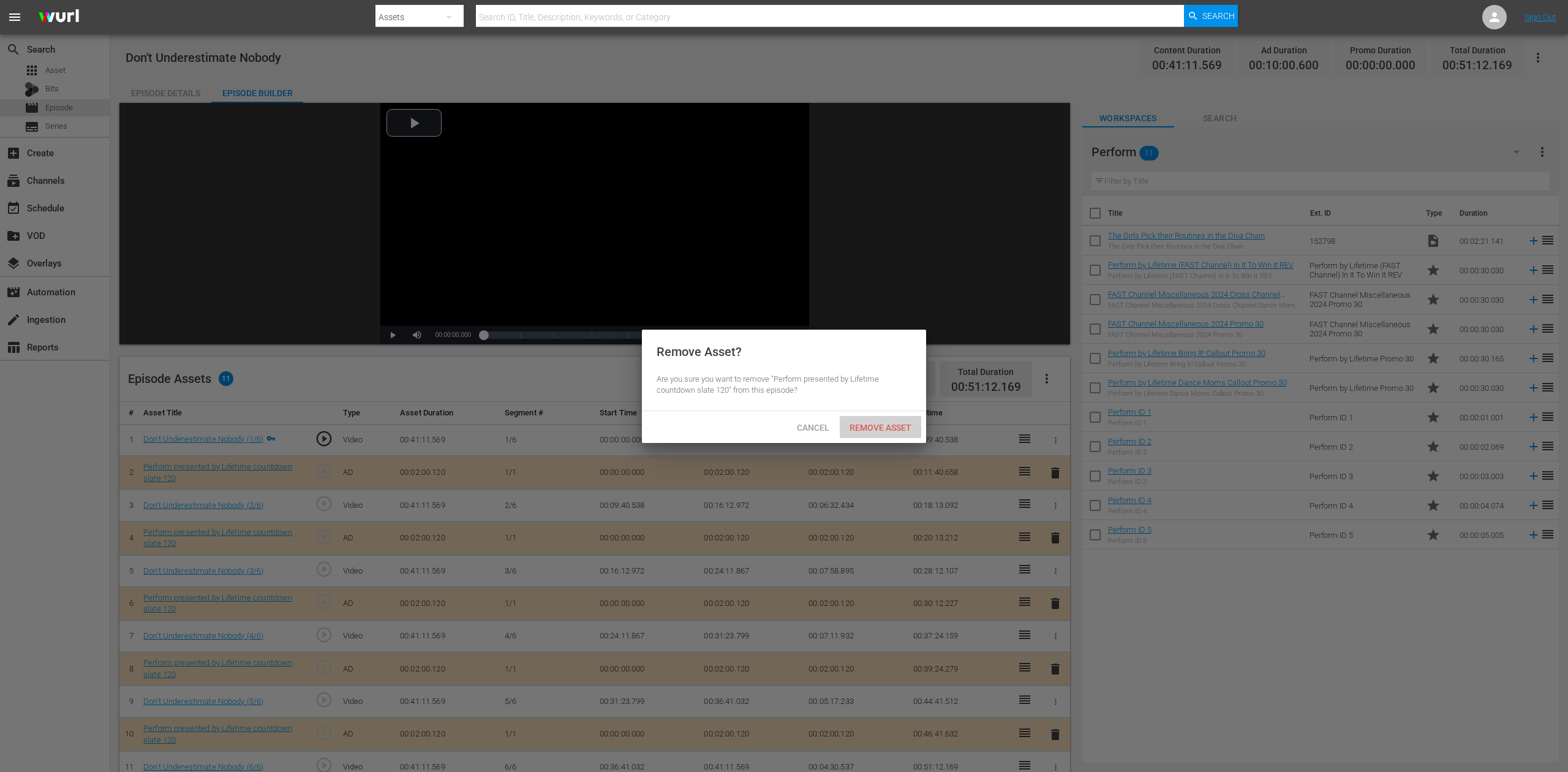
click at [892, 422] on span "Remove Asset" at bounding box center [881, 427] width 81 height 10
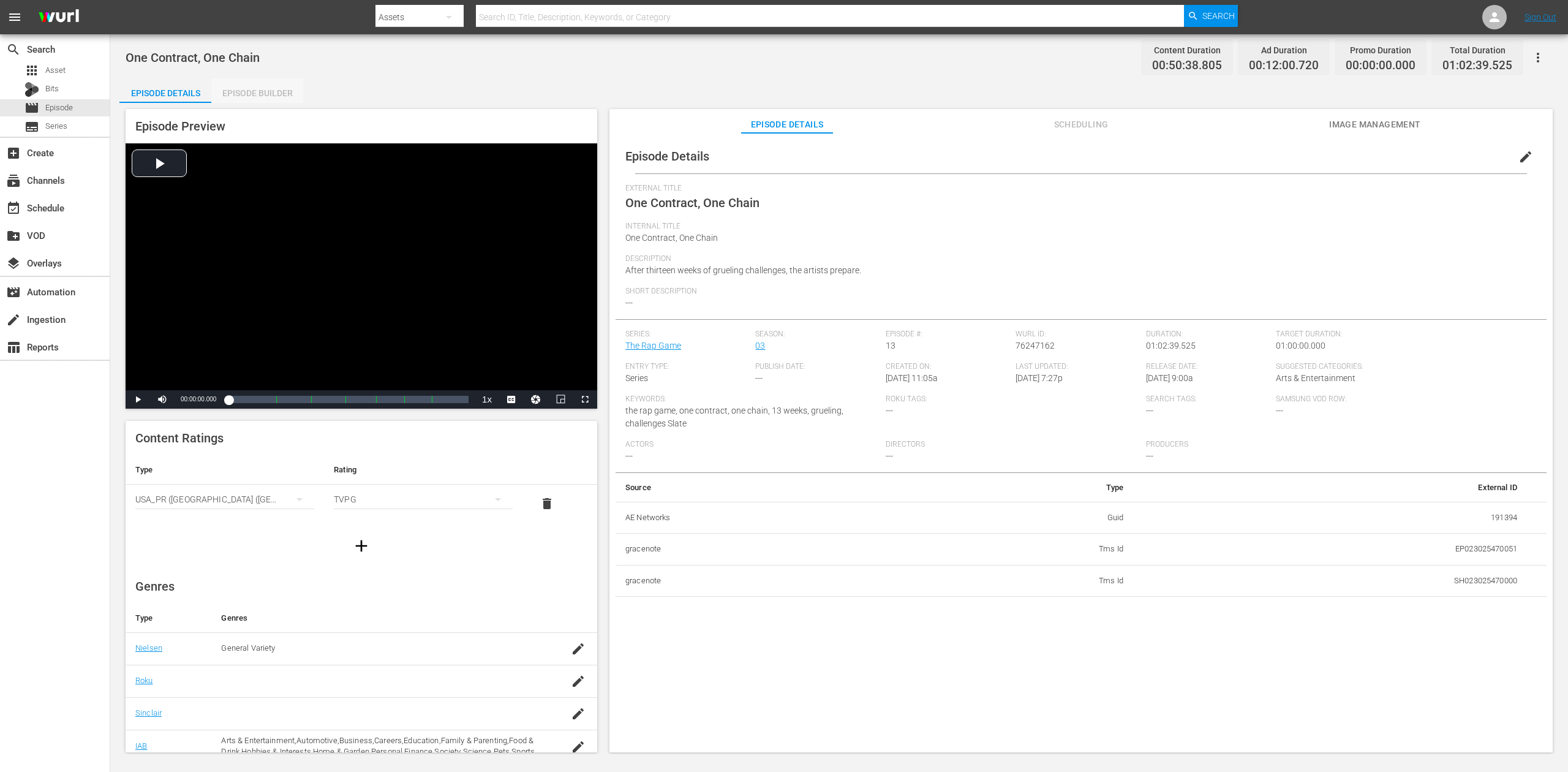
click at [265, 92] on div "Episode Builder" at bounding box center [257, 93] width 91 height 30
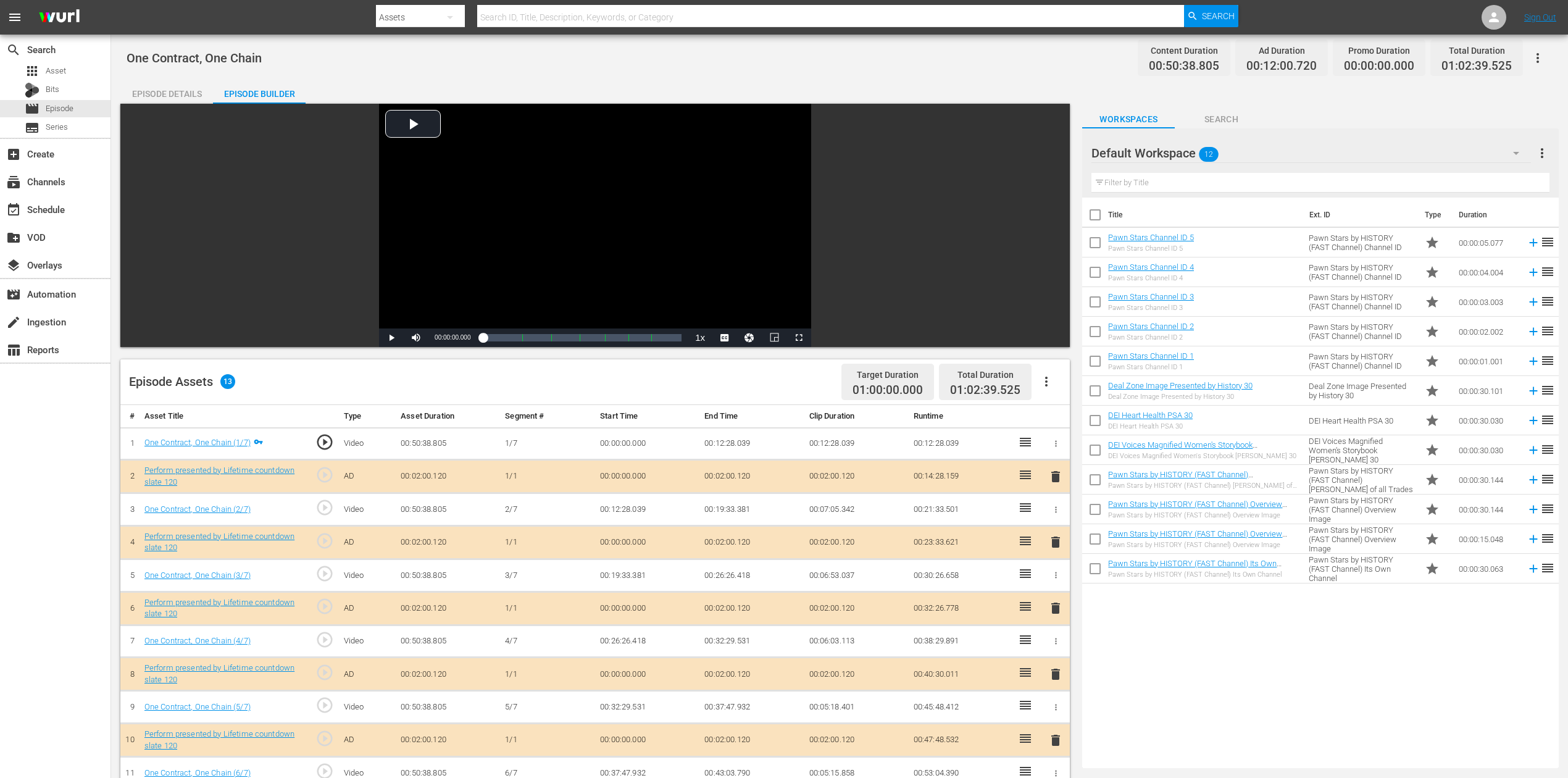
click at [1185, 149] on icon "button" at bounding box center [1516, 153] width 15 height 15
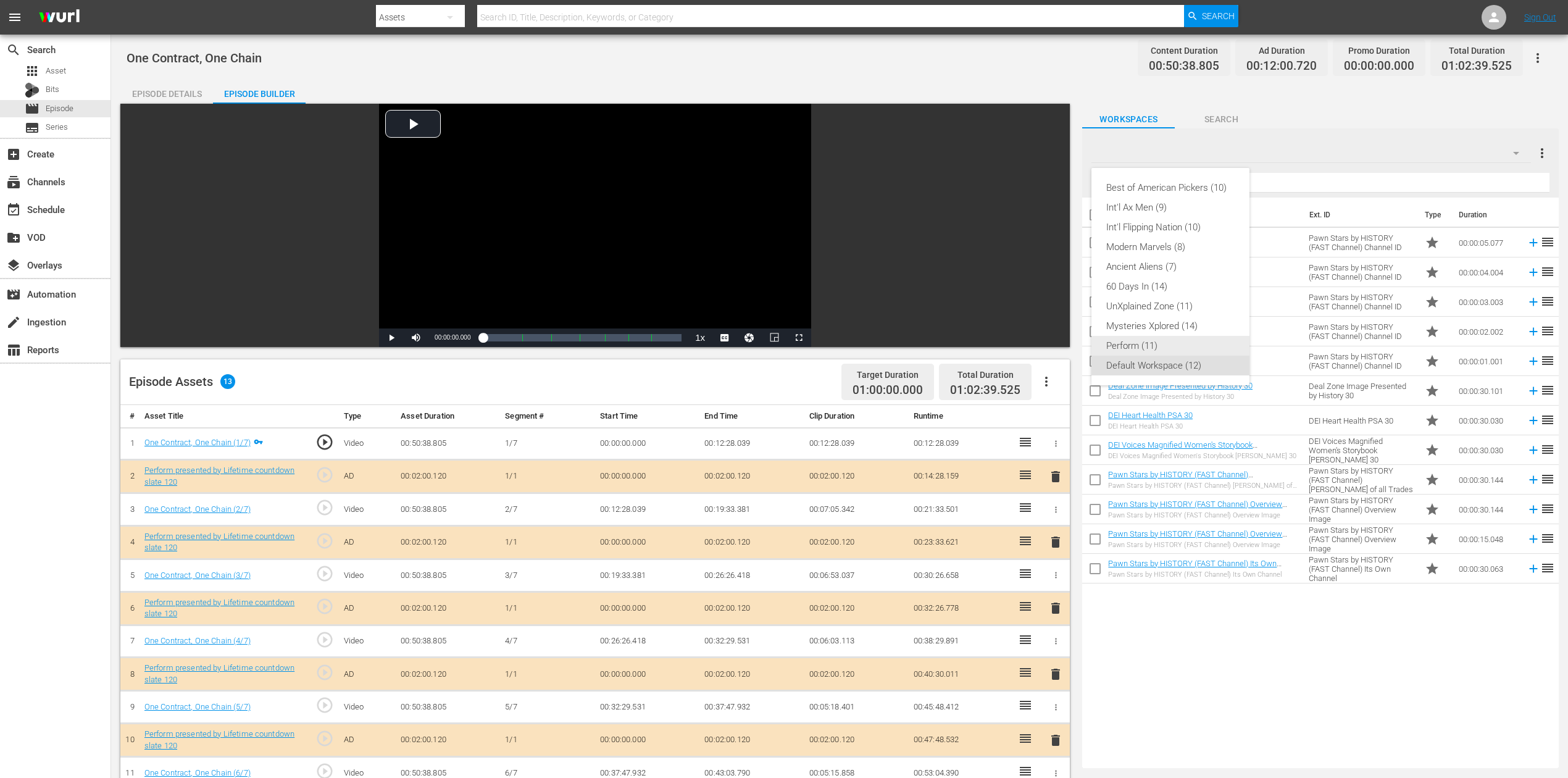
click at [1146, 348] on div "Perform (11)" at bounding box center [1170, 345] width 128 height 20
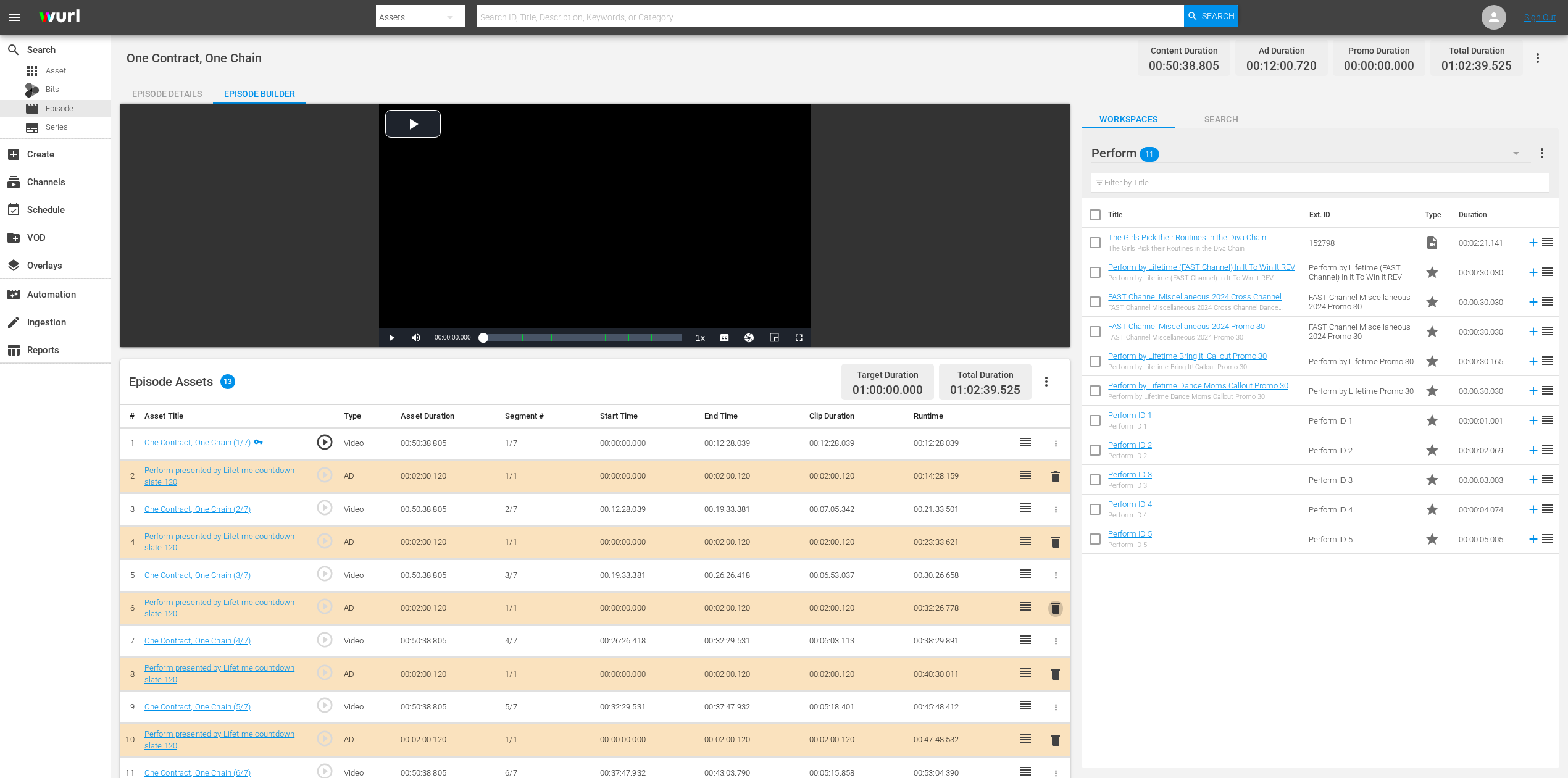
click at [1057, 583] on span "delete" at bounding box center [1056, 608] width 15 height 15
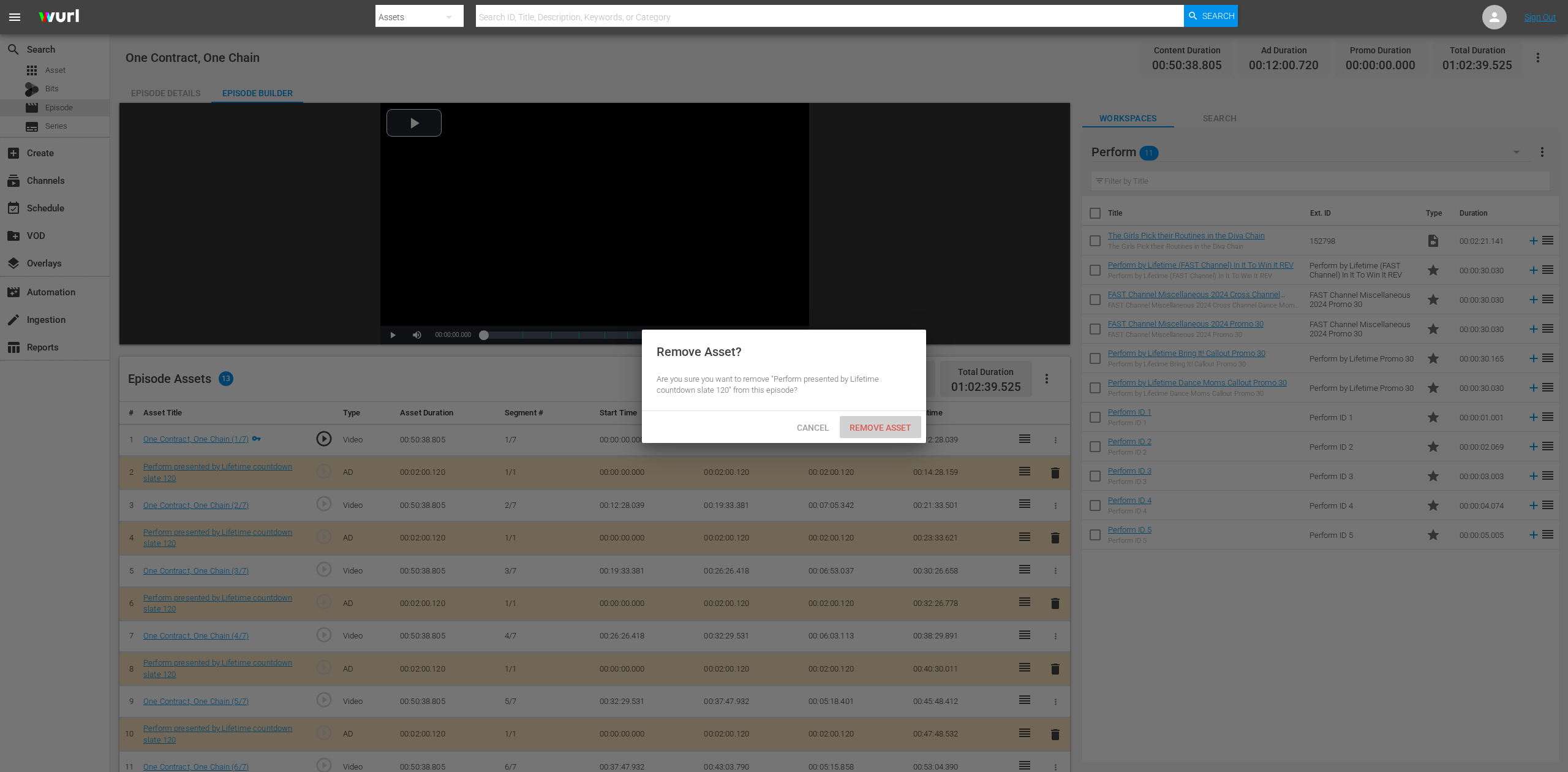
click at [880, 428] on span "Remove Asset" at bounding box center [881, 427] width 81 height 10
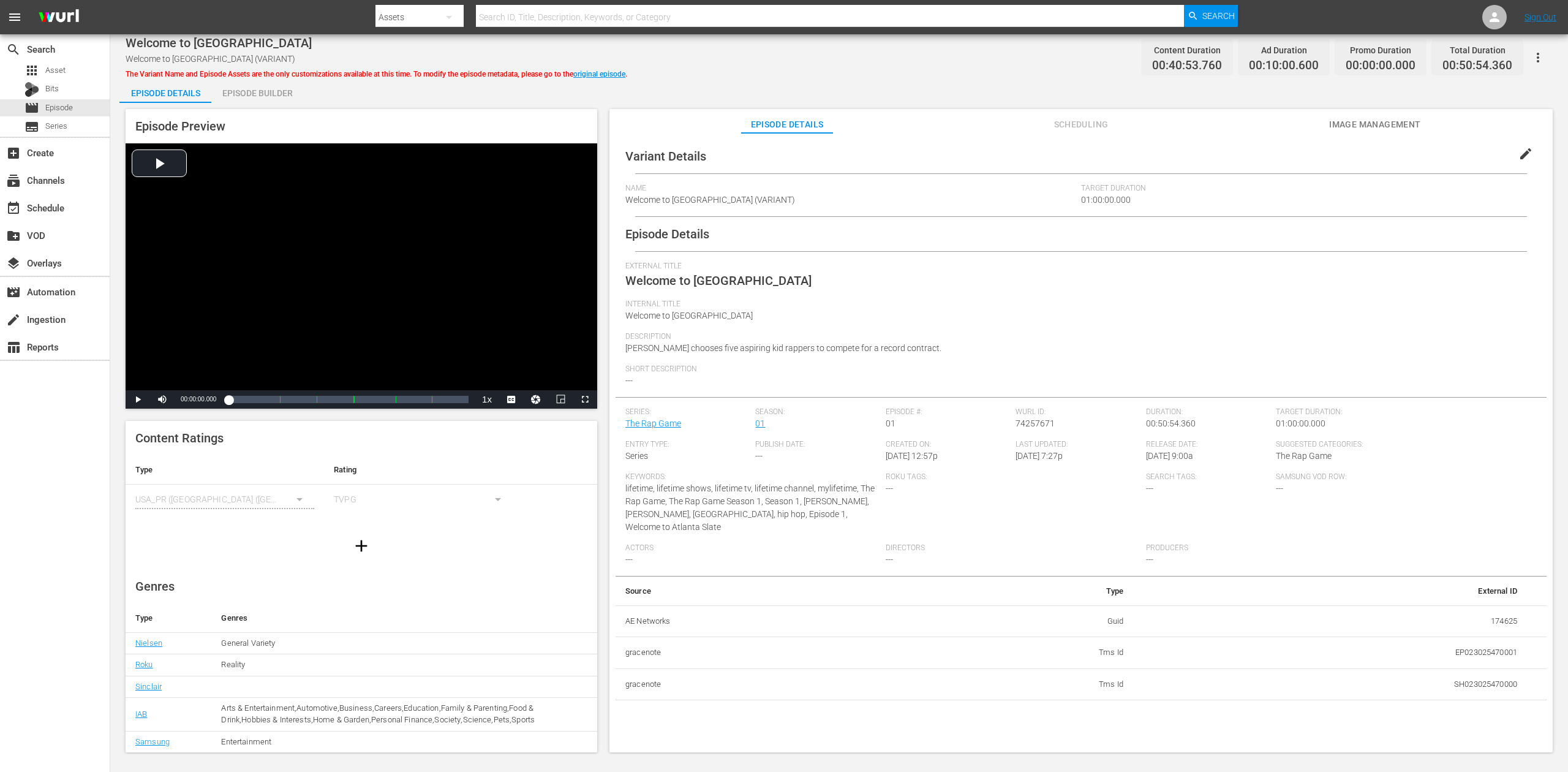
click at [250, 92] on div "Episode Builder" at bounding box center [257, 93] width 91 height 30
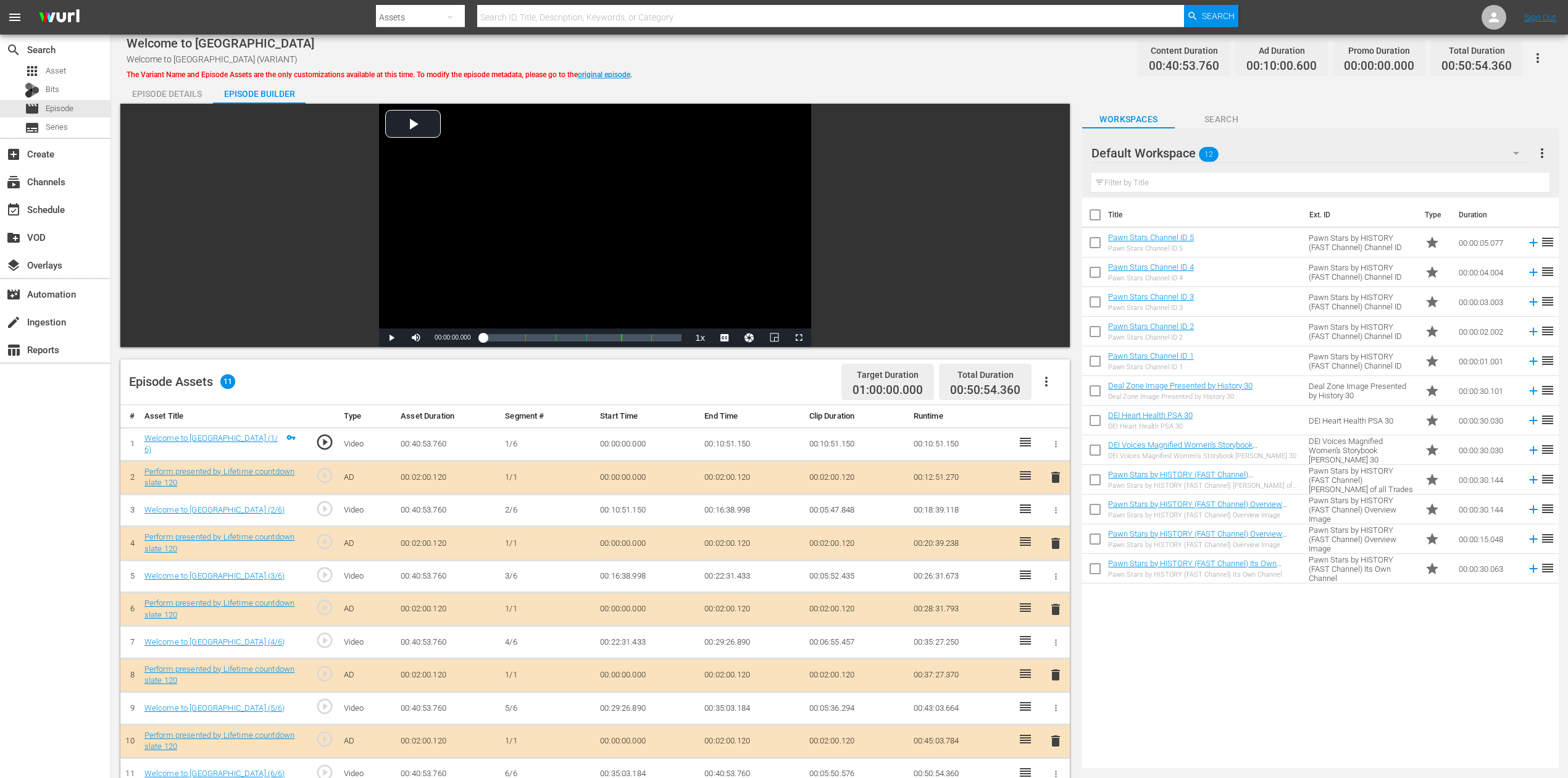
click at [1185, 154] on icon "button" at bounding box center [1516, 153] width 15 height 15
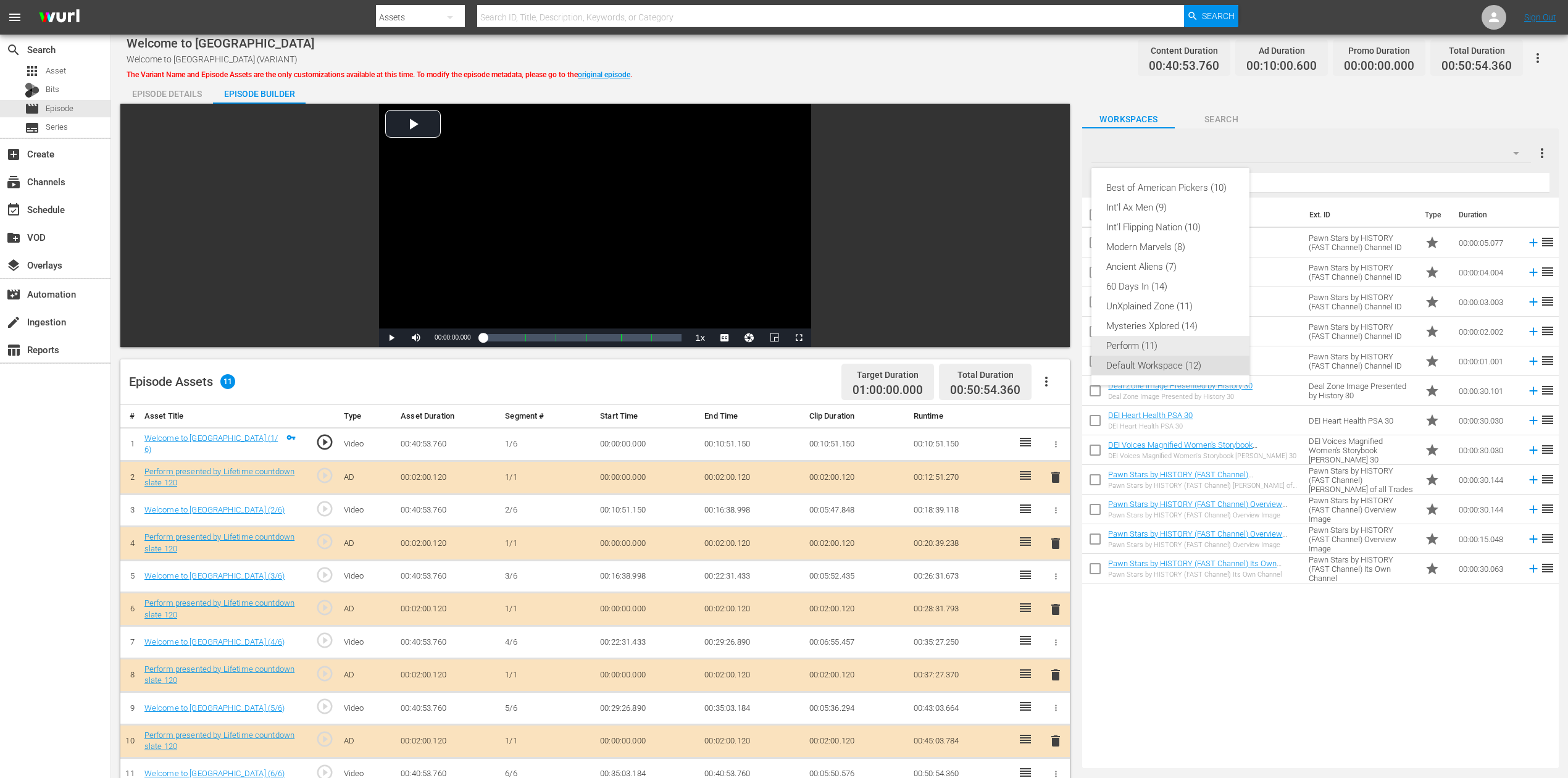
click at [1143, 348] on div "Perform (11)" at bounding box center [1170, 345] width 128 height 20
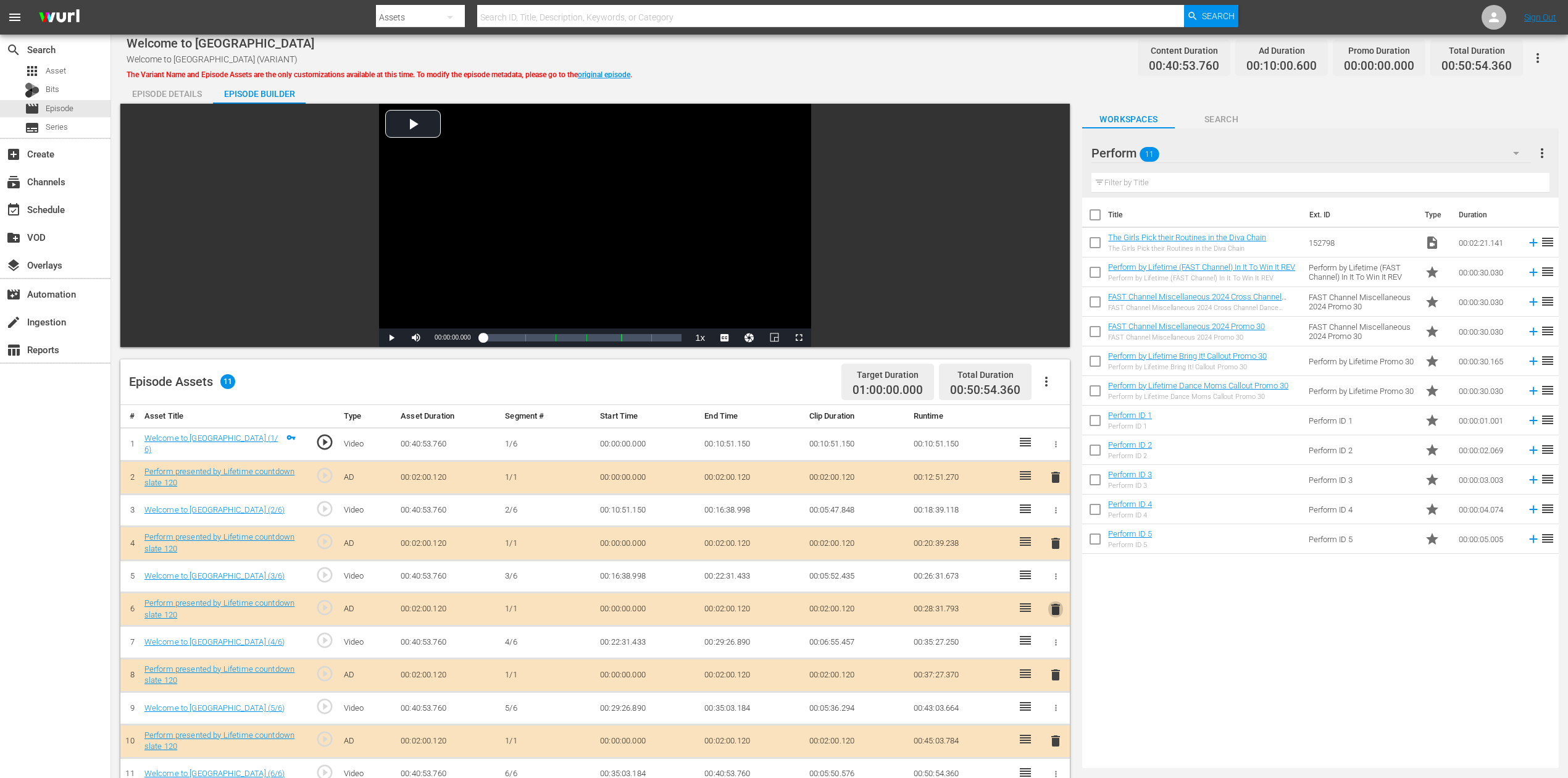
click at [1055, 583] on span "delete" at bounding box center [1056, 609] width 15 height 15
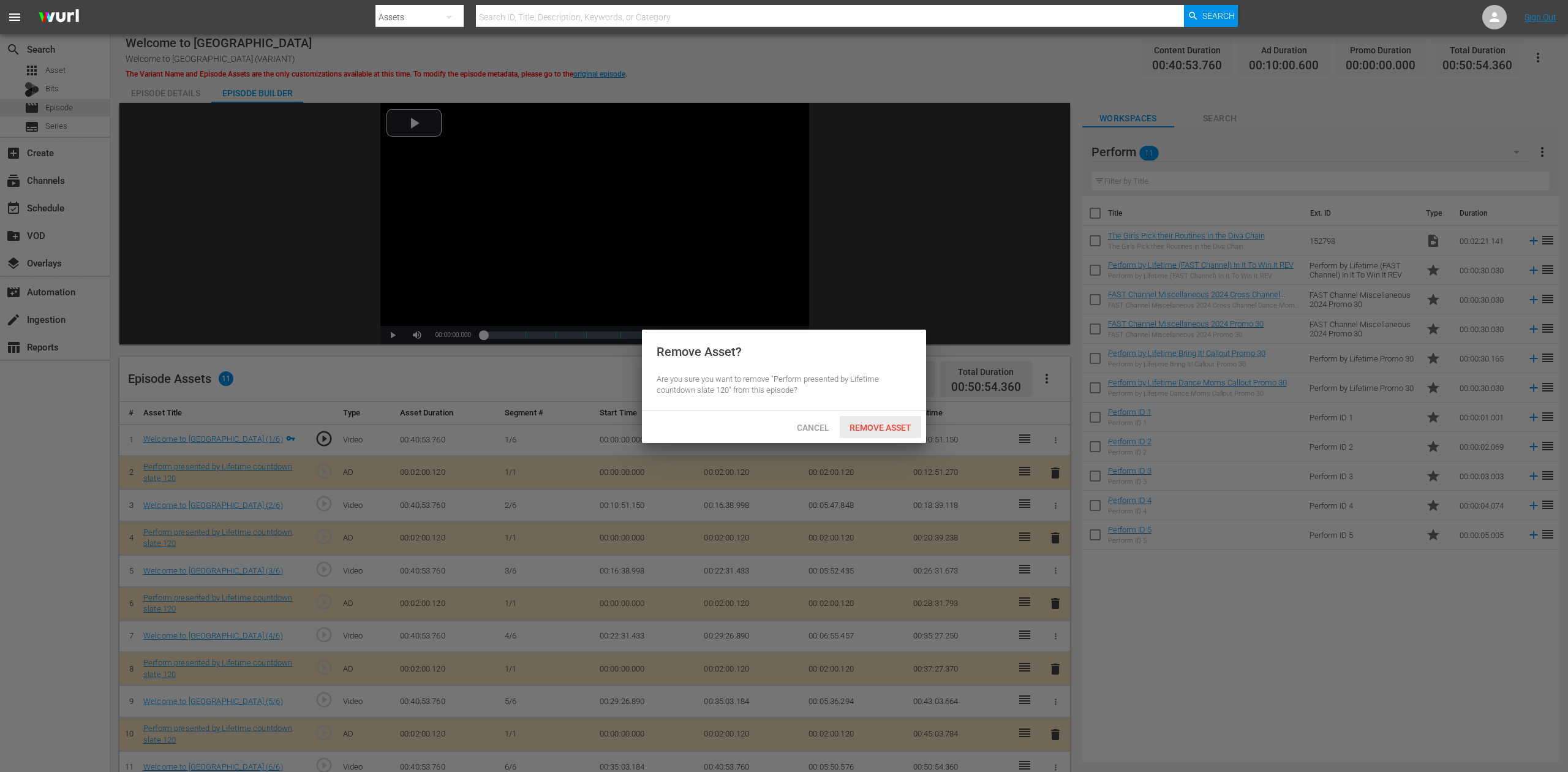
click at [884, 427] on span "Remove Asset" at bounding box center [881, 427] width 81 height 10
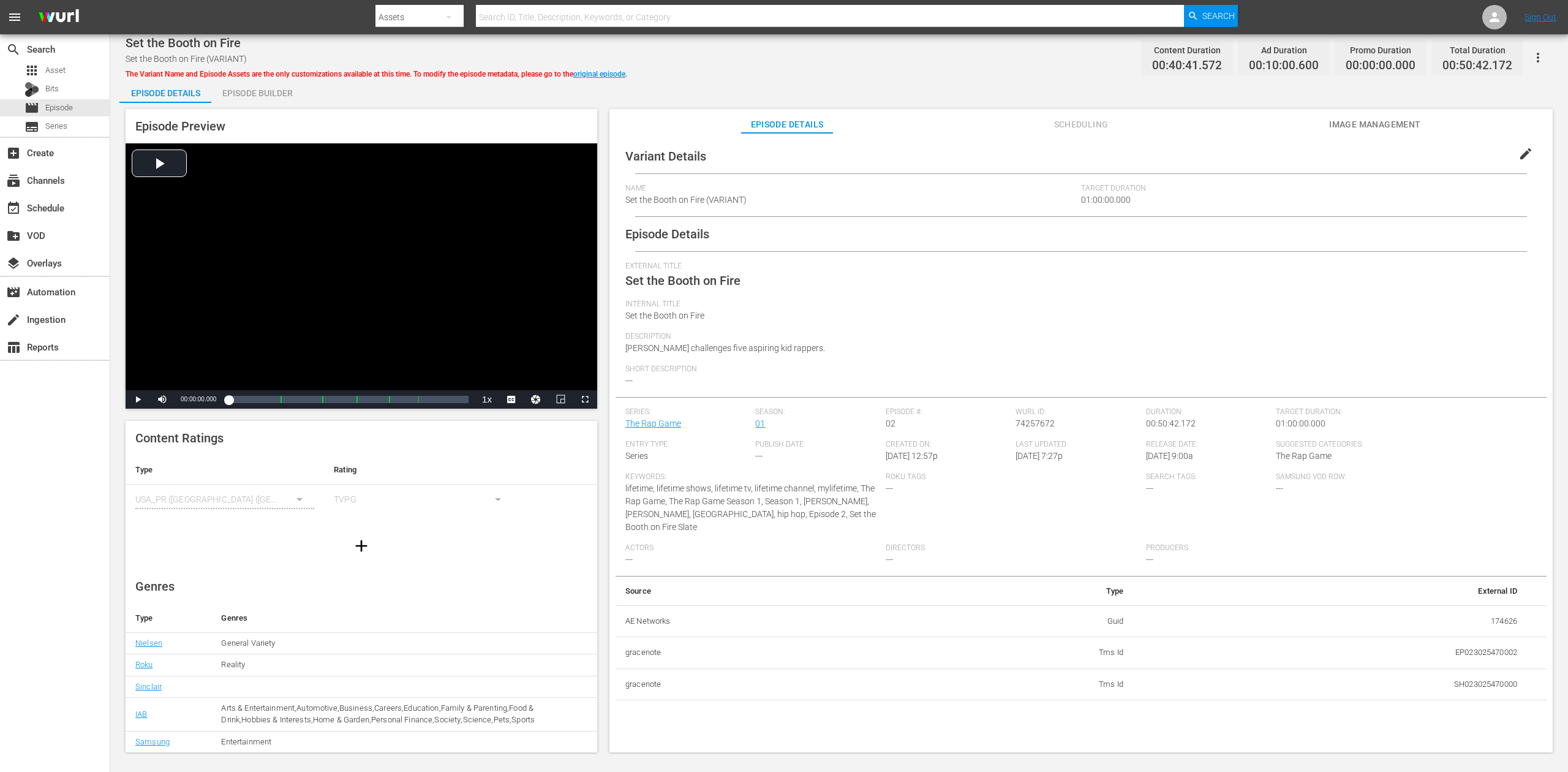
click at [266, 98] on div "Episode Builder" at bounding box center [257, 93] width 91 height 30
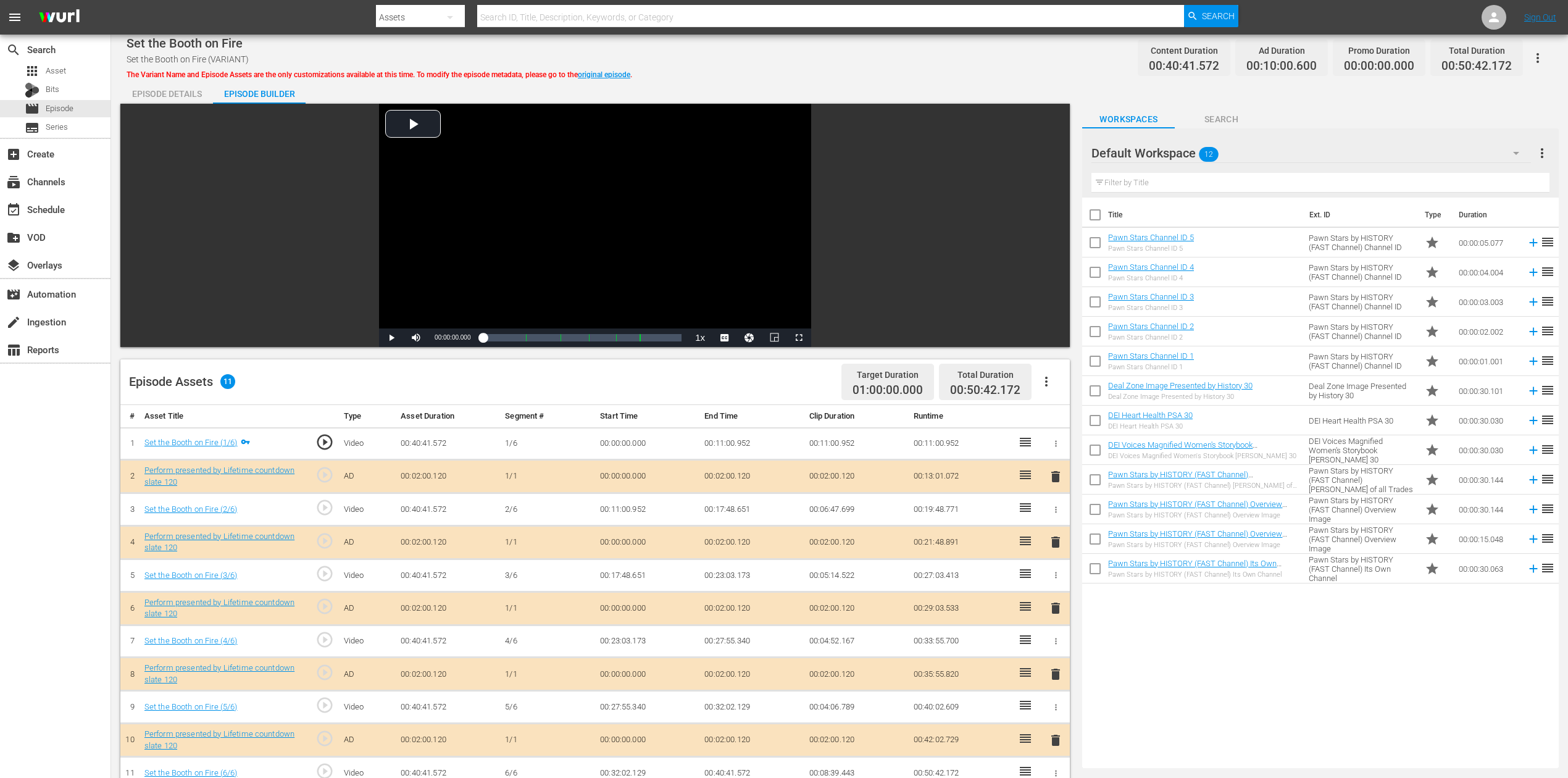
click at [1185, 152] on icon "button" at bounding box center [1516, 154] width 6 height 3
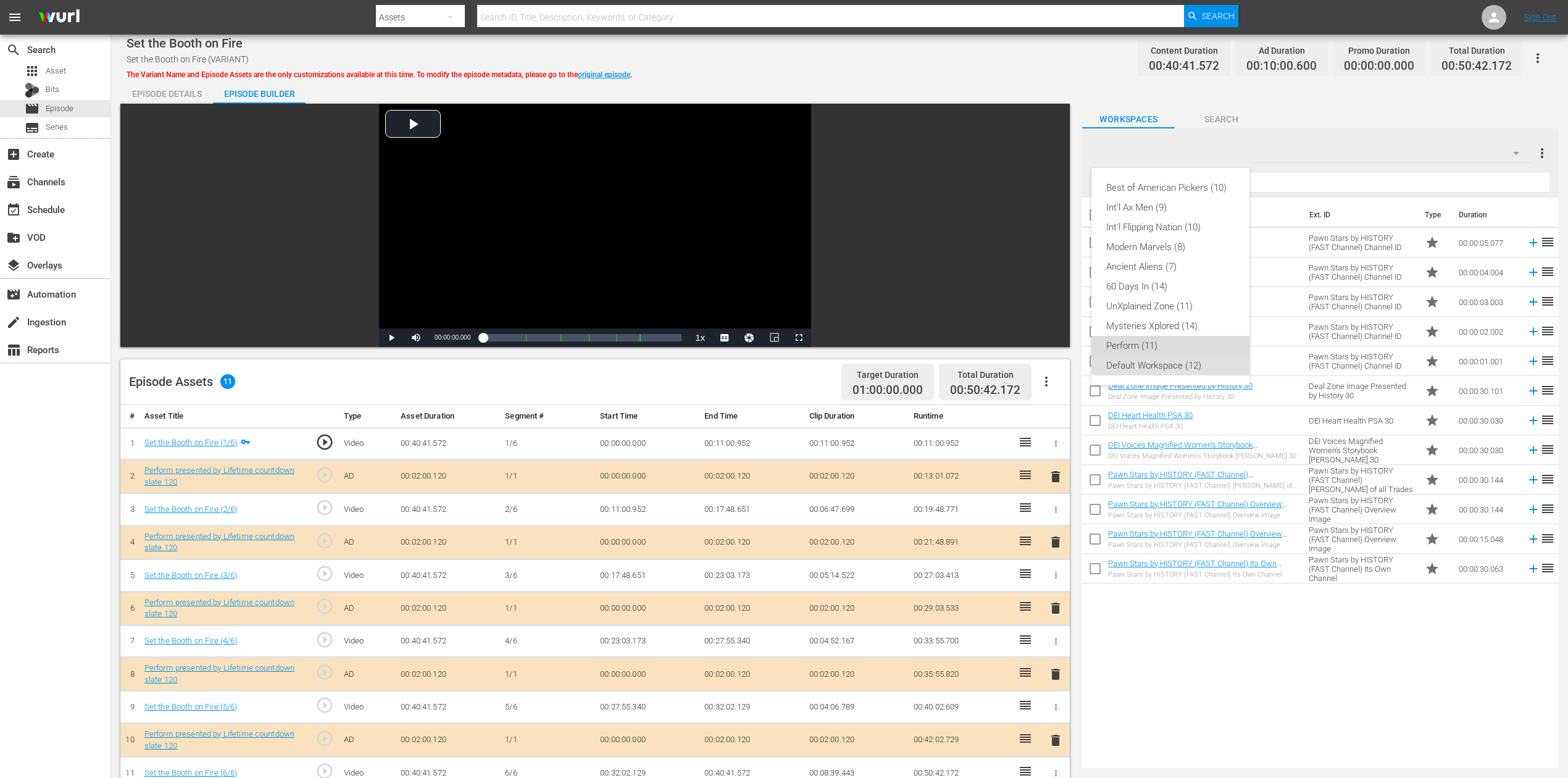
click at [1139, 340] on div "Perform (11)" at bounding box center [1170, 345] width 128 height 20
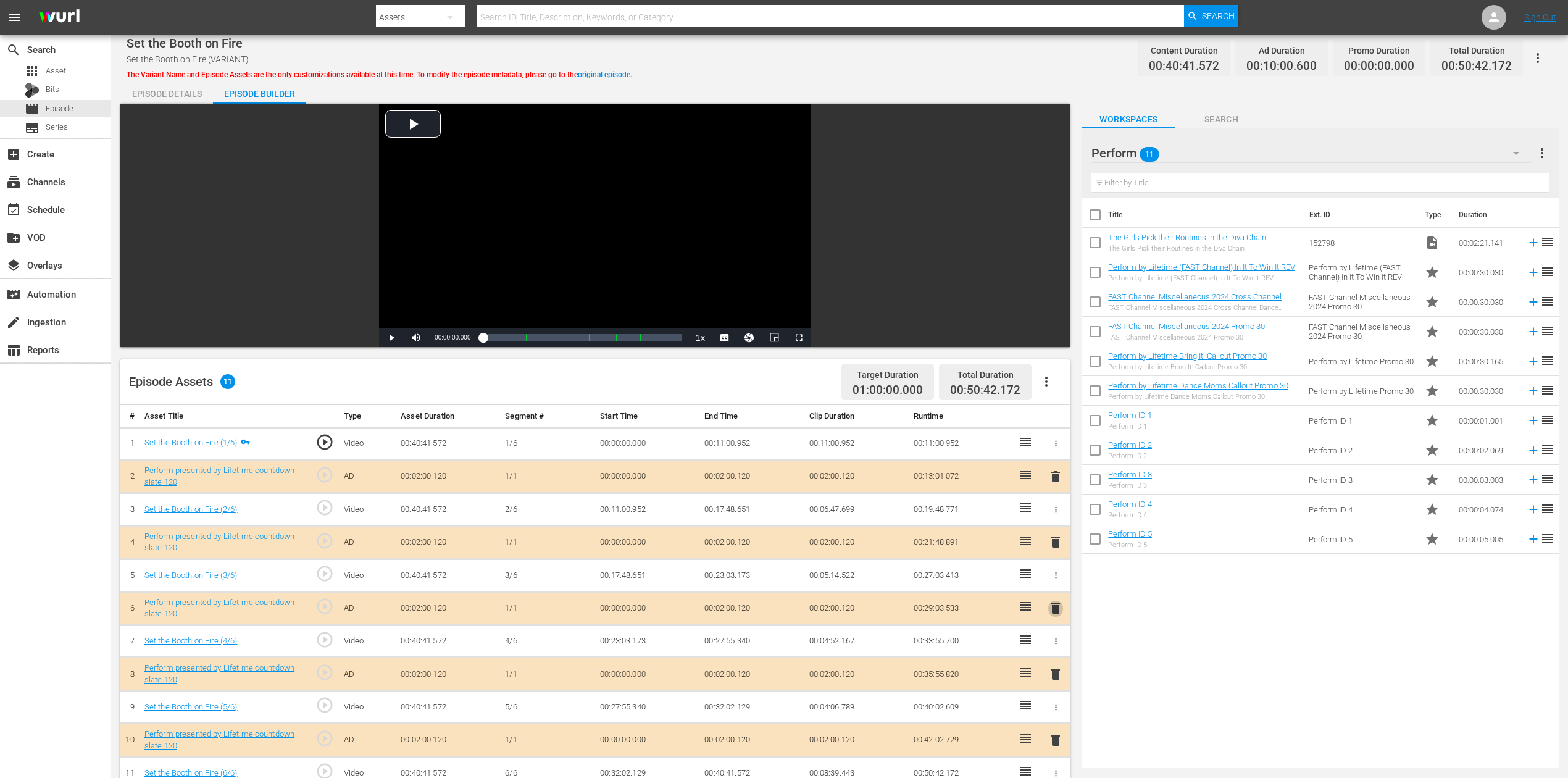
click at [1055, 583] on span "delete" at bounding box center [1056, 608] width 15 height 15
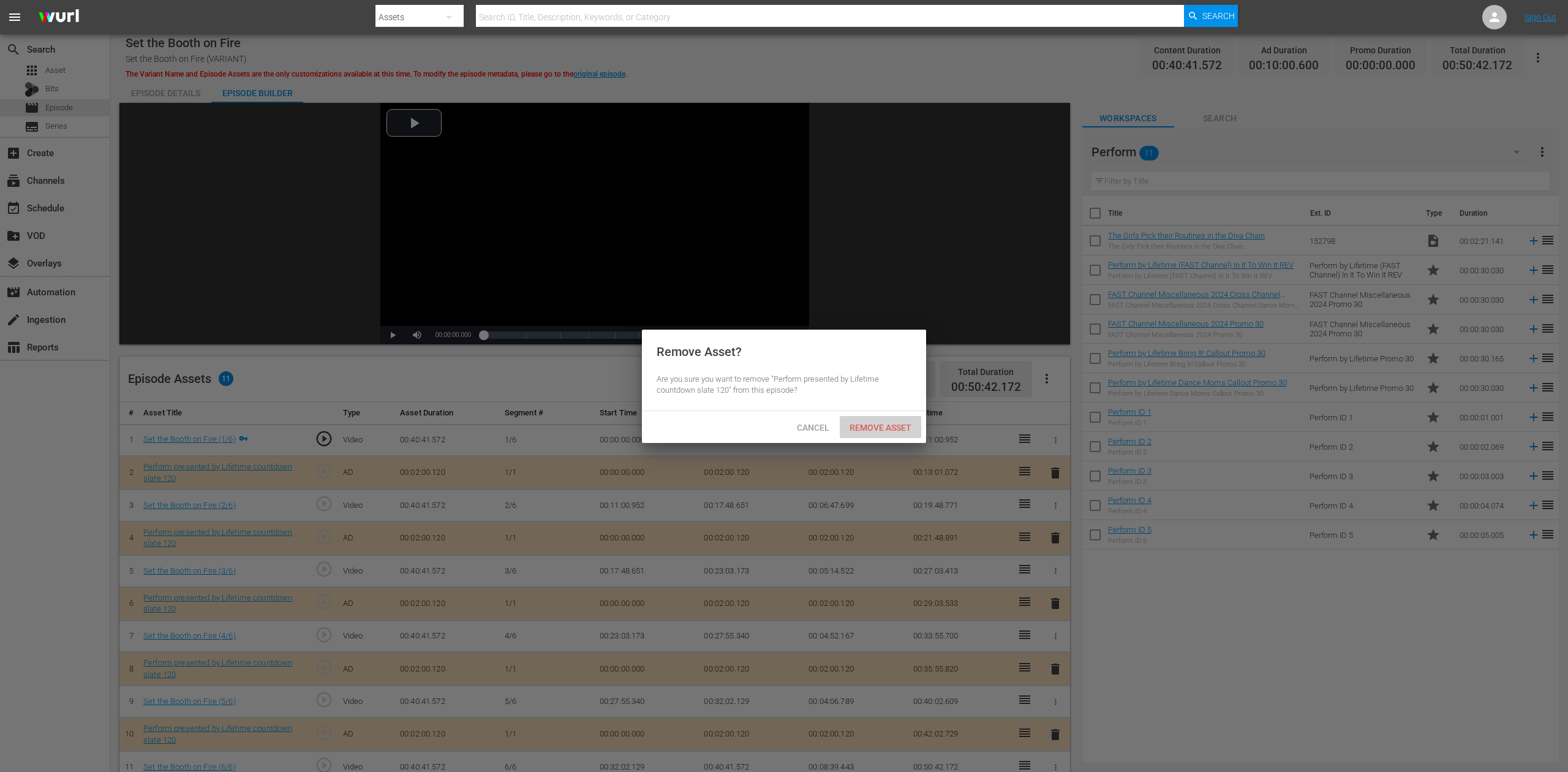
click at [885, 425] on span "Remove Asset" at bounding box center [881, 427] width 81 height 10
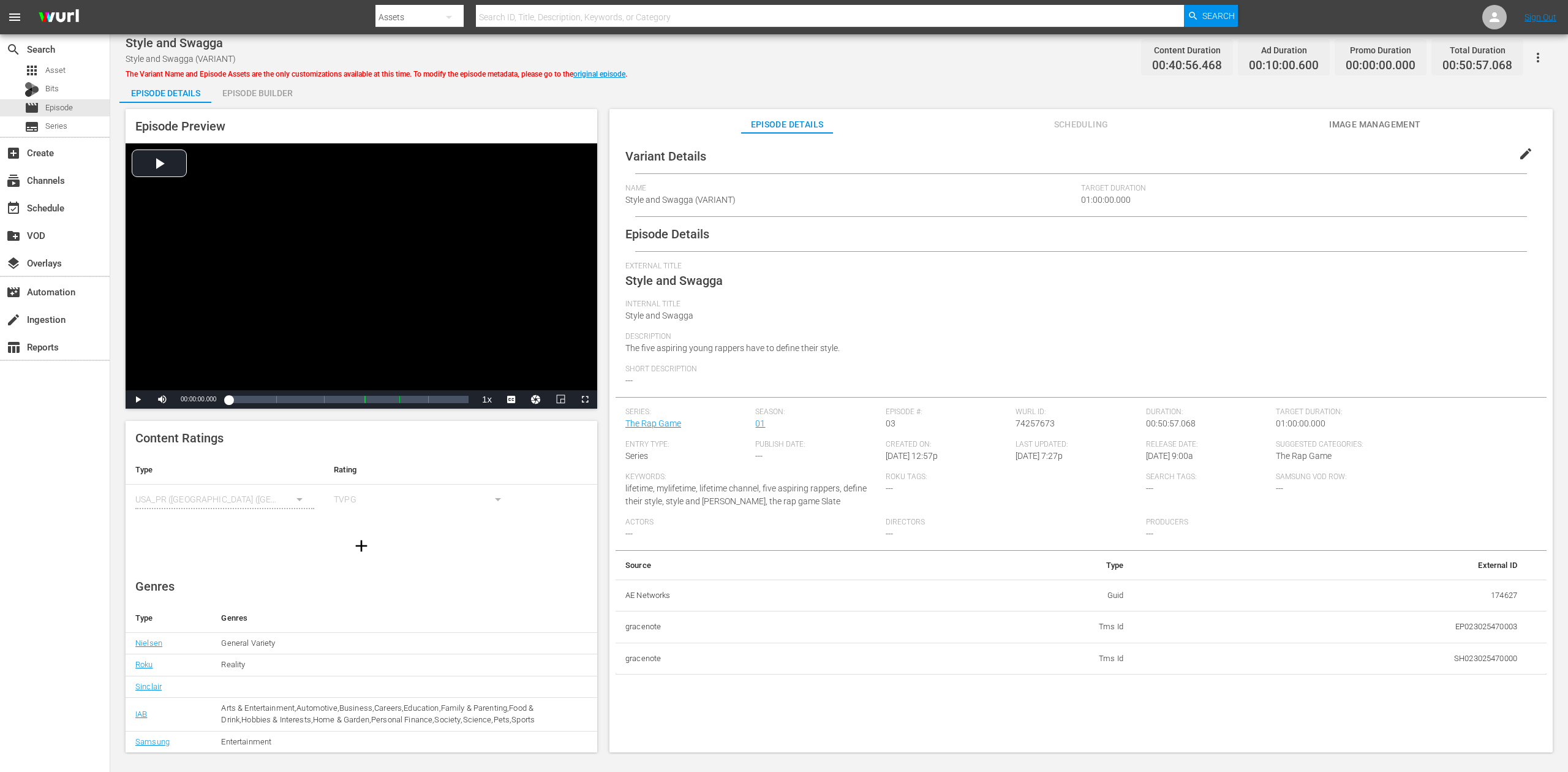
click at [253, 91] on div "Episode Builder" at bounding box center [257, 93] width 91 height 30
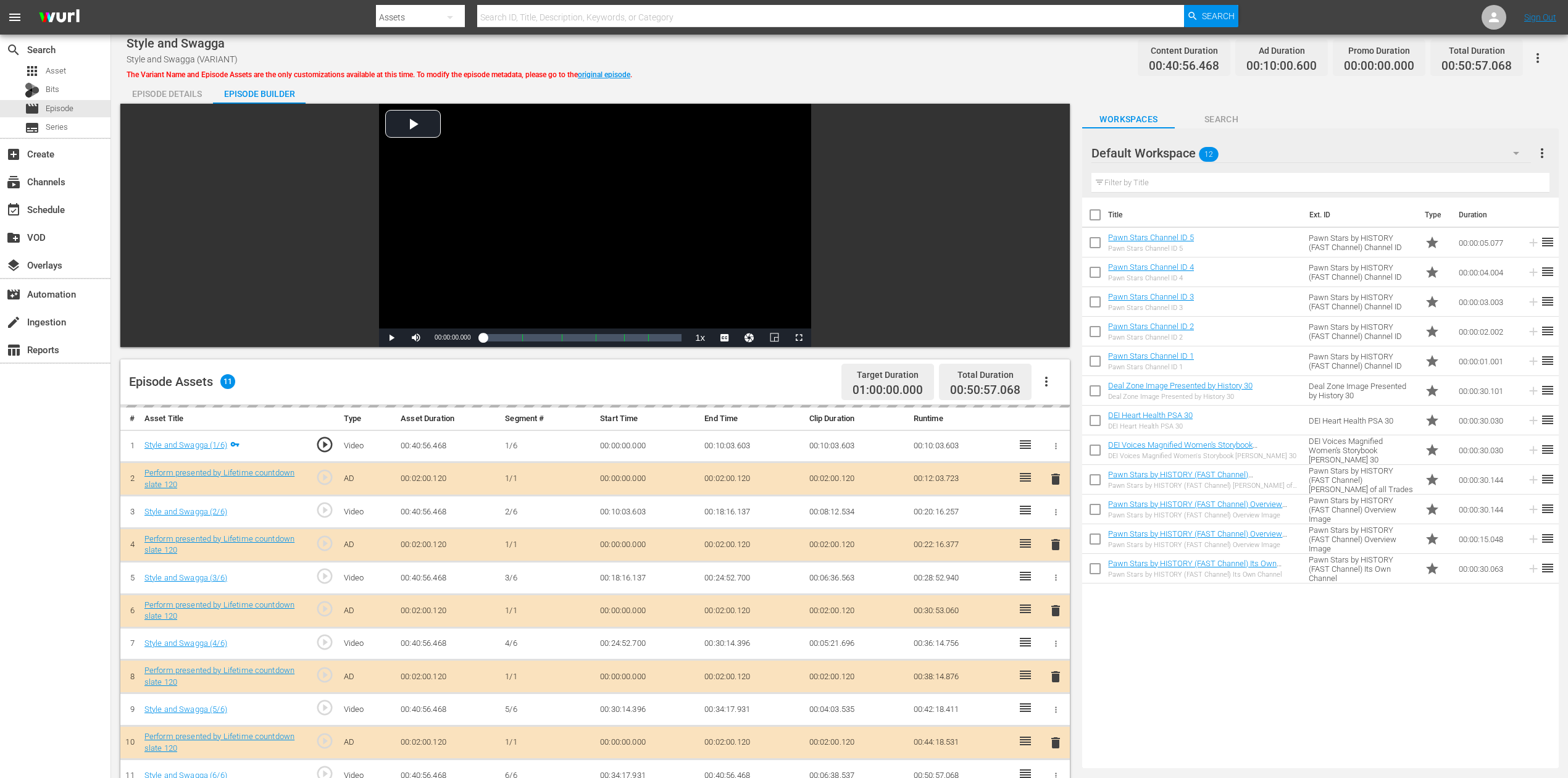
click at [1185, 155] on icon "button" at bounding box center [1516, 153] width 15 height 15
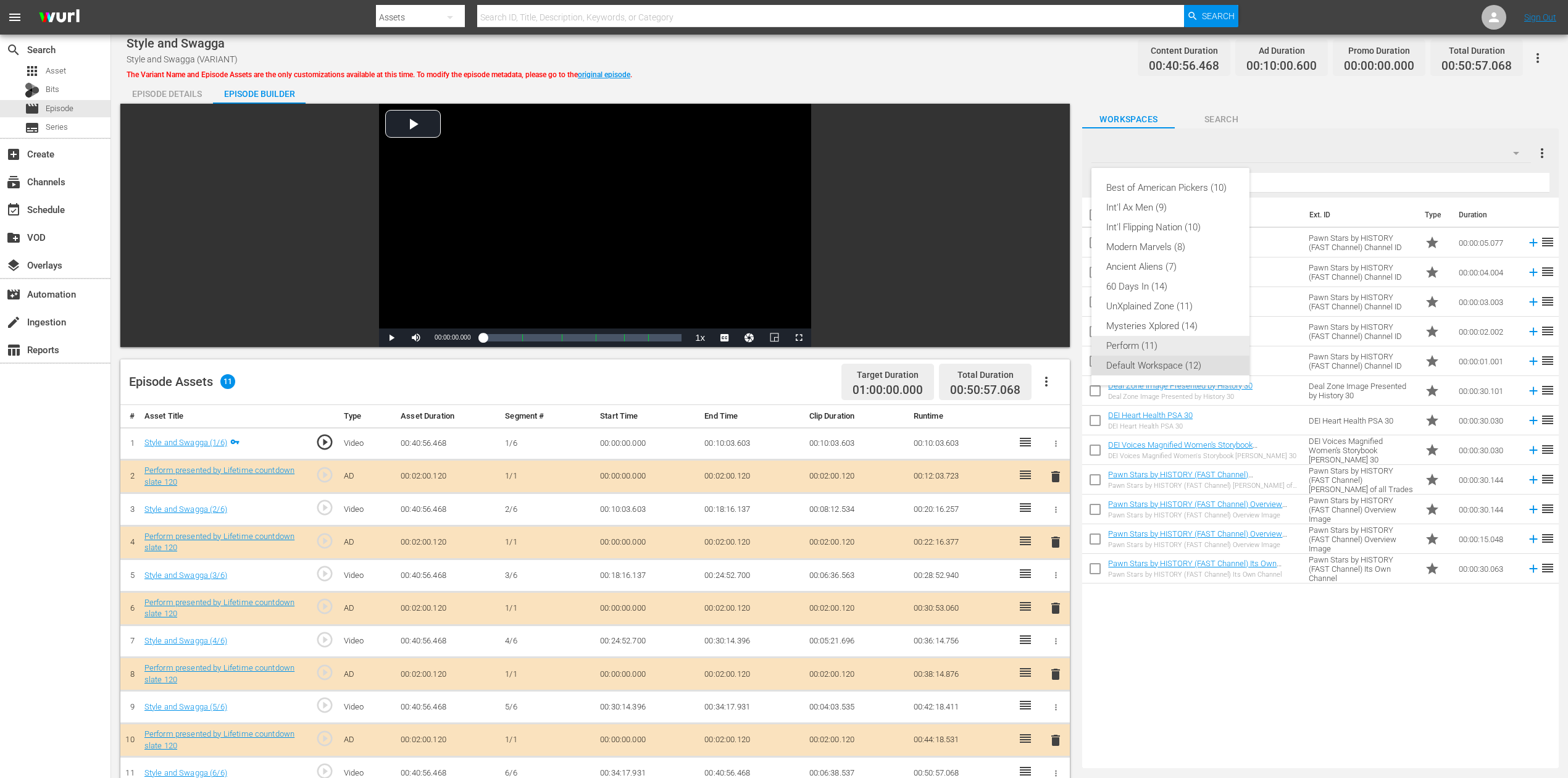
click at [1146, 346] on div "Perform (11)" at bounding box center [1170, 345] width 128 height 20
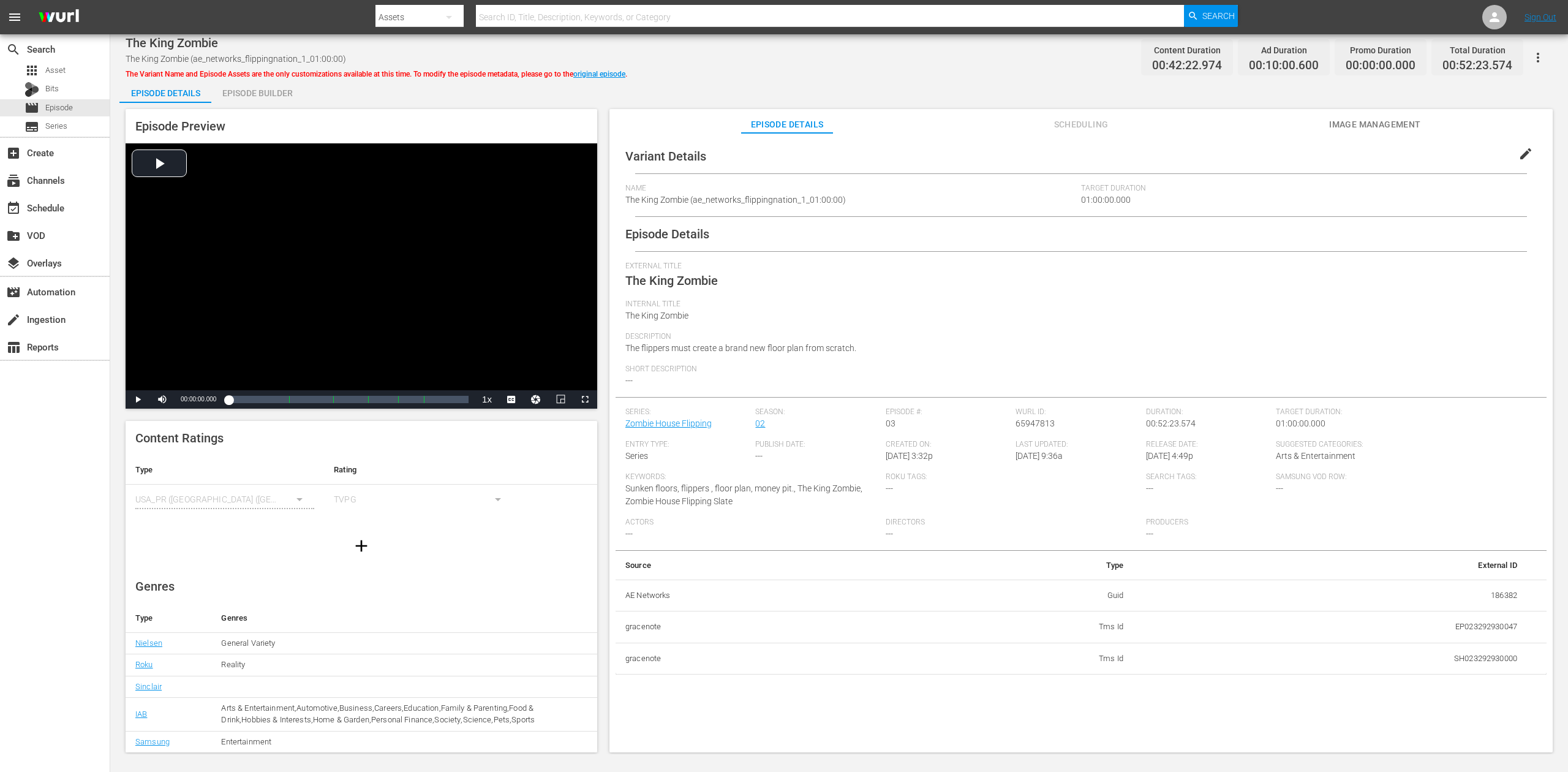
click at [260, 92] on div "Episode Builder" at bounding box center [257, 93] width 91 height 30
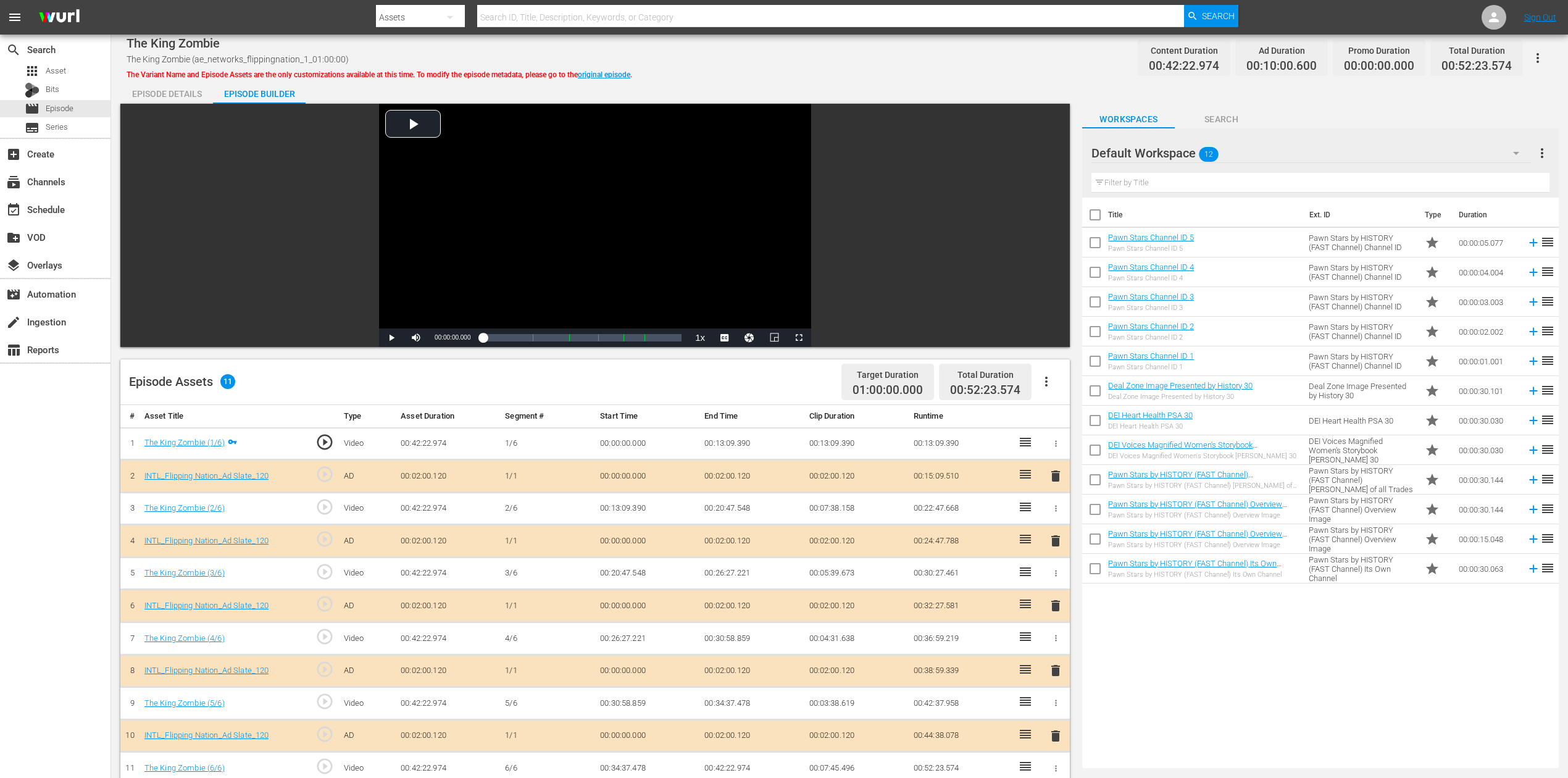
click at [1185, 158] on icon "button" at bounding box center [1516, 153] width 15 height 15
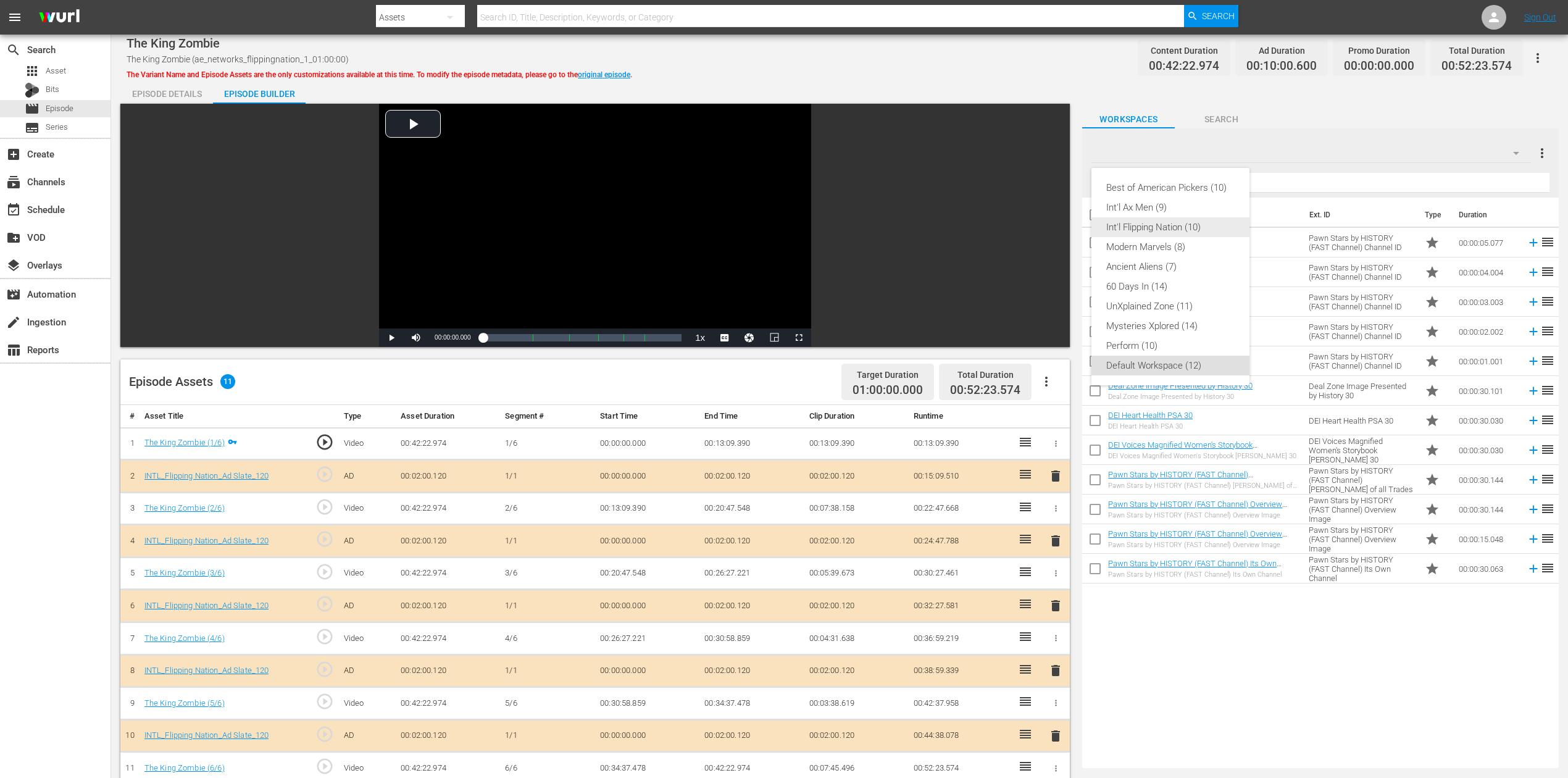
click at [1185, 227] on div "Int'l Flipping Nation (10)" at bounding box center [1170, 227] width 128 height 20
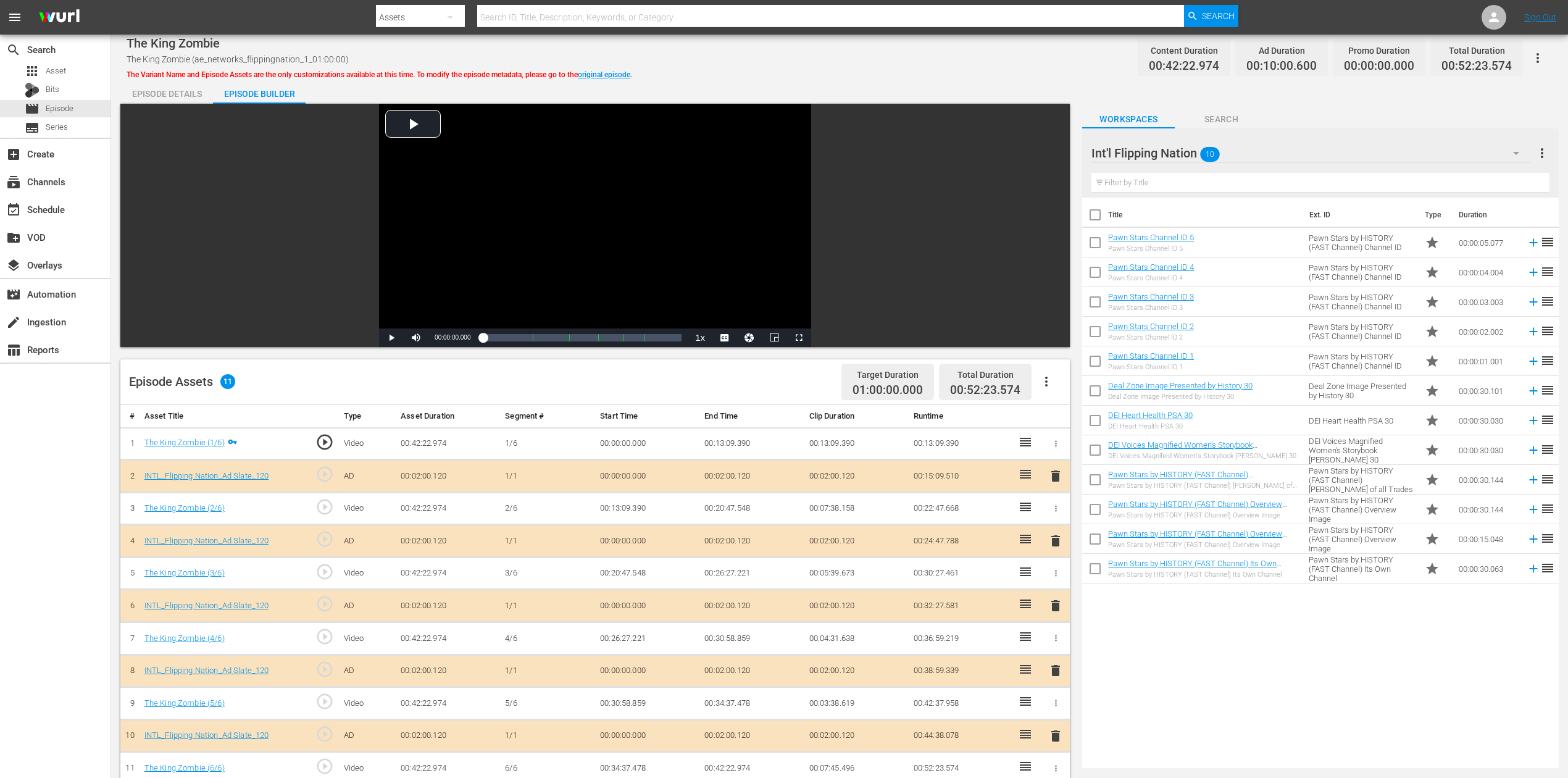
click at [1055, 583] on span "delete" at bounding box center [1056, 605] width 15 height 15
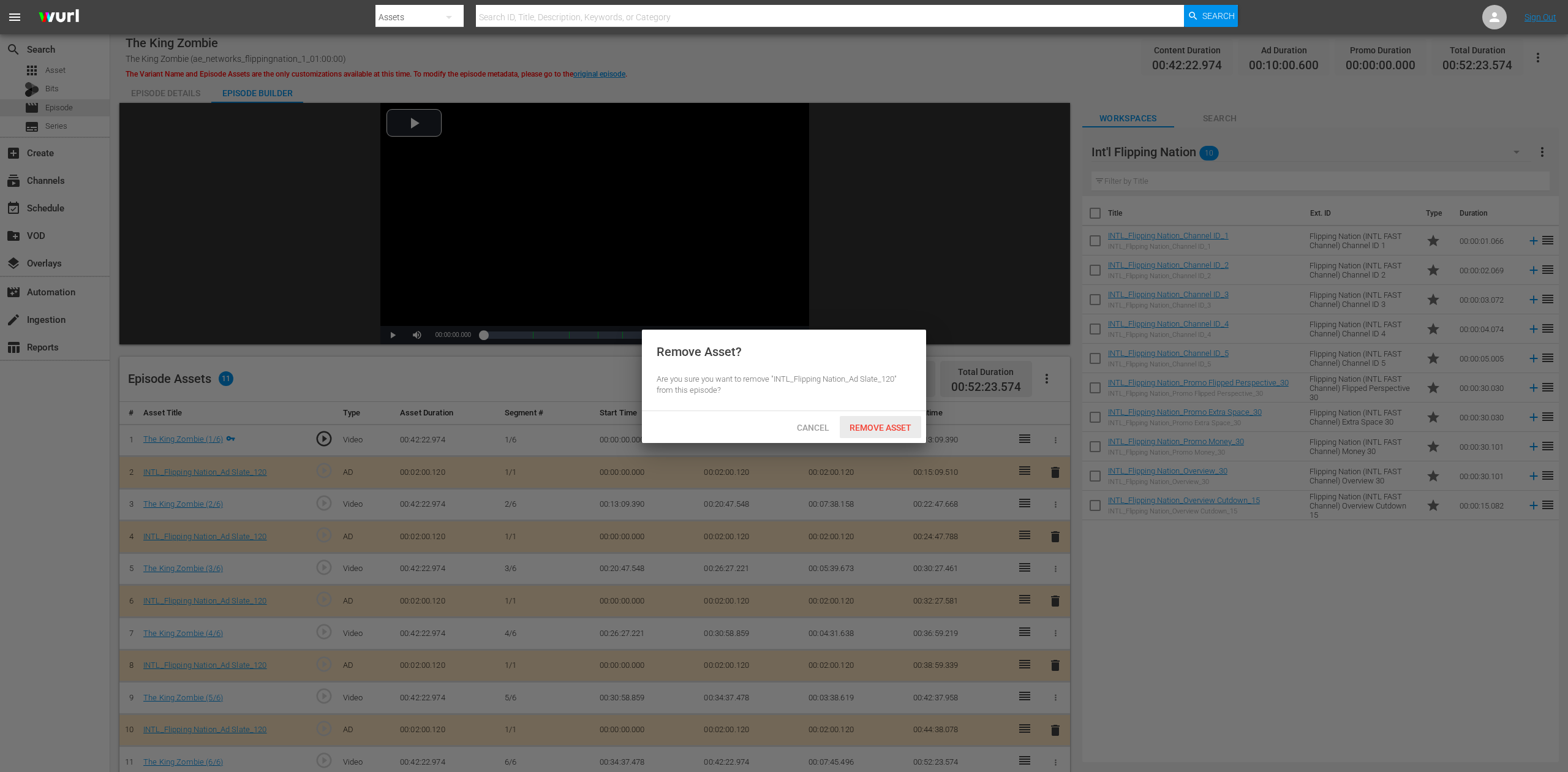
click at [877, 422] on div "Remove Asset" at bounding box center [881, 427] width 81 height 23
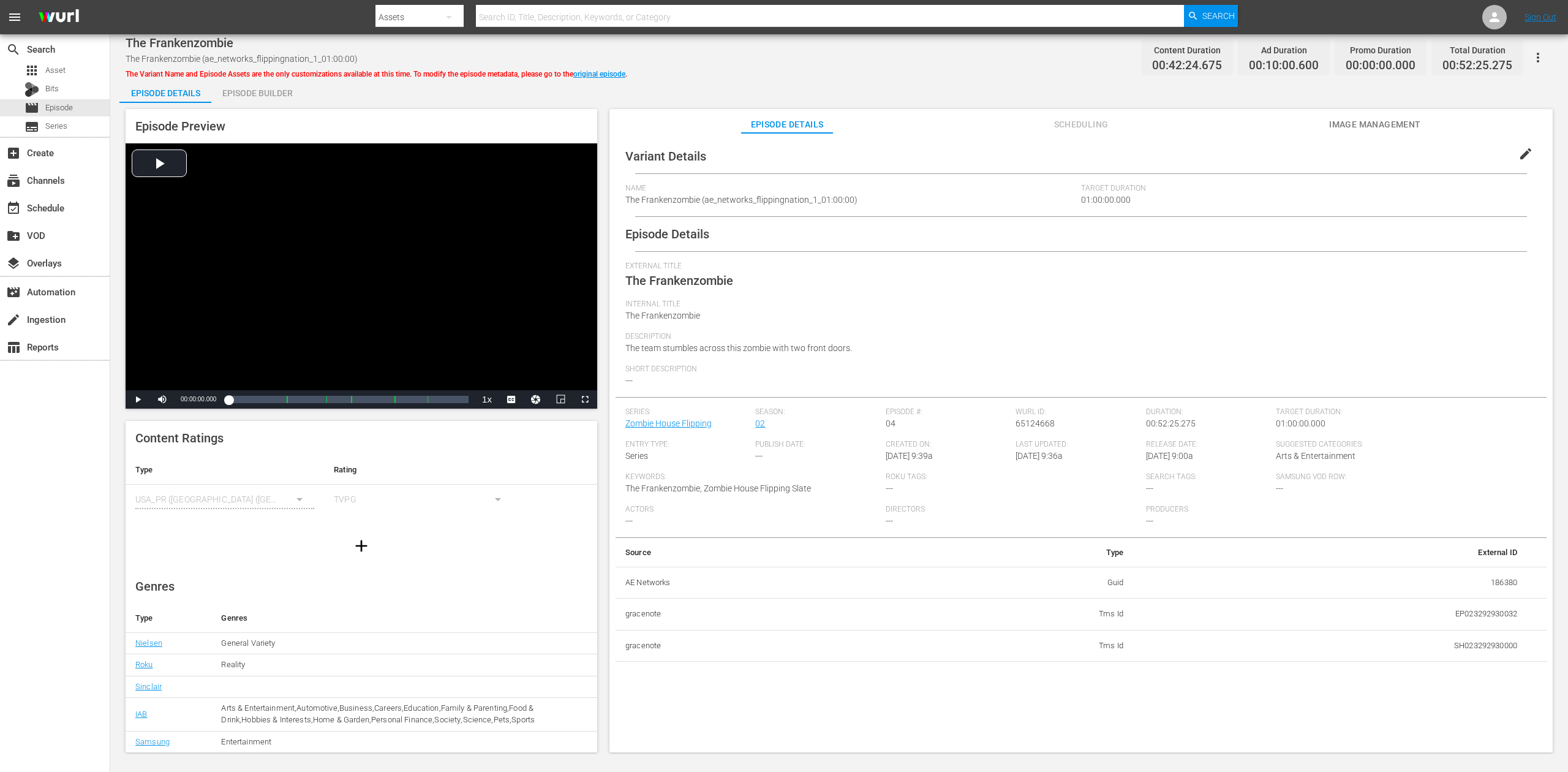
click at [246, 91] on div "Episode Builder" at bounding box center [257, 93] width 91 height 30
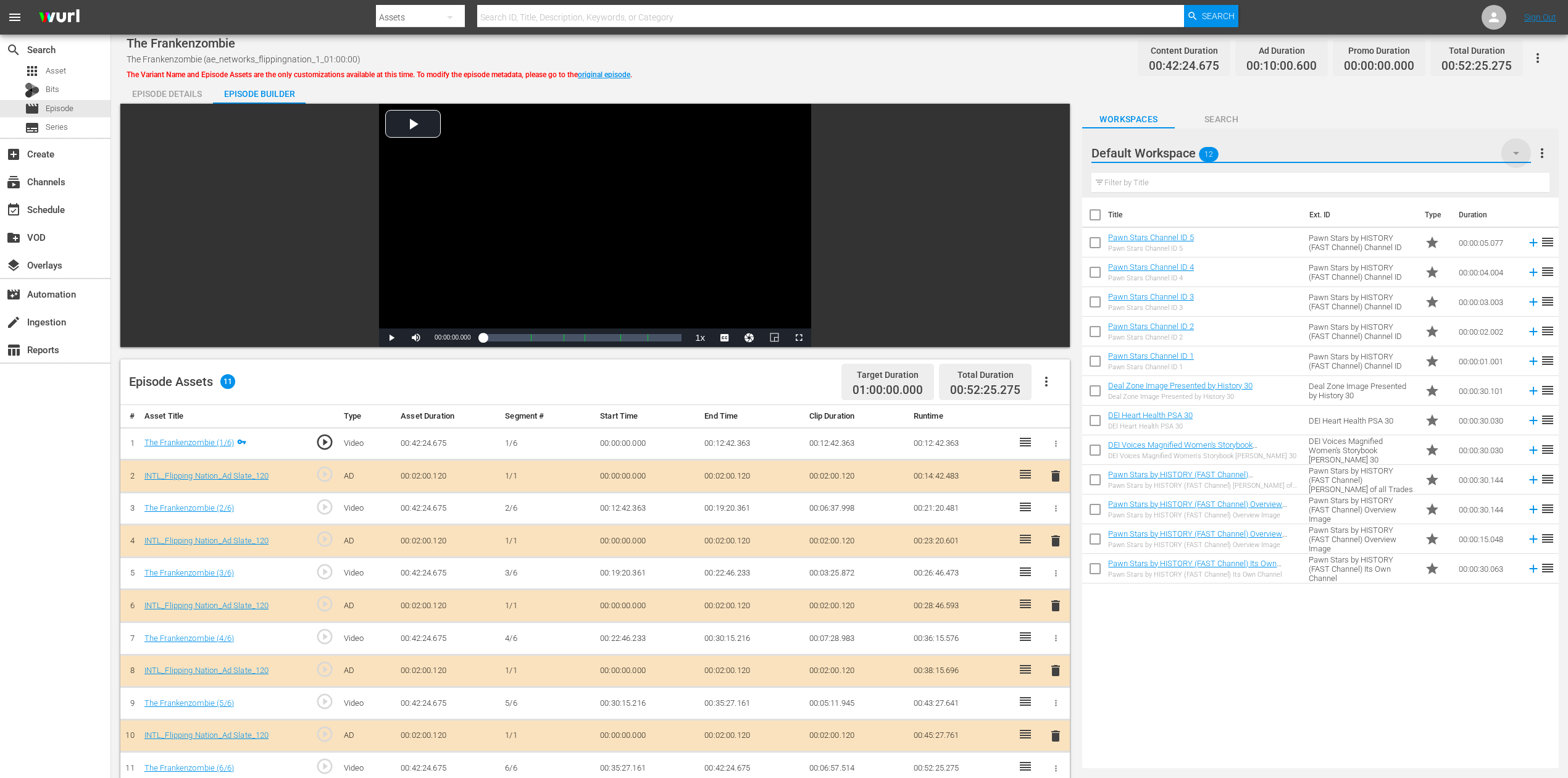
click at [1185, 150] on icon "button" at bounding box center [1516, 153] width 15 height 15
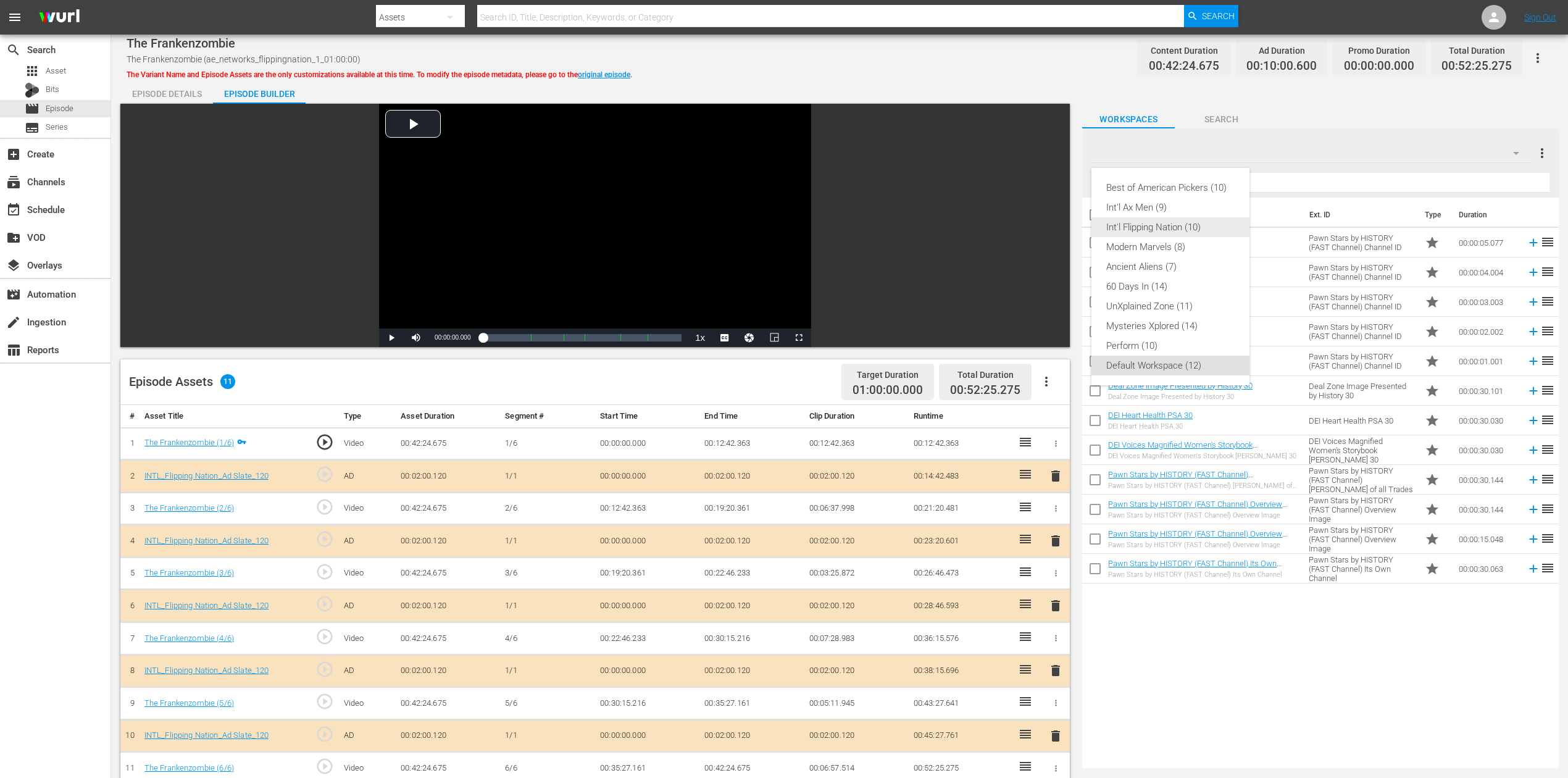
click at [1182, 227] on div "Int'l Flipping Nation (10)" at bounding box center [1170, 227] width 128 height 20
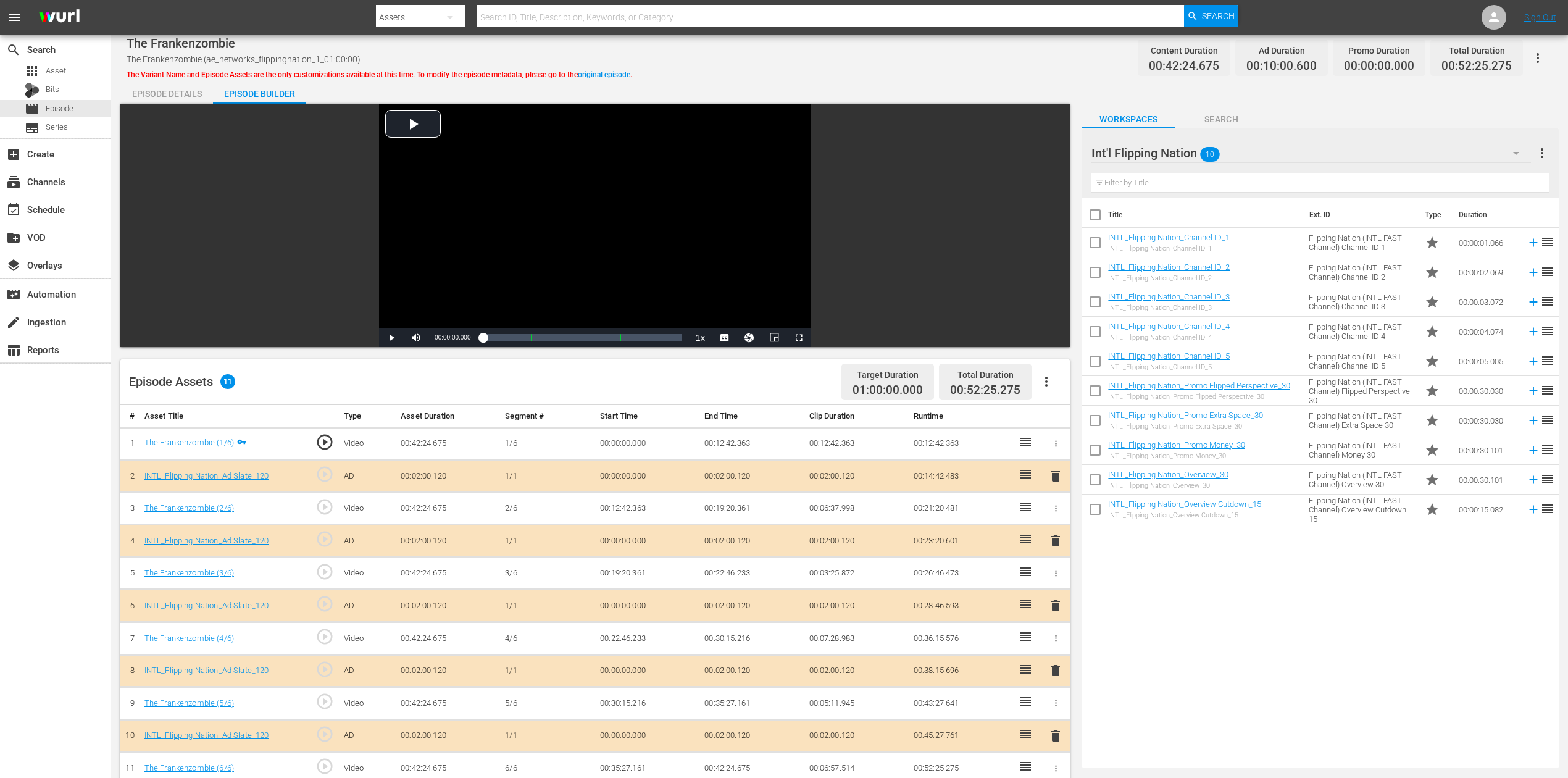
click at [1057, 583] on span "delete" at bounding box center [1056, 605] width 15 height 15
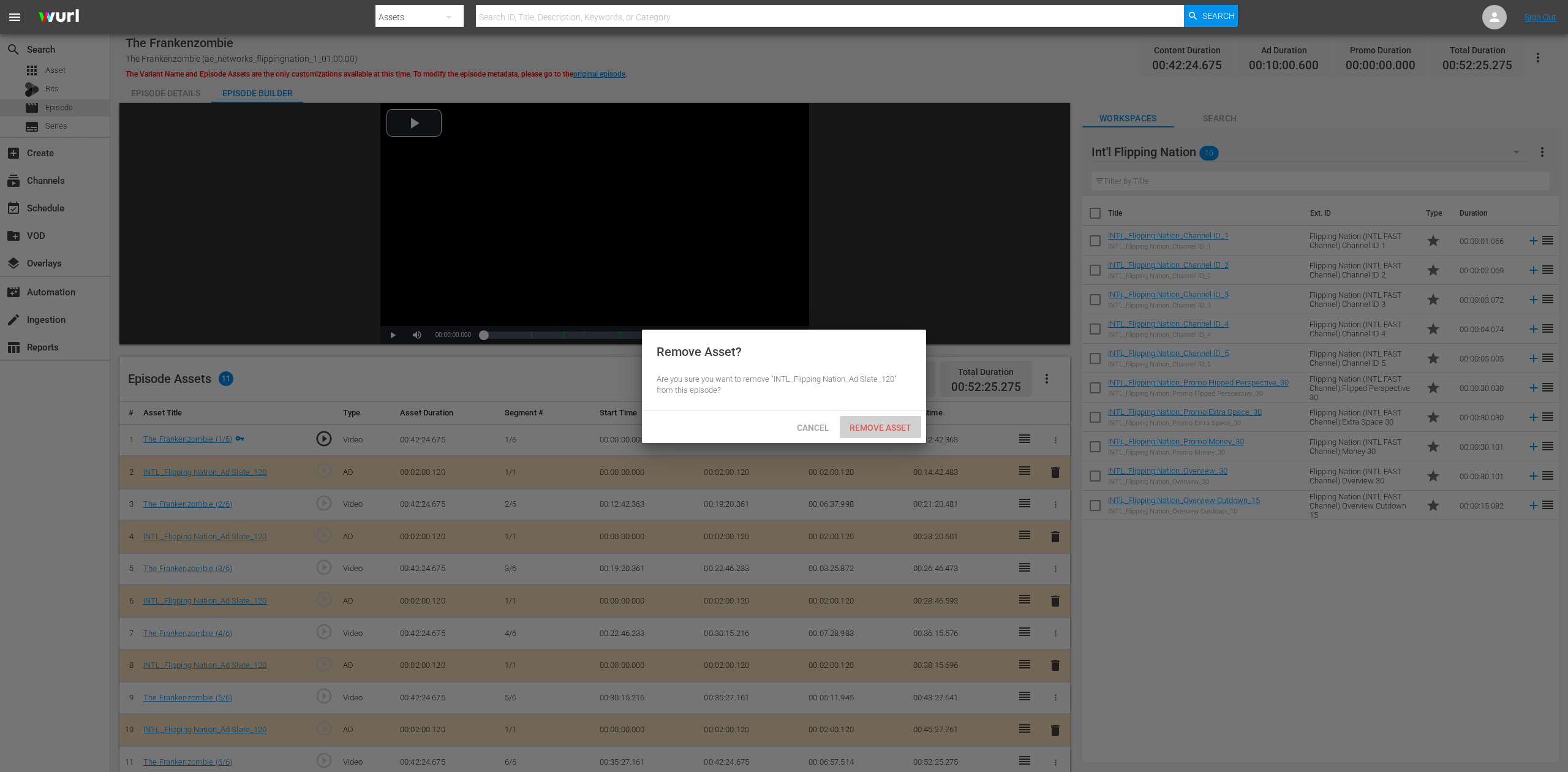
click at [882, 425] on span "Remove Asset" at bounding box center [881, 427] width 81 height 10
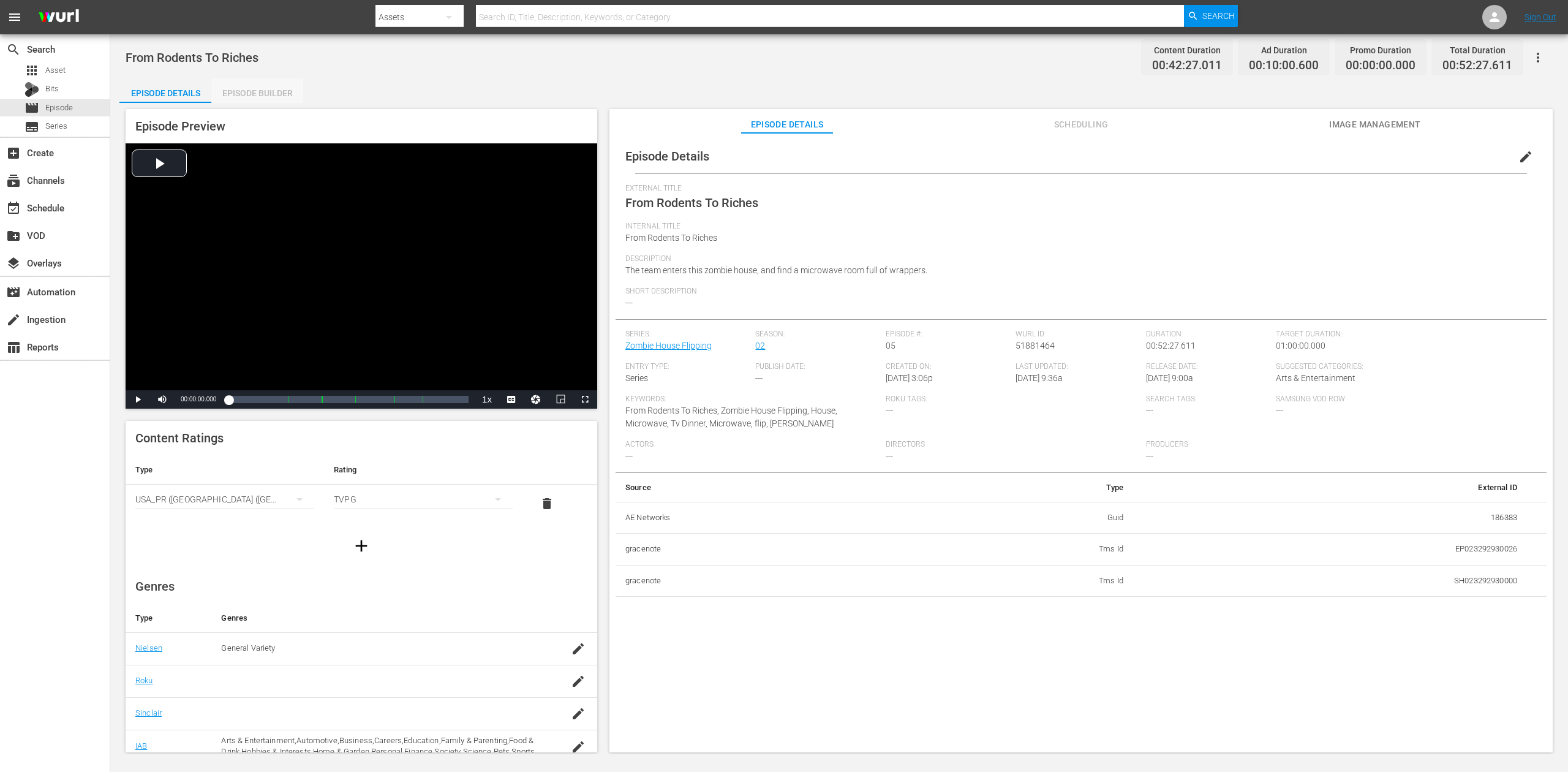
click at [256, 97] on div "Episode Builder" at bounding box center [257, 93] width 91 height 30
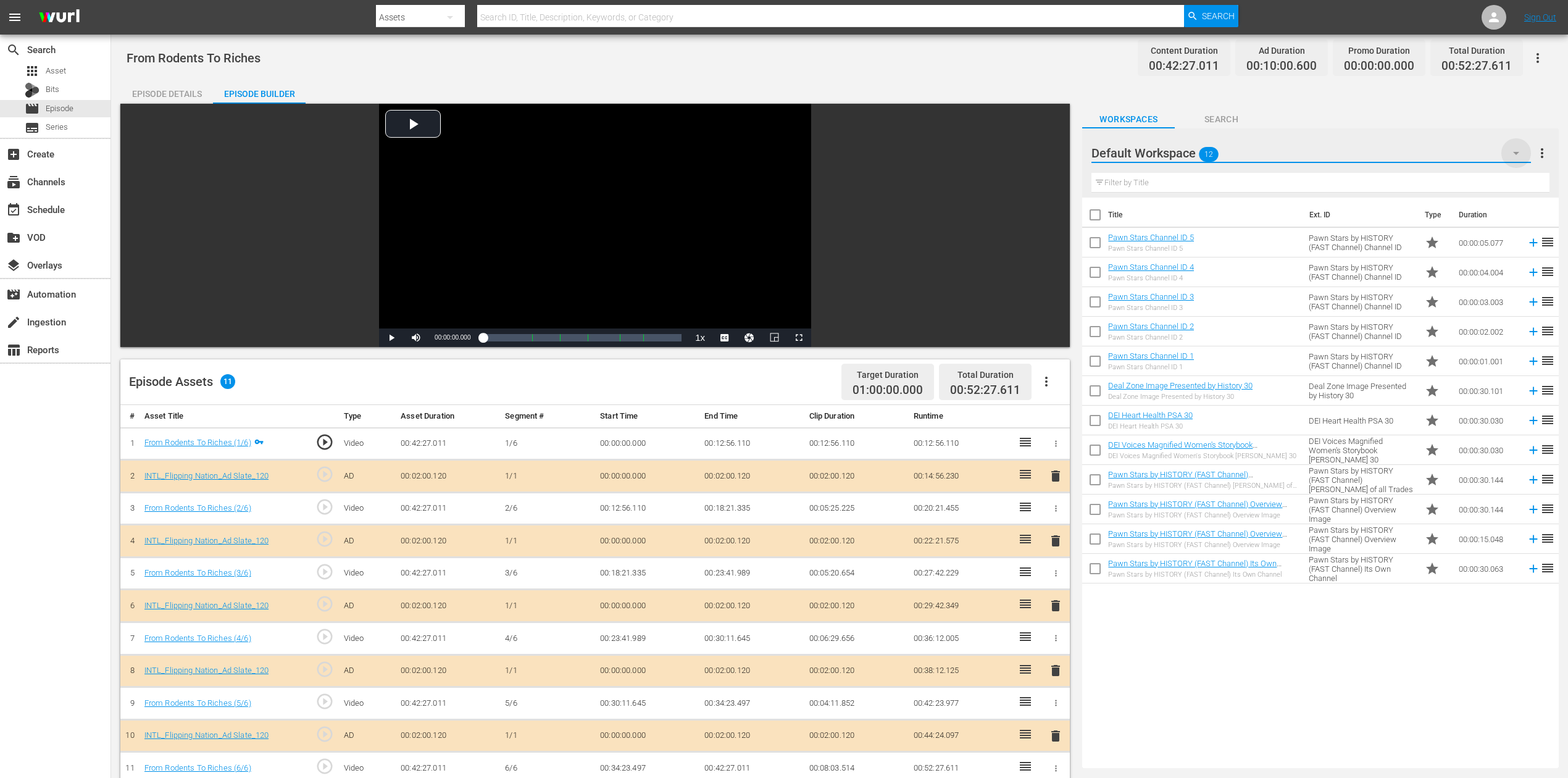
click at [1185, 154] on icon "button" at bounding box center [1516, 153] width 15 height 15
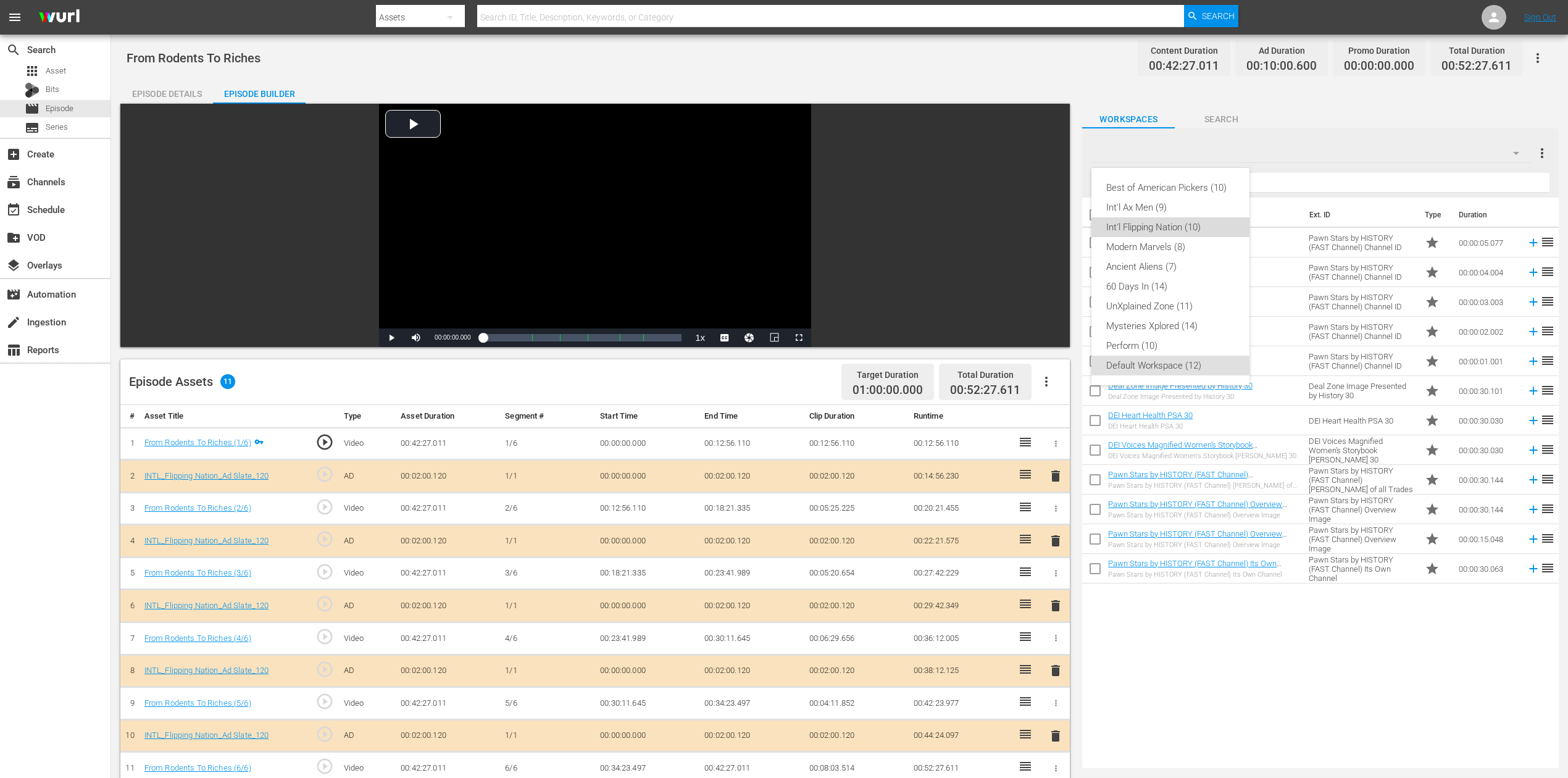
click at [1182, 223] on div "Int'l Flipping Nation (10)" at bounding box center [1170, 227] width 128 height 20
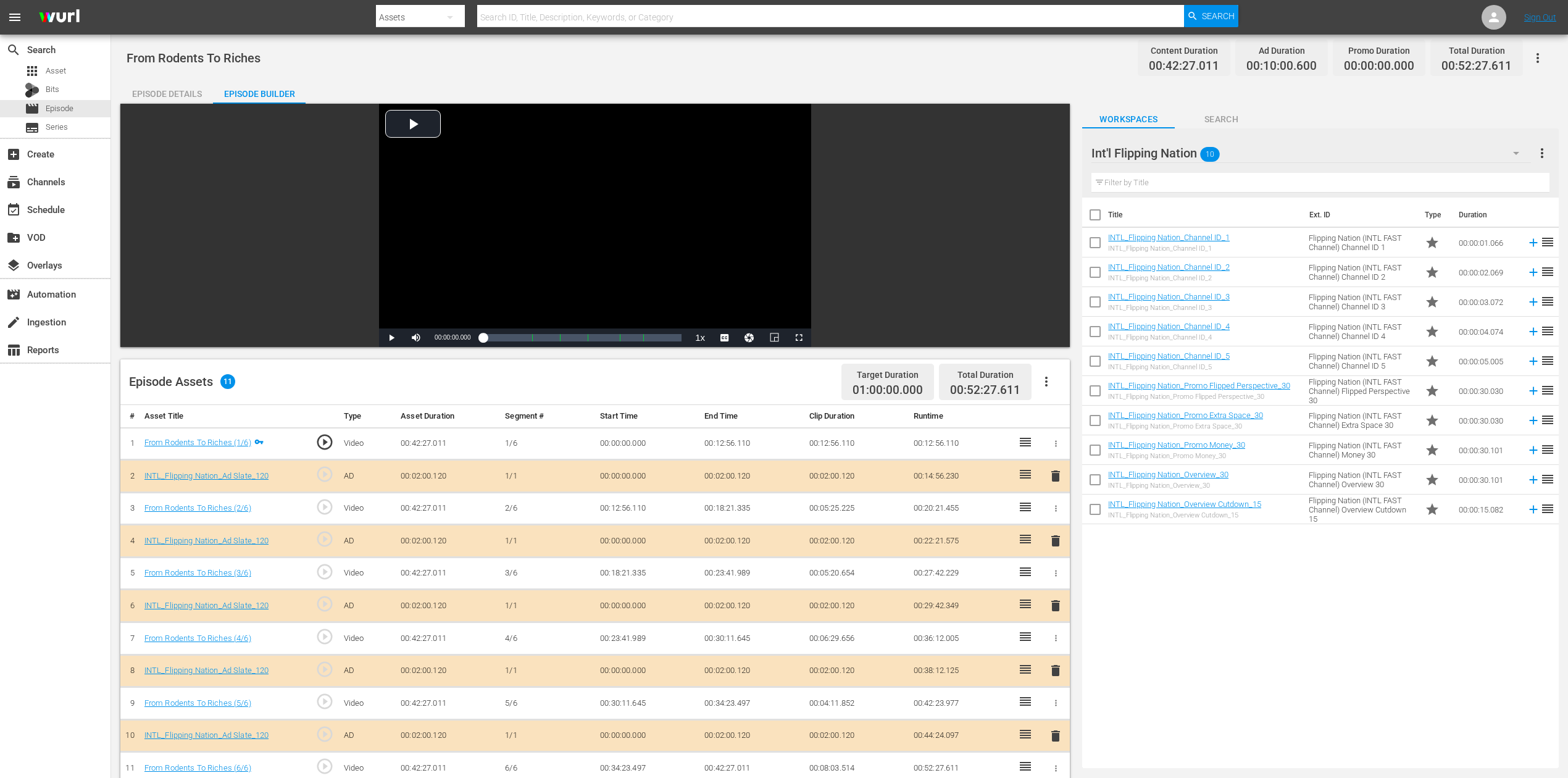
click at [1058, 583] on span "delete" at bounding box center [1056, 605] width 15 height 15
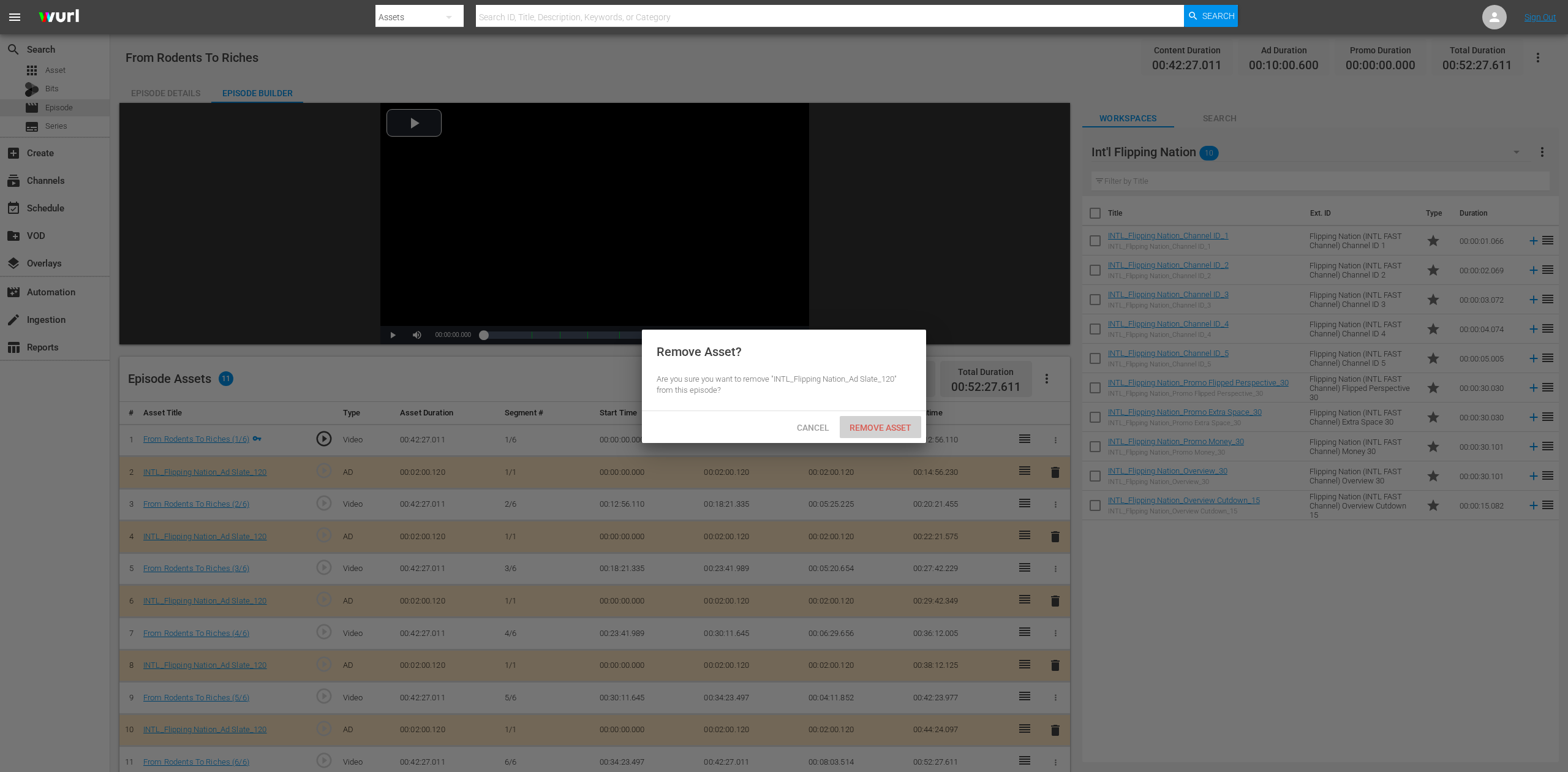
click at [889, 422] on span "Remove Asset" at bounding box center [881, 427] width 81 height 10
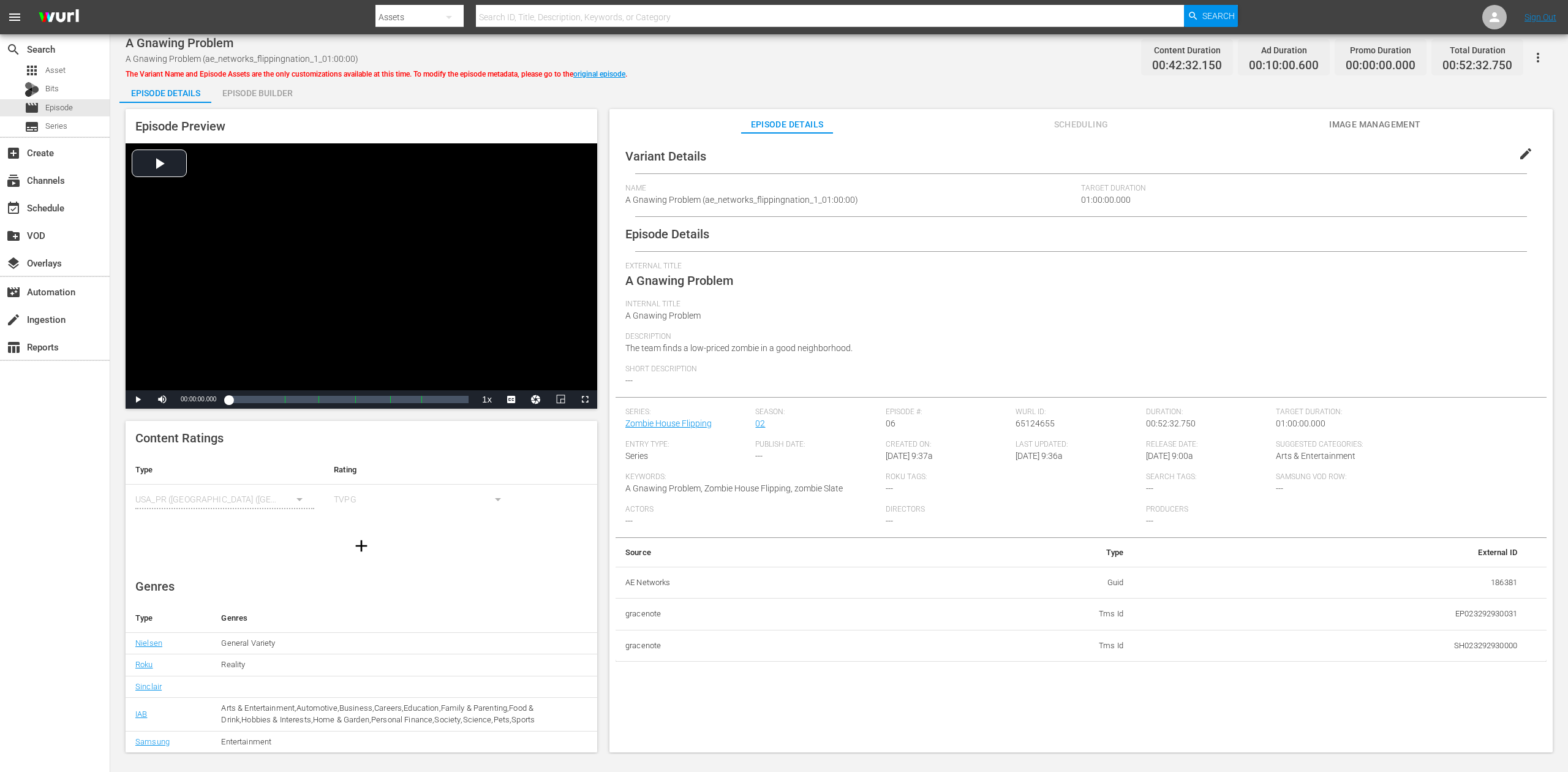
drag, startPoint x: 258, startPoint y: 92, endPoint x: 271, endPoint y: 81, distance: 17.0
click at [258, 93] on div "Episode Builder" at bounding box center [257, 93] width 91 height 30
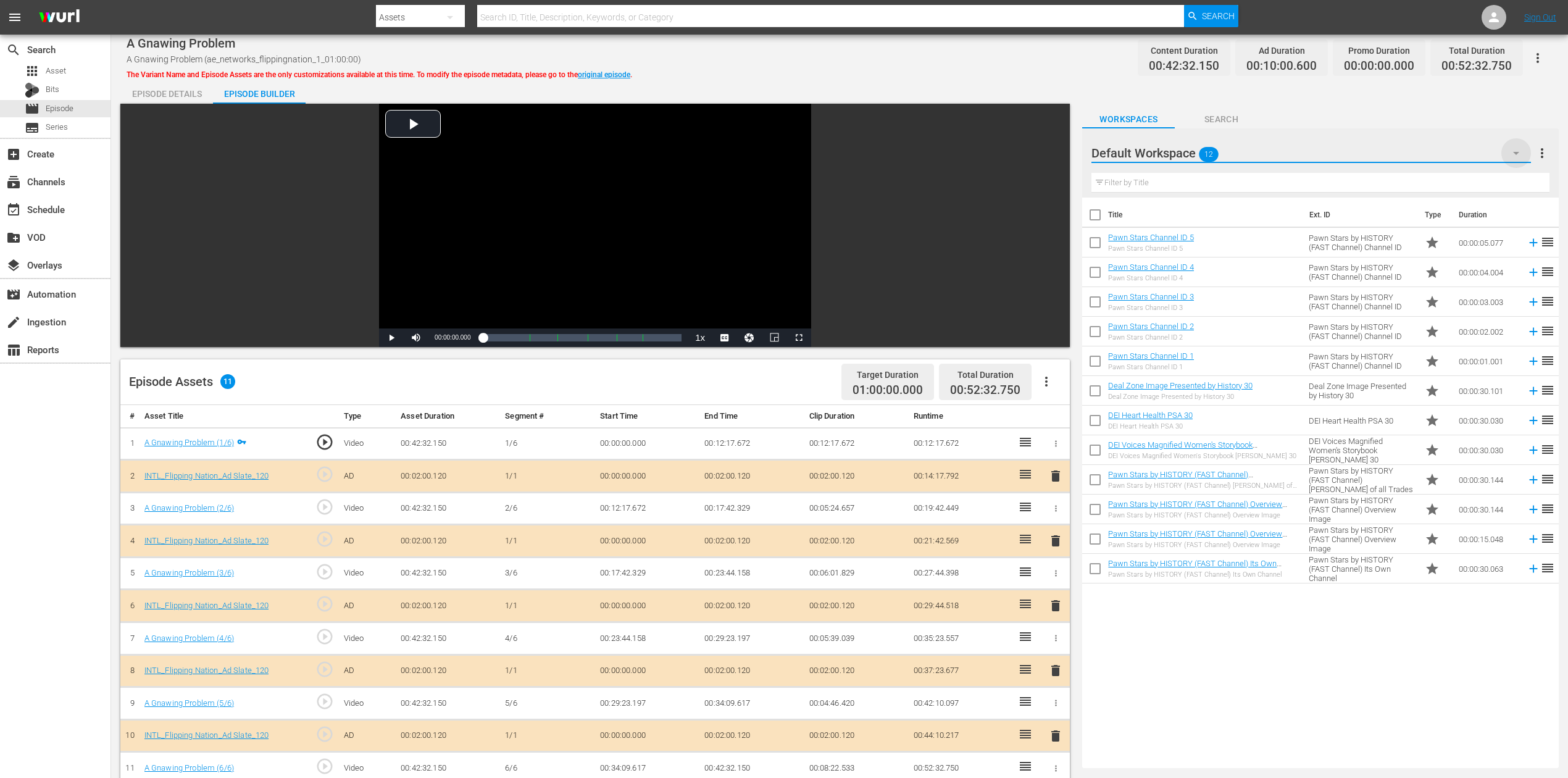
click at [1185, 151] on icon "button" at bounding box center [1516, 153] width 15 height 15
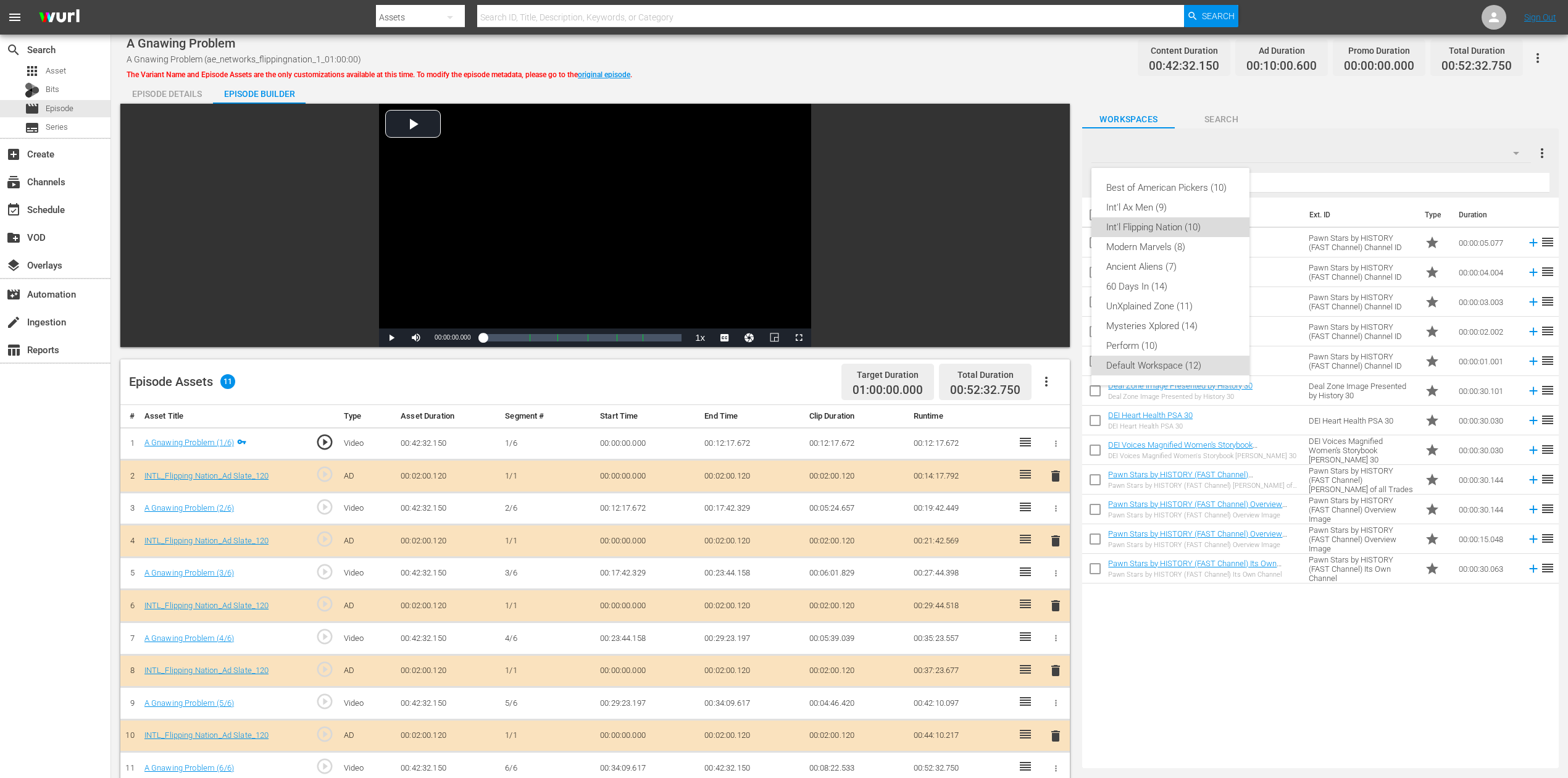
click at [1185, 226] on div "Int'l Flipping Nation (10)" at bounding box center [1170, 227] width 128 height 20
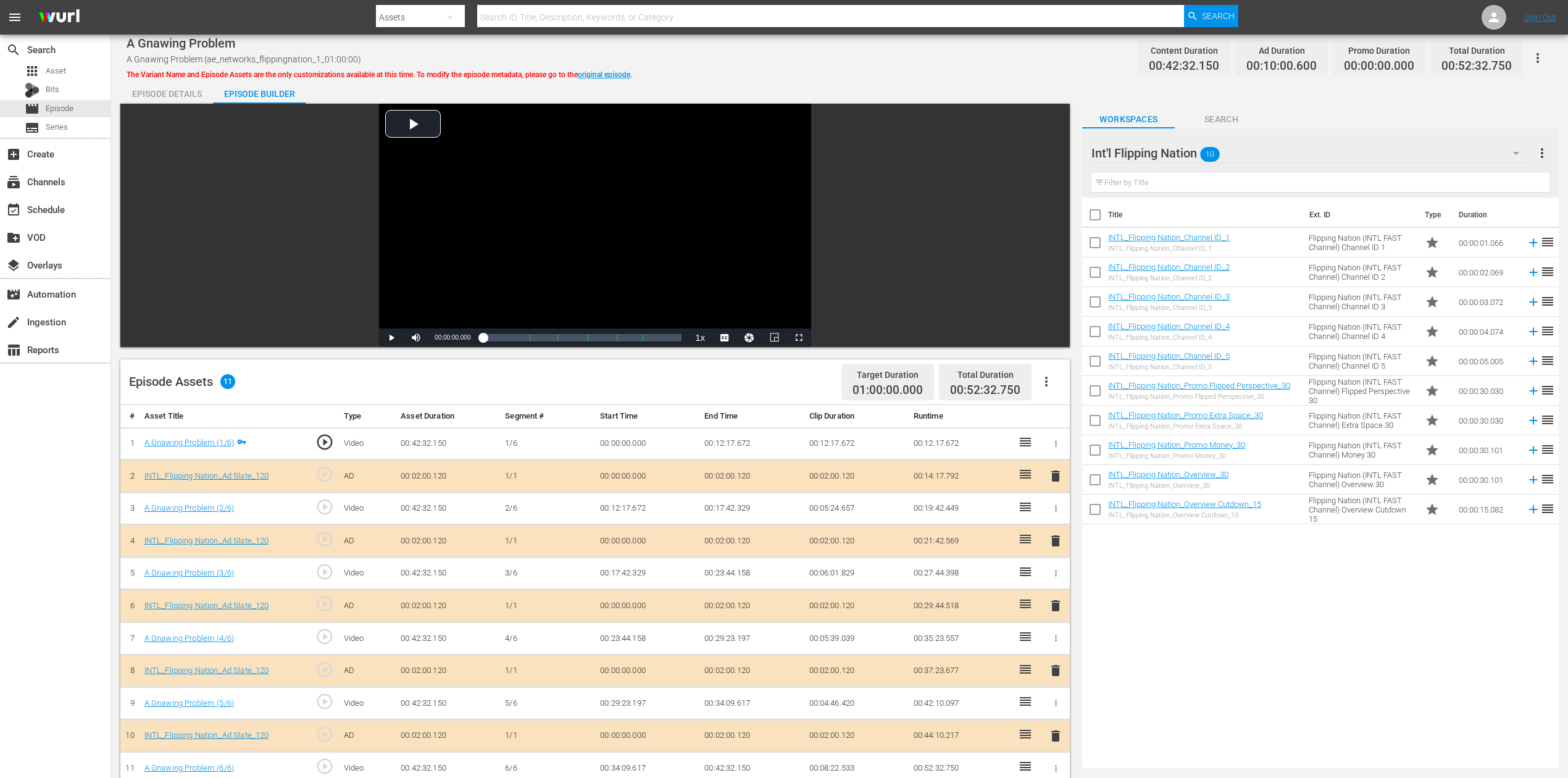
click at [1060, 583] on span "delete" at bounding box center [1056, 605] width 15 height 15
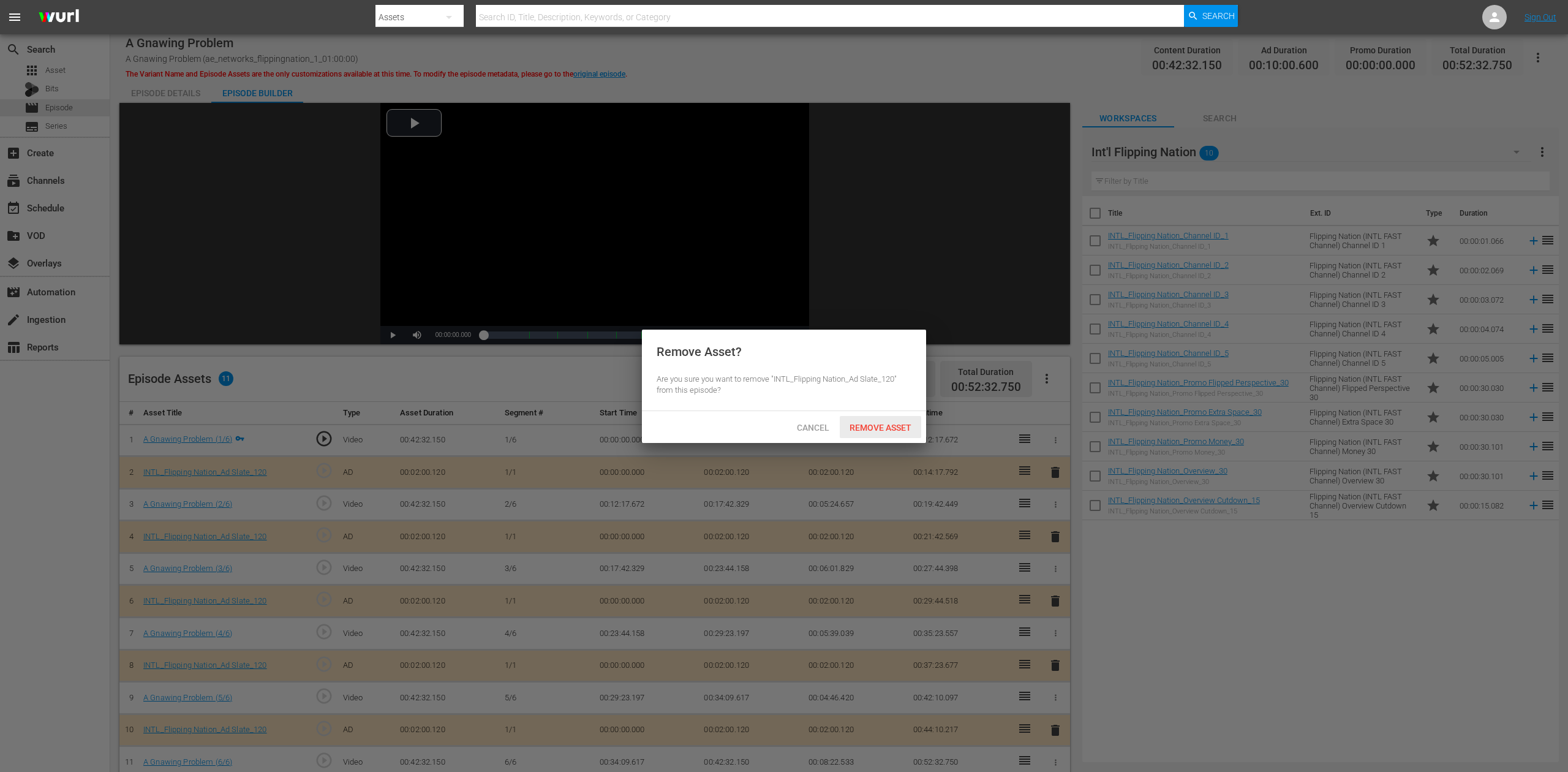
click at [881, 422] on div "Remove Asset" at bounding box center [881, 427] width 81 height 23
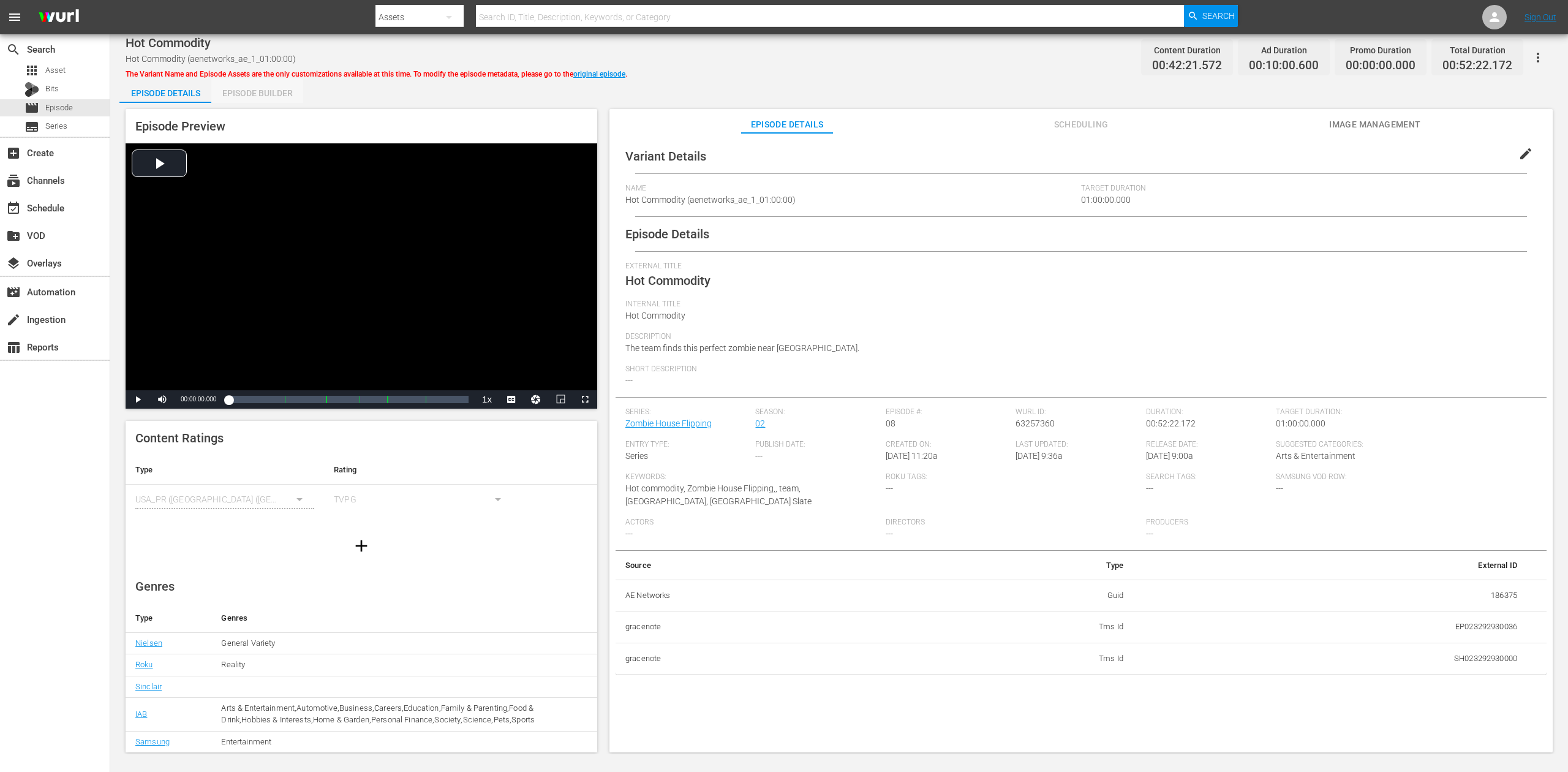
click at [258, 88] on div "Episode Builder" at bounding box center [257, 93] width 91 height 30
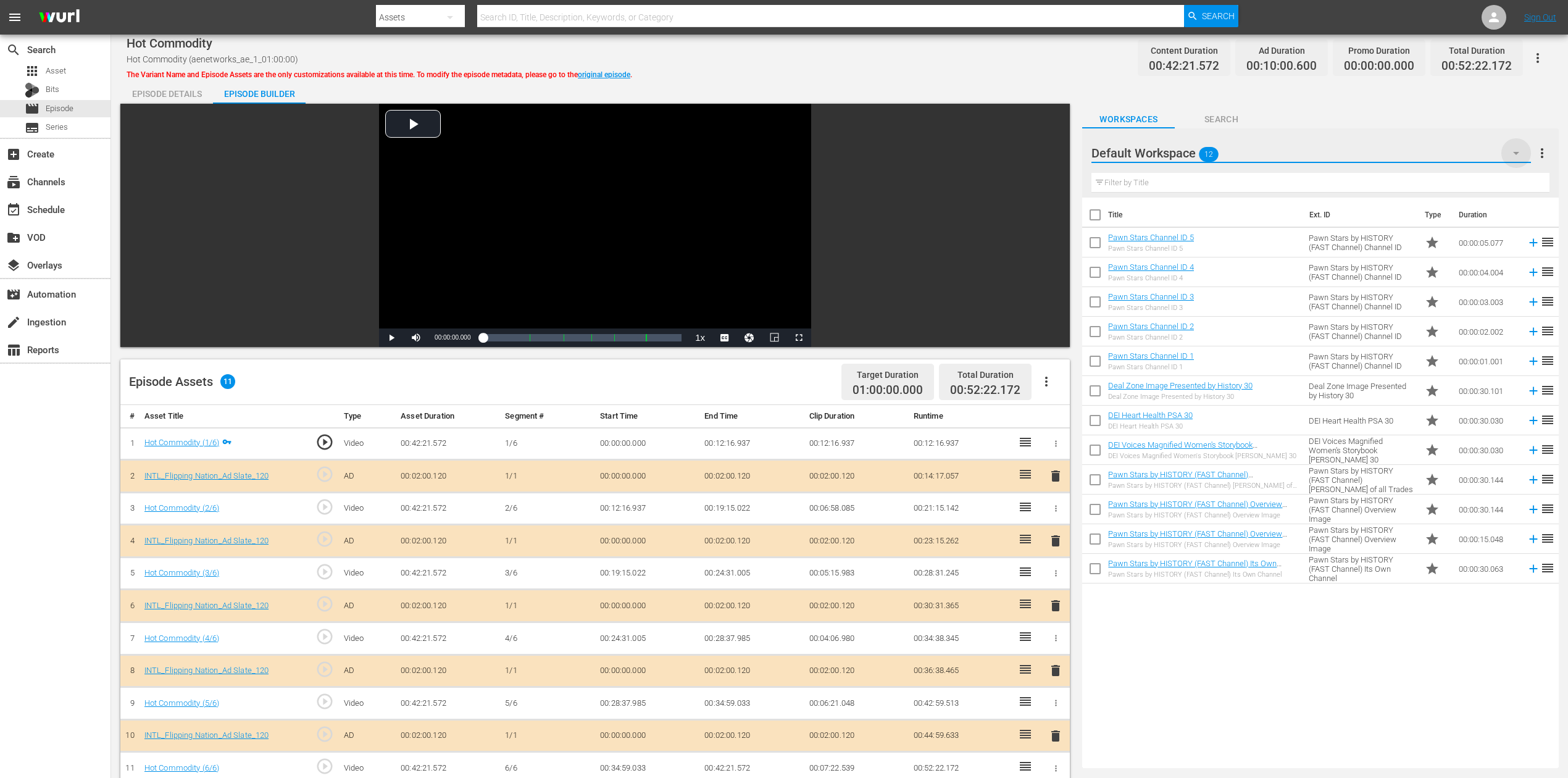
click at [1185, 154] on icon "button" at bounding box center [1516, 154] width 6 height 3
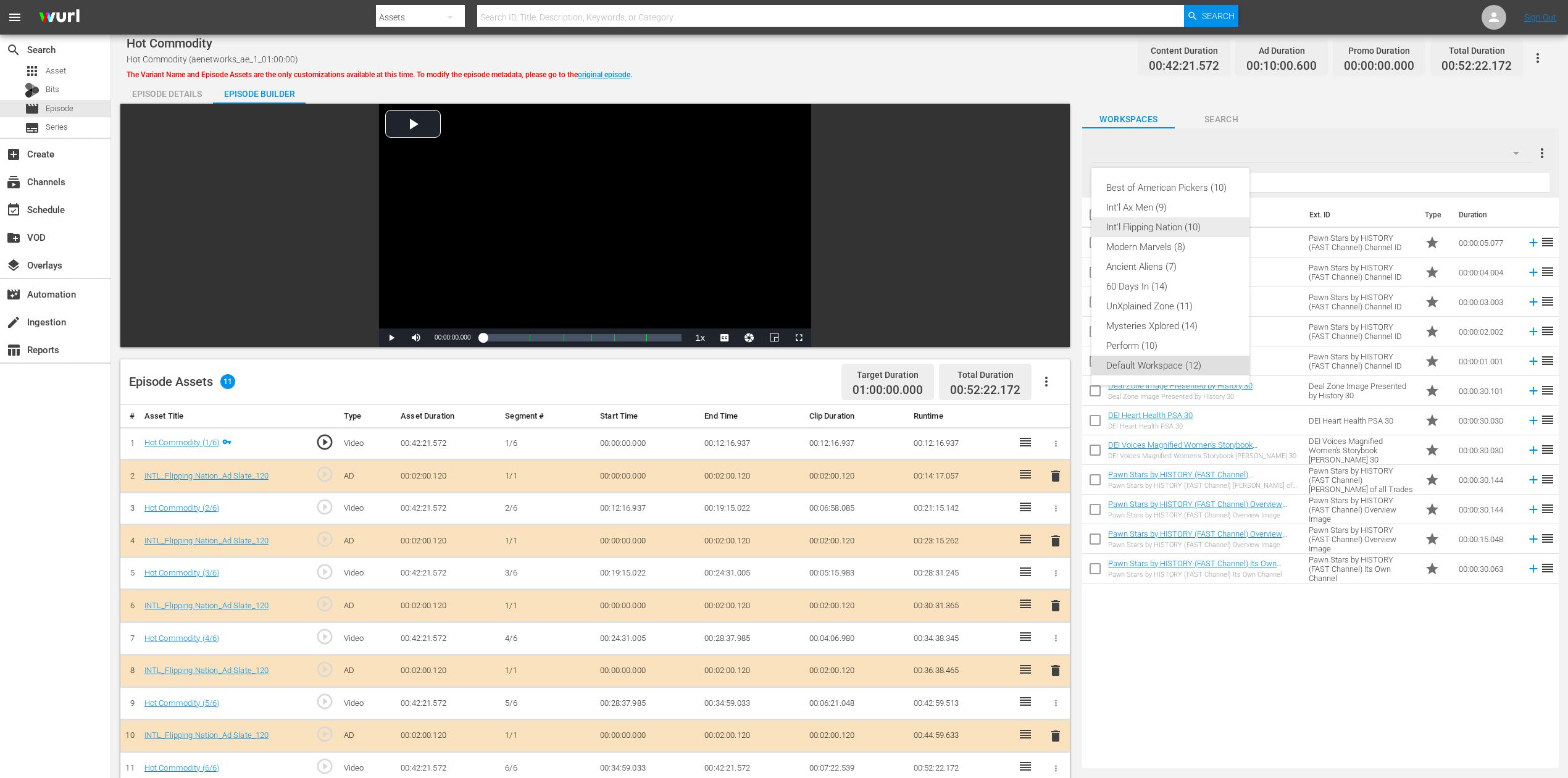
click at [1185, 232] on div "Int'l Flipping Nation (10)" at bounding box center [1170, 227] width 128 height 20
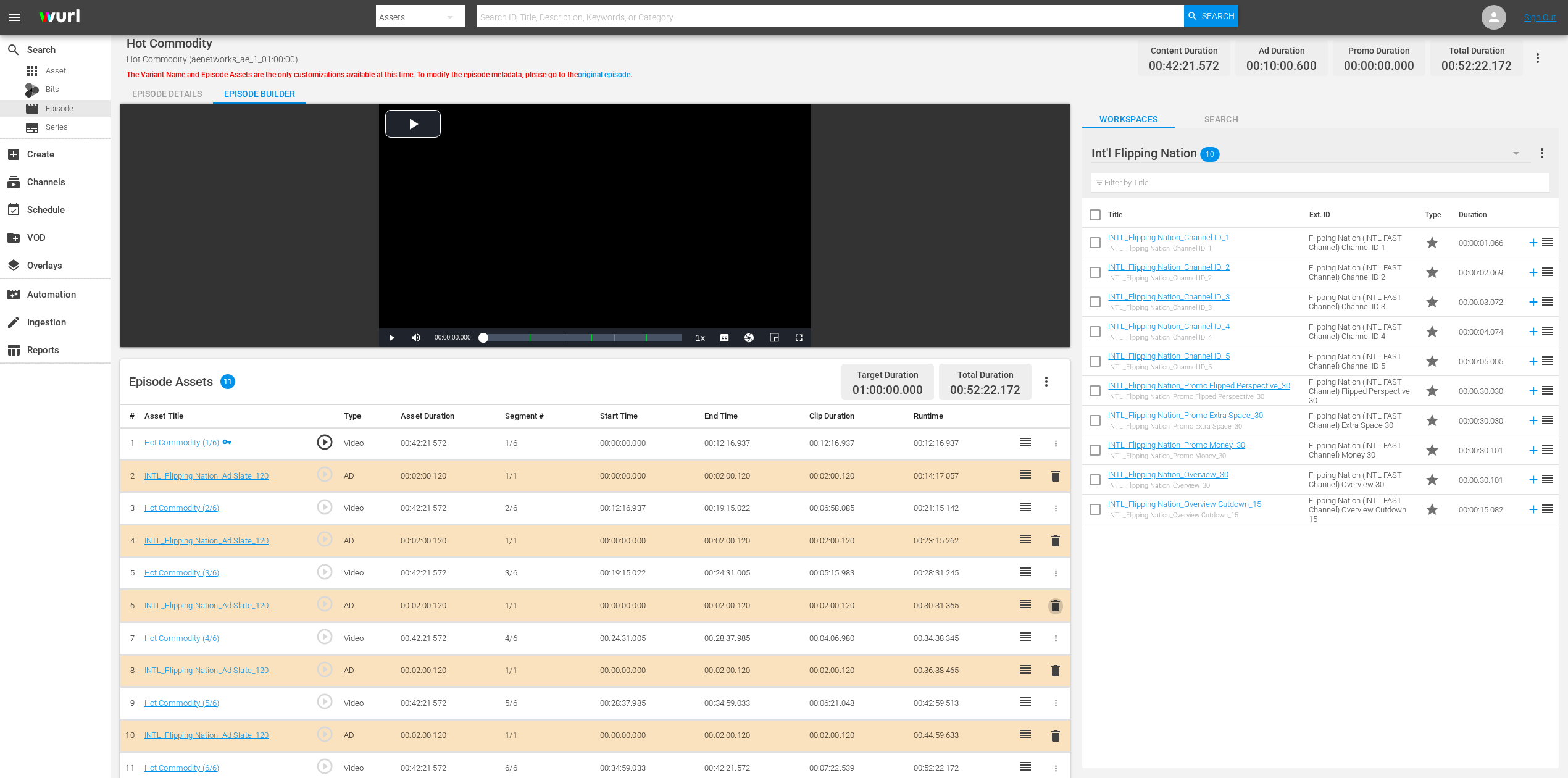
click at [1052, 583] on span "delete" at bounding box center [1056, 605] width 15 height 15
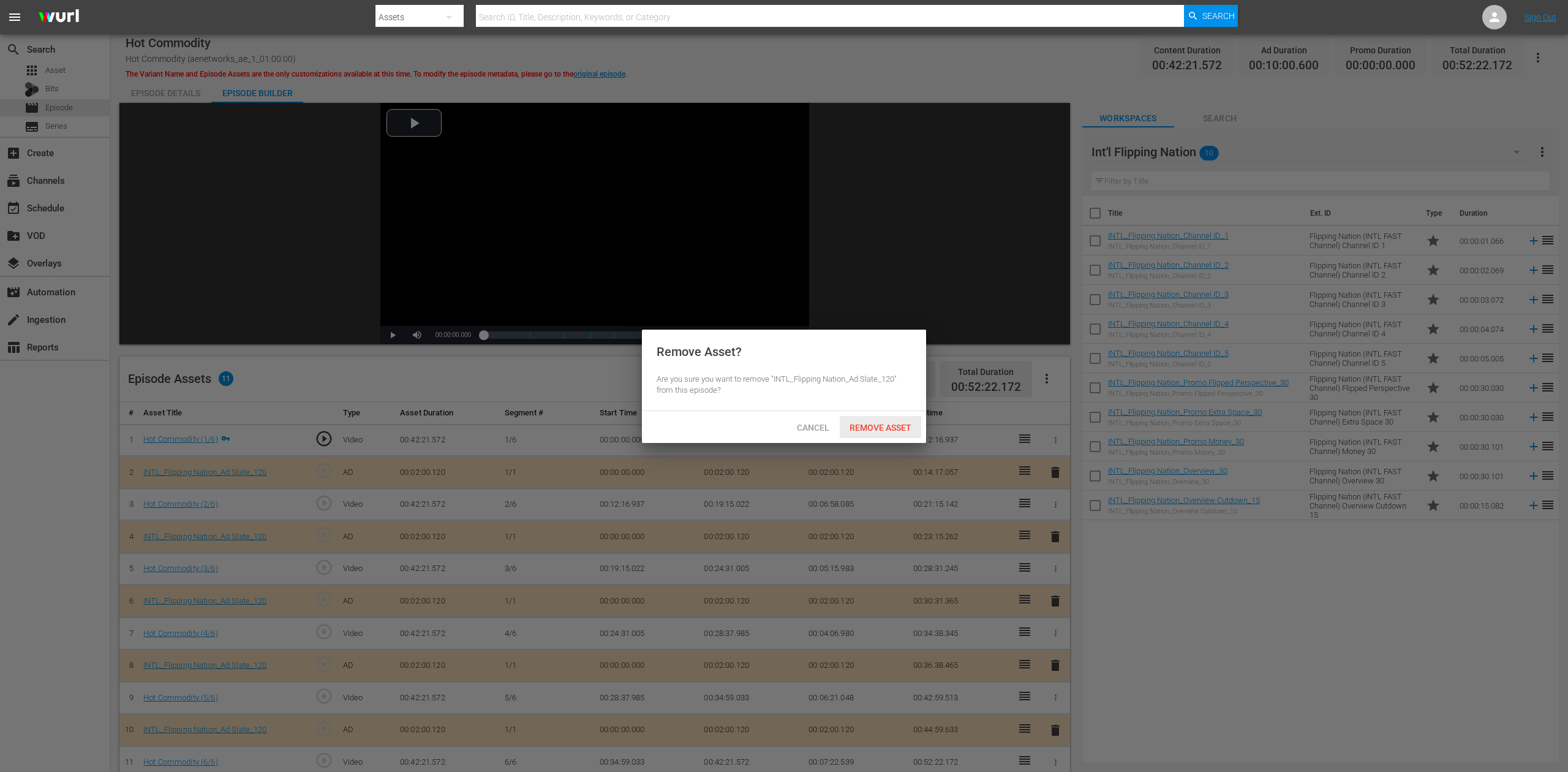
click at [896, 425] on span "Remove Asset" at bounding box center [881, 427] width 81 height 10
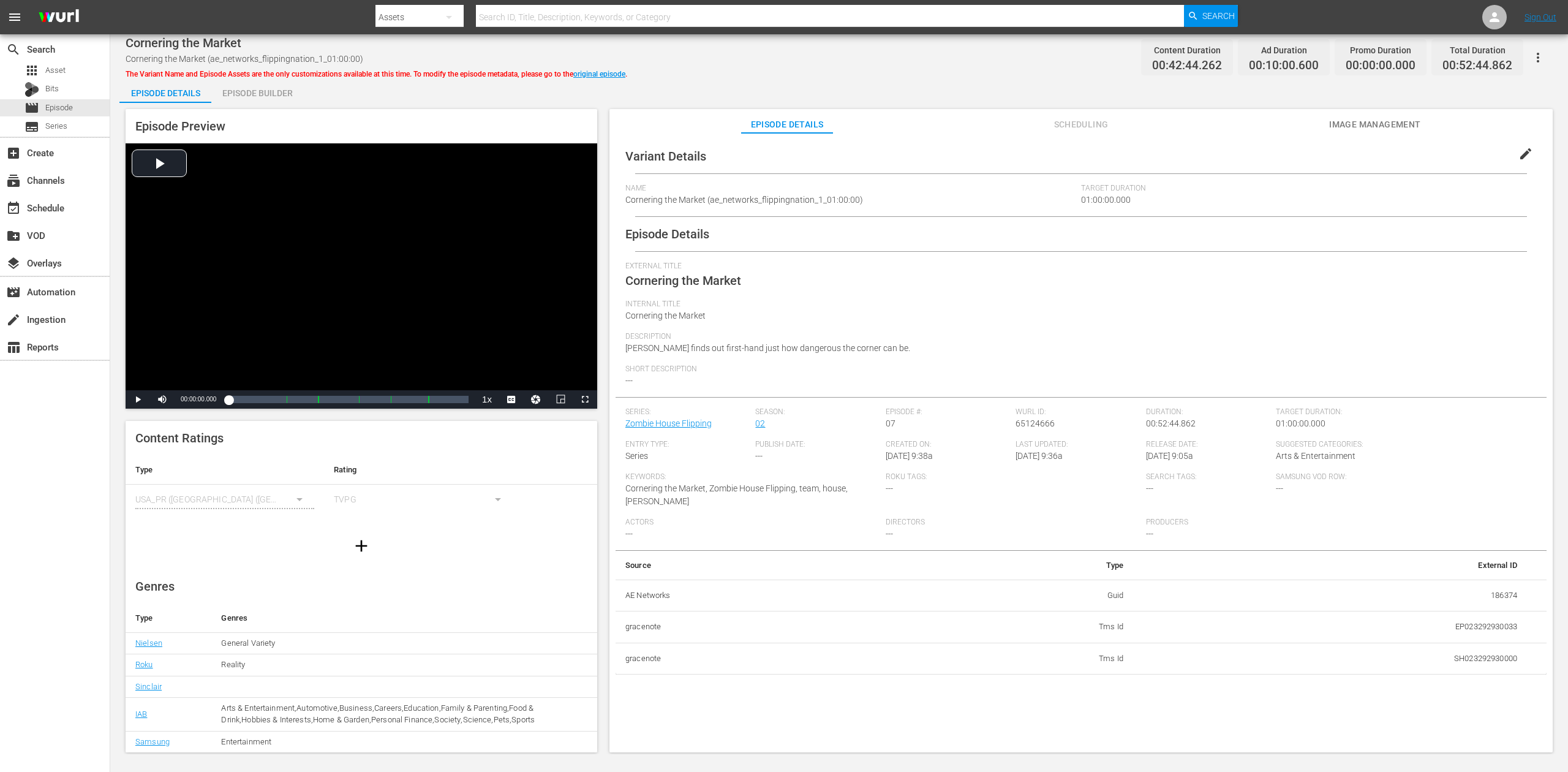
drag, startPoint x: 264, startPoint y: 91, endPoint x: 275, endPoint y: 84, distance: 13.0
click at [265, 91] on div "Episode Builder" at bounding box center [257, 93] width 91 height 30
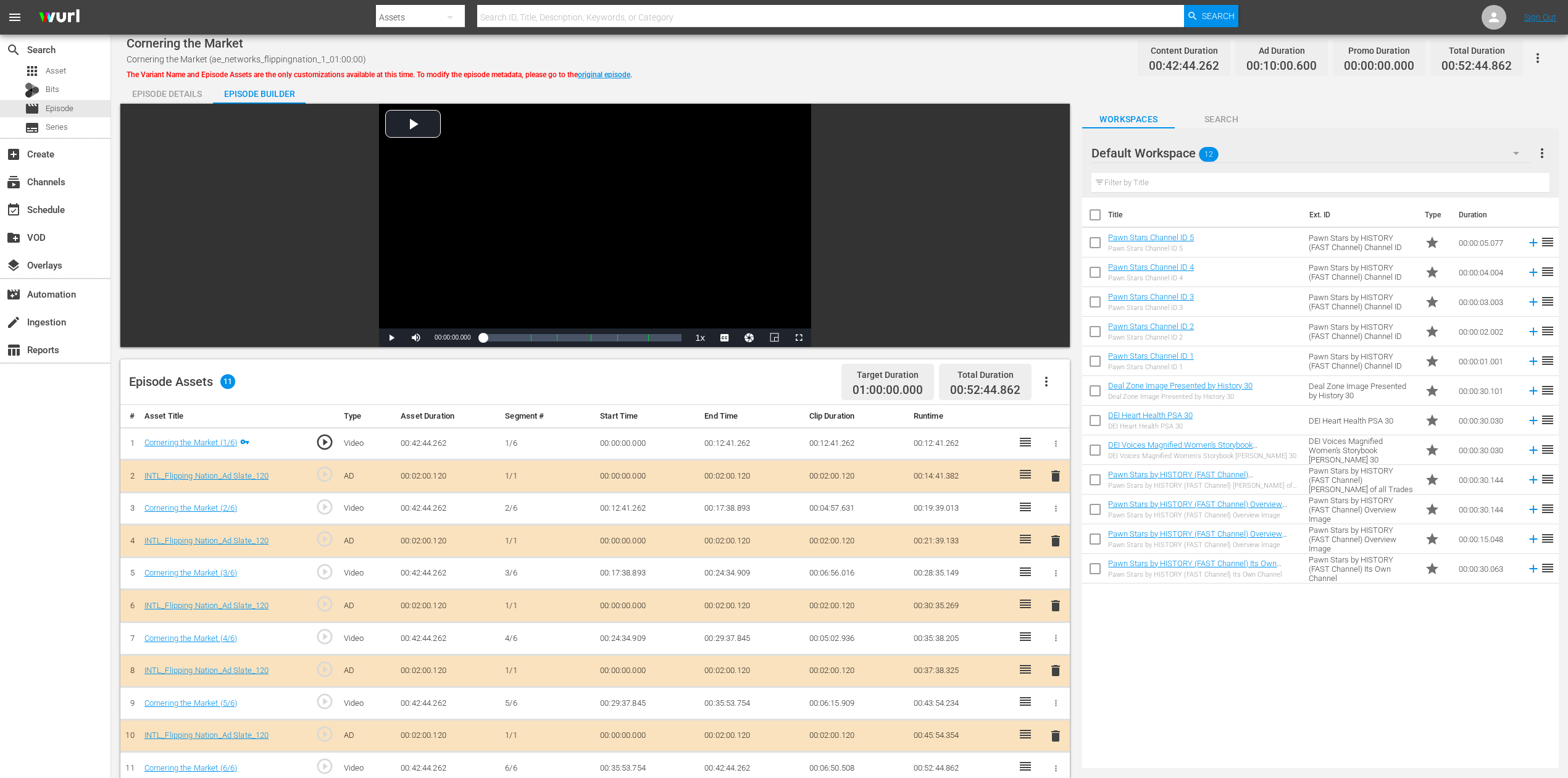
click at [1185, 157] on icon "button" at bounding box center [1516, 153] width 15 height 15
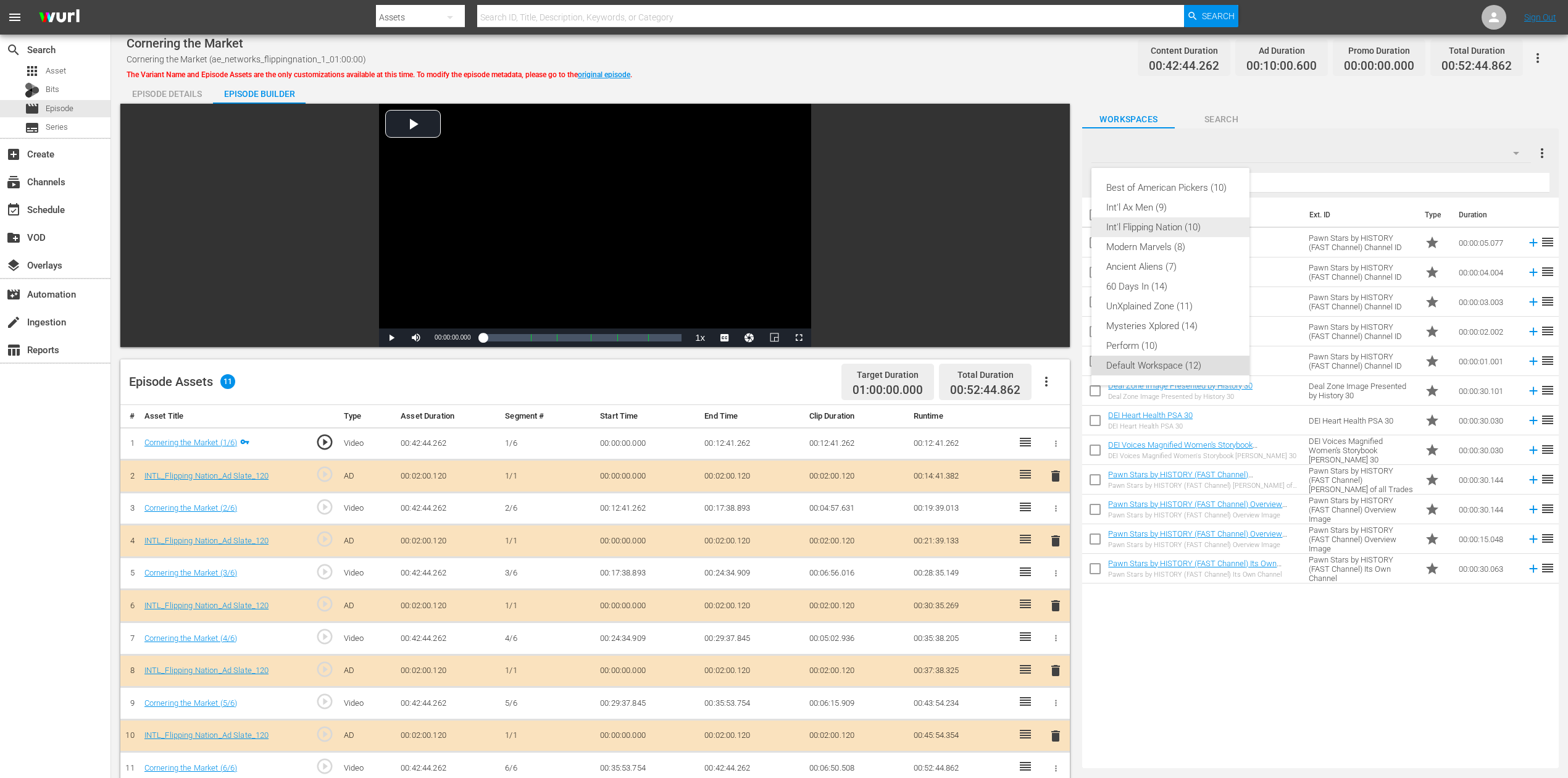
click at [1185, 225] on div "Int'l Flipping Nation (10)" at bounding box center [1170, 227] width 128 height 20
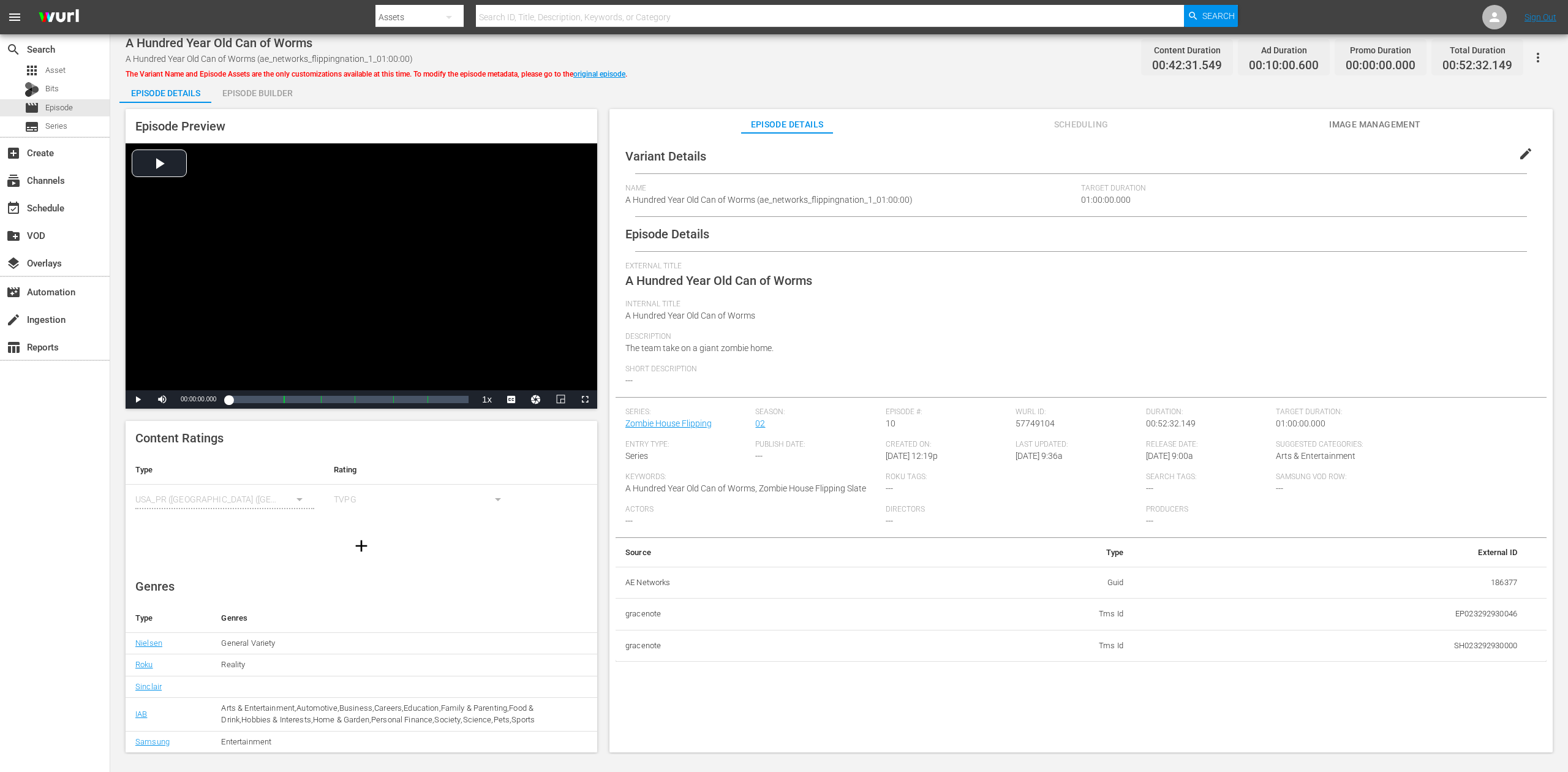
click at [264, 89] on div "Episode Builder" at bounding box center [257, 93] width 91 height 30
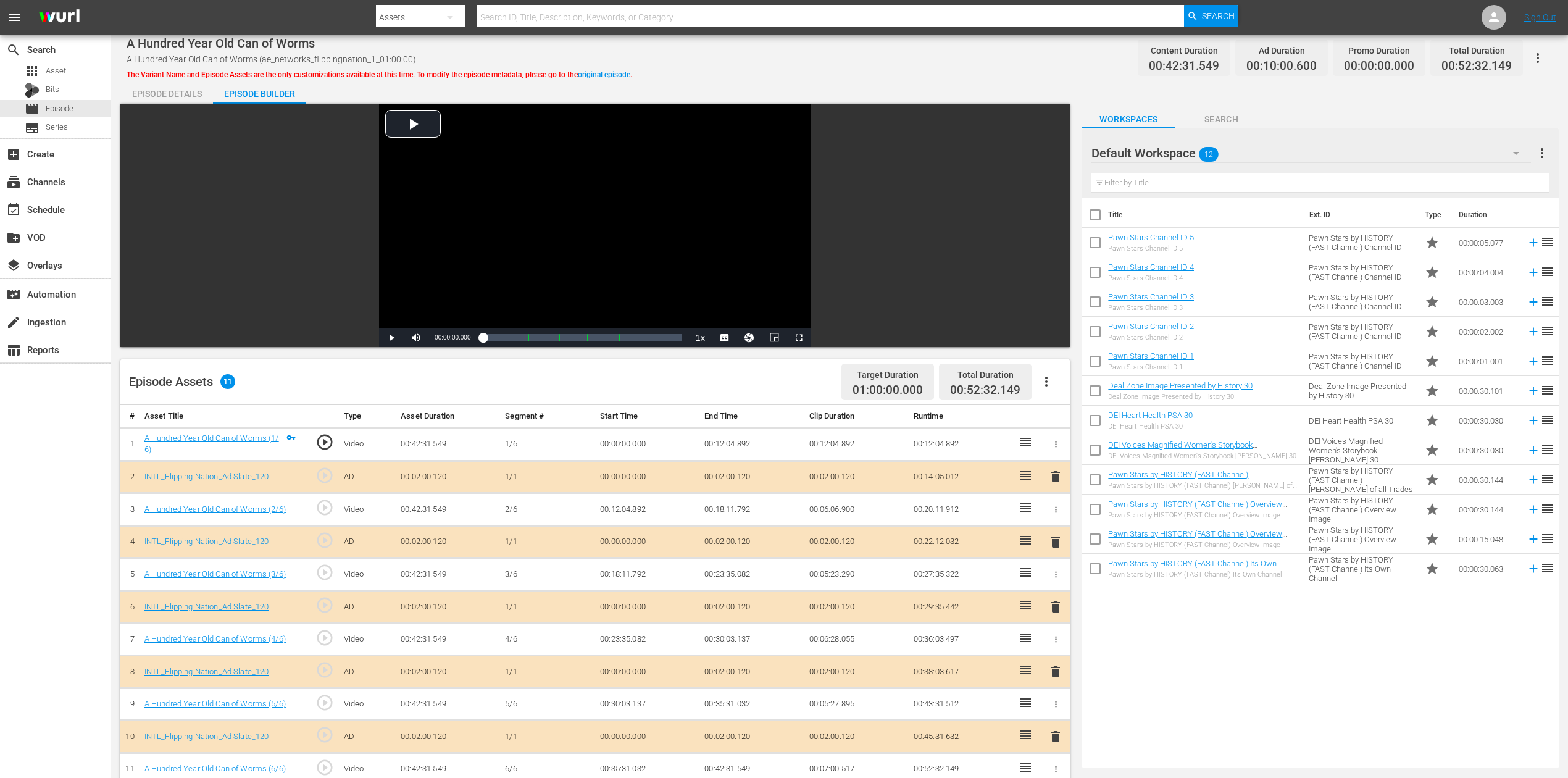
click at [1185, 151] on icon "button" at bounding box center [1516, 153] width 15 height 15
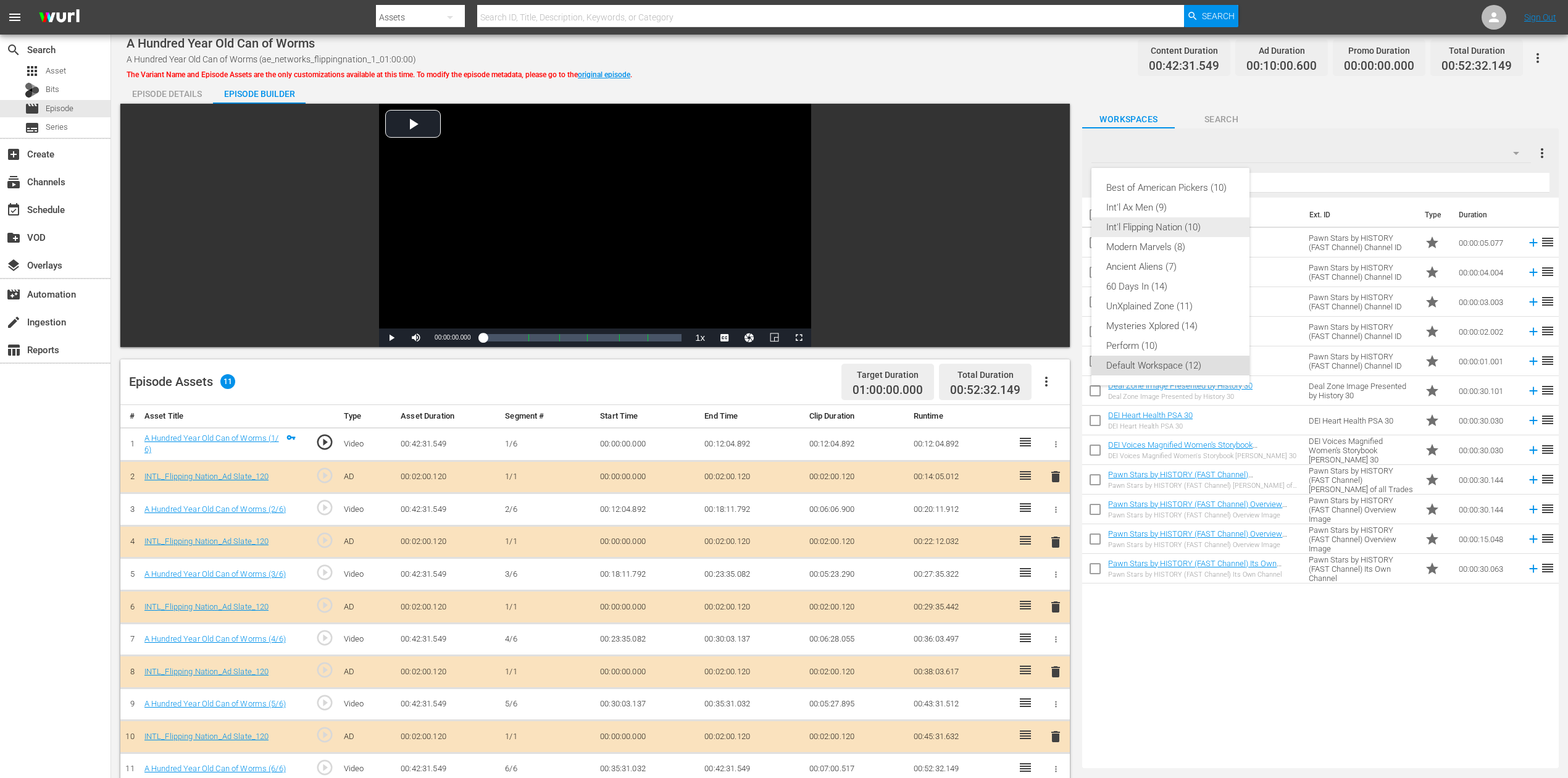
click at [1185, 225] on div "Int'l Flipping Nation (10)" at bounding box center [1170, 227] width 128 height 20
